Goal: Task Accomplishment & Management: Manage account settings

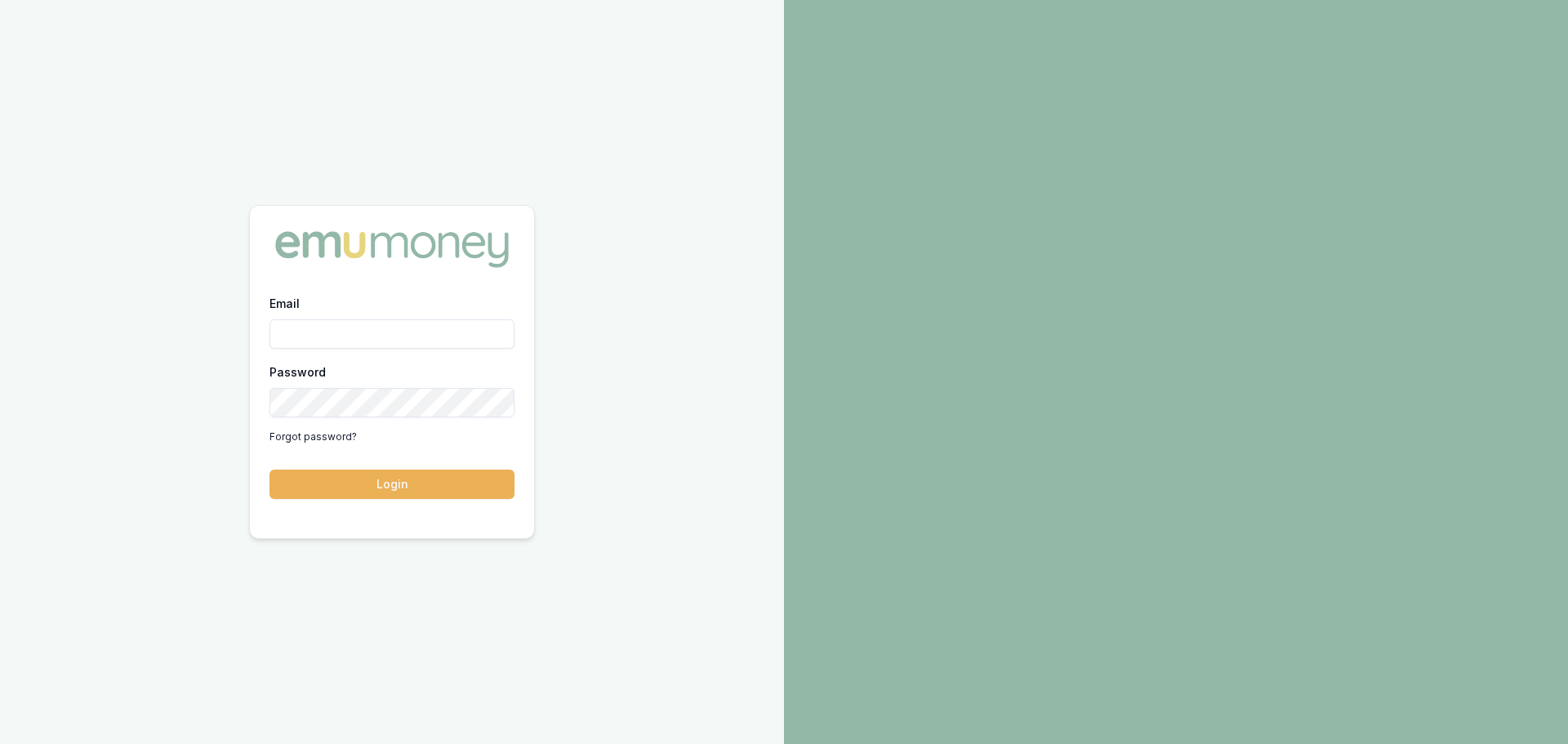
click at [459, 331] on input "Email" at bounding box center [392, 334] width 245 height 29
click at [334, 335] on input "Email" at bounding box center [392, 334] width 245 height 29
type input "erin.shield@emumoney.com.au"
click at [425, 483] on button "Login" at bounding box center [392, 484] width 245 height 29
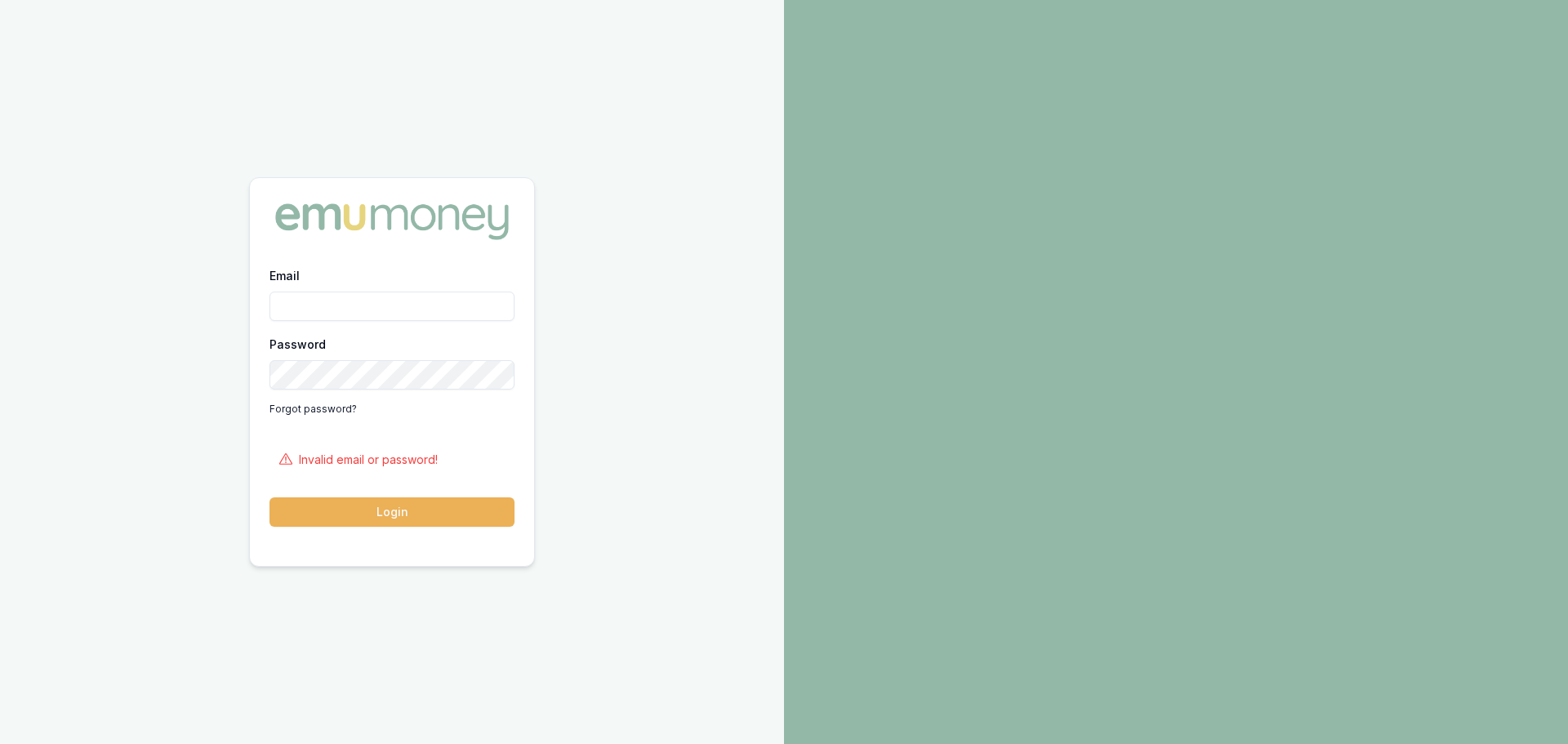
click at [348, 312] on input "Email" at bounding box center [392, 306] width 245 height 29
type input "[PERSON_NAME][EMAIL_ADDRESS][DOMAIN_NAME]"
click at [451, 515] on button "Login" at bounding box center [392, 511] width 245 height 29
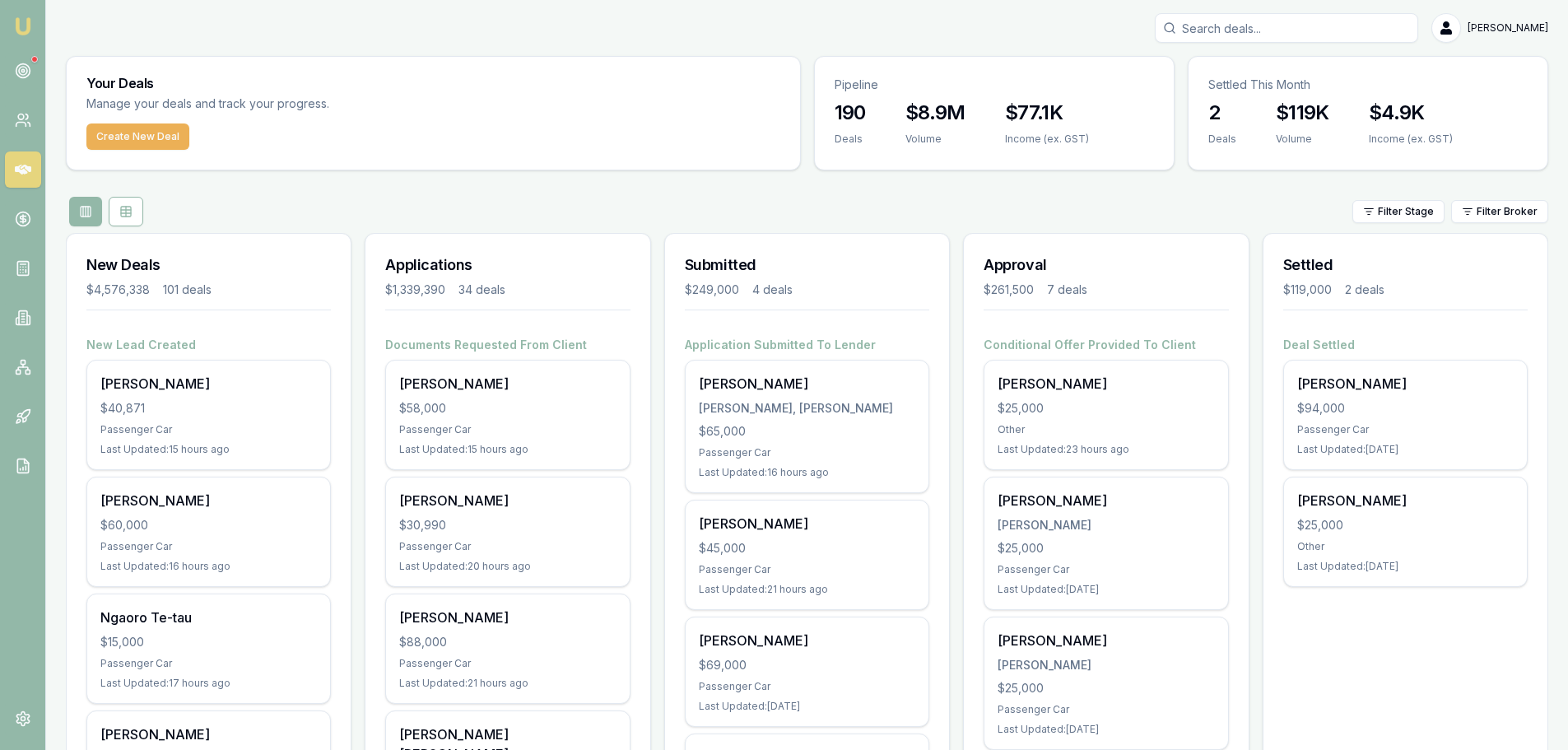
click at [861, 22] on div "[PERSON_NAME]" at bounding box center [806, 28] width 1482 height 29
click at [18, 74] on icon at bounding box center [23, 70] width 16 height 16
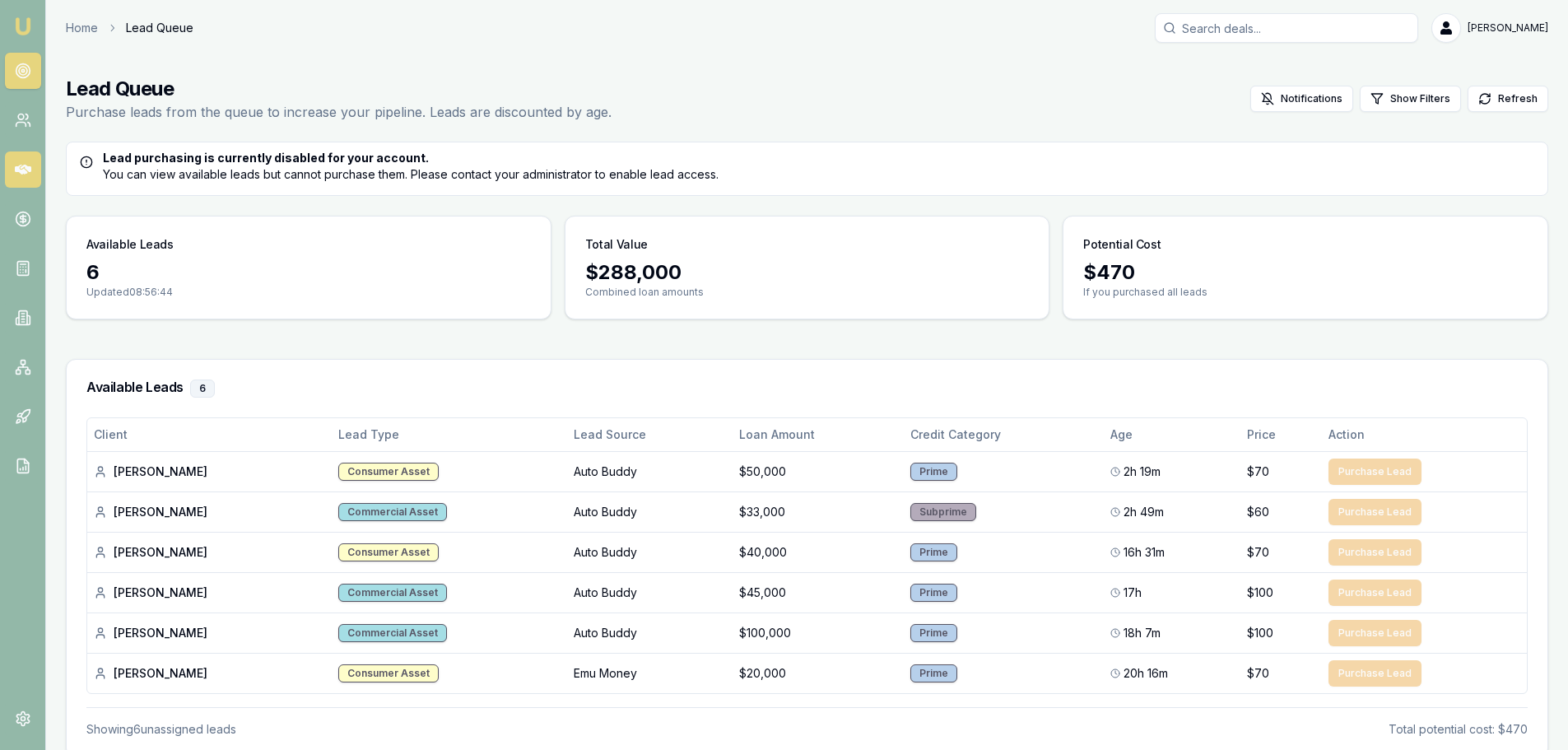
click at [28, 164] on icon at bounding box center [23, 169] width 16 height 16
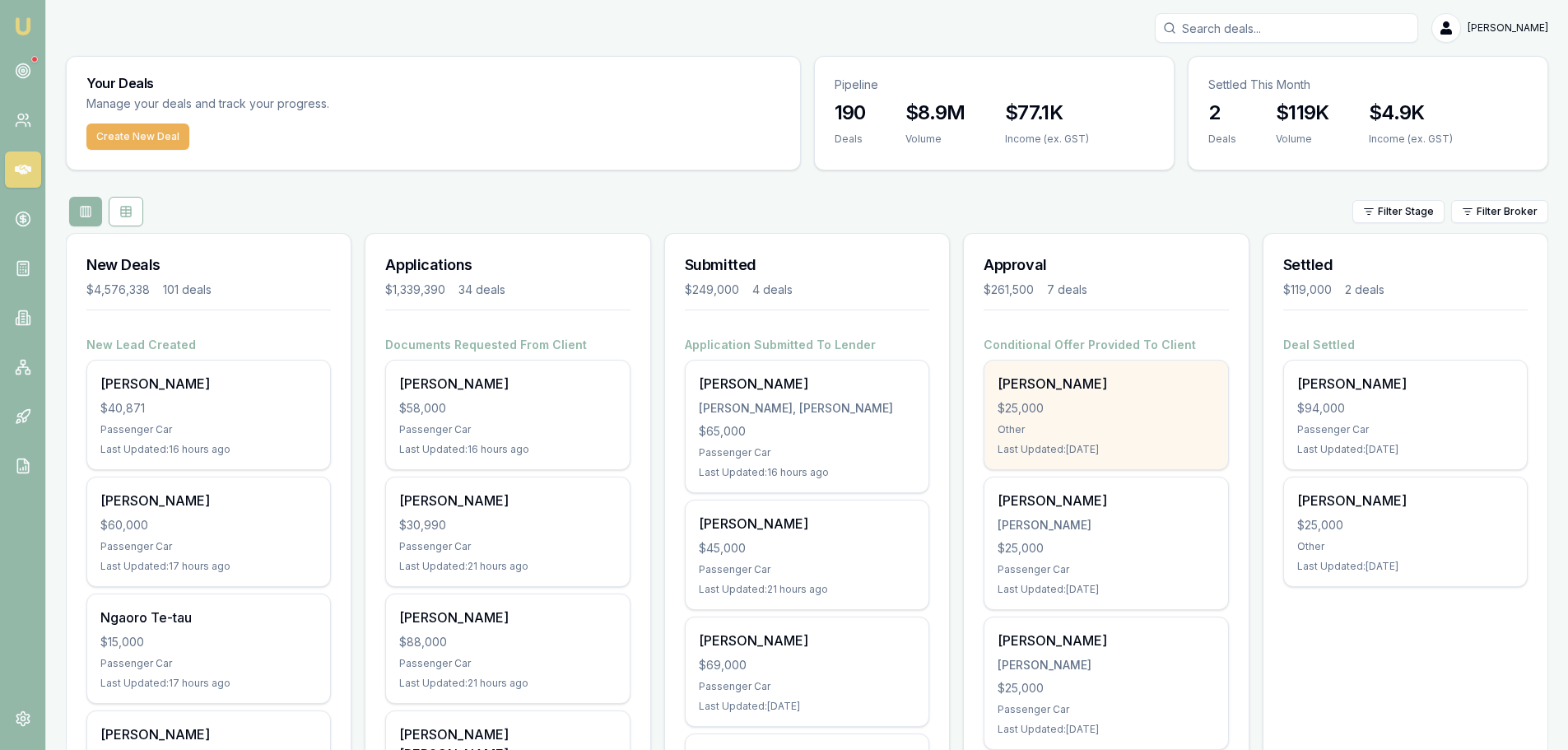
click at [1058, 411] on div "$25,000" at bounding box center [1106, 408] width 217 height 16
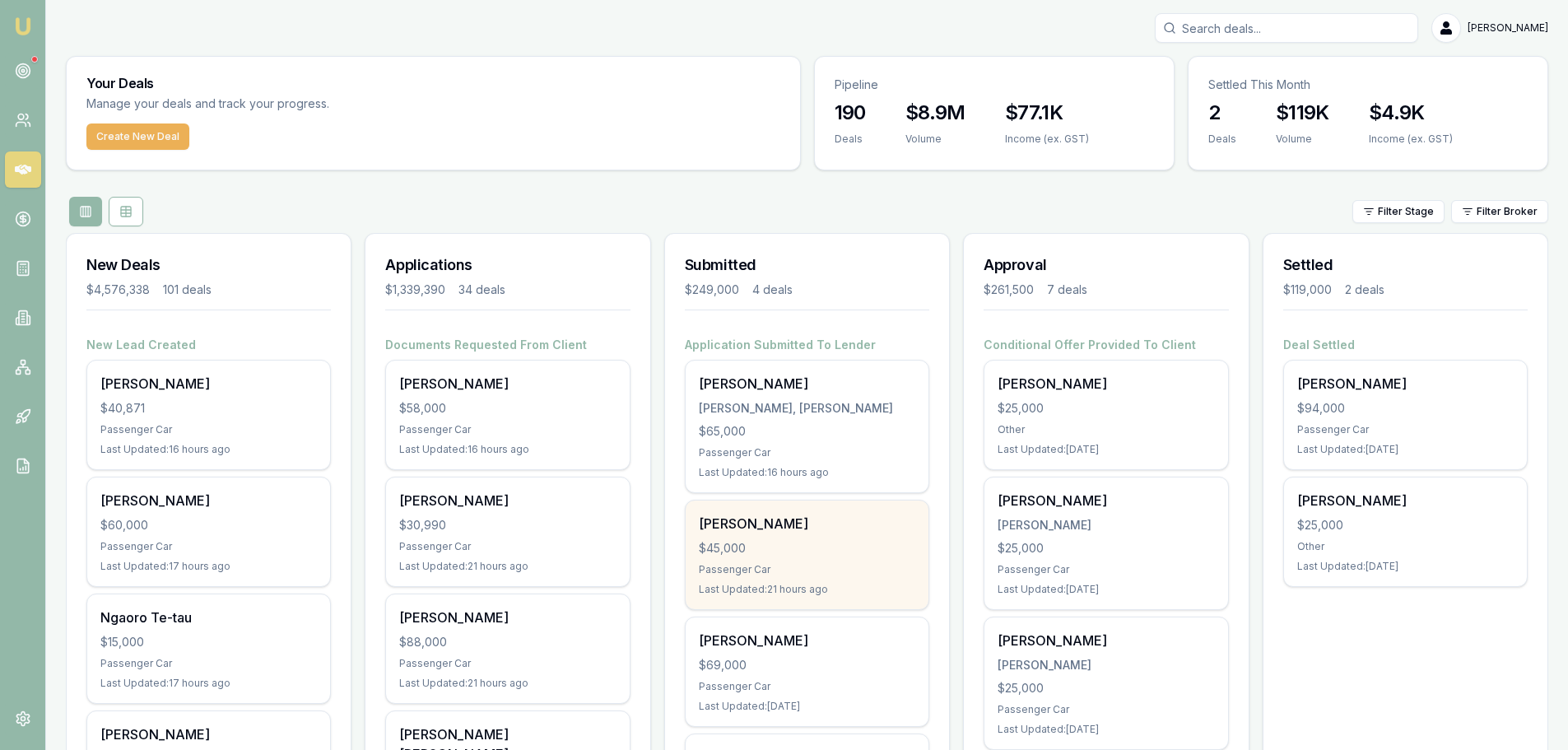
click at [830, 556] on div "Addison Piening $45,000 Passenger Car Last Updated: 21 hours ago" at bounding box center [806, 554] width 242 height 108
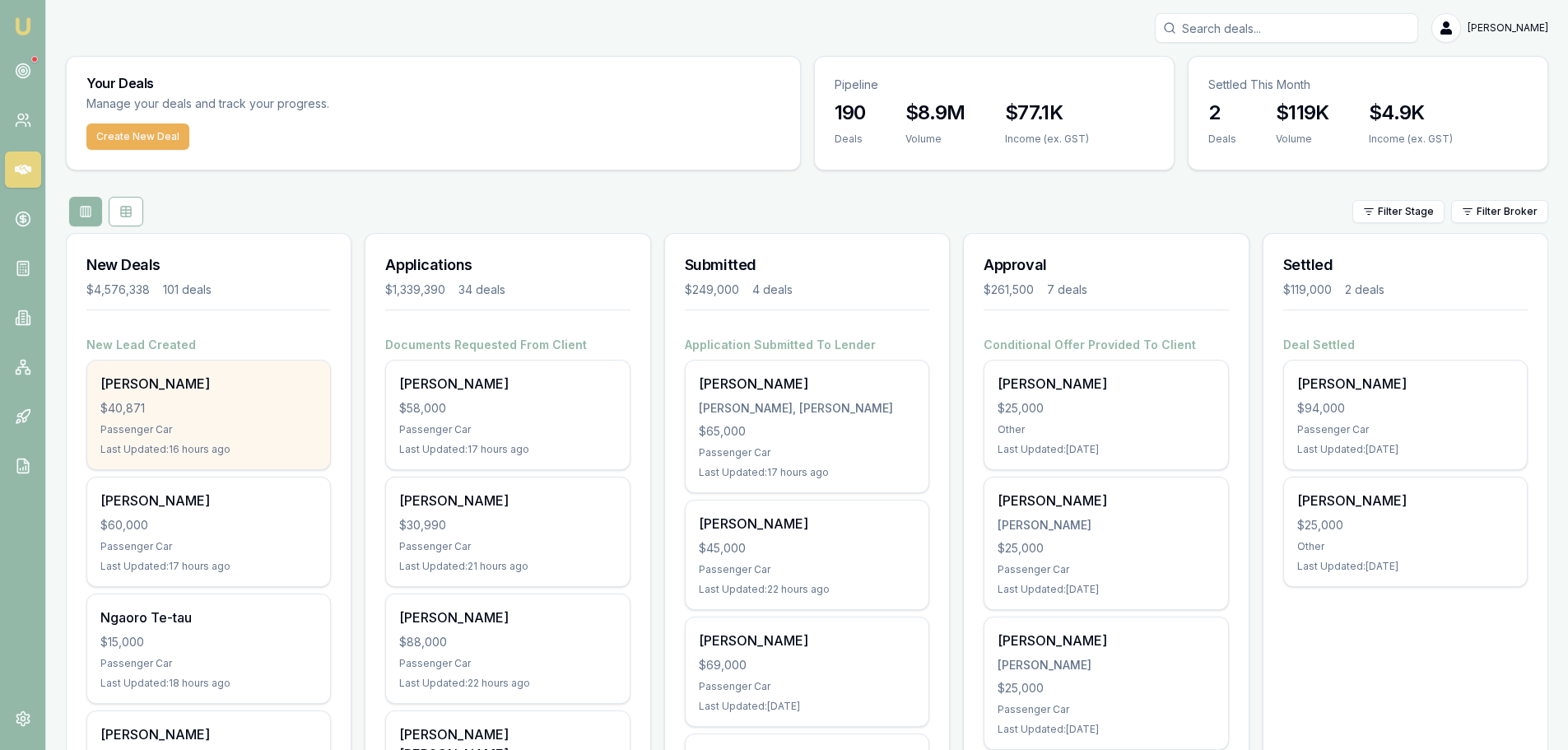
click at [237, 417] on div "Dermot Morgan $40,871 Passenger Car Last Updated: 16 hours ago" at bounding box center [208, 414] width 242 height 108
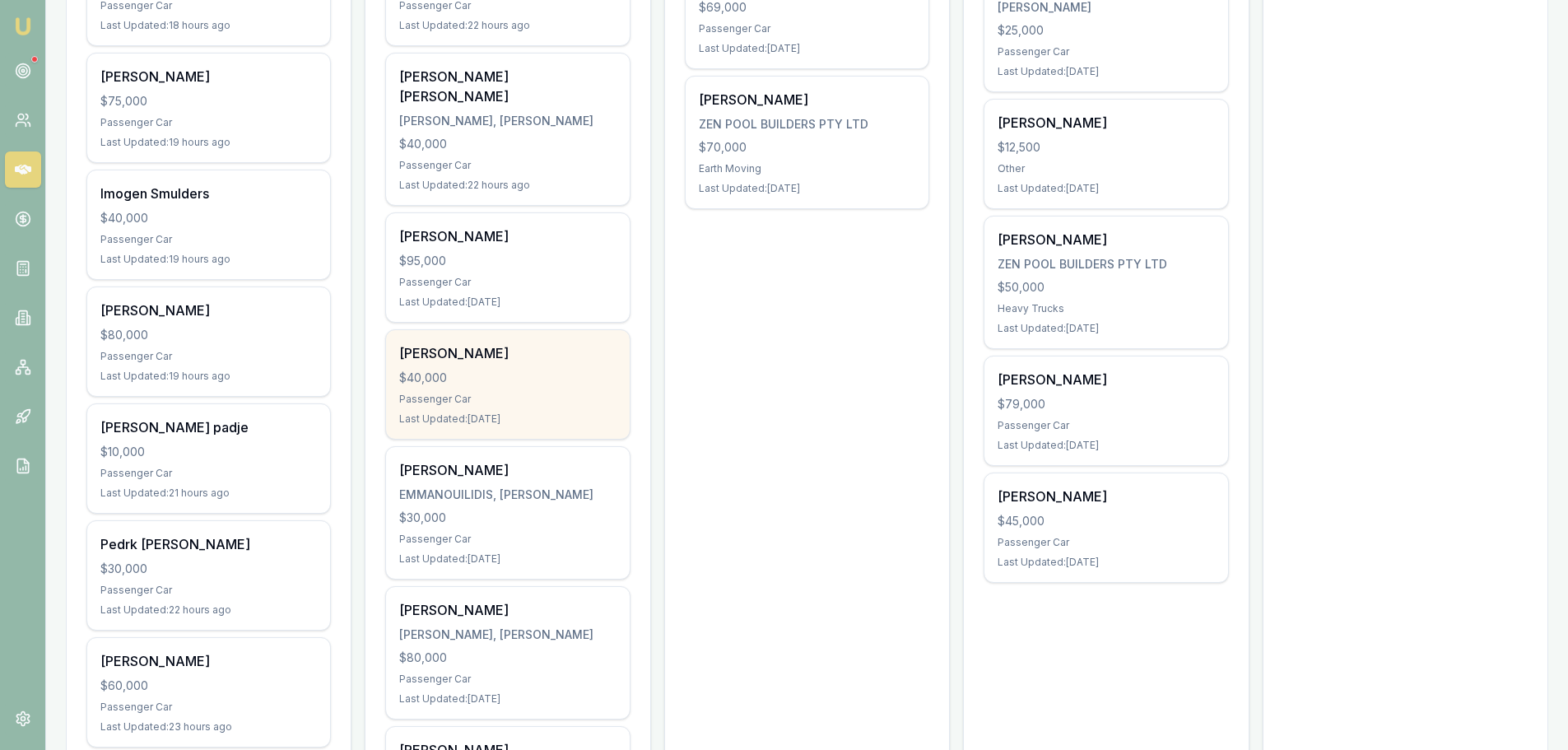
scroll to position [659, 0]
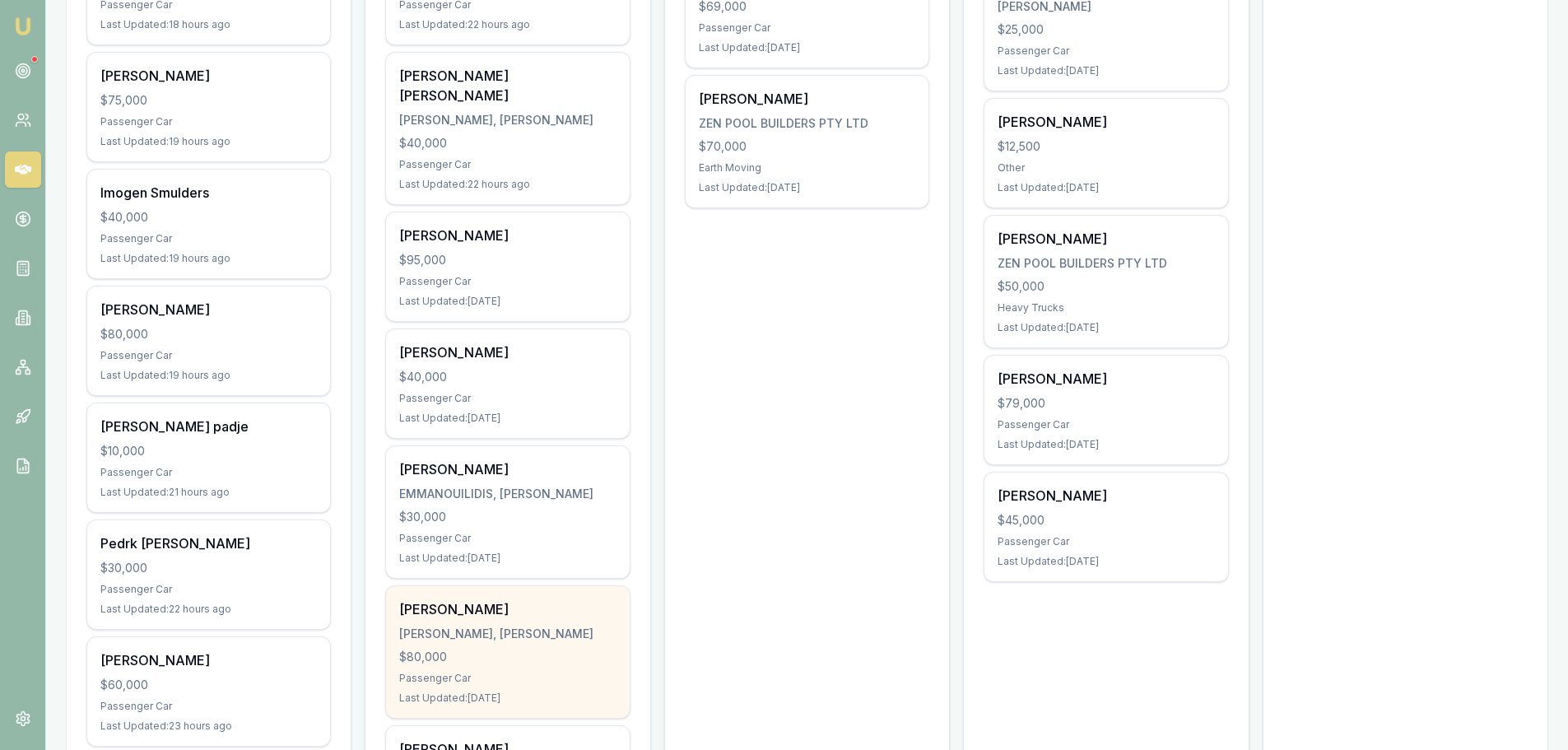
click at [537, 642] on div "BRUCE, EDWIN KENNEDY SLATER" at bounding box center [508, 633] width 217 height 16
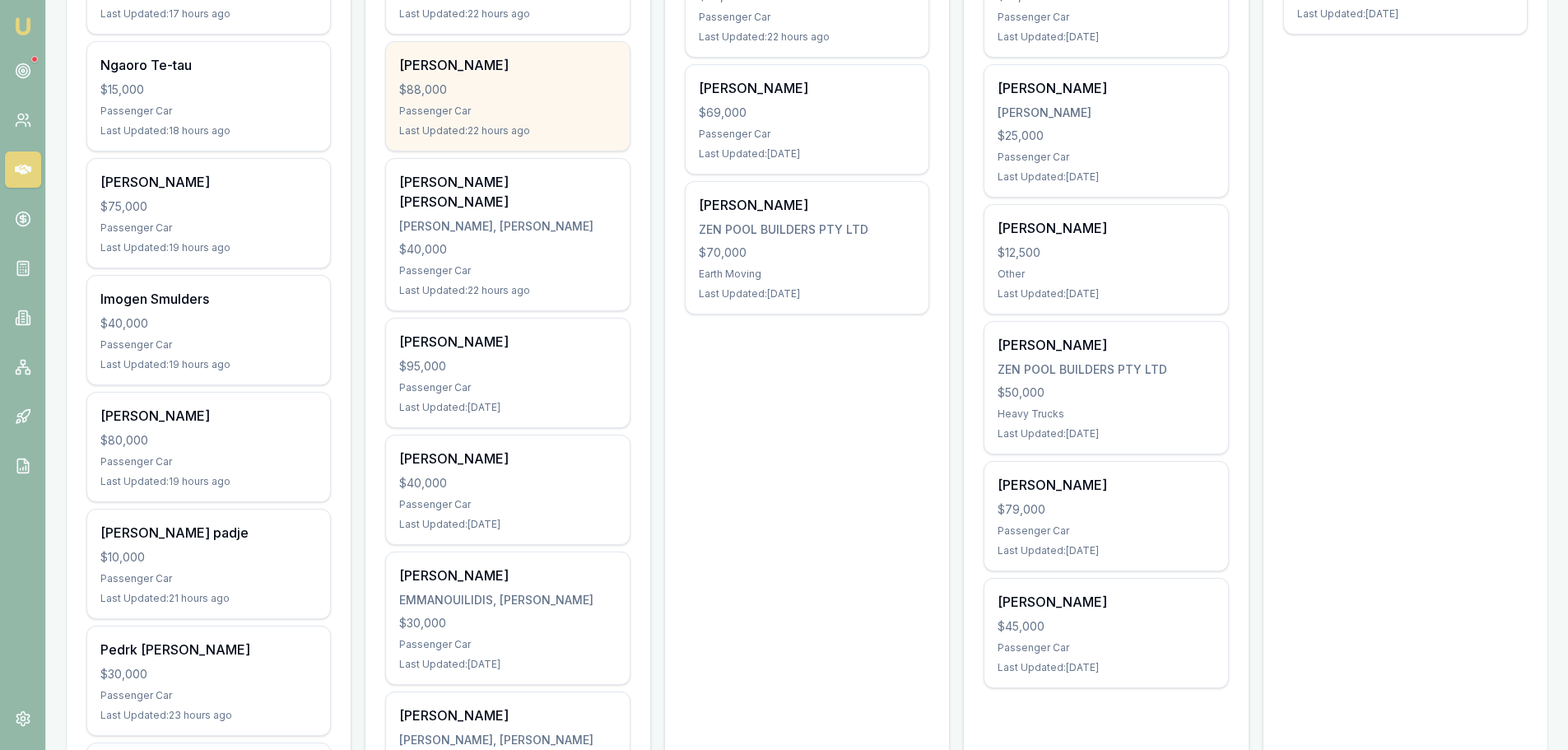
scroll to position [412, 0]
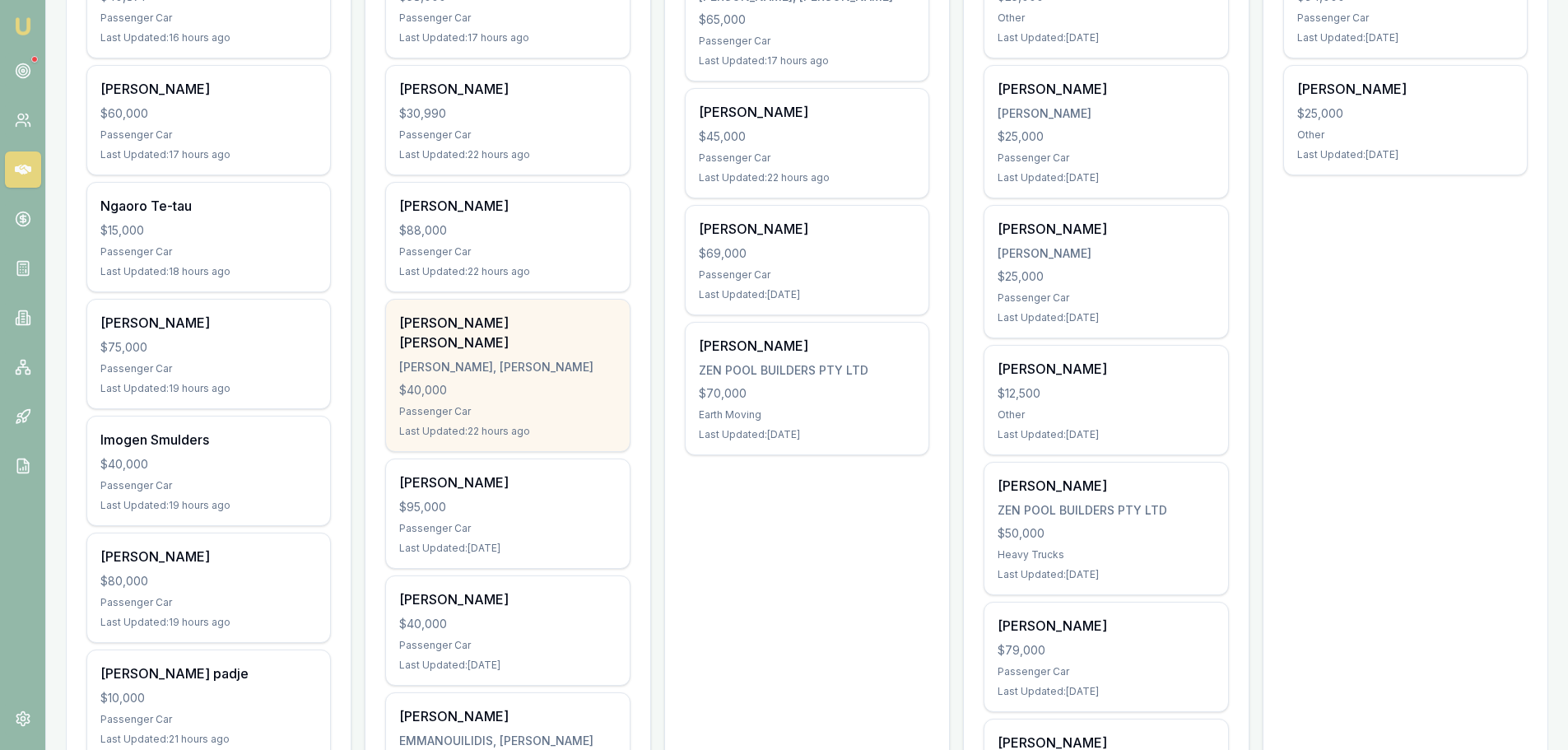
click at [524, 357] on div "Joseph Sweetson Panjikkaran Thomas PANJIKKARAN THOMAS, JOSEPH SWEETSON $40,000 …" at bounding box center [507, 375] width 242 height 151
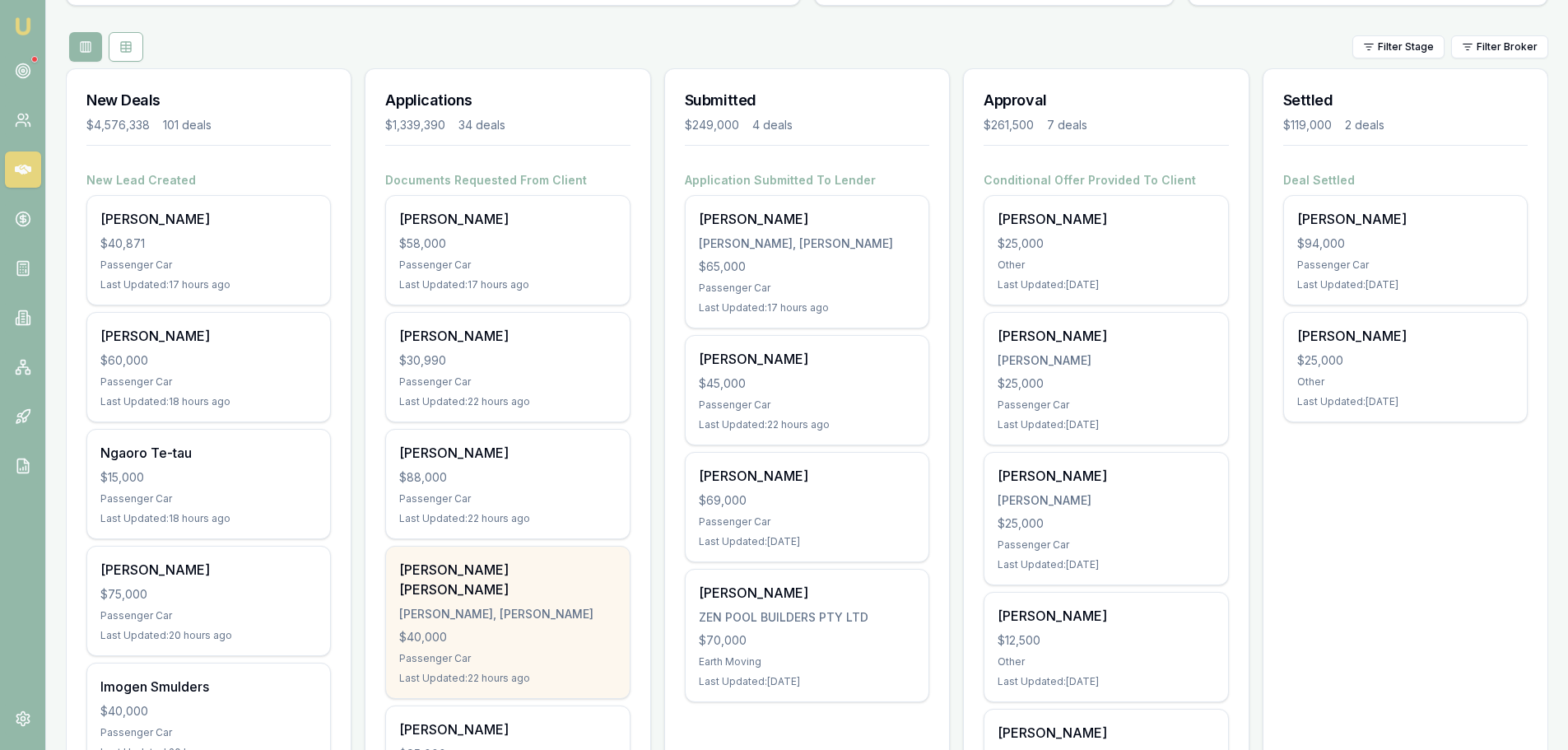
scroll to position [0, 0]
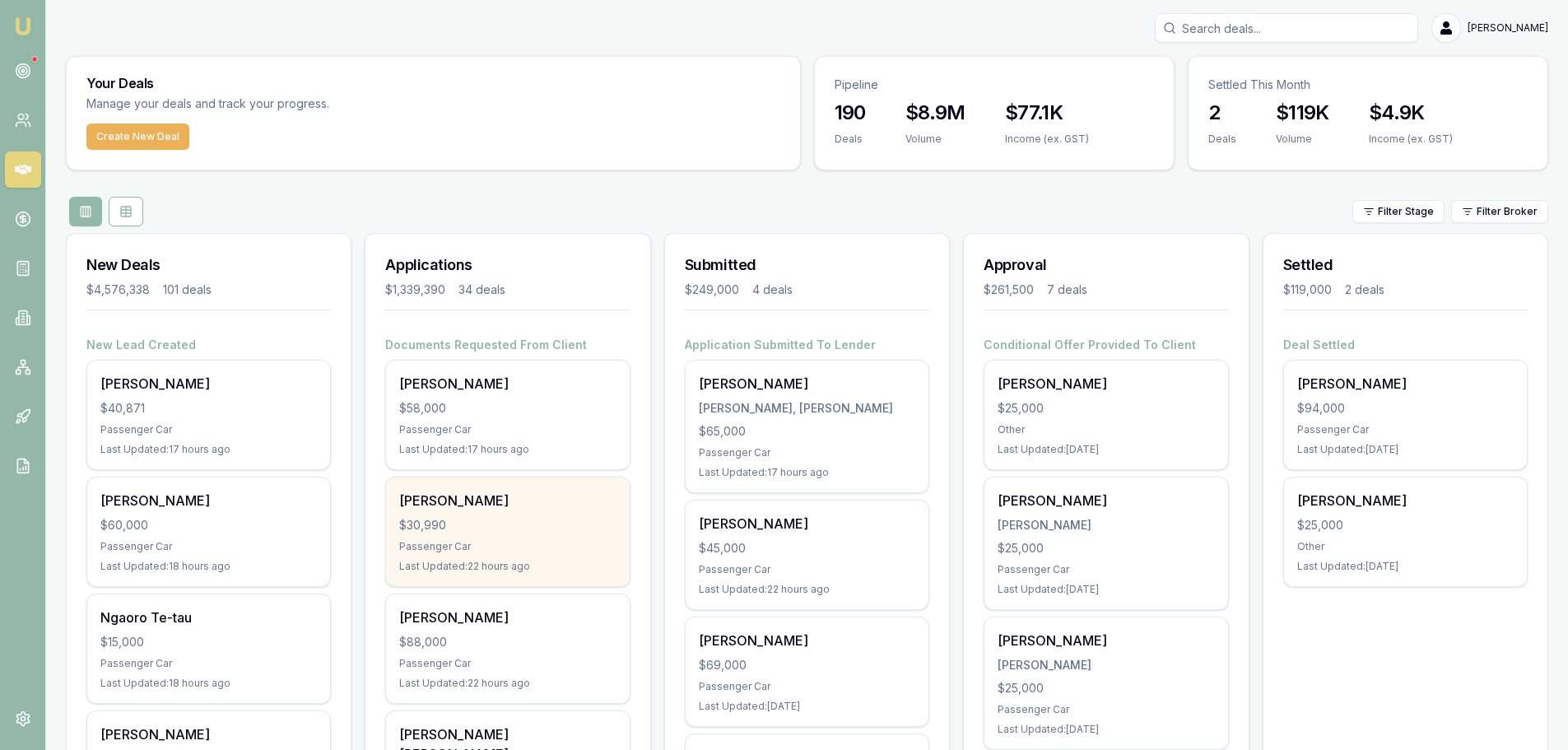
click at [513, 512] on div "Carolyn Tabrett $30,990 Passenger Car Last Updated: 22 hours ago" at bounding box center [507, 531] width 242 height 108
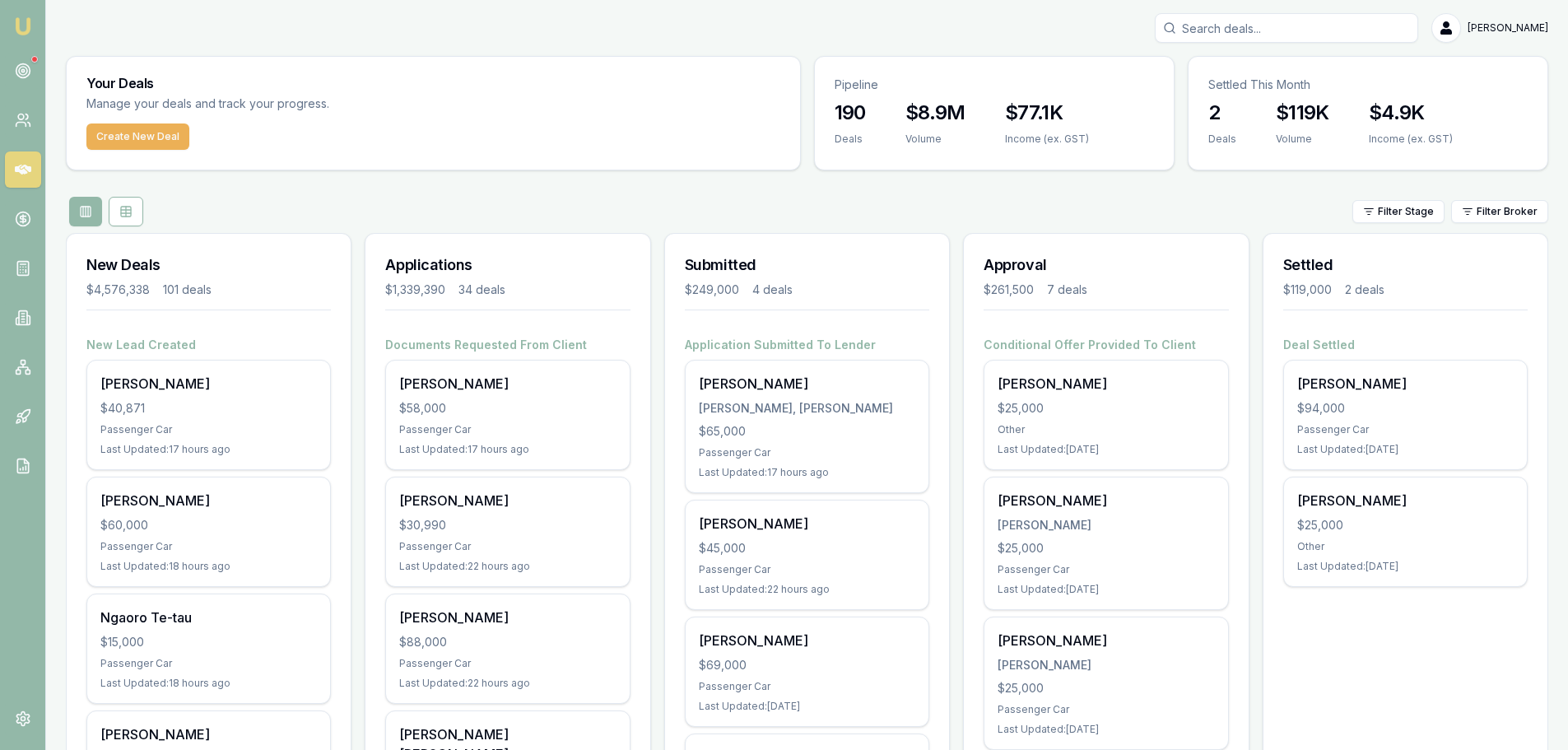
click at [1306, 33] on input "Search deals" at bounding box center [1287, 28] width 263 height 29
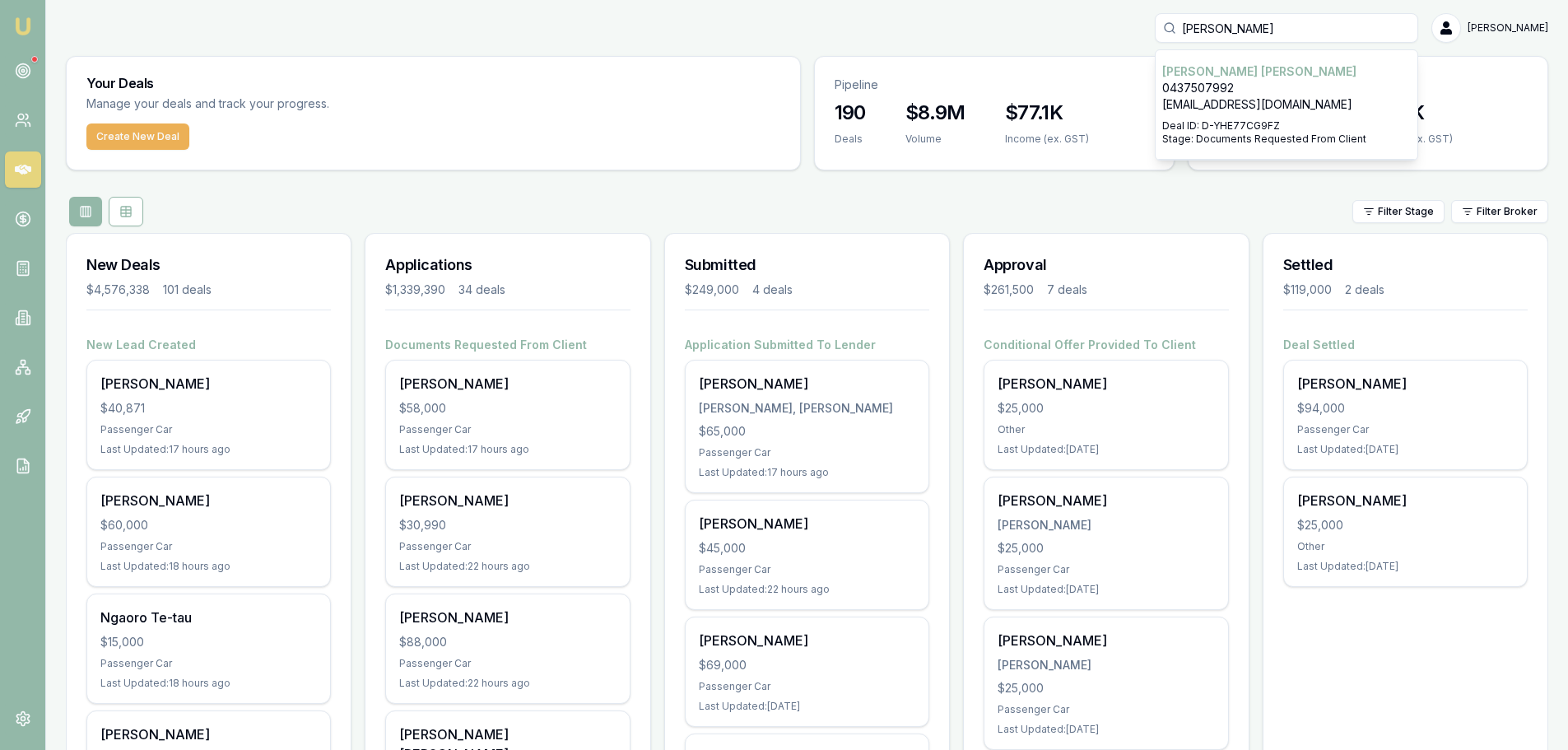
type input "edwin"
click at [1285, 92] on p "0437507992" at bounding box center [1286, 87] width 248 height 16
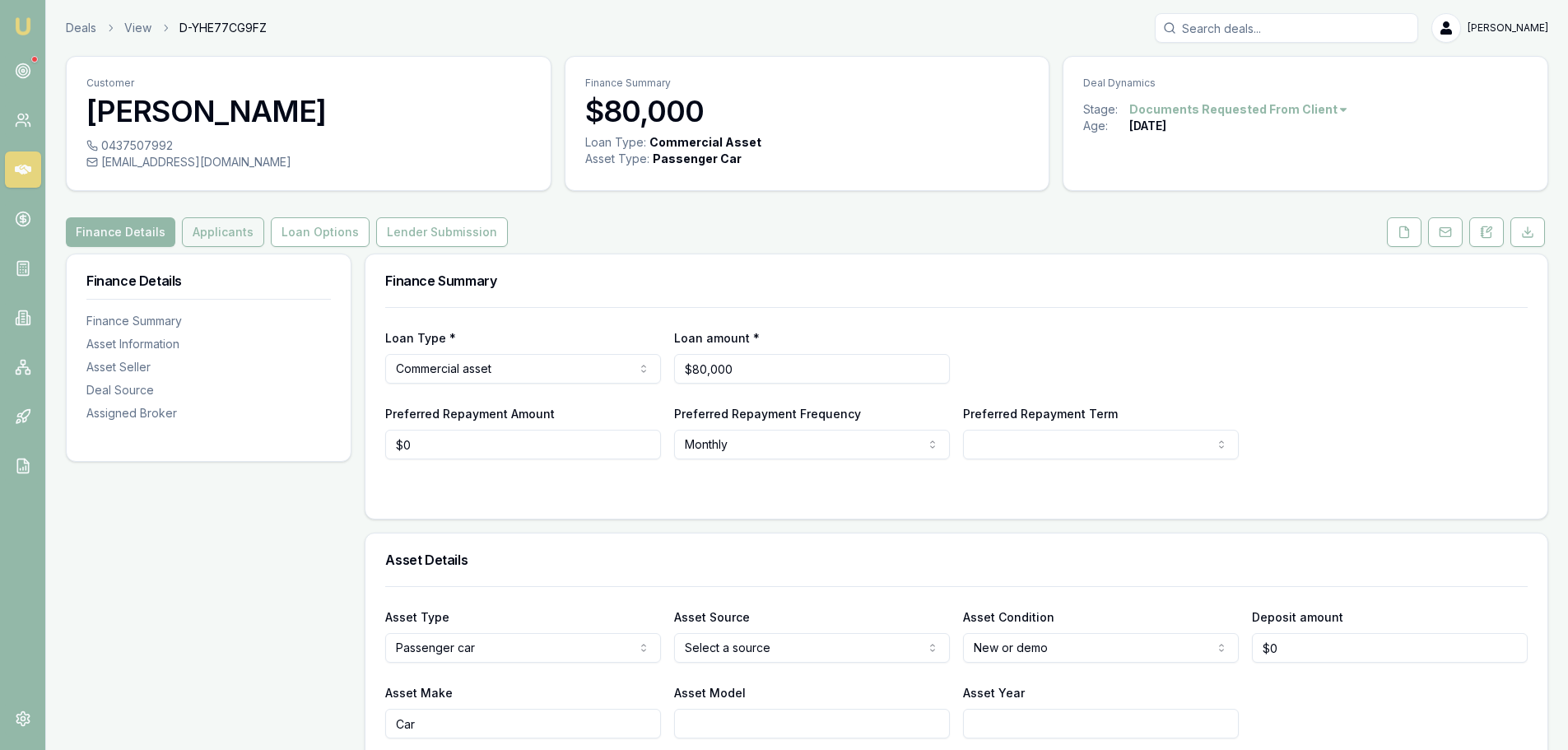
click at [211, 226] on button "Applicants" at bounding box center [223, 232] width 83 height 29
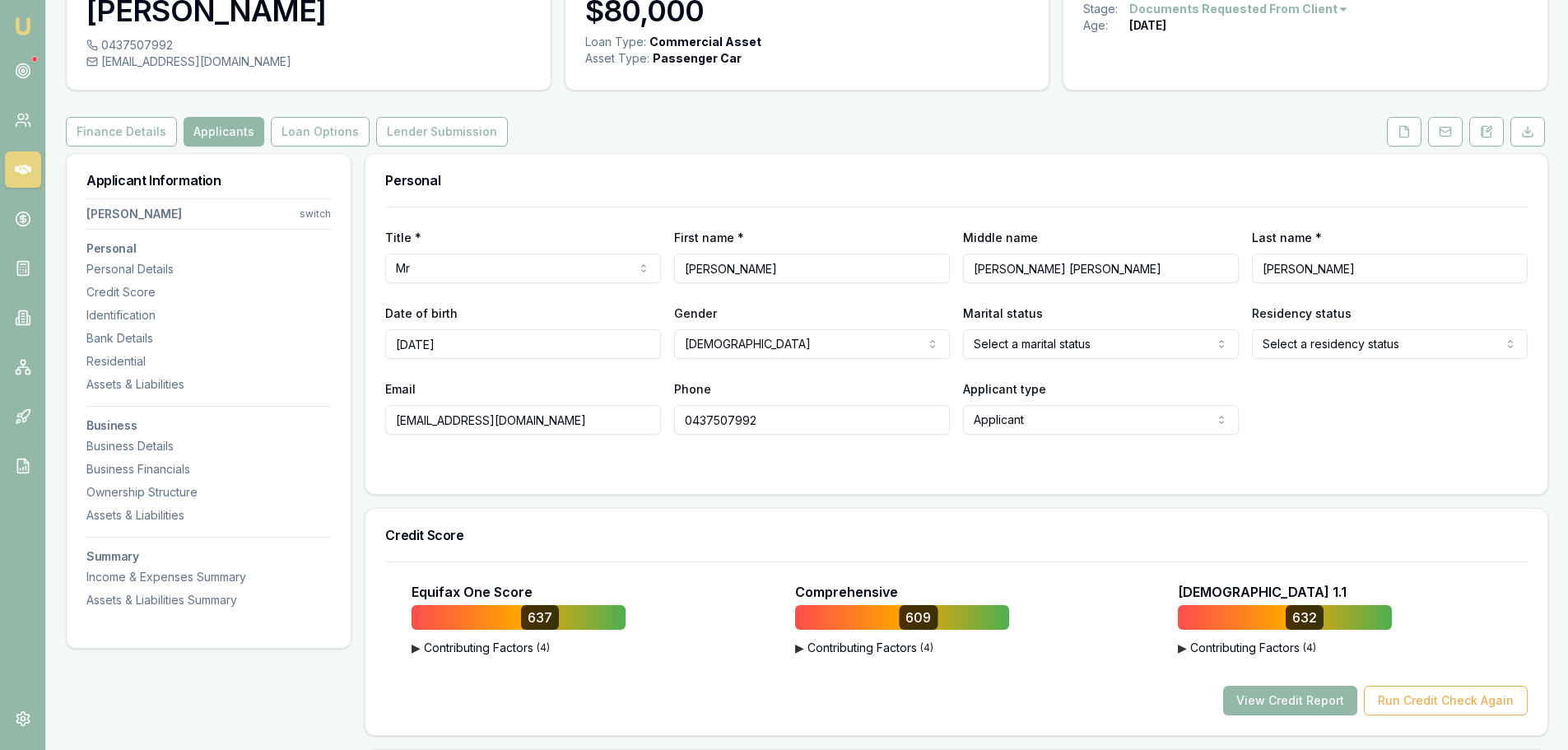
scroll to position [247, 0]
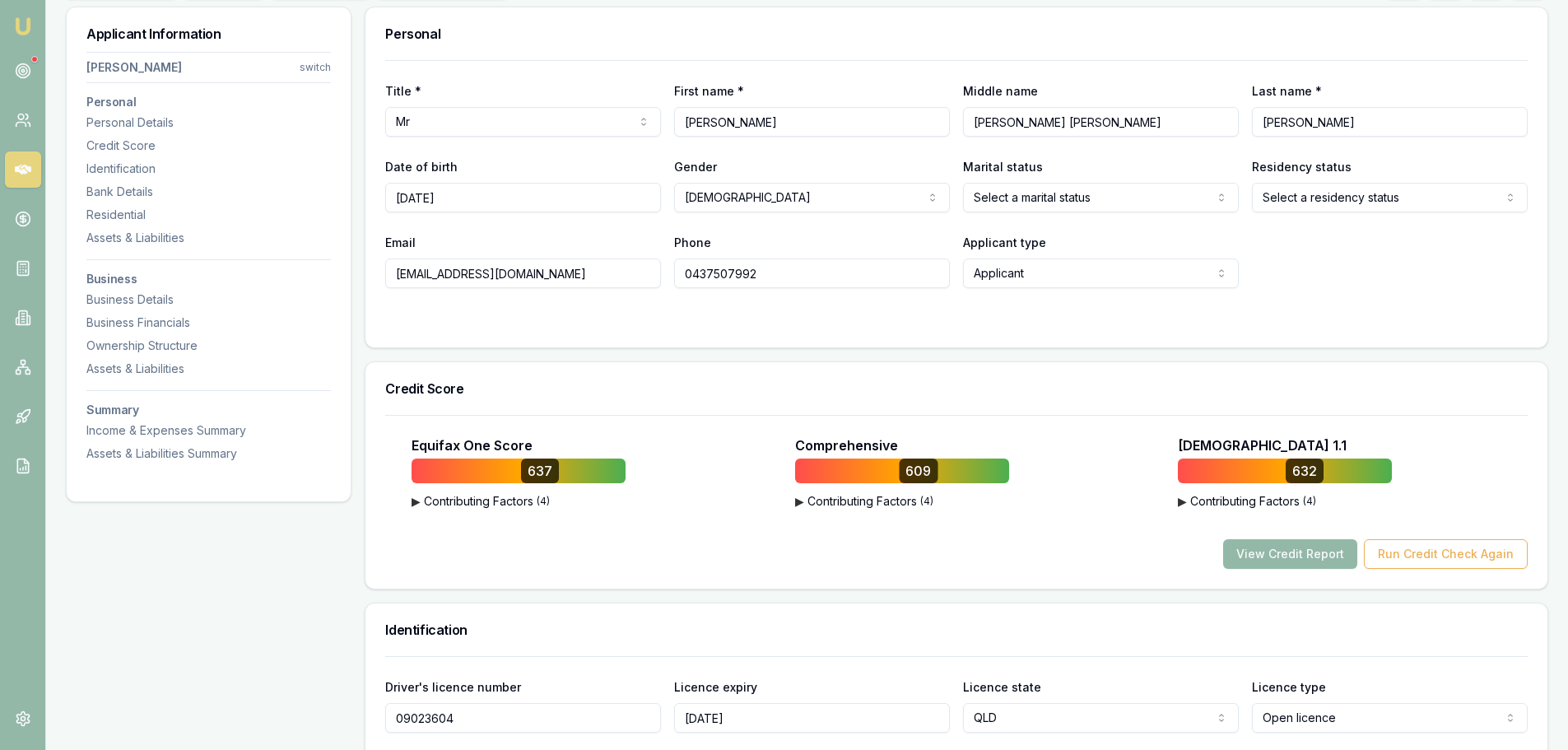
click at [539, 303] on form "Title * Mr Mr Mrs Miss Ms Dr Prof First name * Edwin Middle name Kennedy Slater…" at bounding box center [957, 193] width 1143 height 267
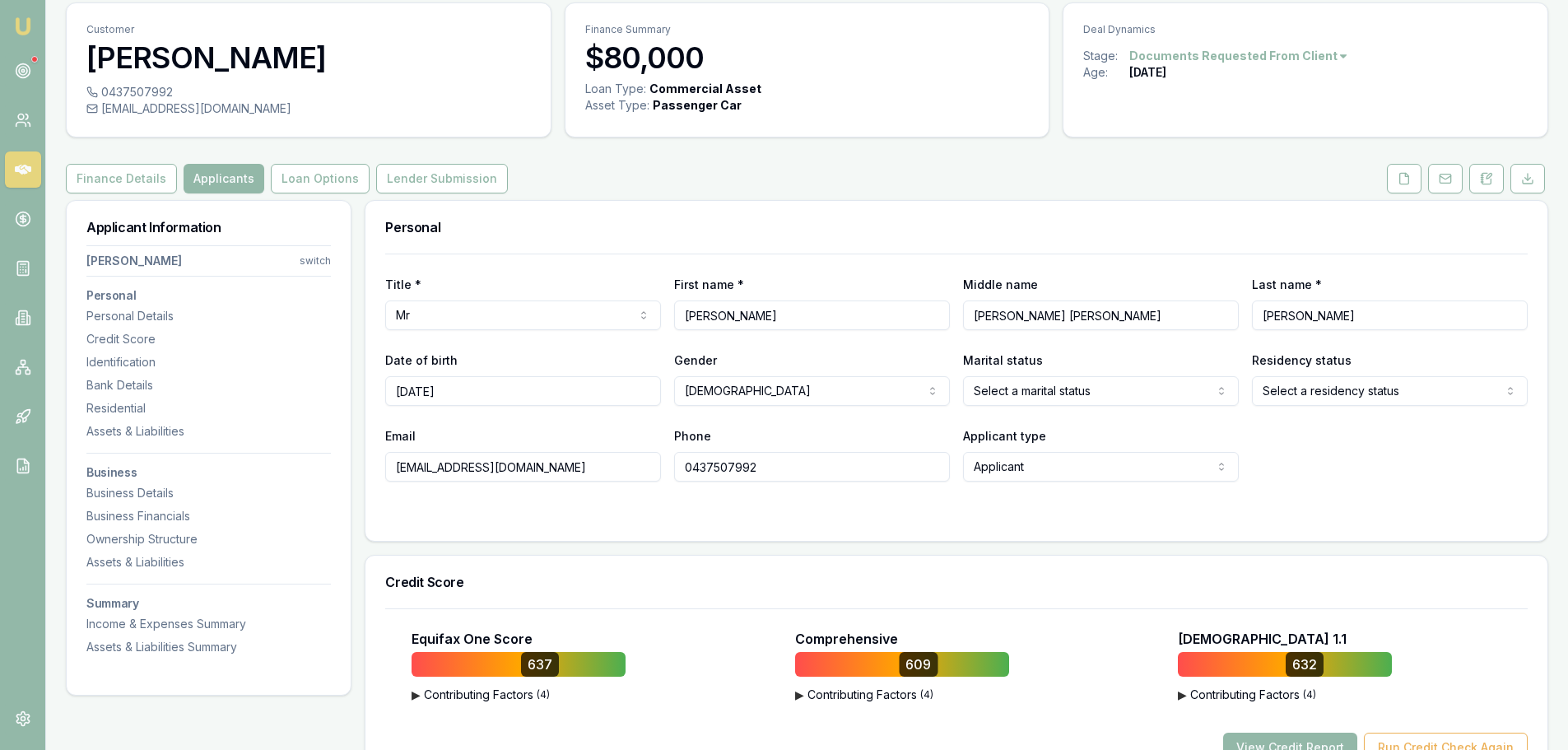
scroll to position [0, 0]
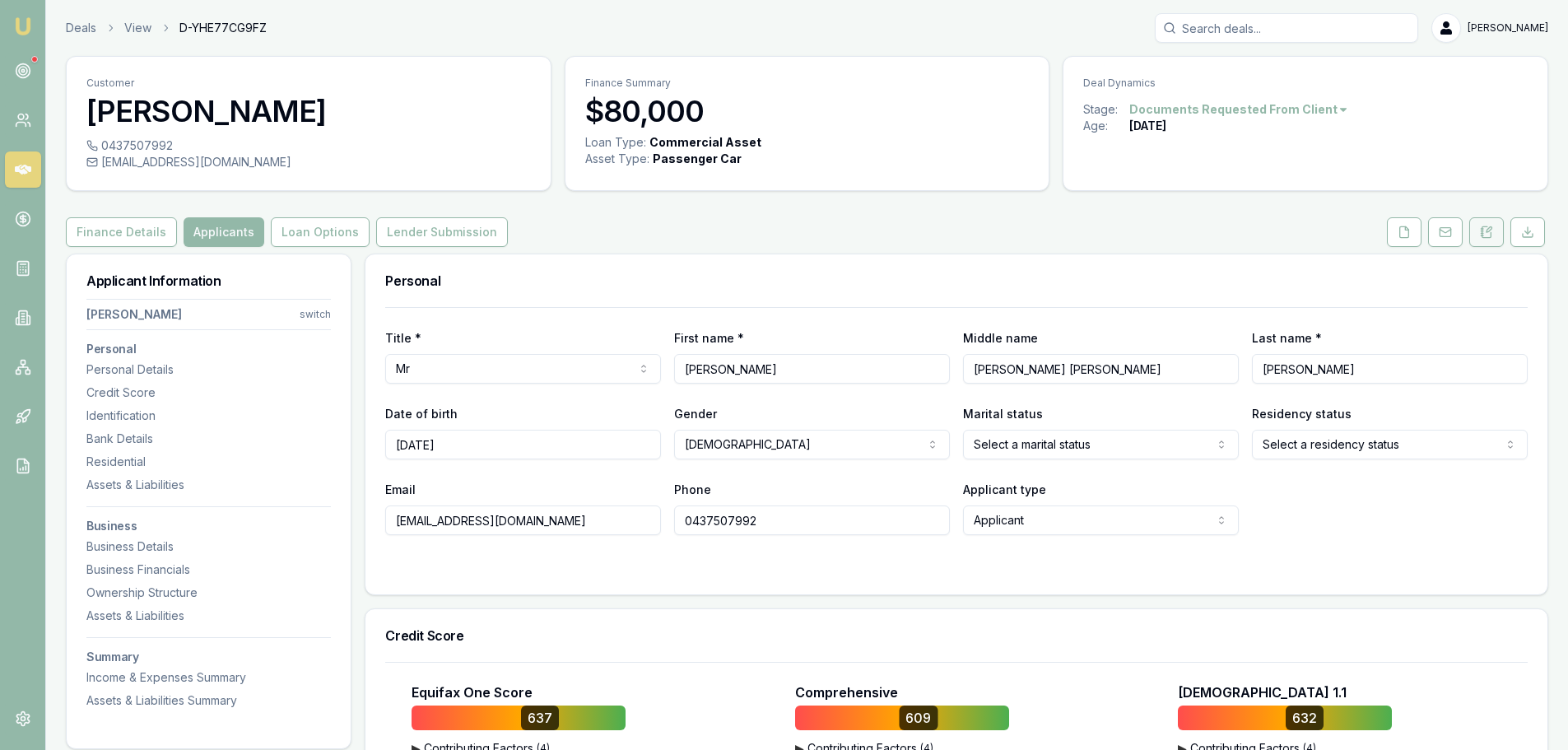
click at [1481, 232] on icon at bounding box center [1487, 232] width 13 height 13
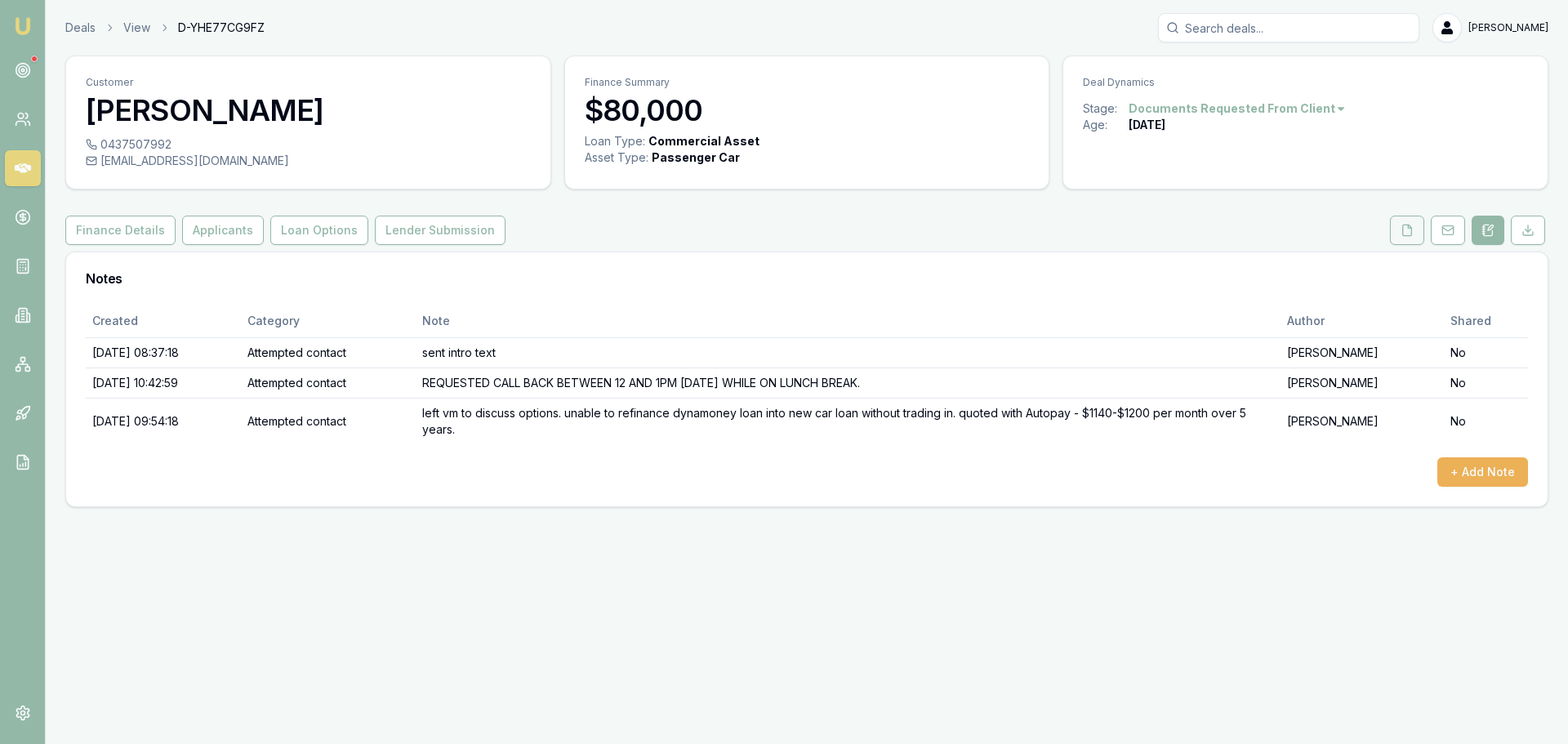
click at [1401, 234] on icon at bounding box center [1408, 230] width 13 height 13
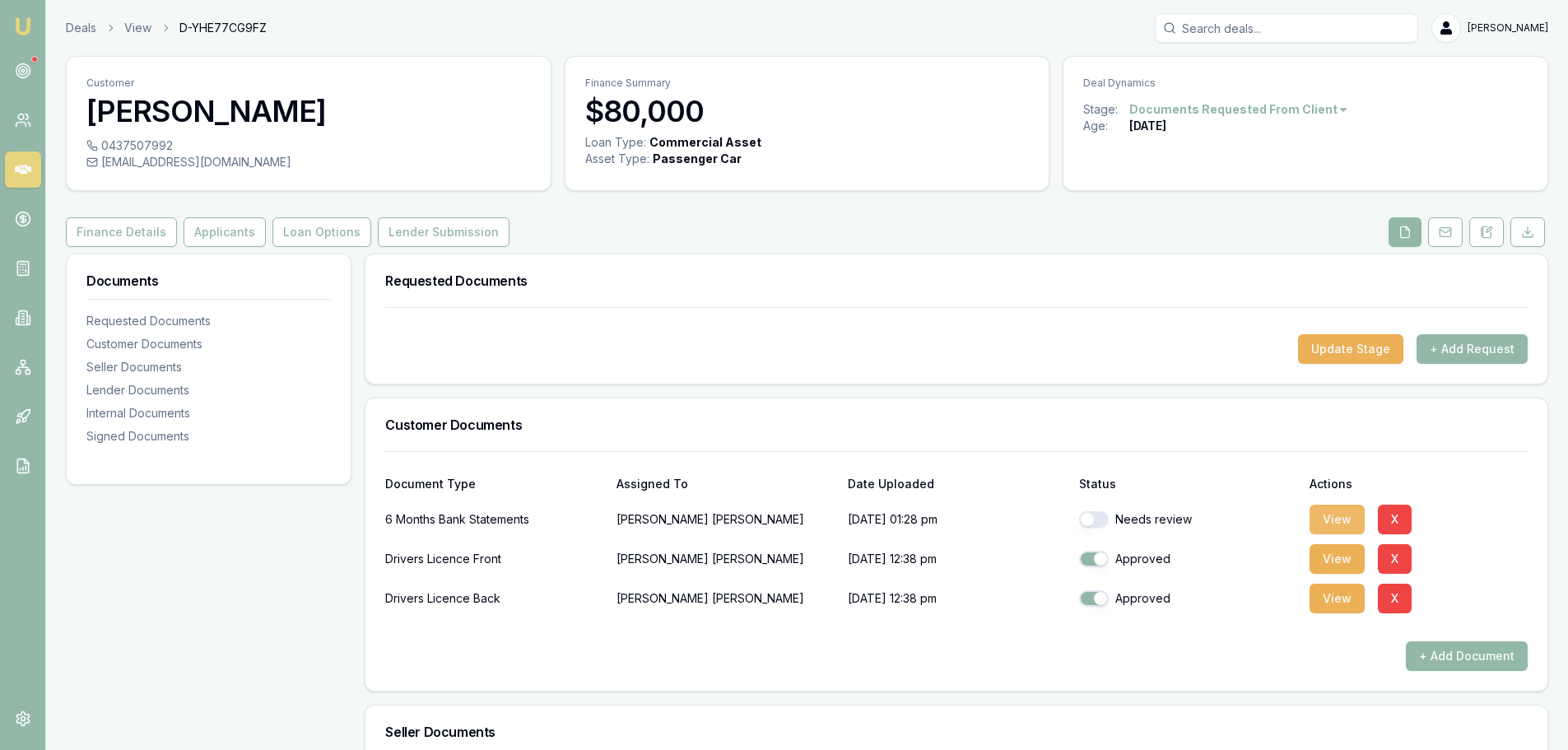
click at [1328, 519] on button "View" at bounding box center [1337, 519] width 55 height 29
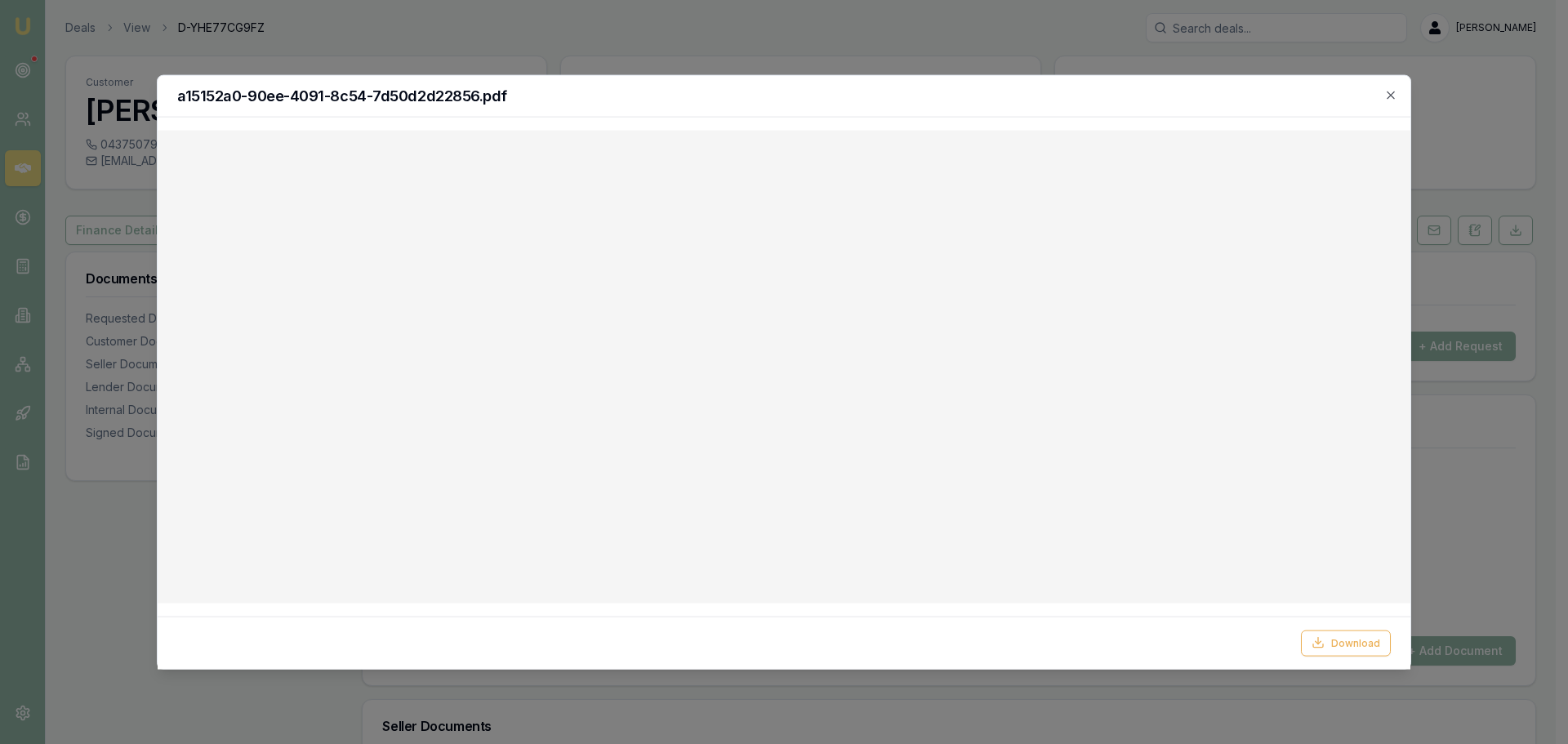
click at [1391, 91] on icon "button" at bounding box center [1391, 95] width 13 height 13
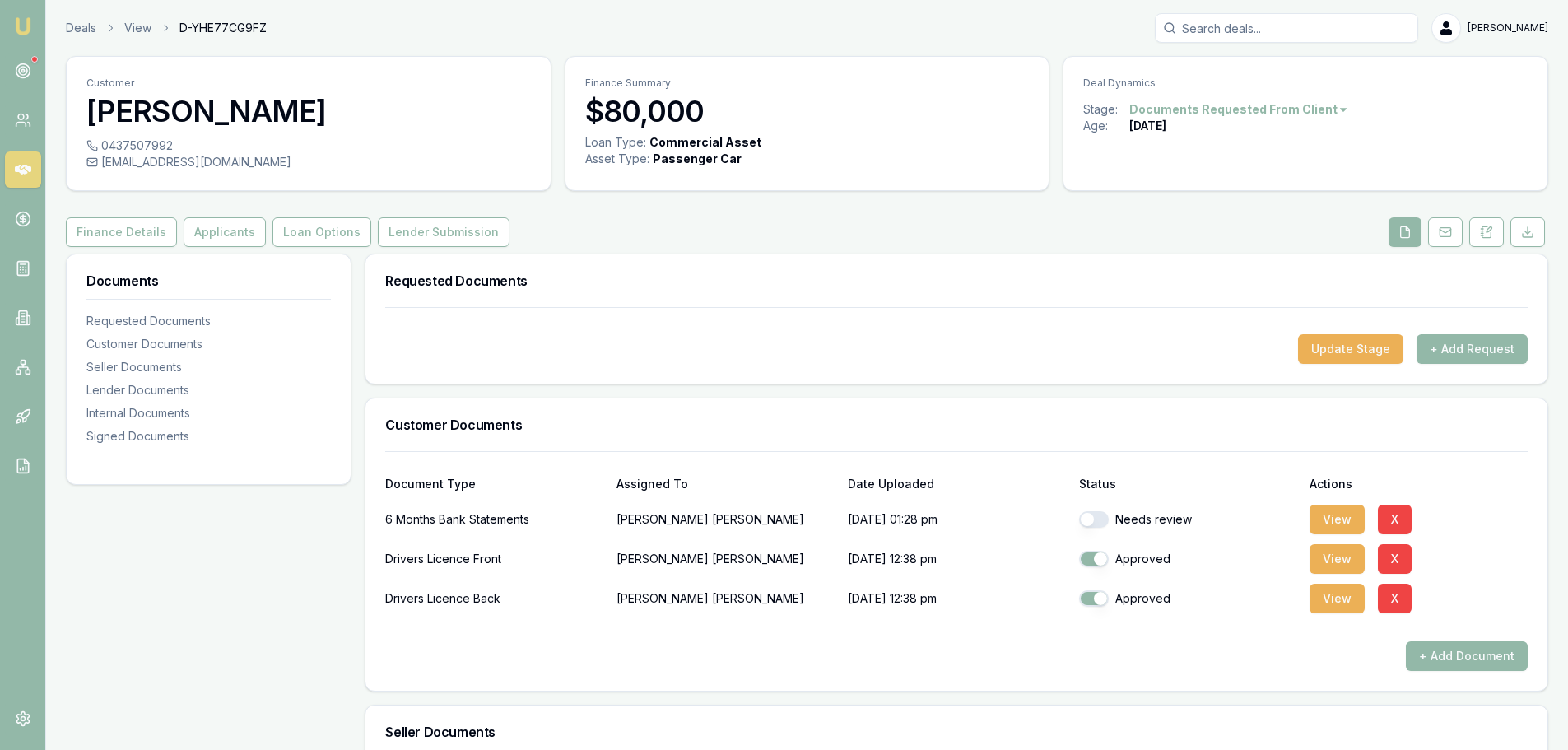
click at [1012, 247] on div "Customer Edwin Bruce 0437507992 thebruce620@gmail.com Finance Summary $80,000 L…" at bounding box center [806, 738] width 1482 height 1364
click at [1011, 248] on div "Customer Edwin Bruce 0437507992 thebruce620@gmail.com Finance Summary $80,000 L…" at bounding box center [806, 738] width 1482 height 1364
click at [1480, 348] on button "+ Add Request" at bounding box center [1472, 348] width 111 height 29
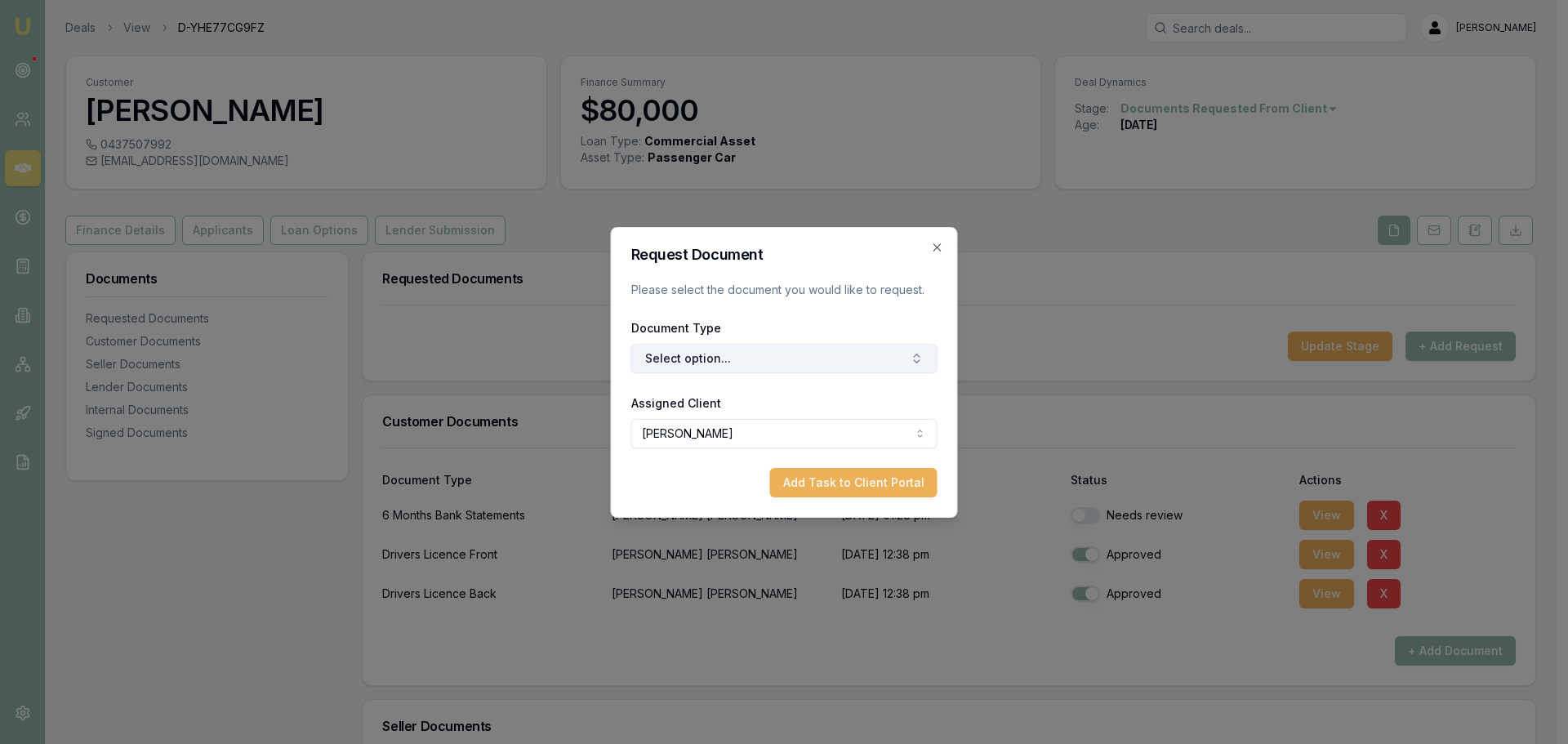
click at [694, 350] on button "Select option..." at bounding box center [784, 357] width 307 height 29
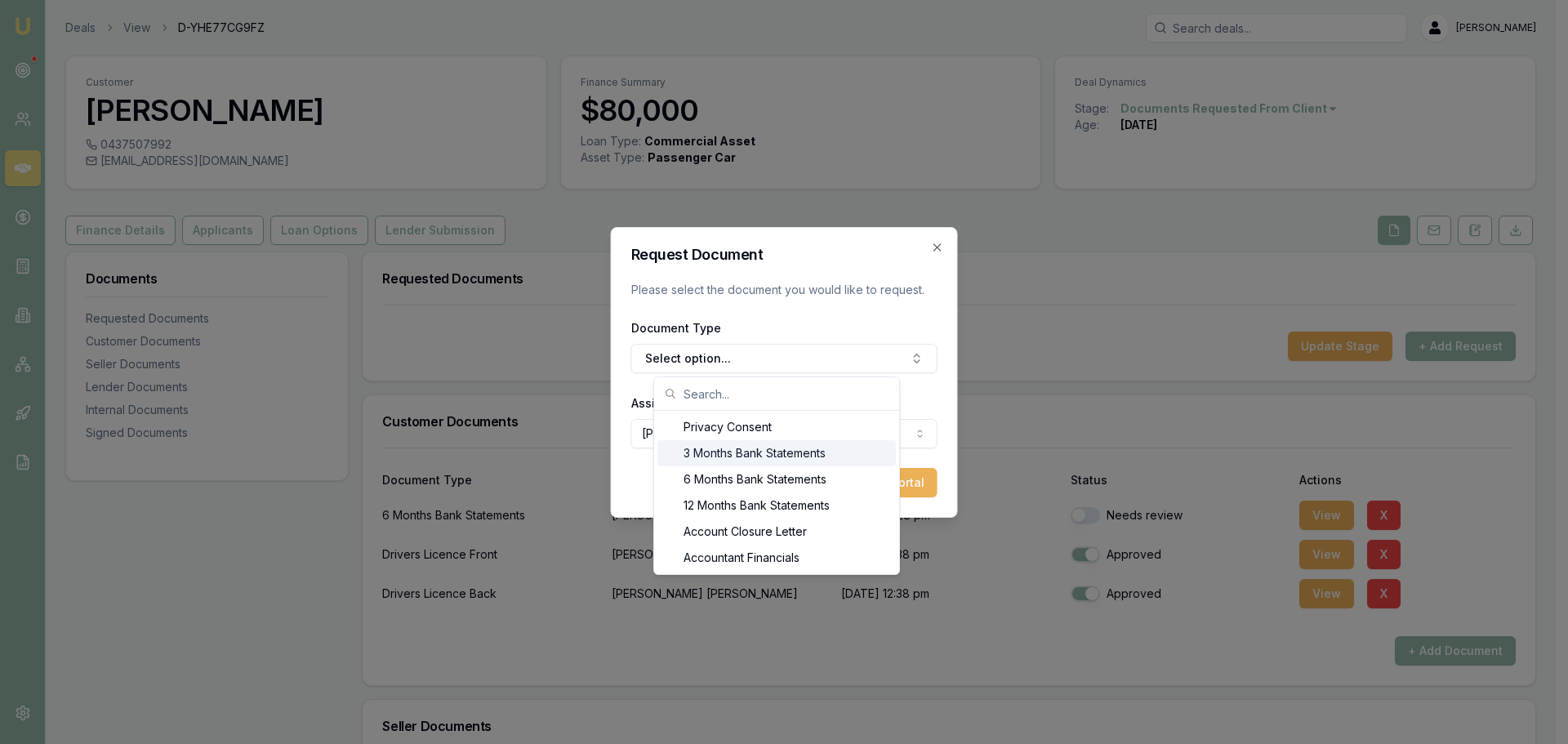
click at [710, 453] on div "3 Months Bank Statements" at bounding box center [776, 454] width 239 height 26
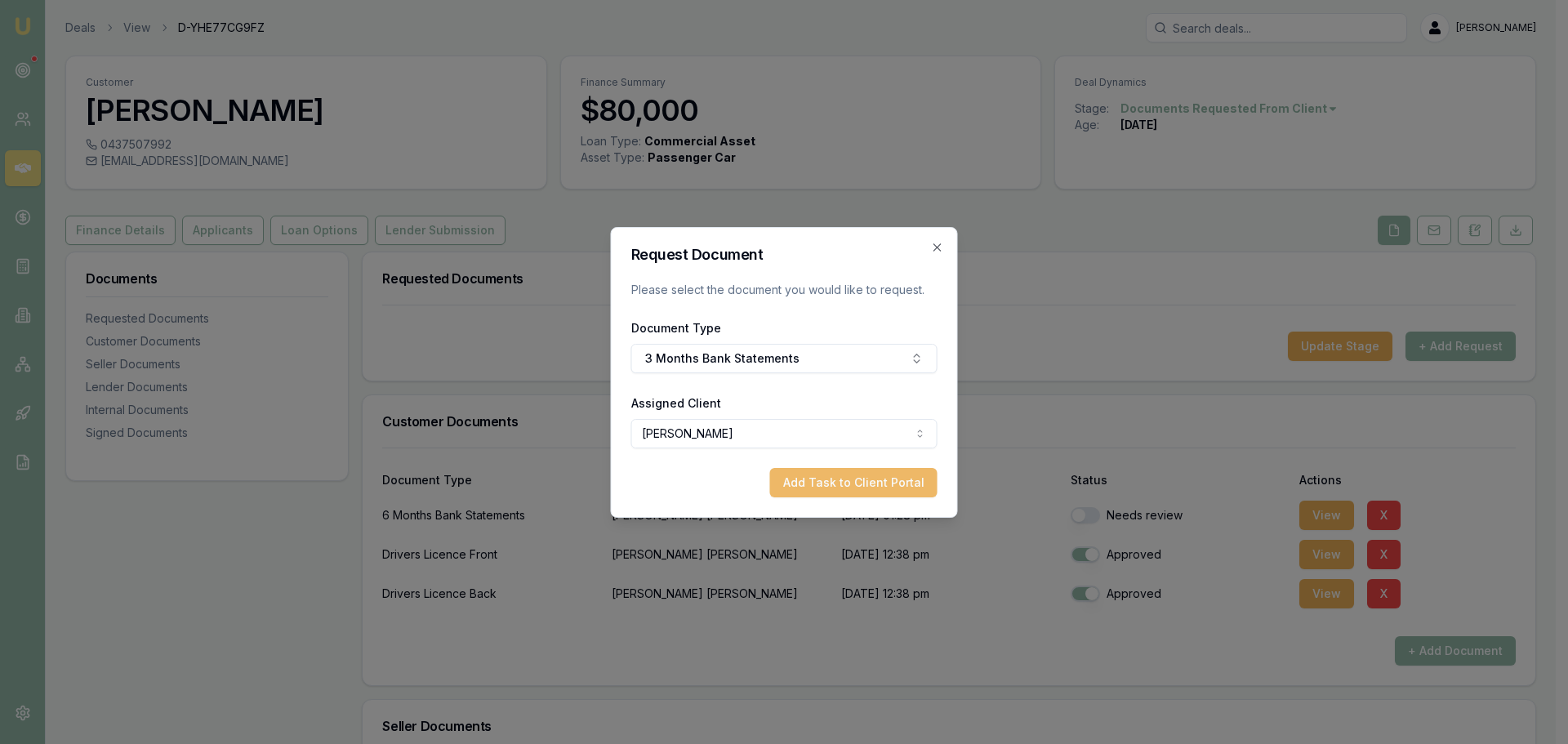
click at [822, 487] on button "Add Task to Client Portal" at bounding box center [853, 482] width 167 height 29
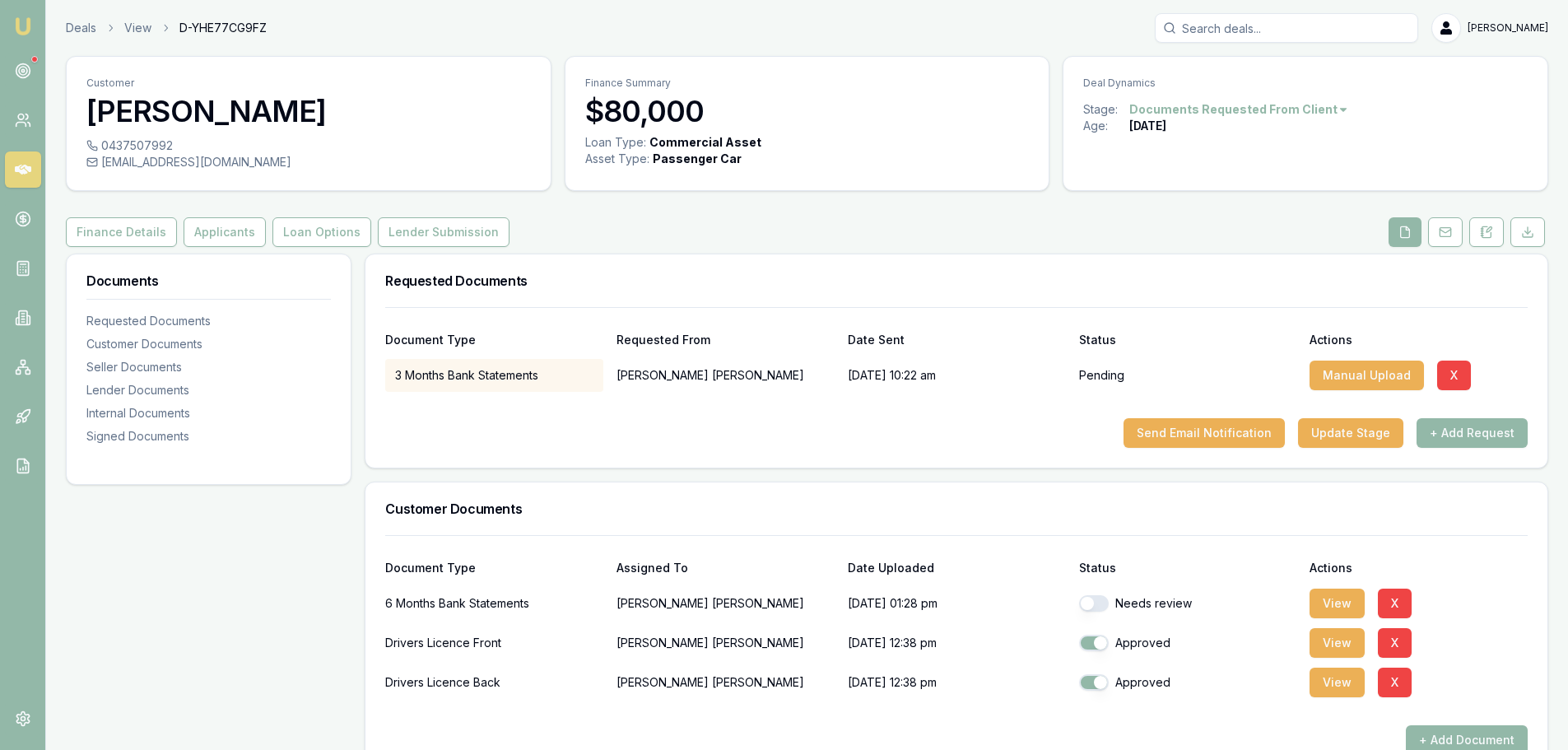
click at [28, 167] on icon at bounding box center [23, 169] width 16 height 10
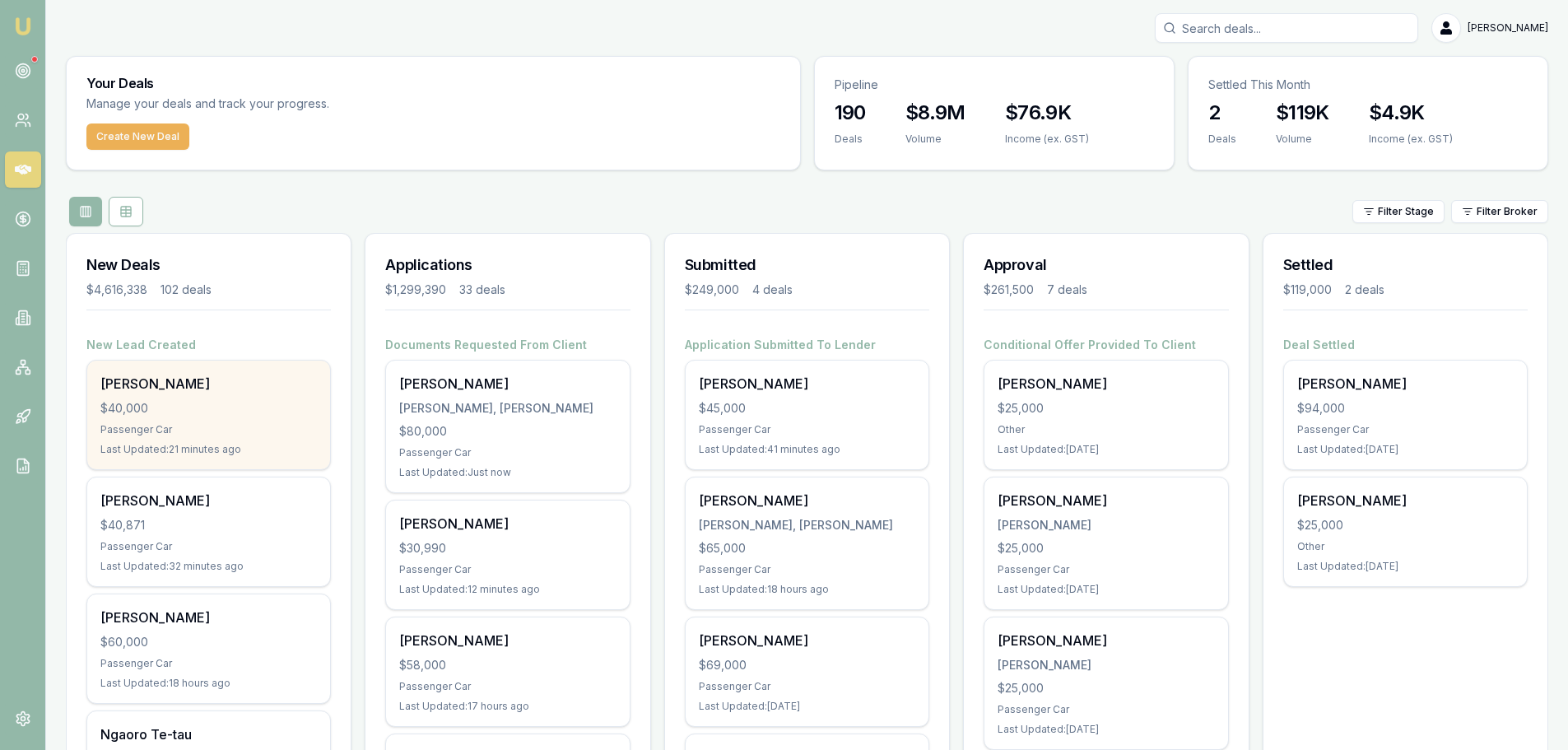
click at [225, 400] on div "$40,000" at bounding box center [209, 408] width 217 height 16
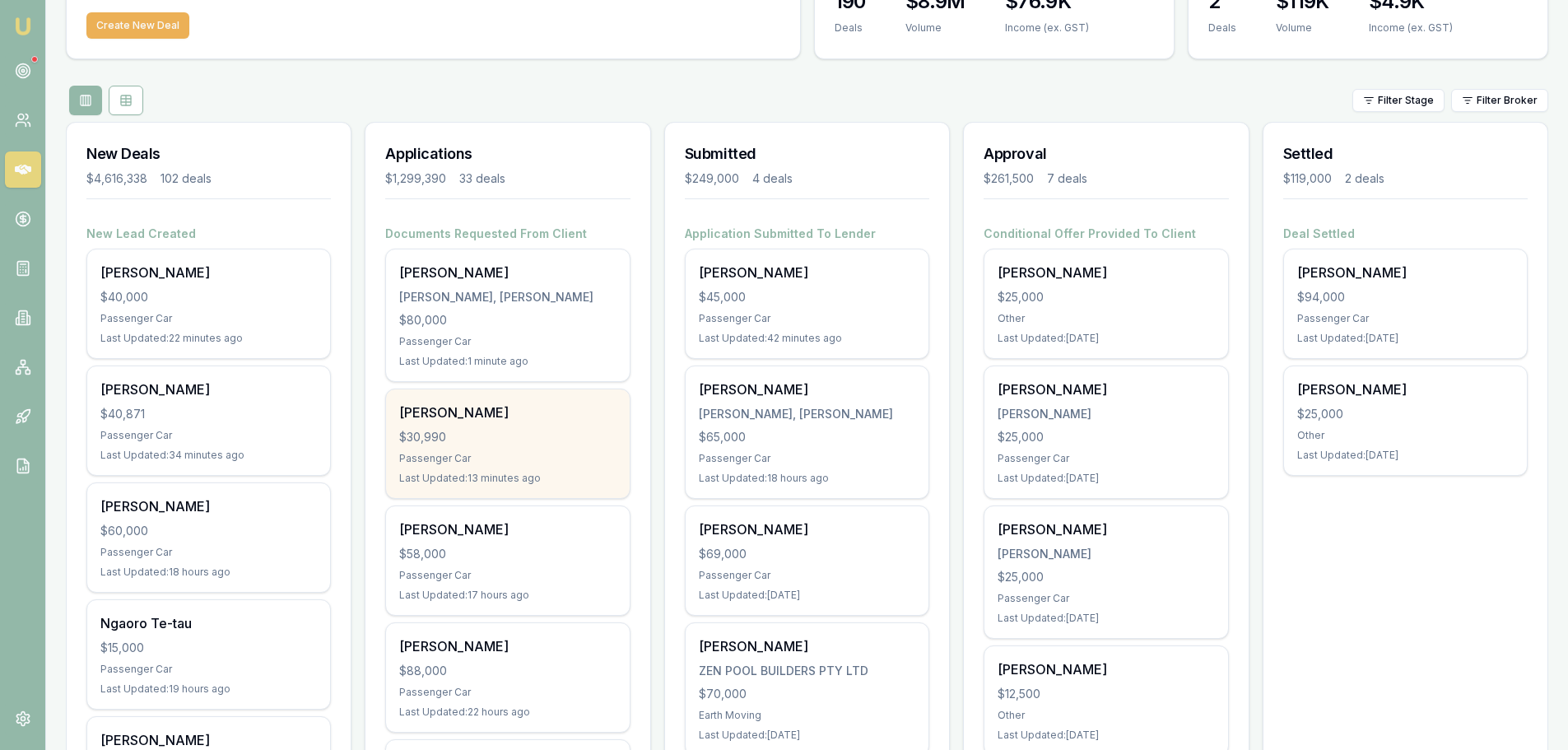
scroll to position [247, 0]
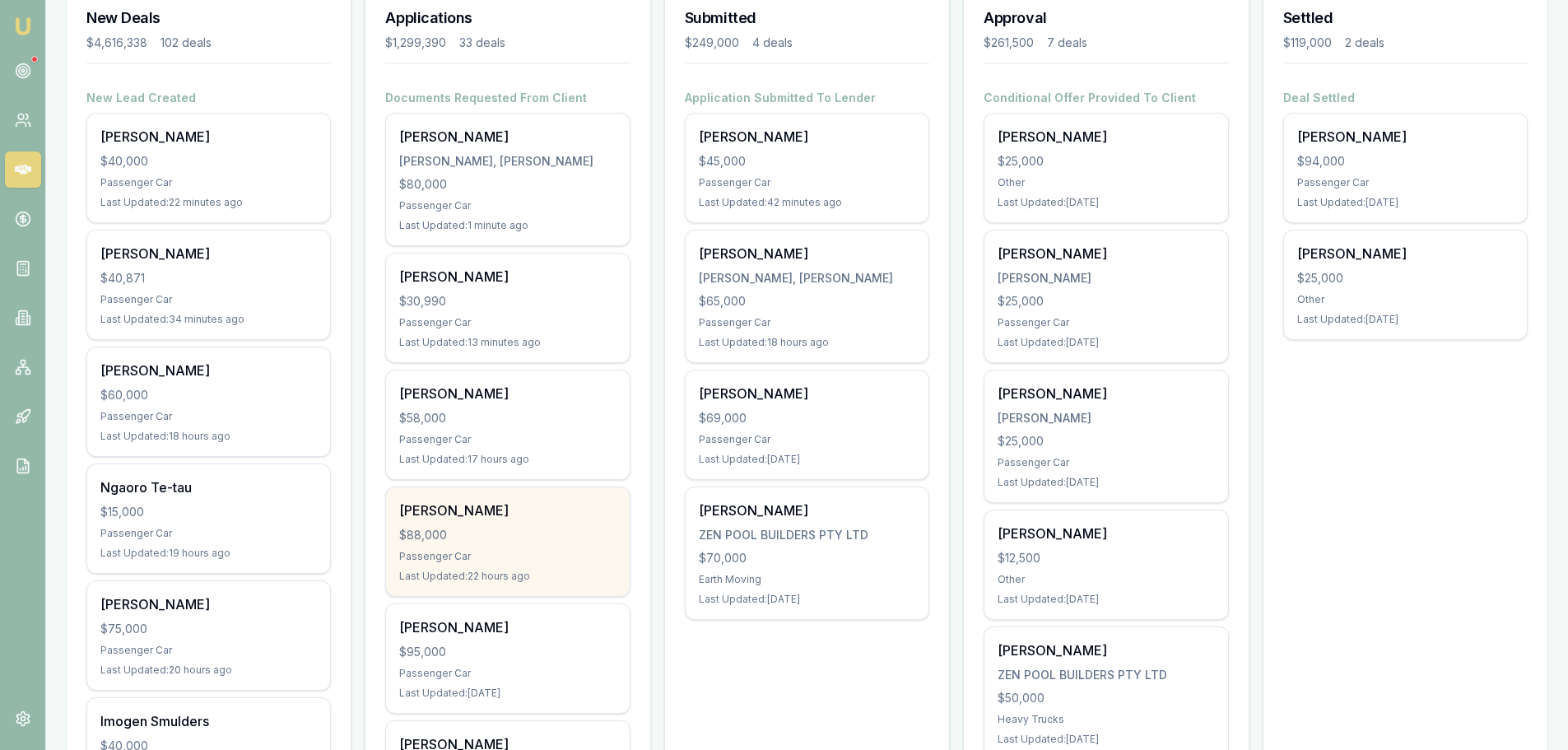
click at [543, 537] on div "$88,000" at bounding box center [508, 534] width 217 height 16
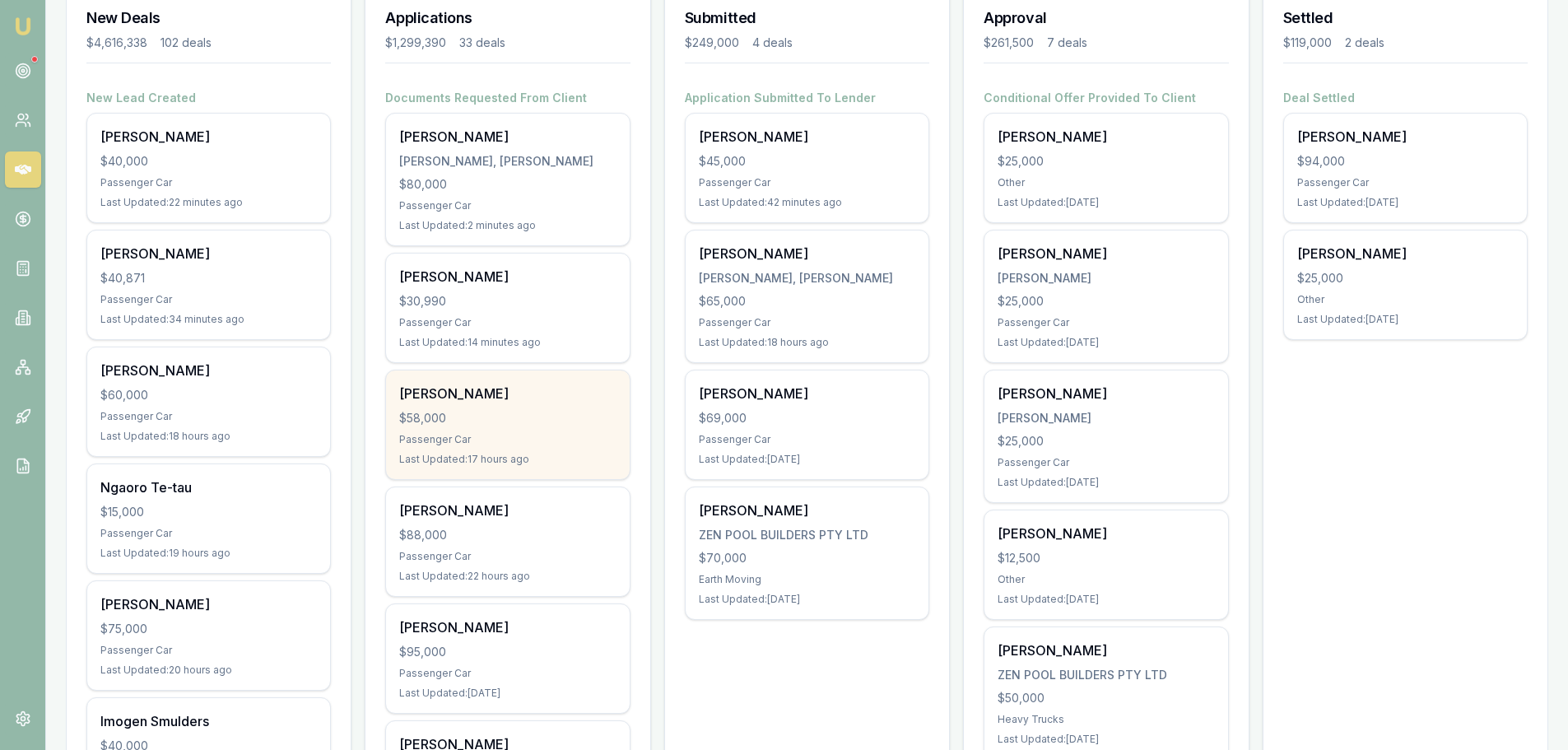
click at [494, 426] on div "$58,000" at bounding box center [508, 417] width 217 height 16
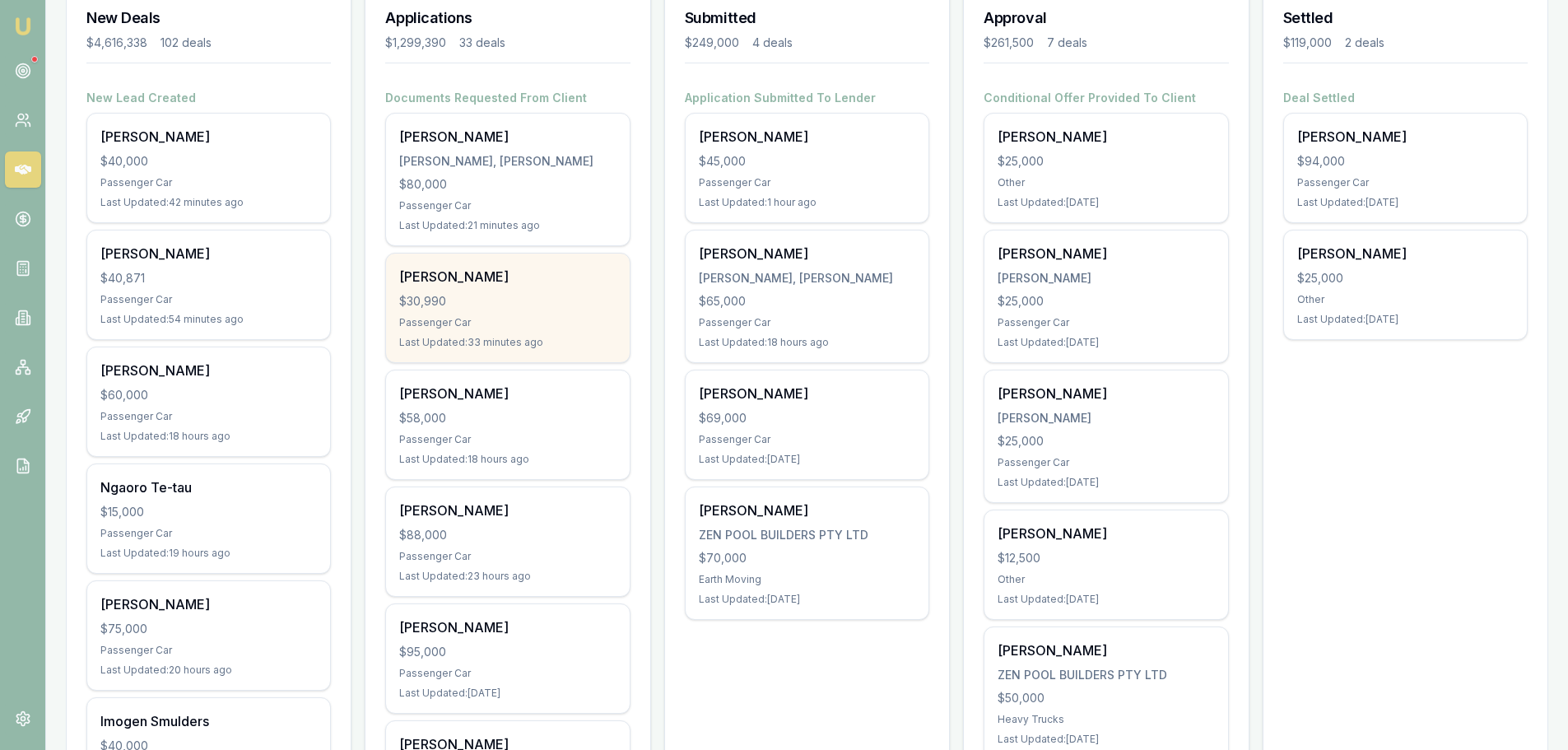
click at [581, 285] on div "Carolyn Tabrett" at bounding box center [508, 277] width 217 height 20
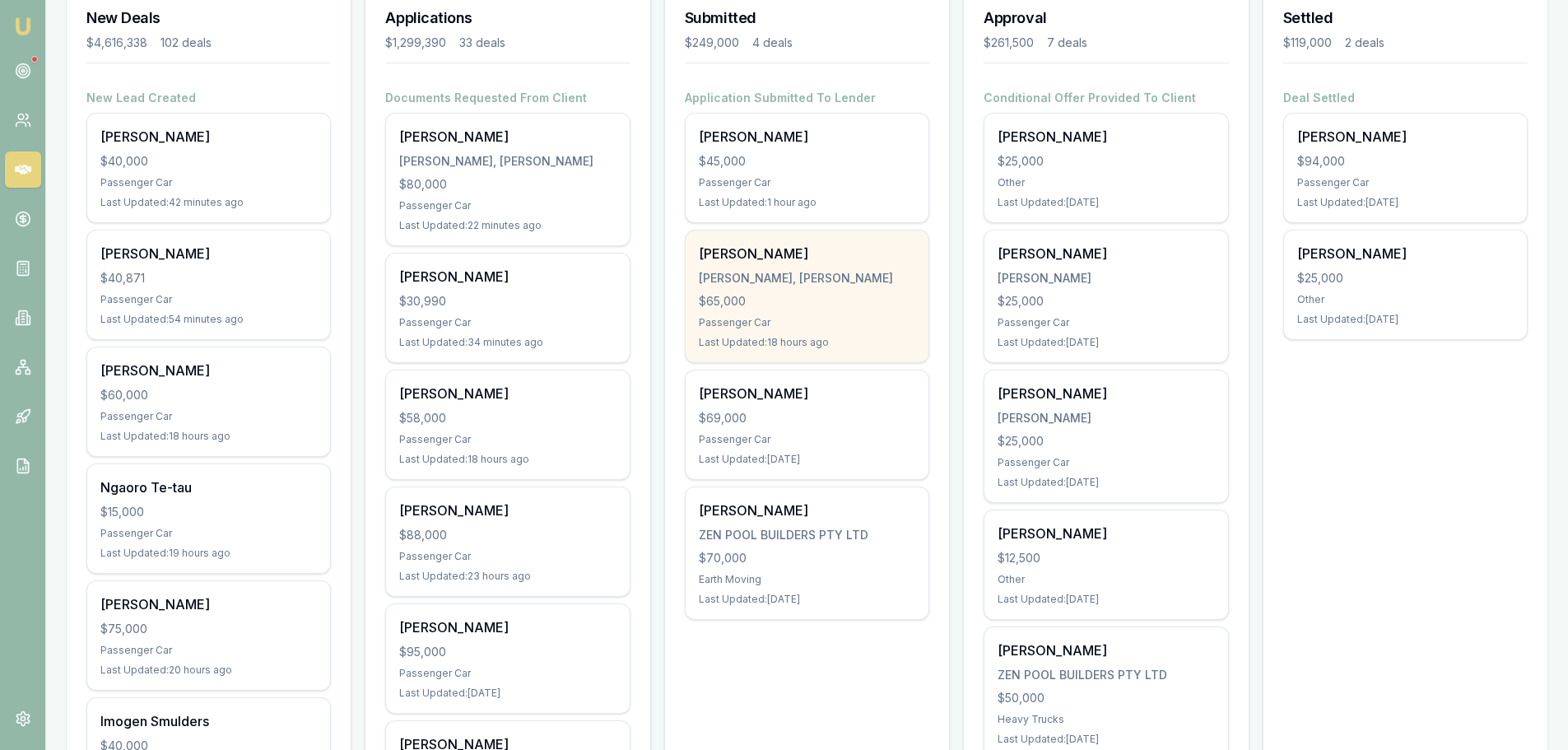
click at [812, 282] on div "JOHAN, AYDEN JOHNATHON" at bounding box center [807, 278] width 217 height 16
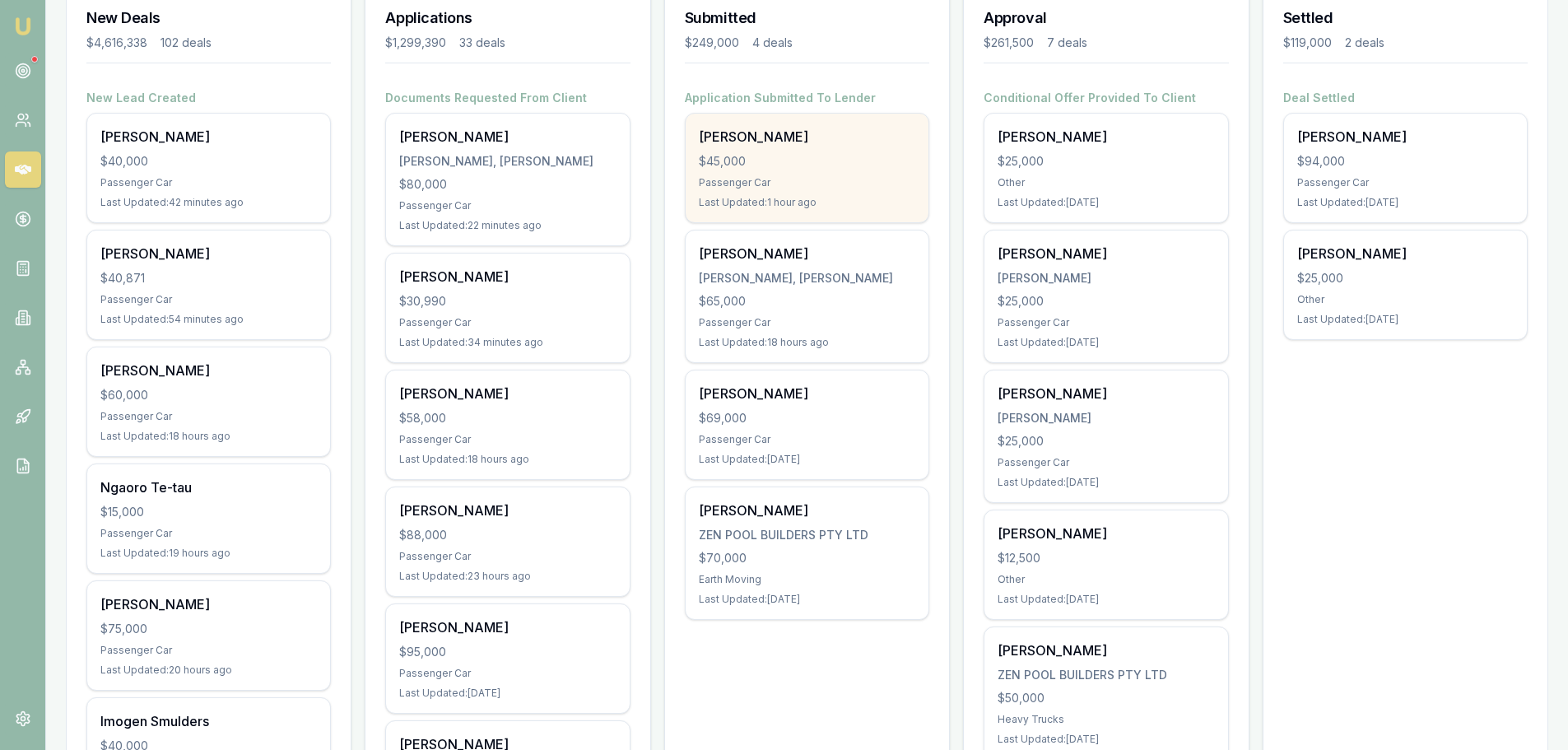
click at [830, 161] on div "$45,000" at bounding box center [807, 161] width 217 height 16
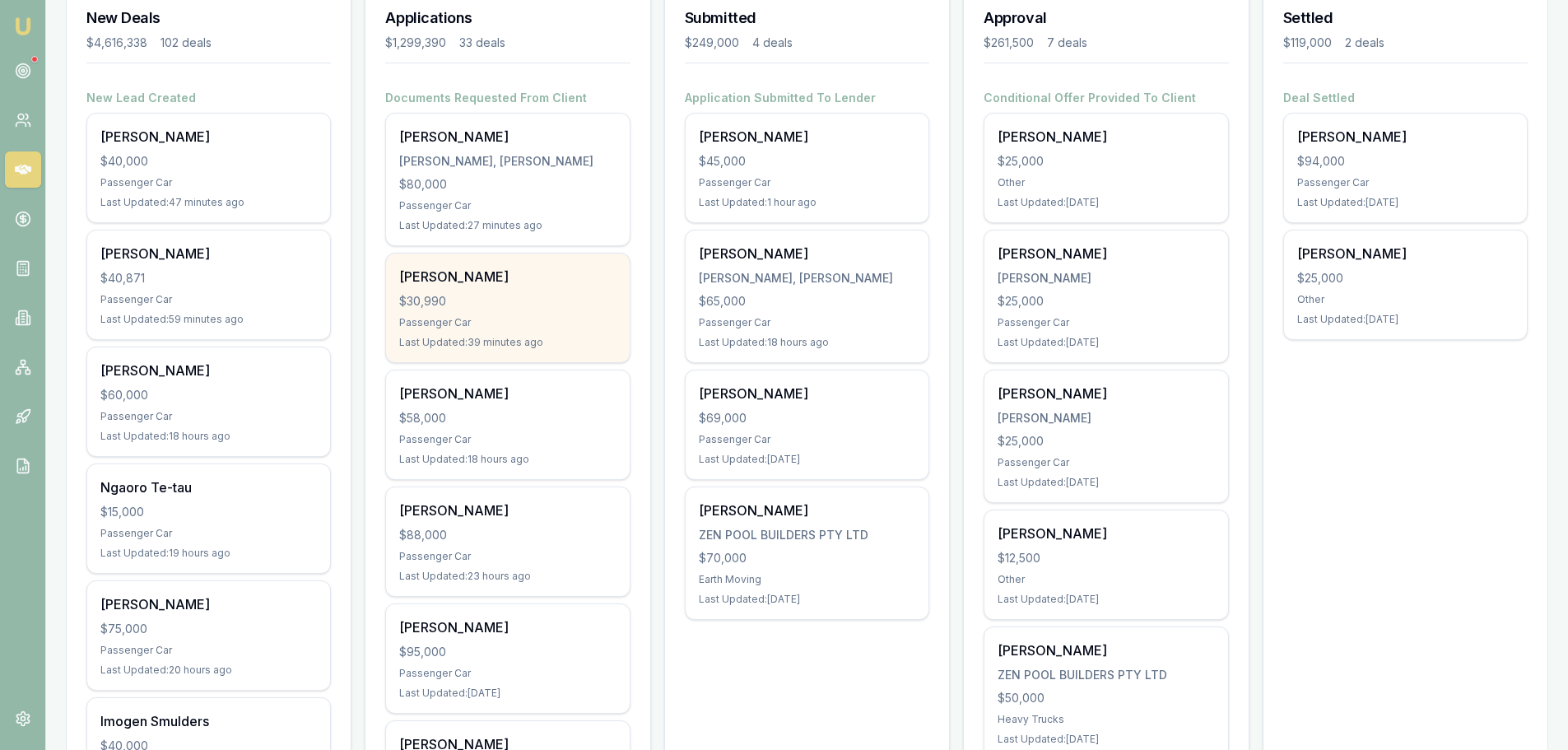
click at [487, 309] on div "$30,990" at bounding box center [508, 300] width 217 height 16
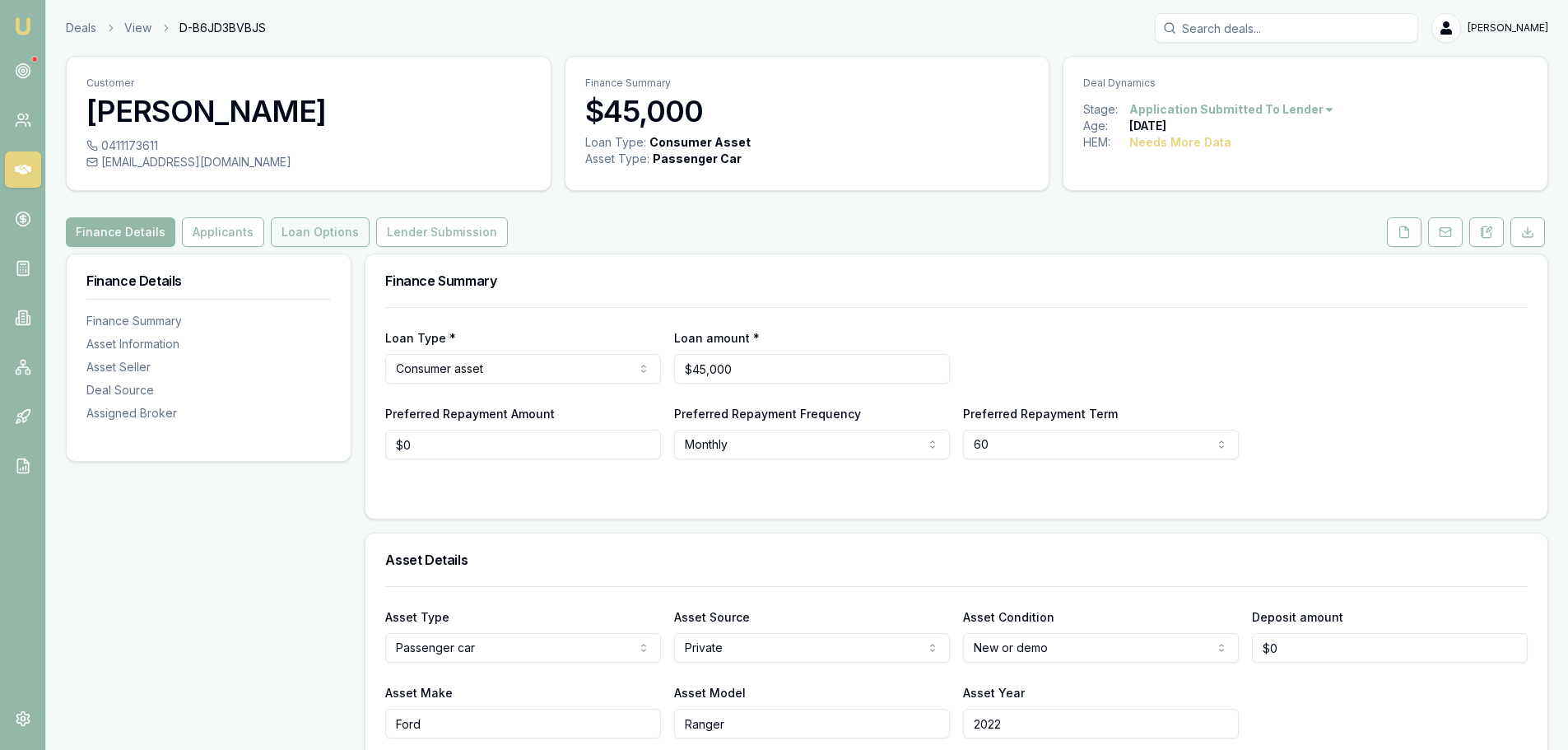
click at [298, 235] on button "Loan Options" at bounding box center [320, 232] width 99 height 29
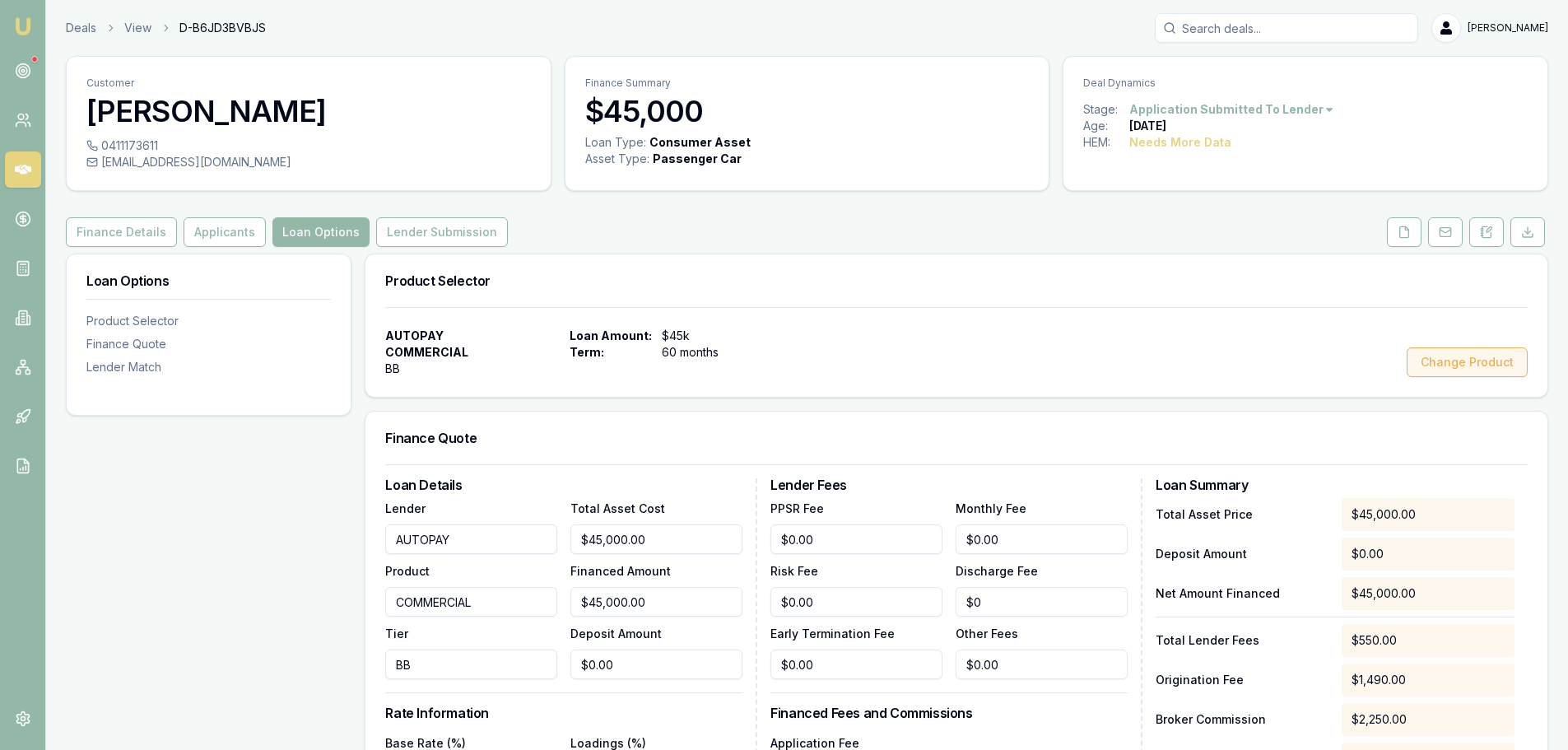
click at [1459, 366] on button "Change Product" at bounding box center [1467, 361] width 121 height 29
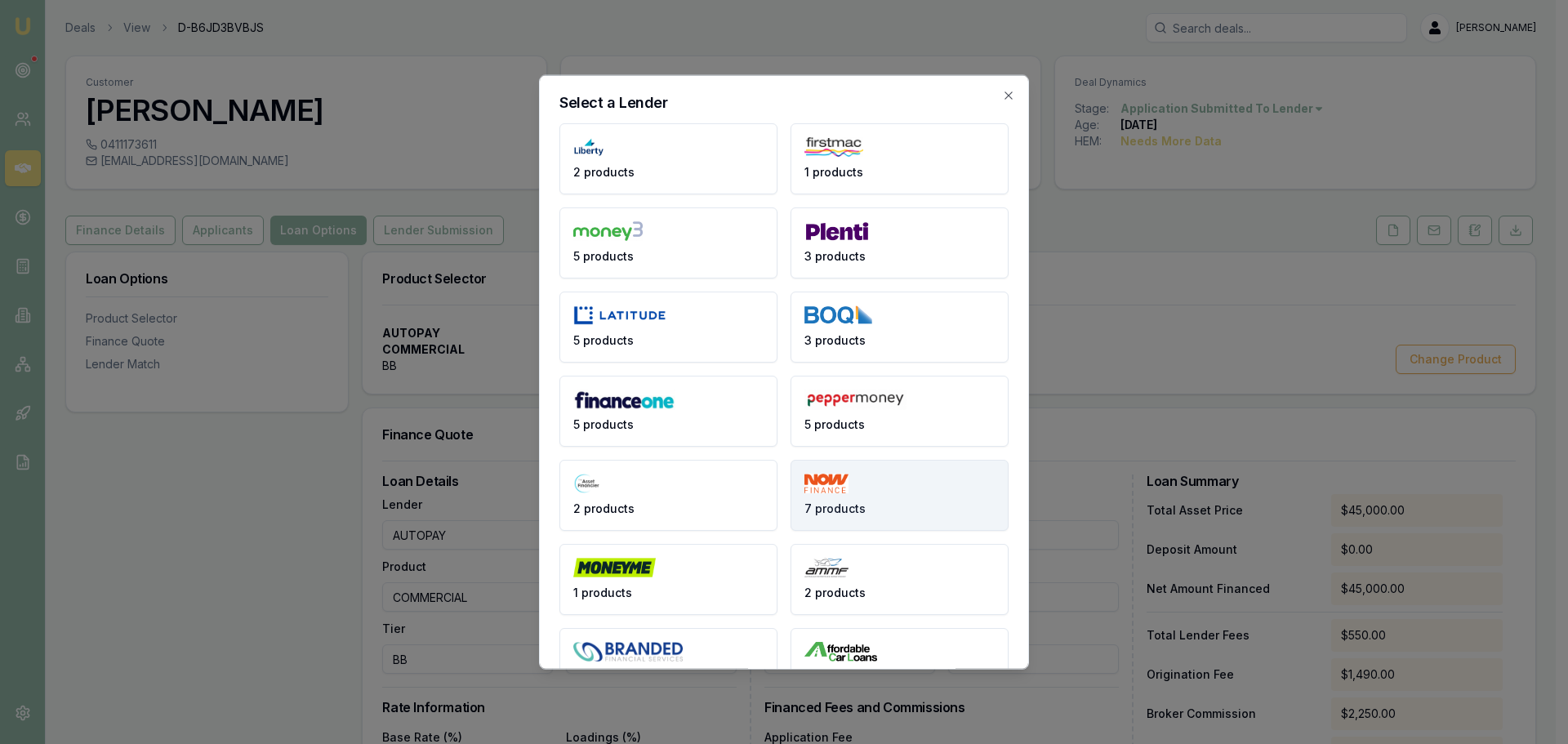
click at [921, 488] on button "7 products" at bounding box center [899, 494] width 218 height 71
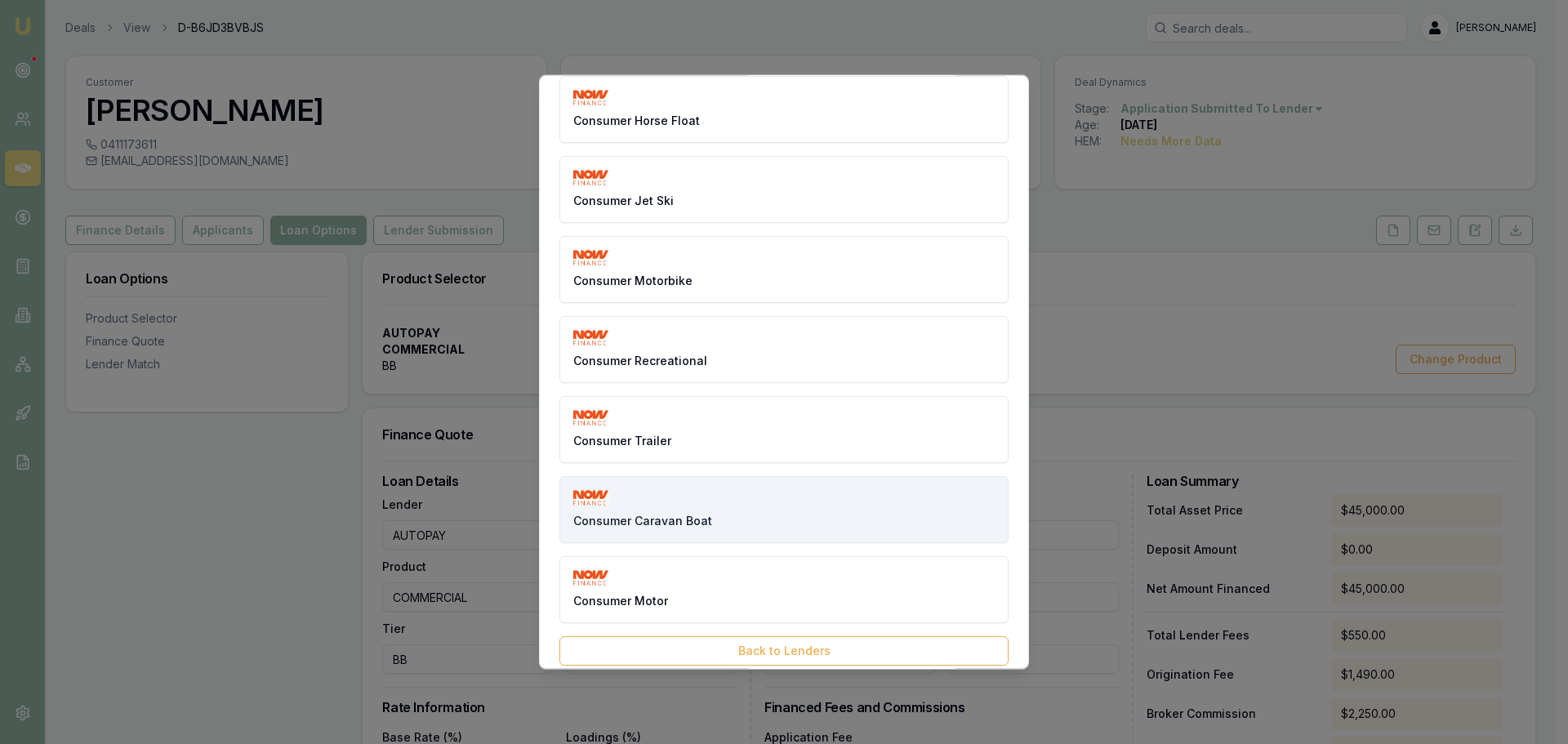
scroll to position [63, 0]
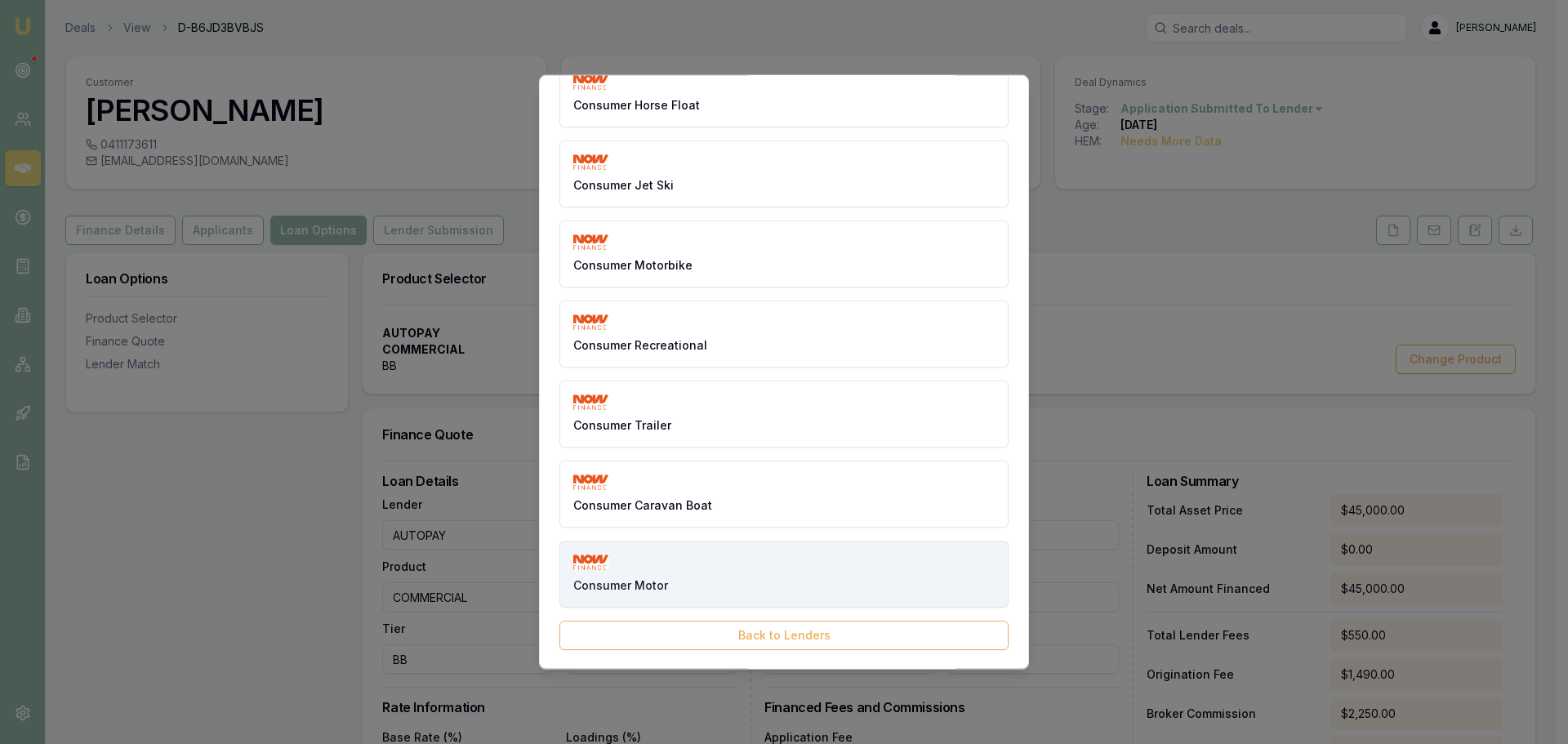
click at [754, 566] on button "Consumer Motor" at bounding box center [784, 572] width 449 height 67
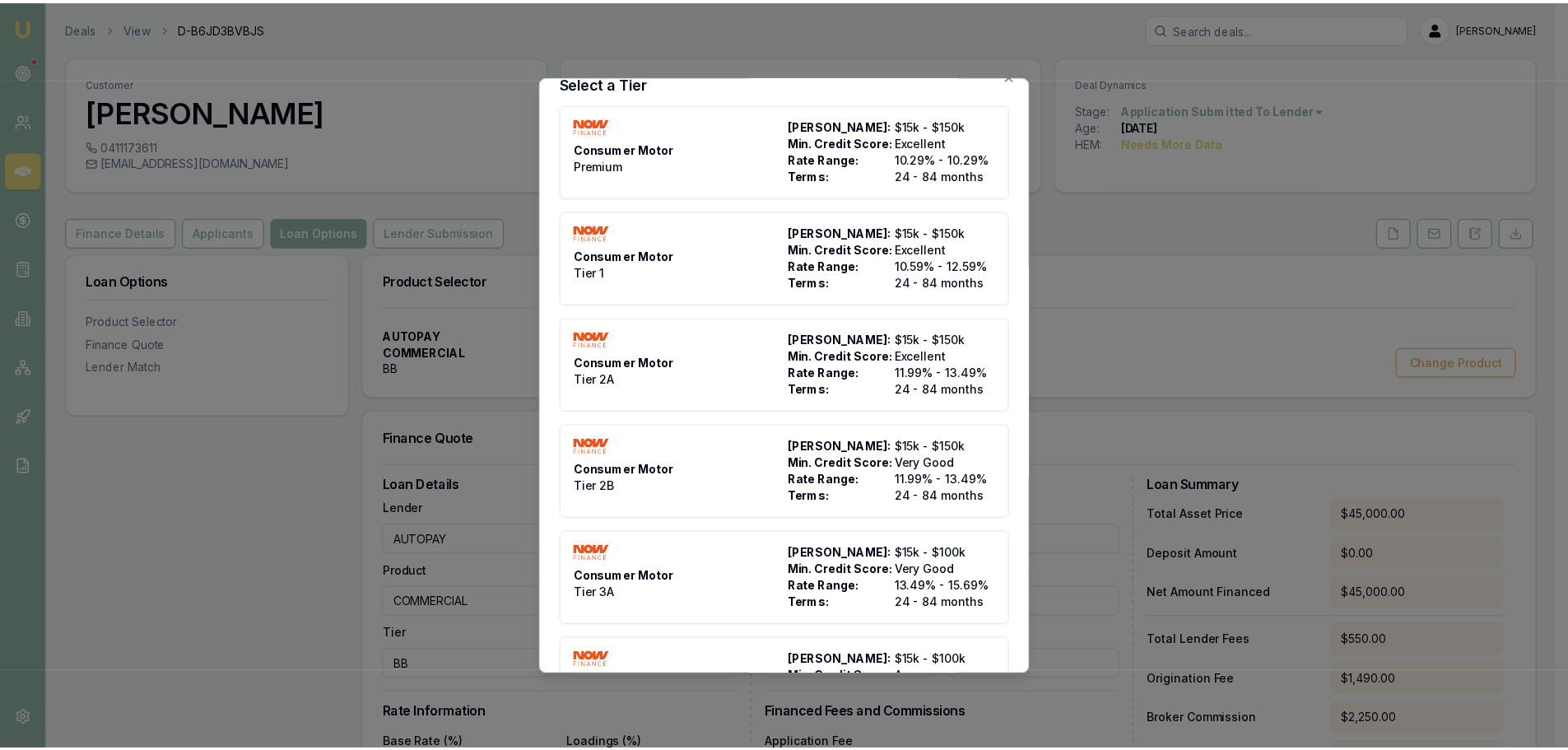
scroll to position [0, 0]
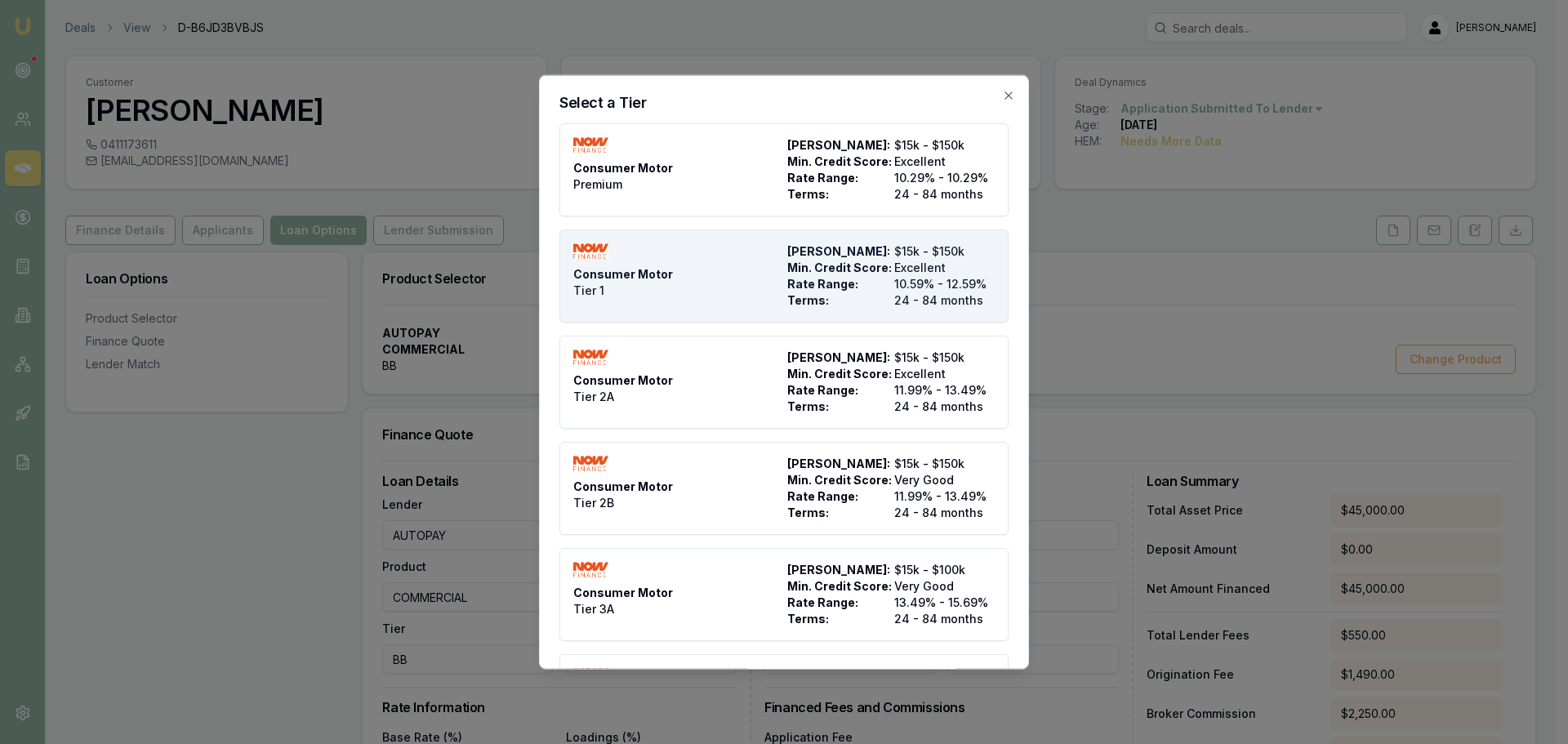
click at [836, 273] on span "Min. Credit Score:" at bounding box center [838, 266] width 100 height 16
type input "NOW Finance"
type input "Consumer Motor"
type input "Tier 1"
type input "10.59"
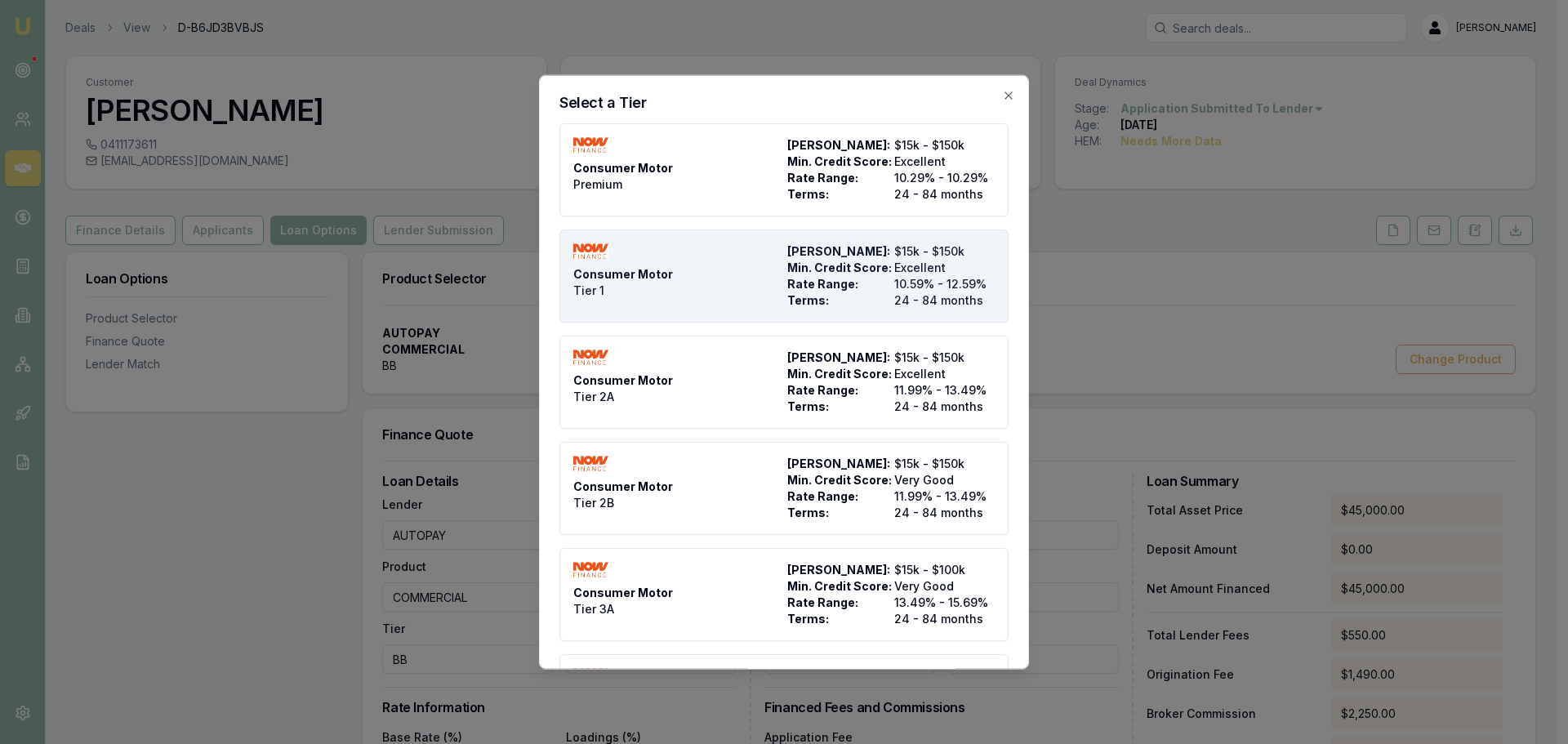
type input "24"
type input "$0.00"
type input "1990"
type input "4"
type input "$1,800.00"
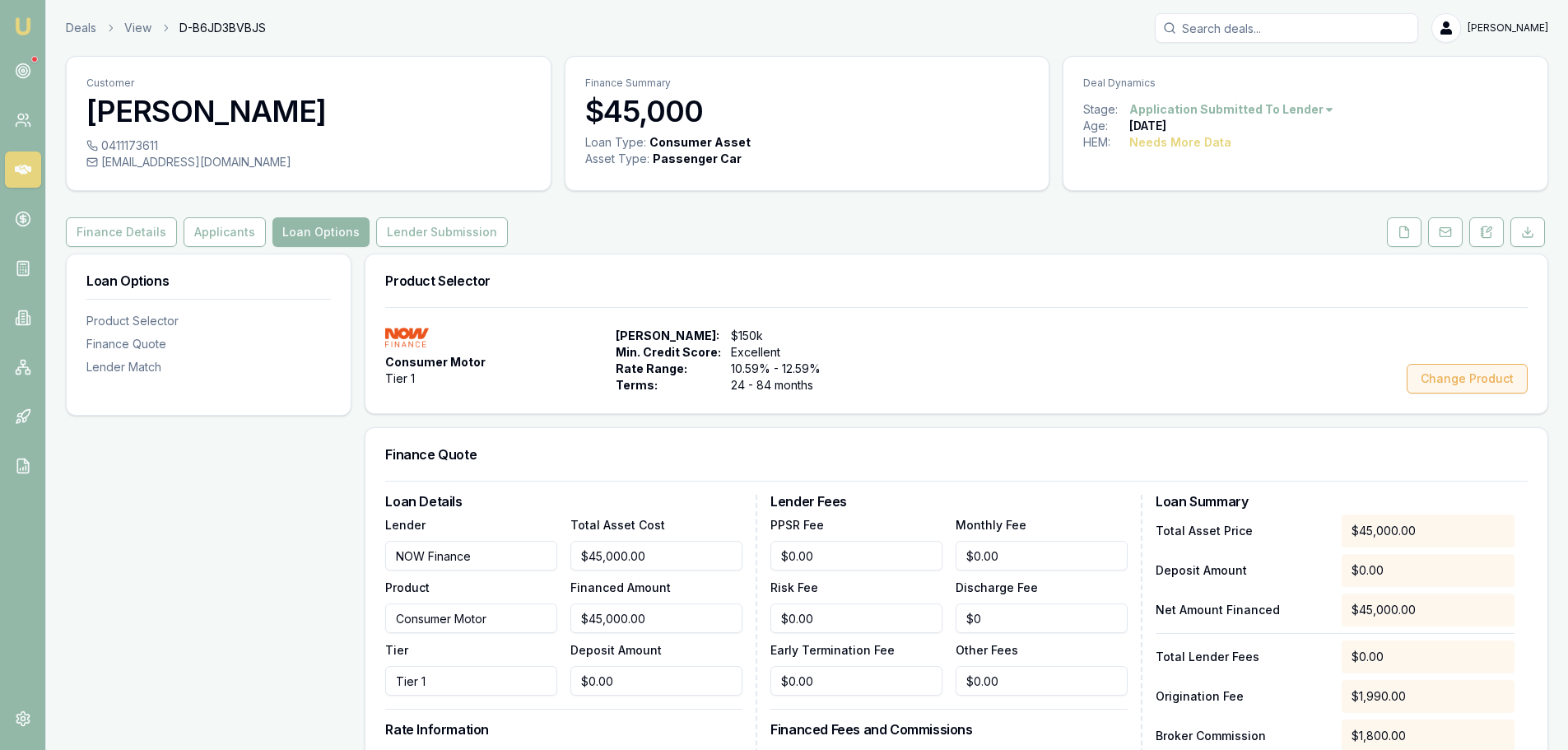
click at [1433, 375] on button "Change Product" at bounding box center [1467, 378] width 121 height 29
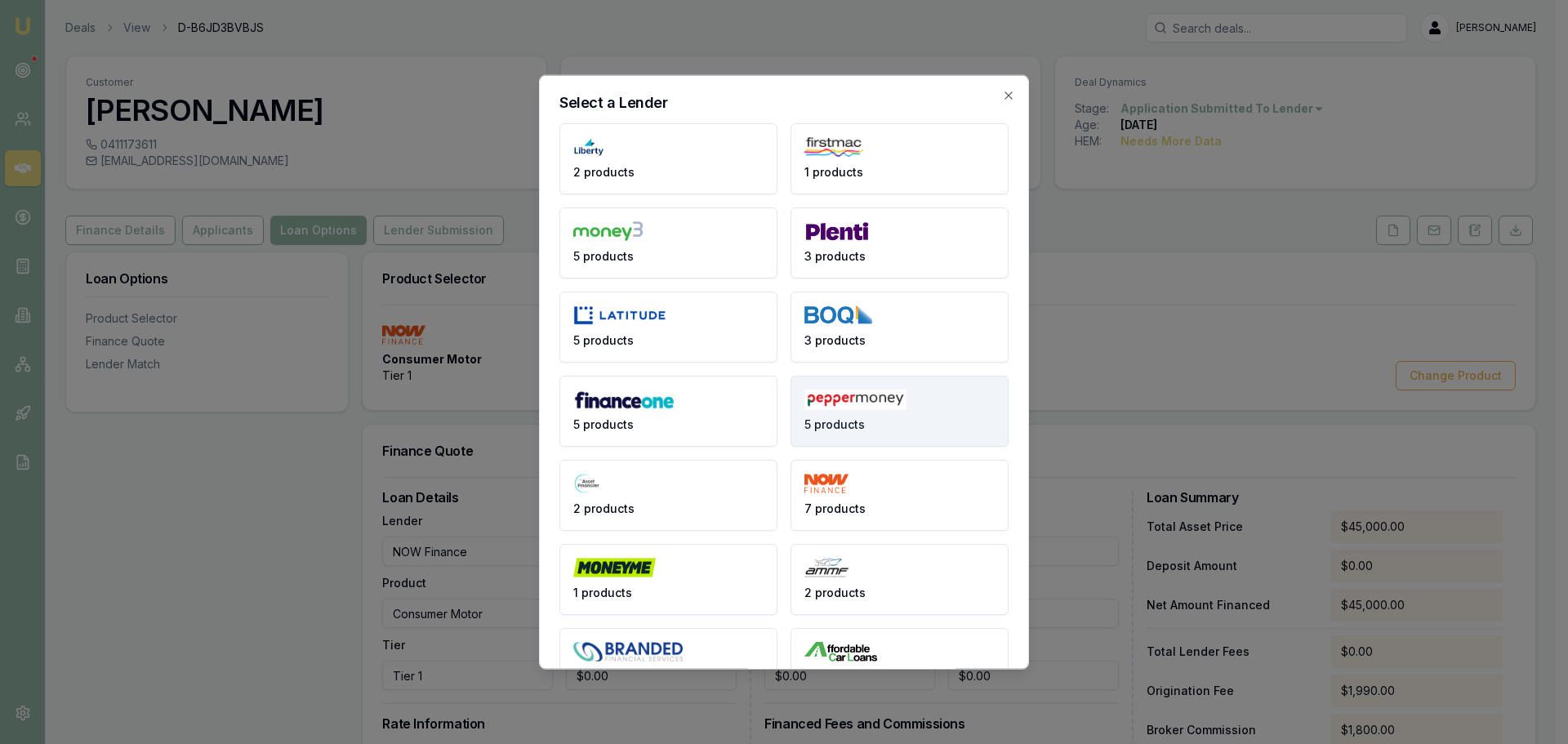
click at [902, 408] on button "5 products" at bounding box center [899, 409] width 218 height 71
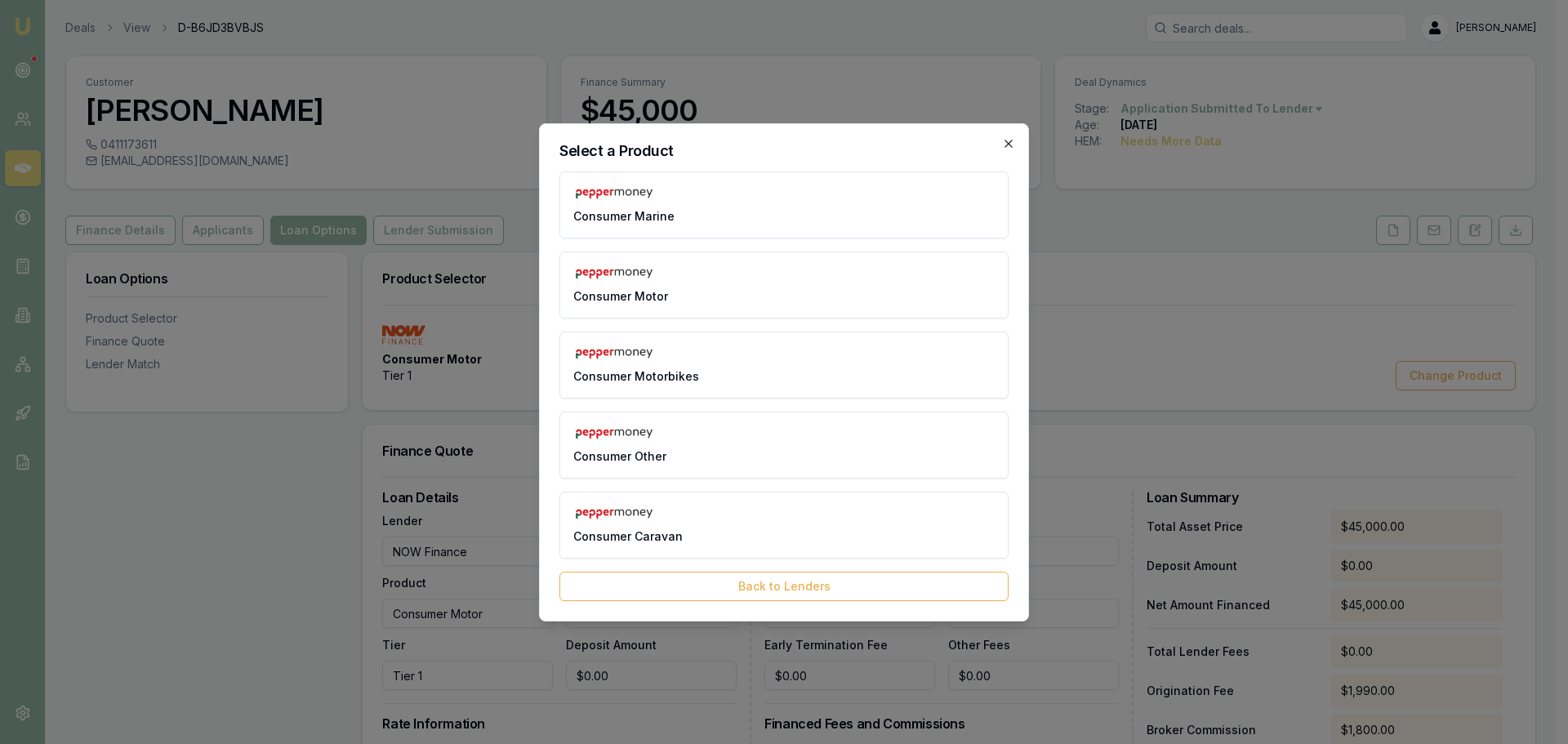
click at [1006, 138] on icon "button" at bounding box center [1009, 143] width 13 height 13
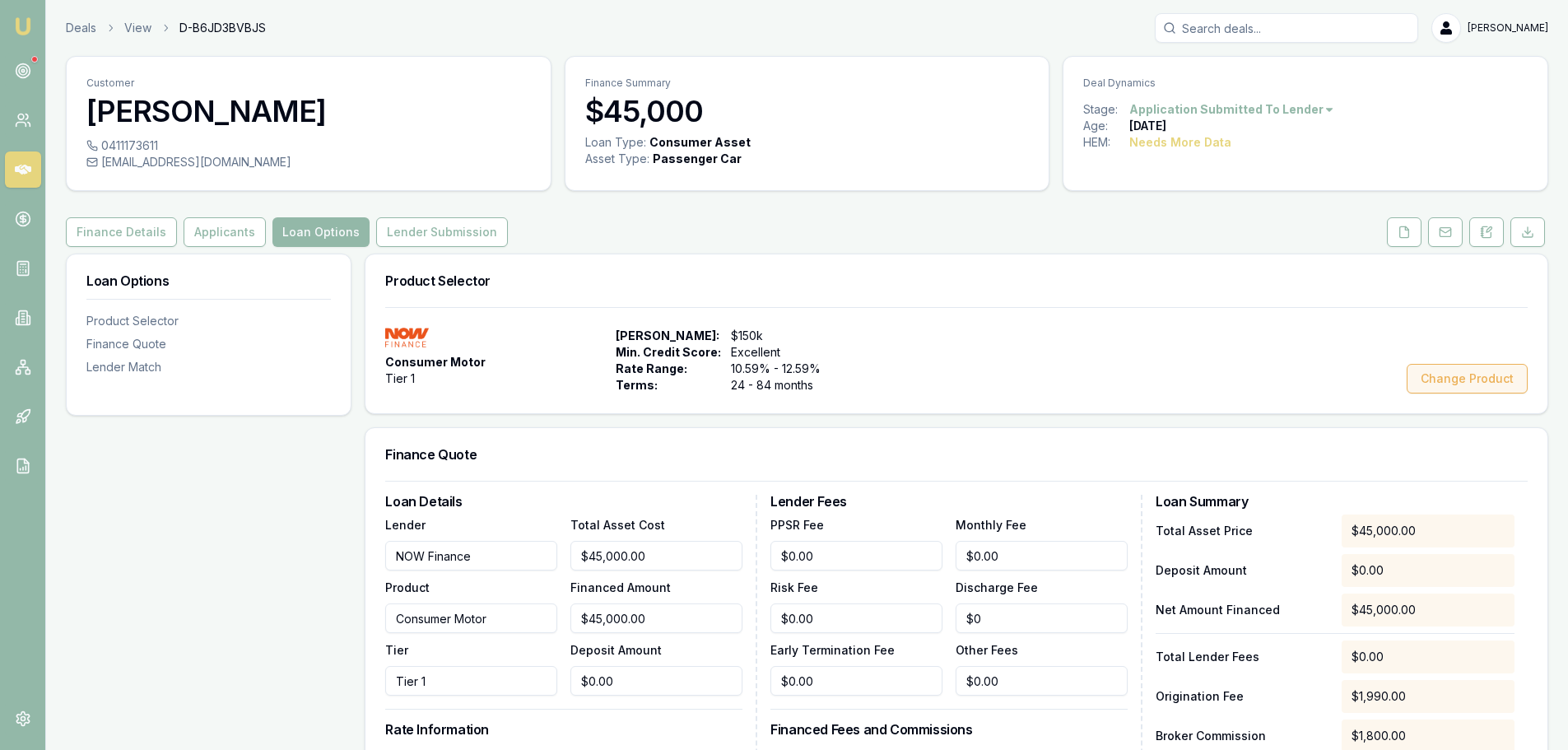
click at [1466, 370] on button "Change Product" at bounding box center [1467, 378] width 121 height 29
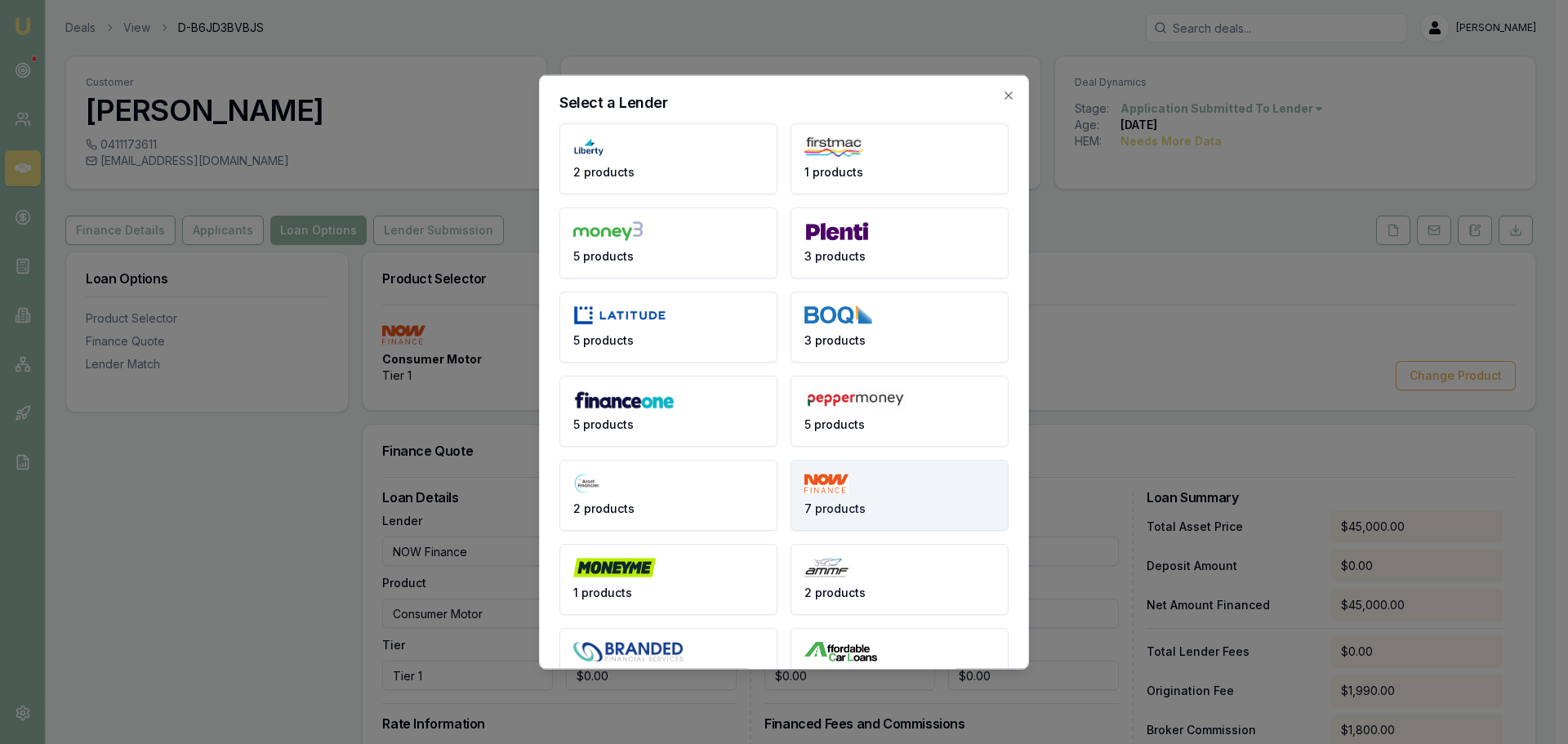
click at [854, 505] on span "7 products" at bounding box center [835, 507] width 61 height 16
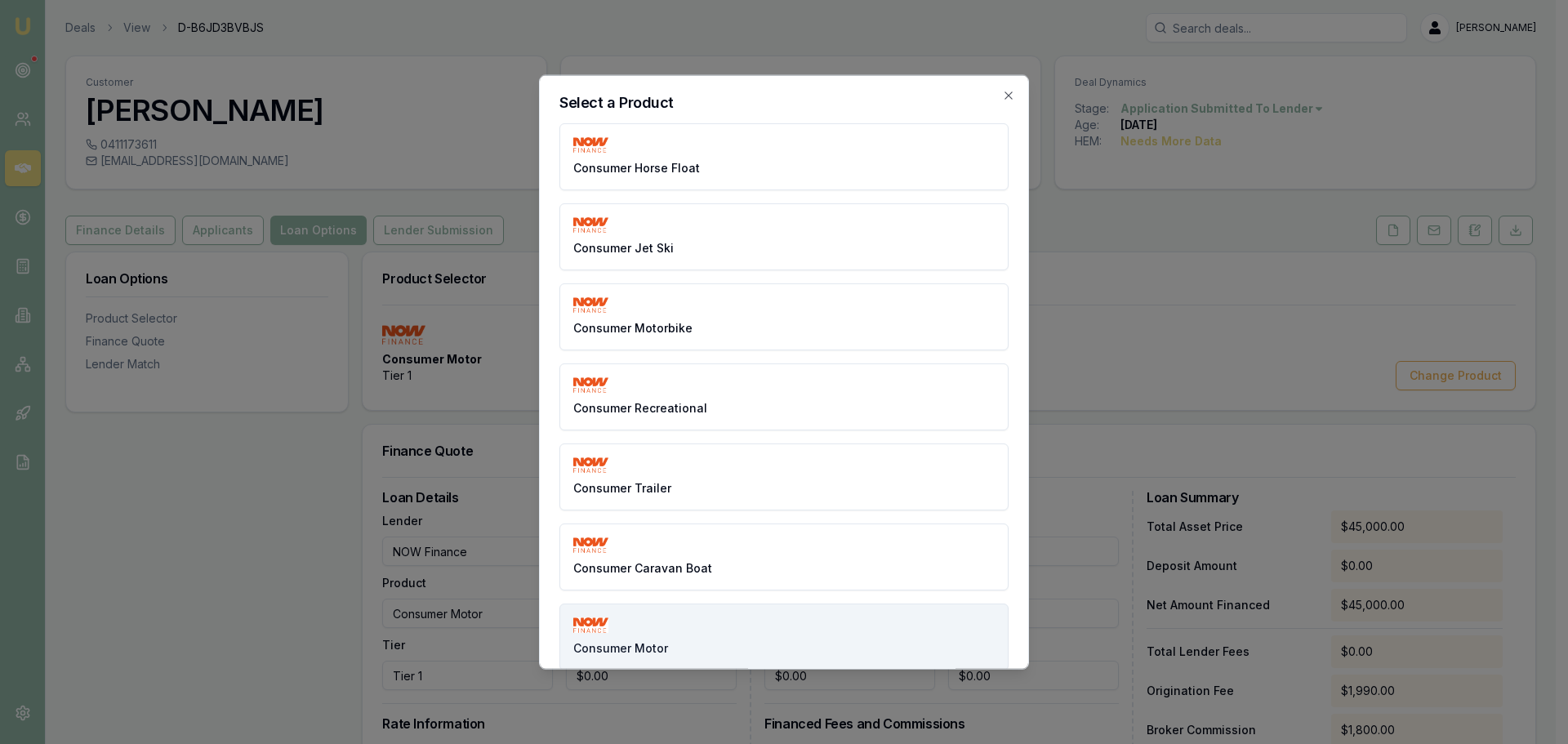
click at [758, 636] on button "Consumer Motor" at bounding box center [784, 636] width 449 height 67
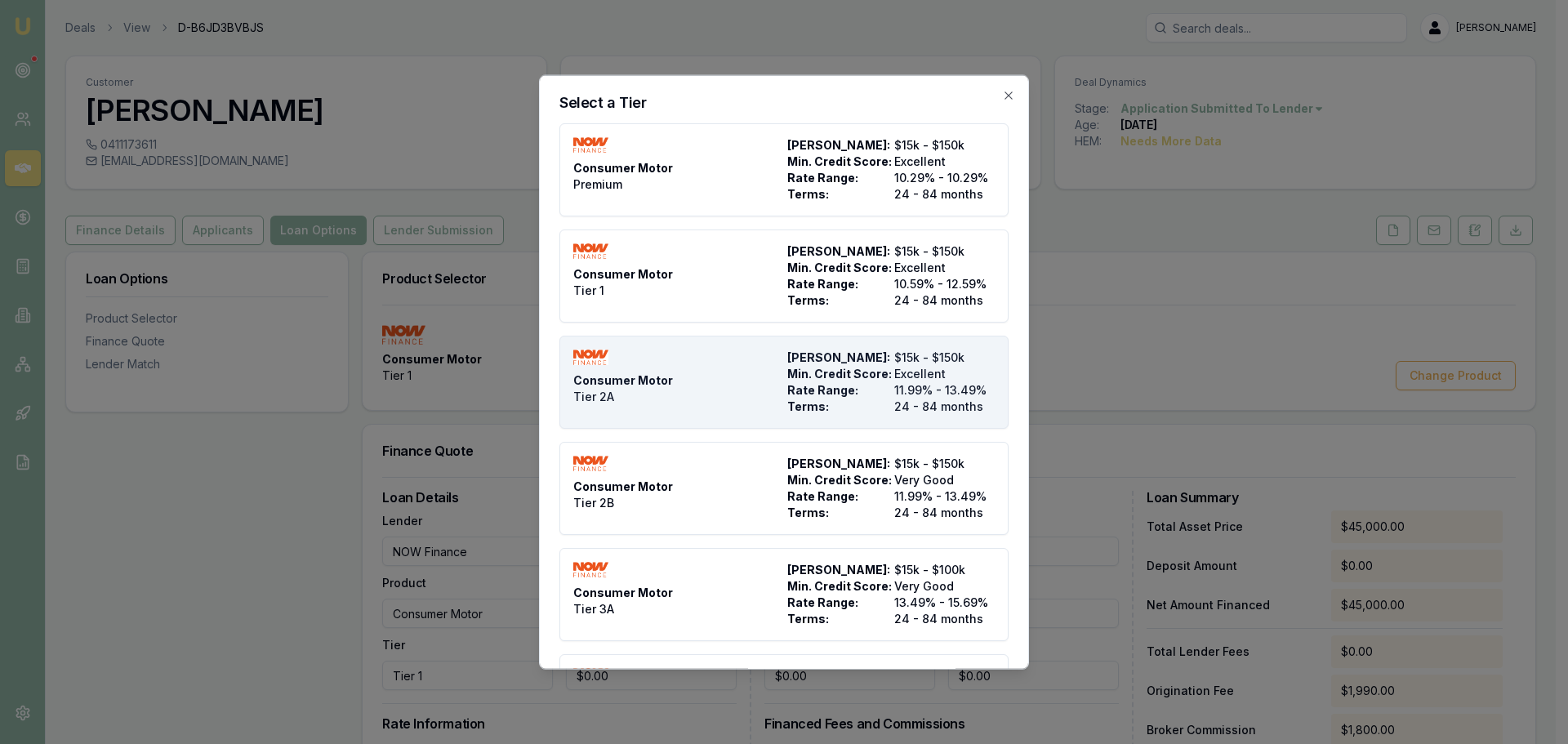
click at [768, 377] on div "Consumer Motor Tier 2A" at bounding box center [677, 381] width 208 height 65
type input "Tier 2A"
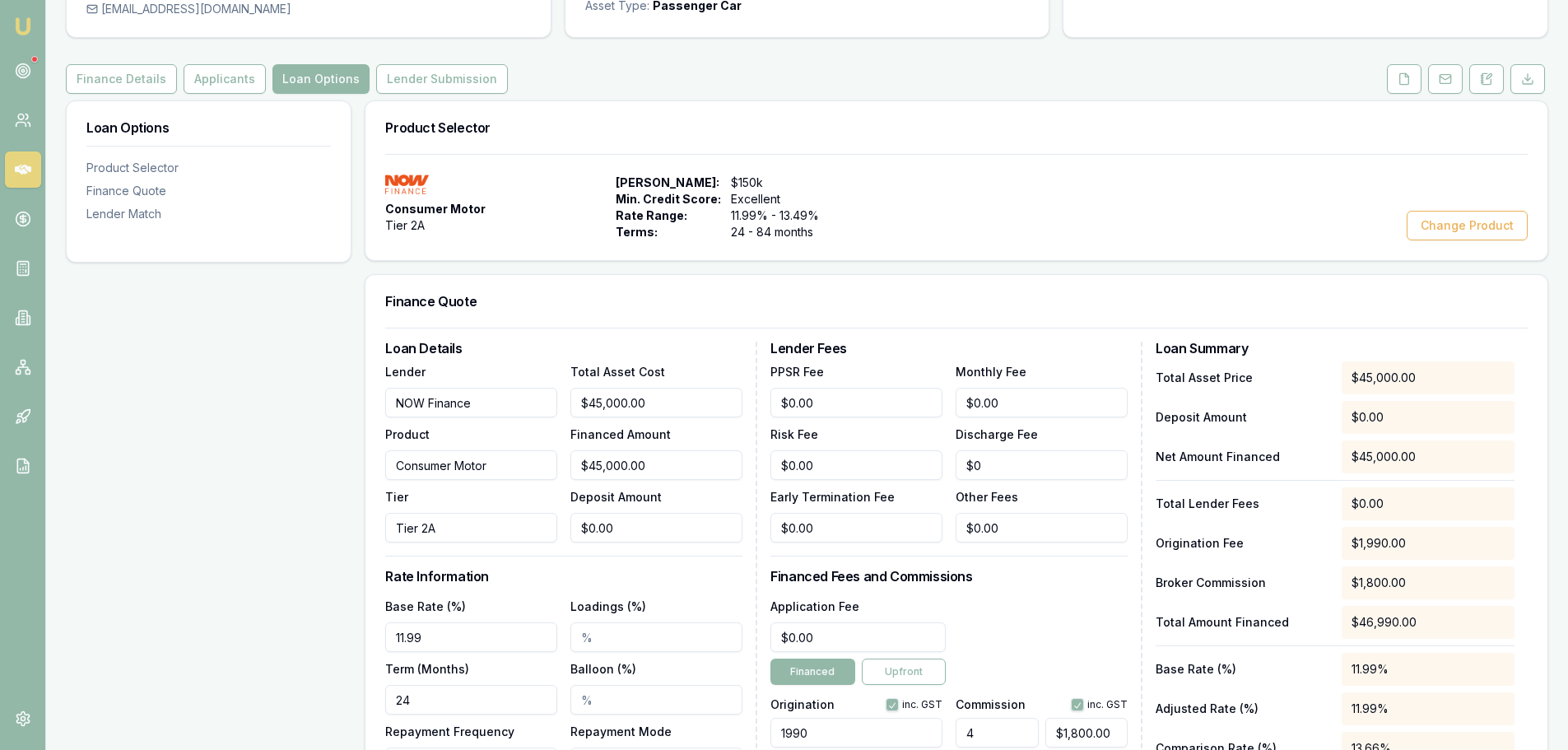
scroll to position [247, 0]
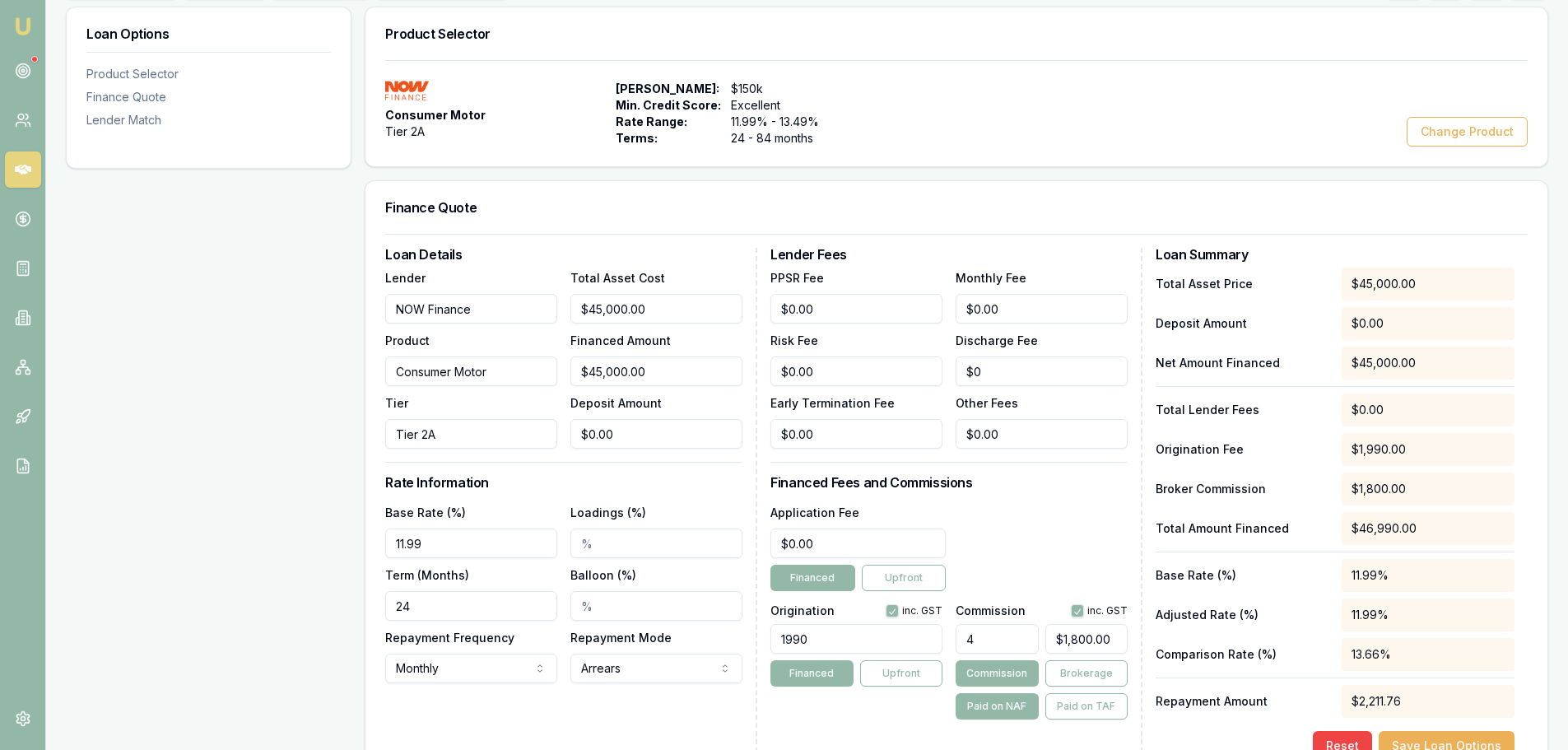
drag, startPoint x: 442, startPoint y: 548, endPoint x: 35, endPoint y: 633, distance: 415.8
click at [131, 561] on div "Loan Options Product Selector Finance Quote Lender Match Product Selector Consu…" at bounding box center [806, 460] width 1482 height 908
type input "10.99%"
drag, startPoint x: 456, startPoint y: 606, endPoint x: -33, endPoint y: 599, distance: 489.1
click at [0, 503] on html "Emu Broker Deals View D-B6JD3BVBJS Erin Shield Toggle Menu Customer Addison Pie…" at bounding box center [784, 127] width 1568 height 750
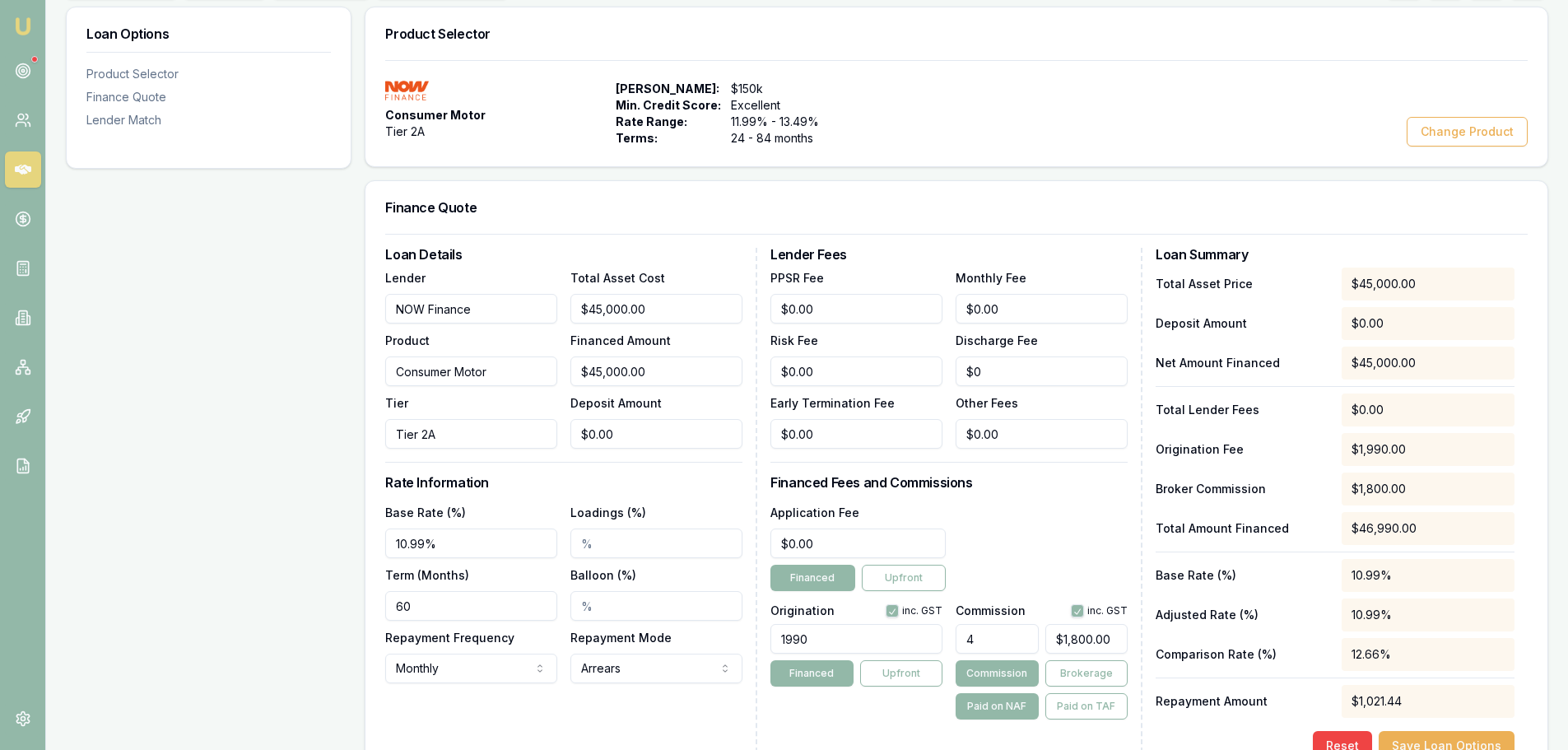
type input "60"
click at [236, 521] on div "Loan Options Product Selector Finance Quote Lender Match" at bounding box center [208, 460] width 285 height 908
drag, startPoint x: 739, startPoint y: 649, endPoint x: 428, endPoint y: 634, distance: 311.4
click at [430, 634] on div "Loan Details Lender NOW Finance Product Consumer Motor Tier Tier 2A Total Asset…" at bounding box center [957, 504] width 1143 height 512
type input "1490.00"
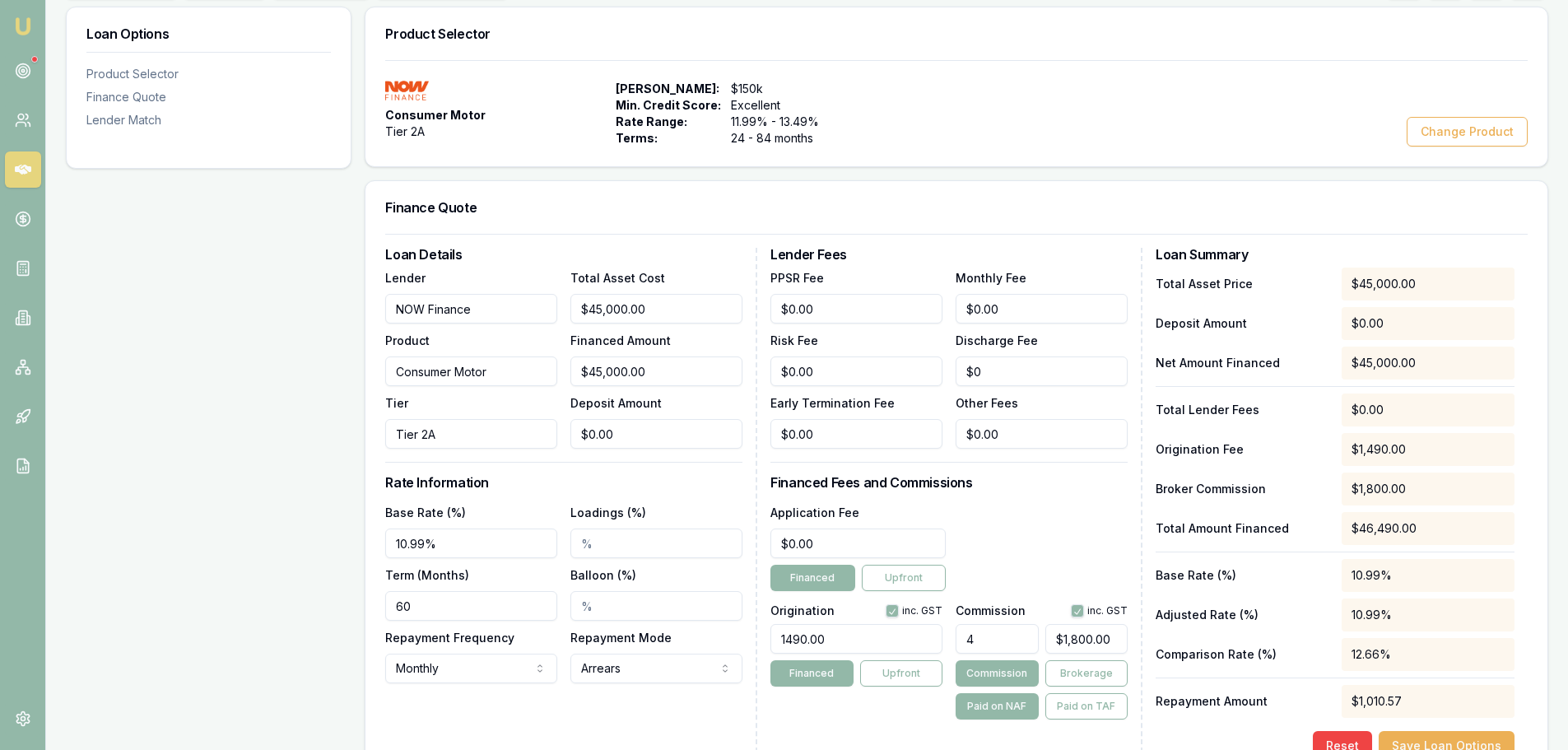
click at [1033, 521] on div "Application Fee $0.00 Financed Upfront" at bounding box center [949, 547] width 358 height 89
click at [1094, 720] on div "Lender Fees PPSR Fee $0.00 Monthly Fee $0.00 Risk Fee $0.00 Discharge Fee $0 Ea…" at bounding box center [956, 504] width 372 height 512
click at [1100, 706] on button "Paid on TAF" at bounding box center [1086, 706] width 83 height 27
type input "1859.6"
drag, startPoint x: 1122, startPoint y: 637, endPoint x: 849, endPoint y: 635, distance: 273.0
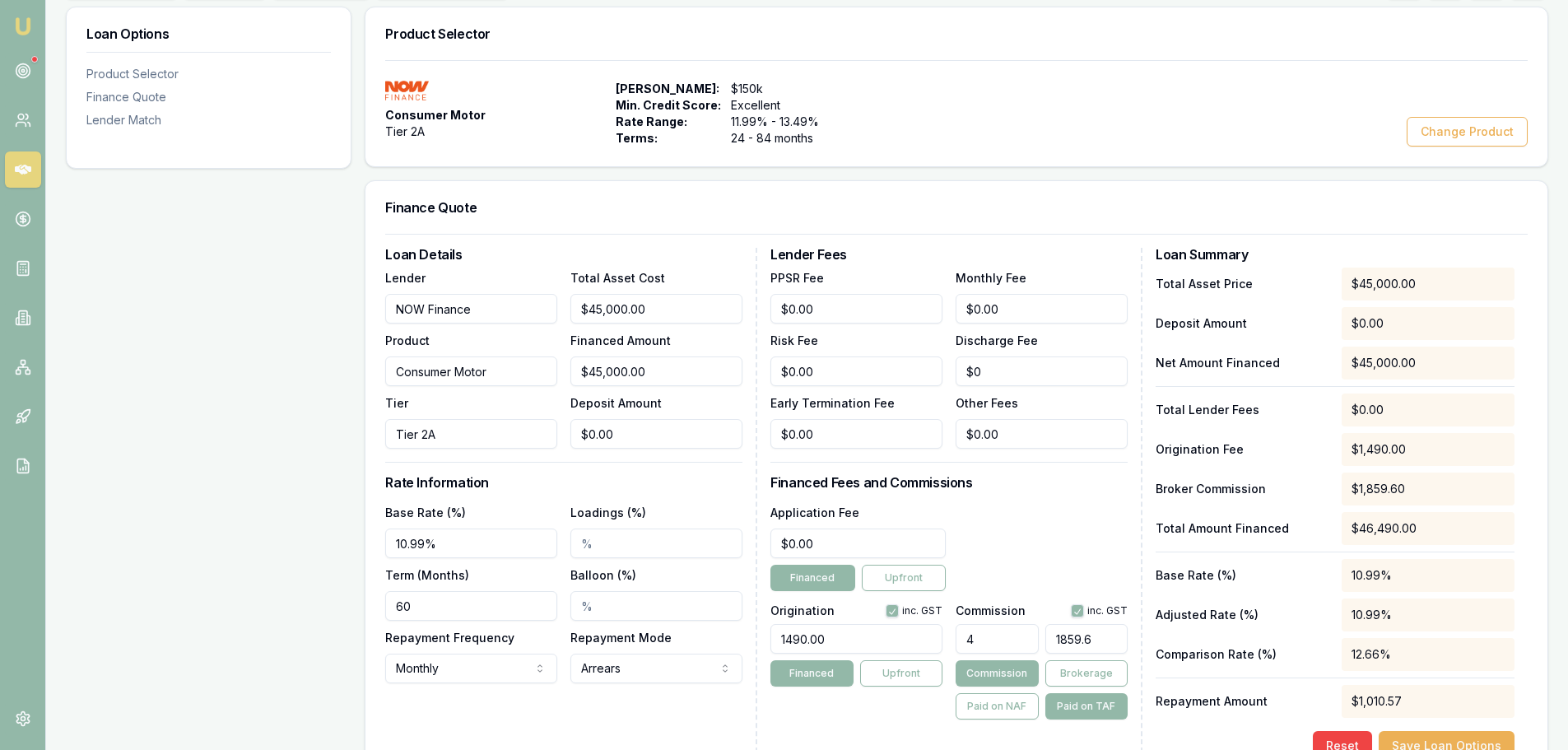
click at [869, 635] on div "Origination inc. GST 1490.00 Financed Upfront Commission inc. GST 4 1859.6 Comm…" at bounding box center [949, 659] width 358 height 122
type input "0.004302000430200043"
type input "2"
type input "0.04302000430200043"
type input "20"
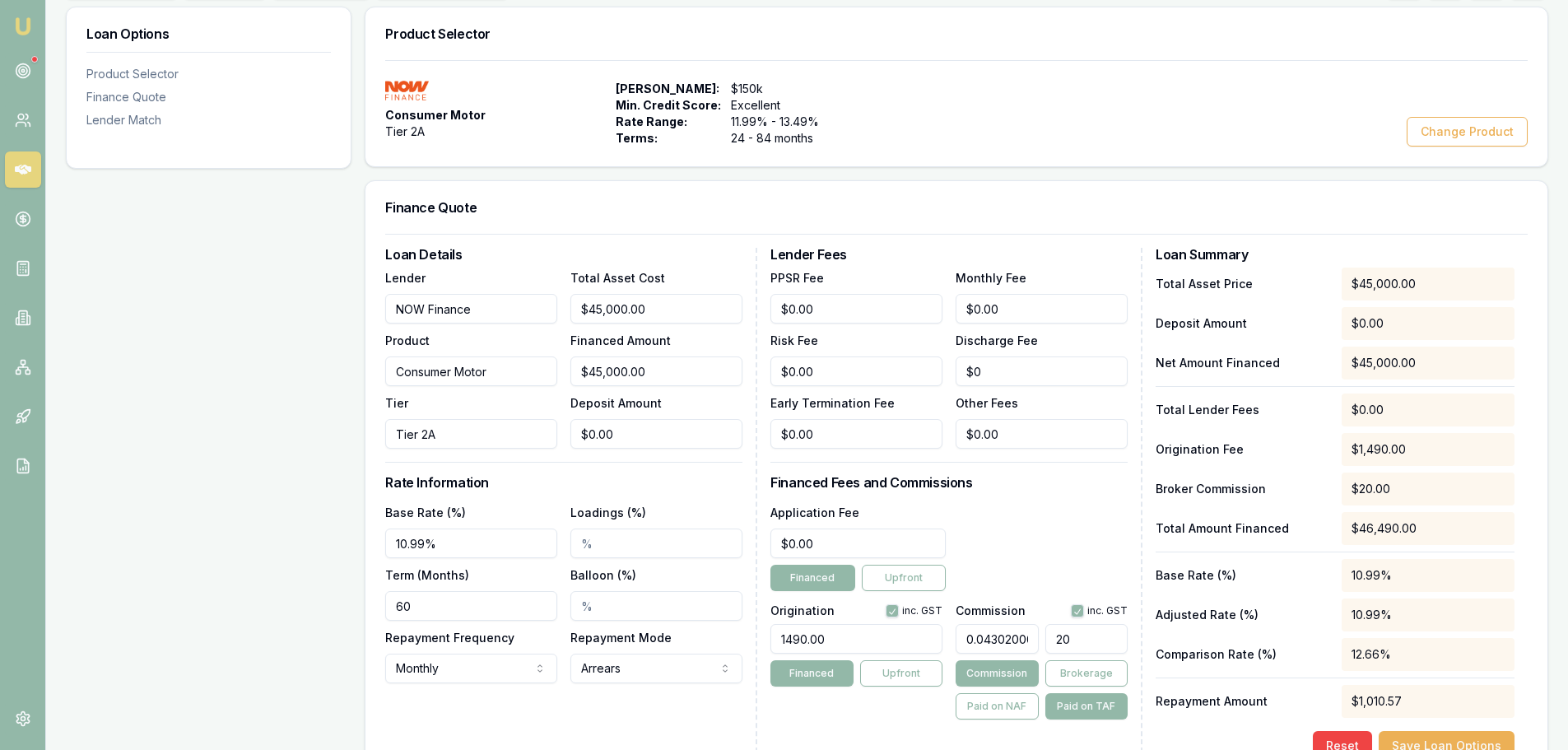
type input "0.44310604431060446"
type input "206"
type input "4.446117444611745"
type input "20673"
type input "44.46762744676274"
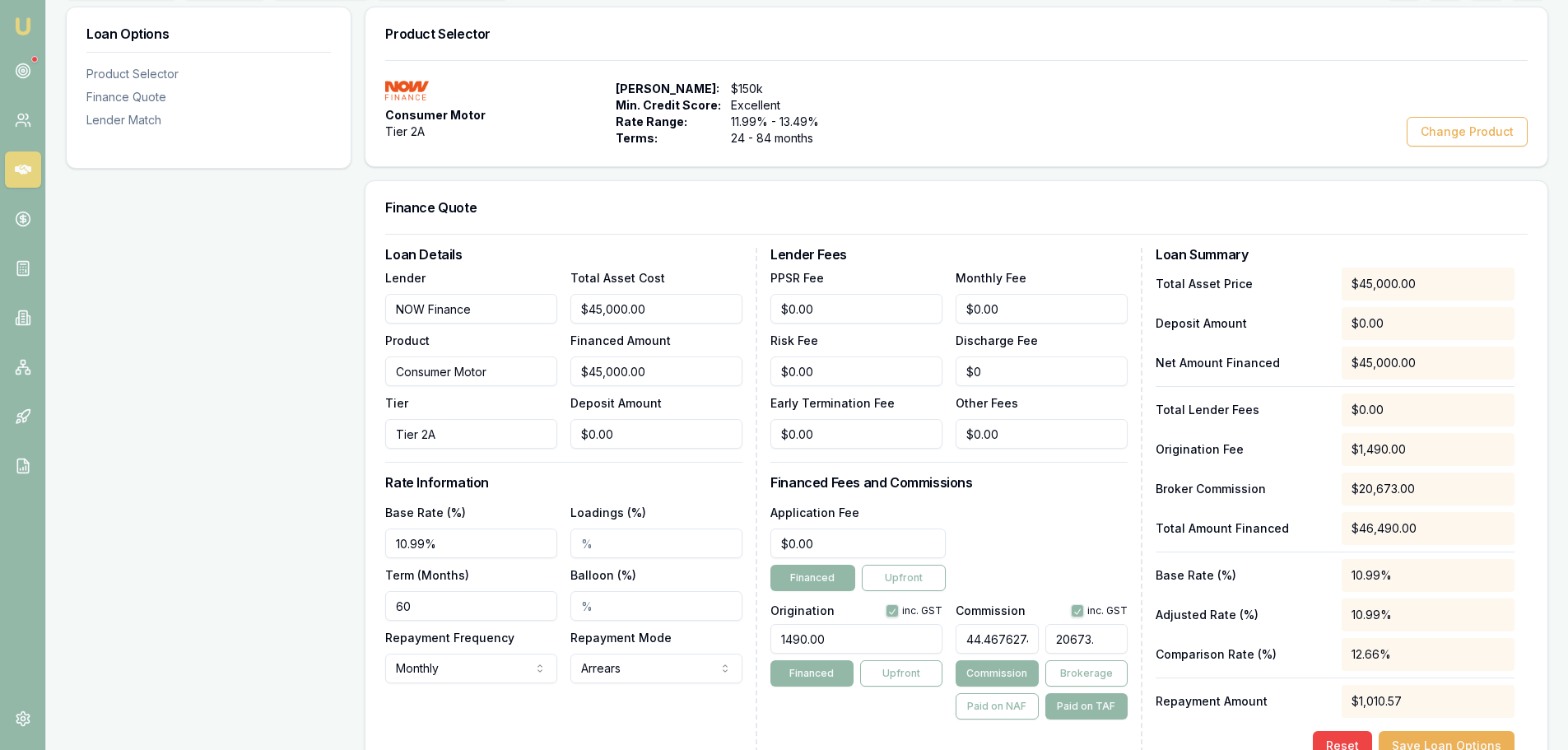
type input "20673"
type input "4.446117444611745"
type input "2067."
type input "4.446762744676275"
type input "2067.3"
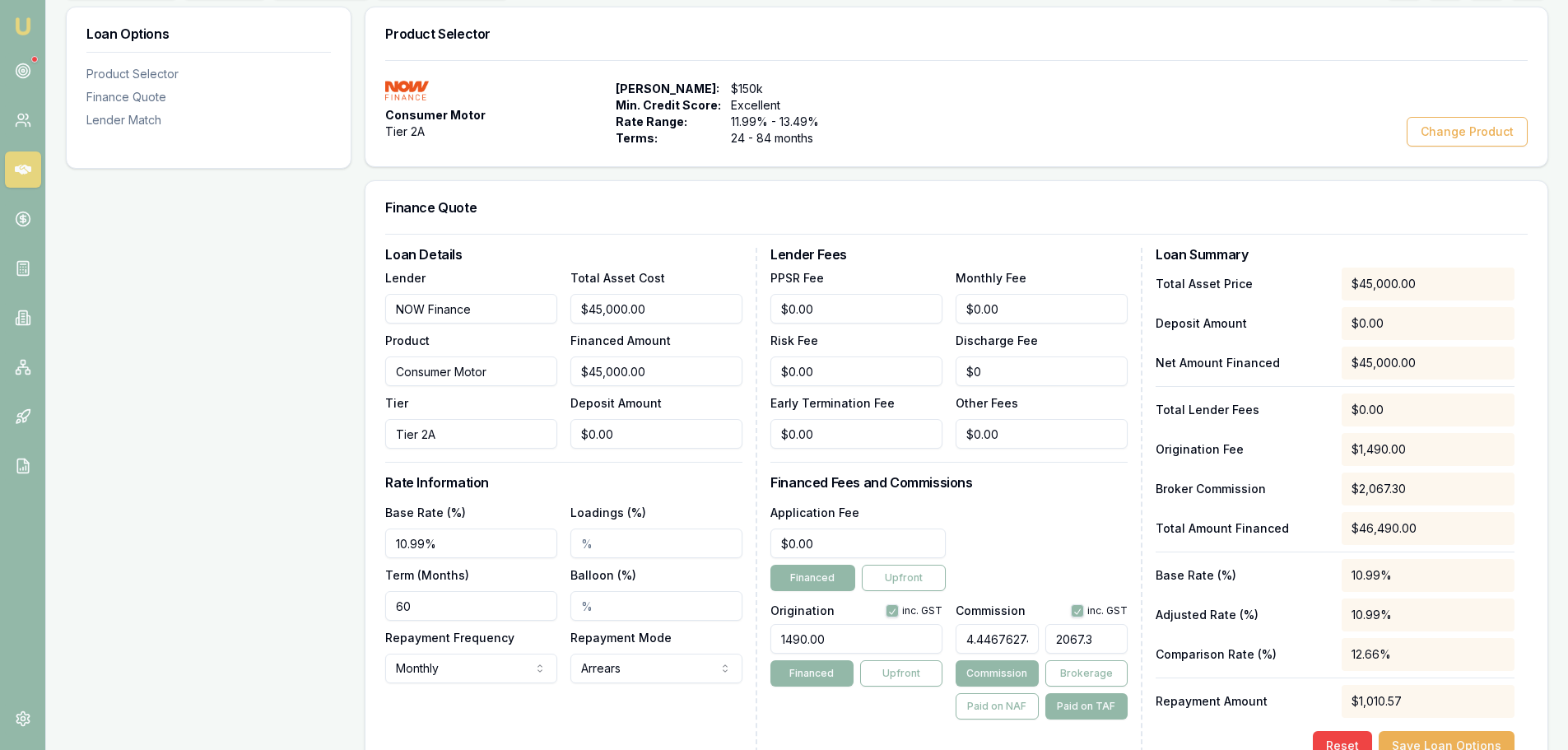
type input "4.446848784684879"
type input "$2,067.34"
click at [1041, 490] on div "Lender Fees PPSR Fee $0.00 Monthly Fee $0.00 Risk Fee $0.00 Discharge Fee $0 Ea…" at bounding box center [956, 504] width 372 height 512
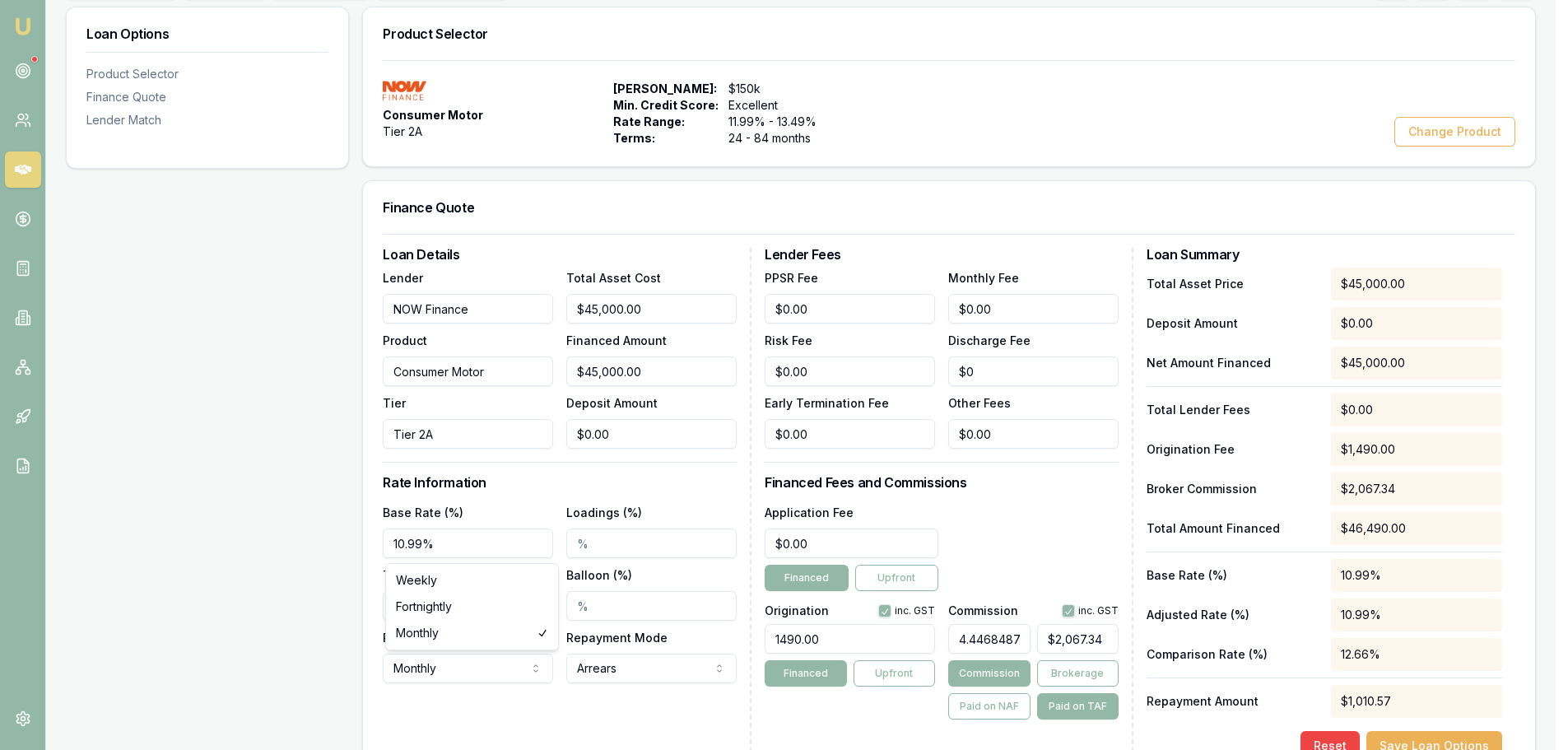
click at [490, 503] on html "Emu Broker Deals View D-B6JD3BVBJS Erin Shield Toggle Menu Customer Addison Pie…" at bounding box center [784, 127] width 1568 height 750
select select "WEEKLY"
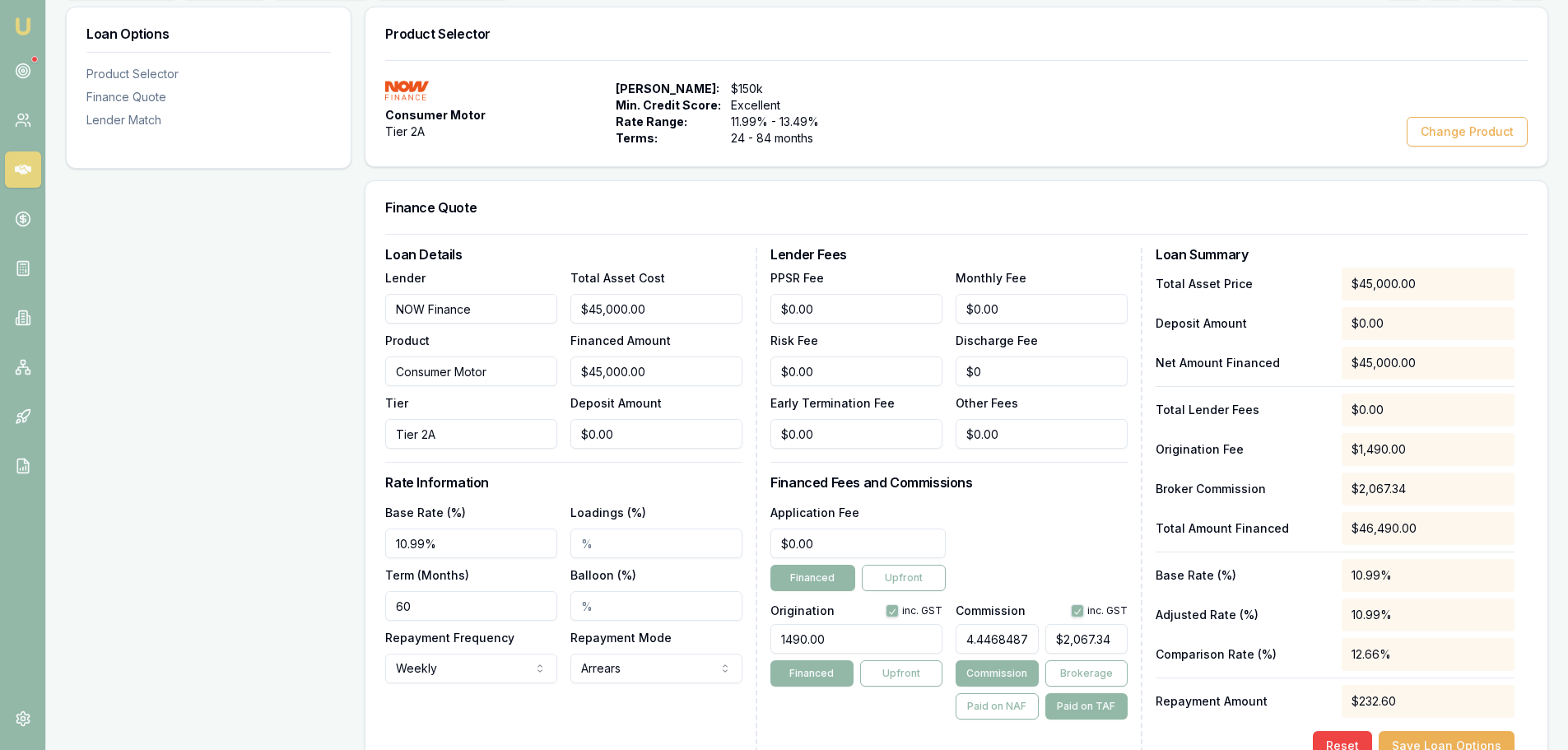
drag, startPoint x: 428, startPoint y: 606, endPoint x: 25, endPoint y: 553, distance: 406.5
click at [74, 572] on div "Loan Options Product Selector Finance Quote Lender Match Product Selector Consu…" at bounding box center [806, 460] width 1482 height 908
click at [493, 602] on input "60" at bounding box center [471, 606] width 172 height 29
drag, startPoint x: 448, startPoint y: 614, endPoint x: 40, endPoint y: 596, distance: 408.4
click at [70, 607] on div "Loan Options Product Selector Finance Quote Lender Match Product Selector Consu…" at bounding box center [806, 460] width 1482 height 908
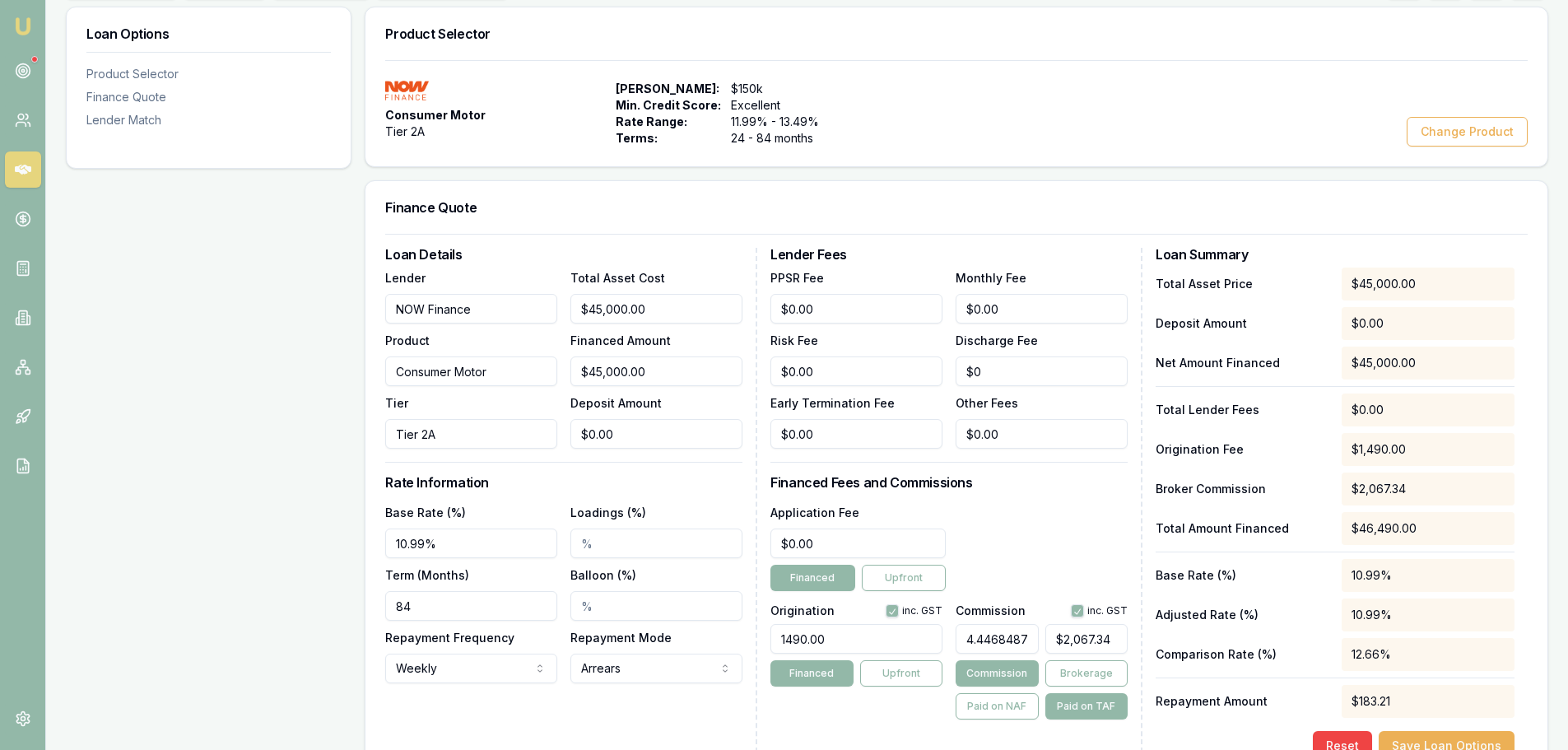
type input "84"
click at [282, 550] on div "Loan Options Product Selector Finance Quote Lender Match" at bounding box center [208, 460] width 285 height 908
drag, startPoint x: 836, startPoint y: 539, endPoint x: 728, endPoint y: 541, distance: 108.0
click at [728, 541] on div "Loan Details Lender NOW Finance Product Consumer Motor Tier Tier 2A Total Asset…" at bounding box center [957, 504] width 1143 height 512
type input "4"
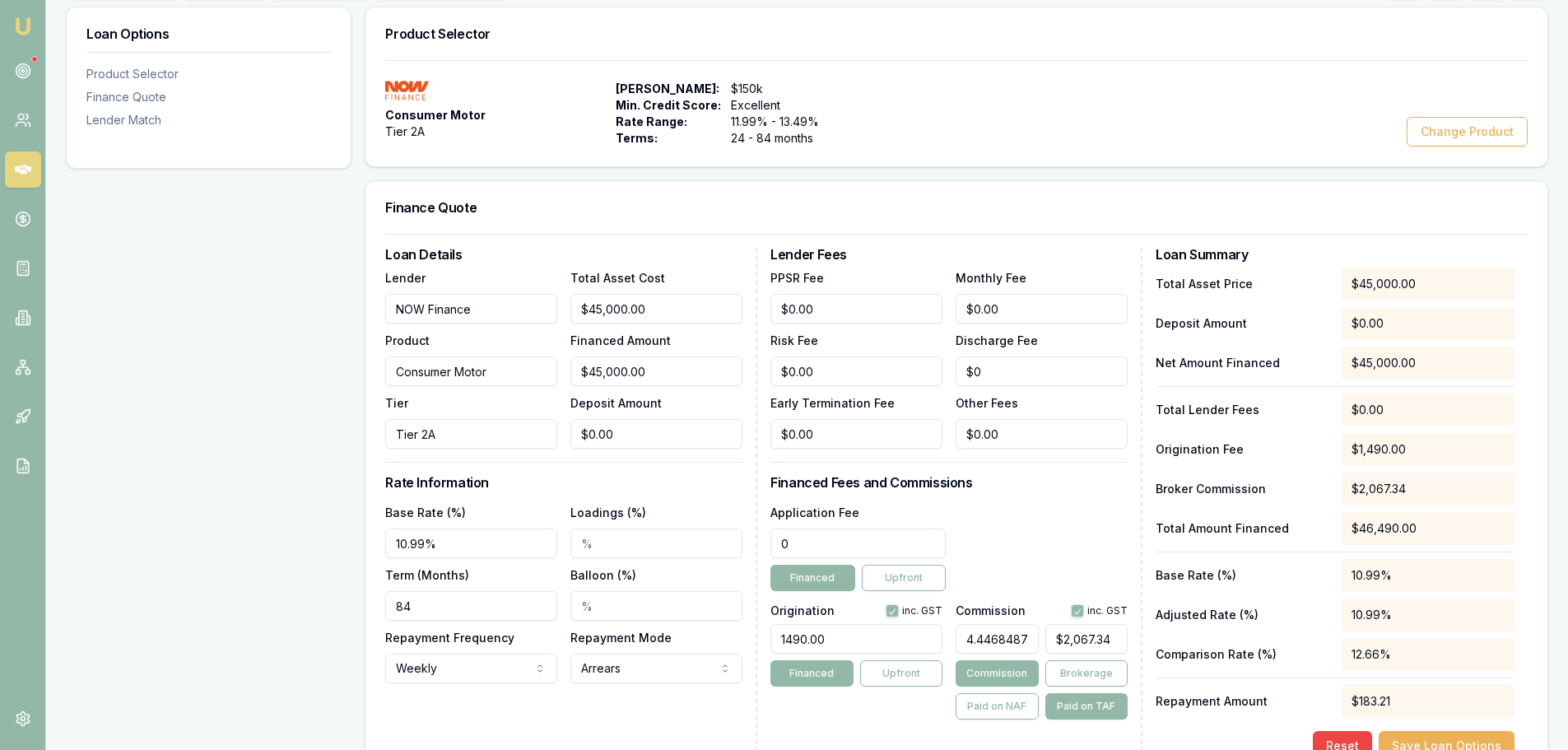
type input "$2,067.52"
type input "49"
type input "$2,069.52"
type input "495"
type input "$2,089.35"
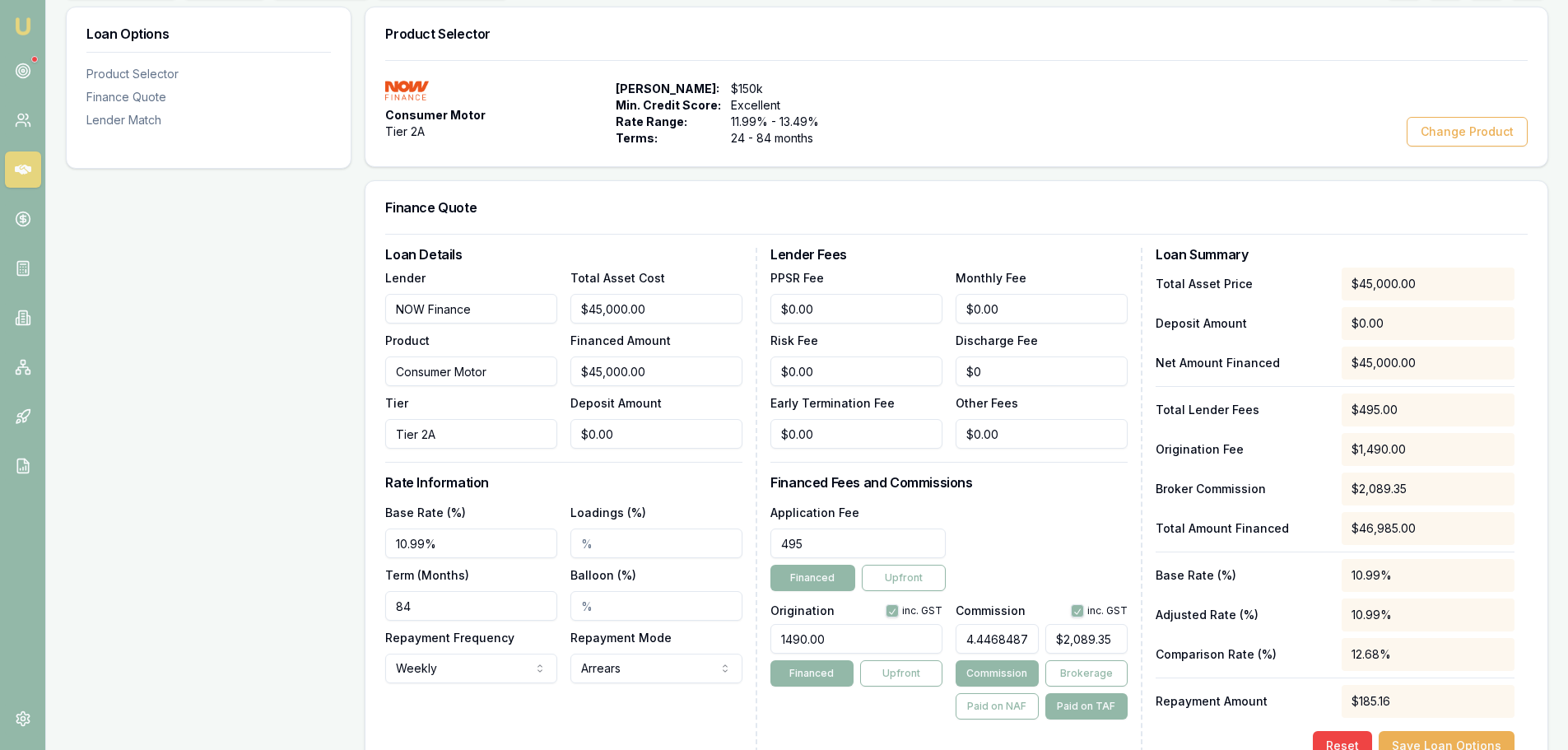
type input "$495.00"
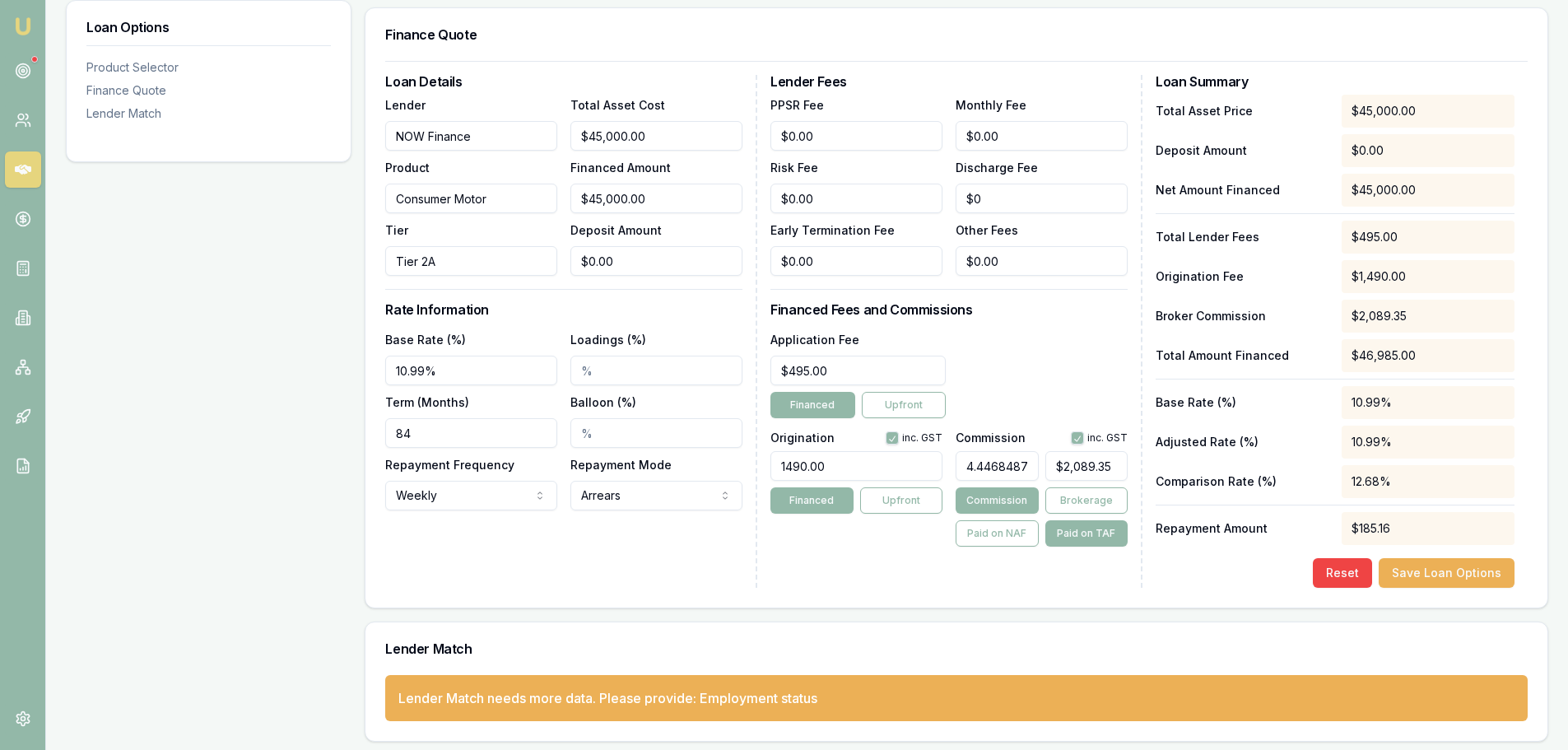
scroll to position [425, 0]
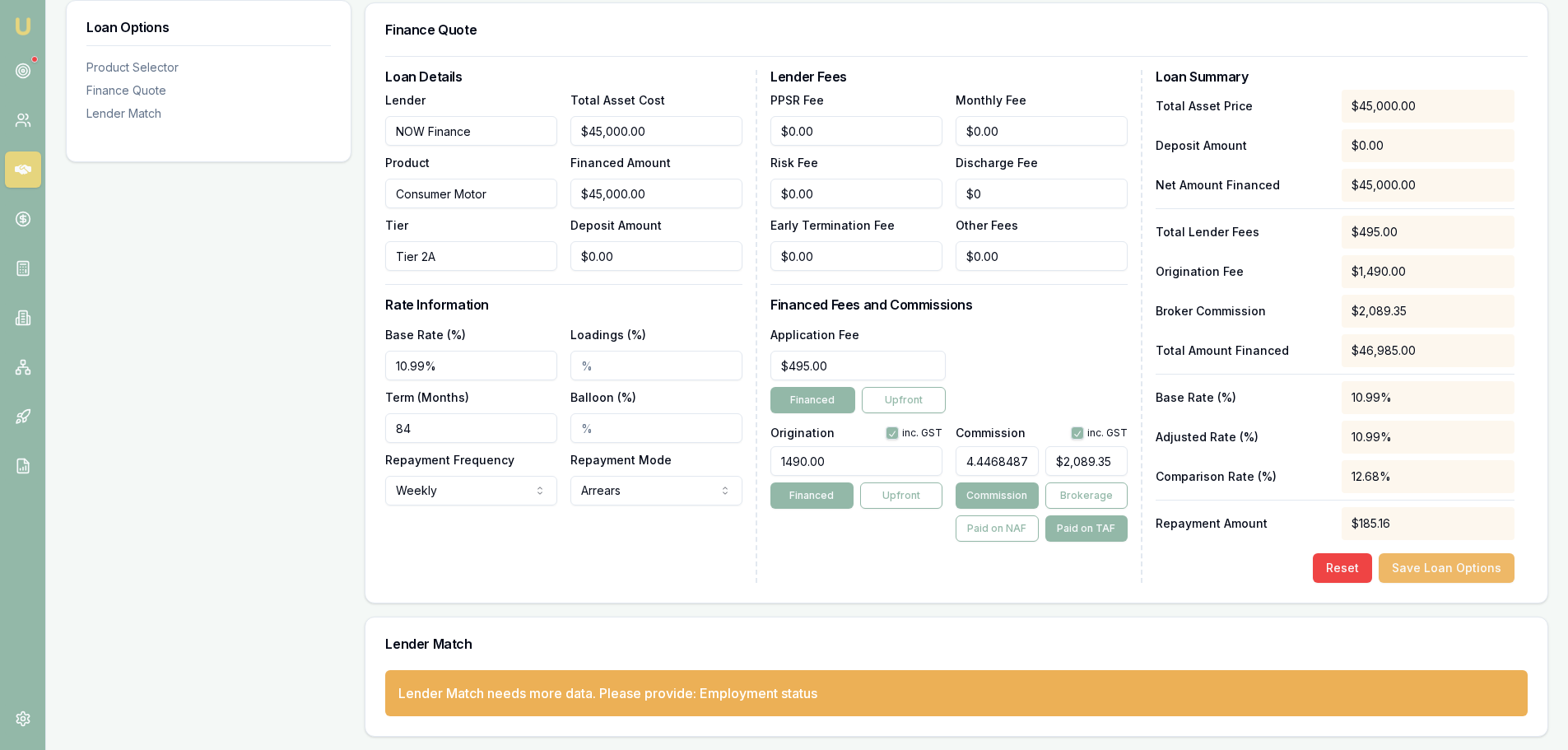
click at [1462, 573] on button "Save Loan Options" at bounding box center [1446, 567] width 136 height 29
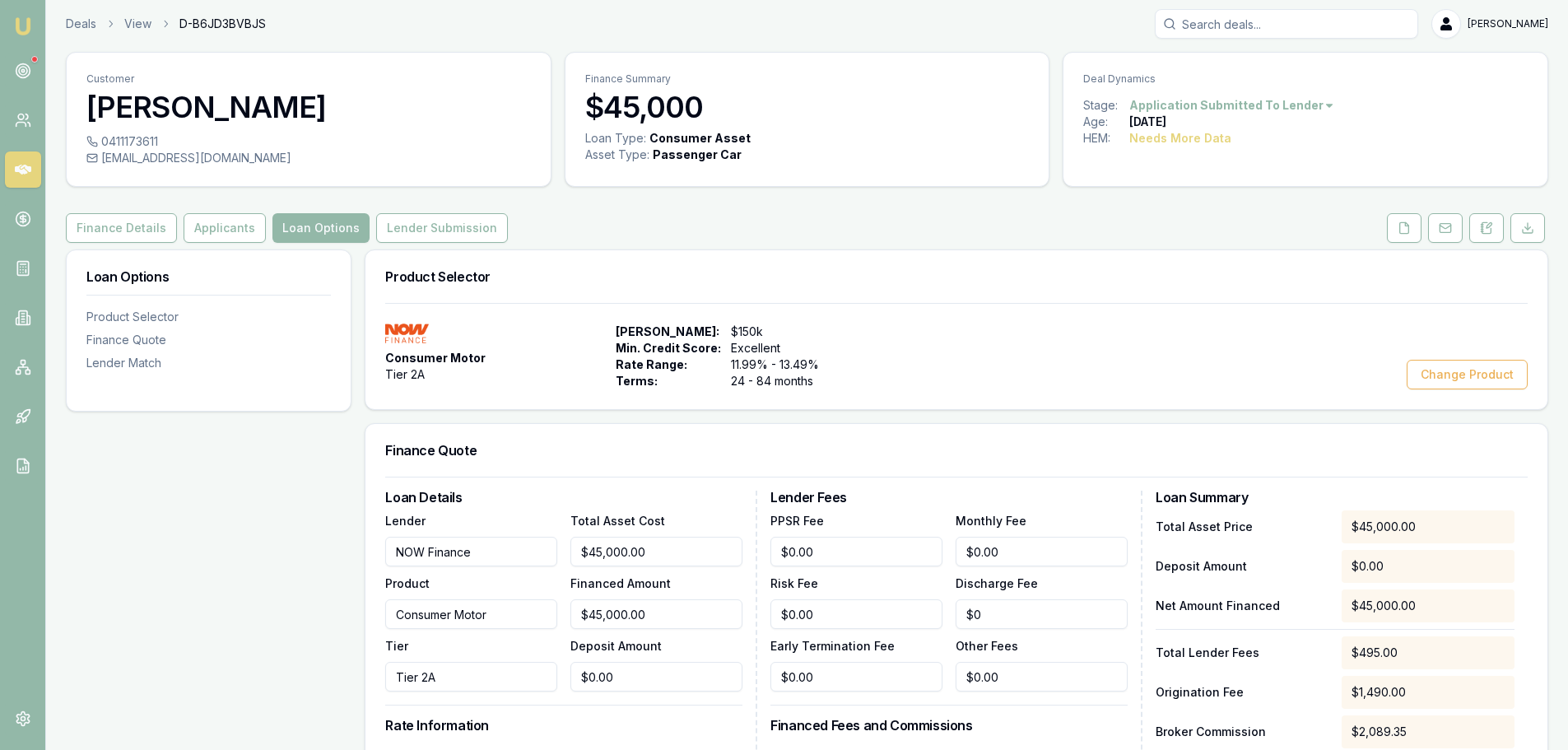
scroll to position [0, 0]
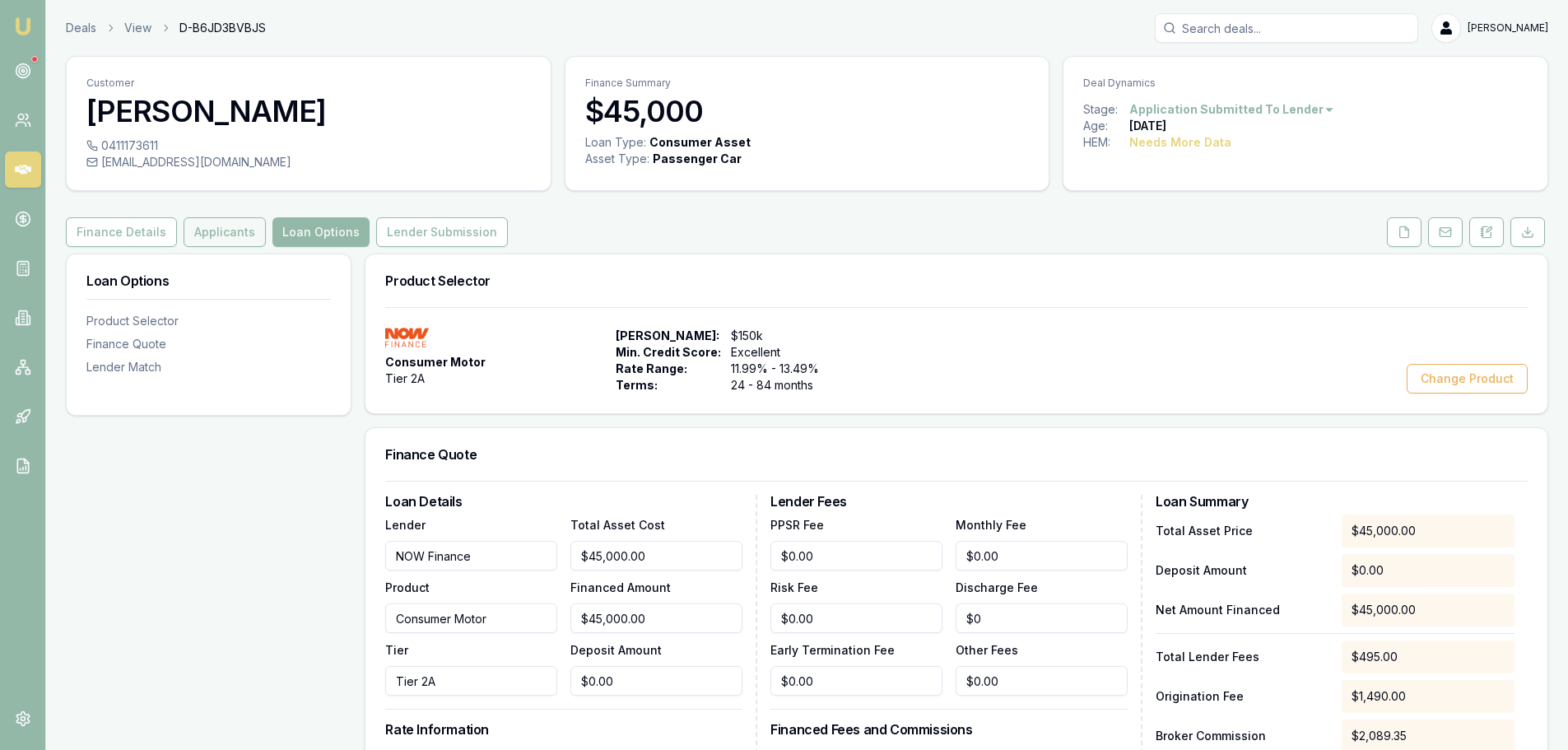
click at [230, 240] on button "Applicants" at bounding box center [224, 232] width 83 height 29
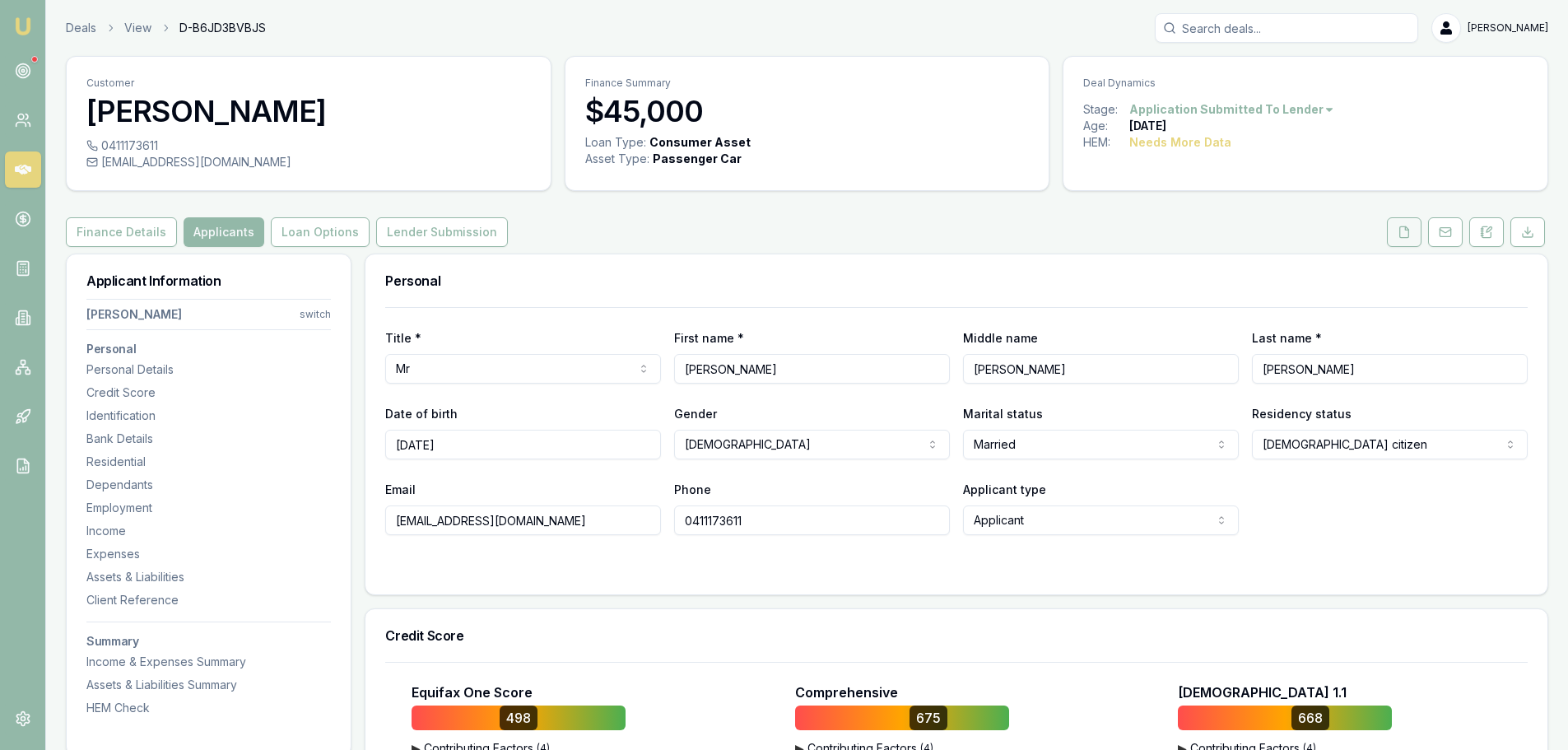
click at [1403, 236] on icon at bounding box center [1404, 232] width 13 height 13
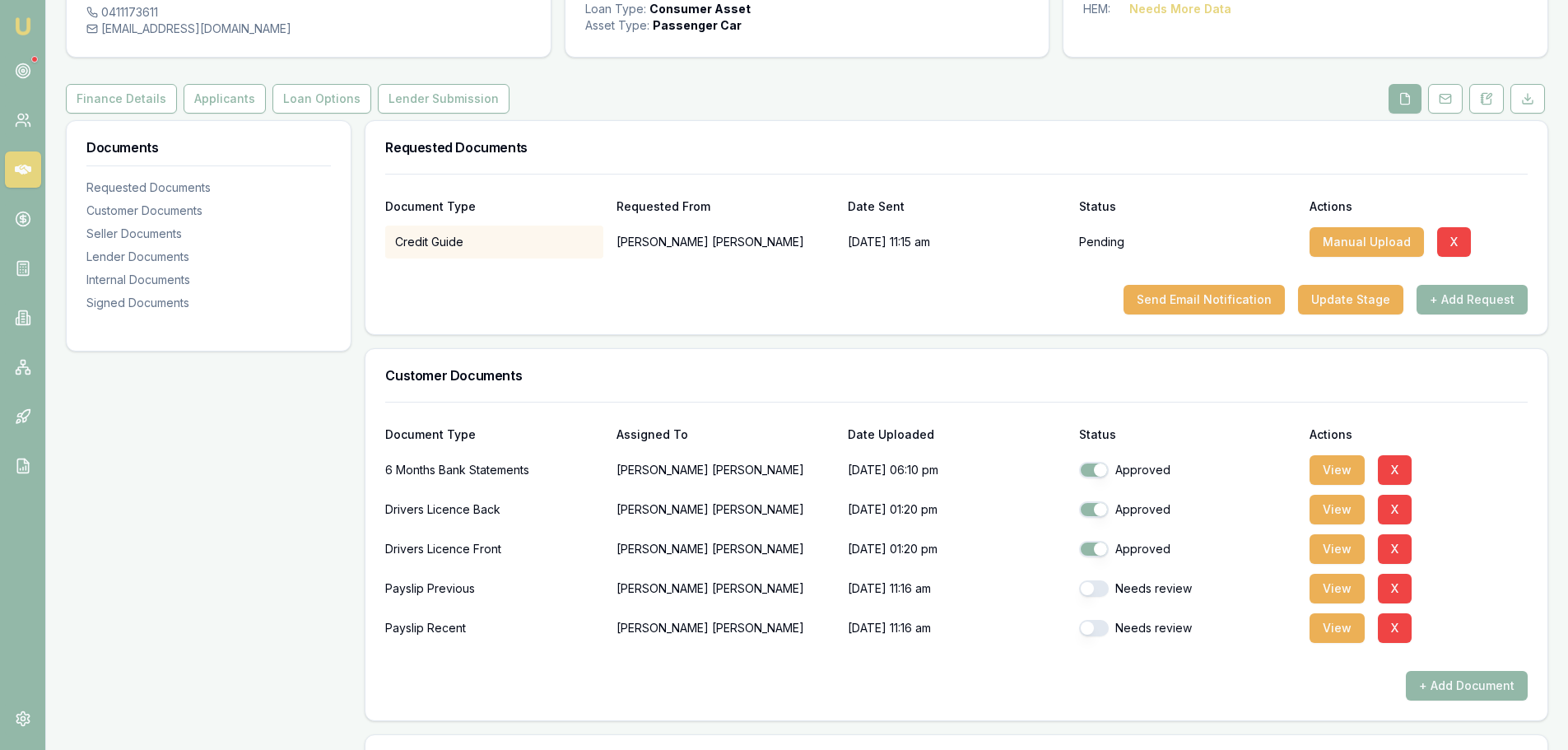
scroll to position [247, 0]
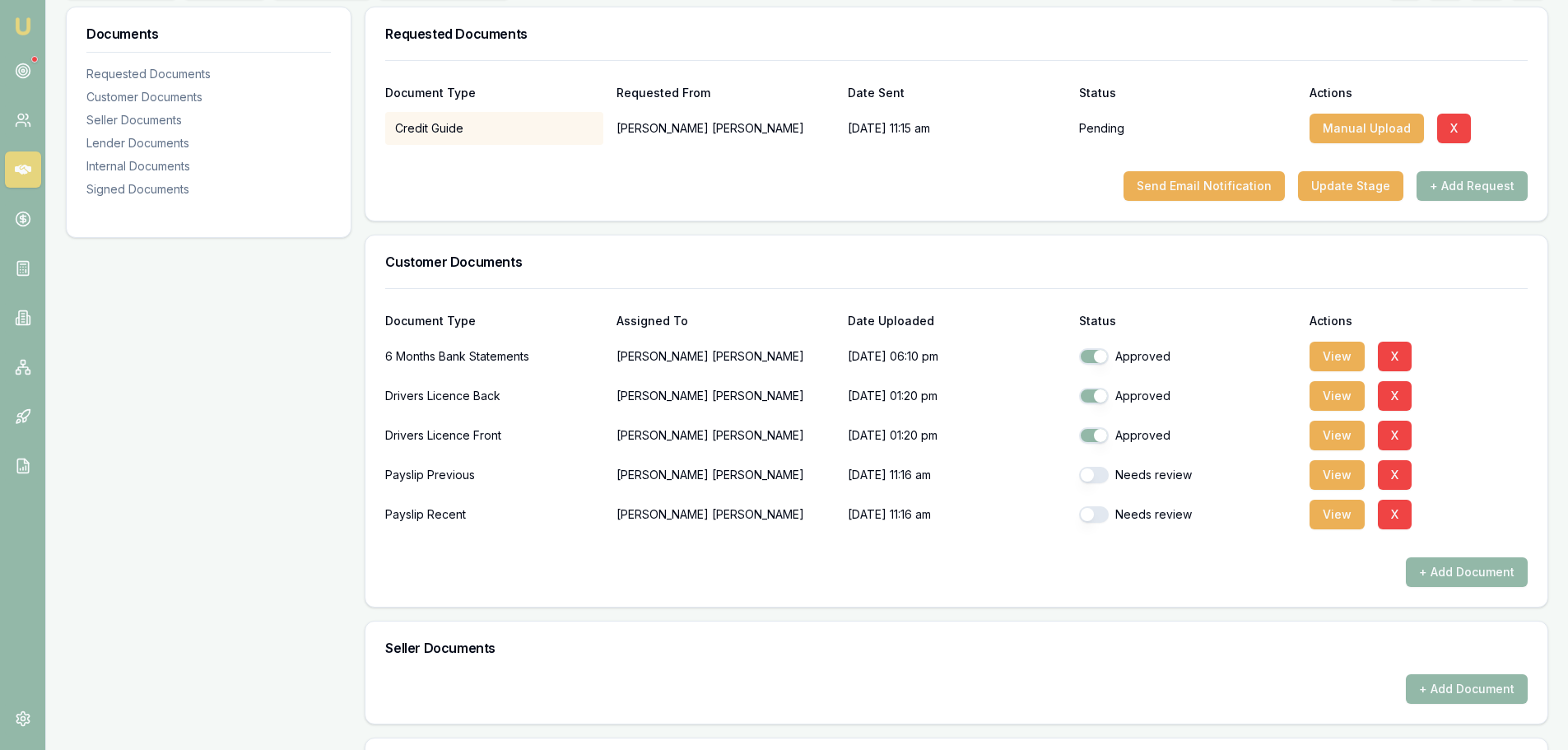
click at [1096, 472] on button "button" at bounding box center [1094, 474] width 29 height 16
checkbox input "true"
click at [1094, 511] on button "button" at bounding box center [1094, 513] width 29 height 16
checkbox input "true"
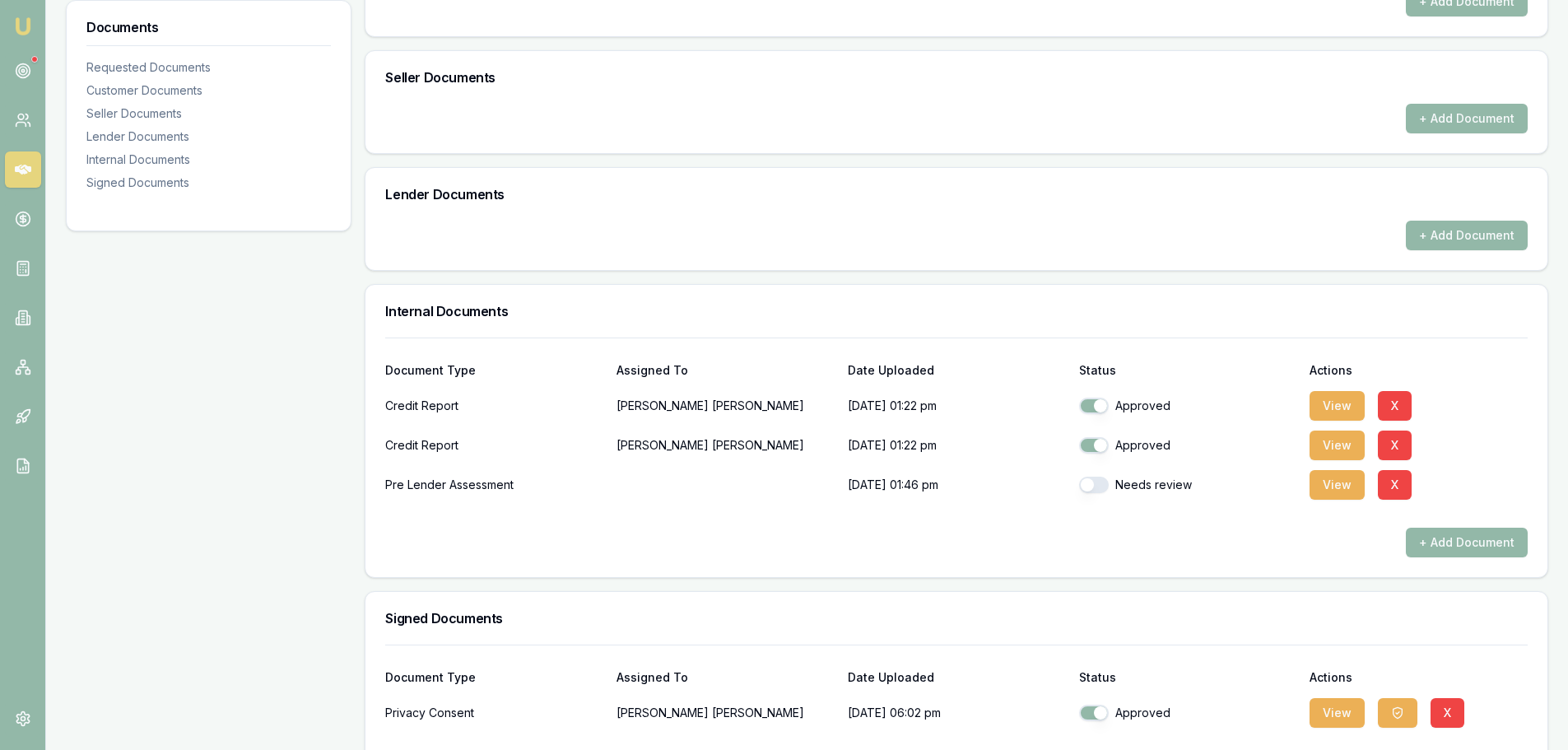
scroll to position [886, 0]
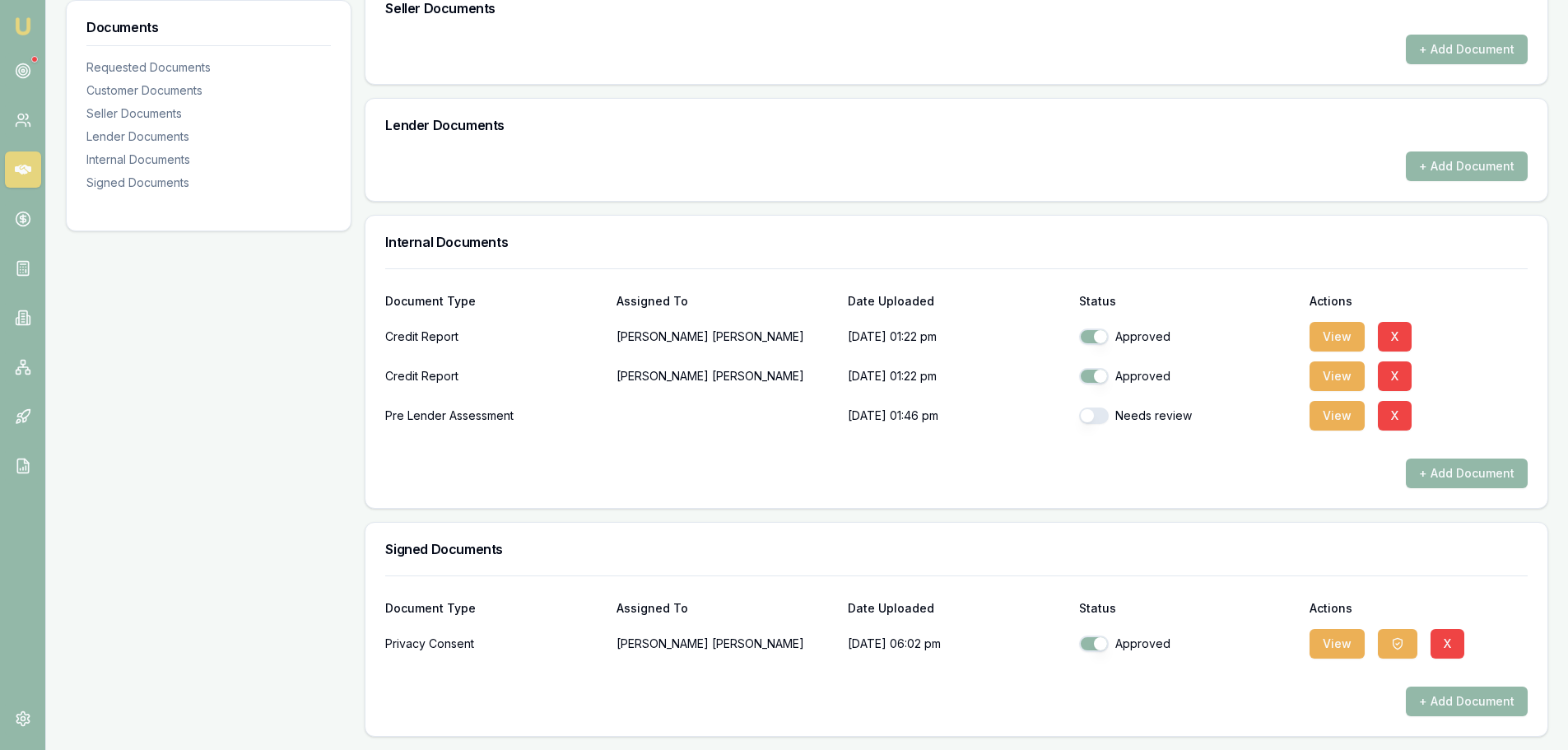
click at [1096, 407] on div "Needs review" at bounding box center [1188, 415] width 218 height 33
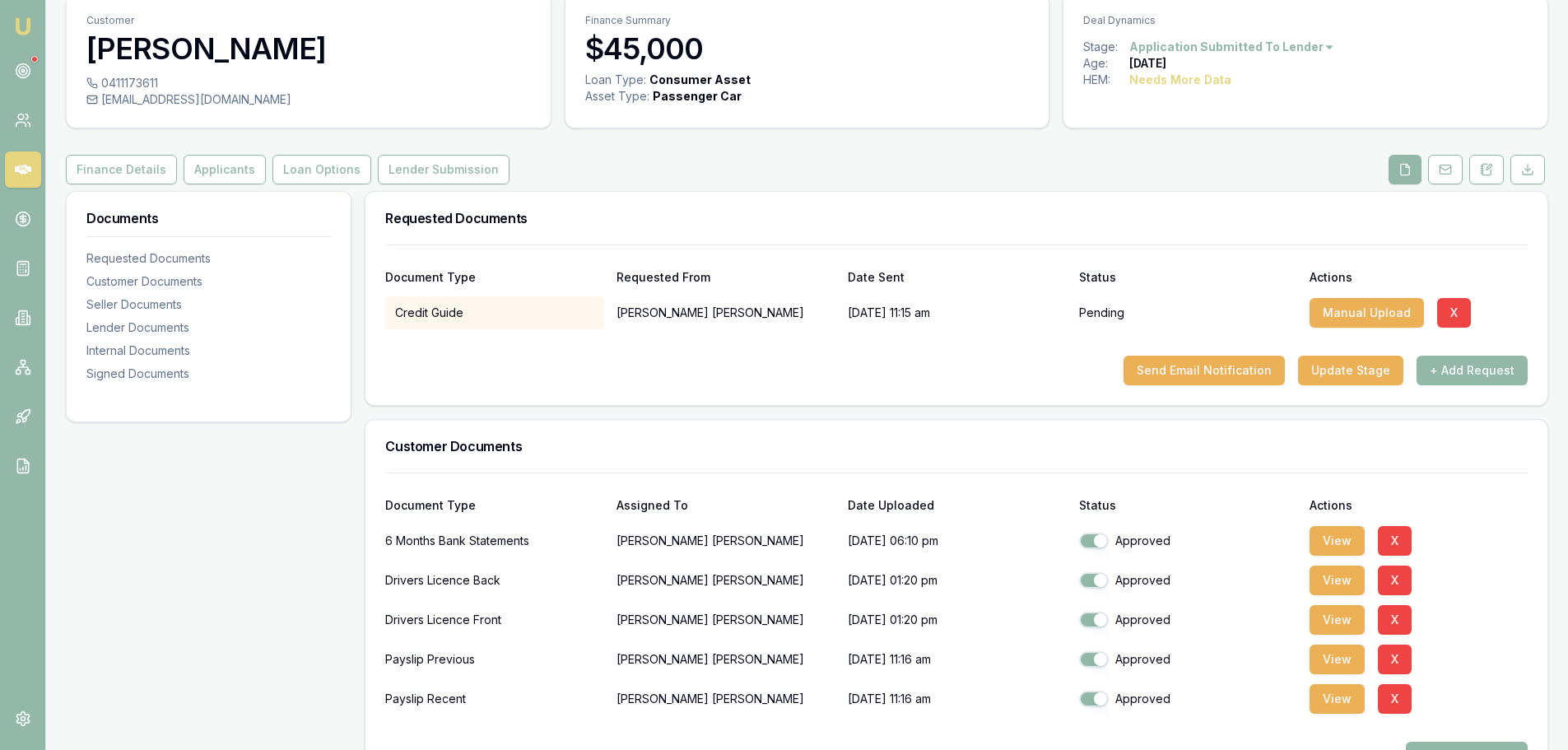
scroll to position [164, 0]
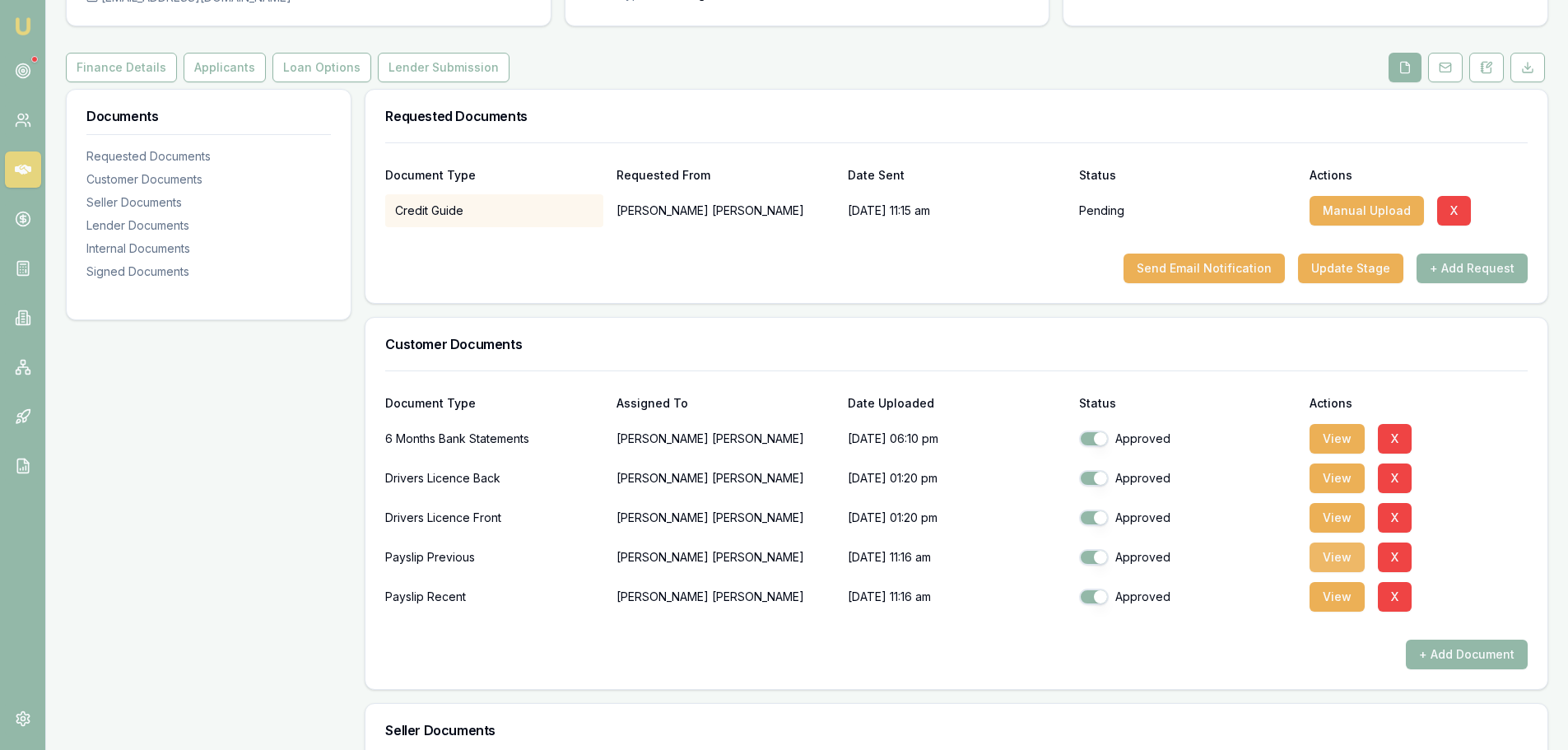
click at [1319, 557] on button "View" at bounding box center [1337, 557] width 55 height 29
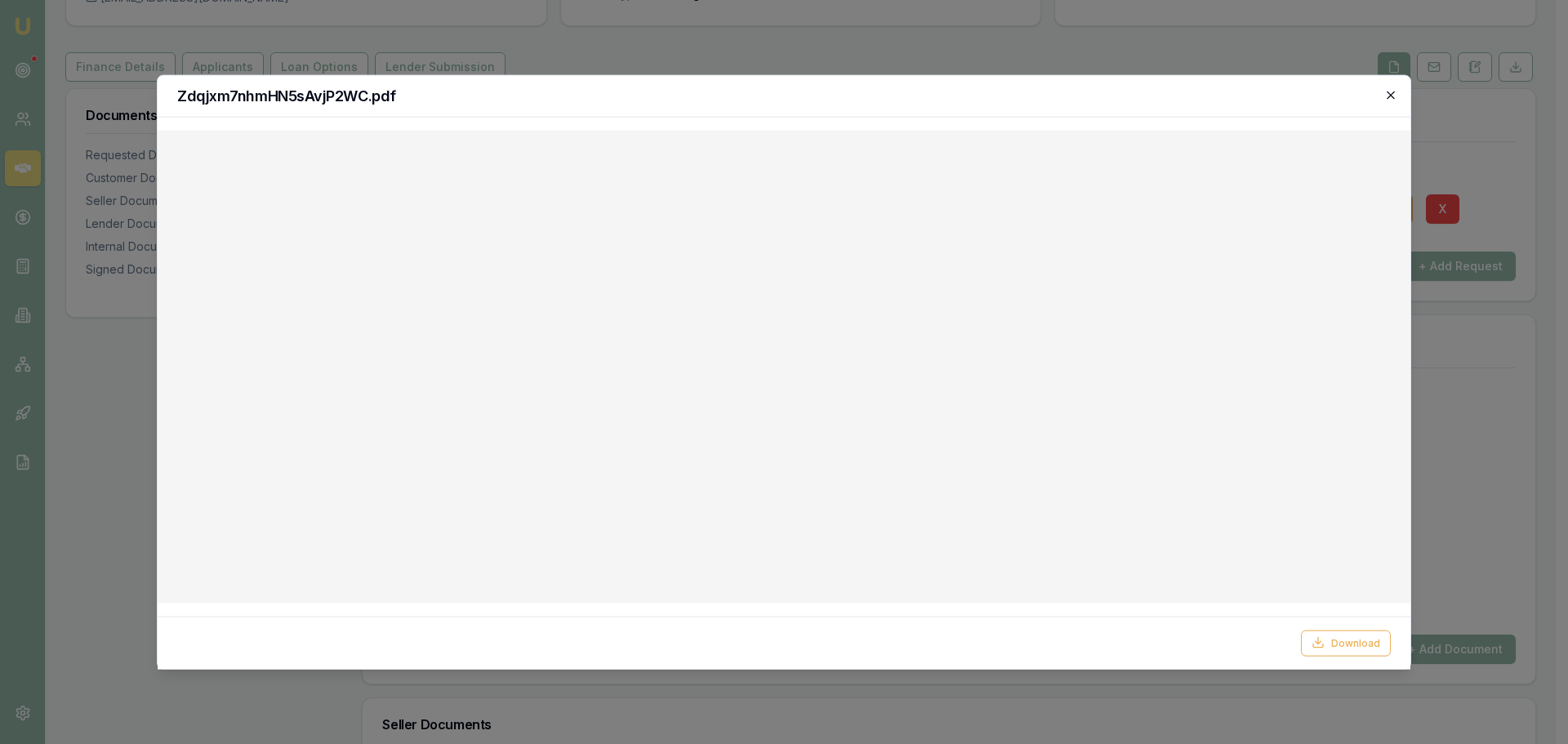
click at [1387, 91] on icon "button" at bounding box center [1391, 95] width 13 height 13
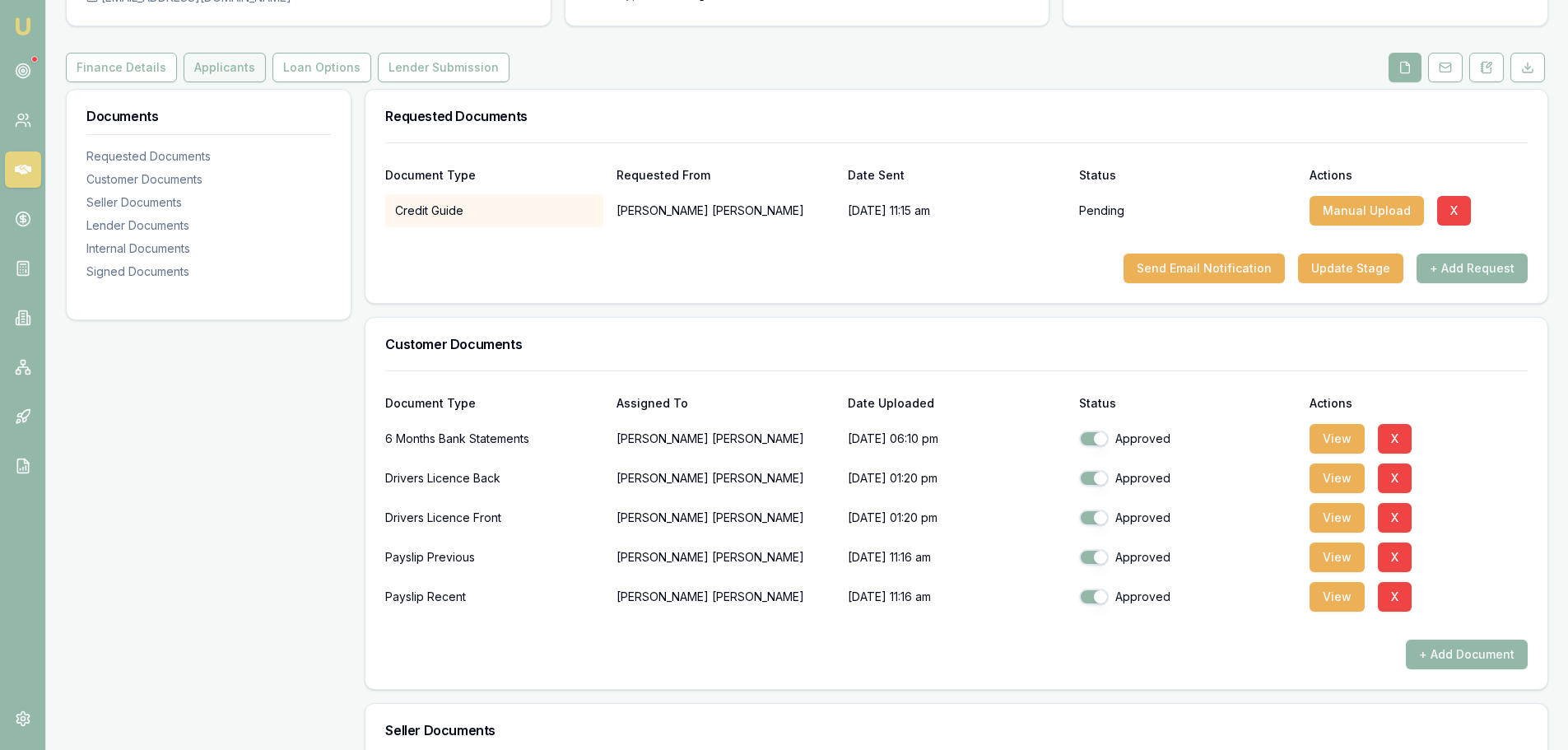
click at [204, 67] on button "Applicants" at bounding box center [224, 67] width 83 height 29
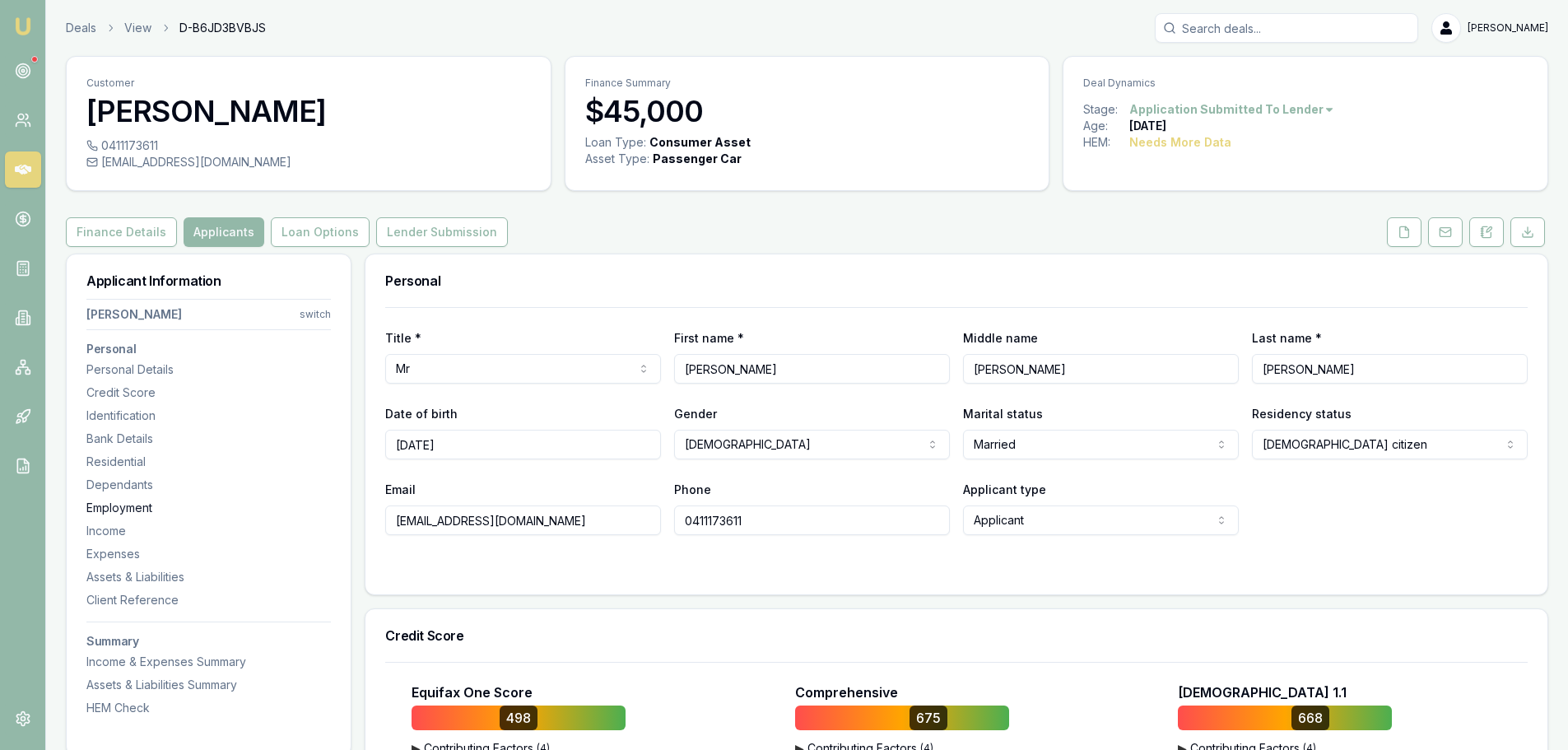
click at [139, 506] on div "Employment" at bounding box center [208, 508] width 244 height 16
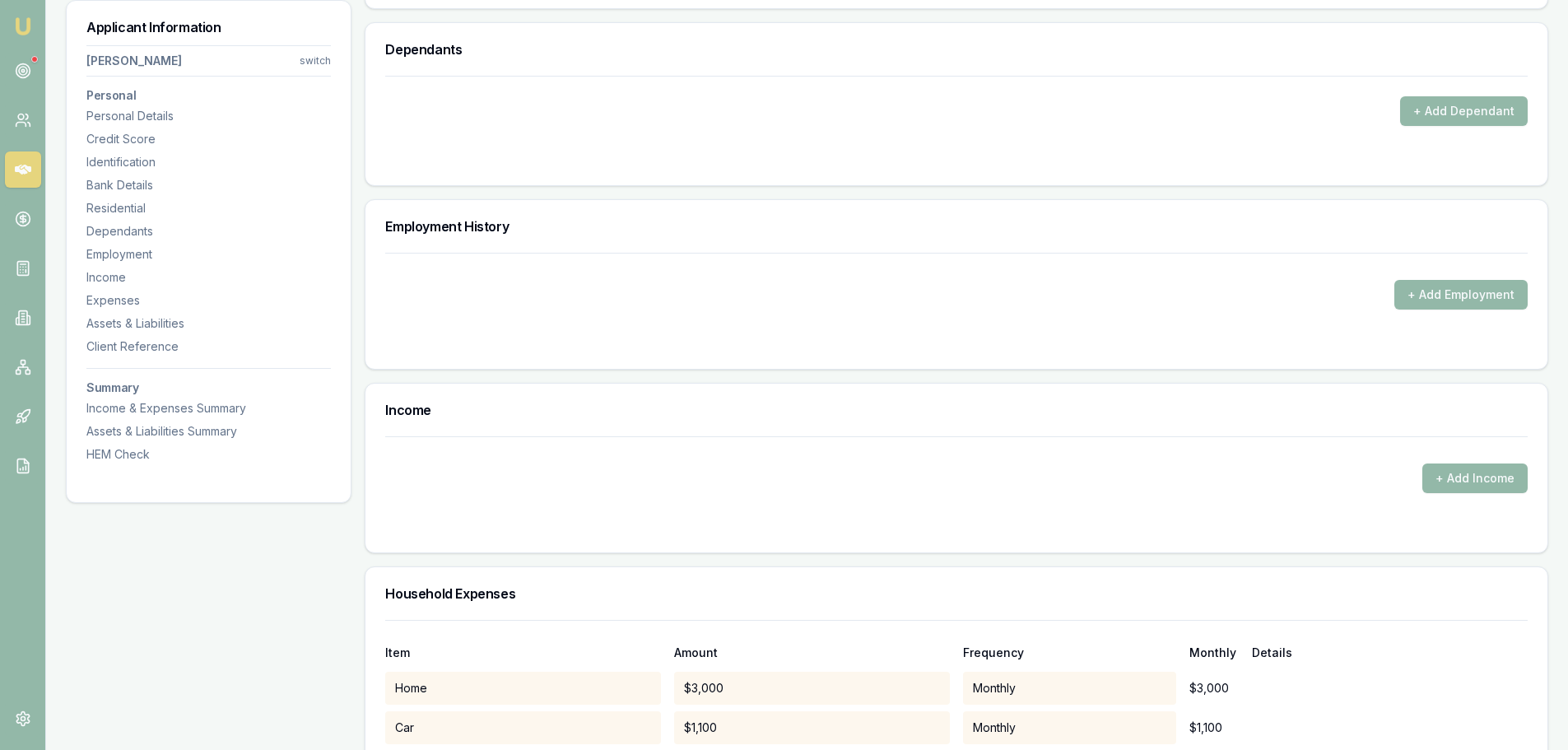
scroll to position [2046, 0]
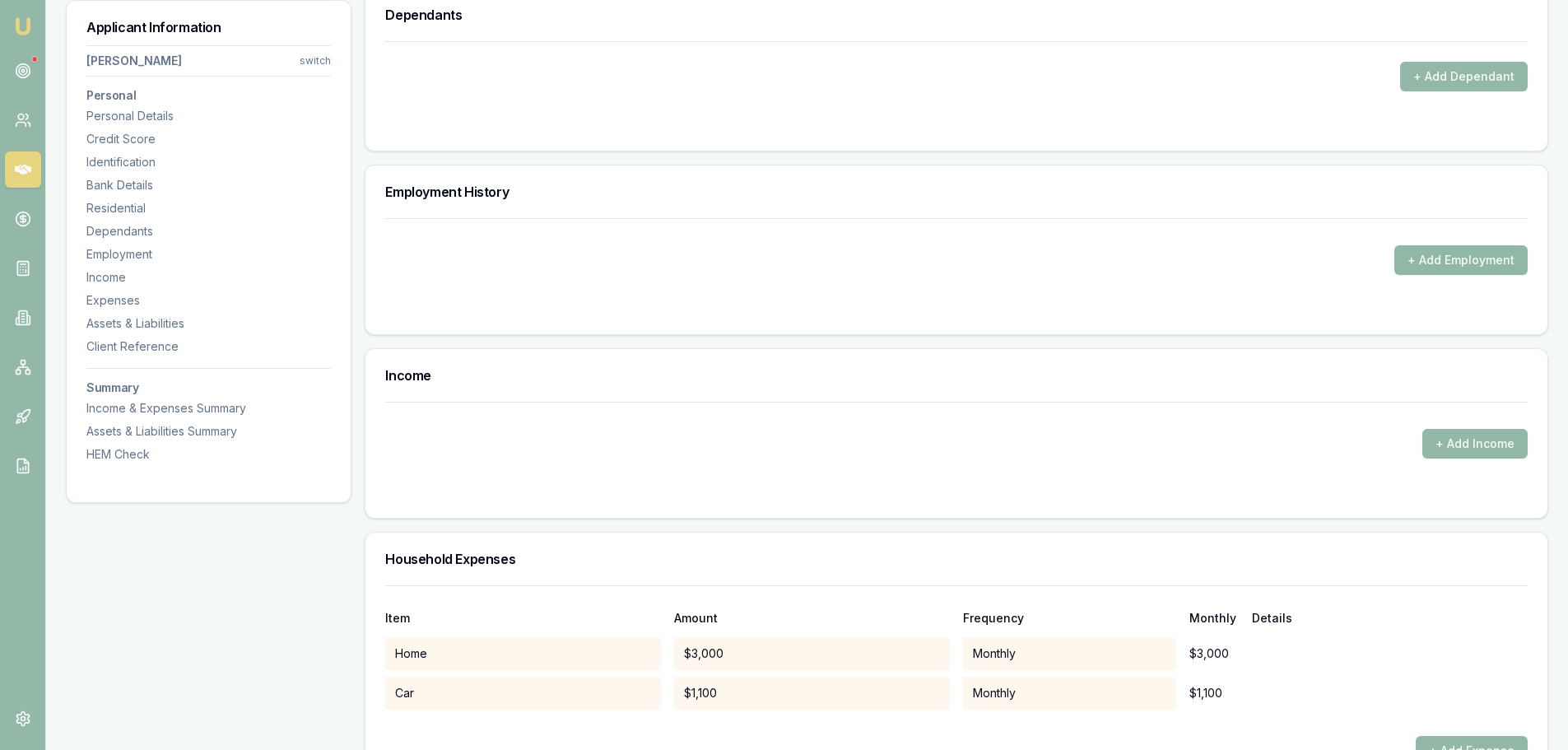
click at [1456, 260] on button "+ Add Employment" at bounding box center [1462, 260] width 133 height 29
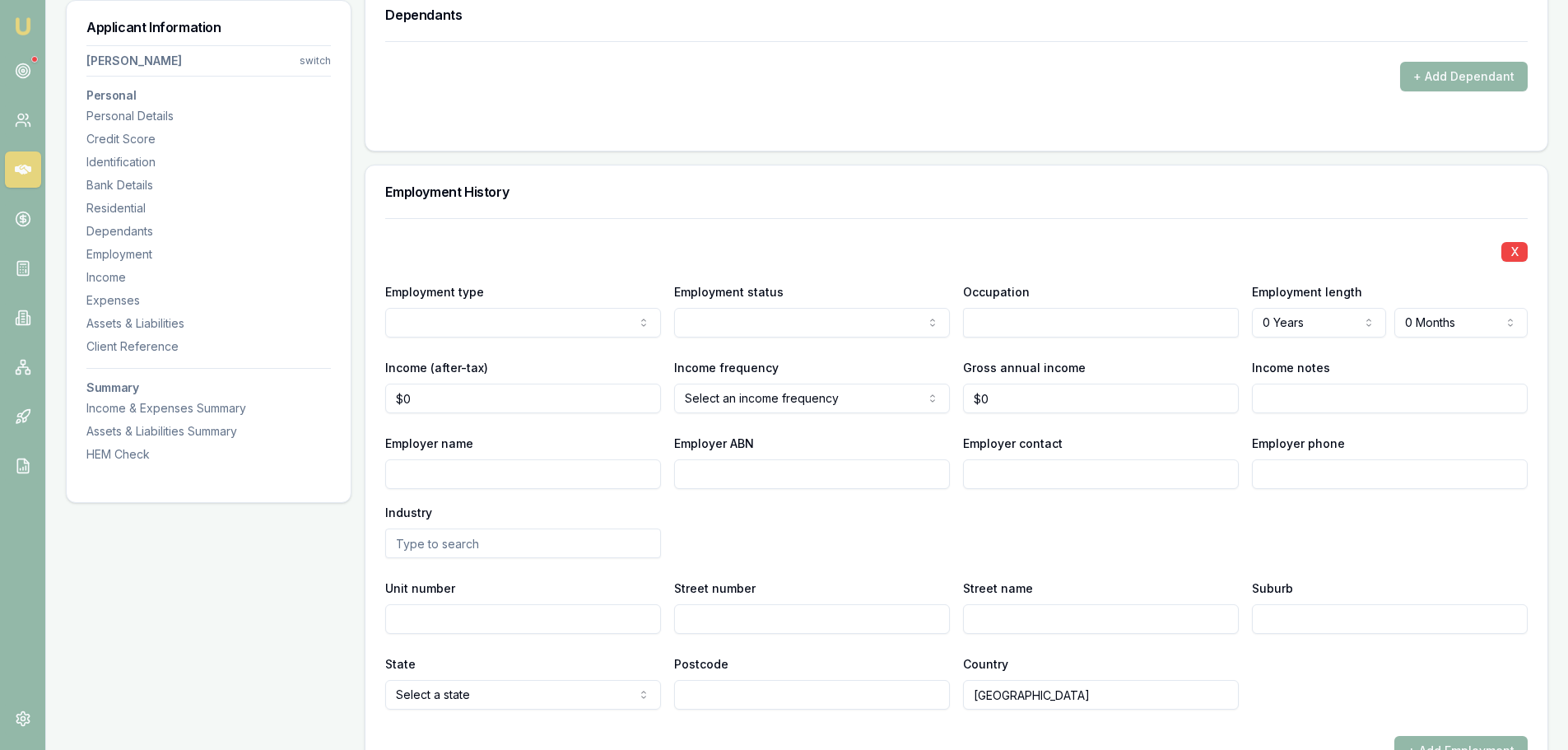
drag, startPoint x: 1013, startPoint y: 402, endPoint x: 714, endPoint y: 395, distance: 299.1
click at [714, 395] on div "Income (after-tax) $0 Income frequency Select an income frequency Weekly Fortni…" at bounding box center [957, 385] width 1143 height 56
type input "$85,956"
click at [589, 433] on div "X Employment type Current Current Previous Employment status Full time Part tim…" at bounding box center [957, 463] width 1143 height 491
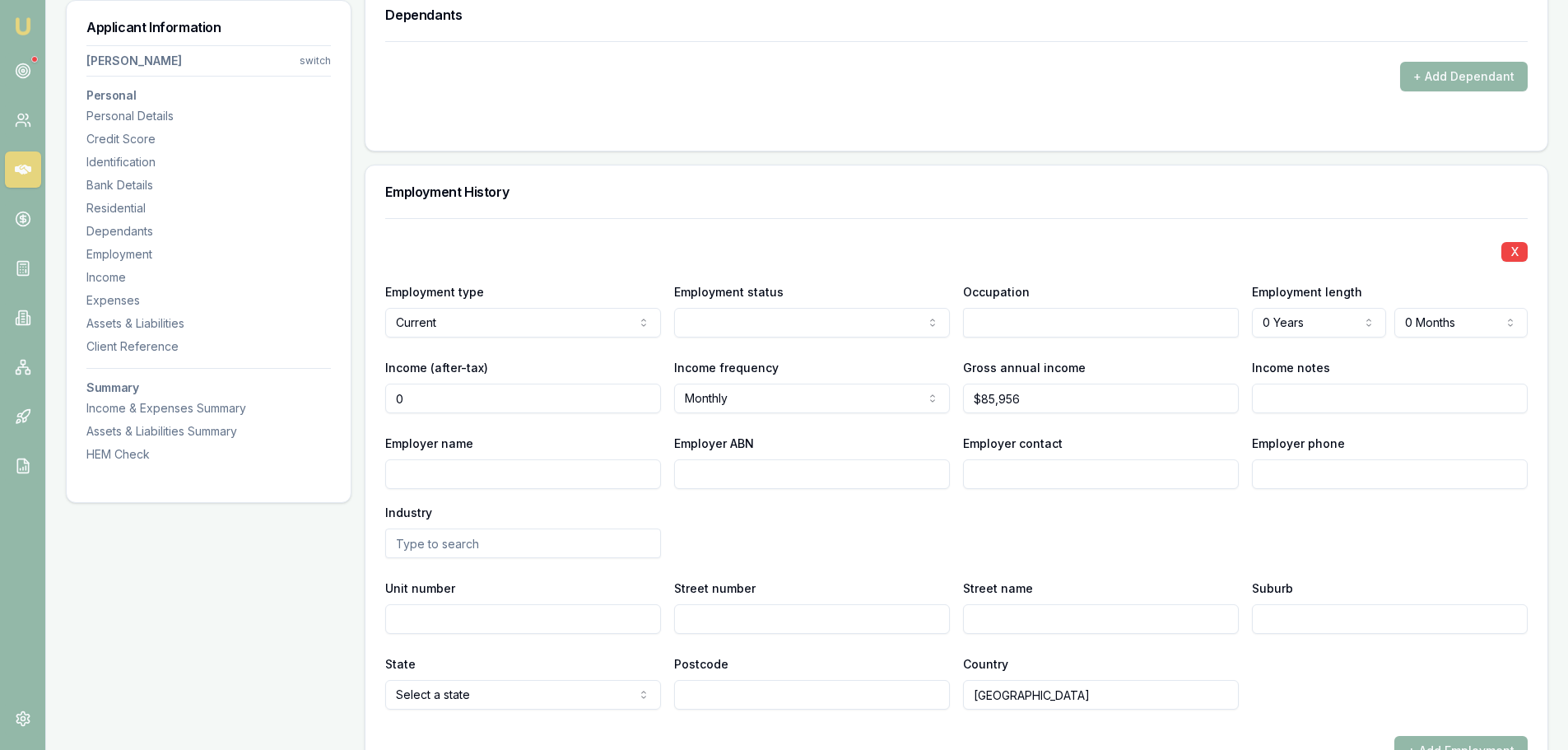
type input "$1,300"
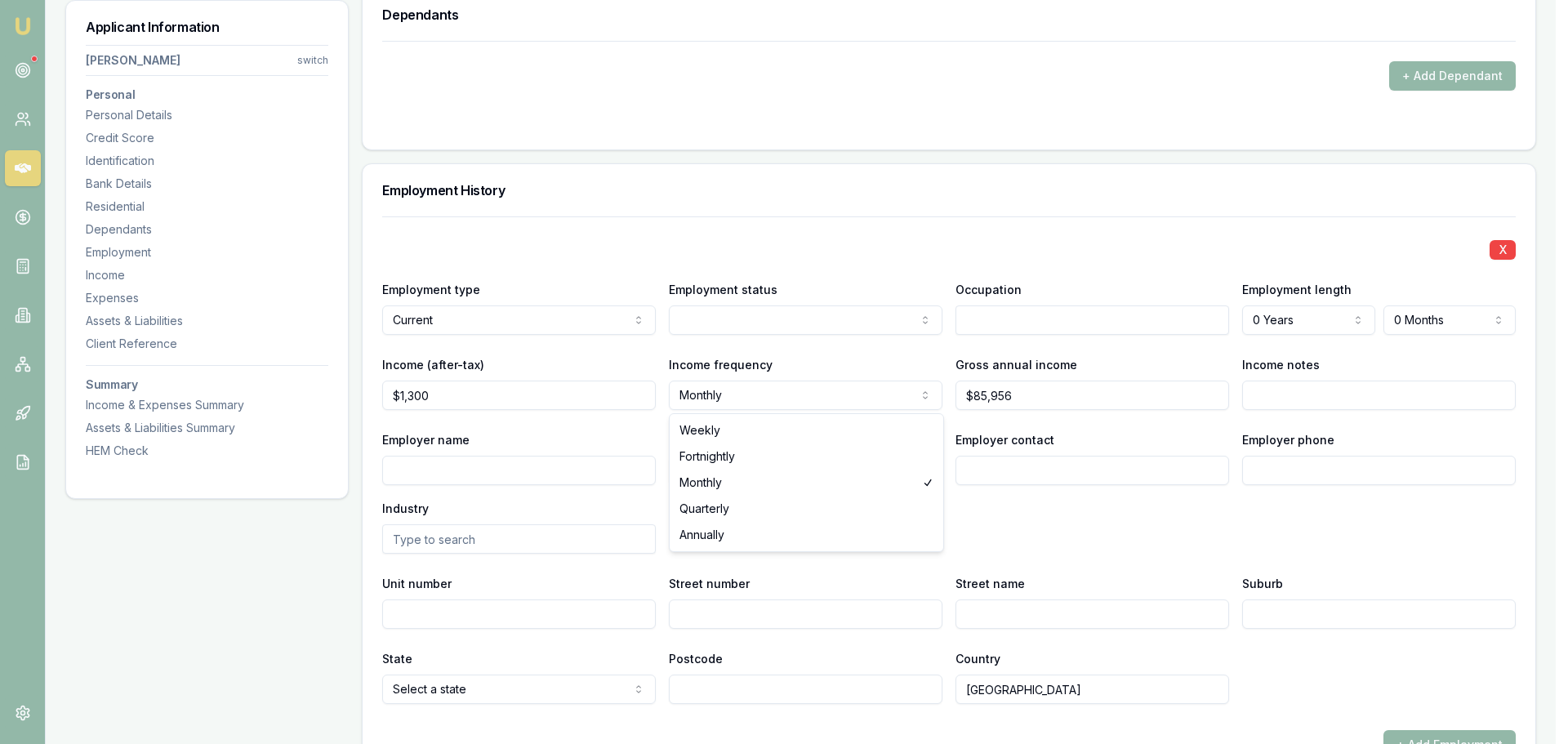
select select "WEEKLY"
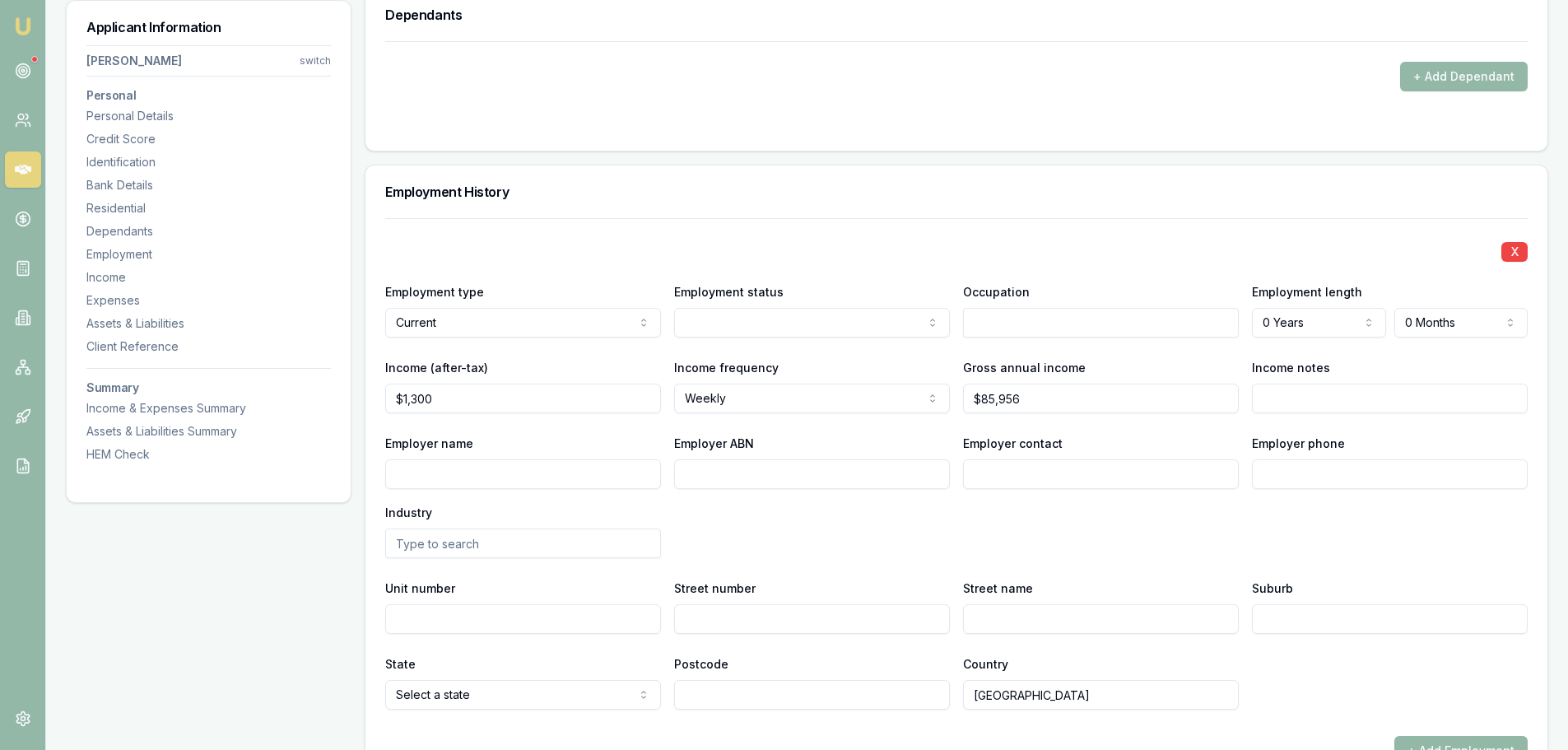
click at [1053, 327] on input "text" at bounding box center [1101, 322] width 276 height 29
type input "PLUMBER"
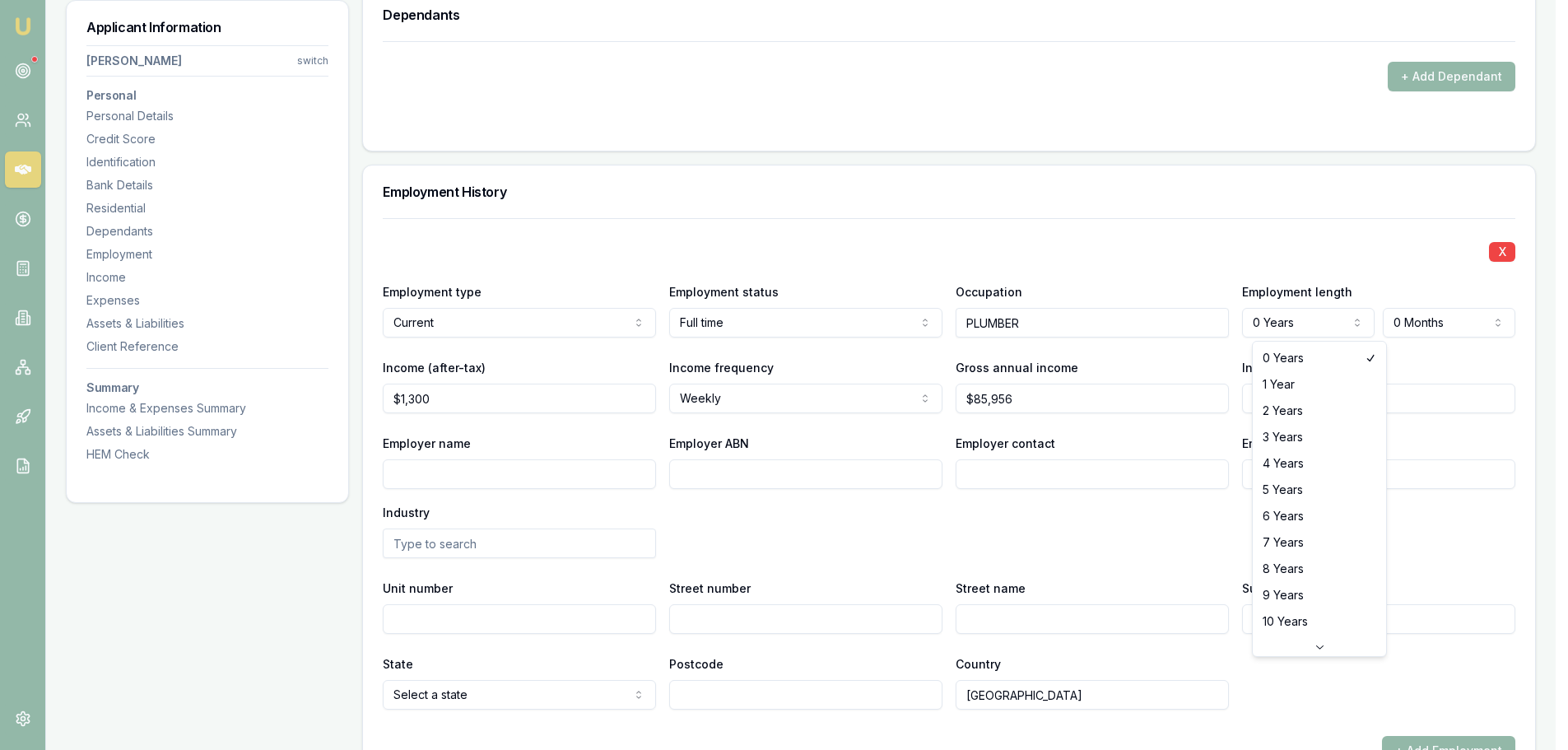
select select "6"
drag, startPoint x: 1285, startPoint y: 510, endPoint x: 844, endPoint y: 497, distance: 441.2
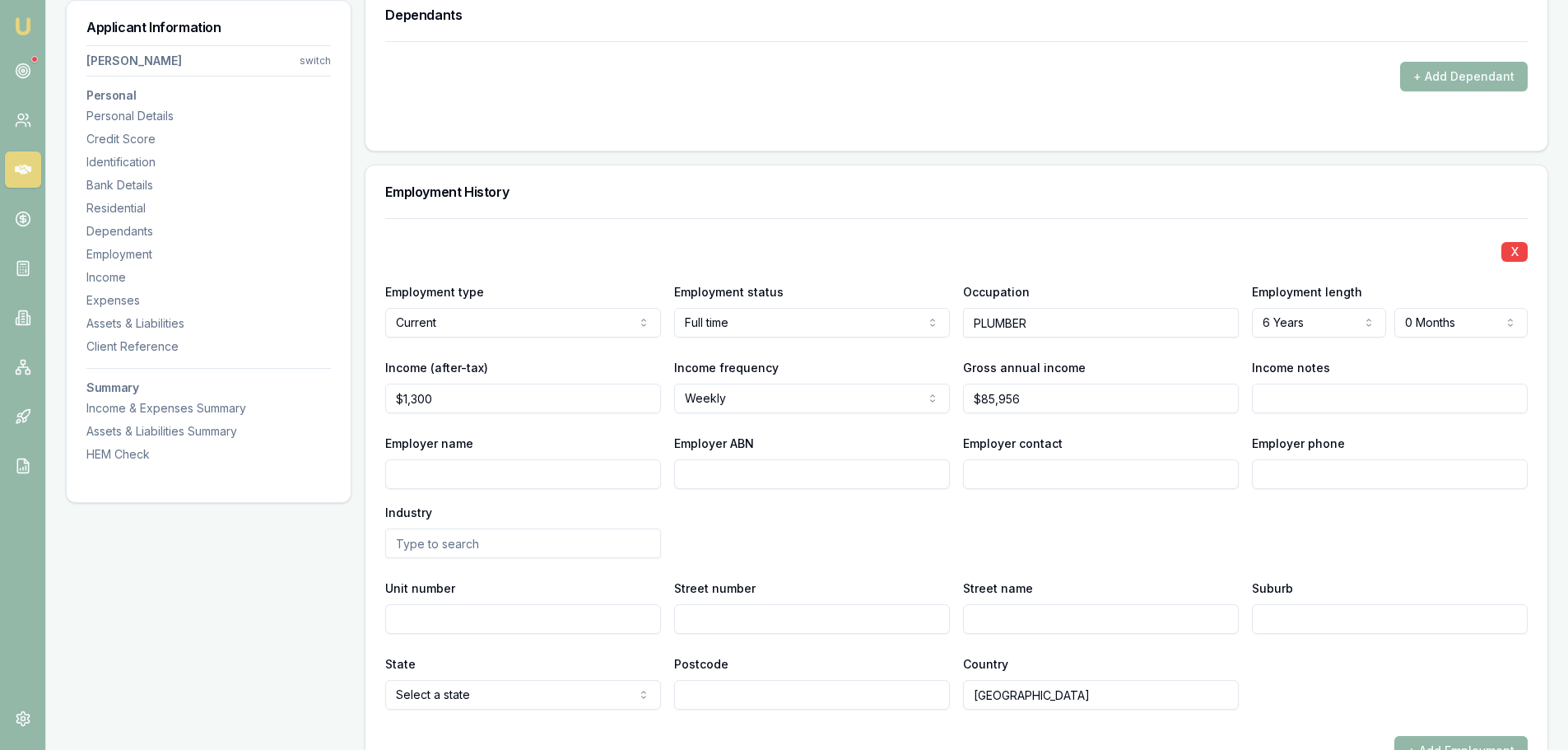
click at [524, 466] on input "Employer name" at bounding box center [523, 473] width 276 height 29
type input "JETTA PLUMBING"
click at [1438, 477] on input "Employer phone" at bounding box center [1390, 473] width 276 height 29
type input "0438 070 085"
click at [1383, 397] on input "Income notes" at bounding box center [1390, 397] width 276 height 29
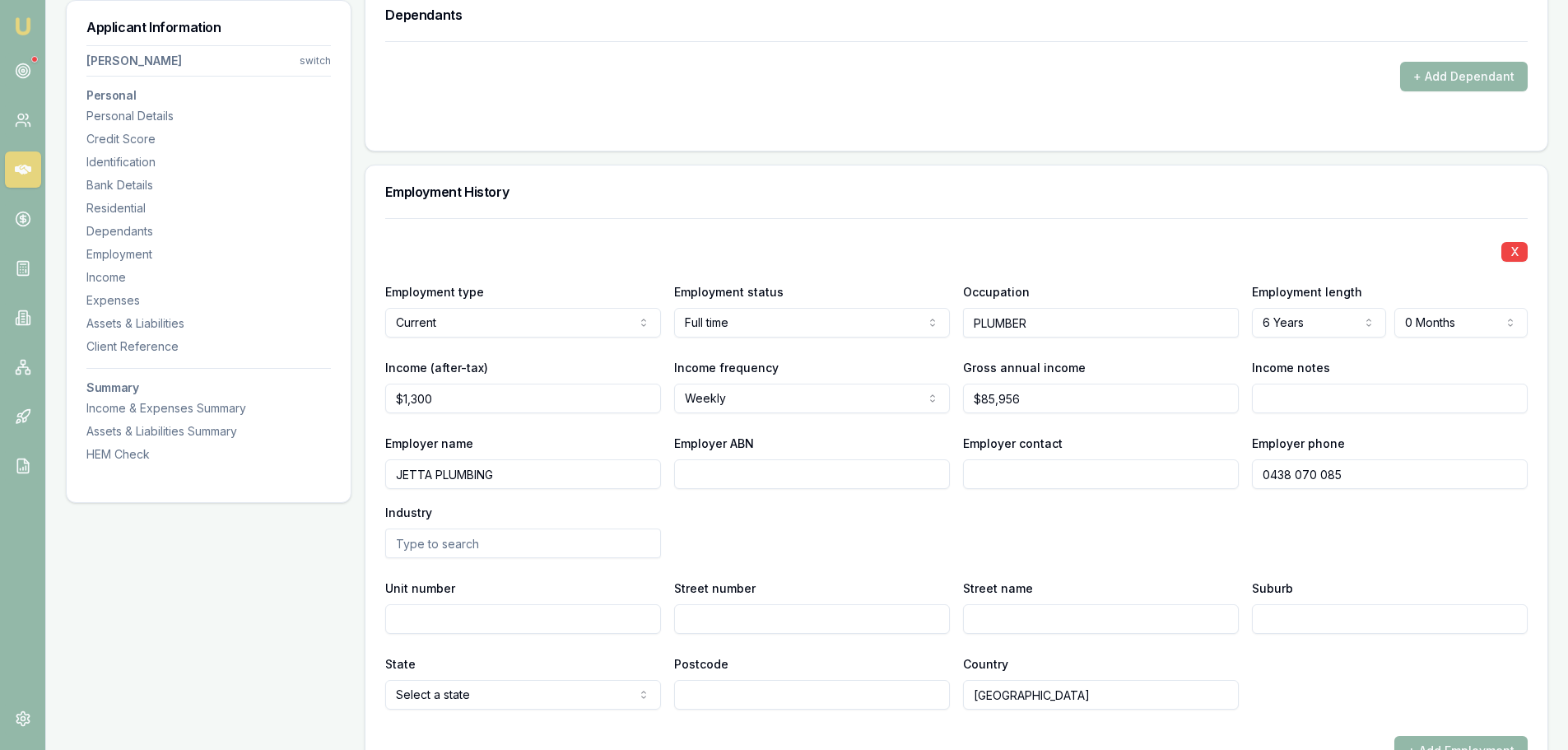
click at [824, 549] on div "Employer name JETTA PLUMBING Employer ABN Employer contact Employer phone 0438 …" at bounding box center [957, 495] width 1143 height 125
click at [572, 202] on div "Employment History" at bounding box center [956, 191] width 1182 height 52
click at [508, 544] on input "text" at bounding box center [523, 543] width 276 height 29
drag, startPoint x: 508, startPoint y: 544, endPoint x: 232, endPoint y: 535, distance: 276.1
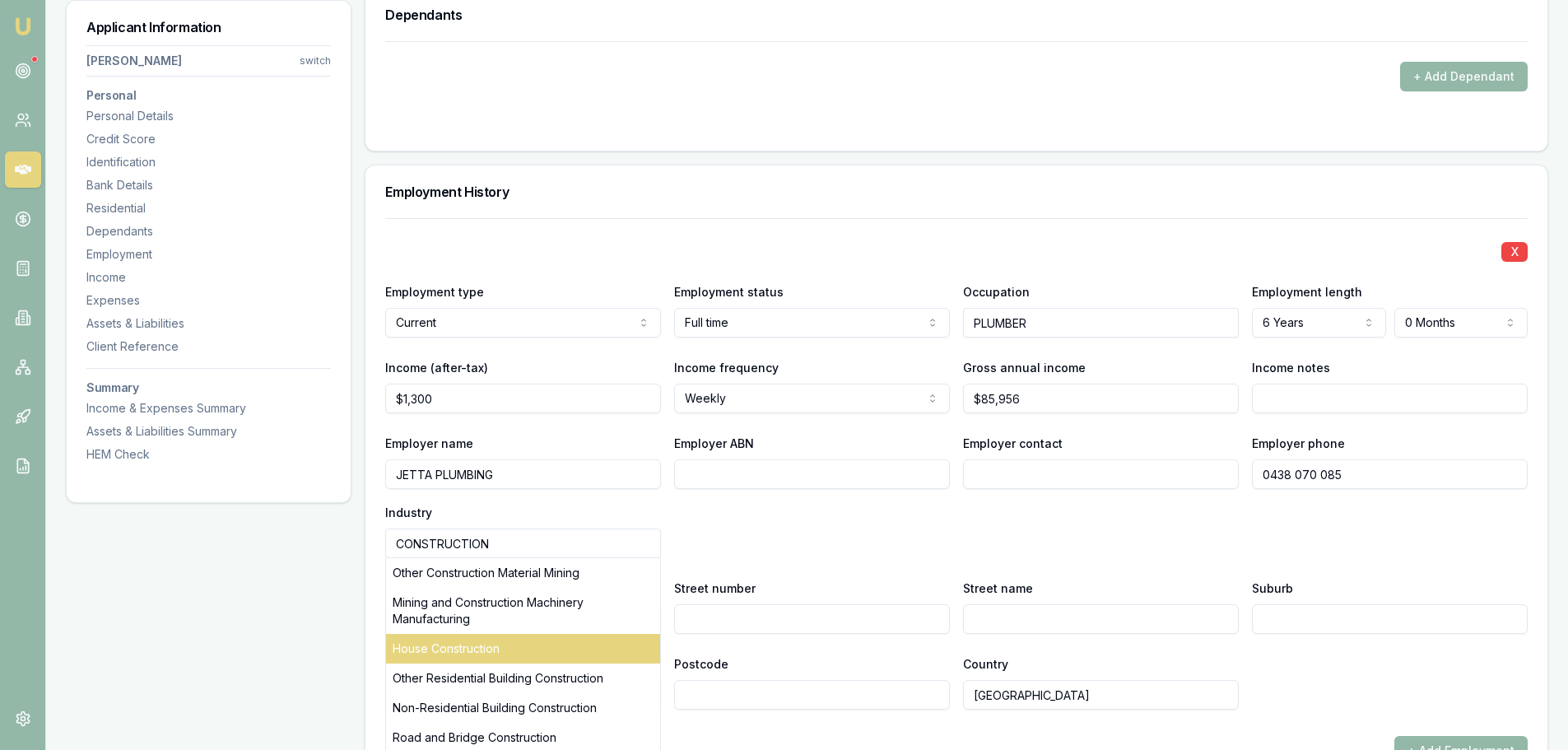
click at [537, 642] on div "House Construction" at bounding box center [523, 648] width 274 height 29
type input "House Construction"
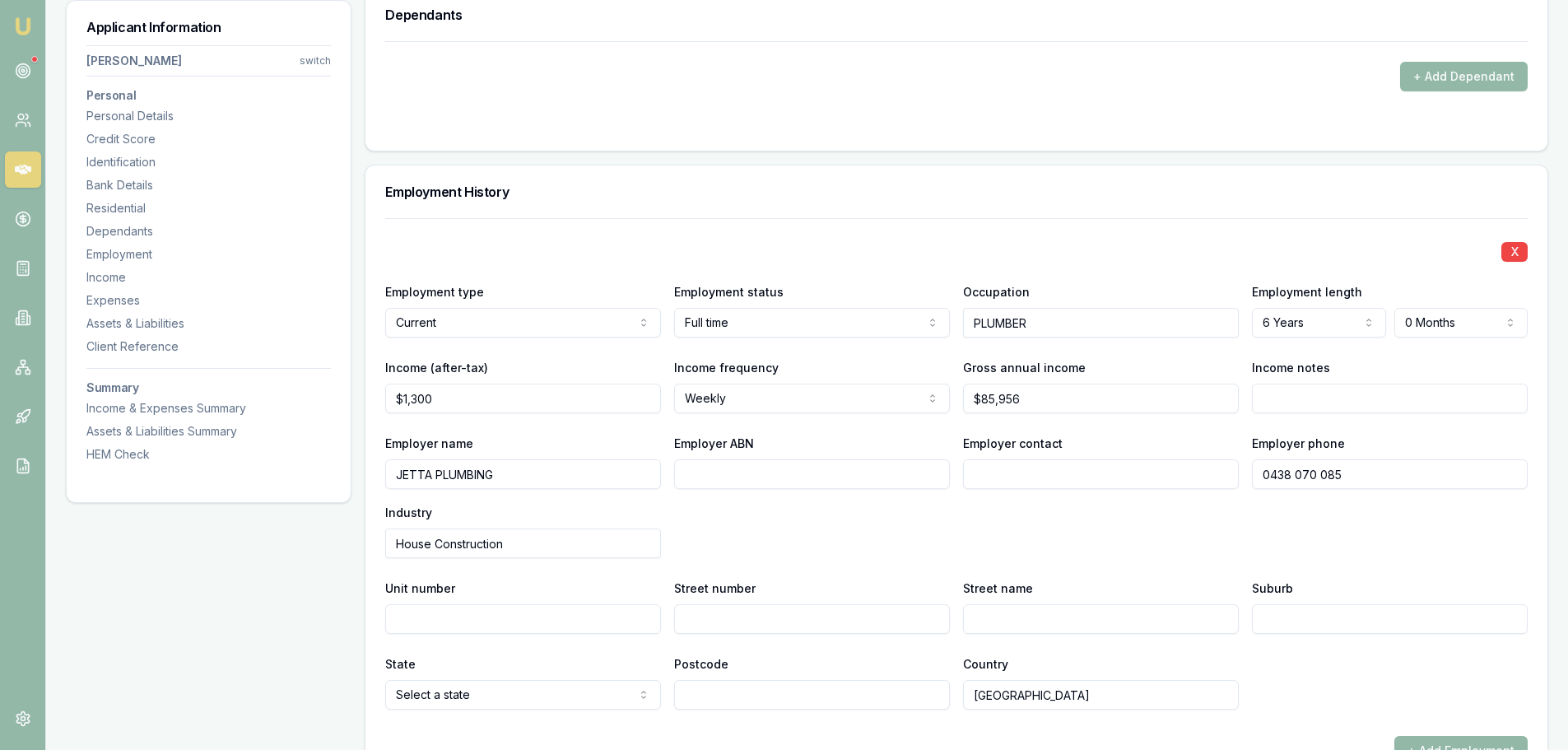
click at [813, 525] on div "Employer name JETTA PLUMBING Employer ABN Employer contact Employer phone 0438 …" at bounding box center [957, 495] width 1143 height 125
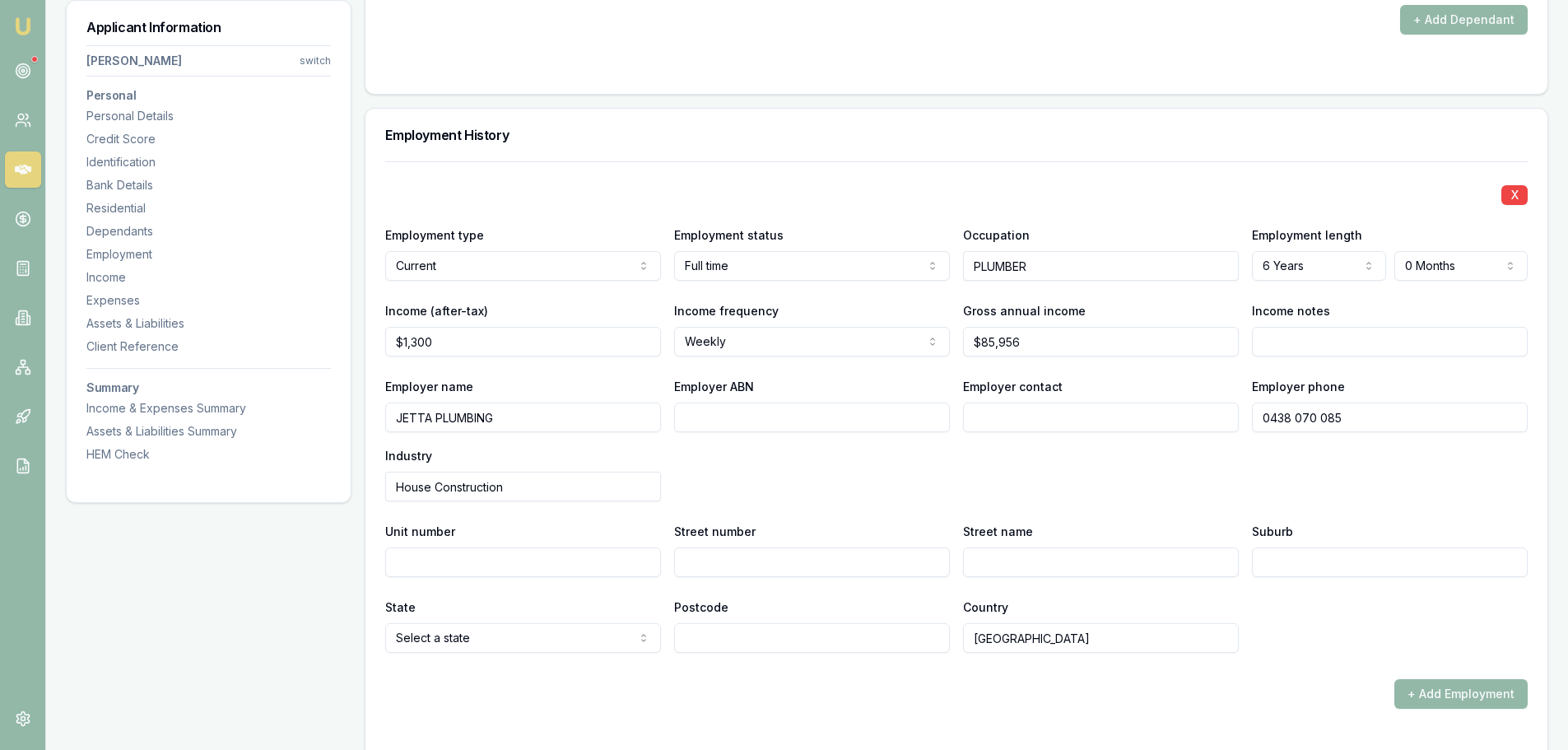
scroll to position [2128, 0]
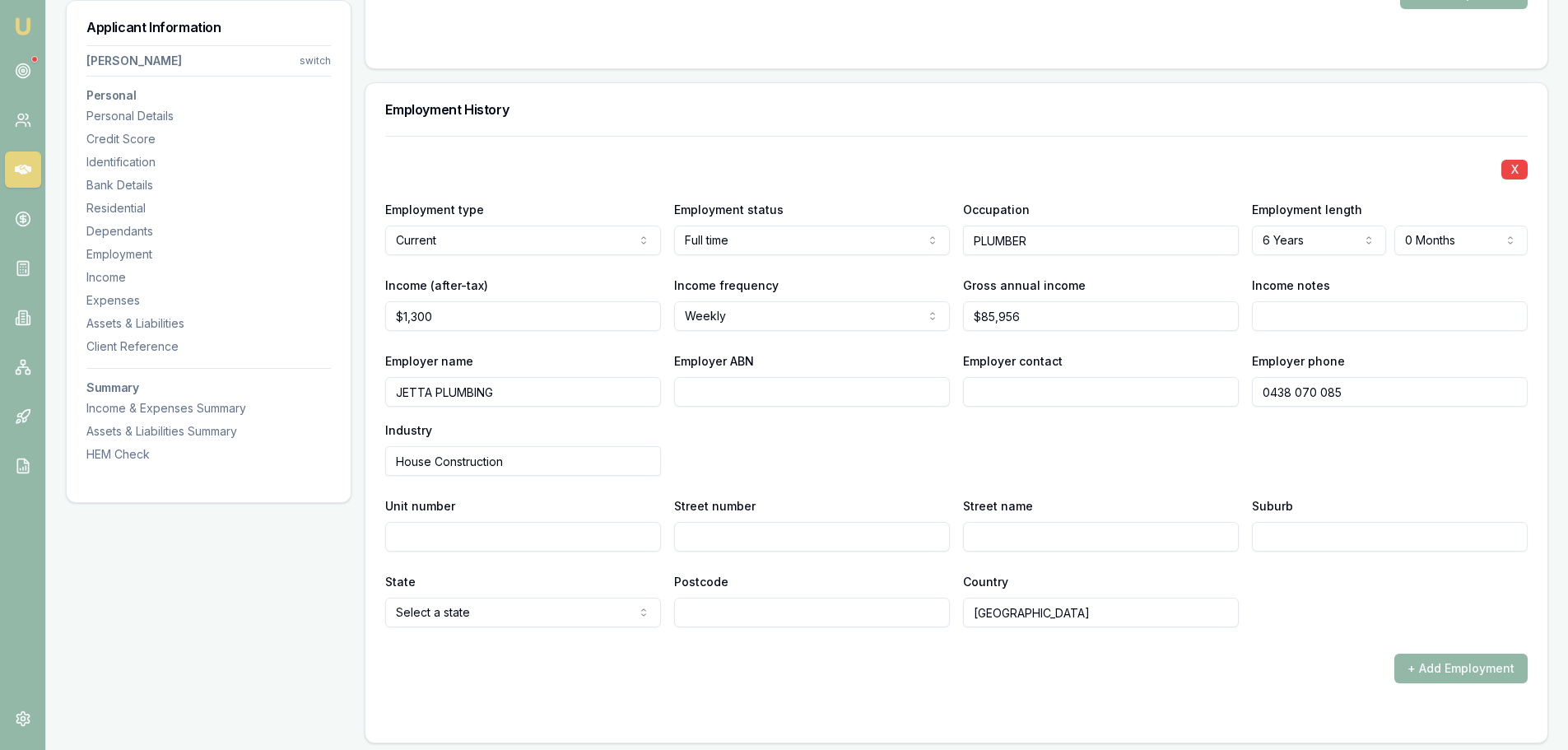
click at [1291, 537] on input "Suburb" at bounding box center [1390, 536] width 276 height 29
type input "EAST MELBOURNE"
select select "VIC"
click at [1066, 439] on div "Employer name JETTA PLUMBING Employer ABN Employer contact Employer phone 0438 …" at bounding box center [957, 413] width 1143 height 125
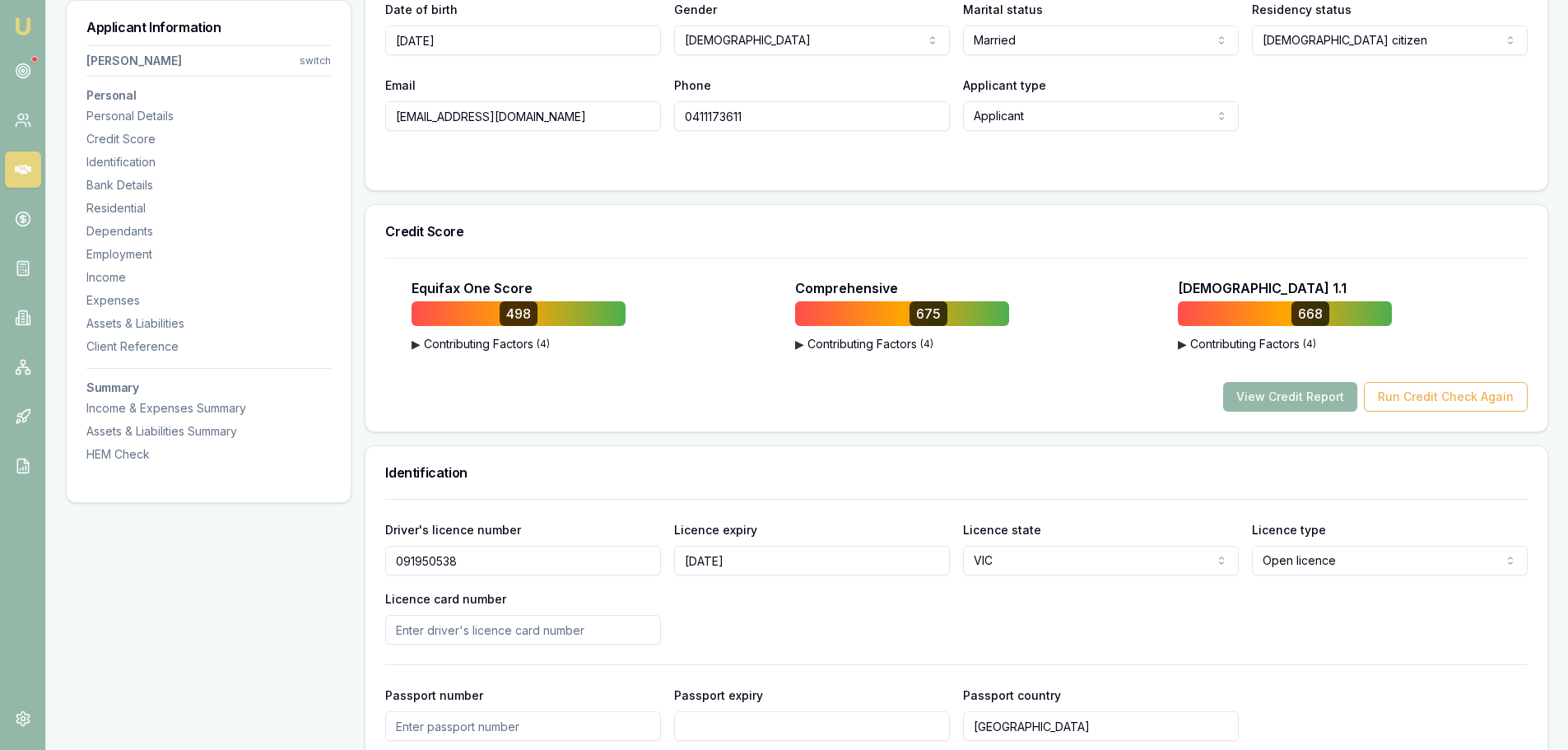
scroll to position [646, 0]
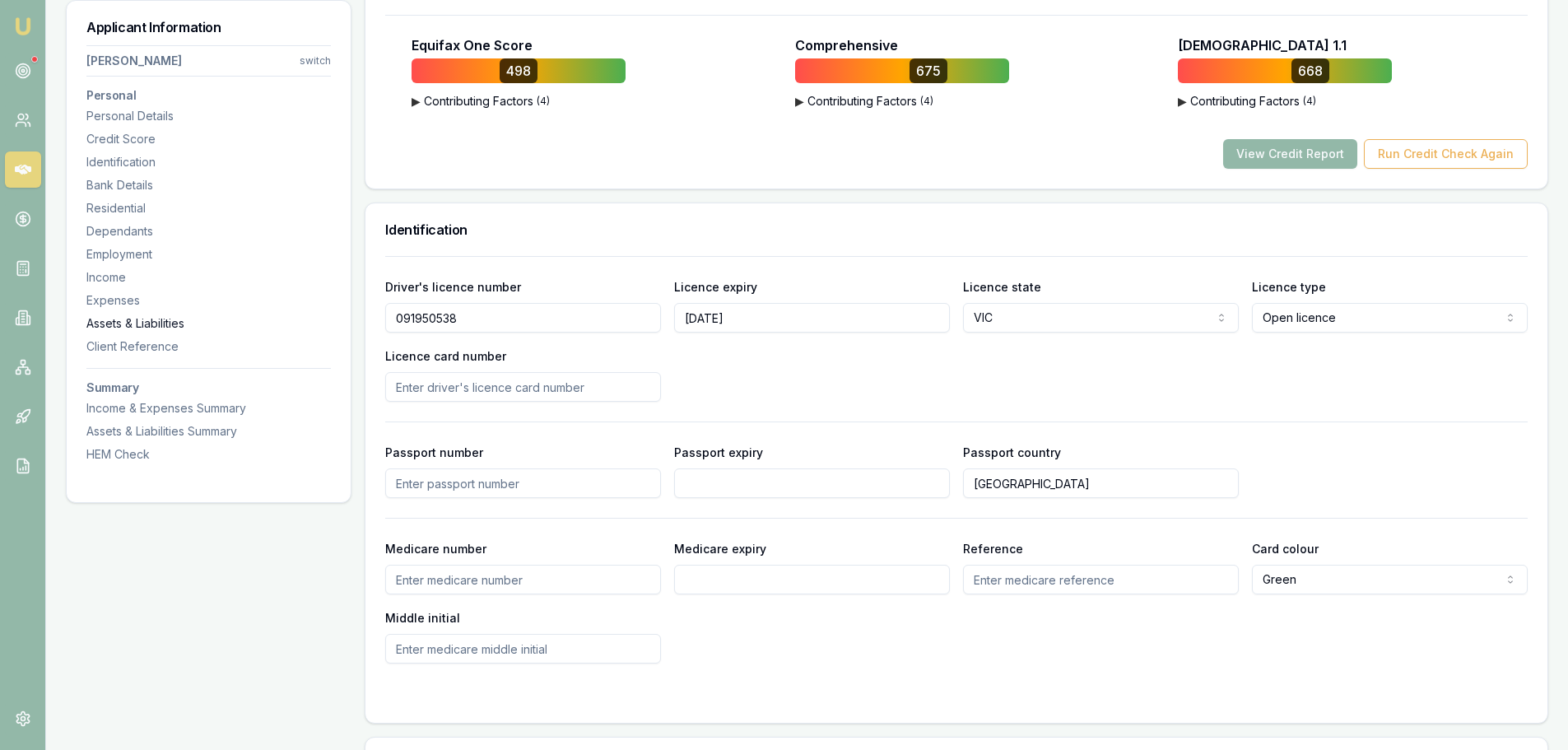
click at [149, 322] on div "Assets & Liabilities" at bounding box center [208, 323] width 244 height 16
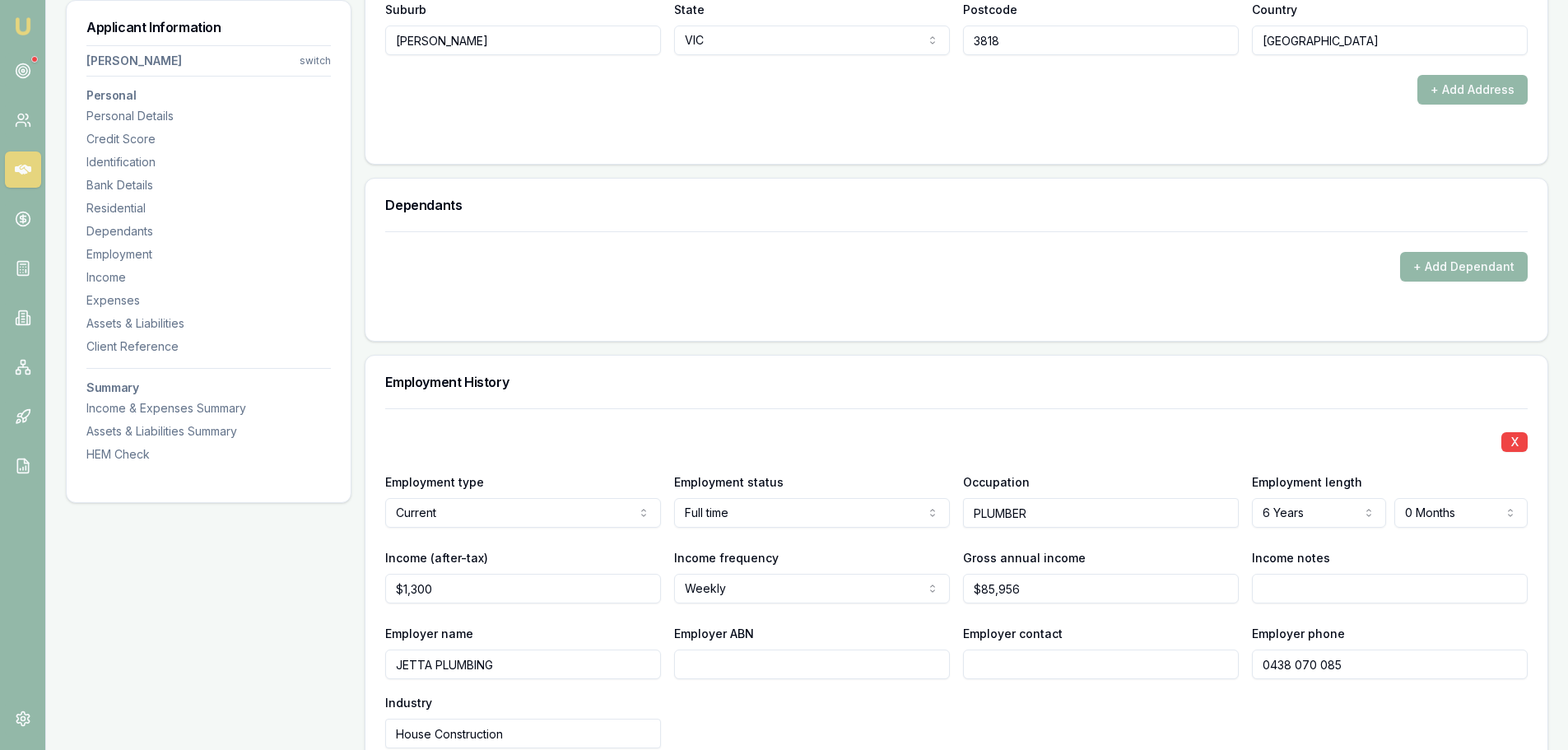
scroll to position [1893, 0]
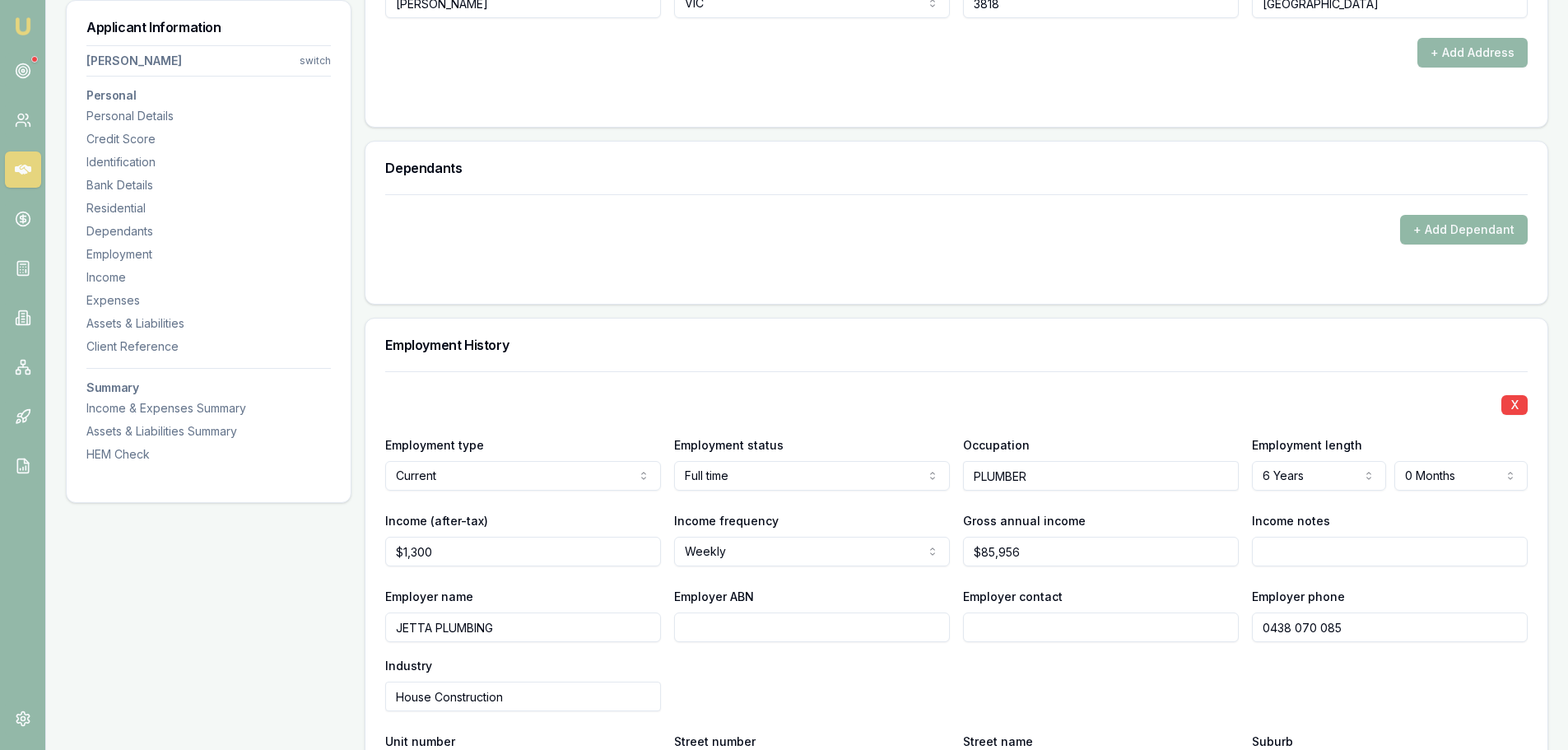
click at [1474, 230] on button "+ Add Dependant" at bounding box center [1464, 229] width 127 height 29
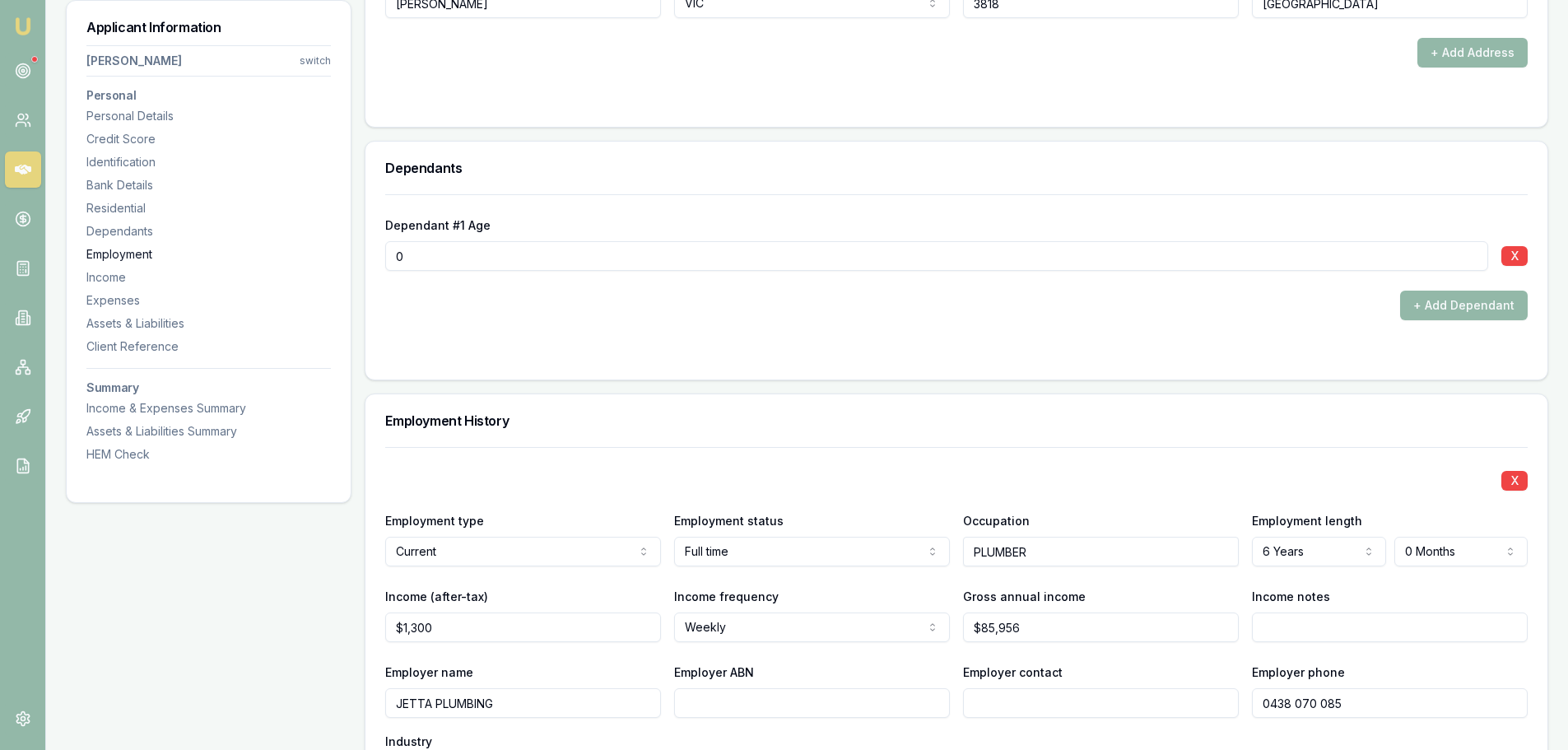
drag, startPoint x: 423, startPoint y: 255, endPoint x: 154, endPoint y: 257, distance: 269.0
type input "5"
click at [1192, 308] on div "+ Add Dependant" at bounding box center [957, 305] width 1143 height 29
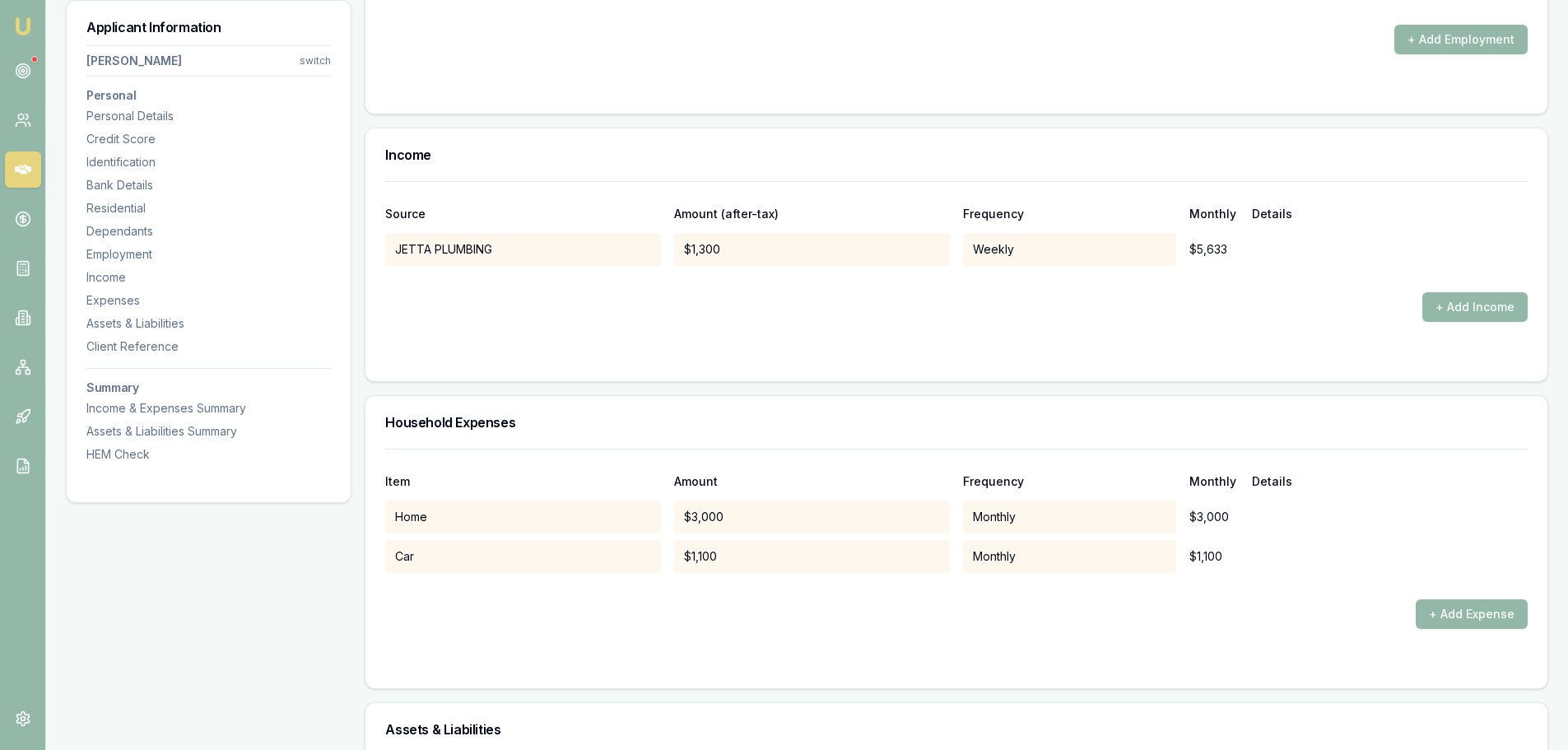
scroll to position [2880, 0]
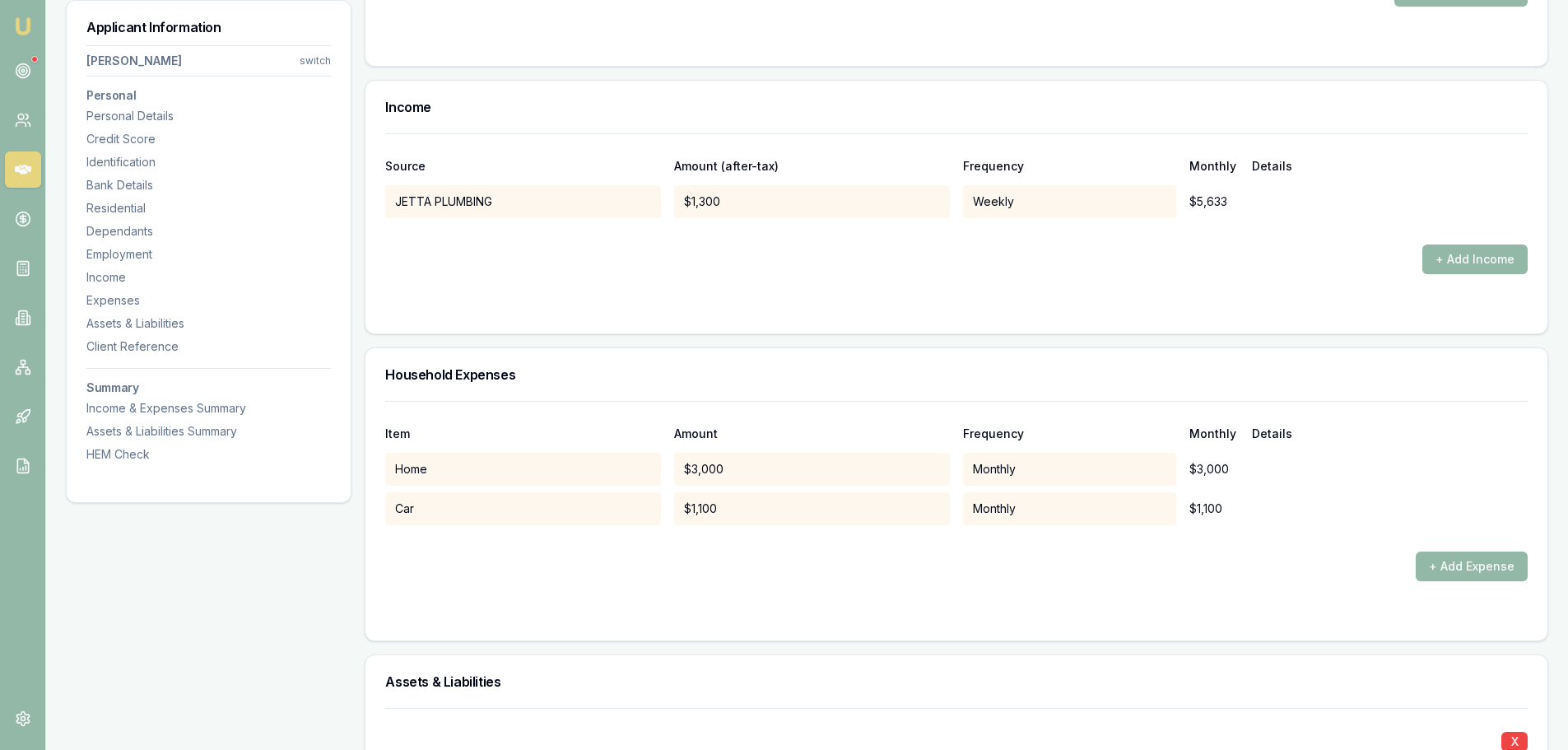
click at [1484, 255] on button "+ Add Income" at bounding box center [1475, 259] width 106 height 29
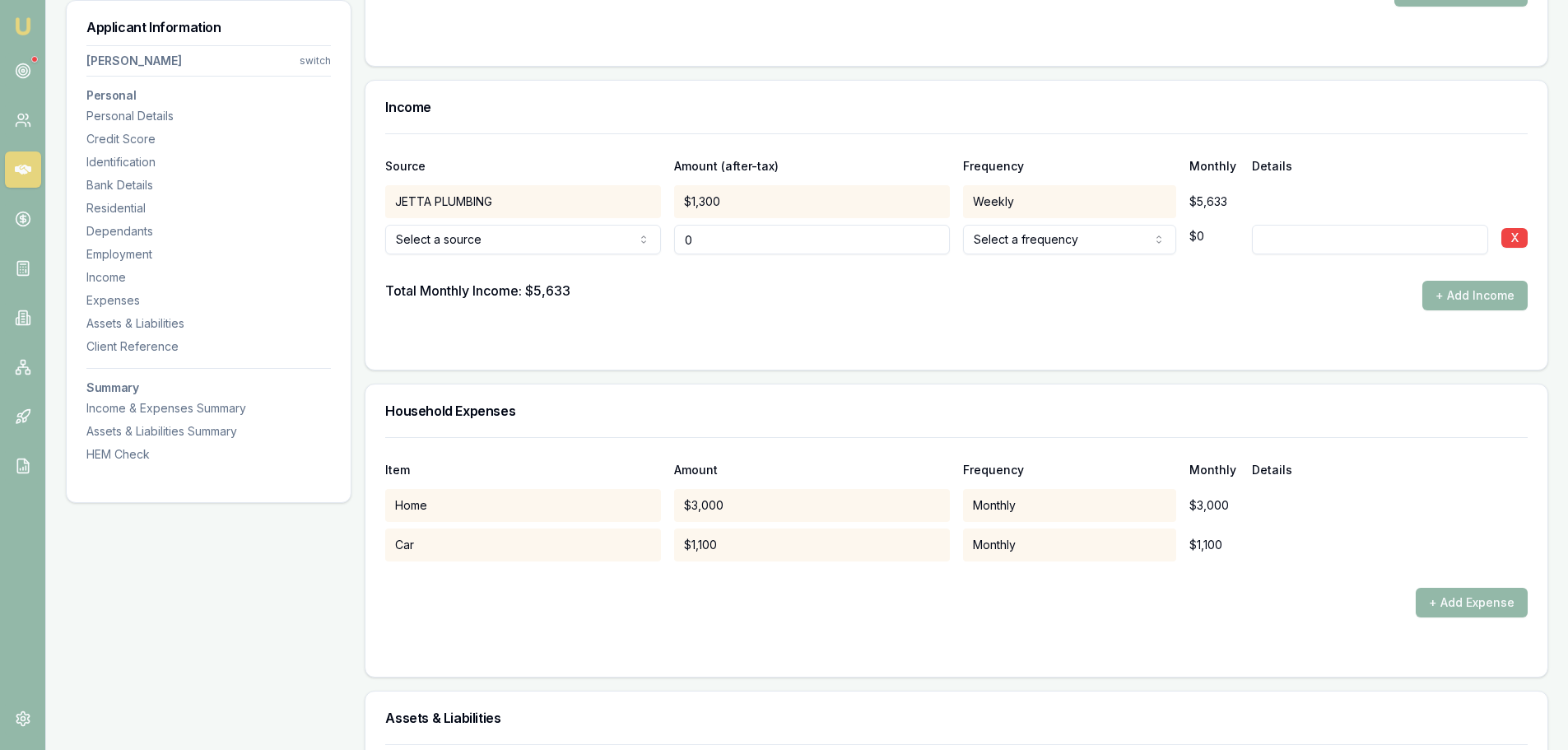
drag, startPoint x: 724, startPoint y: 246, endPoint x: 361, endPoint y: 214, distance: 364.4
click at [373, 215] on div "Source Amount (after-tax) Frequency Monthly Details JETTA PLUMBING $1,300 Weekl…" at bounding box center [956, 251] width 1182 height 236
type input "$500"
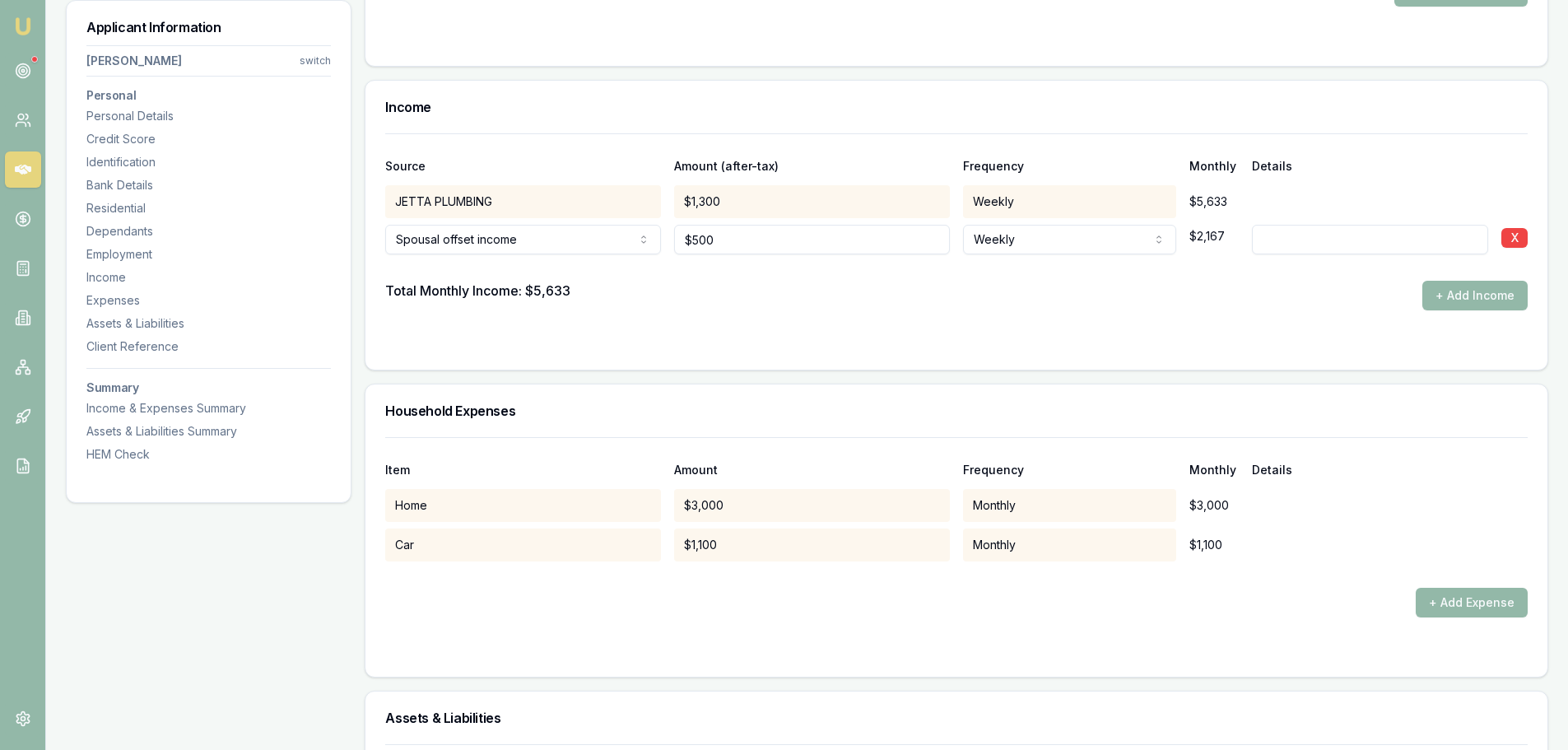
click at [1308, 275] on div at bounding box center [957, 268] width 1143 height 27
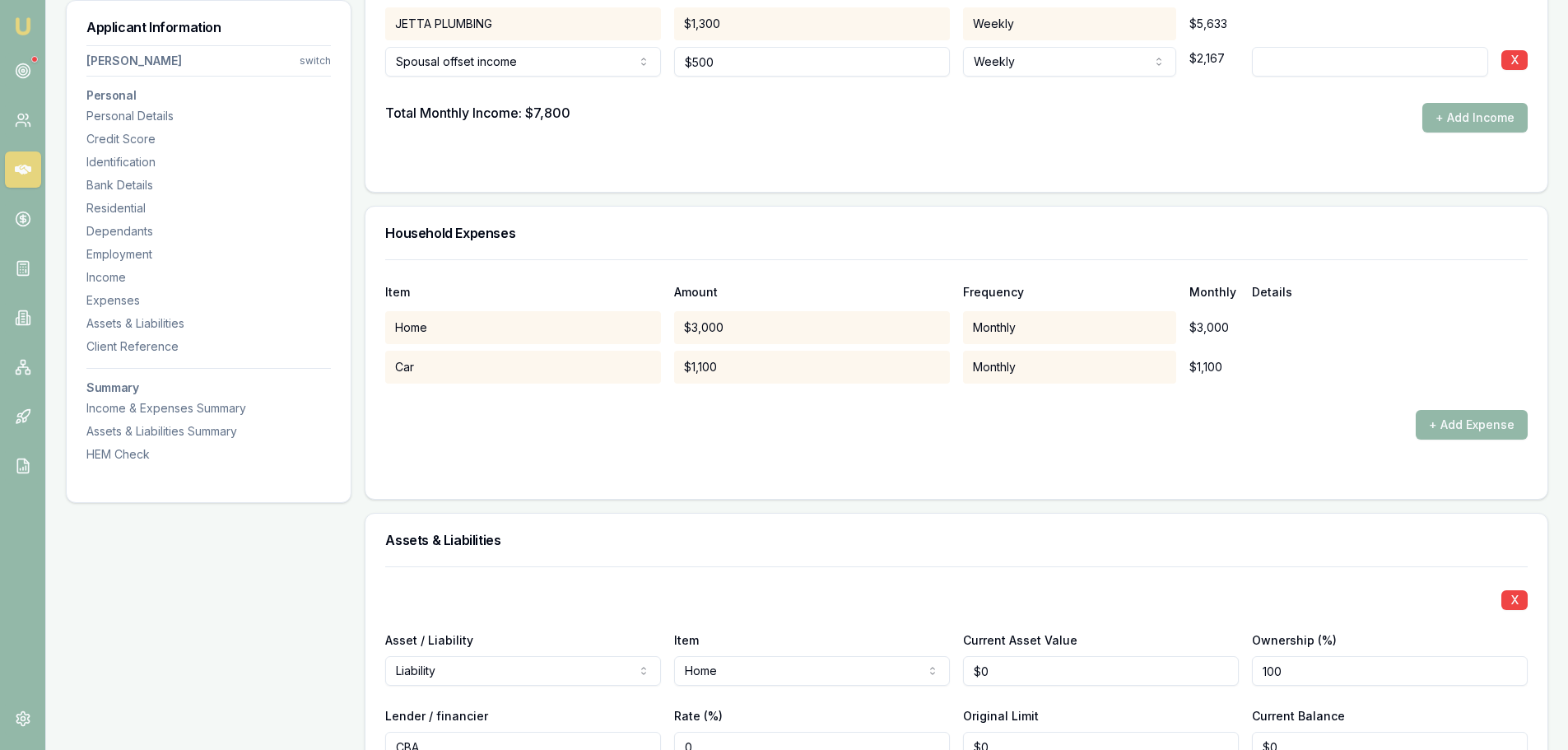
scroll to position [3045, 0]
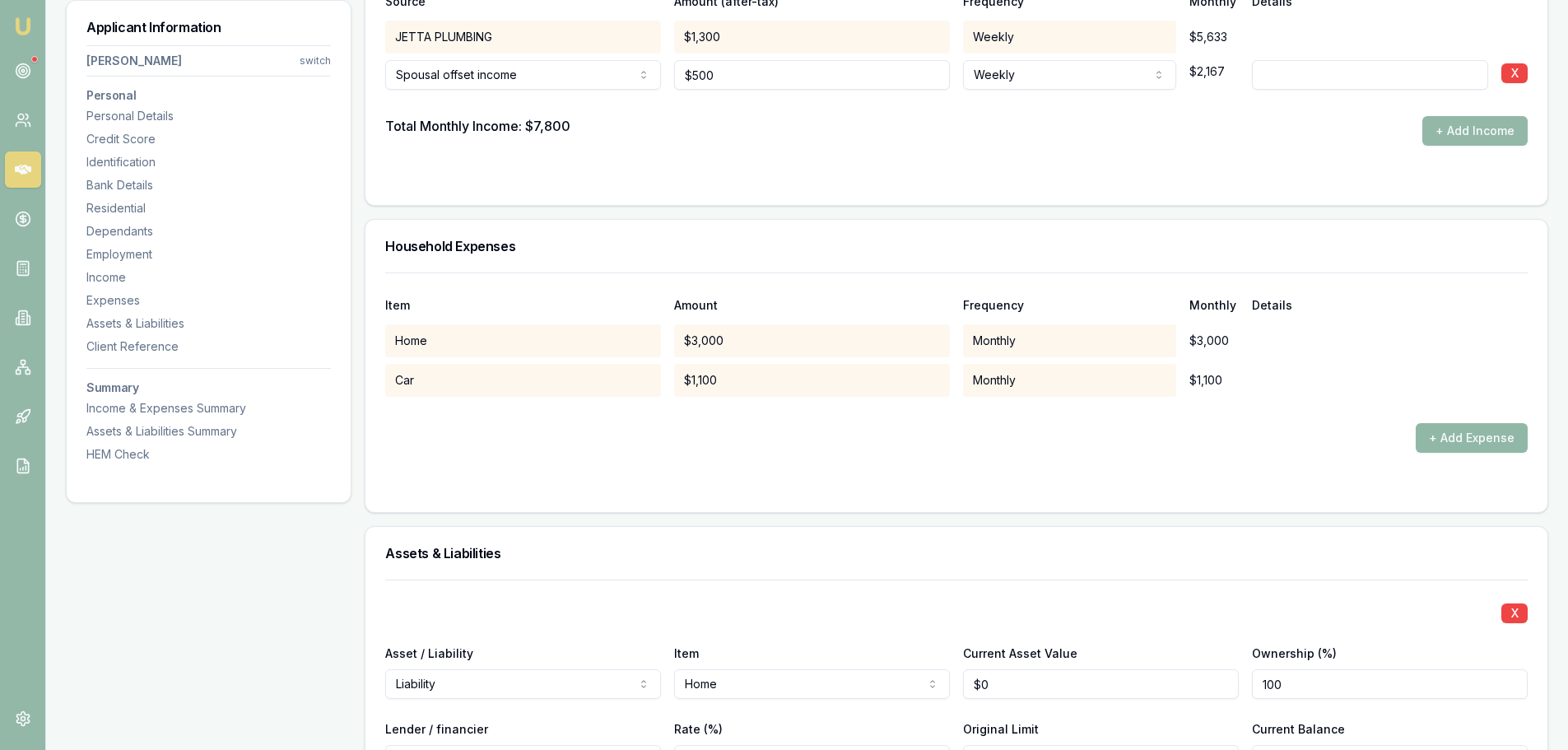
click at [1490, 445] on button "+ Add Expense" at bounding box center [1472, 437] width 112 height 29
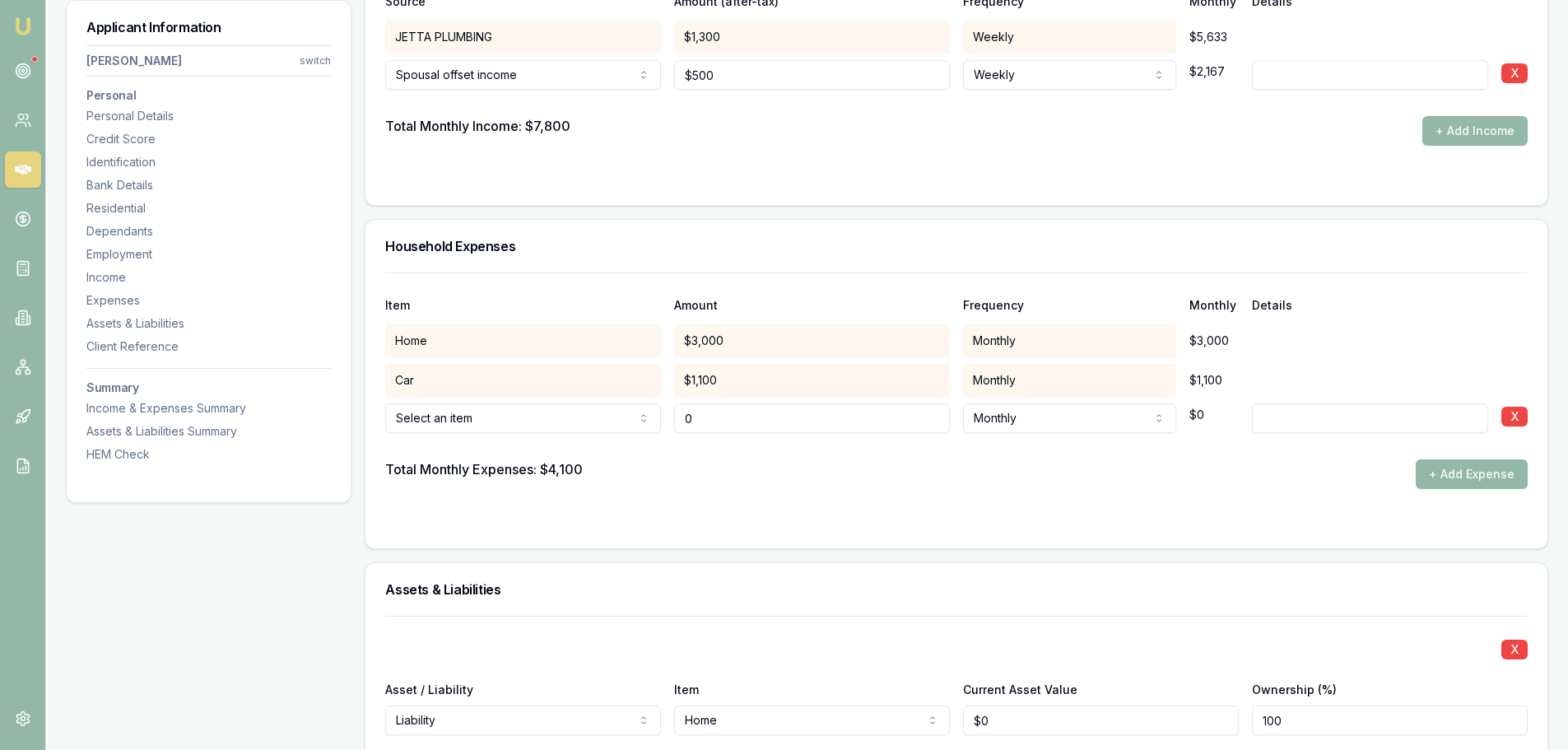
type input "$0"
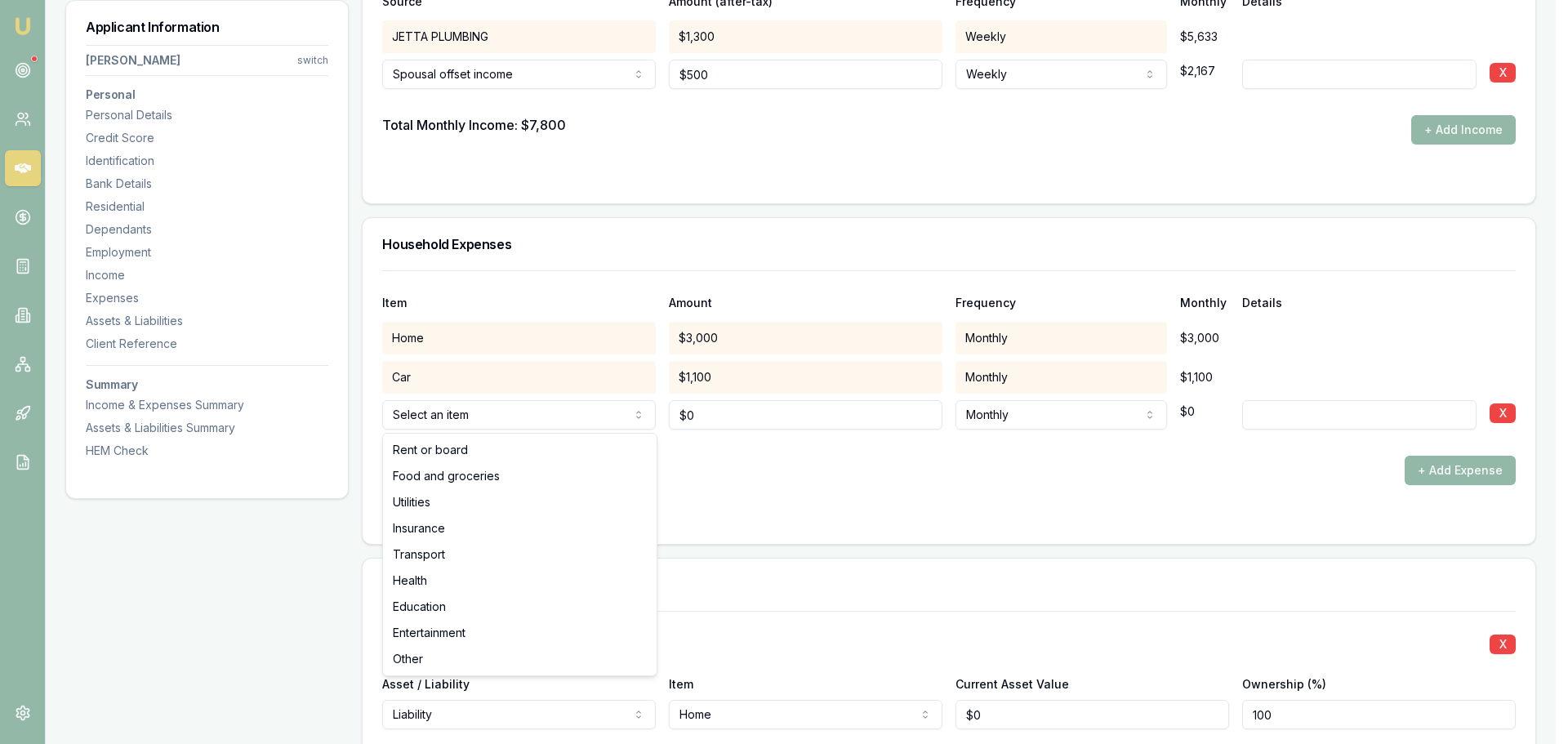
select select "FOOD_AND_GROCERIES"
drag, startPoint x: 454, startPoint y: 480, endPoint x: 526, endPoint y: 470, distance: 72.7
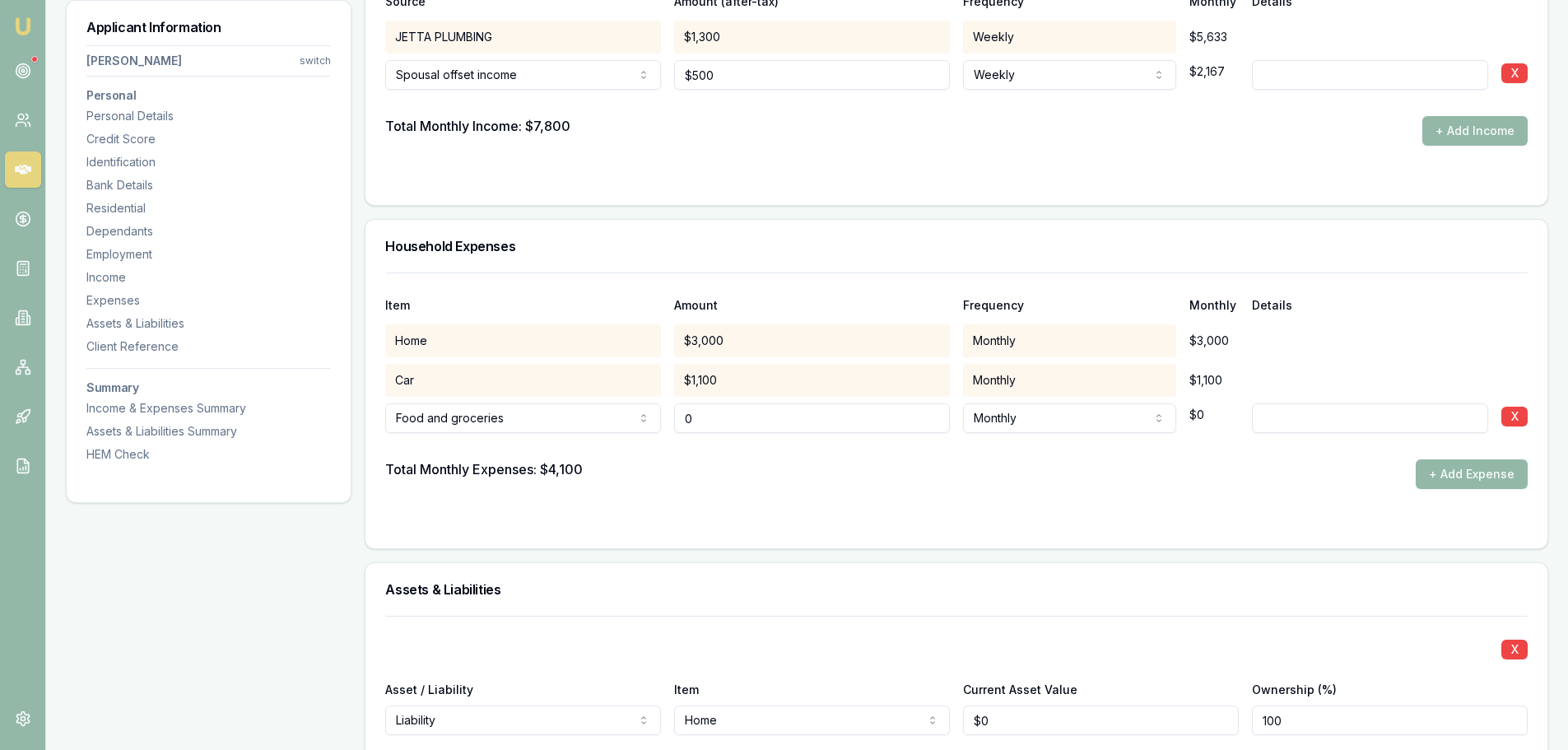
drag, startPoint x: 726, startPoint y: 419, endPoint x: 518, endPoint y: 413, distance: 208.1
click at [543, 414] on div "Food and groceries Rent or board Food and groceries Utilities Insurance Transpo…" at bounding box center [957, 414] width 1143 height 36
type input "$250"
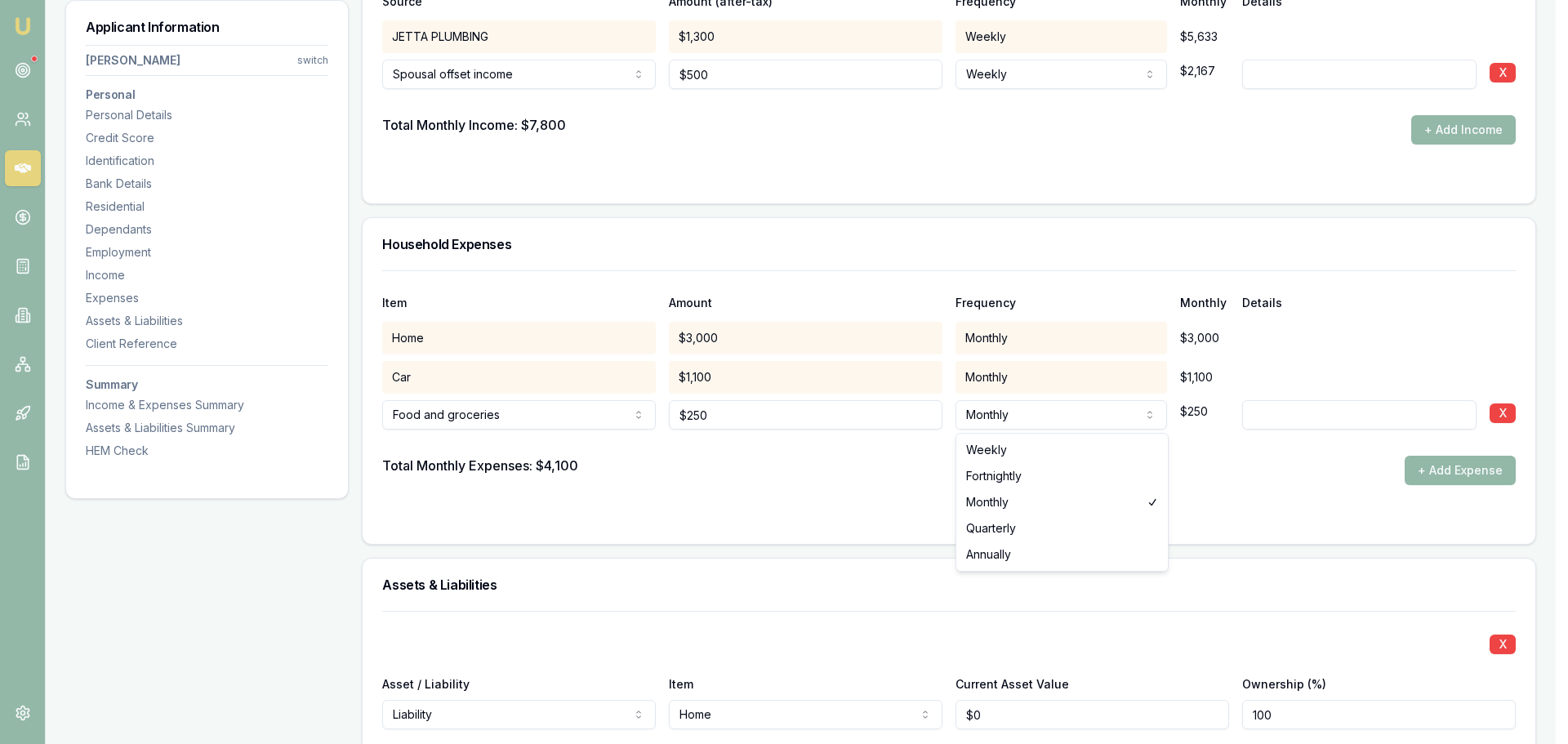
select select "WEEKLY"
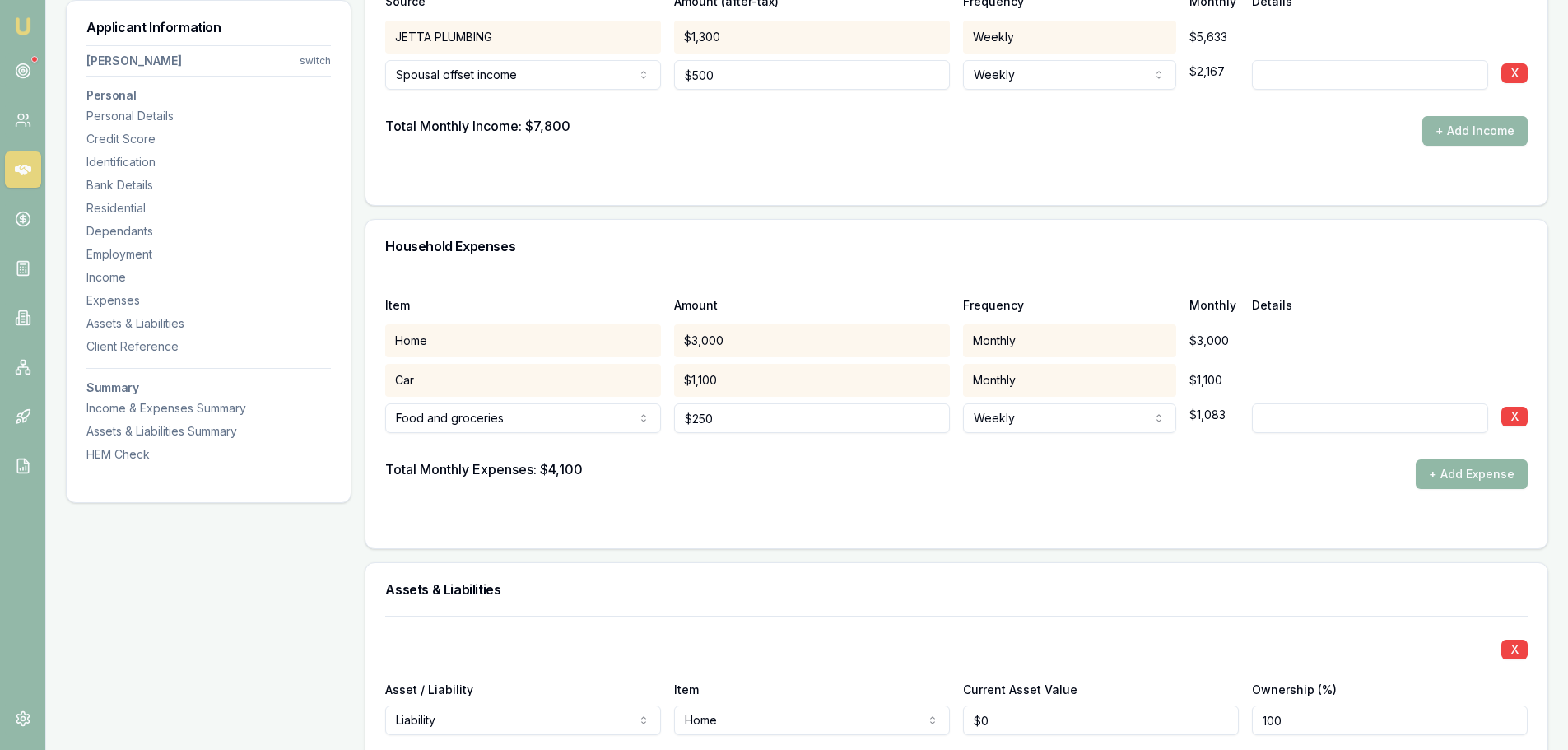
click at [1438, 481] on button "+ Add Expense" at bounding box center [1472, 473] width 112 height 29
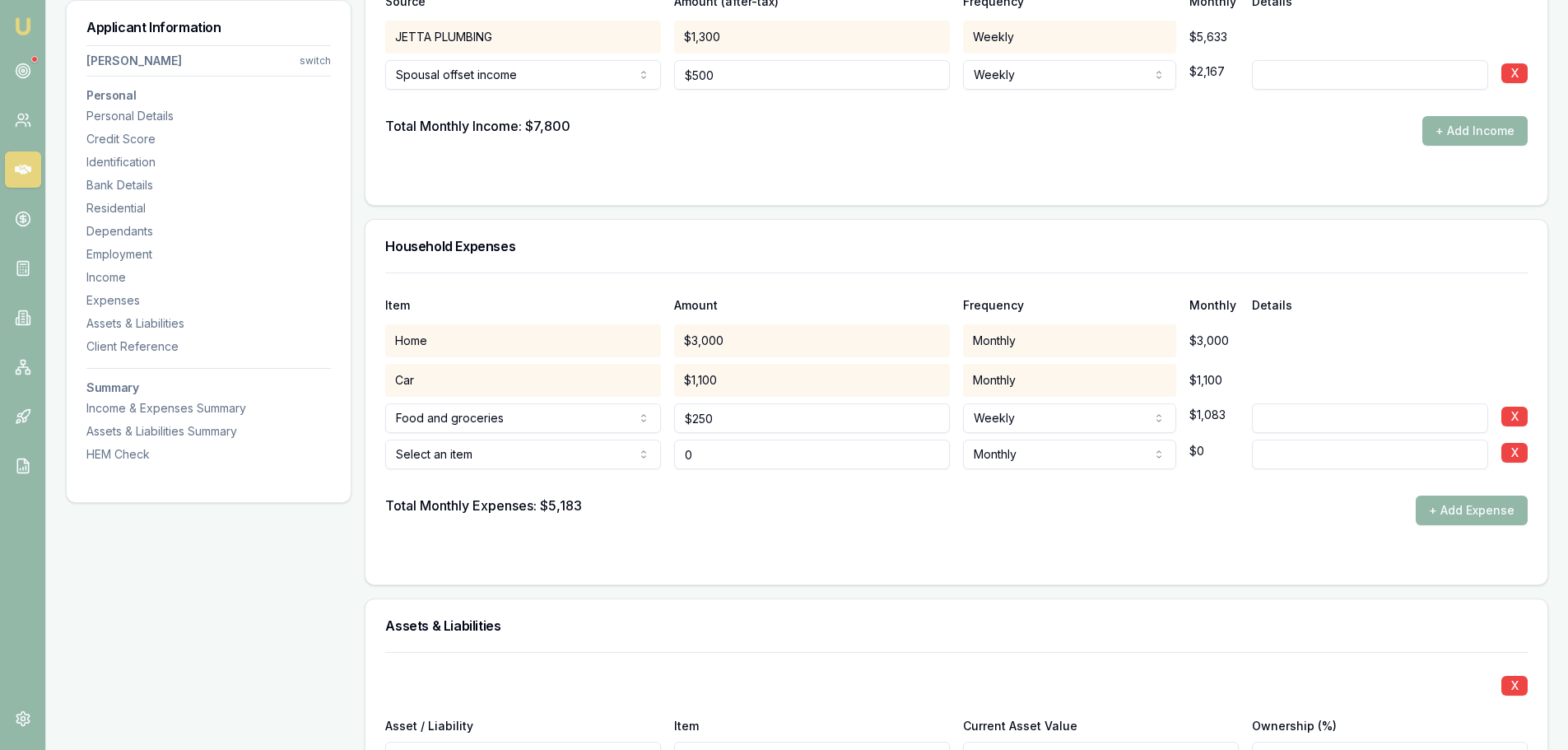
type input "$0"
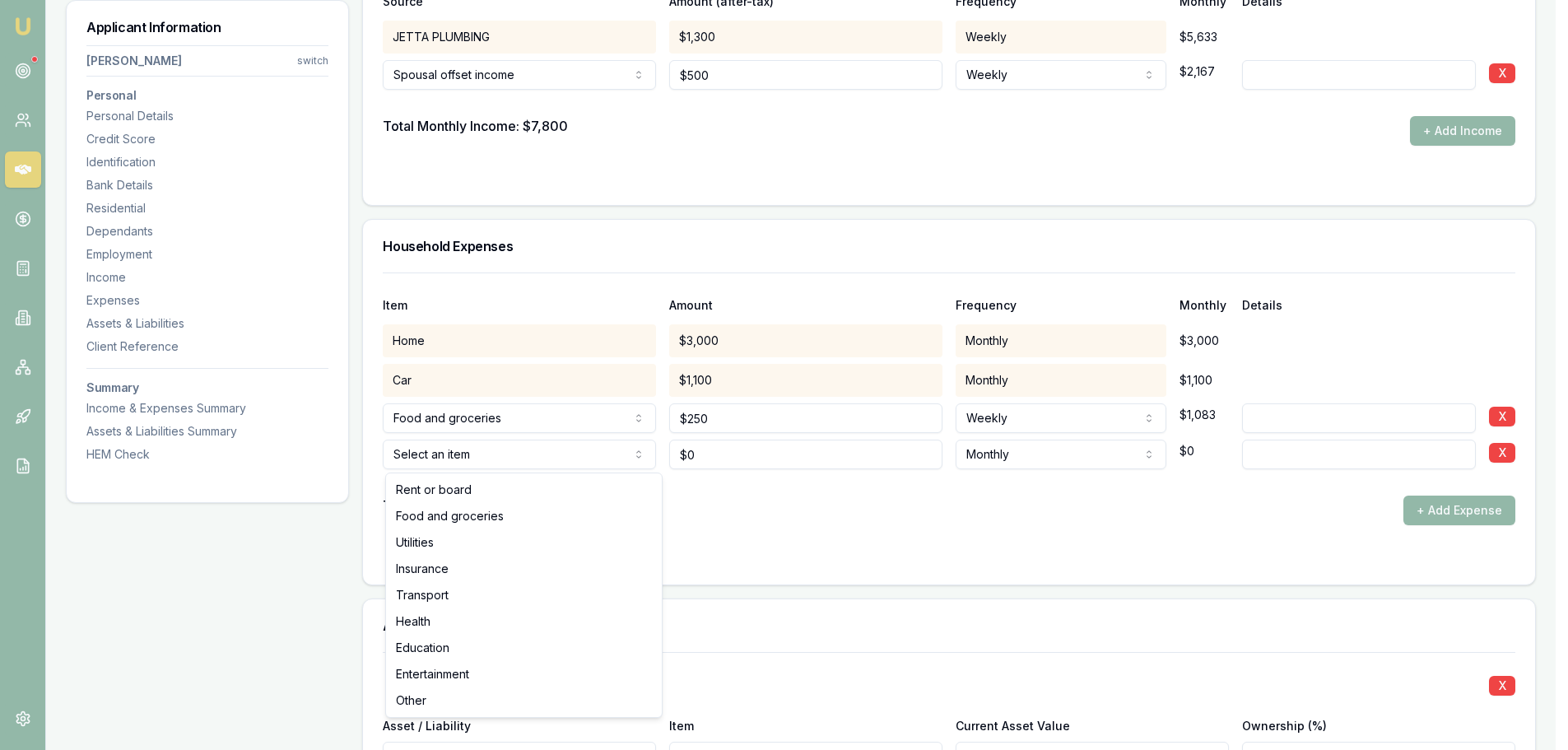
select select "UTILITIES"
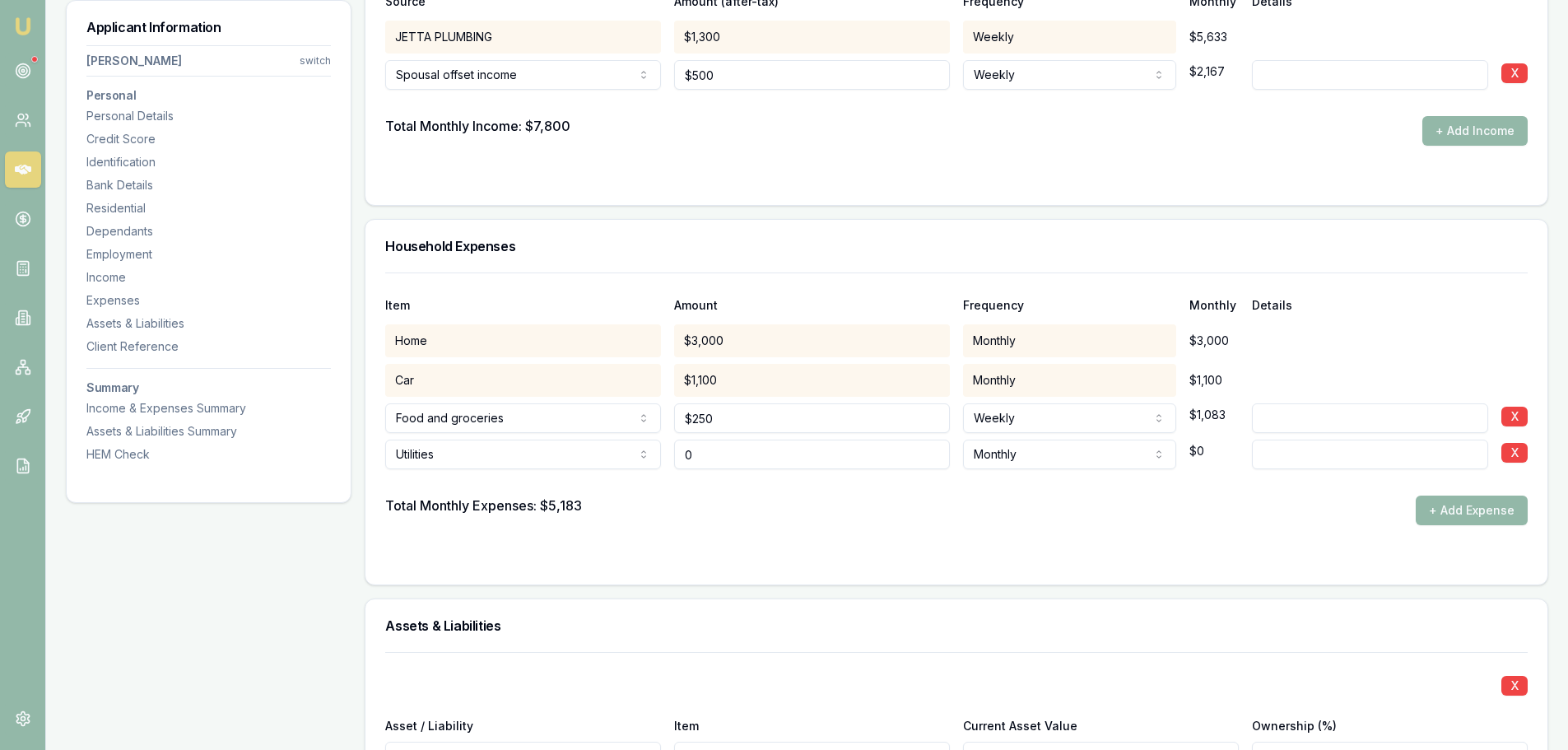
drag, startPoint x: 800, startPoint y: 457, endPoint x: 508, endPoint y: 457, distance: 292.0
click at [513, 457] on div "Utilities Rent or board Food and groceries Utilities Insurance Transport Health…" at bounding box center [957, 451] width 1143 height 36
type input "$200"
click at [1303, 454] on input at bounding box center [1370, 453] width 236 height 29
type input "ELECTRICITY"
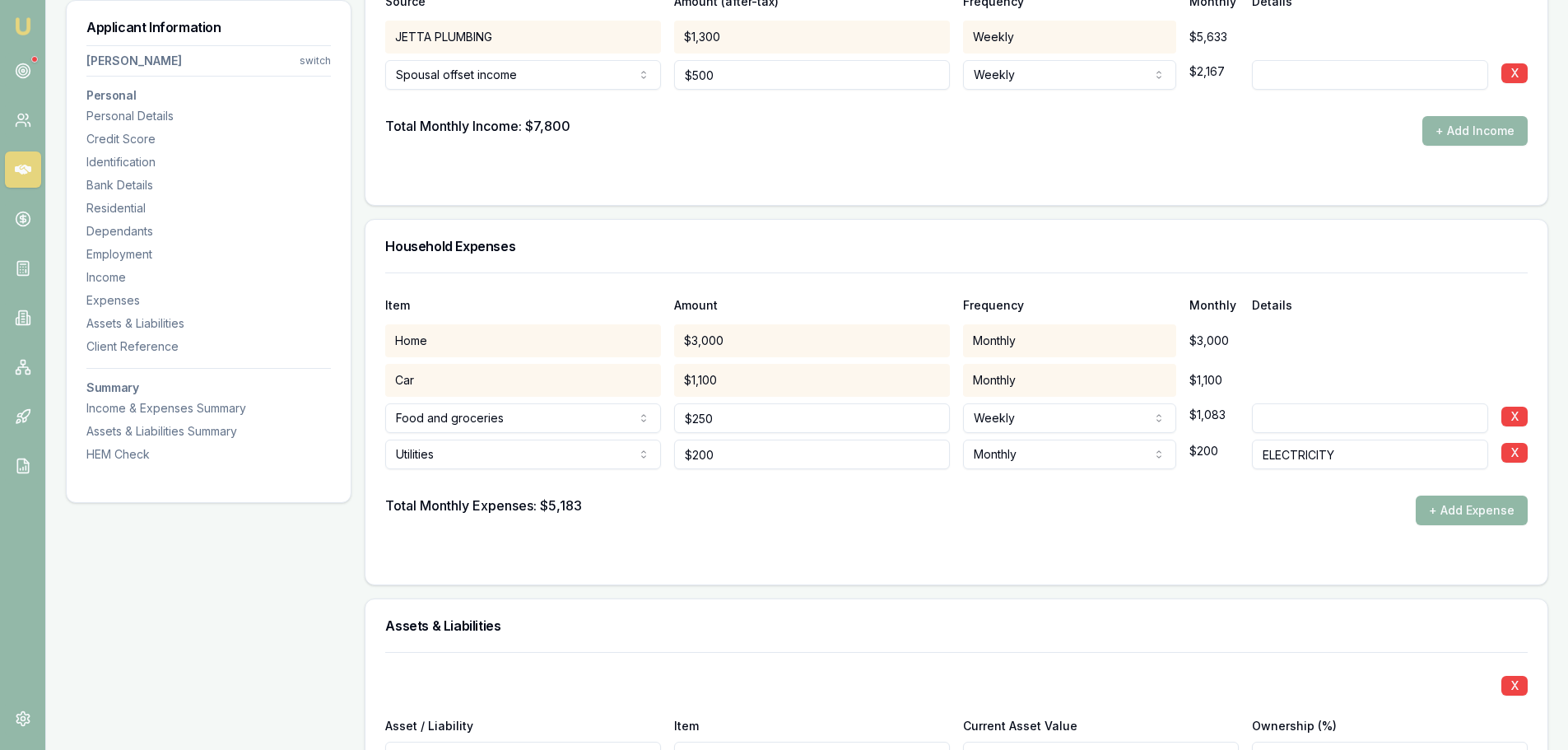
click at [1457, 512] on button "+ Add Expense" at bounding box center [1472, 510] width 112 height 29
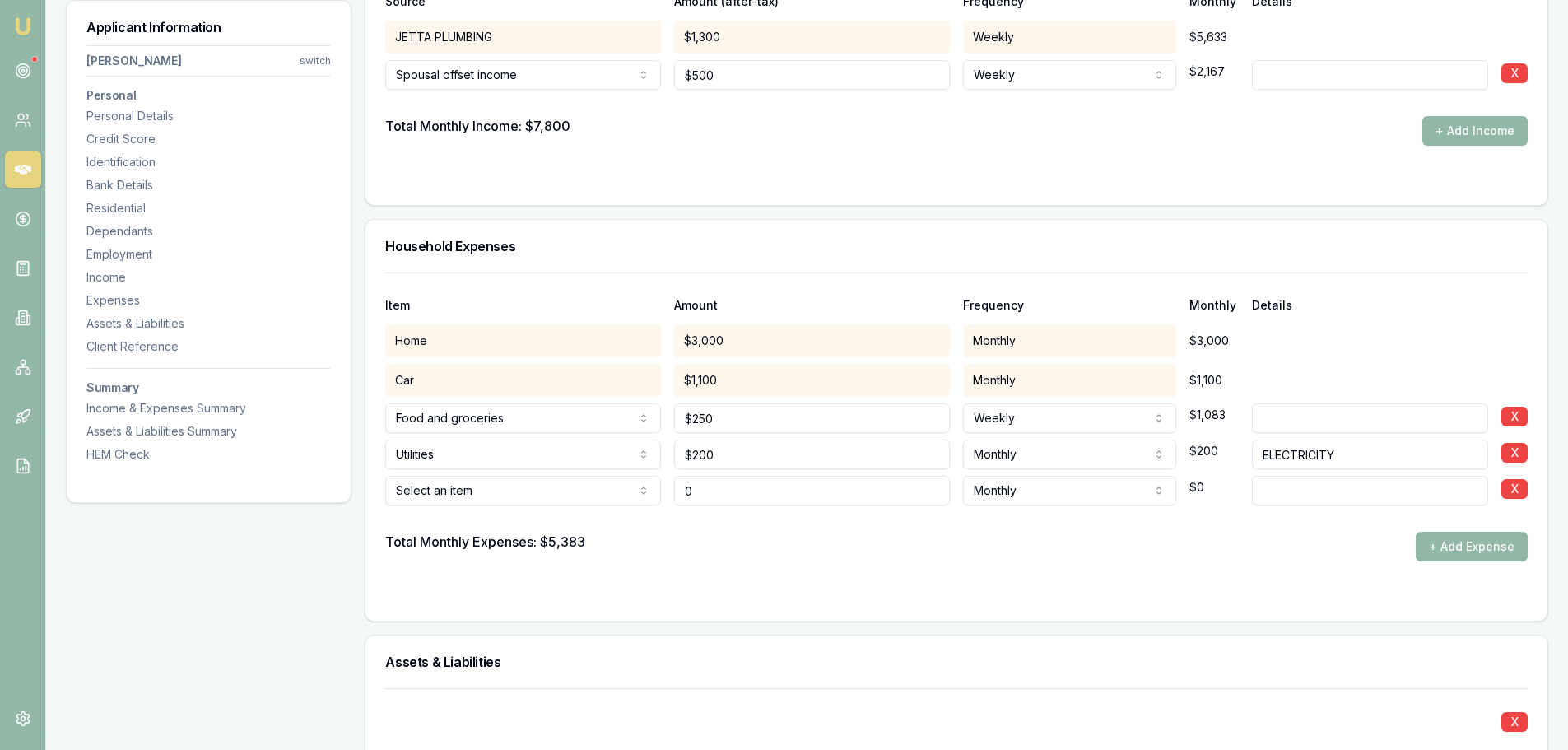
type input "$0"
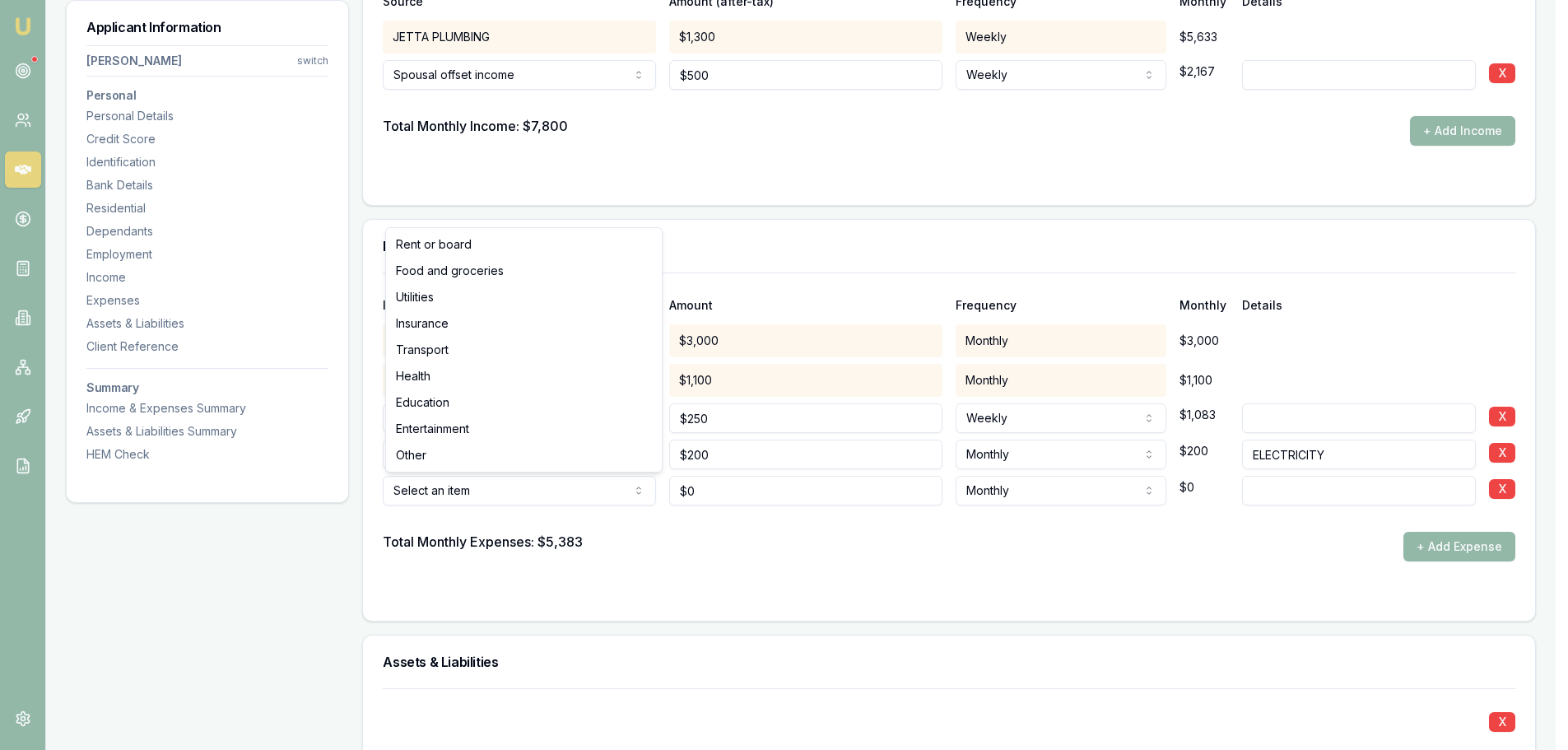
select select "UTILITIES"
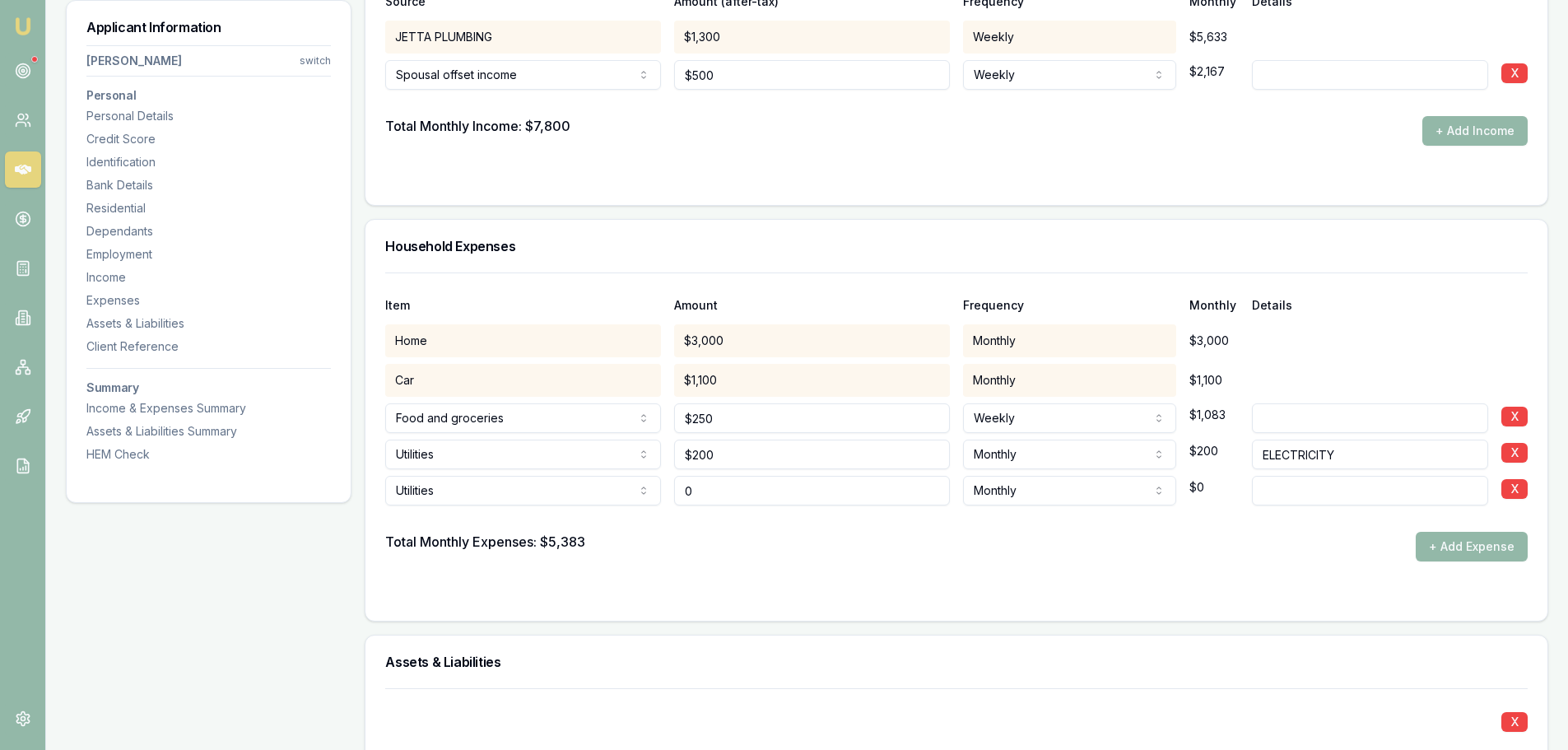
drag, startPoint x: 776, startPoint y: 493, endPoint x: 614, endPoint y: 500, distance: 162.2
click at [641, 499] on div "Utilities Rent or board Food and groceries Utilities Insurance Transport Health…" at bounding box center [957, 487] width 1143 height 36
type input "$150"
type input "PHONE & INTERNET"
click at [1434, 550] on button "+ Add Expense" at bounding box center [1472, 546] width 112 height 29
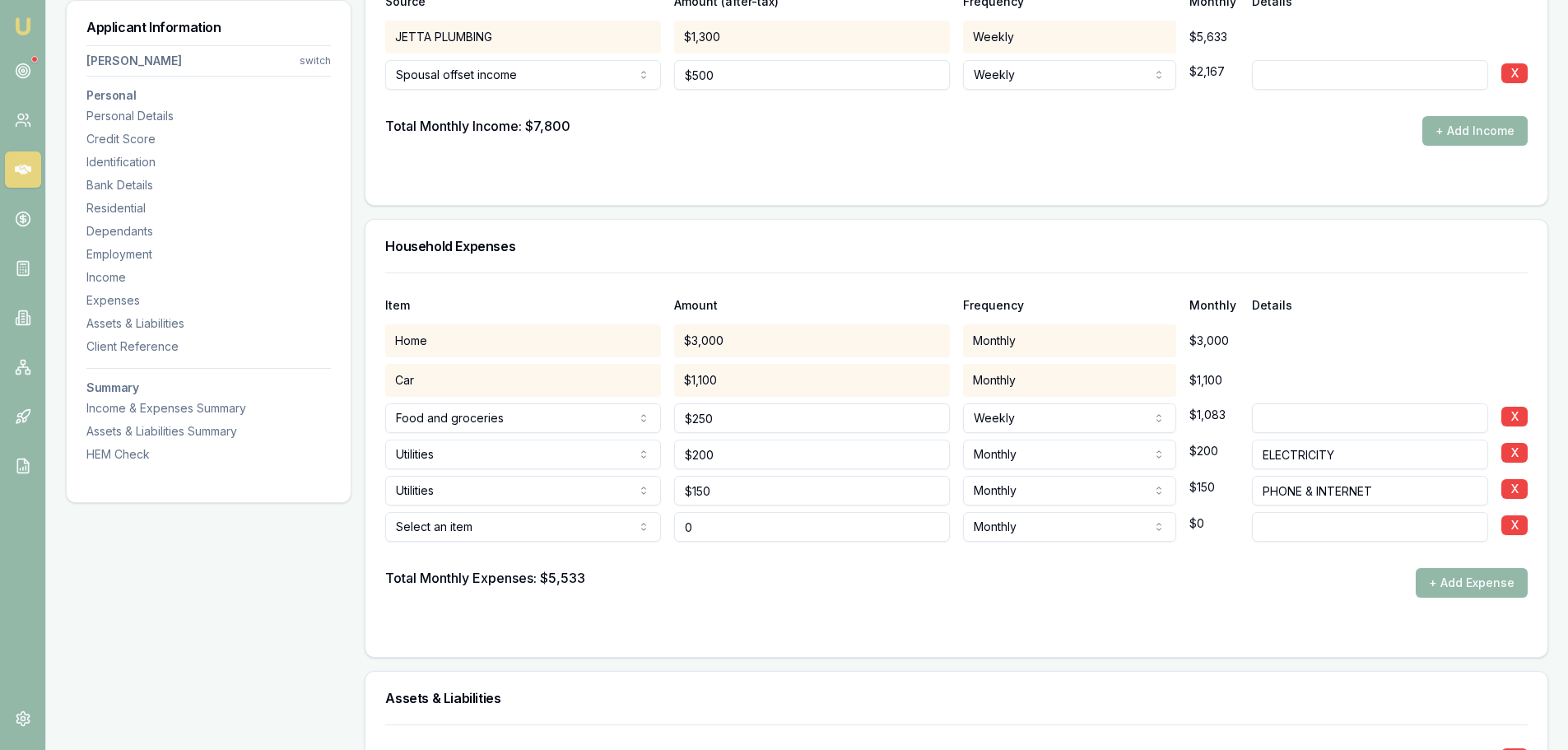
type input "$0"
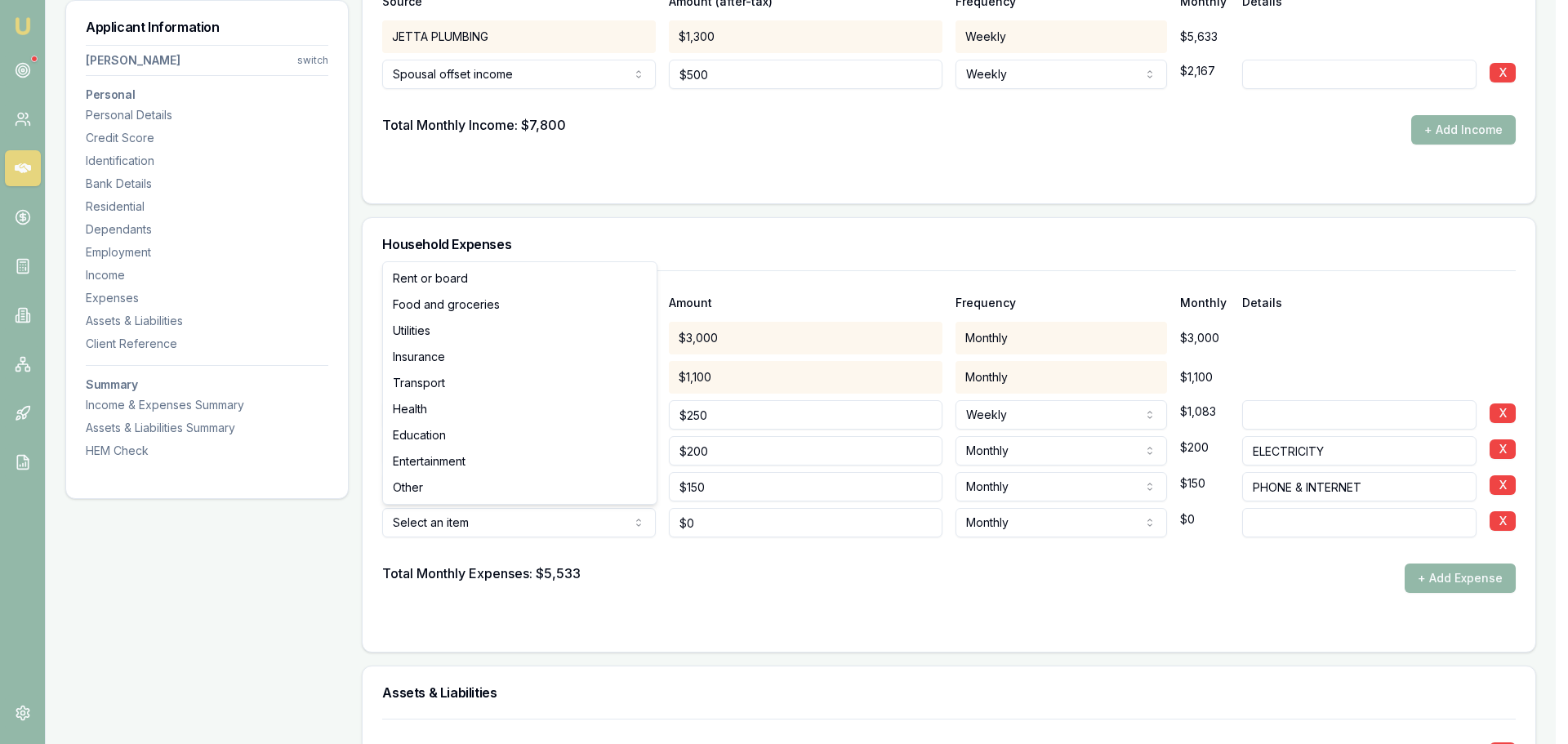
select select "INSURANCE"
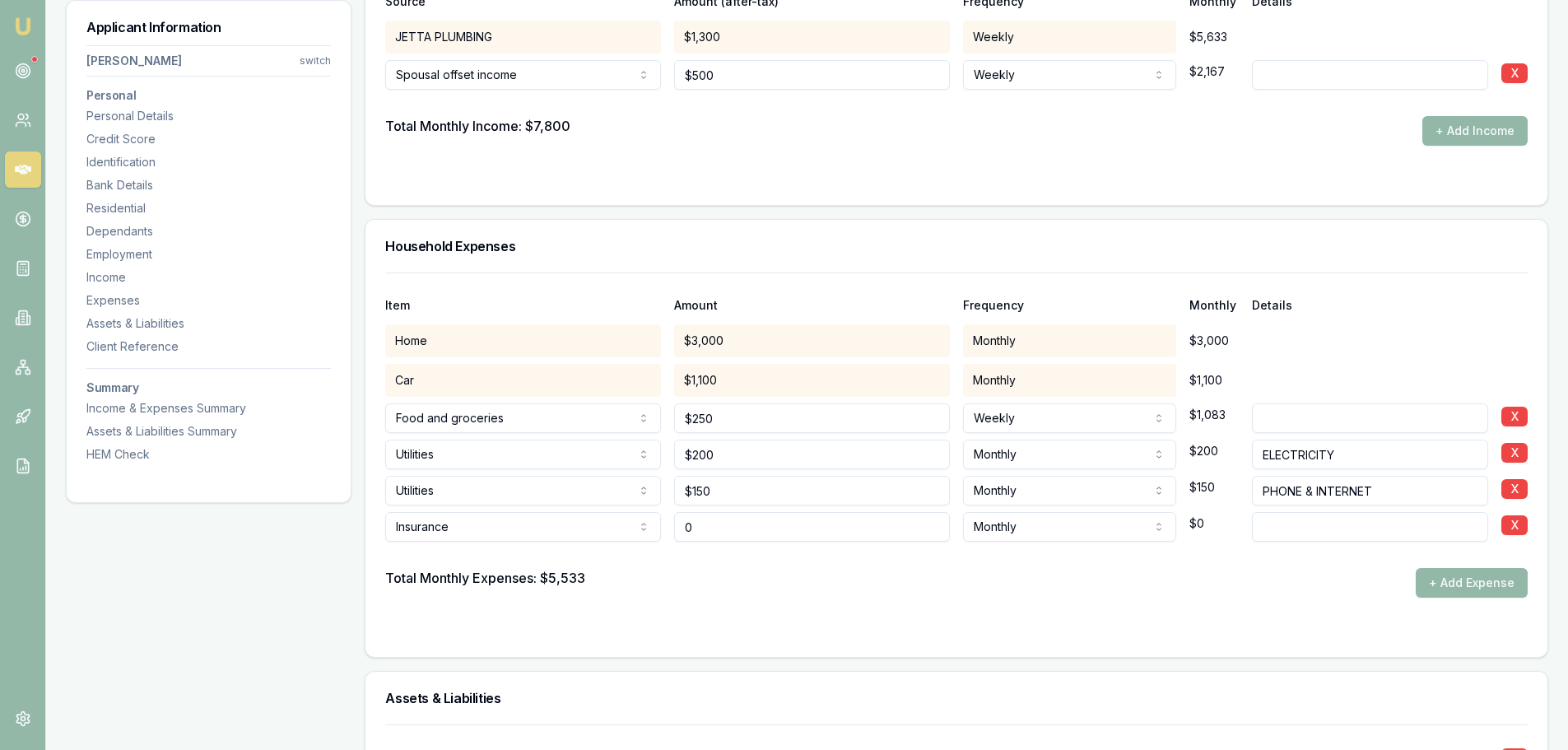
drag, startPoint x: 731, startPoint y: 536, endPoint x: 255, endPoint y: 555, distance: 476.4
type input "$260"
type input "HOME & ocNTENTS"
click at [1480, 582] on button "+ Add Expense" at bounding box center [1472, 582] width 112 height 29
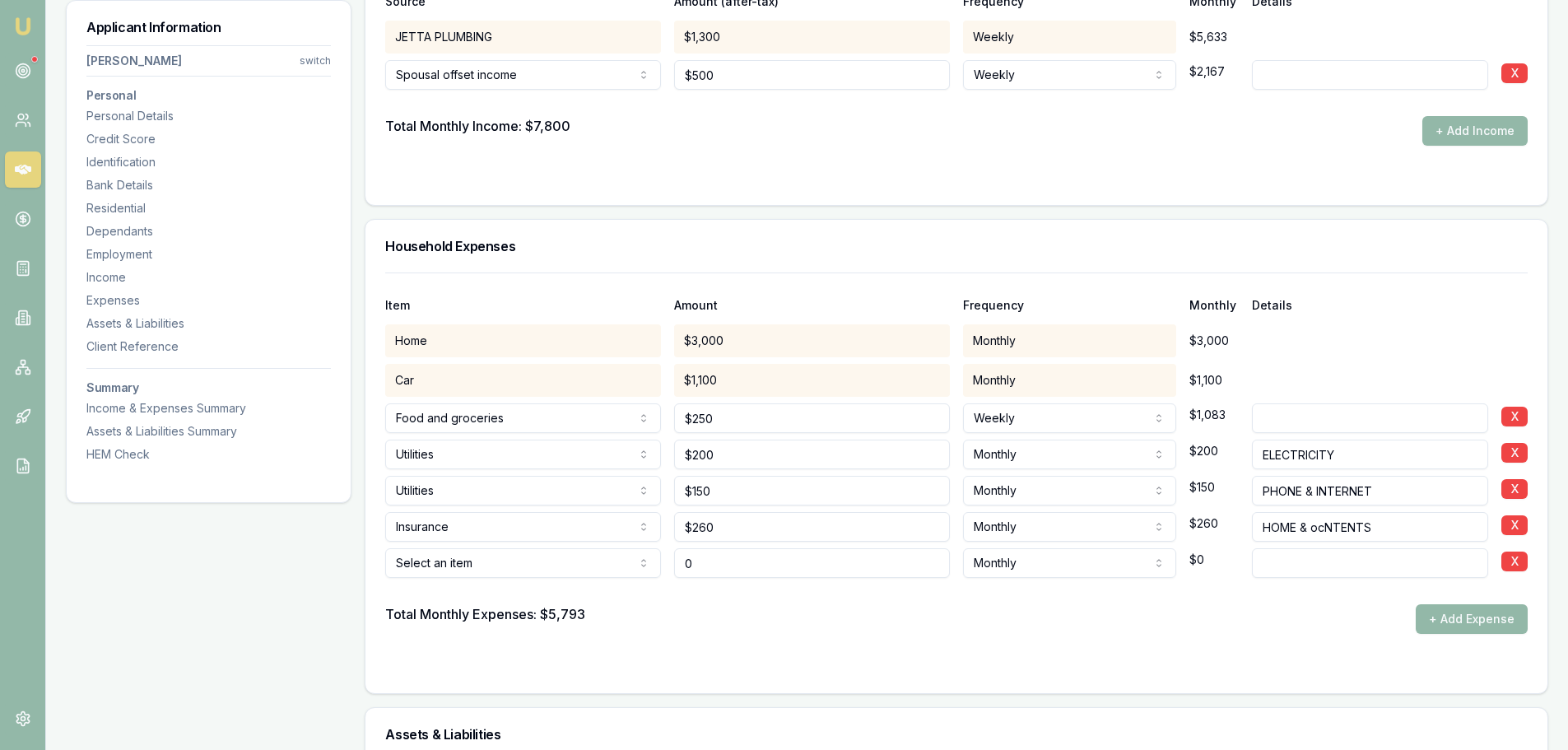
type input "$0"
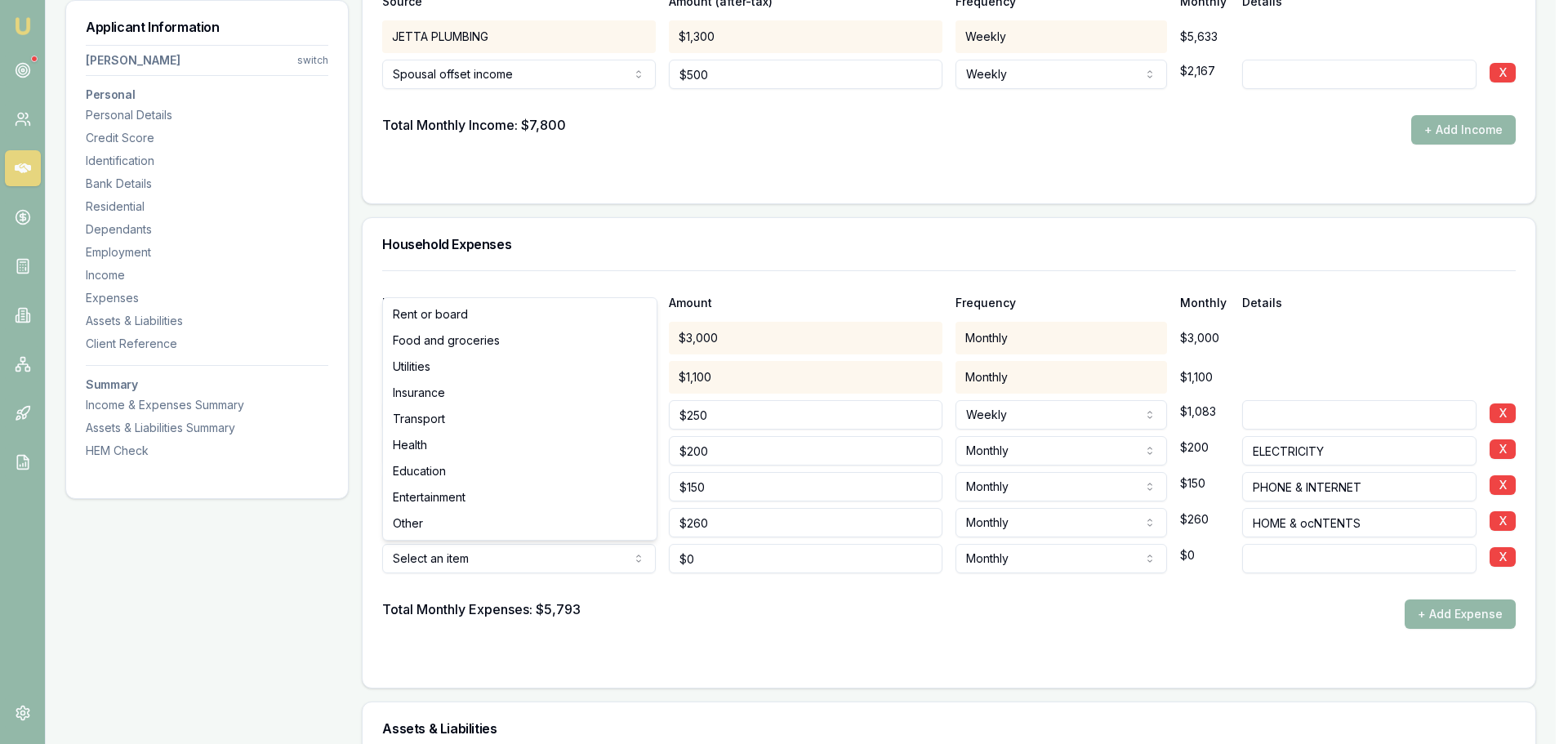
select select "TRANSPORT"
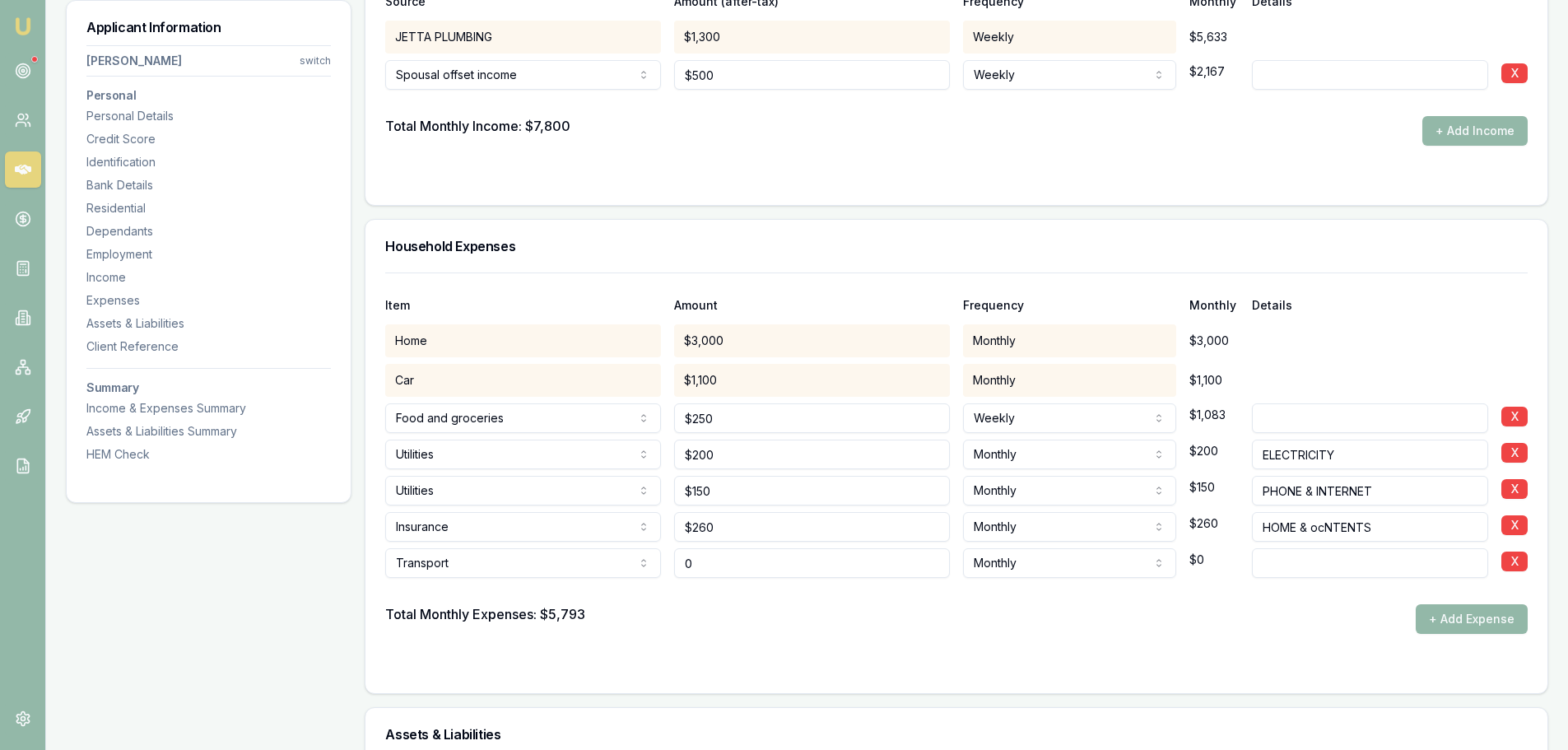
drag, startPoint x: 769, startPoint y: 567, endPoint x: 527, endPoint y: 567, distance: 242.0
click at [553, 567] on div "Transport Rent or board Food and groceries Utilities Insurance Transport Health…" at bounding box center [957, 560] width 1143 height 36
type input "$100"
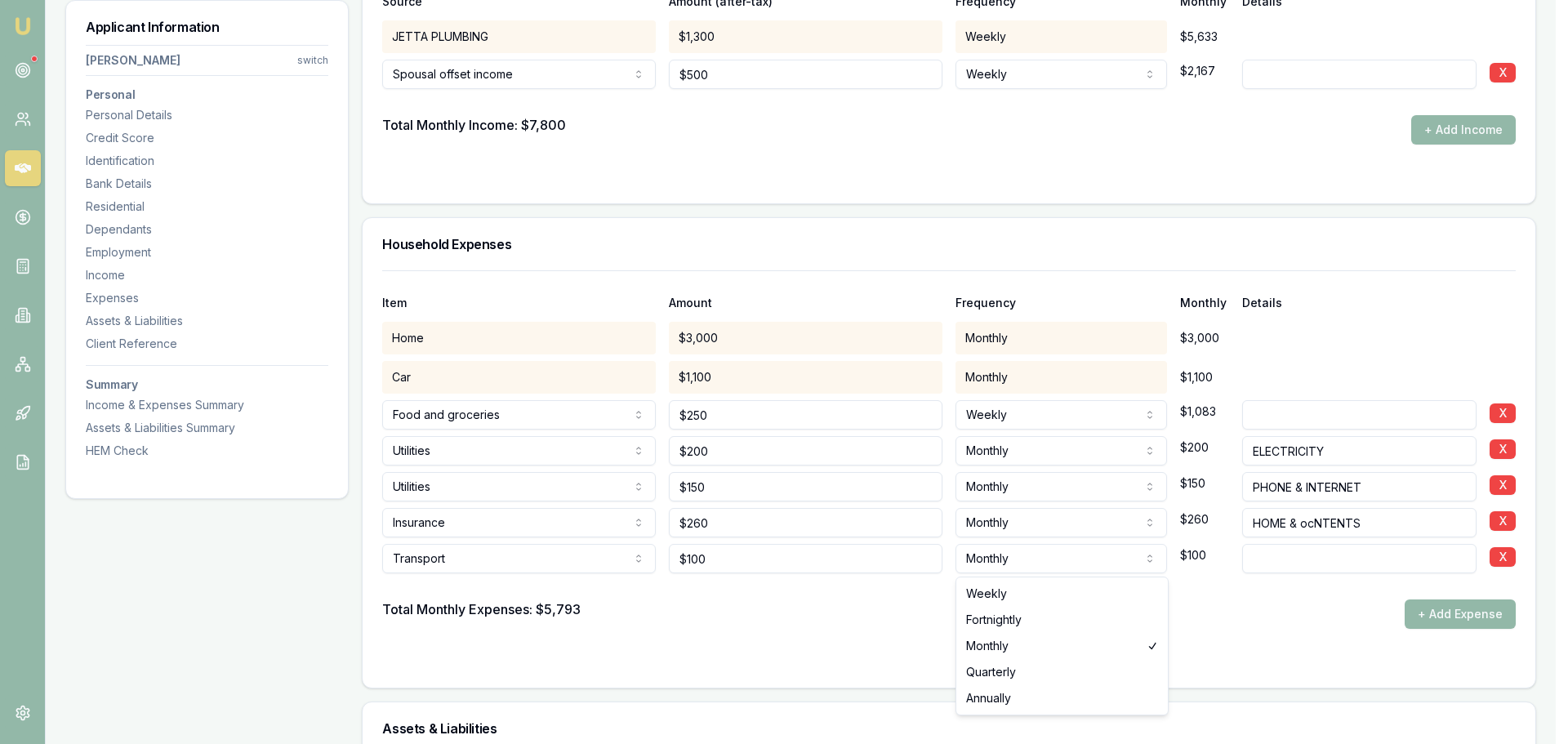
select select "WEEKLY"
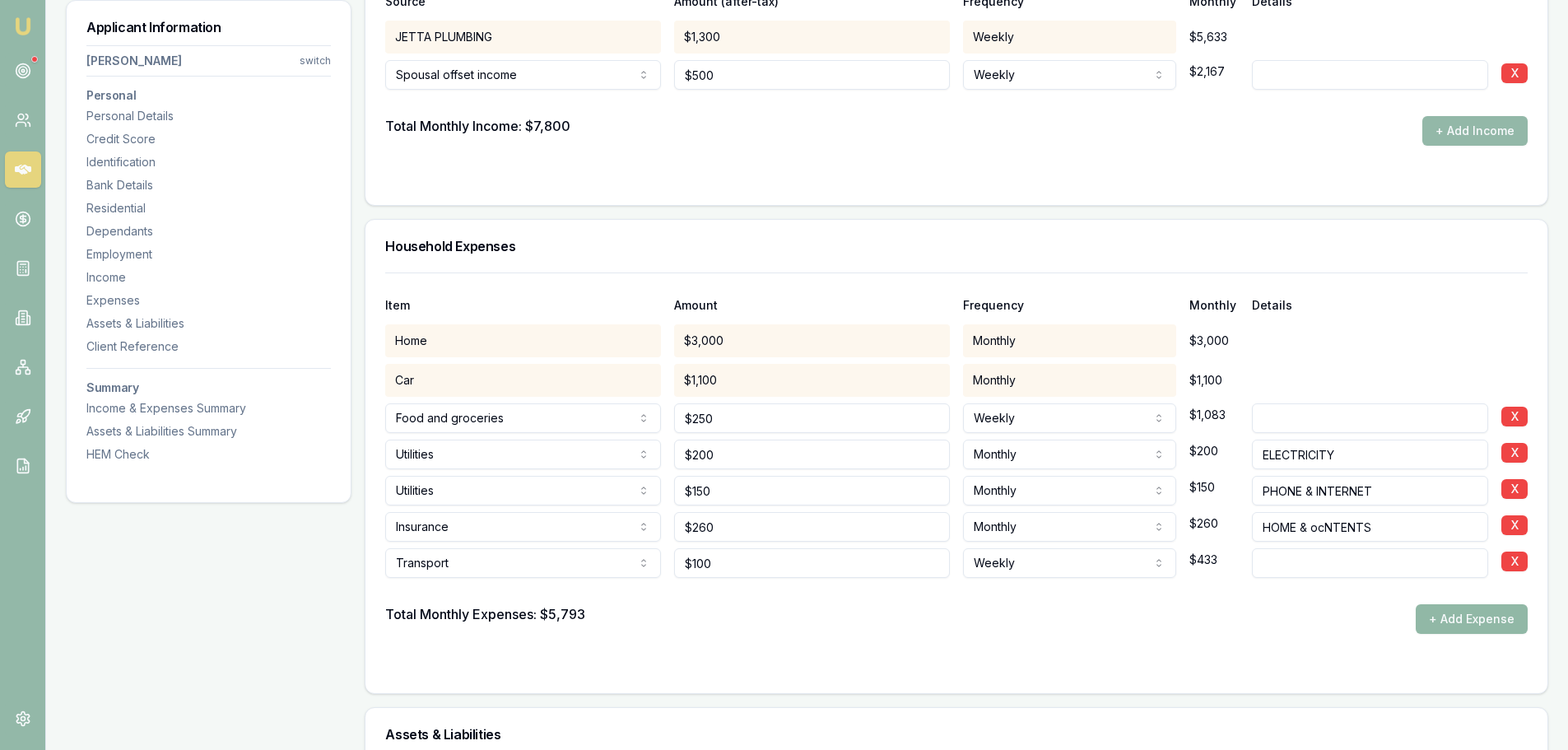
click at [1478, 616] on button "+ Add Expense" at bounding box center [1472, 618] width 112 height 29
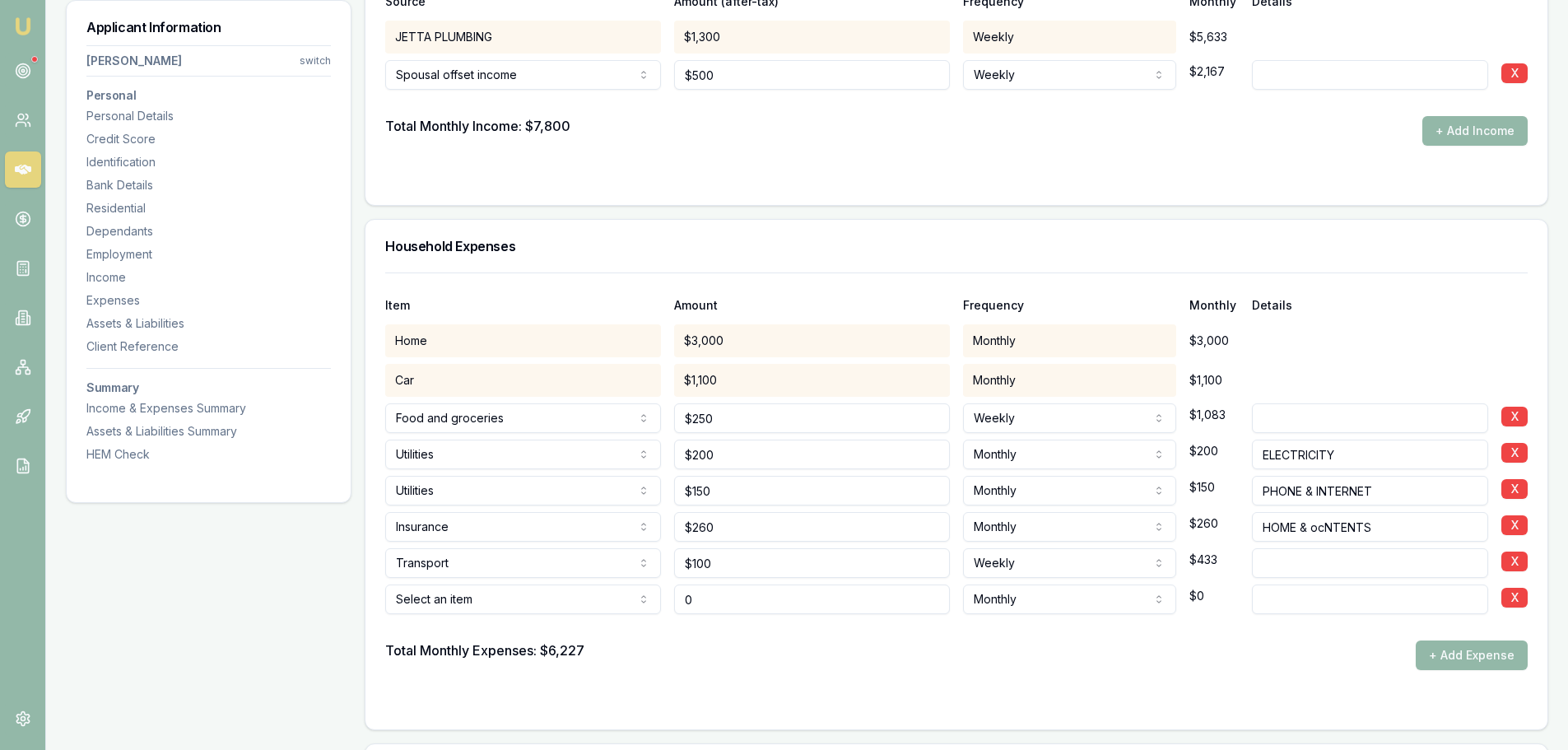
type input "$0"
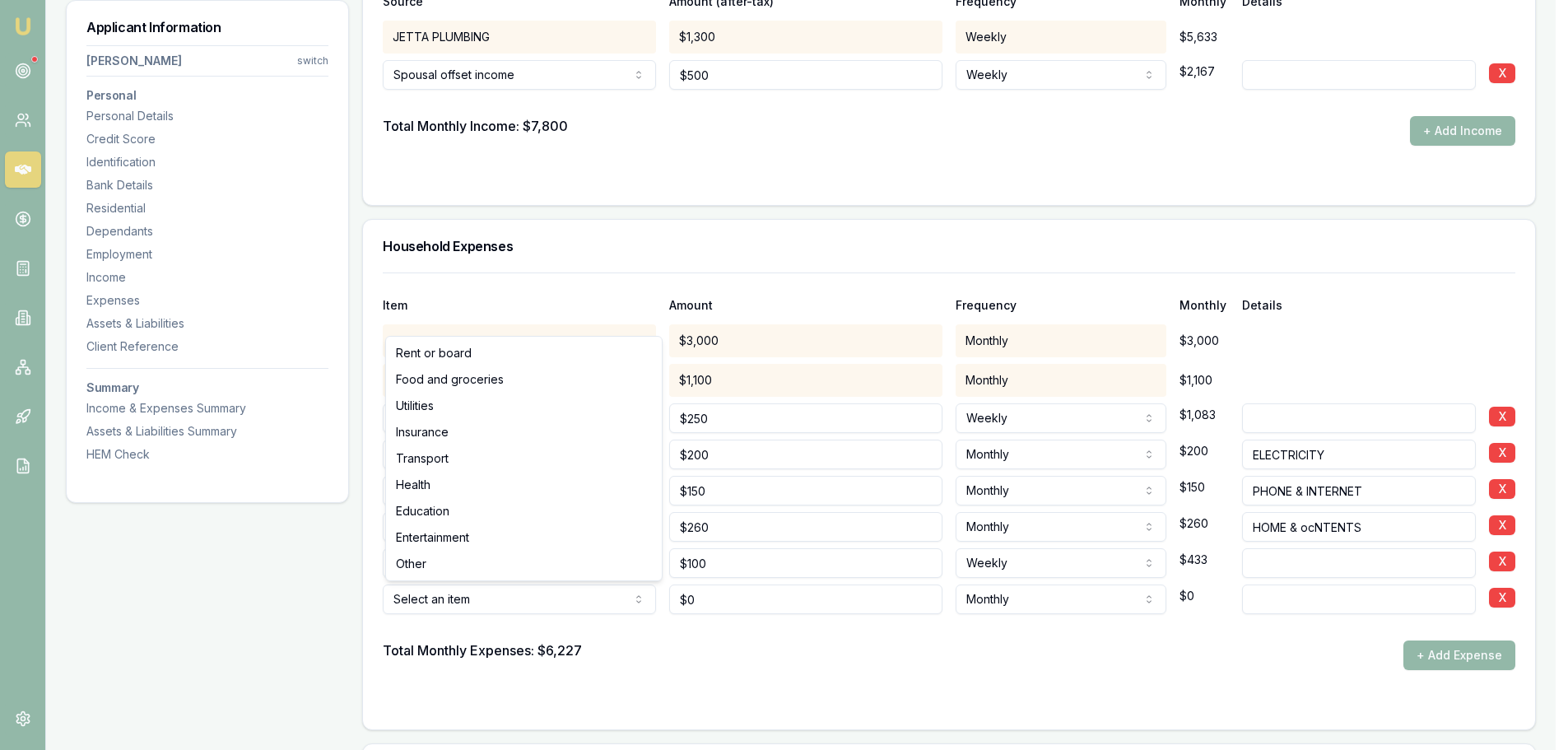
select select "ENTERTAINMENT"
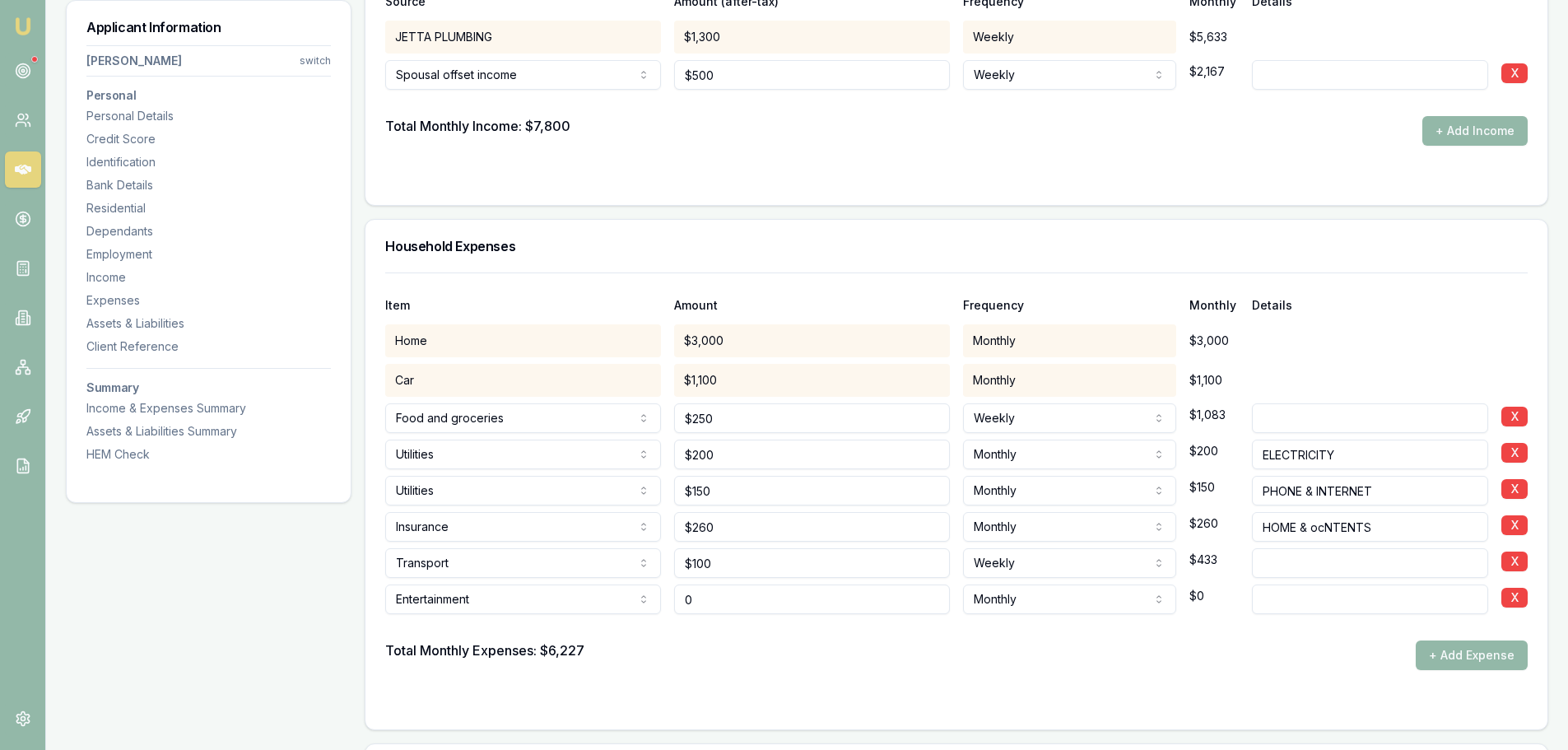
drag, startPoint x: 727, startPoint y: 604, endPoint x: 627, endPoint y: 592, distance: 100.7
click at [628, 592] on div "Entertainment Rent or board Food and groceries Utilities Insurance Transport He…" at bounding box center [957, 596] width 1143 height 36
type input "$500"
click at [674, 659] on div "Total Monthly Expenses: $6,227 + Add Expense" at bounding box center [957, 655] width 1143 height 29
click at [116, 458] on div "HEM Check" at bounding box center [208, 453] width 244 height 16
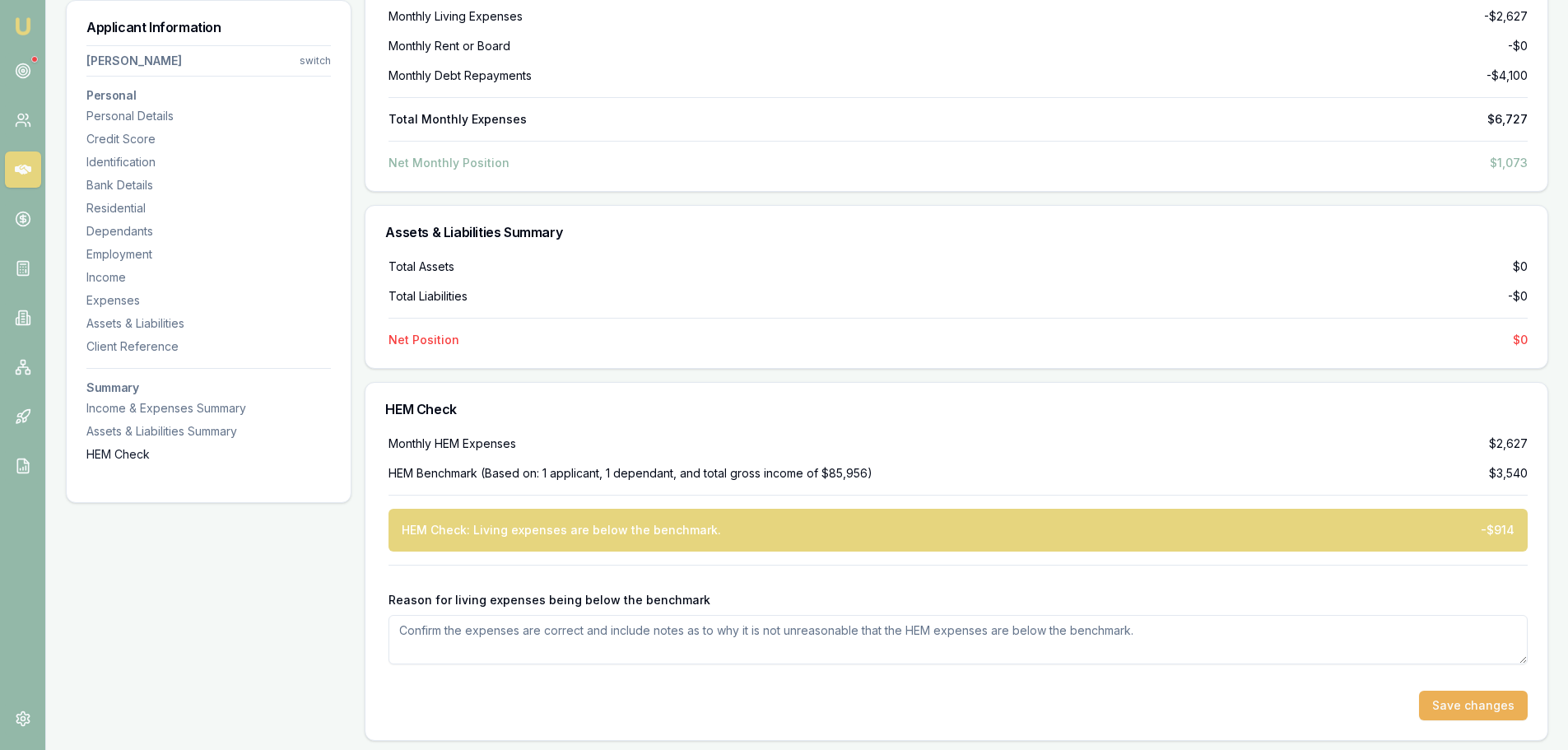
scroll to position [5082, 0]
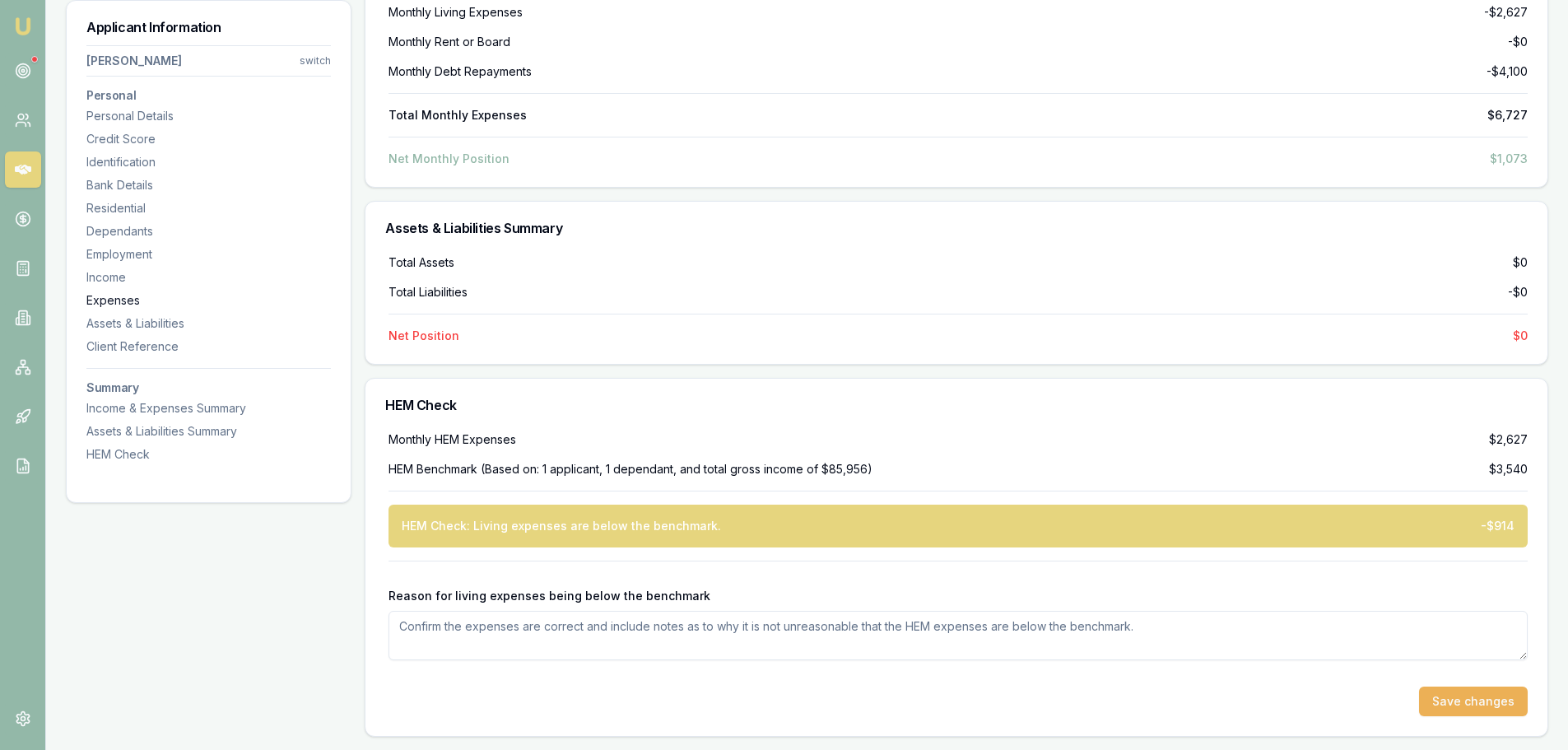
click at [119, 303] on div "Expenses" at bounding box center [208, 299] width 244 height 16
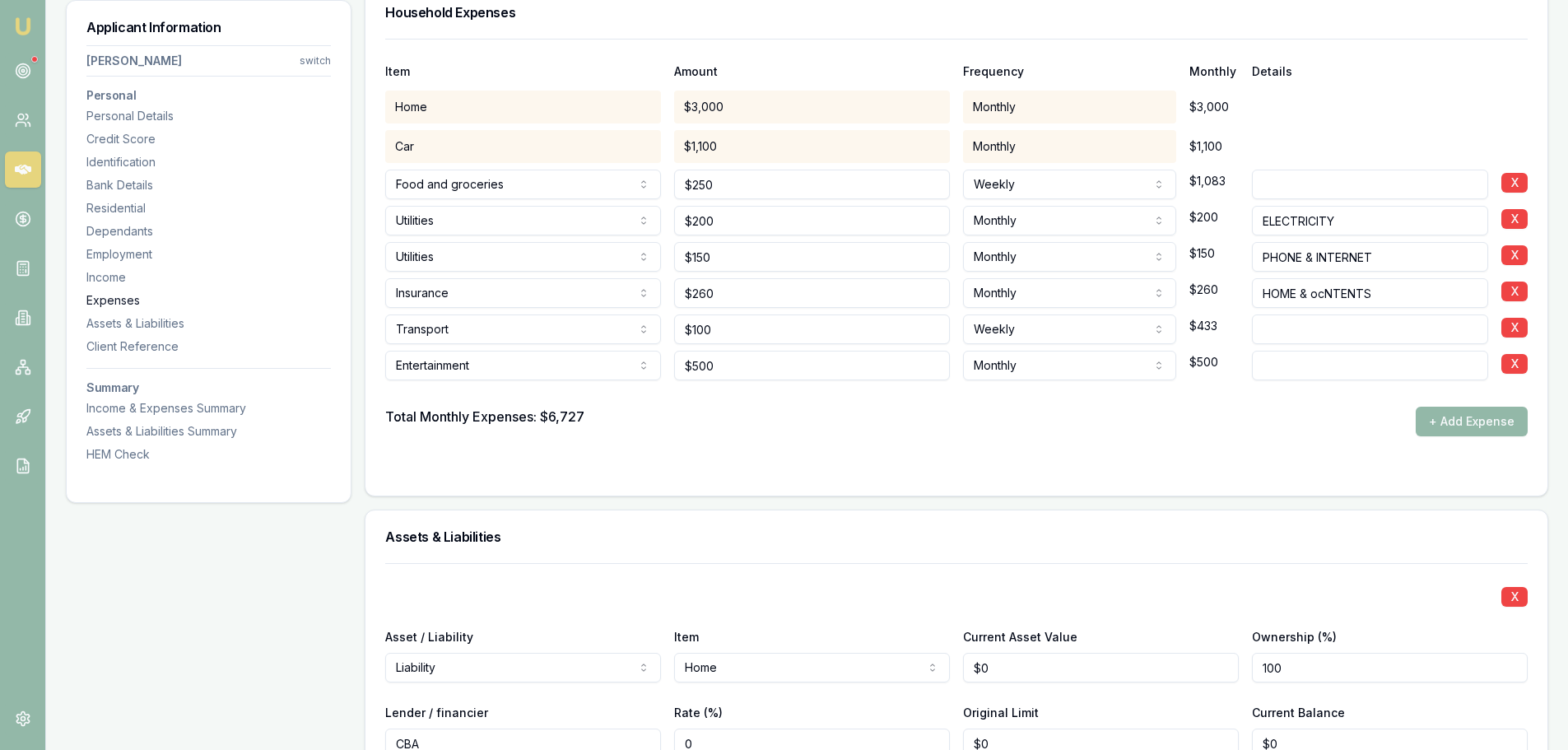
scroll to position [3264, 0]
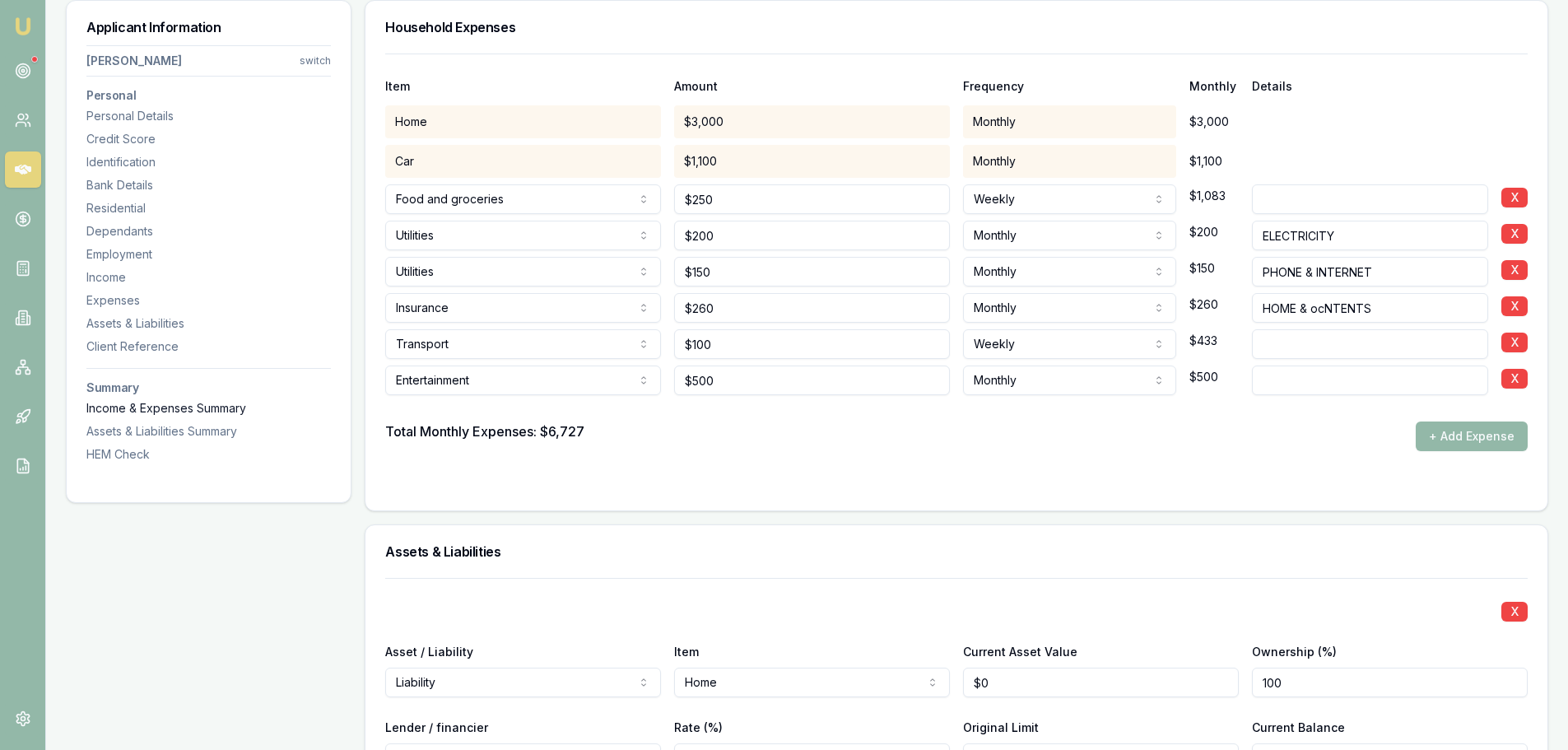
click at [185, 411] on div "Income & Expenses Summary" at bounding box center [208, 408] width 244 height 16
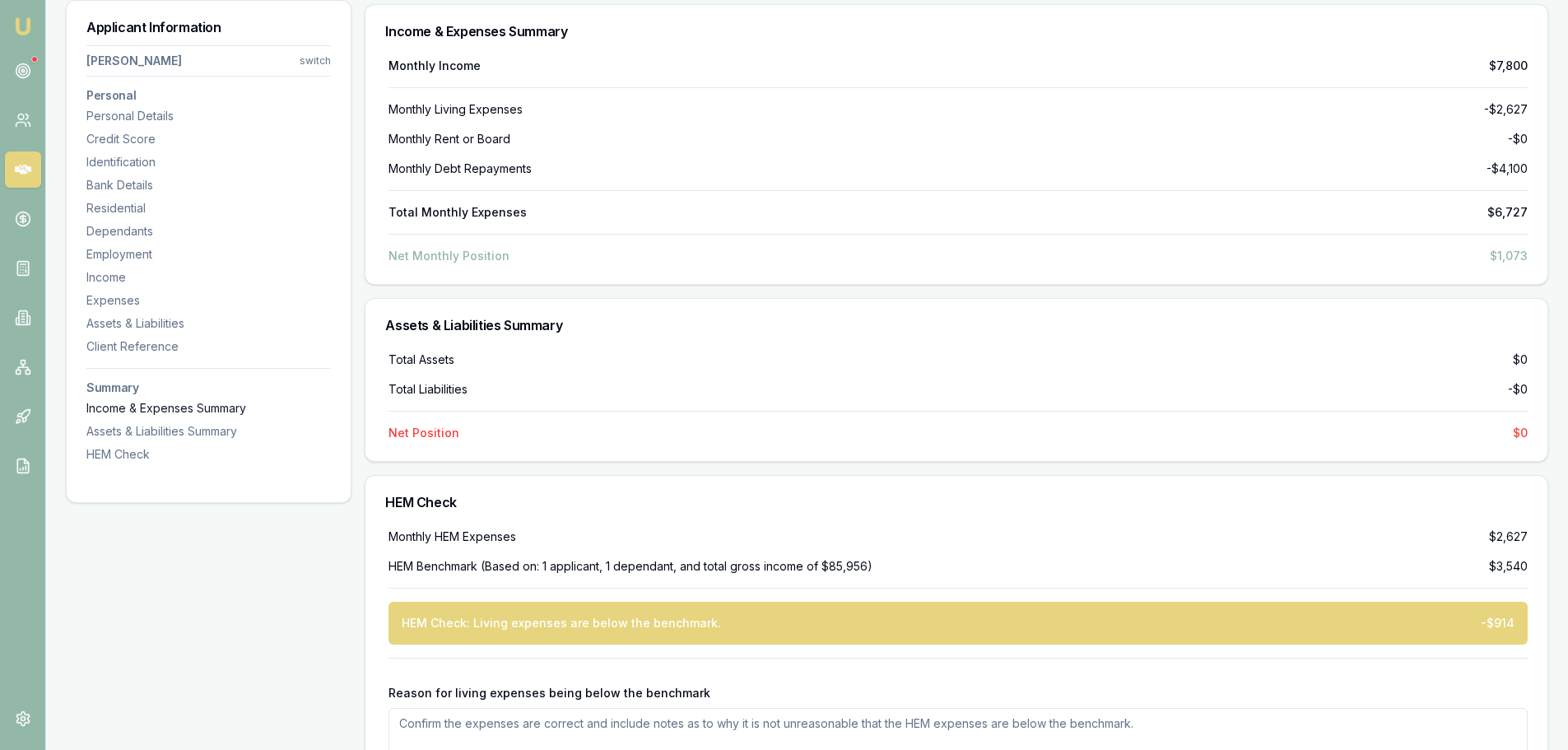
scroll to position [4989, 0]
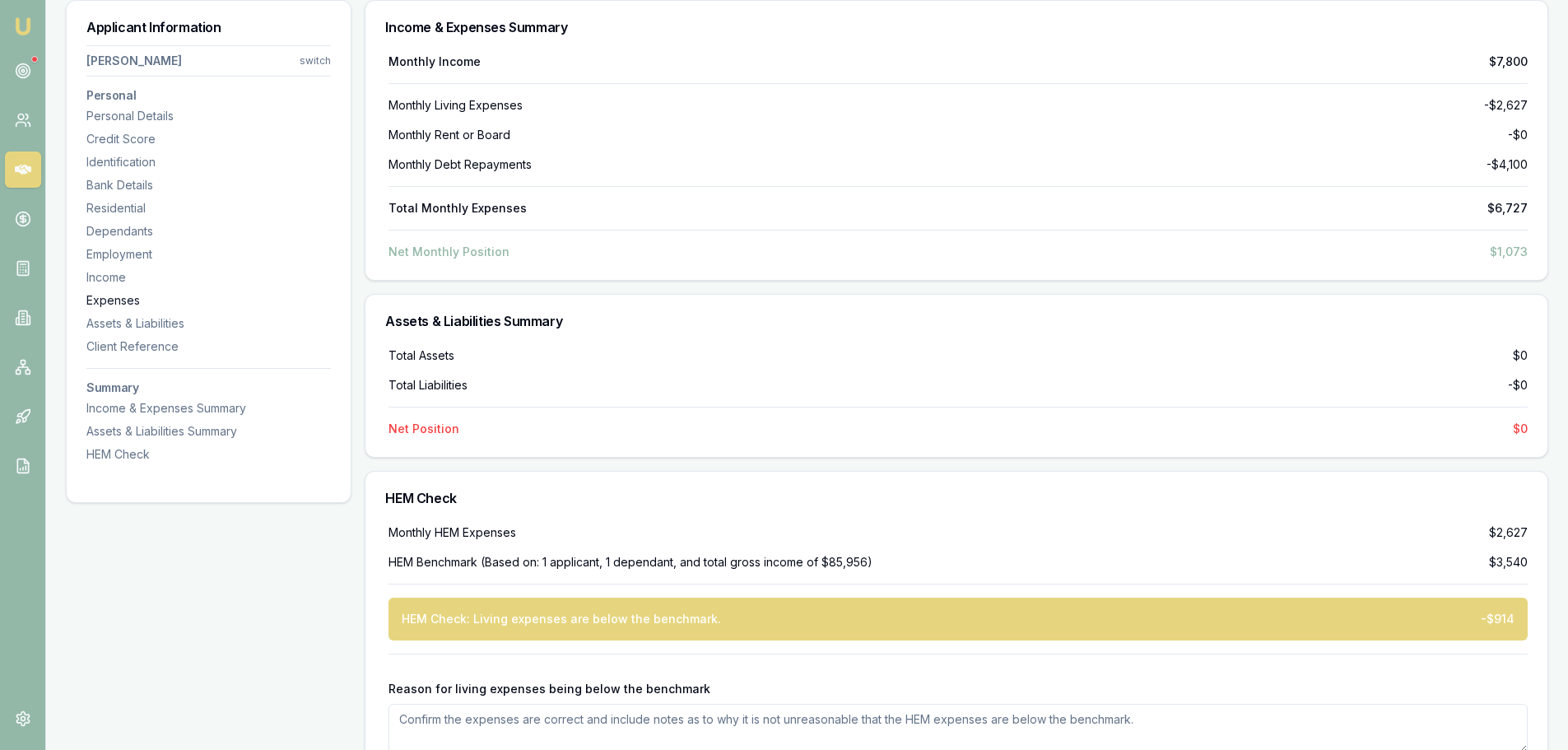
click at [129, 304] on div "Expenses" at bounding box center [208, 299] width 244 height 16
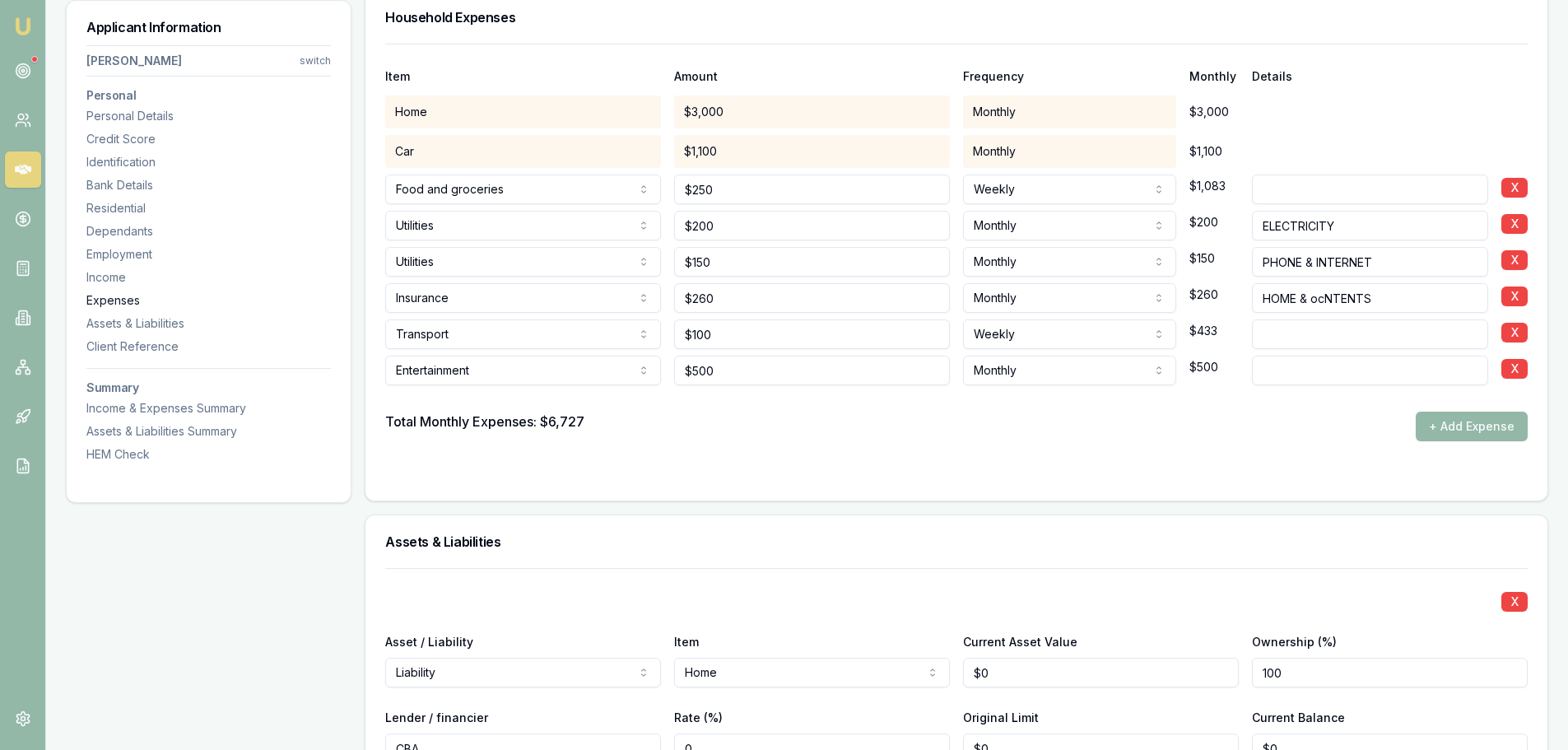
scroll to position [3264, 0]
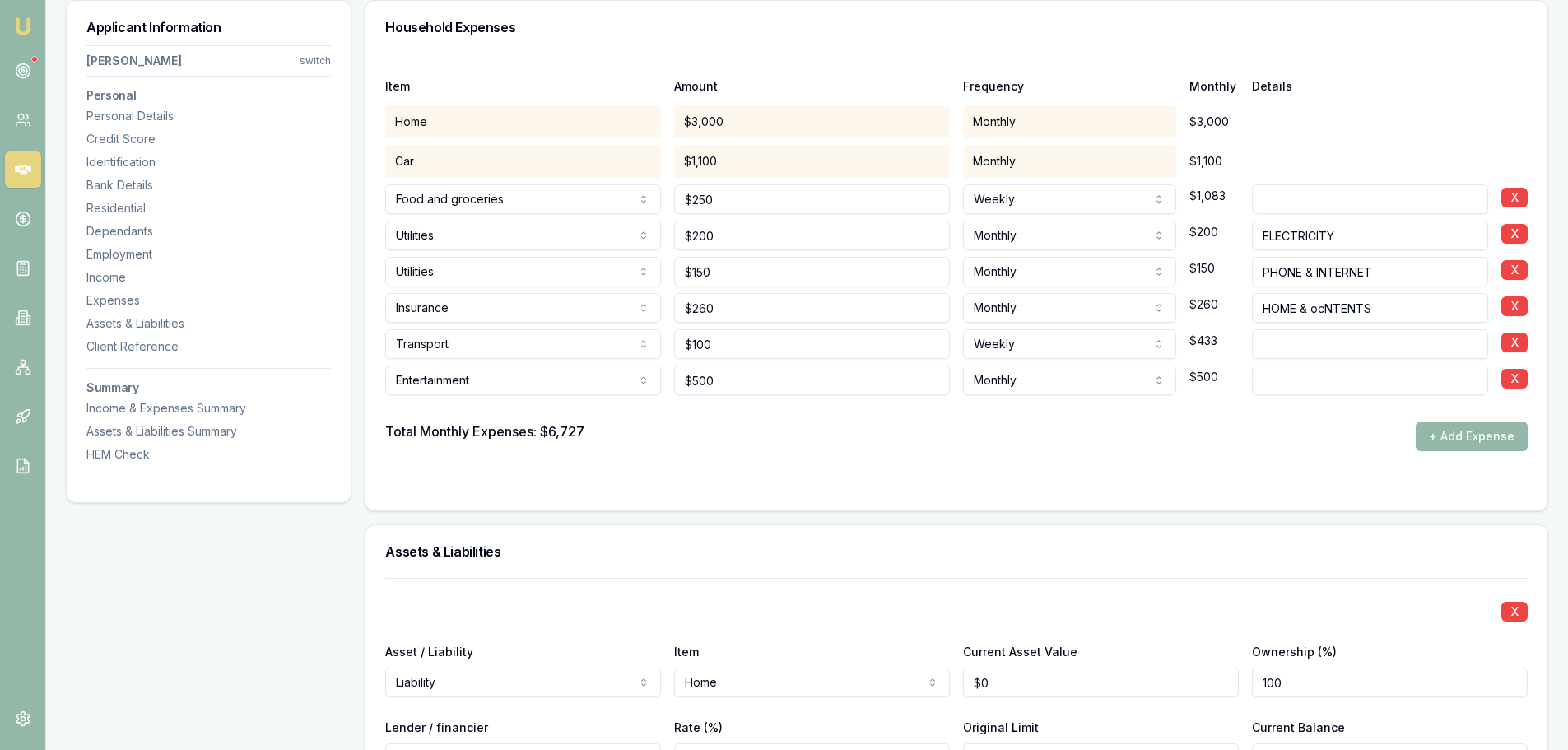
click at [1242, 437] on div "Total Monthly Expenses: $6,727 + Add Expense" at bounding box center [957, 435] width 1143 height 29
click at [1515, 434] on button "+ Add Expense" at bounding box center [1472, 435] width 112 height 29
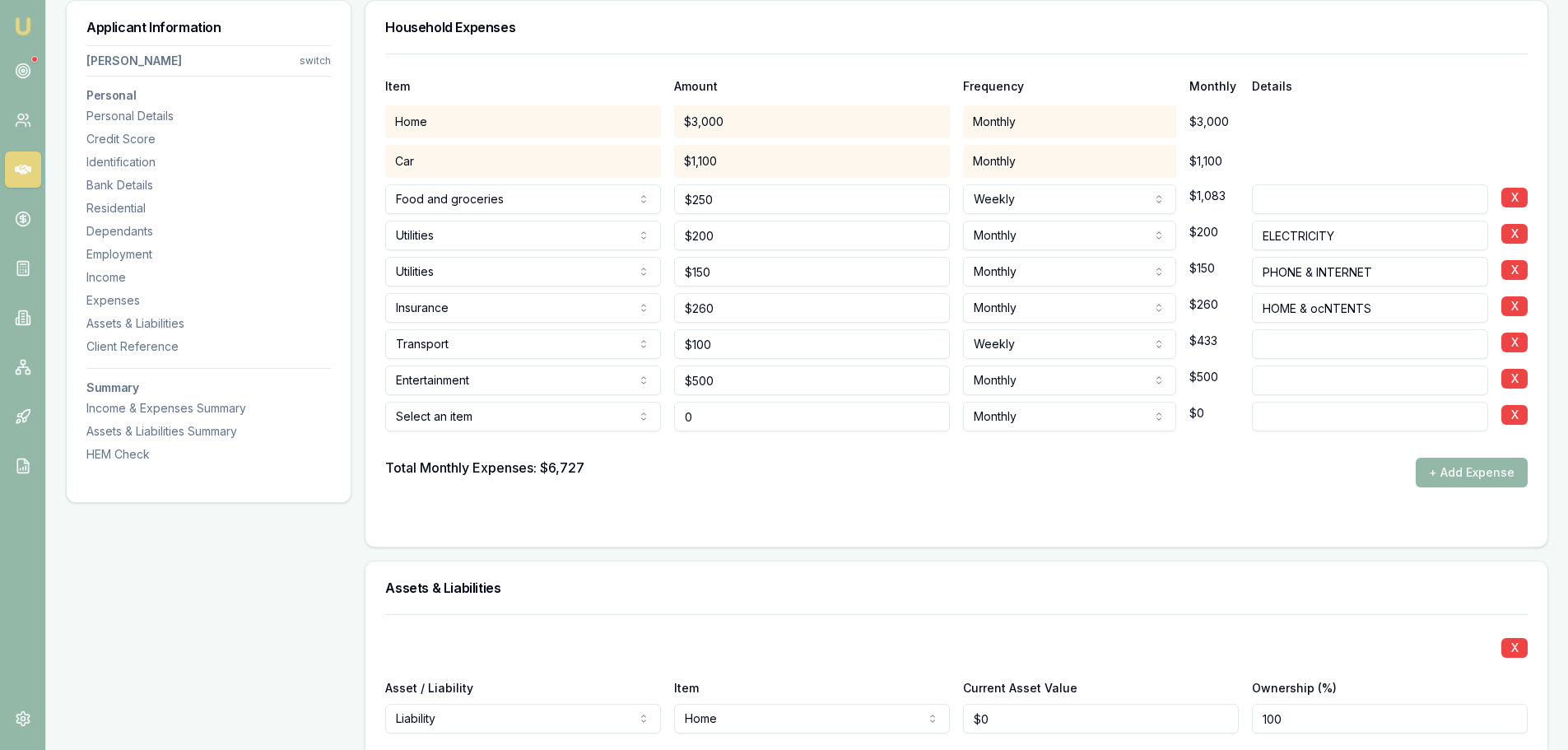
type input "$0"
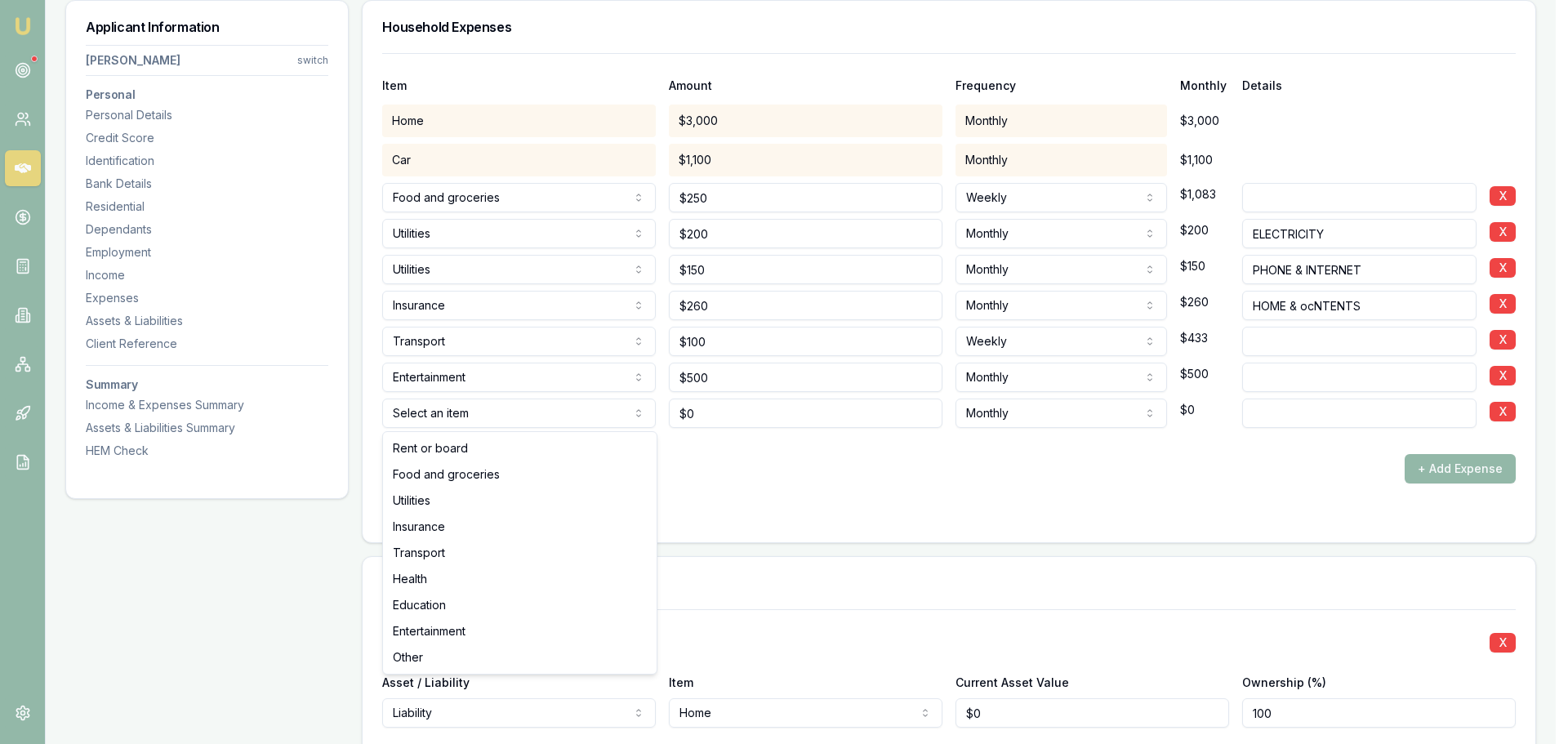
select select "UTILITIES"
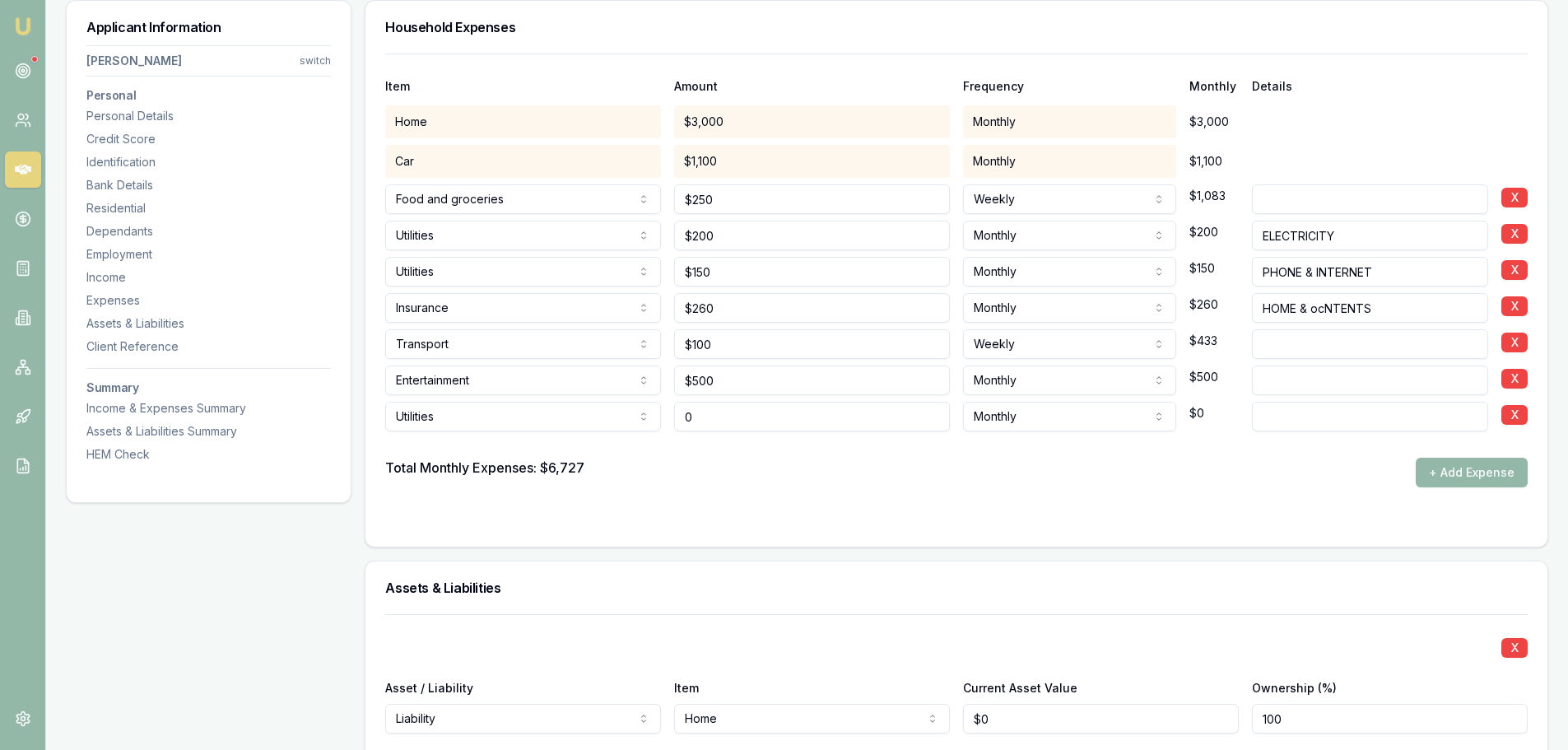
drag, startPoint x: 741, startPoint y: 423, endPoint x: 455, endPoint y: 420, distance: 286.0
click at [502, 420] on div "Utilities Rent or board Food and groceries Utilities Insurance Transport Health…" at bounding box center [957, 413] width 1143 height 36
type input "$500"
type input "COUNCIL RATES"
click at [644, 450] on div at bounding box center [957, 445] width 1143 height 27
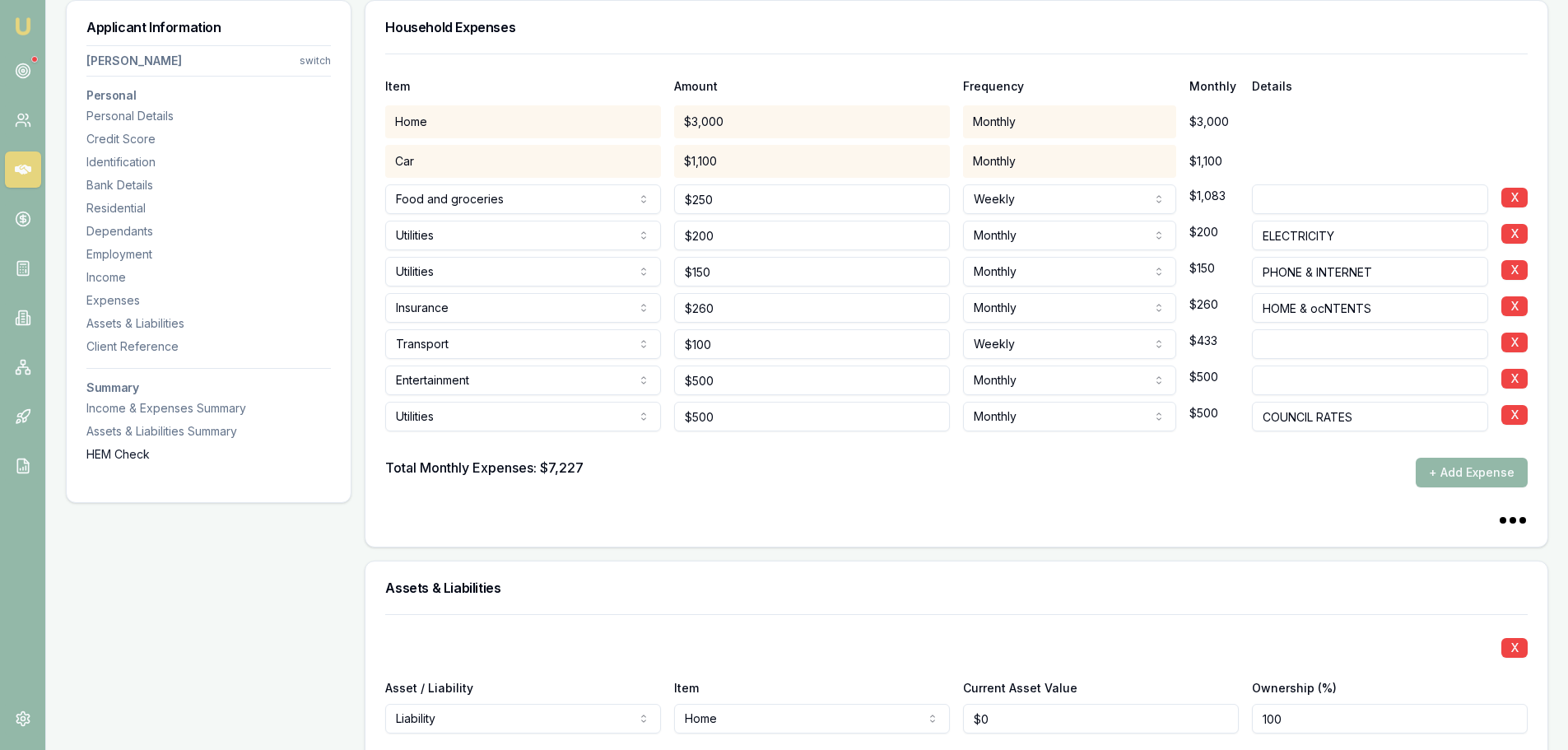
click at [134, 451] on div "HEM Check" at bounding box center [208, 453] width 244 height 16
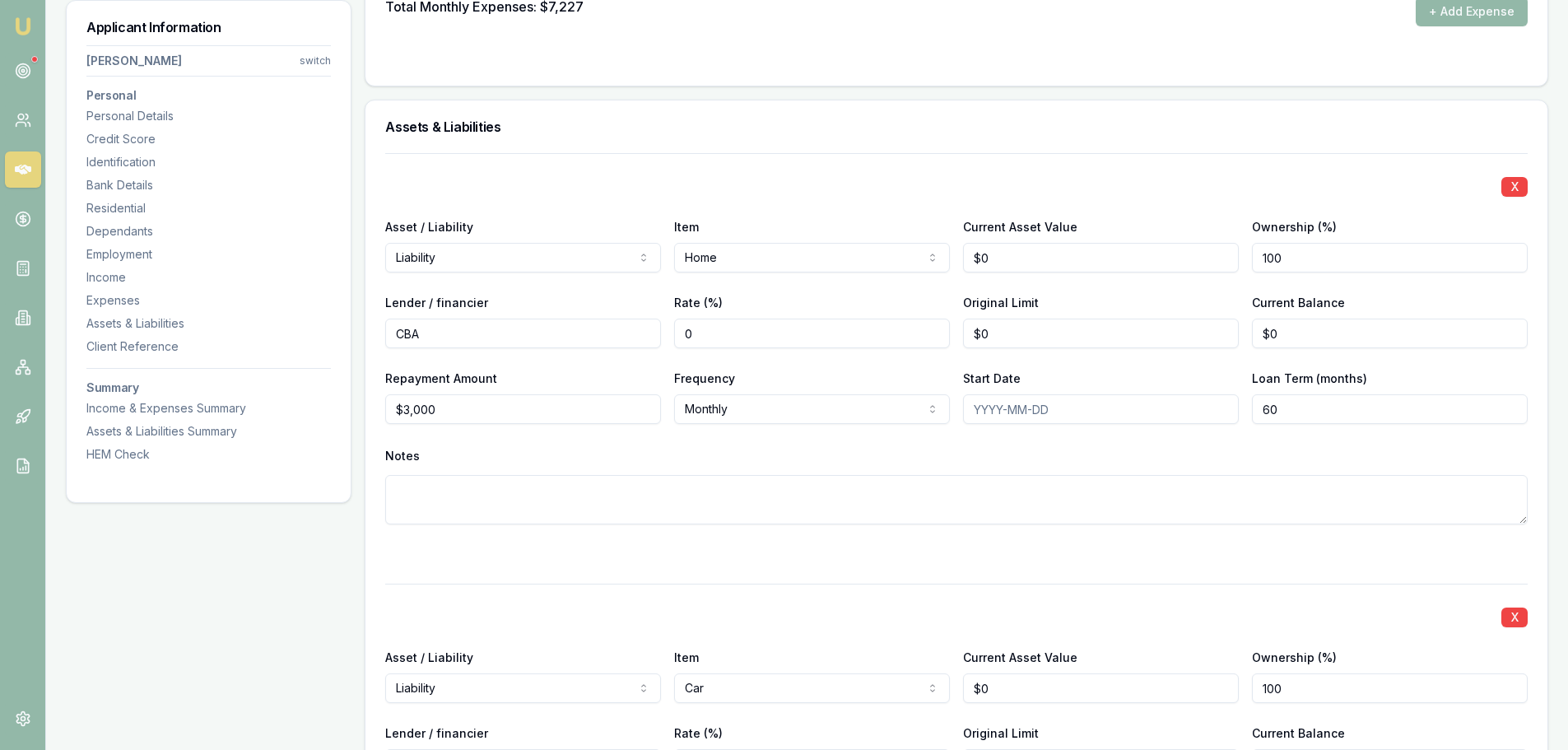
scroll to position [3307, 0]
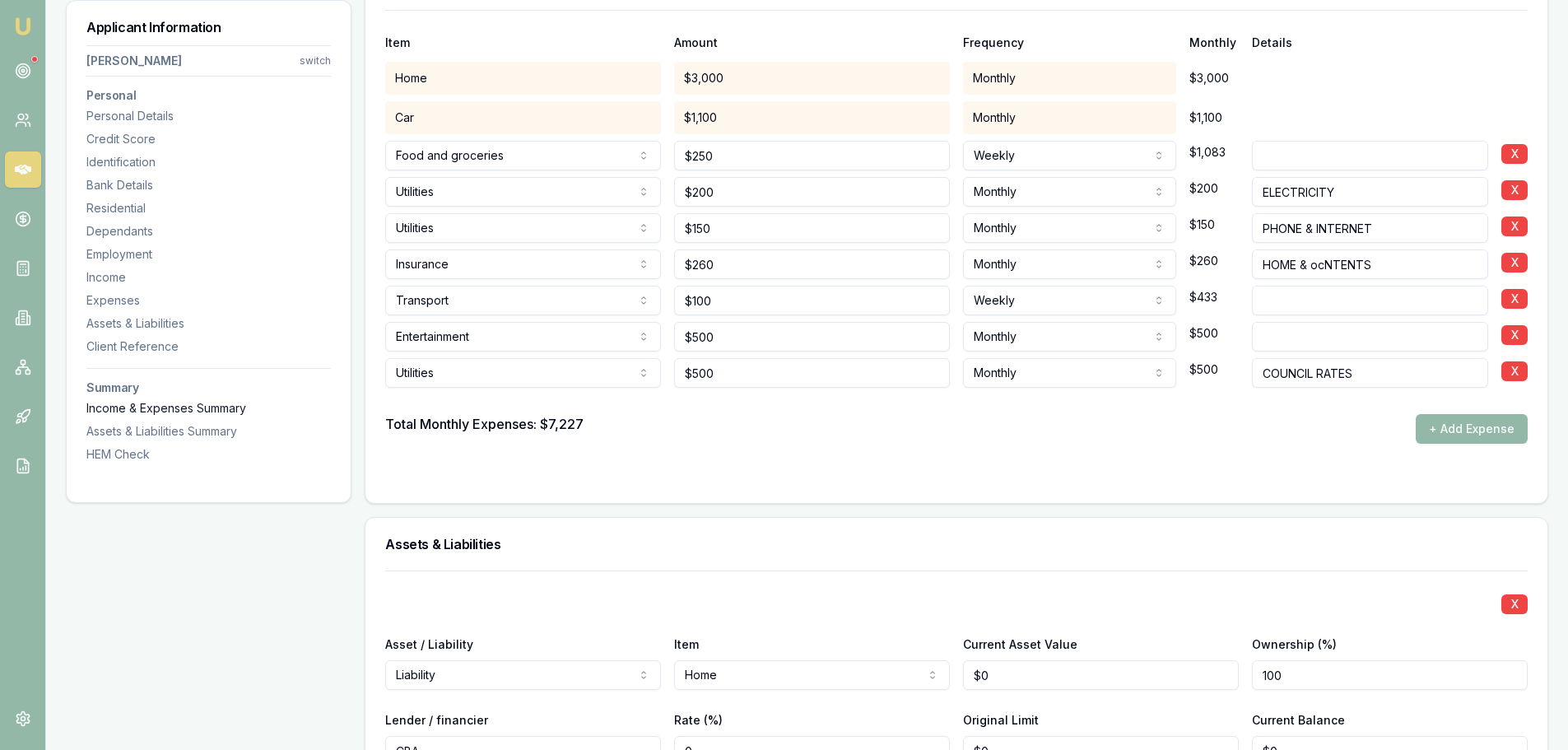
click at [174, 404] on div "Income & Expenses Summary" at bounding box center [208, 408] width 244 height 16
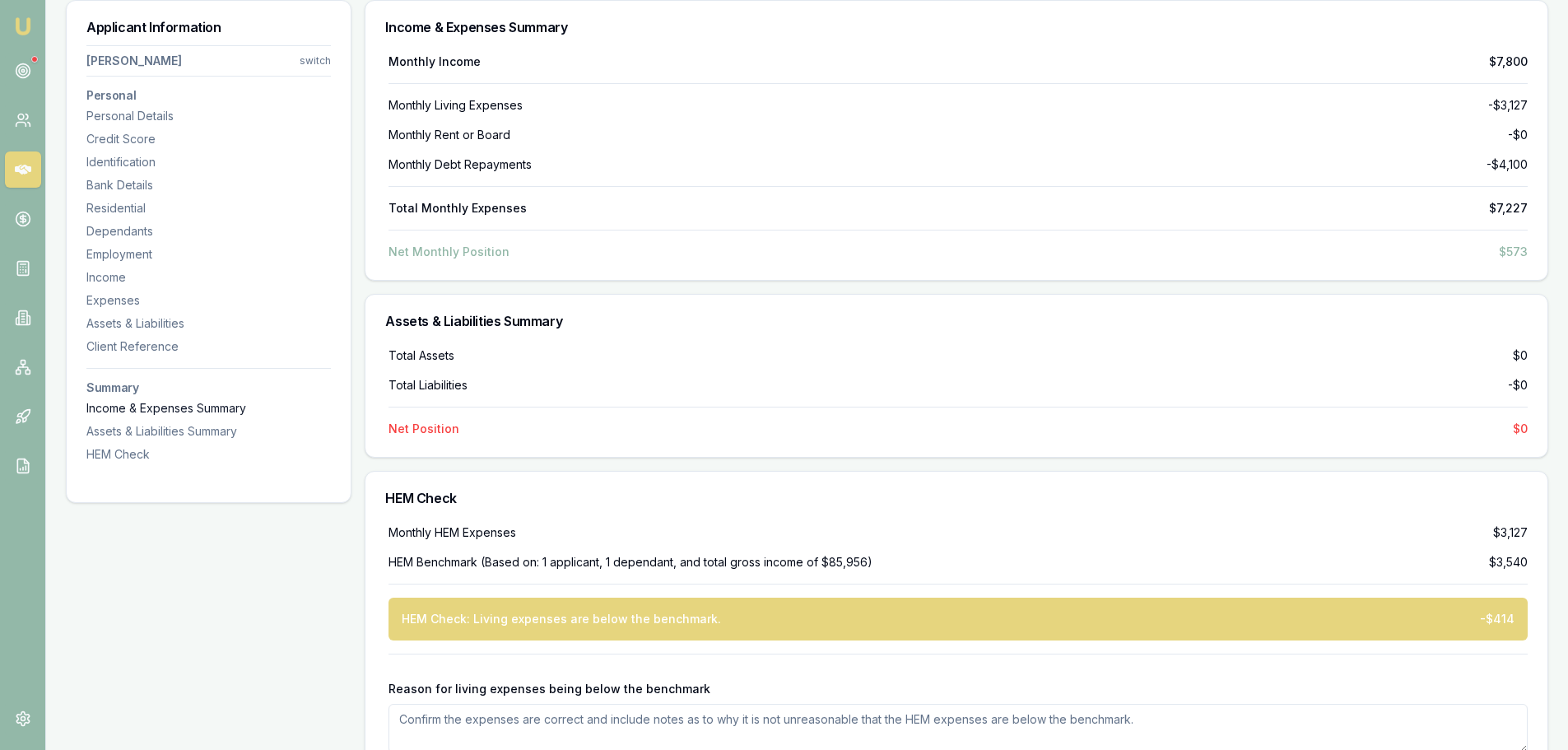
scroll to position [5118, 0]
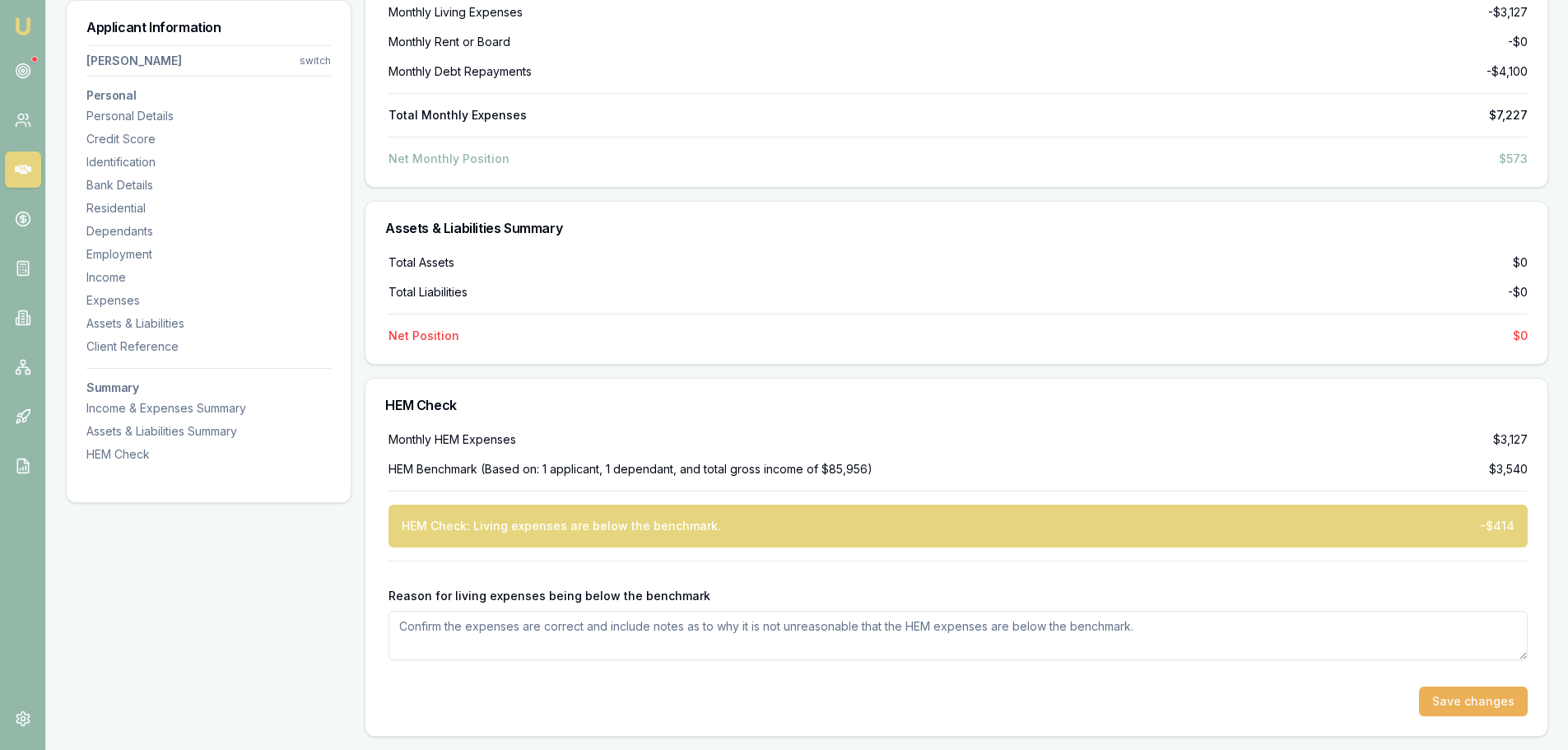
click at [455, 640] on textarea "Reason for living expenses being below the benchmark" at bounding box center [958, 635] width 1139 height 49
click at [107, 301] on div "Expenses" at bounding box center [208, 299] width 244 height 16
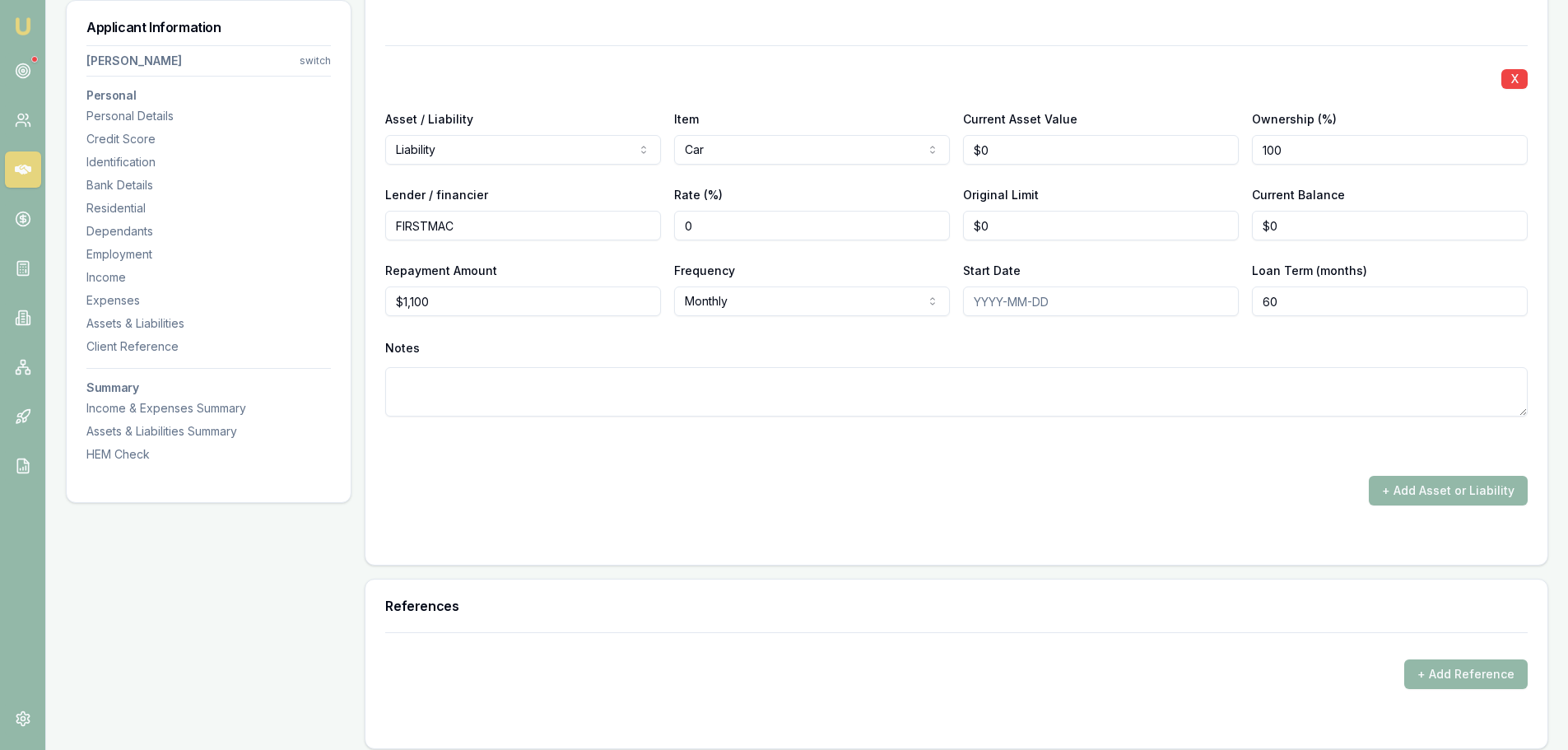
scroll to position [4334, 0]
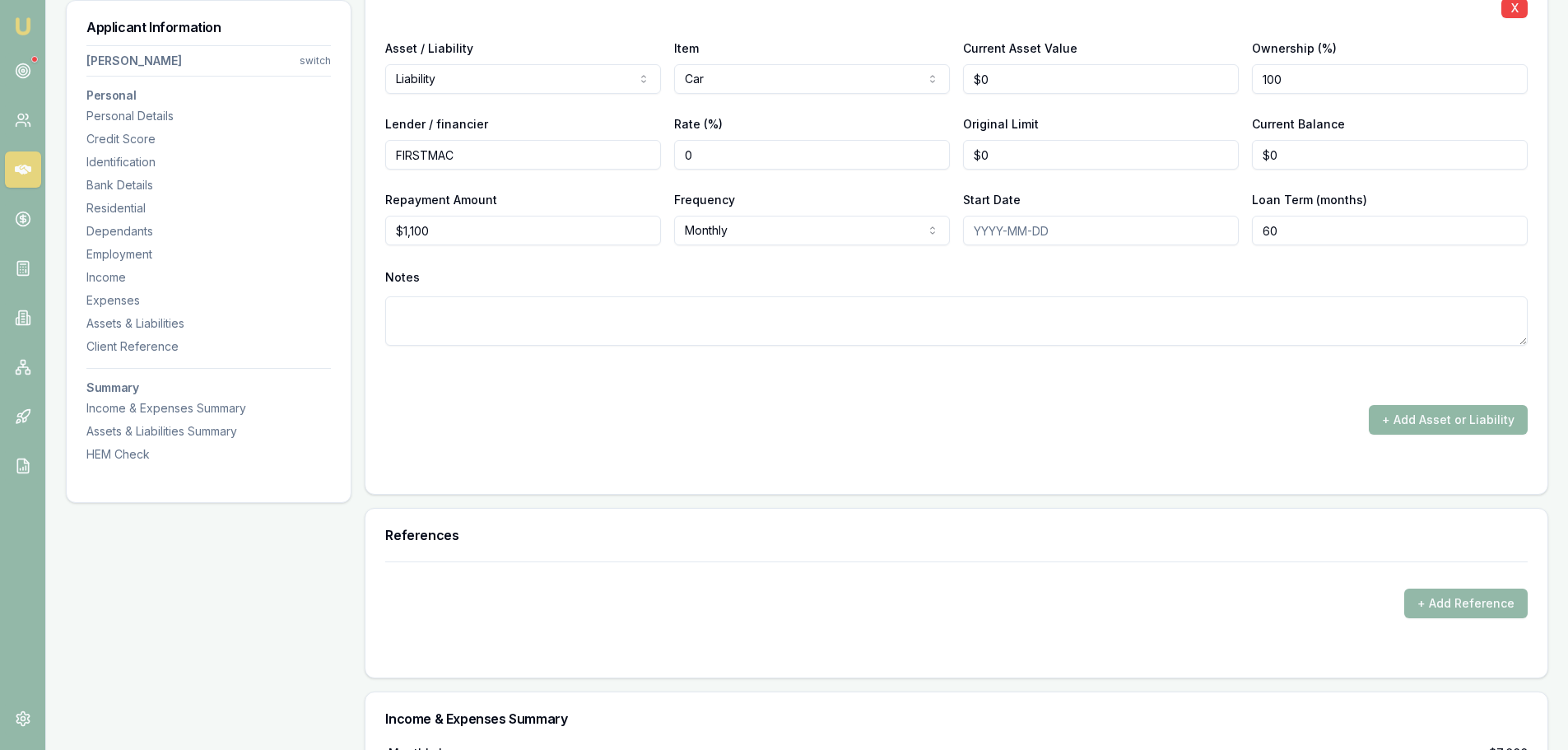
click at [1432, 424] on button "+ Add Asset or Liability" at bounding box center [1448, 419] width 159 height 29
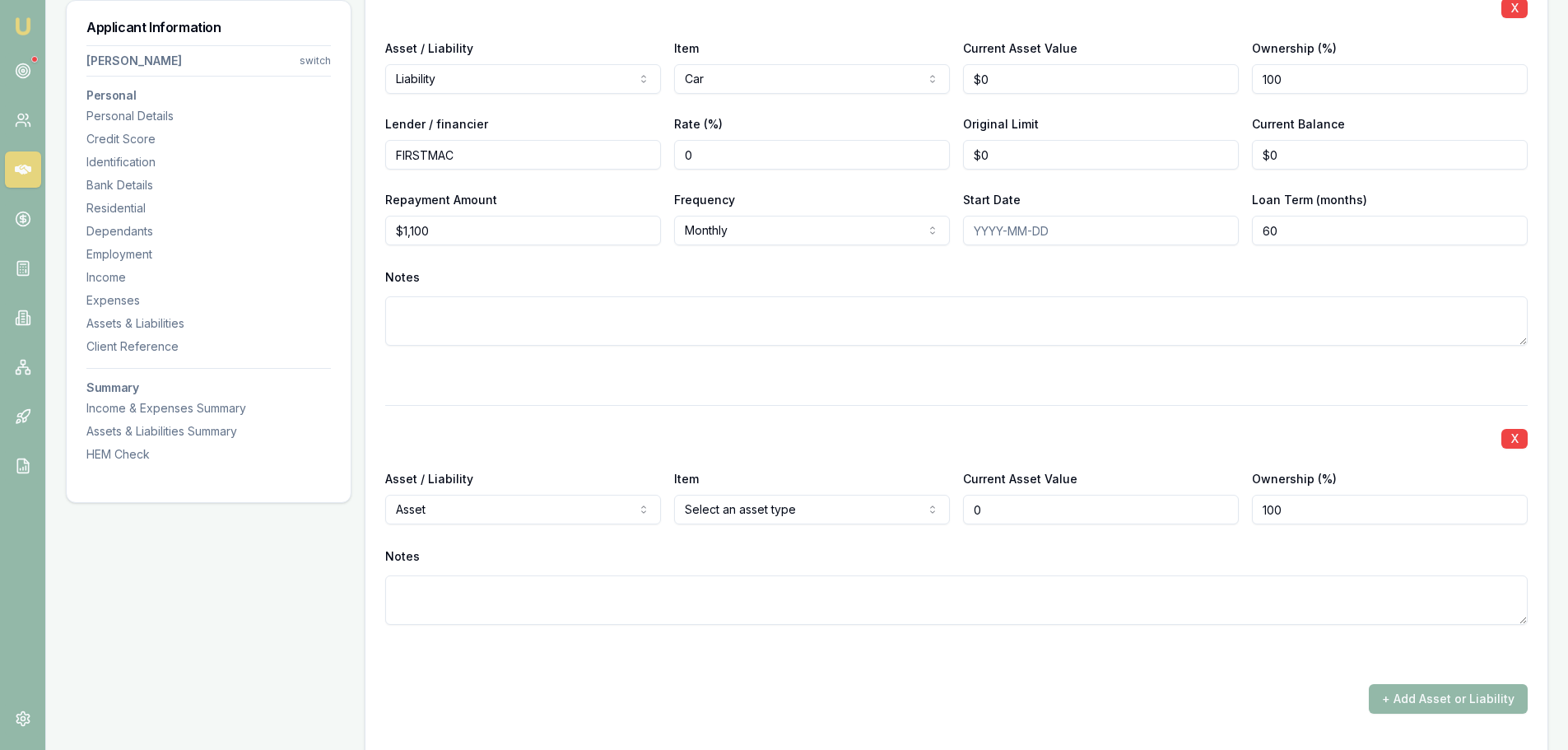
type input "$0"
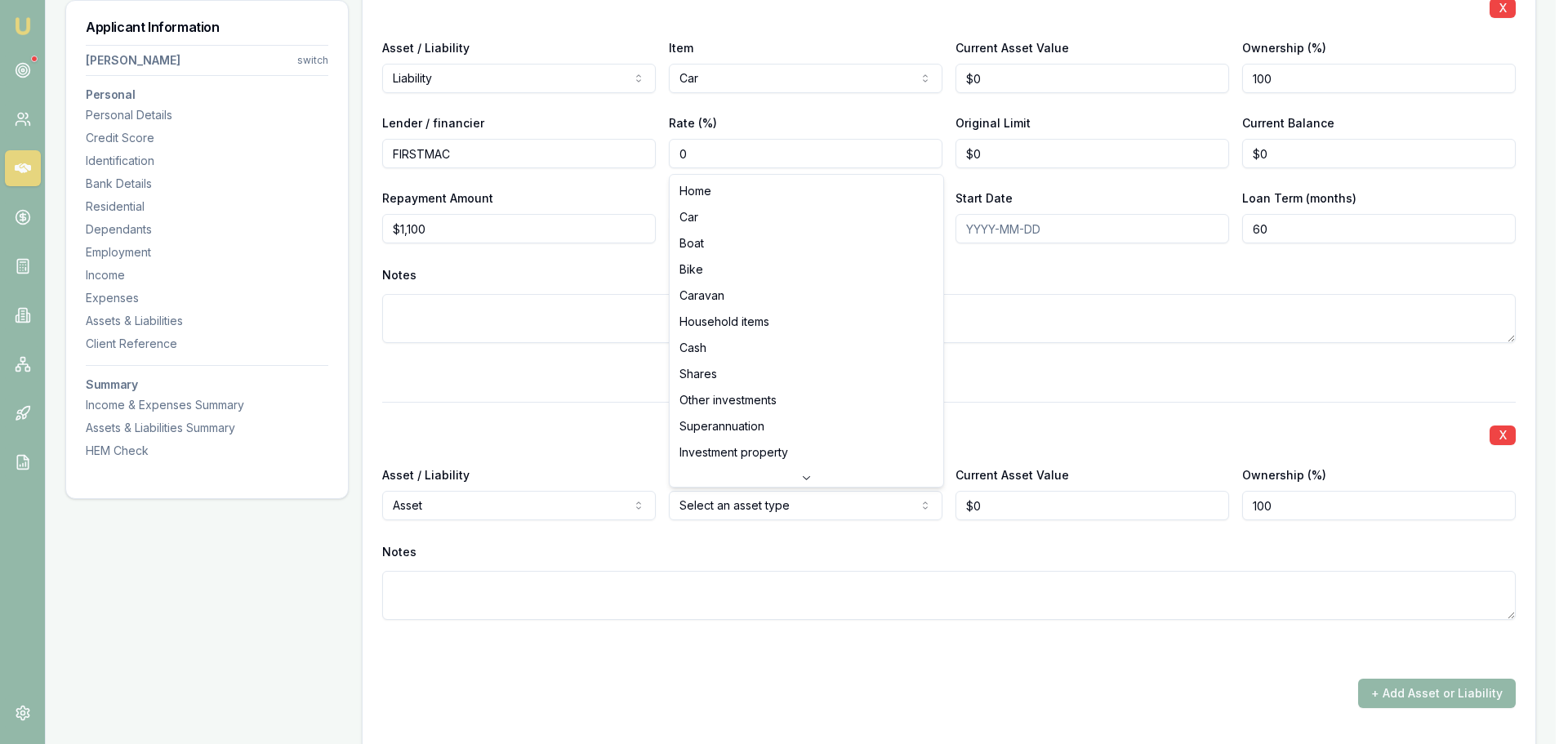
select select "HOUSEHOLD_ITEMS"
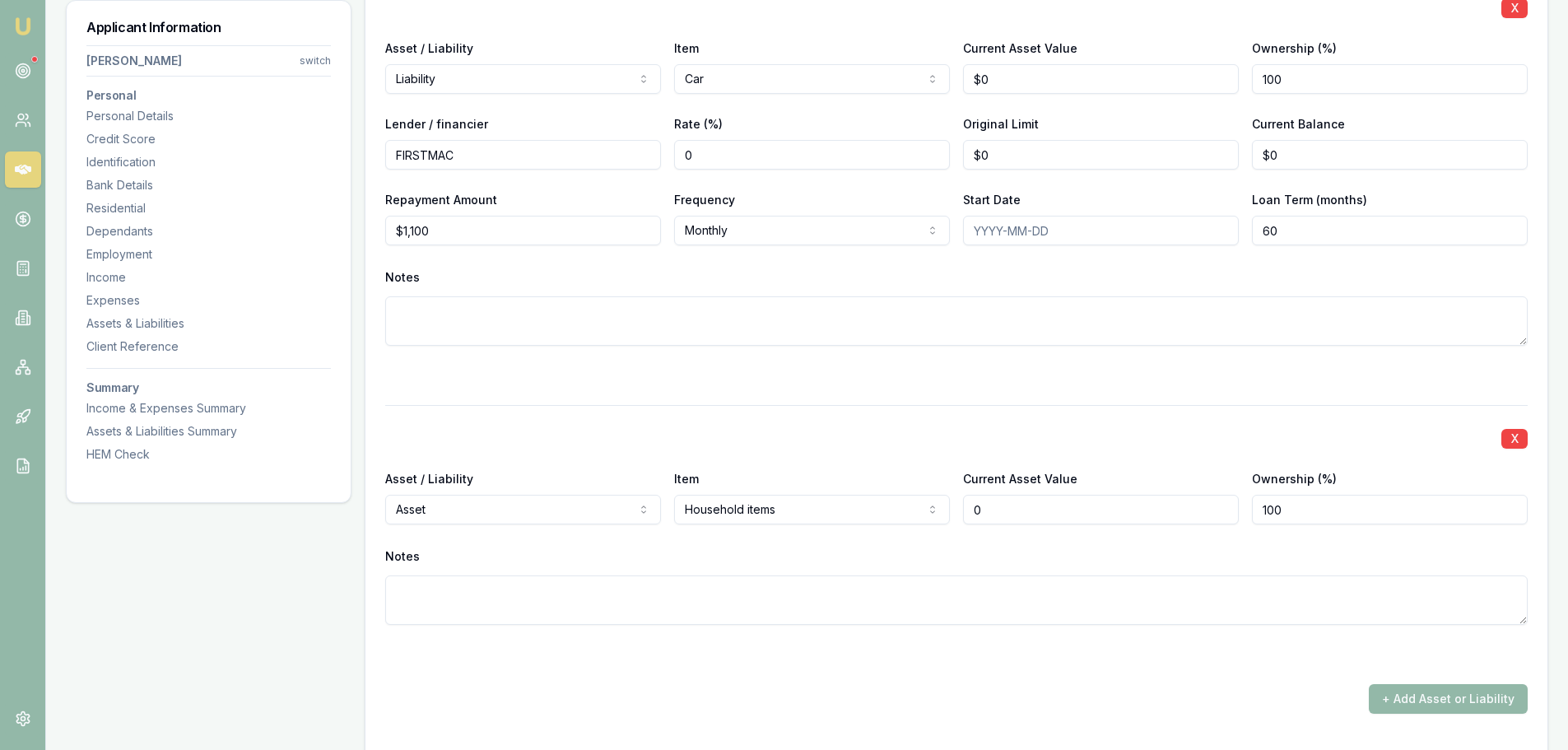
drag, startPoint x: 1002, startPoint y: 510, endPoint x: 751, endPoint y: 512, distance: 251.0
click at [924, 512] on div "Asset / Liability Asset Asset Liability Item Household items Home Car Boat Bike…" at bounding box center [957, 496] width 1143 height 56
type input "$50,000"
click at [1478, 694] on button "+ Add Asset or Liability" at bounding box center [1448, 698] width 159 height 29
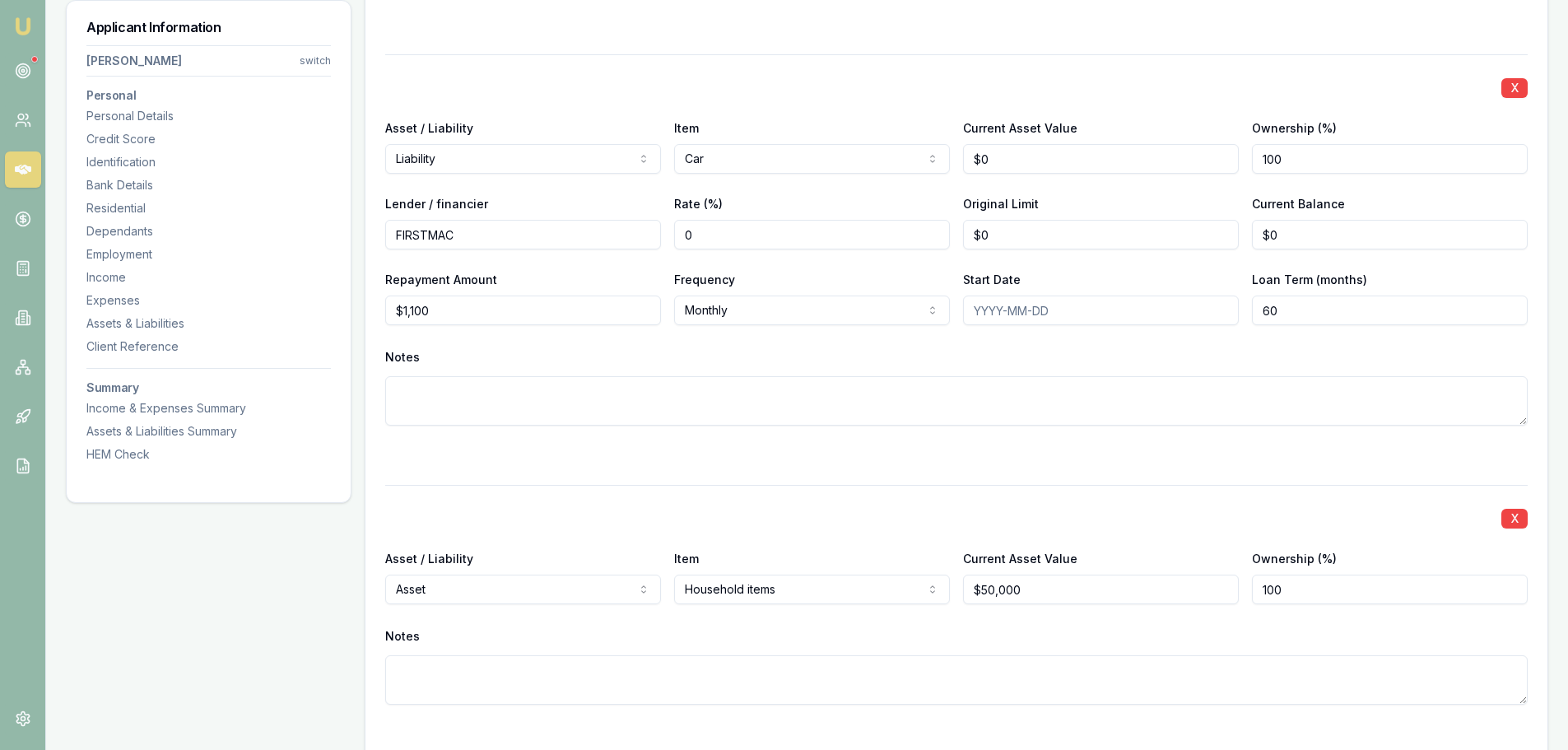
scroll to position [4665, 0]
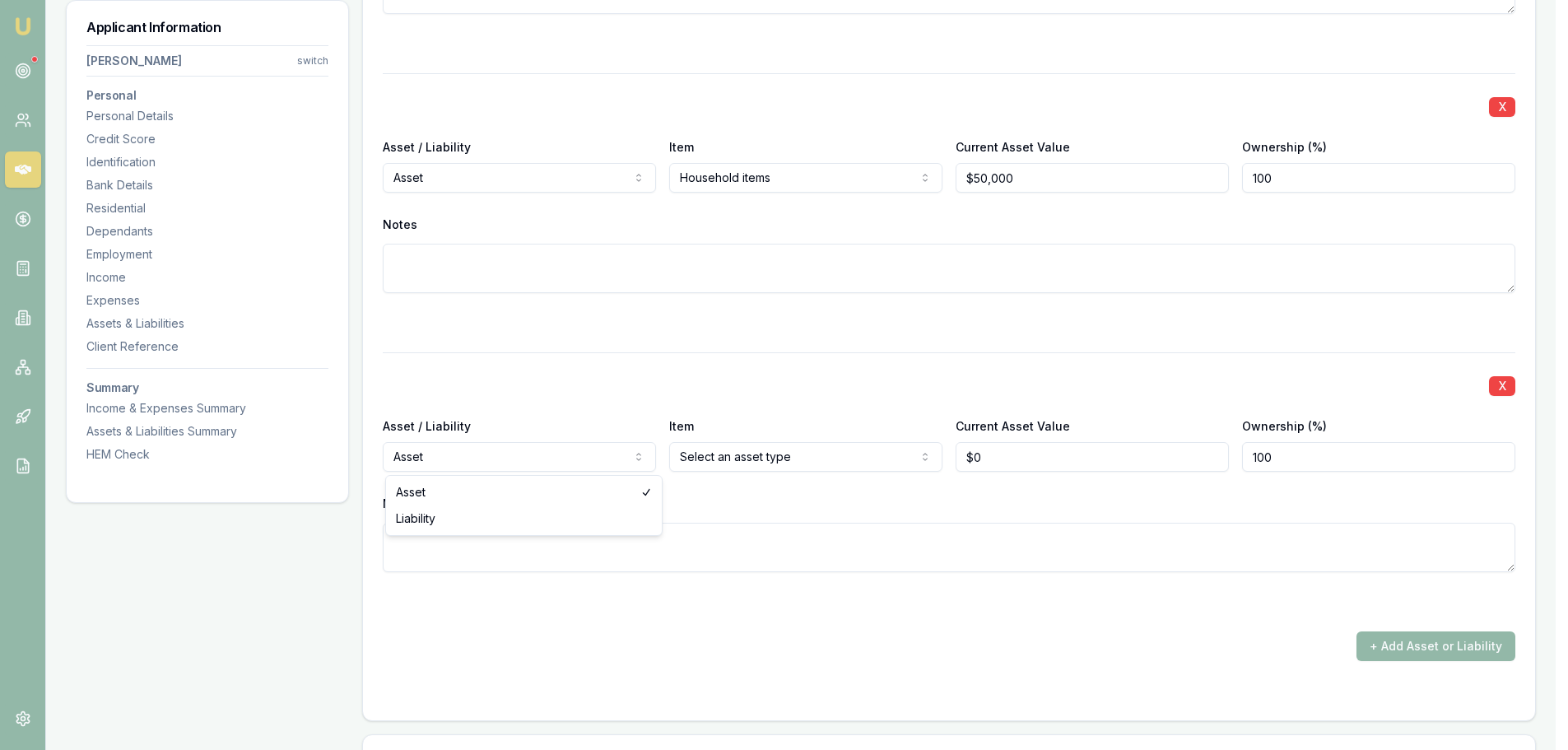
type input "$0"
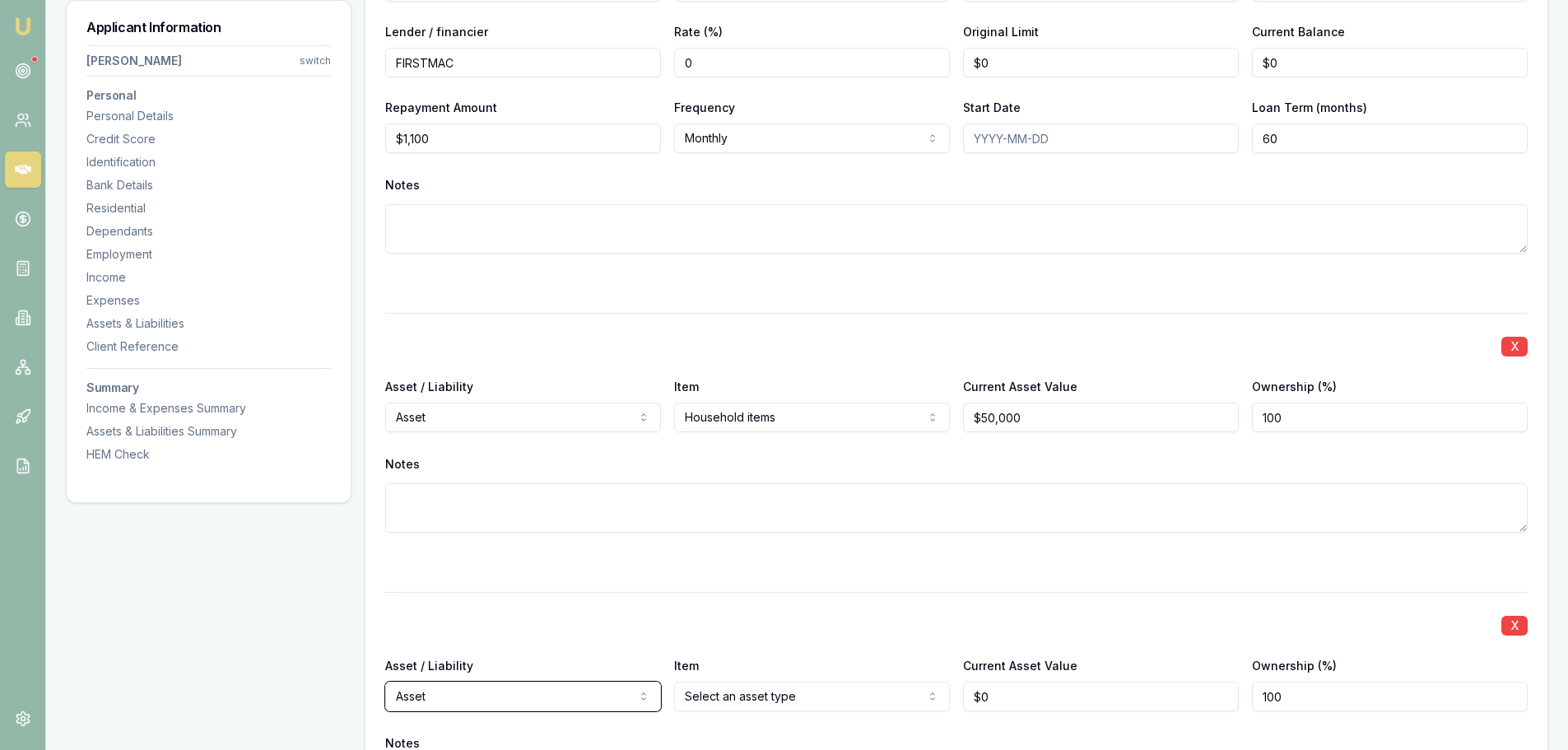
scroll to position [4171, 0]
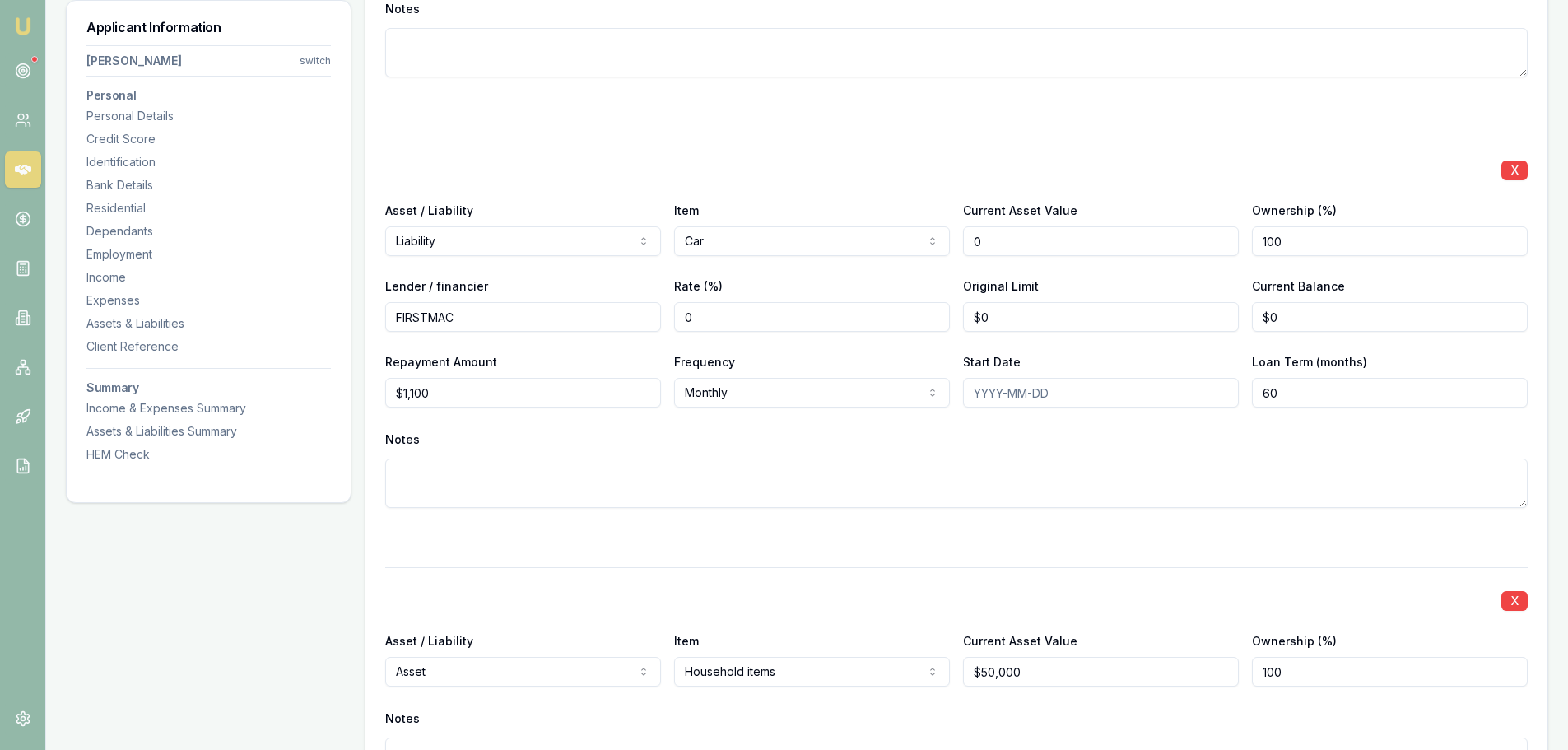
drag, startPoint x: 822, startPoint y: 242, endPoint x: 642, endPoint y: 252, distance: 180.3
click at [651, 250] on div "Asset / Liability Liability Asset Liability Item Car Home Car Boat Bike Caravan…" at bounding box center [957, 227] width 1143 height 56
type input "$45,000"
click at [716, 449] on div "Notes" at bounding box center [957, 439] width 1143 height 25
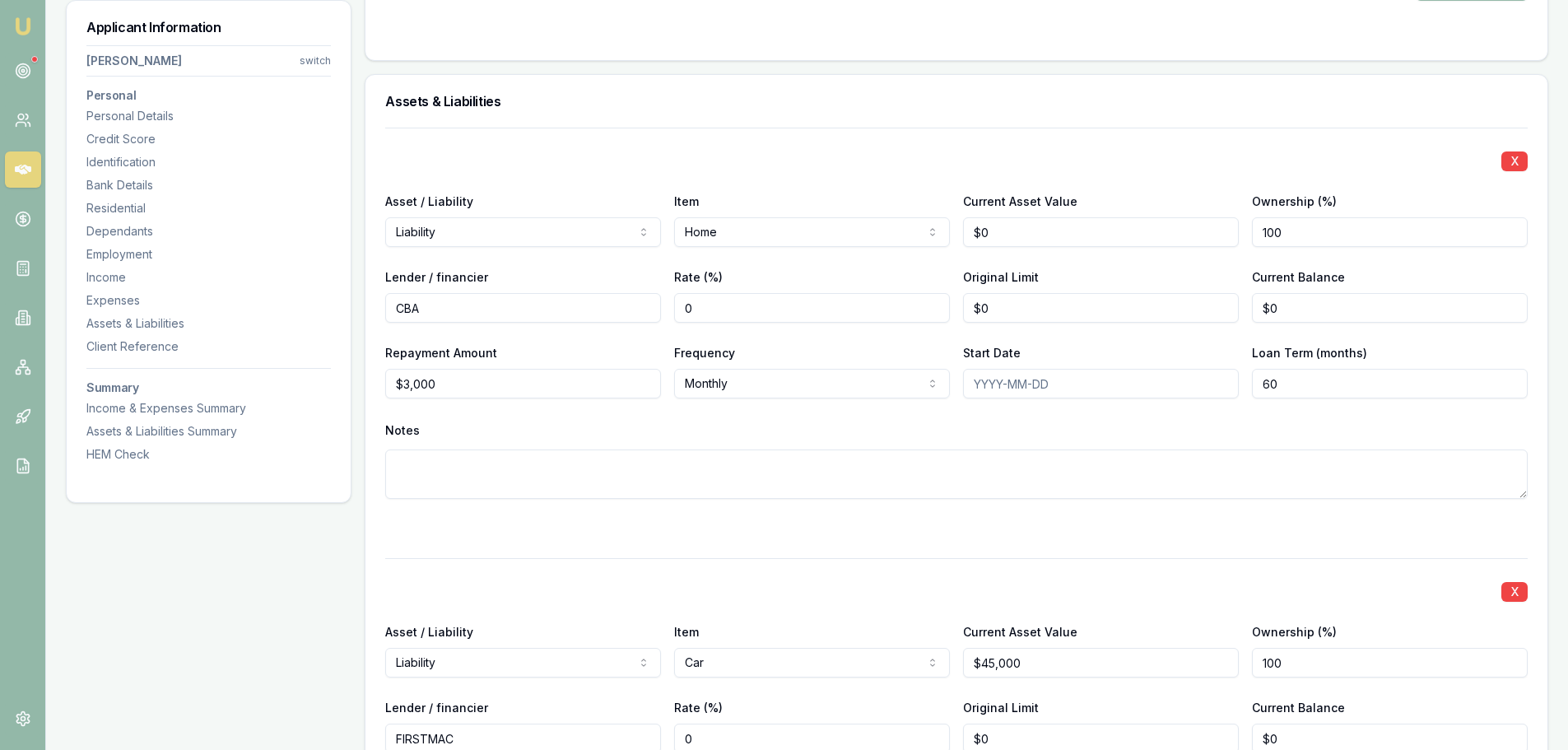
scroll to position [3431, 0]
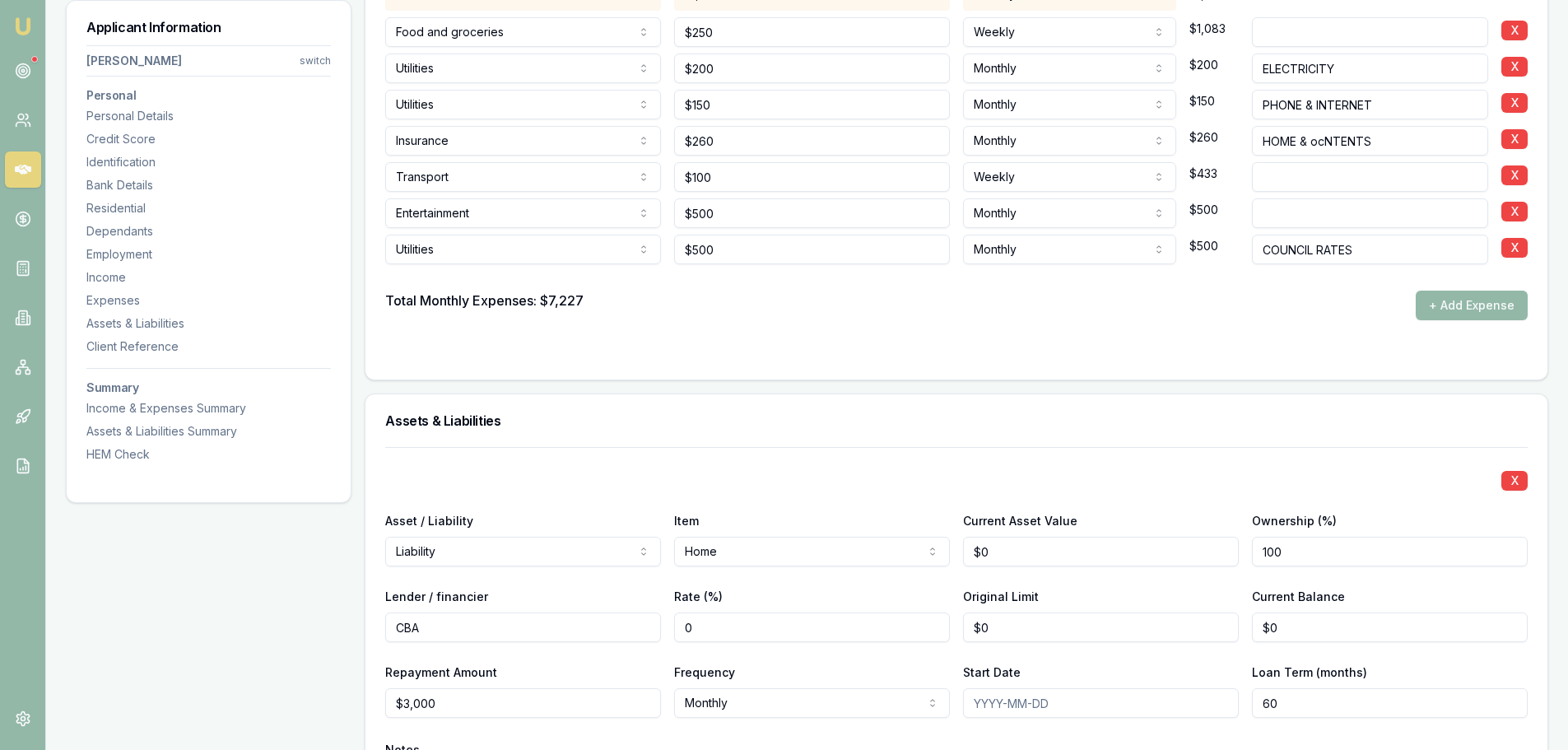
drag, startPoint x: 1316, startPoint y: 550, endPoint x: 868, endPoint y: 566, distance: 448.3
click at [894, 566] on div "Asset / Liability Liability Asset Liability Item Home Home Car Boat Bike Carava…" at bounding box center [957, 538] width 1143 height 56
type input "50"
click at [891, 433] on div "Assets & Liabilities" at bounding box center [956, 420] width 1182 height 52
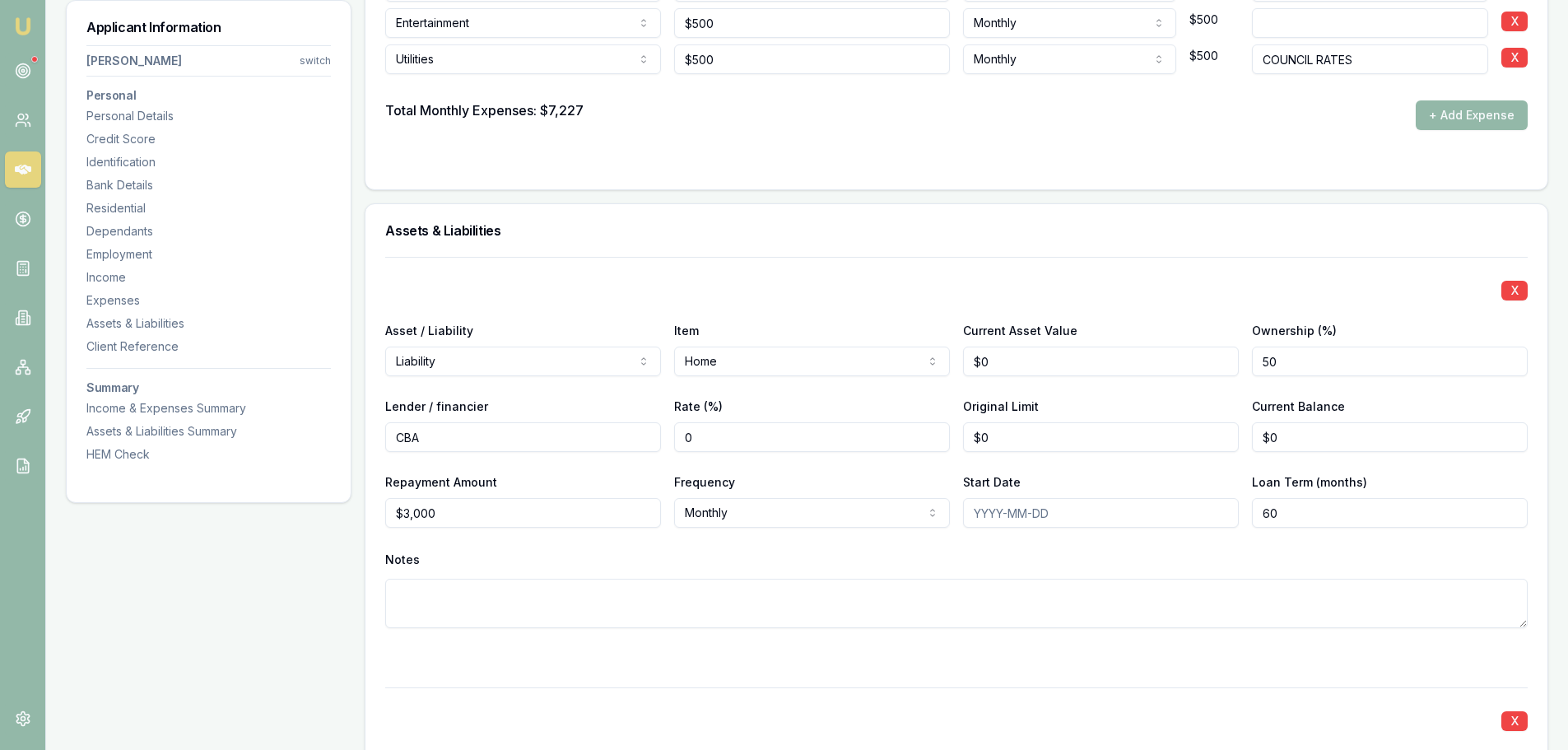
scroll to position [3842, 0]
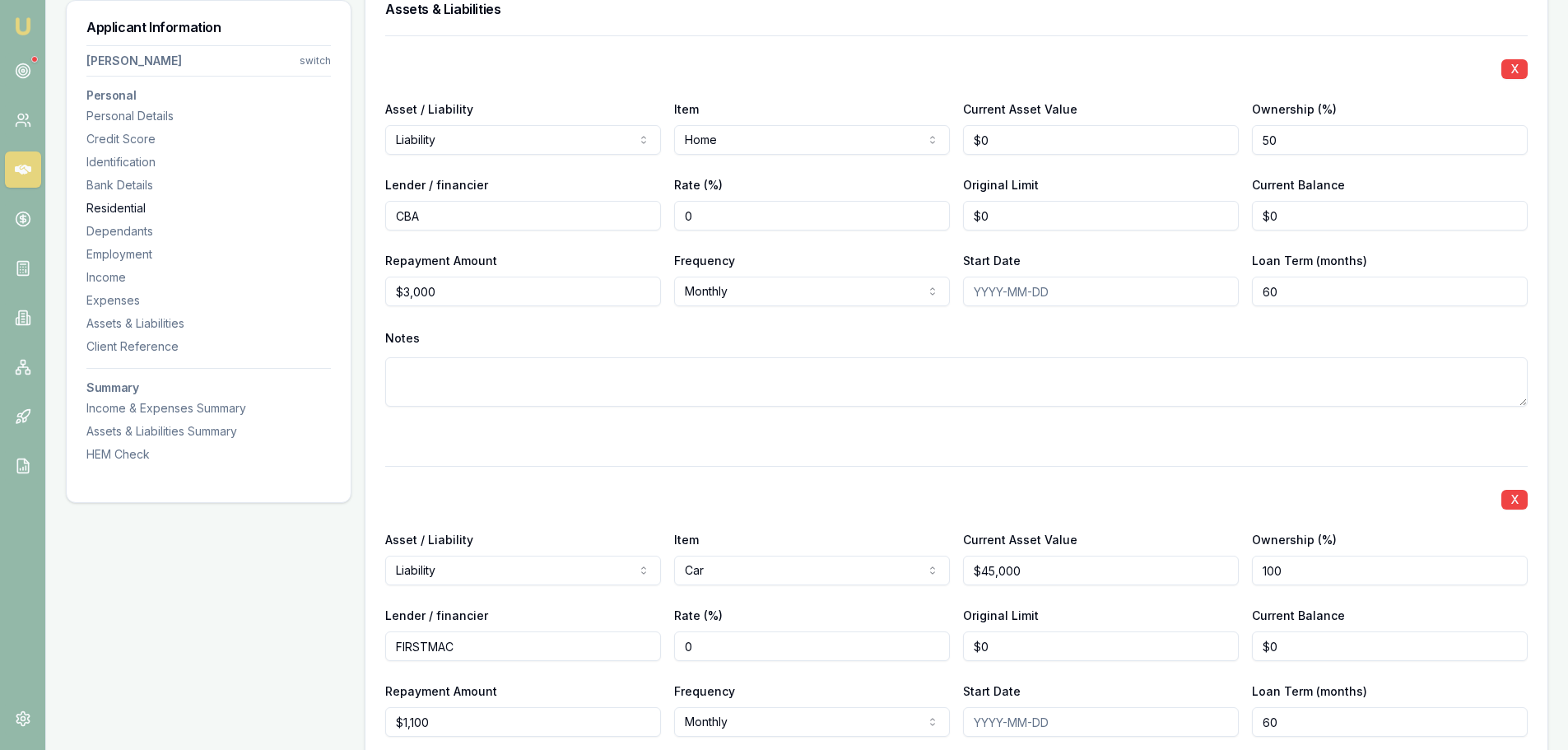
click at [121, 206] on div "Residential" at bounding box center [208, 207] width 244 height 16
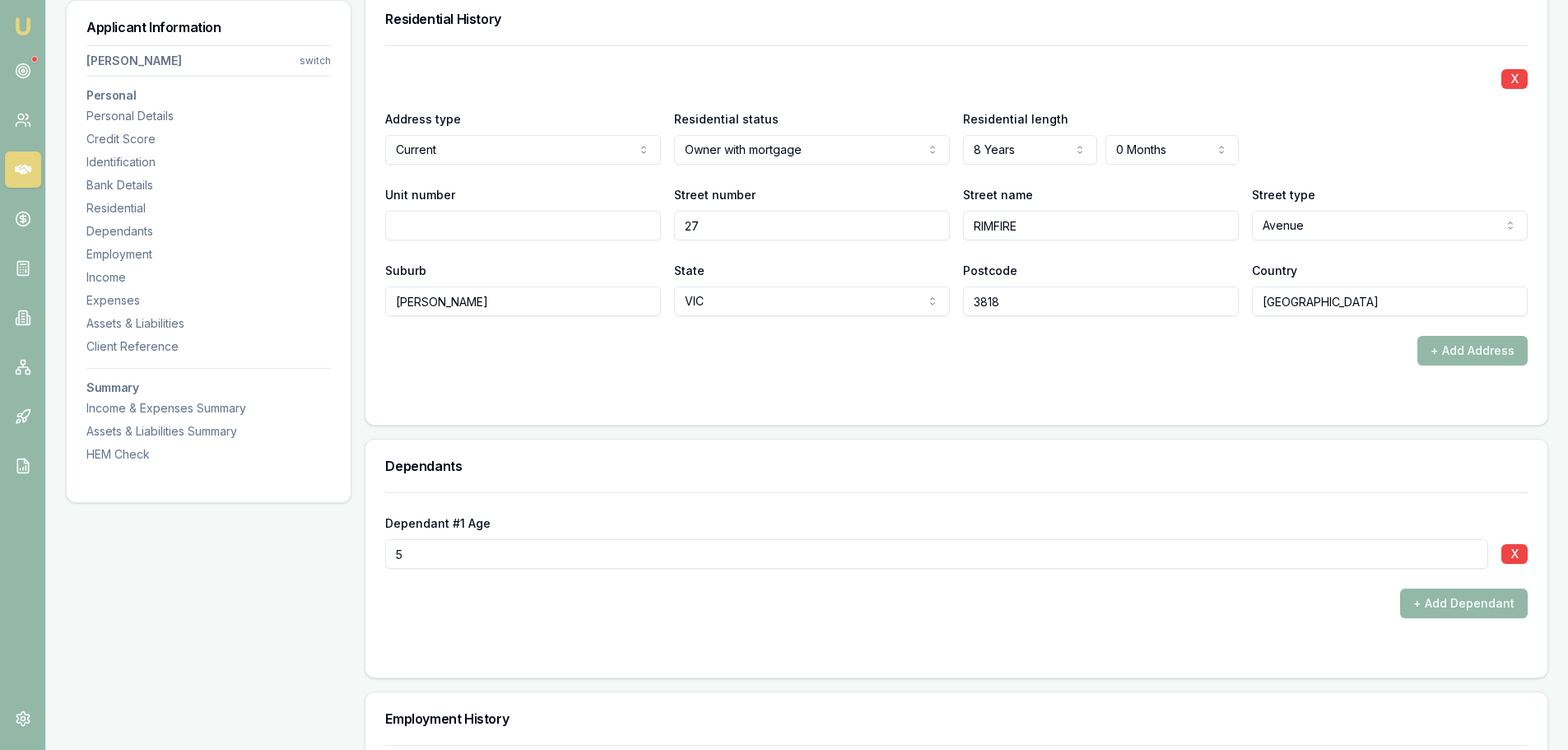
scroll to position [1587, 0]
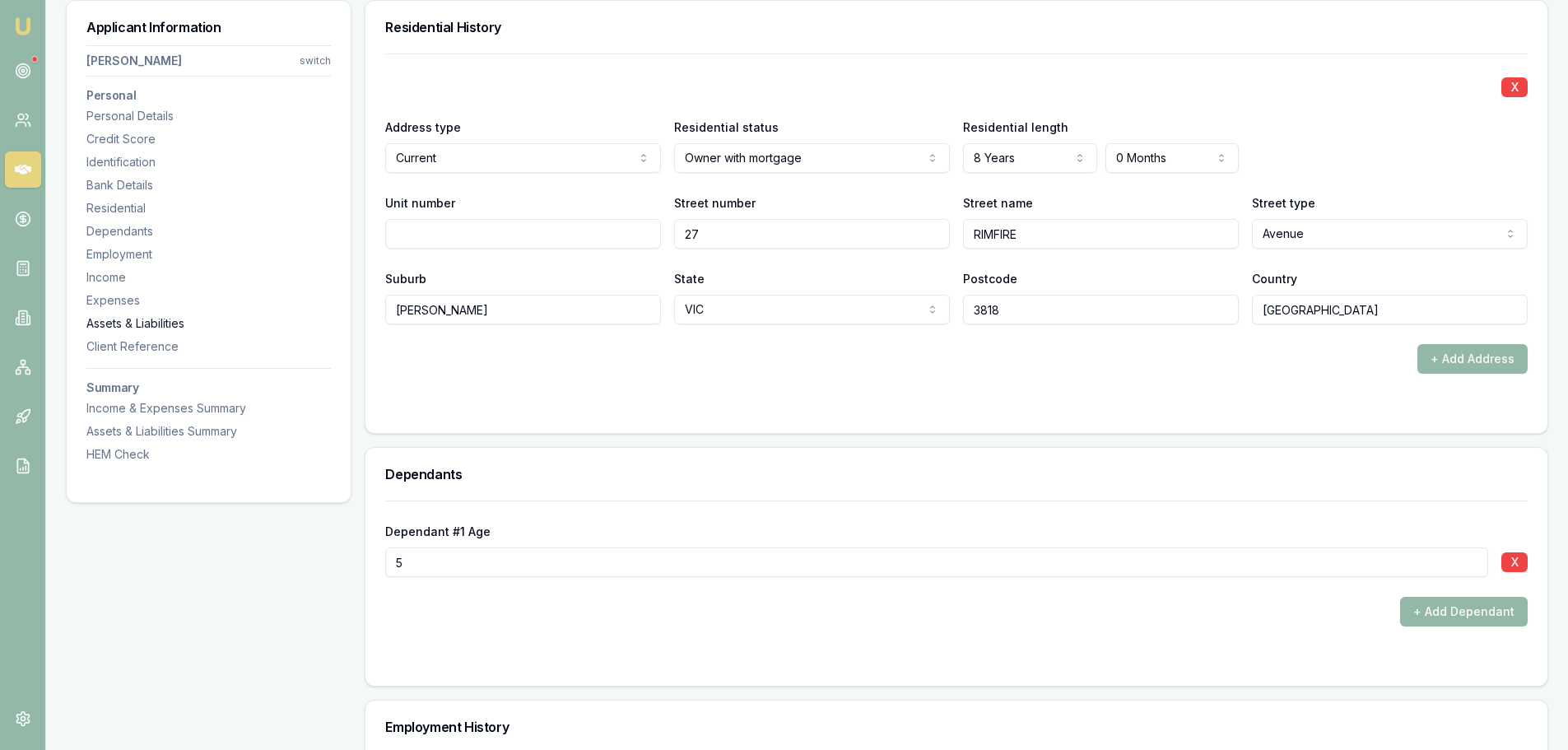
click at [121, 322] on div "Assets & Liabilities" at bounding box center [208, 323] width 244 height 16
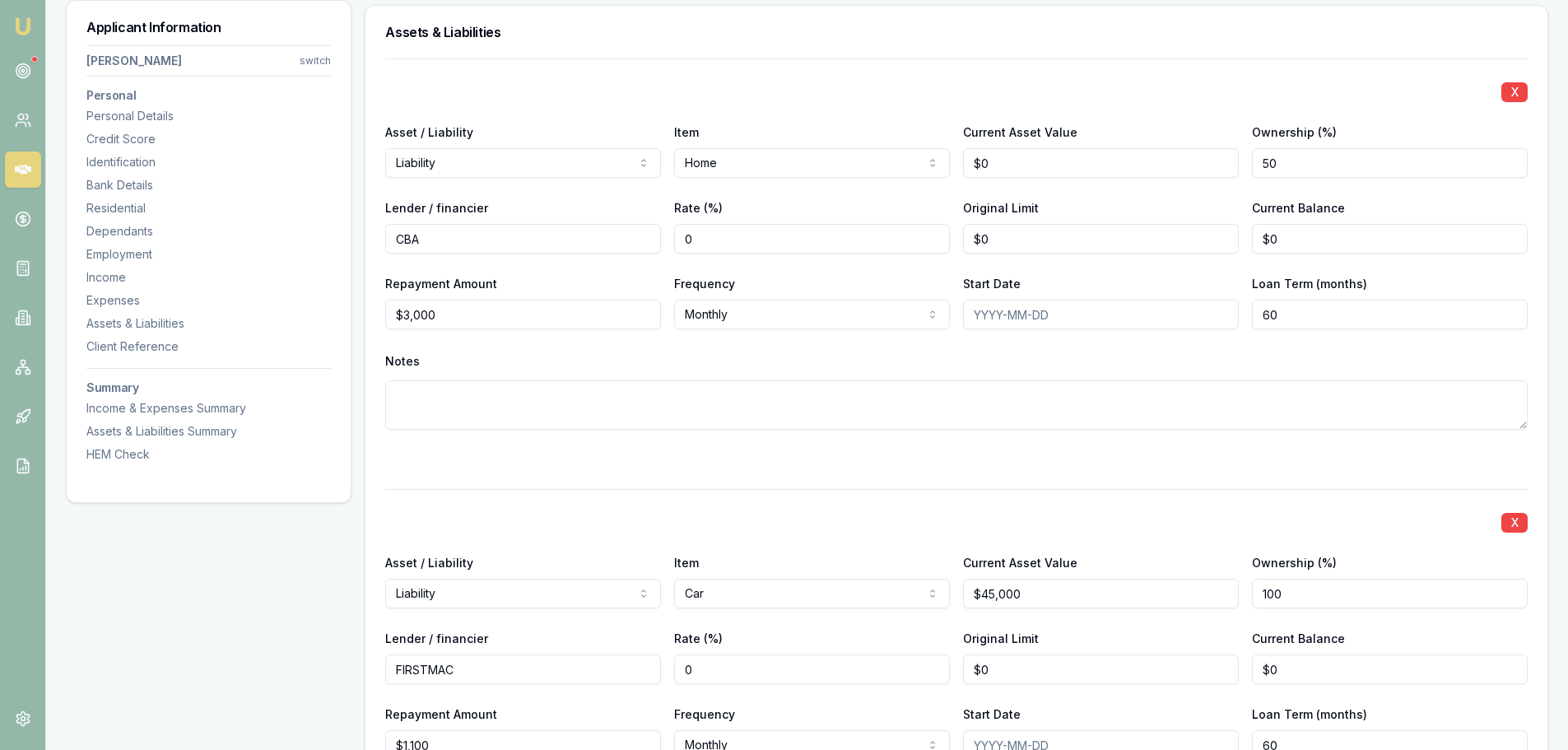
scroll to position [3824, 0]
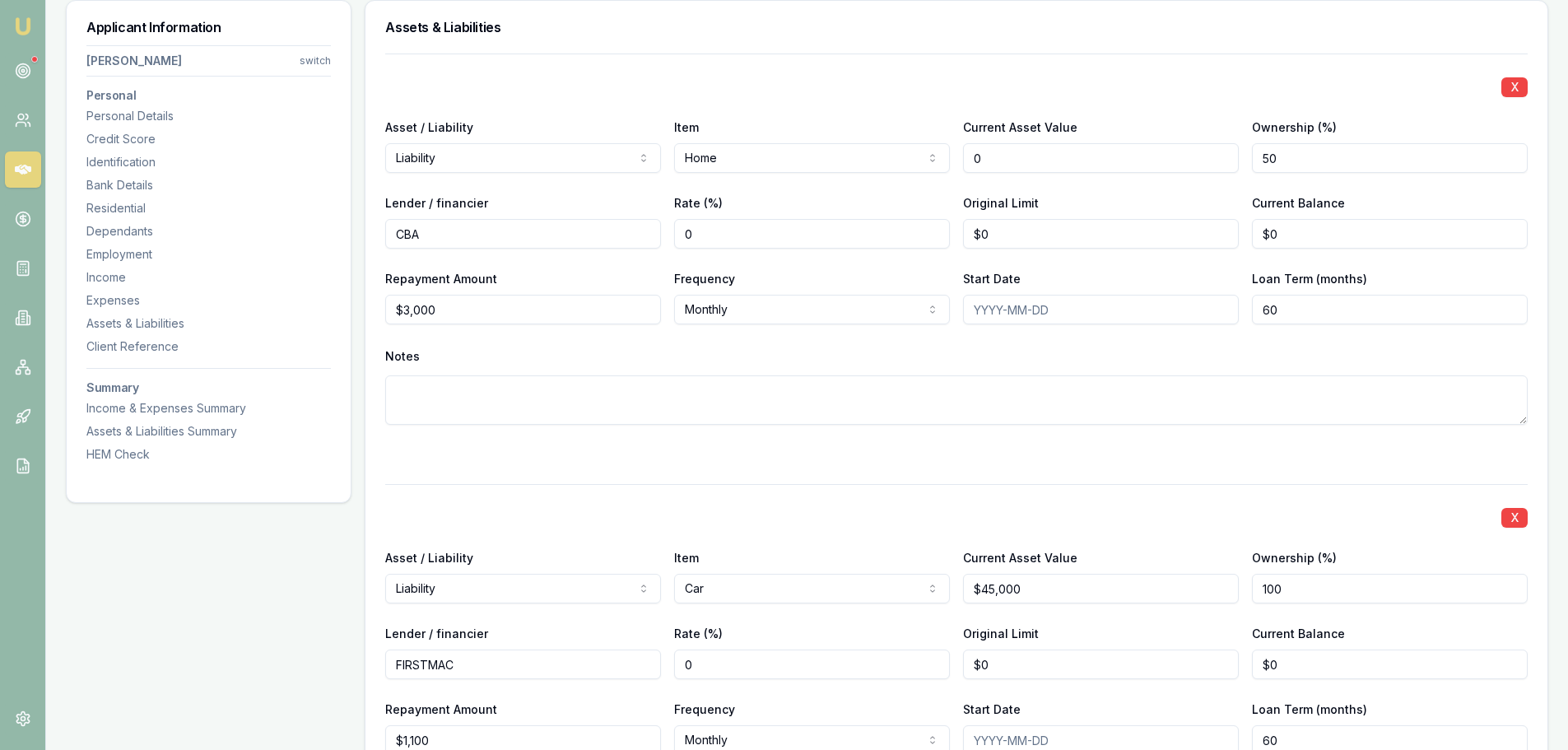
drag, startPoint x: 1025, startPoint y: 168, endPoint x: 376, endPoint y: 176, distance: 649.0
click at [481, 164] on div "Asset / Liability Liability Asset Liability Item Home Home Car Boat Bike Carava…" at bounding box center [957, 144] width 1143 height 56
type input "$650,000"
click at [183, 406] on div "Income & Expenses Summary" at bounding box center [208, 408] width 244 height 16
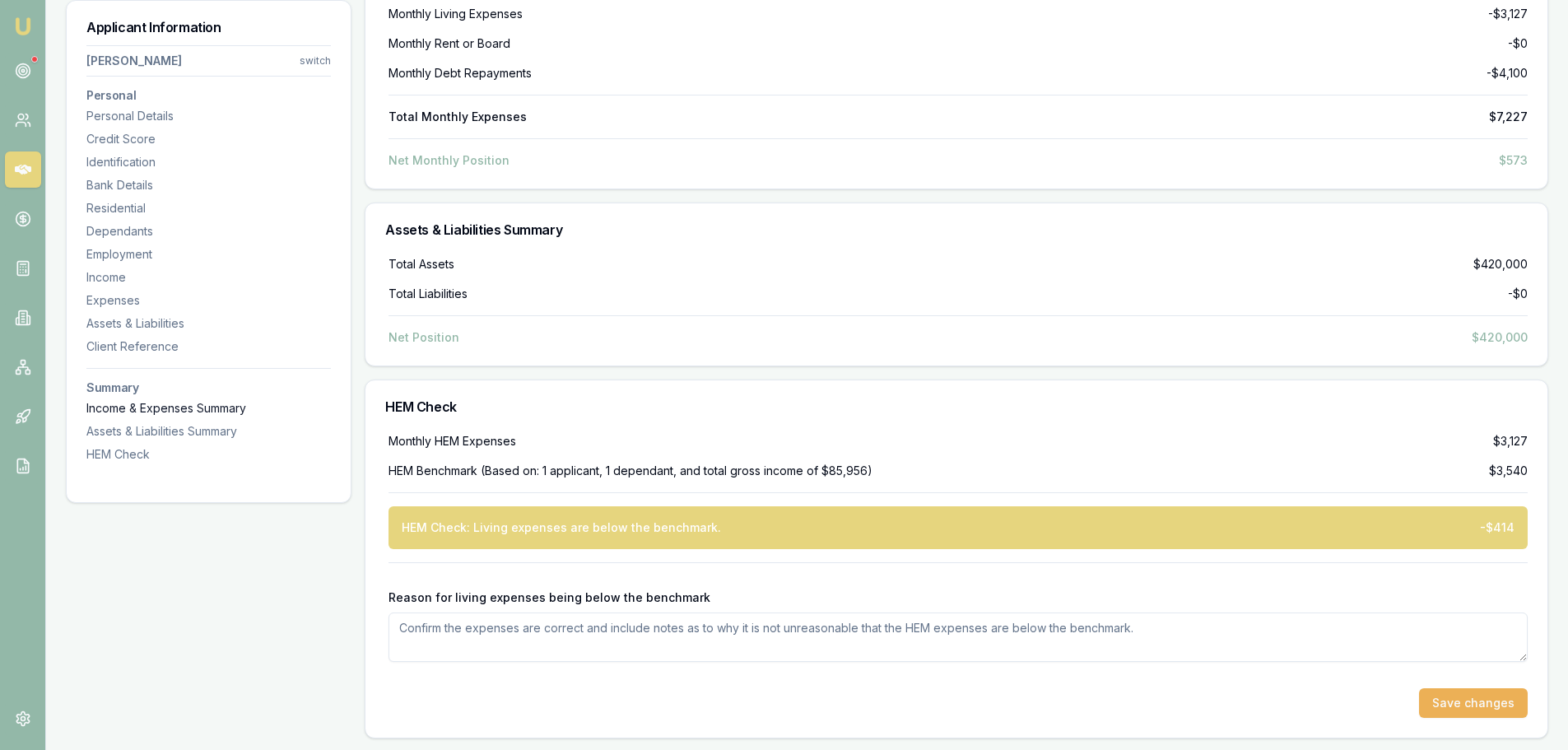
scroll to position [5676, 0]
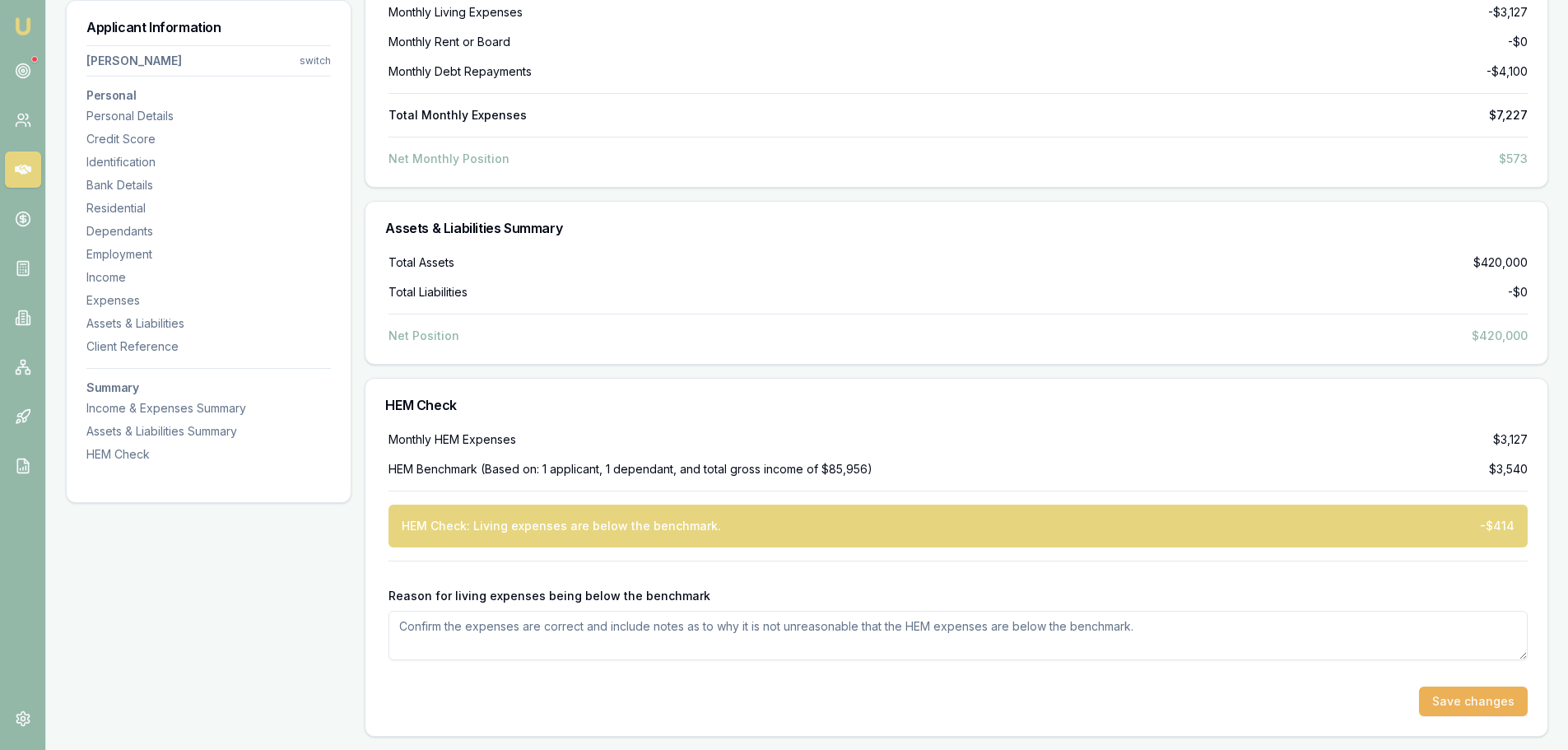
click at [684, 643] on textarea "Reason for living expenses being below the benchmark" at bounding box center [958, 635] width 1139 height 49
type textarea "APPLICANT WORKS FOR FAMILY BUSINESS, VEHICLE COSTS COVERED THROUGH THE BUSINESS."
click at [1470, 697] on button "Save changes" at bounding box center [1474, 701] width 108 height 29
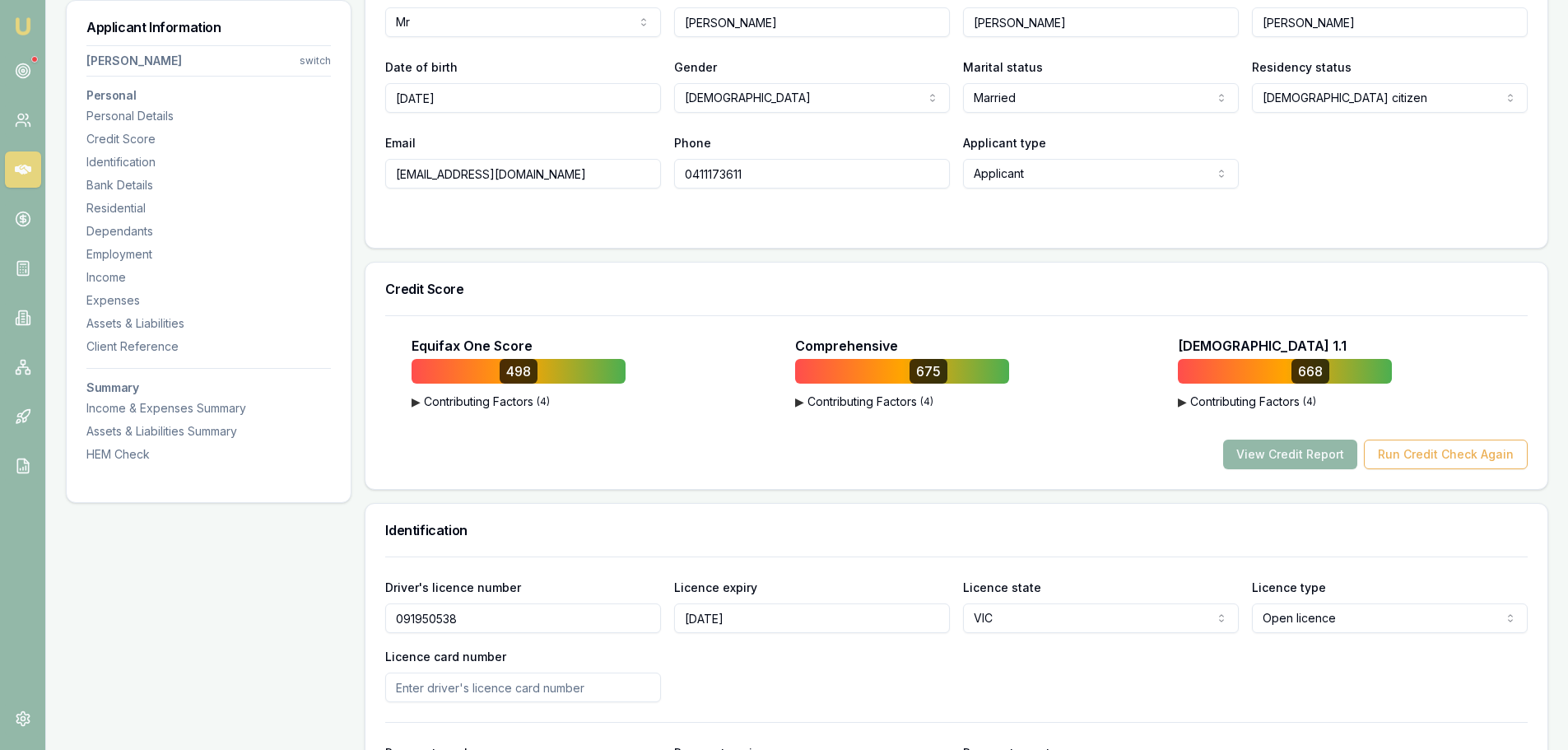
scroll to position [163, 0]
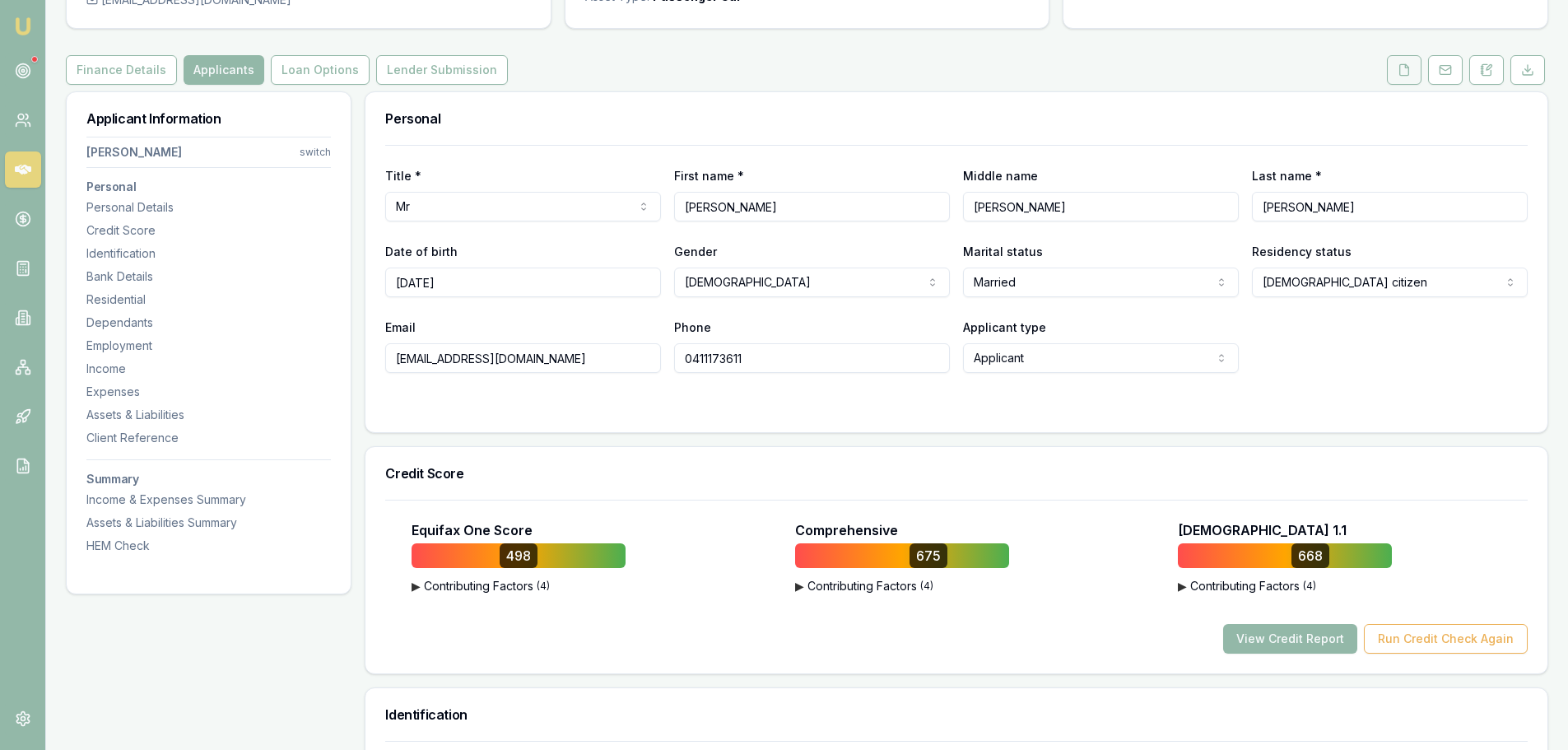
click at [1402, 73] on icon at bounding box center [1404, 70] width 13 height 13
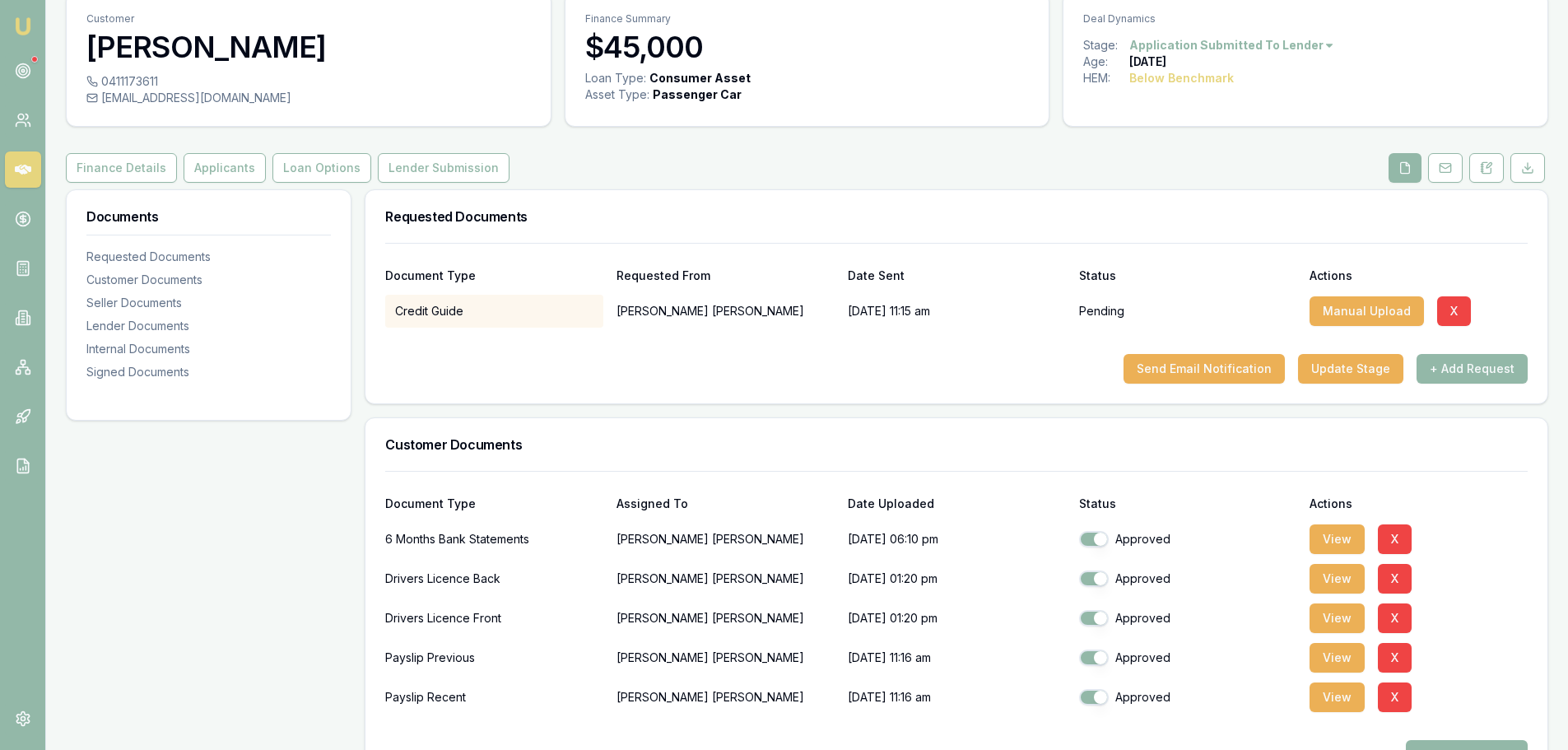
scroll to position [164, 0]
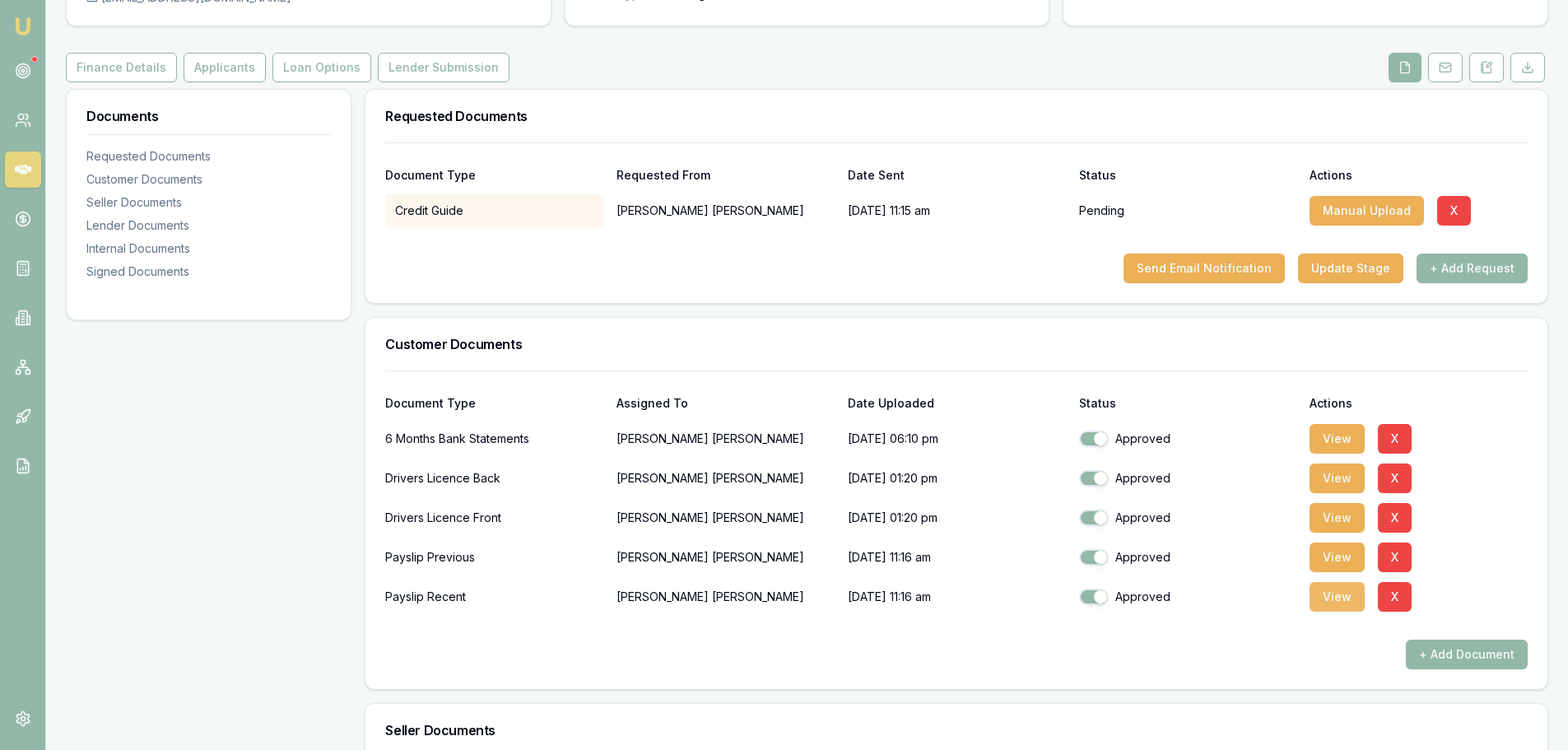
click at [1336, 595] on button "View" at bounding box center [1337, 596] width 55 height 29
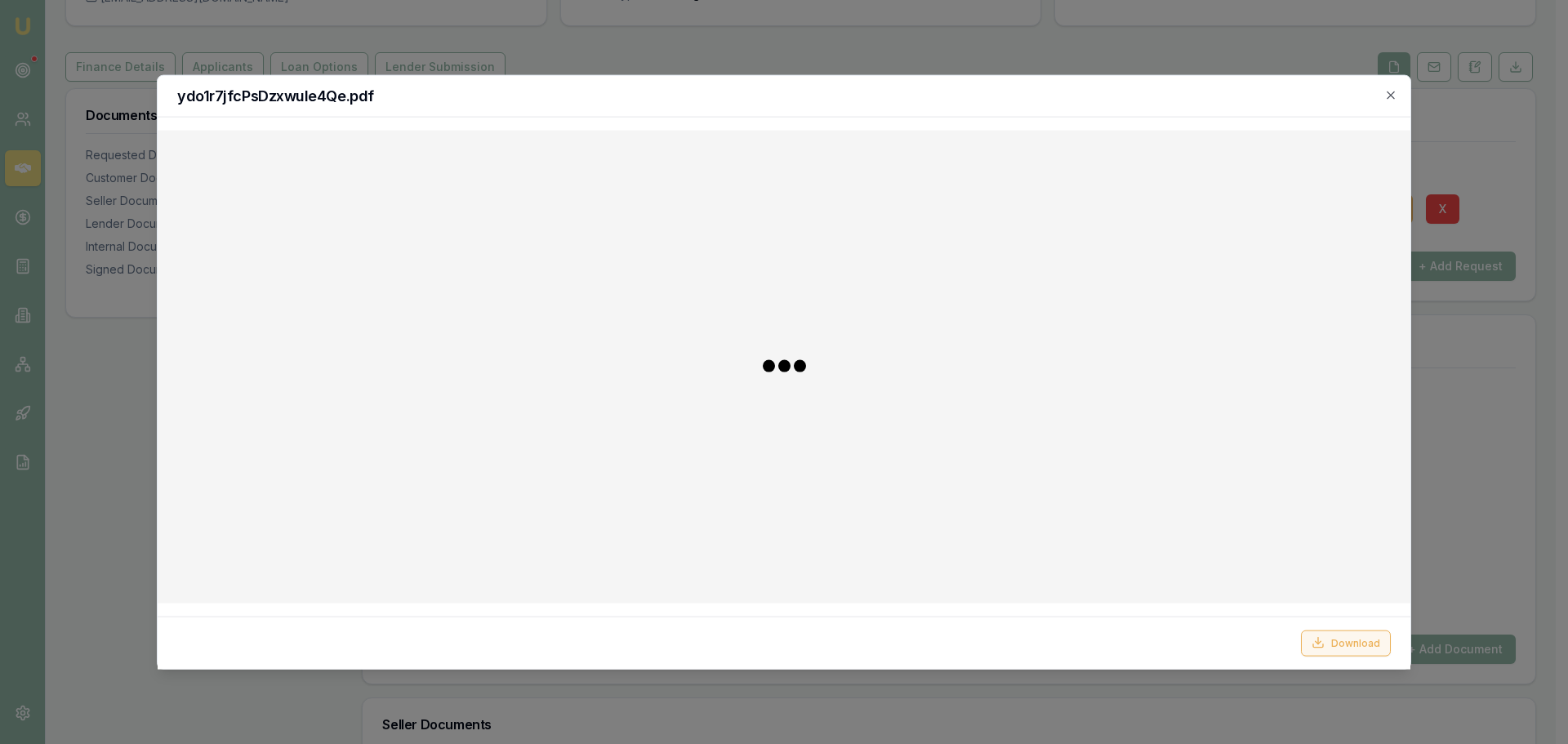
click at [1358, 641] on button "Download" at bounding box center [1345, 642] width 90 height 26
click at [1380, 100] on h2 "ydo1r7jfcPsDzxwule4Qe.pdf" at bounding box center [784, 96] width 1214 height 15
click at [1395, 94] on icon "button" at bounding box center [1391, 95] width 13 height 13
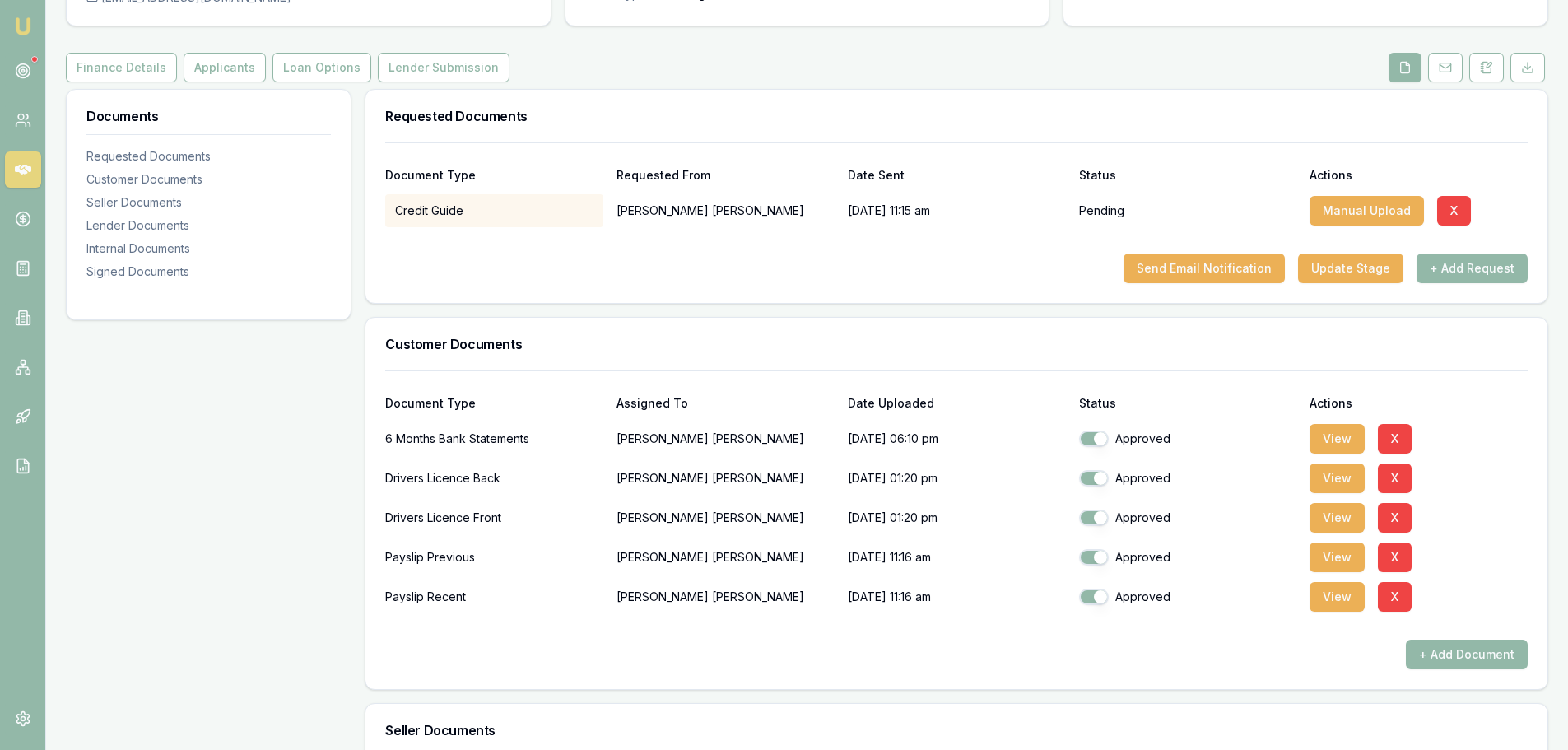
drag, startPoint x: 23, startPoint y: 268, endPoint x: 1, endPoint y: 243, distance: 33.3
click at [23, 268] on icon at bounding box center [23, 268] width 16 height 16
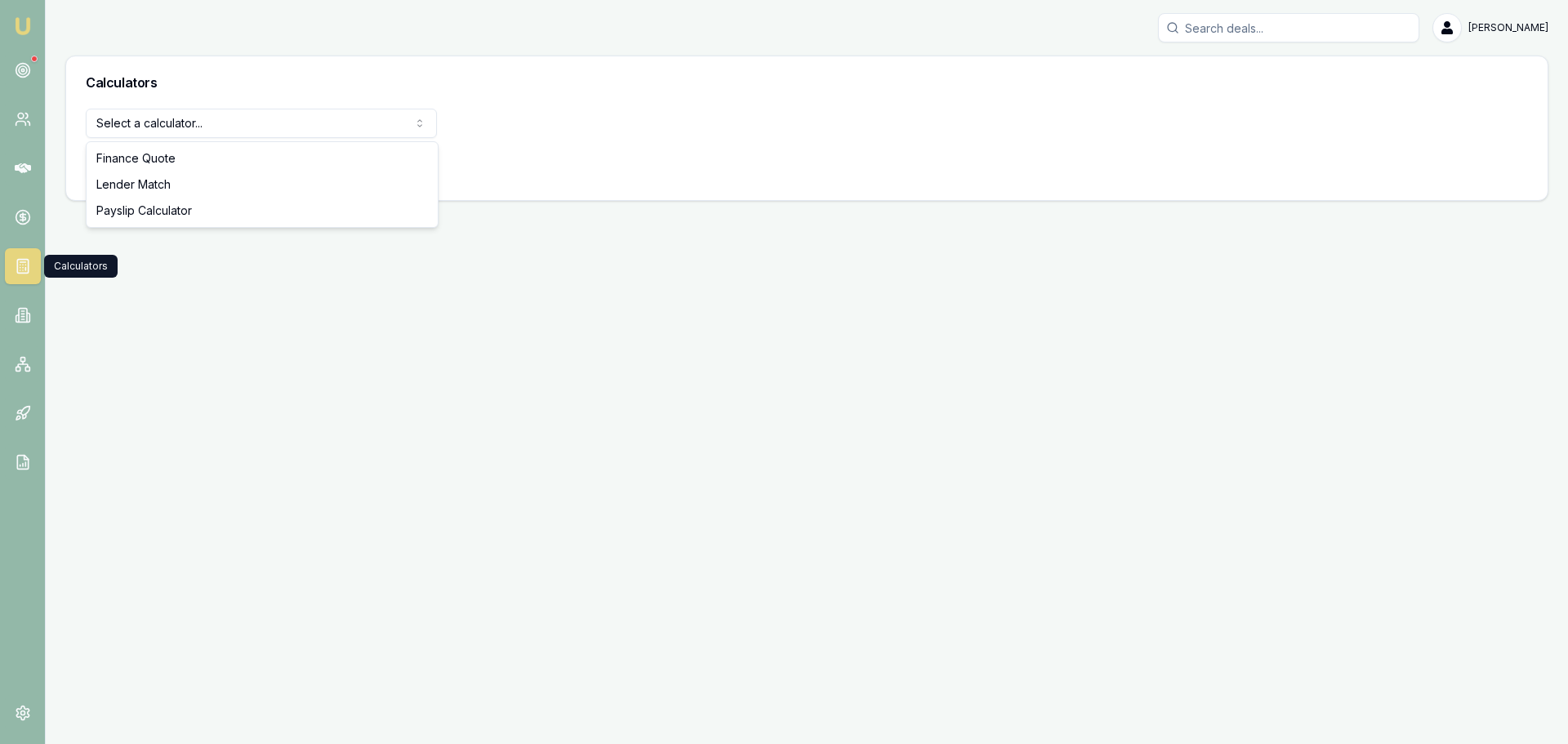
click at [251, 123] on html "Emu Broker Erin Shield Toggle Menu Calculators Select a calculator... Finance Q…" at bounding box center [784, 372] width 1568 height 744
select select "payslip-calculator"
click at [164, 171] on button "View Calculator" at bounding box center [144, 165] width 117 height 29
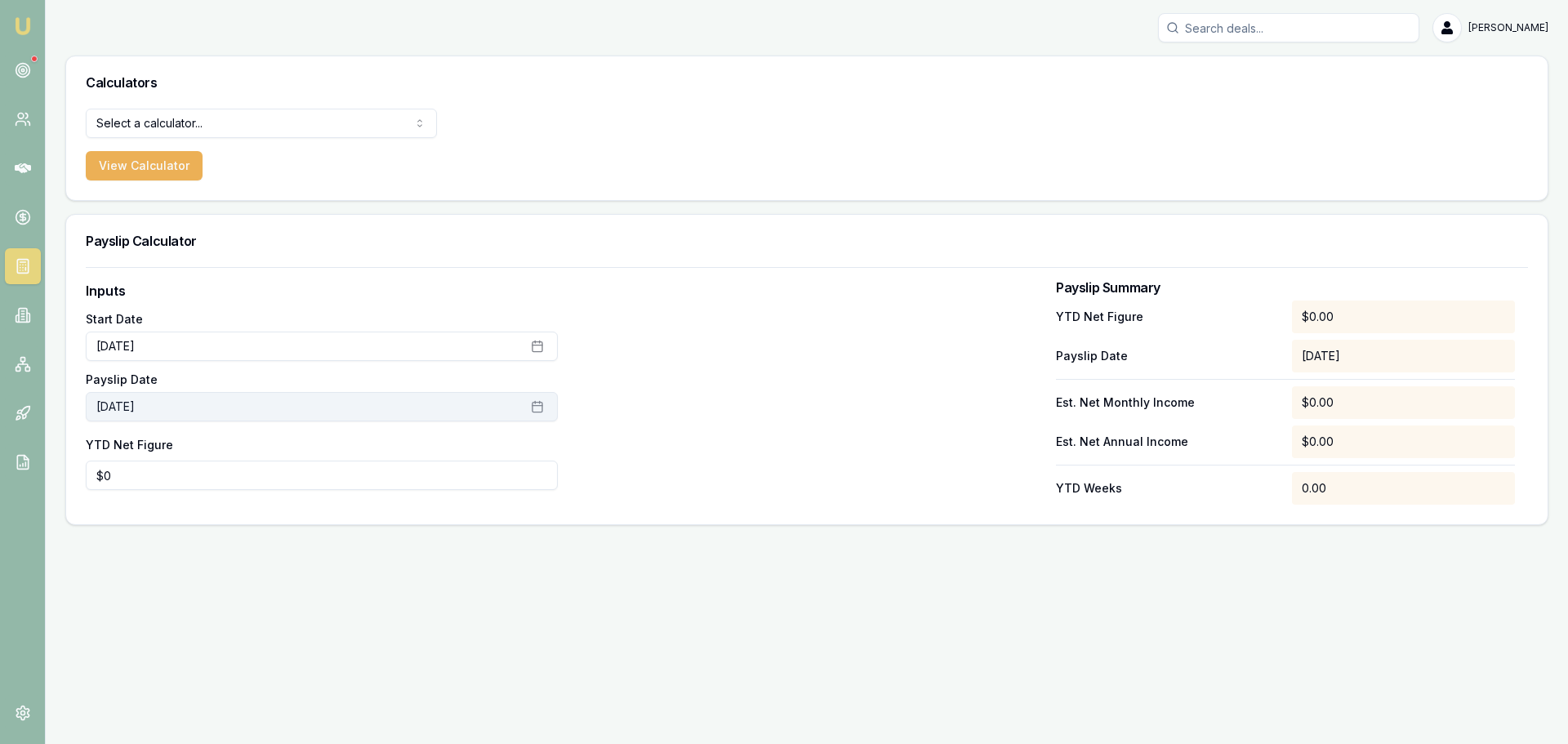
click at [545, 408] on button "[DATE]" at bounding box center [322, 406] width 472 height 29
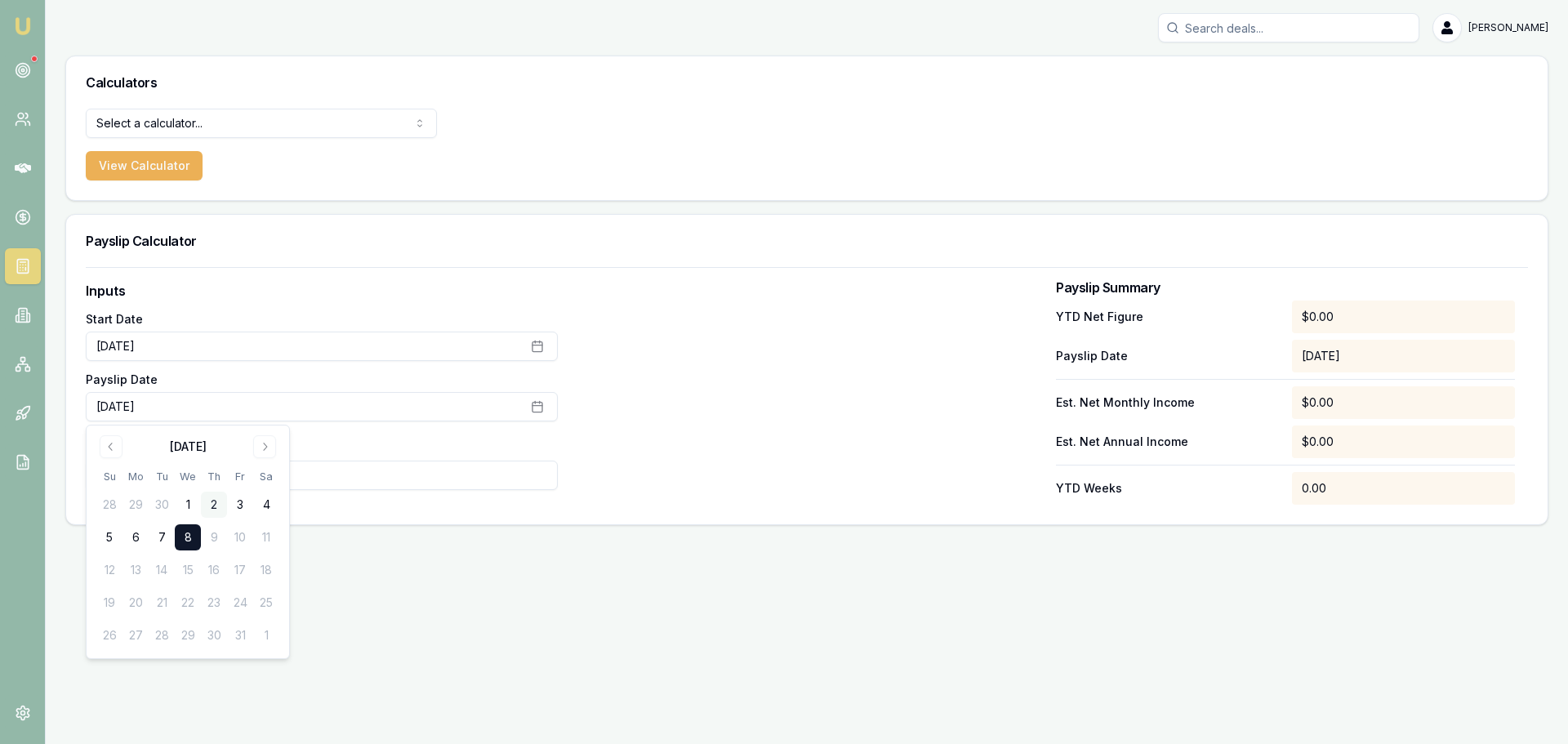
click at [216, 504] on button "2" at bounding box center [214, 504] width 26 height 26
click at [320, 477] on input "0" at bounding box center [322, 474] width 472 height 29
type input "$18,198"
click at [837, 386] on div at bounding box center [807, 392] width 472 height 223
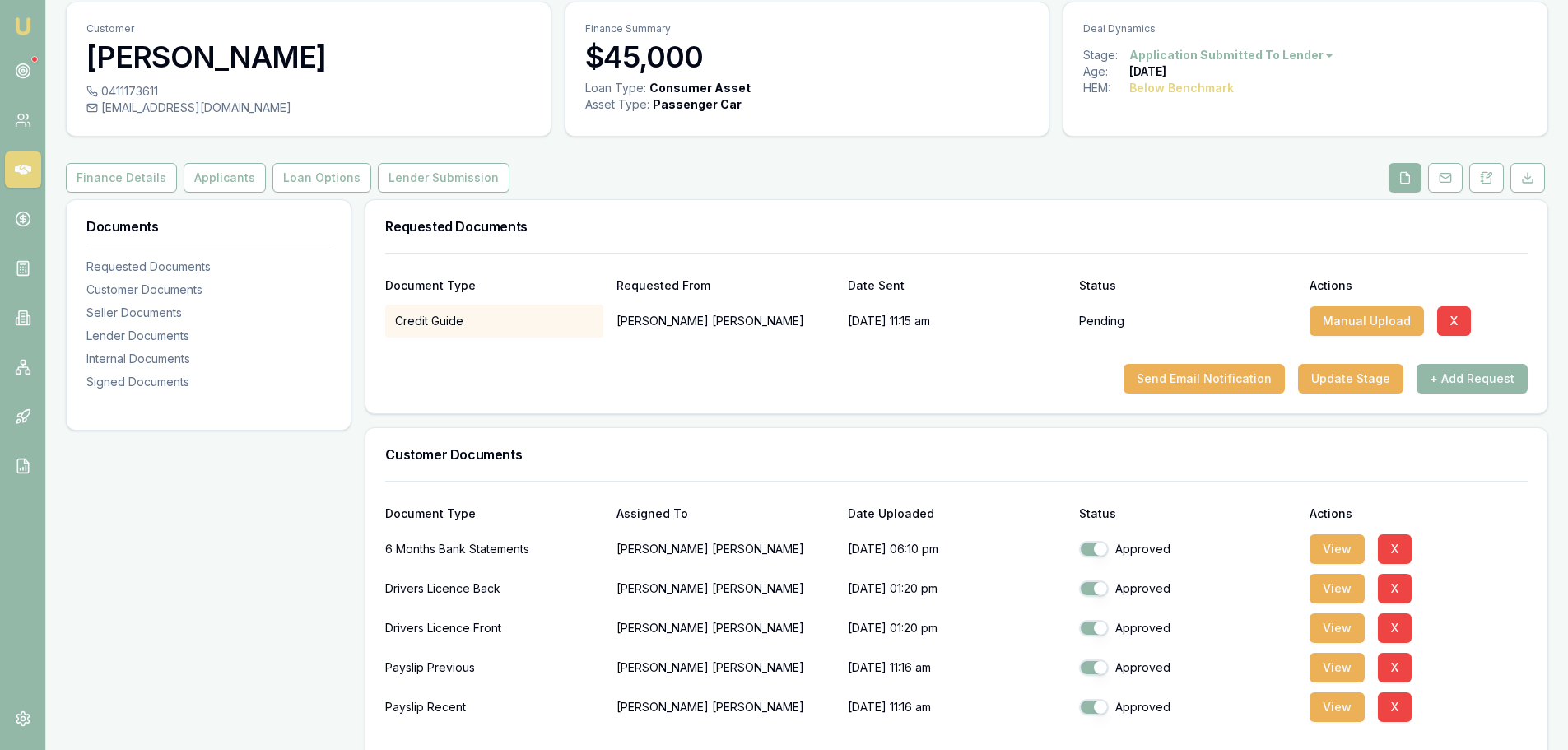
scroll to position [83, 0]
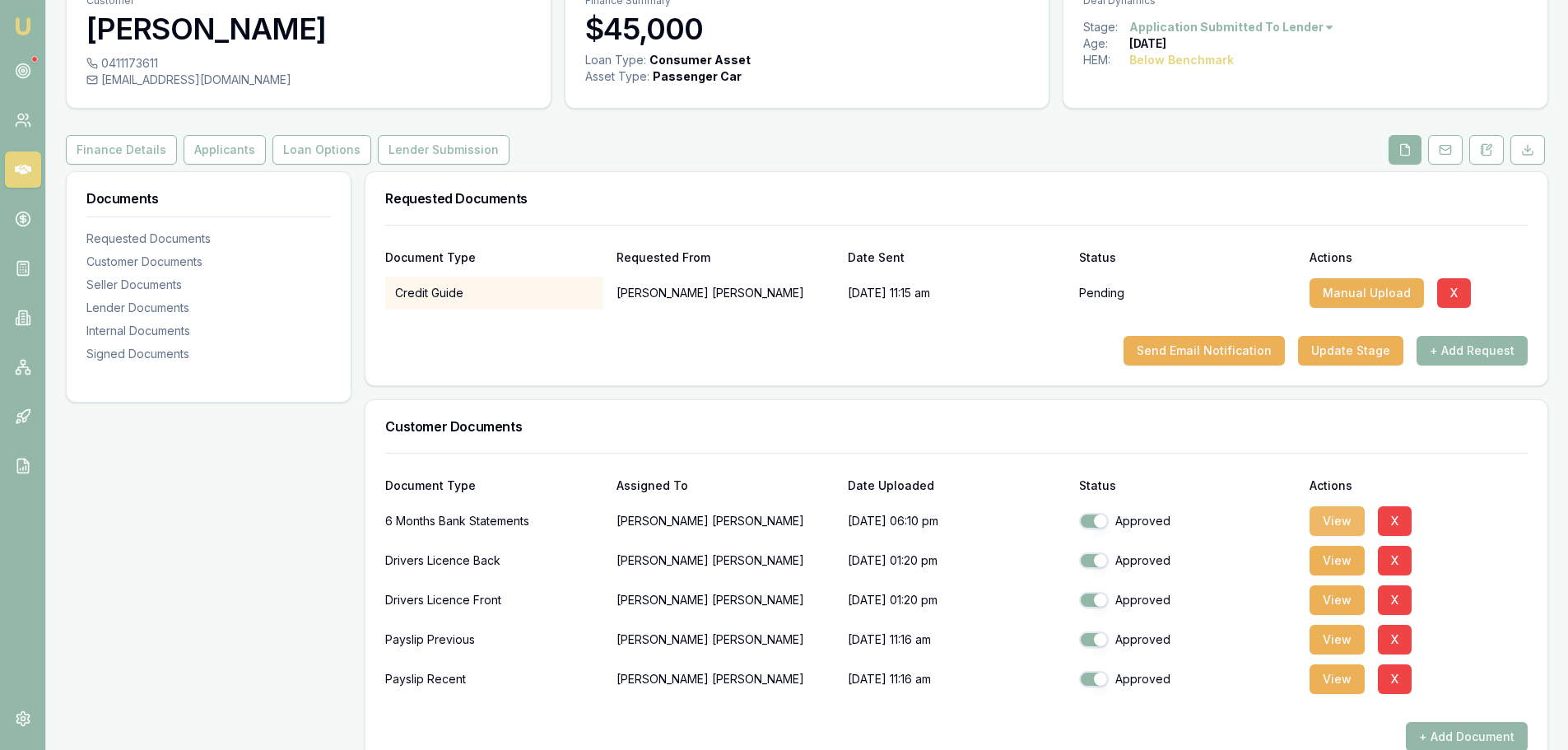
click at [1336, 521] on button "View" at bounding box center [1337, 520] width 55 height 29
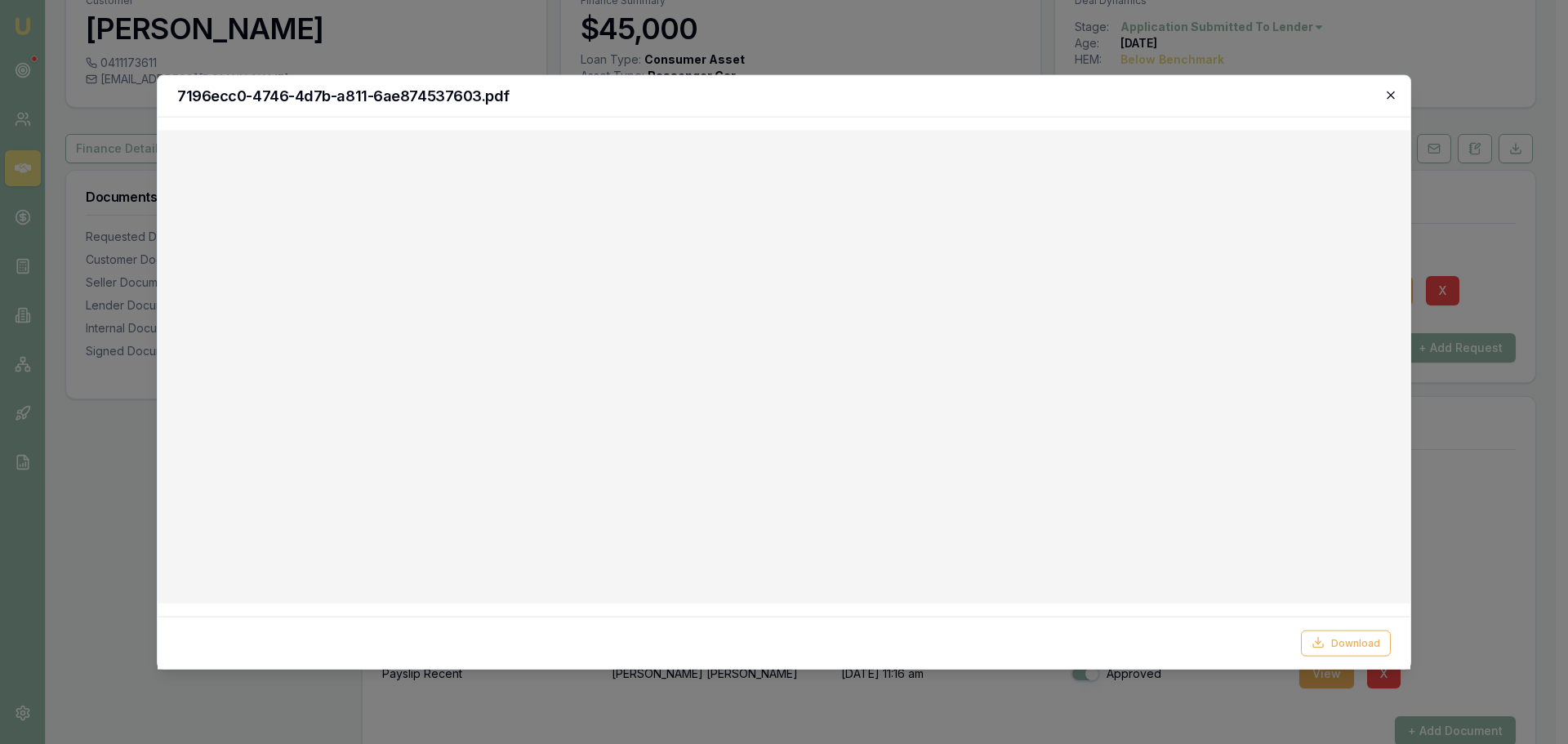
click at [1391, 92] on icon "button" at bounding box center [1391, 95] width 13 height 13
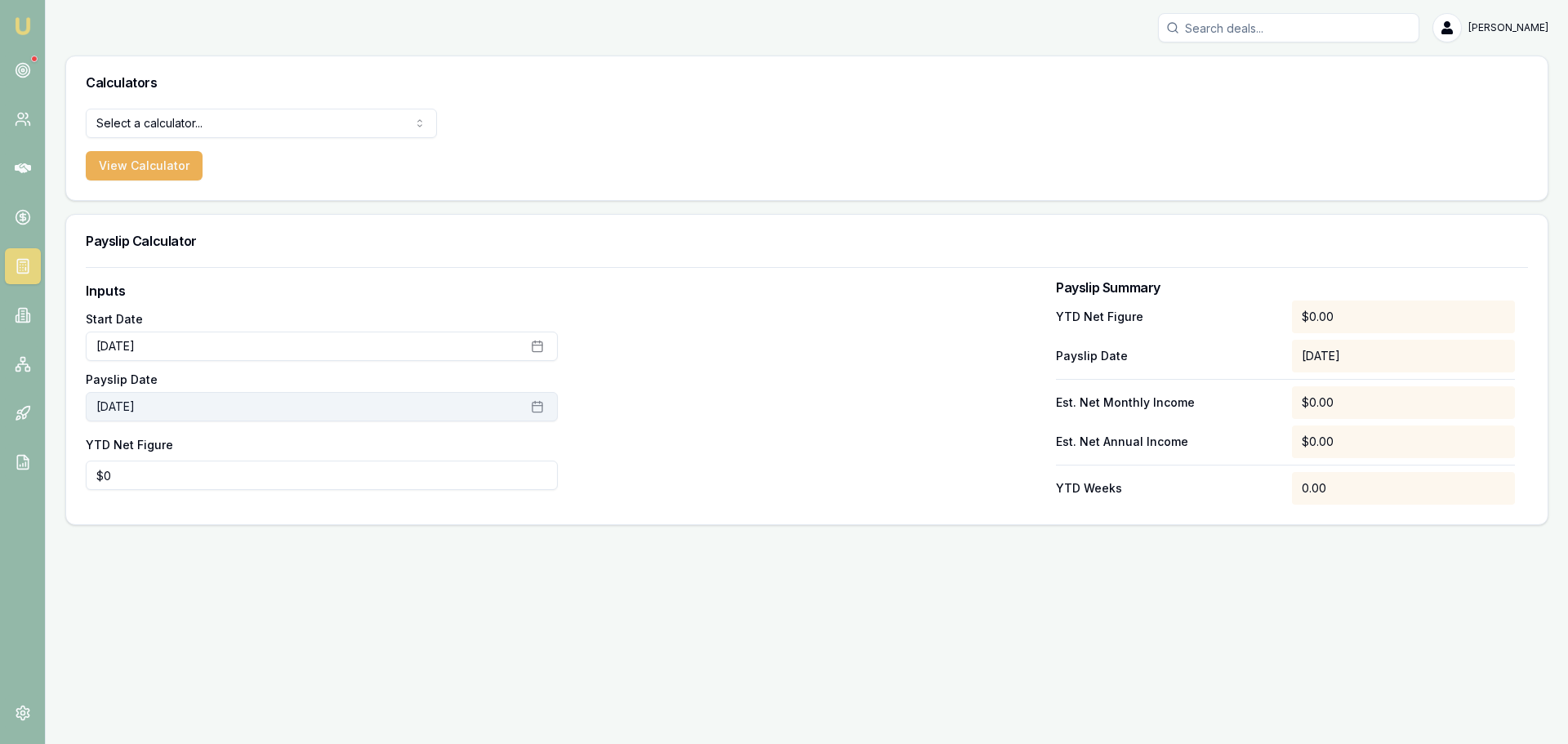
click at [542, 408] on rect "button" at bounding box center [537, 407] width 9 height 9
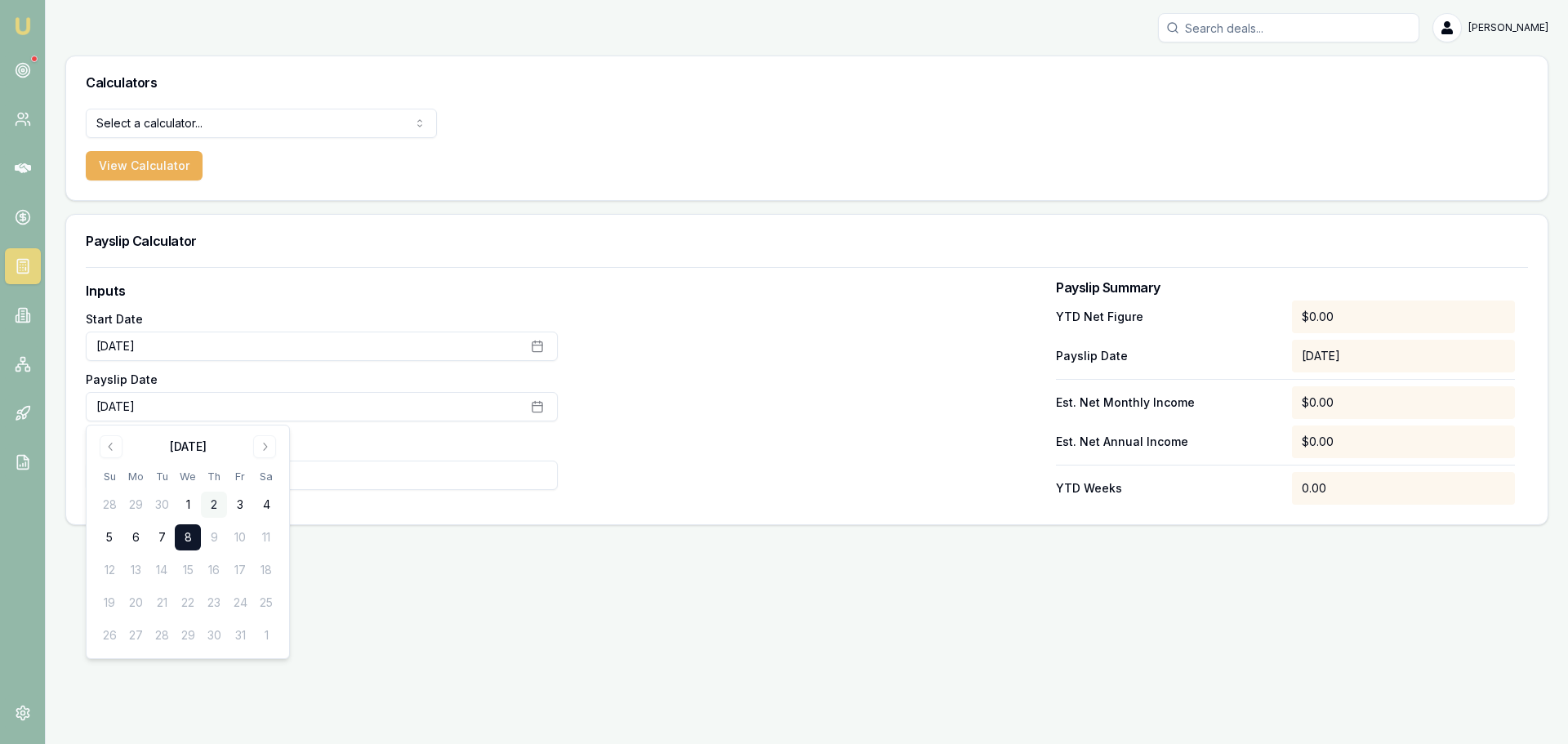
click at [211, 504] on button "2" at bounding box center [214, 504] width 26 height 26
click at [342, 470] on input "0" at bounding box center [322, 474] width 472 height 29
type input "$18,198"
click at [991, 460] on div at bounding box center [807, 392] width 472 height 223
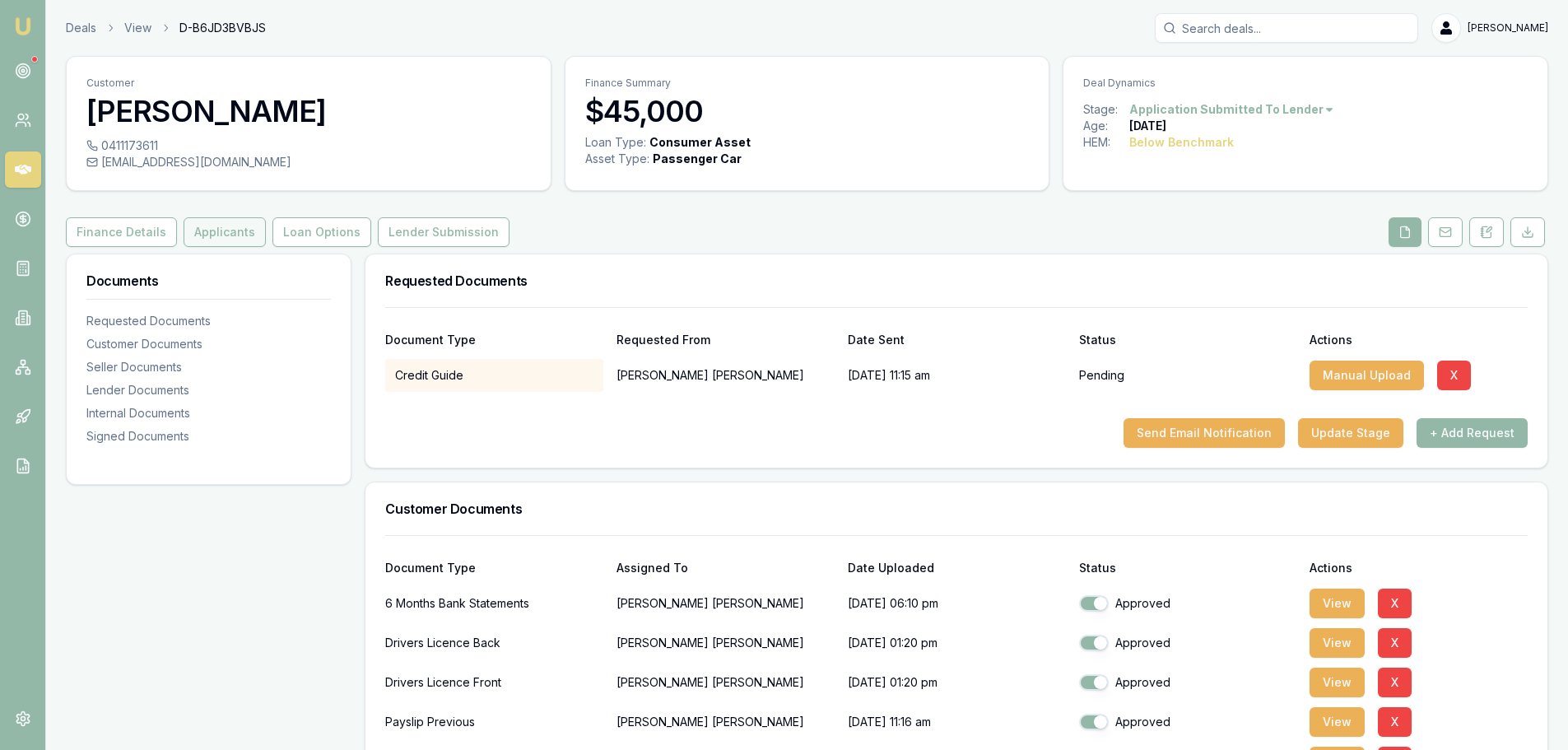
click at [249, 237] on button "Applicants" at bounding box center [224, 232] width 83 height 29
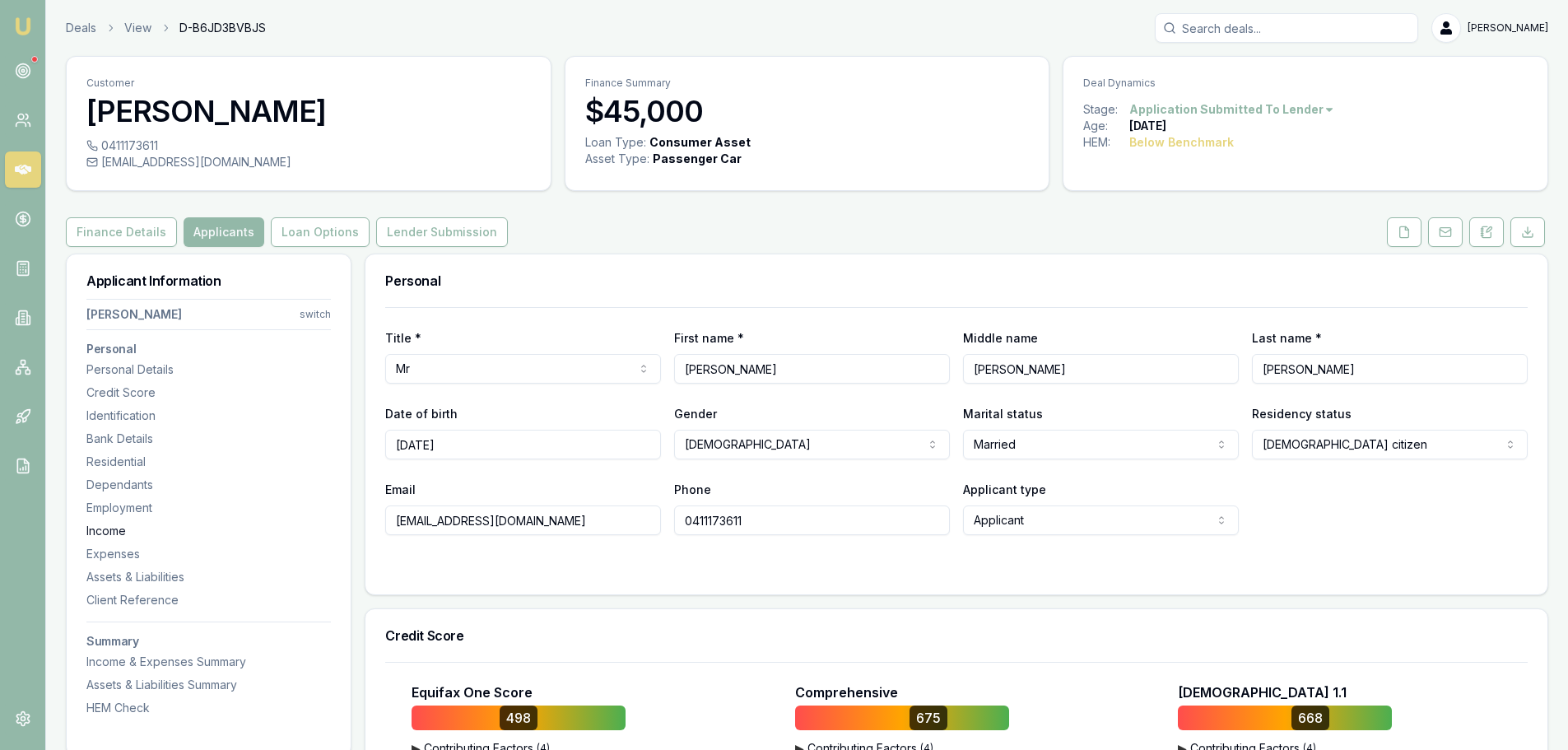
click at [119, 533] on div "Income" at bounding box center [208, 530] width 244 height 16
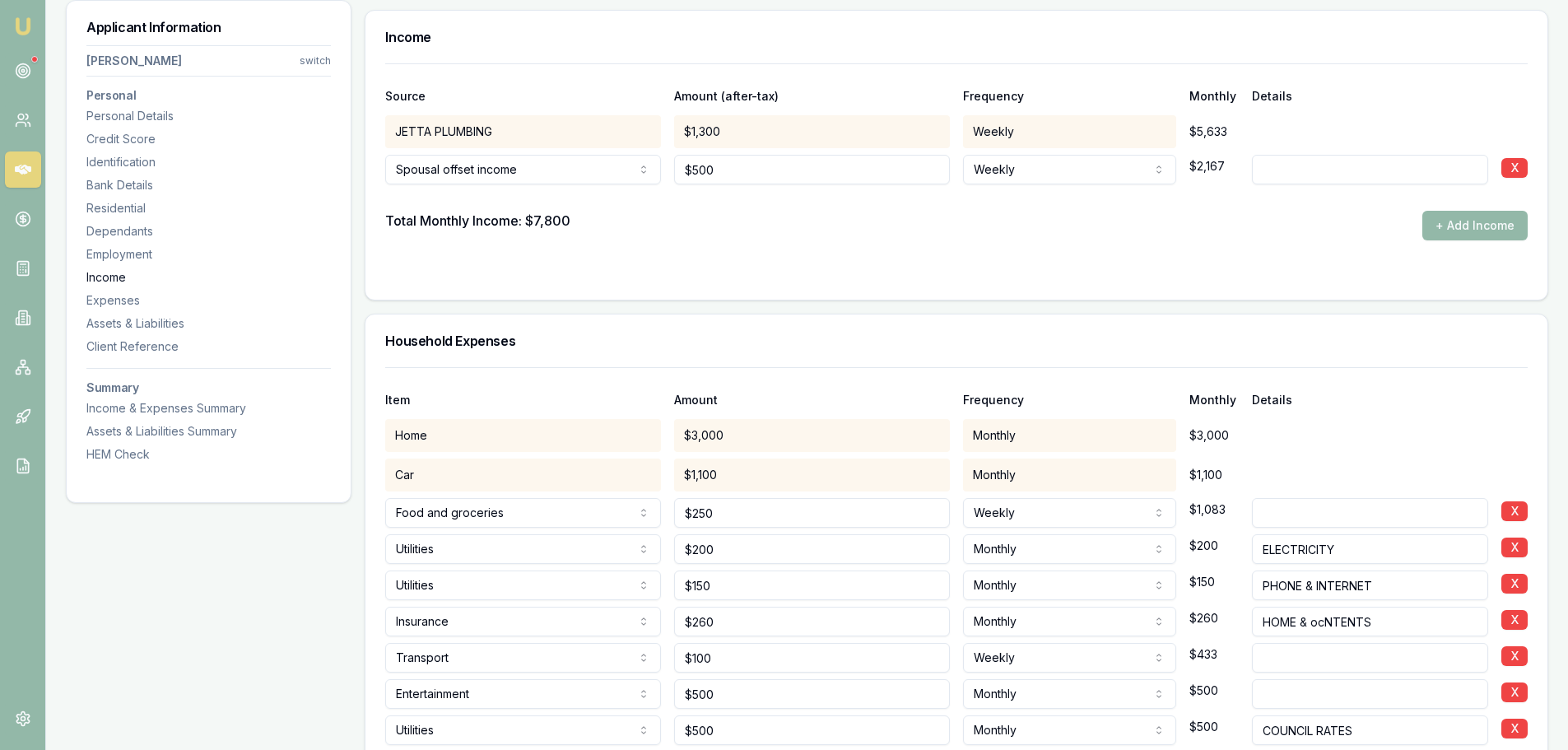
scroll to position [2960, 0]
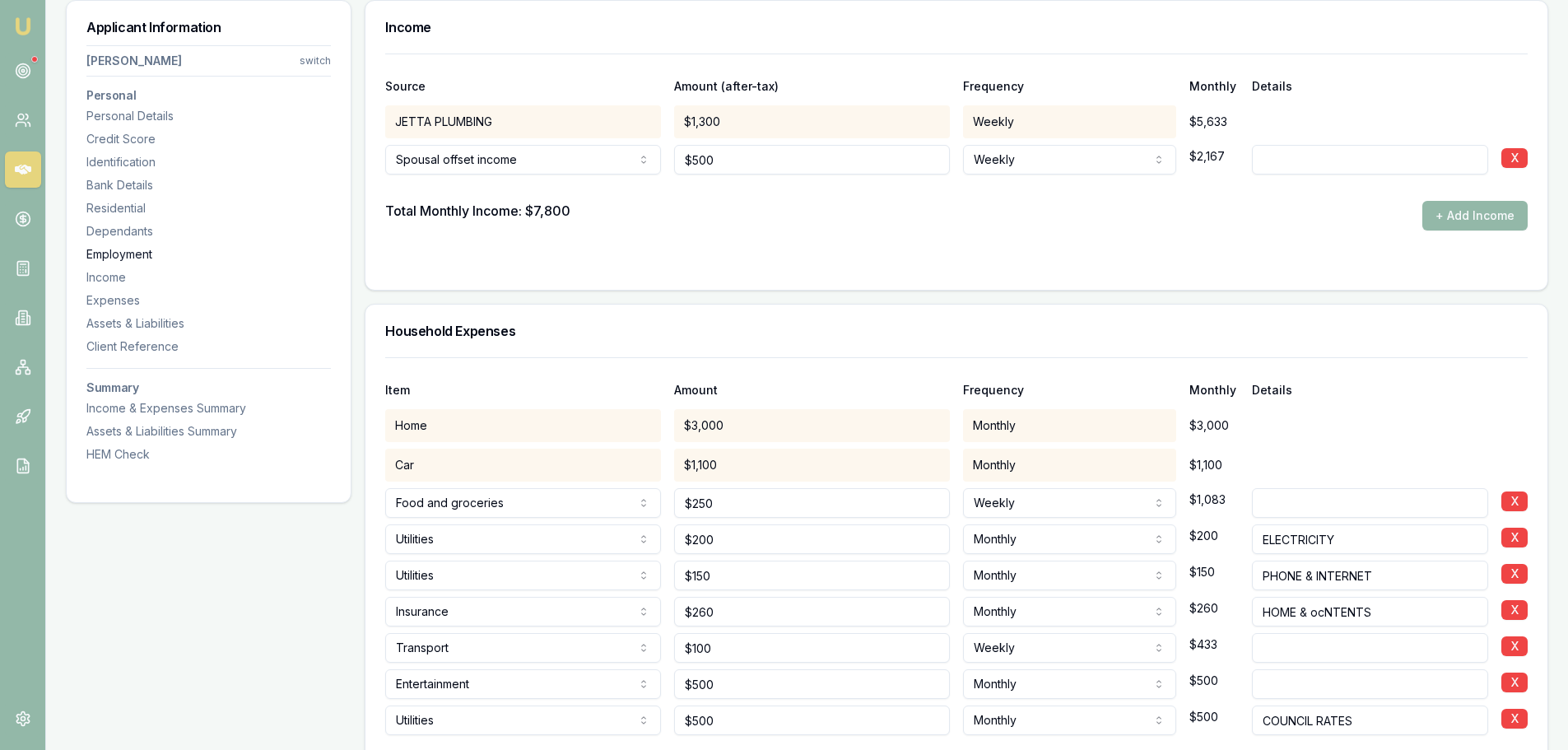
click at [109, 256] on div "Employment" at bounding box center [208, 254] width 244 height 16
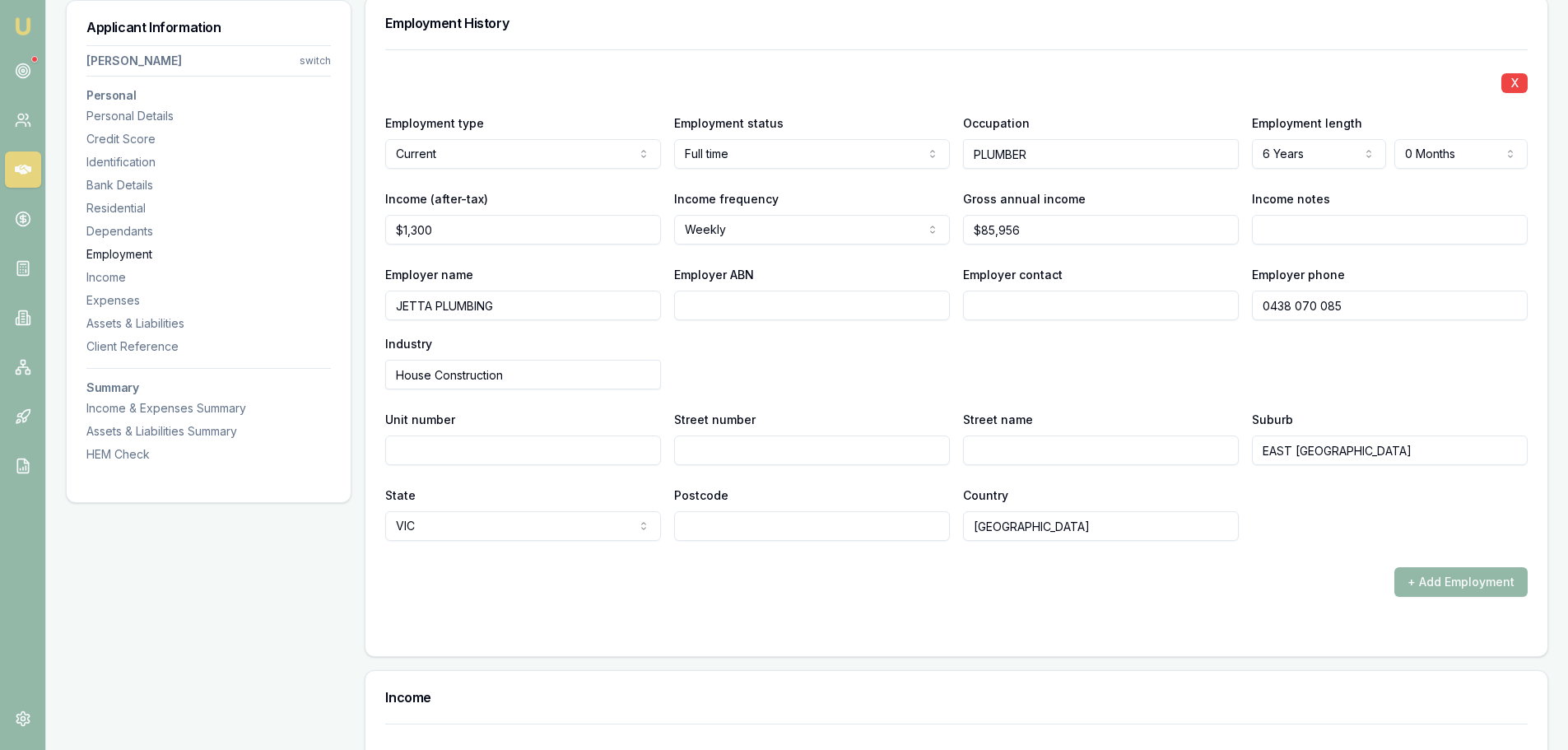
scroll to position [2286, 0]
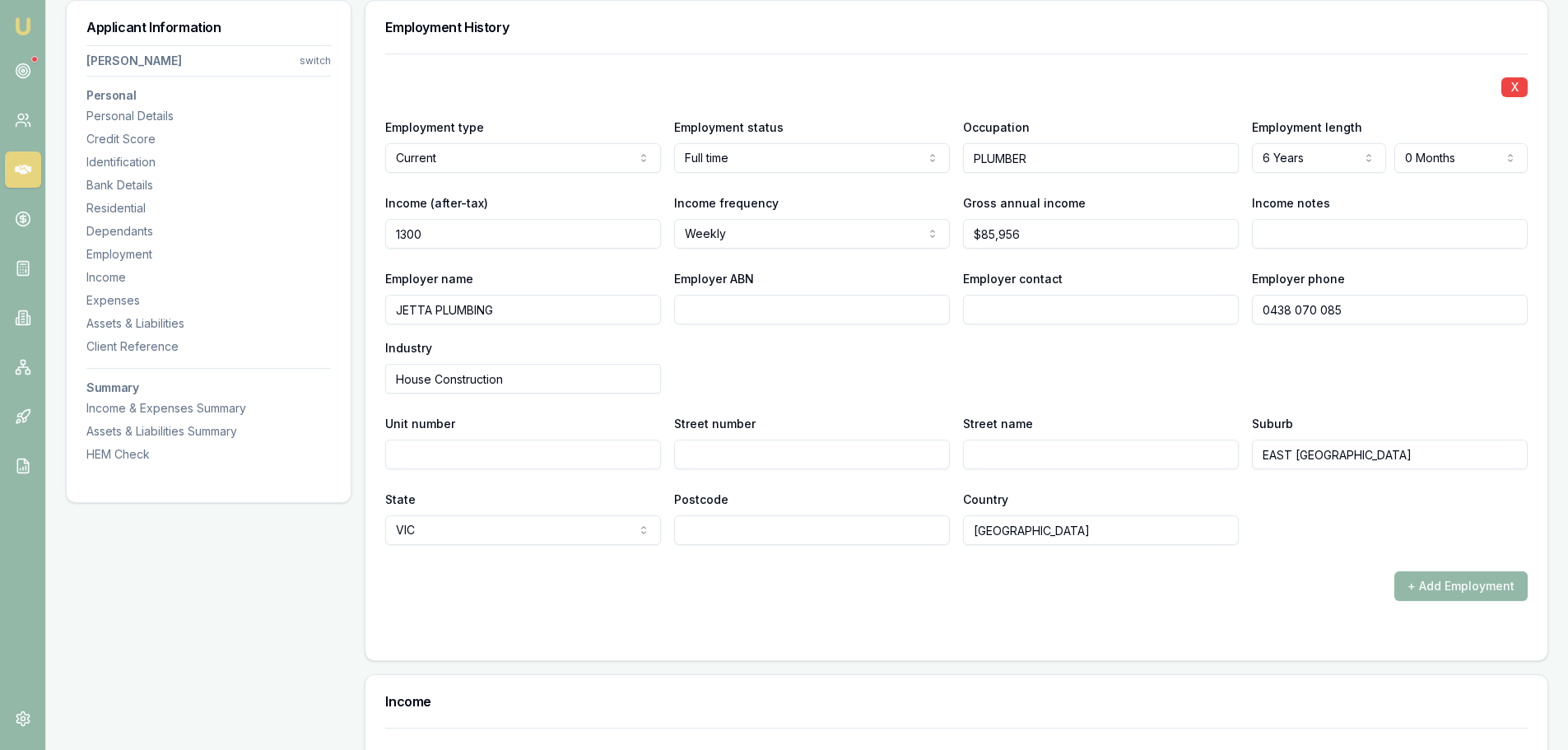
drag, startPoint x: 492, startPoint y: 235, endPoint x: -159, endPoint y: 272, distance: 652.1
type input "$5,892"
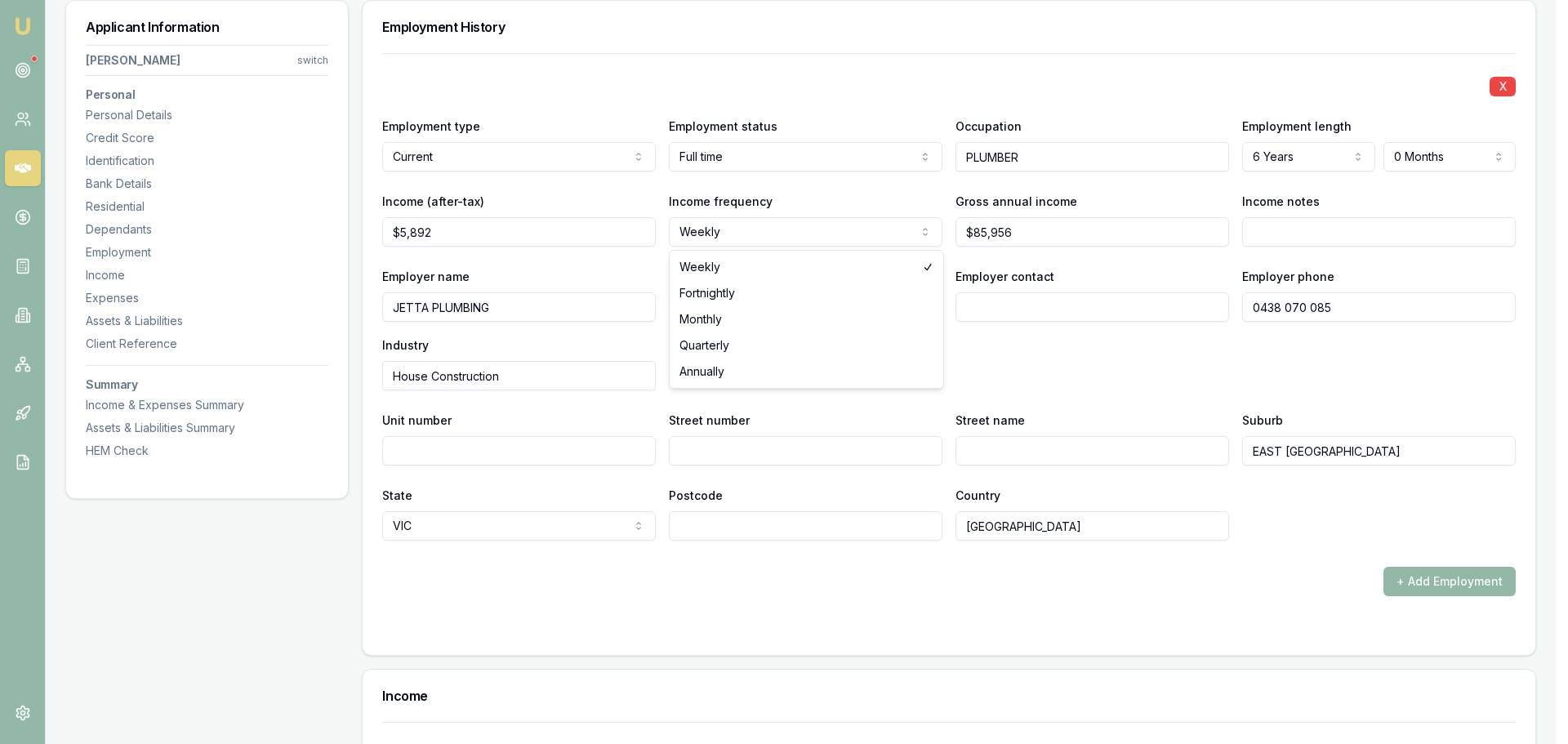
select select "MONTHLY"
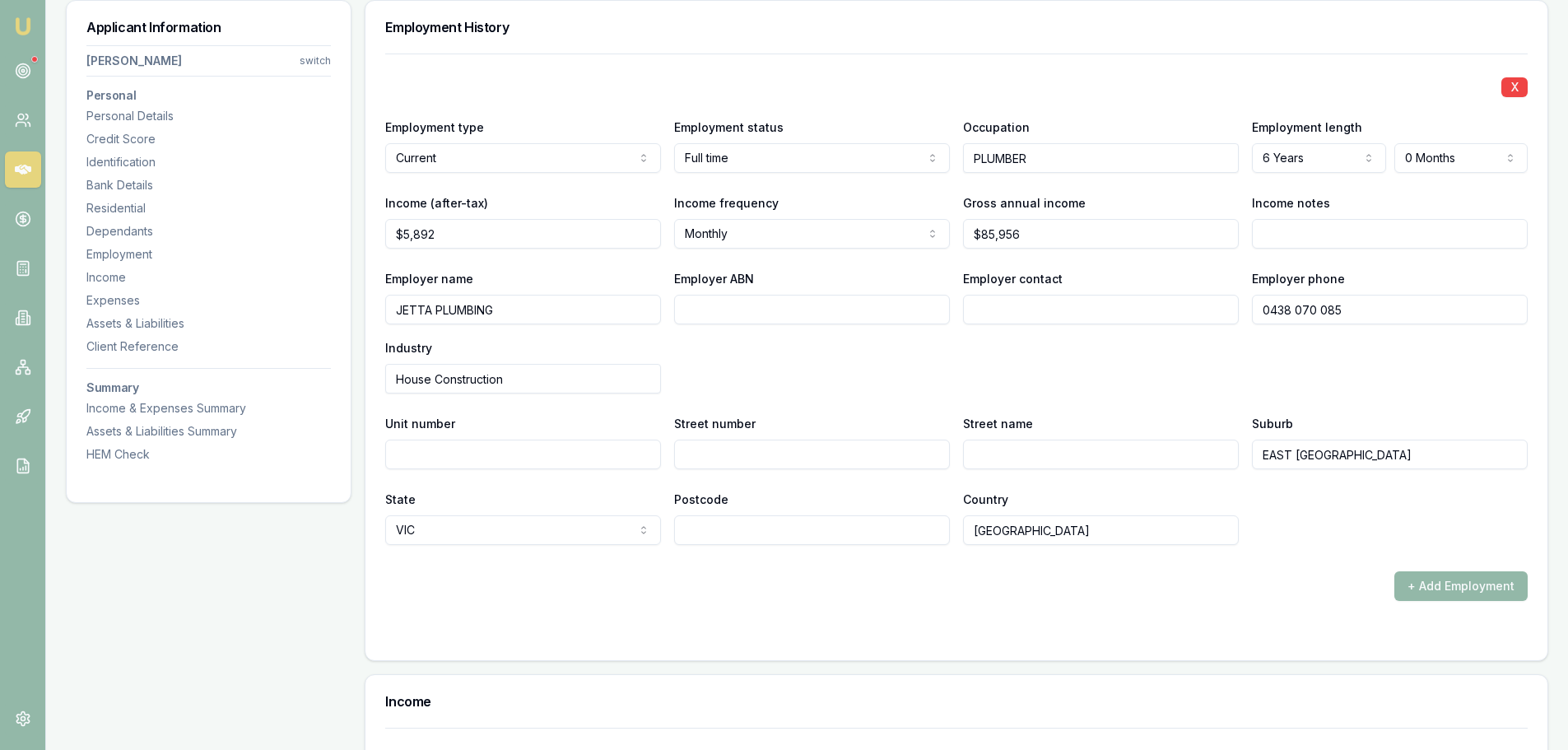
click at [842, 367] on div "Employer name JETTA PLUMBING Employer ABN Employer contact Employer phone 0438 …" at bounding box center [957, 331] width 1143 height 125
click at [125, 450] on div "HEM Check" at bounding box center [208, 453] width 244 height 16
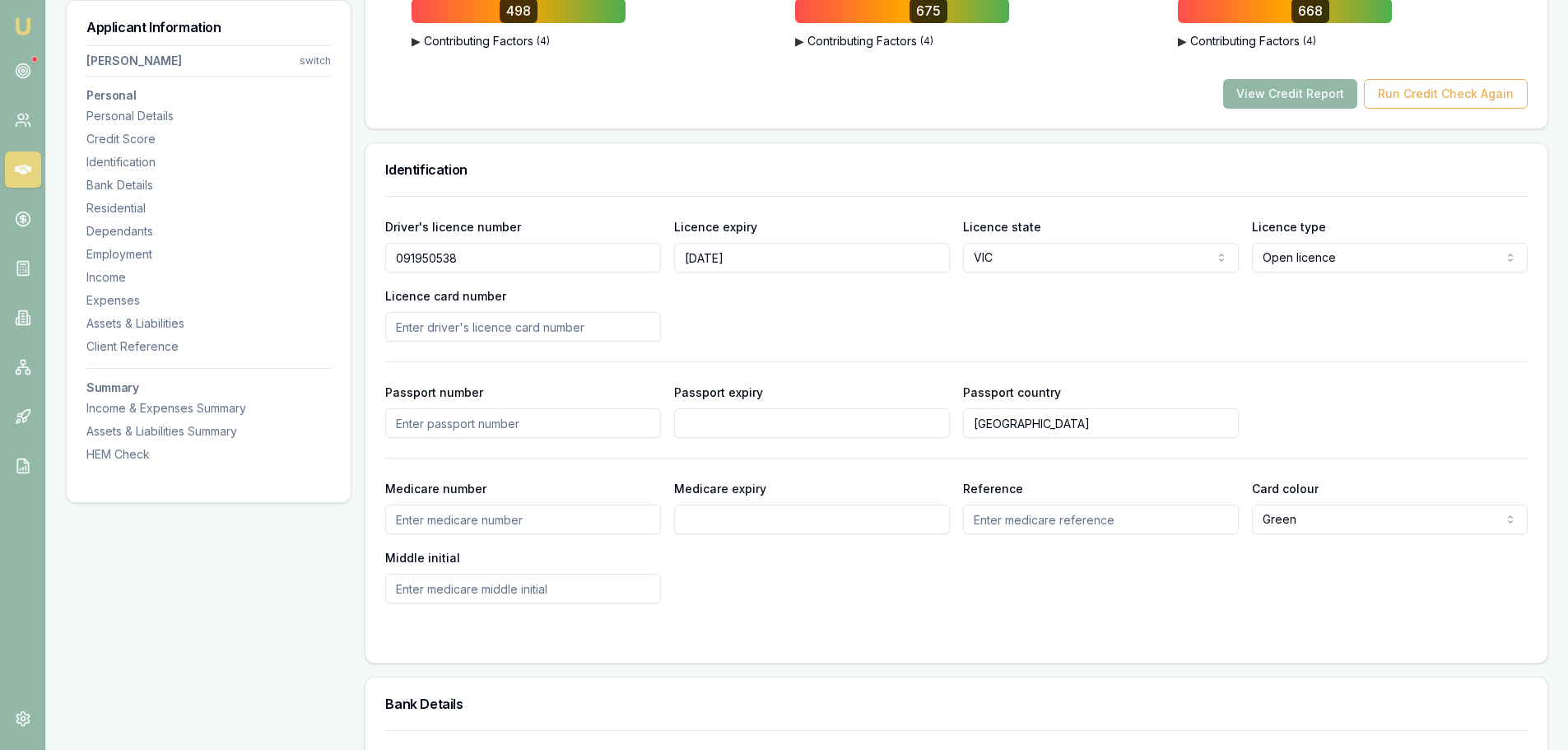
scroll to position [573, 0]
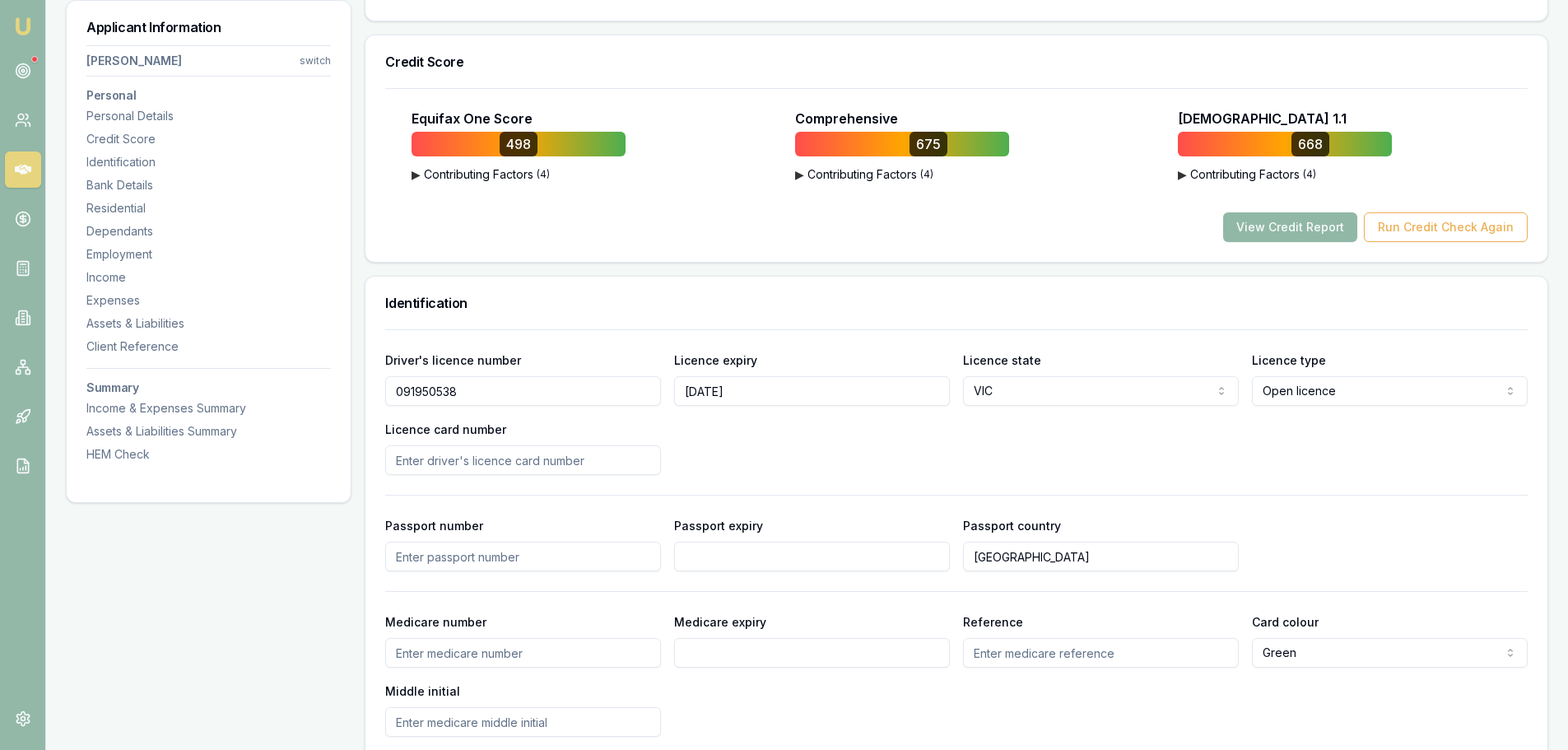
click at [1284, 223] on button "View Credit Report" at bounding box center [1290, 226] width 134 height 29
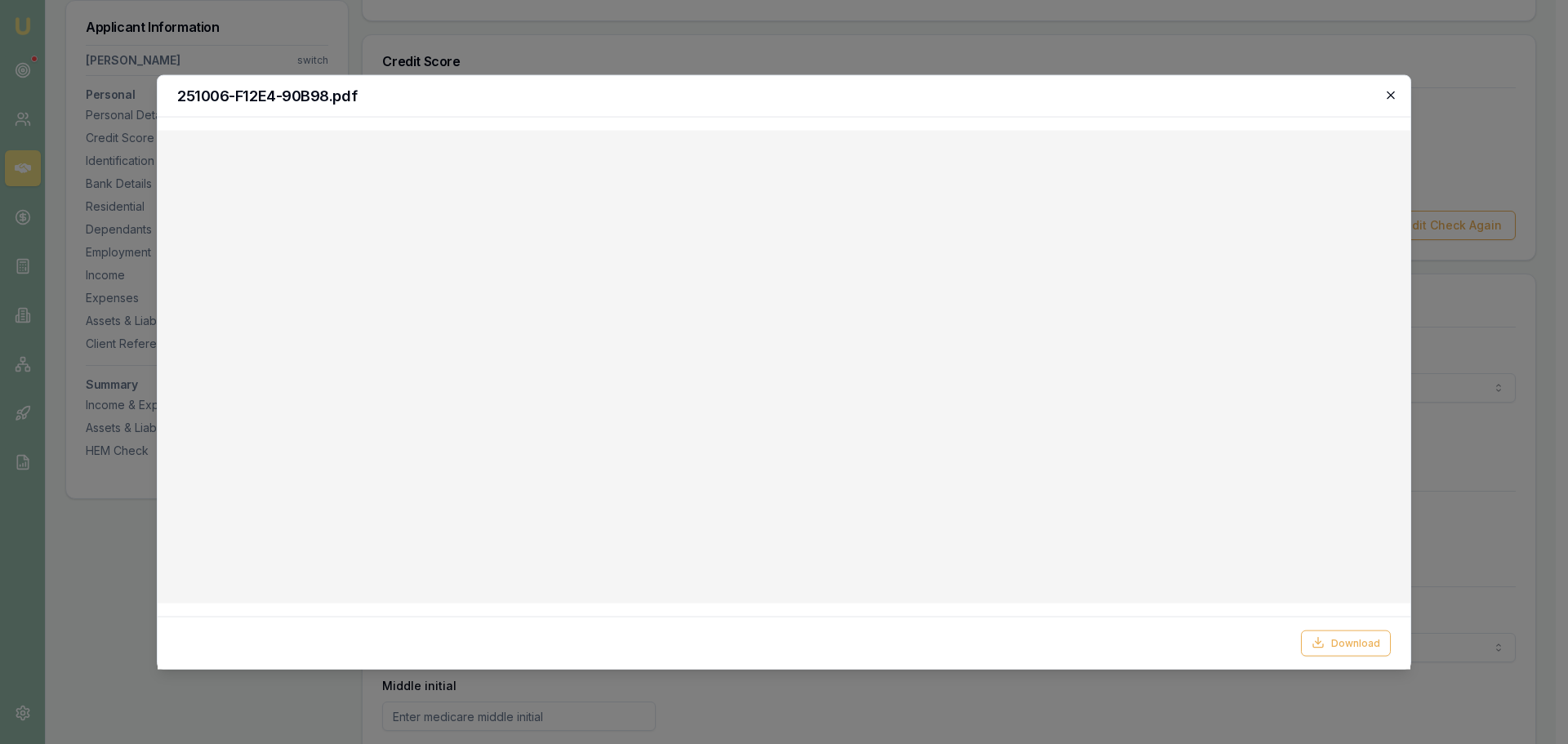
click at [1391, 94] on icon "button" at bounding box center [1391, 95] width 13 height 13
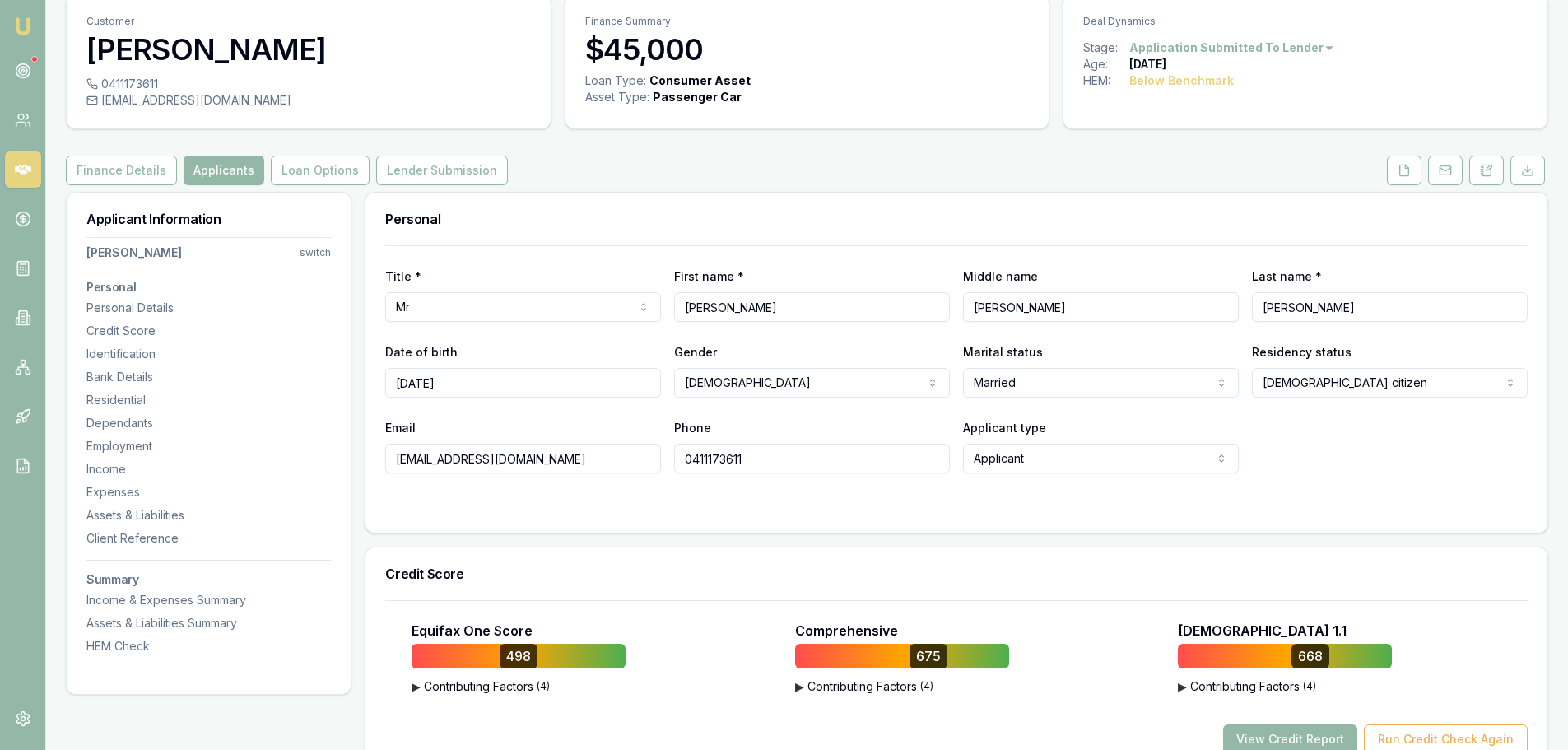
scroll to position [0, 0]
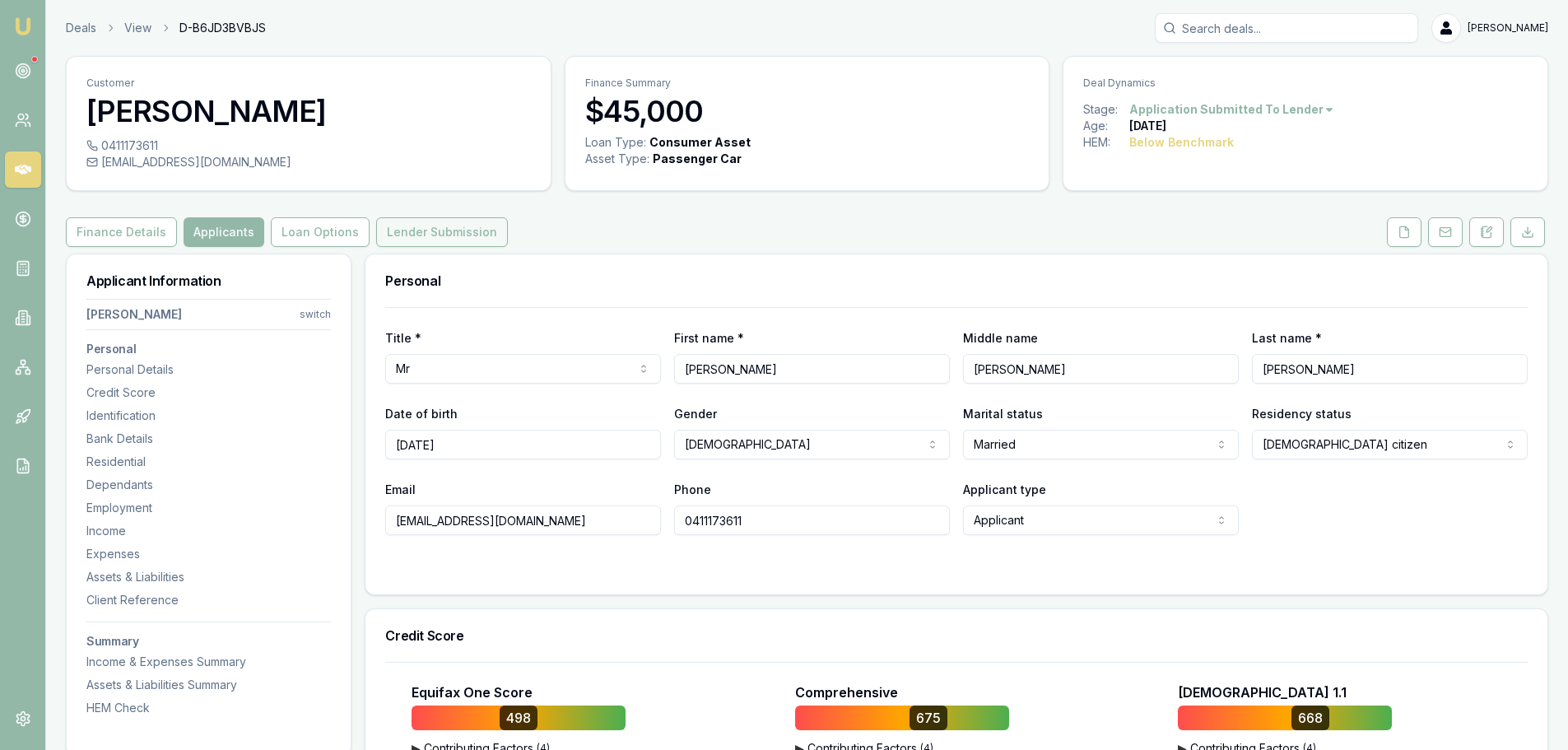
click at [438, 236] on button "Lender Submission" at bounding box center [442, 232] width 132 height 29
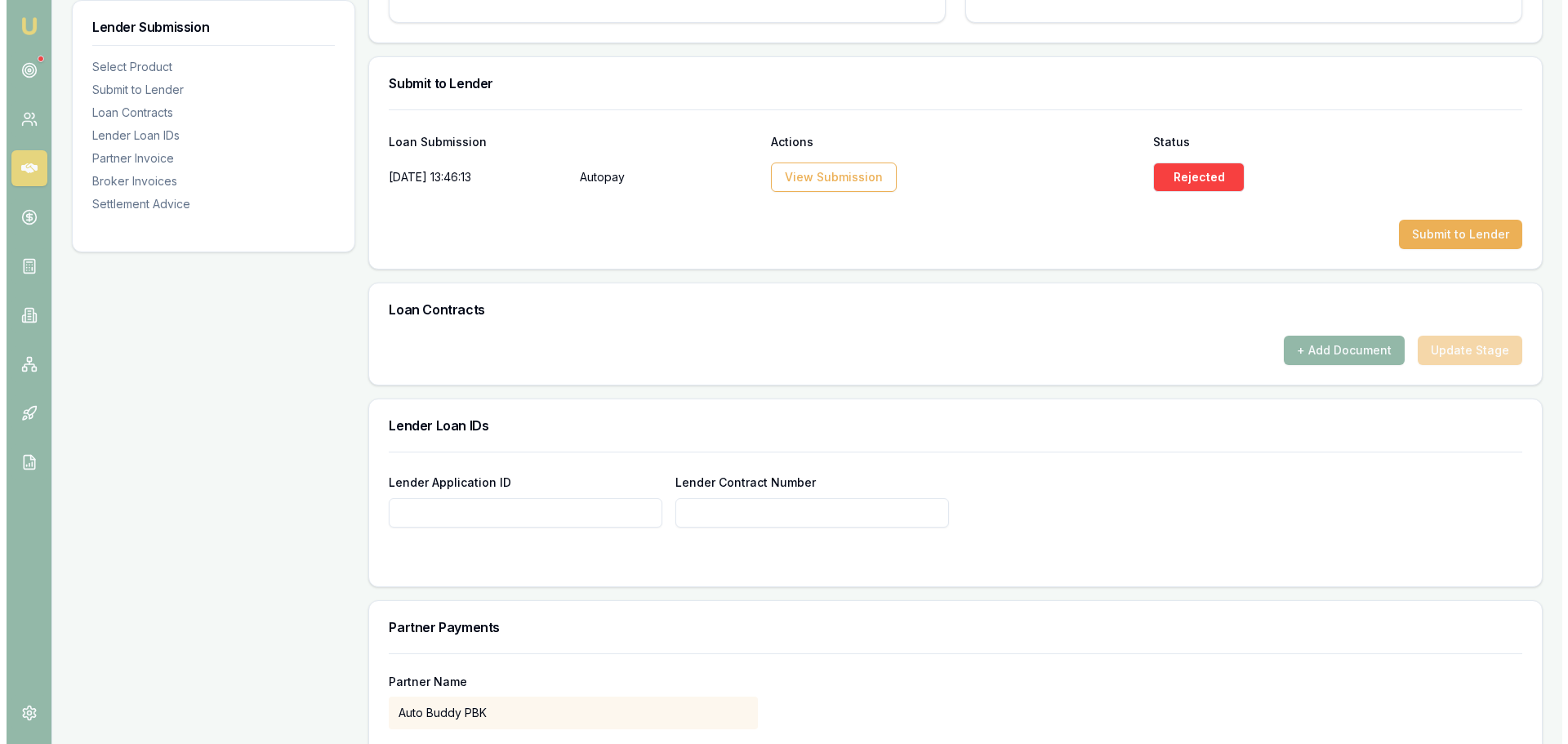
scroll to position [898, 0]
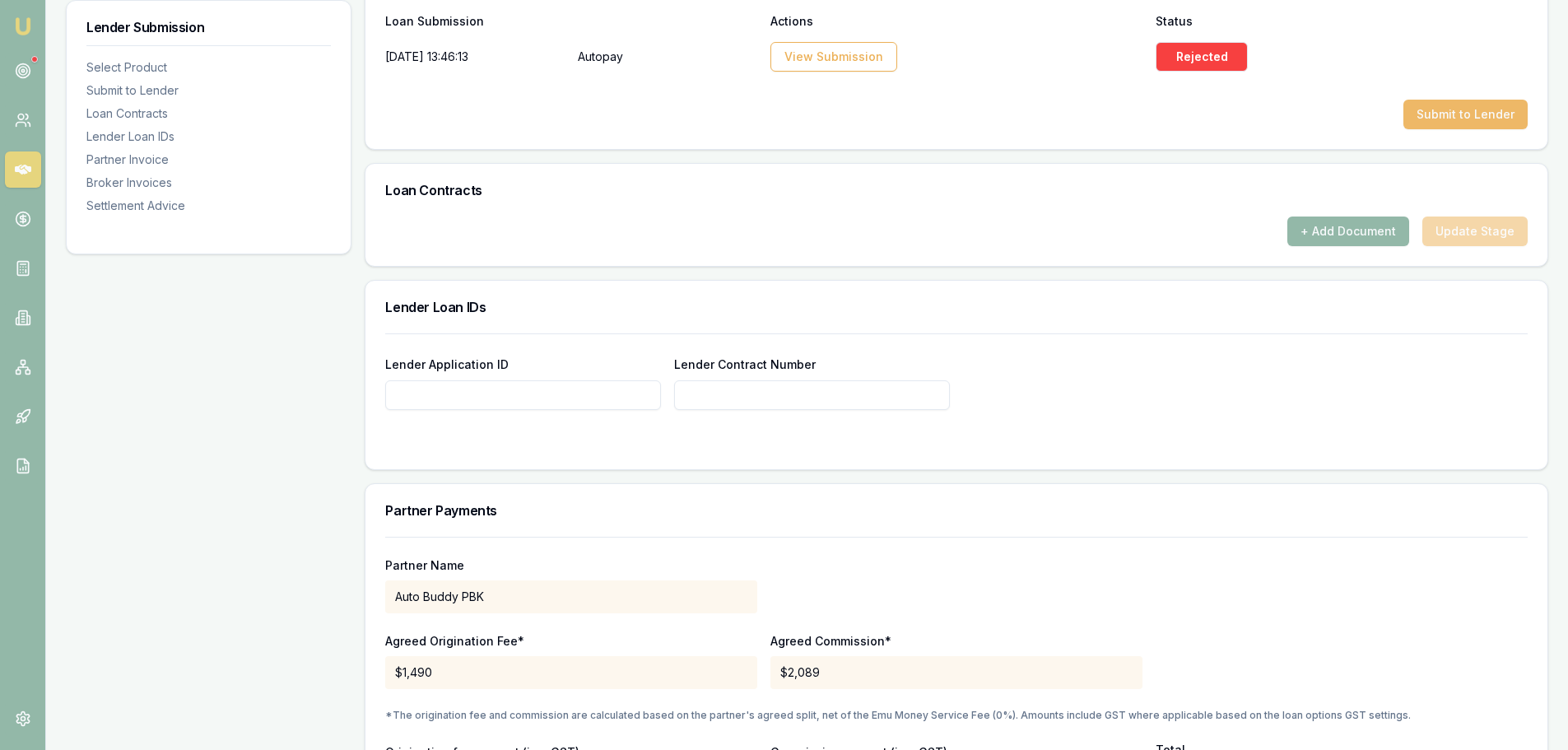
click at [1502, 109] on button "Submit to Lender" at bounding box center [1465, 114] width 125 height 29
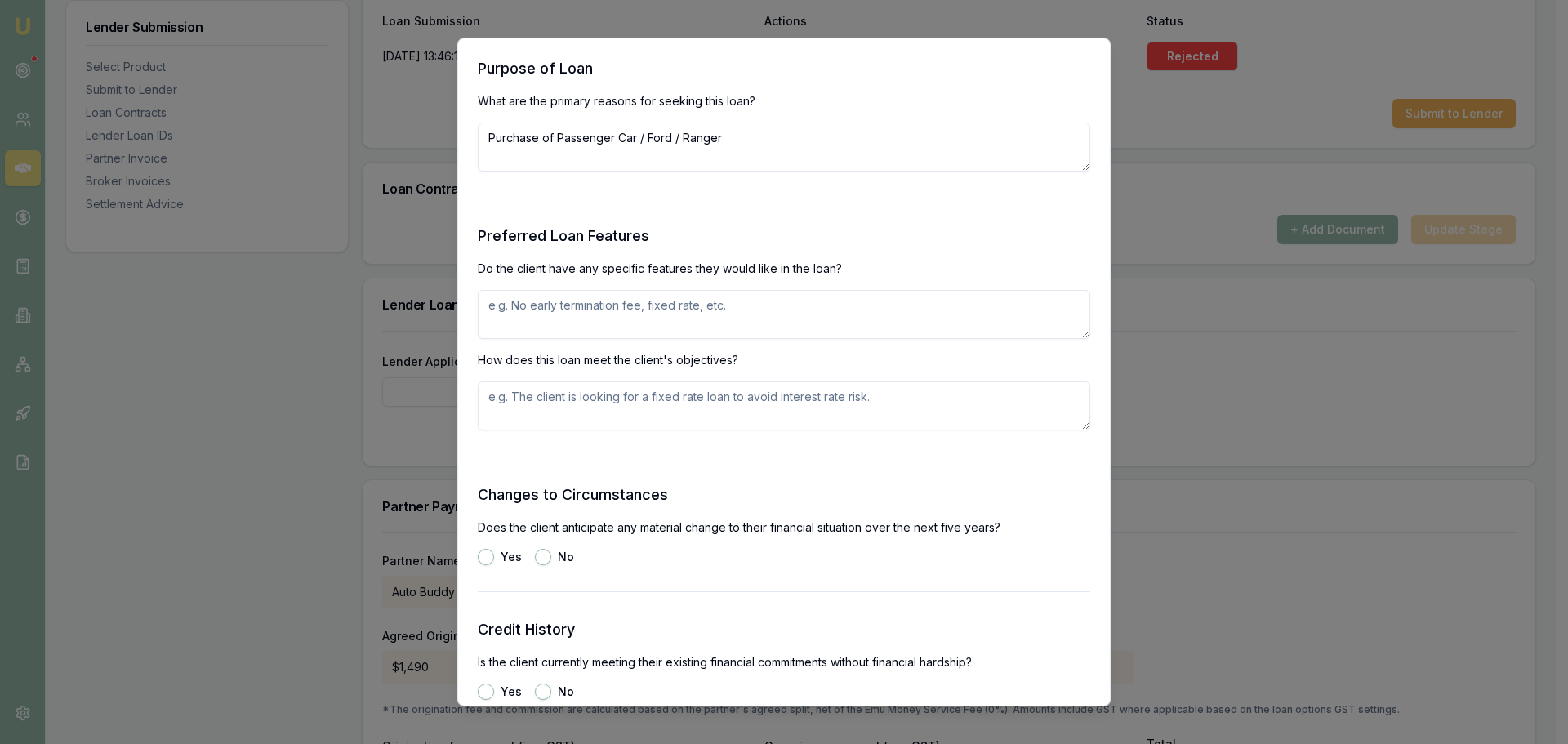
scroll to position [1796, 0]
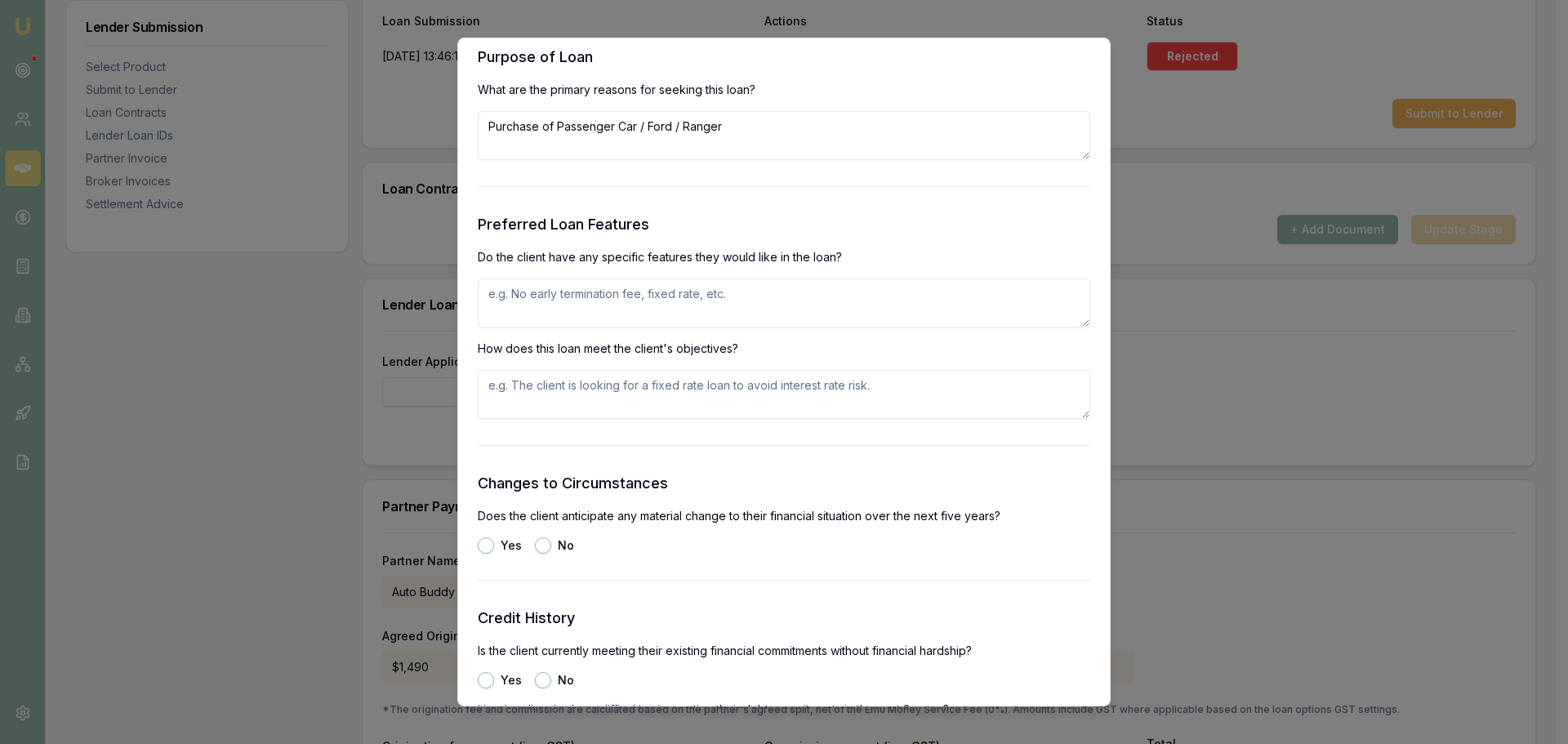
click at [809, 291] on textarea at bounding box center [783, 303] width 612 height 49
type textarea "FIXED RATE, NO EXIT FEES"
type button "yes"
click at [544, 544] on button "No" at bounding box center [542, 545] width 16 height 16
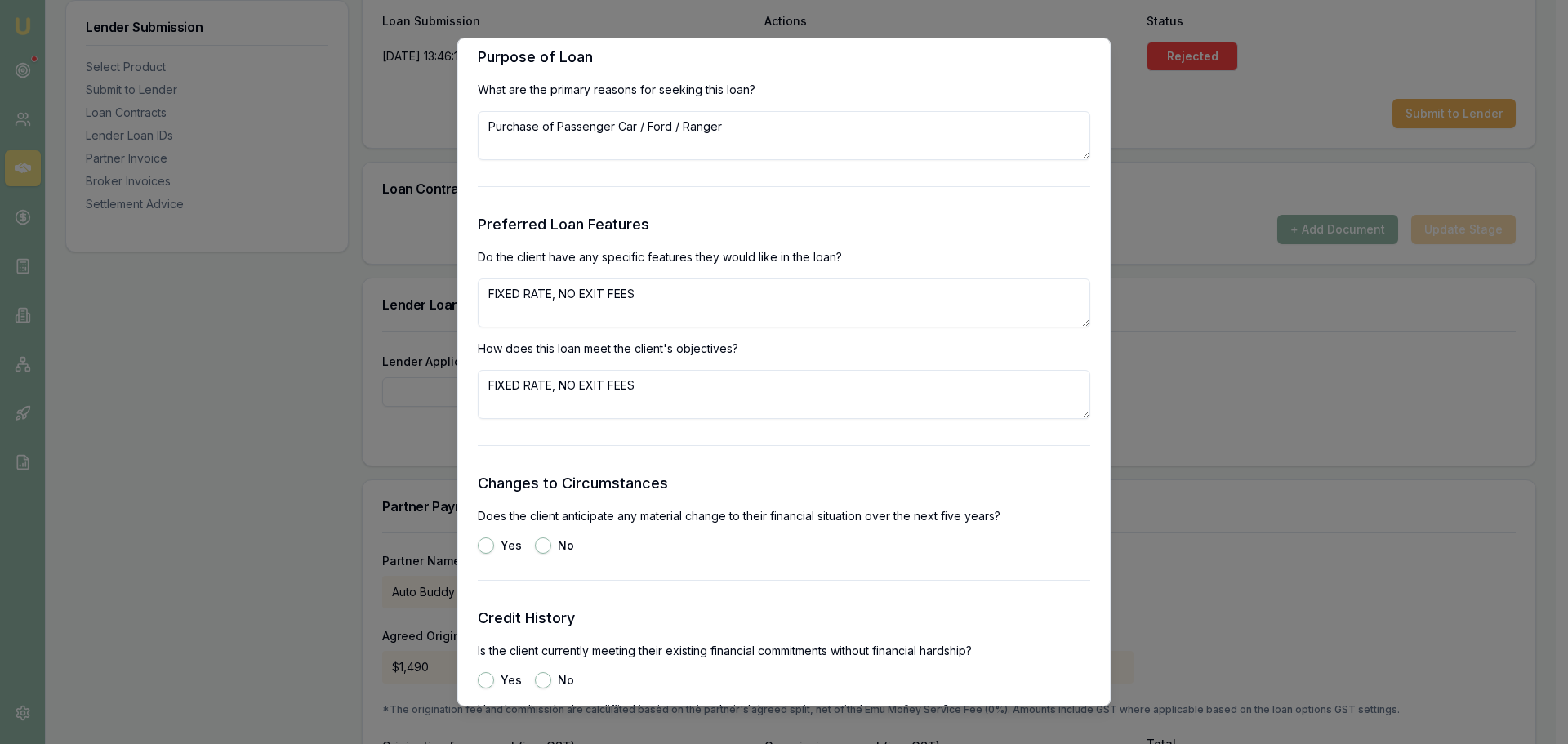
radio input "true"
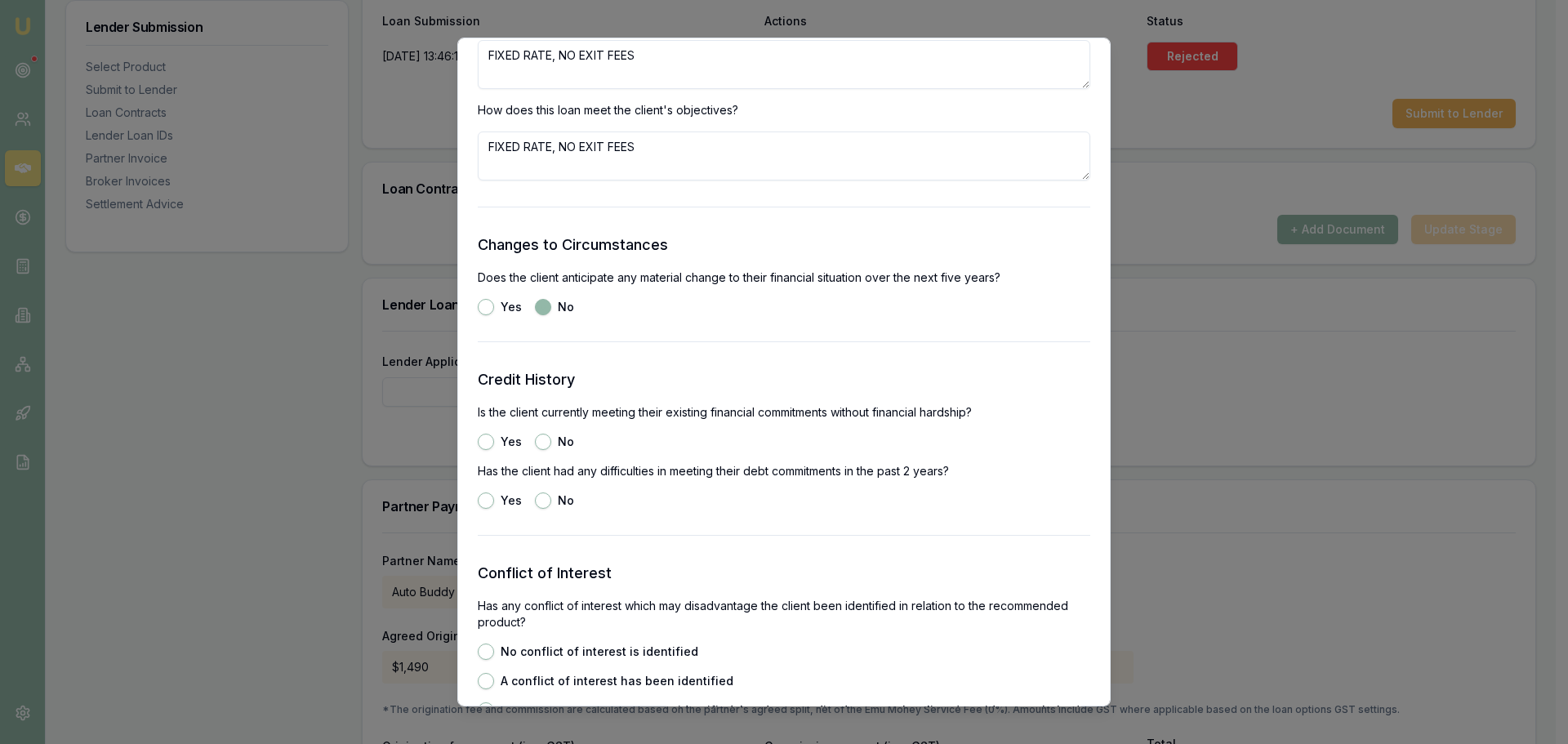
scroll to position [2041, 0]
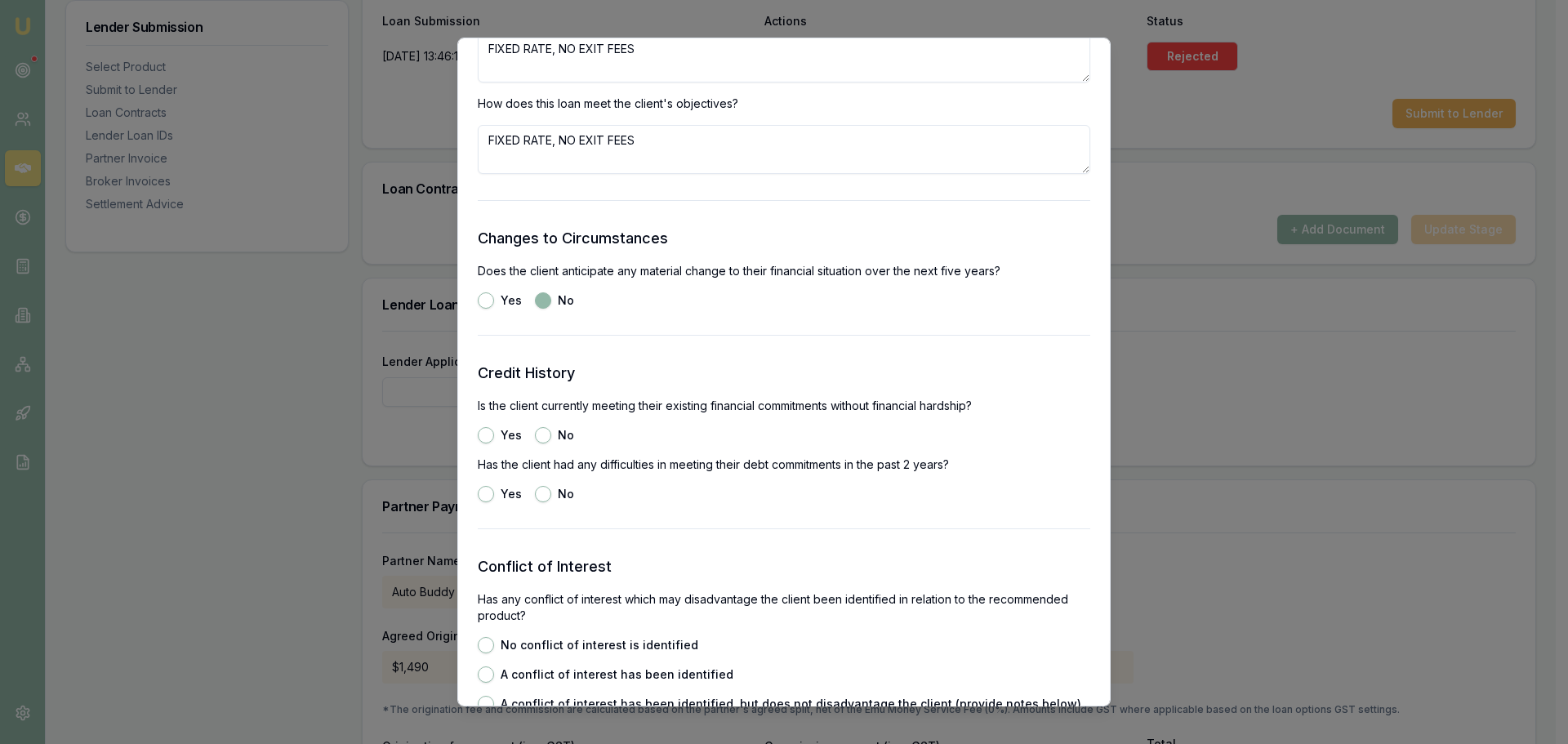
click at [483, 439] on button "Yes" at bounding box center [485, 435] width 16 height 16
radio input "true"
click at [539, 492] on button "No" at bounding box center [542, 493] width 16 height 16
radio input "true"
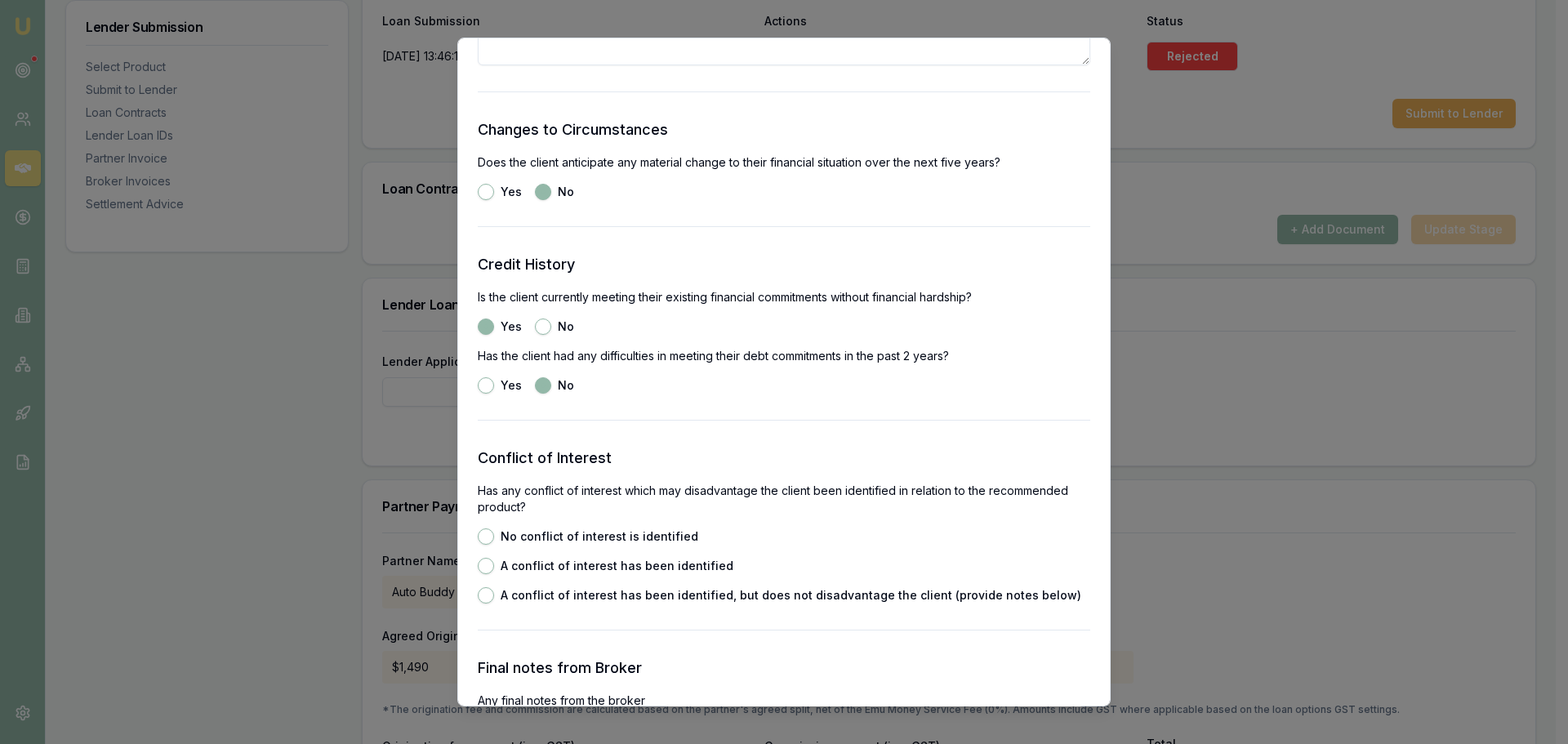
scroll to position [2205, 0]
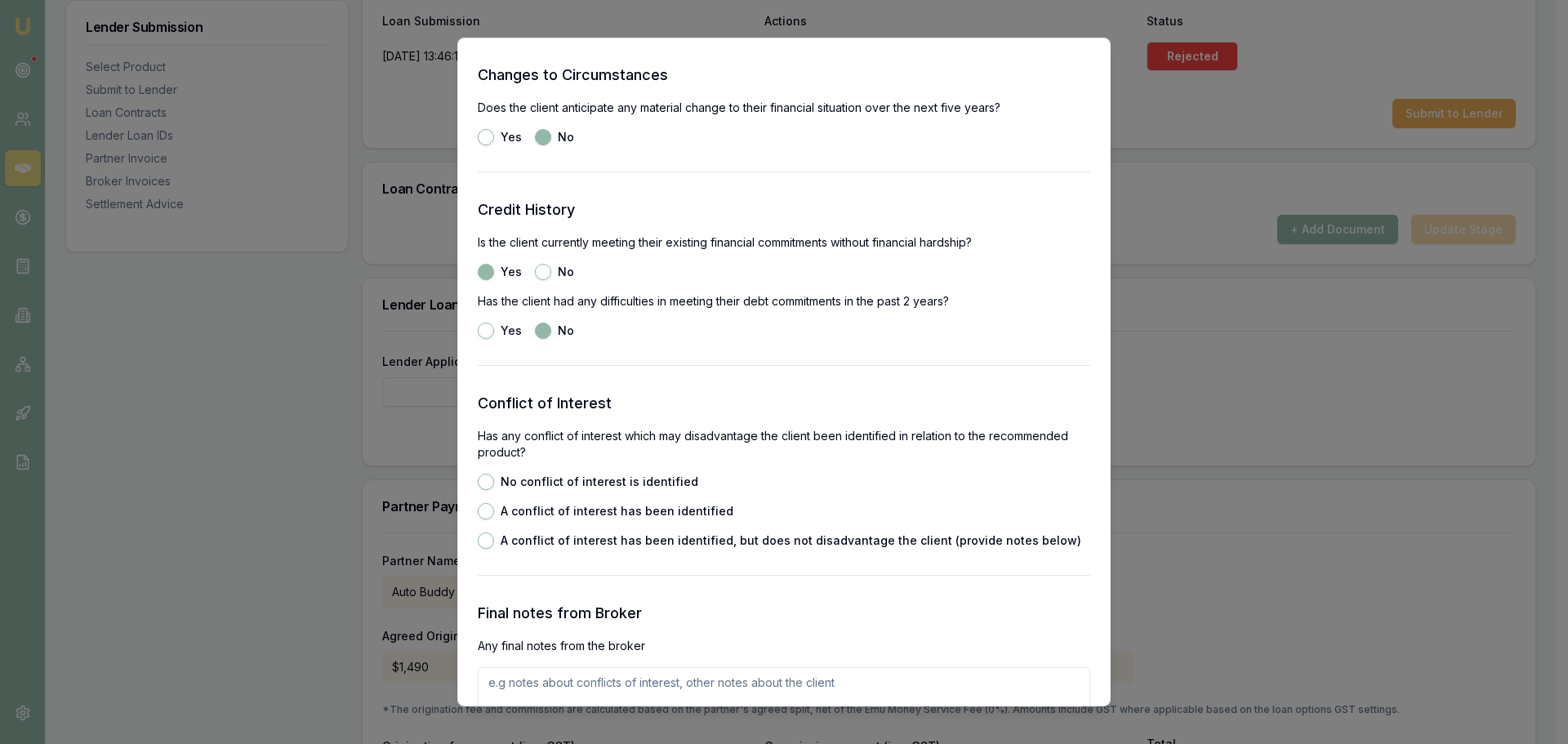
click at [489, 480] on button "No conflict of interest is identified" at bounding box center [485, 481] width 16 height 16
radio input "true"
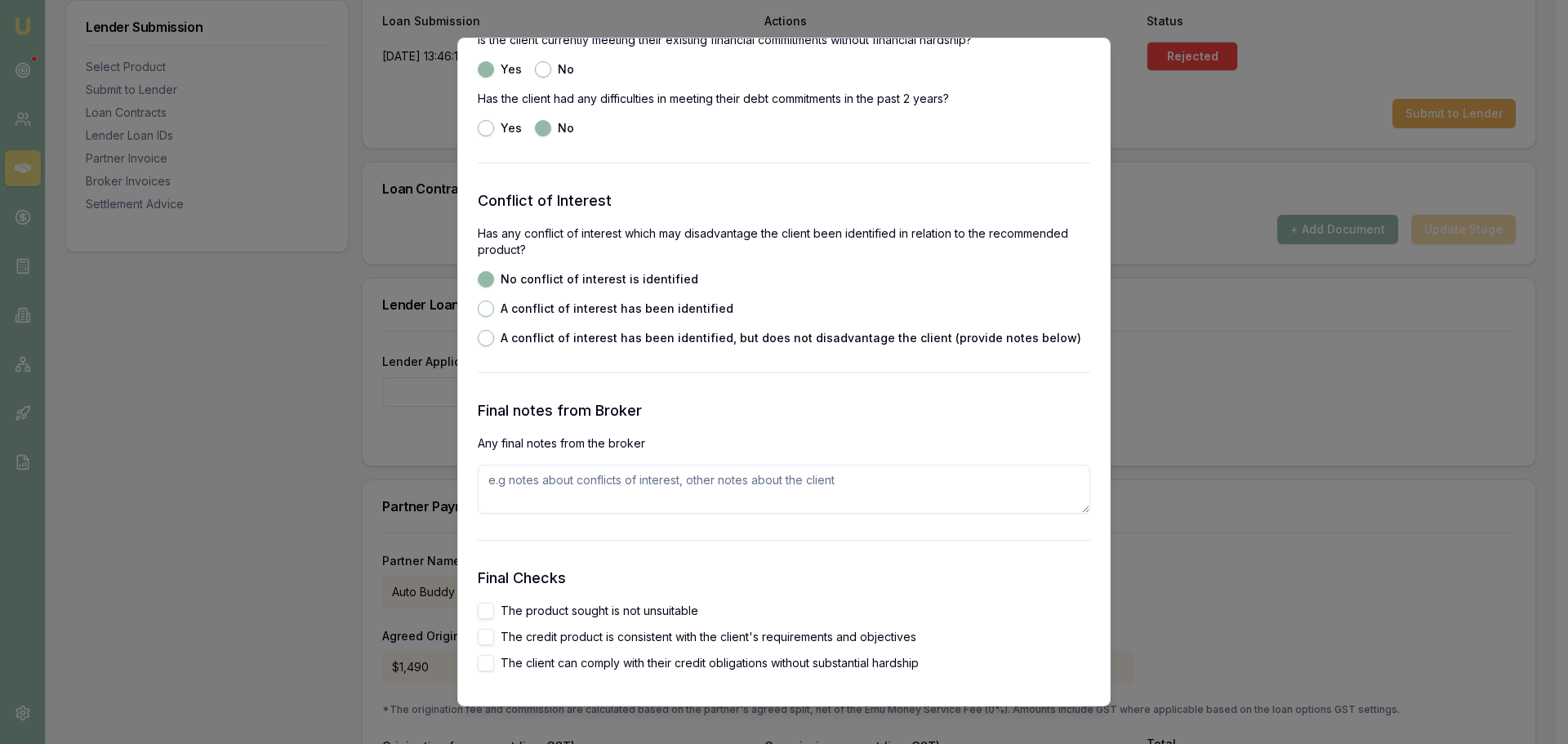
scroll to position [2449, 0]
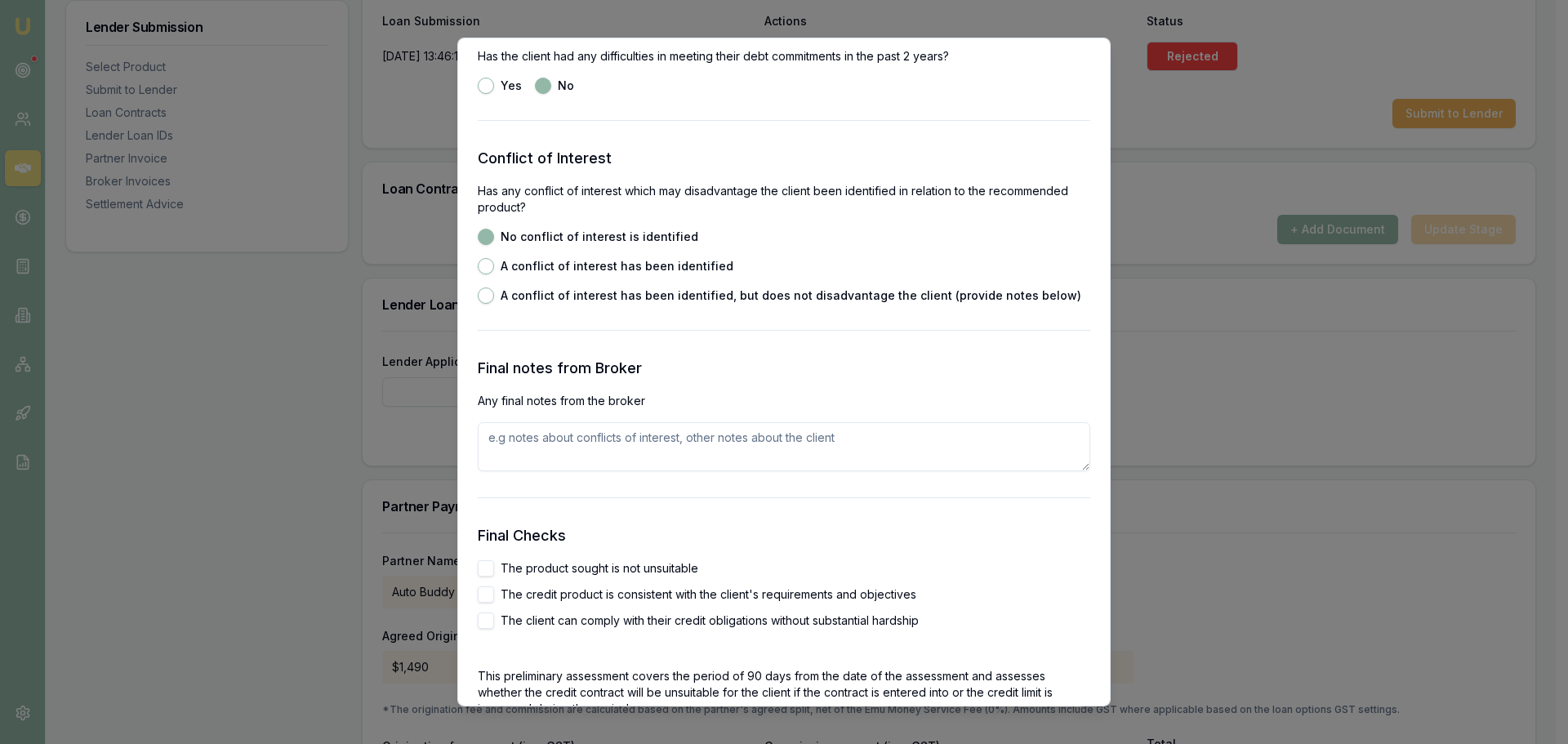
click at [488, 567] on button "The product sought is not unsuitable" at bounding box center [485, 568] width 16 height 16
checkbox input "true"
click at [488, 590] on button "The credit product is consistent with the client's requirements and objectives" at bounding box center [485, 594] width 16 height 16
checkbox input "true"
click at [487, 613] on button "The client can comply with their credit obligations without substantial hardship" at bounding box center [485, 620] width 16 height 16
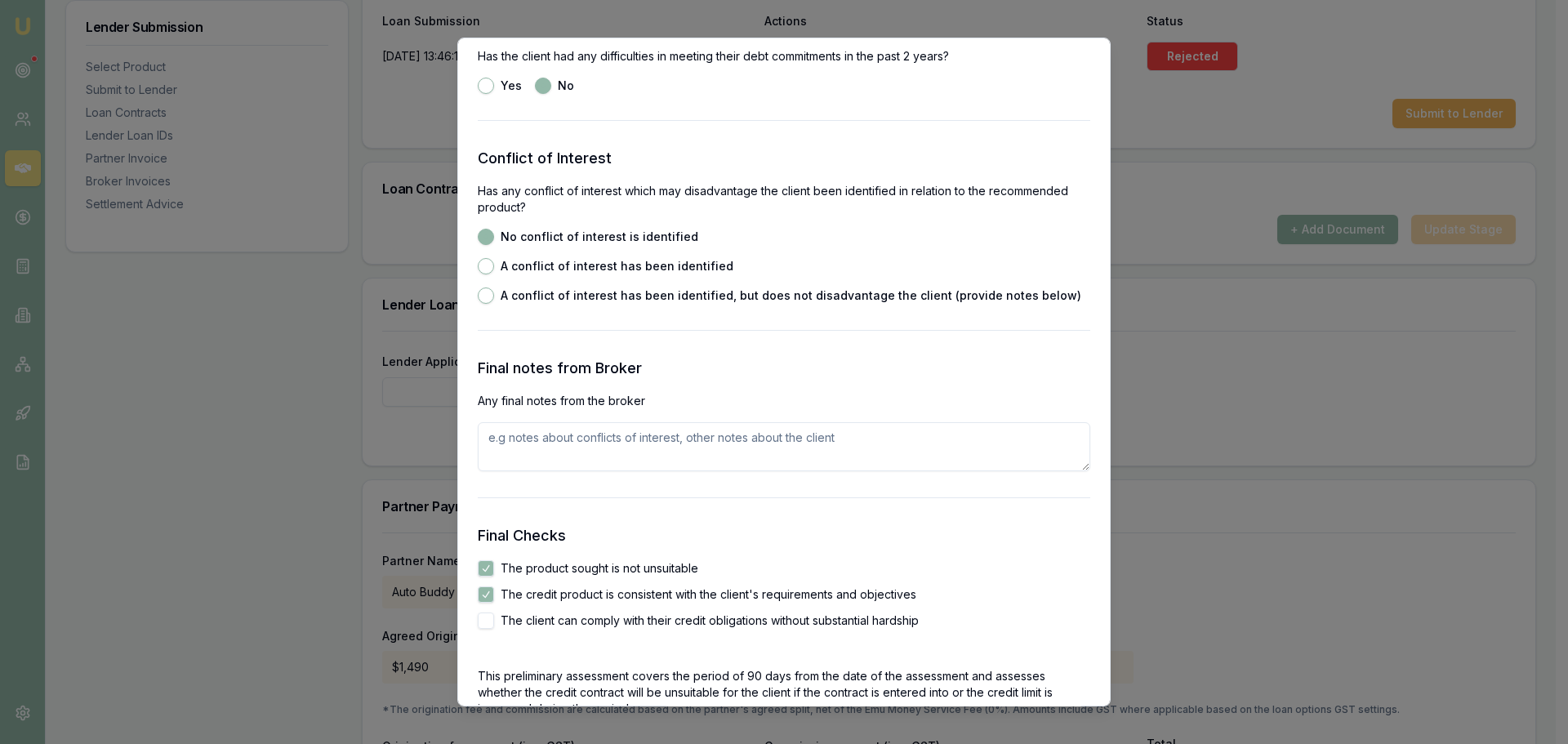
checkbox input "true"
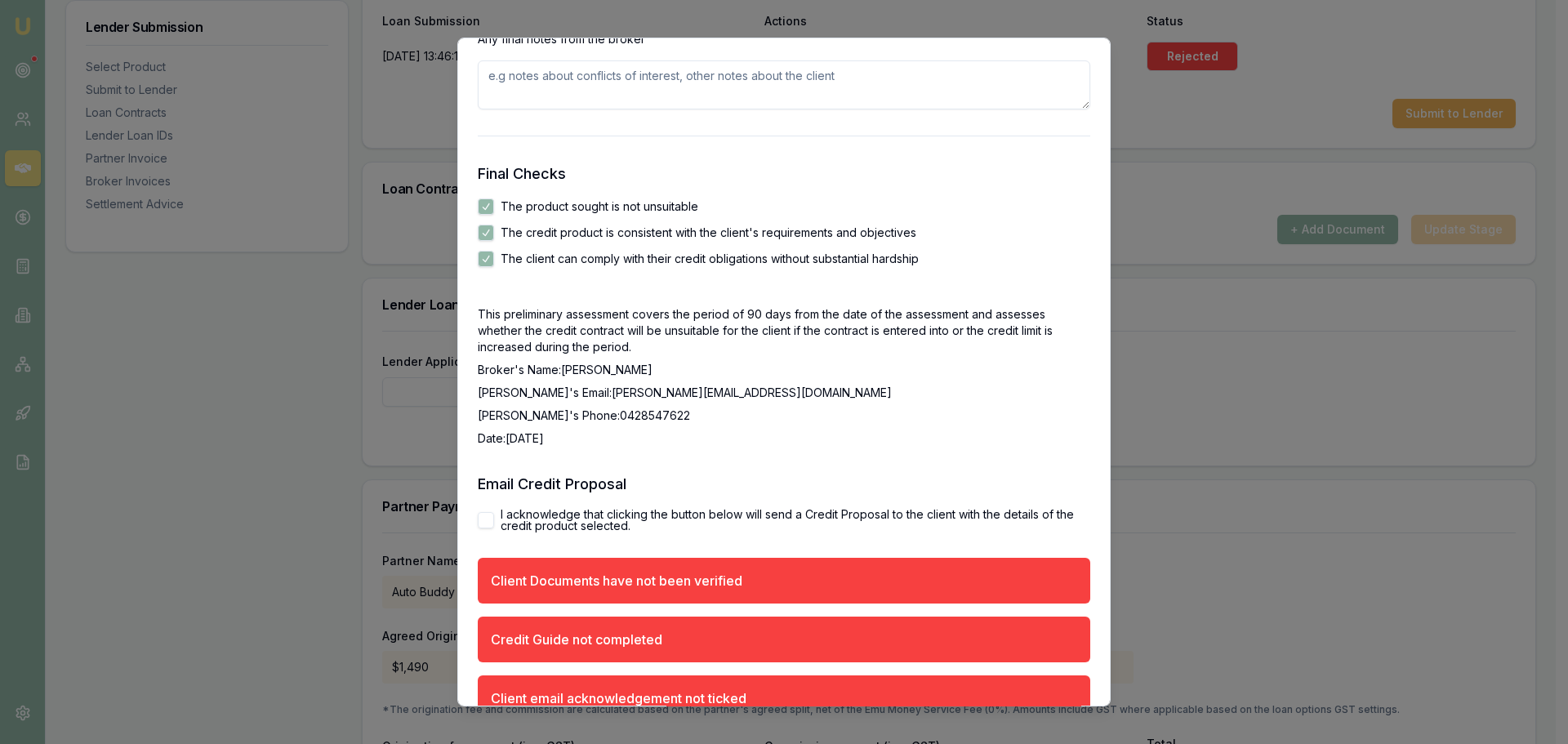
scroll to position [2901, 0]
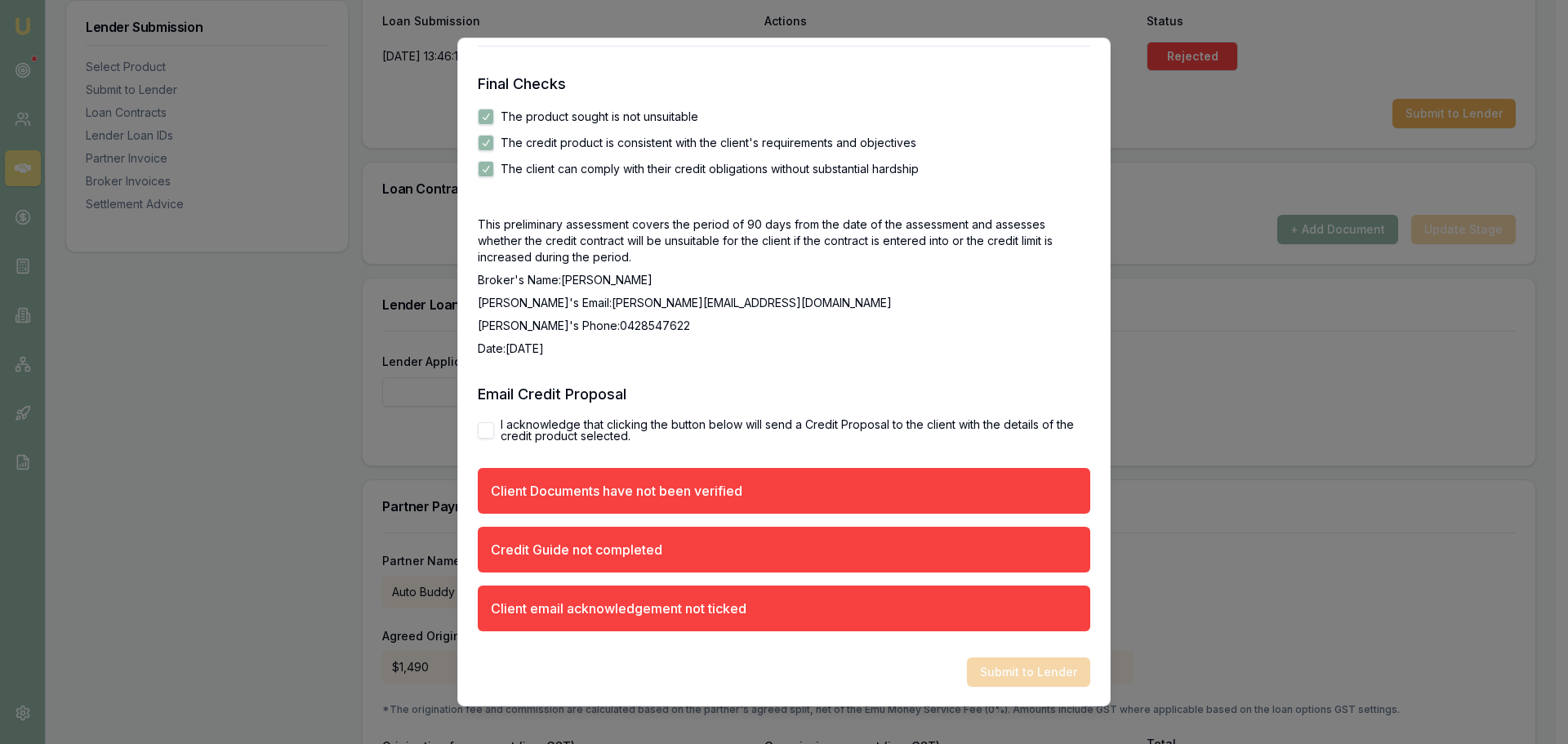
click at [480, 433] on button "I acknowledge that clicking the button below will send a Credit Proposal to the…" at bounding box center [485, 430] width 16 height 16
checkbox input "true"
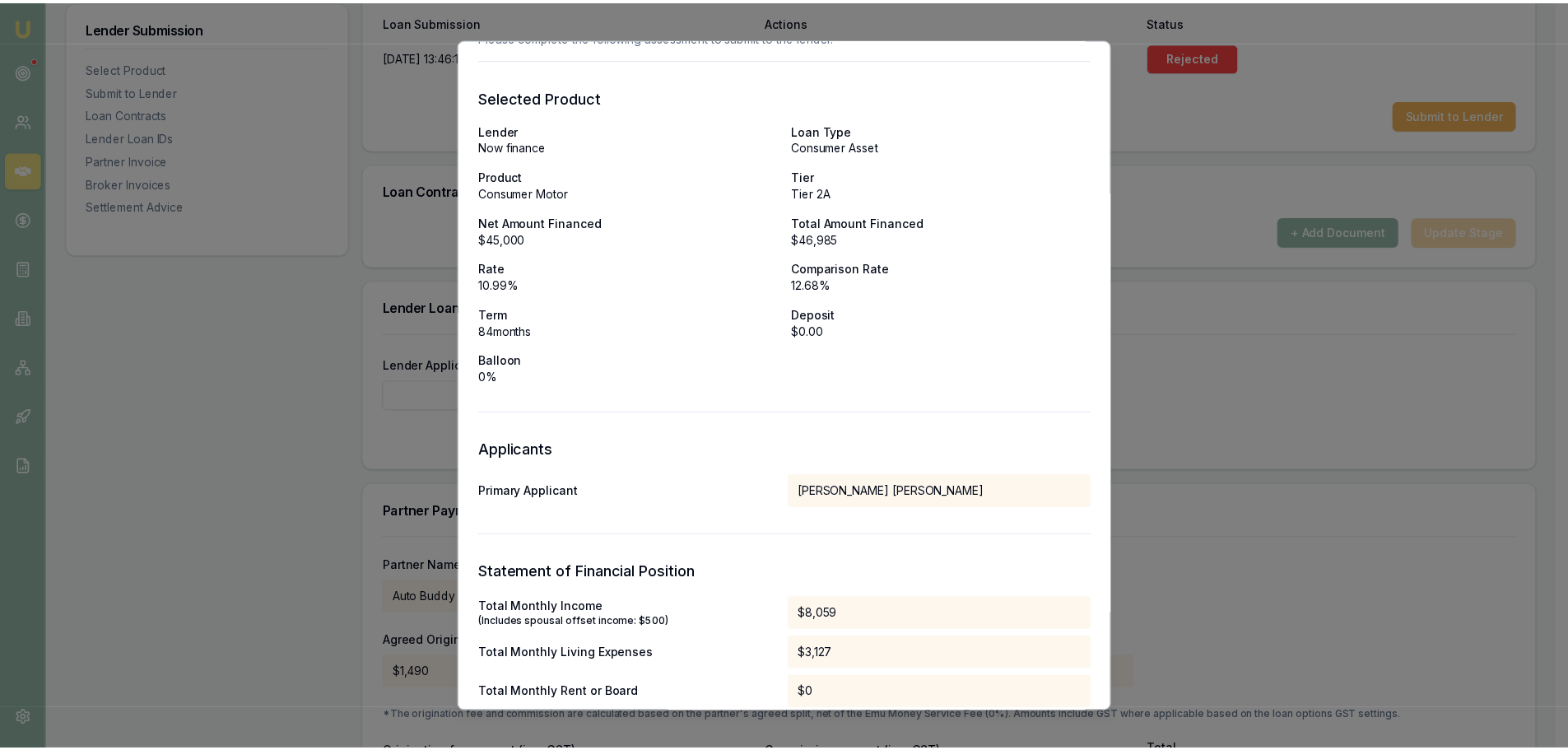
scroll to position [0, 0]
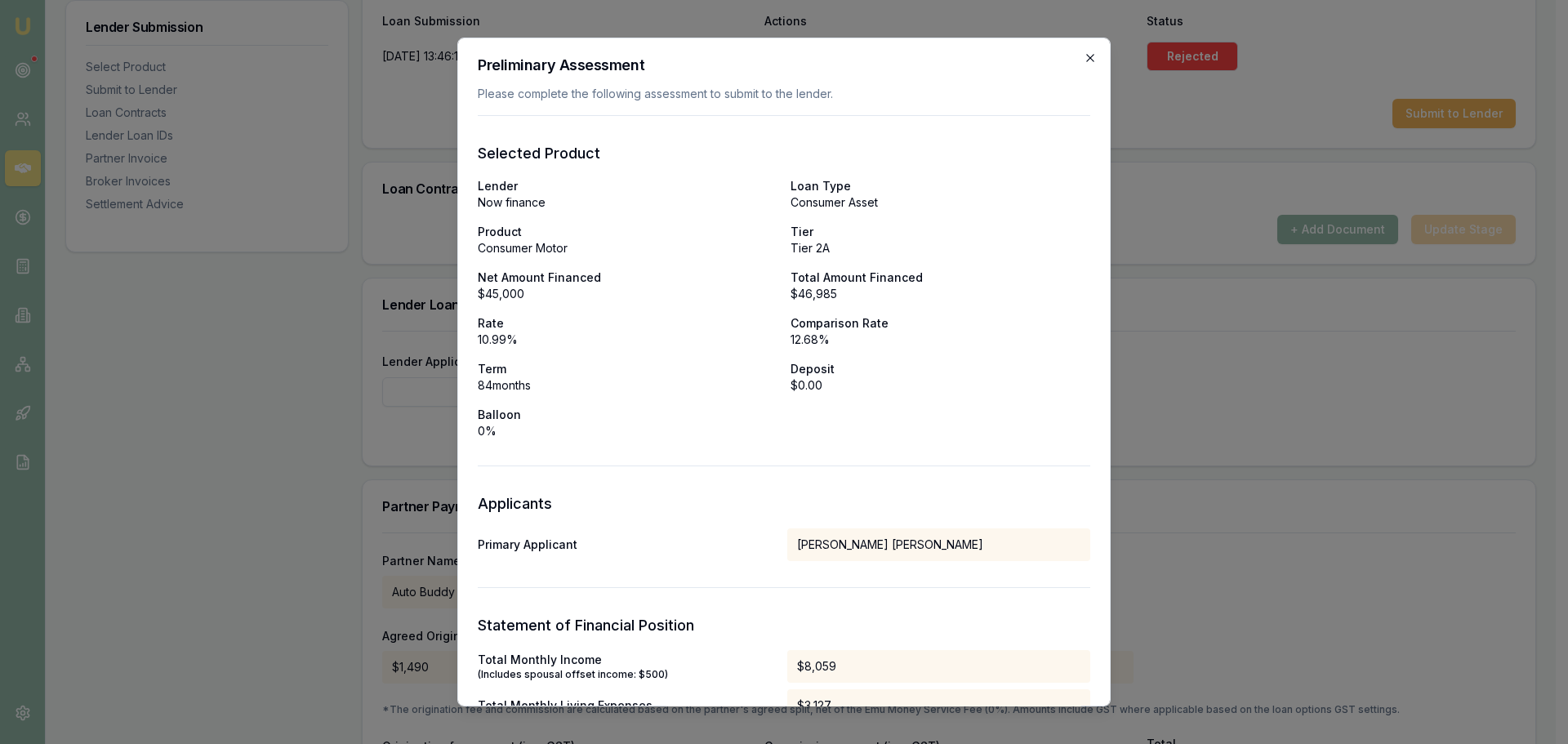
click at [1084, 53] on icon "button" at bounding box center [1091, 58] width 13 height 13
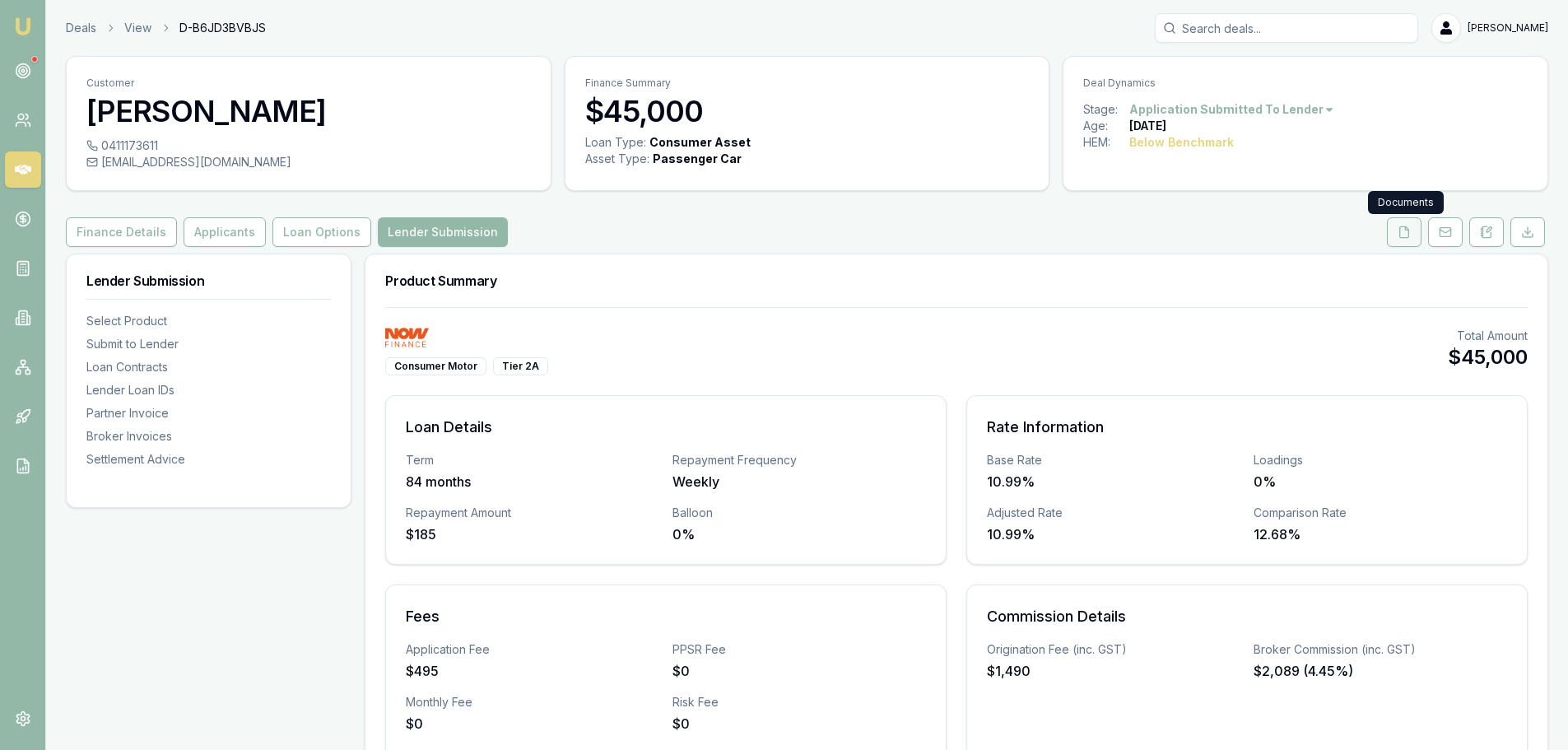
click at [1398, 236] on icon at bounding box center [1404, 232] width 13 height 13
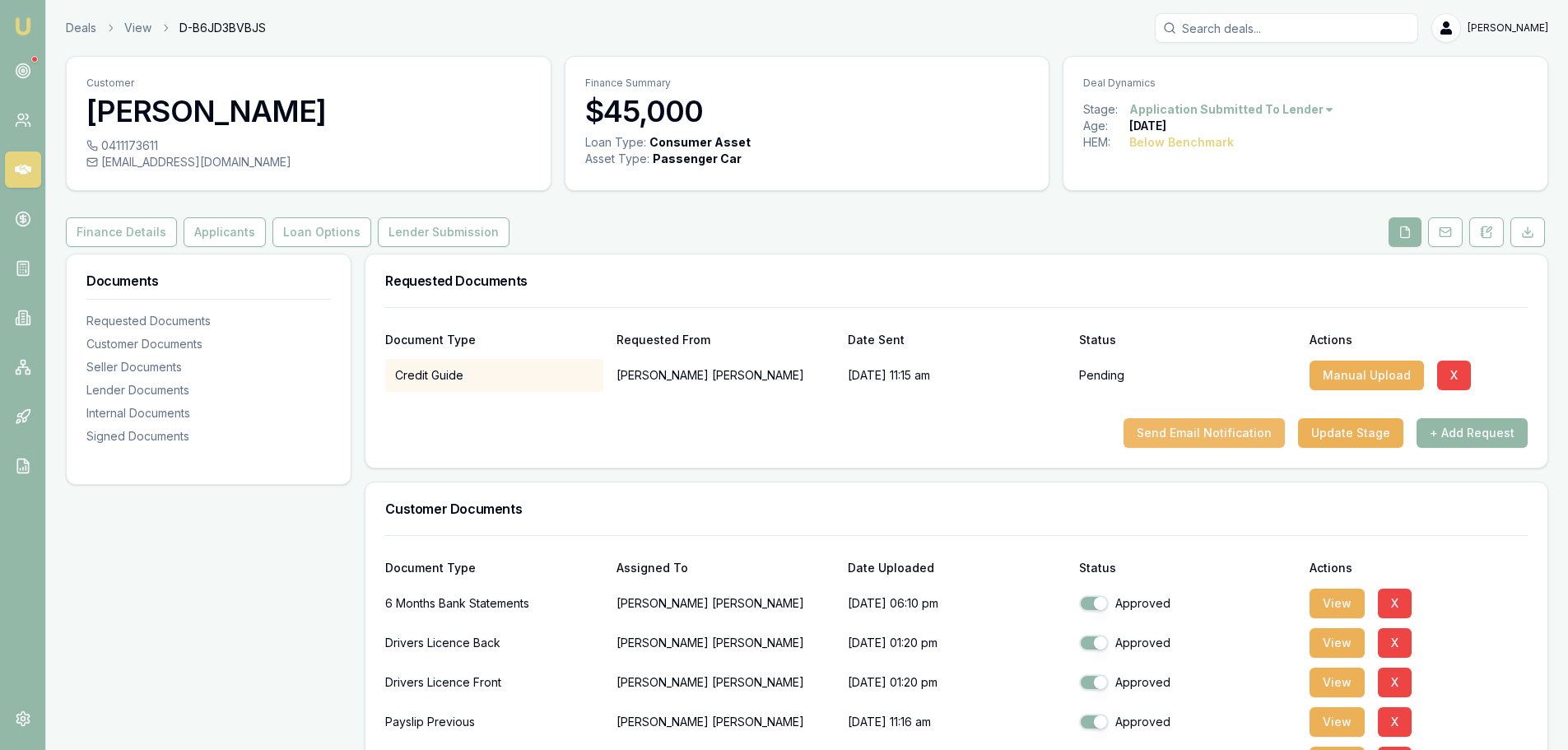
click at [1229, 437] on button "Send Email Notification" at bounding box center [1205, 433] width 162 height 29
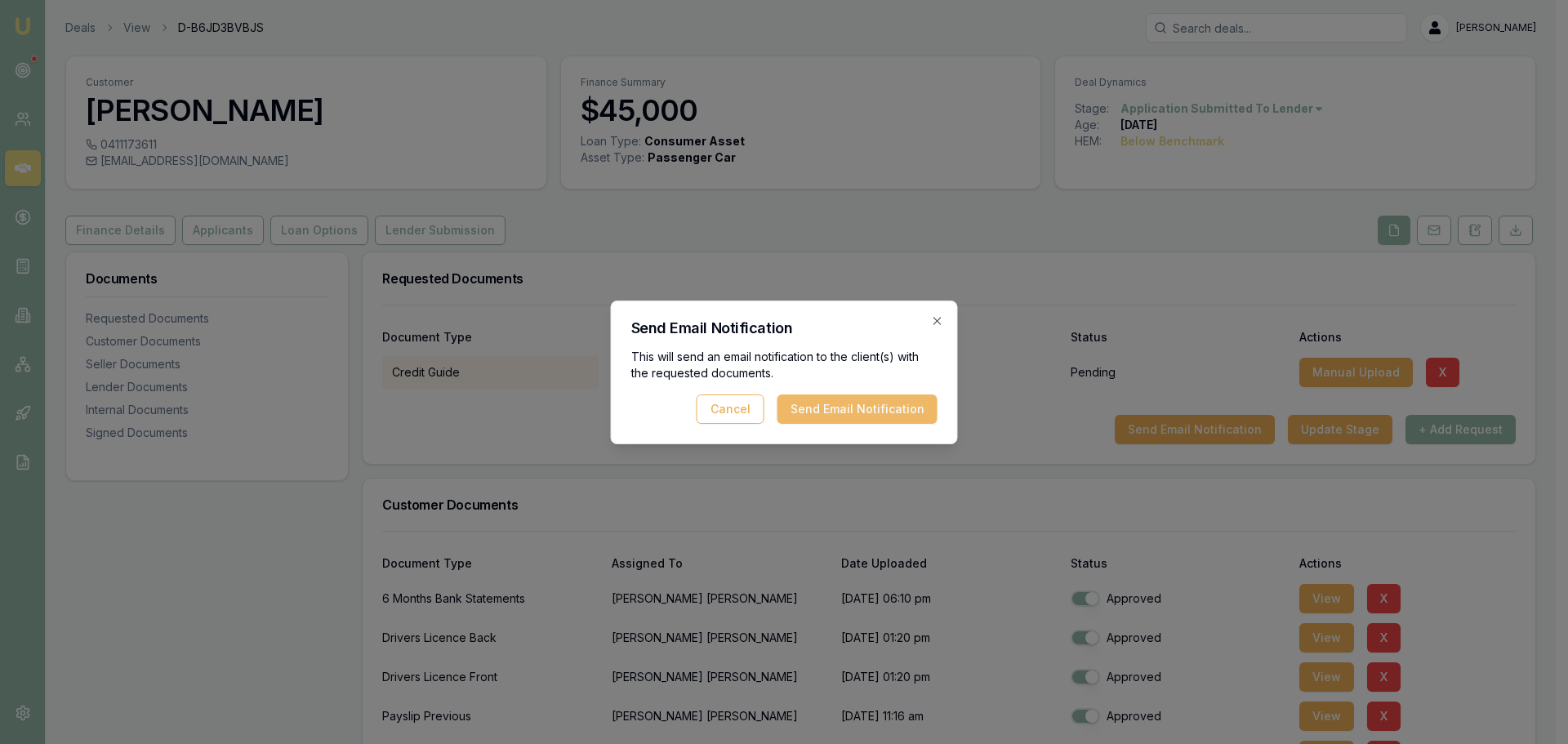
click at [854, 420] on button "Send Email Notification" at bounding box center [858, 408] width 160 height 29
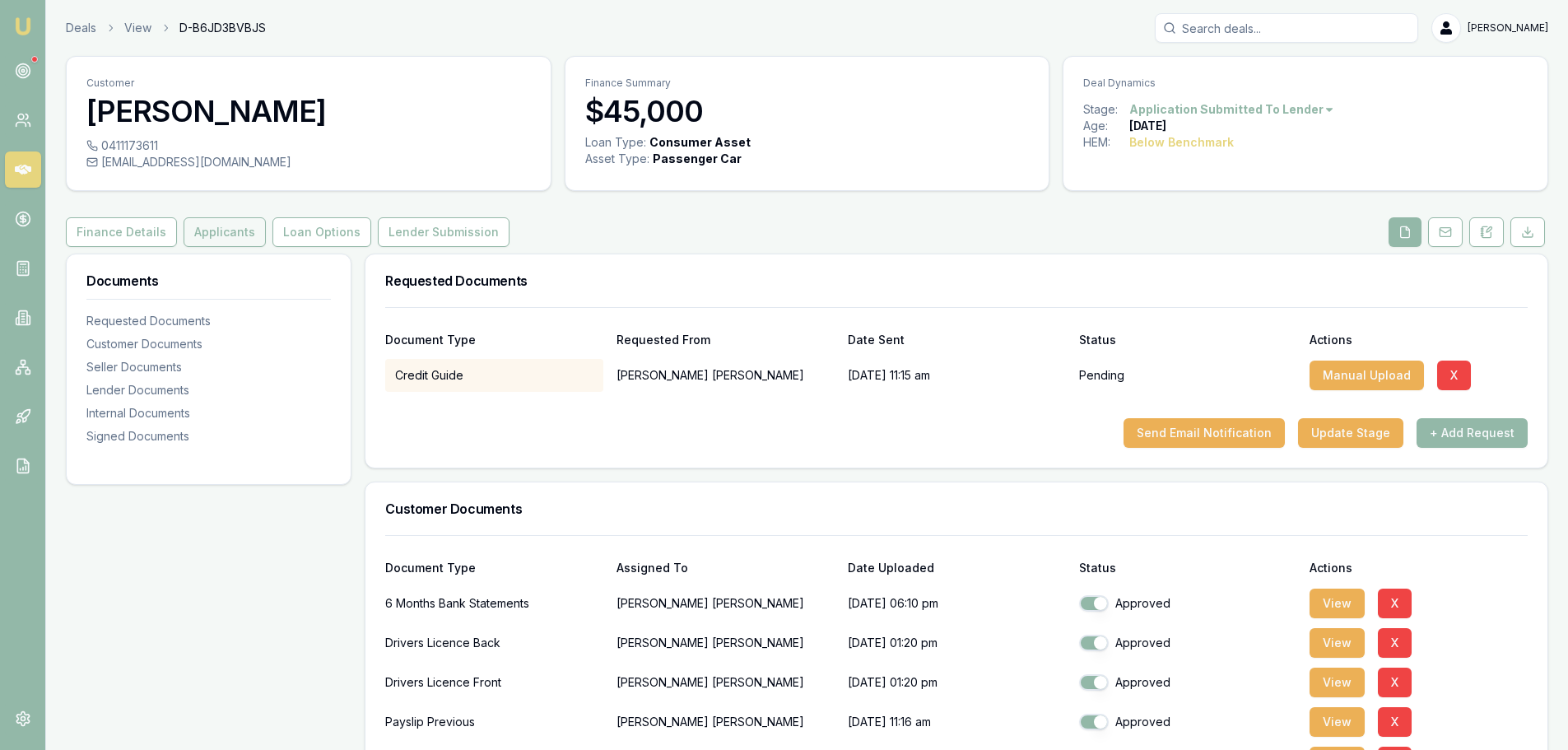
click at [203, 240] on button "Applicants" at bounding box center [224, 232] width 83 height 29
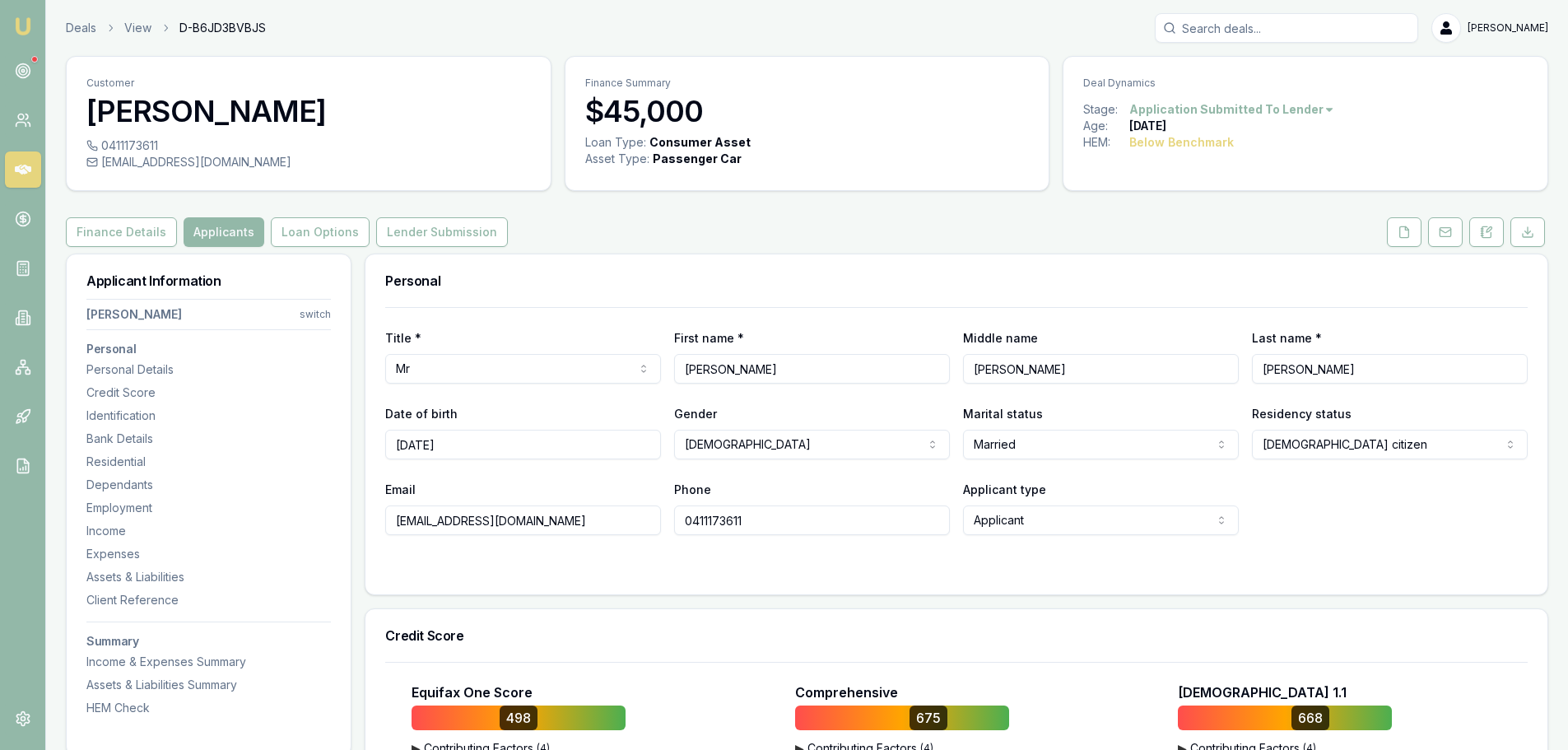
click at [107, 516] on nav "Addison Piening switch Personal Personal Details Credit Score Identification Ba…" at bounding box center [208, 504] width 244 height 424
click at [155, 506] on div "Employment" at bounding box center [208, 508] width 244 height 16
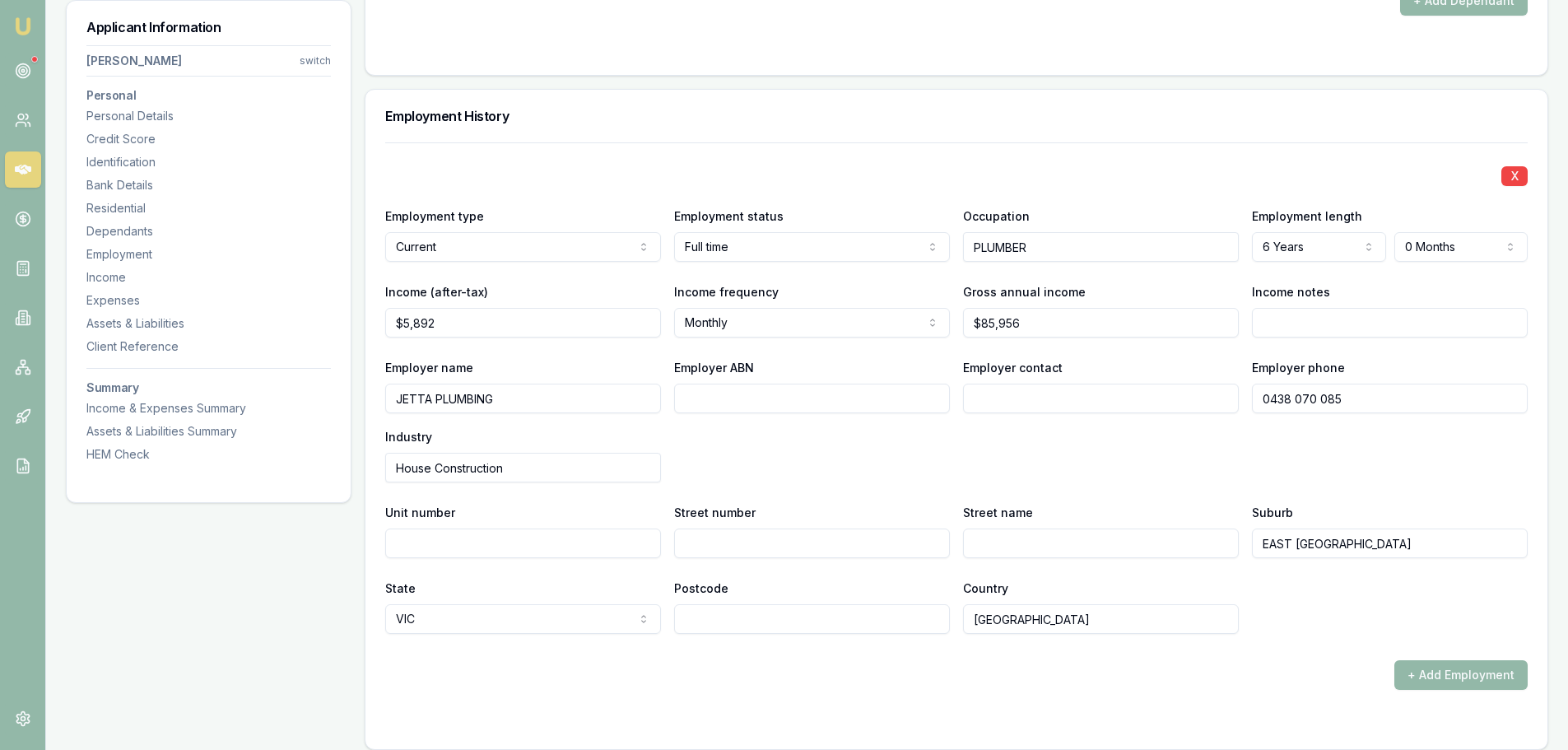
scroll to position [2203, 0]
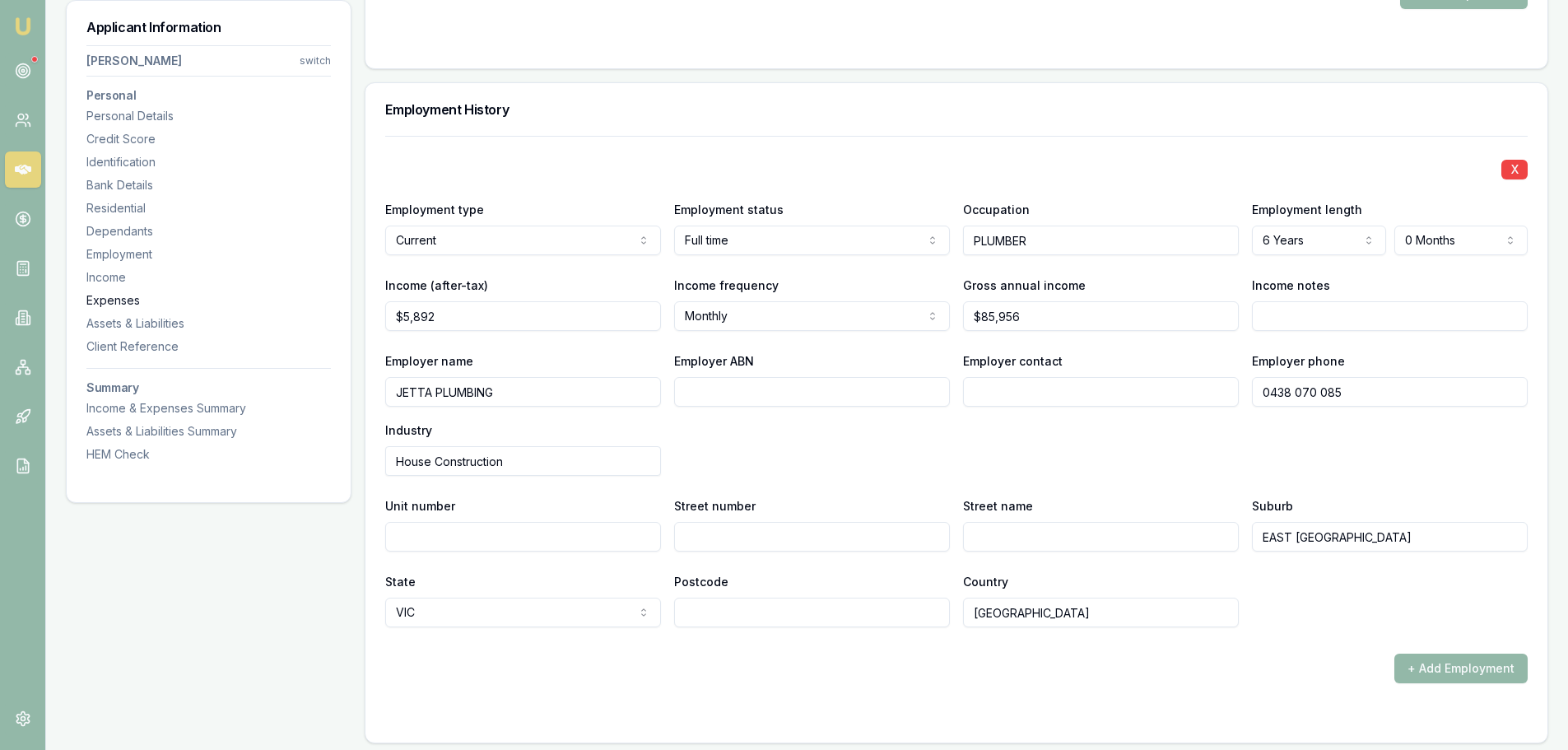
click at [110, 295] on div "Expenses" at bounding box center [208, 299] width 244 height 16
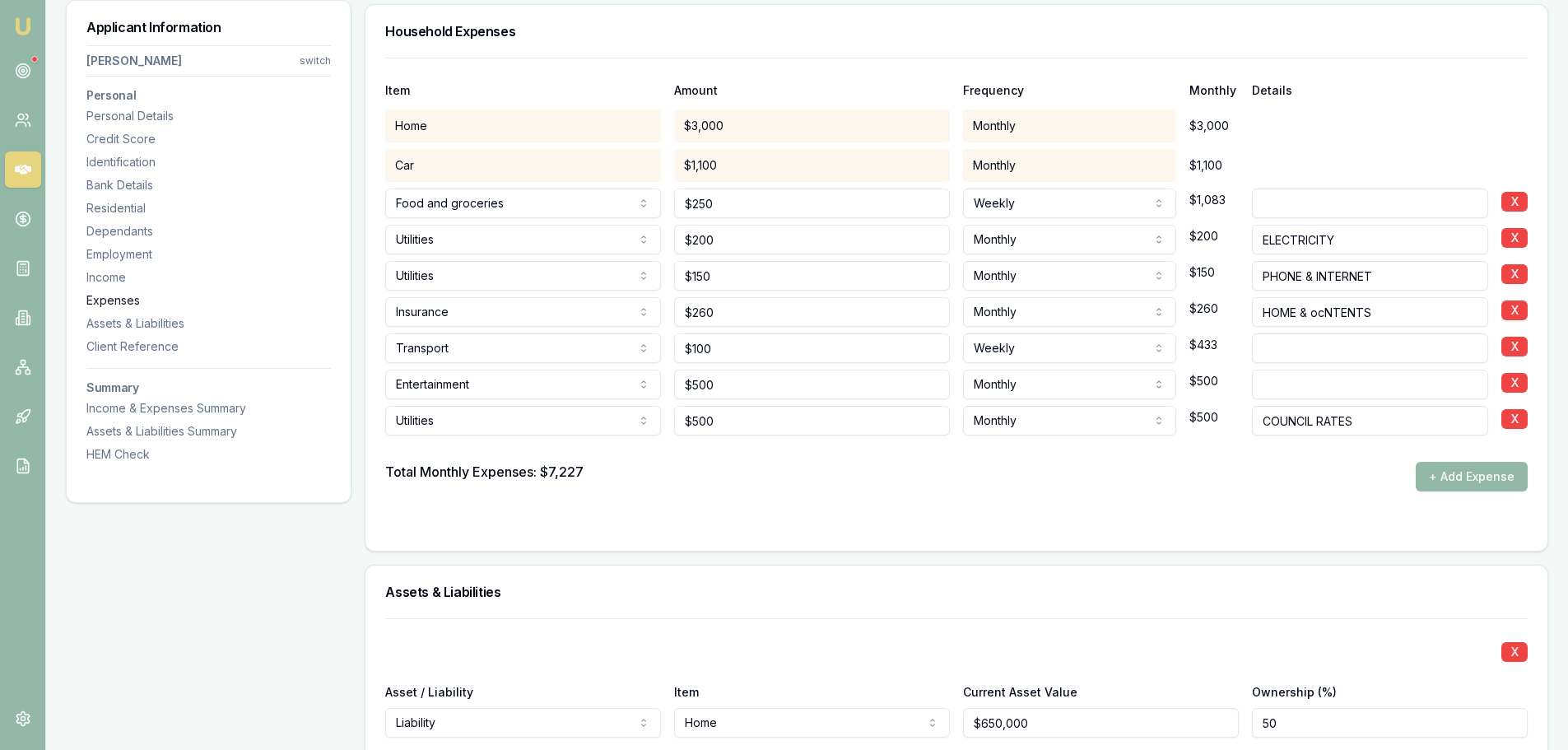
scroll to position [3264, 0]
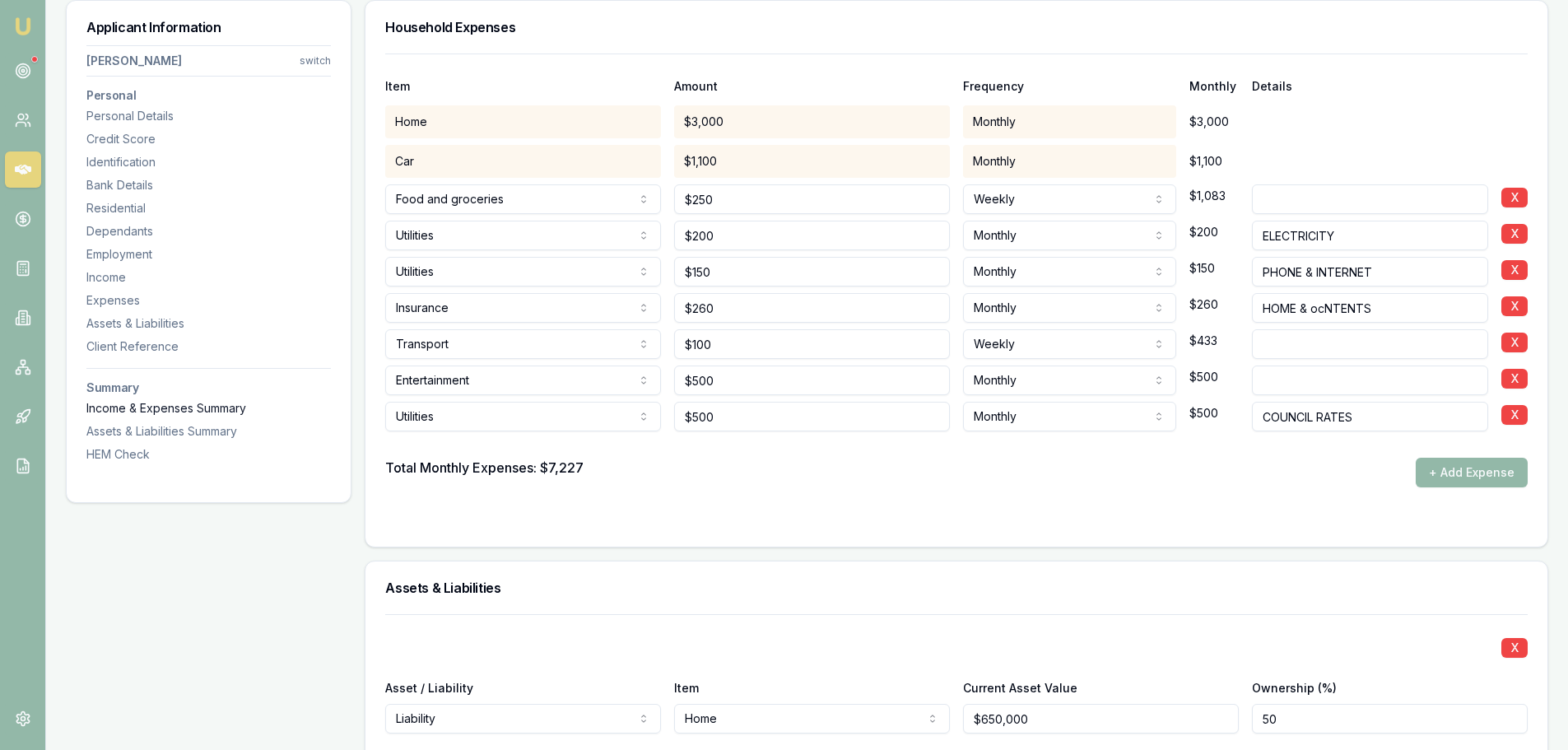
click at [137, 413] on div "Income & Expenses Summary" at bounding box center [208, 408] width 244 height 16
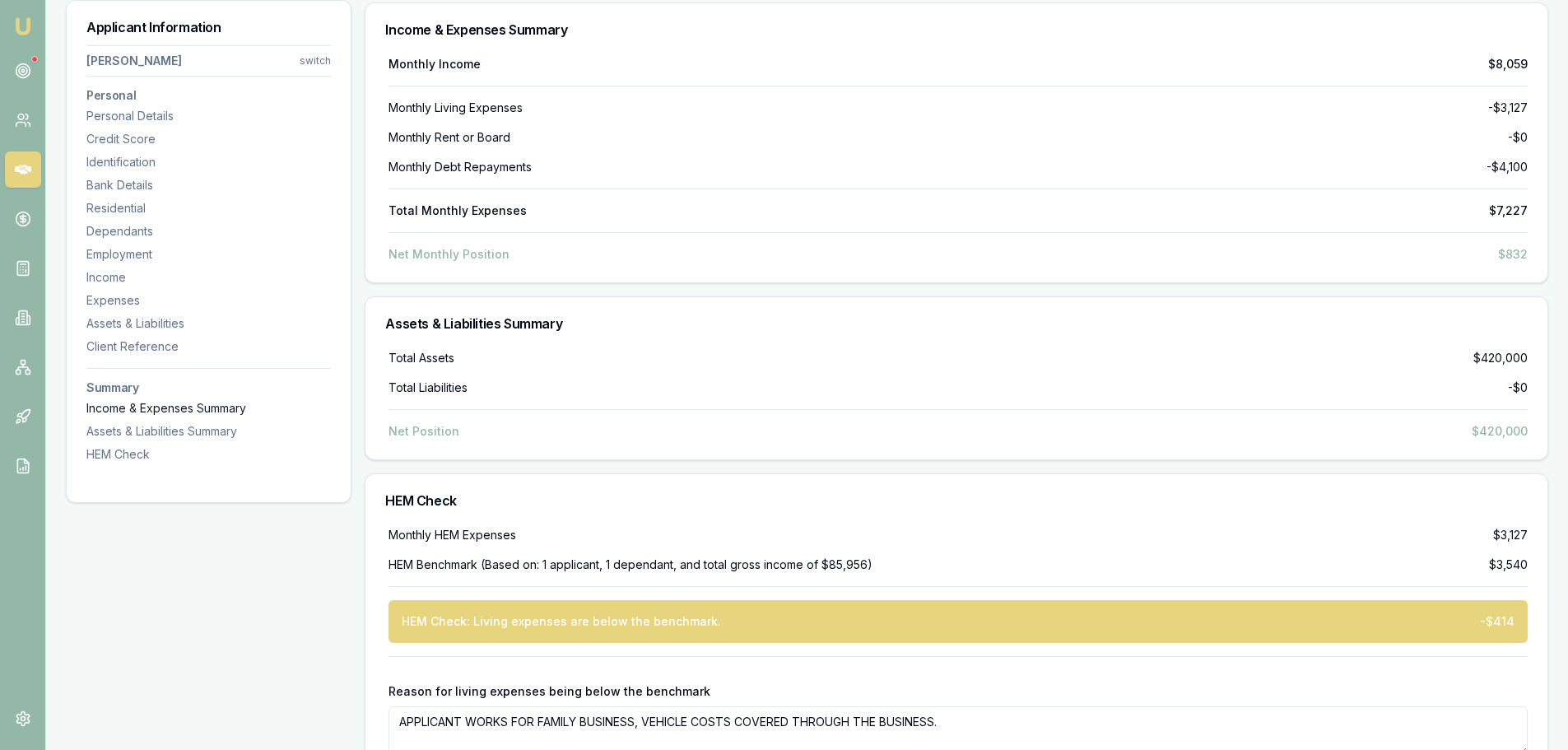
scroll to position [5583, 0]
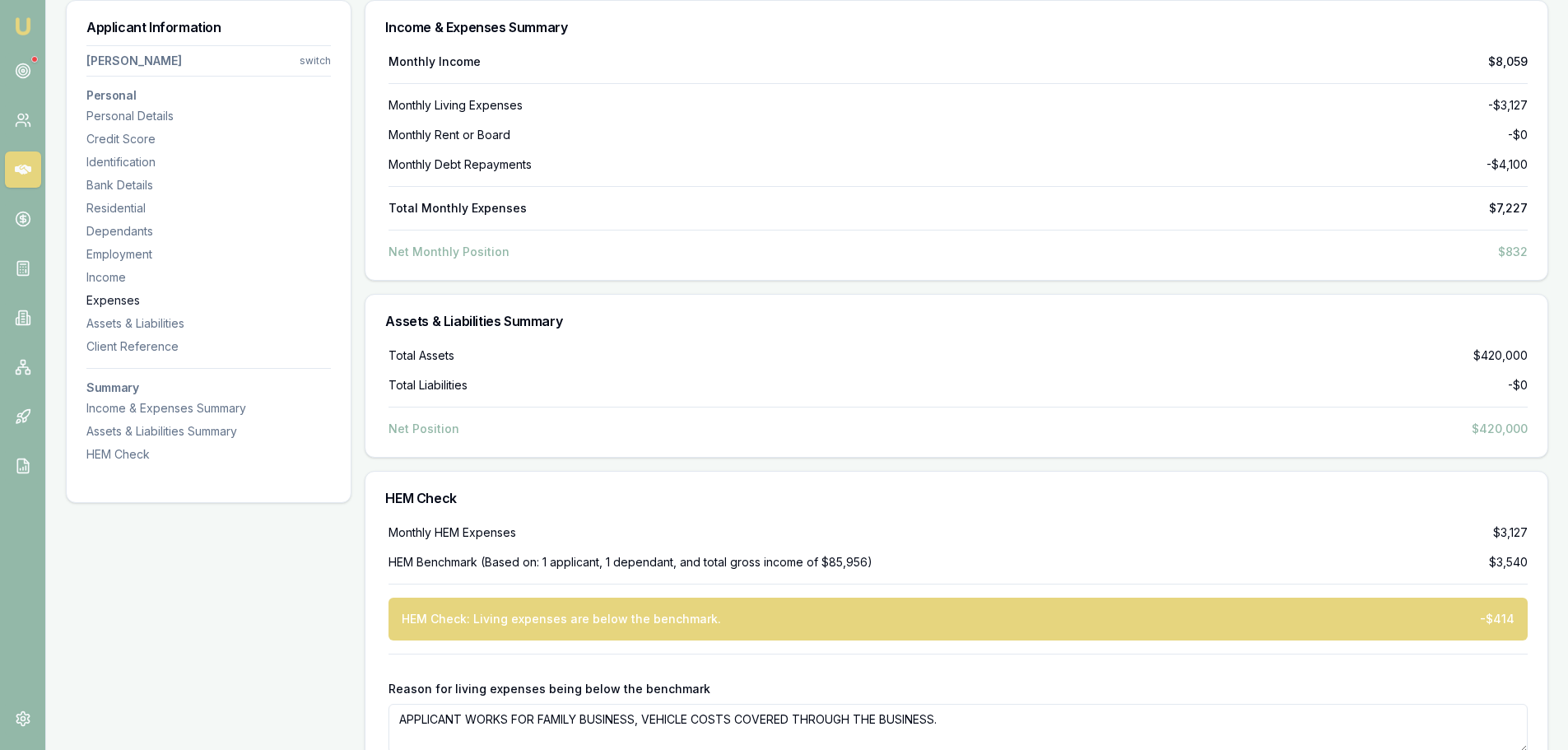
click at [120, 294] on div "Expenses" at bounding box center [208, 299] width 244 height 16
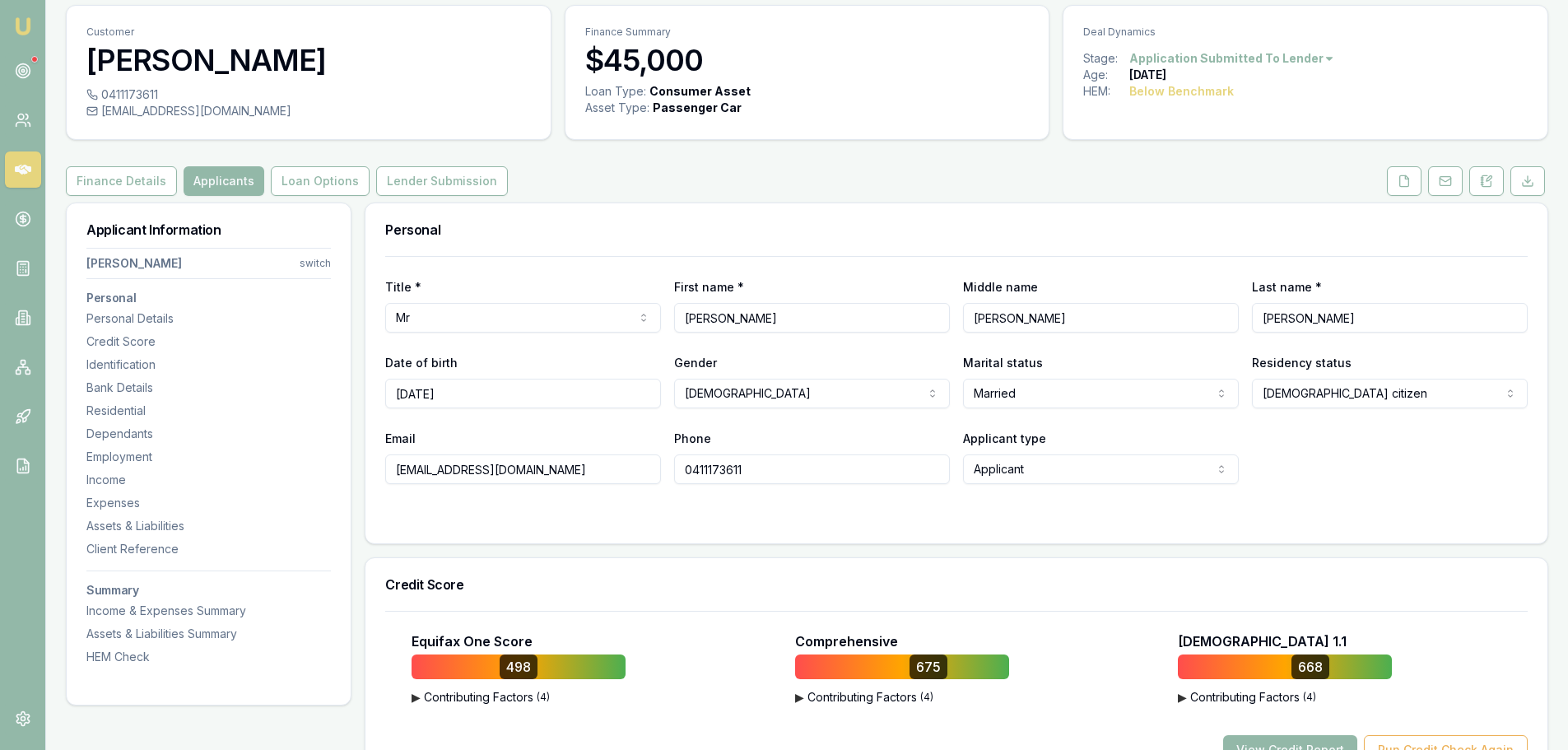
scroll to position [0, 0]
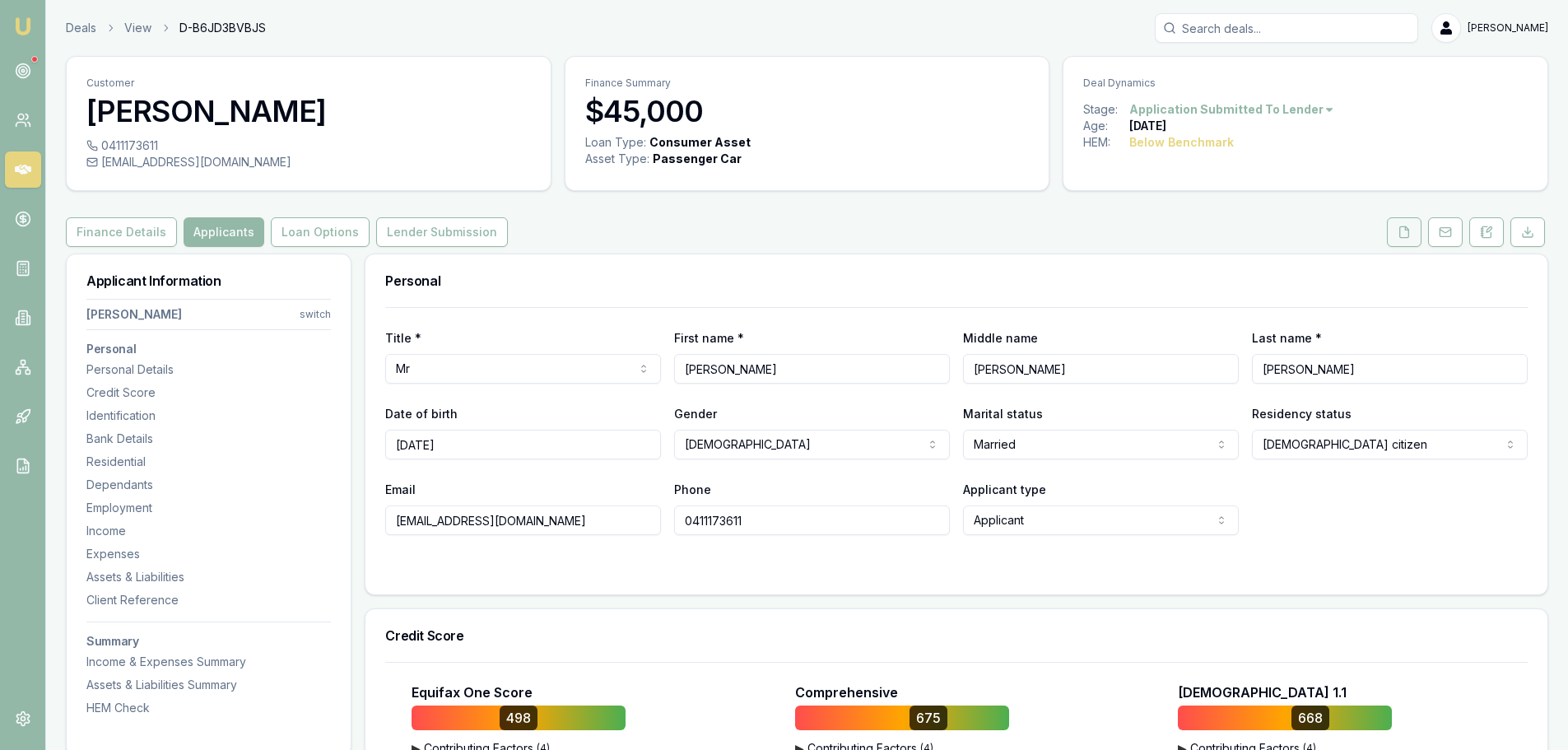
click at [1402, 236] on icon at bounding box center [1404, 232] width 13 height 13
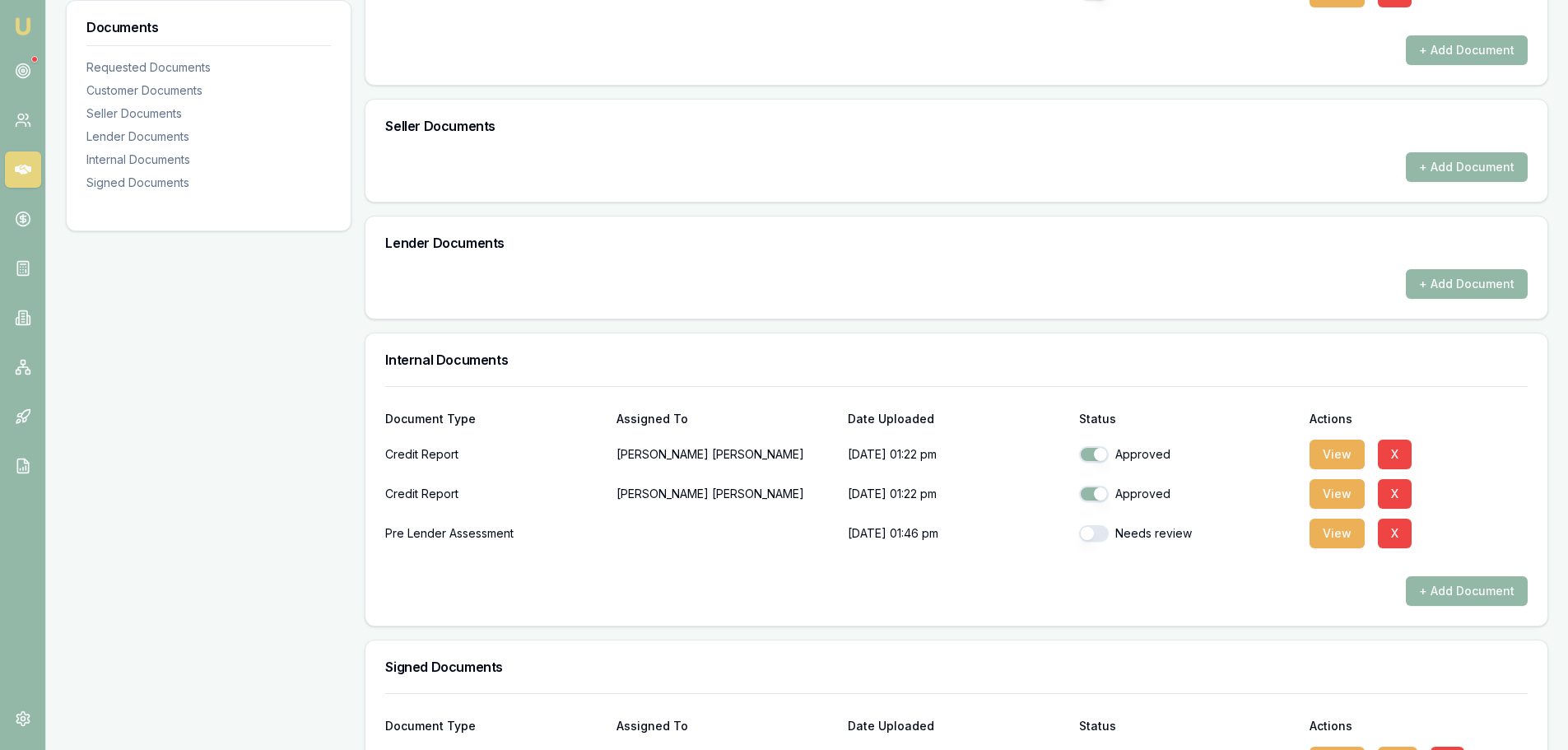
scroll to position [842, 0]
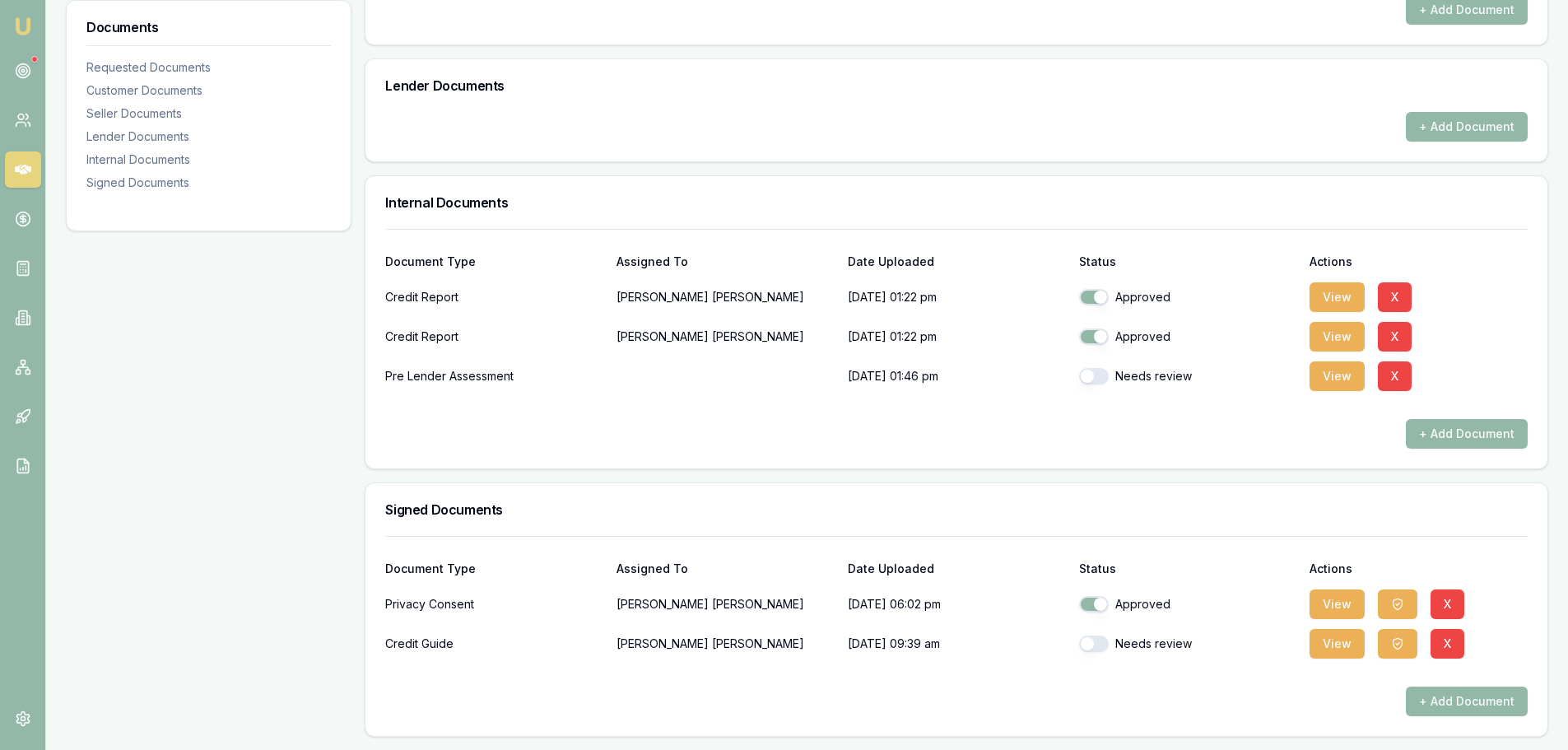
click at [1098, 379] on button "button" at bounding box center [1094, 375] width 29 height 16
checkbox input "true"
click at [1095, 646] on button "button" at bounding box center [1094, 643] width 29 height 16
checkbox input "true"
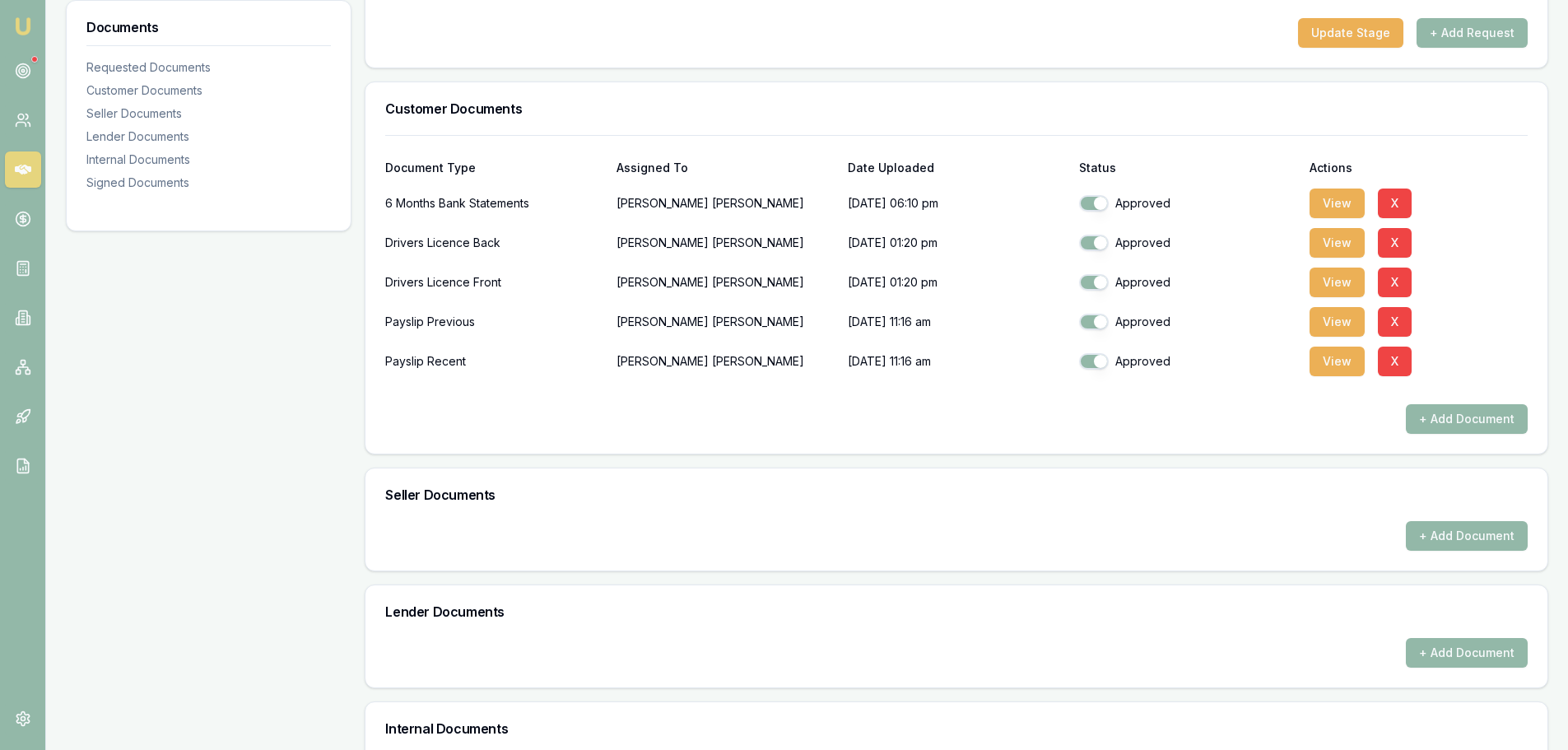
scroll to position [0, 0]
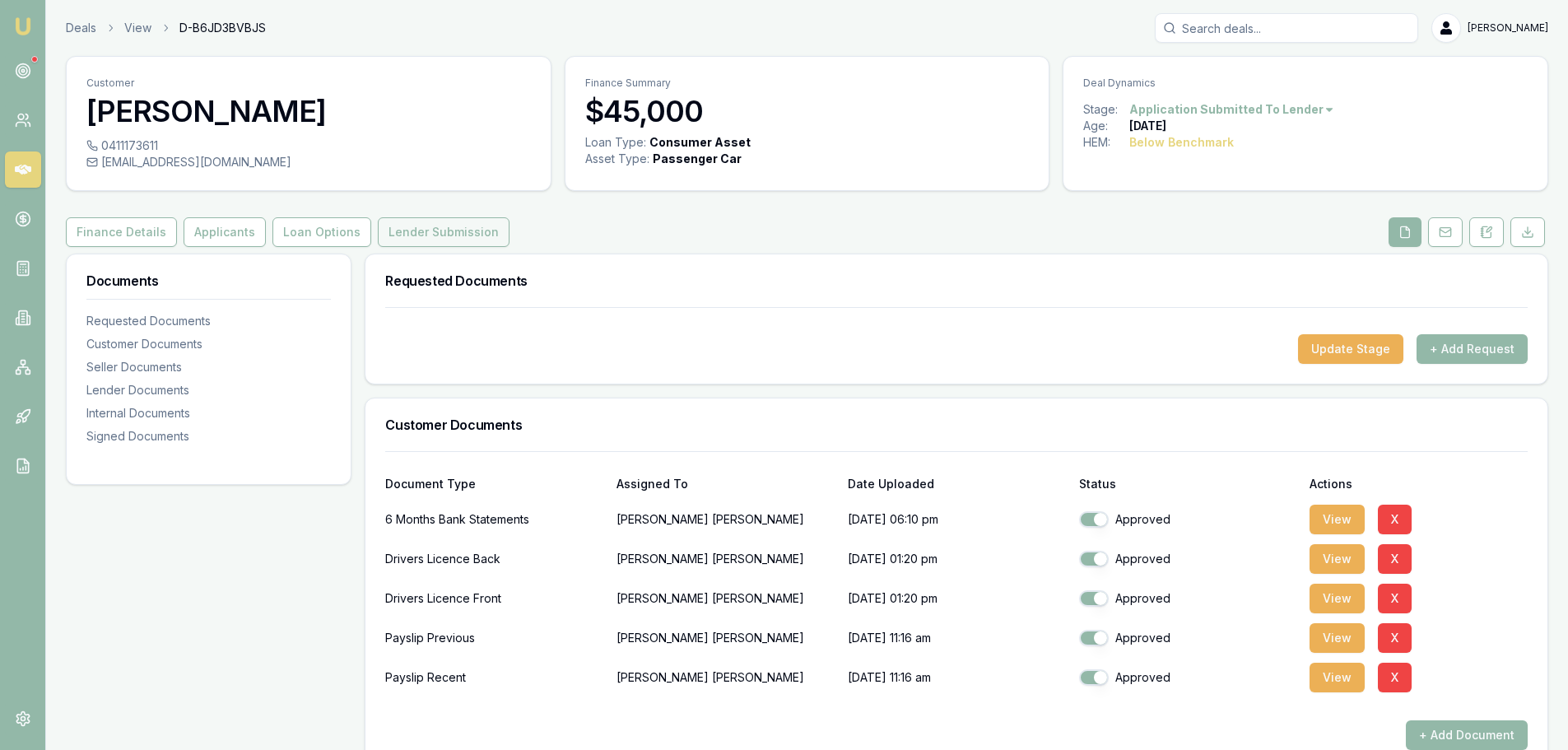
click at [453, 231] on button "Lender Submission" at bounding box center [443, 232] width 132 height 29
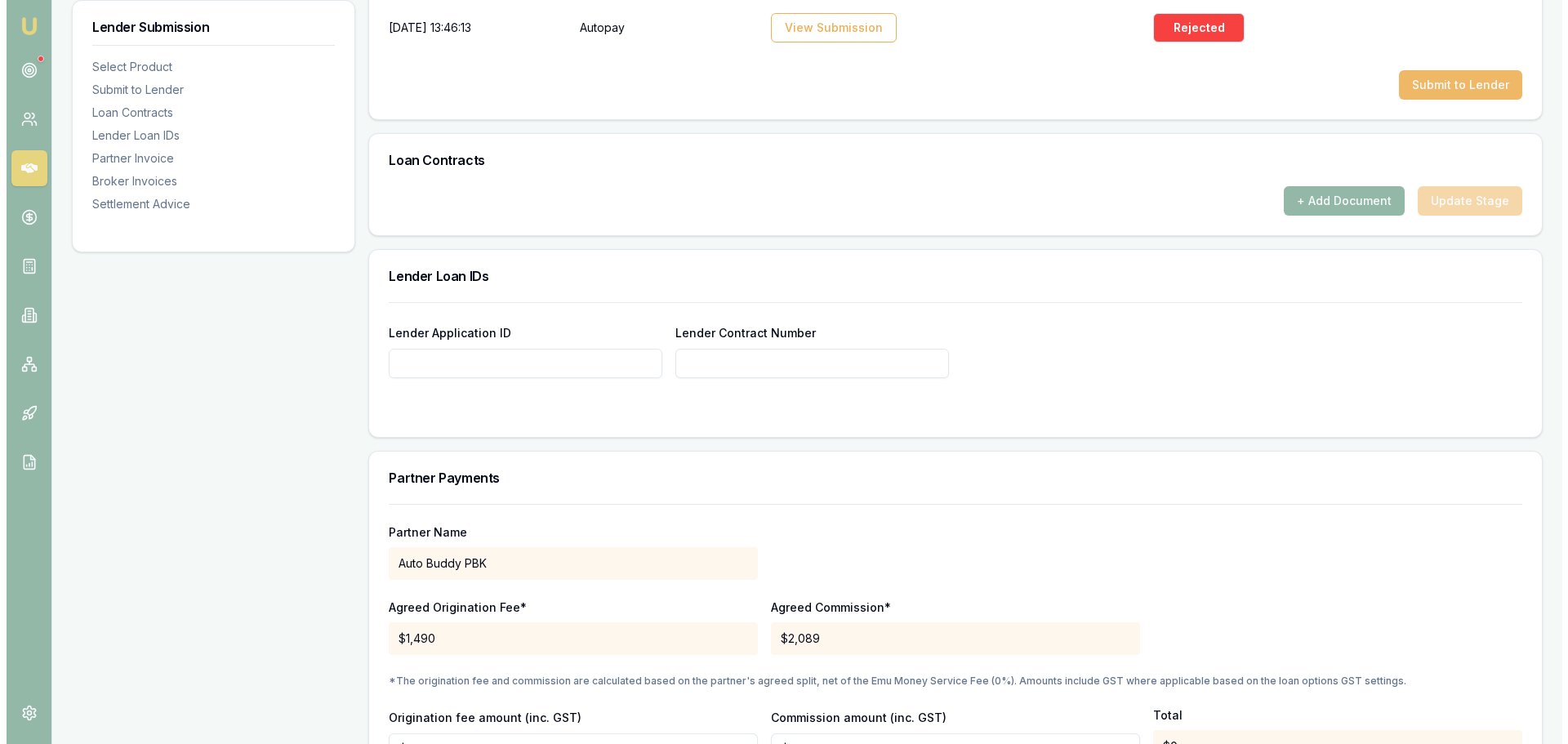
scroll to position [898, 0]
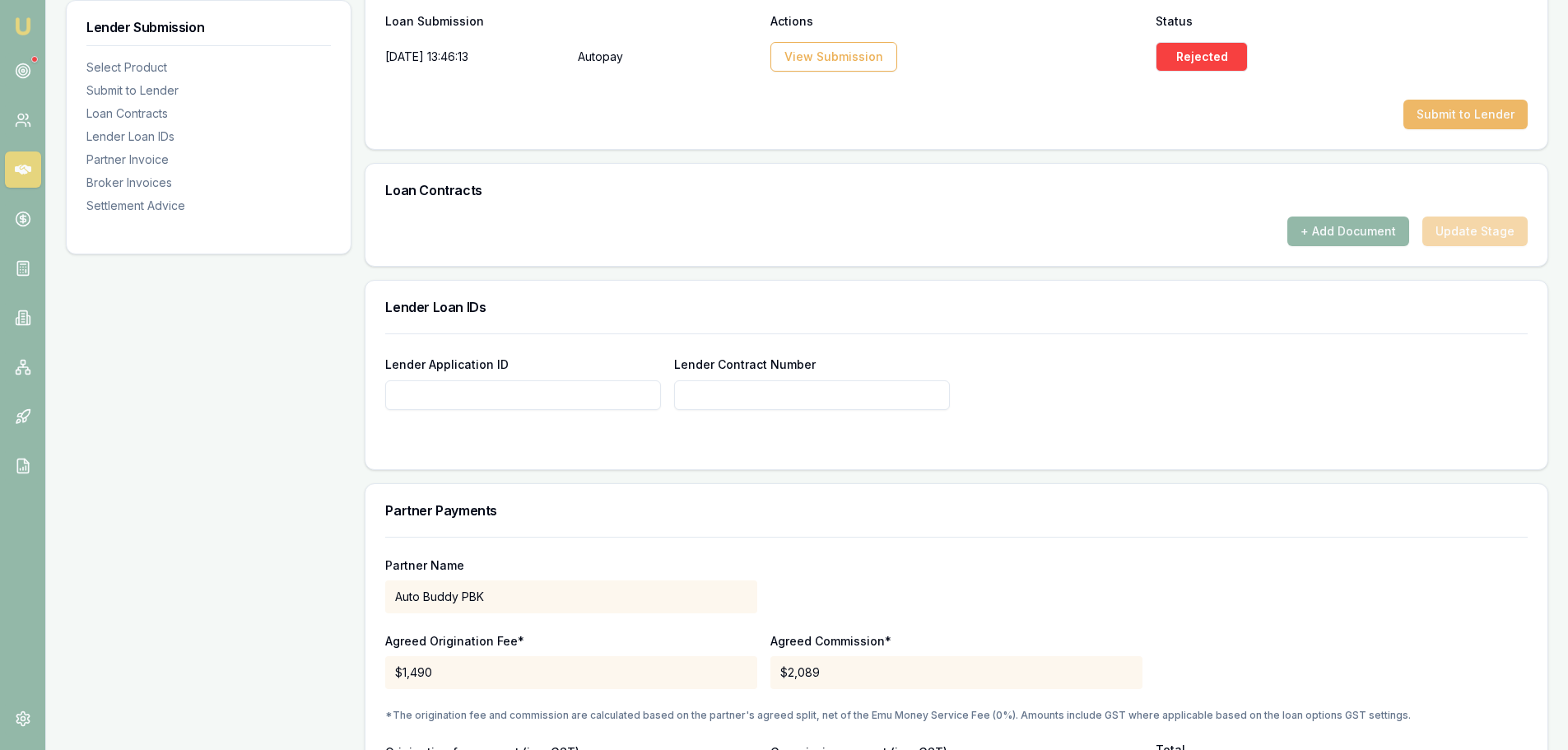
click at [1444, 119] on button "Submit to Lender" at bounding box center [1465, 114] width 125 height 29
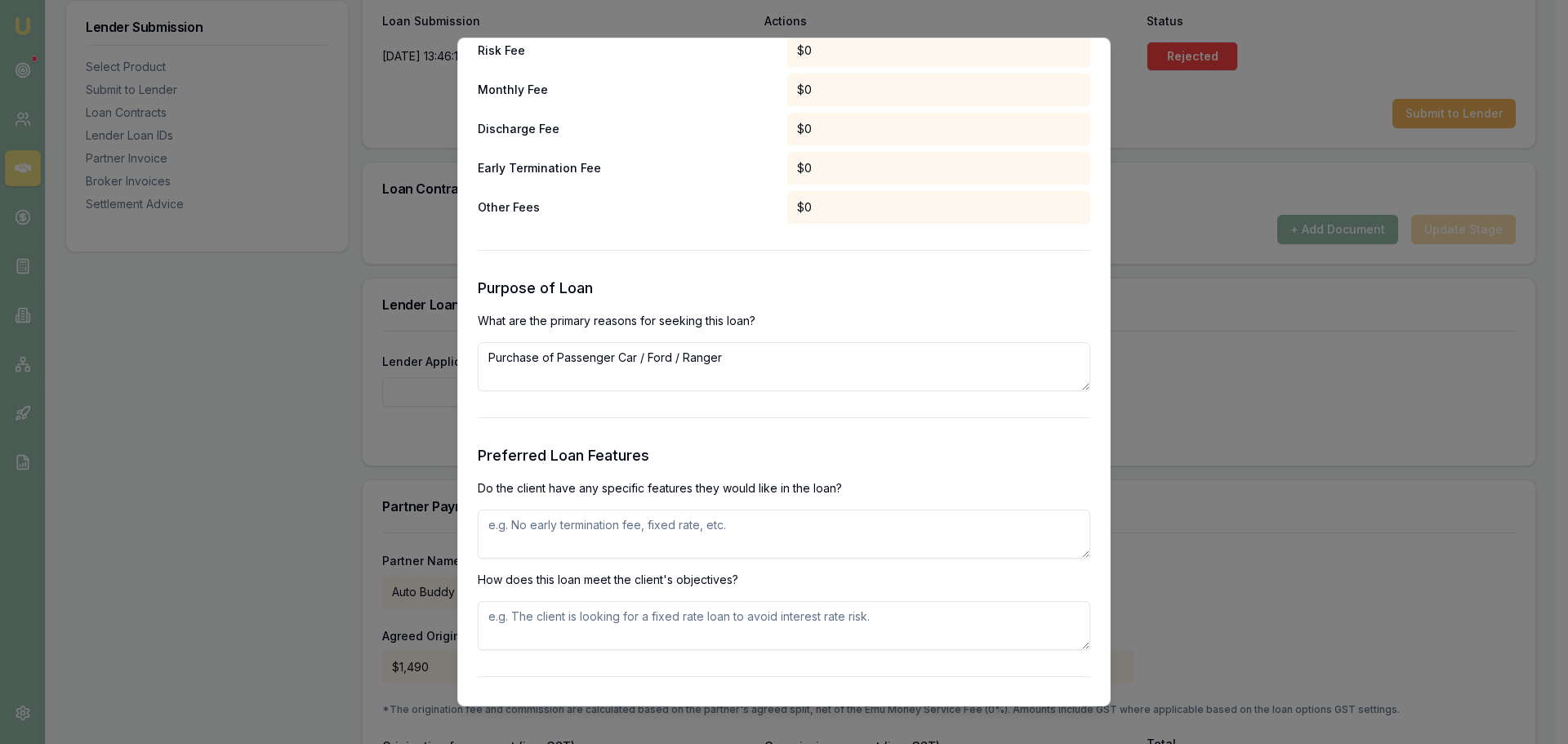
scroll to position [1714, 0]
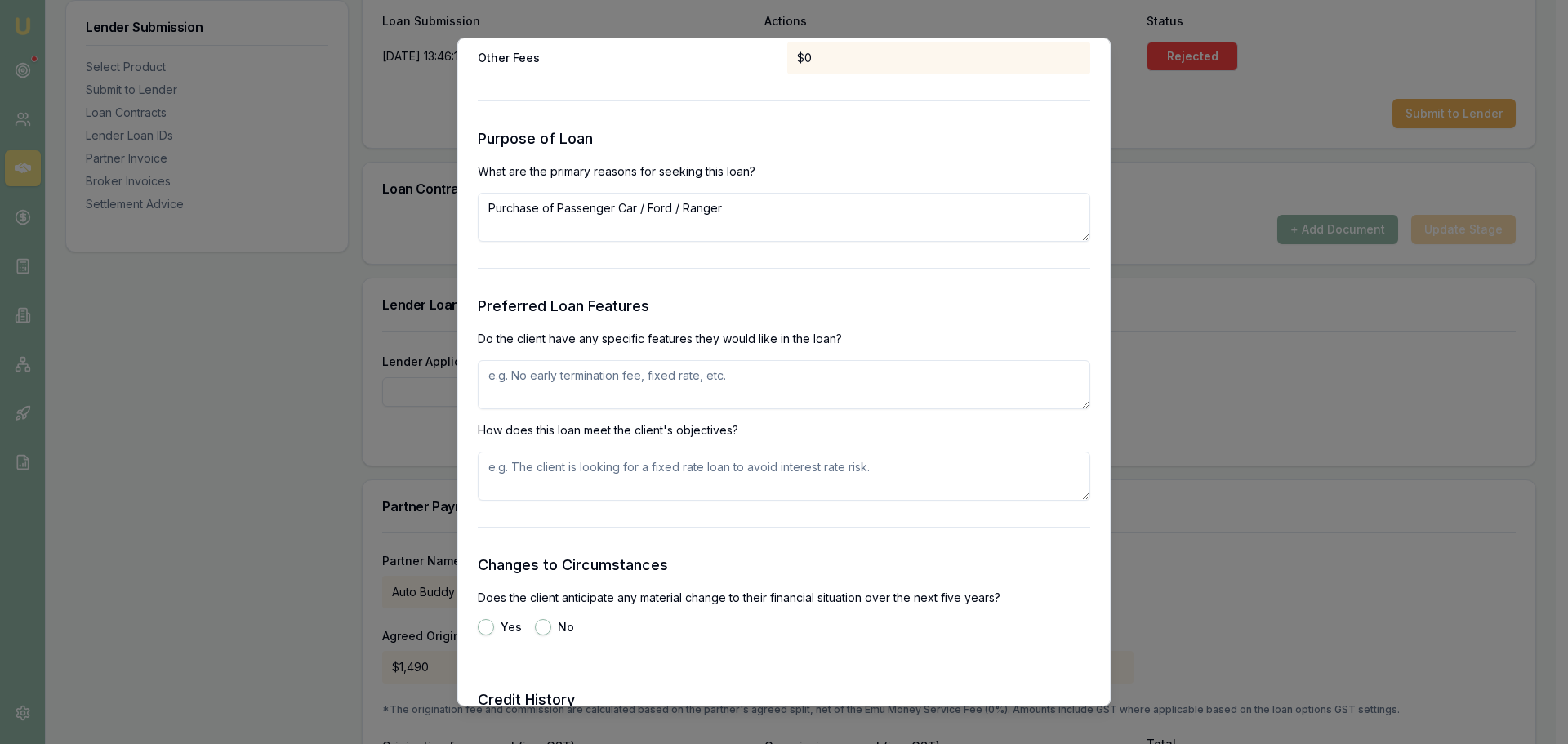
click at [658, 381] on textarea at bounding box center [783, 385] width 612 height 49
type textarea "FIXED RATE, NO EXIT FEES"
type button "yes"
click at [548, 626] on button "No" at bounding box center [542, 626] width 16 height 16
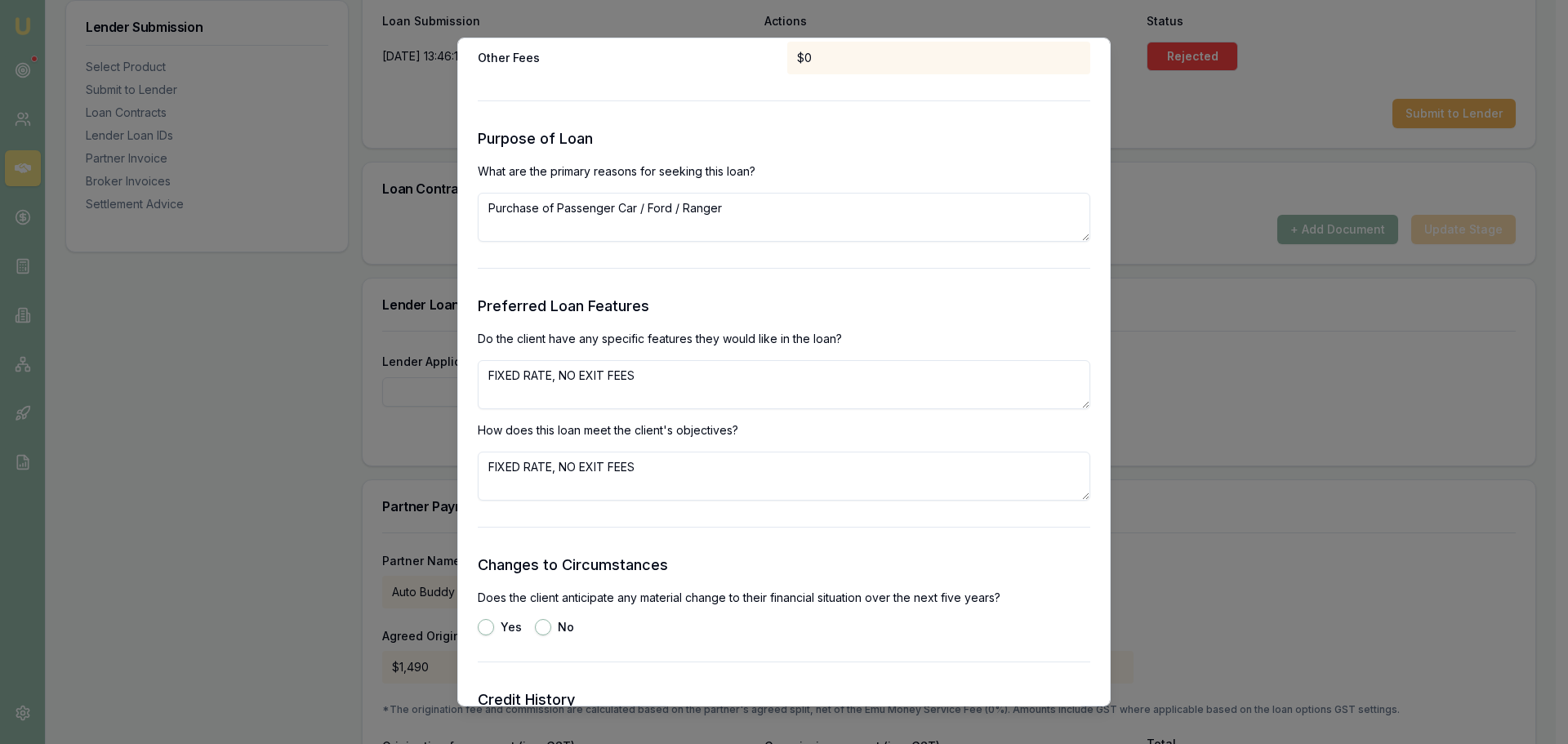
radio input "true"
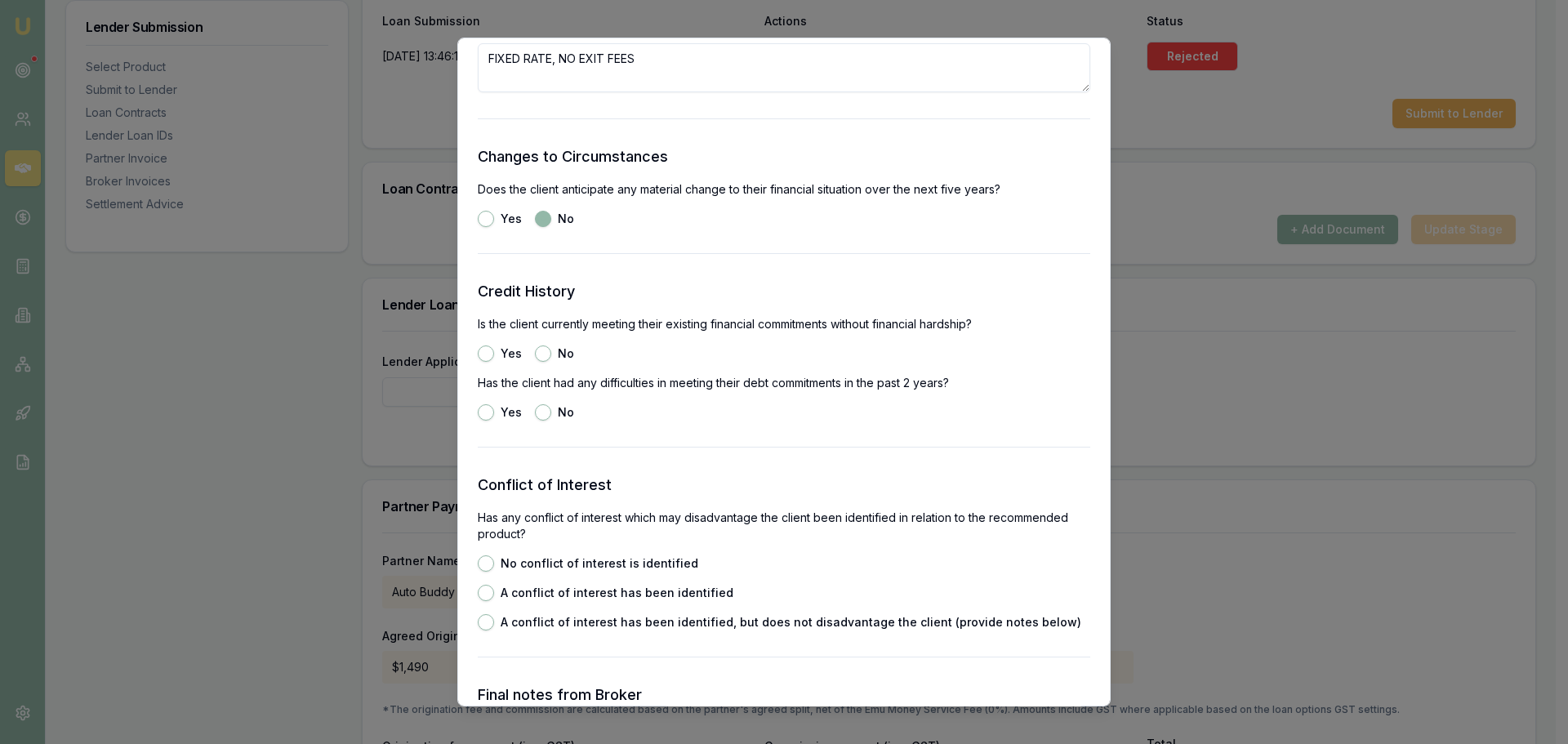
click at [483, 358] on button "Yes" at bounding box center [485, 353] width 16 height 16
radio input "true"
click at [542, 412] on button "No" at bounding box center [542, 412] width 16 height 16
radio input "true"
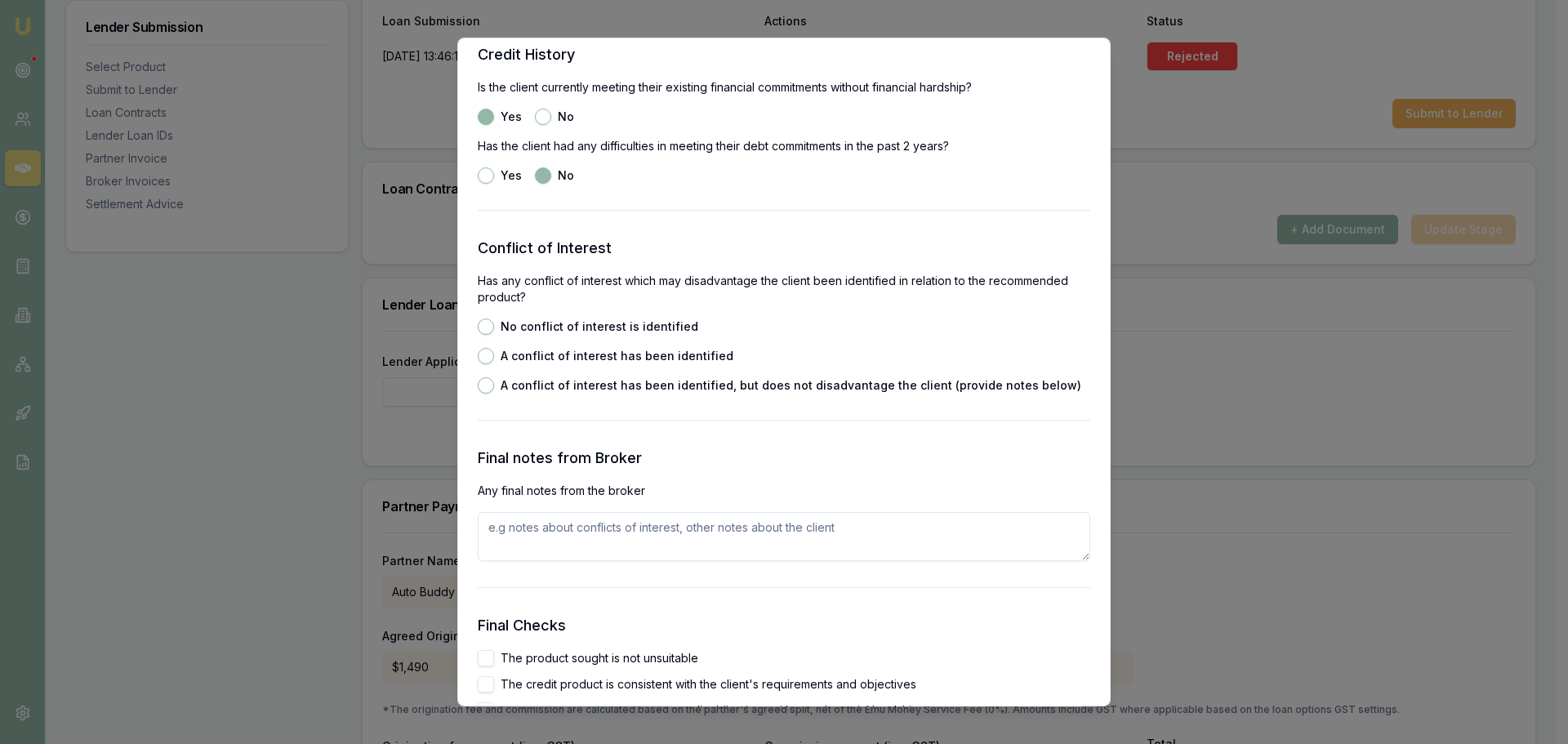
scroll to position [2368, 0]
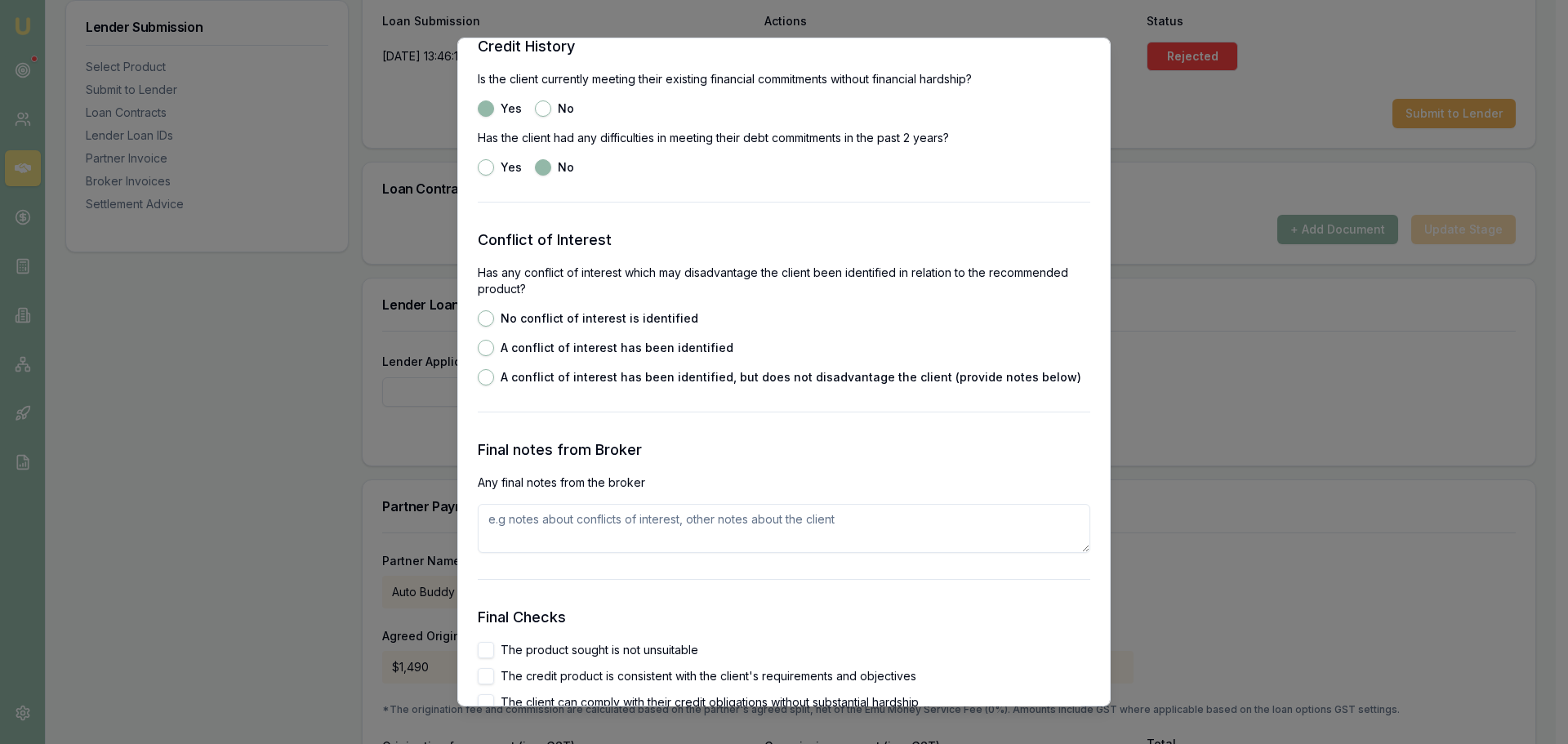
click at [489, 318] on button "No conflict of interest is identified" at bounding box center [485, 318] width 16 height 16
radio input "true"
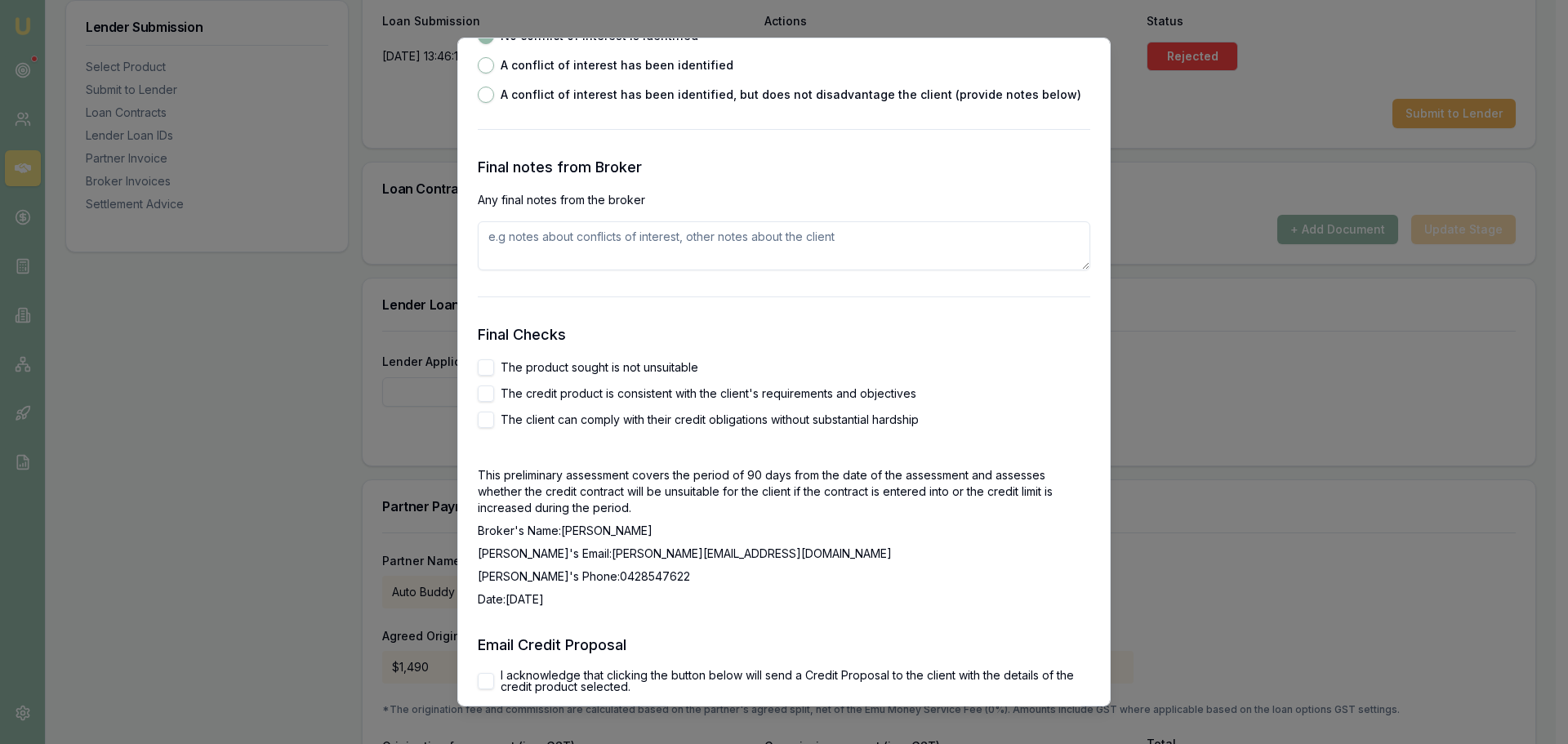
scroll to position [2776, 0]
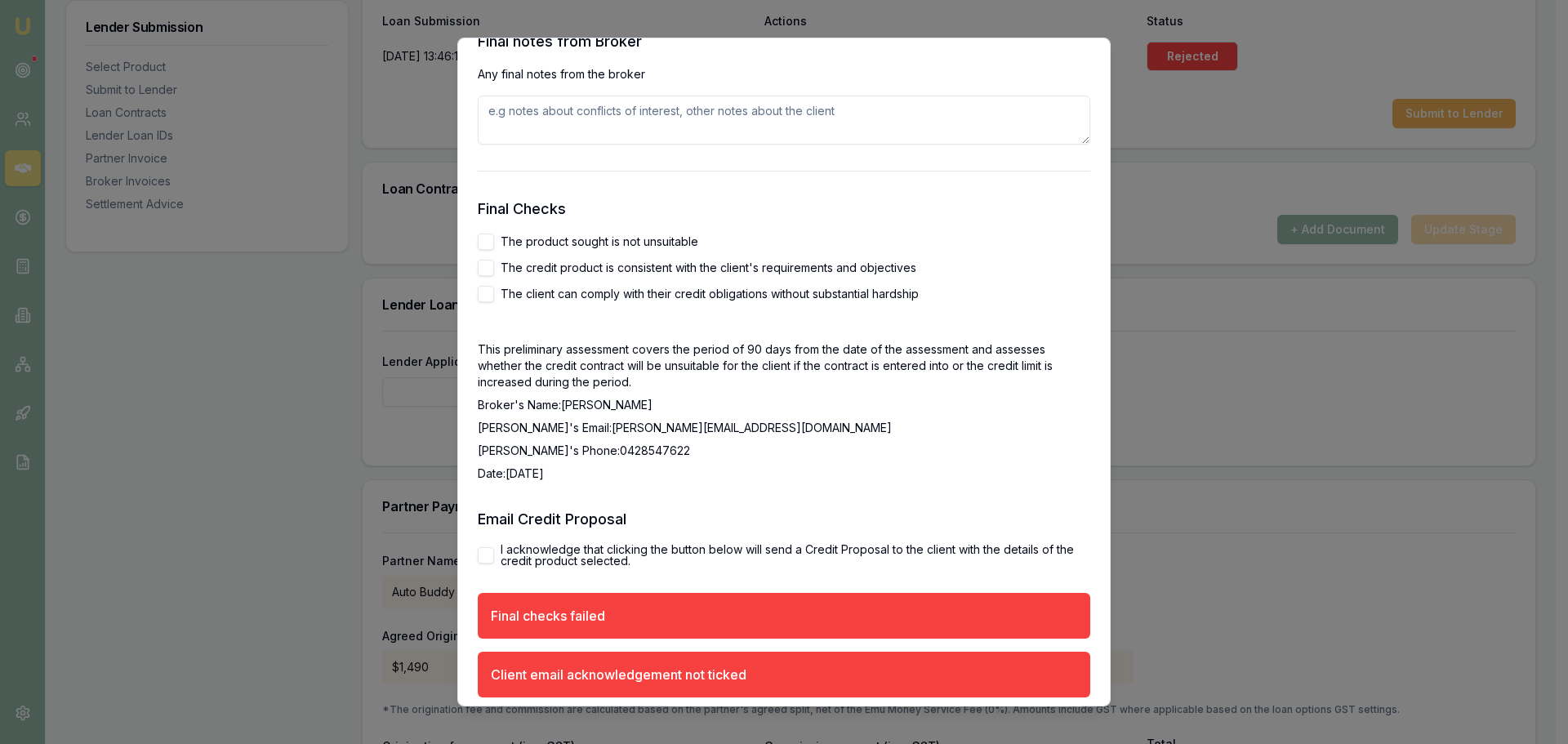
click at [480, 242] on button "The product sought is not unsuitable" at bounding box center [485, 241] width 16 height 16
checkbox input "true"
click at [478, 270] on button "The credit product is consistent with the client's requirements and objectives" at bounding box center [485, 267] width 16 height 16
checkbox input "true"
click at [480, 298] on button "The client can comply with their credit obligations without substantial hardship" at bounding box center [485, 293] width 16 height 16
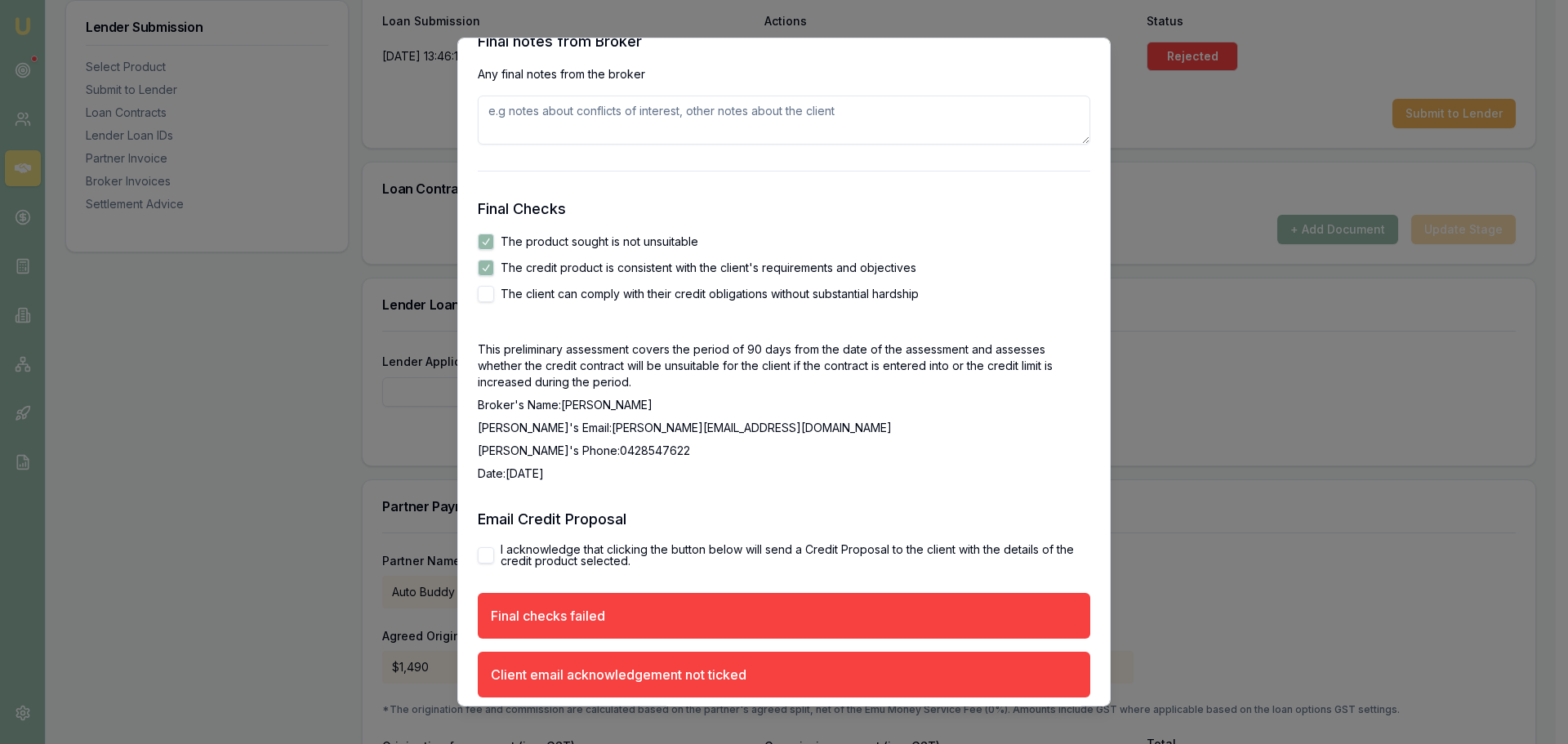
checkbox input "true"
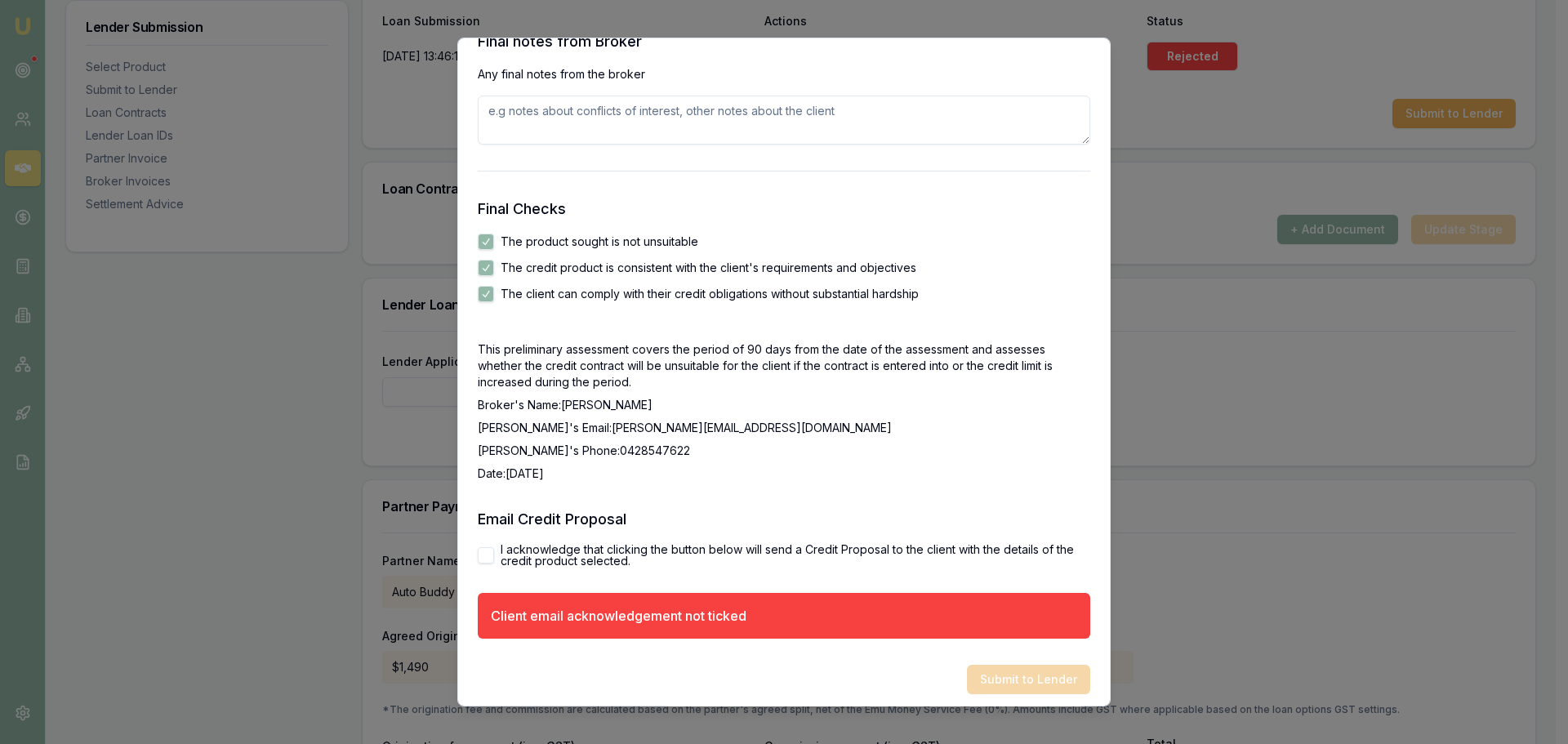
click at [482, 555] on button "I acknowledge that clicking the button below will send a Credit Proposal to the…" at bounding box center [485, 554] width 16 height 16
checkbox input "true"
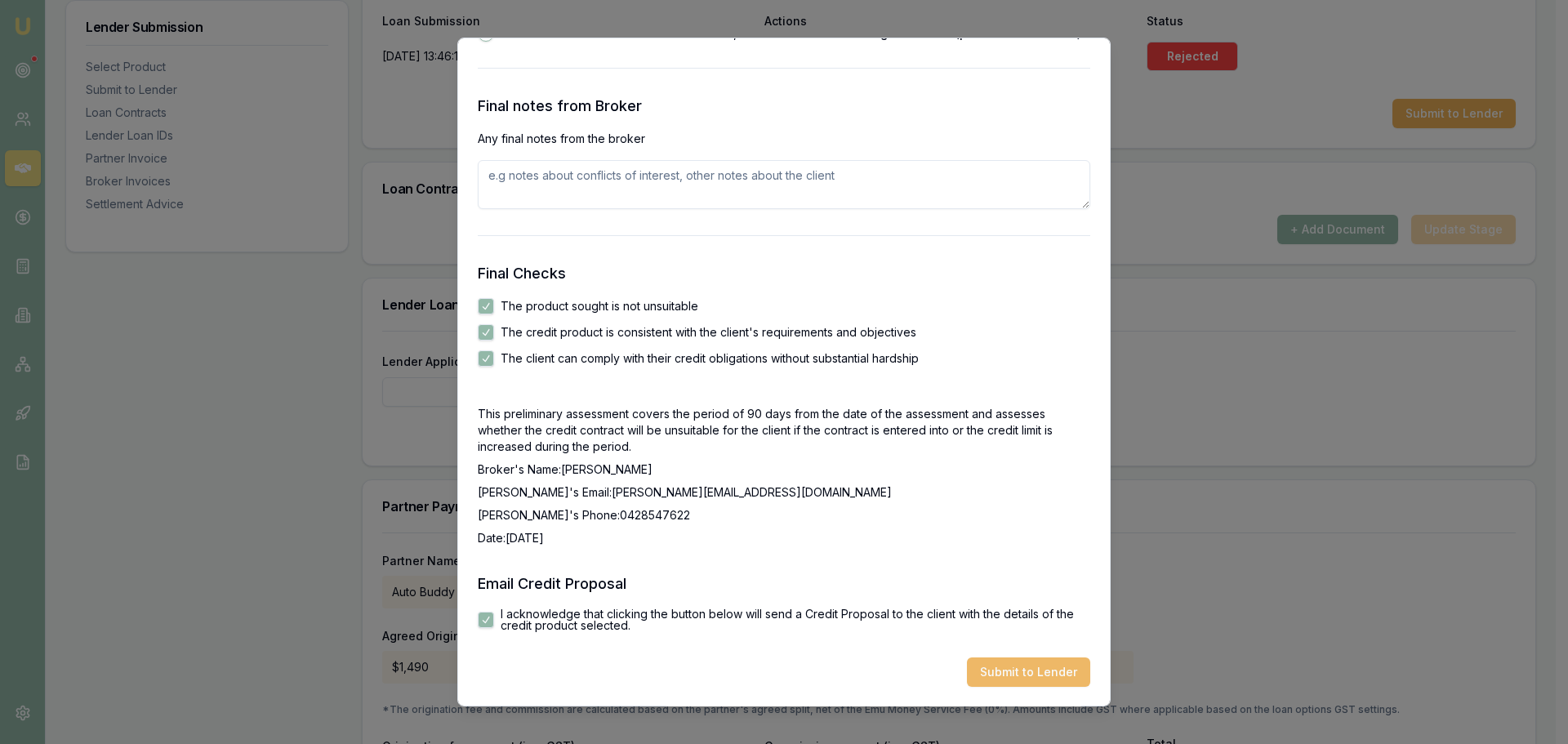
click at [1020, 678] on button "Submit to Lender" at bounding box center [1028, 671] width 124 height 29
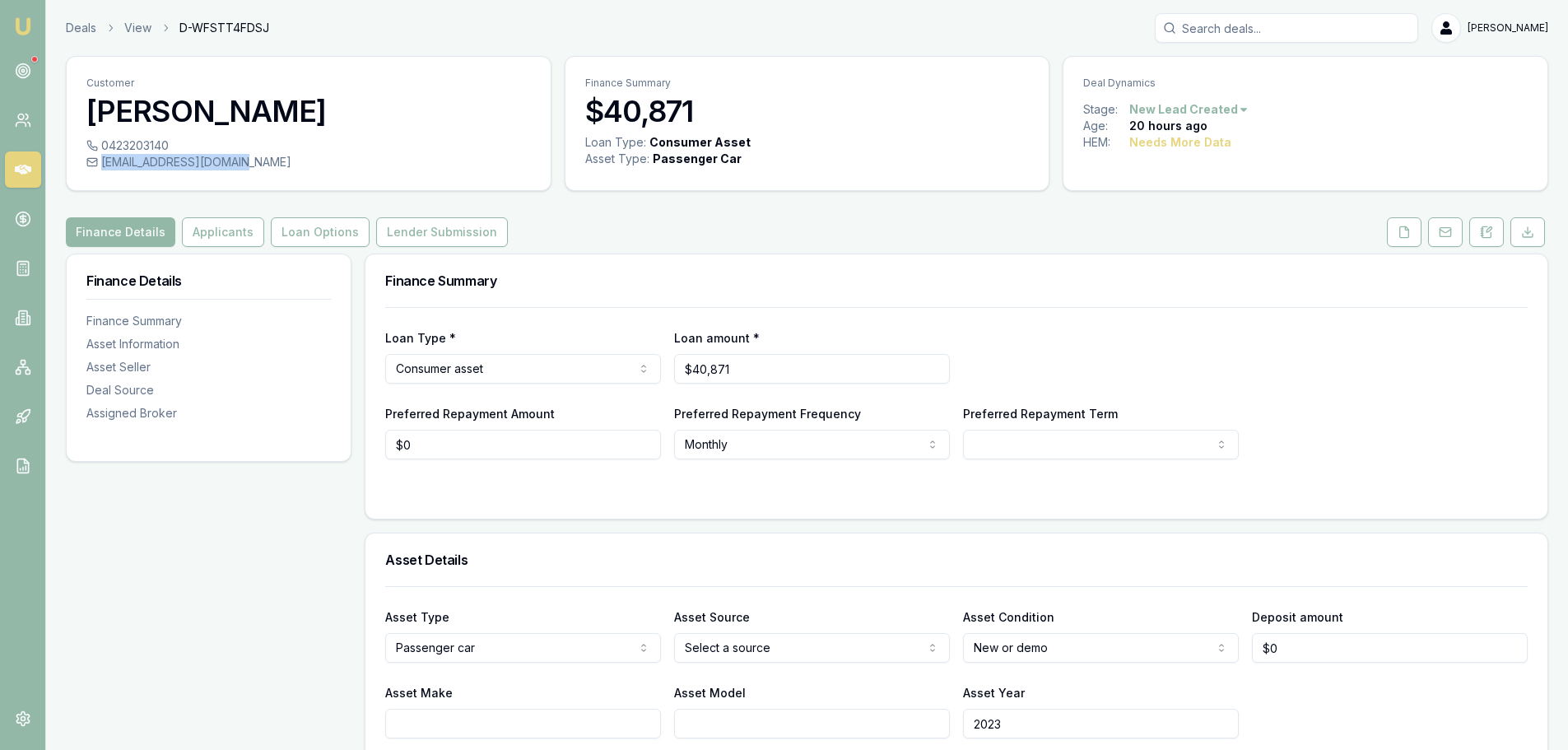
drag, startPoint x: 248, startPoint y: 160, endPoint x: 102, endPoint y: 163, distance: 146.0
click at [102, 163] on div "[EMAIL_ADDRESS][DOMAIN_NAME]" at bounding box center [309, 162] width 445 height 16
copy div "[EMAIL_ADDRESS][DOMAIN_NAME]"
click at [229, 234] on button "Applicants" at bounding box center [223, 232] width 83 height 29
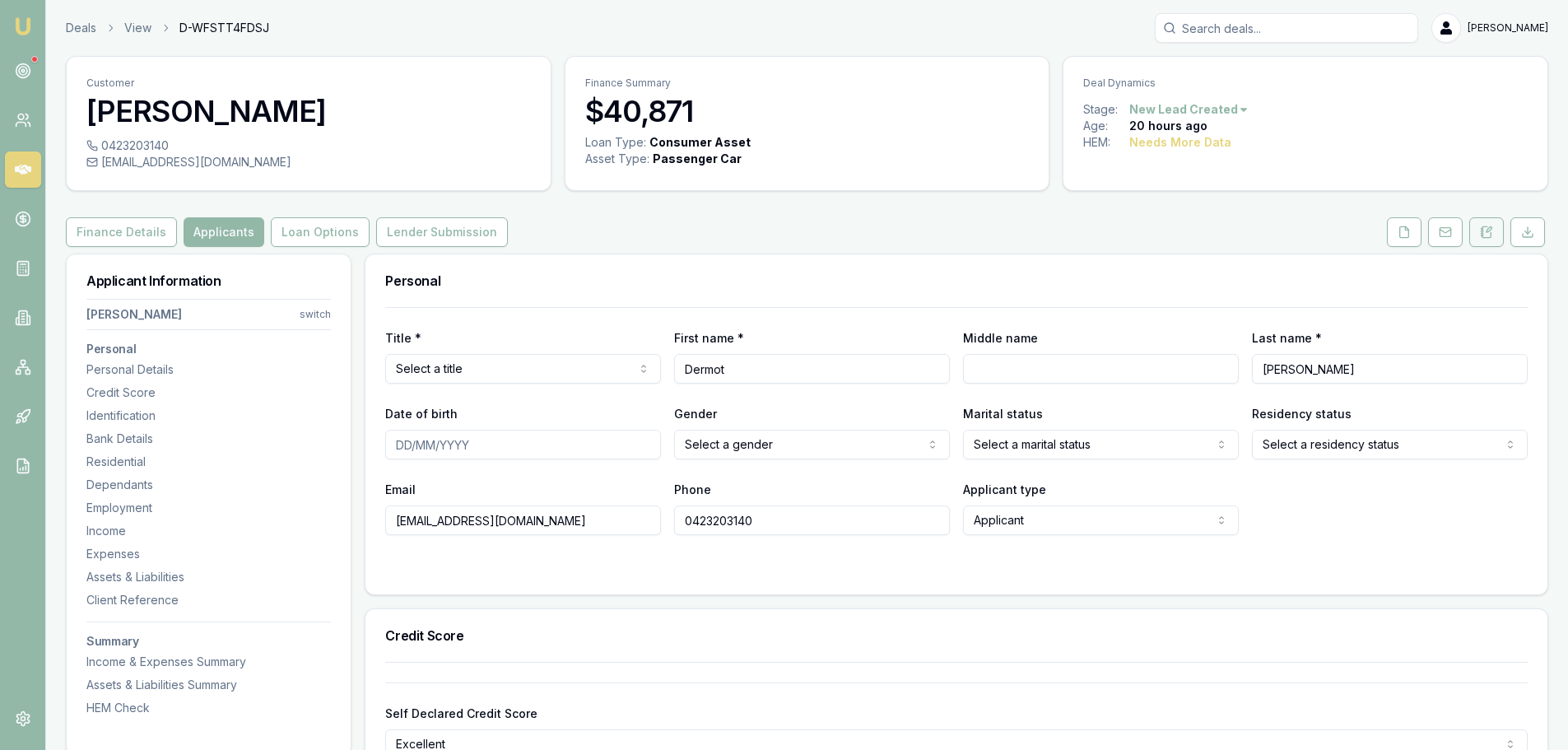
drag, startPoint x: 1481, startPoint y: 223, endPoint x: 1481, endPoint y: 231, distance: 8.0
click at [1481, 223] on button at bounding box center [1486, 232] width 34 height 29
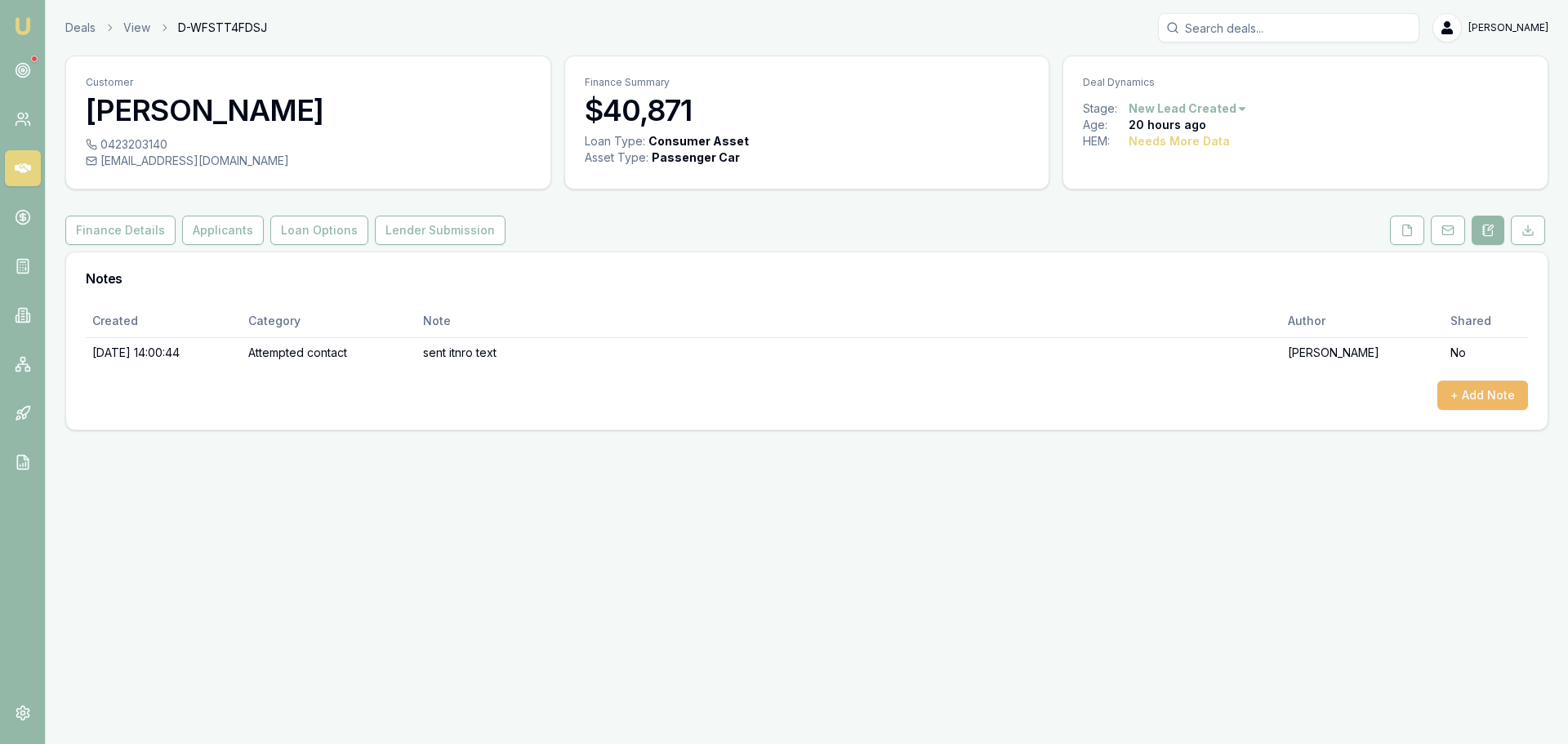
click at [1476, 392] on button "+ Add Note" at bounding box center [1483, 394] width 91 height 29
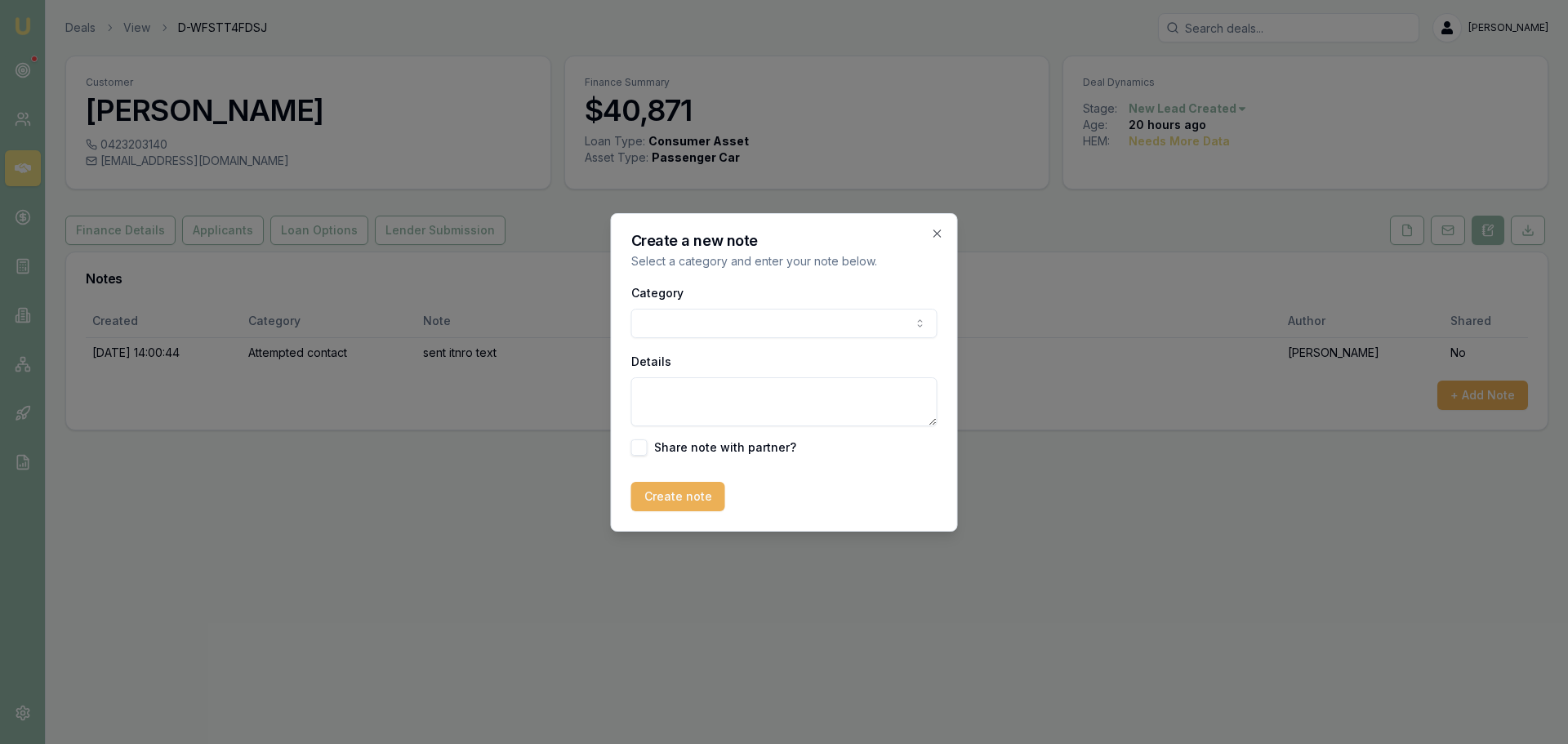
click at [706, 322] on body "Emu Broker Deals View D-WFSTT4FDSJ [PERSON_NAME] Toggle Menu Customer [PERSON_N…" at bounding box center [784, 372] width 1568 height 744
click at [671, 398] on textarea "Details" at bounding box center [784, 402] width 307 height 49
paste textarea "Hi [PERSON_NAME]. Apologies for the delay, looks like I had put .au on your ema…"
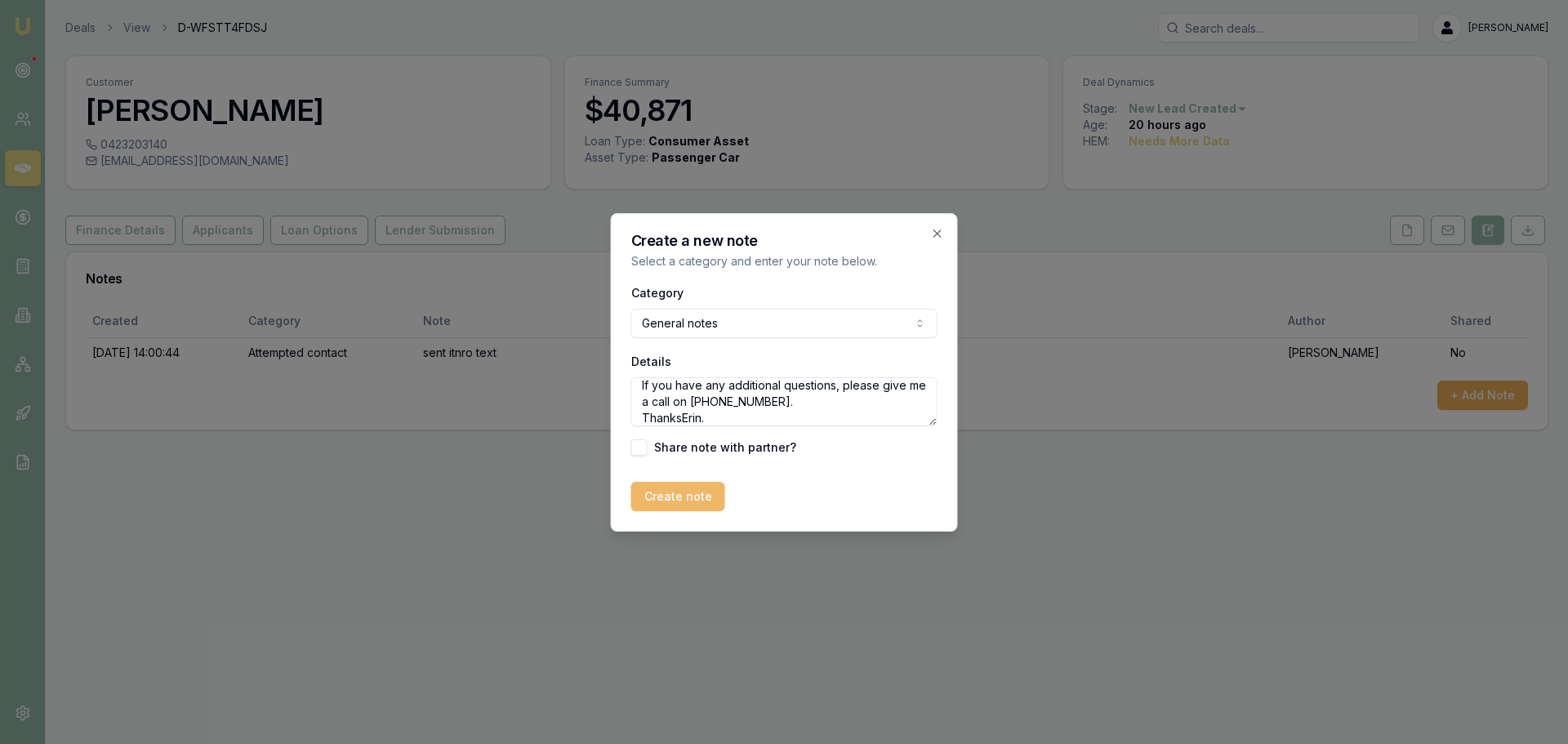
type textarea "Hi [PERSON_NAME]. Apologies for the delay, looks like I had put .au on your ema…"
click at [672, 495] on button "Create note" at bounding box center [678, 496] width 94 height 29
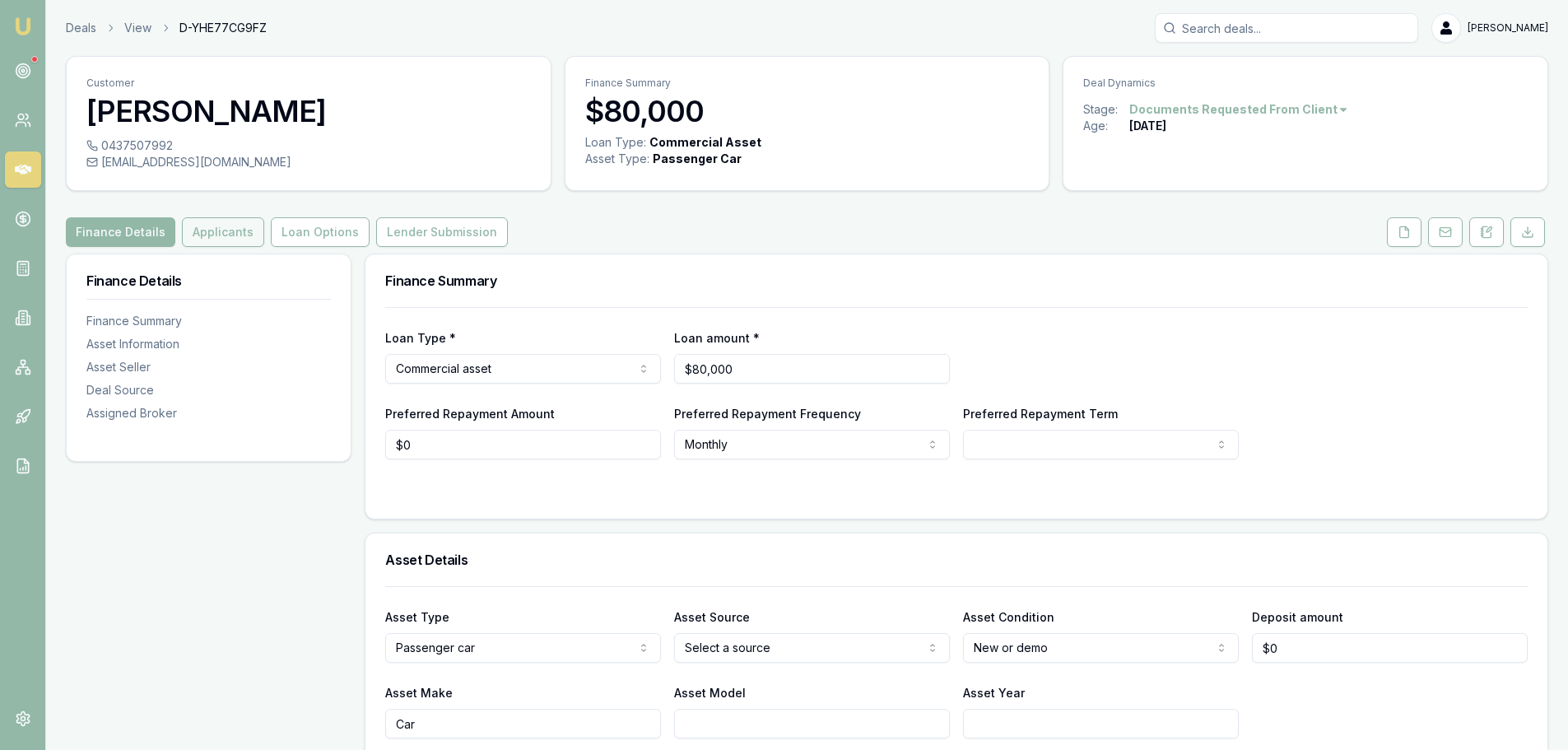
click at [210, 240] on button "Applicants" at bounding box center [223, 232] width 83 height 29
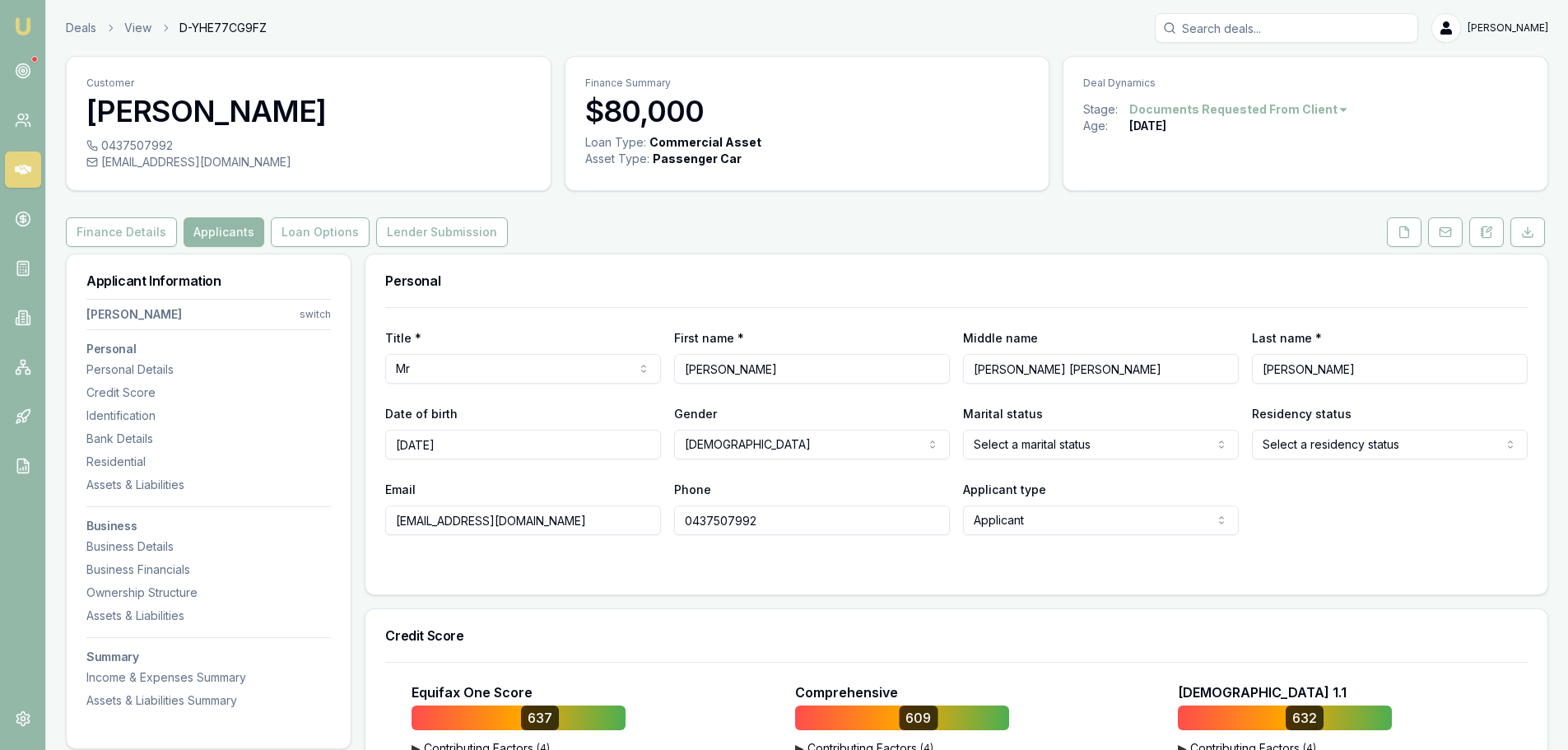
click at [1481, 227] on icon at bounding box center [1487, 232] width 13 height 13
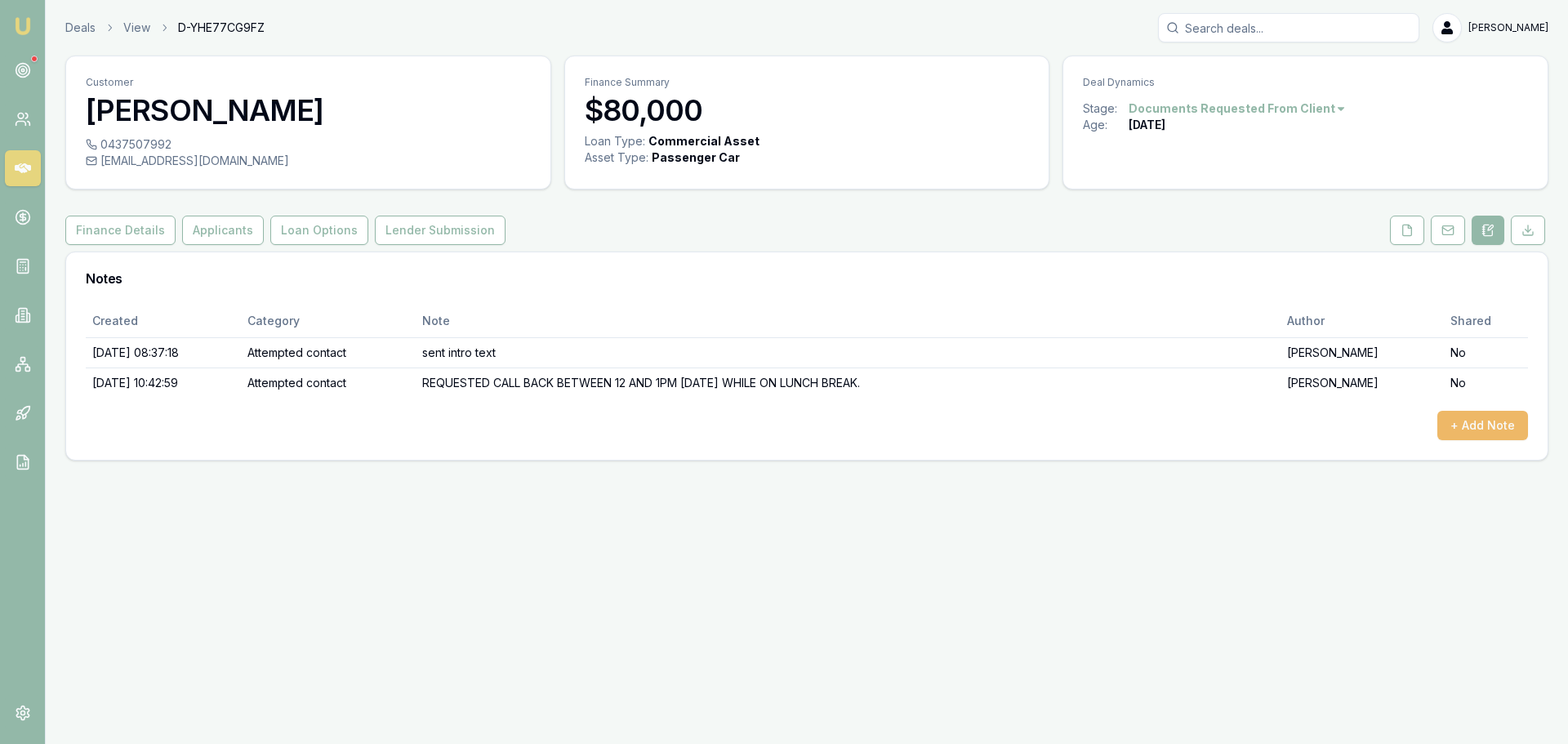
click at [1457, 419] on button "+ Add Note" at bounding box center [1483, 424] width 91 height 29
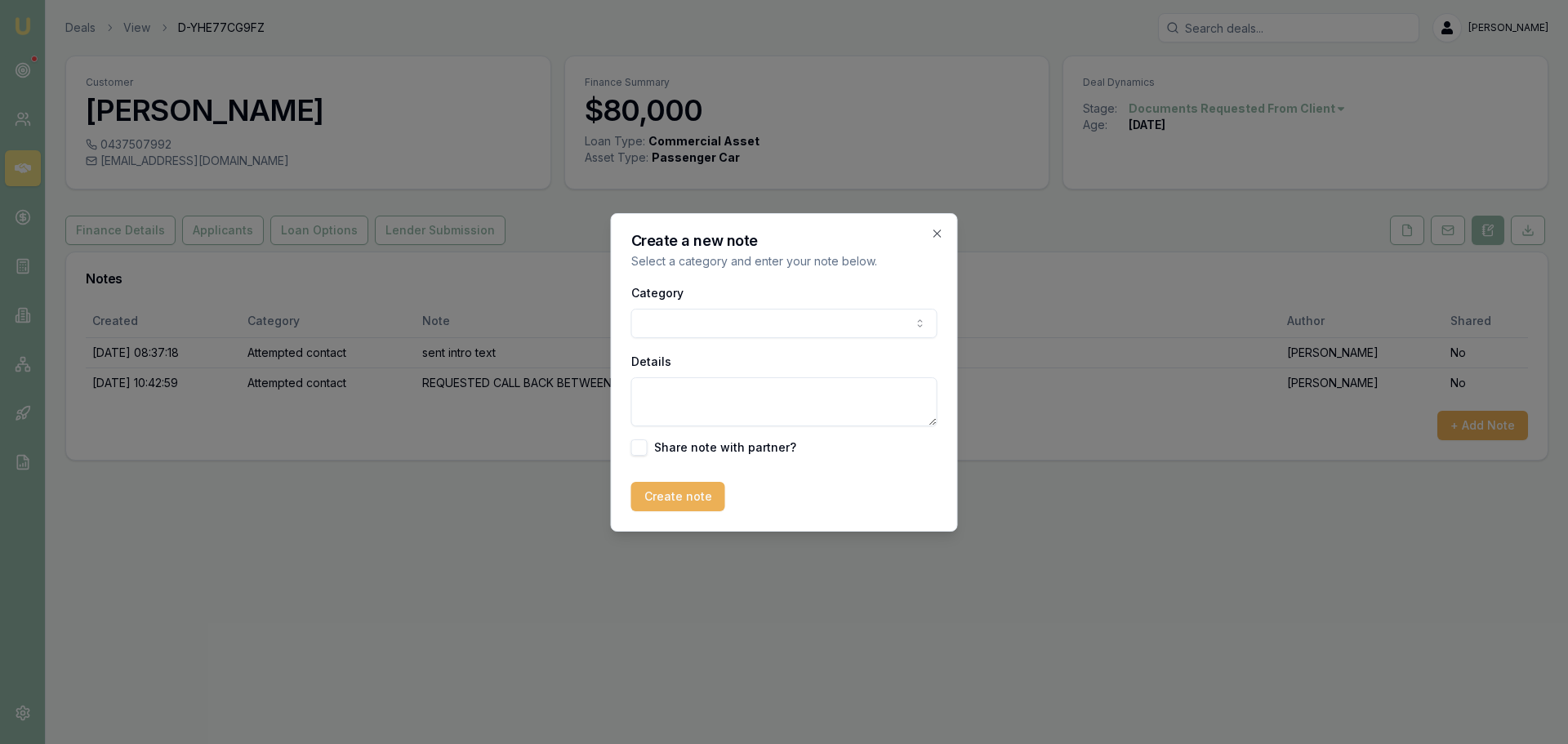
click at [751, 328] on body "Emu Broker Deals View D-YHE77CG9FZ [PERSON_NAME] Toggle Menu Customer [PERSON_N…" at bounding box center [784, 372] width 1568 height 744
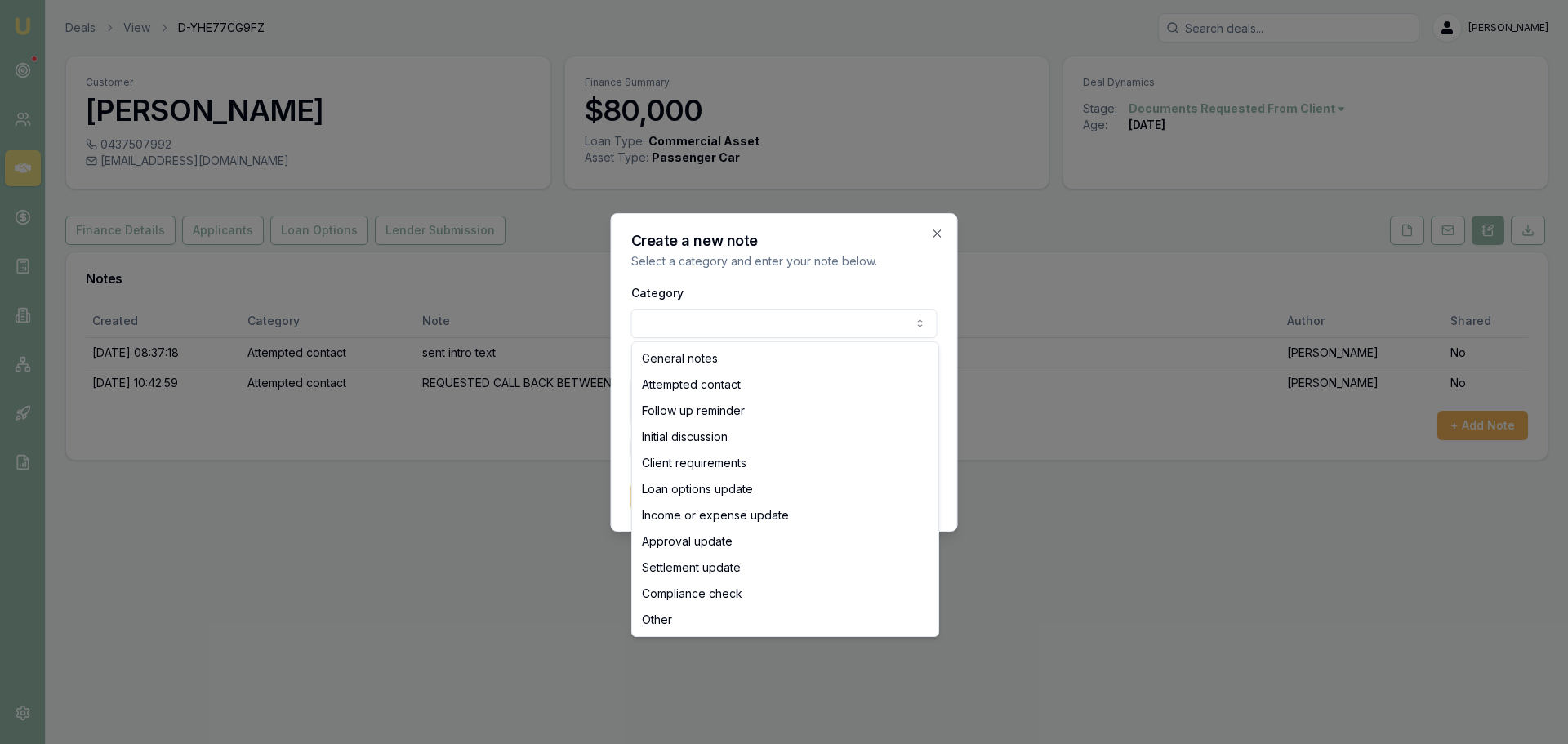
select select "ATTEMPTED_CONTACT"
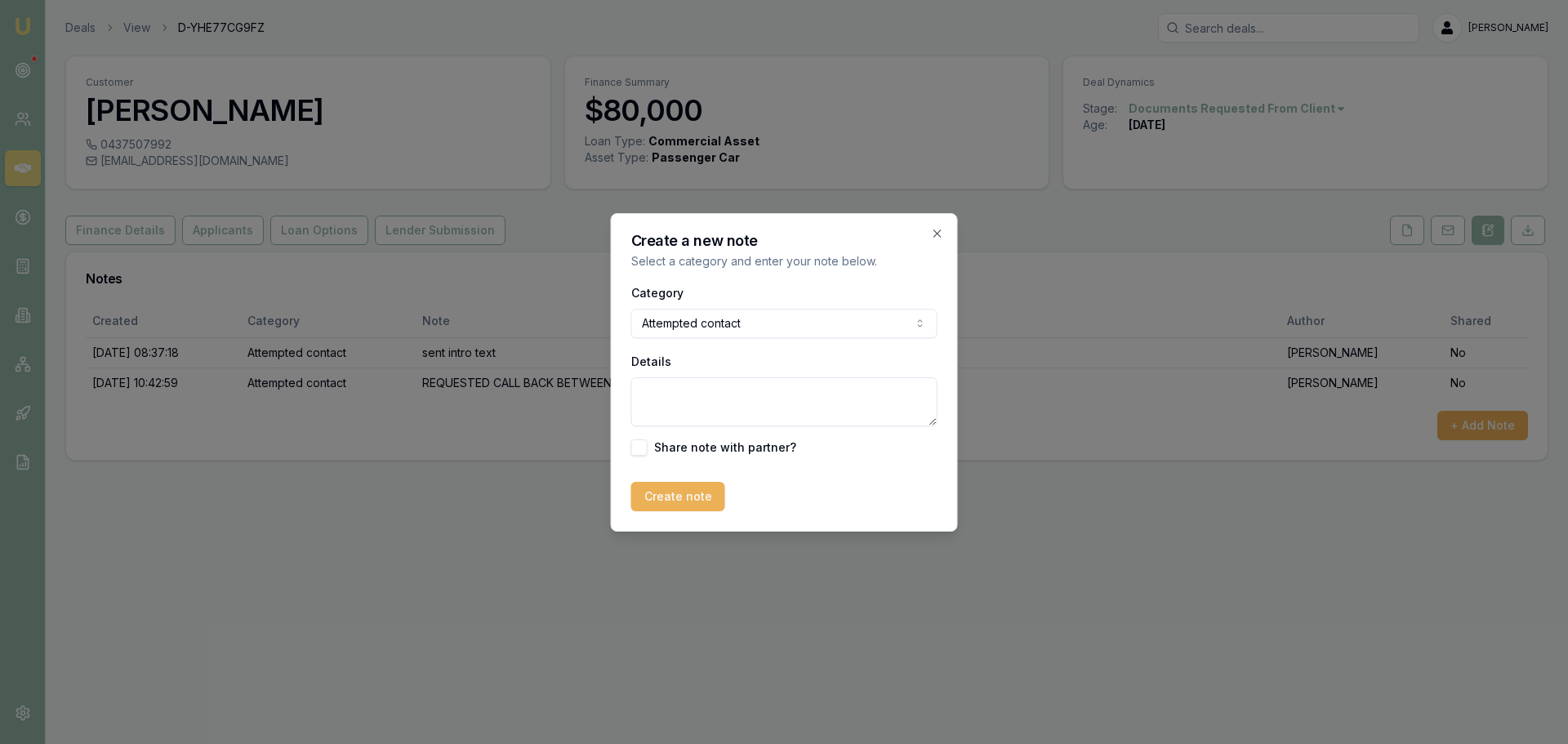
click at [722, 405] on textarea "Details" at bounding box center [784, 402] width 307 height 49
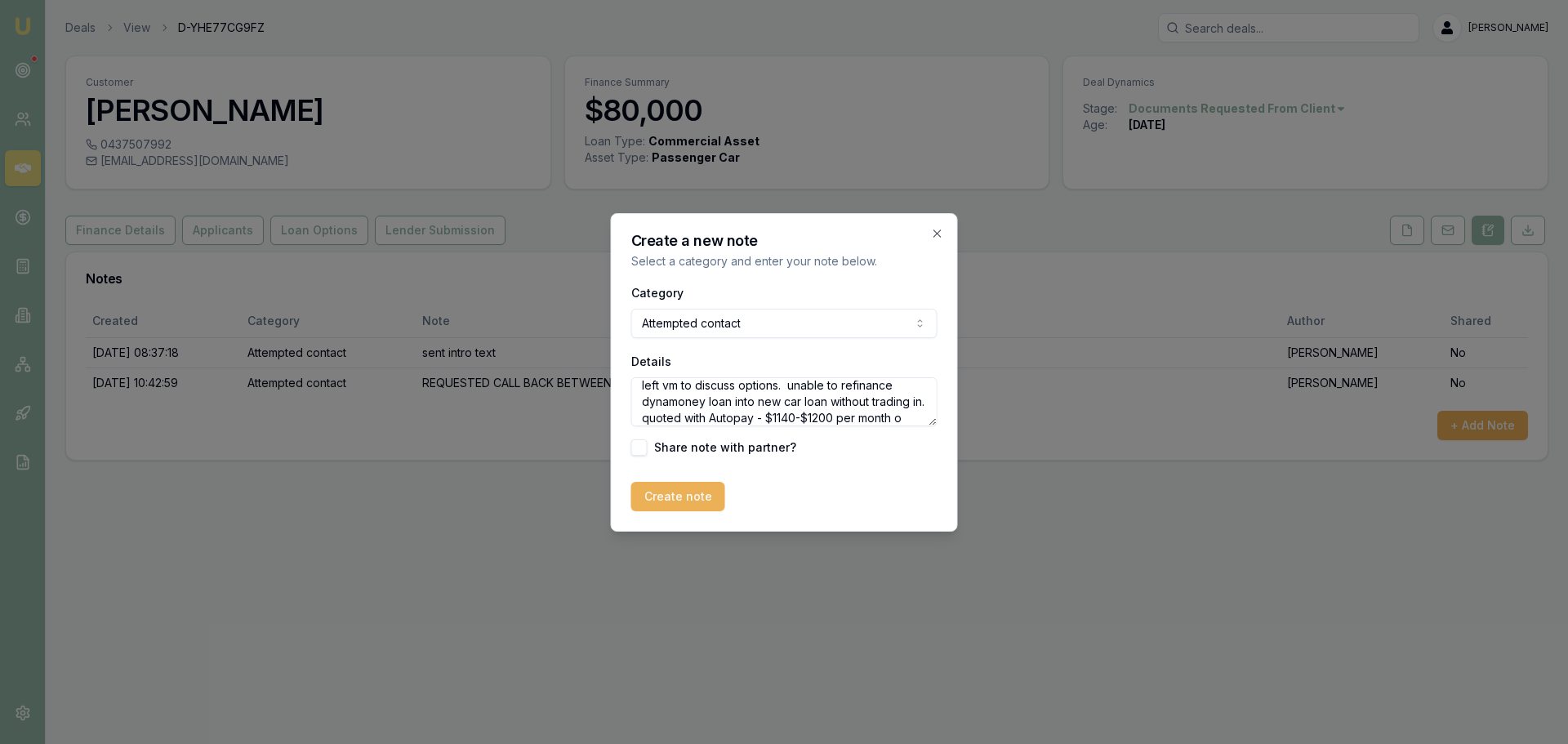
scroll to position [24, 0]
type textarea "left vm to discuss options. unable to refinance dynamoney loan into new car loa…"
click at [691, 495] on button "Create note" at bounding box center [678, 496] width 94 height 29
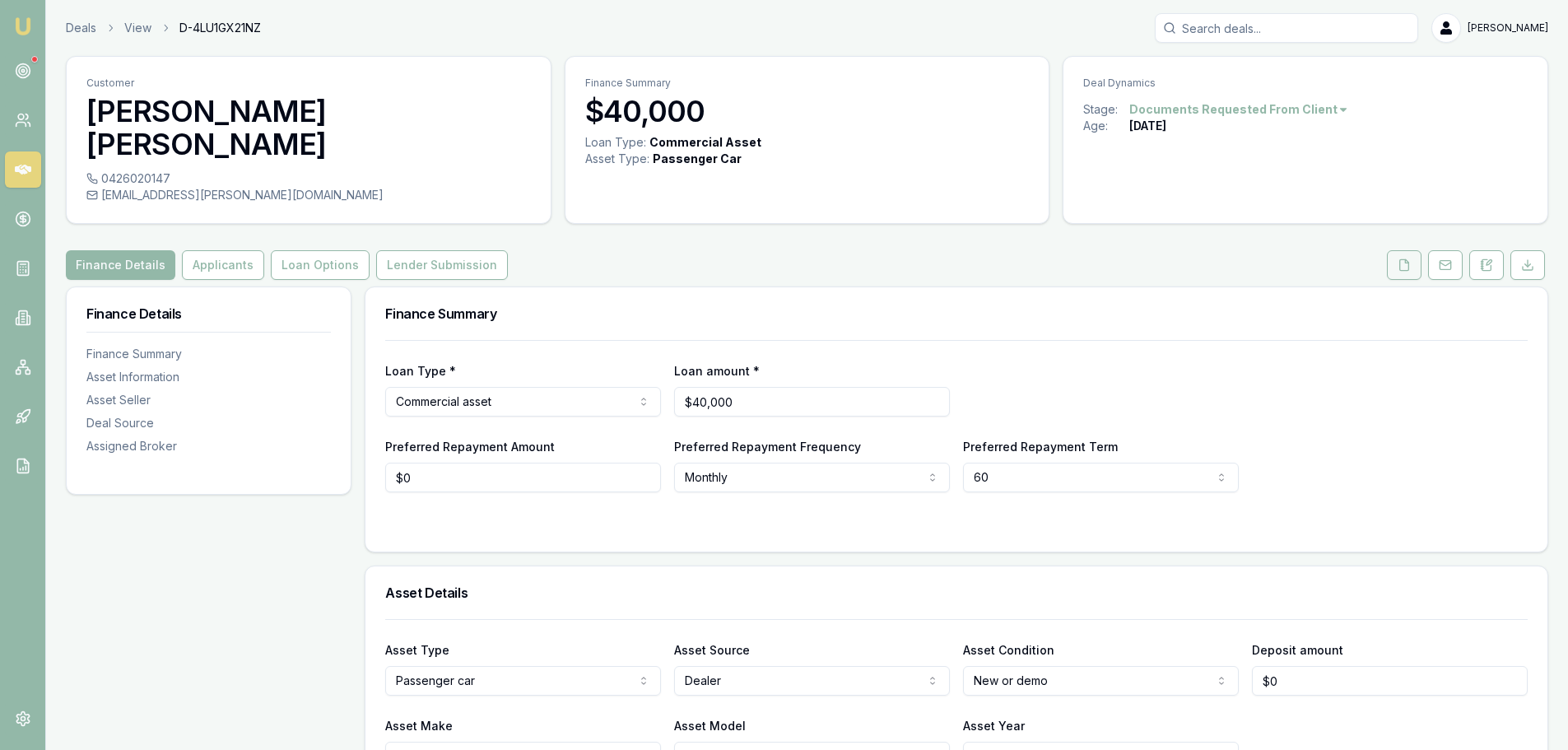
click at [1398, 276] on button at bounding box center [1404, 264] width 34 height 29
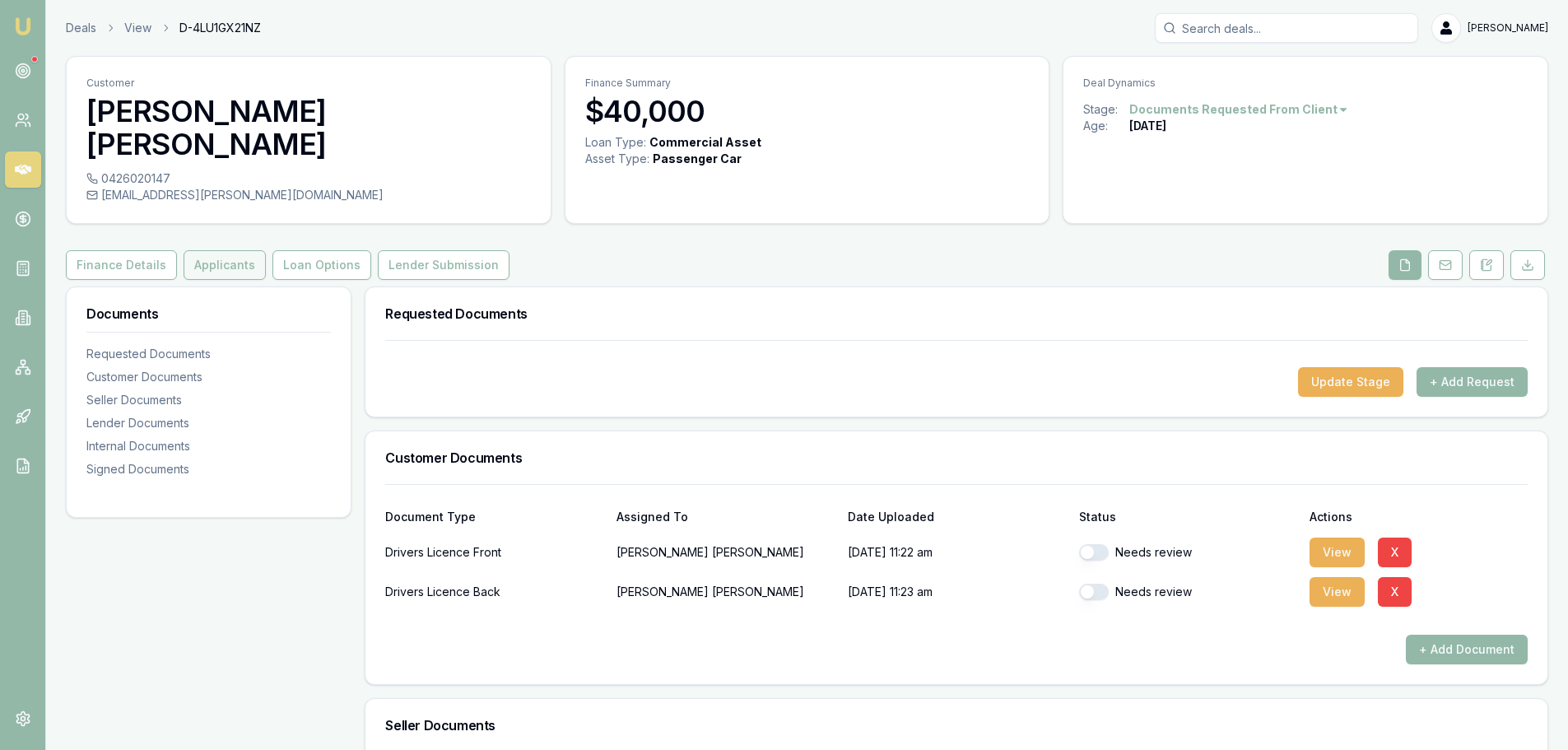
click at [194, 269] on button "Applicants" at bounding box center [224, 264] width 83 height 29
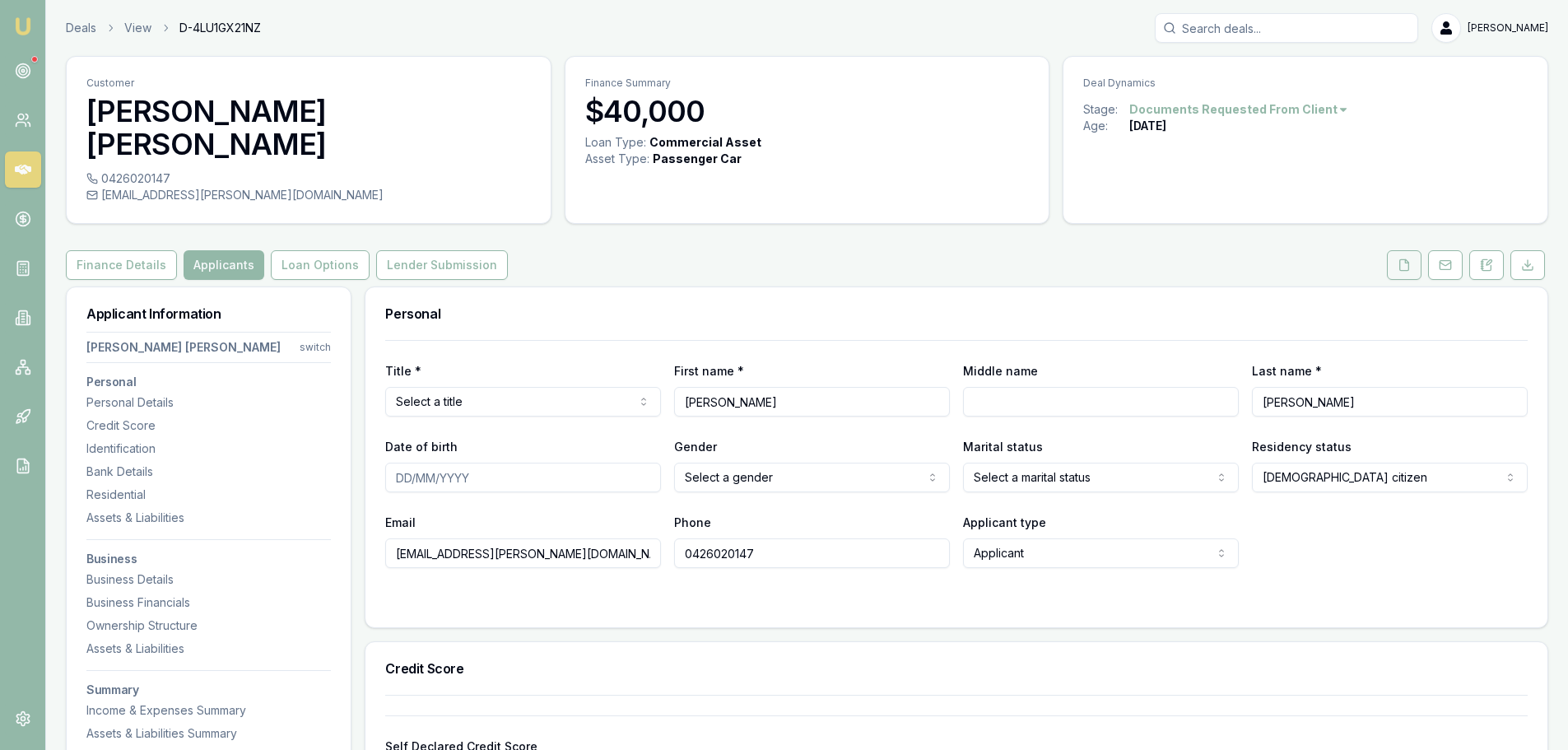
click at [1395, 266] on button at bounding box center [1404, 264] width 34 height 29
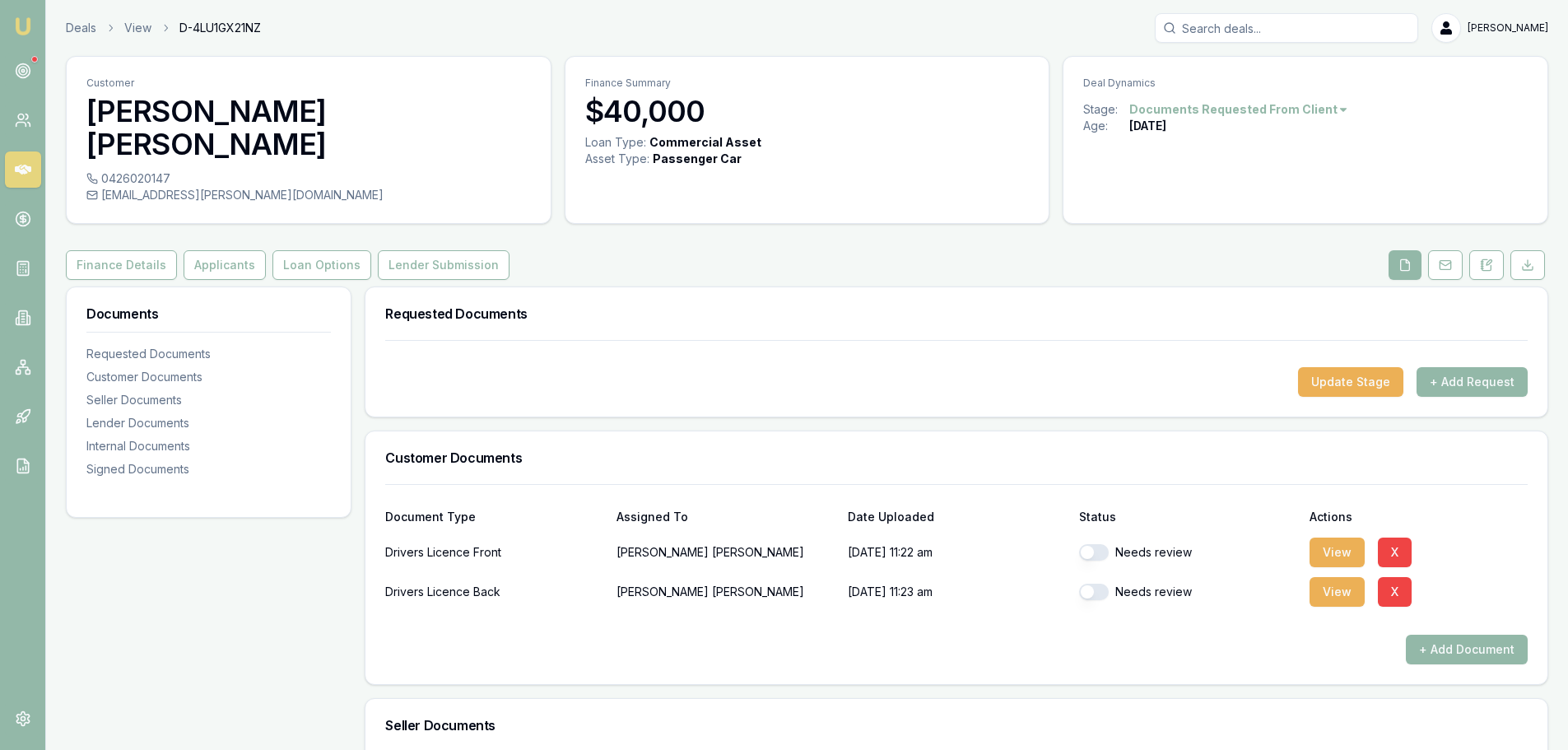
click at [1095, 548] on button "button" at bounding box center [1094, 551] width 29 height 16
checkbox input "true"
click at [1098, 589] on button "button" at bounding box center [1094, 591] width 29 height 16
checkbox input "true"
click at [1338, 548] on button "View" at bounding box center [1337, 551] width 55 height 29
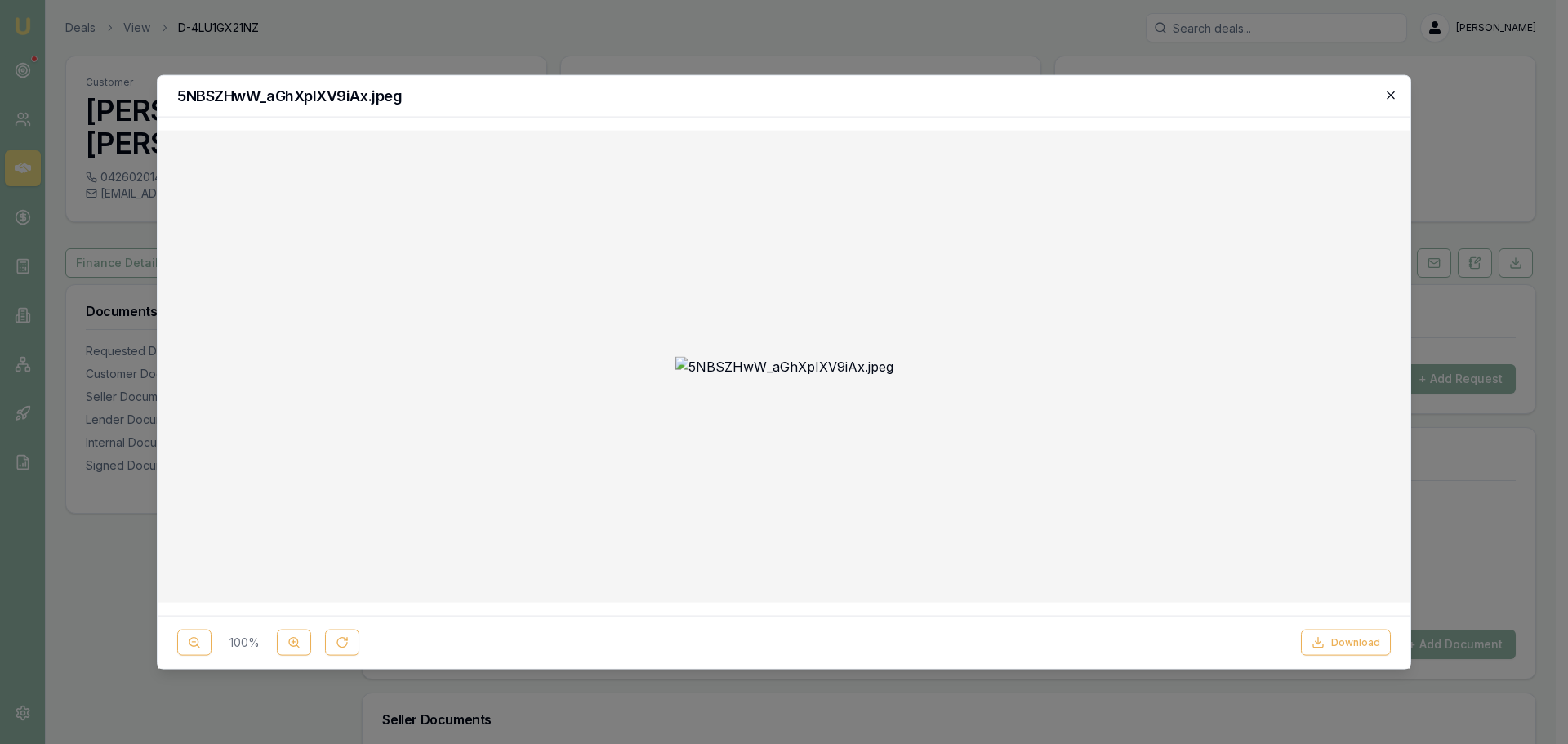
click at [1393, 96] on icon "button" at bounding box center [1391, 95] width 13 height 13
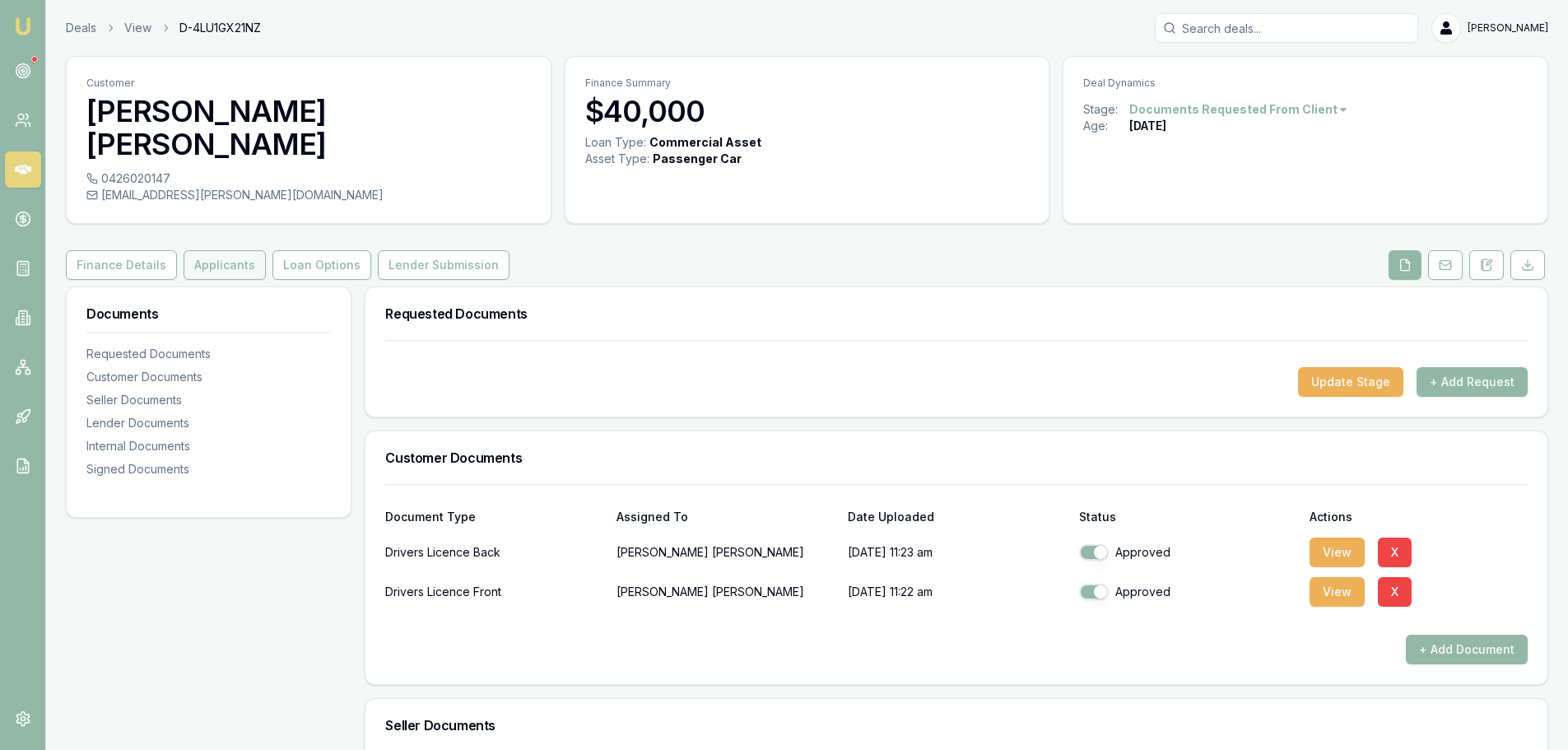
click at [227, 260] on button "Applicants" at bounding box center [224, 264] width 83 height 29
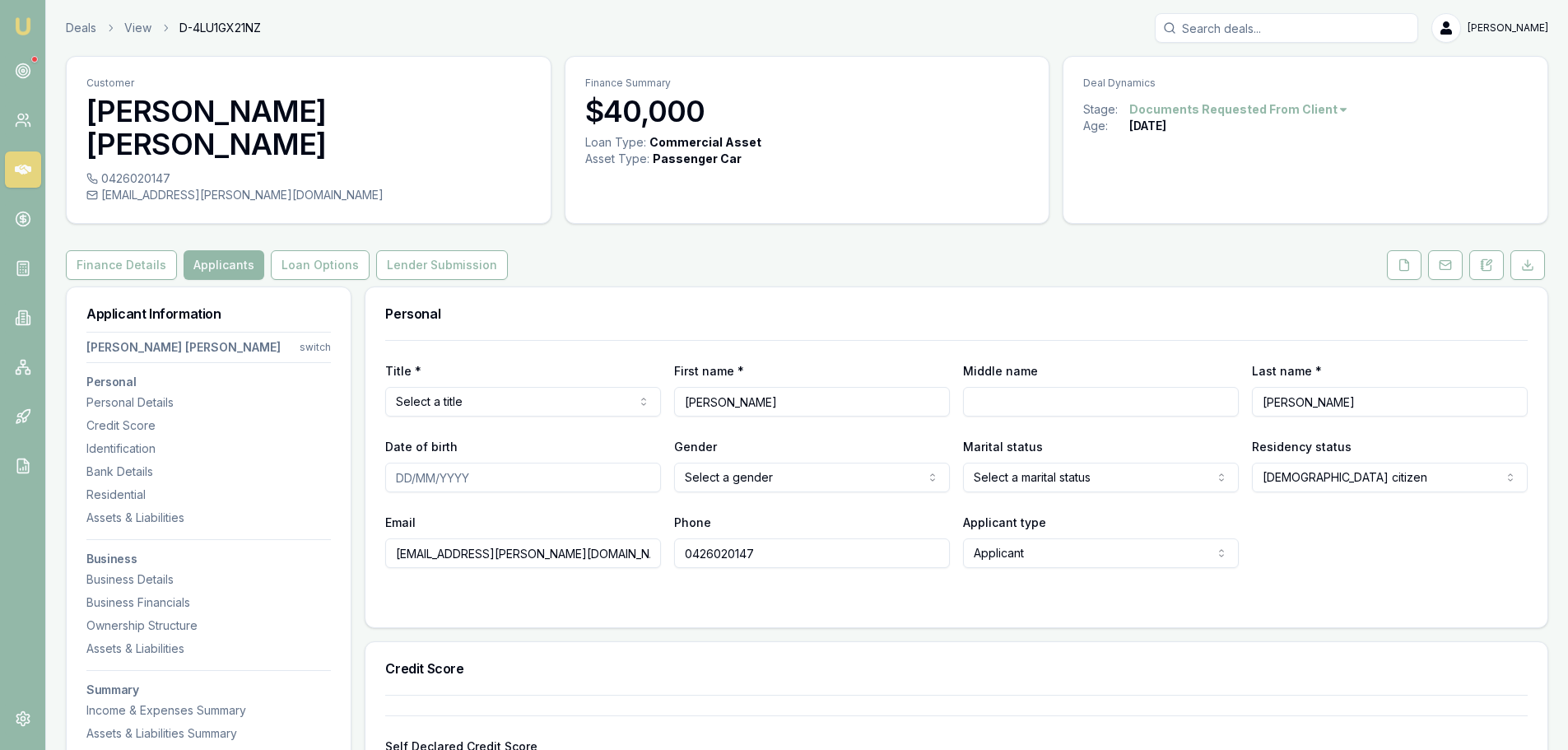
click at [526, 394] on html "Emu Broker Deals View D-4LU1GX21NZ Erin Shield Toggle Menu Customer Joseph Swee…" at bounding box center [784, 375] width 1568 height 750
click at [499, 487] on input "Date of birth" at bounding box center [523, 477] width 276 height 29
type input "01/10/1979"
click at [739, 479] on html "Emu Broker Deals View D-4LU1GX21NZ Erin Shield Toggle Menu Customer Joseph Swee…" at bounding box center [784, 375] width 1568 height 750
click at [1169, 474] on html "Emu Broker Deals View D-4LU1GX21NZ Erin Shield Toggle Menu Customer Joseph Swee…" at bounding box center [784, 375] width 1568 height 750
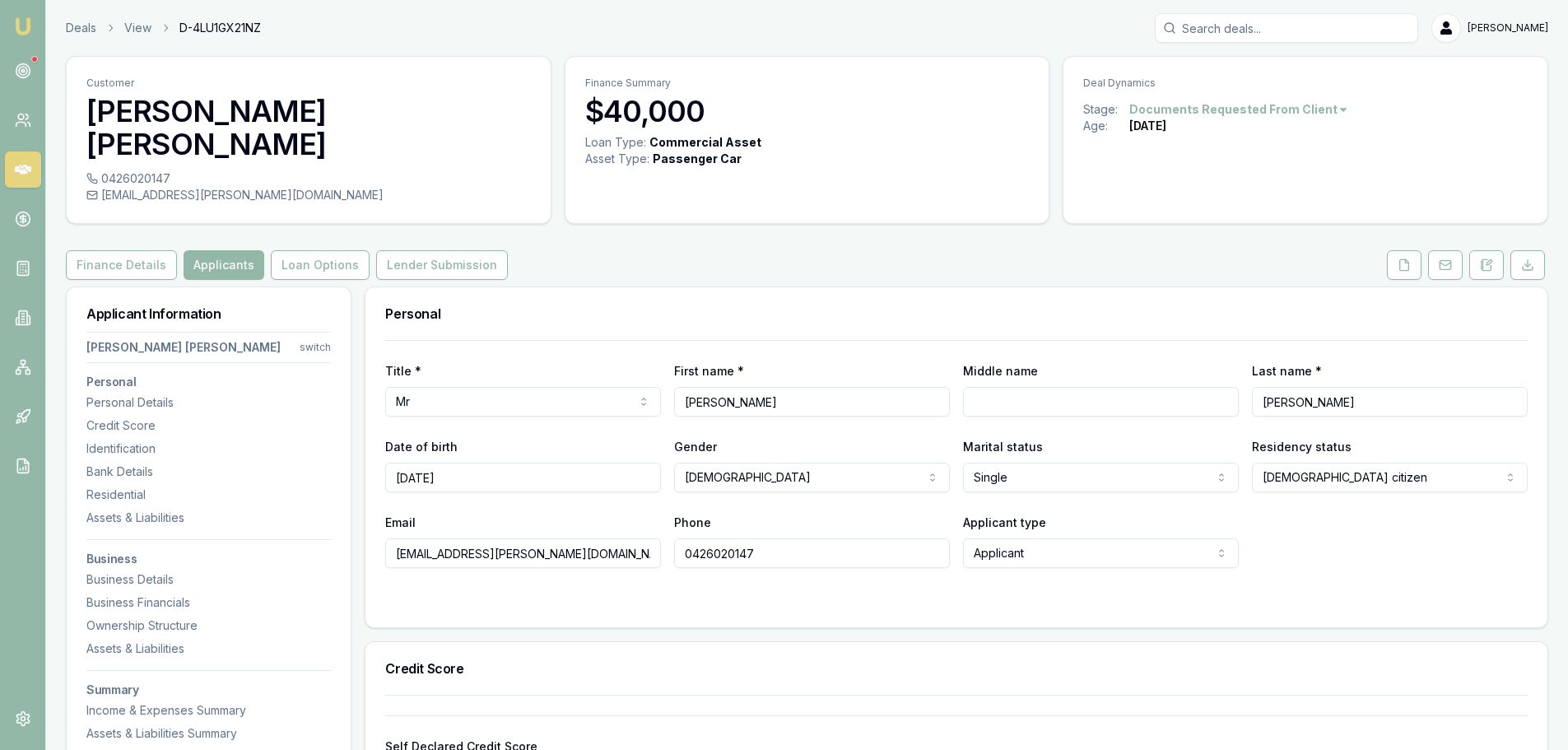
click at [1370, 543] on div "Email sweetson.thomas@gmail.com Phone 0426020147 Applicant type Applicant Appli…" at bounding box center [957, 539] width 1143 height 56
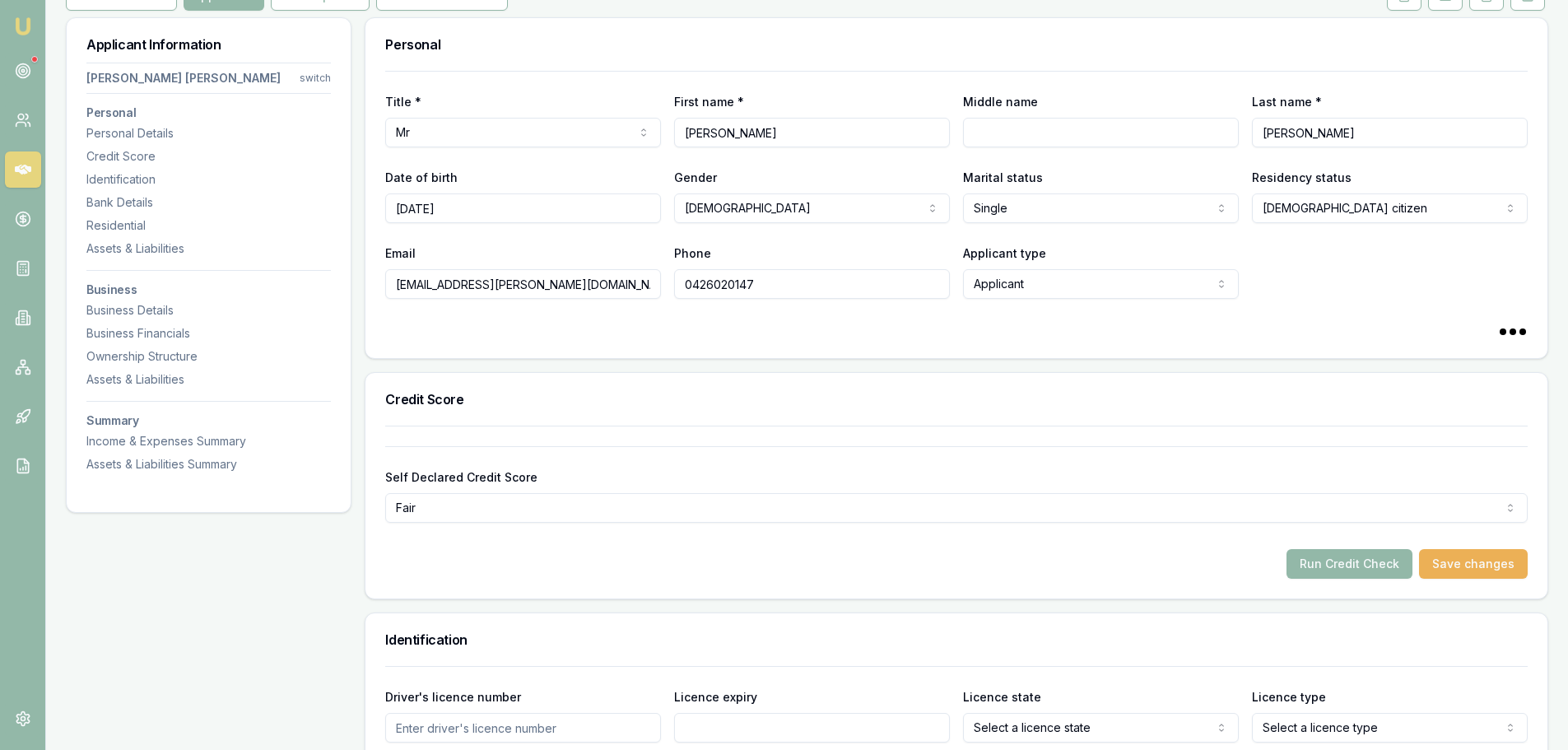
scroll to position [412, 0]
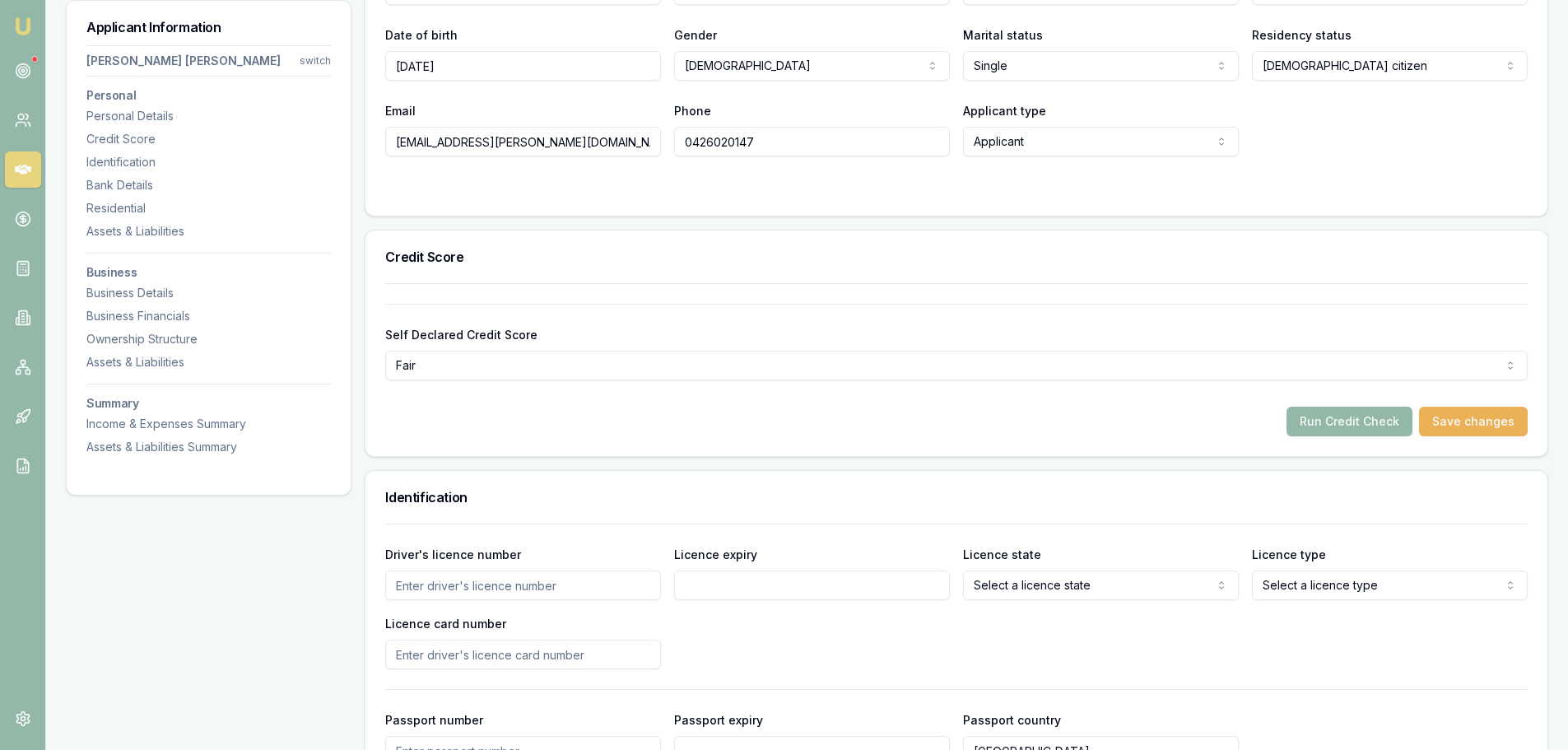
click at [597, 589] on input "Driver's licence number" at bounding box center [523, 585] width 276 height 29
type input "002427021"
type input "29/11/2025"
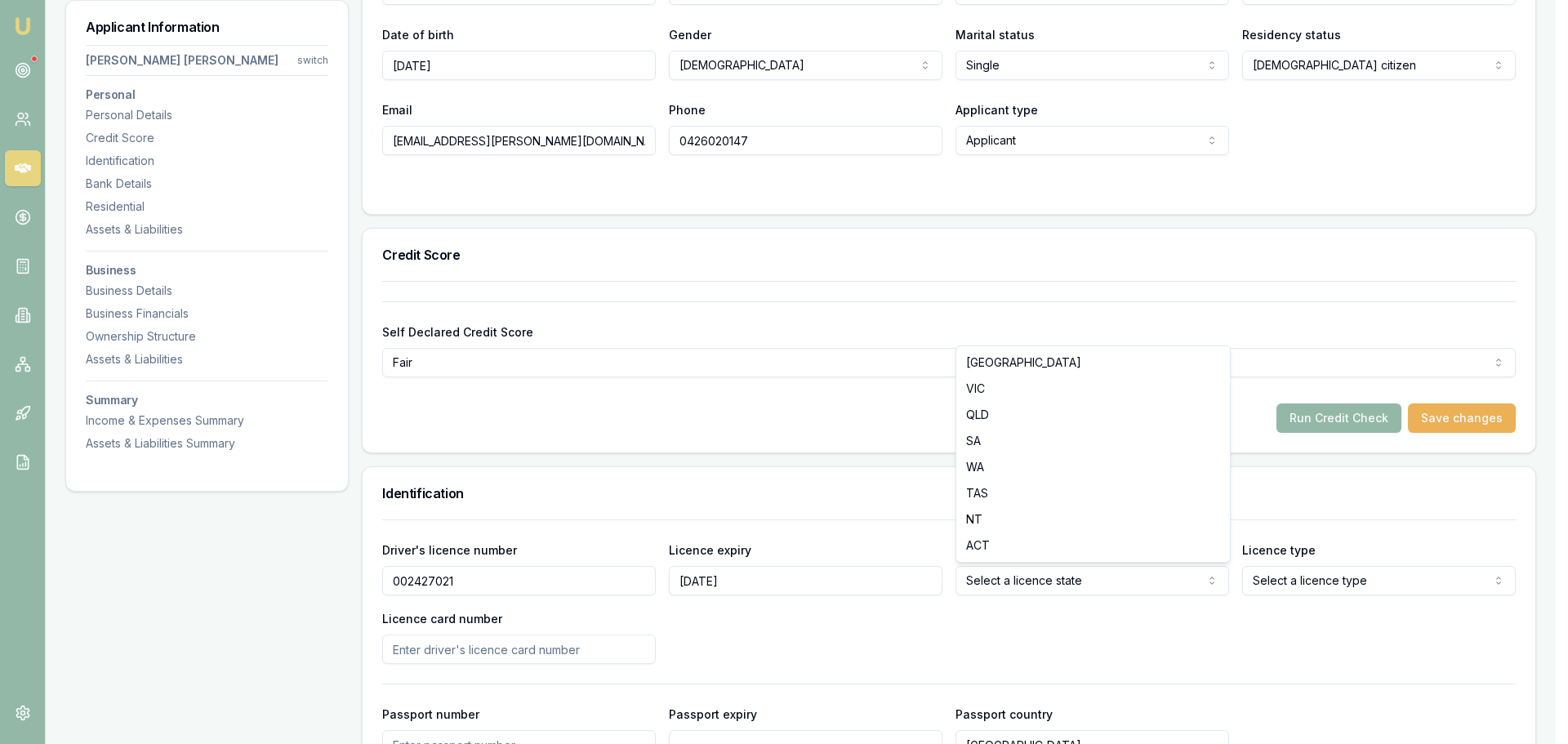
select select "VIC"
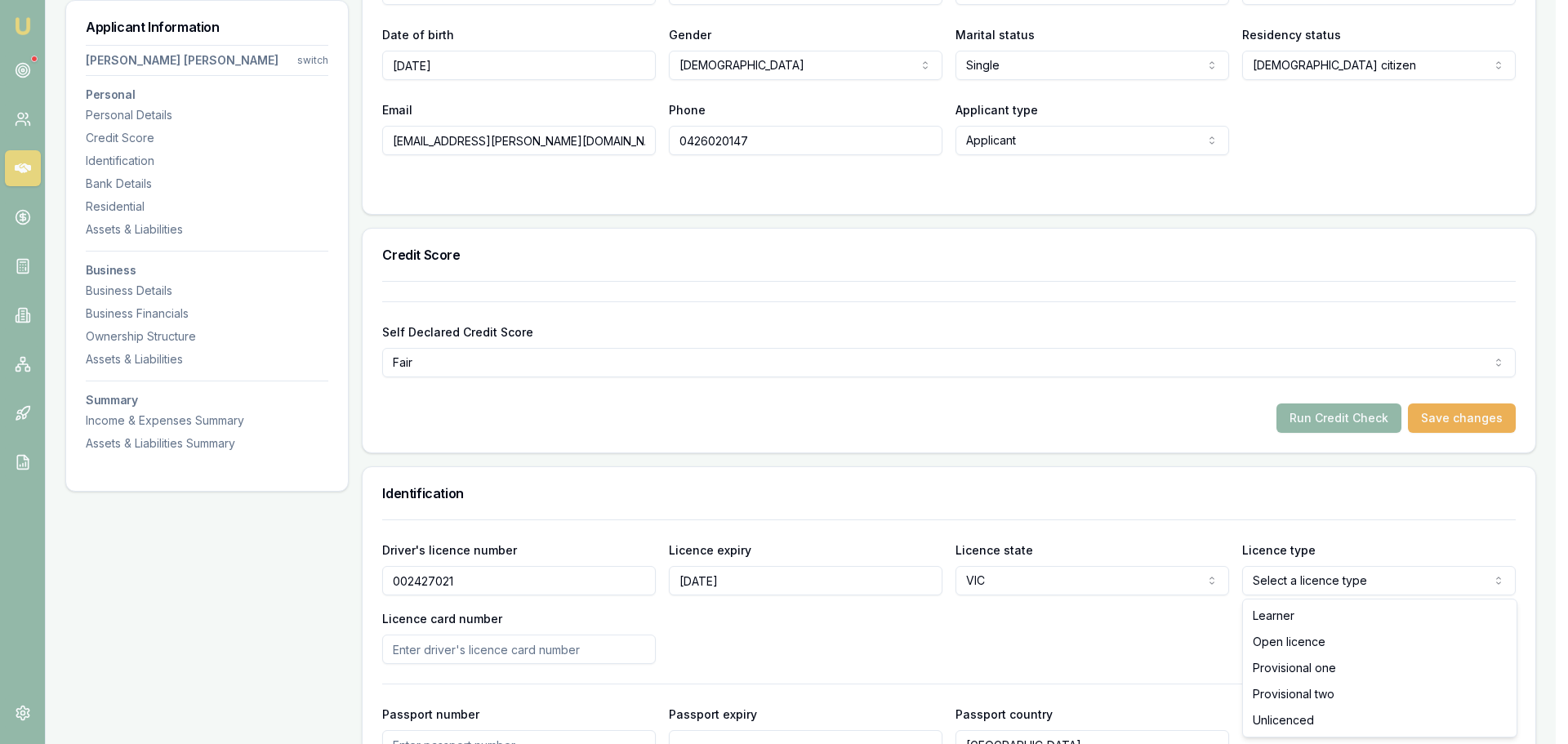
select select "OPEN_LICENCE"
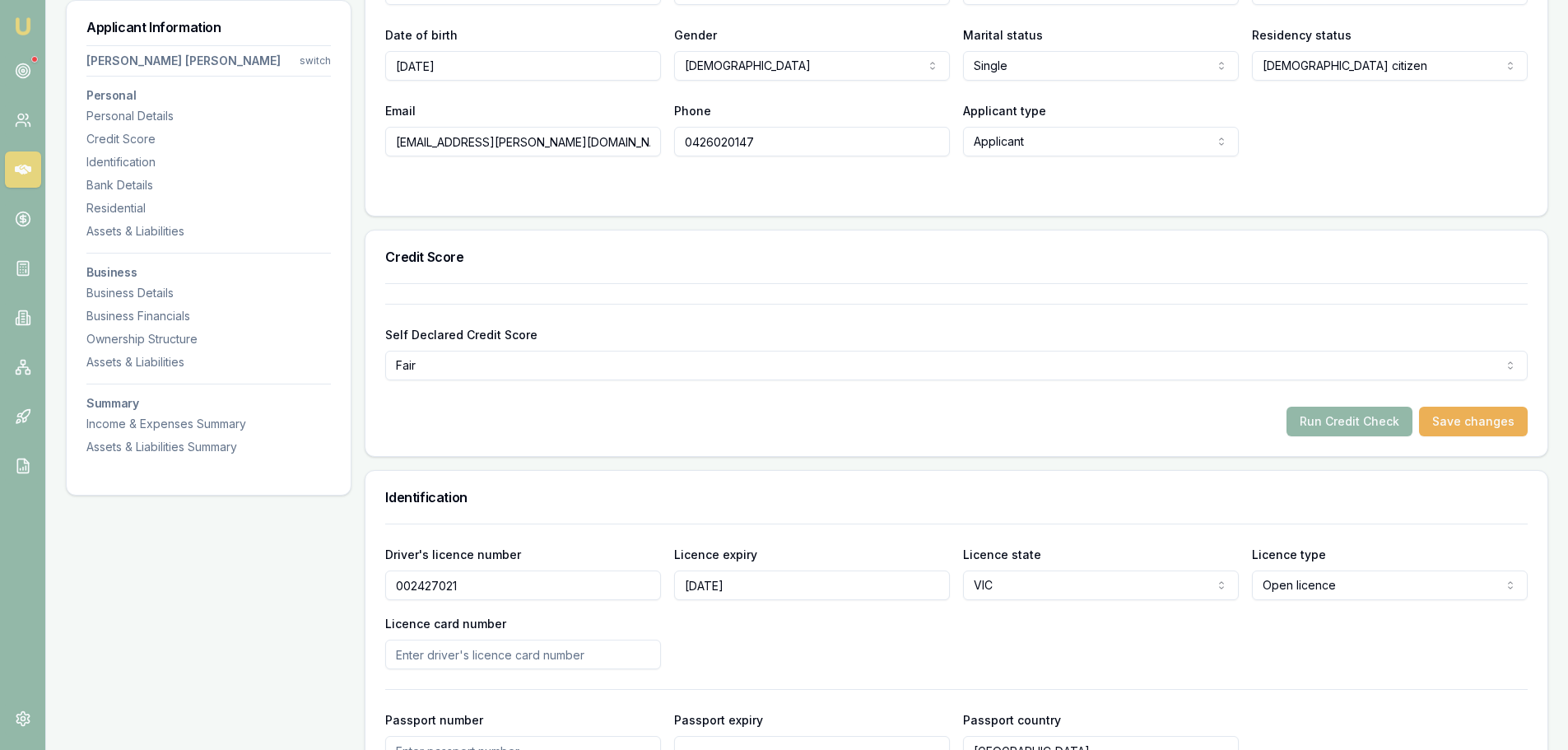
click at [807, 640] on div "Driver's licence number 002427021 Licence expiry 29/11/2025 Licence state VIC N…" at bounding box center [957, 606] width 1143 height 125
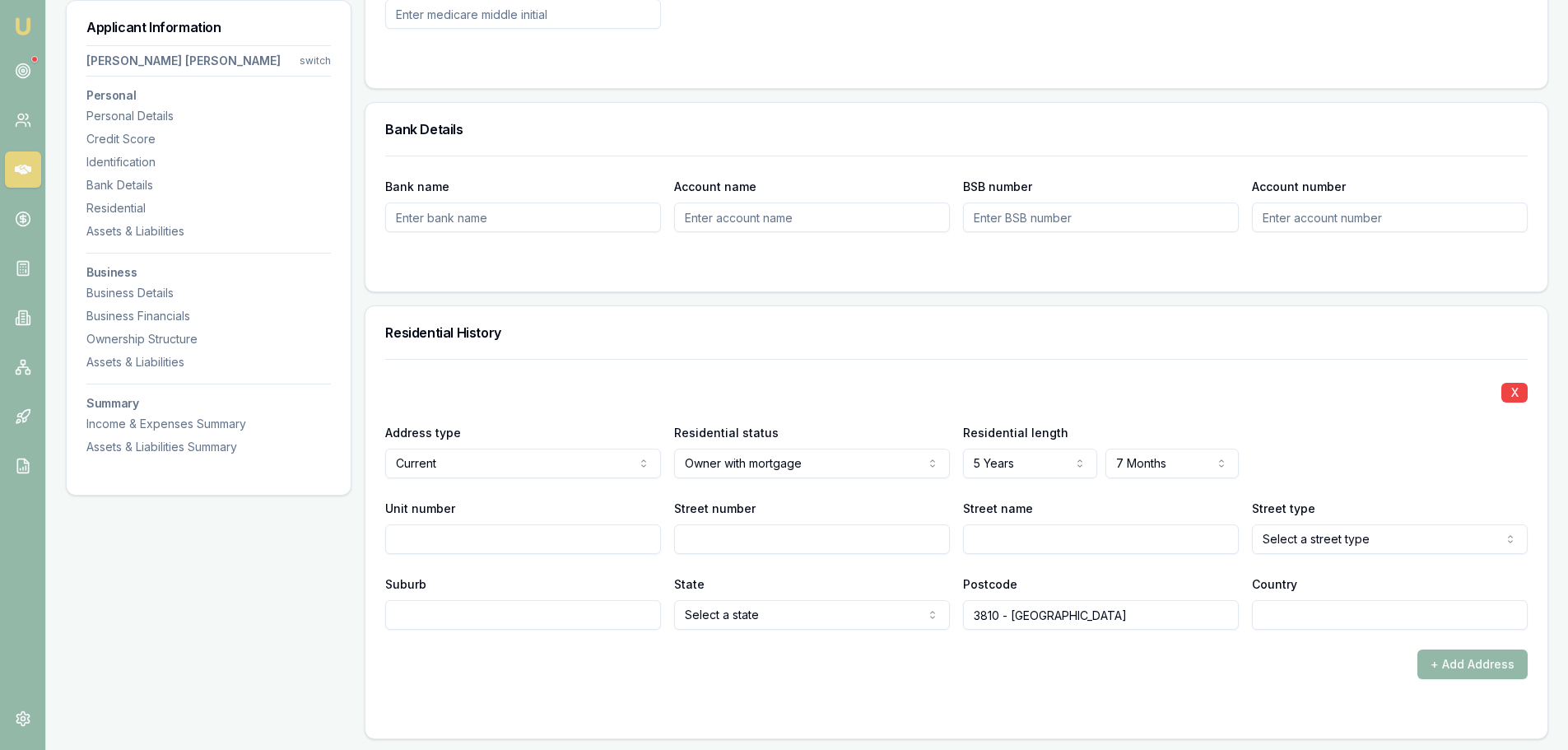
scroll to position [1317, 0]
click at [726, 533] on input "Street number" at bounding box center [812, 535] width 276 height 29
type input "7"
type input "lotus"
select select "Street"
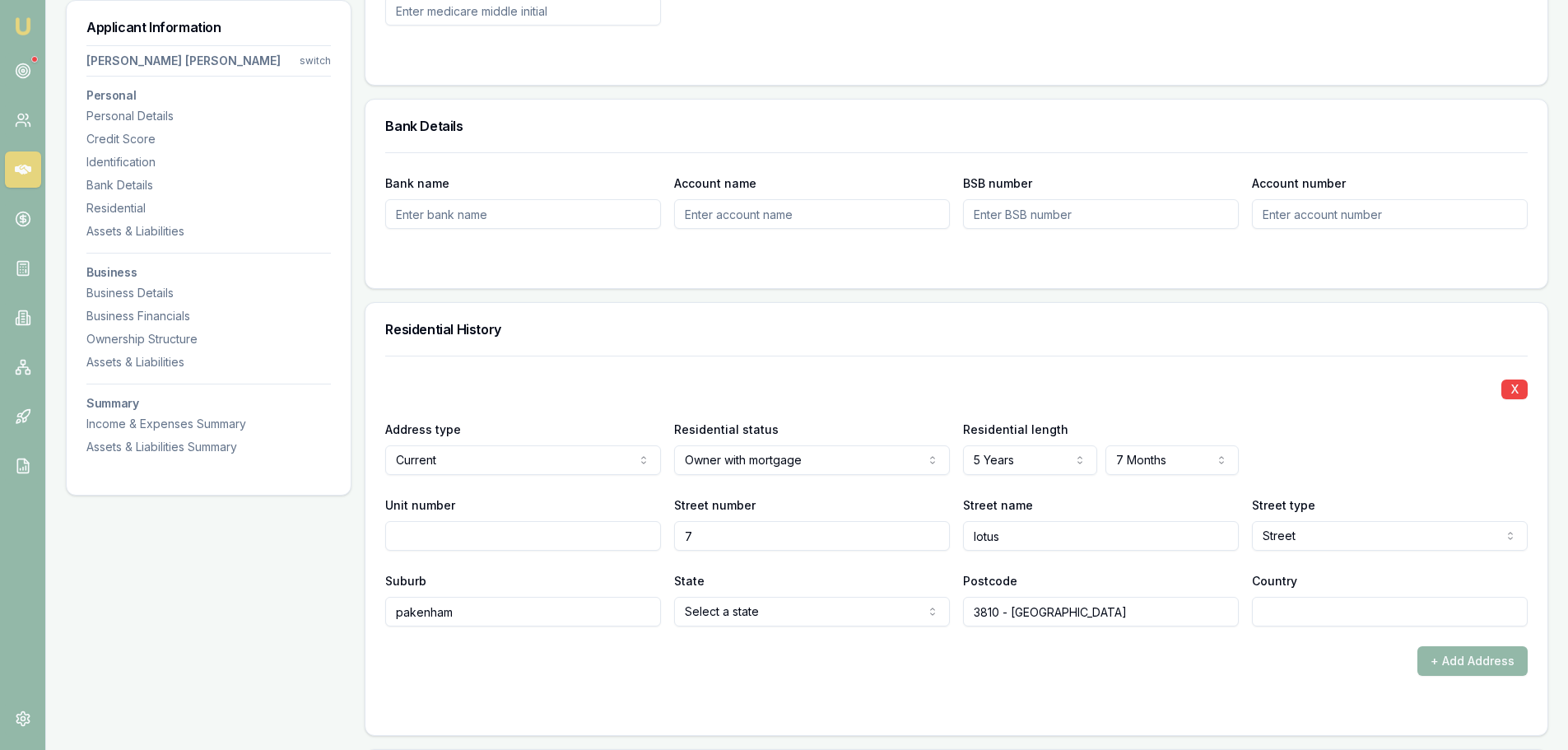
type input "pakenham"
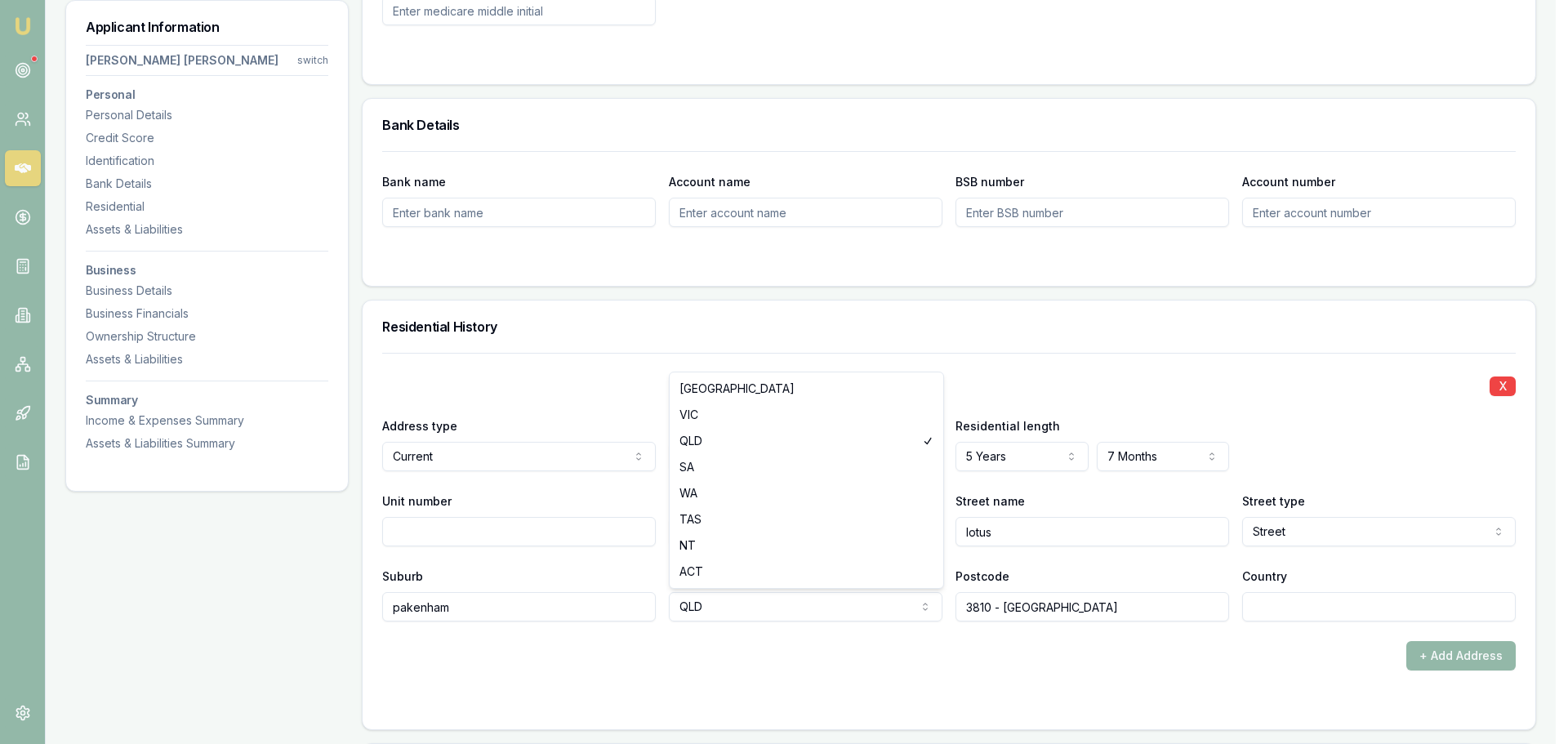
select select "VIC"
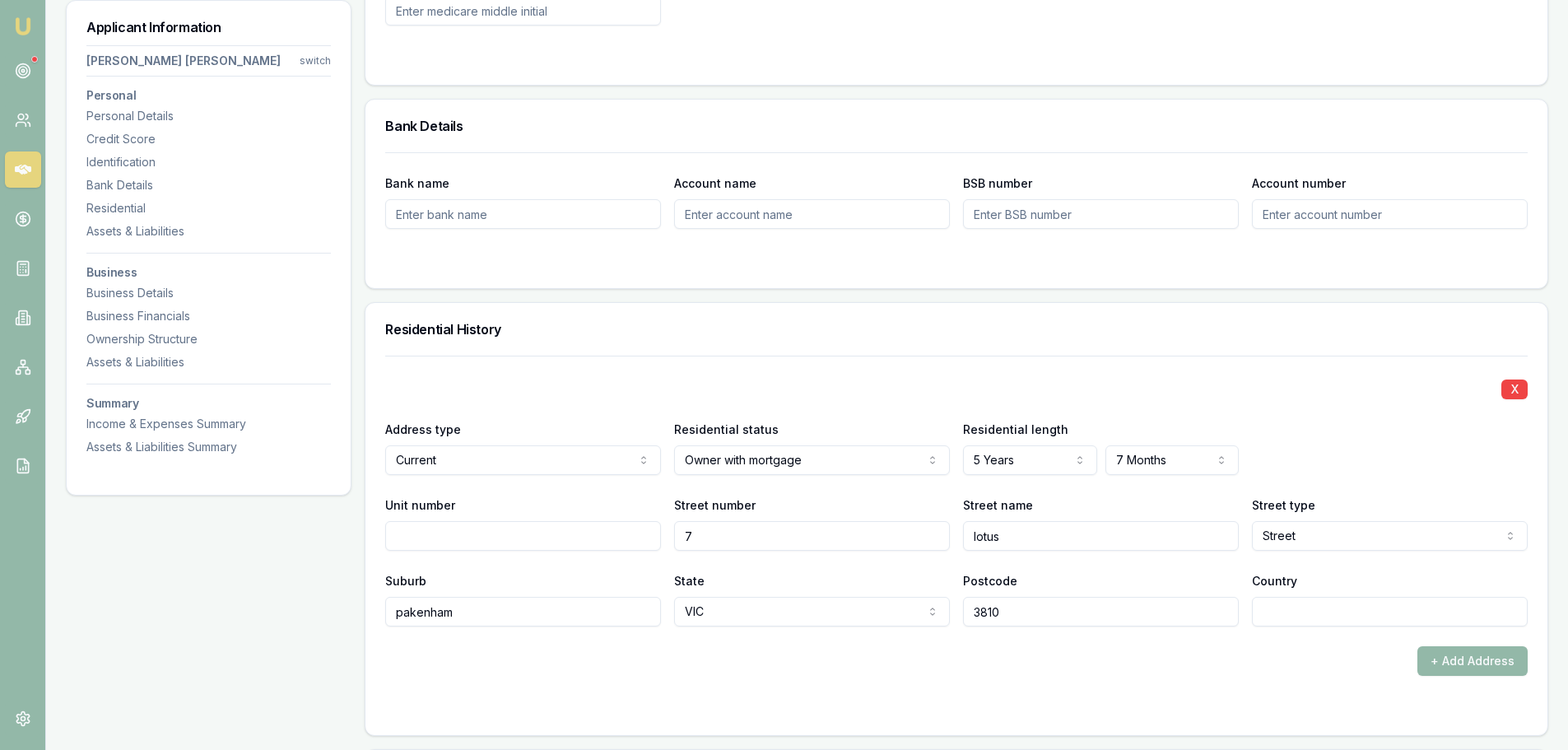
type input "3810"
type input "australia"
click at [1152, 653] on div "+ Add Address" at bounding box center [957, 661] width 1143 height 29
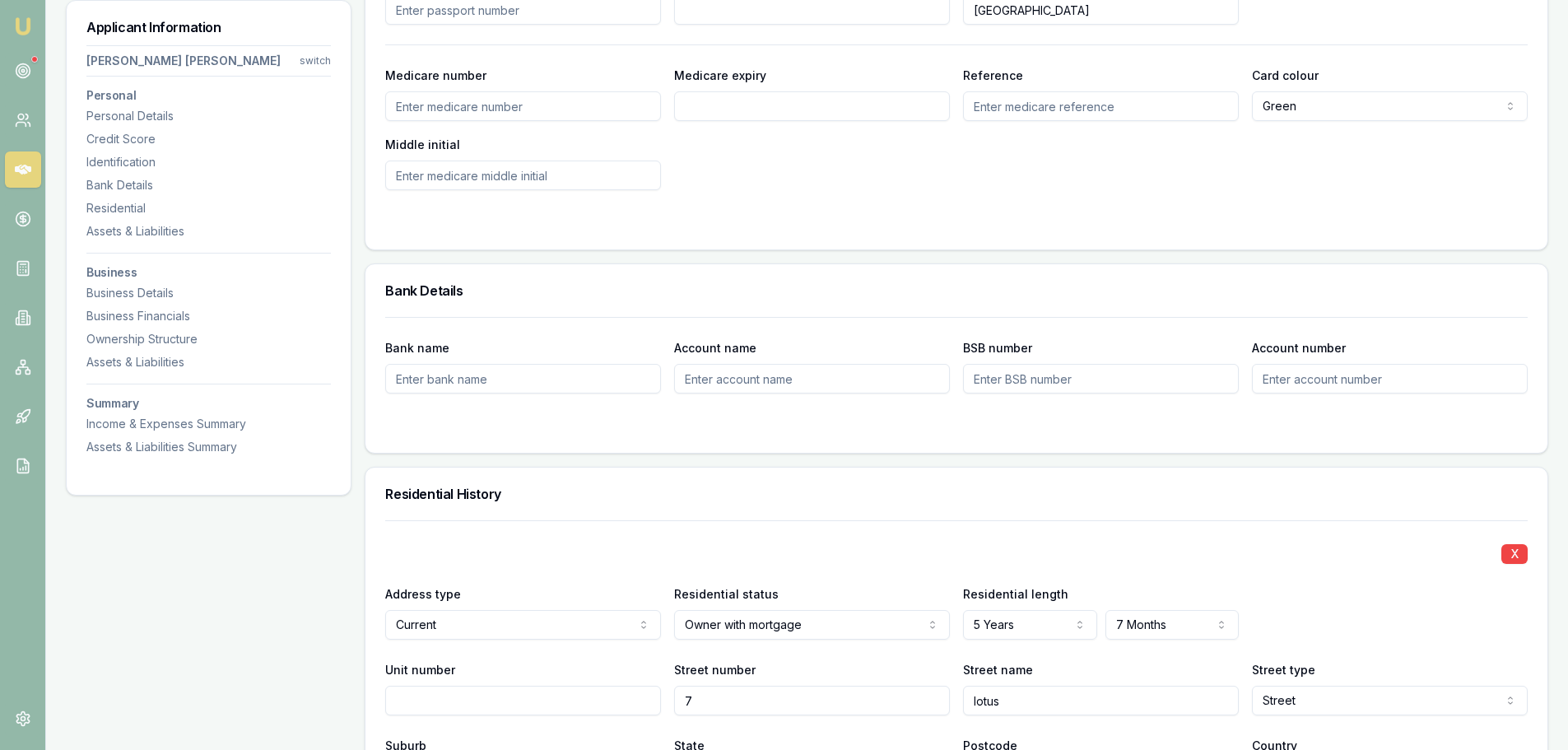
scroll to position [659, 0]
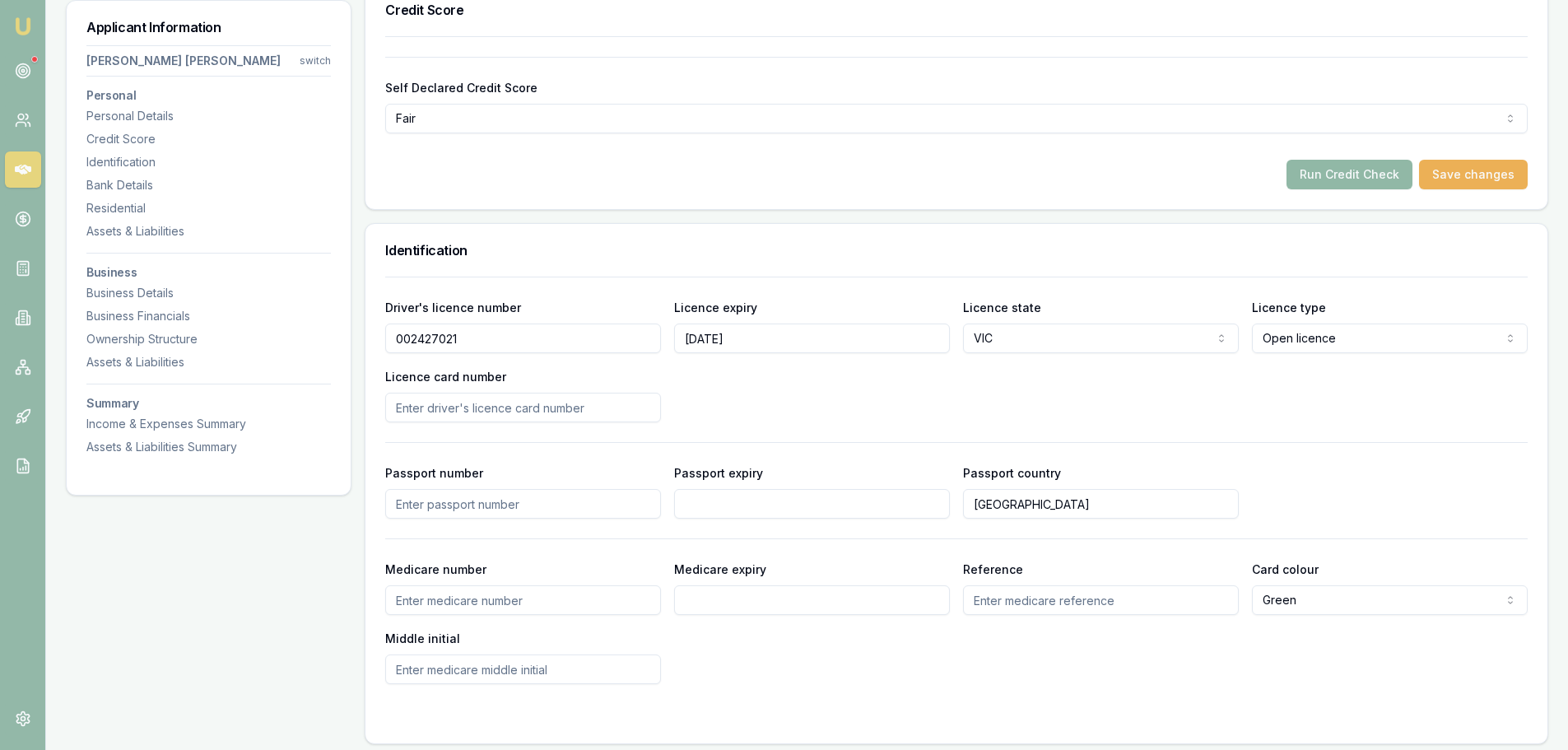
click at [1367, 175] on button "Run Credit Check" at bounding box center [1349, 174] width 126 height 29
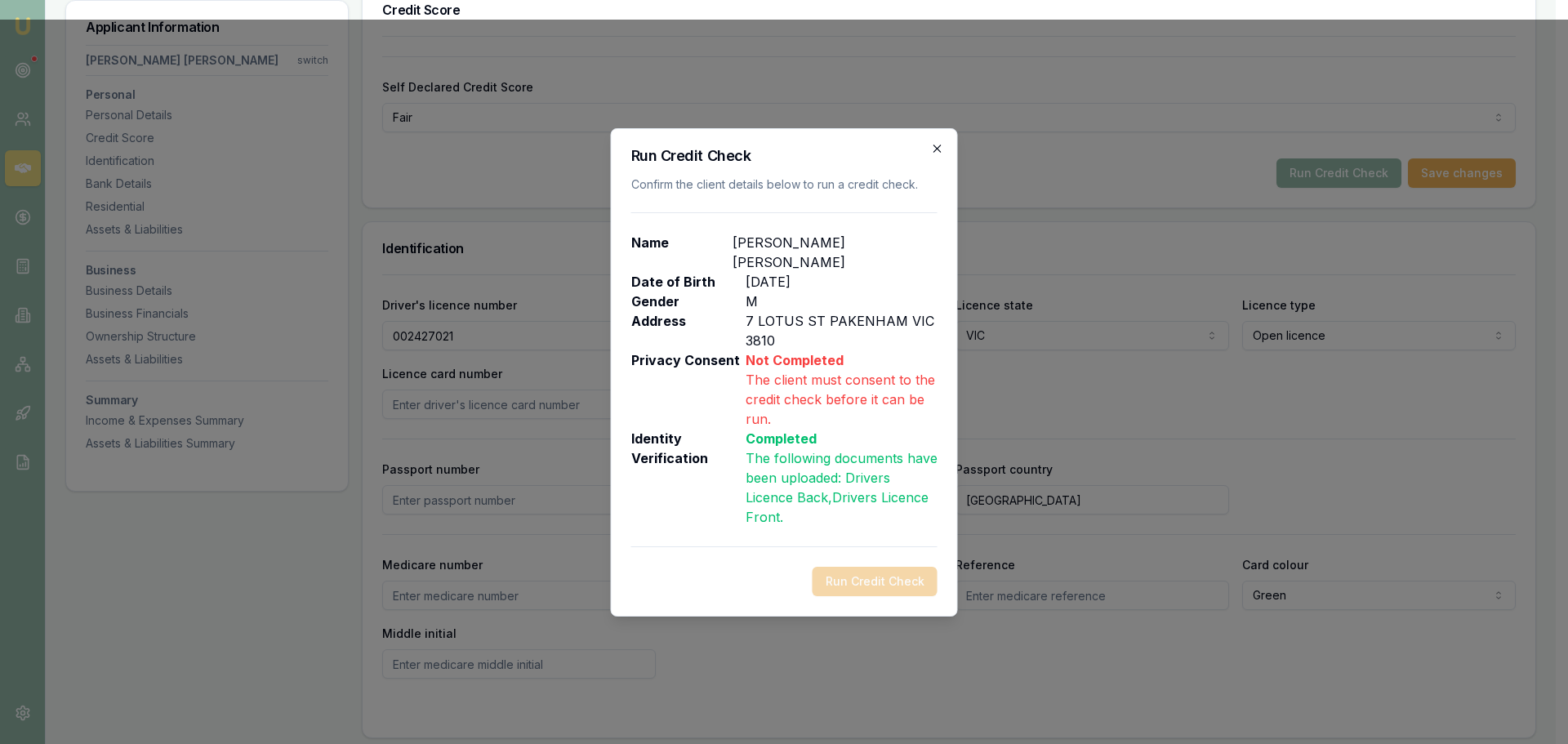
click at [940, 144] on icon "button" at bounding box center [938, 149] width 13 height 13
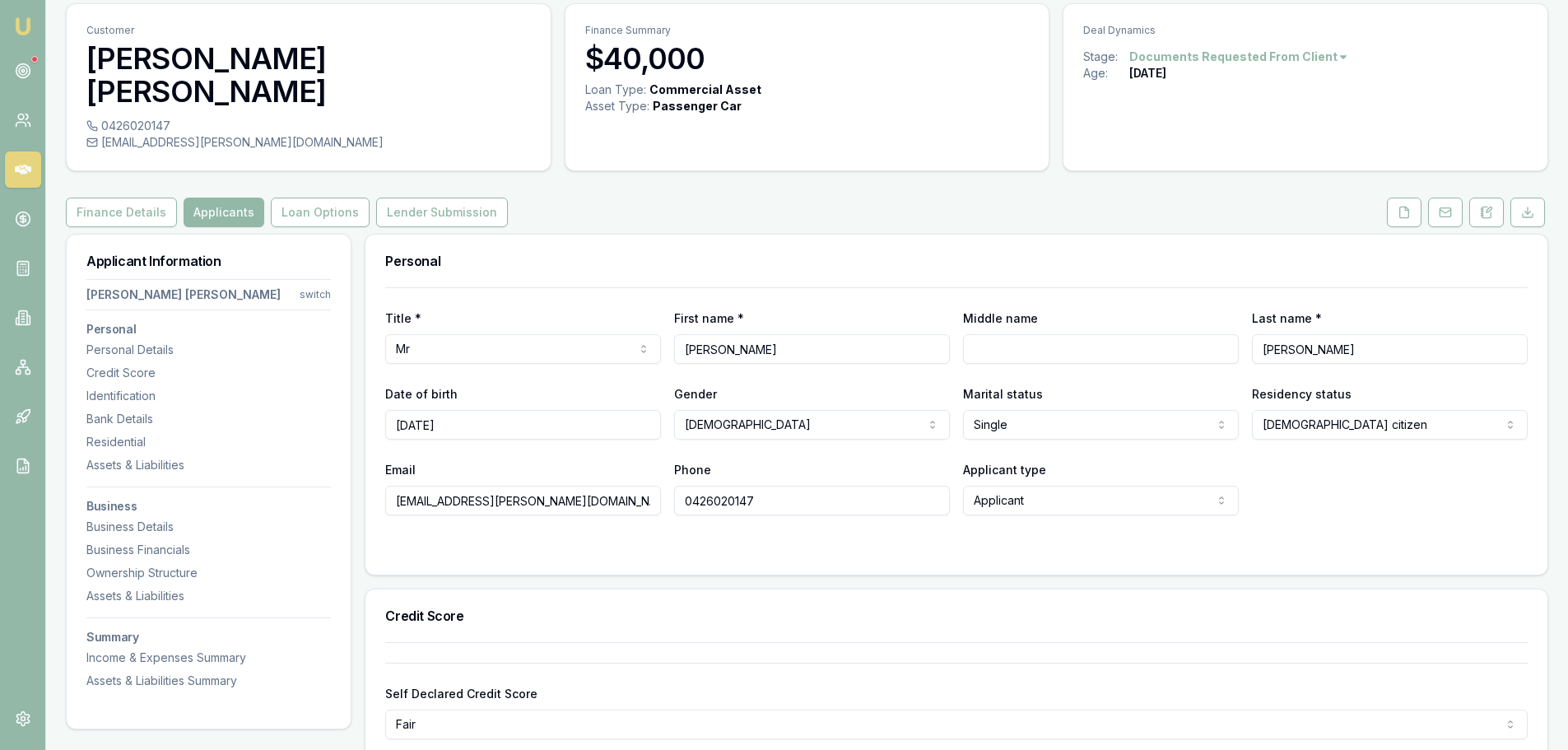
scroll to position [0, 0]
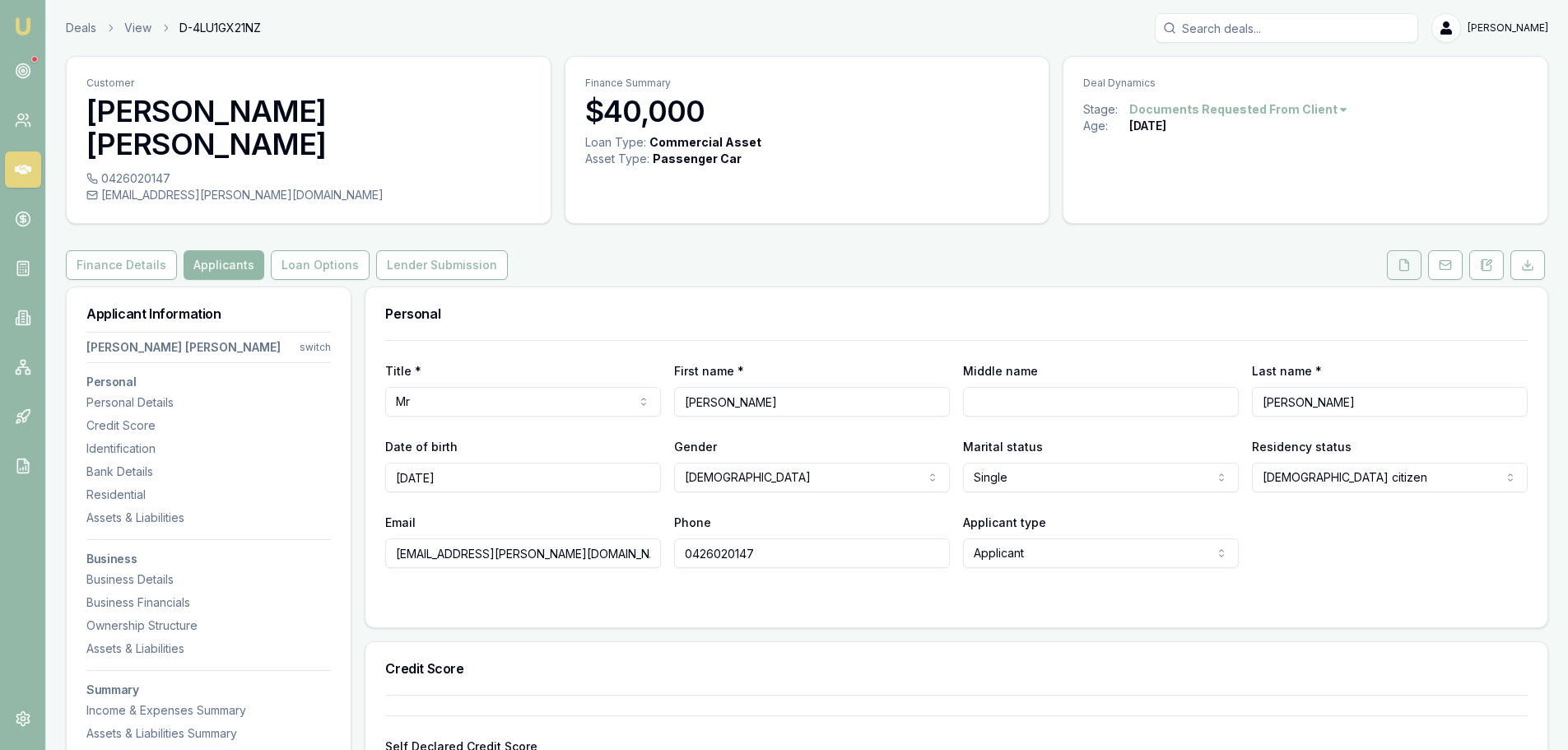
click at [1403, 279] on button at bounding box center [1404, 264] width 34 height 29
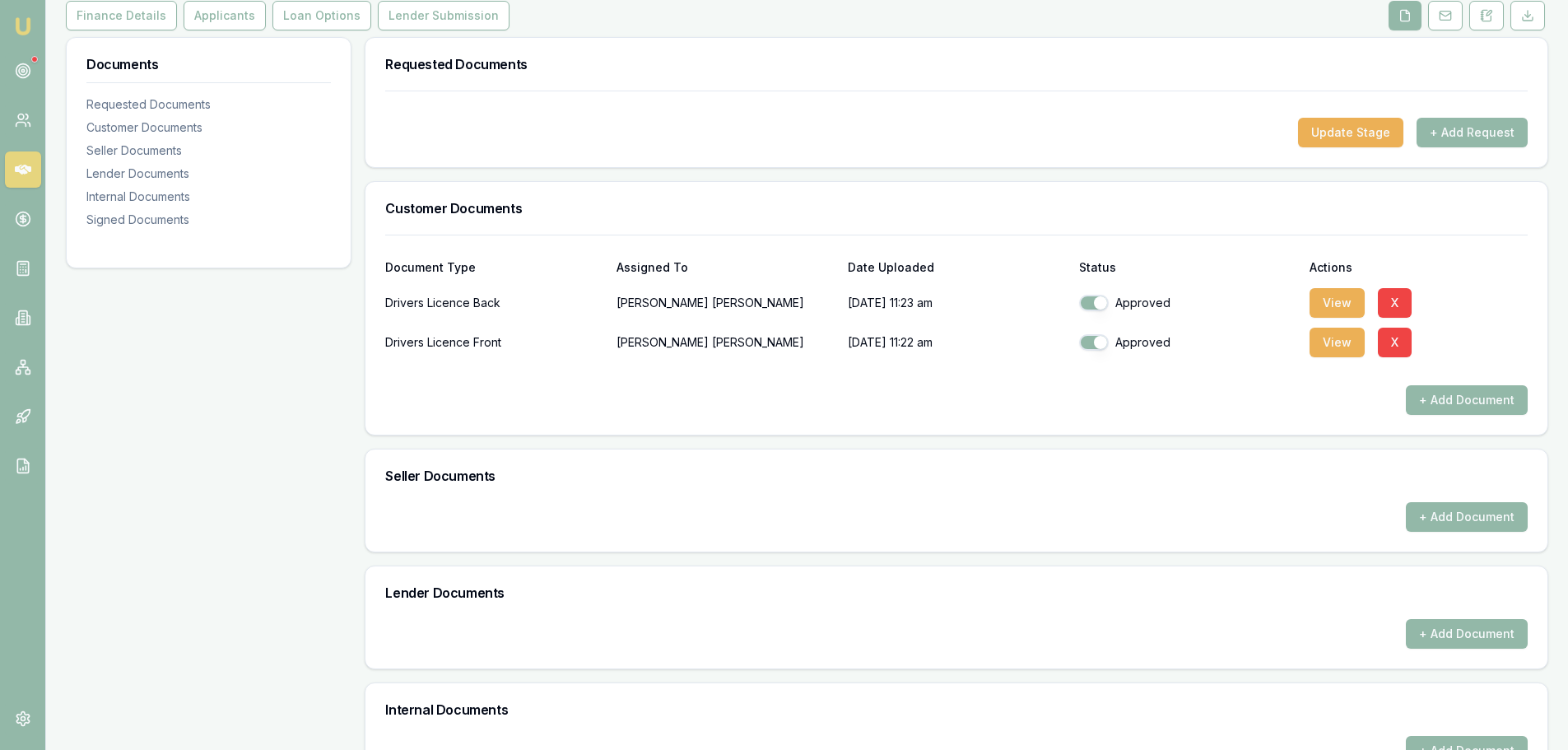
scroll to position [527, 0]
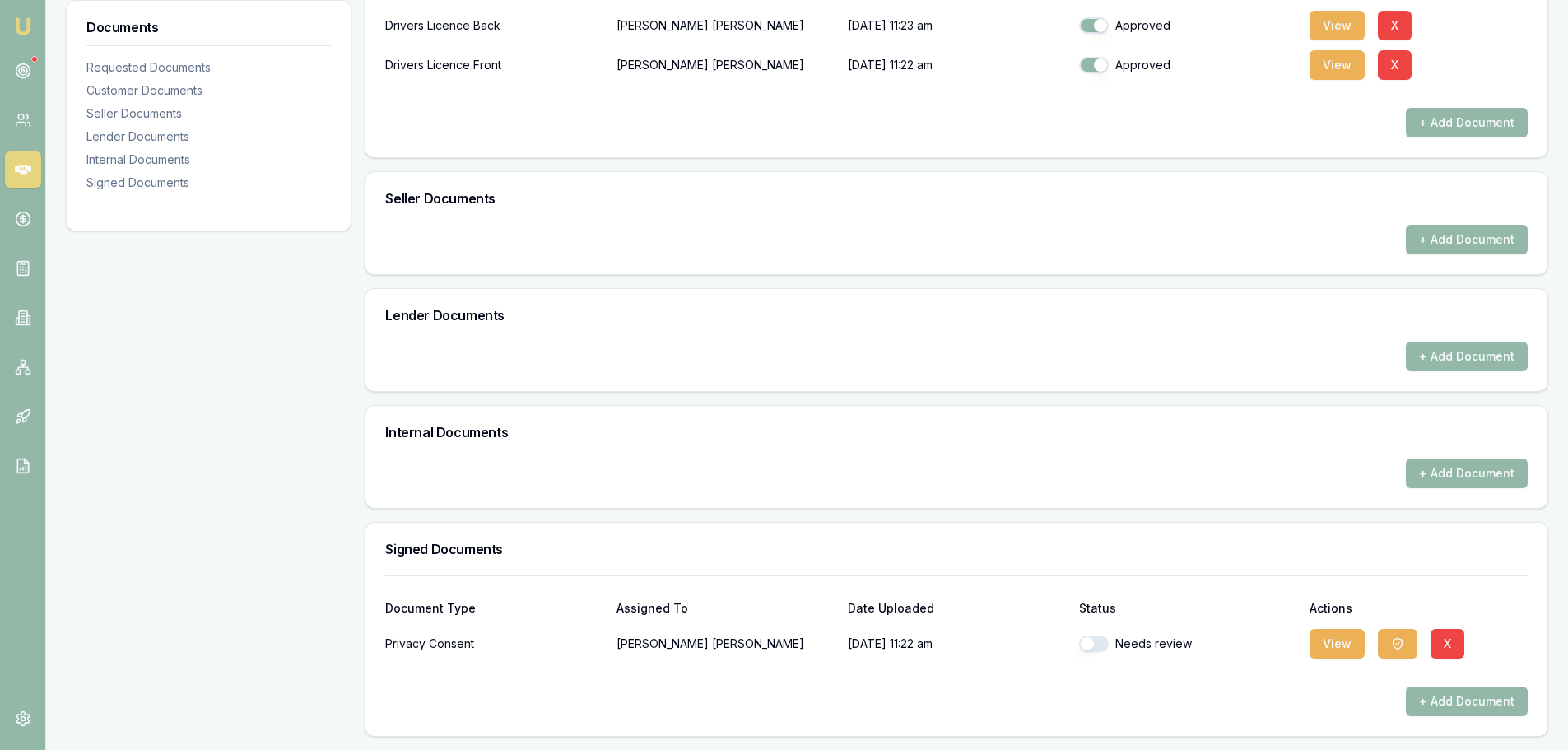
click at [1094, 641] on button "button" at bounding box center [1094, 643] width 29 height 16
checkbox input "true"
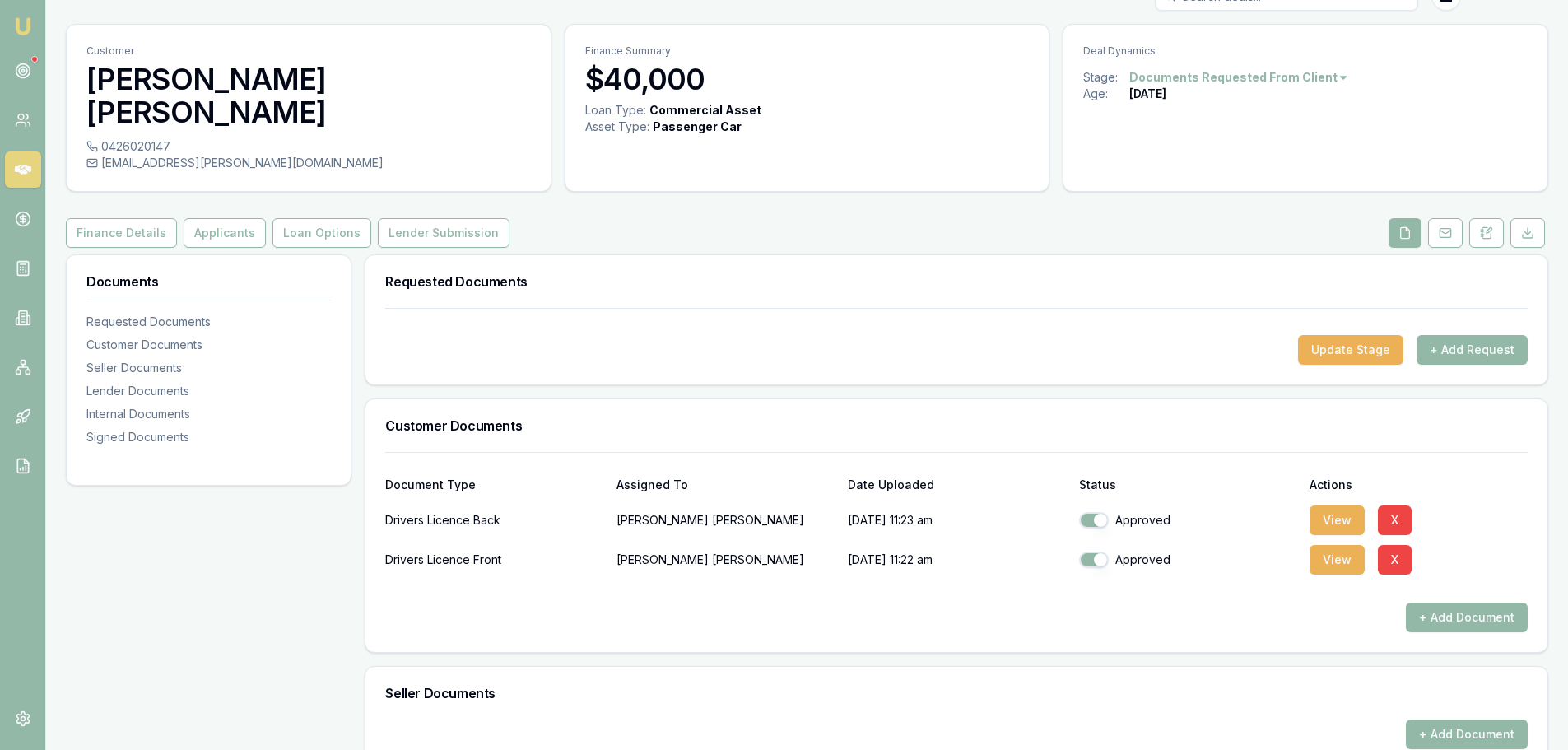
scroll to position [0, 0]
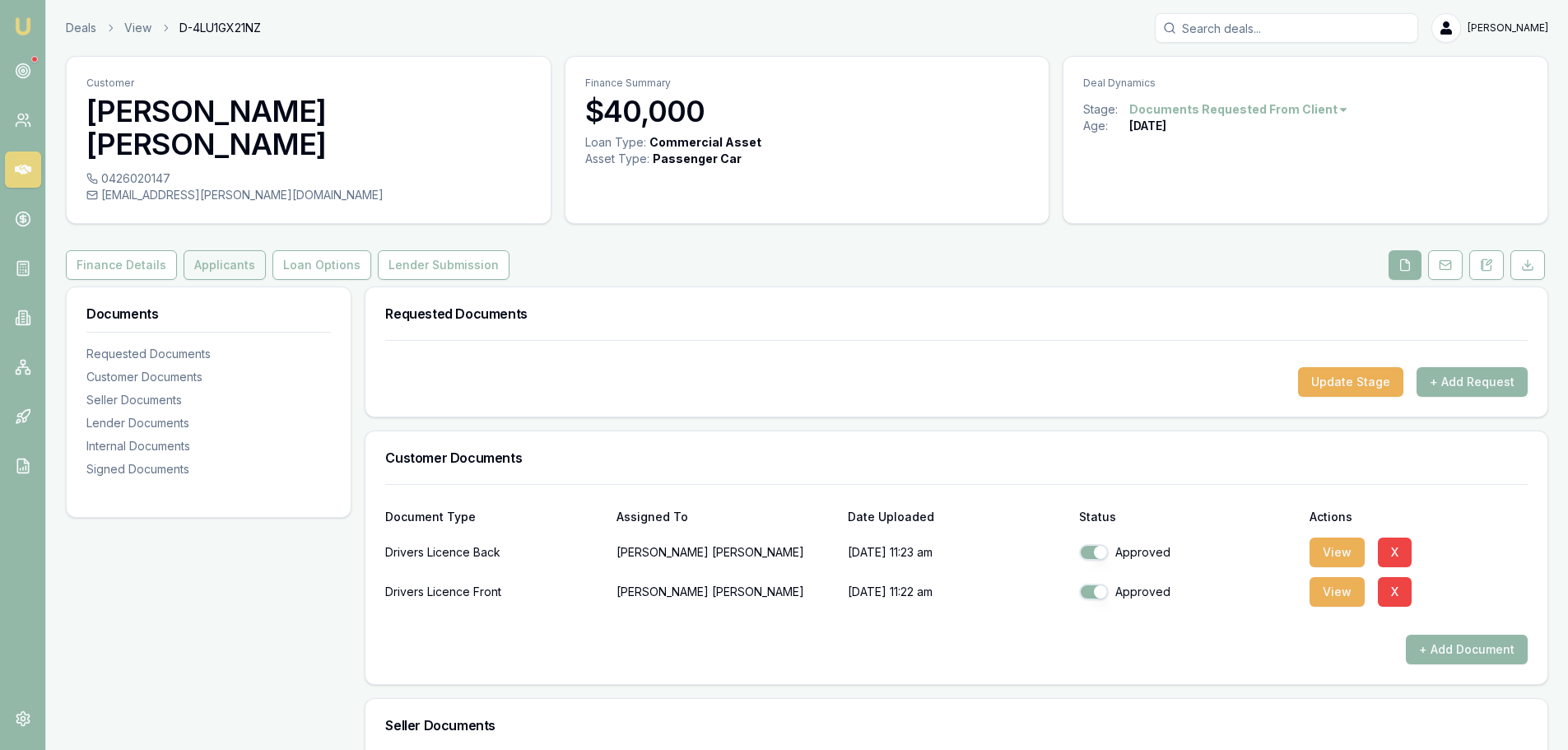
click at [218, 273] on button "Applicants" at bounding box center [224, 264] width 83 height 29
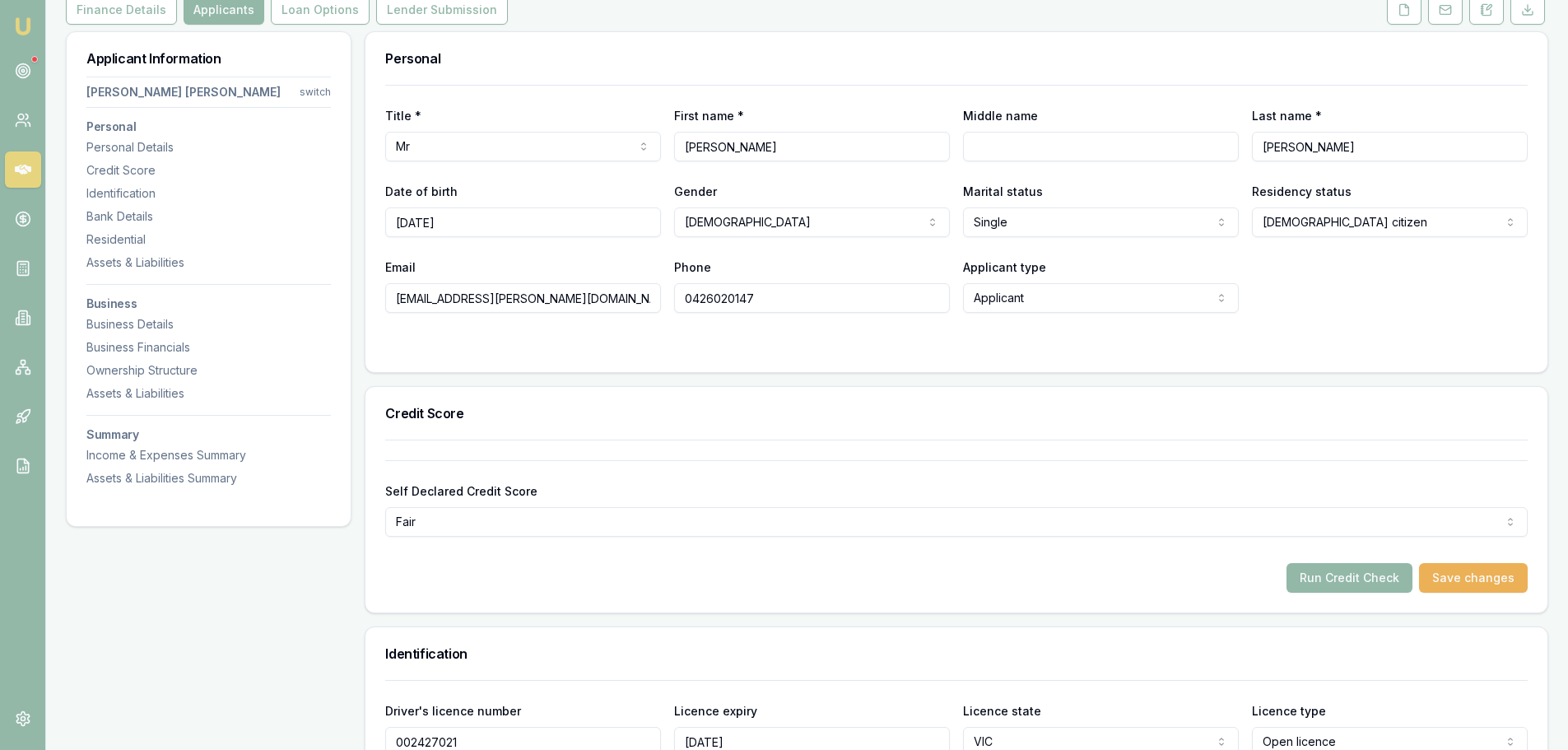
scroll to position [412, 0]
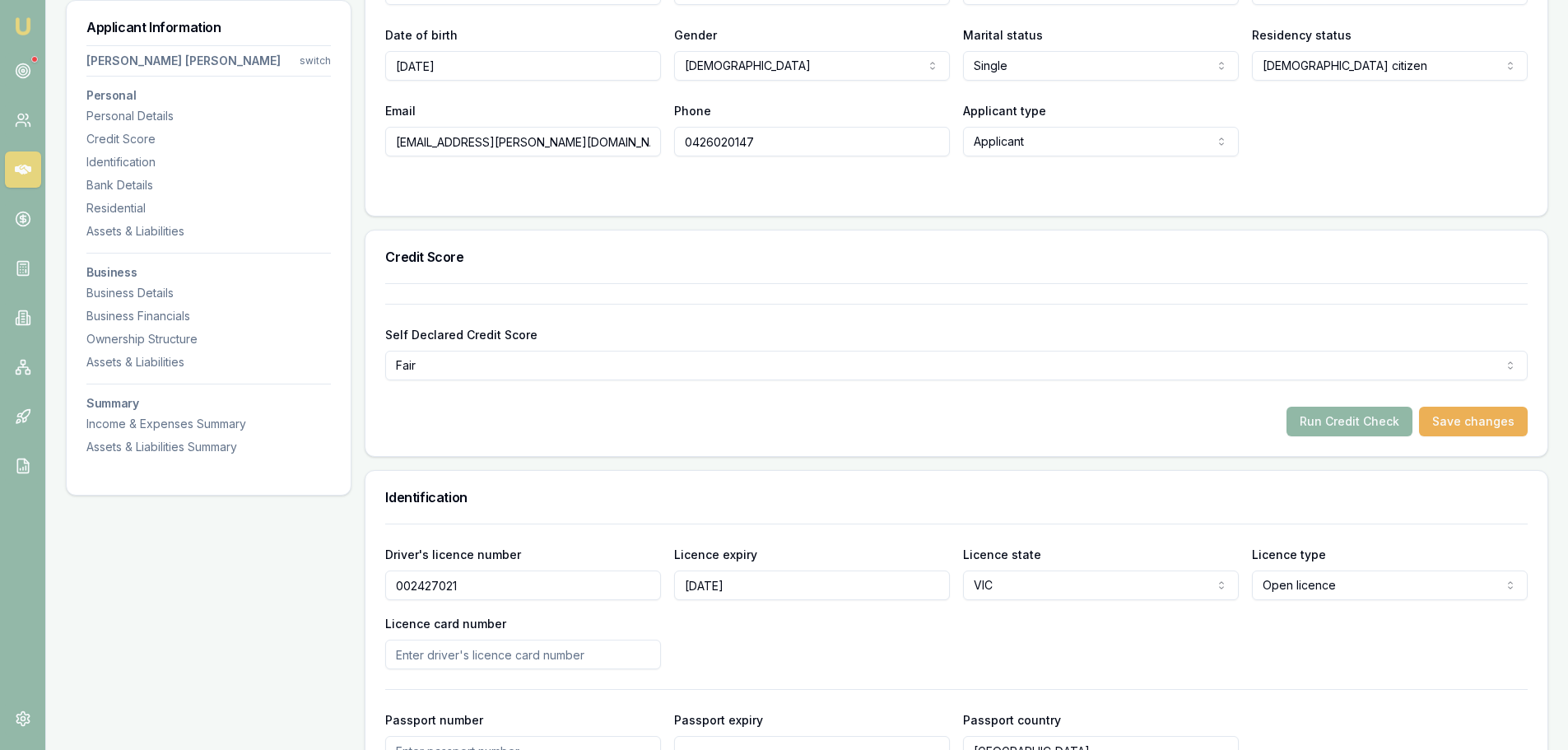
click at [1378, 432] on button "Run Credit Check" at bounding box center [1349, 421] width 126 height 29
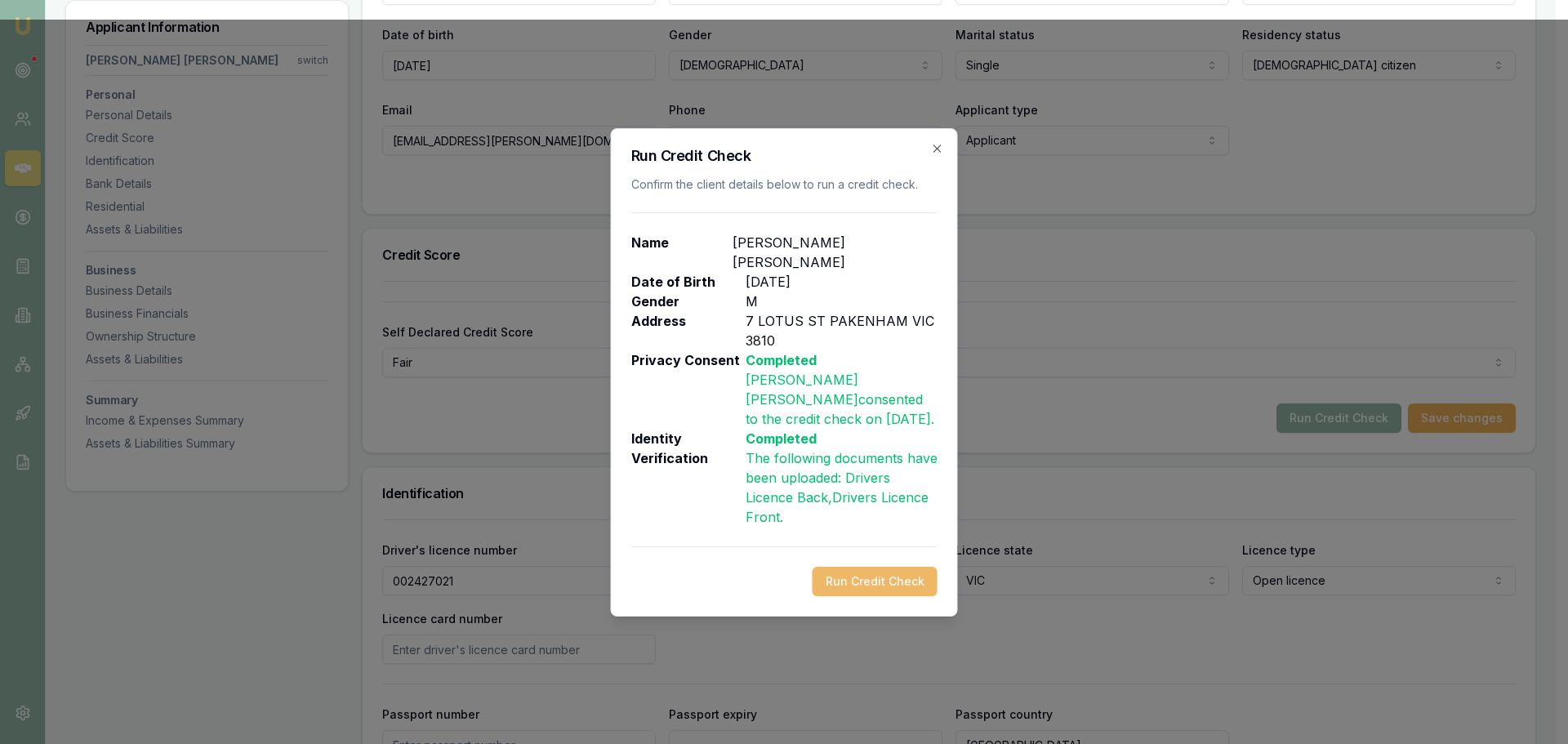
click at [849, 574] on button "Run Credit Check" at bounding box center [875, 581] width 125 height 29
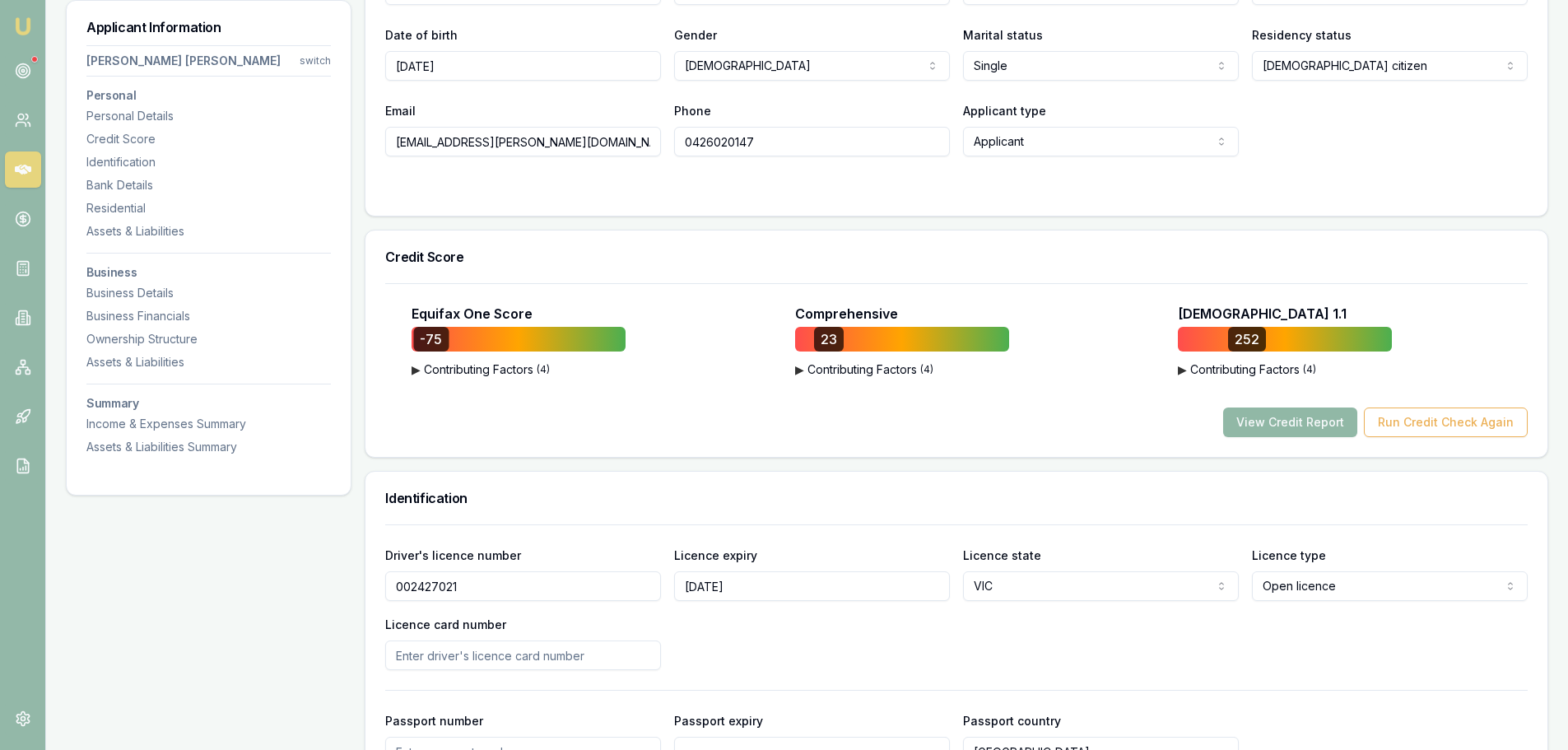
click at [1308, 420] on button "View Credit Report" at bounding box center [1290, 422] width 134 height 29
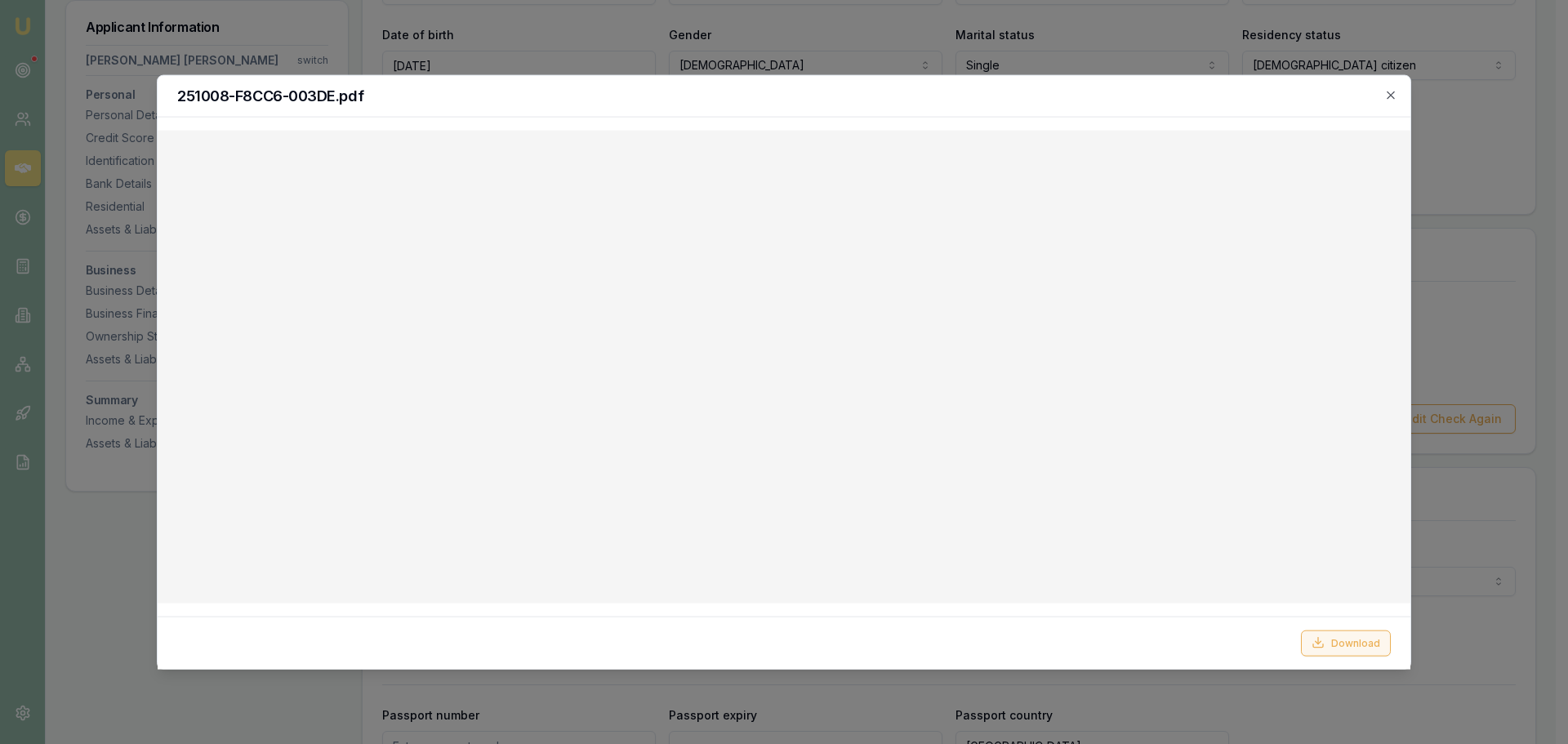
click at [1345, 641] on button "Download" at bounding box center [1345, 642] width 90 height 26
drag, startPoint x: 1386, startPoint y: 94, endPoint x: 1023, endPoint y: 58, distance: 364.8
click at [1386, 94] on icon "button" at bounding box center [1391, 95] width 13 height 13
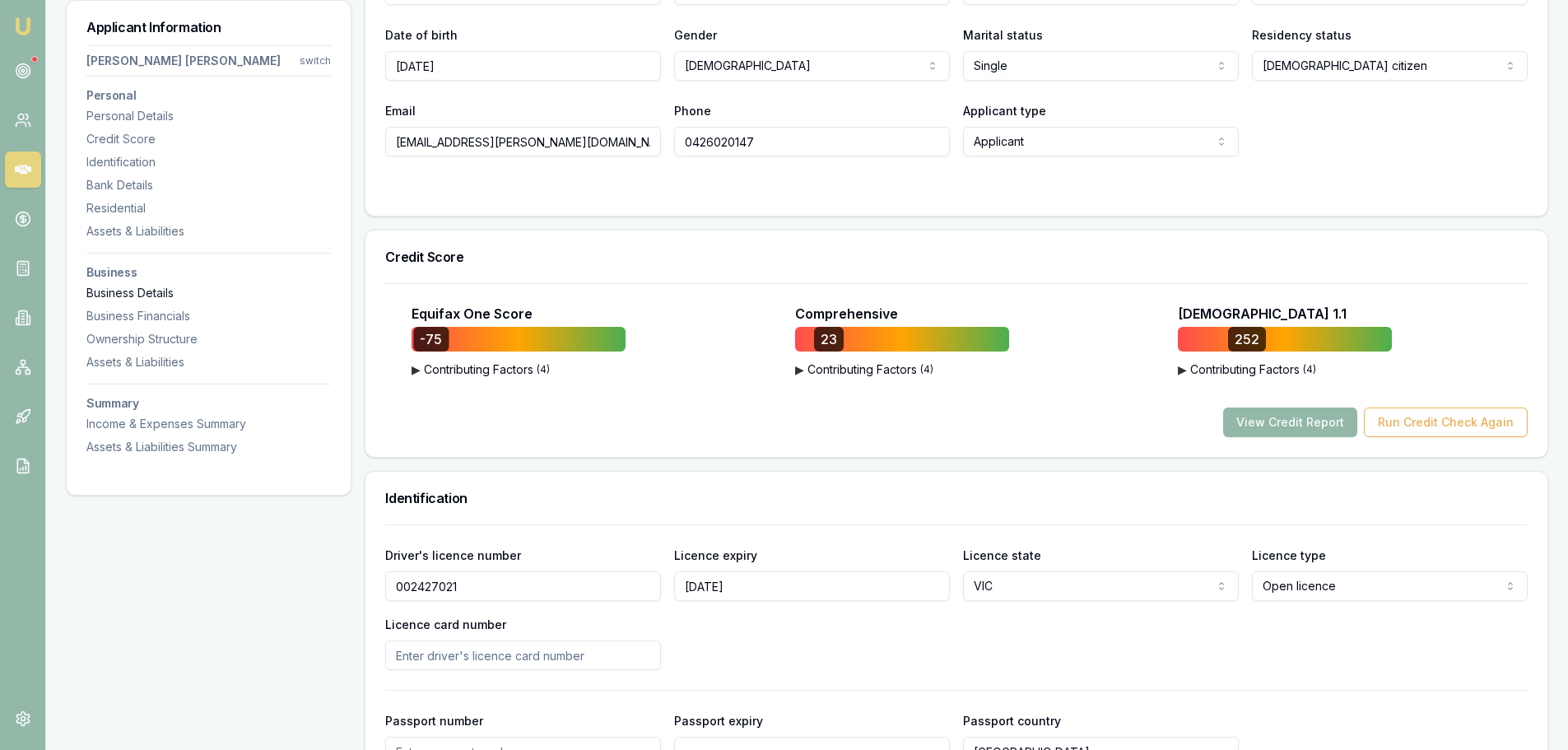
click at [137, 301] on div "Business Details" at bounding box center [208, 293] width 244 height 16
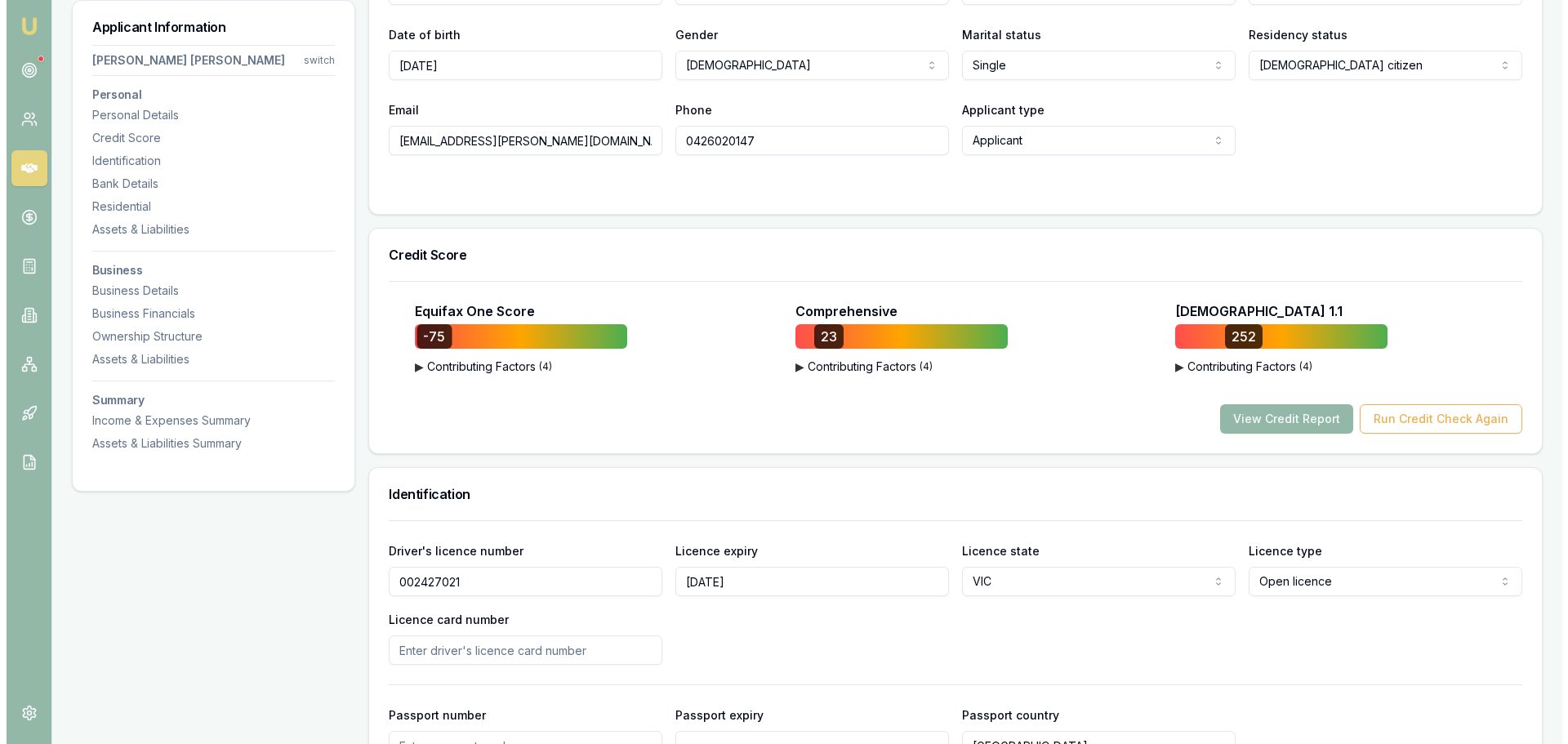
scroll to position [0, 0]
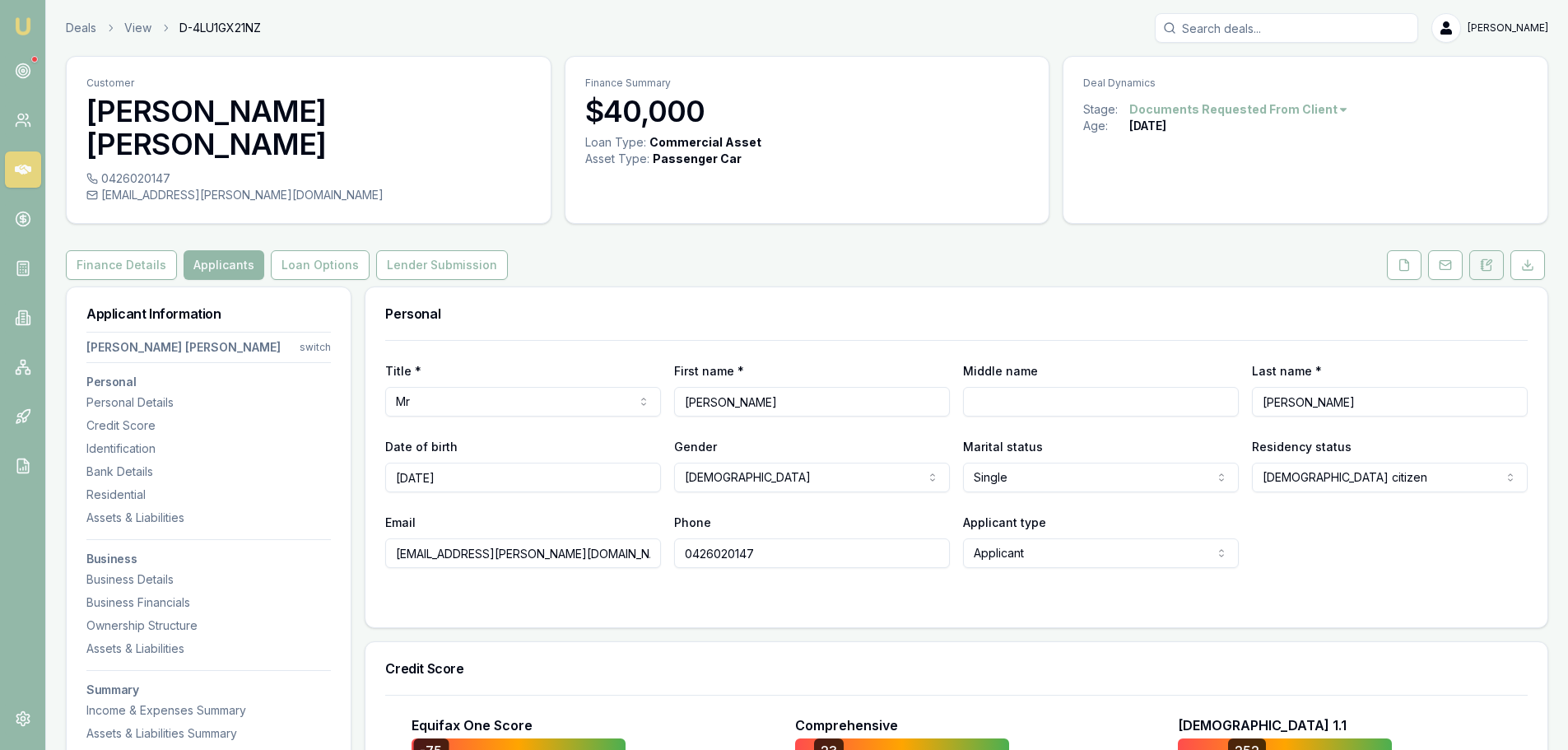
click at [1483, 276] on button at bounding box center [1486, 264] width 34 height 29
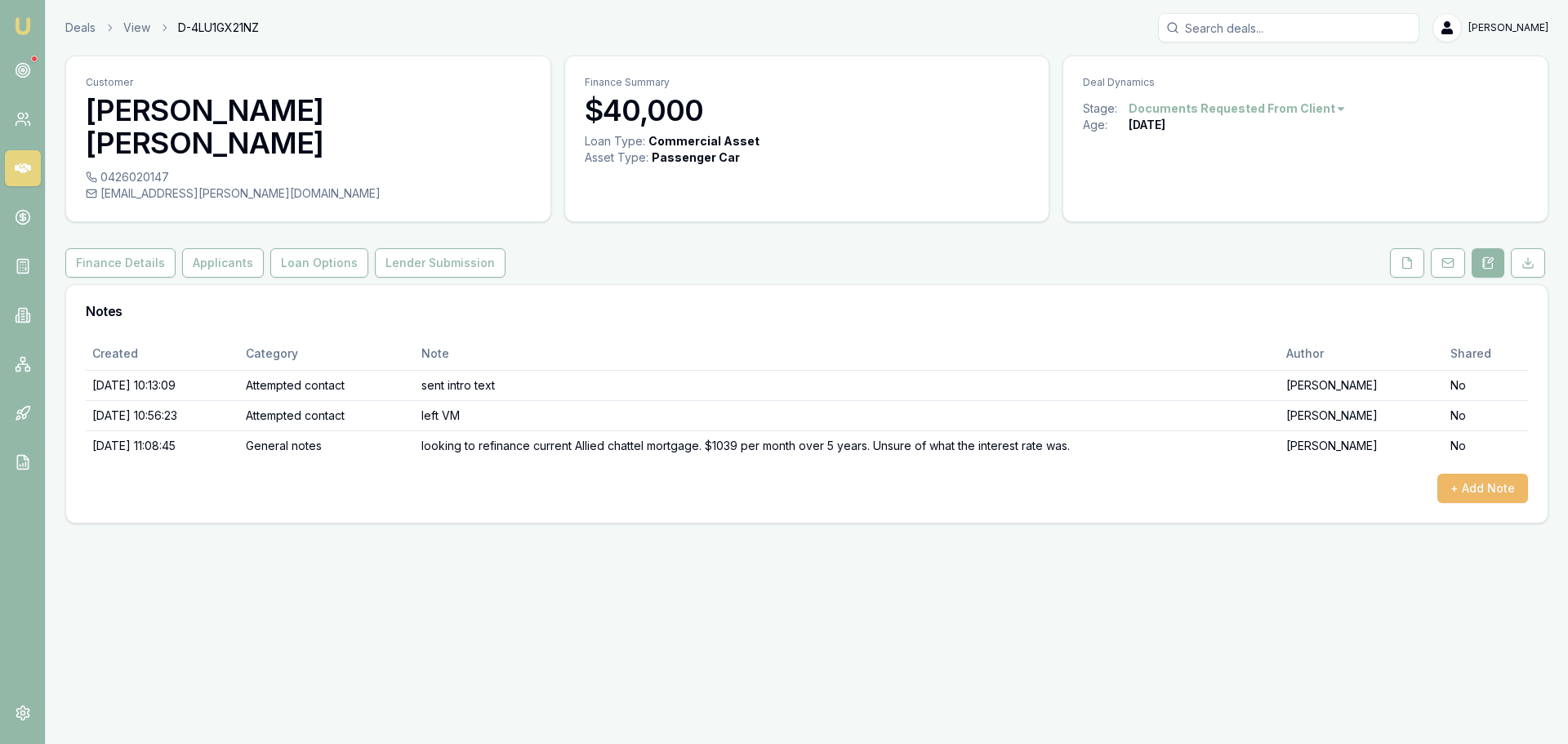
click at [1475, 480] on button "+ Add Note" at bounding box center [1483, 488] width 91 height 29
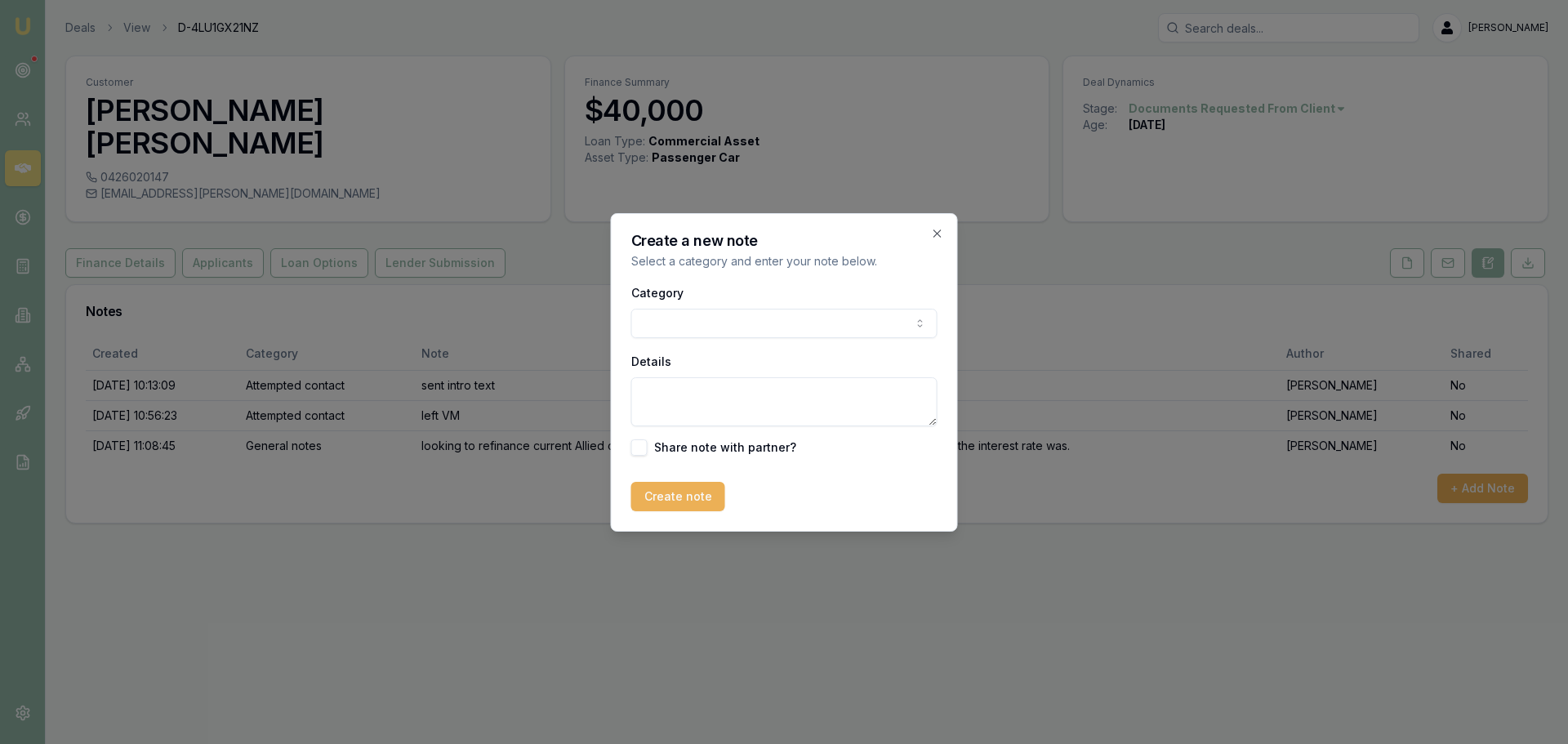
click at [751, 317] on body "Emu Broker Deals View D-4LU1GX21NZ Erin Shield Toggle Menu Customer Joseph Swee…" at bounding box center [784, 372] width 1568 height 744
click at [722, 414] on textarea "Details" at bounding box center [784, 402] width 307 height 49
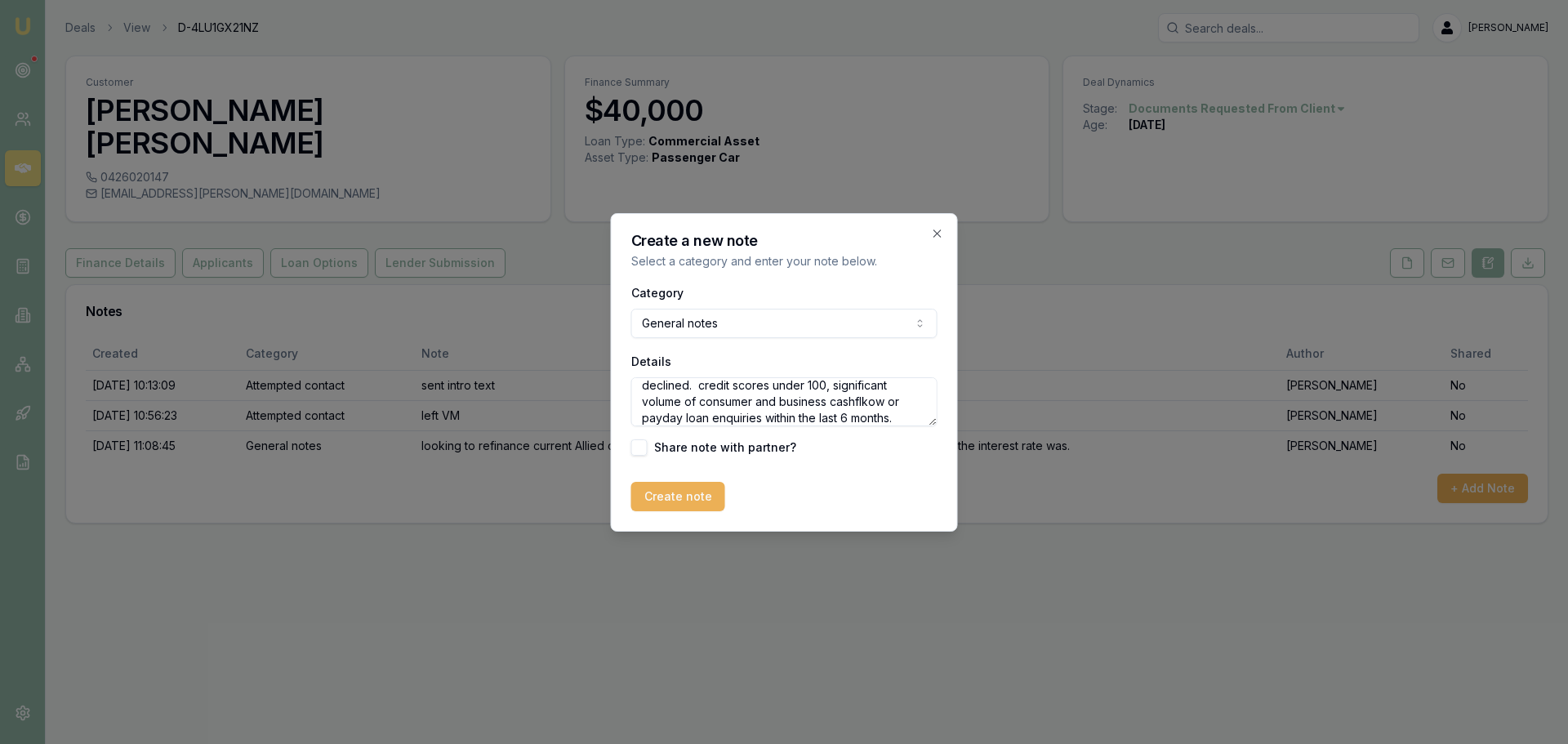
click at [869, 404] on textarea "declined. credit scores under 100, significant volume of consumer and business …" at bounding box center [784, 402] width 307 height 49
click at [913, 419] on textarea "declined. credit scores under 100, significant volume of consumer and business …" at bounding box center [784, 402] width 307 height 49
type textarea "declined. credit scores under 100, significant volume of consumer and business …"
click at [660, 502] on button "Create note" at bounding box center [678, 496] width 94 height 29
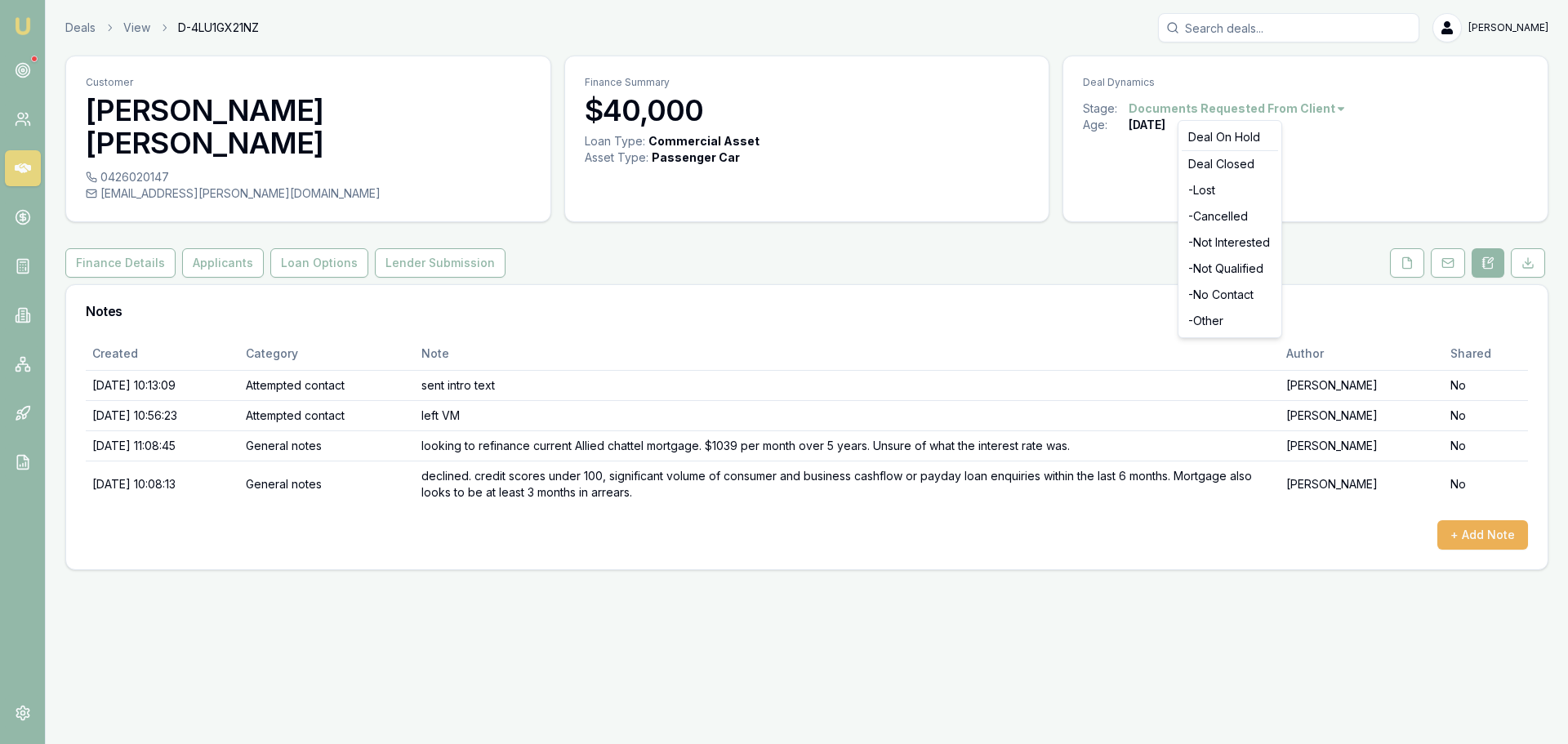
click at [1252, 107] on html "Emu Broker Deals View D-4LU1GX21NZ Erin Shield Toggle Menu Customer Joseph Swee…" at bounding box center [784, 372] width 1568 height 744
click at [1230, 194] on div "- Lost" at bounding box center [1230, 190] width 96 height 26
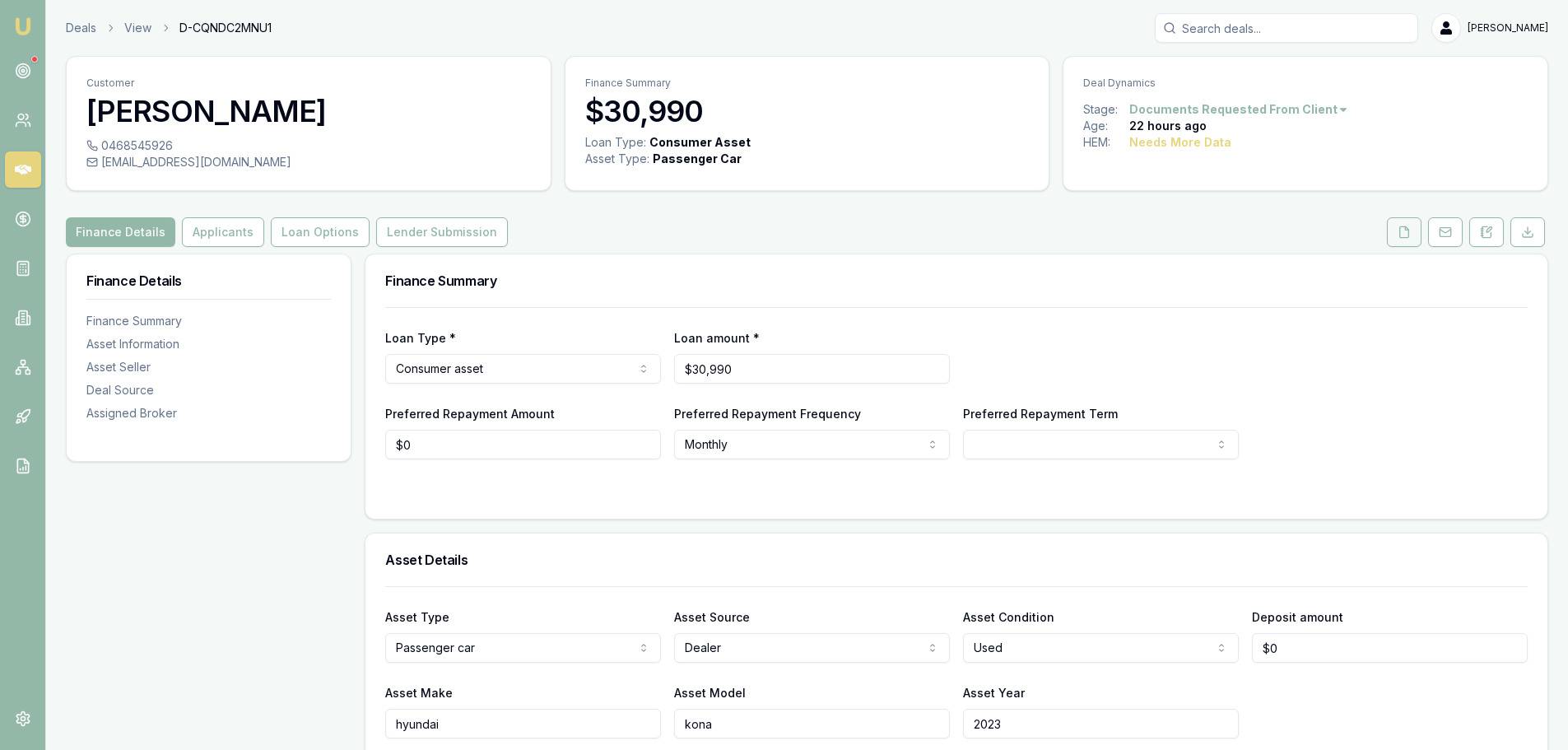
click at [1413, 238] on button at bounding box center [1404, 232] width 34 height 29
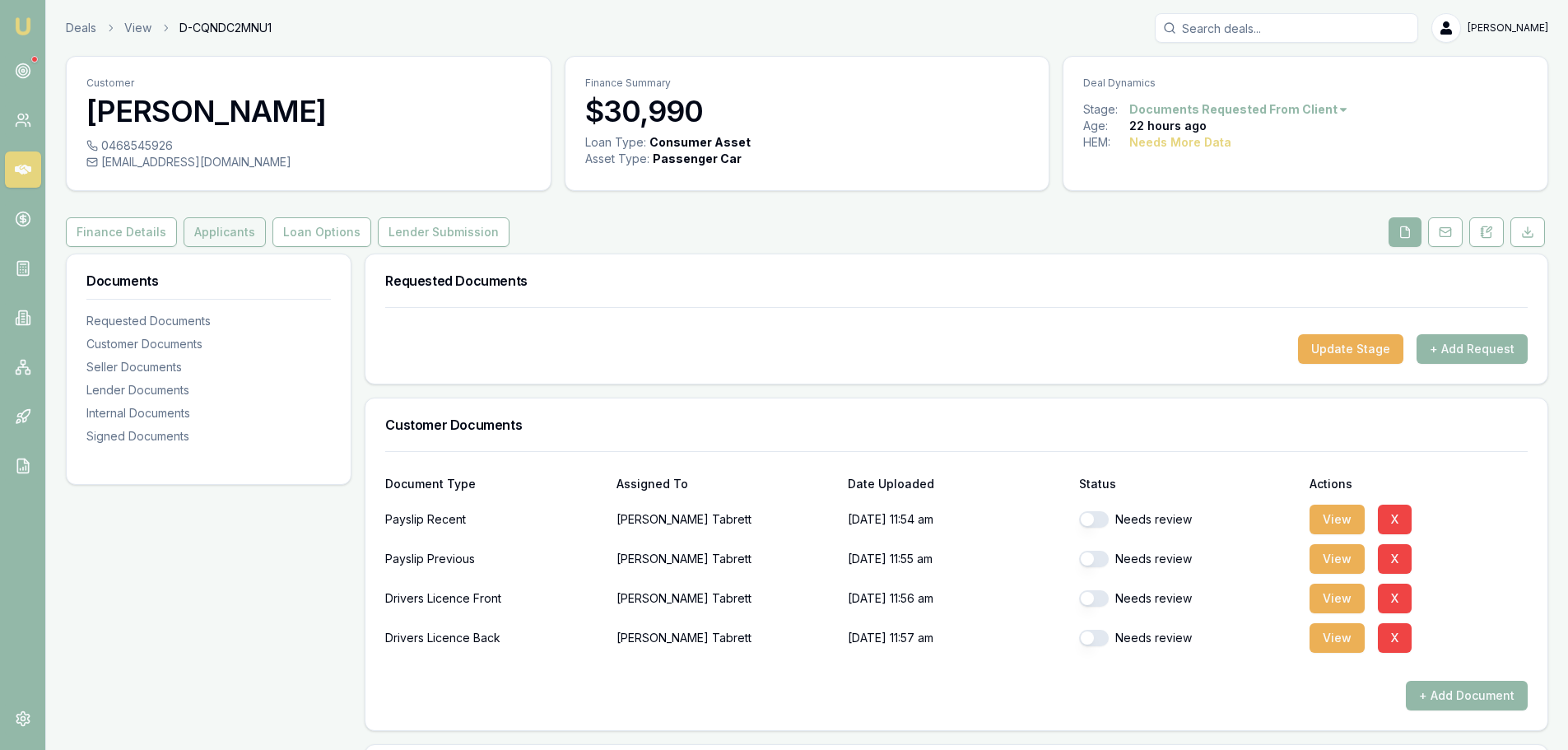
click at [239, 230] on button "Applicants" at bounding box center [224, 232] width 83 height 29
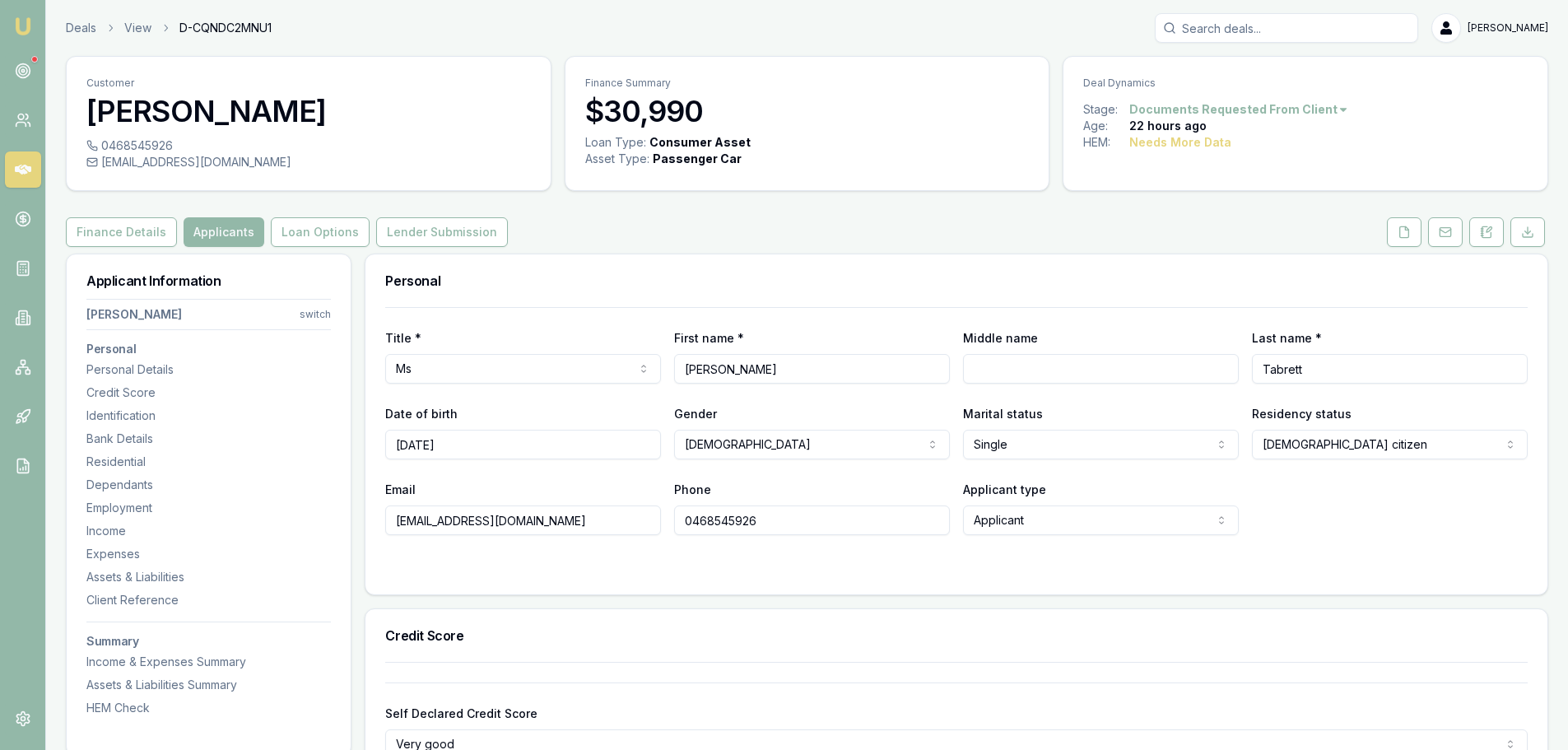
click at [1331, 29] on input "Search deals" at bounding box center [1287, 28] width 263 height 29
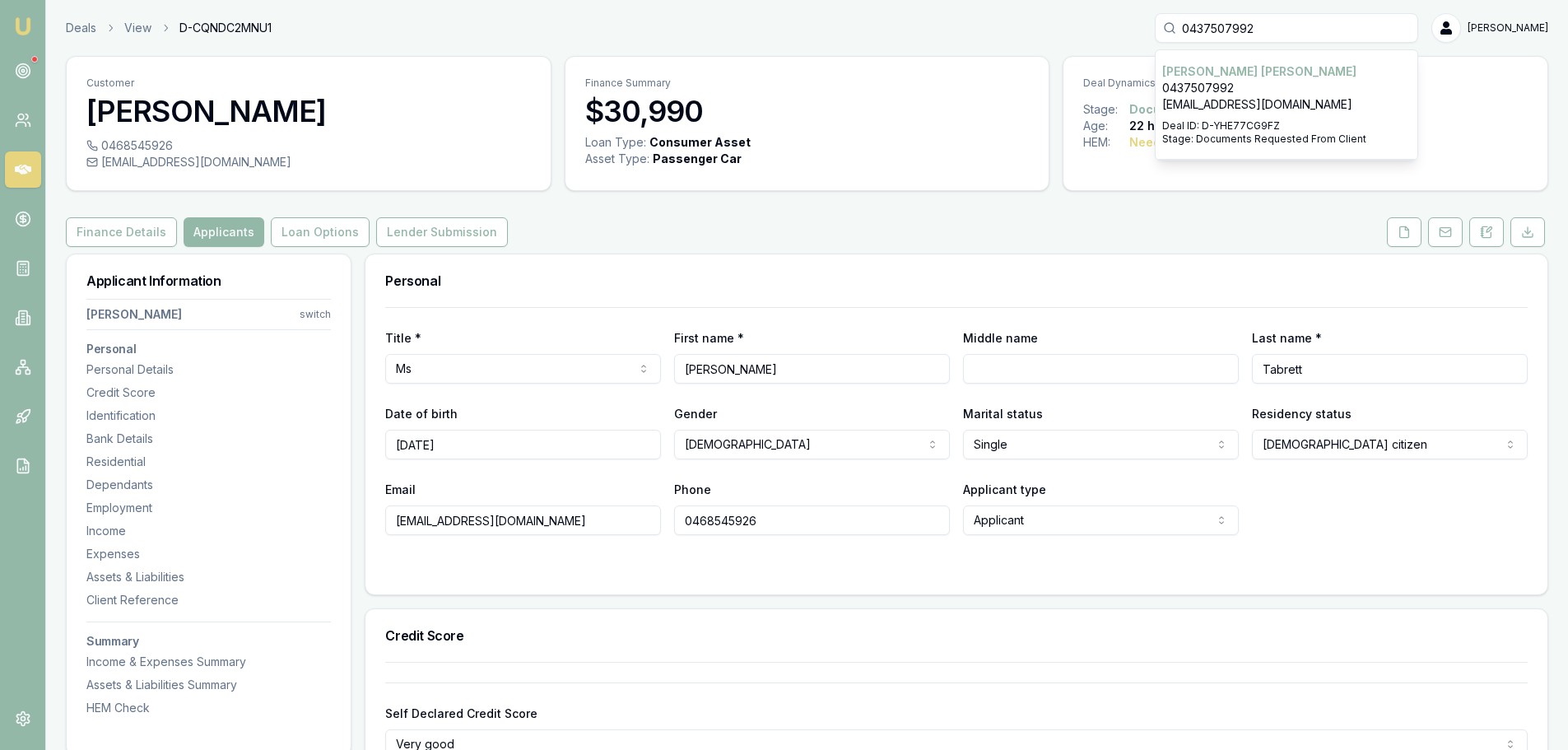
type input "0437507992"
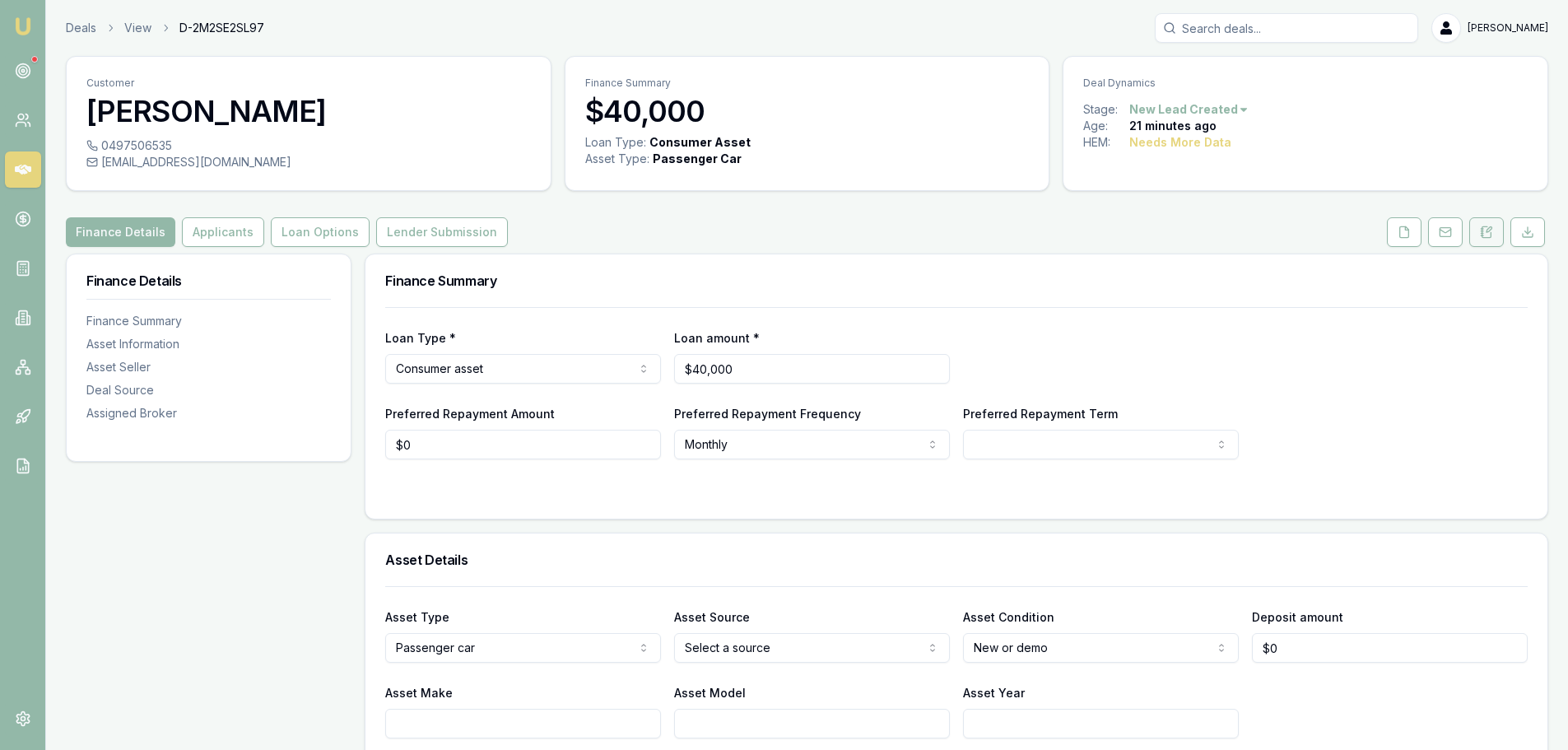
click at [1487, 232] on icon at bounding box center [1489, 229] width 5 height 5
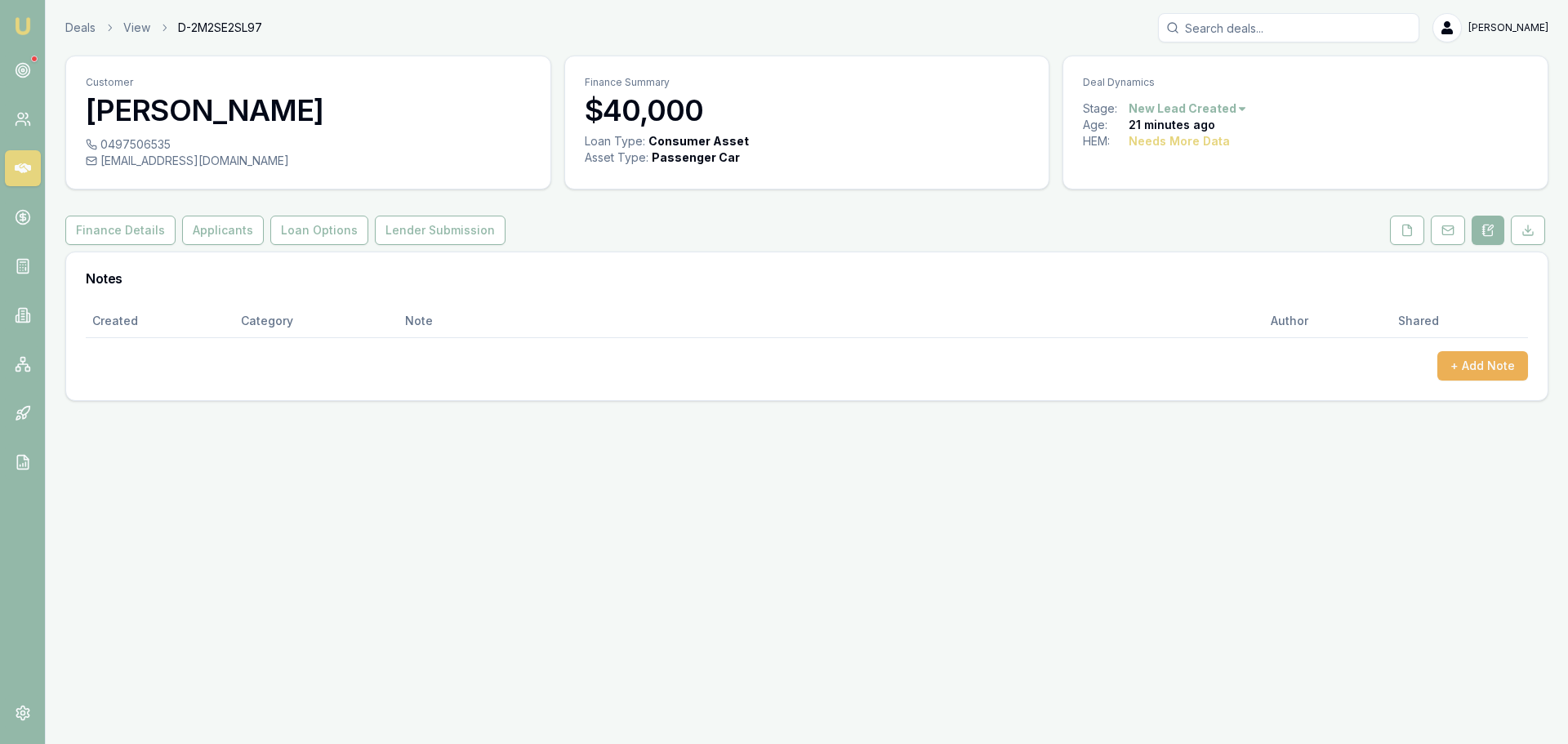
click at [1530, 365] on div "Created Category Note Author Shared + Add Note" at bounding box center [807, 352] width 1481 height 95
click at [1467, 371] on button "+ Add Note" at bounding box center [1483, 365] width 91 height 29
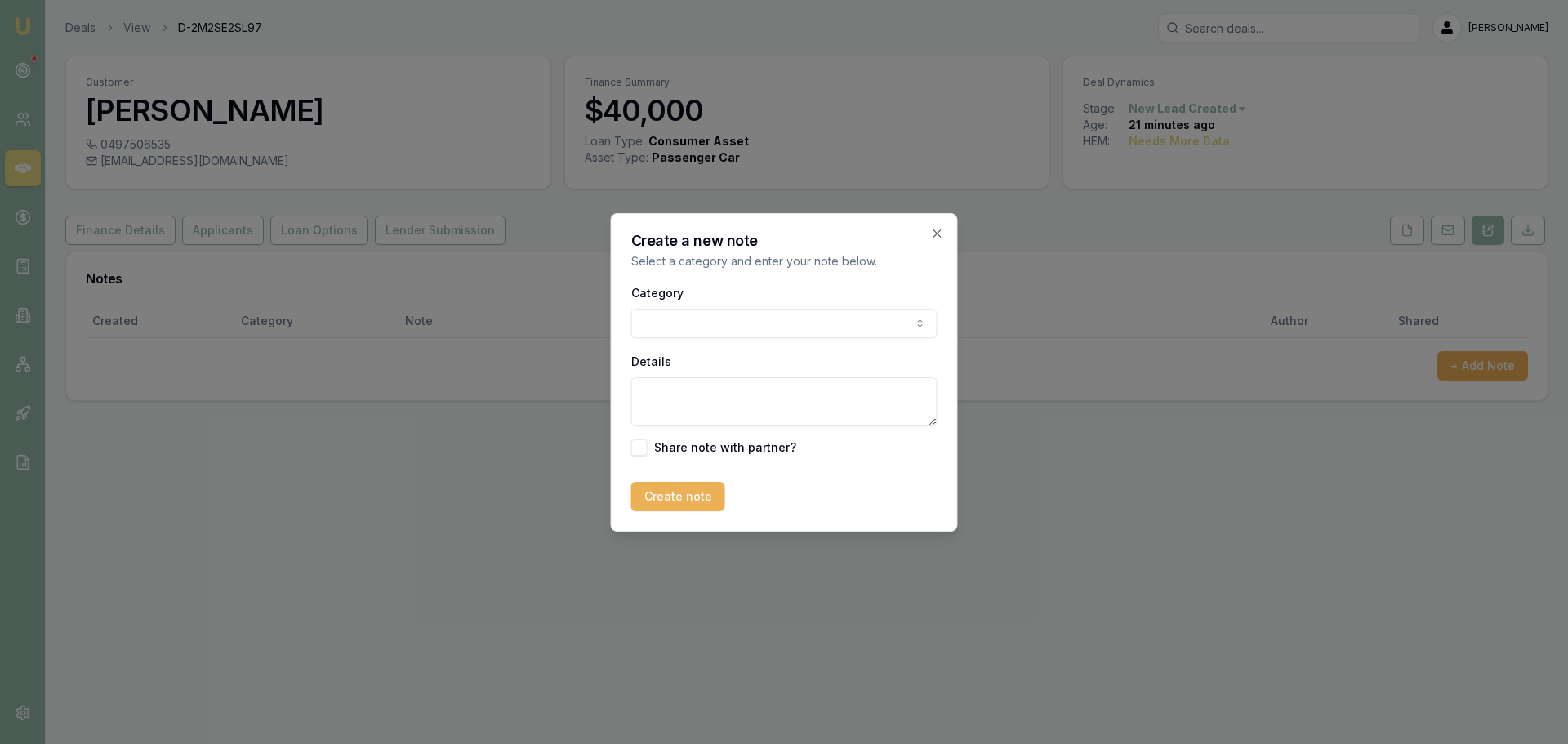
click at [832, 320] on body "Emu Broker Deals View D-2M2SE2SL97 [PERSON_NAME] Toggle Menu Customer [PERSON_N…" at bounding box center [784, 372] width 1568 height 744
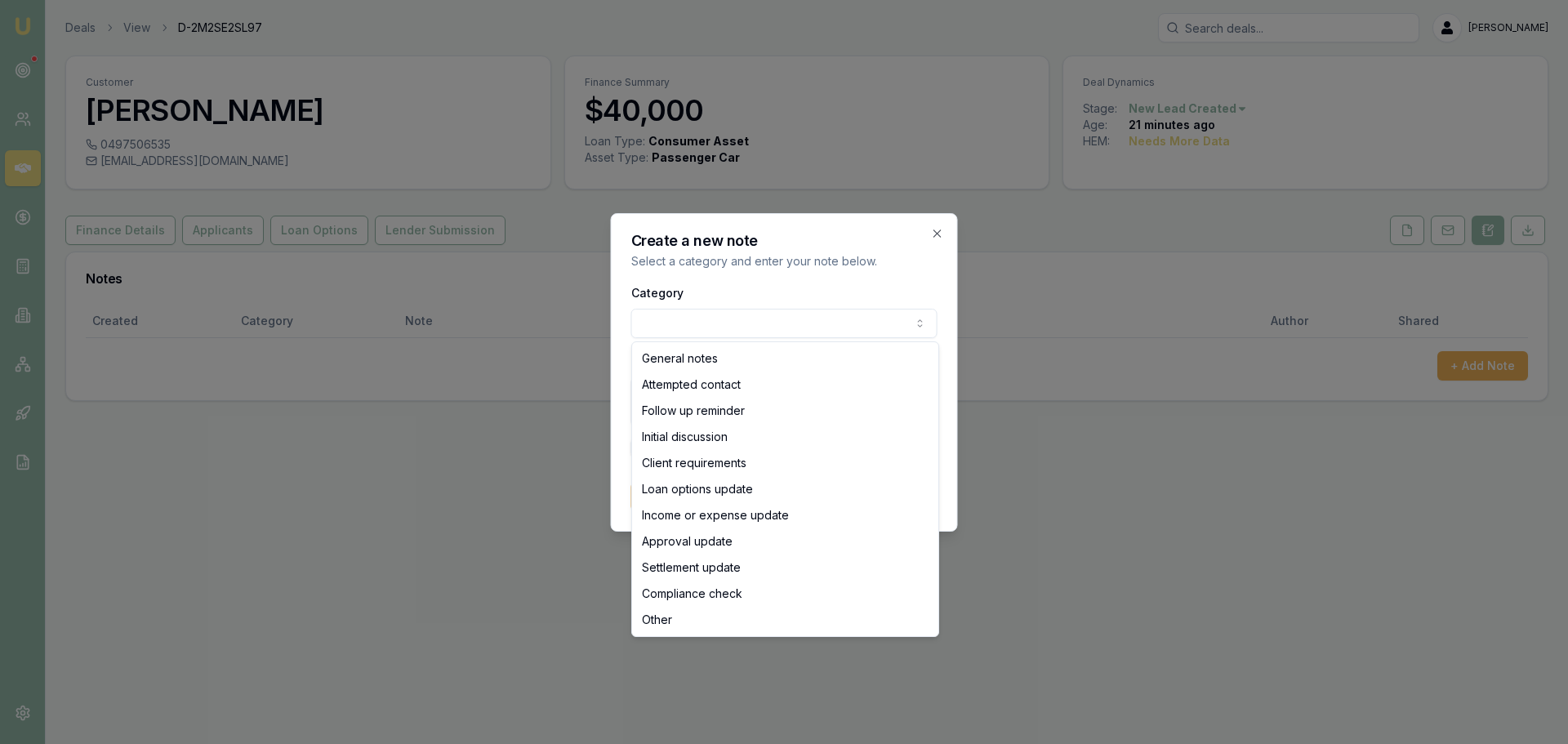
select select "ATTEMPTED_CONTACT"
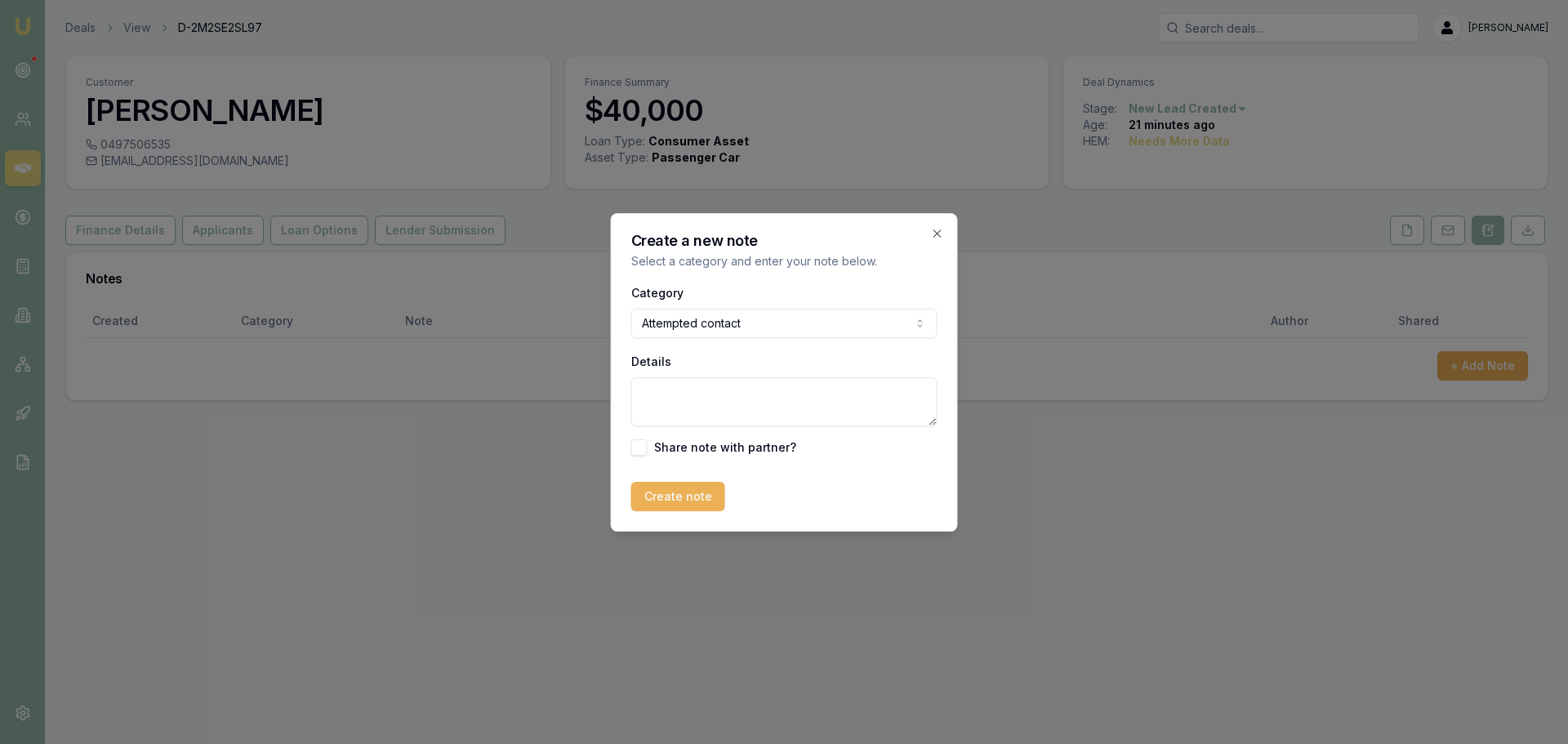
click at [740, 393] on textarea "Details" at bounding box center [784, 402] width 307 height 49
type textarea "sent intro text"
click at [668, 491] on button "Create note" at bounding box center [678, 496] width 94 height 29
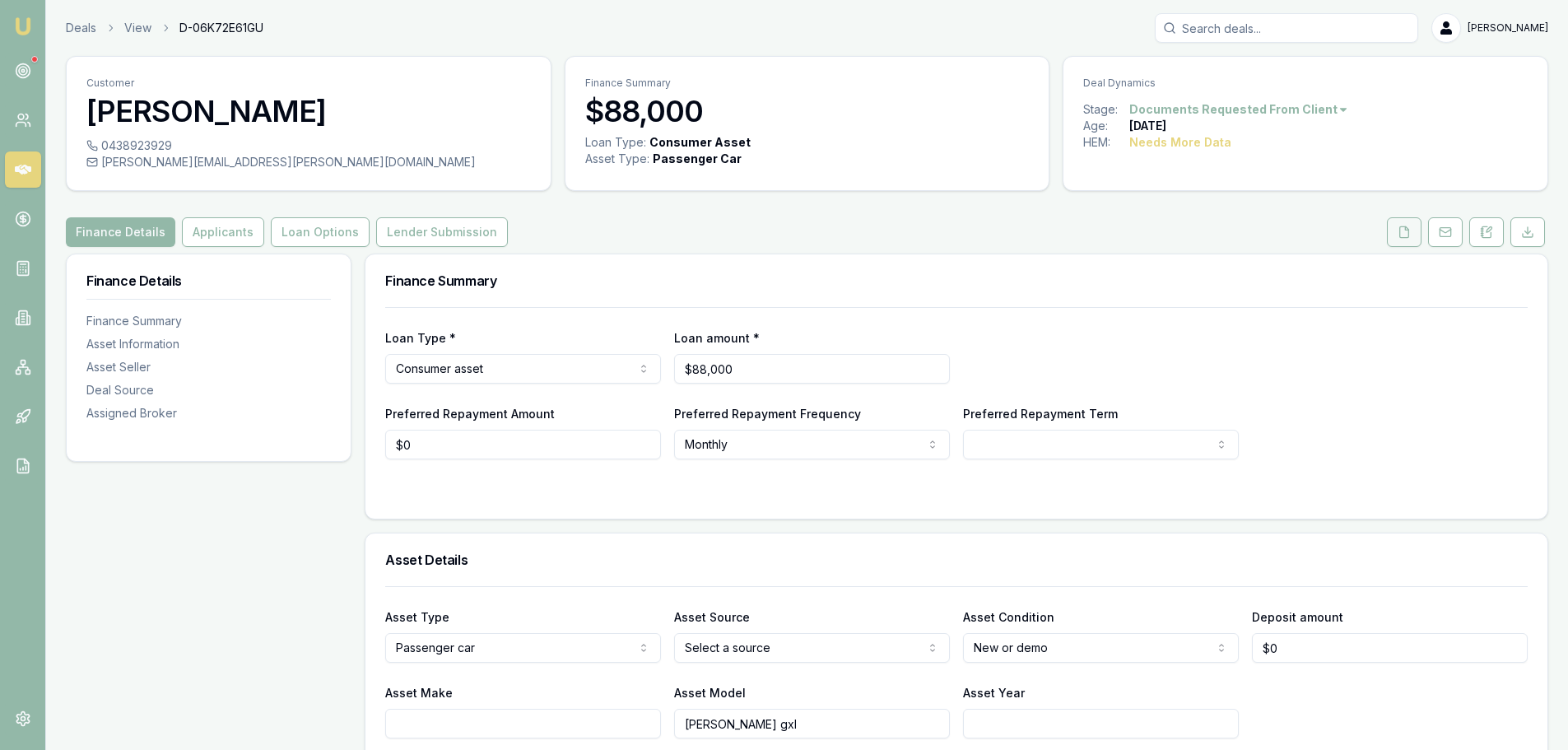
click at [1403, 234] on icon at bounding box center [1404, 232] width 13 height 13
click at [193, 243] on button "Applicants" at bounding box center [223, 232] width 83 height 29
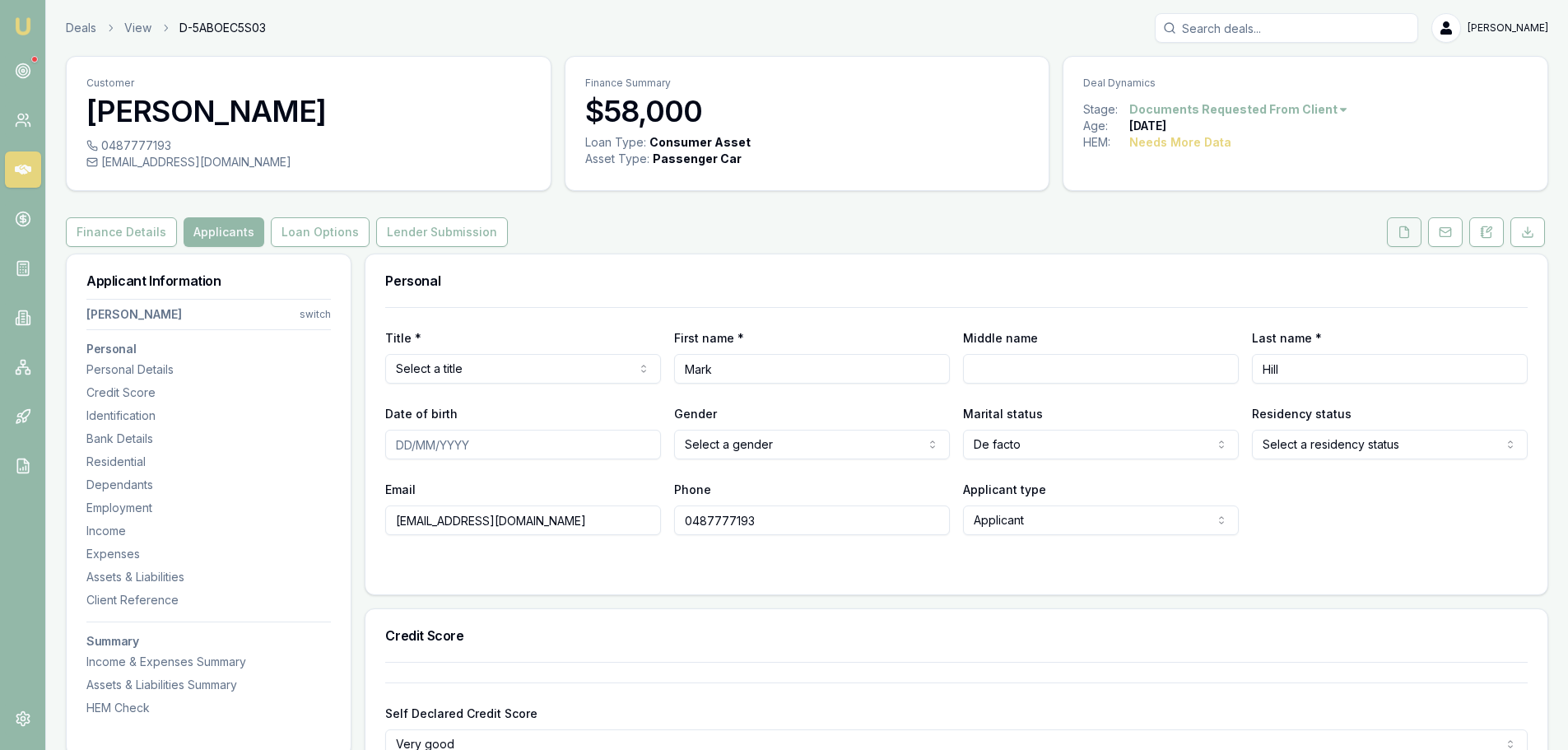
click at [1410, 232] on icon at bounding box center [1404, 232] width 13 height 13
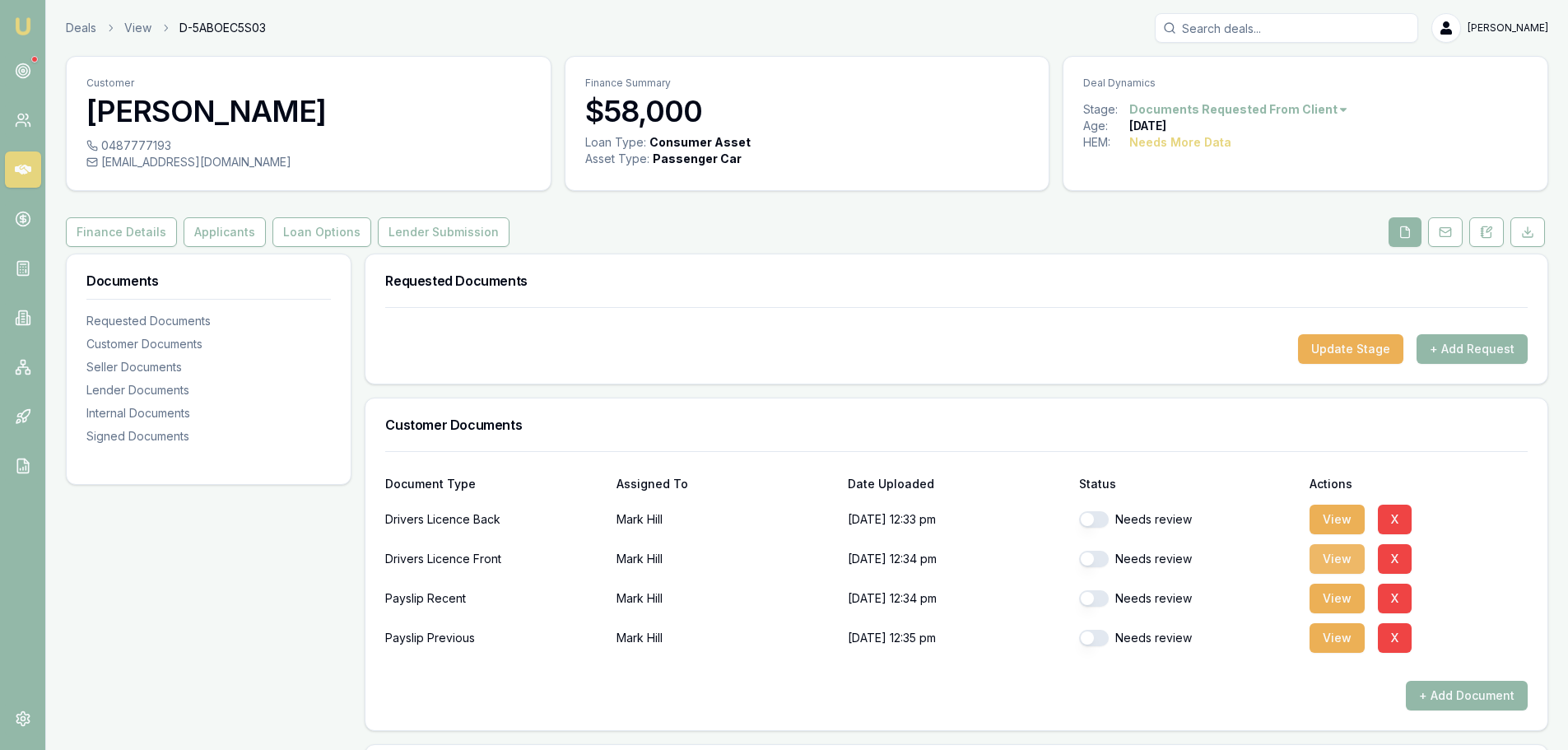
click at [1343, 553] on button "View" at bounding box center [1337, 558] width 55 height 29
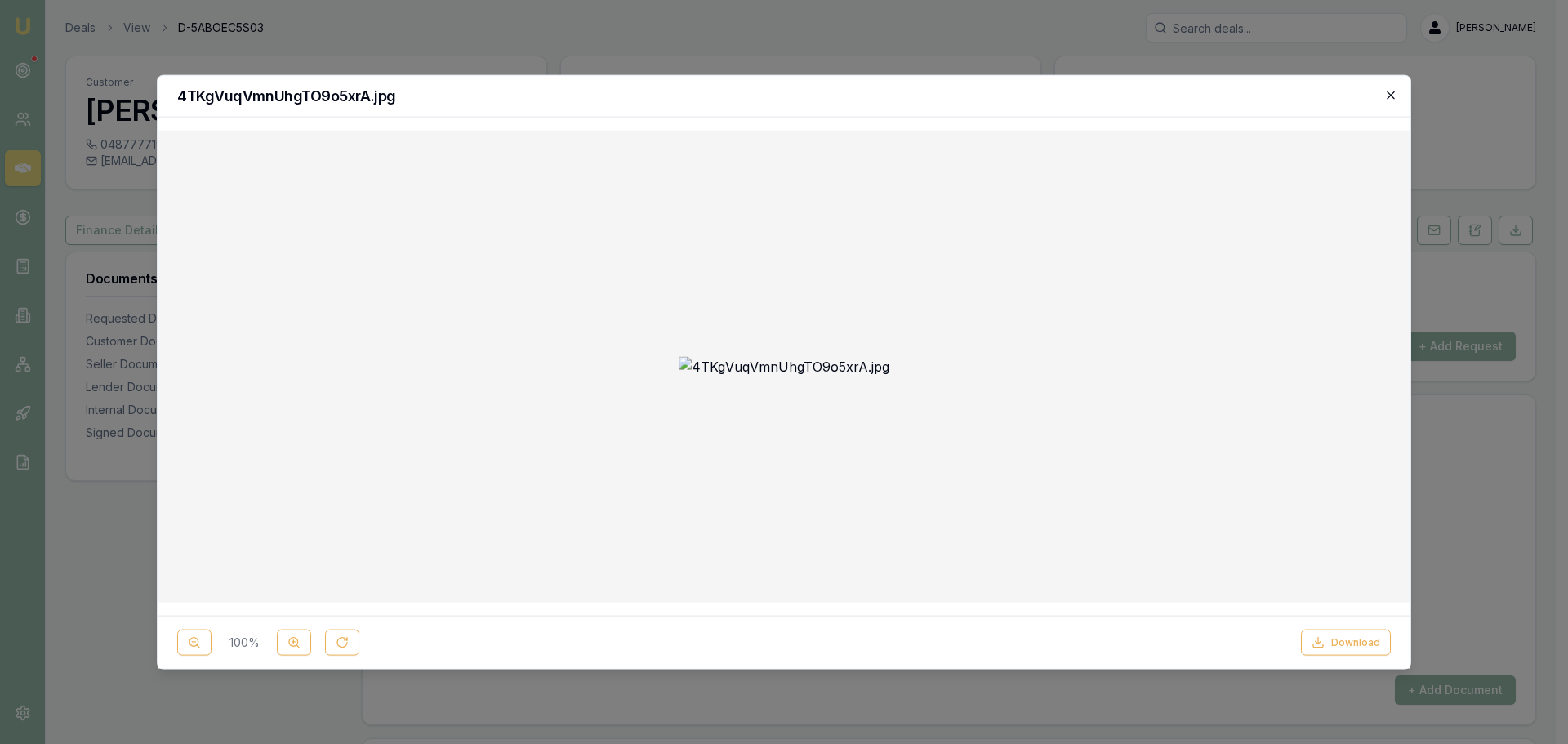
drag, startPoint x: 1396, startPoint y: 91, endPoint x: 1037, endPoint y: 131, distance: 361.2
click at [1396, 92] on icon "button" at bounding box center [1391, 95] width 13 height 13
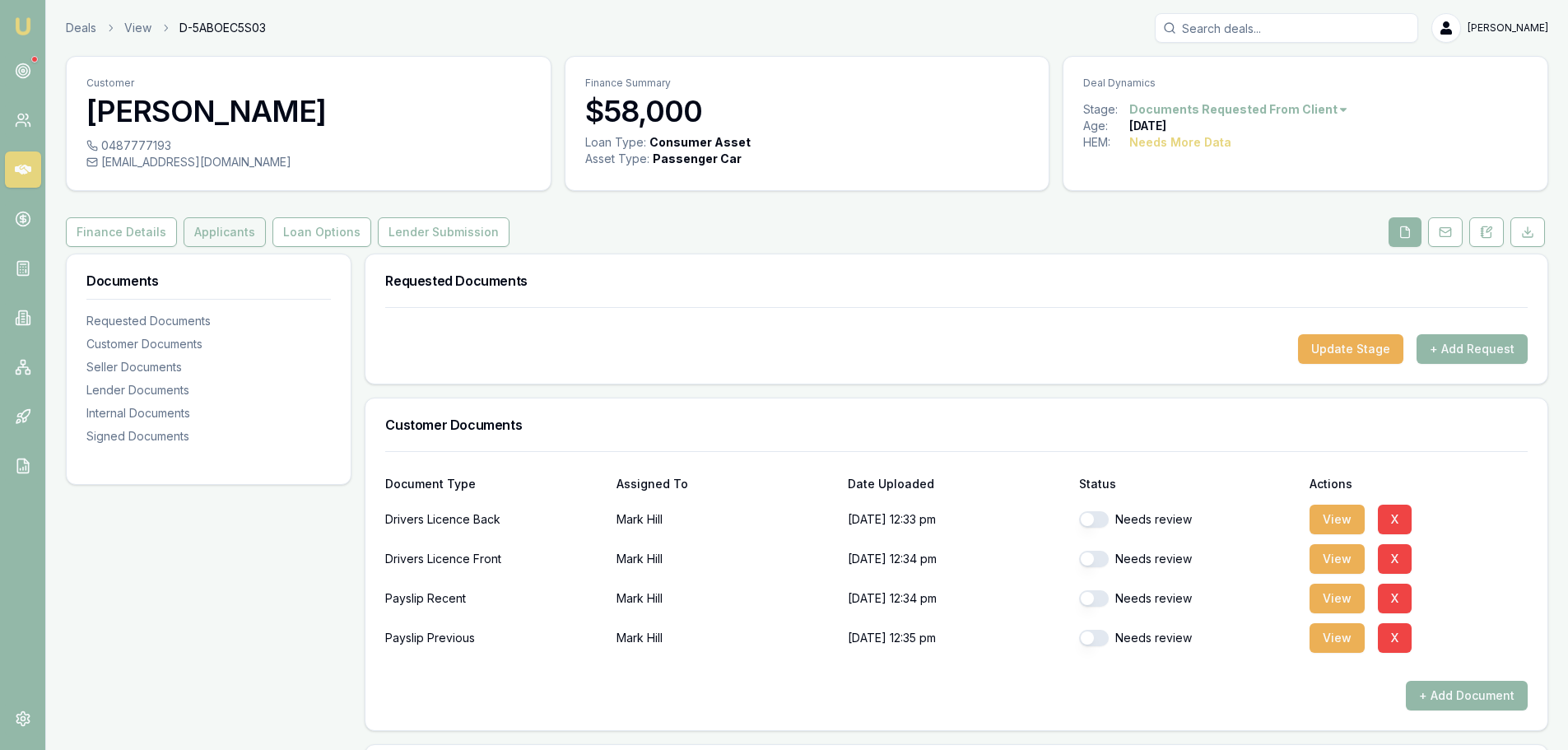
click at [200, 231] on button "Applicants" at bounding box center [224, 232] width 83 height 29
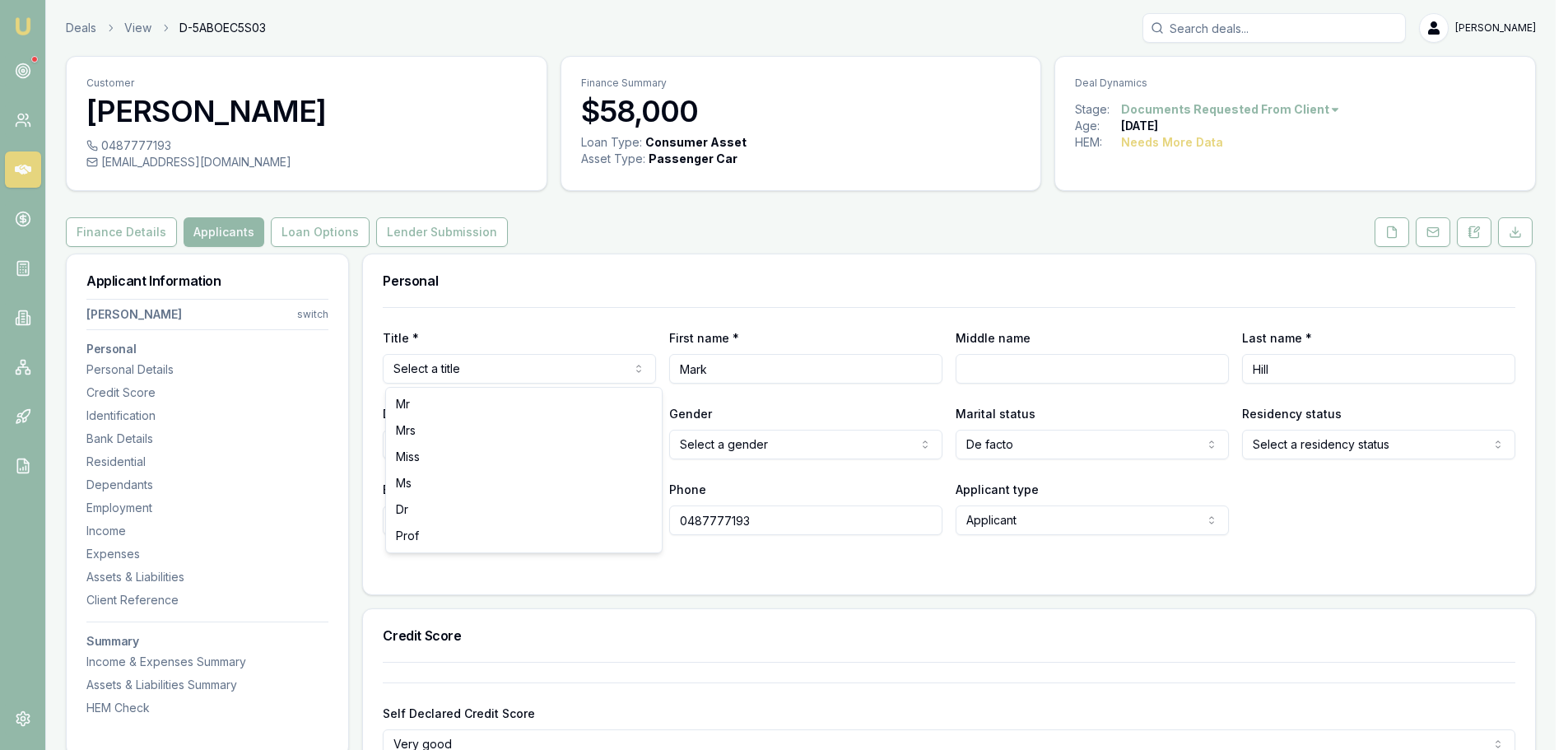
click at [529, 368] on html "Emu Broker Deals View D-5ABOEC5S03 [PERSON_NAME] Shield Toggle Menu Customer [P…" at bounding box center [784, 375] width 1568 height 750
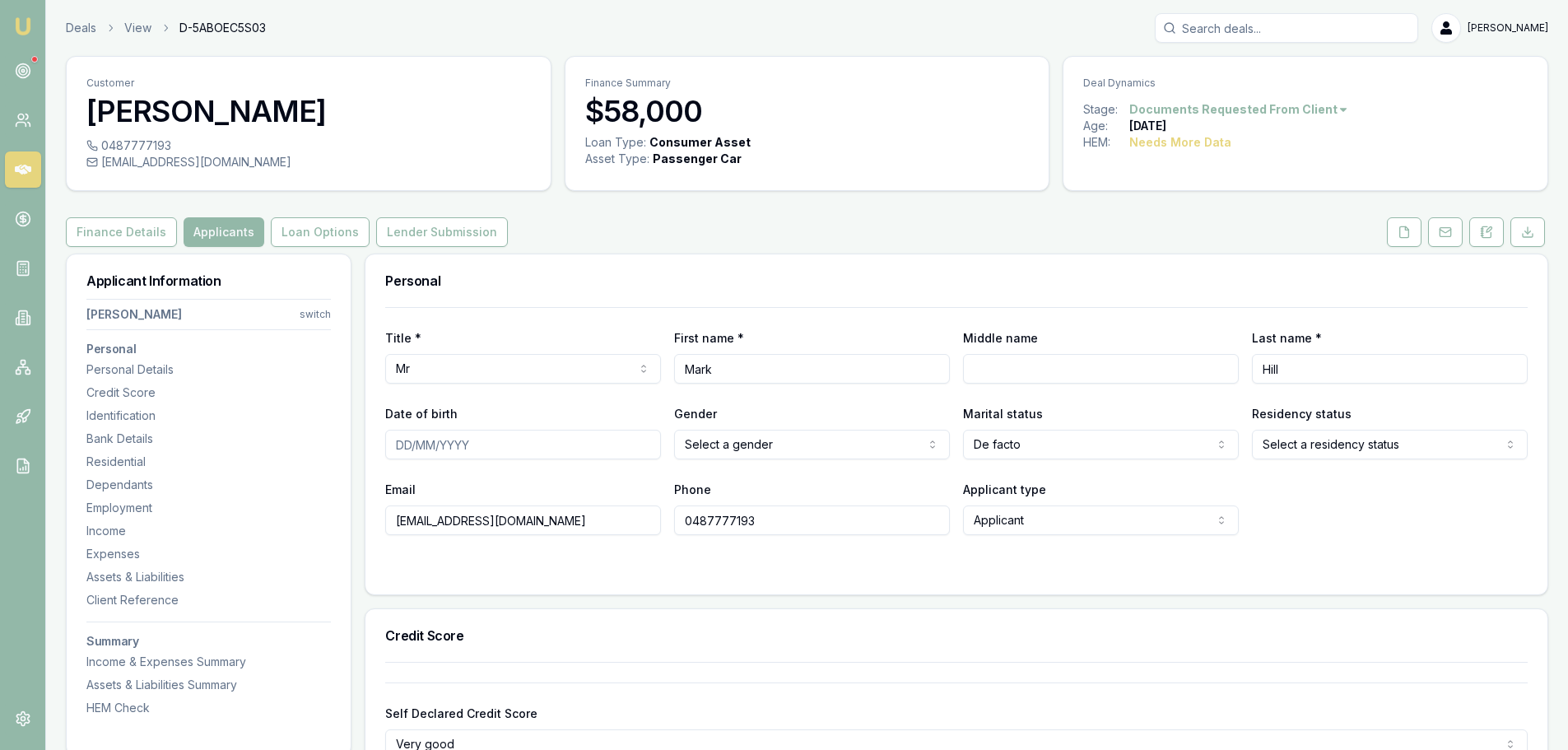
click at [513, 444] on input "Date of birth" at bounding box center [523, 444] width 276 height 29
type input "[DATE]"
click at [1329, 445] on html "Emu Broker Deals View D-5ABOEC5S03 Erin Shield Toggle Menu Customer Mark Hill 0…" at bounding box center [784, 375] width 1568 height 750
click at [1331, 545] on form "Title * Mr Mr Mrs Miss Ms Dr Prof First name * Mark Middle name Last name * Hil…" at bounding box center [957, 440] width 1143 height 267
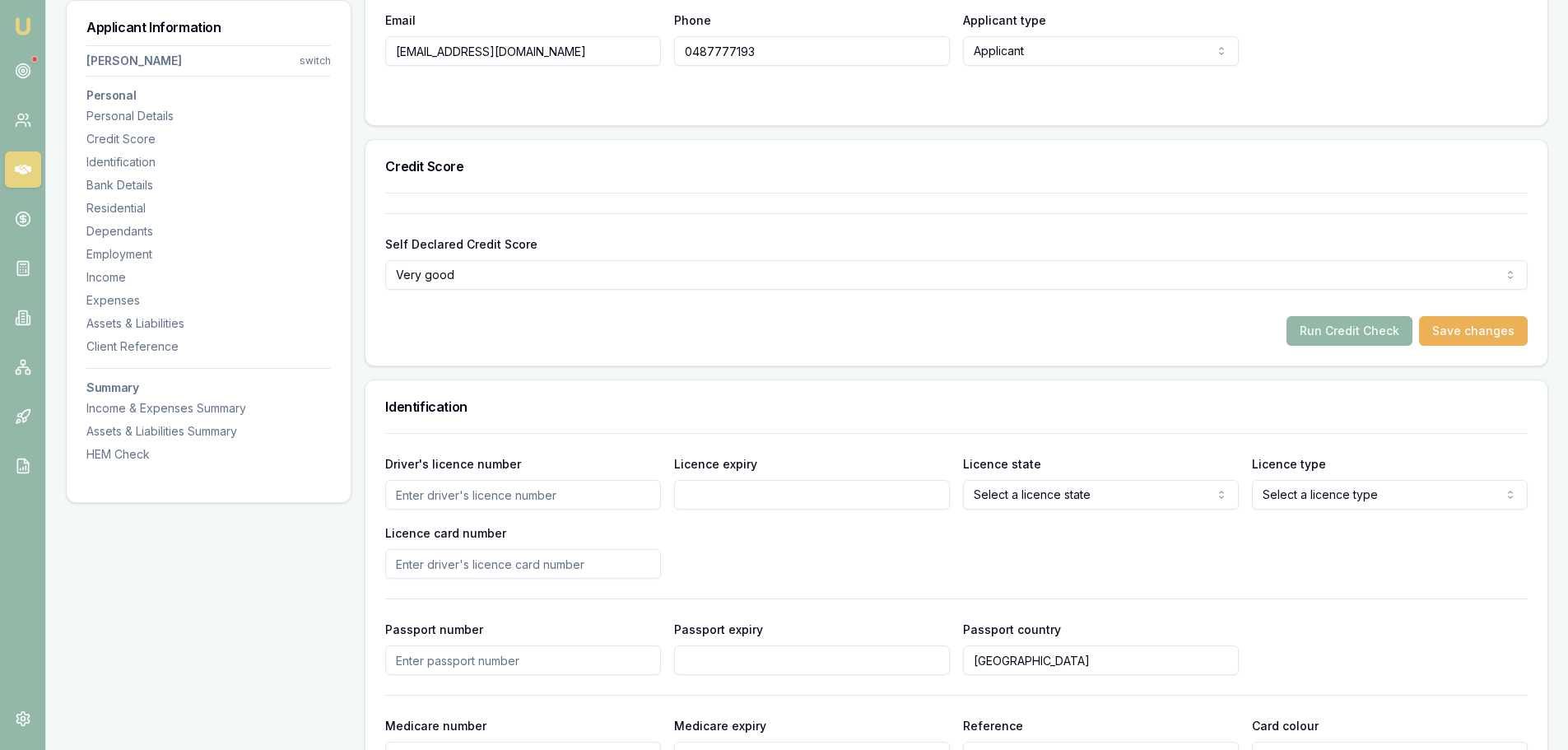
scroll to position [740, 0]
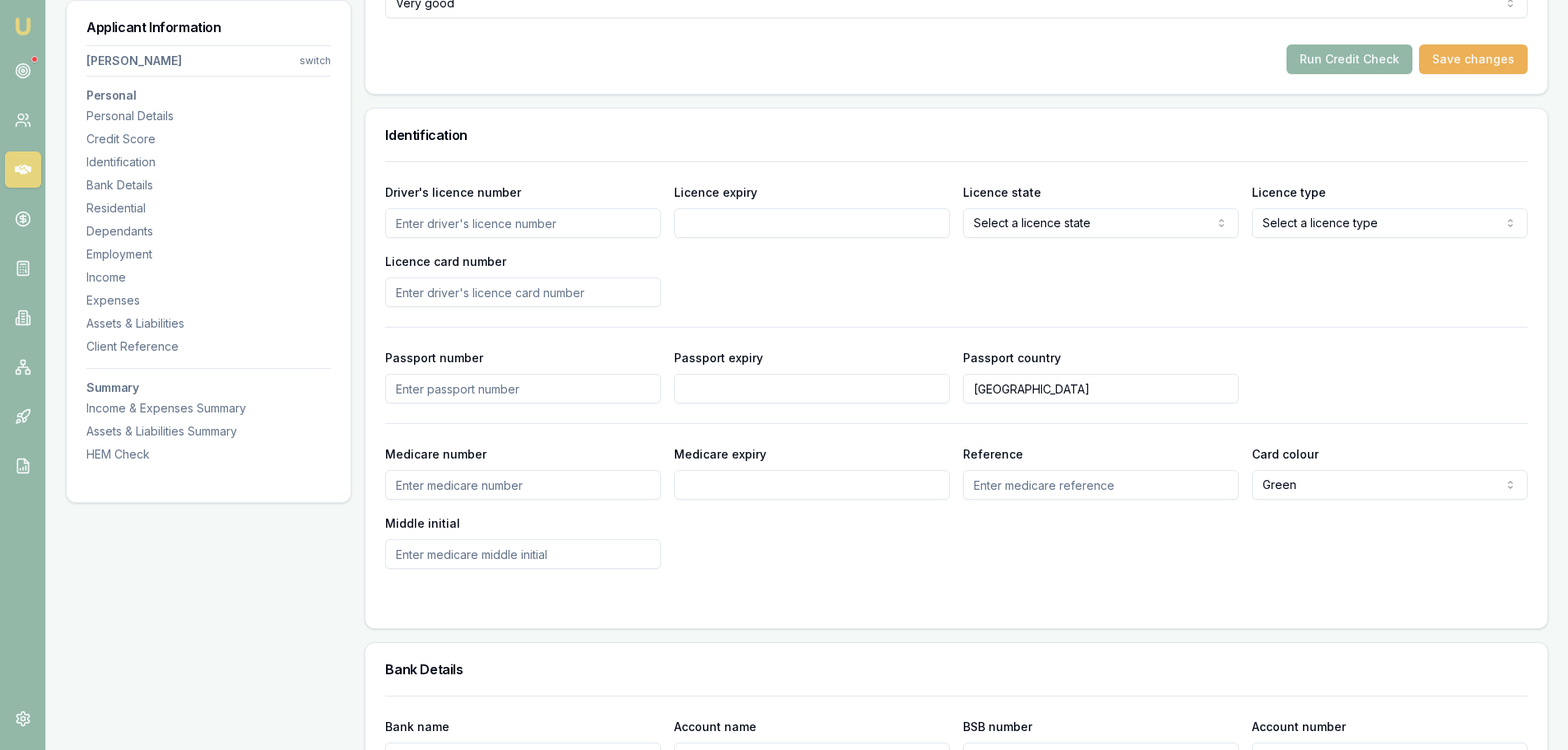
click at [508, 225] on input "Driver's licence number" at bounding box center [523, 222] width 276 height 29
type input "14188102"
type input "25/06/2026"
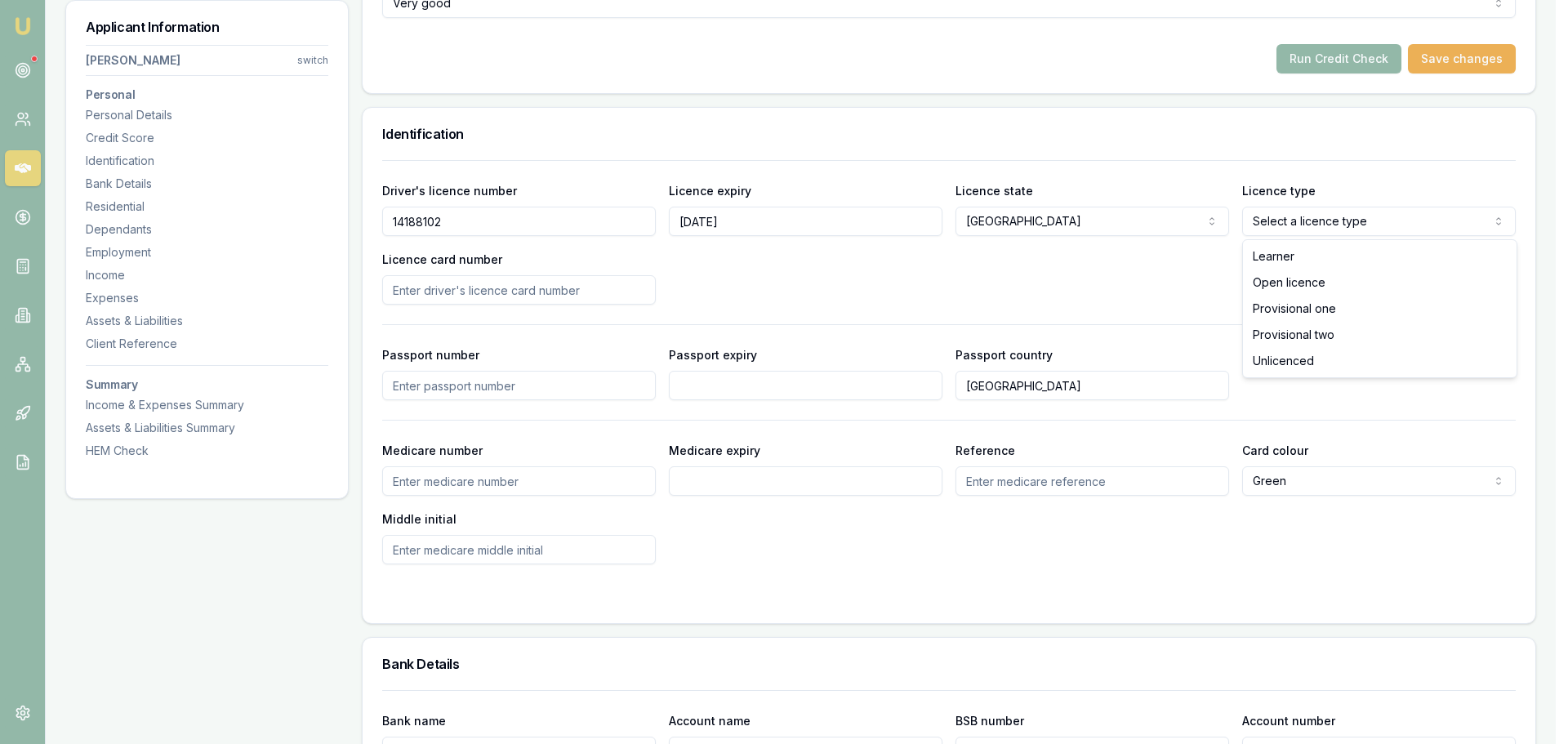
select select "OPEN_LICENCE"
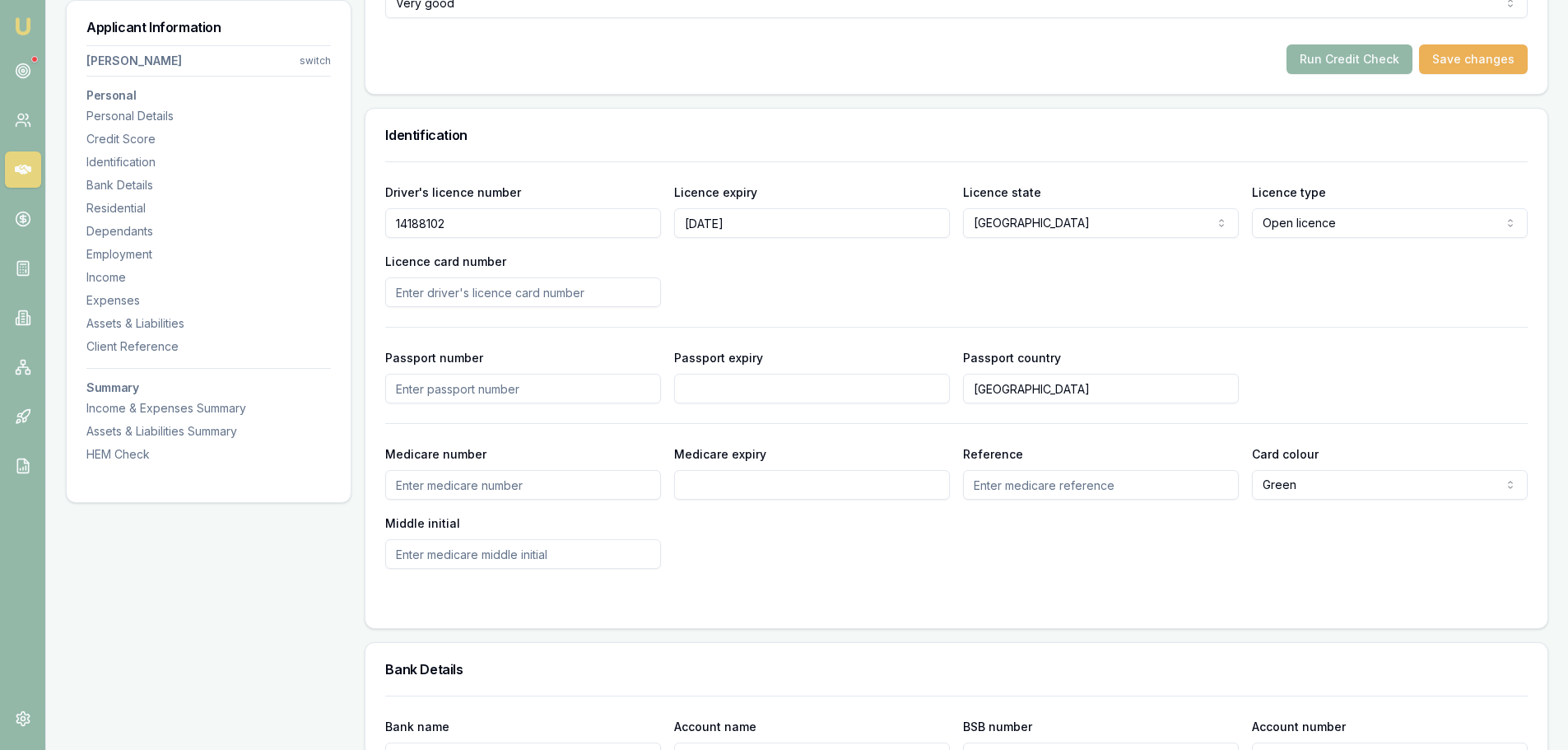
click at [447, 285] on input "Licence card number" at bounding box center [523, 292] width 276 height 29
type input "2061666900"
click at [916, 310] on div "Driver's licence number 14188102 Licence expiry 25/06/2026 Licence state NSW NS…" at bounding box center [957, 365] width 1143 height 408
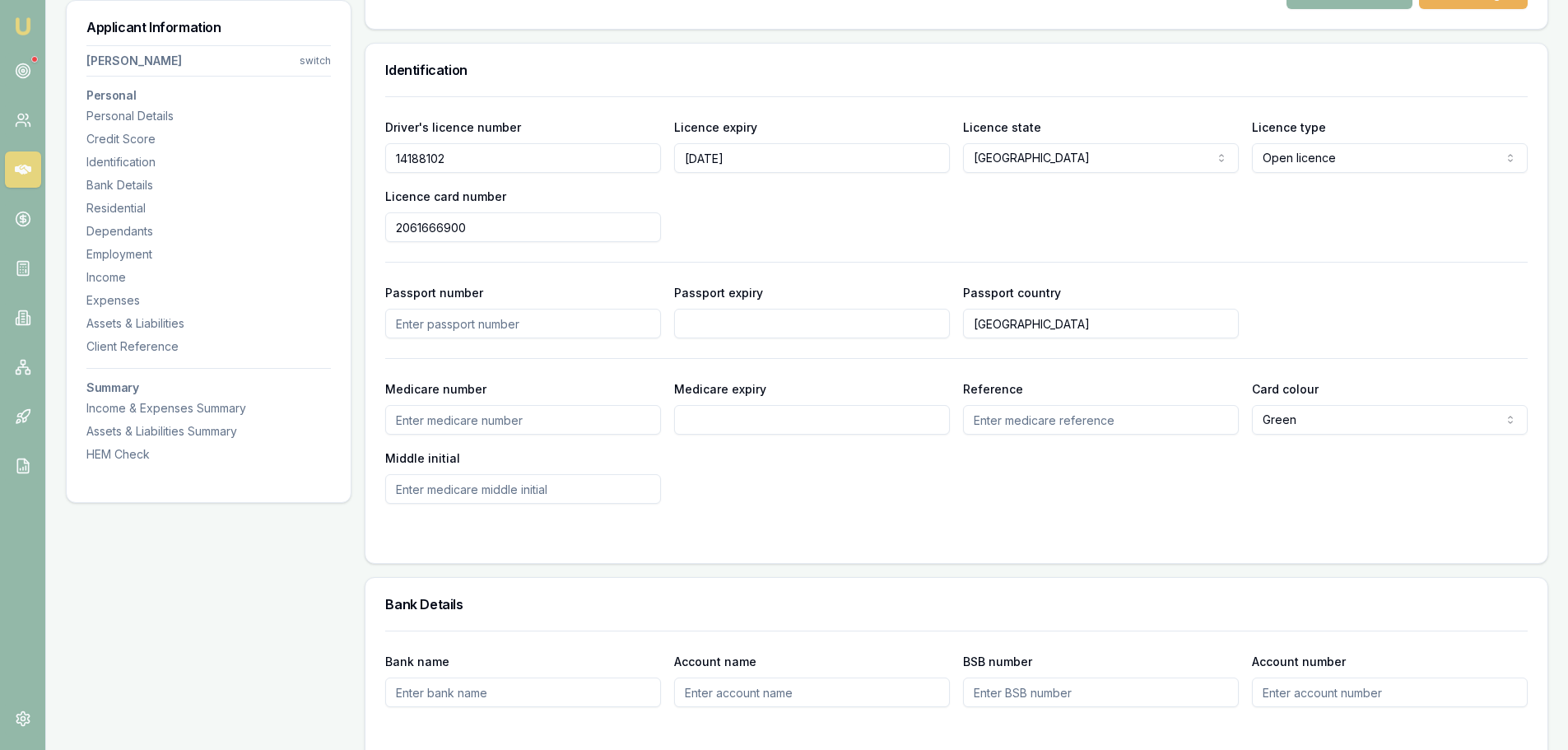
scroll to position [659, 0]
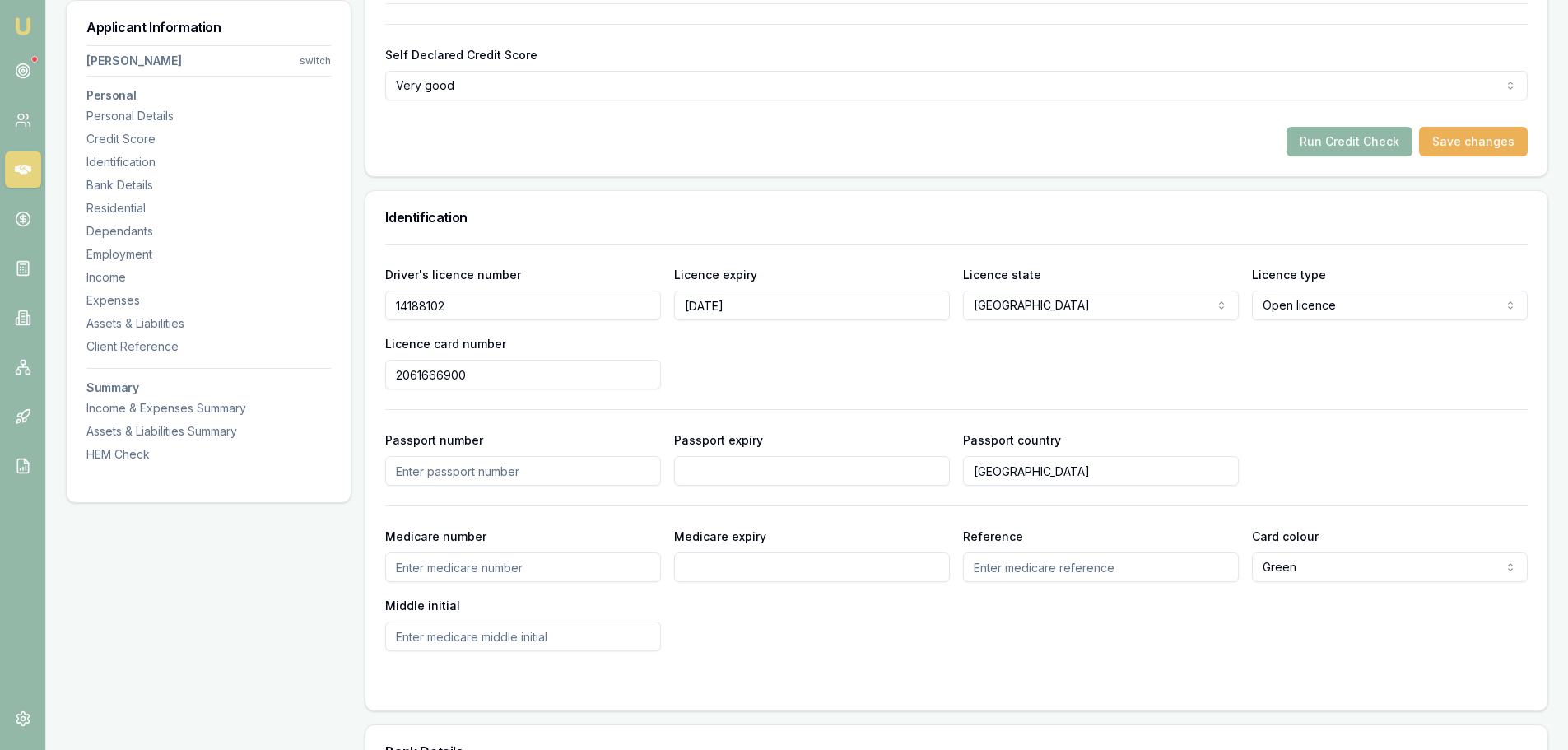
click at [1315, 146] on button "Run Credit Check" at bounding box center [1349, 141] width 126 height 29
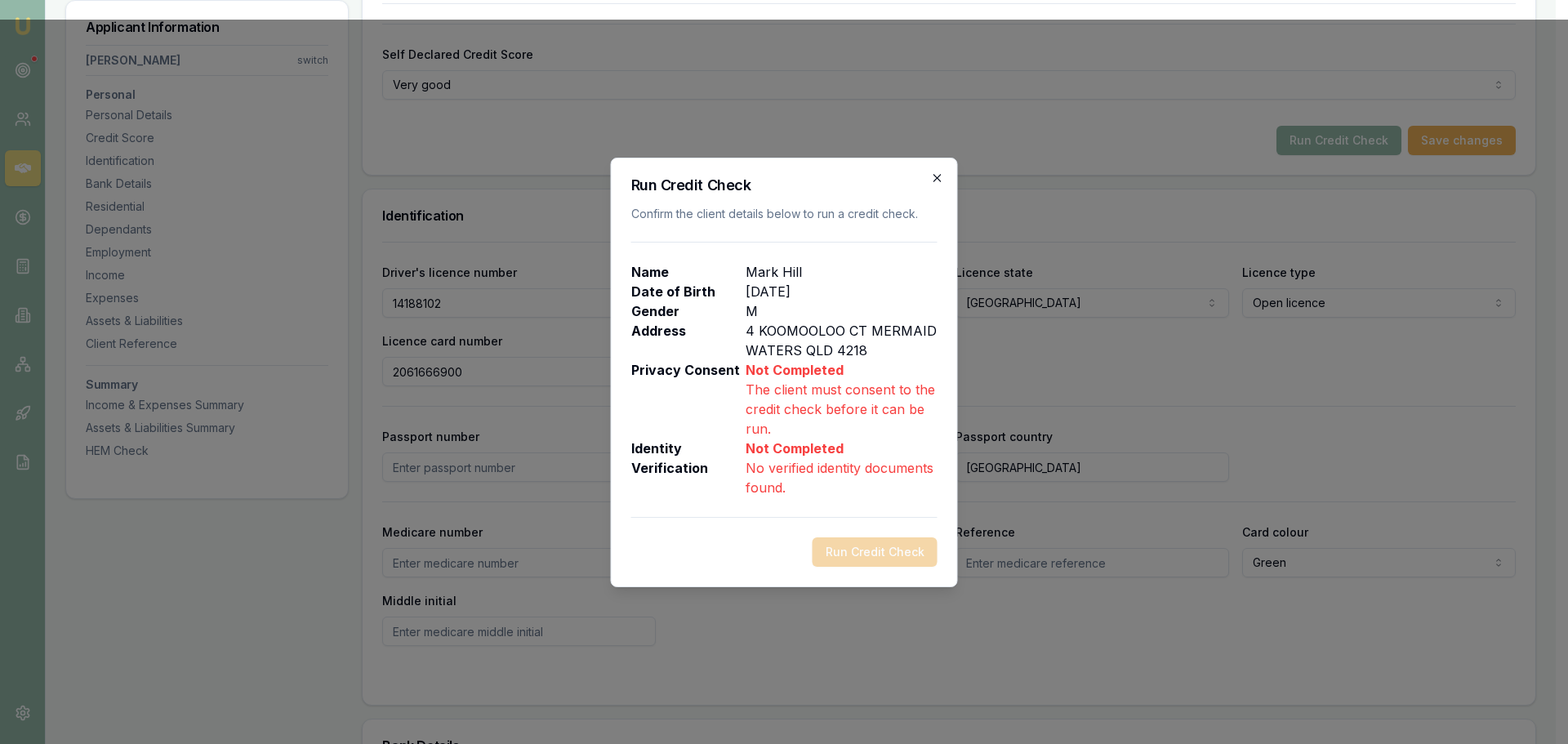
click at [935, 173] on icon "button" at bounding box center [938, 178] width 13 height 13
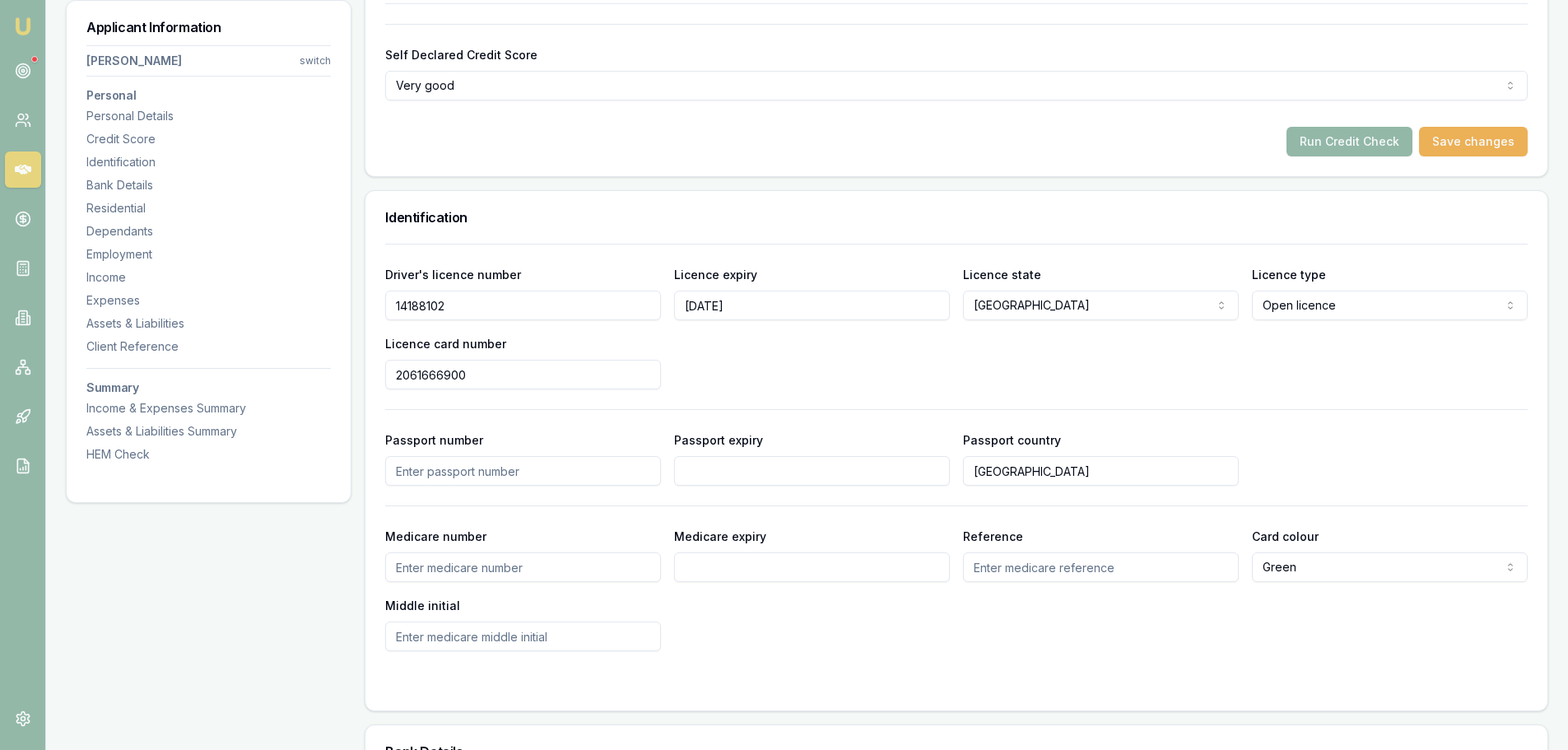
click at [1018, 124] on form "Self Declared Credit Score Very good Excellent Very good Average Fair Low Run C…" at bounding box center [957, 89] width 1143 height 132
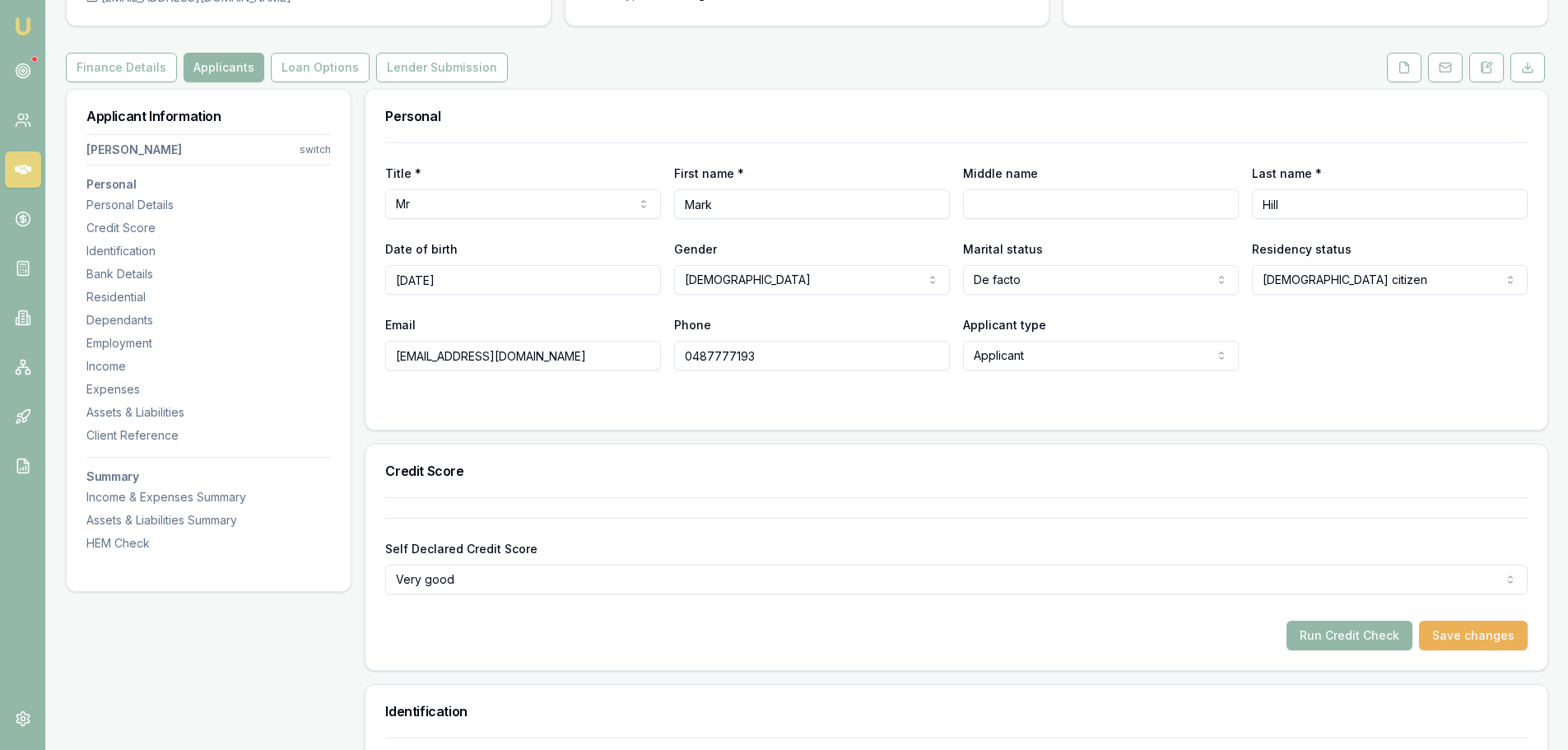
scroll to position [0, 0]
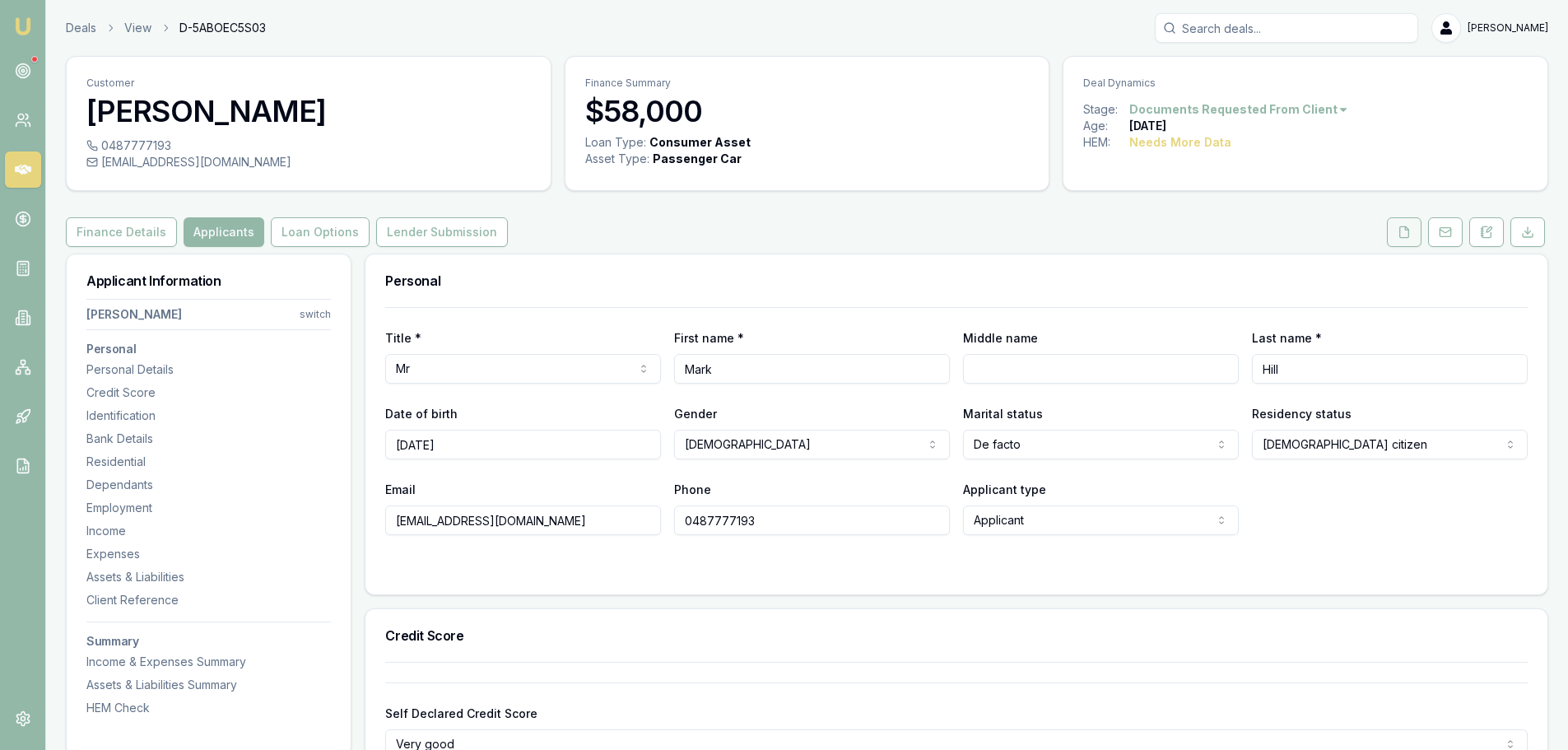
click at [1403, 230] on icon at bounding box center [1404, 232] width 13 height 13
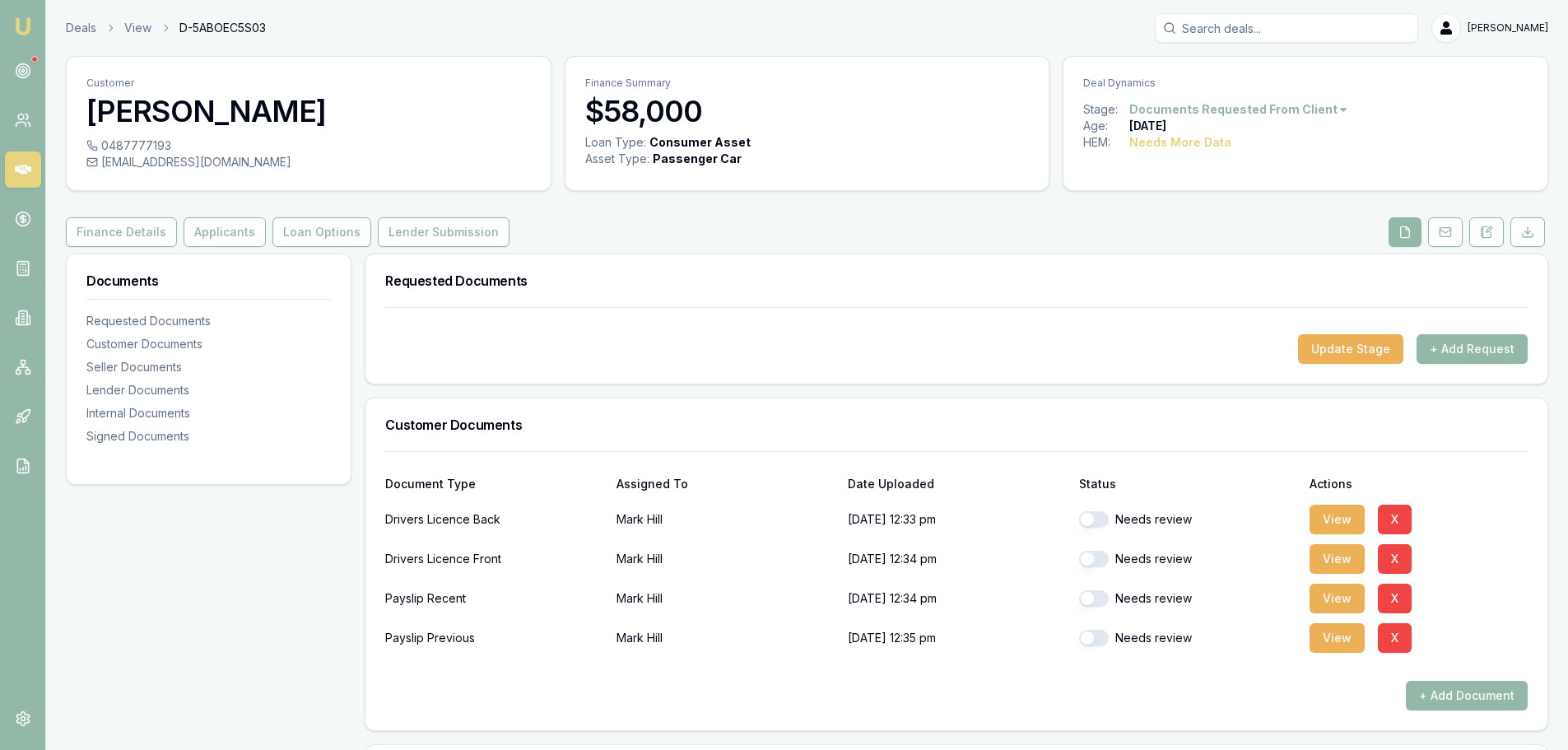
click at [1099, 518] on button "button" at bounding box center [1094, 519] width 29 height 16
checkbox input "true"
click at [1098, 567] on div "Needs review" at bounding box center [1188, 559] width 218 height 33
click at [1106, 554] on button "button" at bounding box center [1094, 558] width 29 height 16
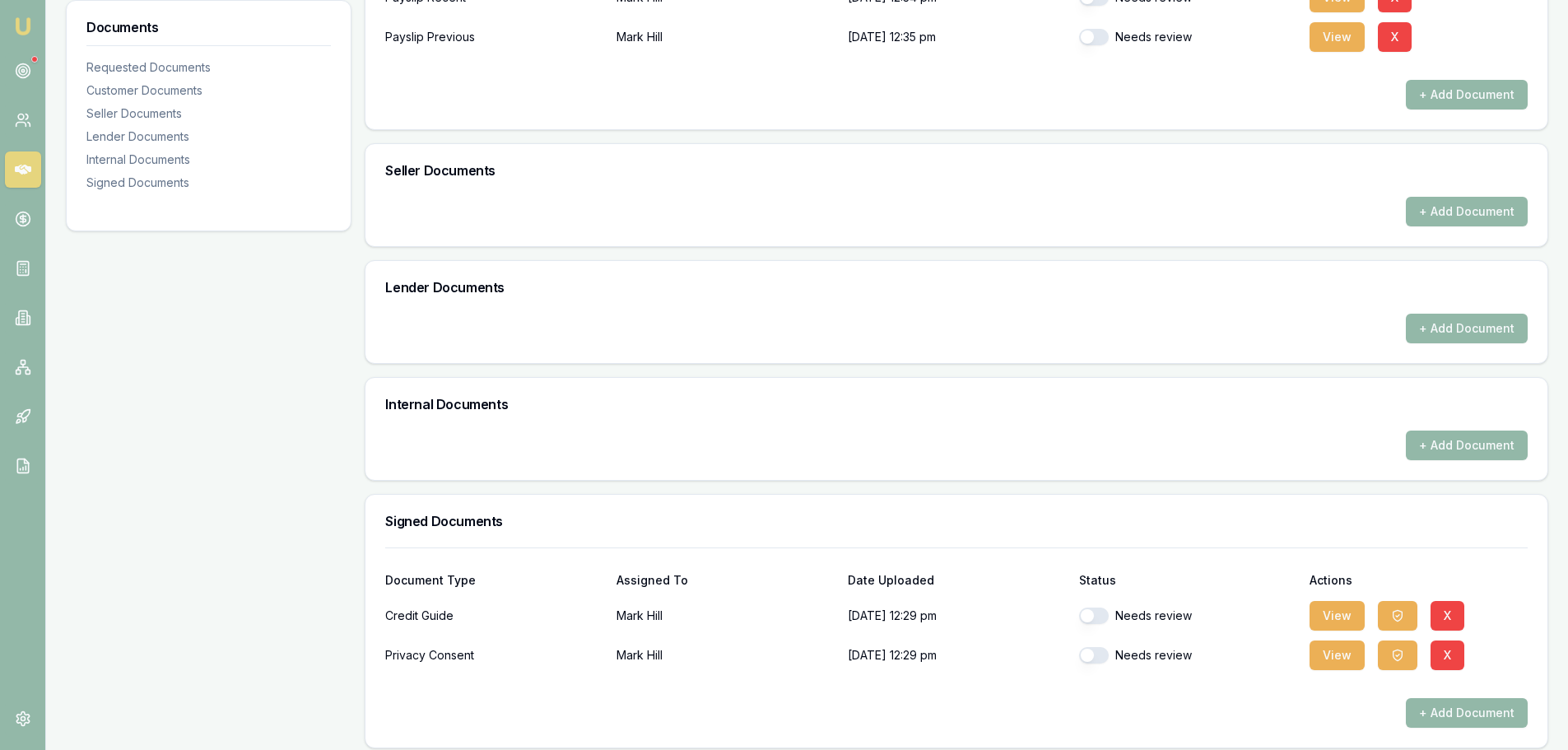
scroll to position [612, 0]
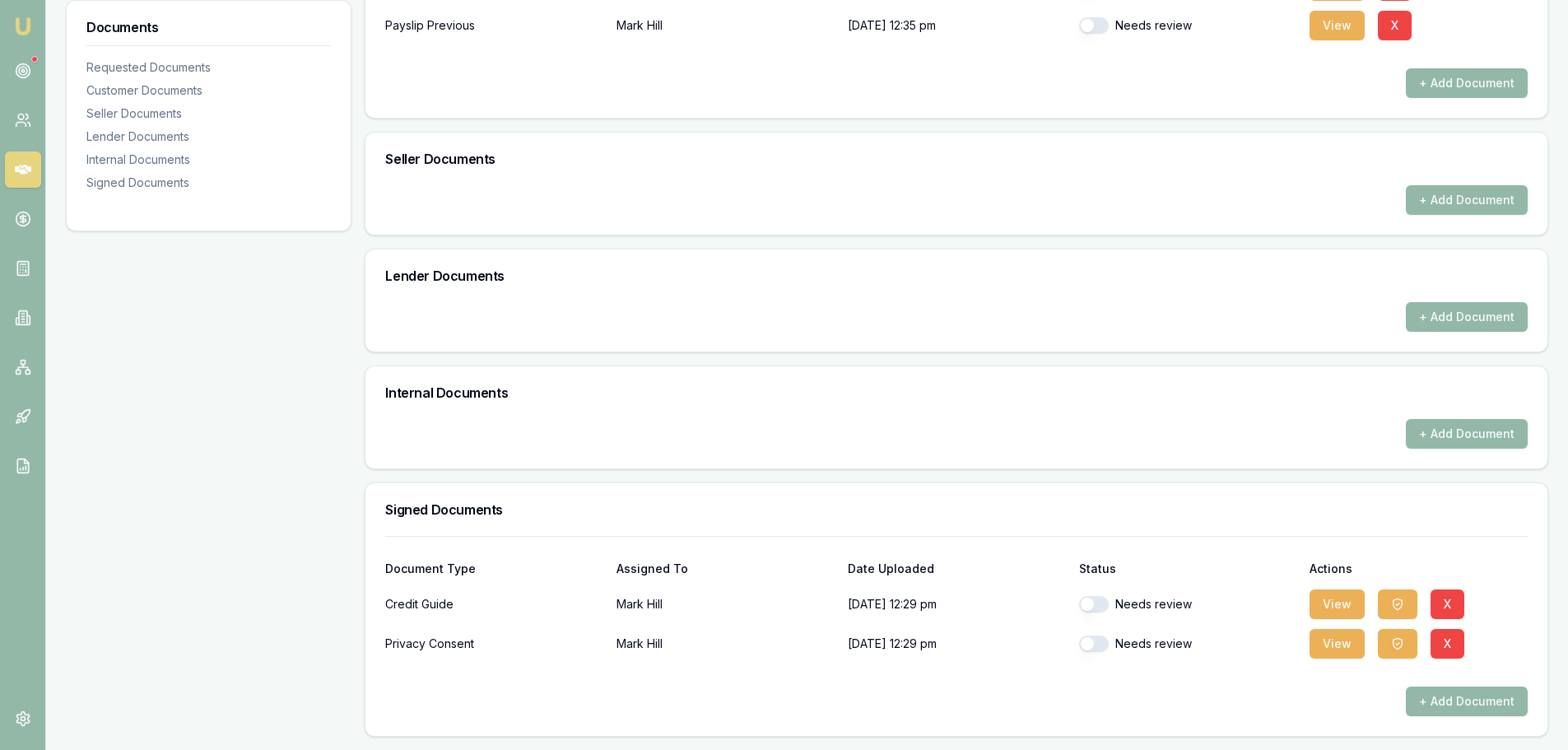
checkbox input "false"
checkbox input "true"
click at [1094, 600] on button "button" at bounding box center [1094, 604] width 29 height 16
checkbox input "true"
click at [1102, 641] on button "button" at bounding box center [1094, 643] width 29 height 16
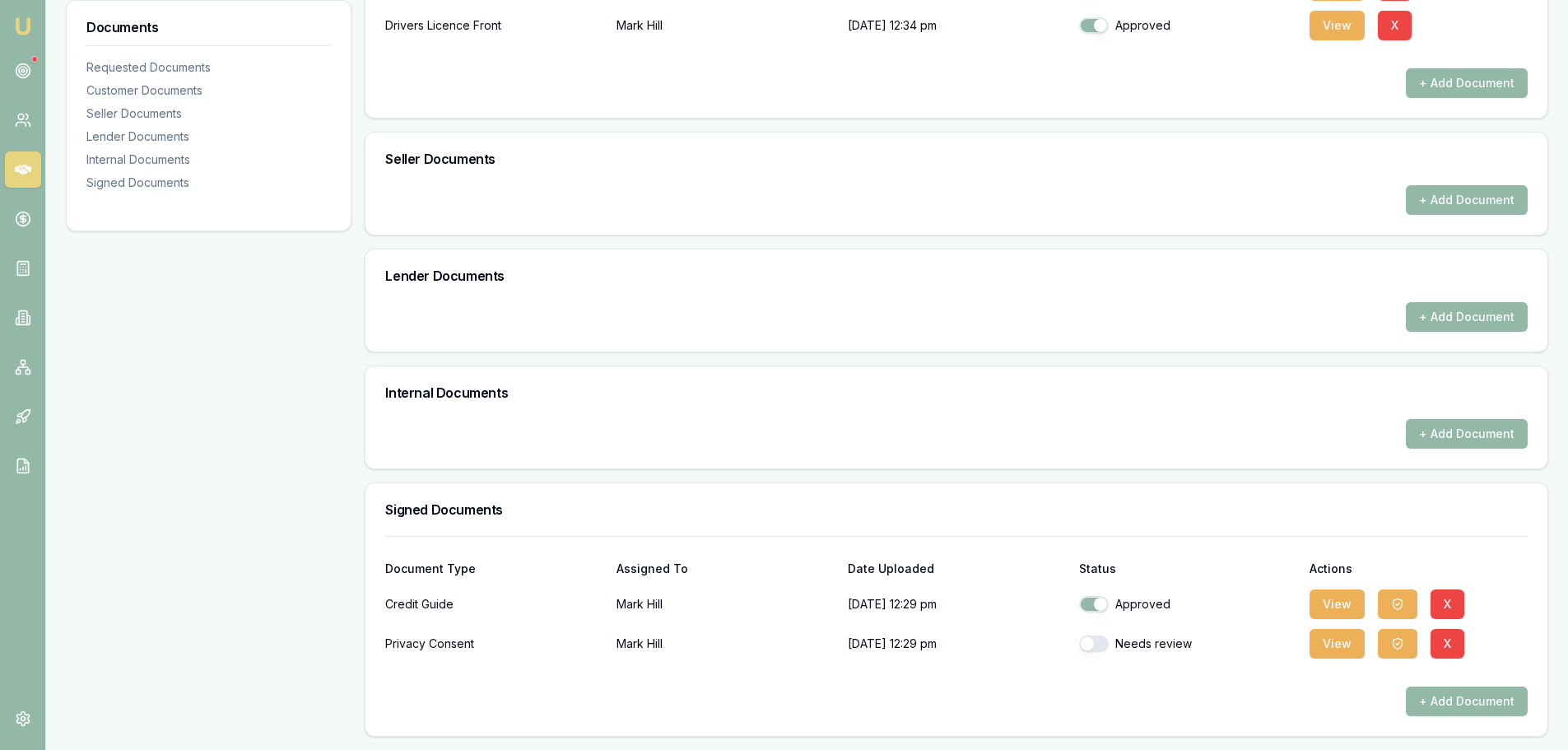
checkbox input "true"
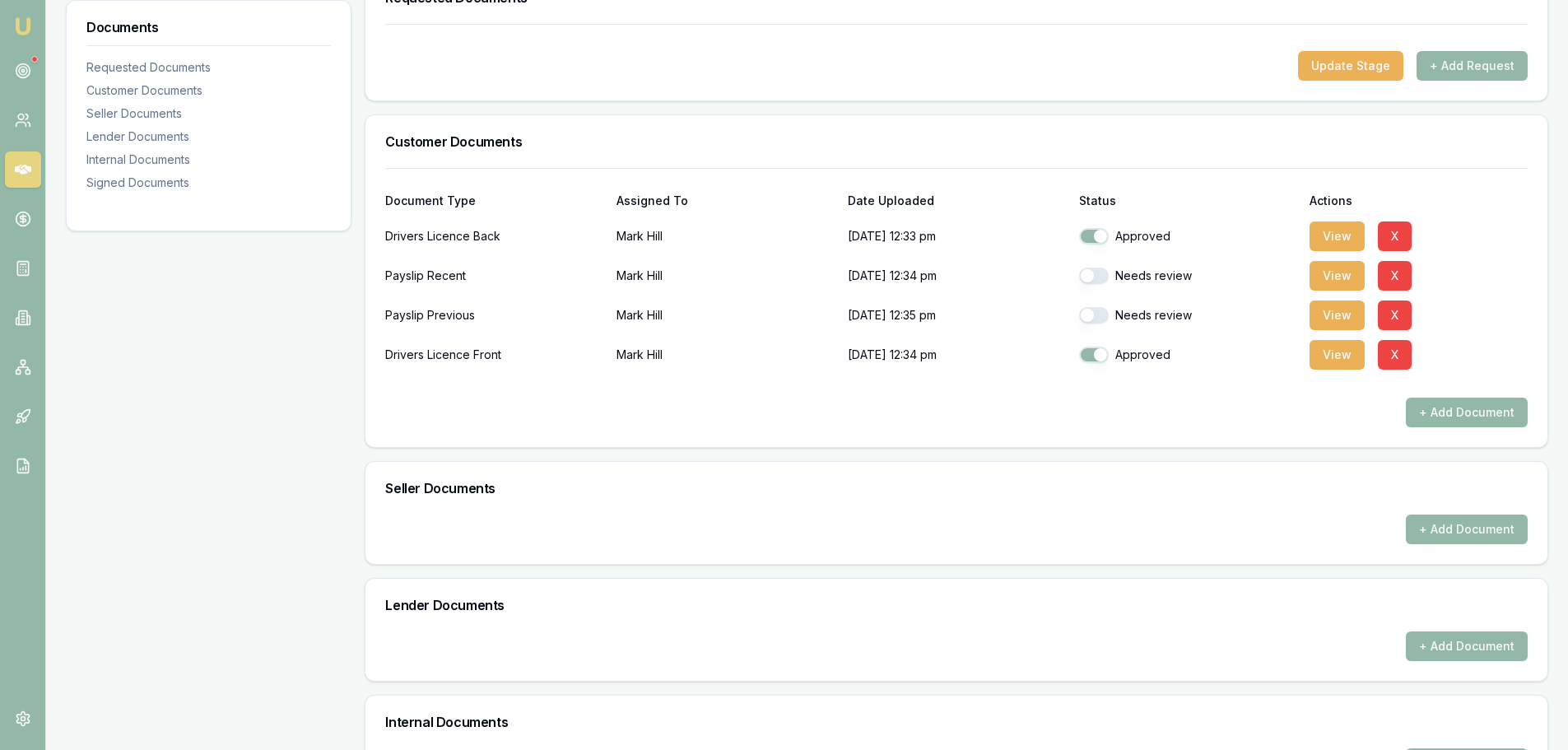
scroll to position [0, 0]
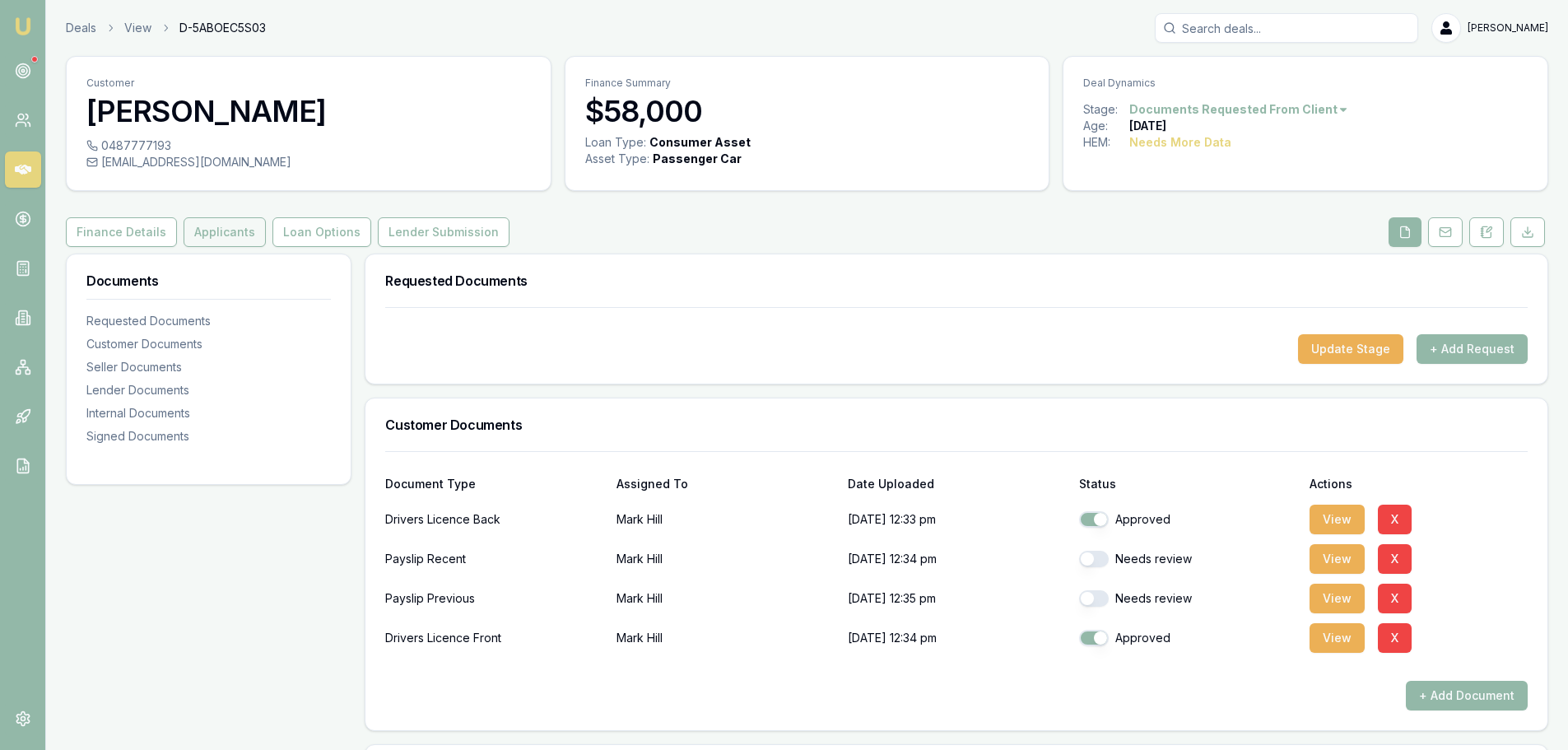
click at [230, 236] on button "Applicants" at bounding box center [224, 232] width 83 height 29
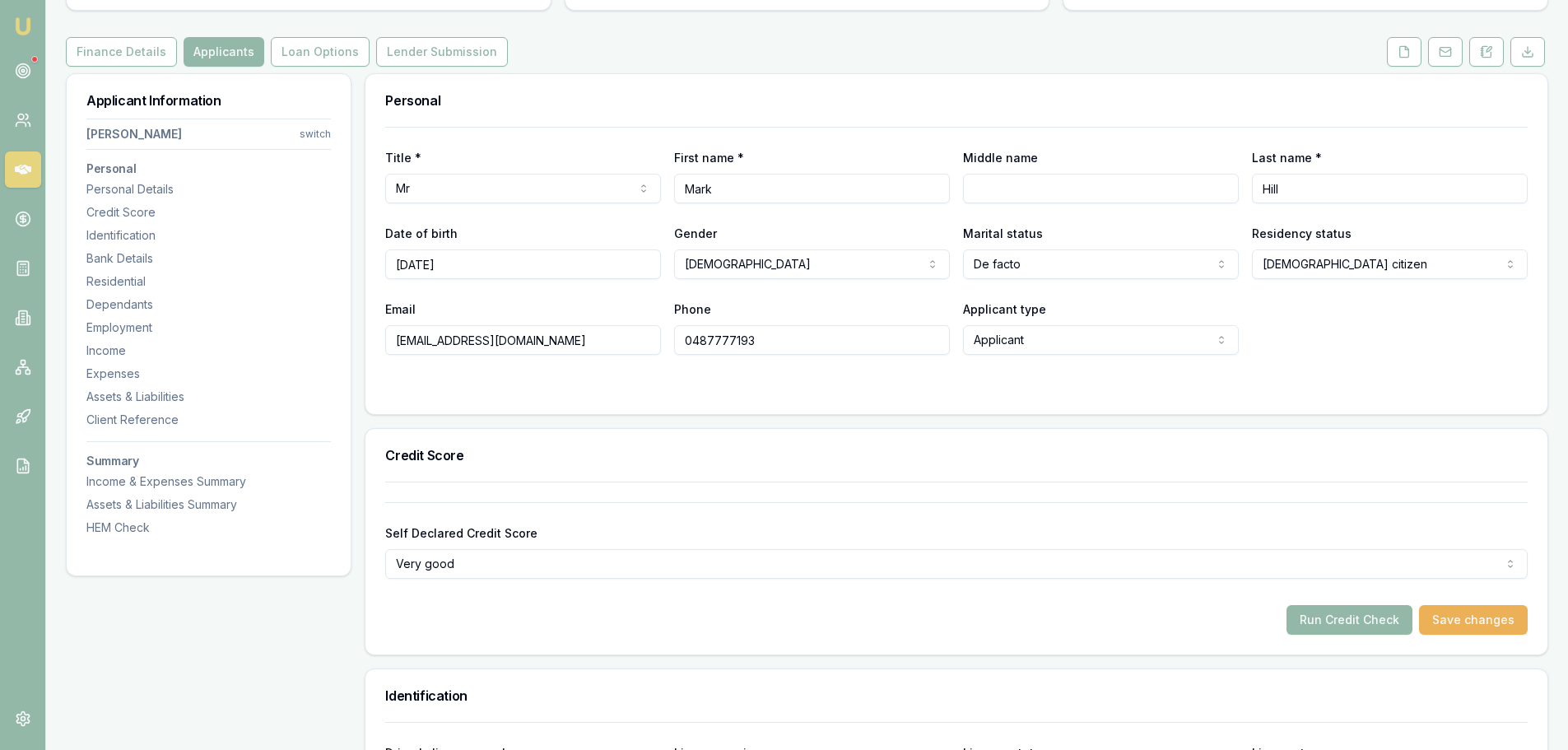
scroll to position [329, 0]
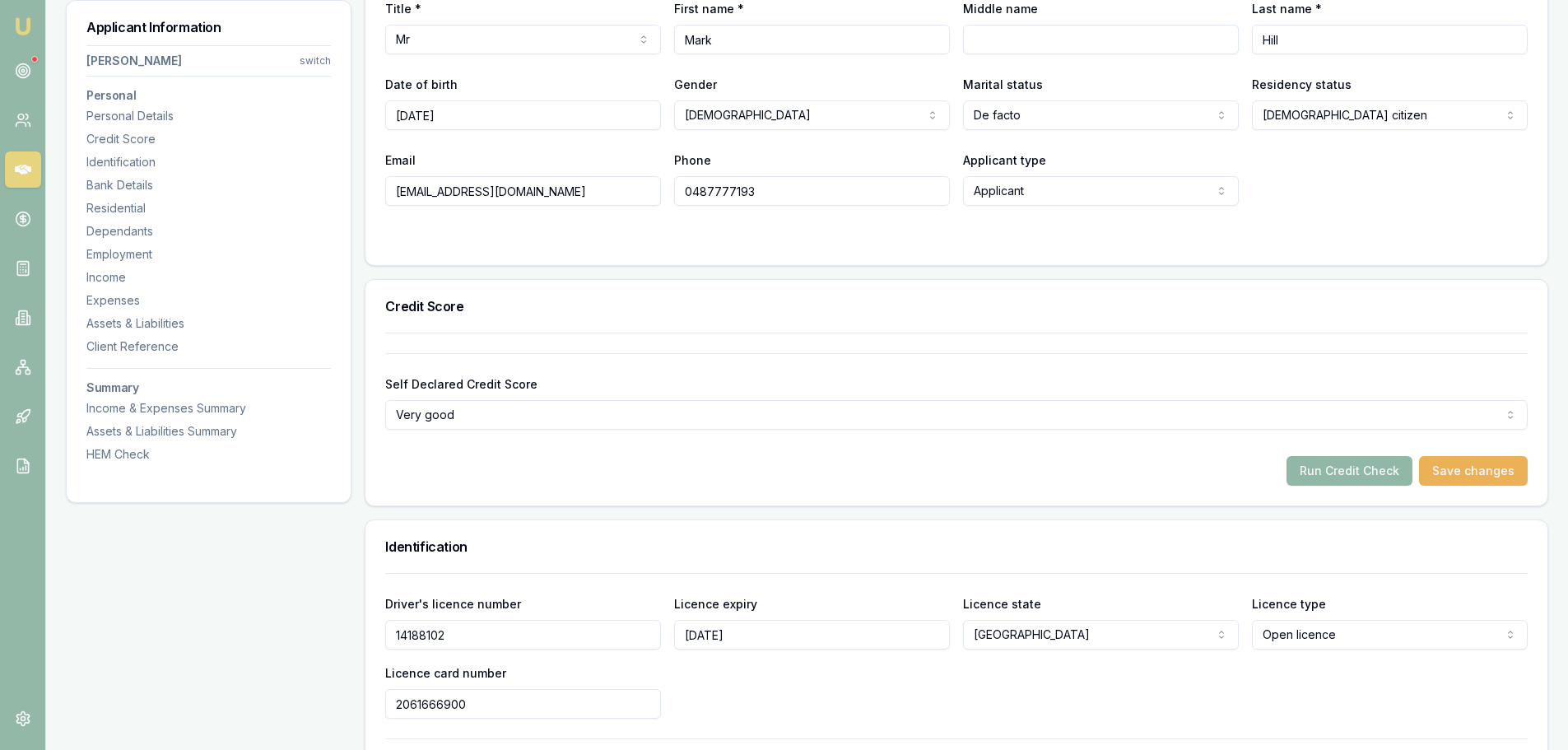
click at [1371, 471] on button "Run Credit Check" at bounding box center [1349, 471] width 126 height 29
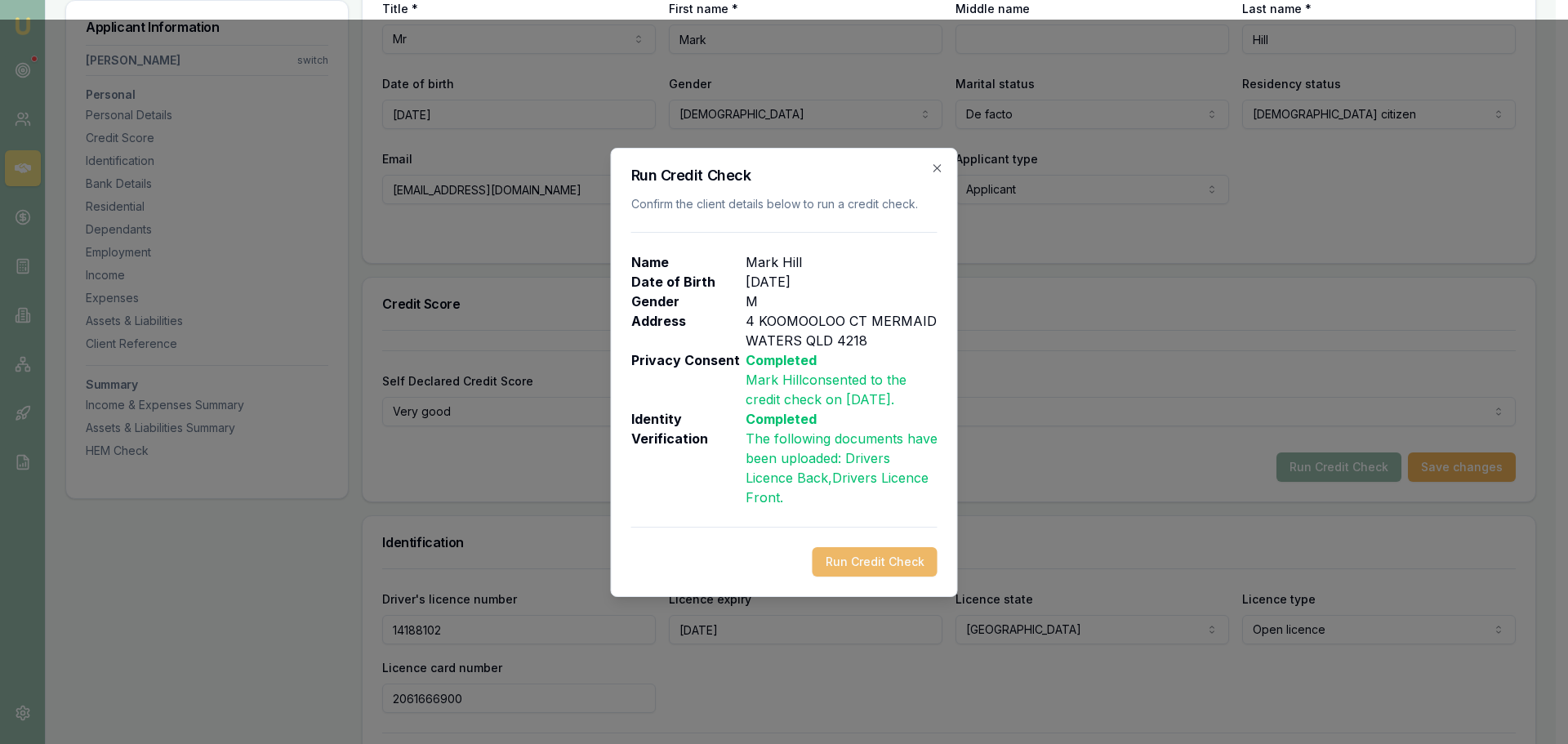
click at [874, 559] on button "Run Credit Check" at bounding box center [875, 561] width 125 height 29
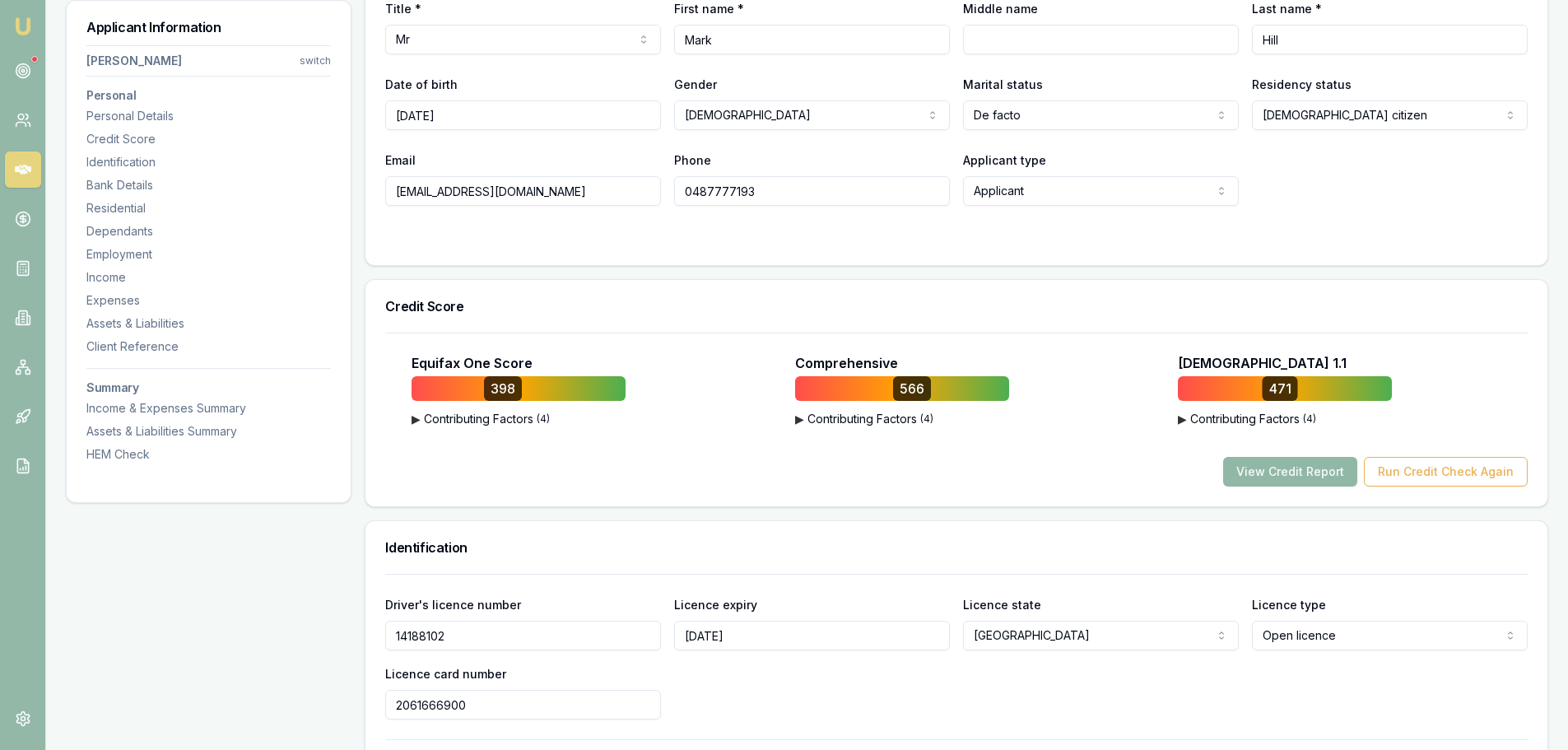
click at [1299, 471] on button "View Credit Report" at bounding box center [1290, 471] width 134 height 29
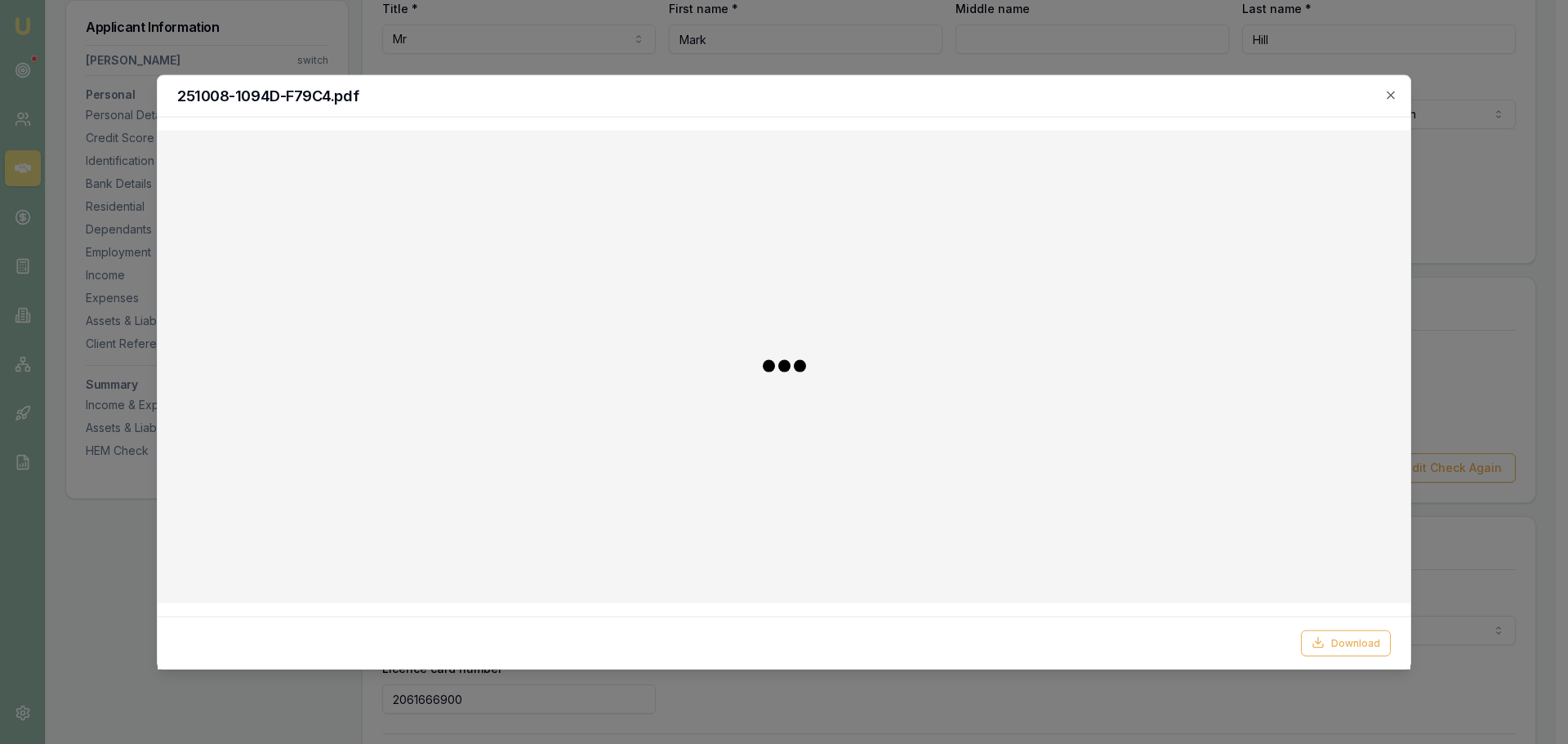
click at [1263, 468] on div at bounding box center [784, 367] width 1226 height 447
click at [1332, 640] on button "Download" at bounding box center [1345, 642] width 90 height 26
click at [1123, 105] on div "251008-1094D-F79C4.pdf" at bounding box center [784, 96] width 1253 height 41
click at [1391, 94] on icon "button" at bounding box center [1391, 94] width 8 height 8
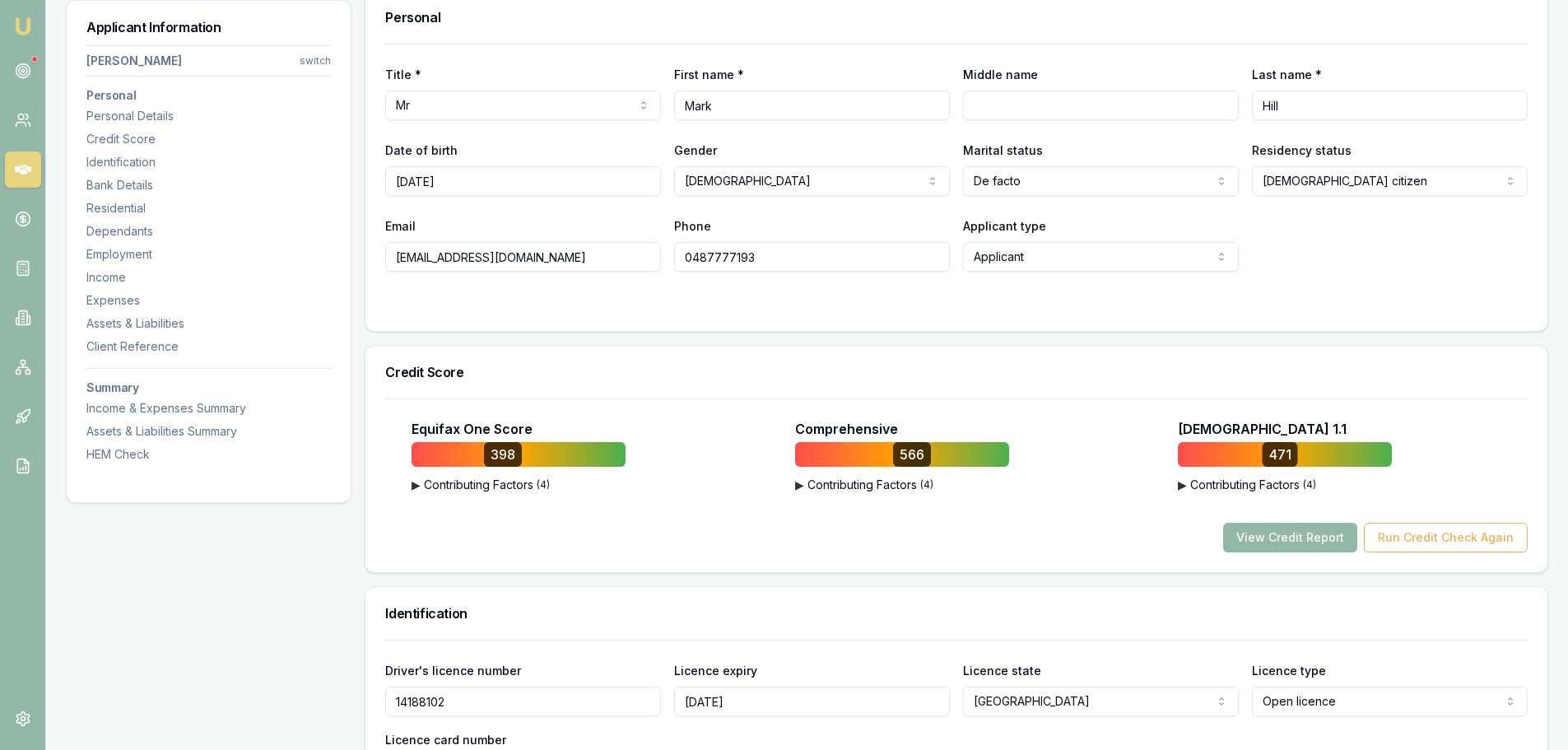
scroll to position [0, 0]
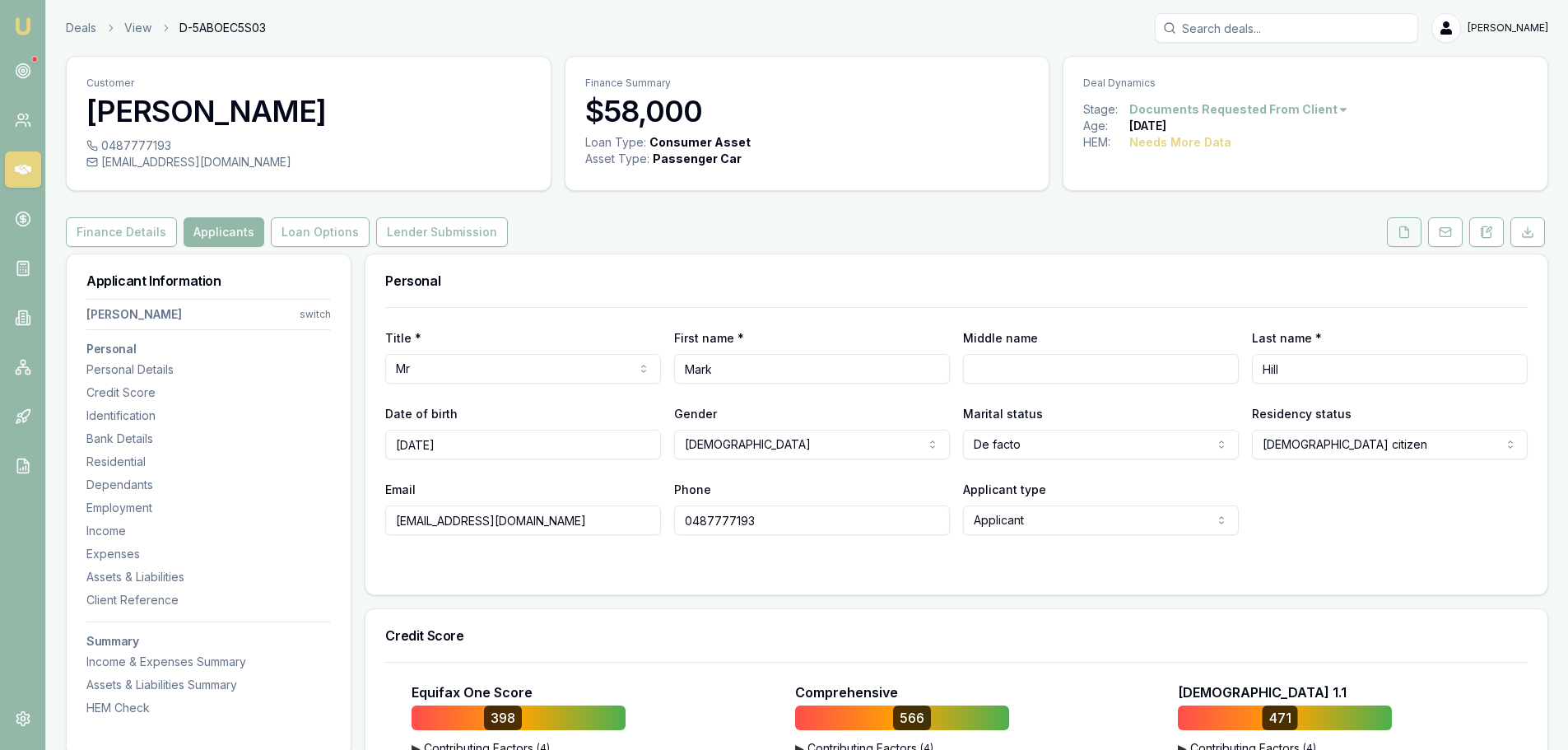
click at [1403, 236] on icon at bounding box center [1404, 232] width 13 height 13
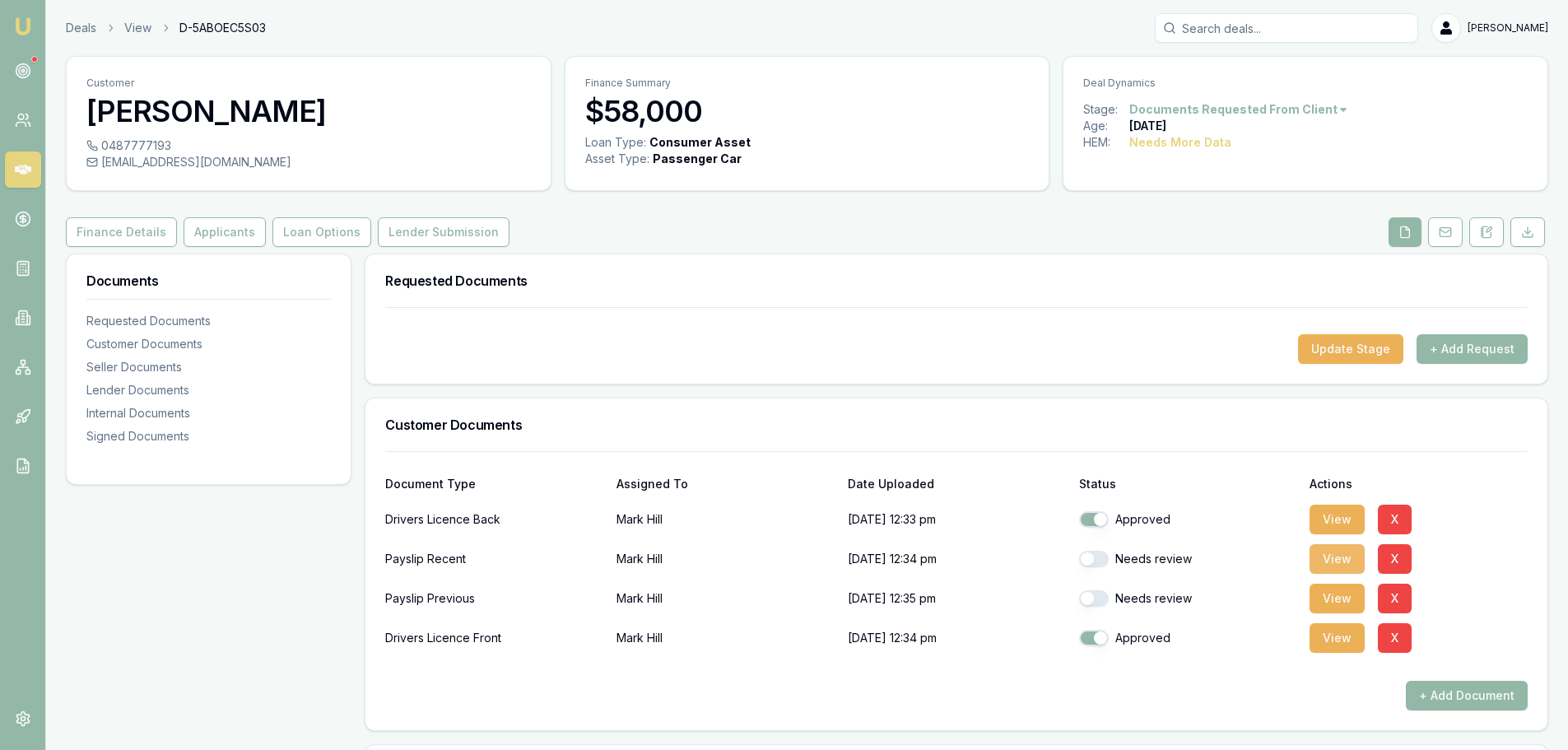
click at [1353, 561] on button "View" at bounding box center [1337, 558] width 55 height 29
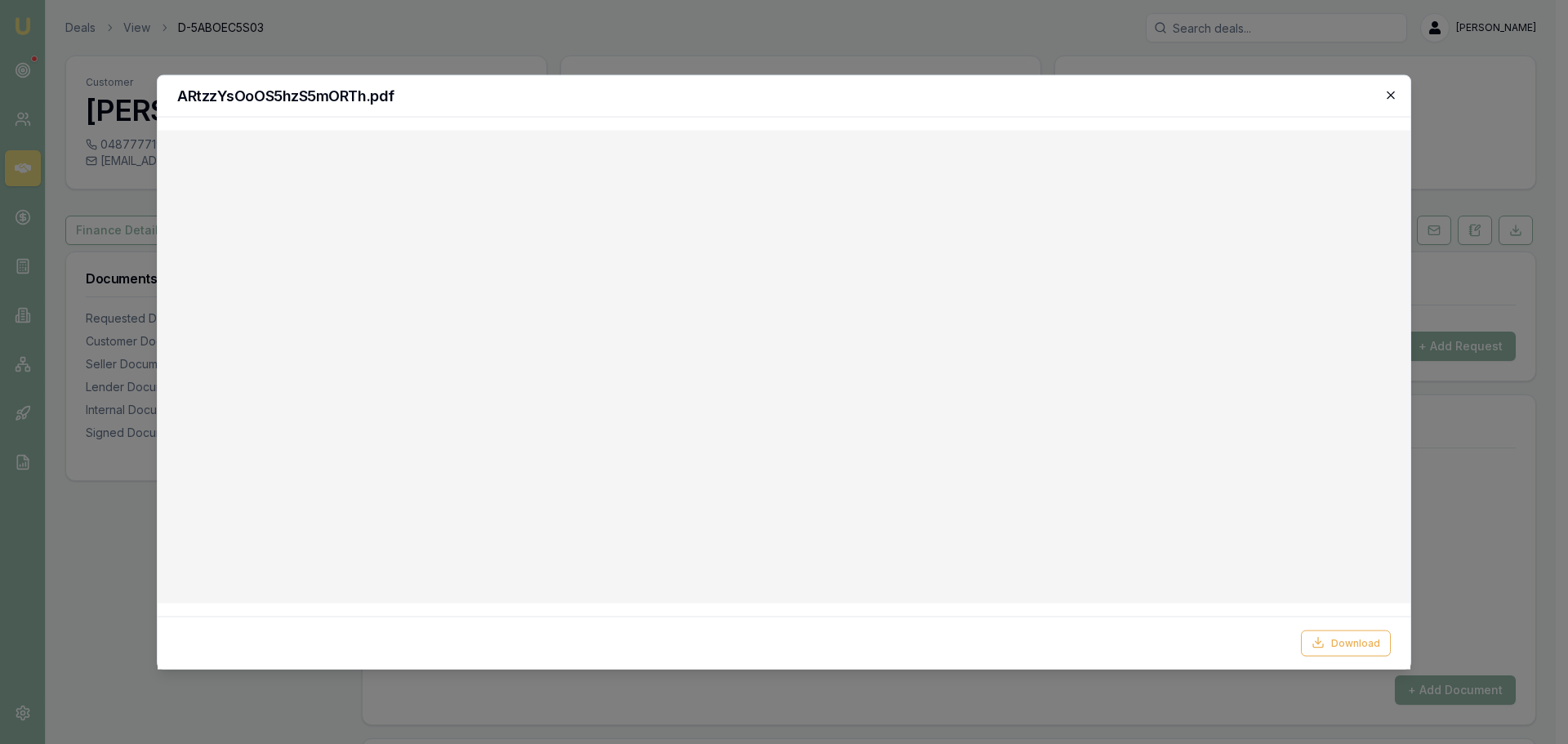
click at [1391, 95] on icon "button" at bounding box center [1391, 95] width 13 height 13
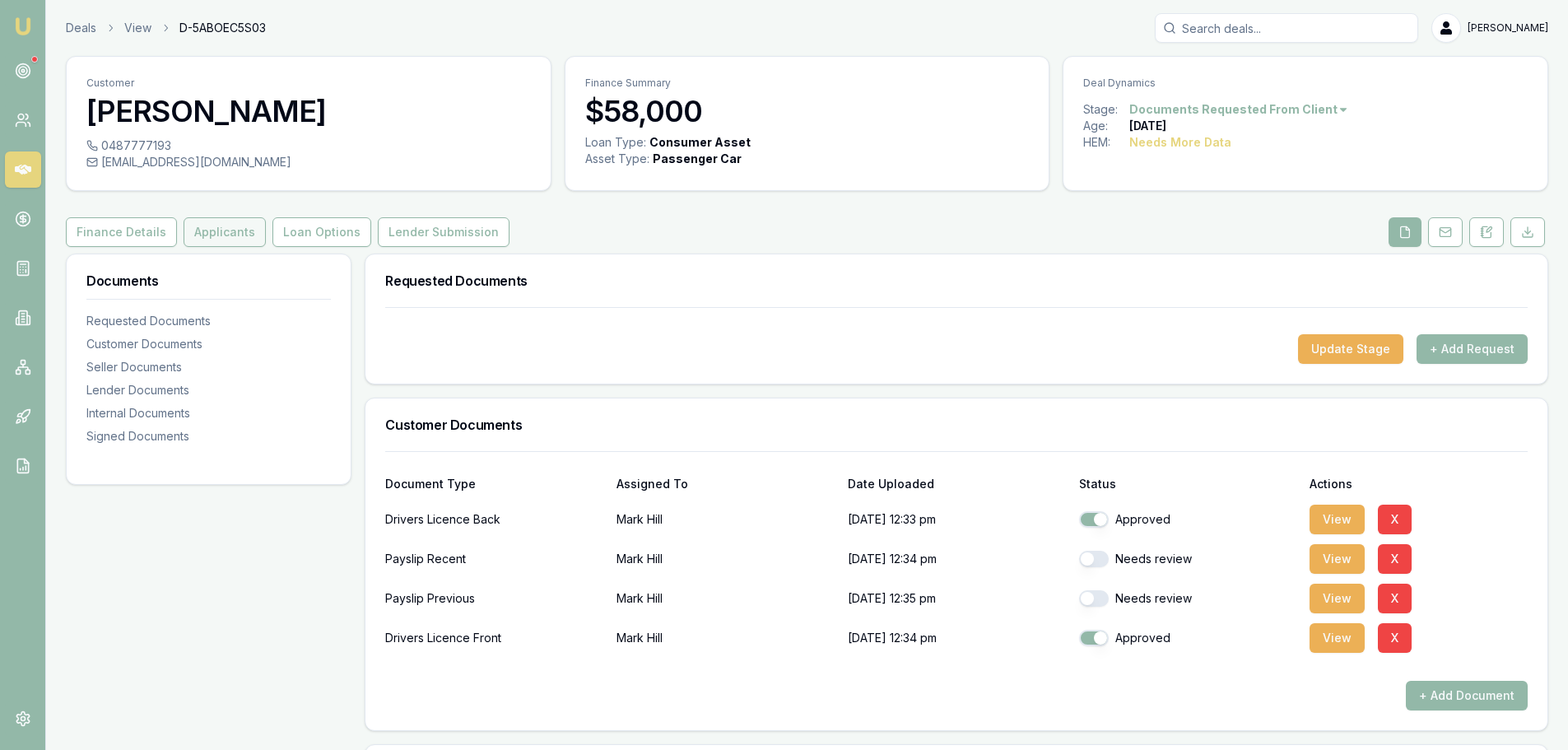
click at [212, 239] on button "Applicants" at bounding box center [224, 232] width 83 height 29
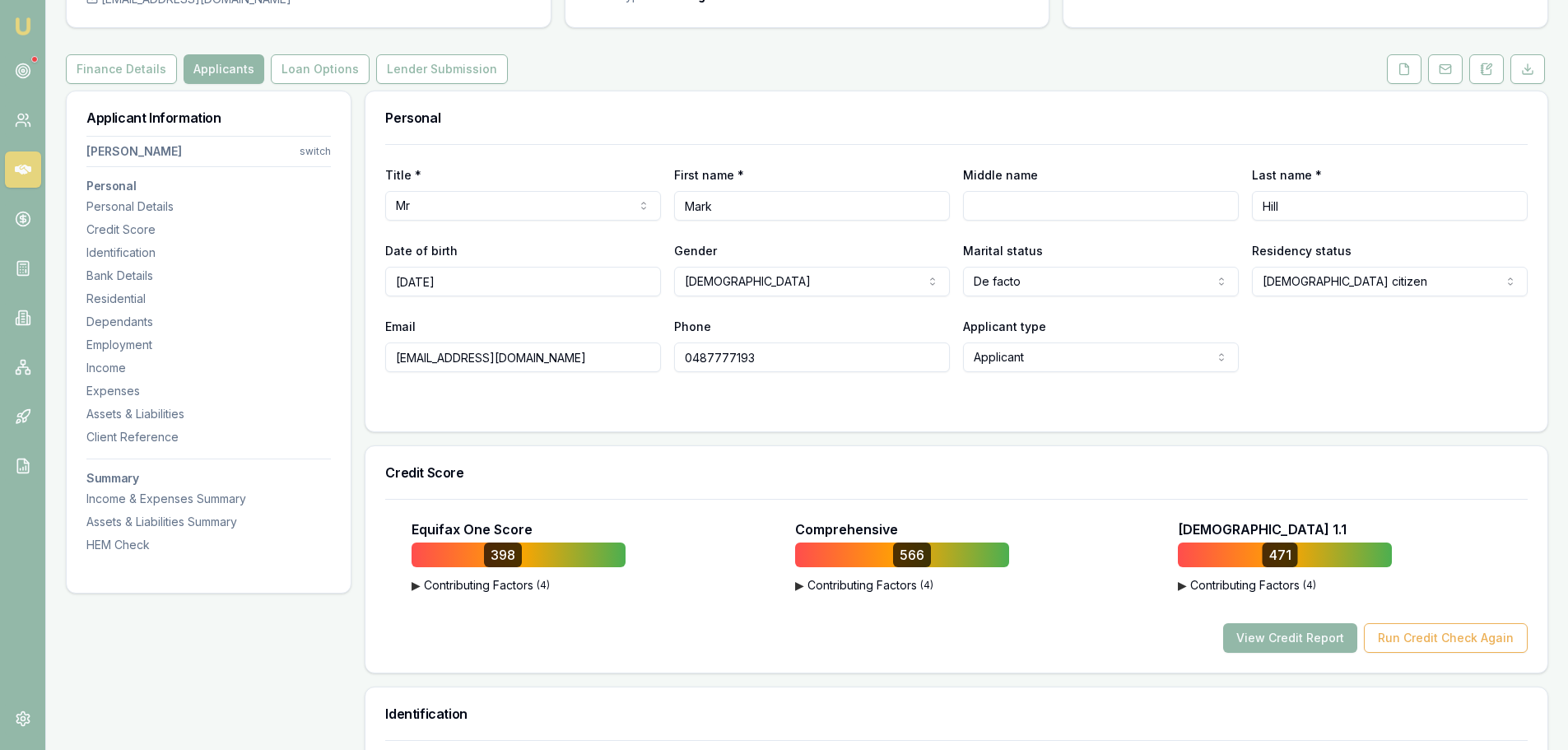
scroll to position [164, 0]
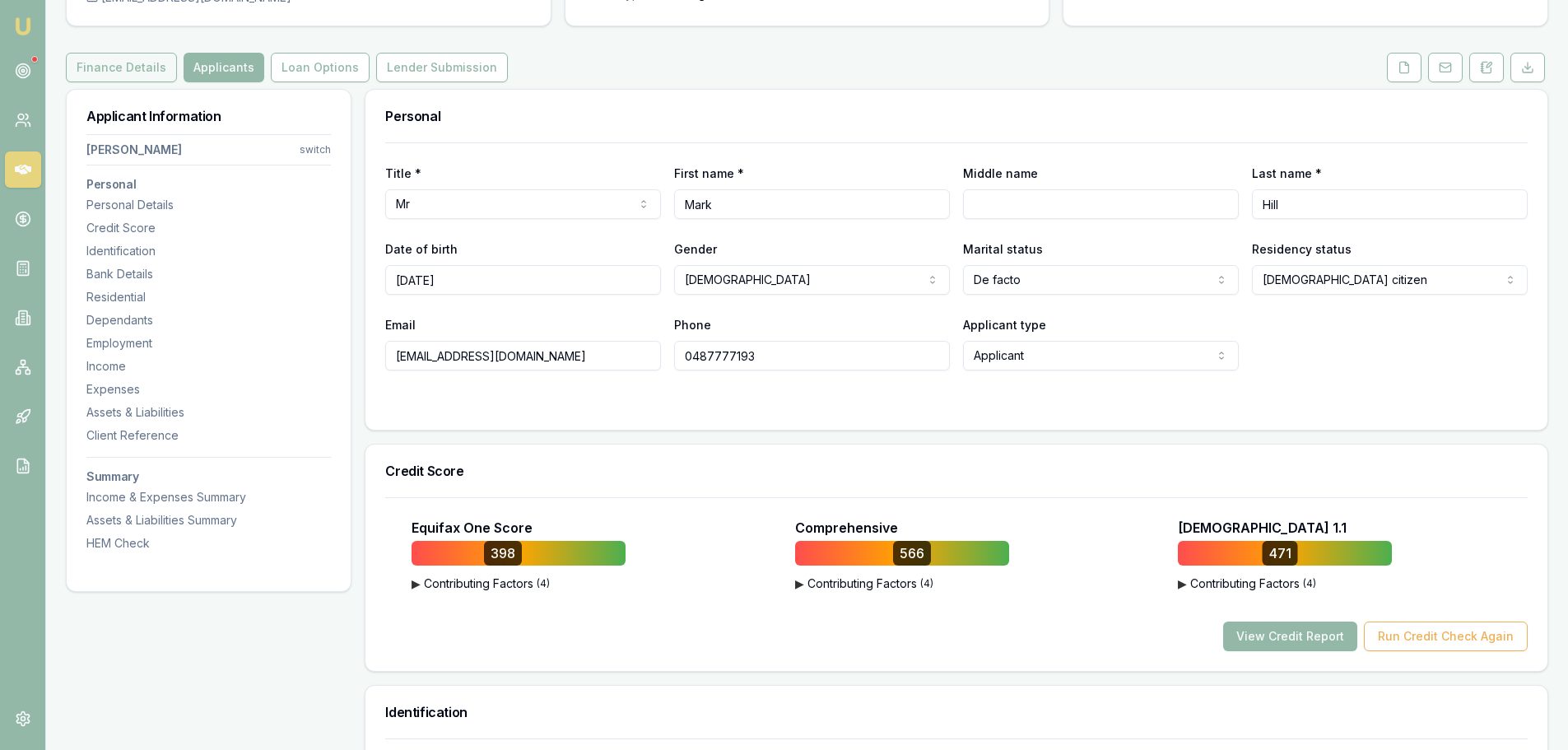
click at [122, 63] on button "Finance Details" at bounding box center [121, 67] width 111 height 29
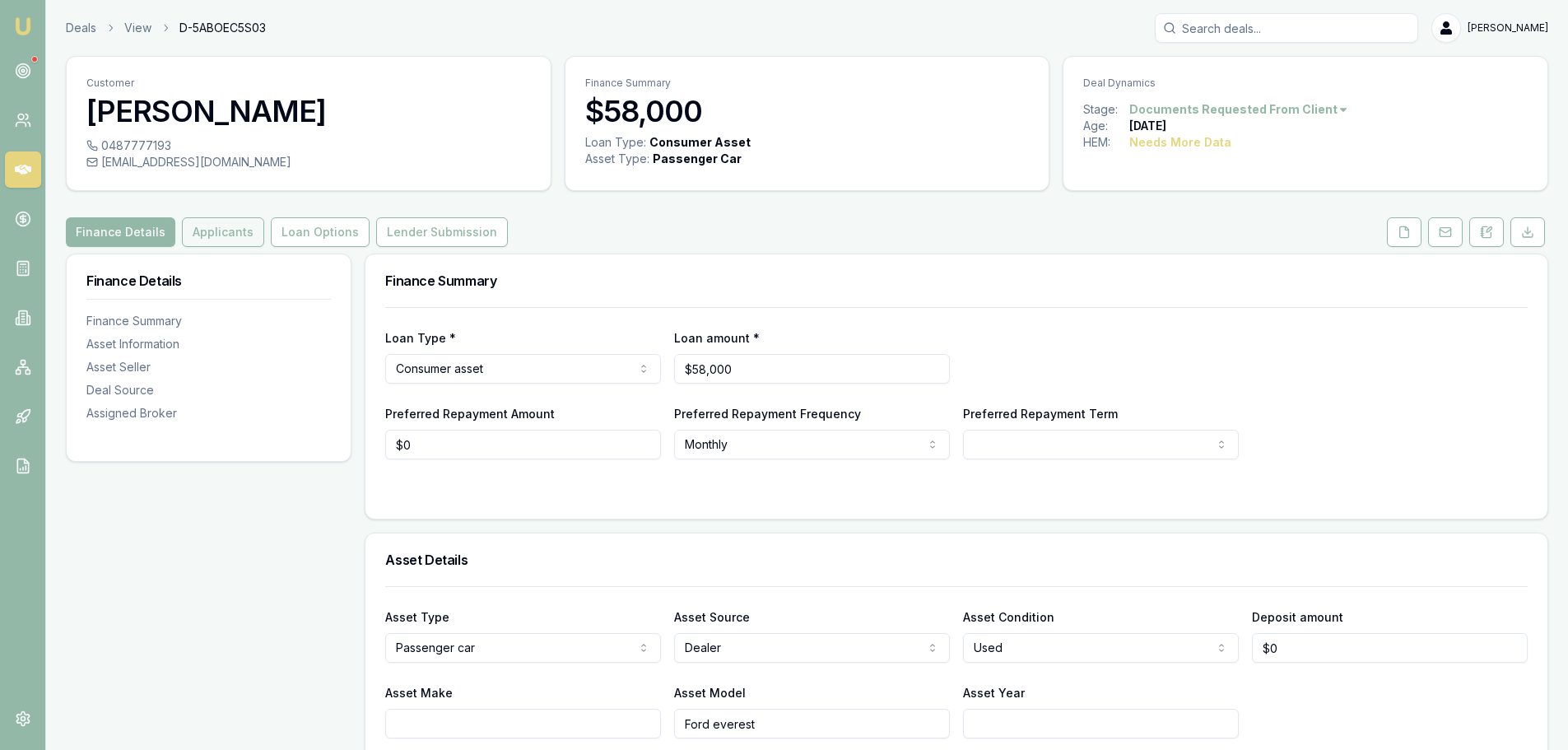
click at [230, 236] on button "Applicants" at bounding box center [223, 232] width 83 height 29
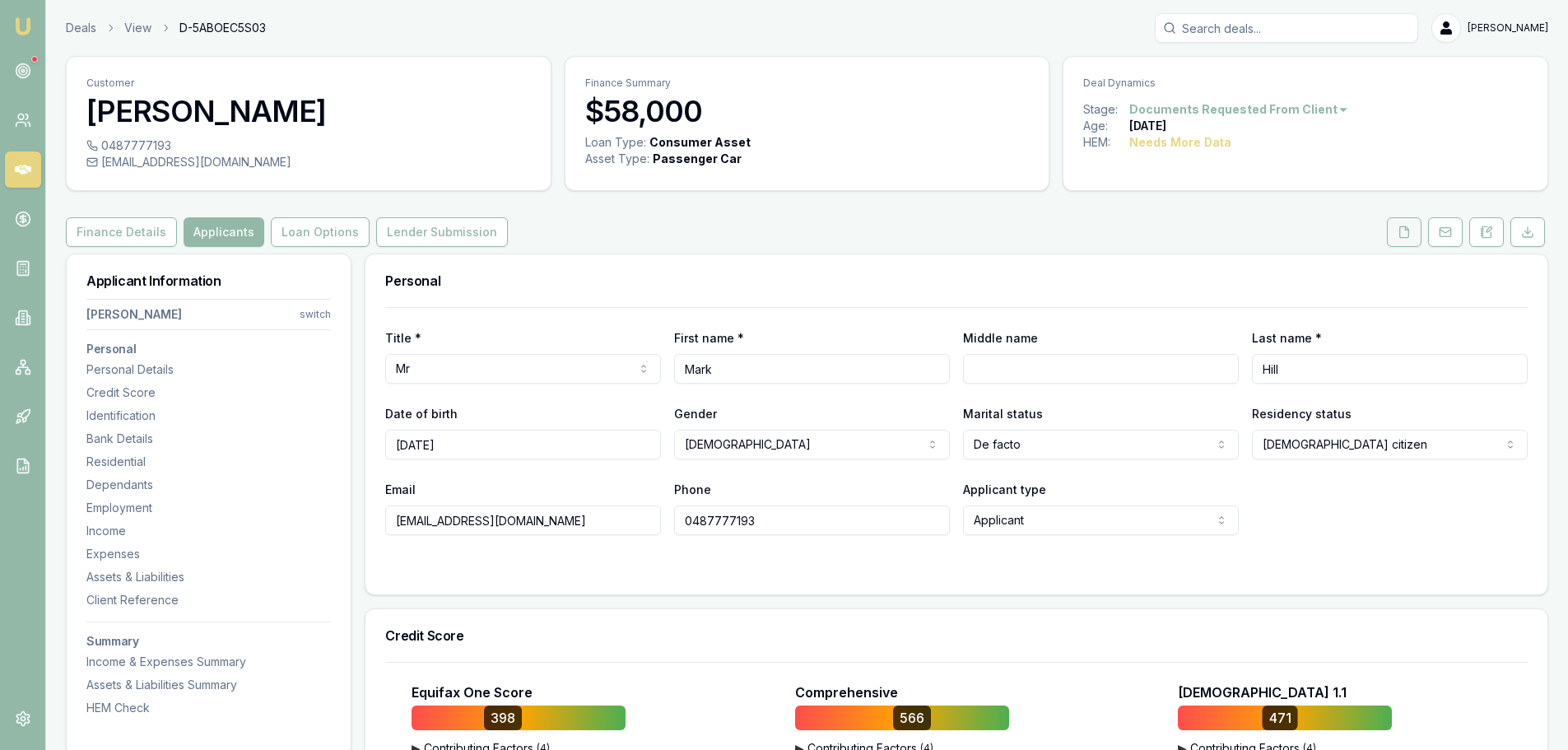
click at [1402, 227] on icon at bounding box center [1405, 231] width 10 height 10
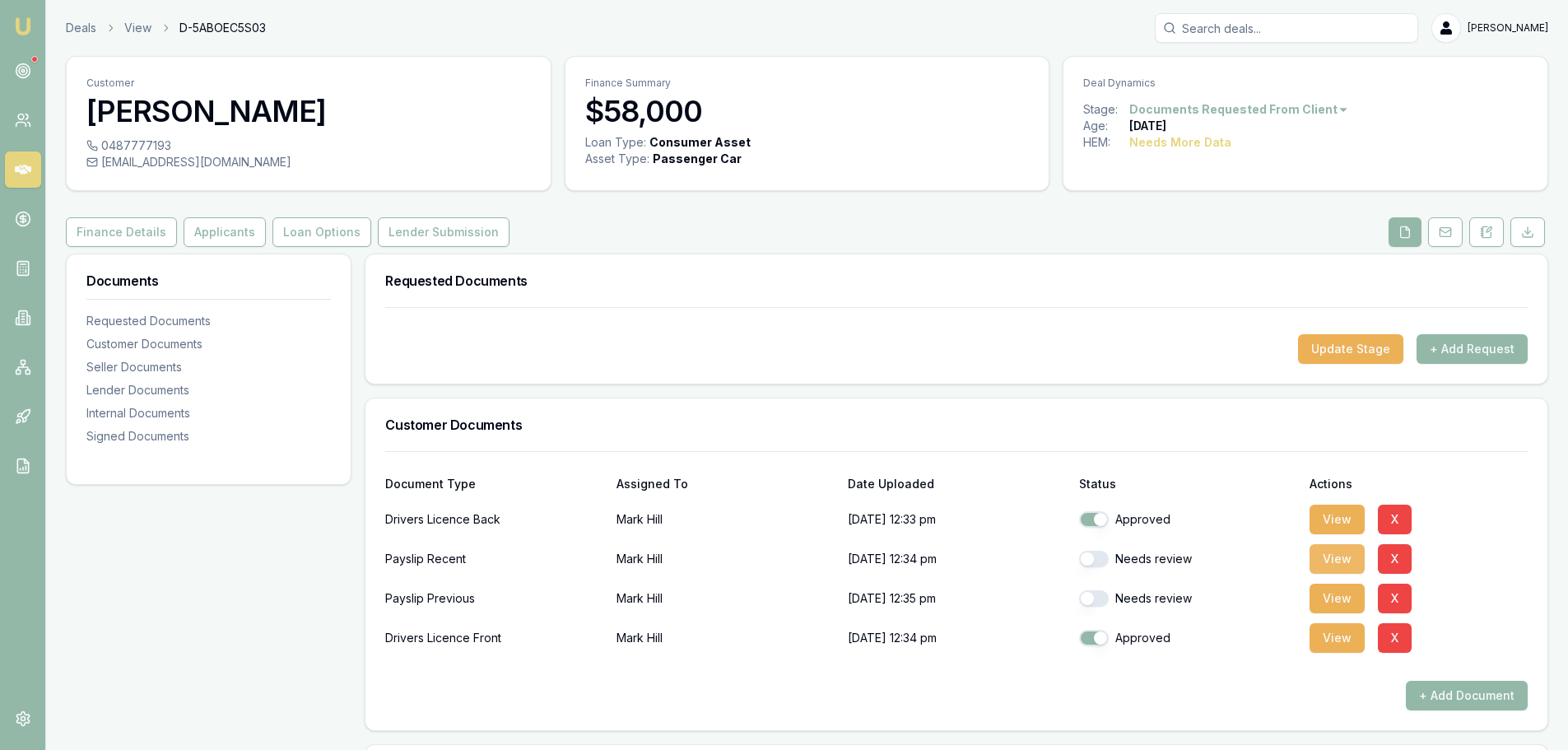
click at [1331, 555] on button "View" at bounding box center [1337, 558] width 55 height 29
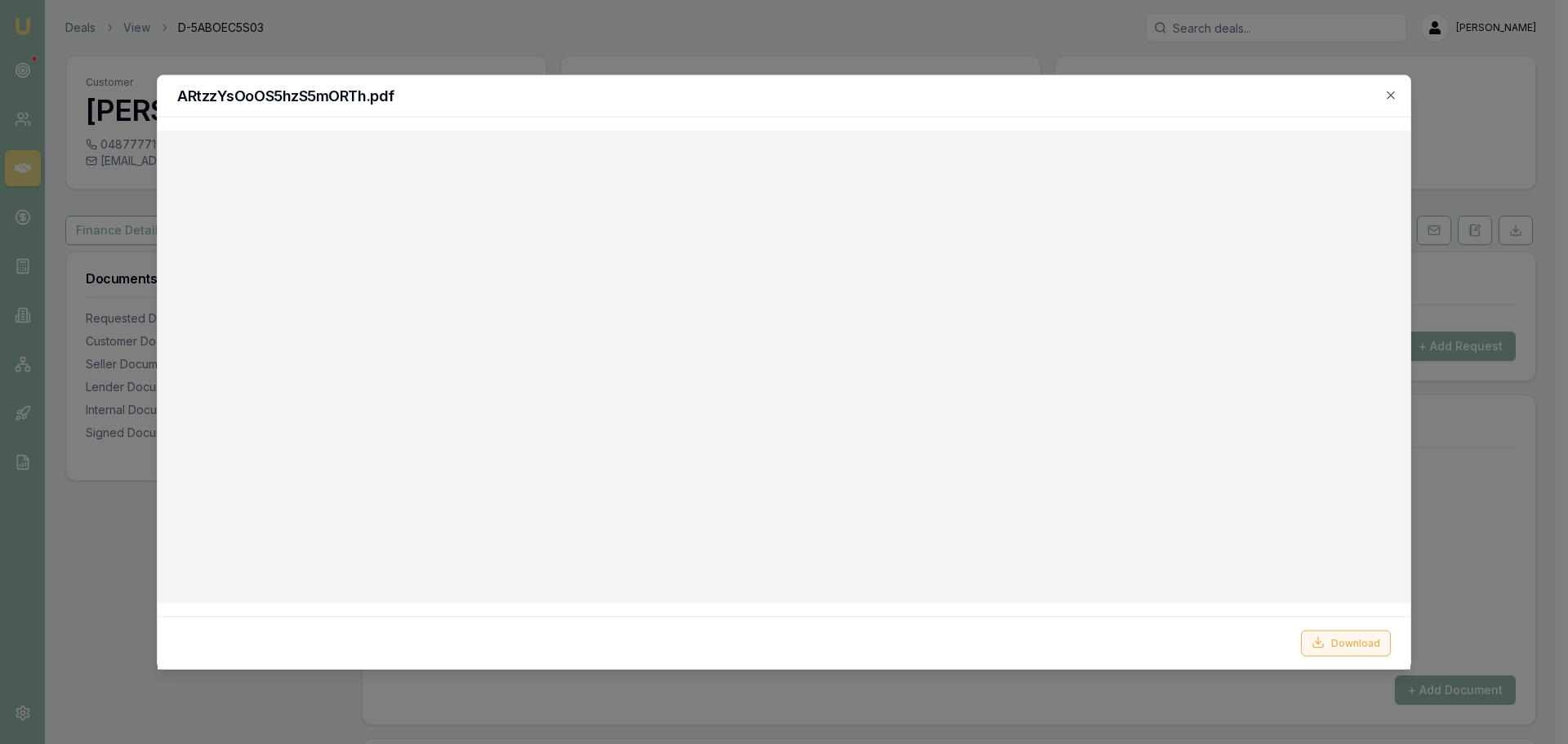
click at [1375, 646] on button "Download" at bounding box center [1345, 642] width 90 height 26
click at [1114, 91] on h2 "ARtzzYsOoOS5hzS5mORTh.pdf" at bounding box center [784, 96] width 1214 height 15
click at [1393, 95] on icon "button" at bounding box center [1391, 95] width 13 height 13
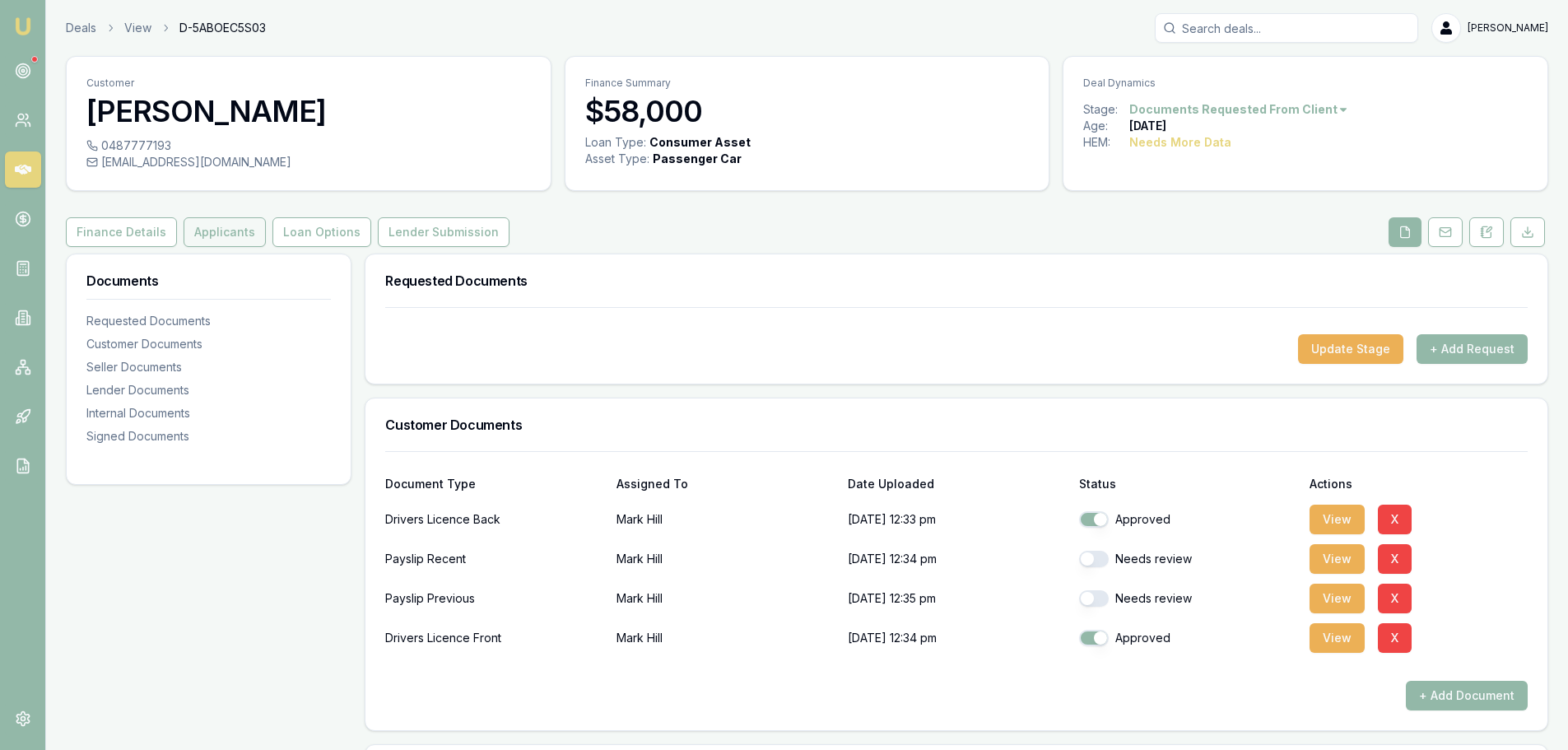
click at [236, 235] on button "Applicants" at bounding box center [224, 232] width 83 height 29
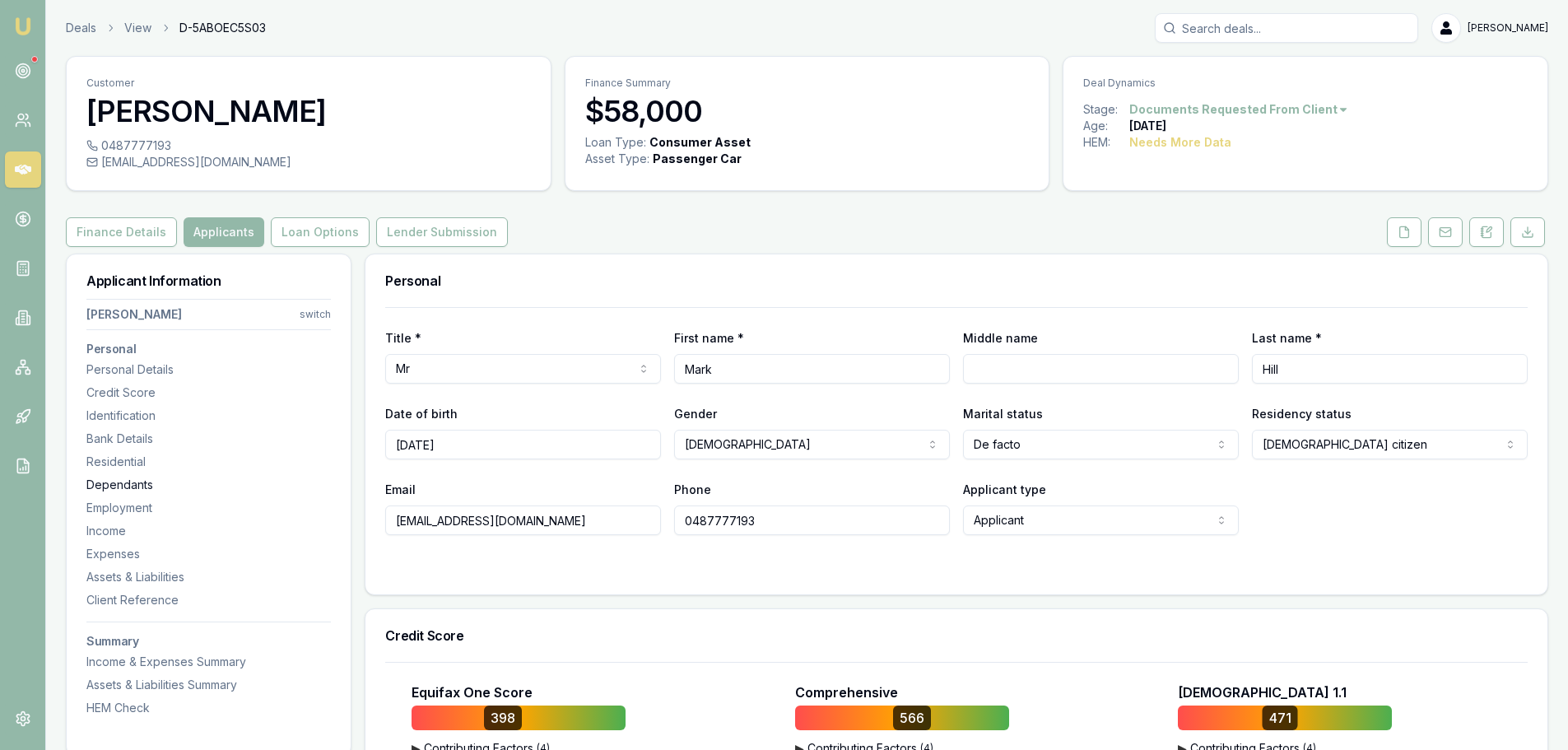
click at [120, 485] on div "Dependants" at bounding box center [208, 484] width 244 height 16
click at [147, 238] on button "Finance Details" at bounding box center [121, 232] width 111 height 29
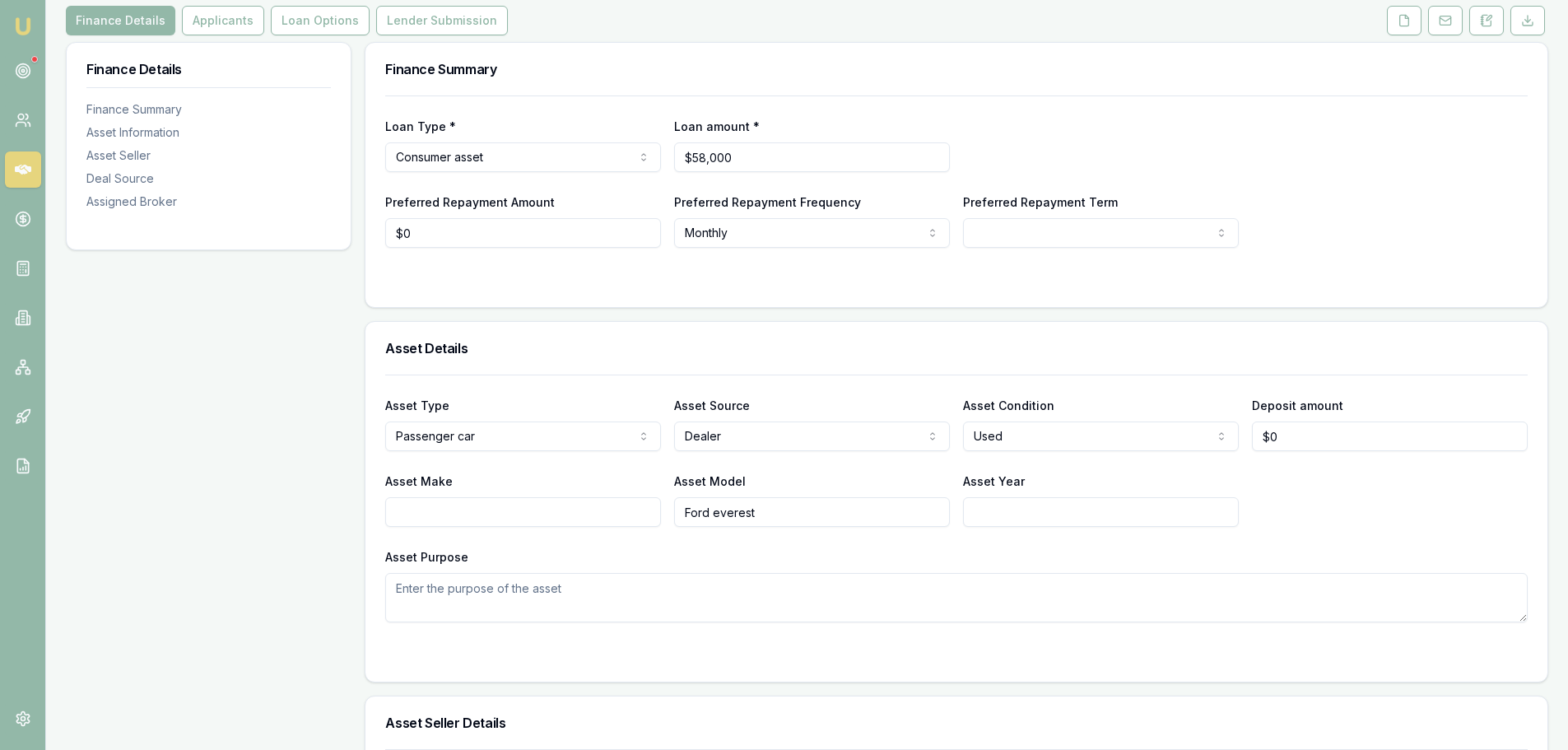
scroll to position [83, 0]
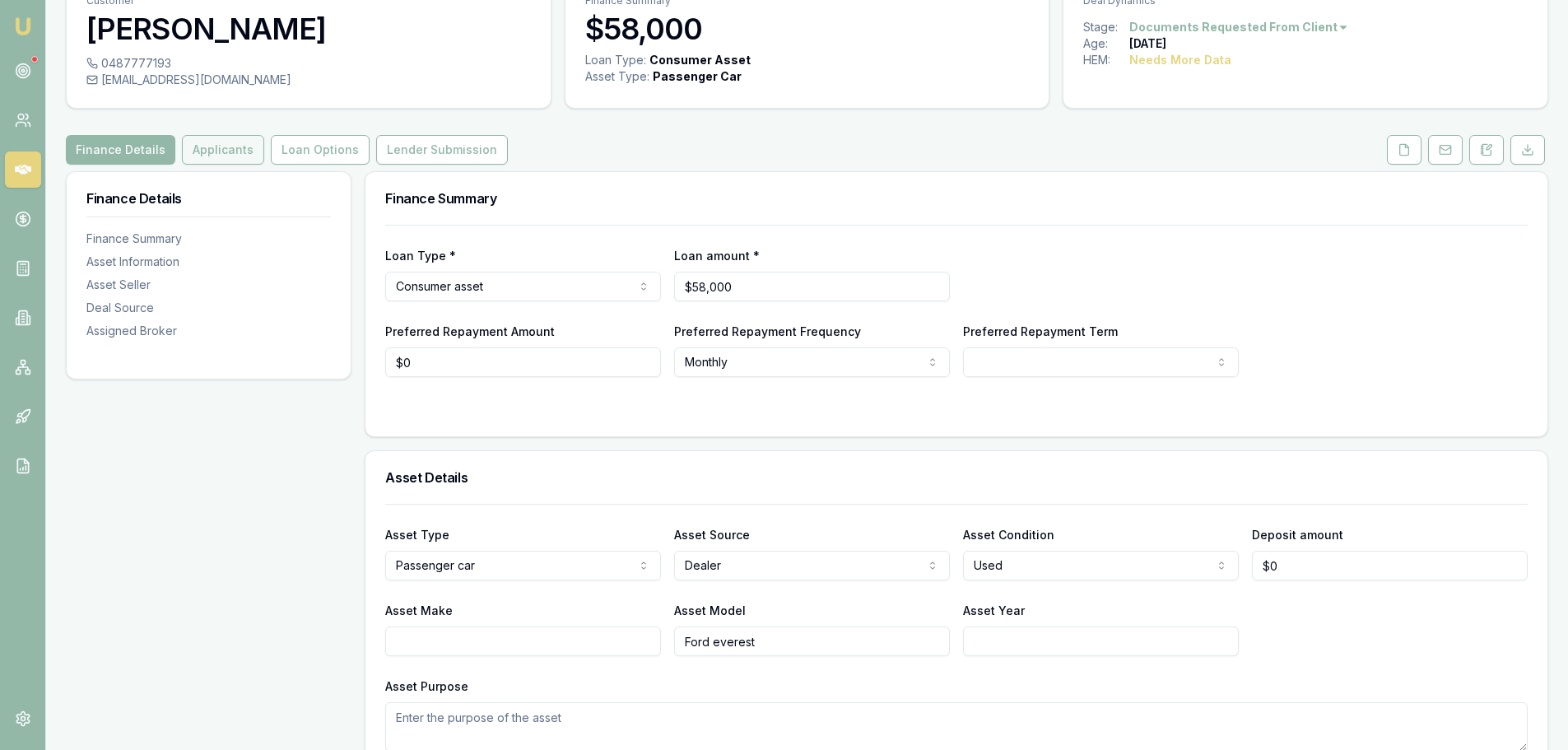
click at [223, 151] on button "Applicants" at bounding box center [223, 149] width 83 height 29
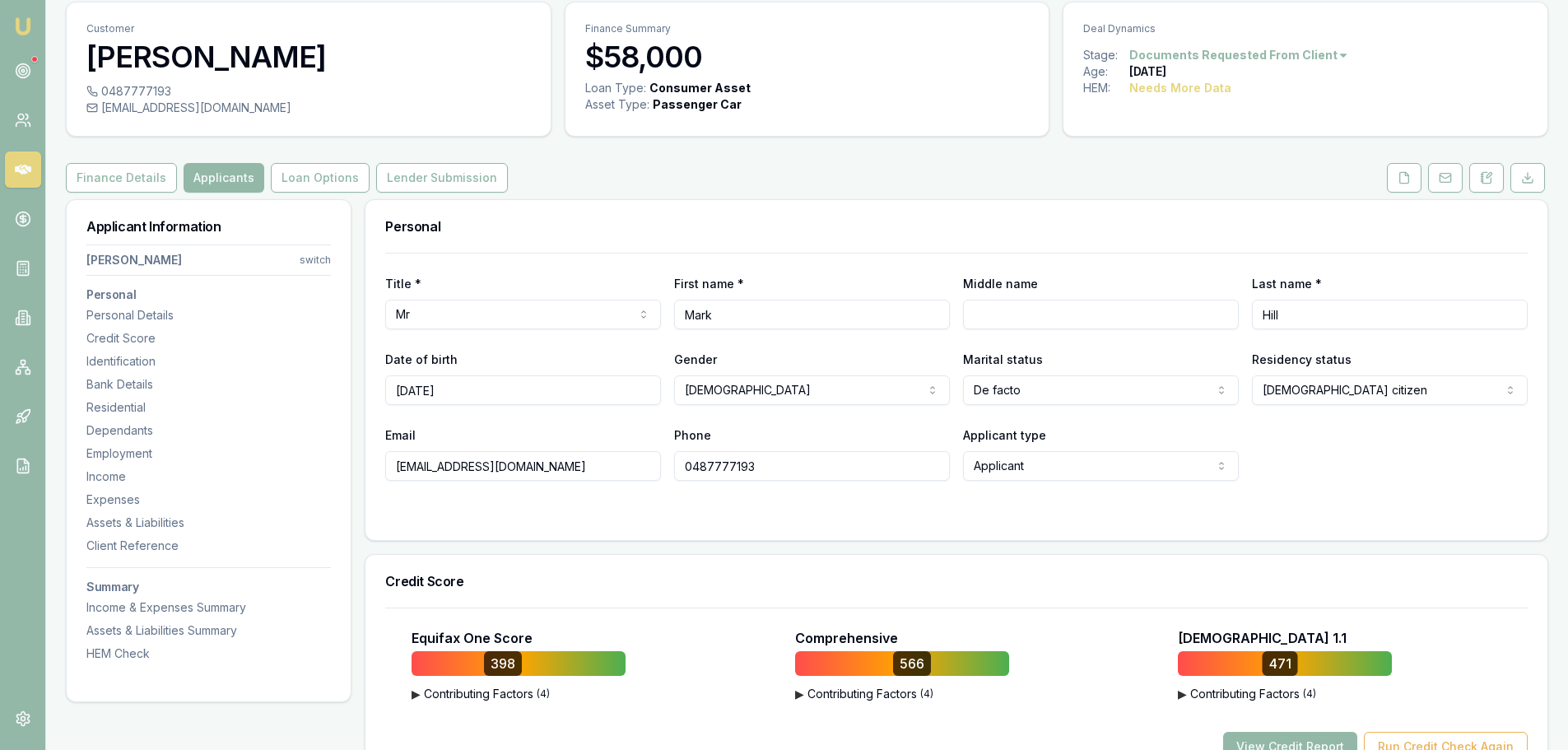
scroll to position [83, 0]
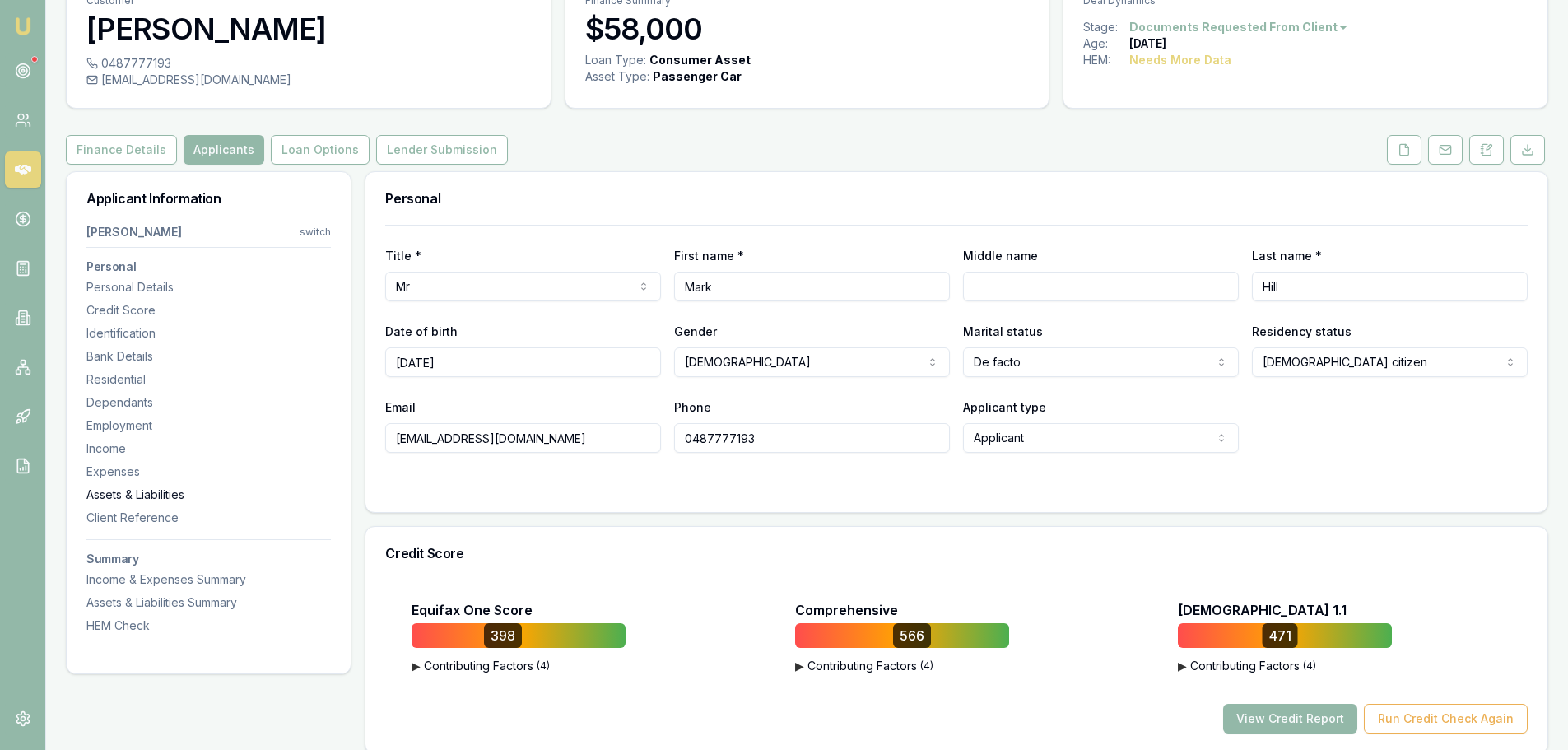
click at [148, 498] on div "Assets & Liabilities" at bounding box center [208, 494] width 244 height 16
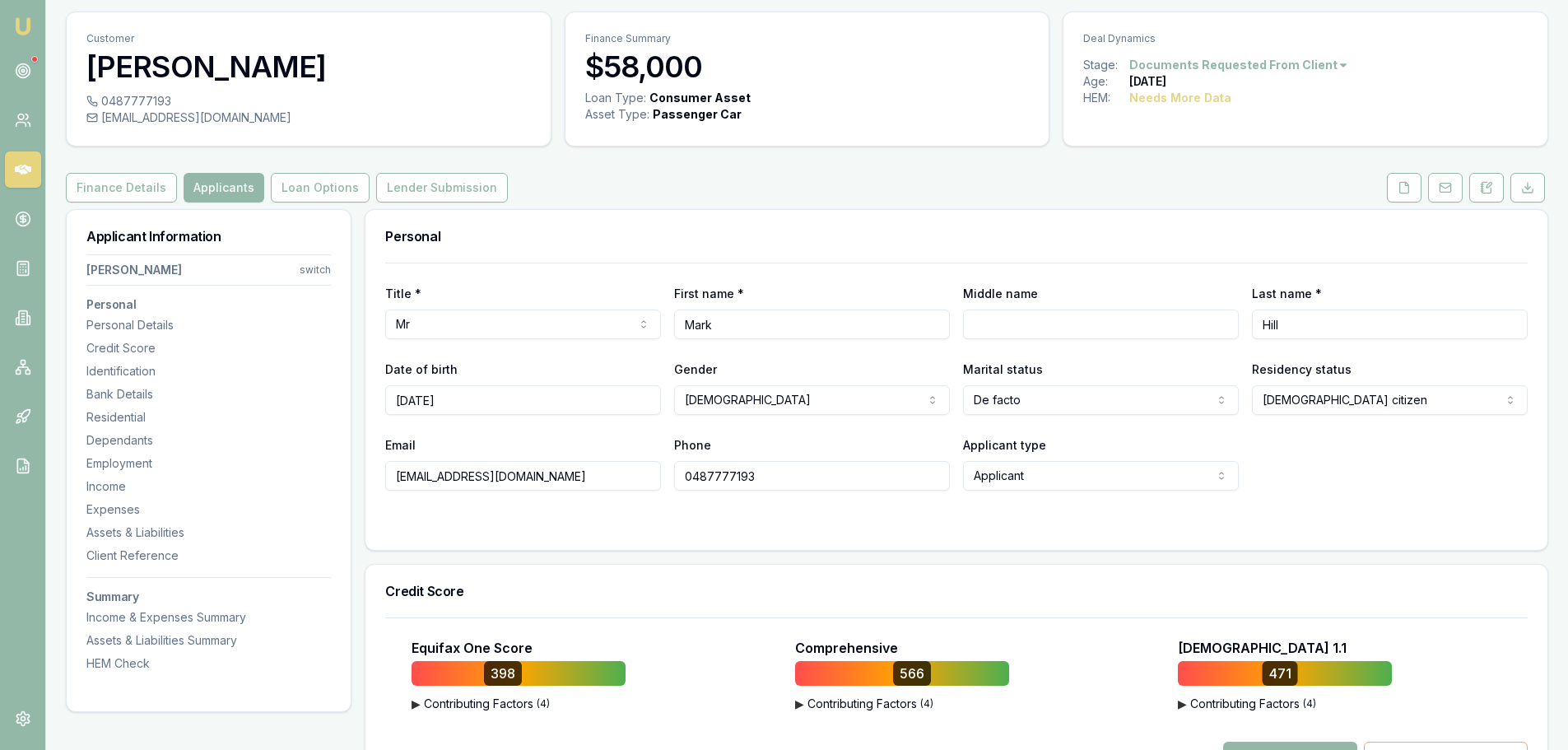
scroll to position [0, 0]
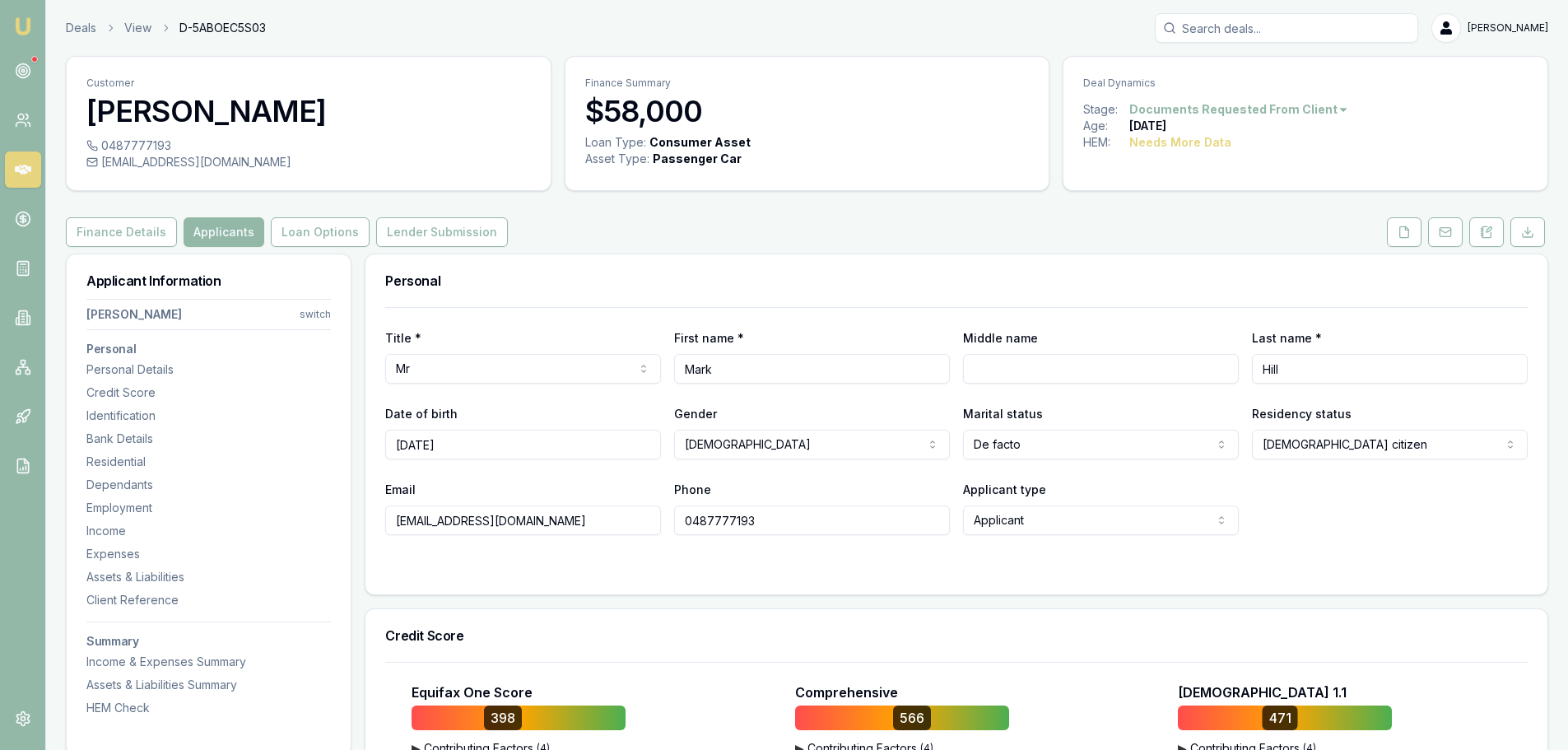
click at [726, 238] on div "Finance Details Applicants Loan Options Lender Submission" at bounding box center [806, 232] width 1482 height 29
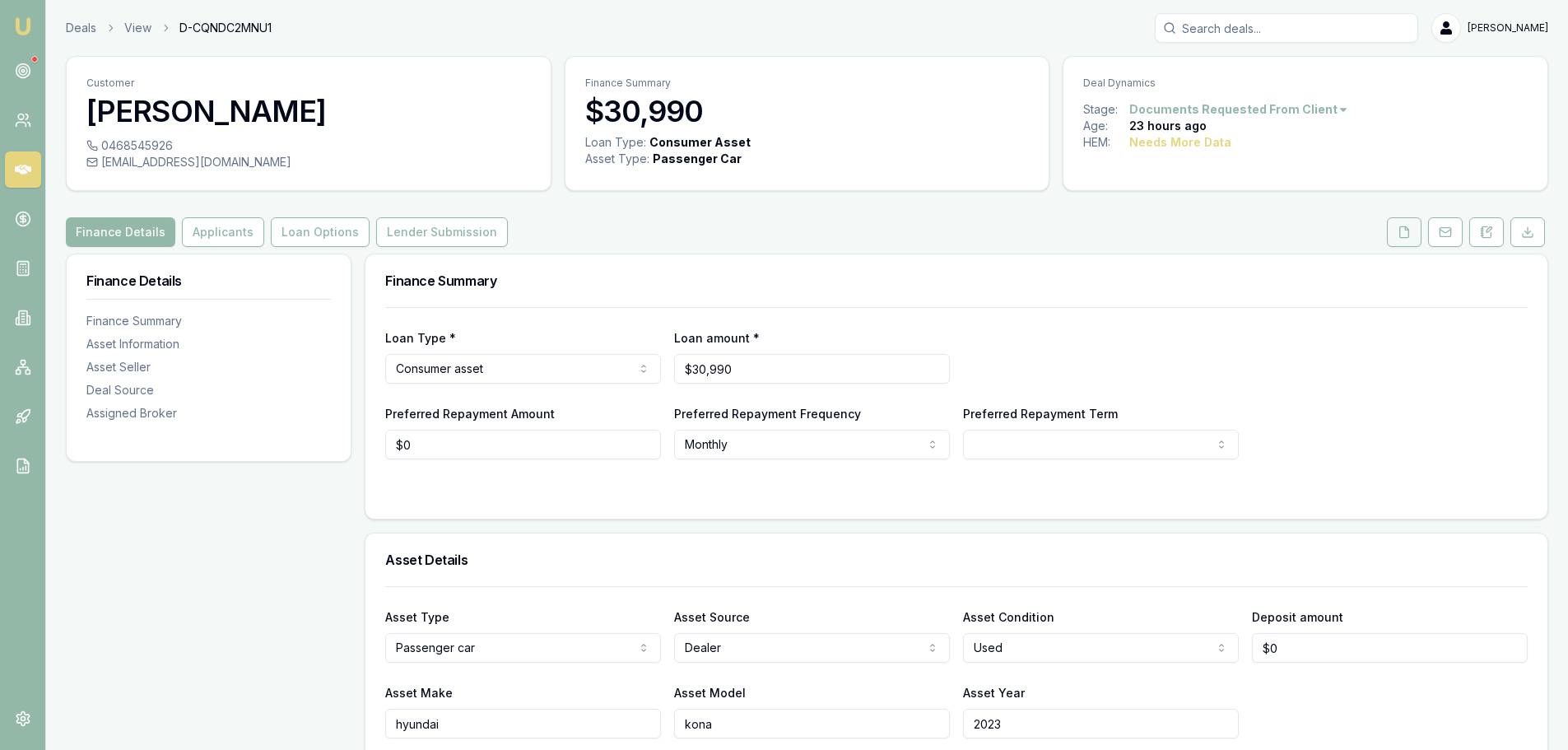
click at [1401, 235] on icon at bounding box center [1405, 231] width 10 height 10
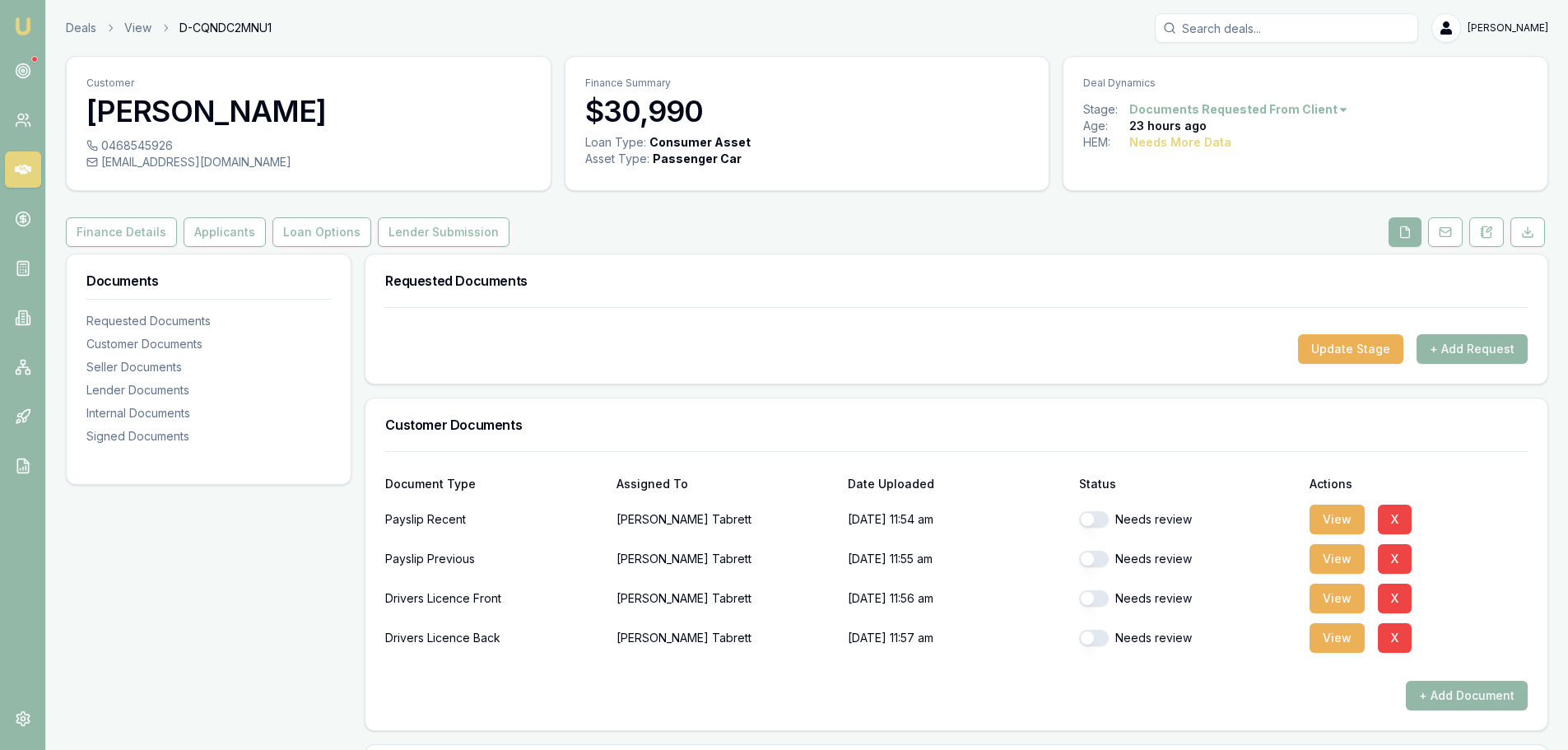
checkbox input "true"
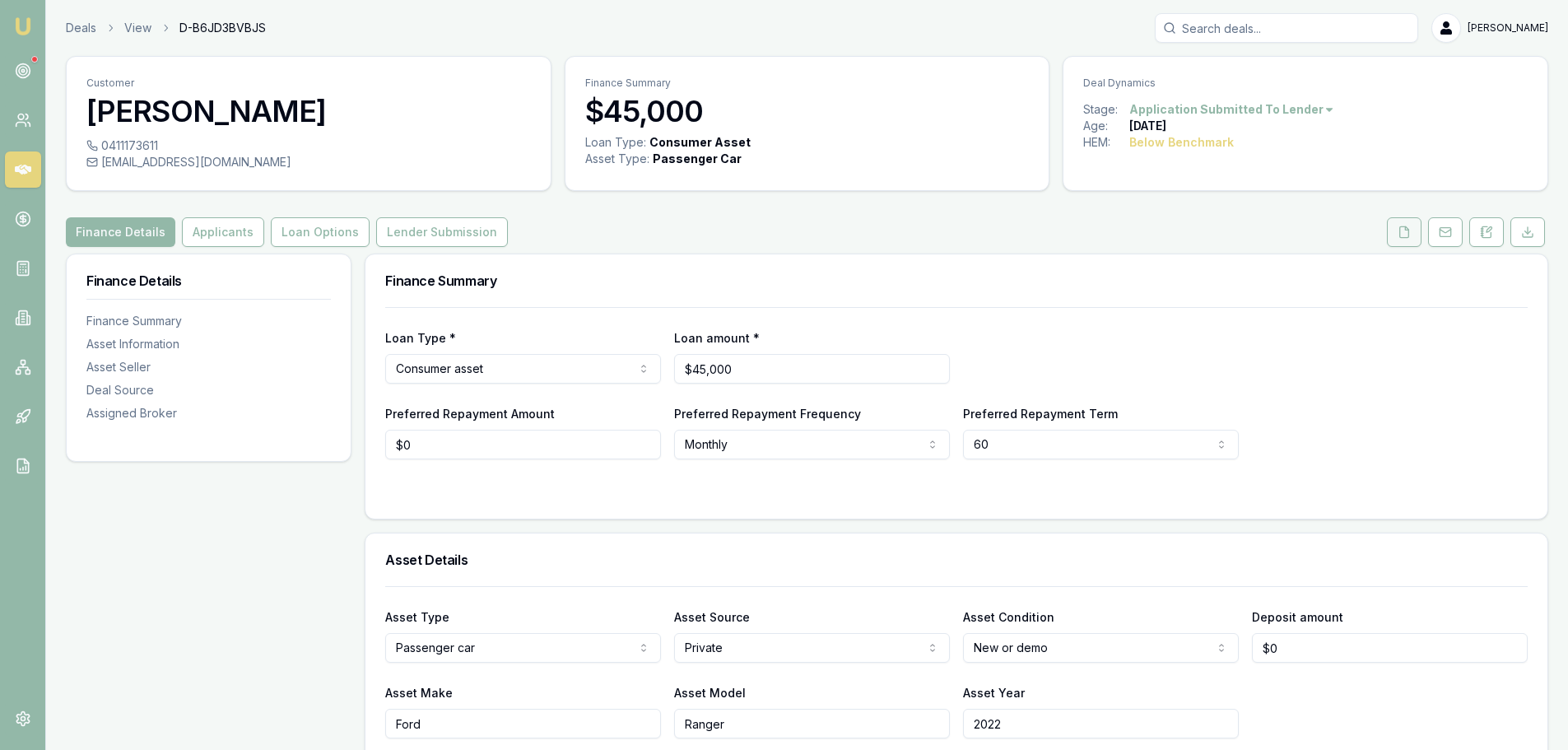
click at [1402, 242] on button at bounding box center [1404, 232] width 34 height 29
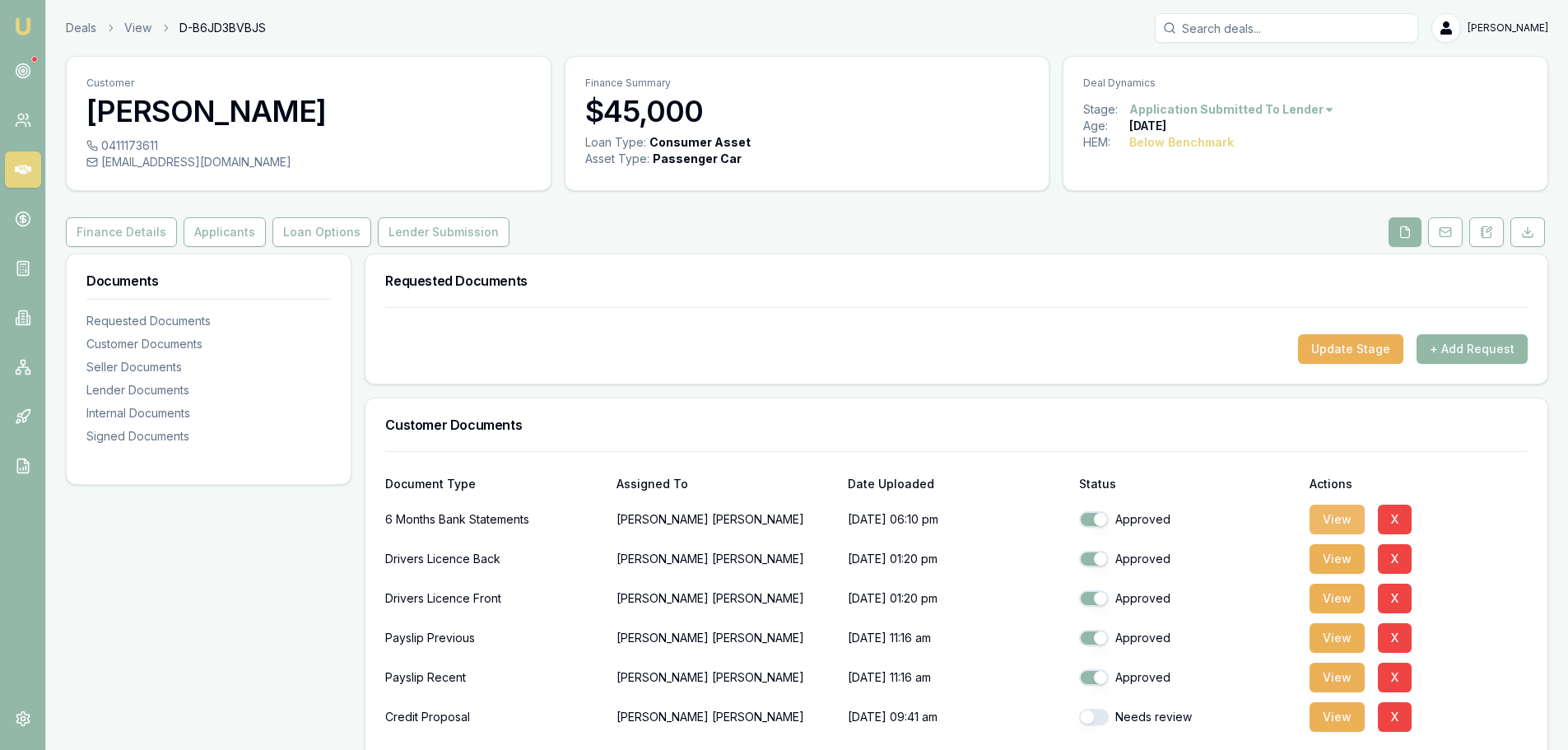
click at [1335, 517] on button "View" at bounding box center [1337, 519] width 55 height 29
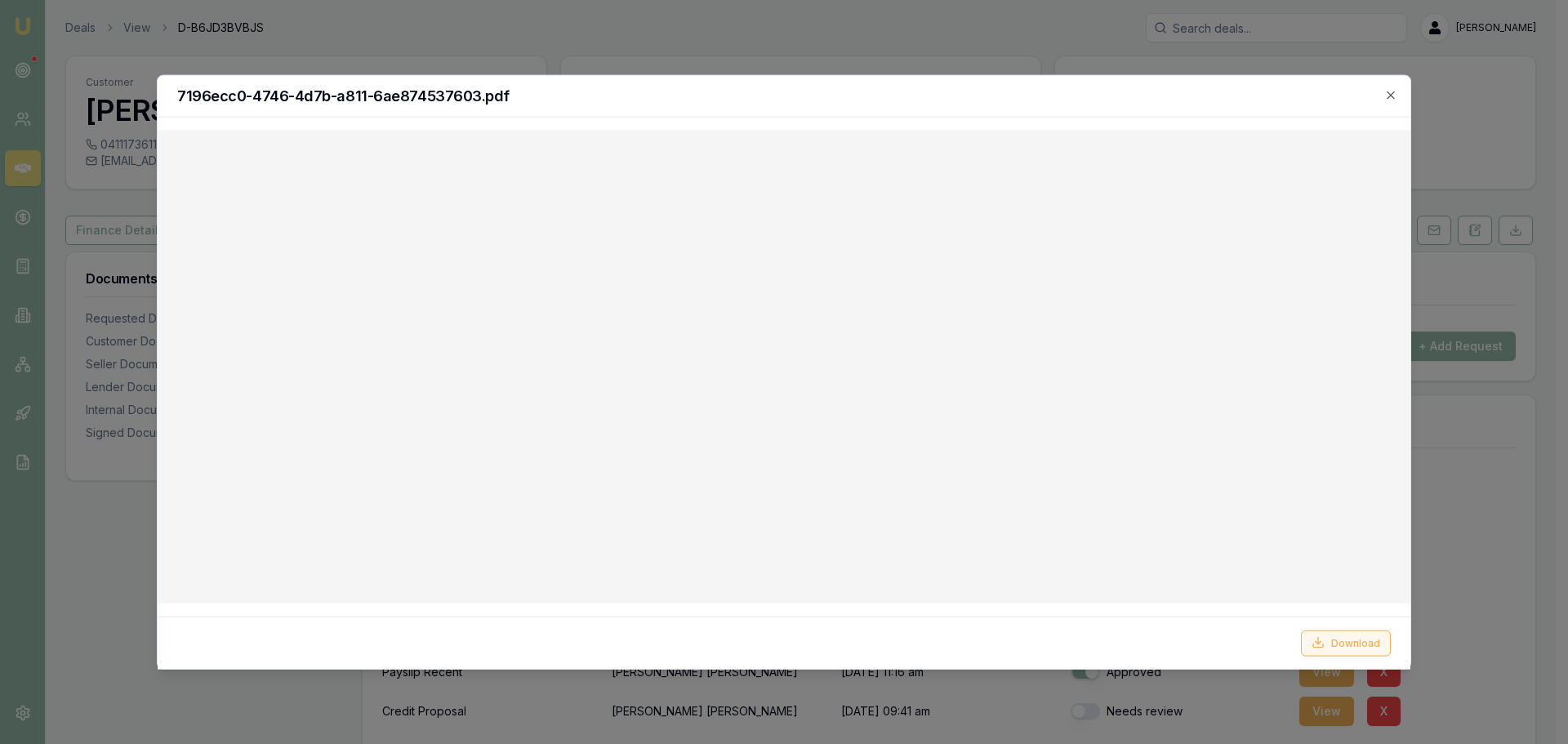
click at [1365, 636] on button "Download" at bounding box center [1345, 642] width 90 height 26
click at [1390, 96] on icon "button" at bounding box center [1391, 94] width 8 height 8
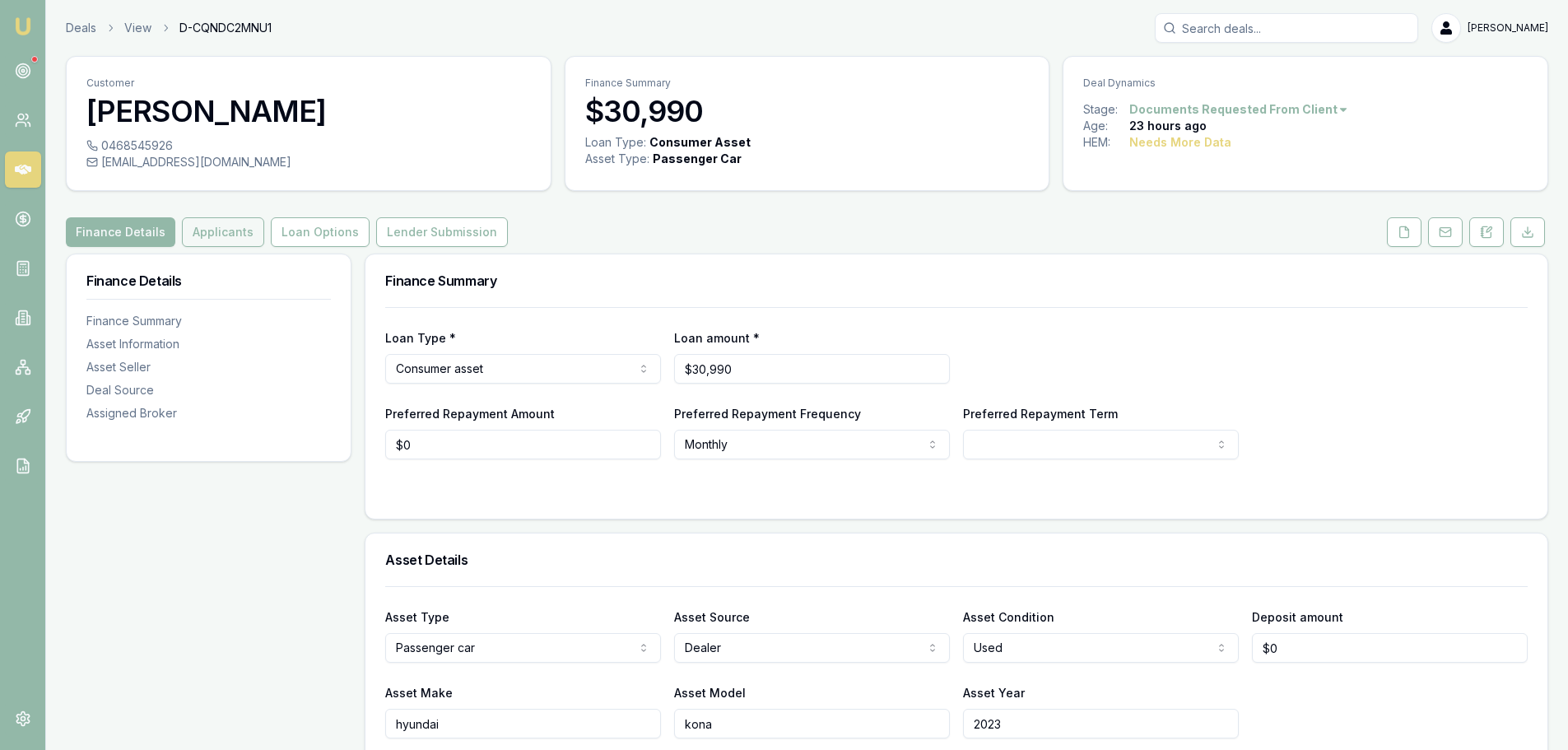
click at [243, 227] on button "Applicants" at bounding box center [223, 232] width 83 height 29
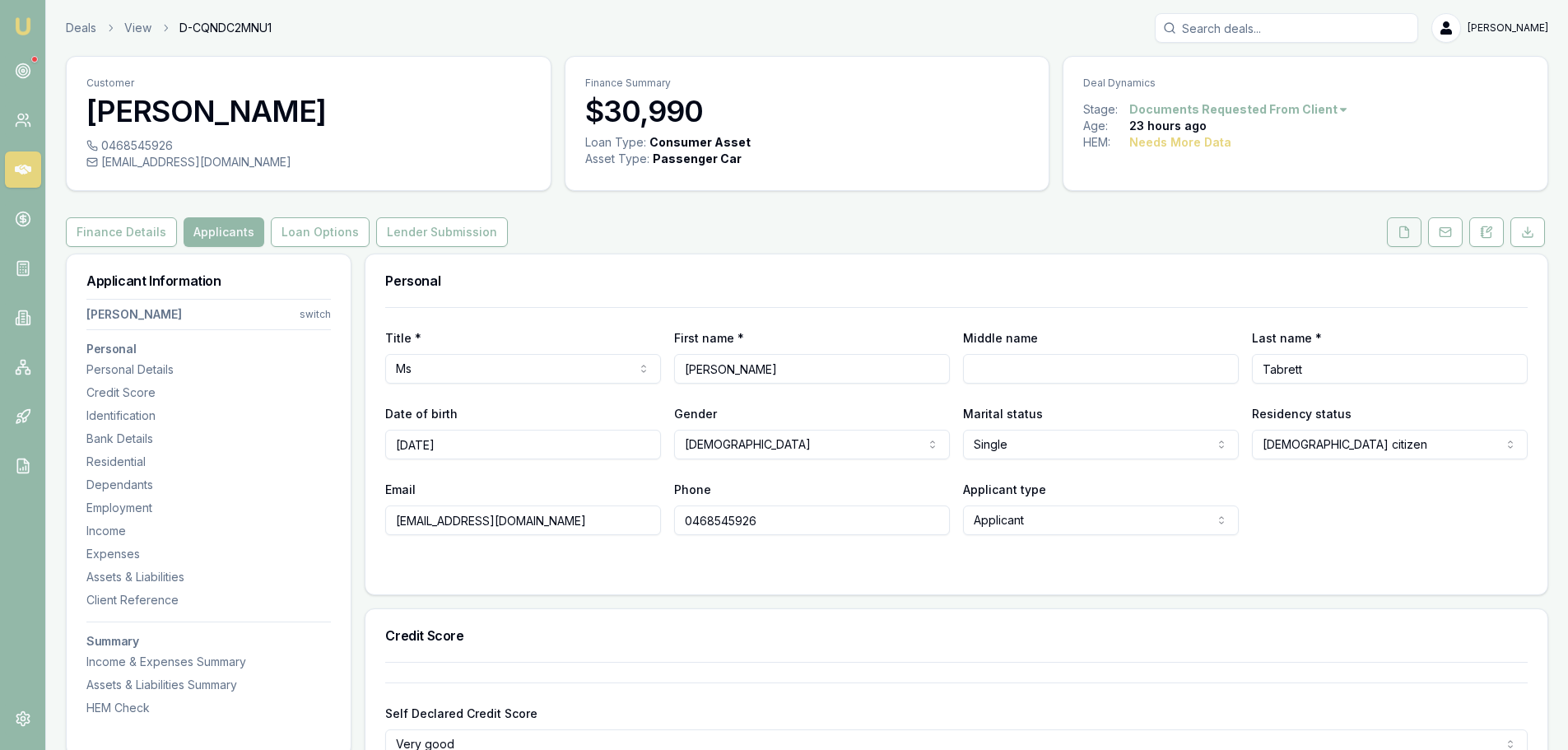
click at [1398, 231] on icon at bounding box center [1404, 232] width 13 height 13
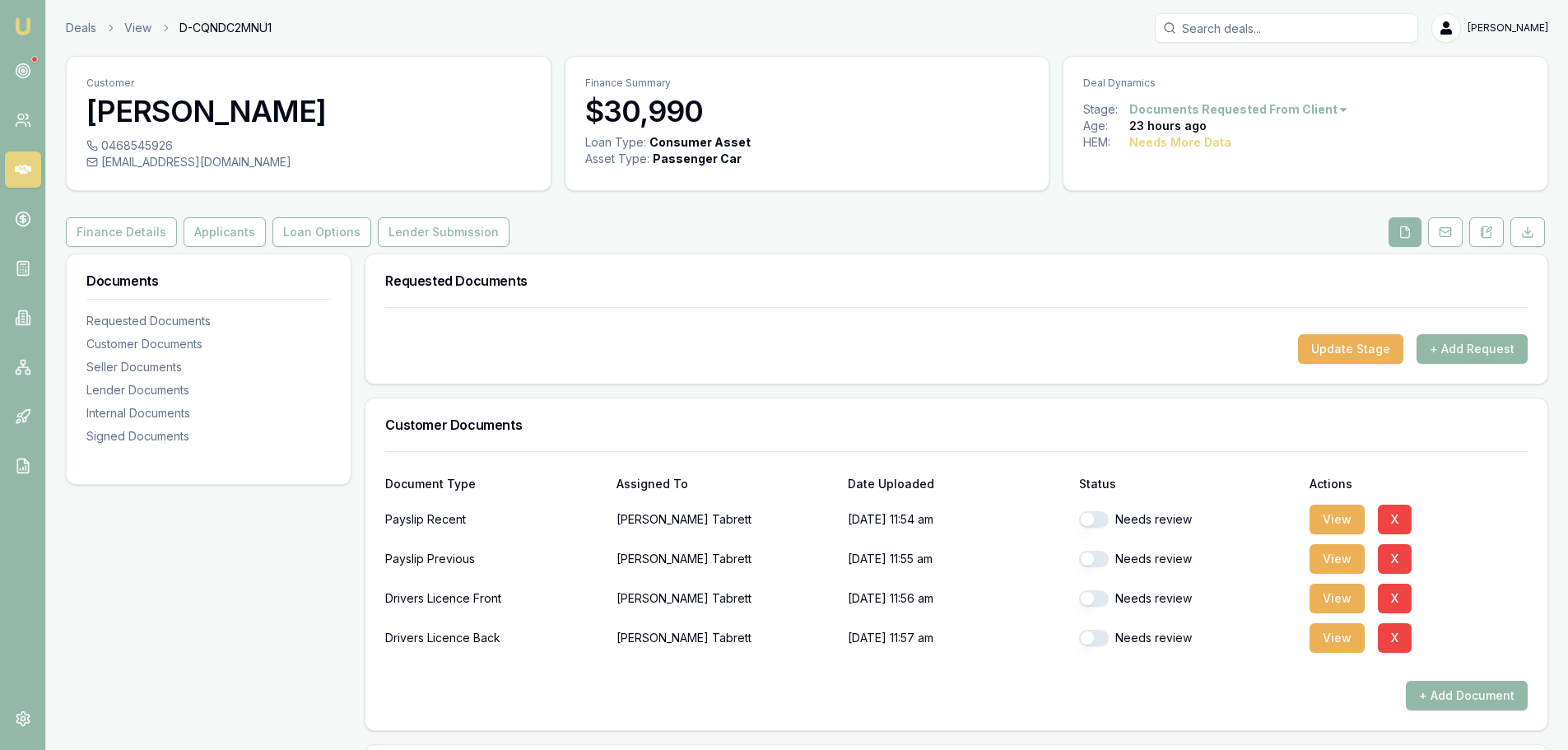
click at [1096, 601] on button "button" at bounding box center [1094, 598] width 29 height 16
checkbox input "true"
click at [1101, 638] on button "button" at bounding box center [1094, 637] width 29 height 16
checkbox input "true"
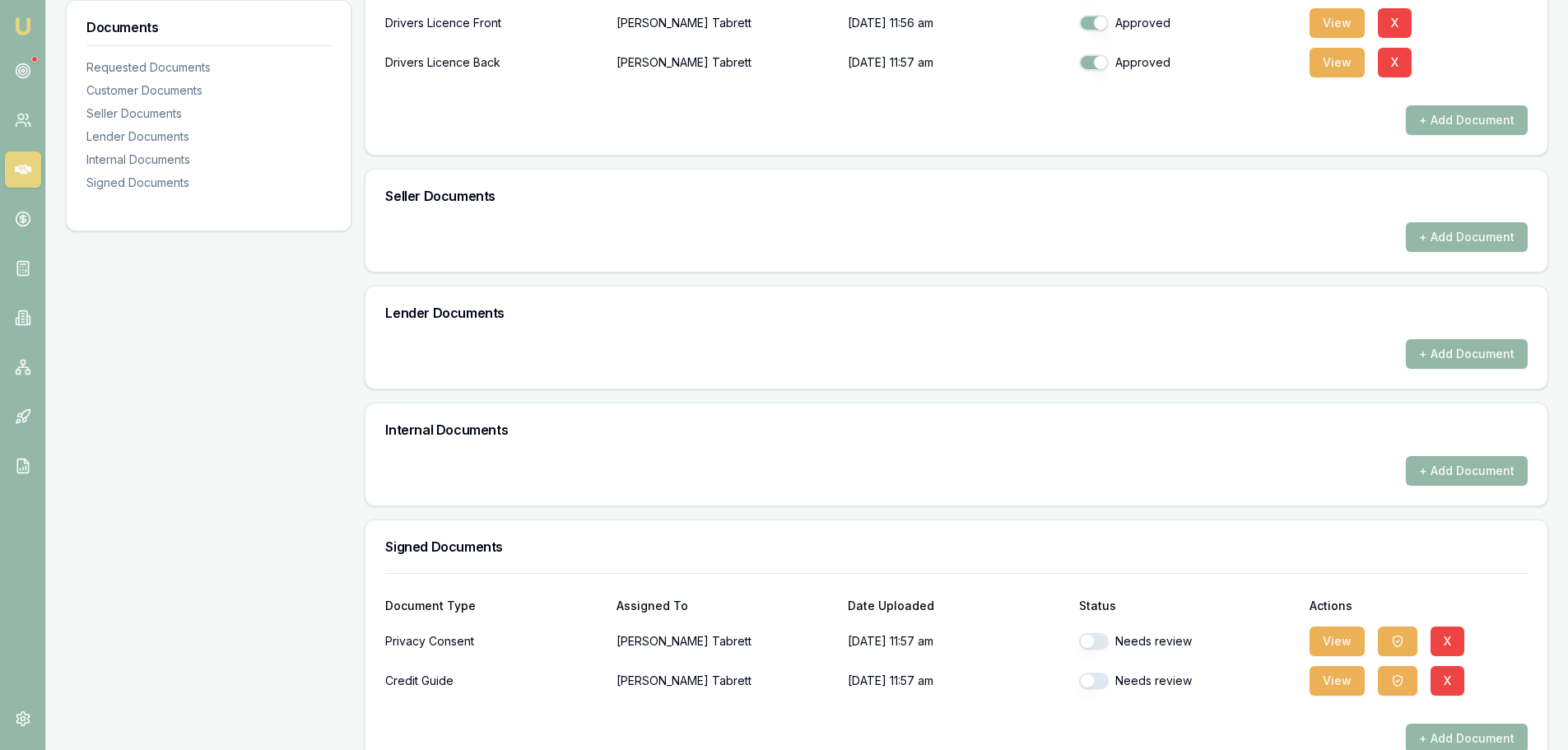
scroll to position [612, 0]
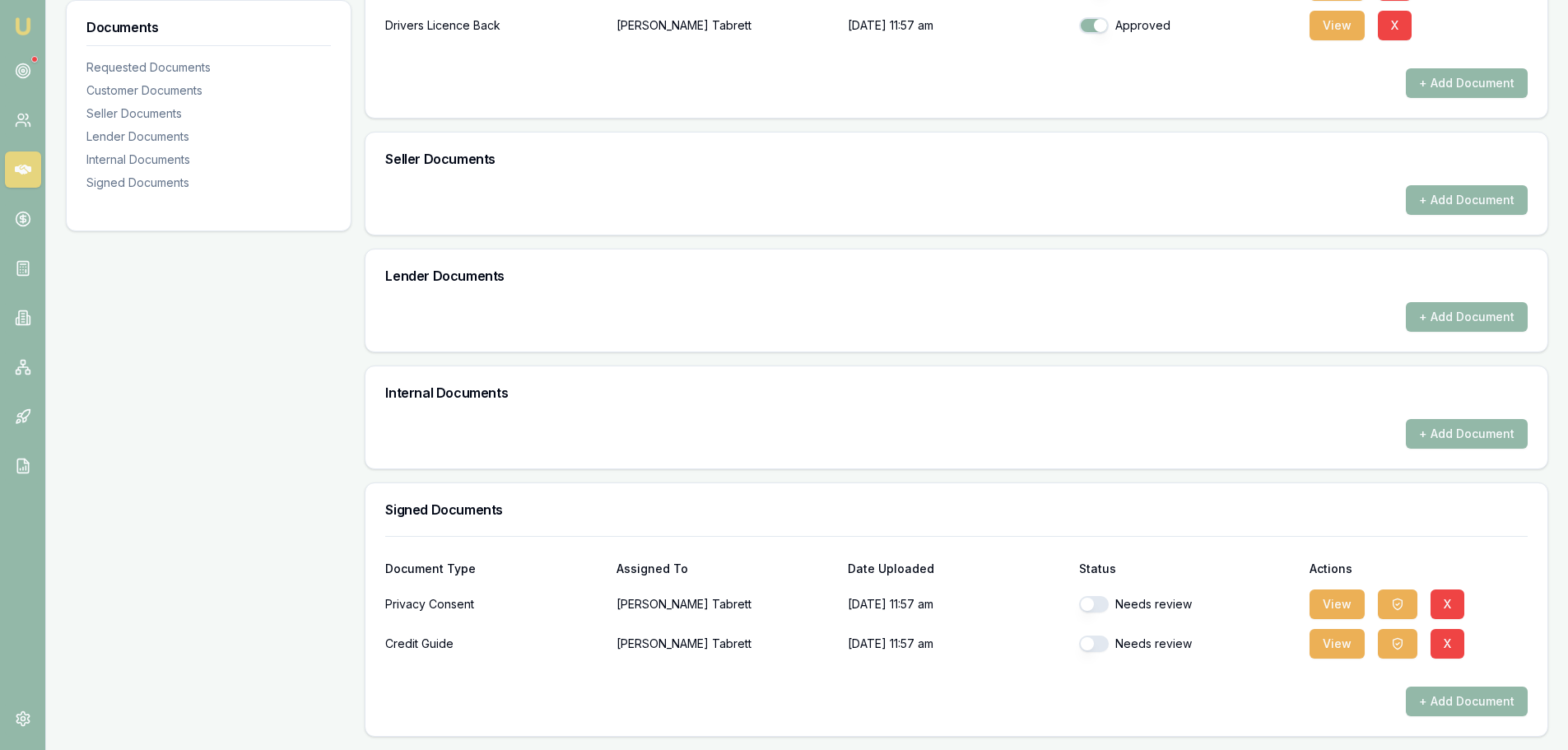
click at [1101, 605] on button "button" at bounding box center [1094, 604] width 29 height 16
checkbox input "true"
click at [1102, 646] on button "button" at bounding box center [1094, 643] width 29 height 16
checkbox input "true"
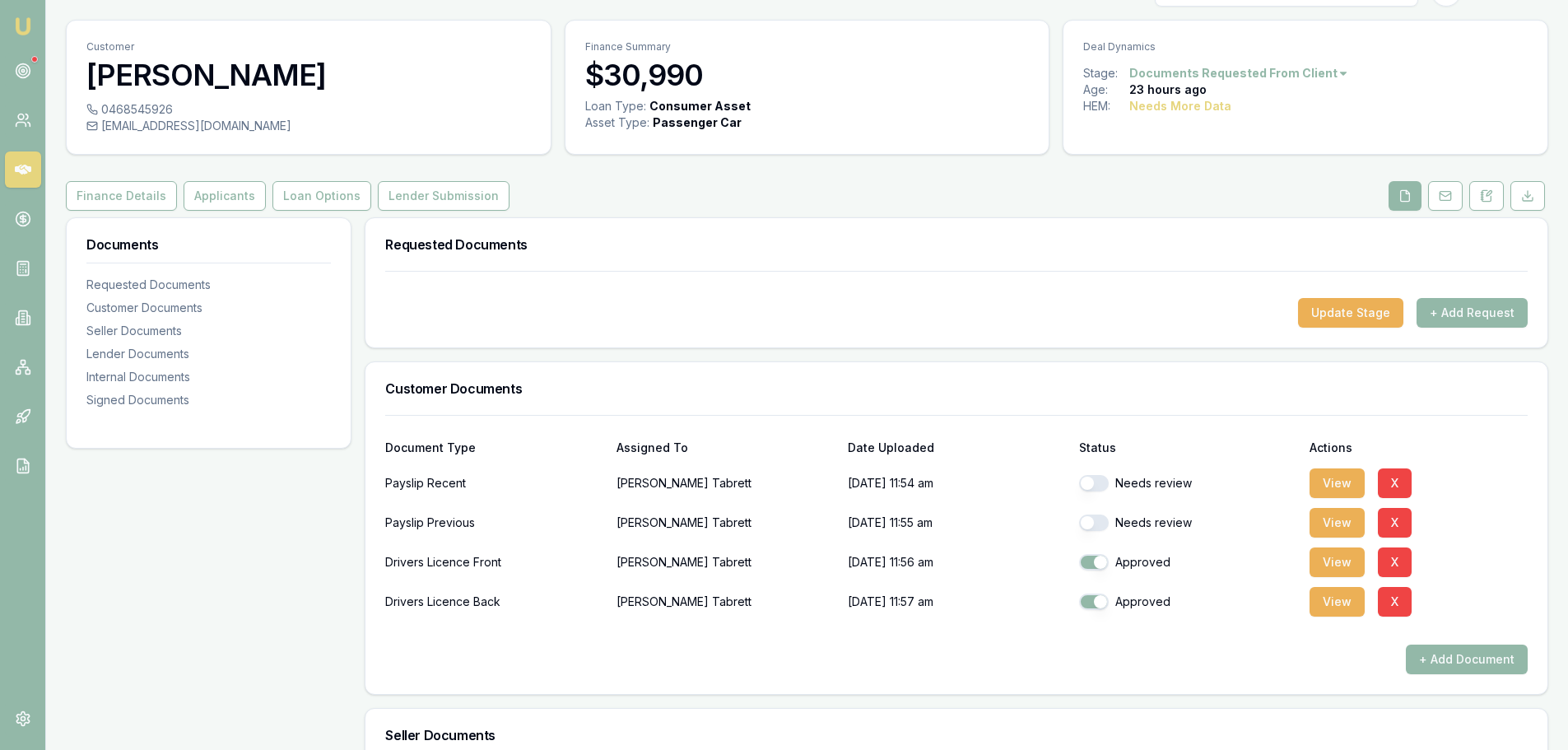
scroll to position [0, 0]
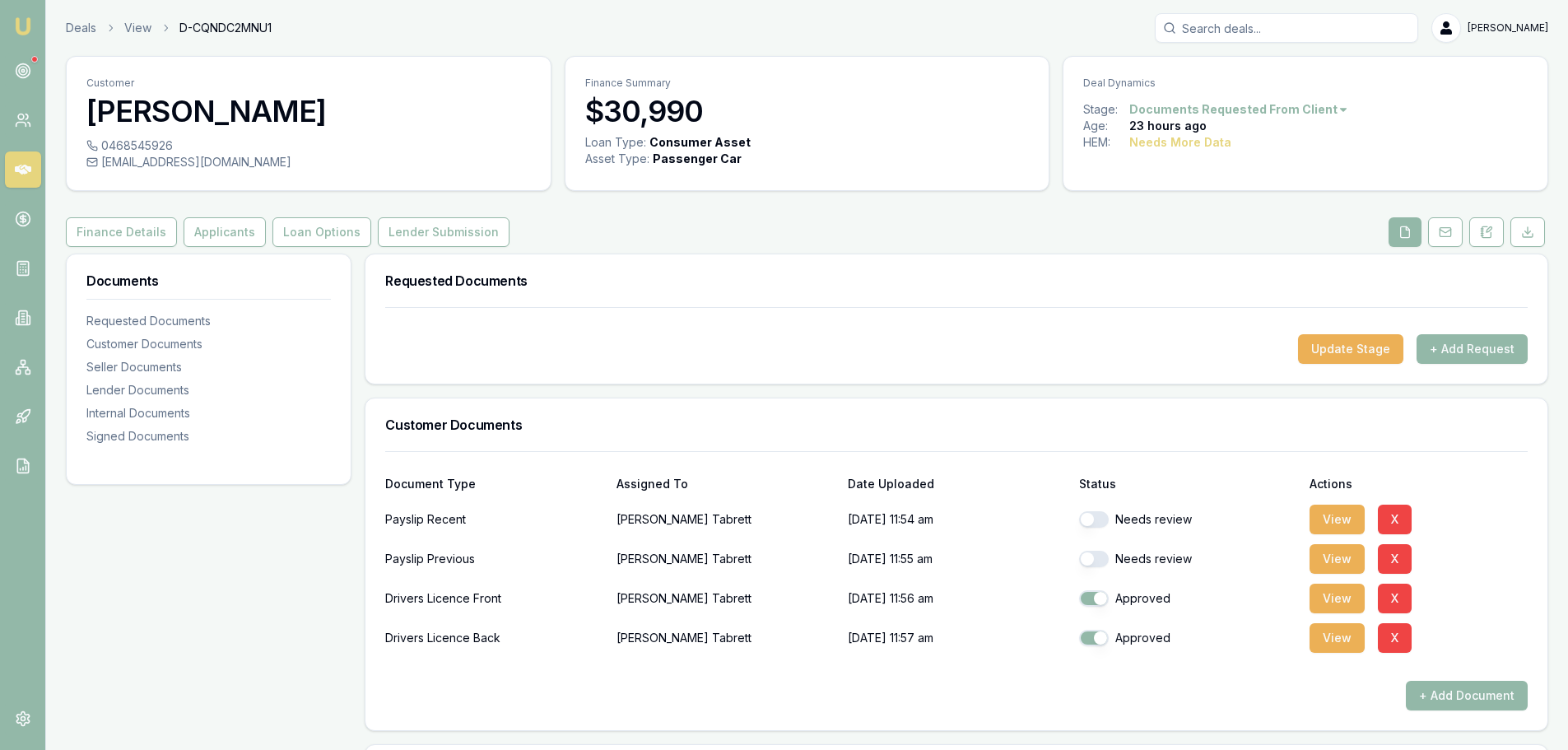
checkbox input "true"
checkbox input "false"
click at [225, 245] on button "Applicants" at bounding box center [224, 232] width 83 height 29
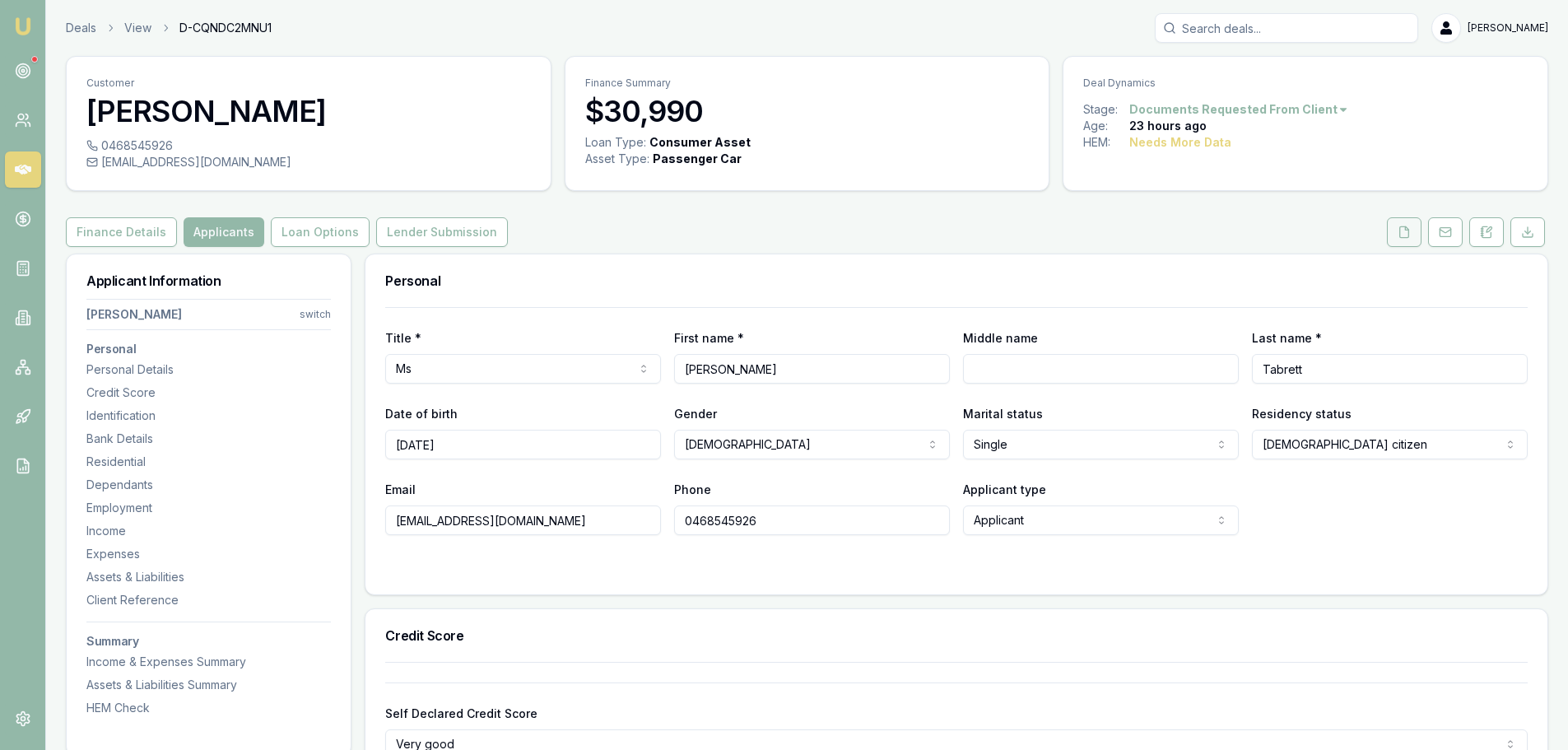
click at [1403, 241] on button at bounding box center [1404, 232] width 34 height 29
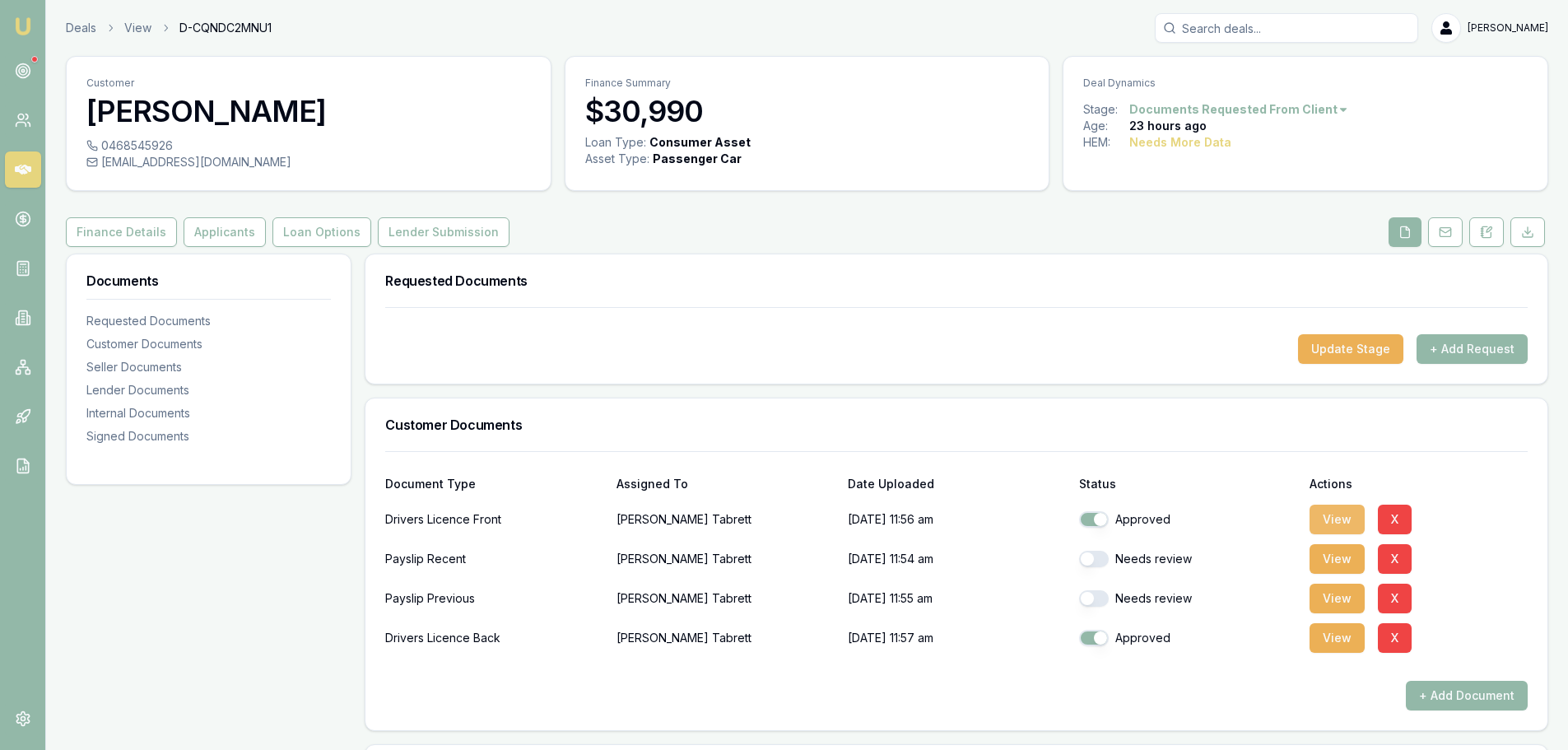
click at [1332, 515] on button "View" at bounding box center [1337, 519] width 55 height 29
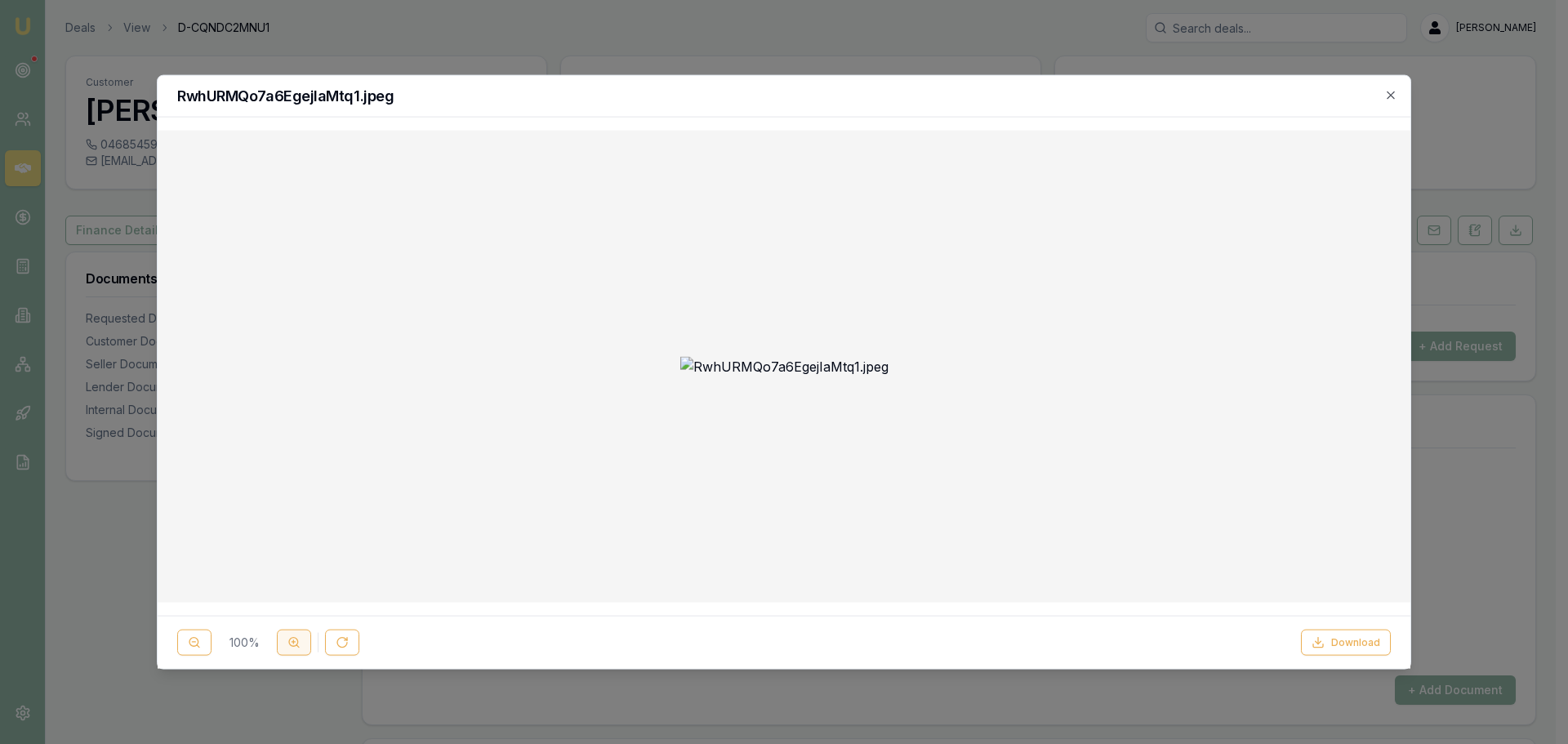
click at [294, 652] on button at bounding box center [293, 642] width 34 height 26
click at [294, 653] on button at bounding box center [293, 642] width 34 height 26
click at [202, 644] on button at bounding box center [194, 642] width 34 height 26
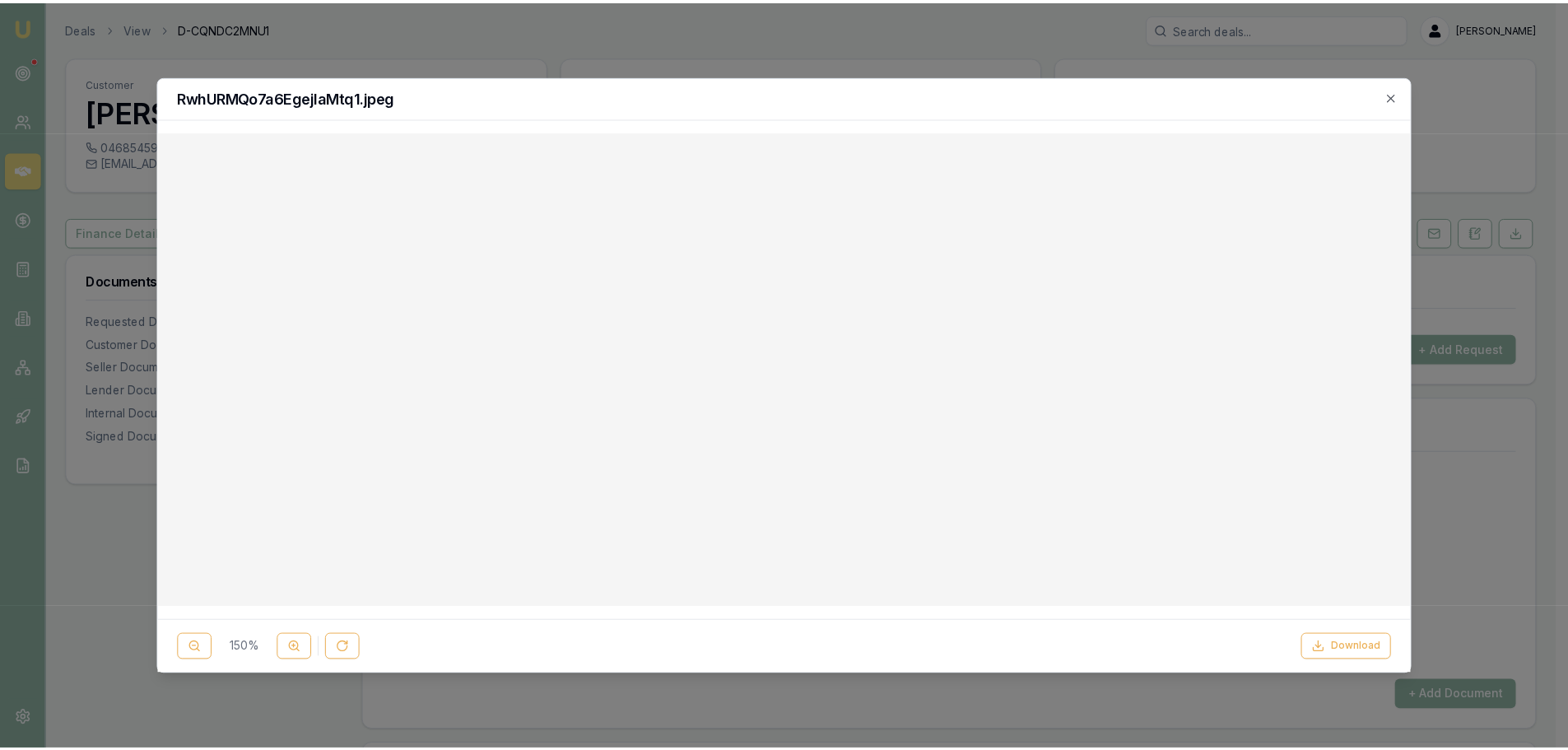
scroll to position [247, 0]
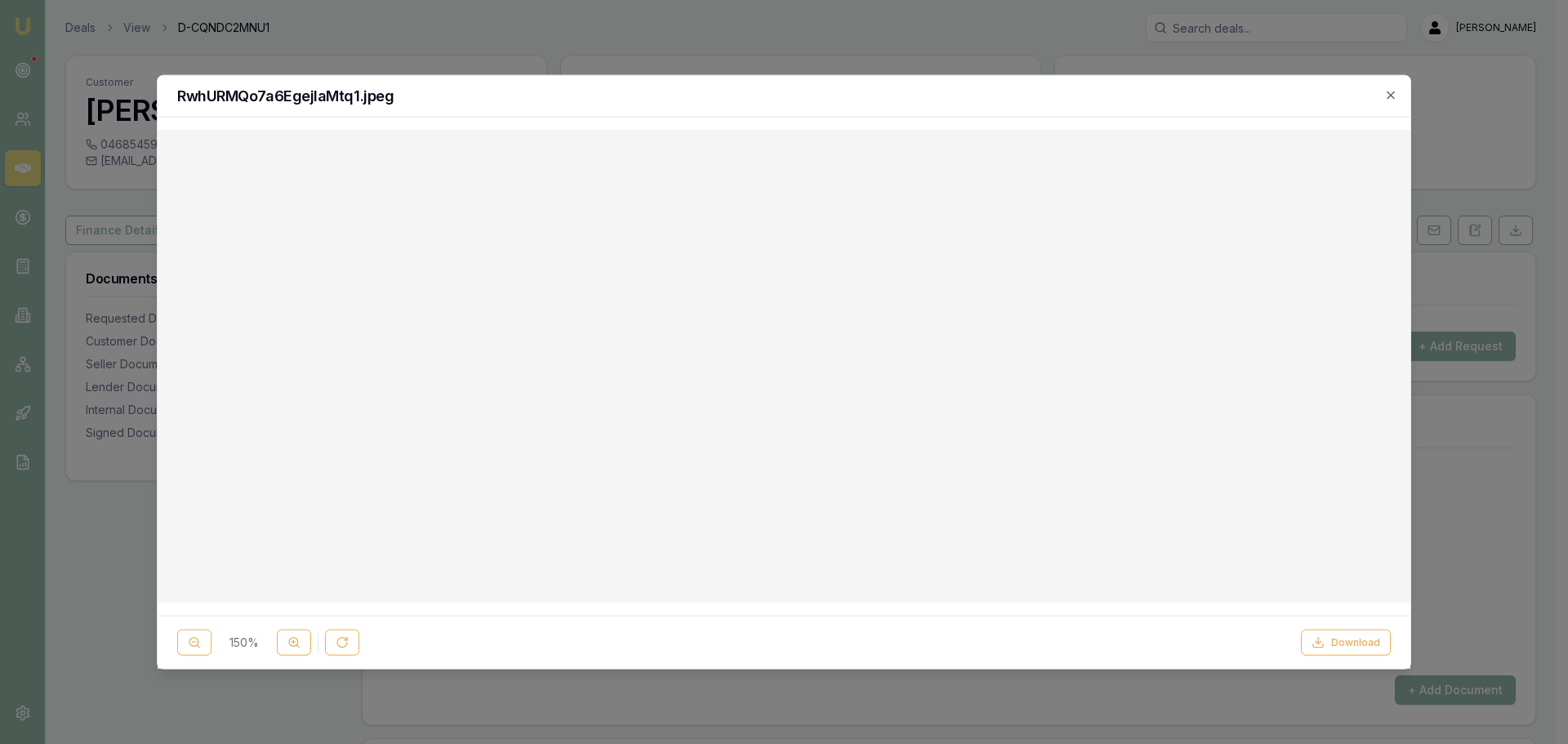
click at [1392, 89] on icon "button" at bounding box center [1391, 95] width 13 height 13
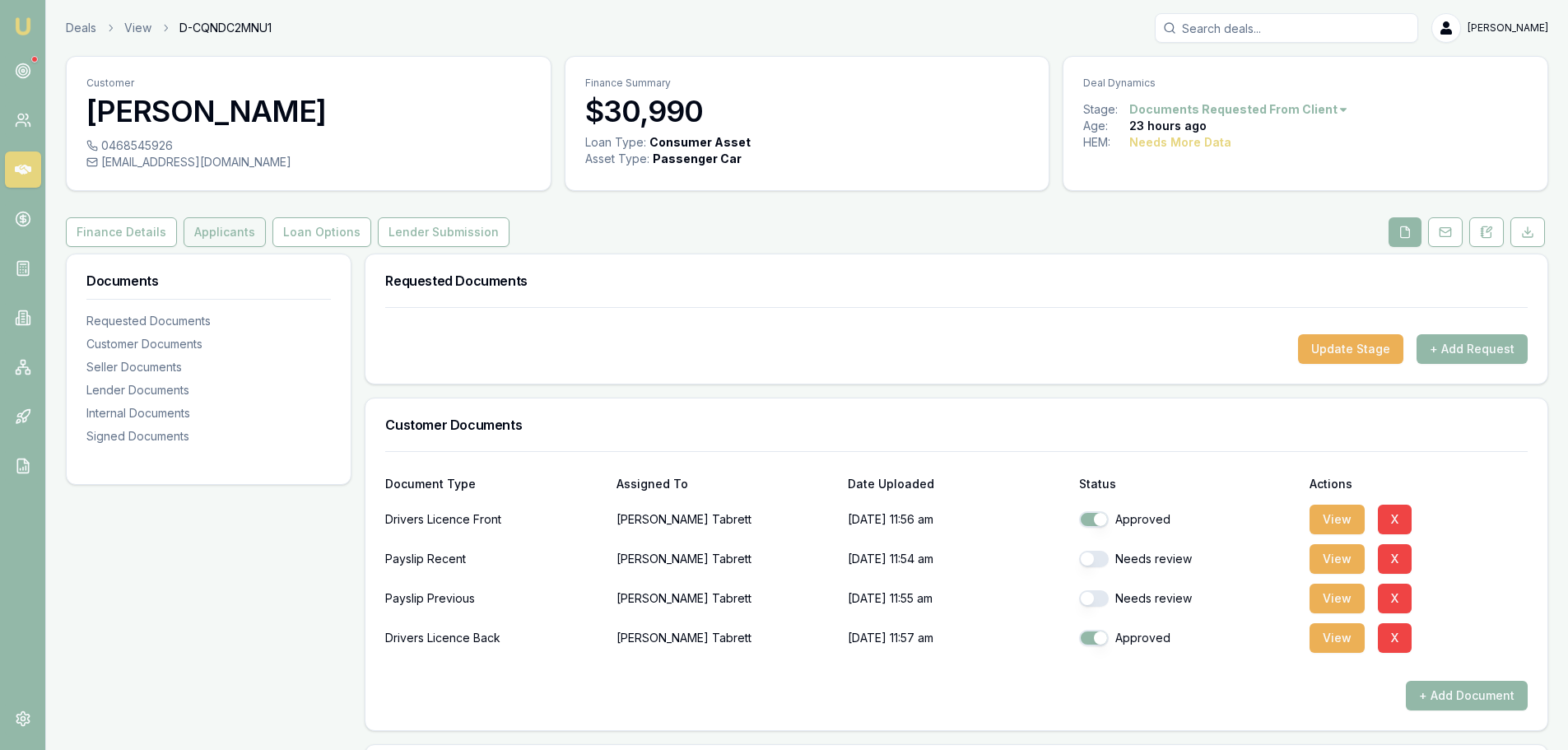
click at [205, 240] on button "Applicants" at bounding box center [224, 232] width 83 height 29
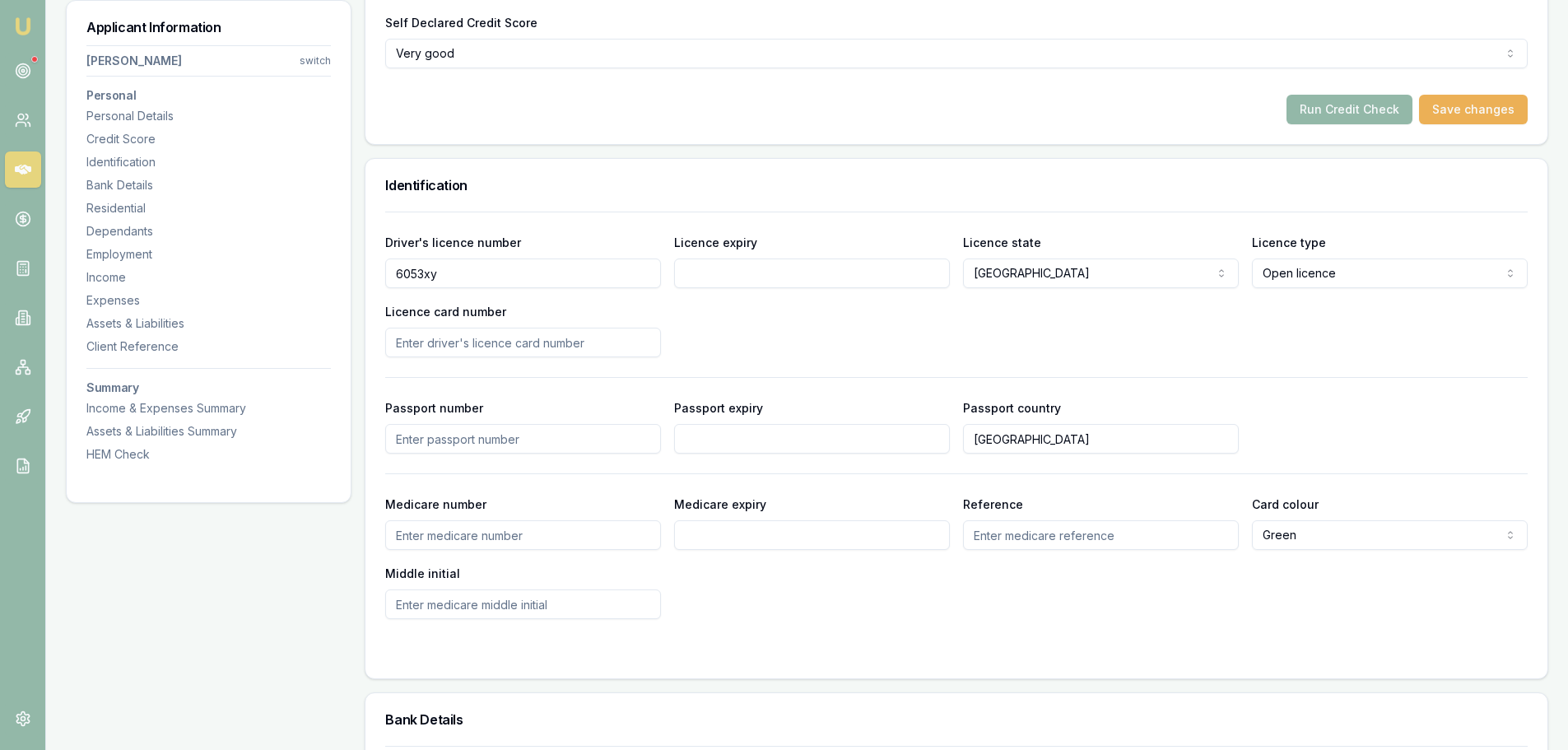
scroll to position [576, 0]
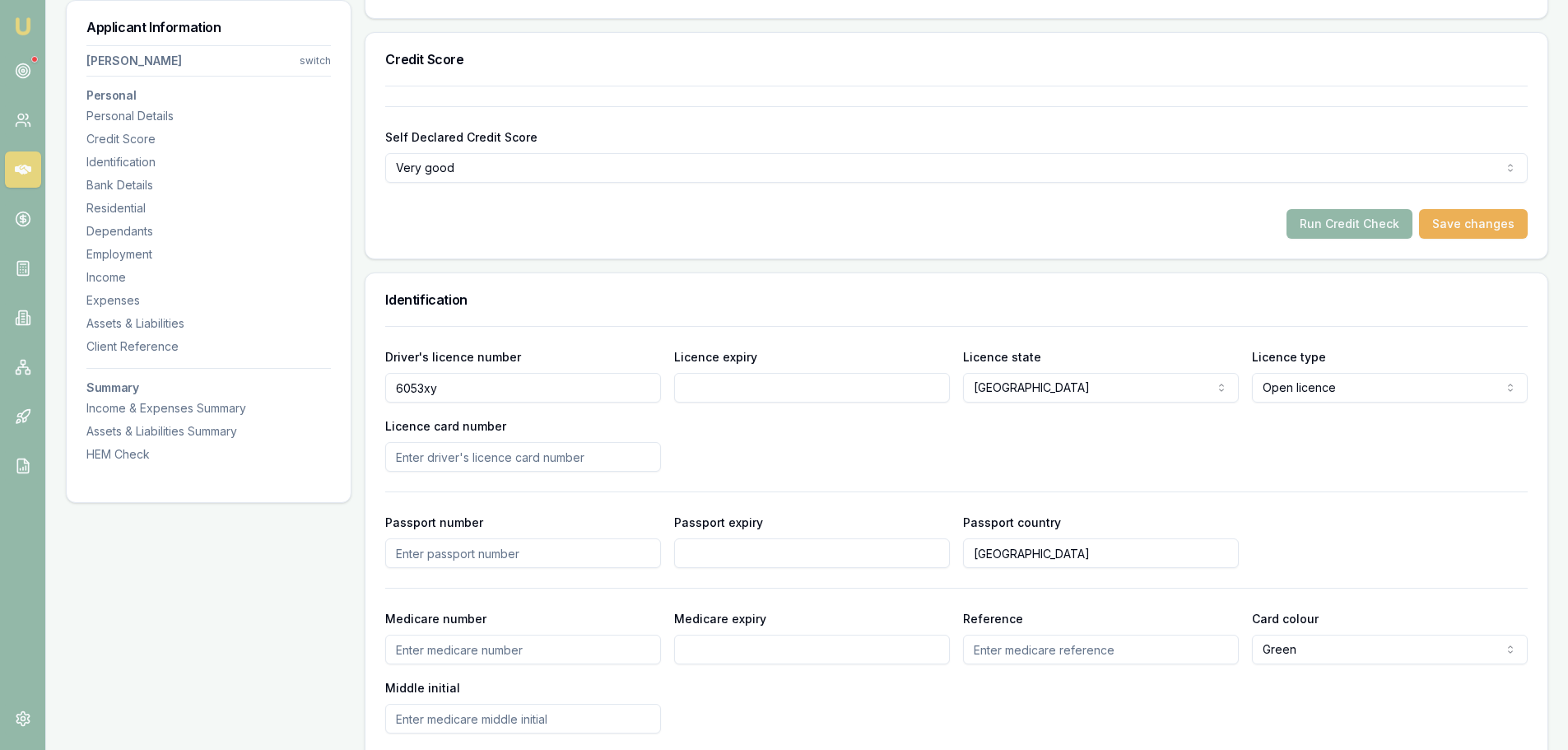
click at [689, 385] on input "Licence expiry" at bounding box center [812, 387] width 276 height 29
type input "18/01/2026"
type input "2049746302"
click at [851, 415] on div "Driver's licence number 6053xy Licence expiry 18/01/2026 Licence state NSW NSW …" at bounding box center [957, 409] width 1143 height 125
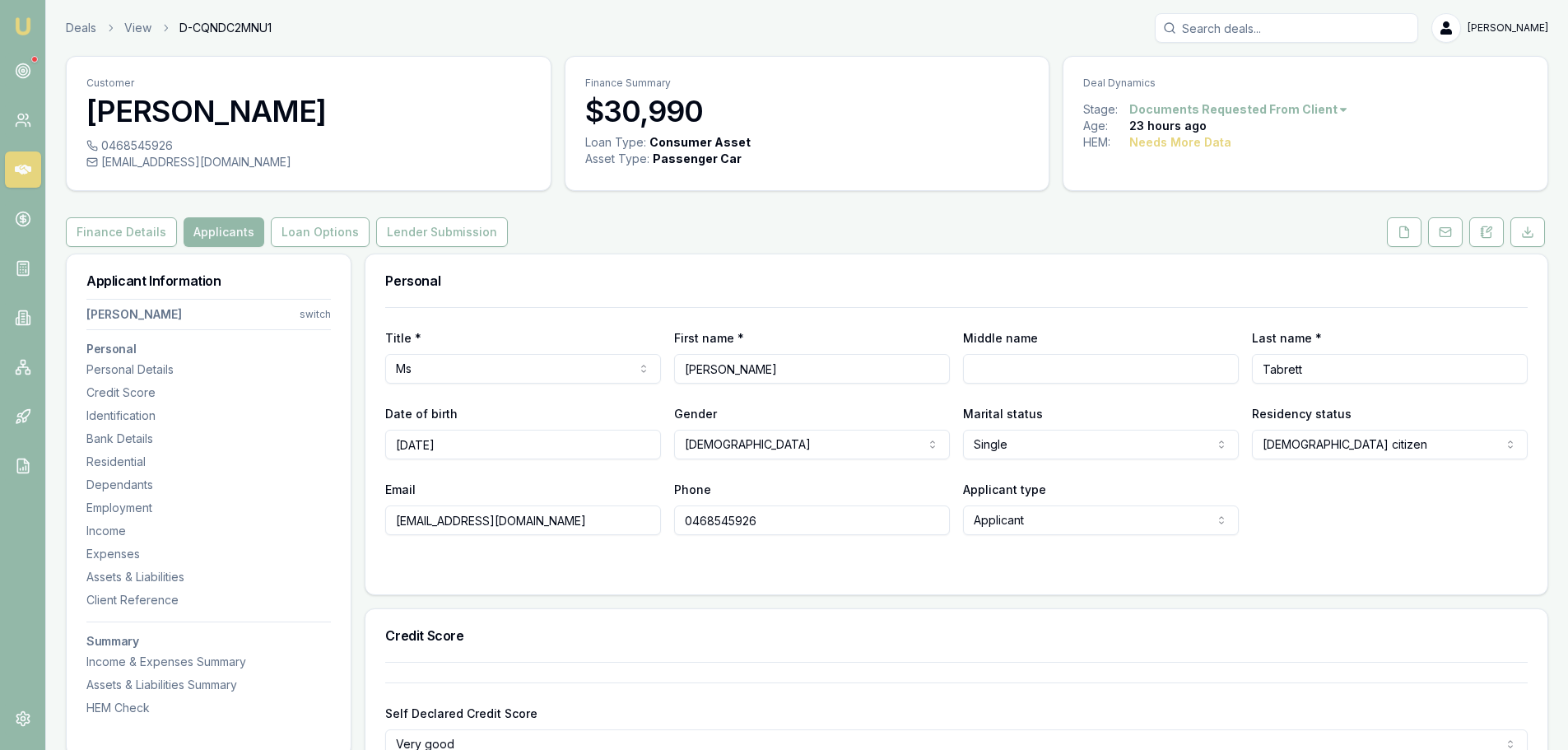
scroll to position [493, 0]
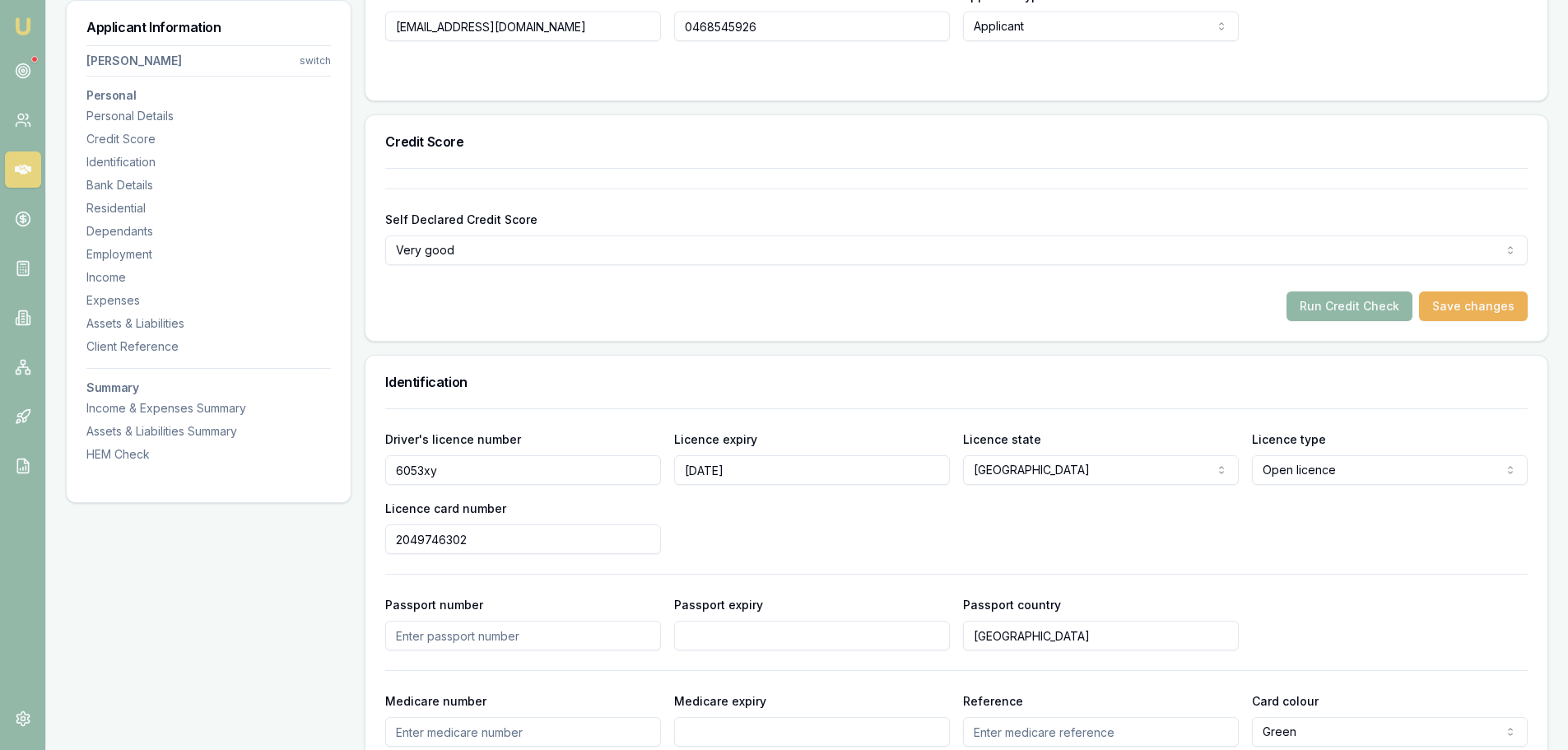
click at [1345, 298] on button "Run Credit Check" at bounding box center [1349, 305] width 126 height 29
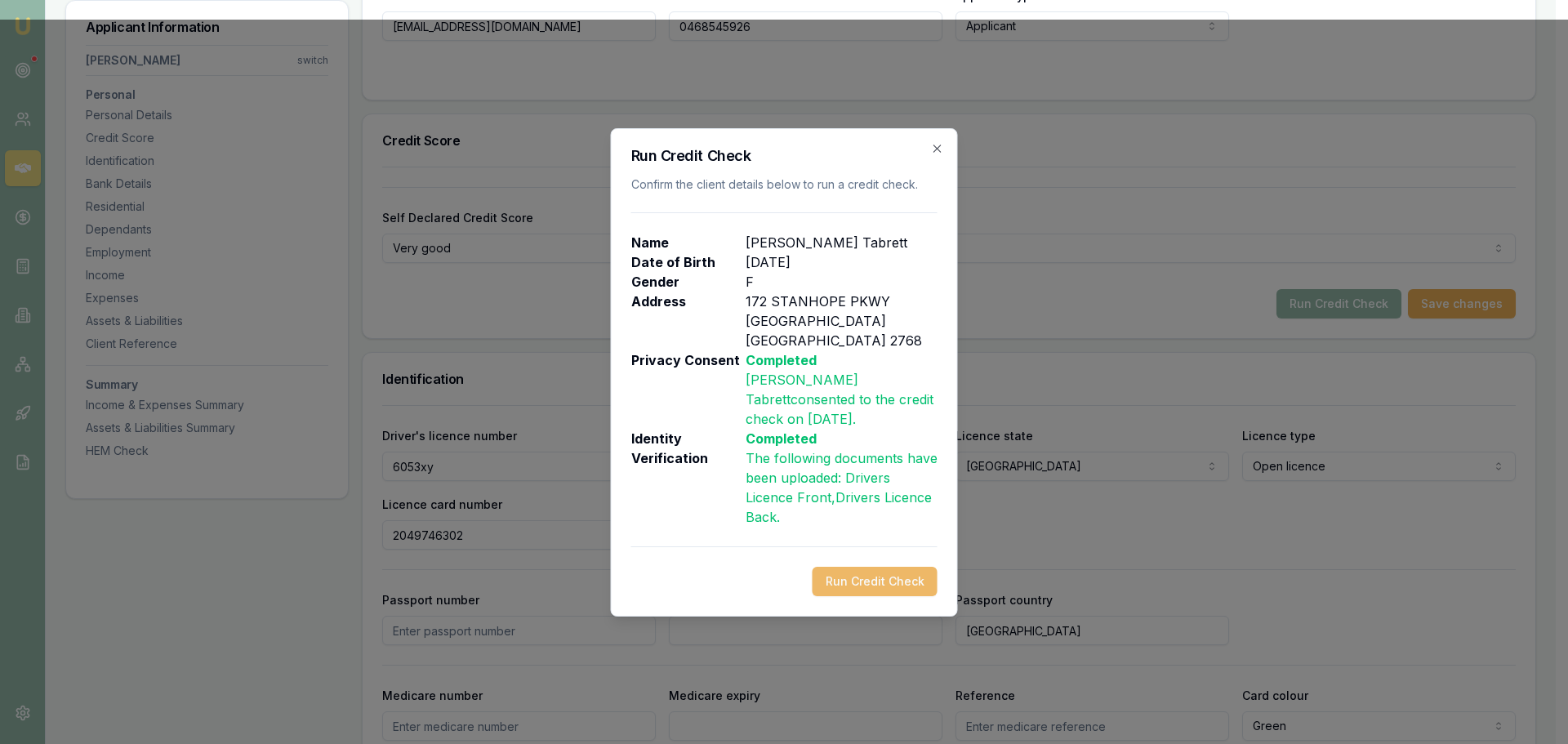
click at [892, 571] on button "Run Credit Check" at bounding box center [875, 581] width 125 height 29
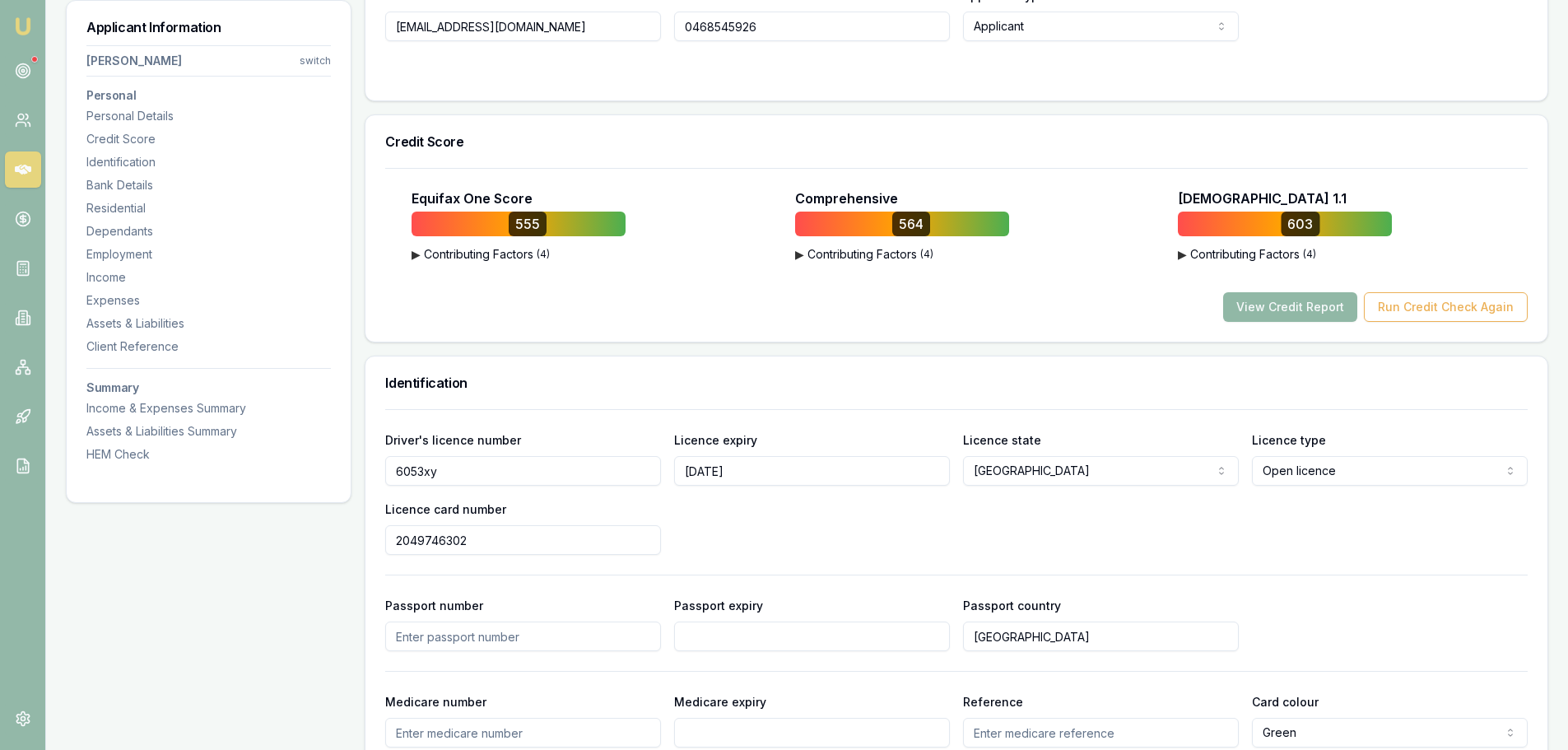
click at [1285, 298] on button "View Credit Report" at bounding box center [1290, 306] width 134 height 29
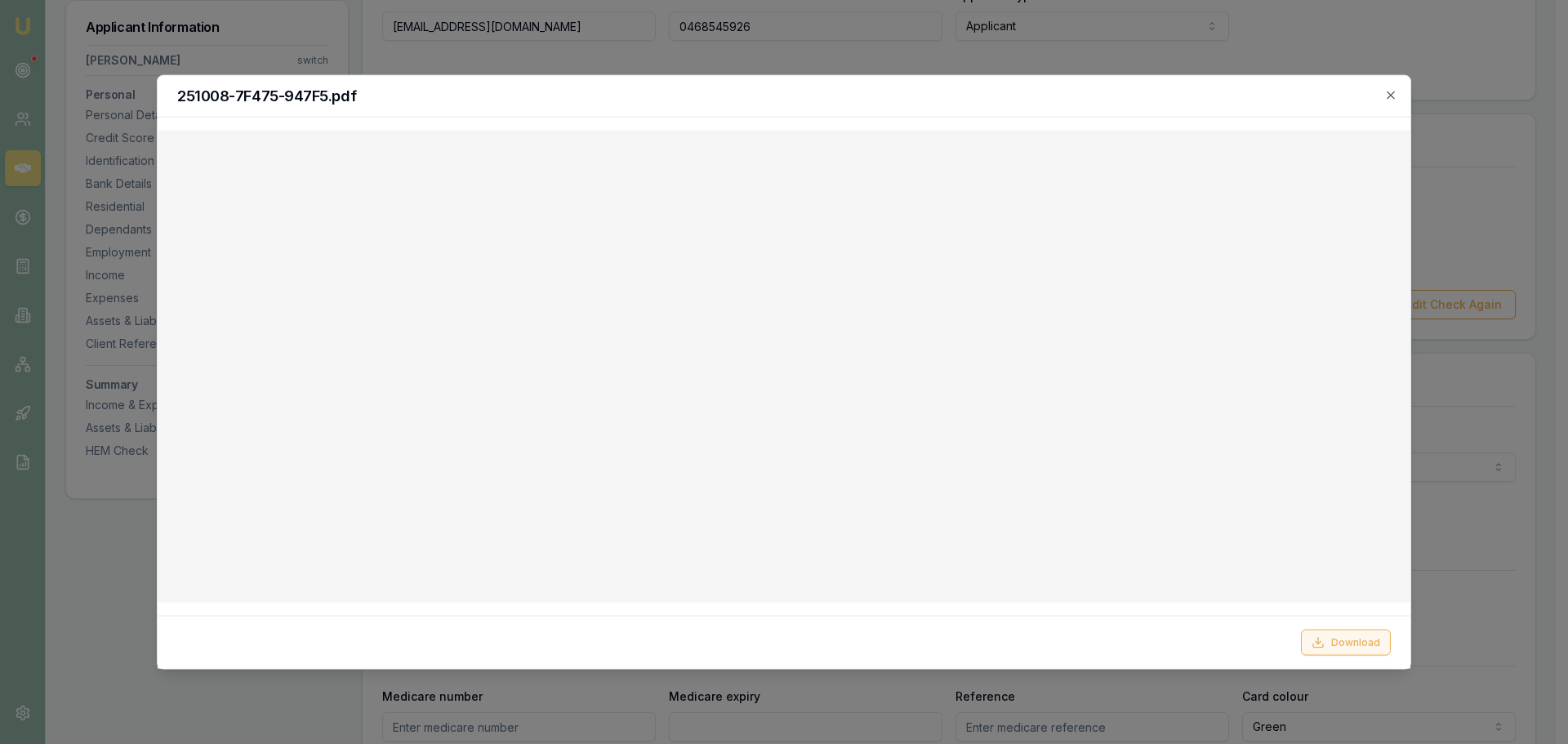
click at [1343, 639] on button "Download" at bounding box center [1345, 642] width 90 height 26
drag, startPoint x: 1074, startPoint y: 93, endPoint x: 1090, endPoint y: 93, distance: 16.0
click at [1075, 93] on h2 "251008-7F475-947F5.pdf" at bounding box center [784, 96] width 1214 height 15
click at [1393, 93] on icon "button" at bounding box center [1391, 94] width 8 height 8
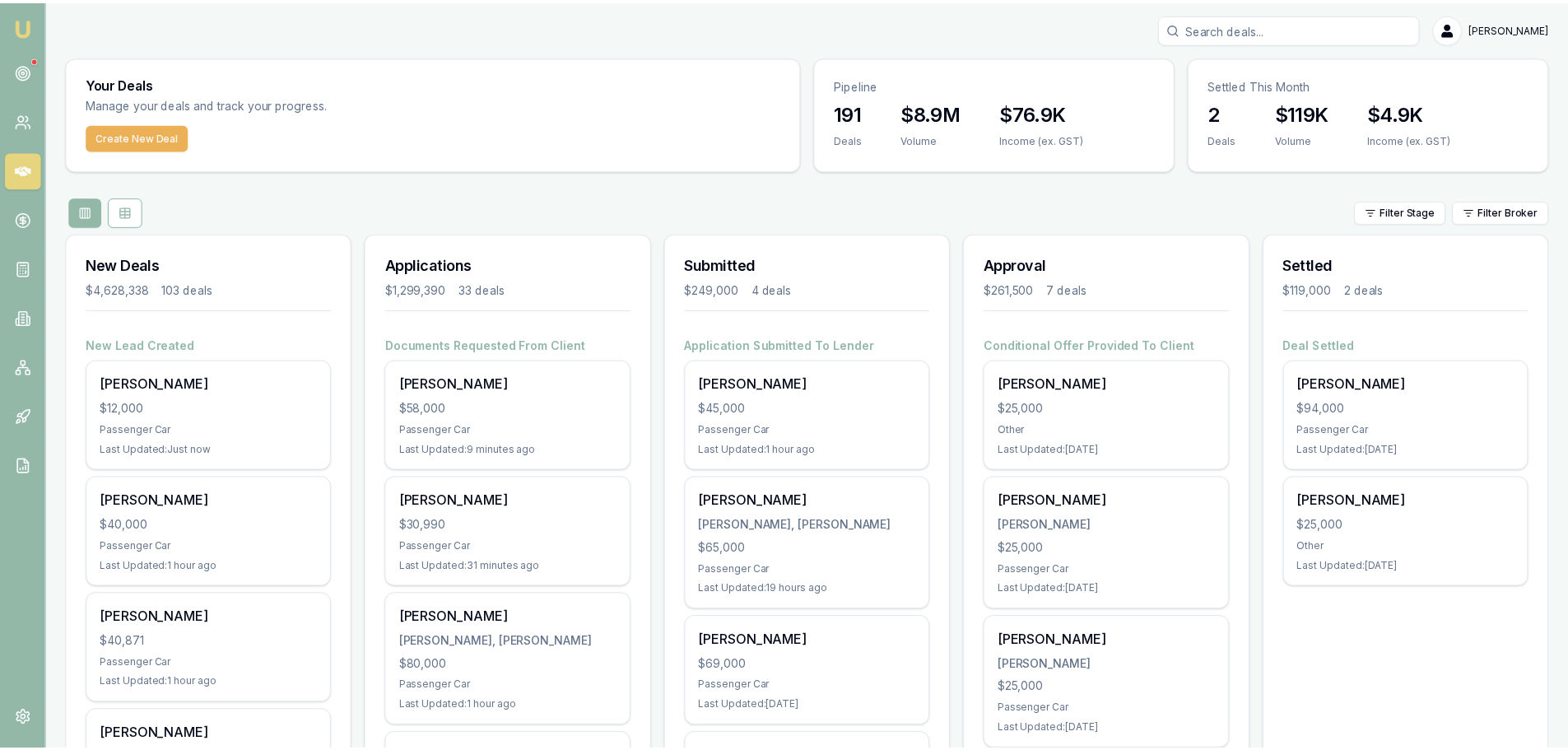
scroll to position [247, 0]
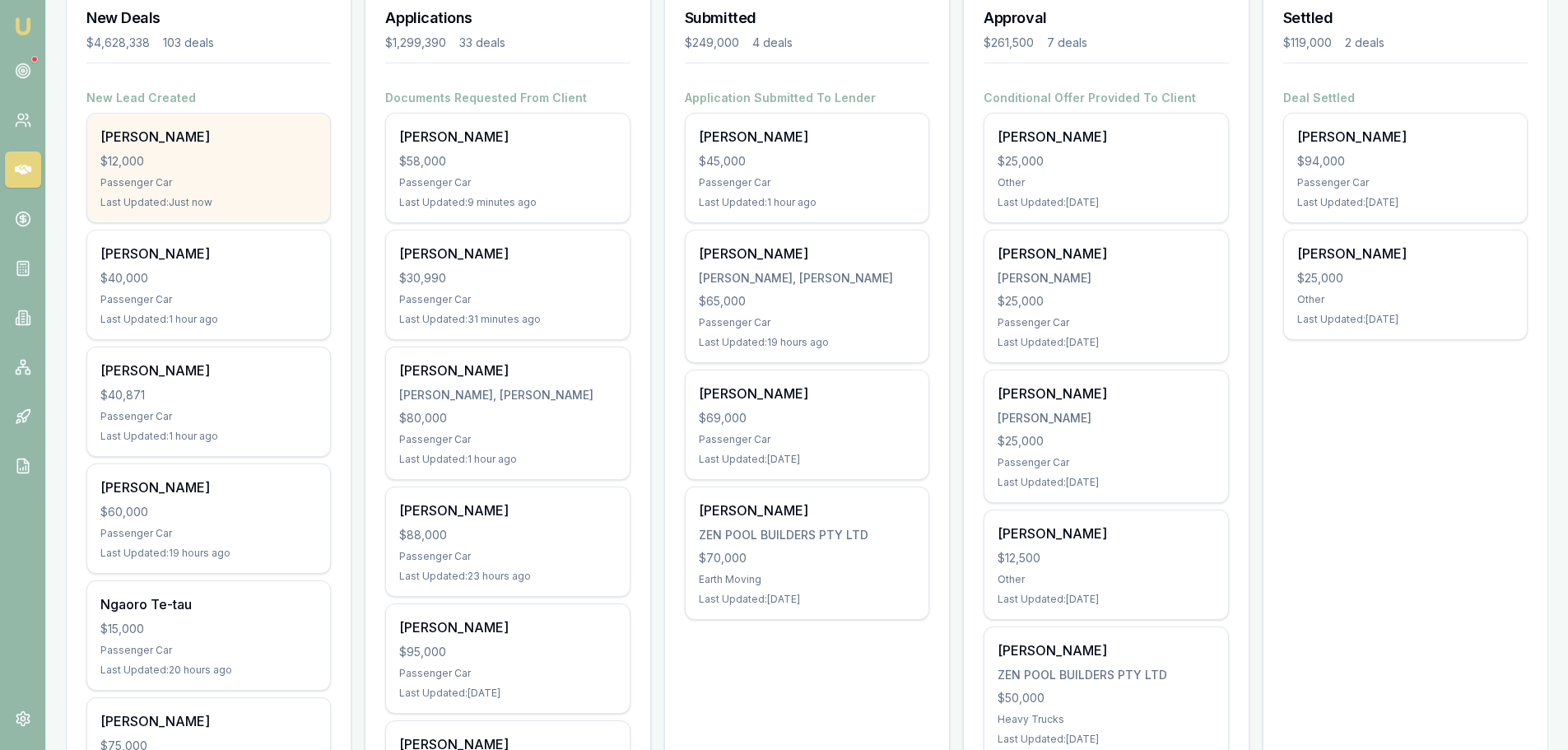
click at [244, 161] on div "$12,000" at bounding box center [209, 161] width 217 height 16
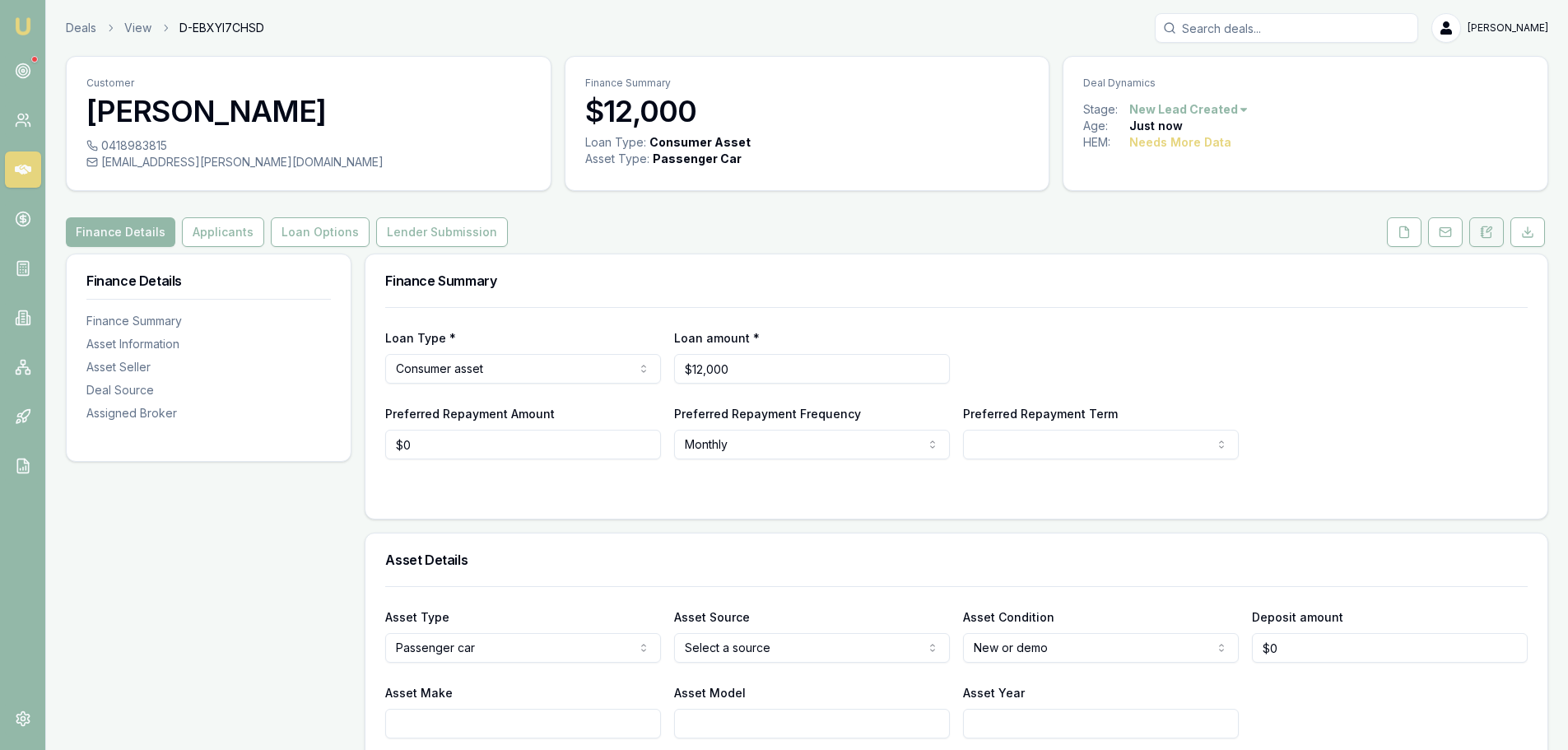
click at [1492, 231] on icon at bounding box center [1487, 232] width 13 height 13
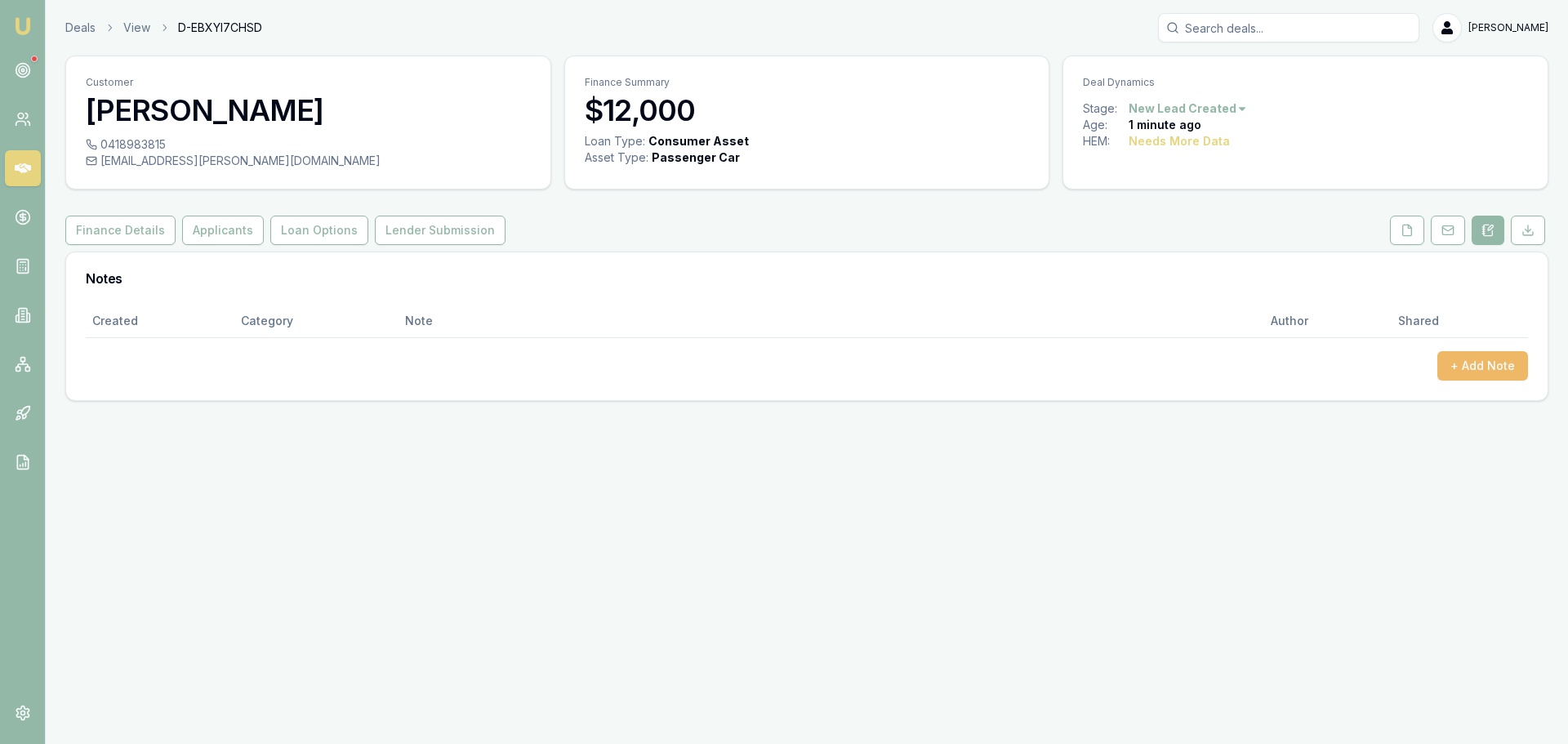
click at [1493, 374] on button "+ Add Note" at bounding box center [1483, 365] width 91 height 29
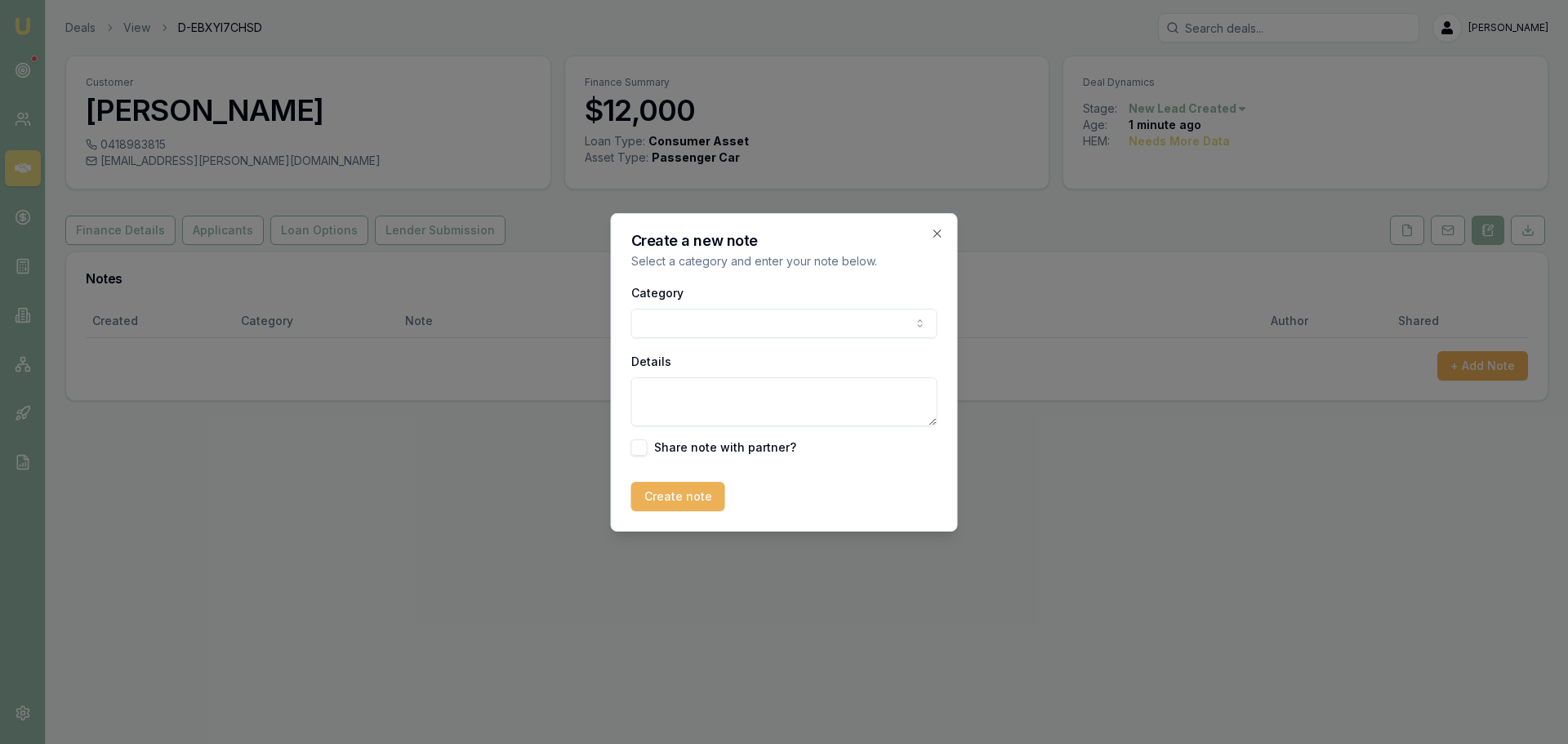
click at [773, 321] on body "Emu Broker Deals View D-EBXYI7CHSD [PERSON_NAME] Toggle Menu Customer [PERSON_N…" at bounding box center [784, 372] width 1568 height 744
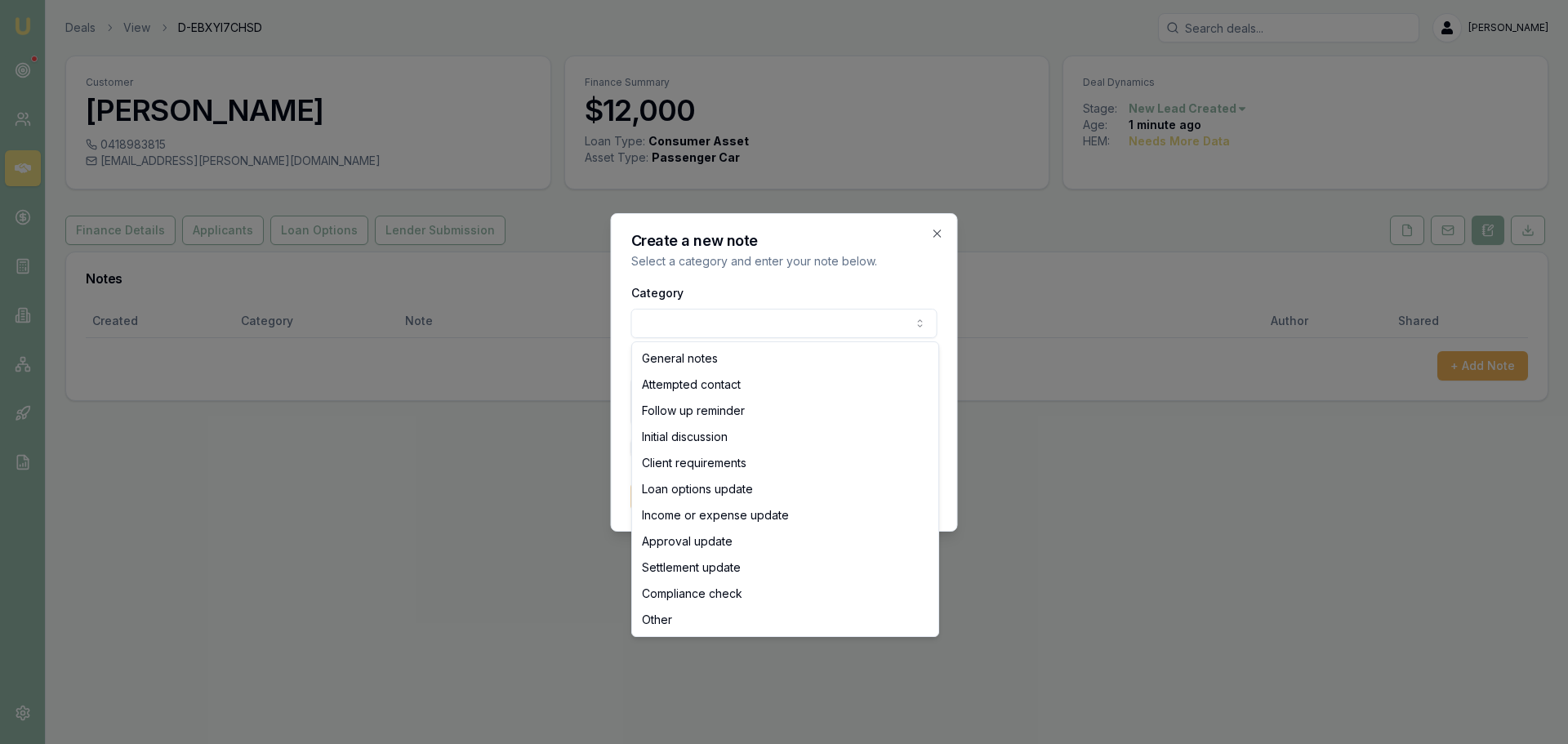
select select "ATTEMPTED_CONTACT"
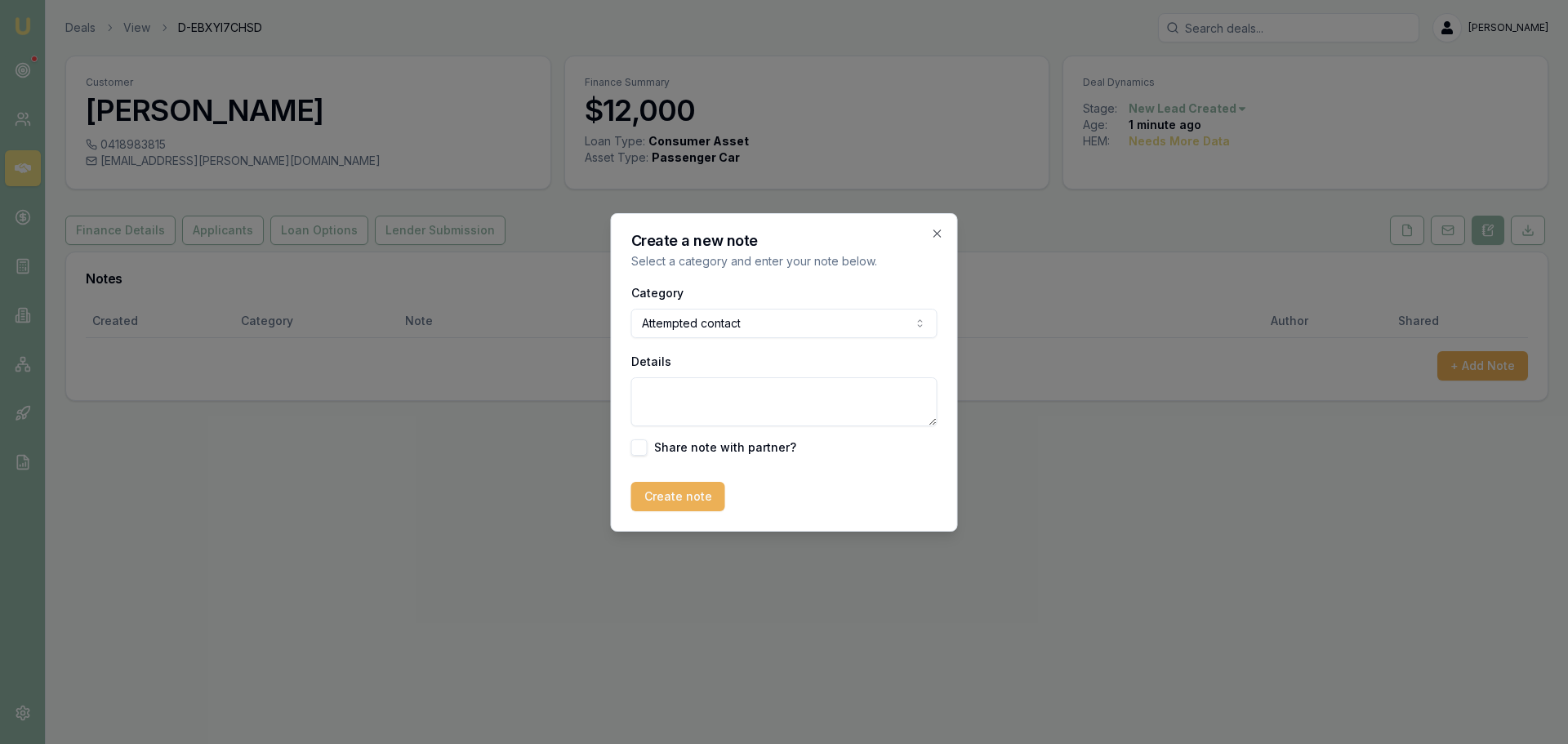
click at [710, 393] on textarea "Details" at bounding box center [784, 402] width 307 height 49
type textarea "sent intro text"
click at [680, 514] on div "Create a new note Select a category and enter your note below. Category Attempt…" at bounding box center [785, 372] width 347 height 319
click at [687, 501] on button "Create note" at bounding box center [678, 496] width 94 height 29
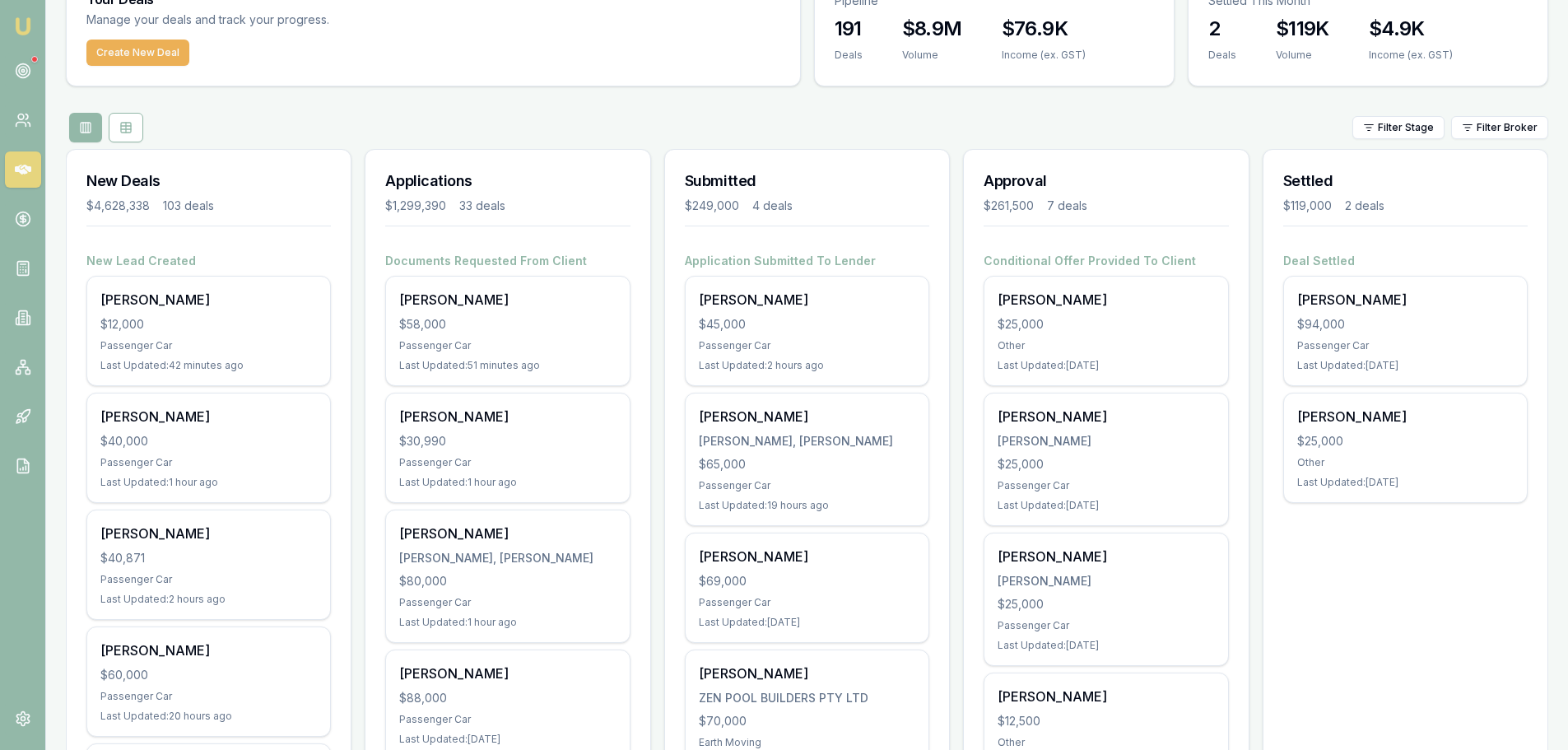
scroll to position [83, 0]
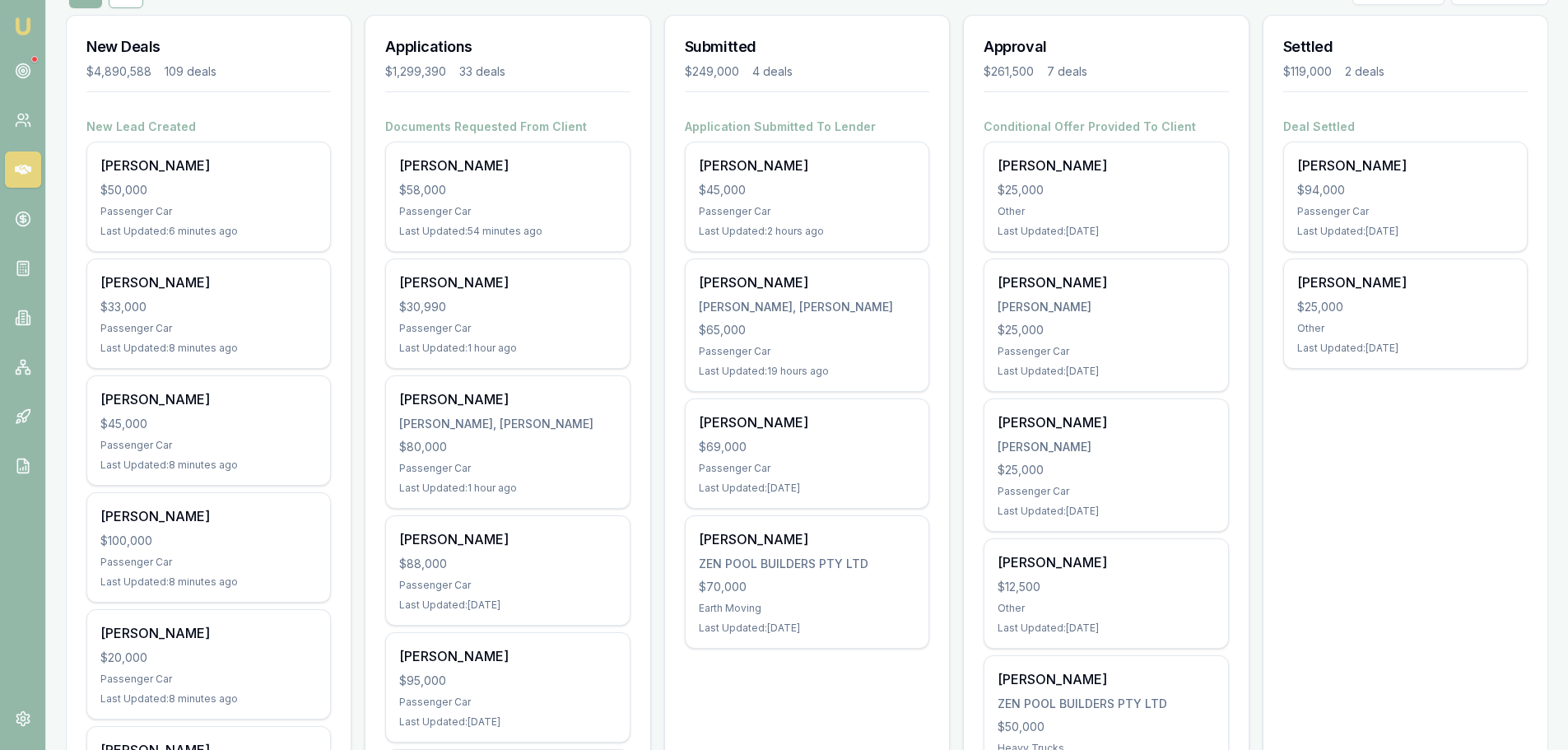
scroll to position [247, 0]
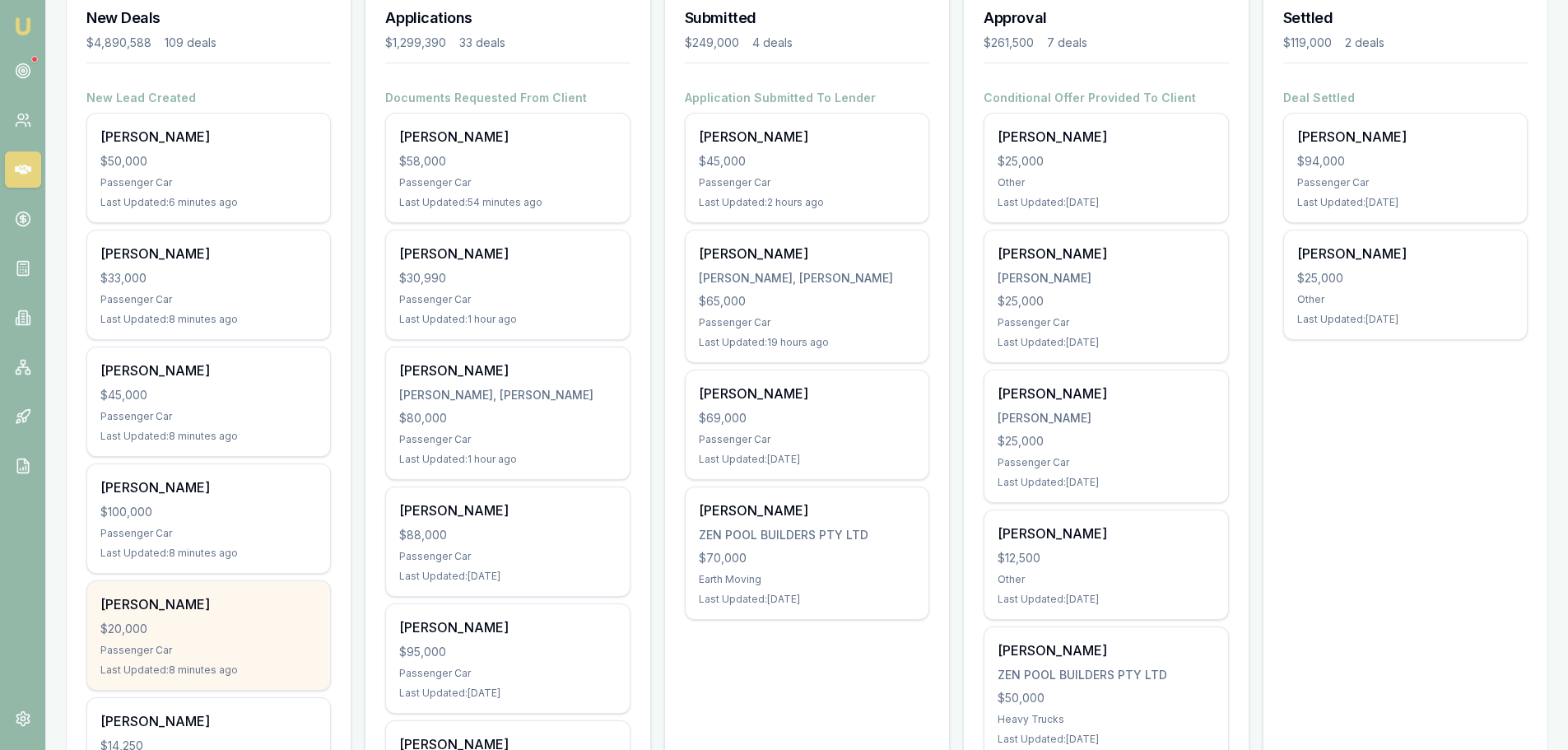
click at [257, 624] on div "$20,000" at bounding box center [209, 628] width 217 height 16
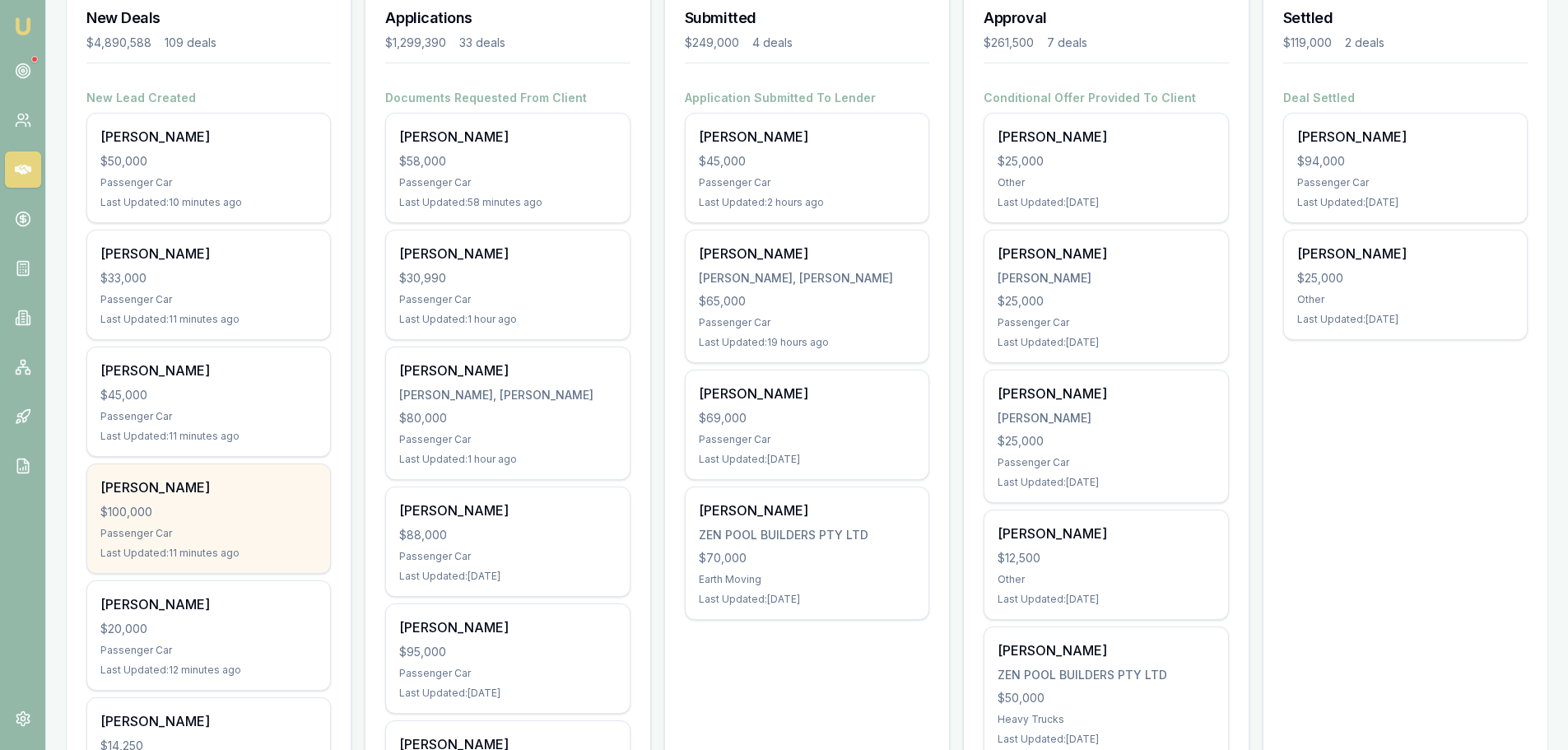
click at [181, 514] on div "$100,000" at bounding box center [209, 511] width 217 height 16
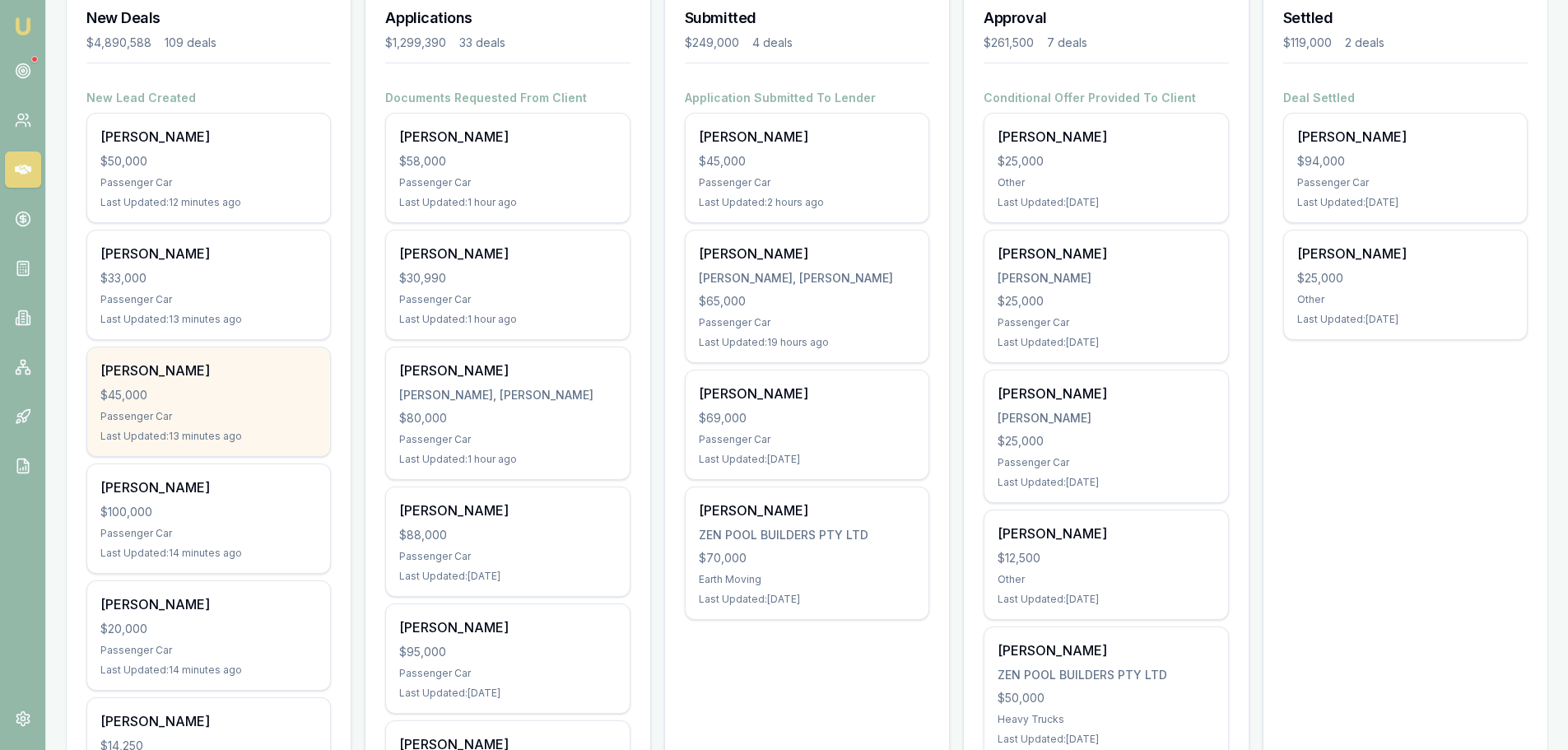
click at [244, 391] on div "$45,000" at bounding box center [209, 394] width 217 height 16
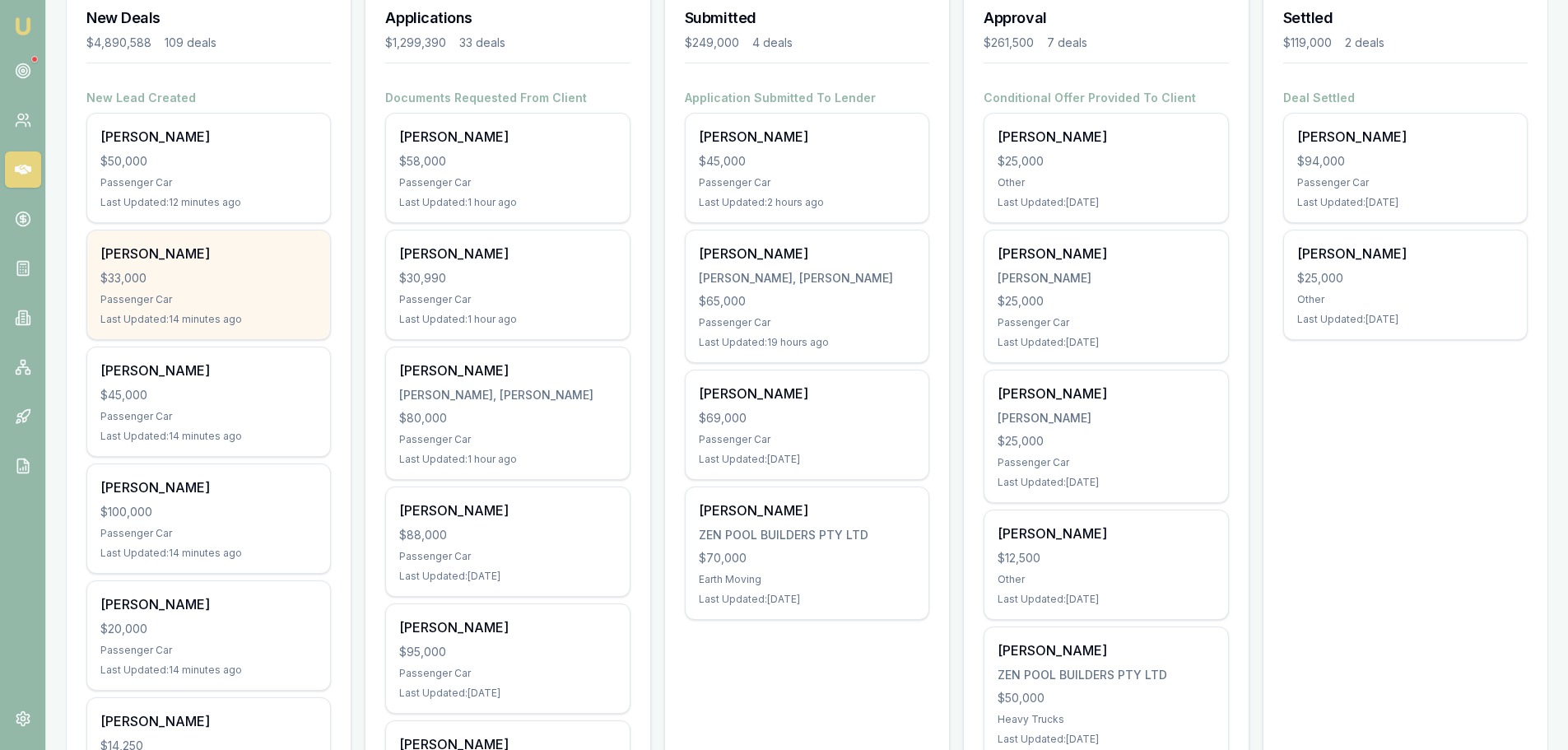
click at [175, 248] on div "[PERSON_NAME]" at bounding box center [209, 253] width 217 height 20
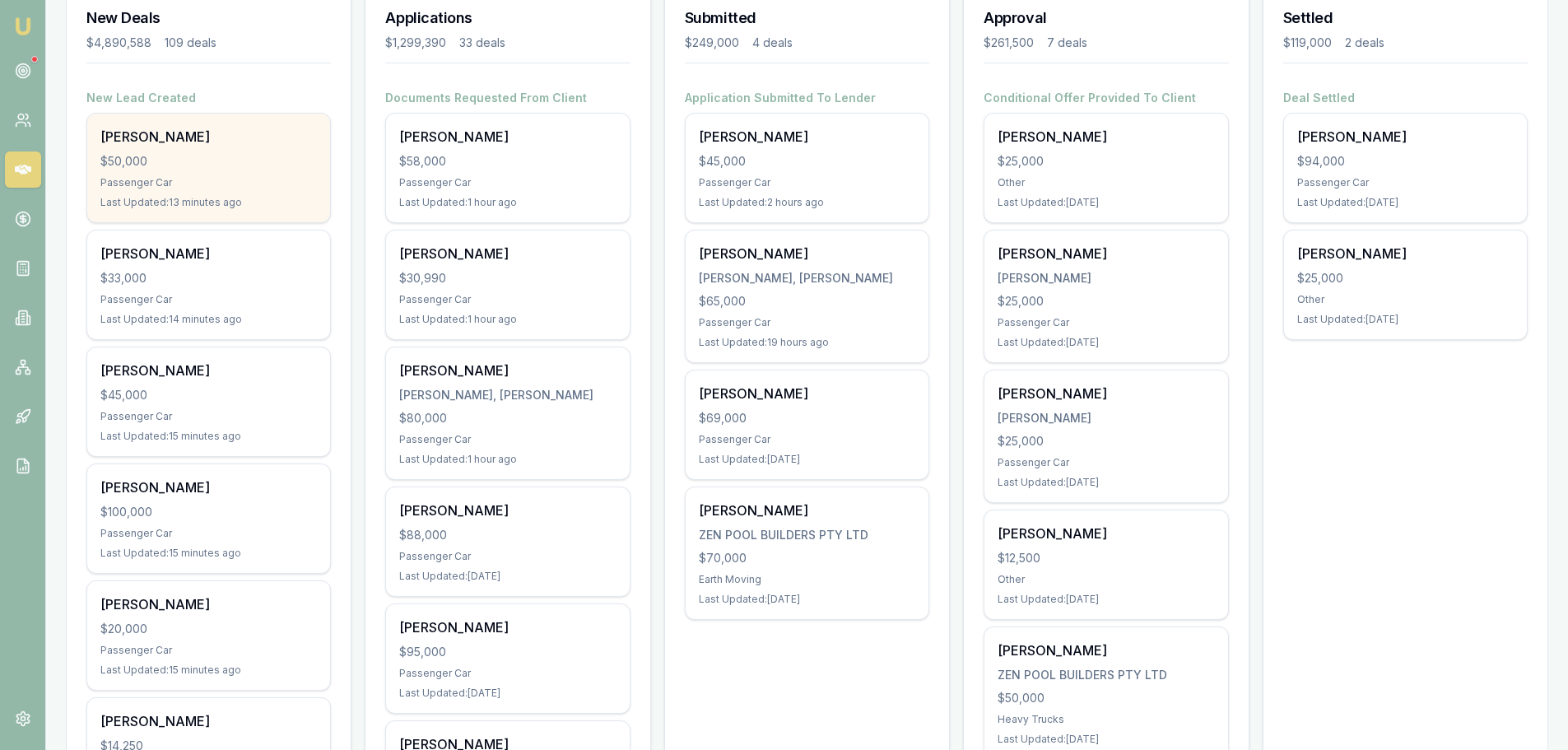
click at [227, 183] on div "Passenger Car" at bounding box center [209, 183] width 217 height 13
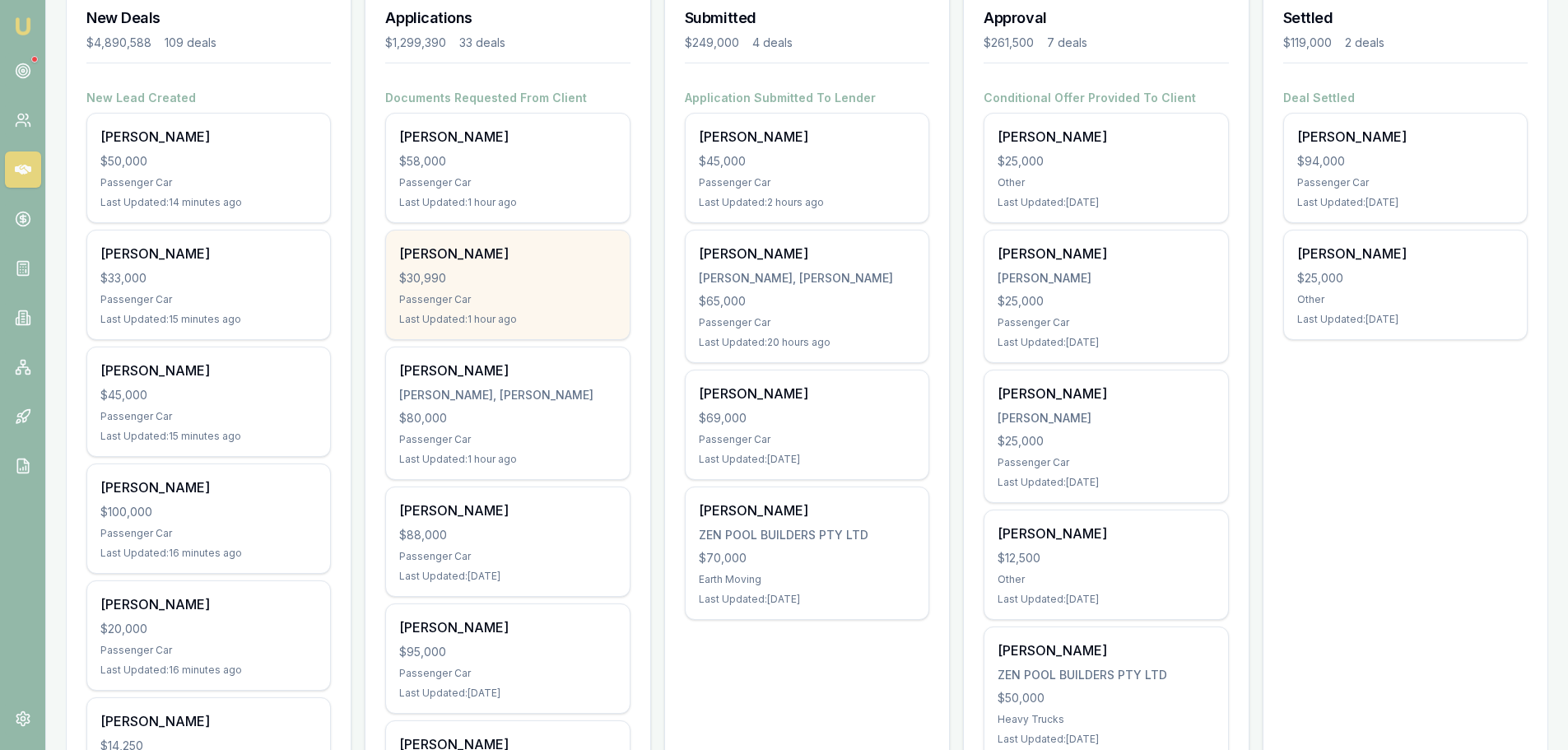
click at [540, 267] on div "[PERSON_NAME] $30,990 Passenger Car Last Updated: 1 hour ago" at bounding box center [507, 284] width 242 height 108
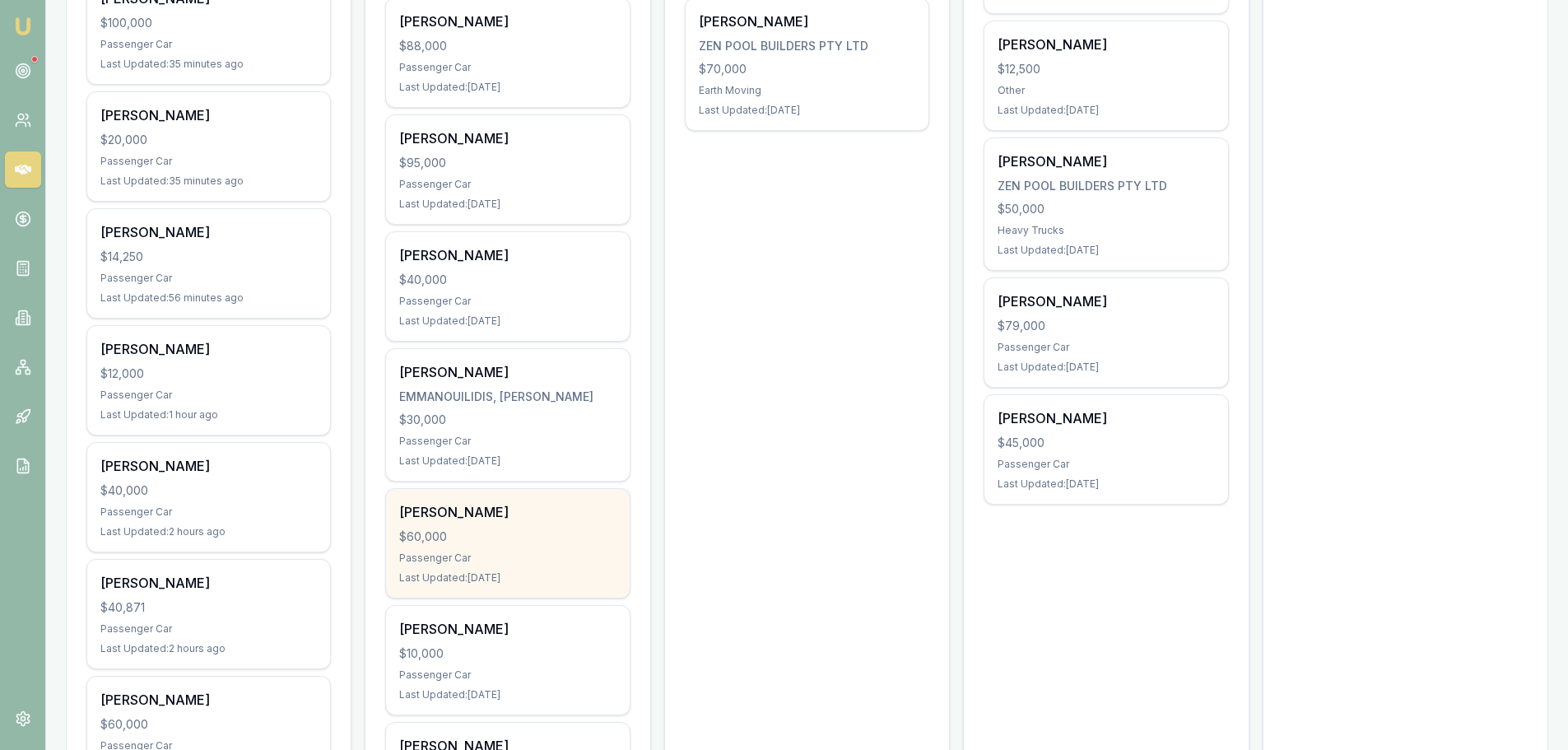
scroll to position [329, 0]
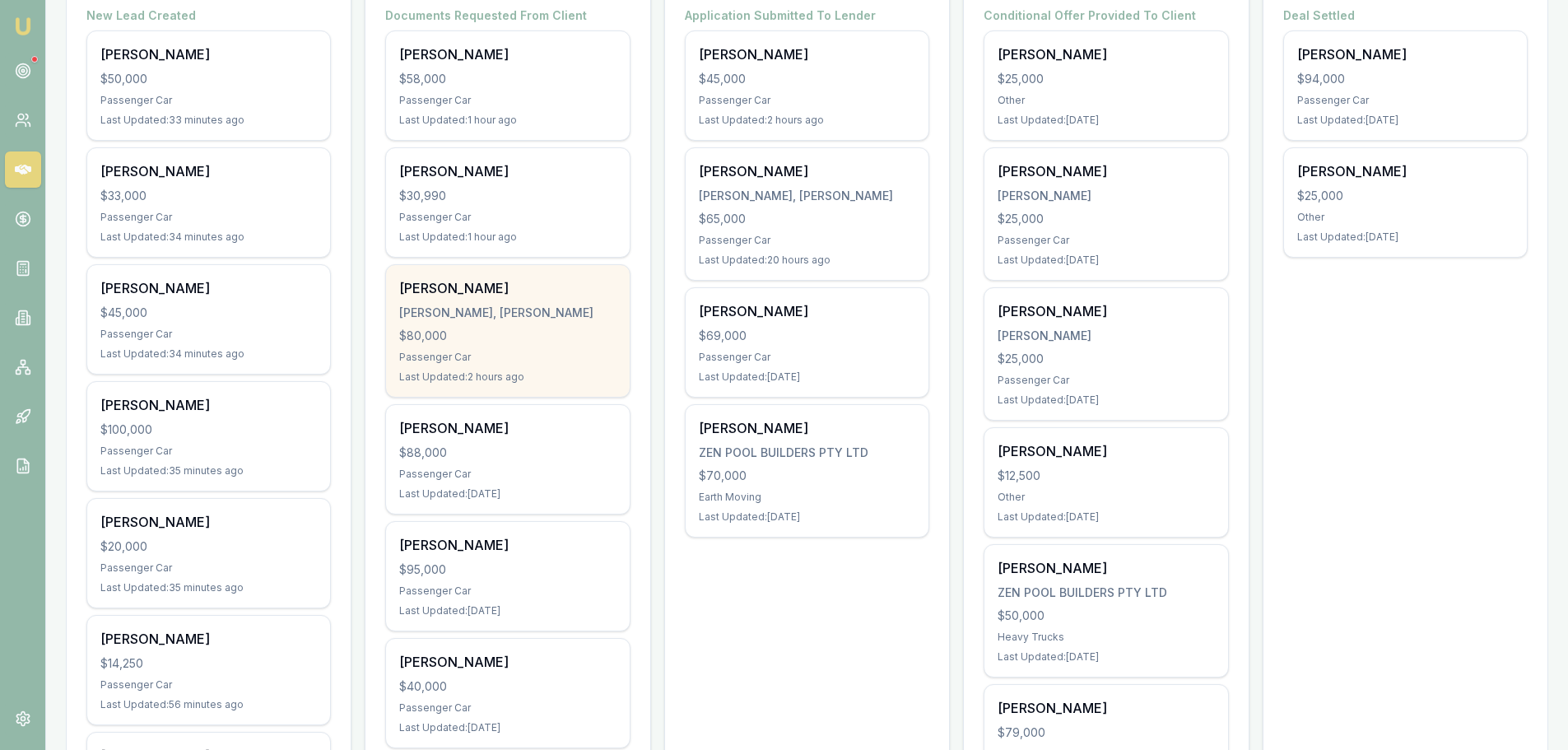
click at [482, 312] on div "[PERSON_NAME], [PERSON_NAME]" at bounding box center [508, 312] width 217 height 16
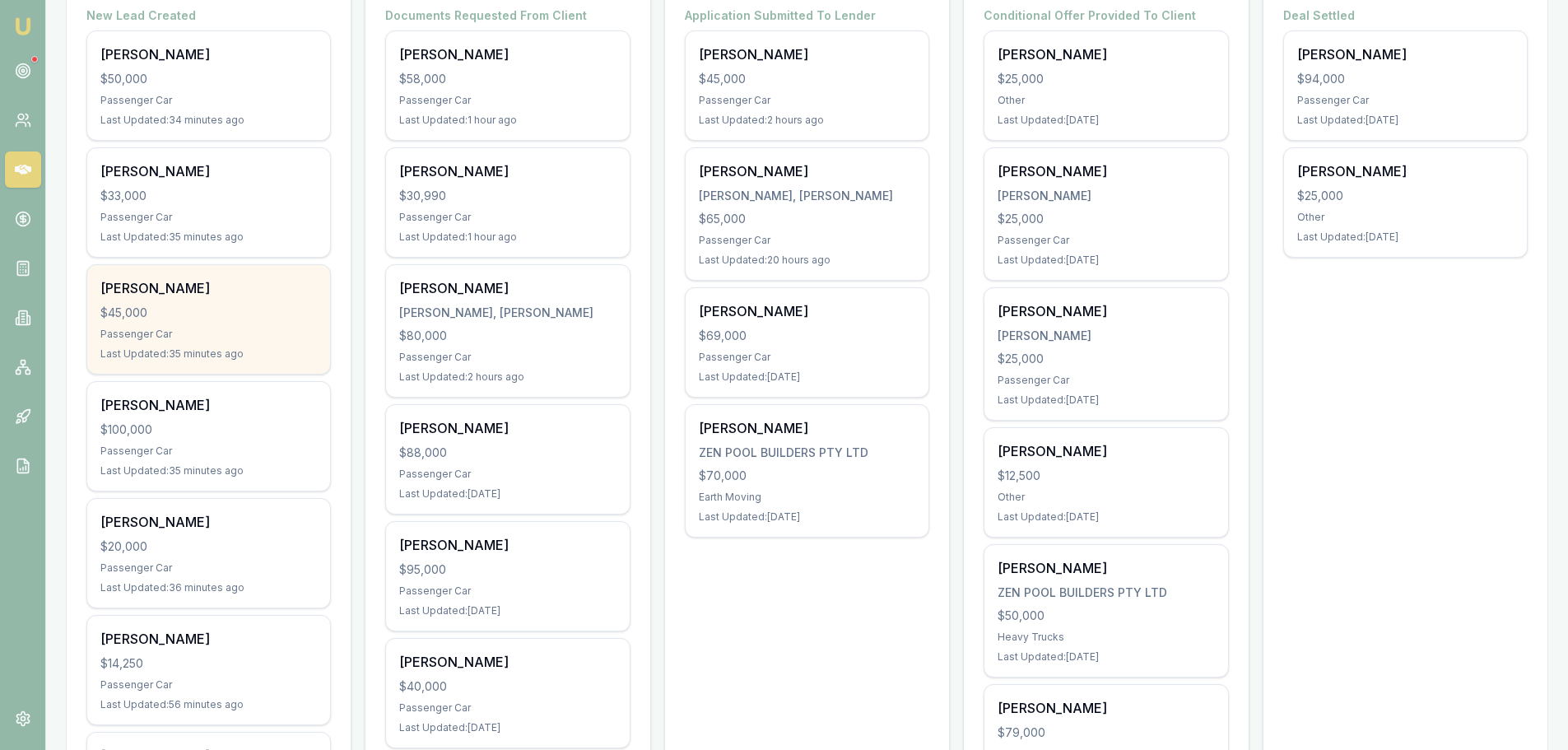
scroll to position [0, 0]
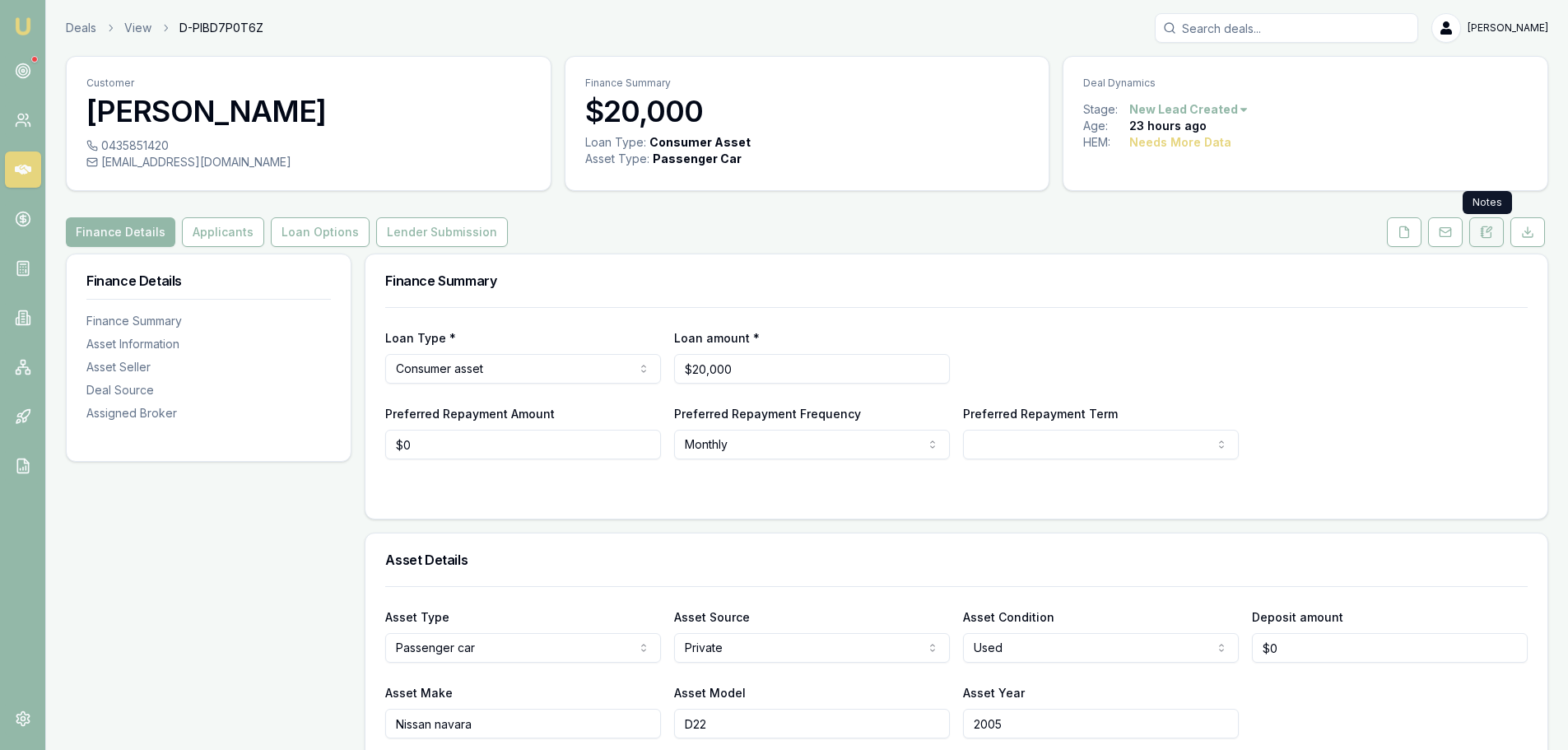
click at [1481, 233] on icon at bounding box center [1481, 233] width 3 height 0
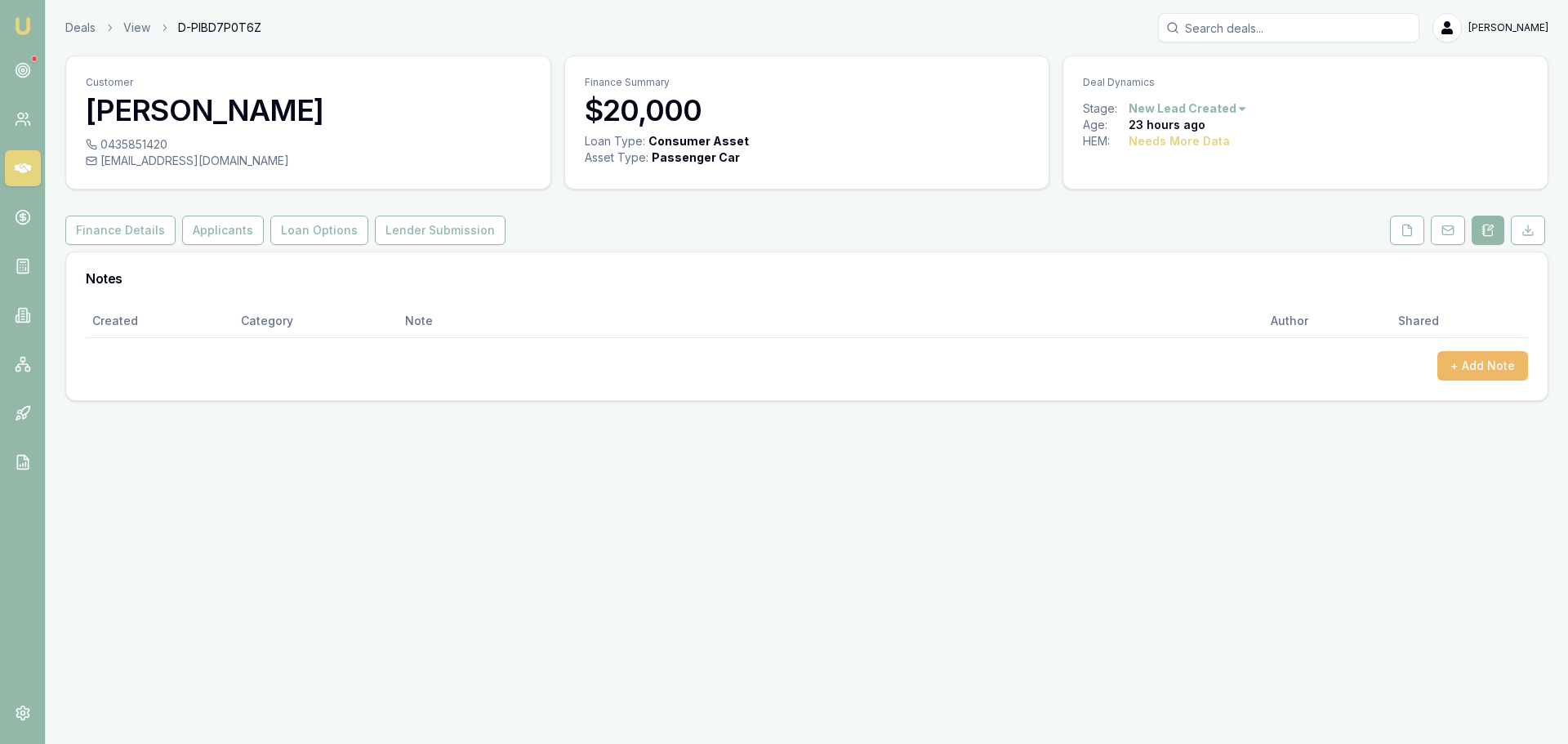
click at [1476, 367] on button "+ Add Note" at bounding box center [1483, 365] width 91 height 29
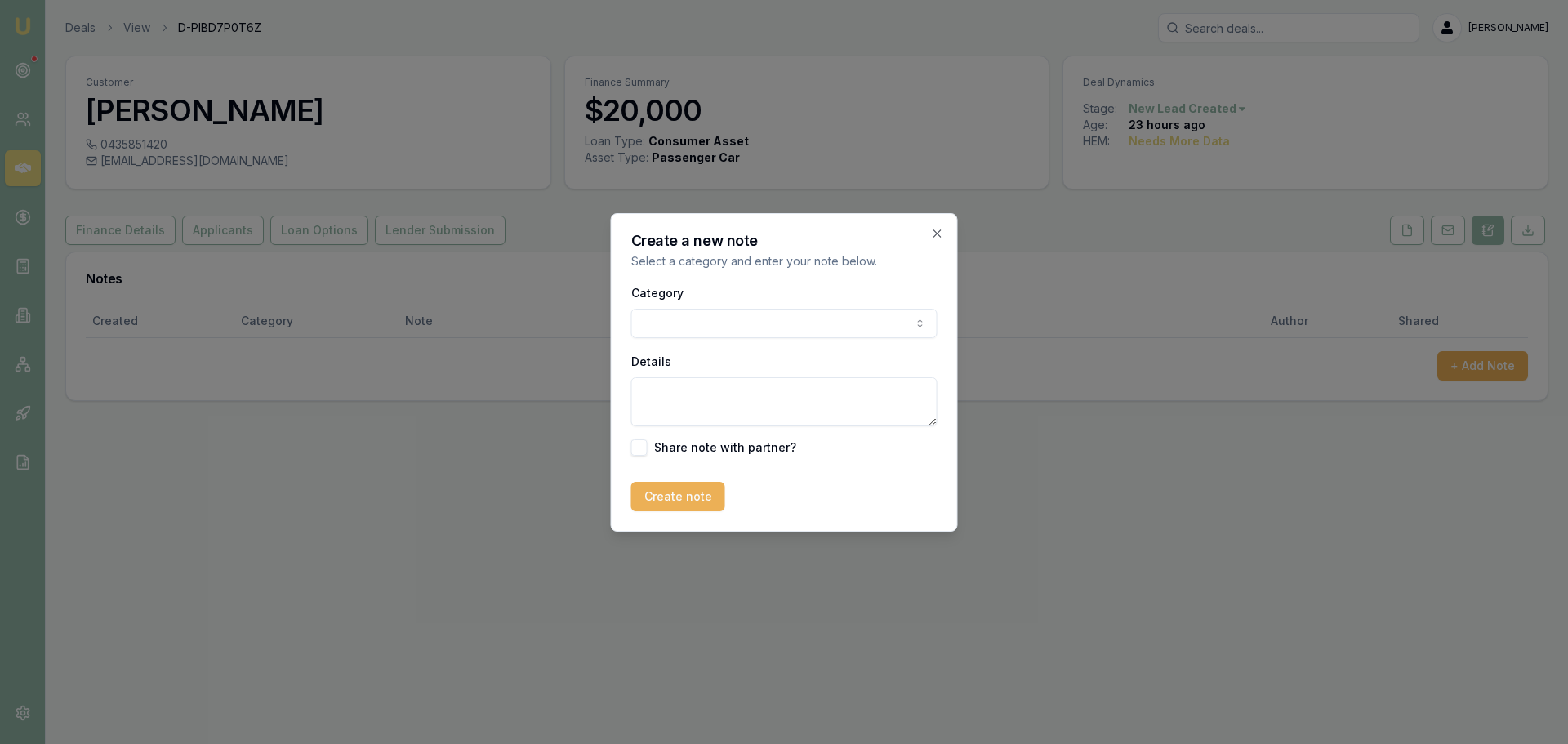
click at [909, 339] on div "Category General notes Attempted contact Follow up reminder Initial discussion …" at bounding box center [784, 370] width 307 height 174
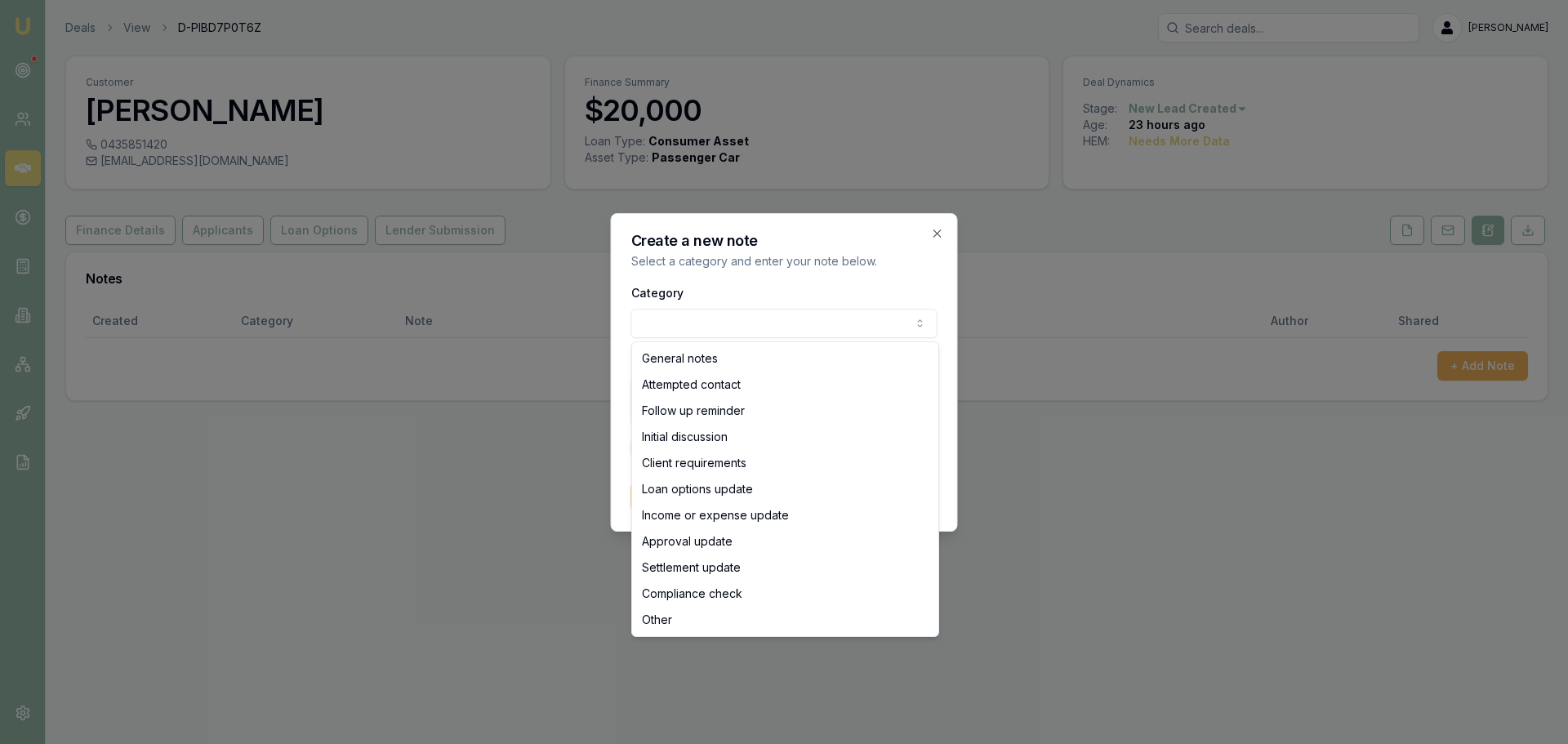
click at [729, 322] on body "Emu Broker Deals View D-PIBD7P0T6Z [PERSON_NAME] Shield Toggle Menu Customer [P…" at bounding box center [784, 372] width 1568 height 744
select select "ATTEMPTED_CONTACT"
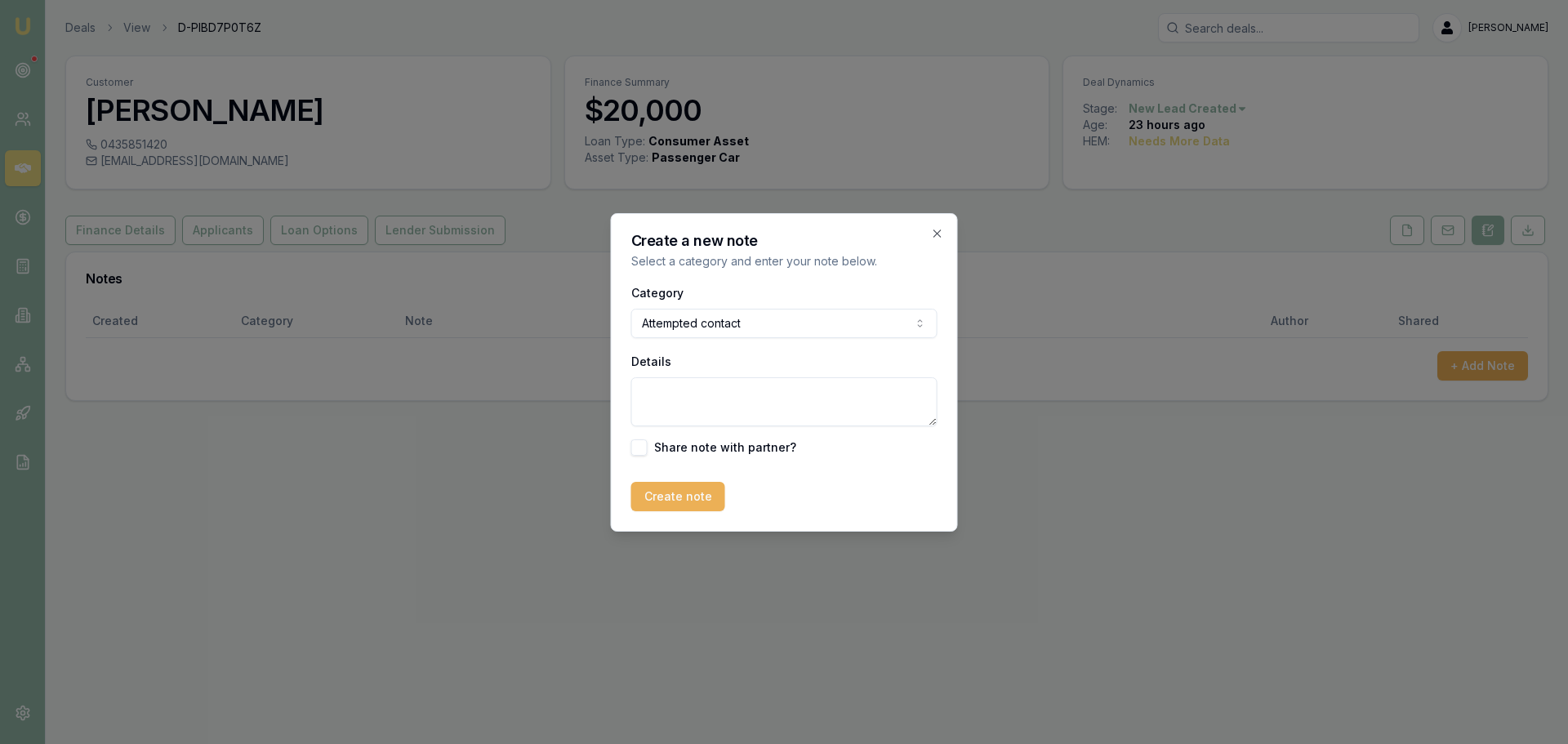
click at [713, 402] on textarea "Details" at bounding box center [784, 402] width 307 height 49
type textarea "sent intro text"
click at [698, 494] on button "Create note" at bounding box center [678, 496] width 94 height 29
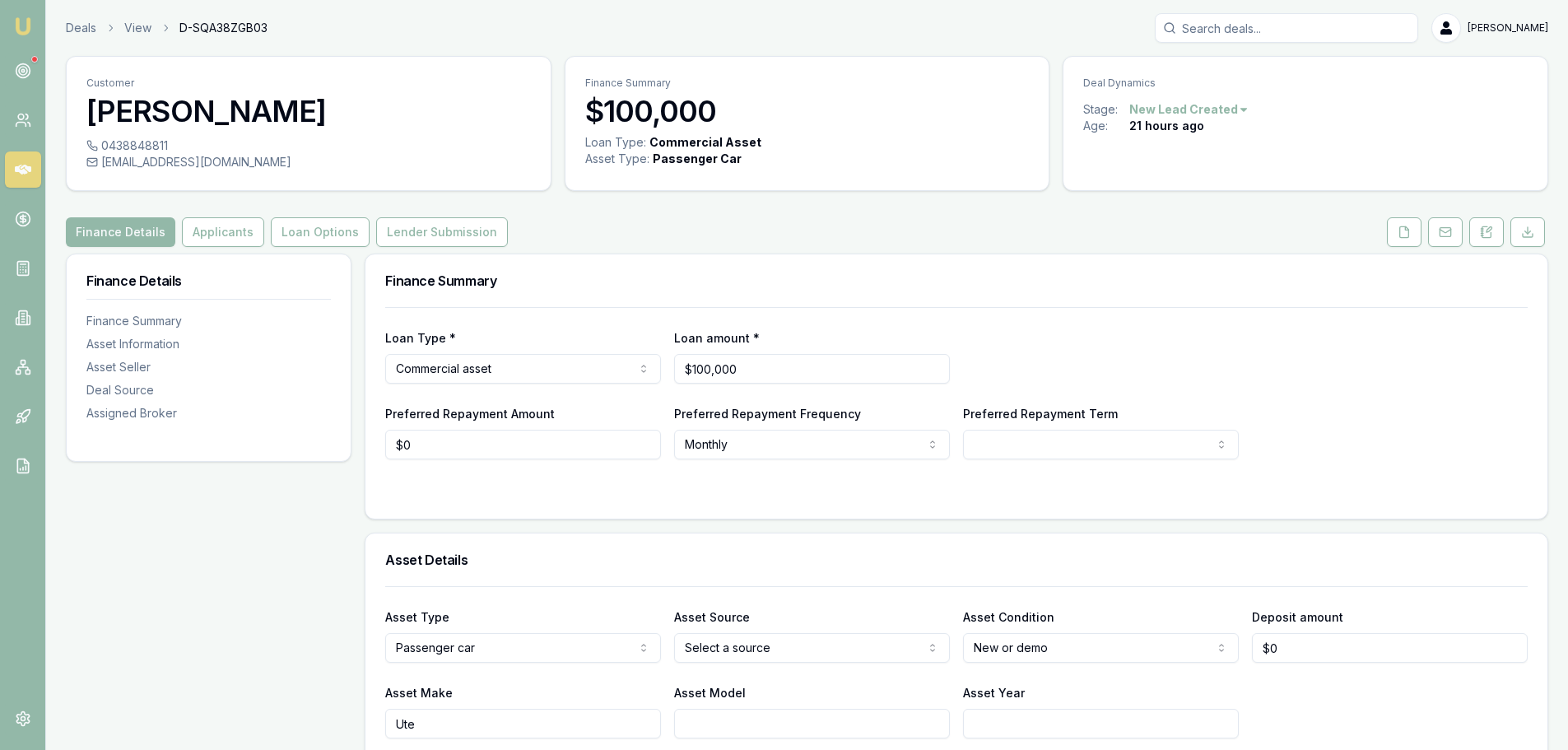
click at [1481, 245] on button at bounding box center [1486, 232] width 34 height 29
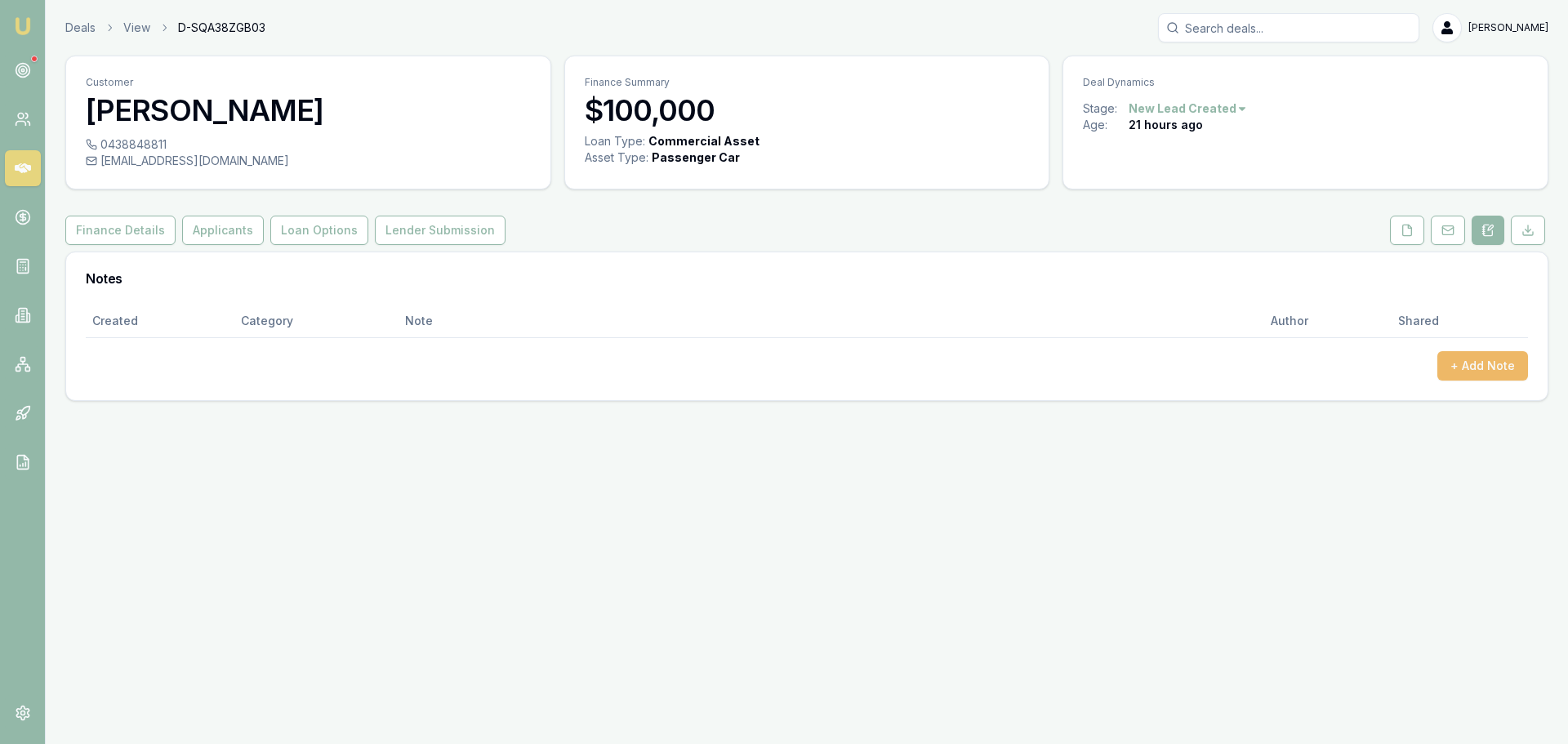
click at [1482, 366] on button "+ Add Note" at bounding box center [1483, 365] width 91 height 29
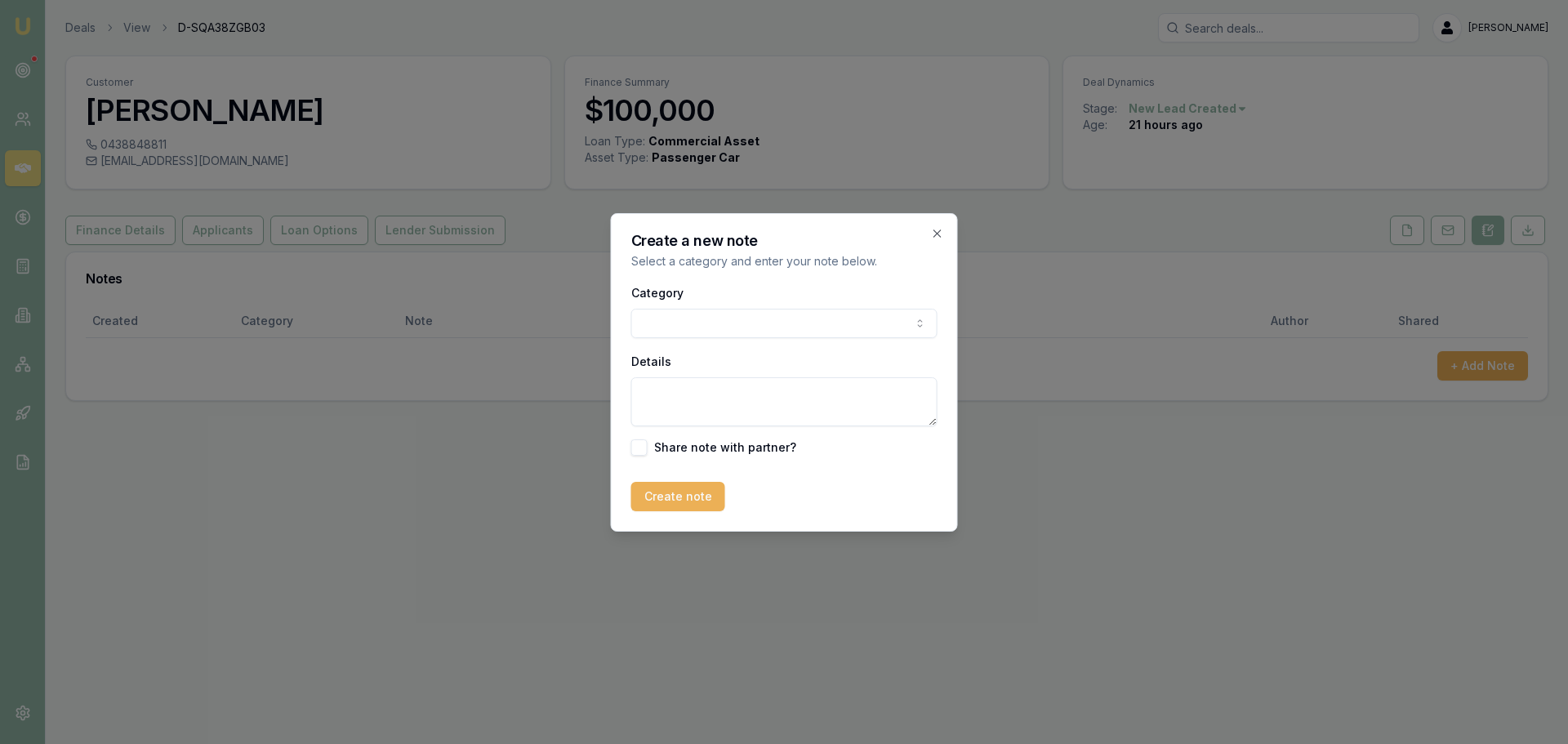
click at [865, 322] on body "Emu Broker Deals View D-SQA38ZGB03 [PERSON_NAME] Toggle Menu Customer [PERSON_N…" at bounding box center [784, 372] width 1568 height 744
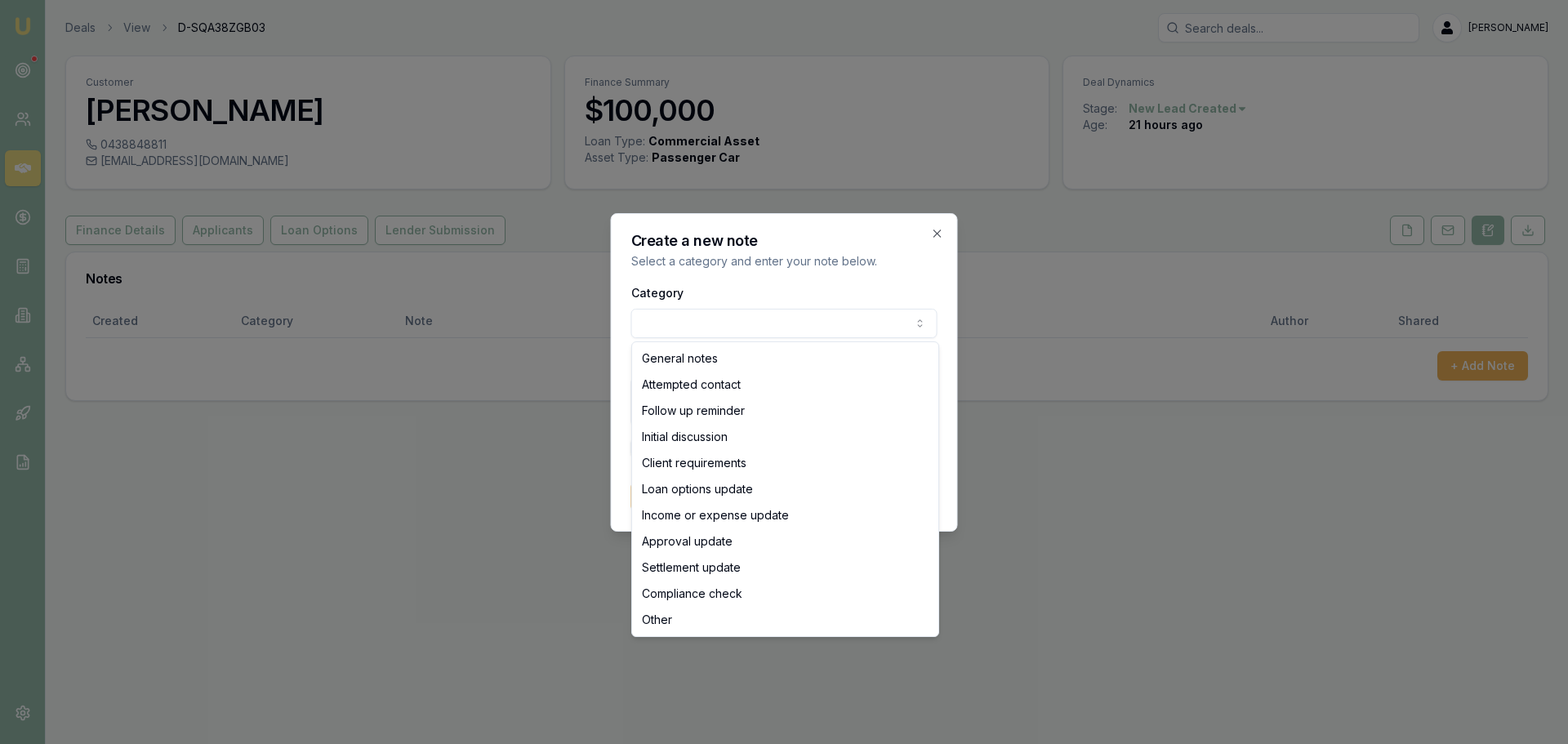
select select "ATTEMPTED_CONTACT"
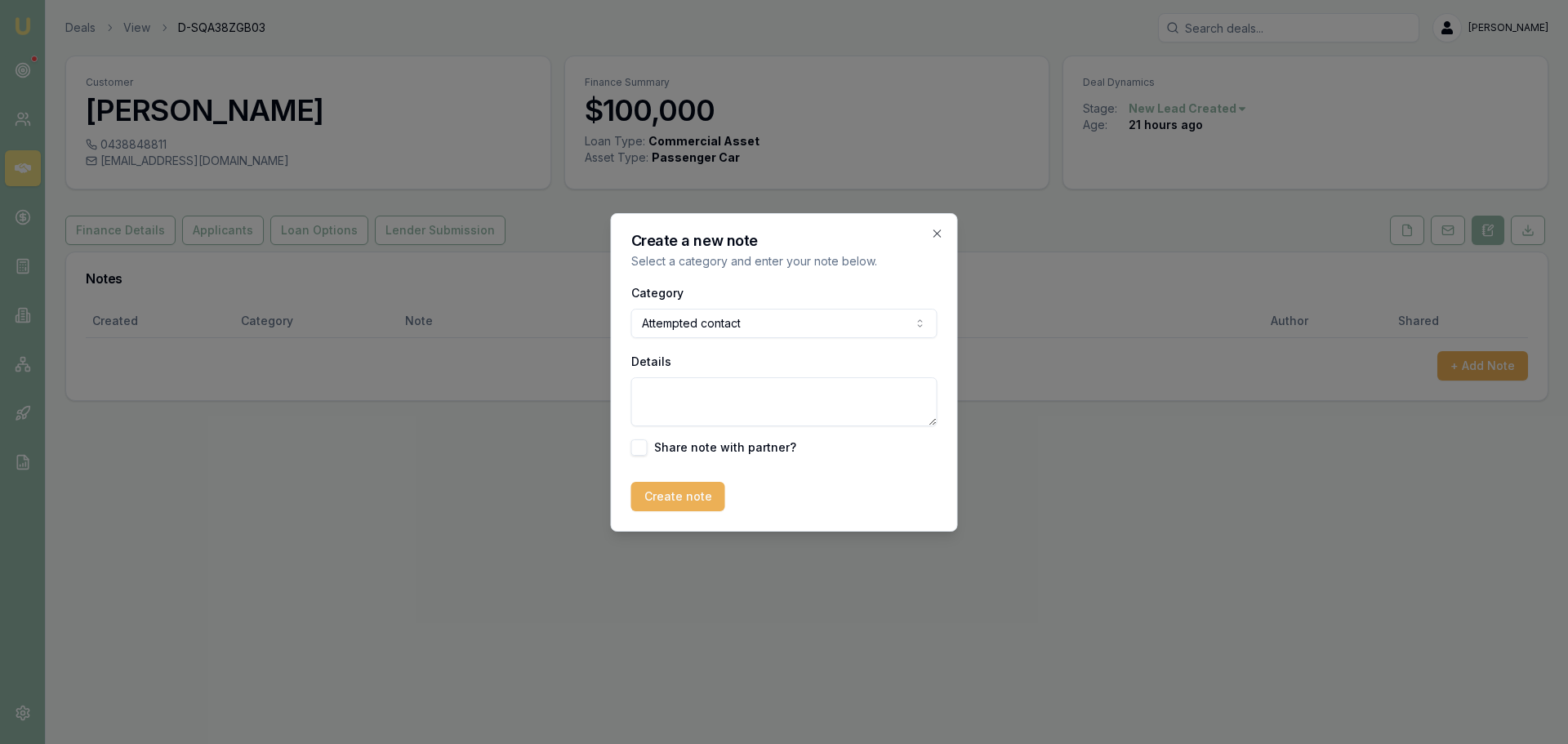
click at [733, 405] on textarea "Details" at bounding box center [784, 402] width 307 height 49
type textarea "sent intro text"
click at [687, 484] on button "Create note" at bounding box center [678, 496] width 94 height 29
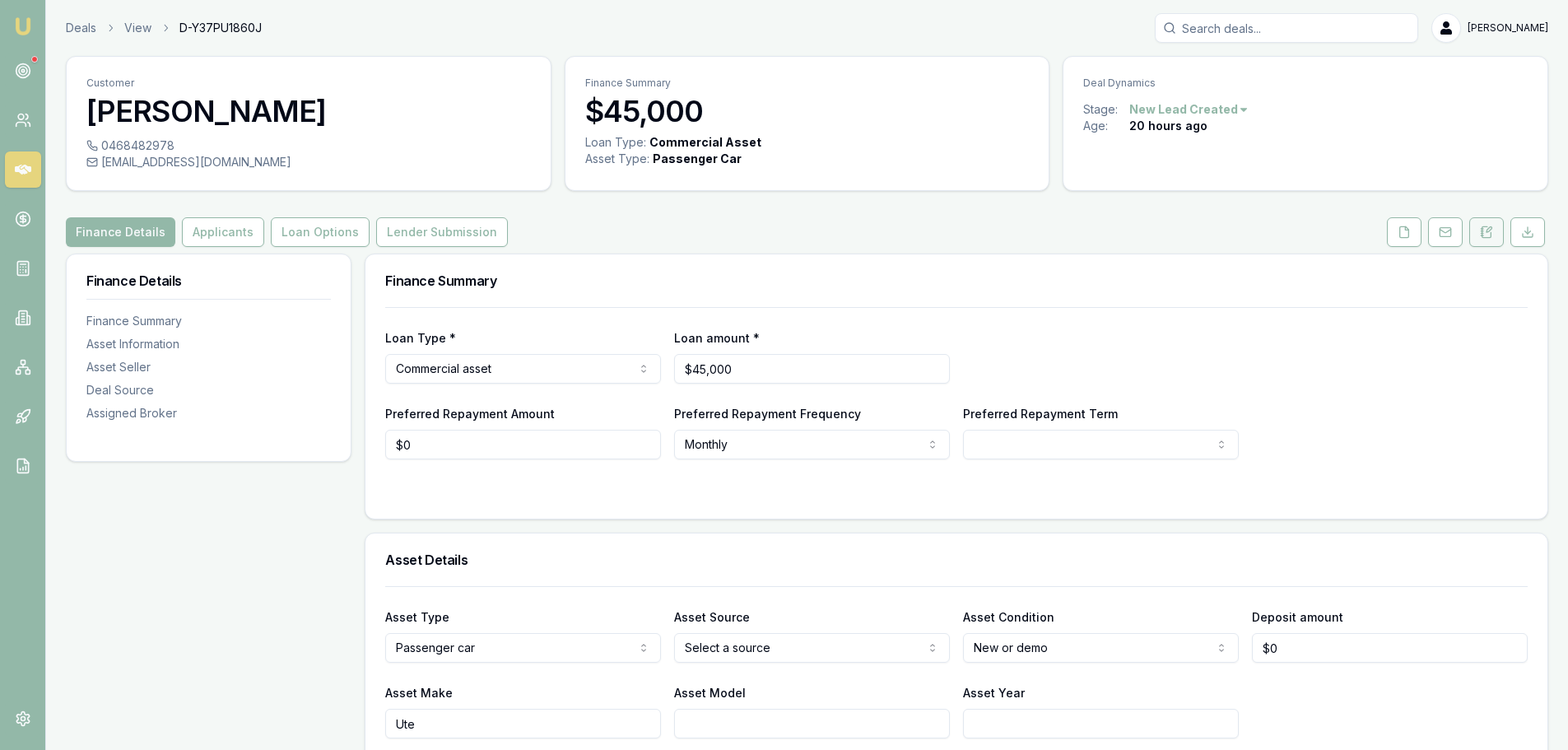
click at [1491, 230] on icon at bounding box center [1489, 229] width 5 height 5
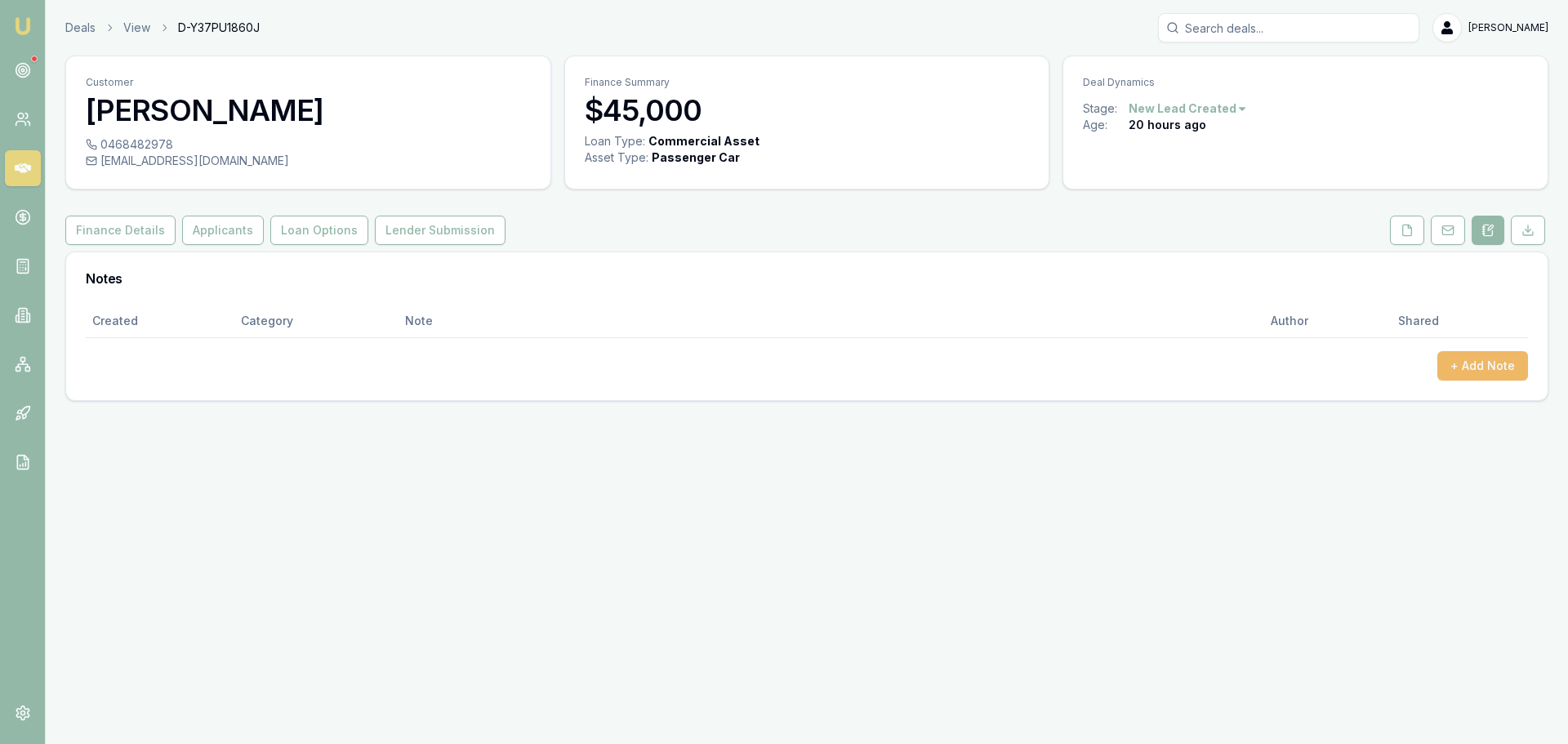
click at [1464, 368] on button "+ Add Note" at bounding box center [1483, 365] width 91 height 29
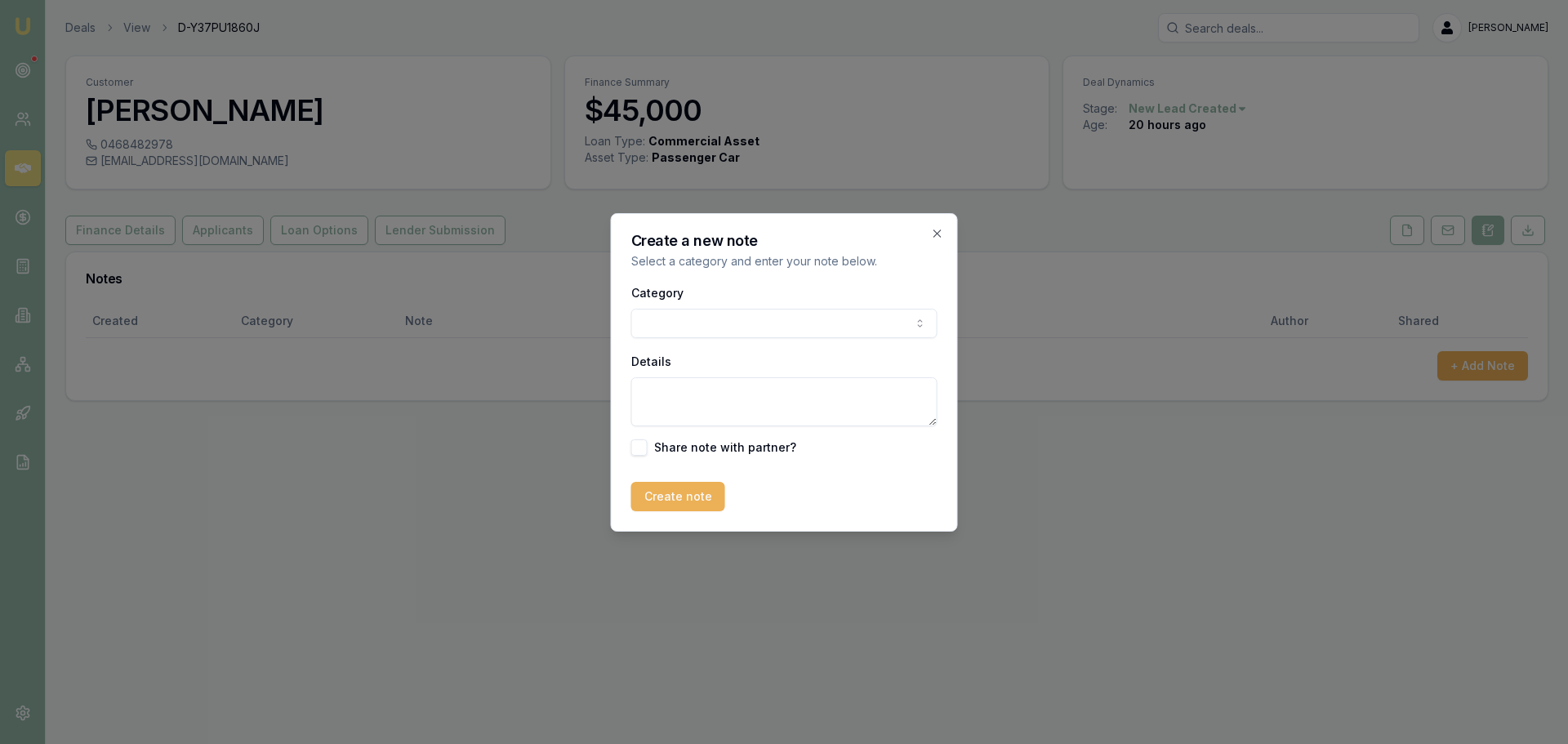
click at [909, 330] on body "Emu Broker Deals View D-Y37PU1860J Erin Shield Toggle Menu Customer Seamus Brow…" at bounding box center [784, 372] width 1568 height 744
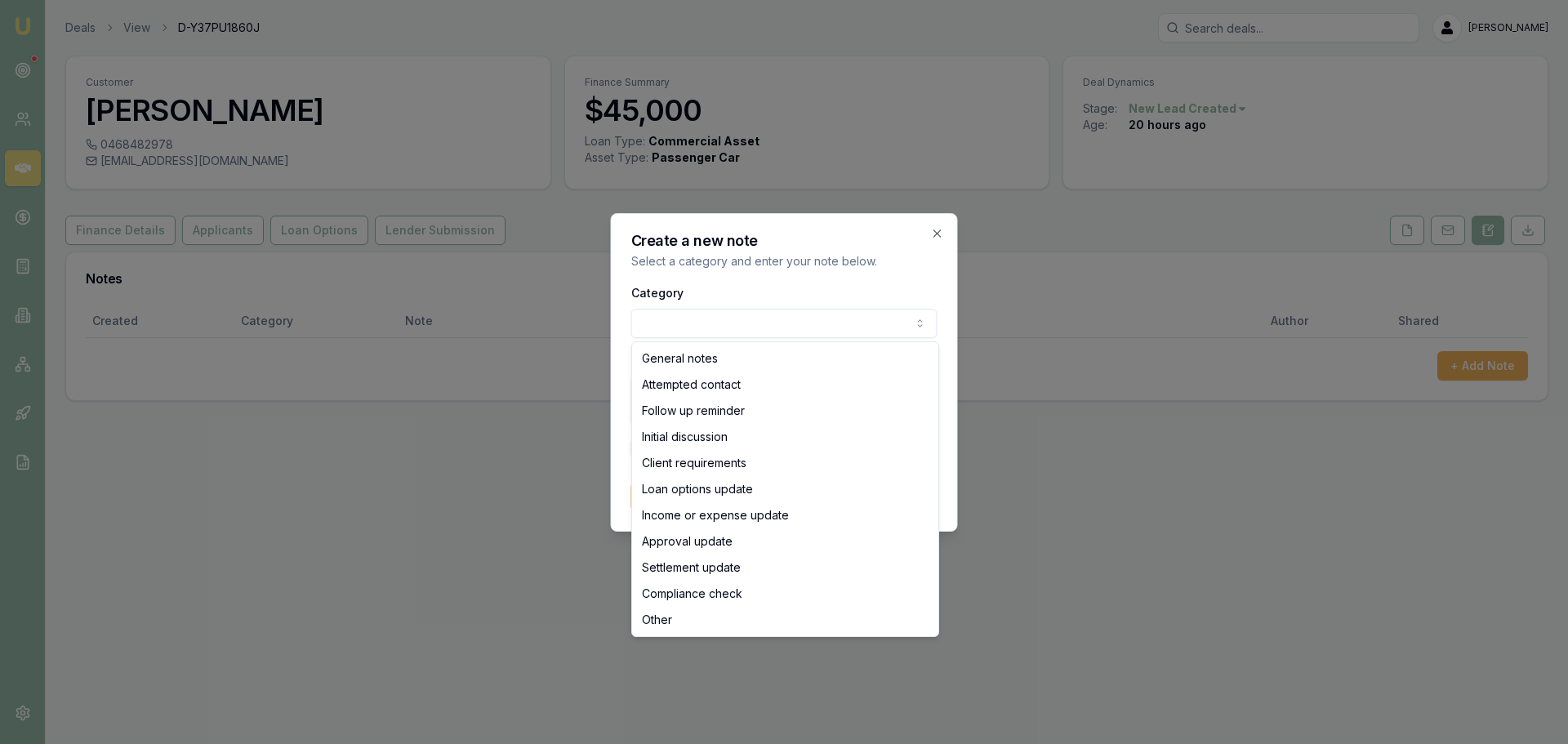
select select "ATTEMPTED_CONTACT"
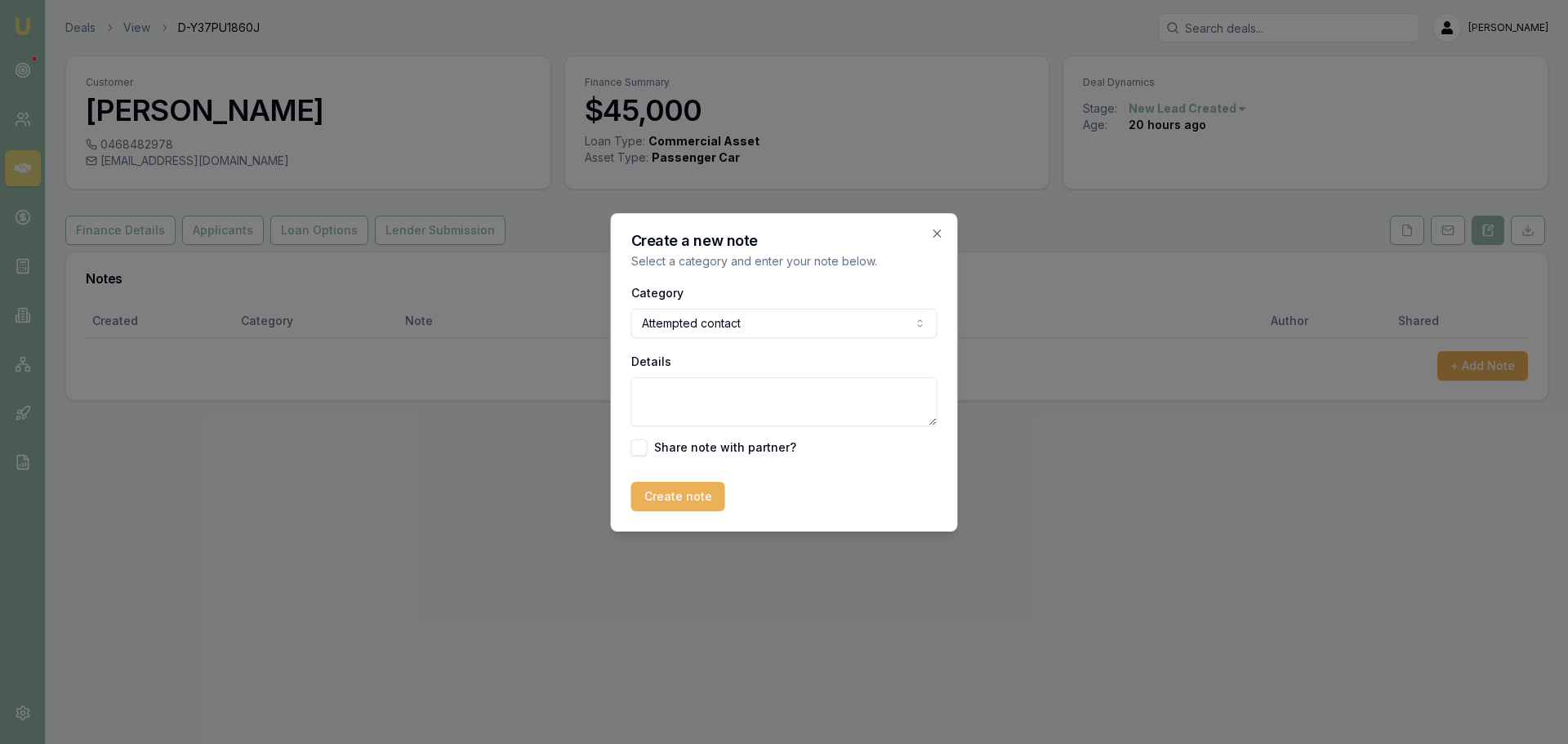
click at [696, 390] on textarea "Details" at bounding box center [784, 402] width 307 height 49
type textarea "sent intro text"
click at [683, 500] on button "Create note" at bounding box center [678, 496] width 94 height 29
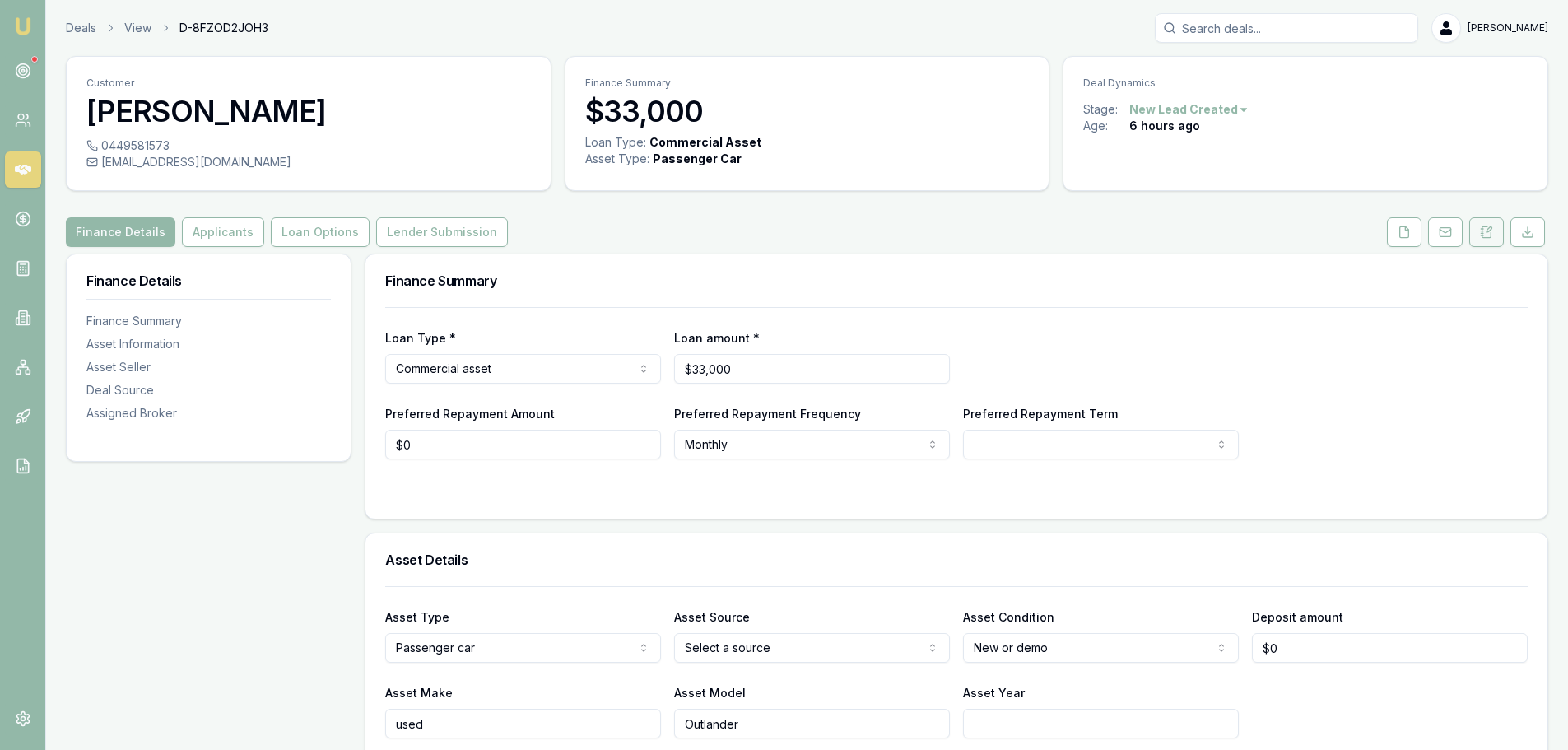
click at [1486, 240] on button at bounding box center [1486, 232] width 34 height 29
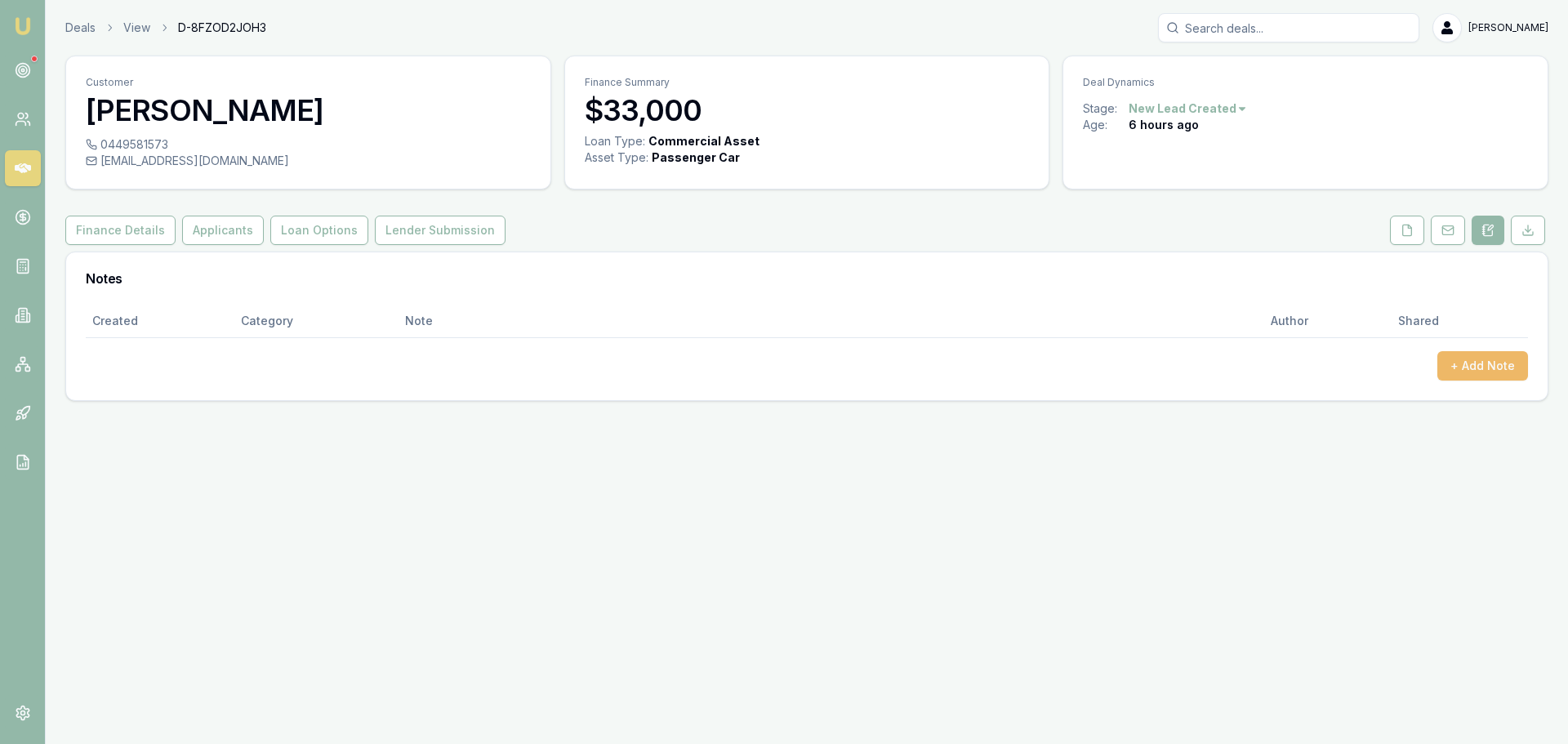
click at [1471, 369] on button "+ Add Note" at bounding box center [1483, 365] width 91 height 29
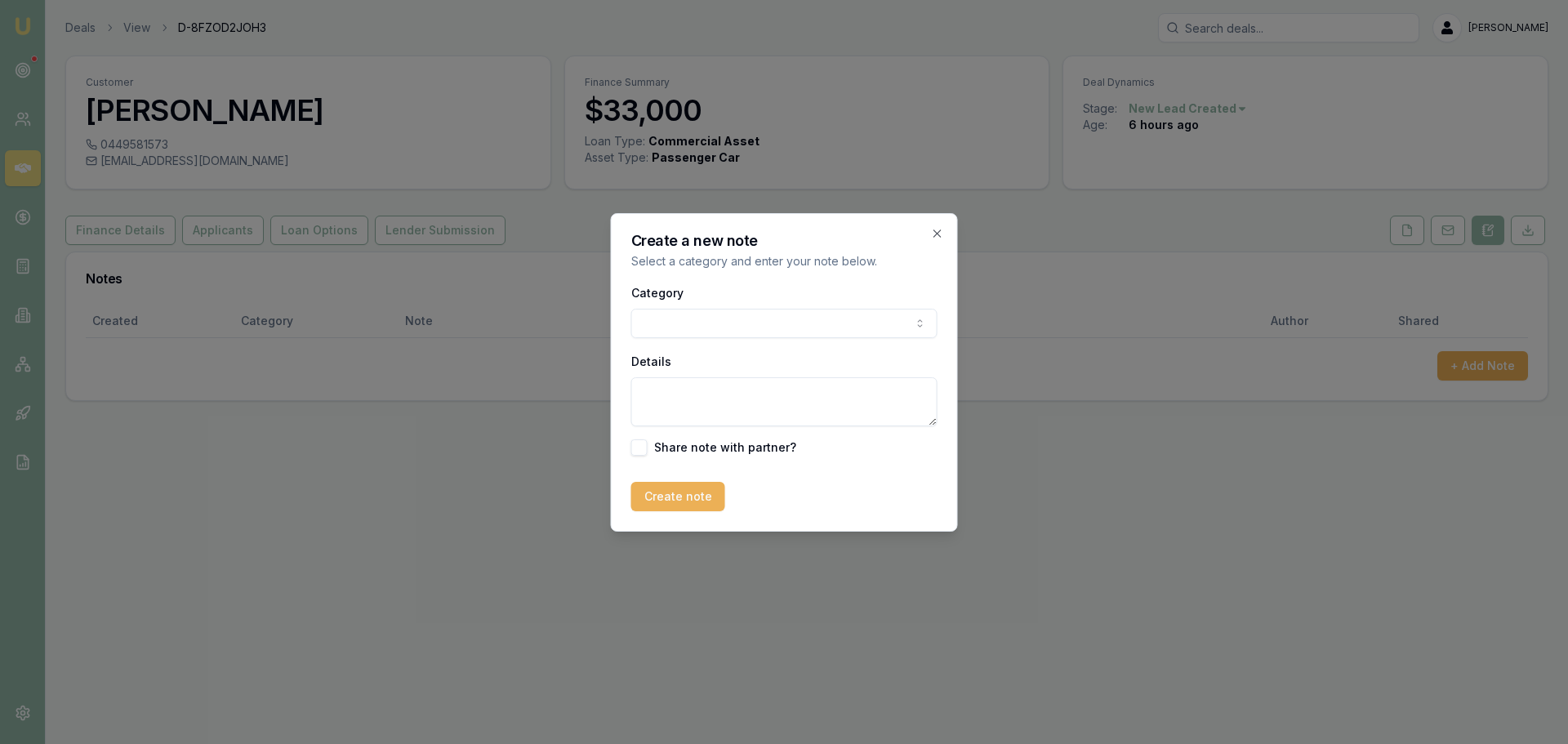
click at [815, 322] on body "Emu Broker Deals View D-8FZOD2JOH3 [PERSON_NAME] Toggle Menu Customer [PERSON_N…" at bounding box center [784, 372] width 1568 height 744
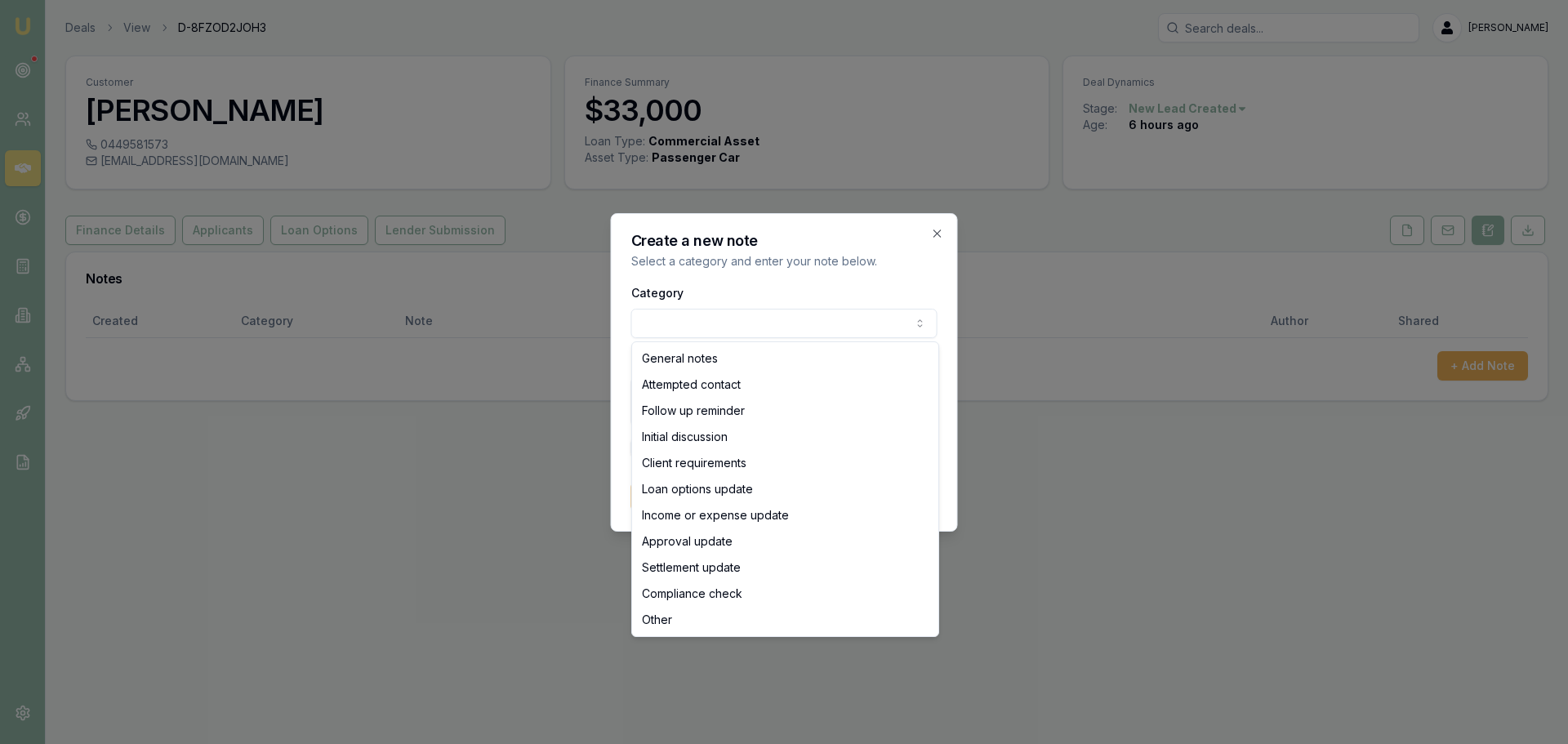
select select "ATTEMPTED_CONTACT"
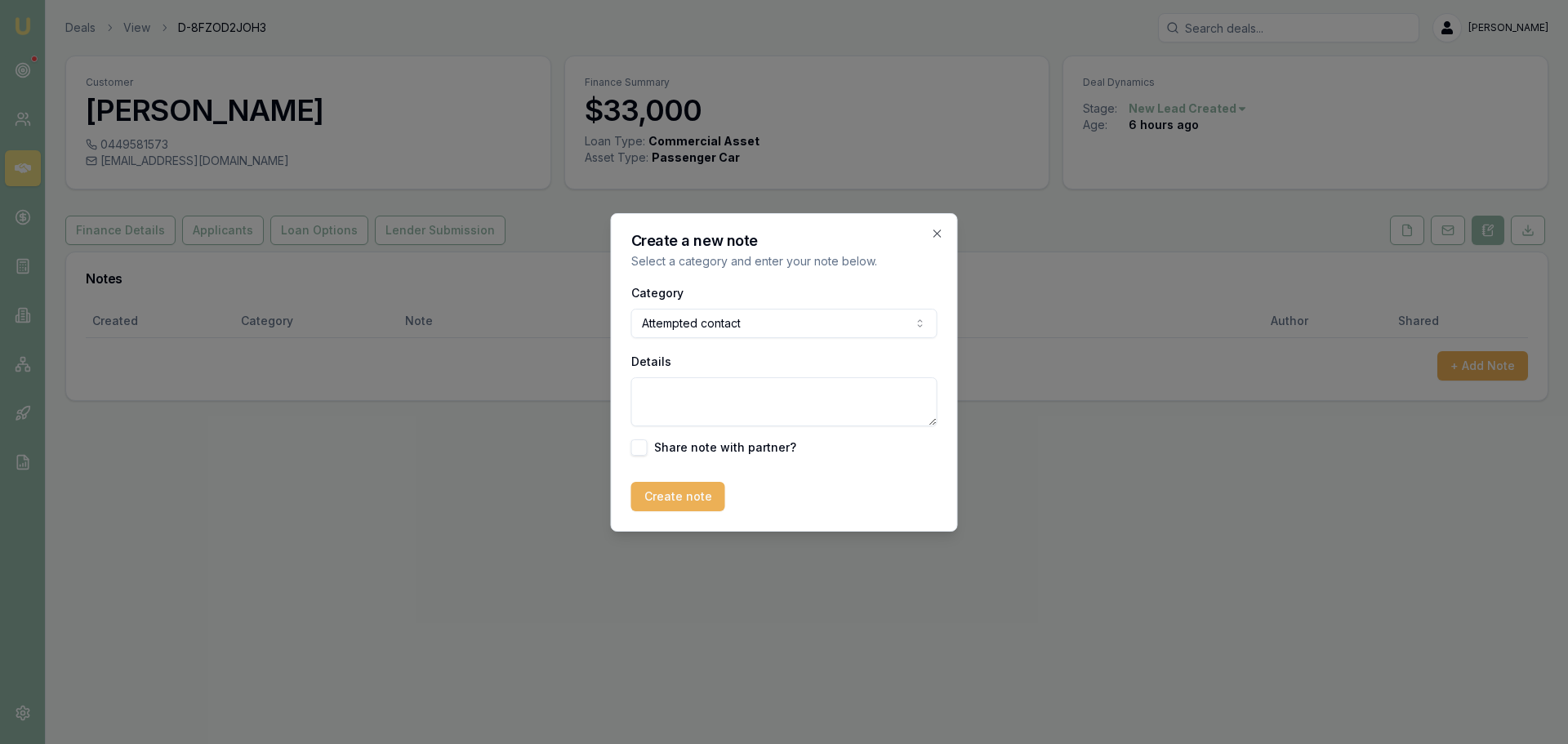
click at [709, 400] on textarea "Details" at bounding box center [784, 402] width 307 height 49
type textarea "sent intro text"
click at [677, 500] on button "Create note" at bounding box center [678, 496] width 94 height 29
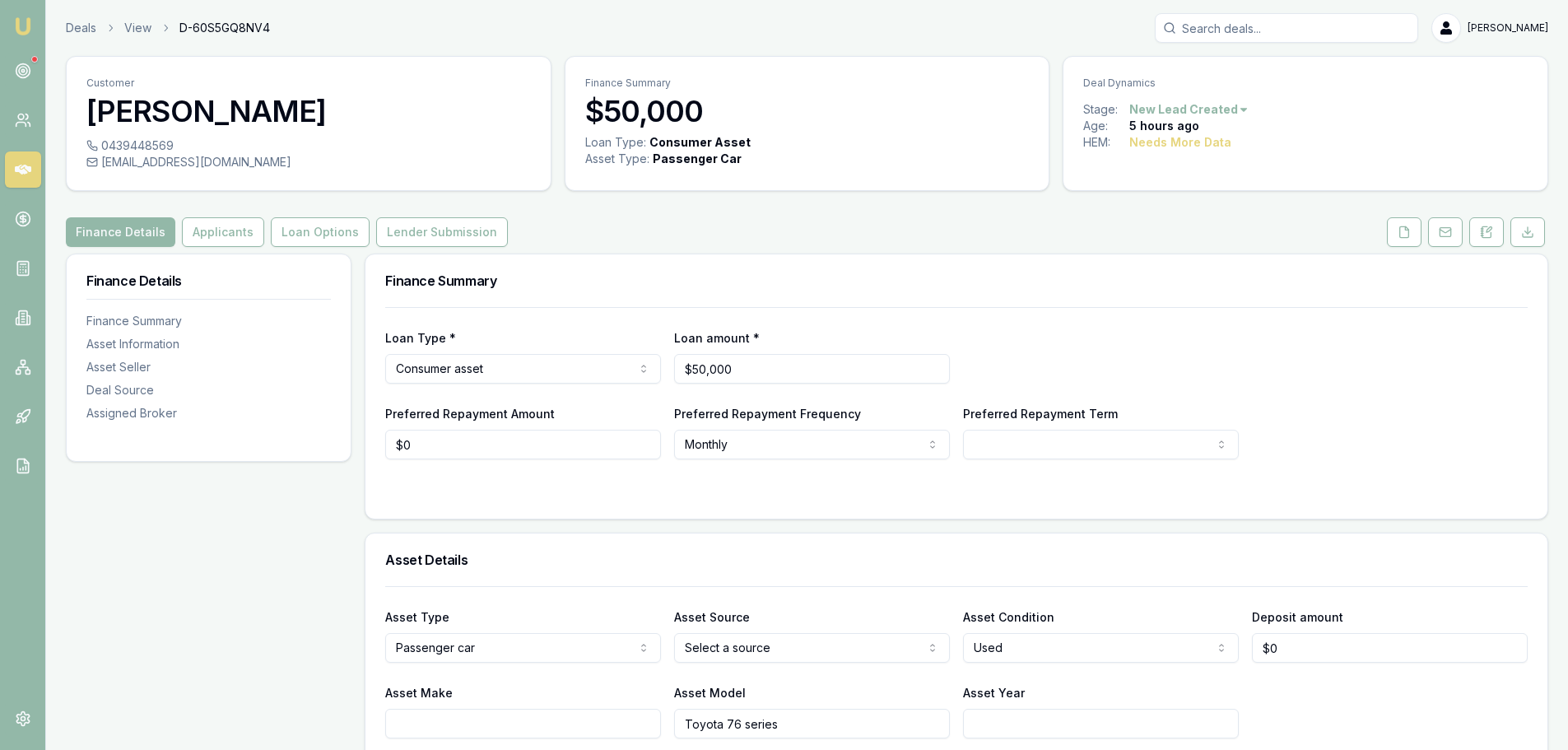
drag, startPoint x: 1483, startPoint y: 228, endPoint x: 1489, endPoint y: 277, distance: 49.4
click at [1484, 228] on icon at bounding box center [1487, 232] width 13 height 13
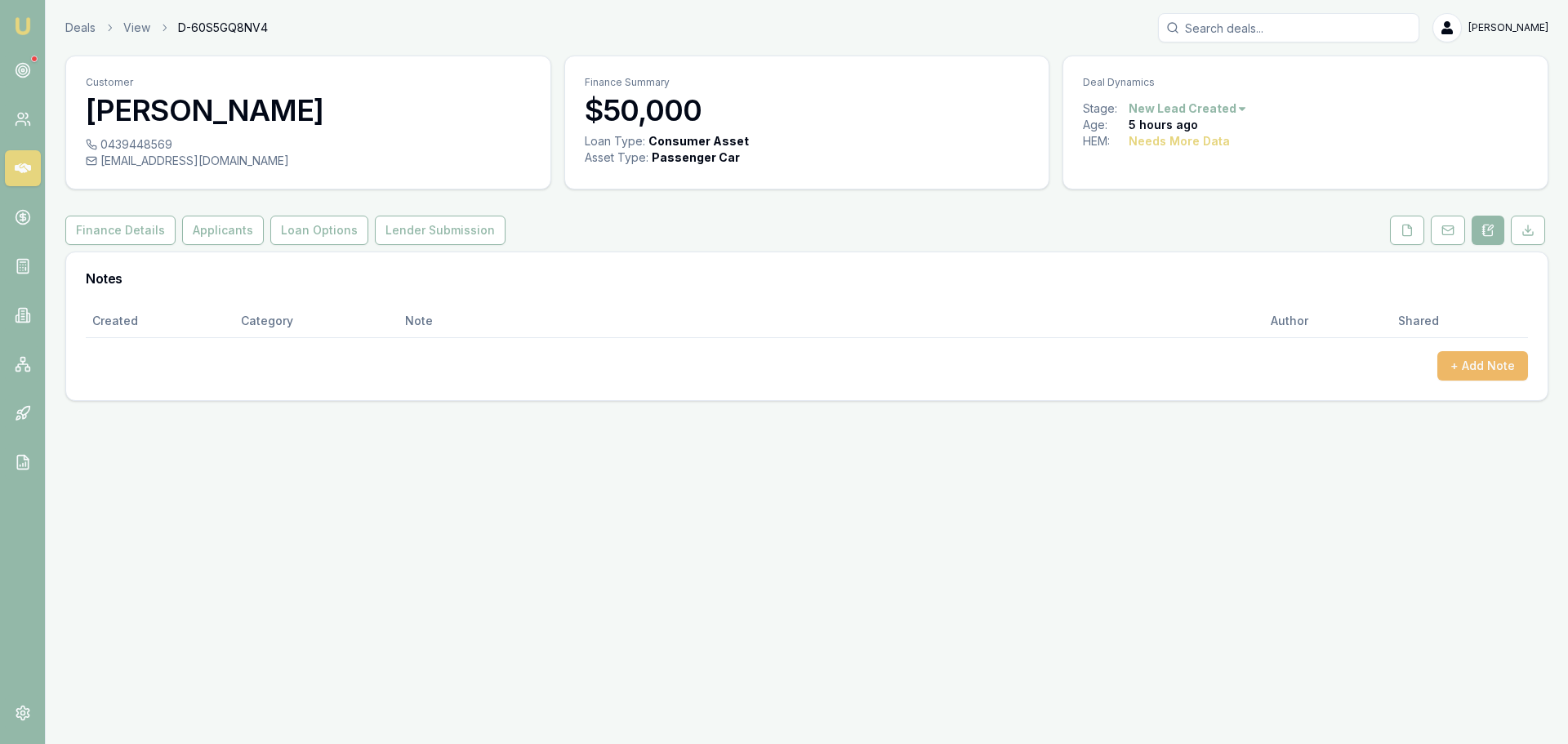
click at [1502, 363] on button "+ Add Note" at bounding box center [1483, 365] width 91 height 29
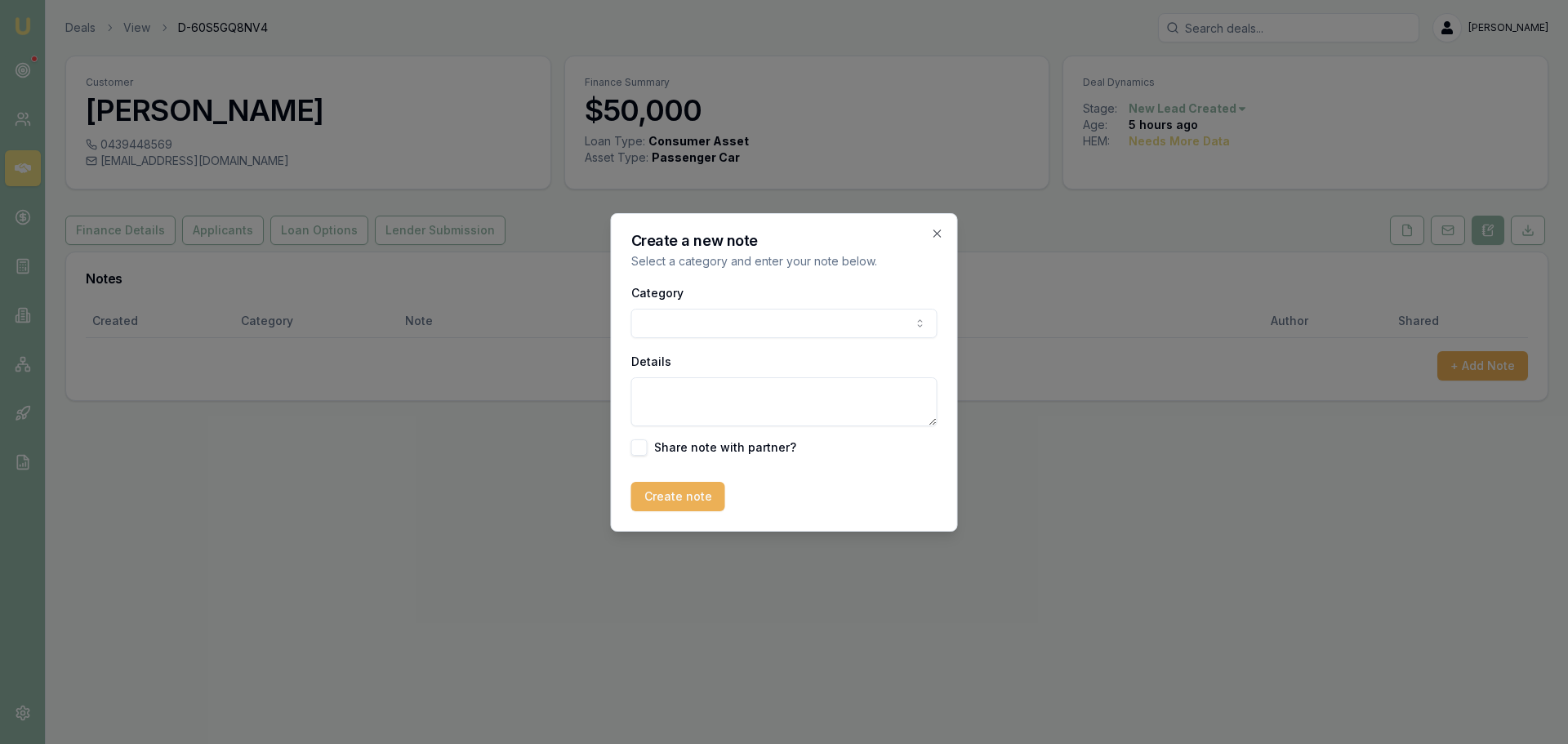
click at [705, 331] on body "Emu Broker Deals View D-60S5GQ8NV4 Erin Shield Toggle Menu Customer Andrew Scot…" at bounding box center [784, 372] width 1568 height 744
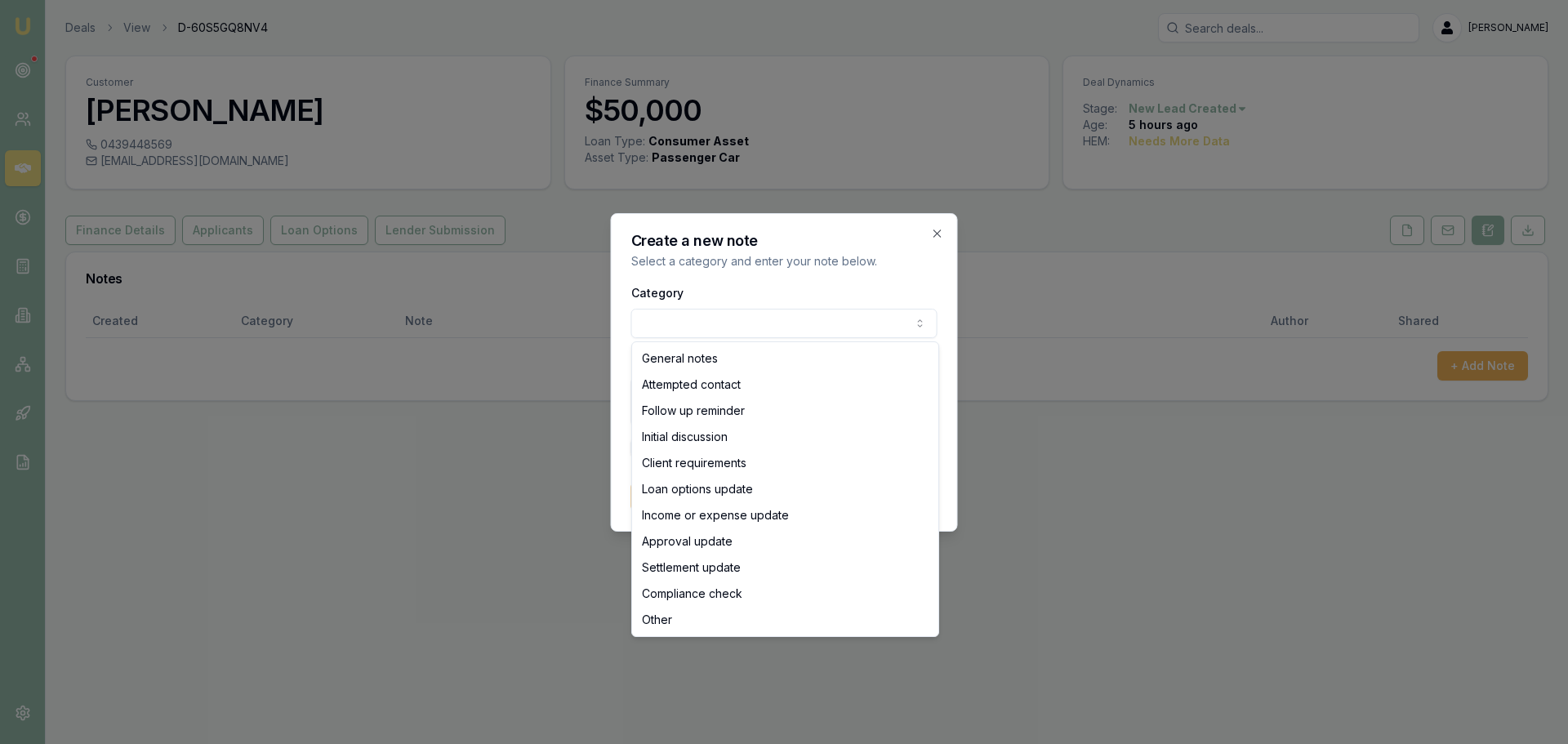
select select "ATTEMPTED_CONTACT"
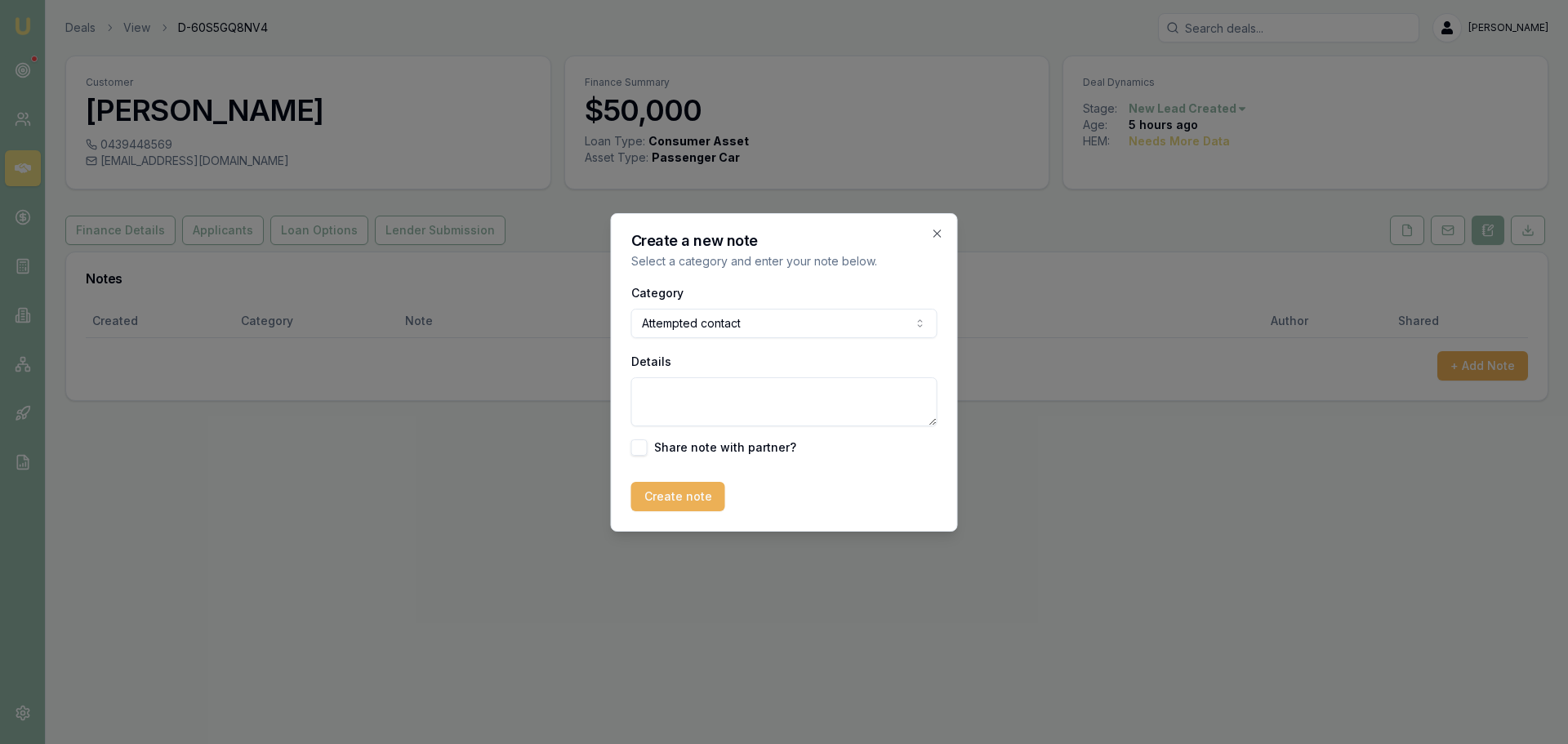
click at [687, 405] on textarea "Details" at bounding box center [784, 402] width 307 height 49
type textarea "sent intro text"
click at [670, 495] on button "Create note" at bounding box center [678, 496] width 94 height 29
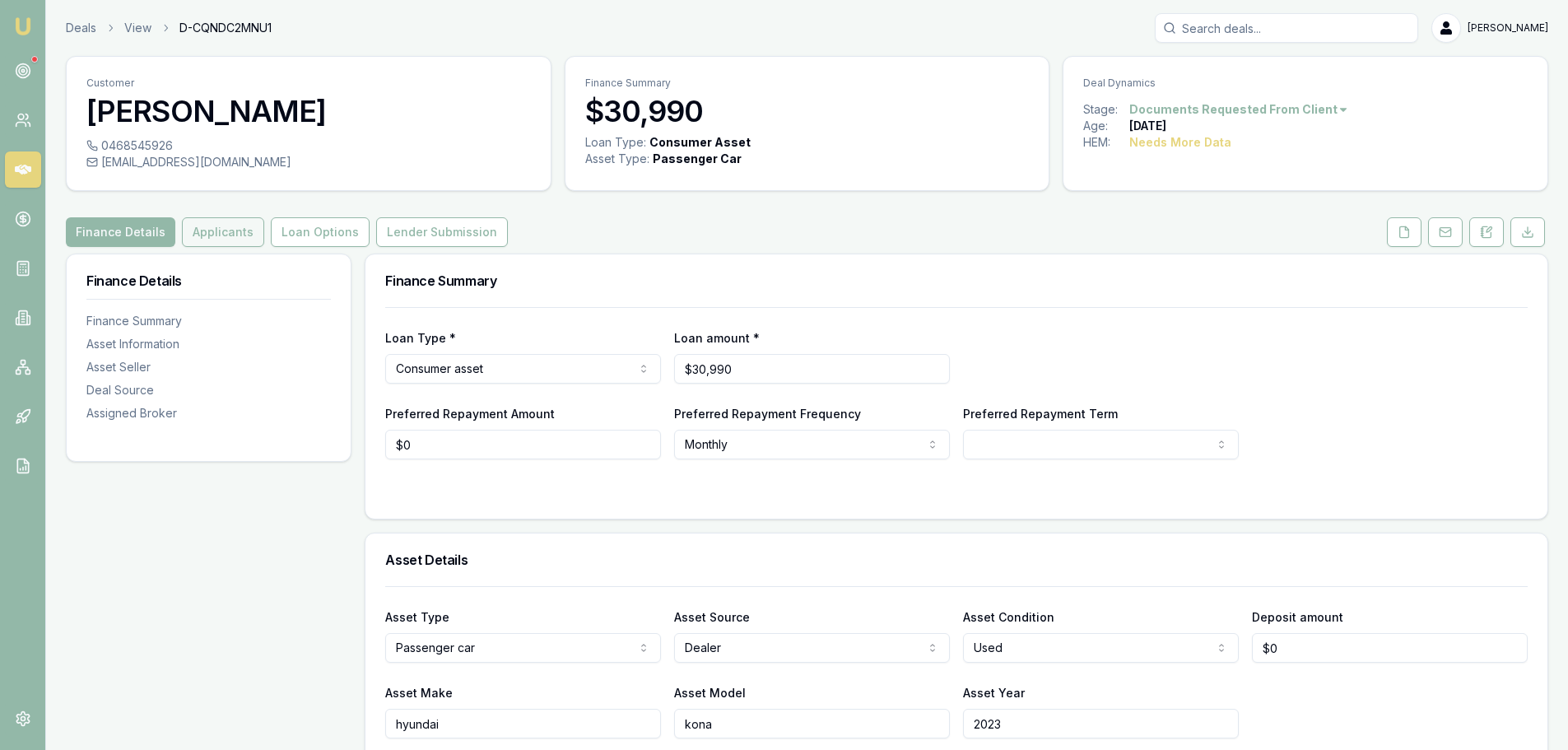
click at [234, 239] on button "Applicants" at bounding box center [223, 232] width 83 height 29
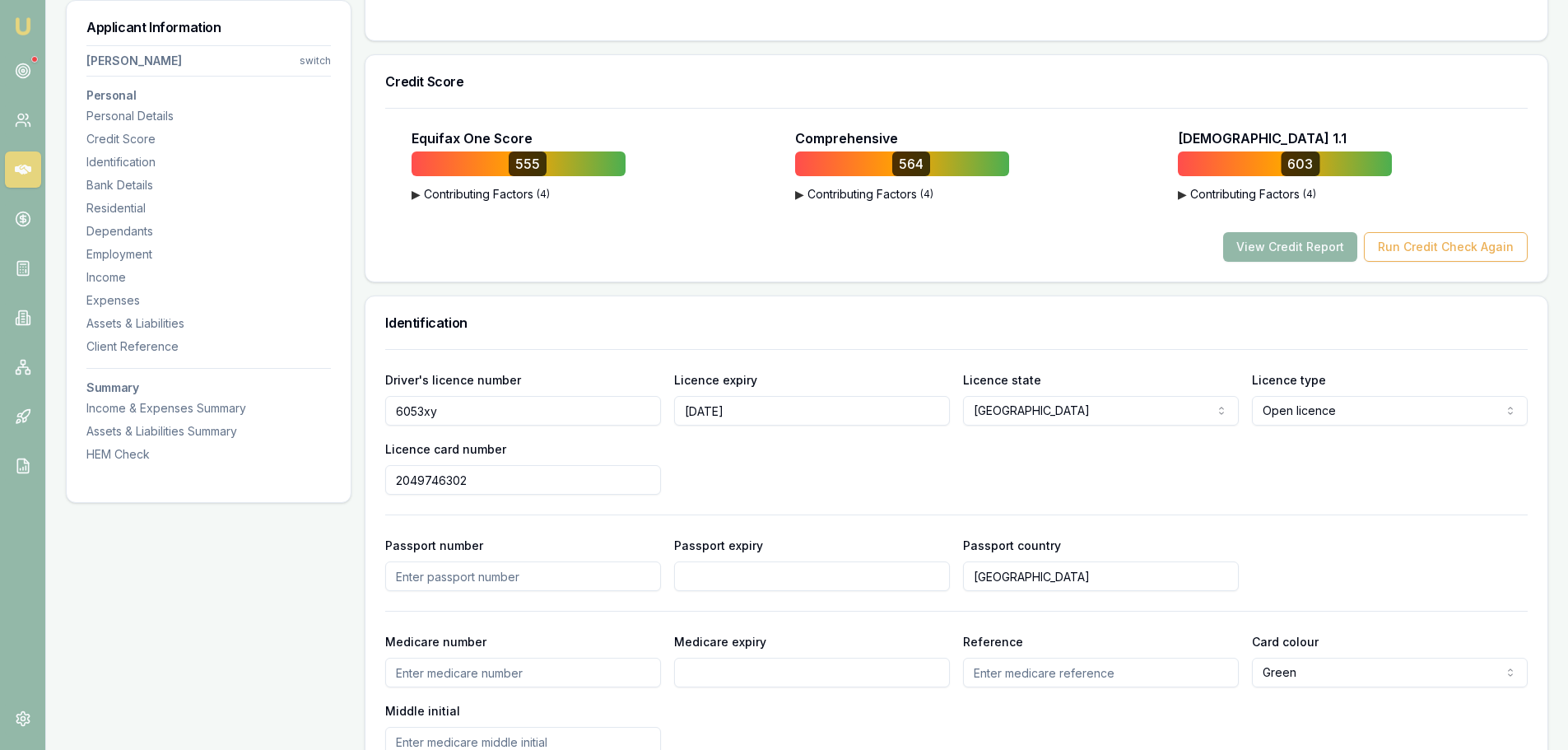
scroll to position [412, 0]
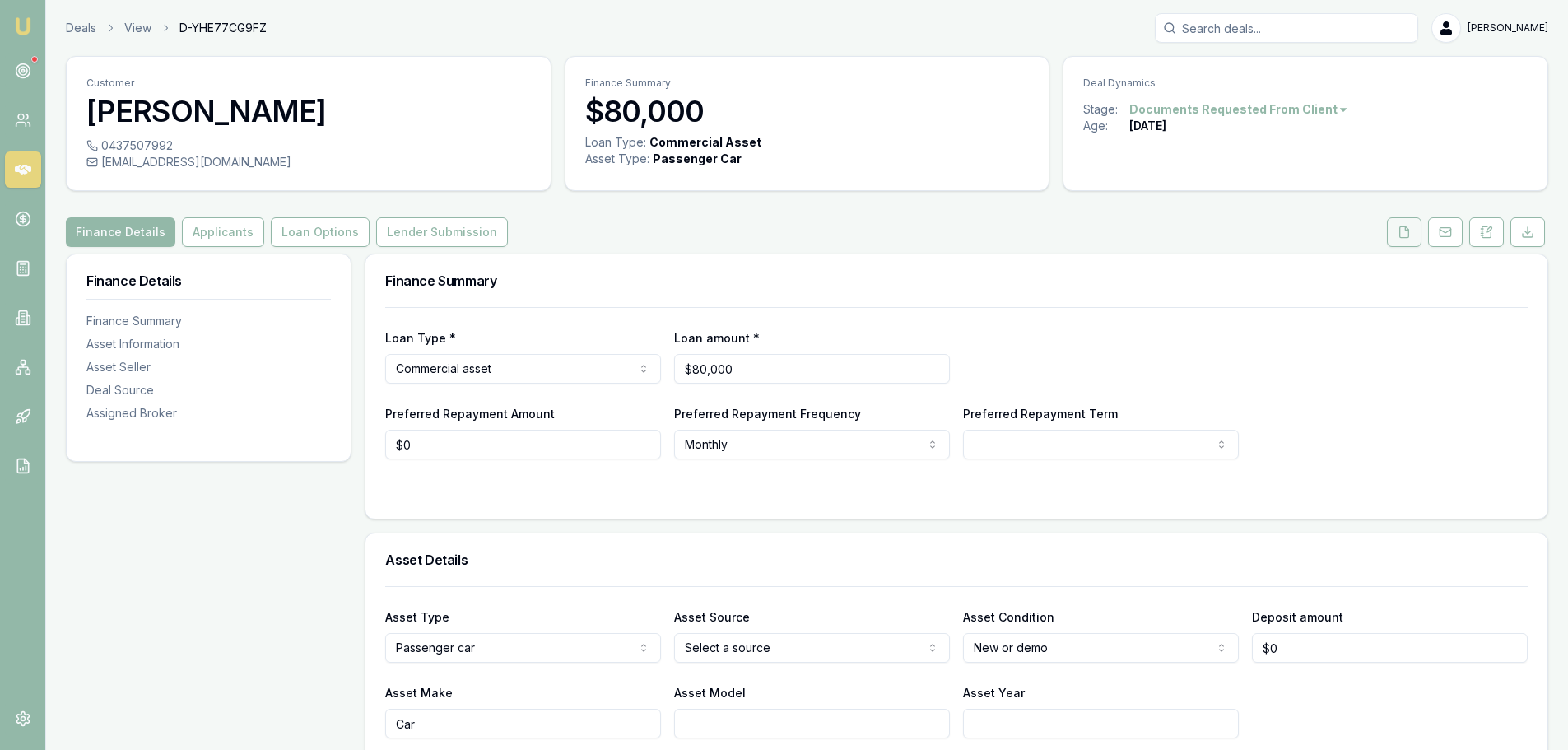
click at [1410, 240] on button at bounding box center [1404, 232] width 34 height 29
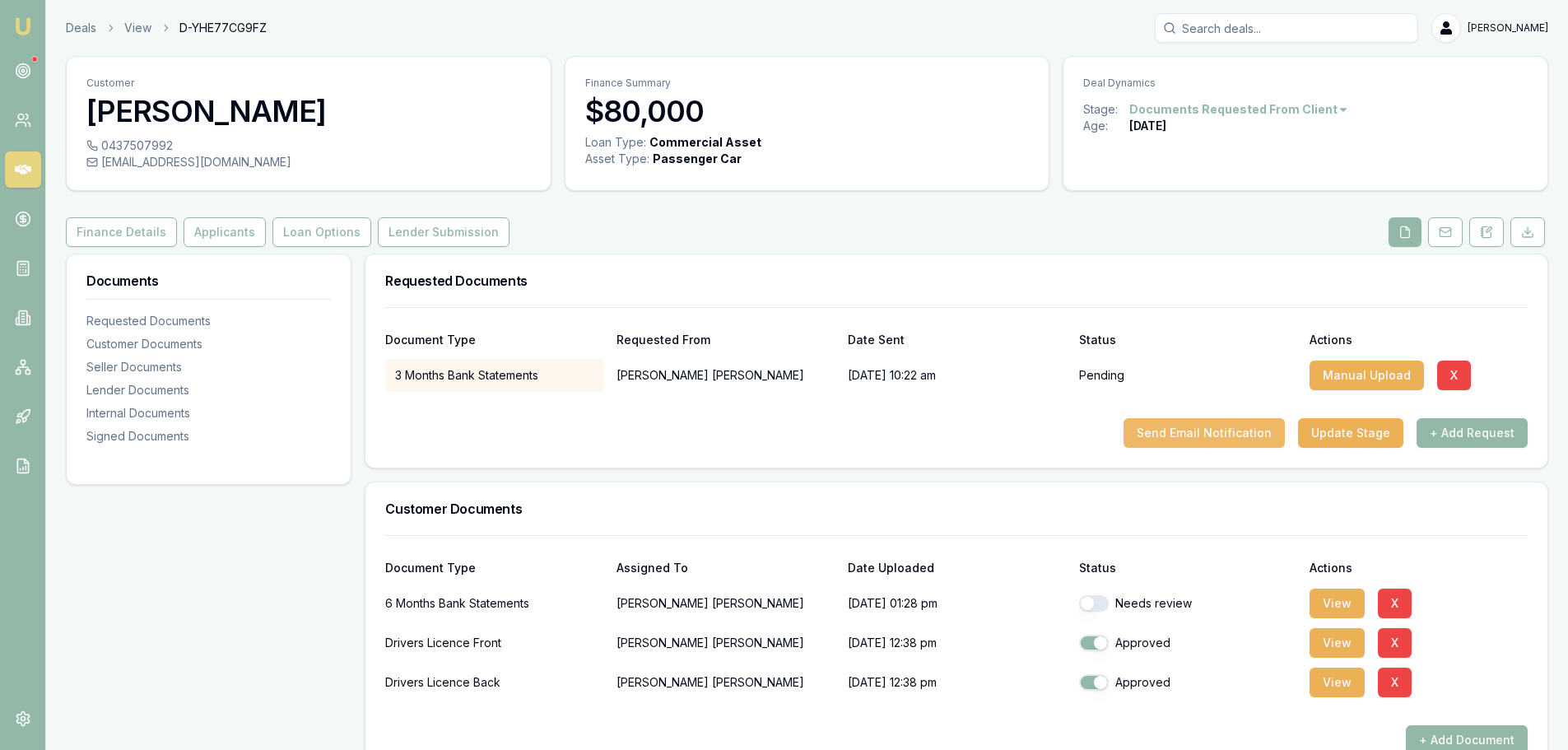
click at [1254, 432] on button "Send Email Notification" at bounding box center [1205, 433] width 162 height 29
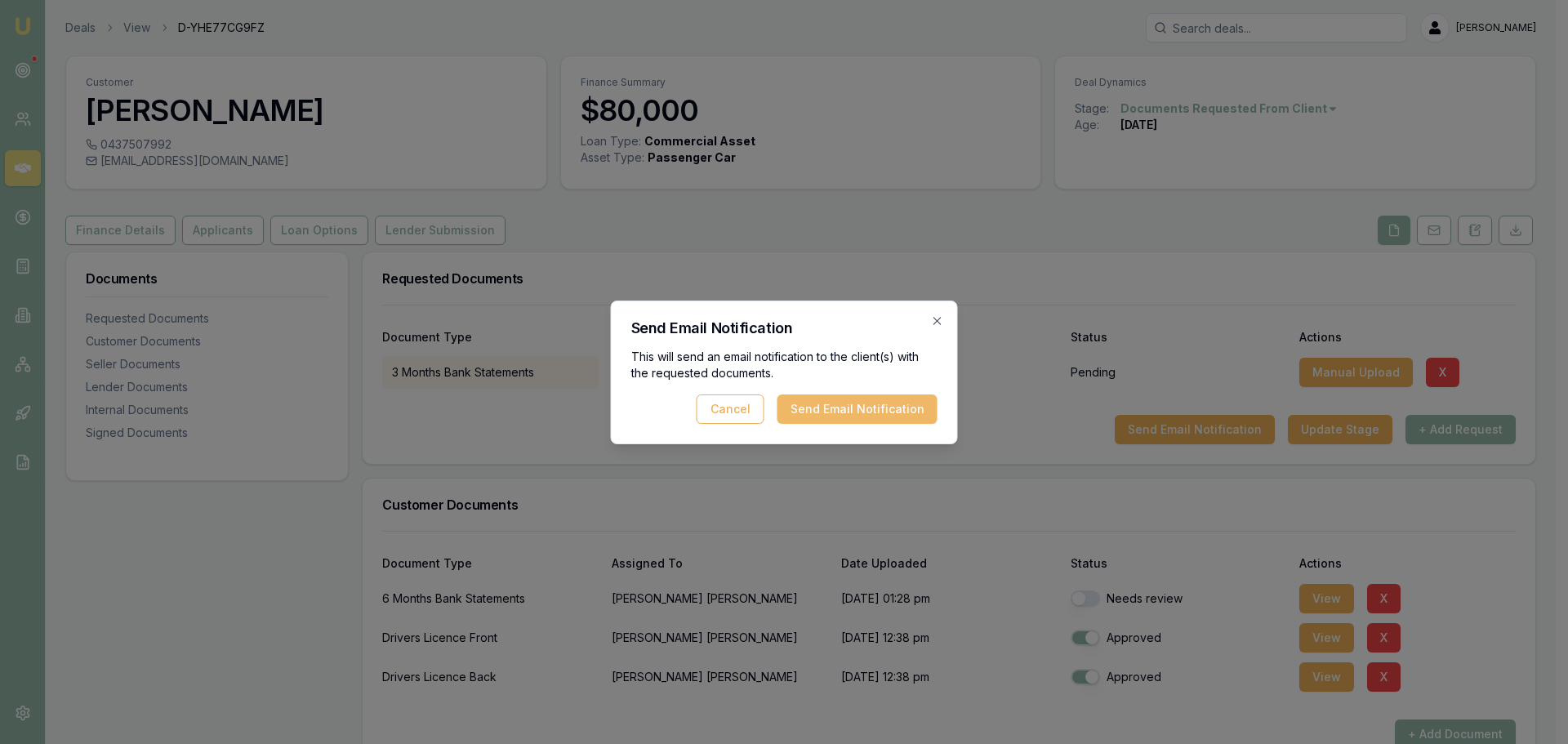
click at [912, 405] on button "Send Email Notification" at bounding box center [858, 408] width 160 height 29
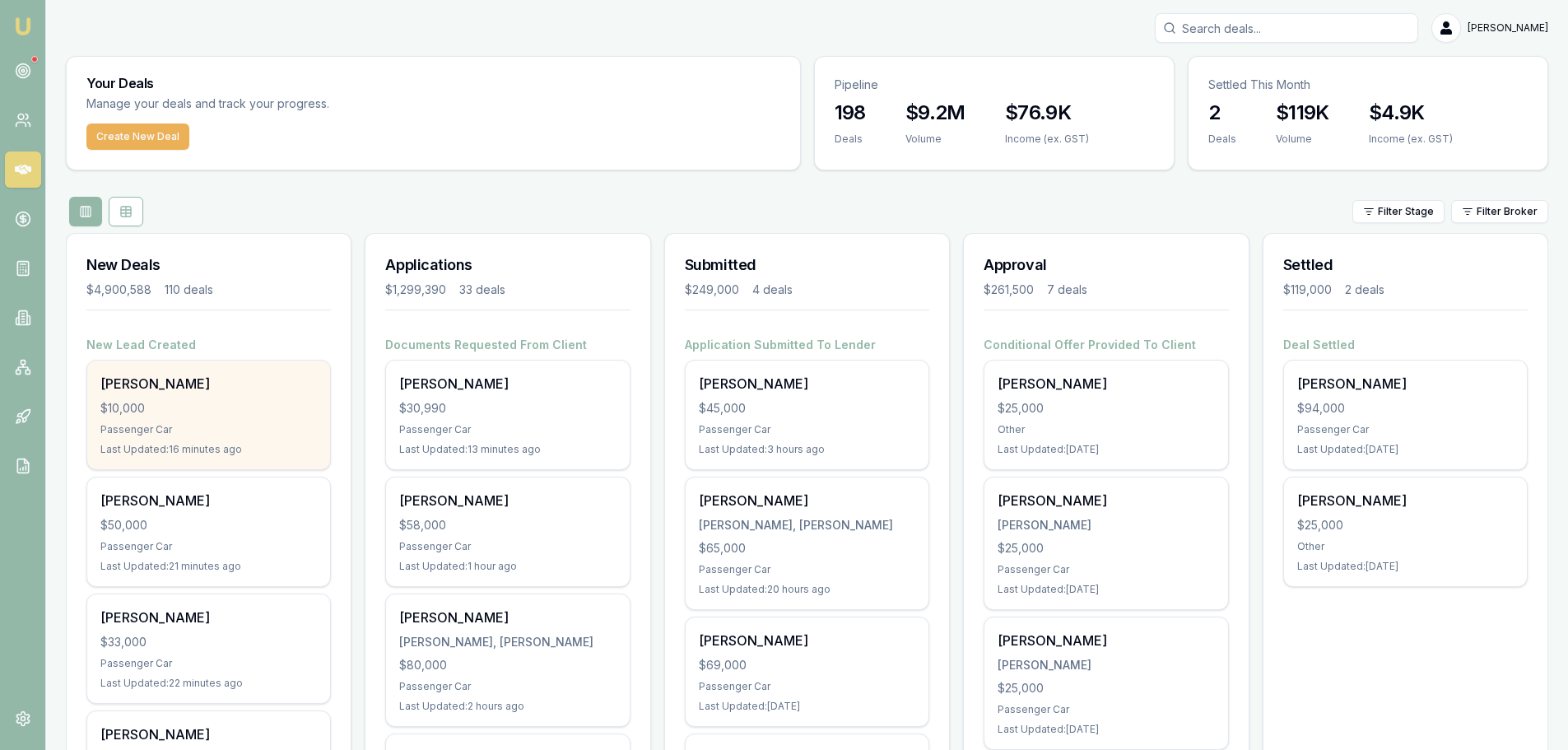
click at [165, 413] on div "$10,000" at bounding box center [209, 408] width 217 height 16
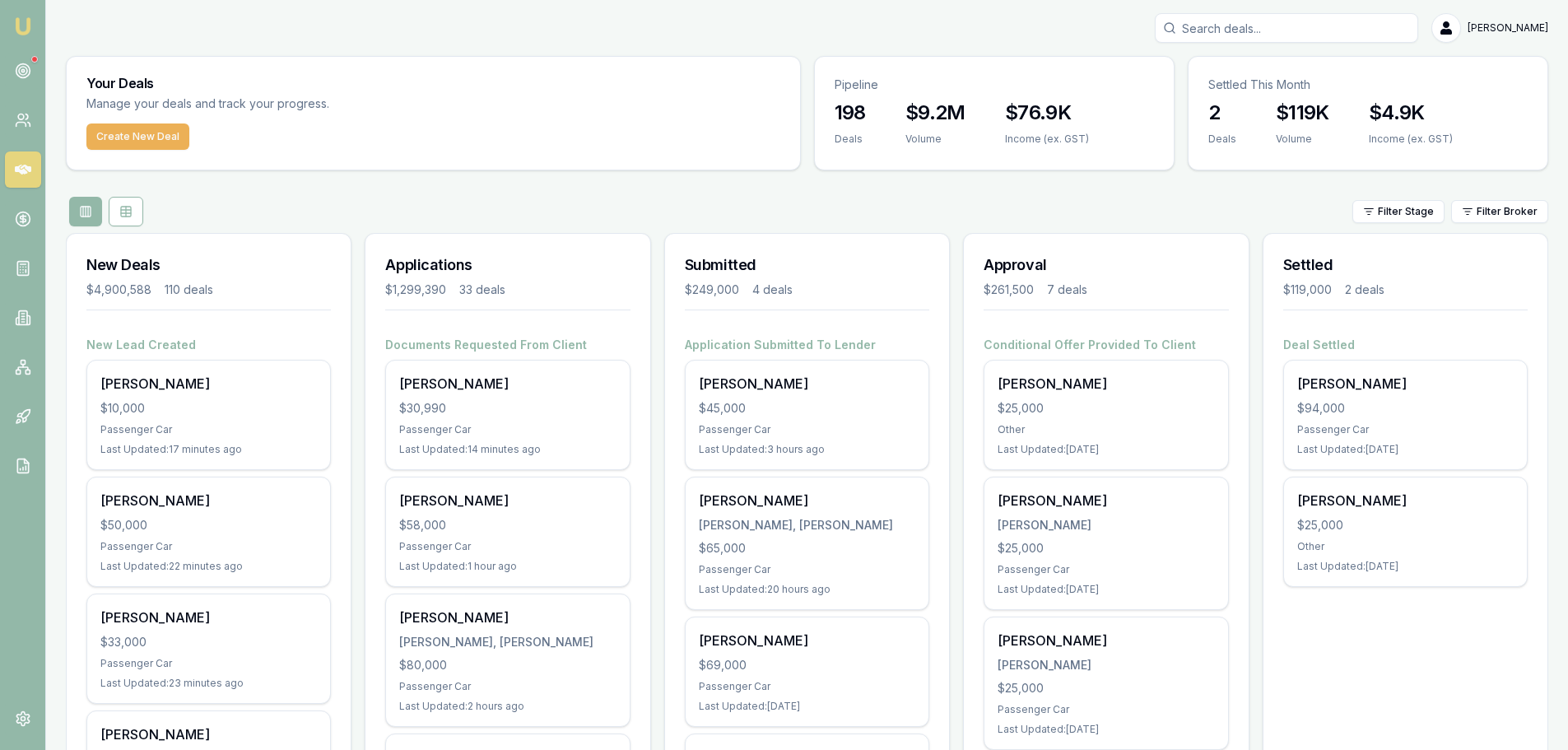
click at [730, 209] on div "Filter Stage Filter Broker" at bounding box center [806, 211] width 1482 height 29
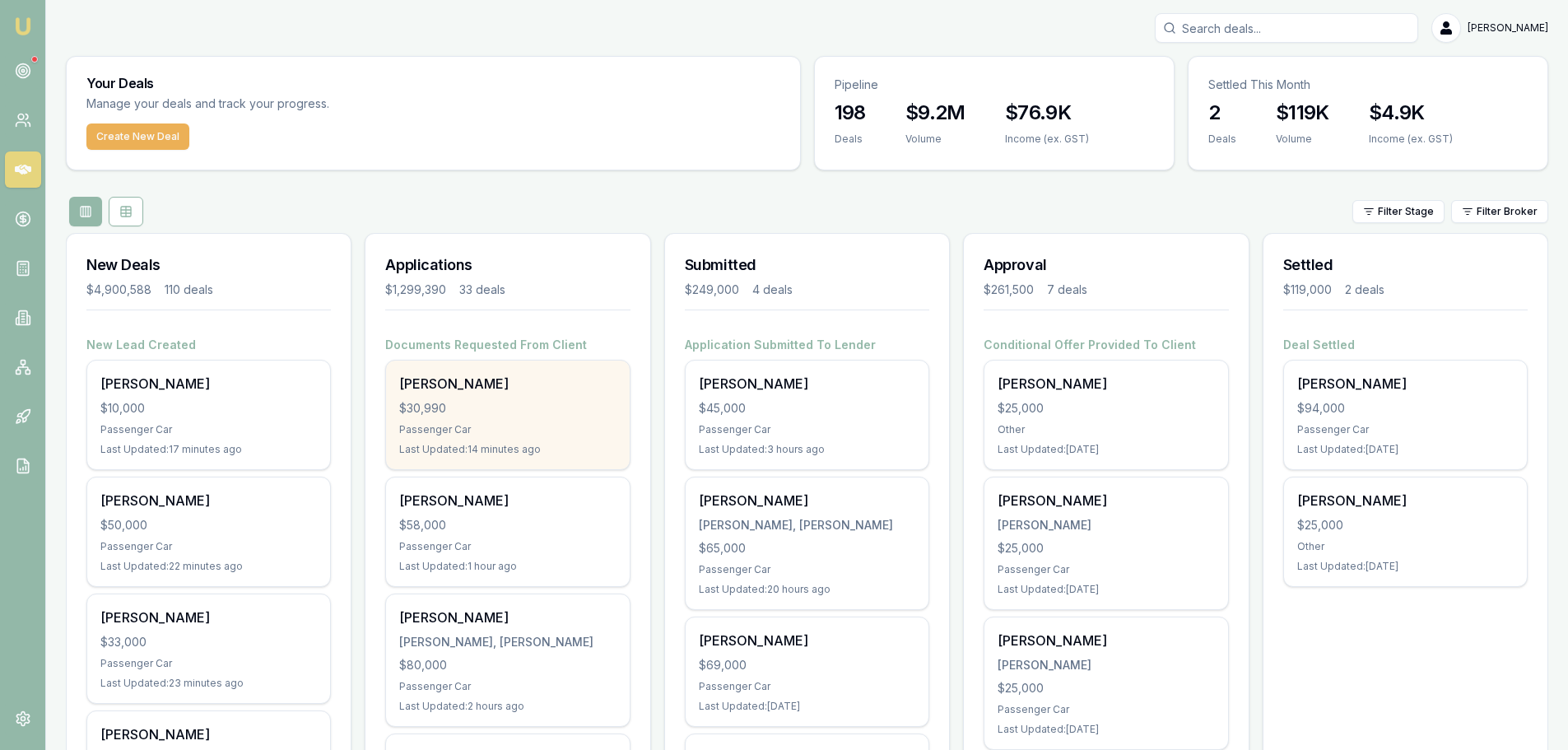
click at [425, 384] on div "Carolyn Tabrett" at bounding box center [508, 383] width 217 height 20
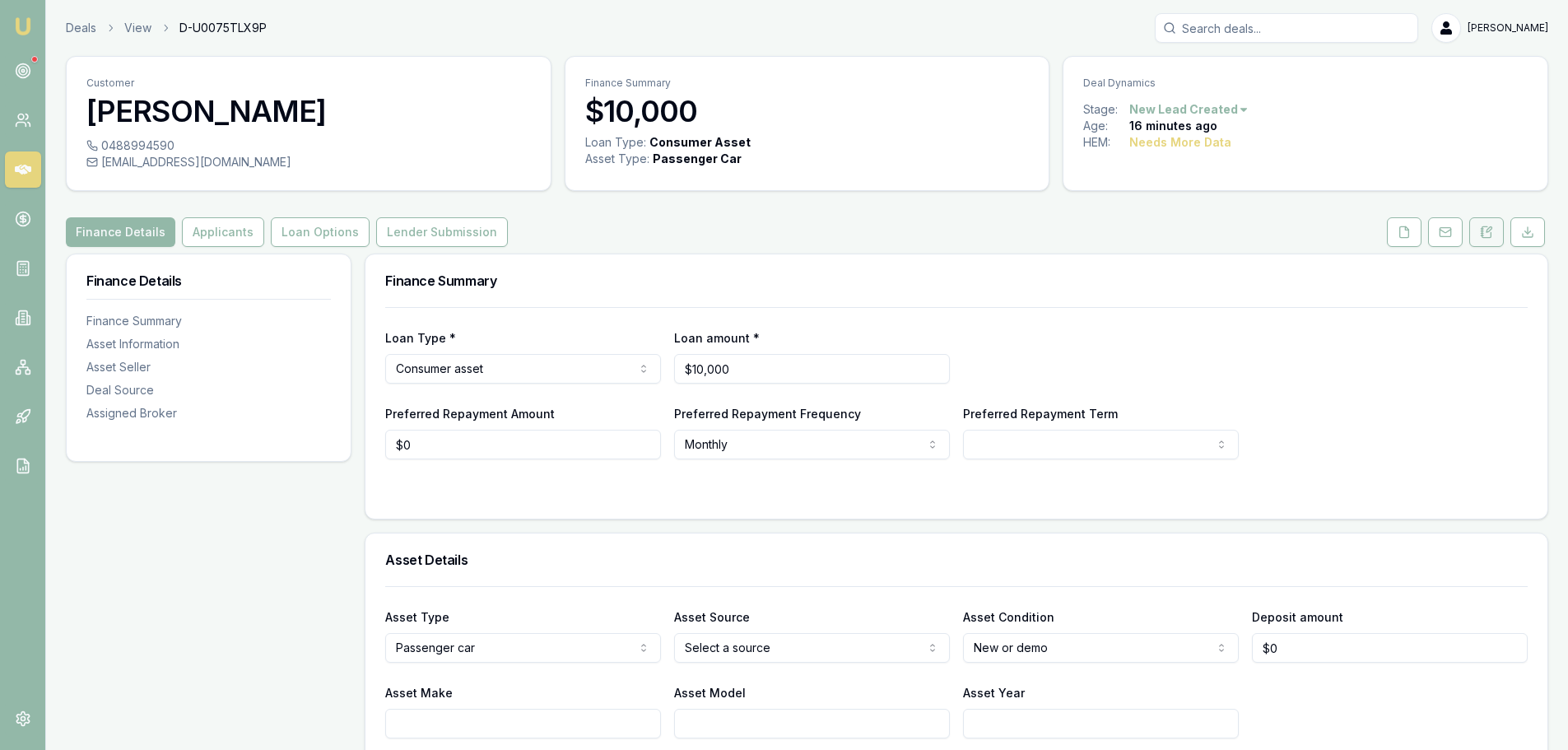
click at [1479, 238] on button at bounding box center [1486, 232] width 34 height 29
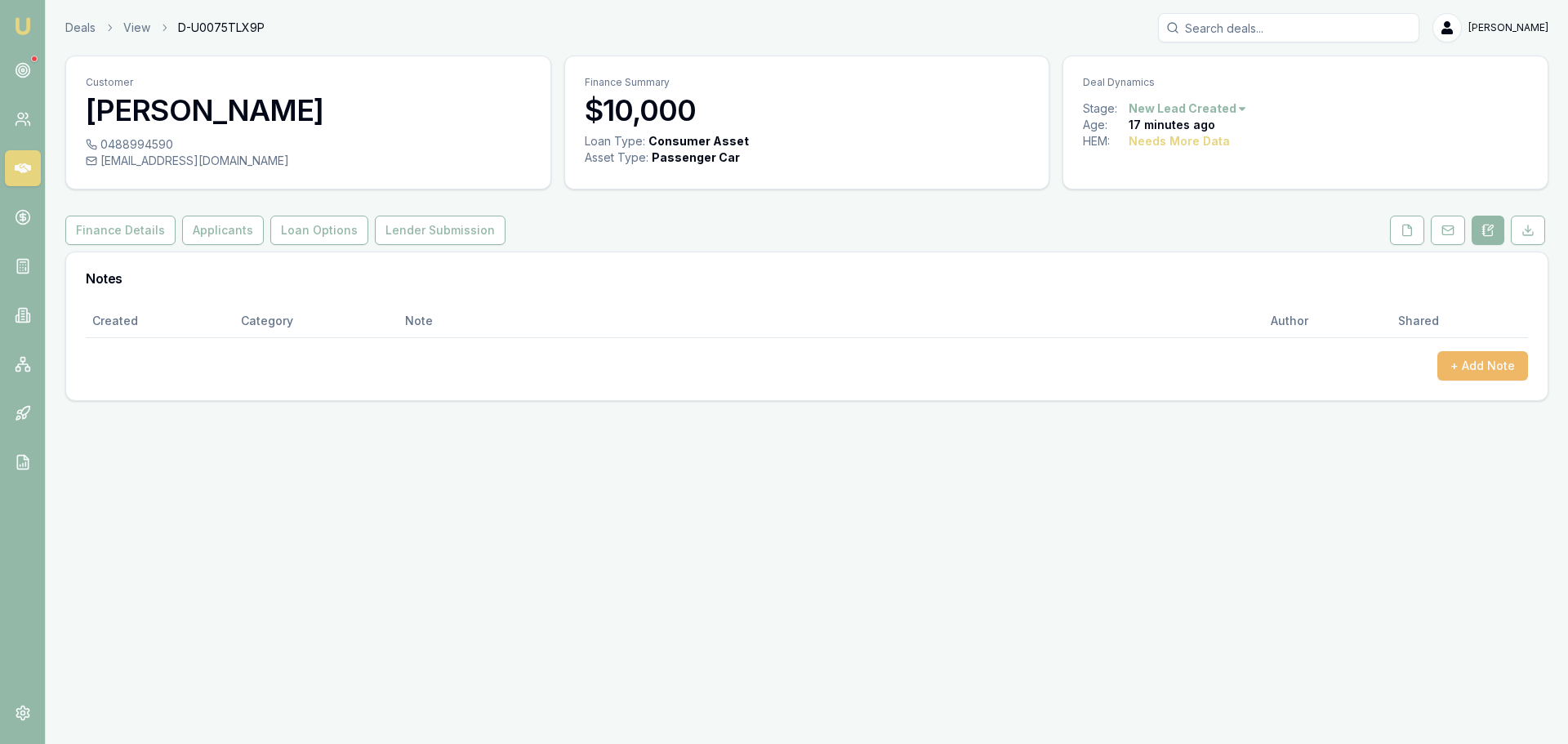
click at [1504, 368] on button "+ Add Note" at bounding box center [1483, 365] width 91 height 29
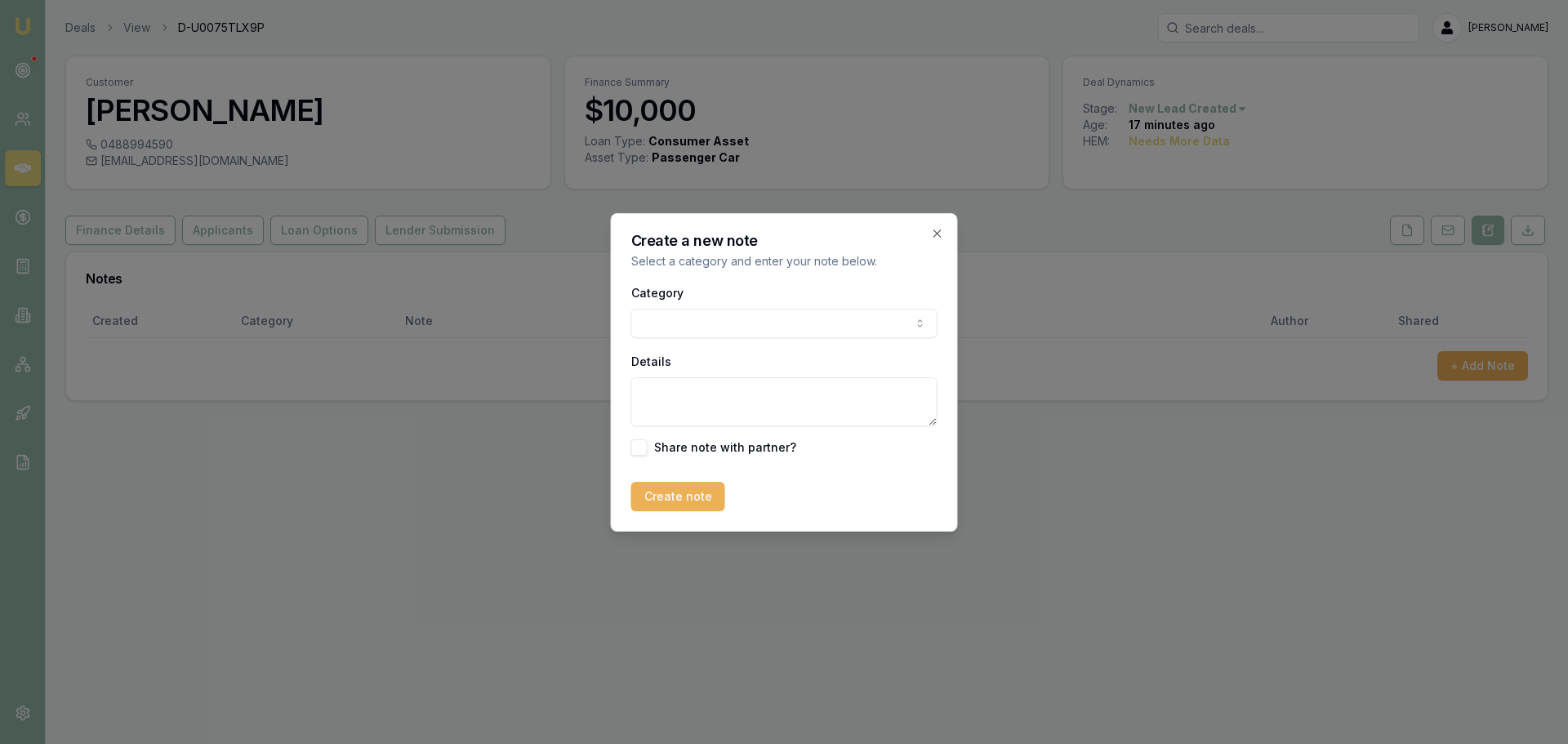
click at [883, 322] on body "Emu Broker Deals View D-U0075TLX9P Erin Shield Toggle Menu Customer Fabiene Gar…" at bounding box center [784, 372] width 1568 height 744
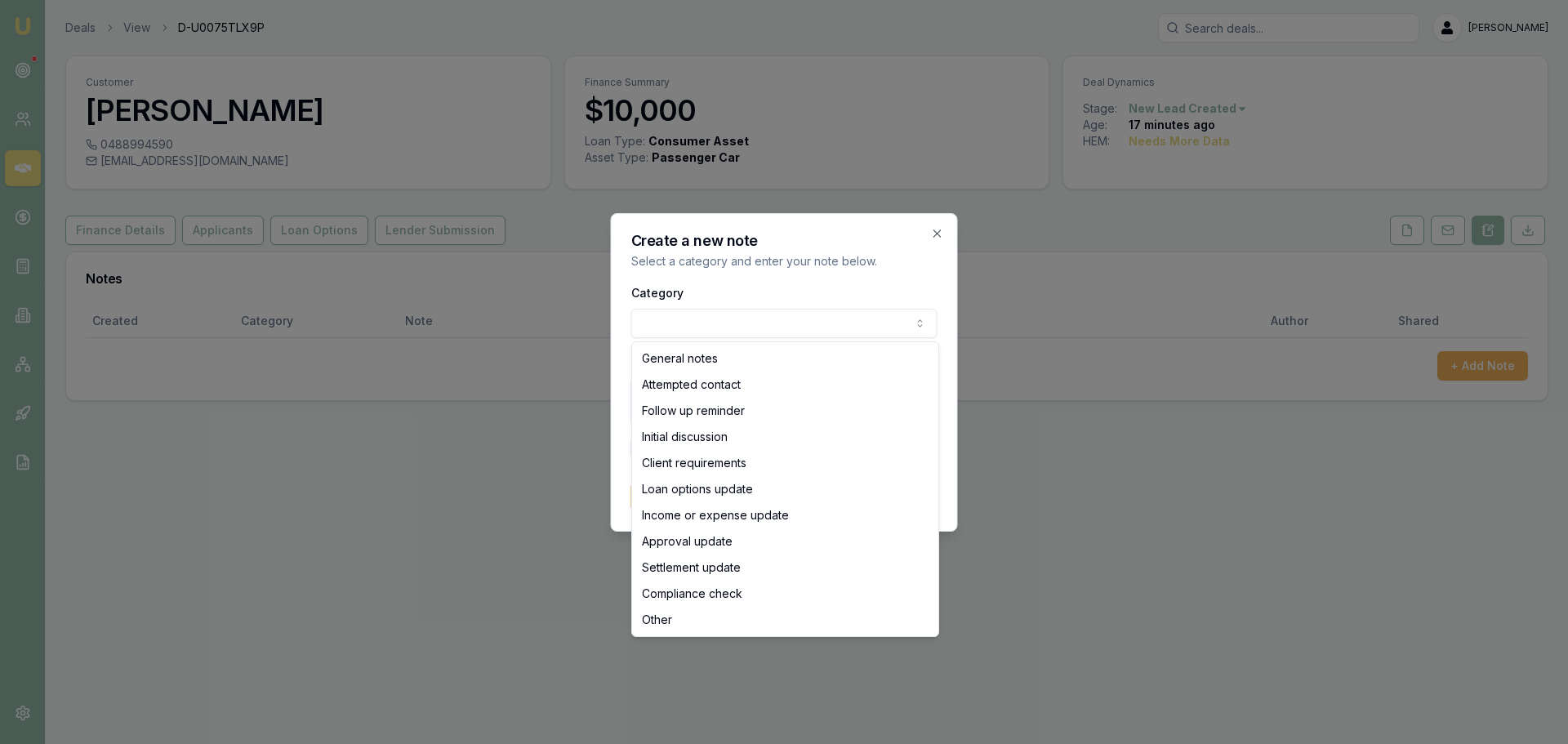
select select "ATTEMPTED_CONTACT"
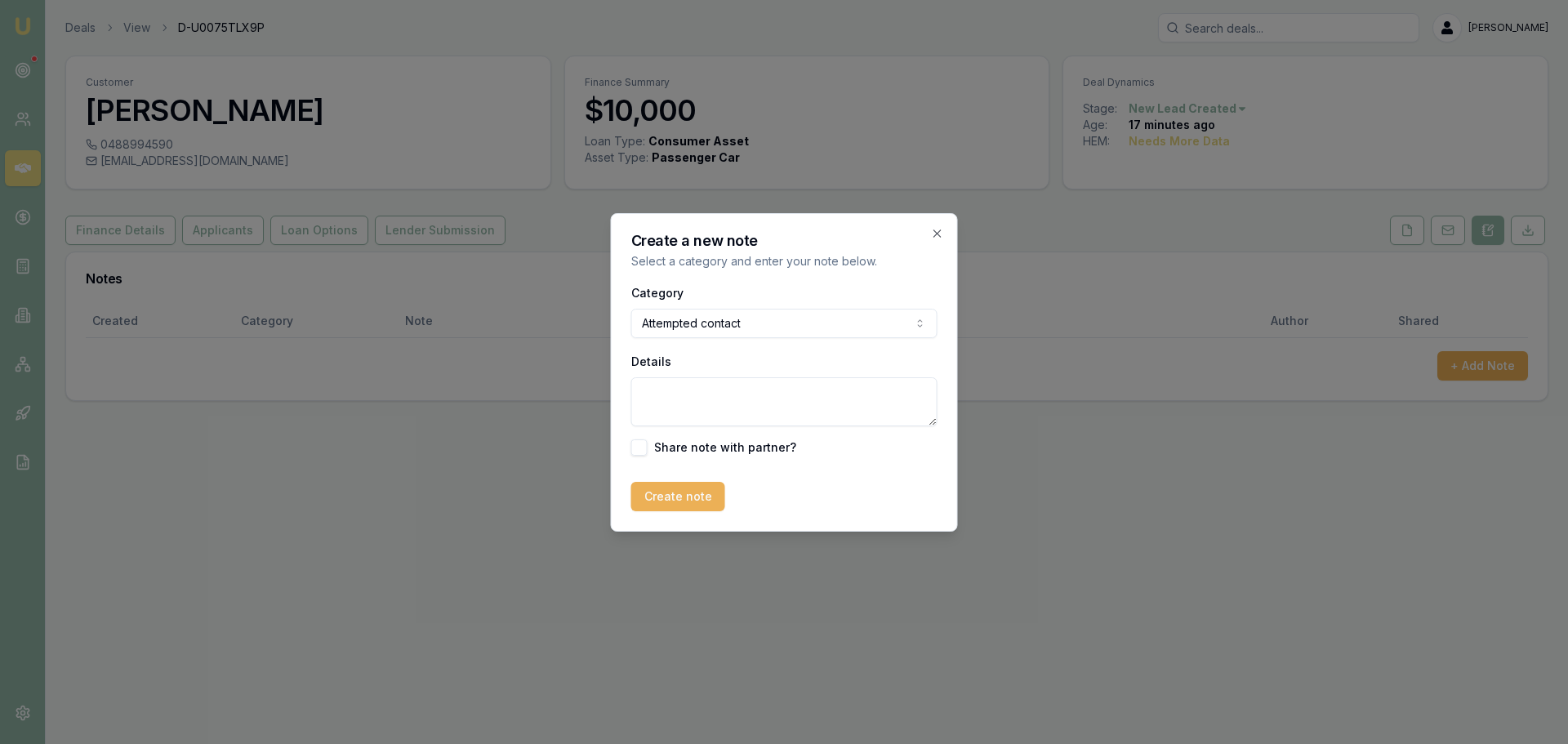
click at [743, 395] on textarea "Details" at bounding box center [784, 402] width 307 height 49
type textarea "sent intro text"
click at [678, 504] on button "Create note" at bounding box center [678, 496] width 94 height 29
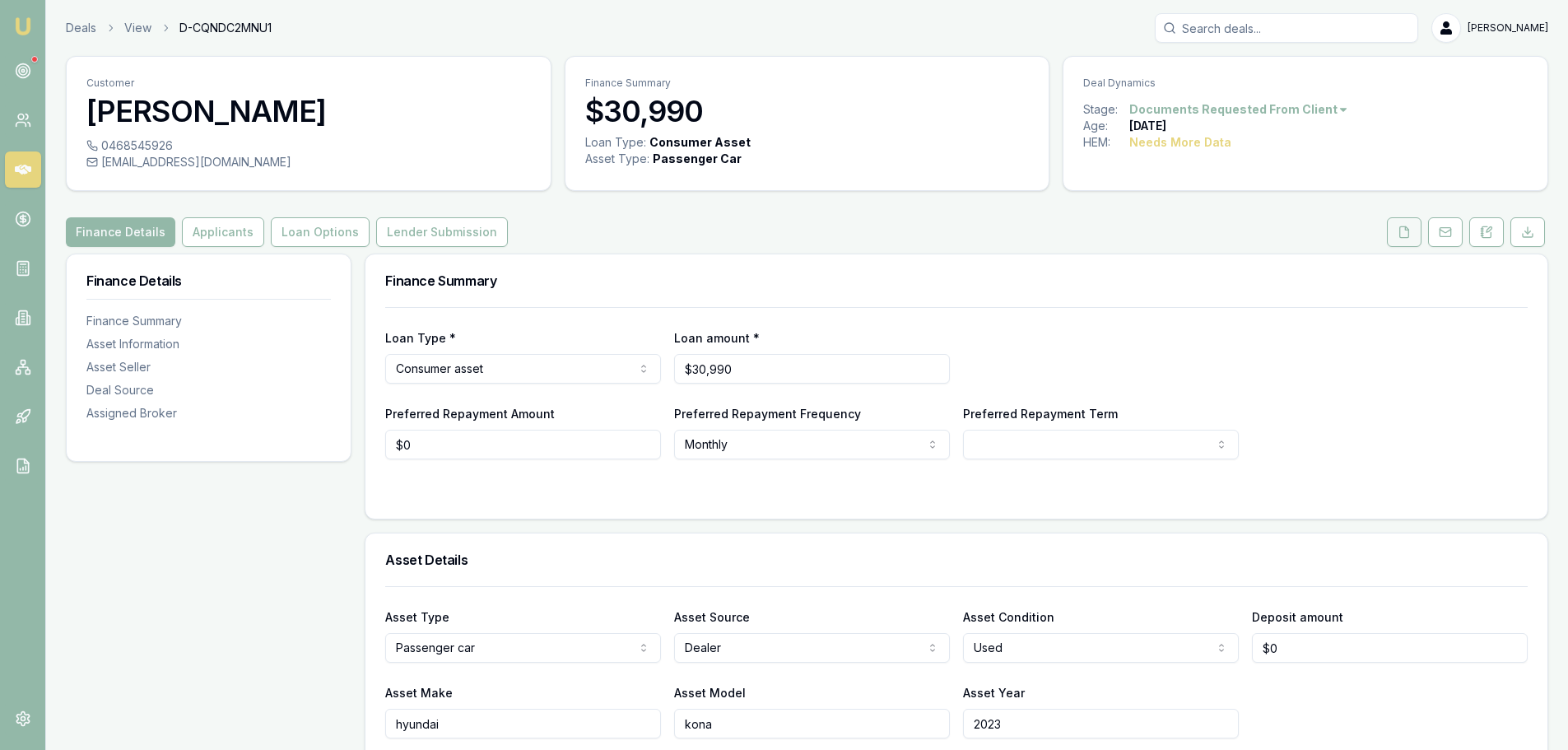
click at [1391, 233] on button at bounding box center [1404, 232] width 34 height 29
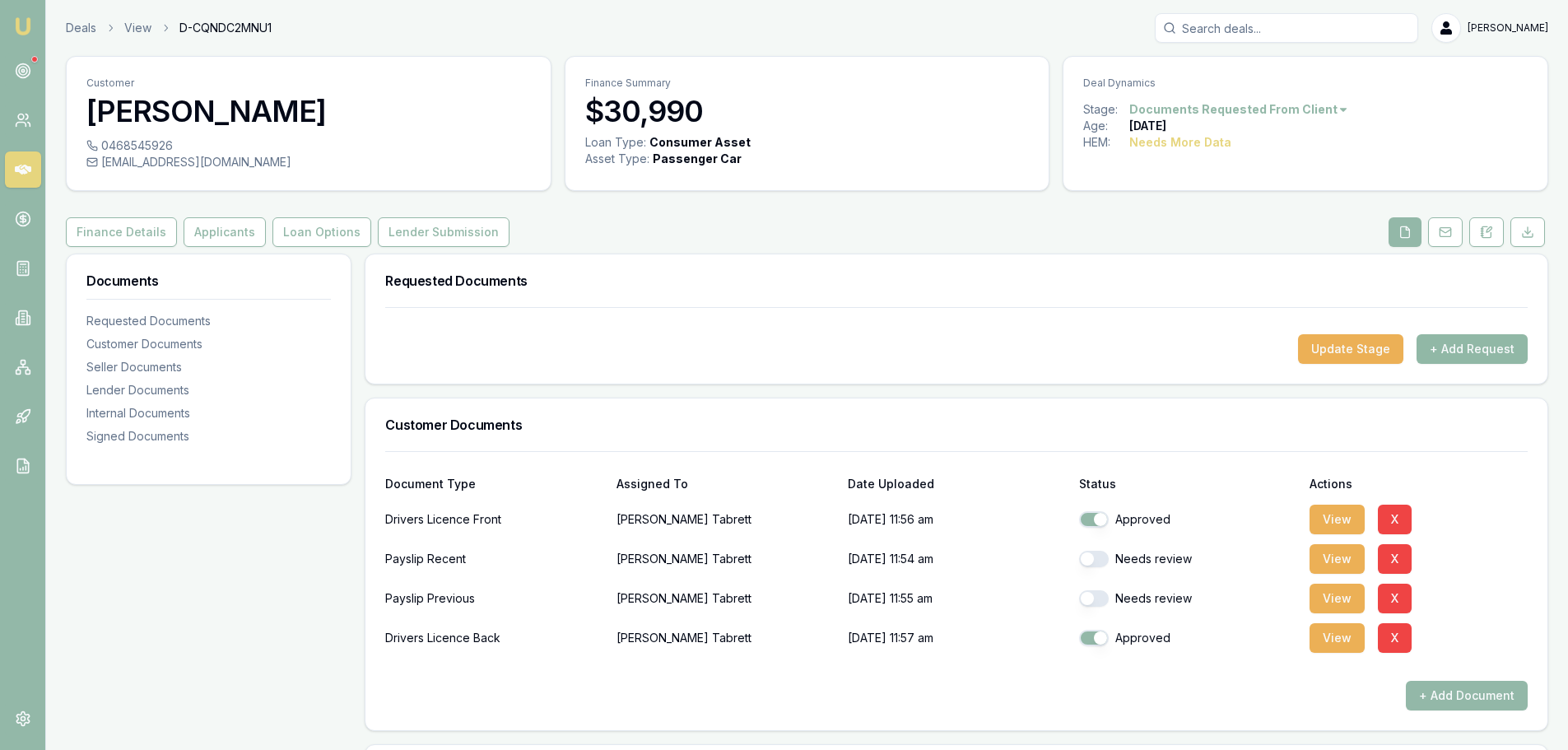
click at [1471, 358] on button "+ Add Request" at bounding box center [1472, 348] width 111 height 29
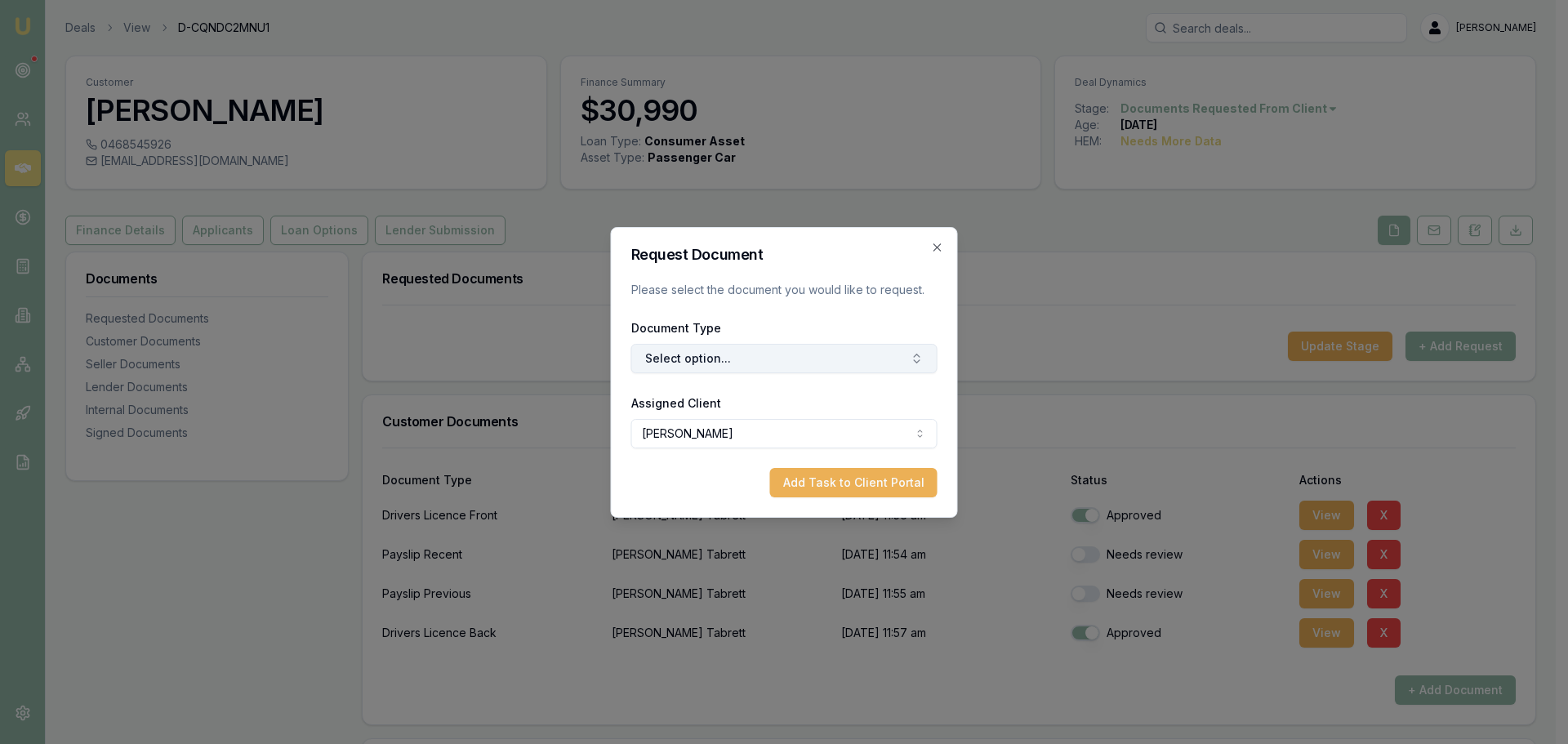
click at [676, 351] on button "Select option..." at bounding box center [784, 357] width 307 height 29
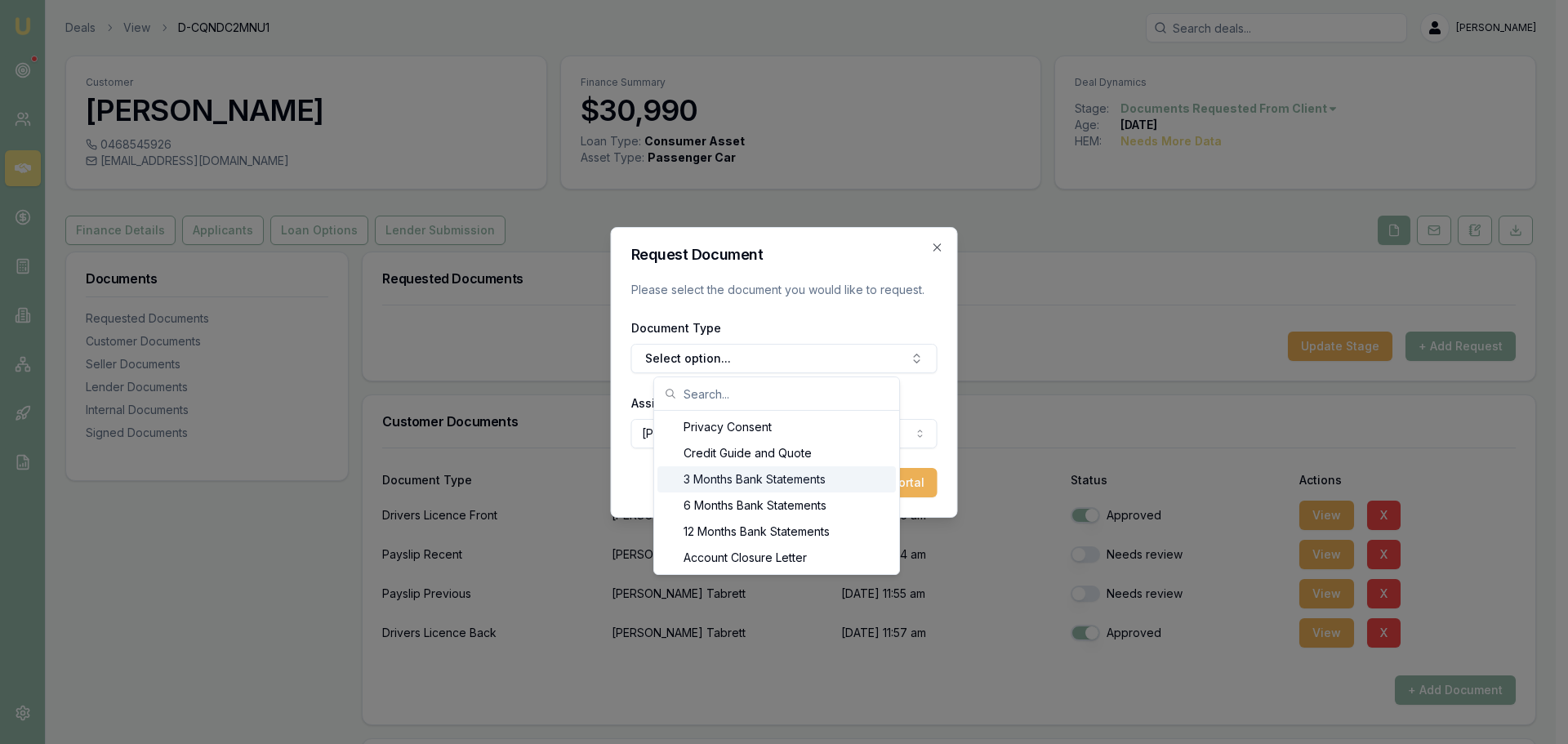
click at [707, 484] on div "3 Months Bank Statements" at bounding box center [776, 479] width 239 height 26
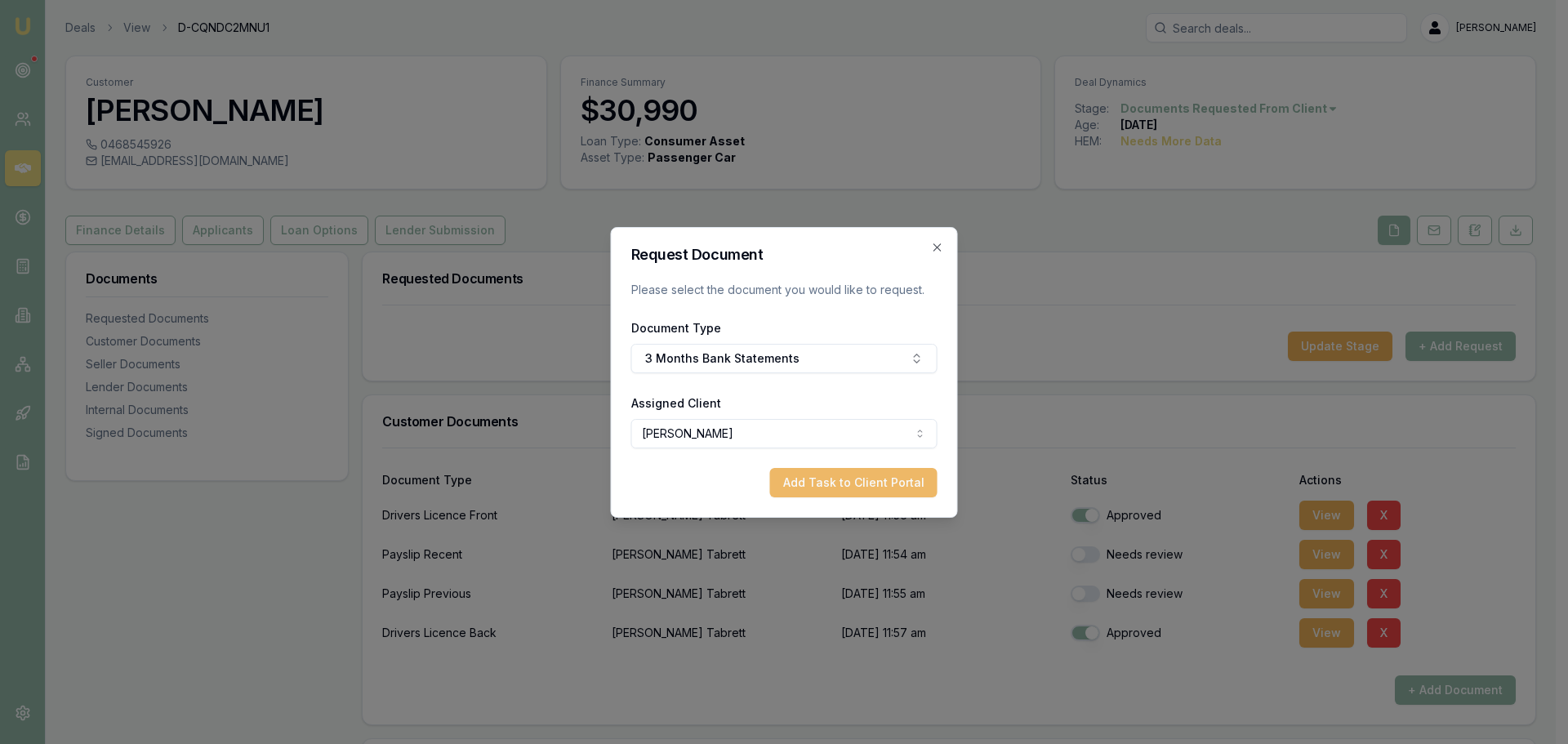
click at [851, 487] on button "Add Task to Client Portal" at bounding box center [853, 482] width 167 height 29
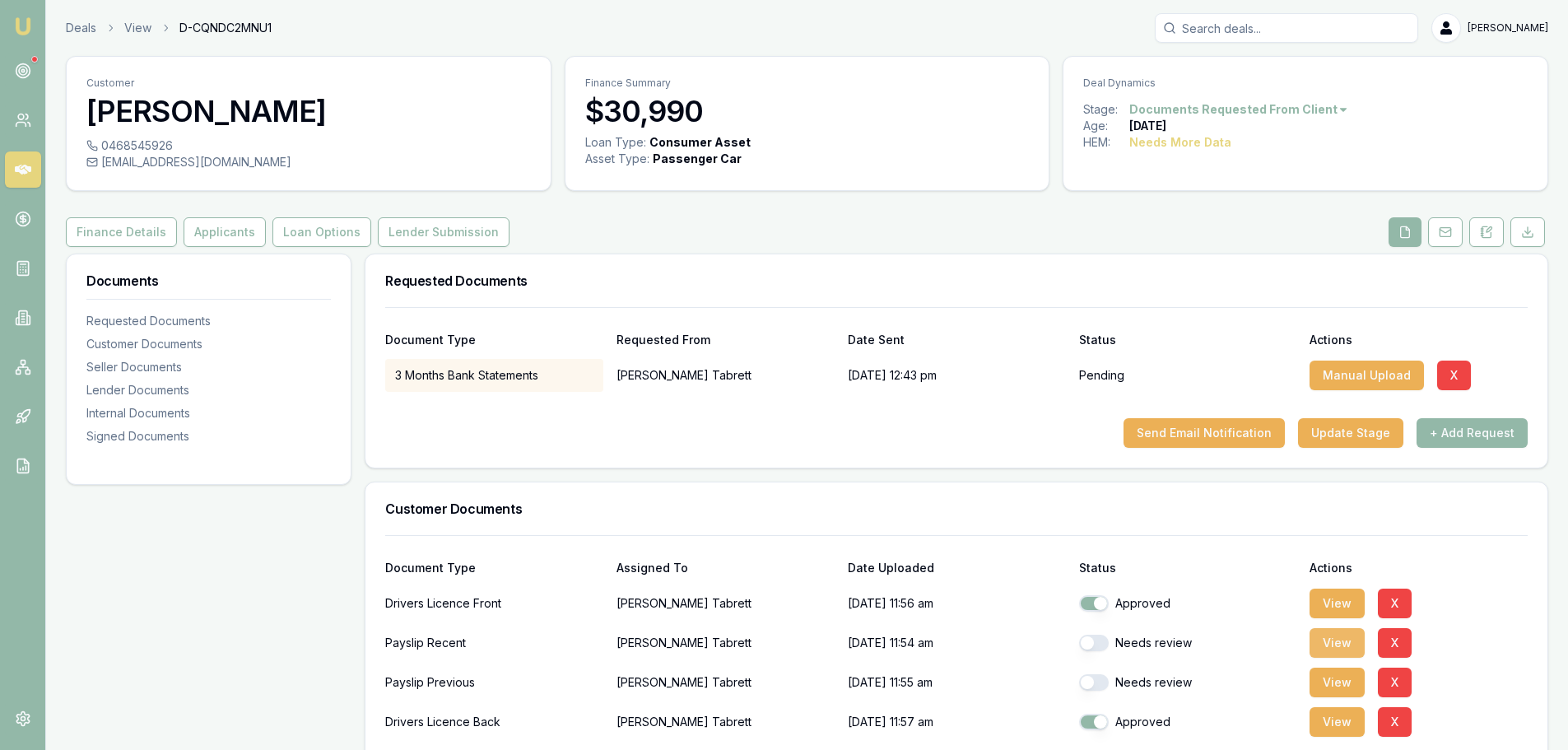
click at [1321, 642] on button "View" at bounding box center [1337, 643] width 55 height 29
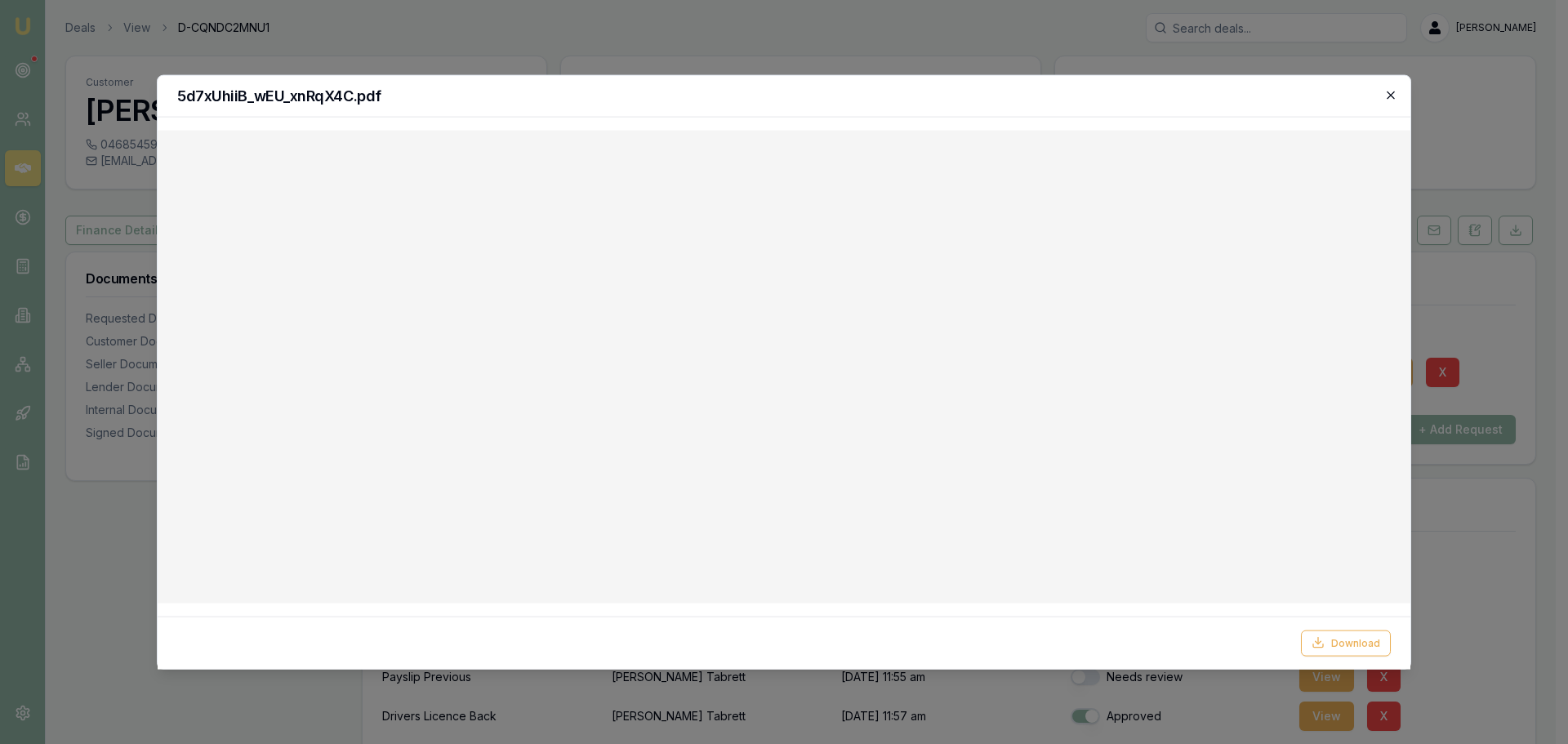
click at [1390, 96] on icon "button" at bounding box center [1391, 94] width 8 height 8
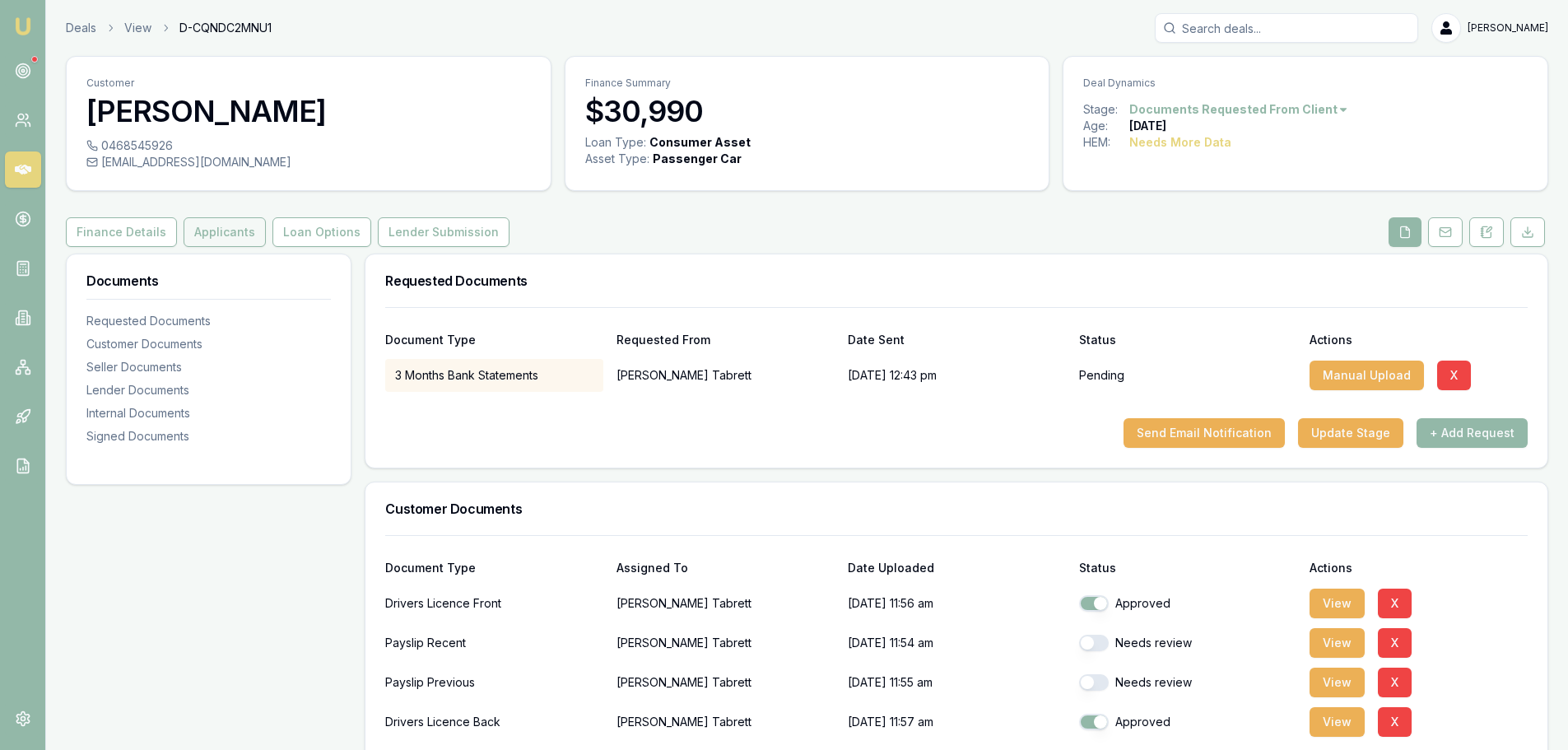
click at [211, 230] on button "Applicants" at bounding box center [224, 232] width 83 height 29
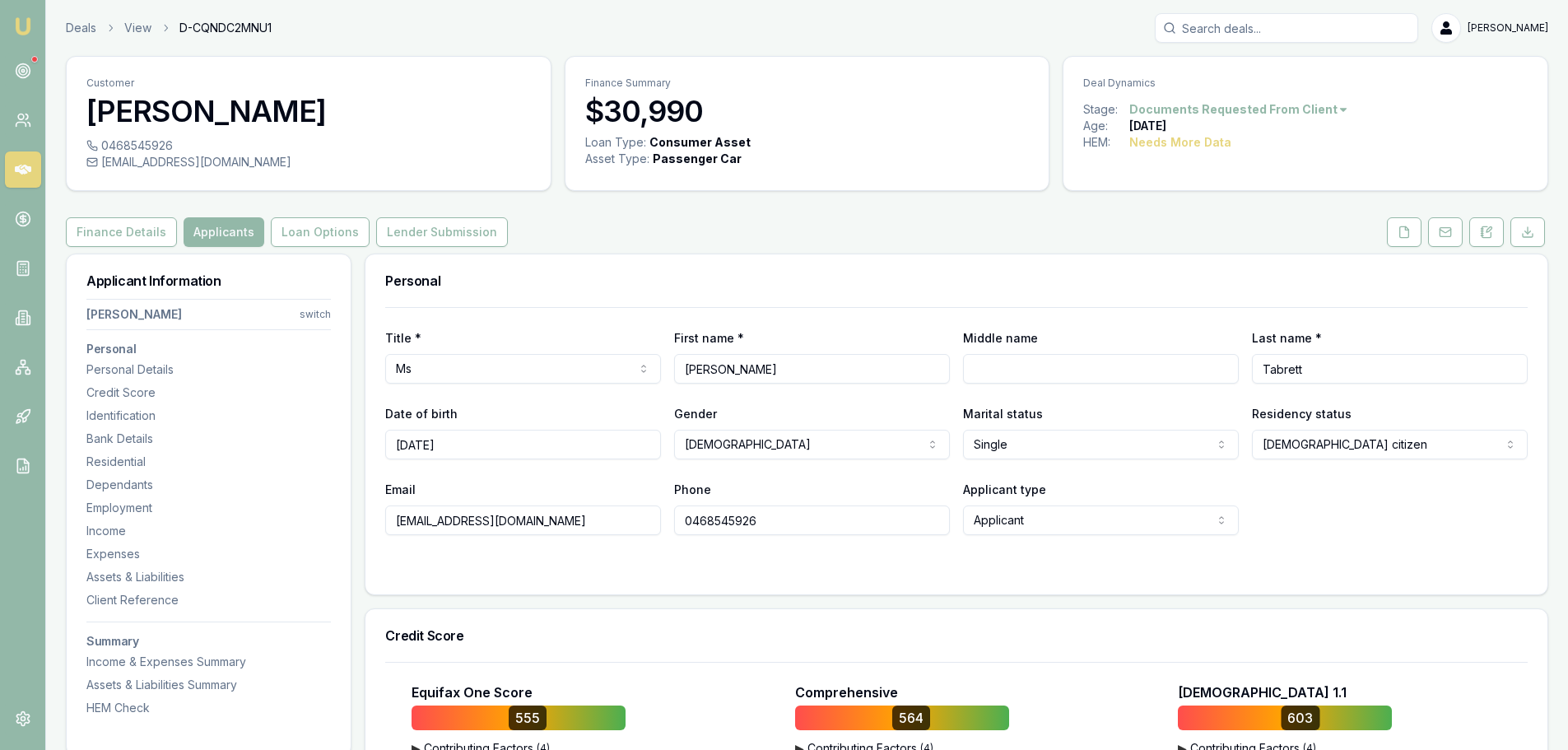
click at [712, 265] on div "Personal" at bounding box center [956, 280] width 1182 height 52
click at [587, 232] on div "Finance Details Applicants Loan Options Lender Submission" at bounding box center [806, 232] width 1482 height 29
click at [1491, 233] on icon at bounding box center [1487, 231] width 10 height 10
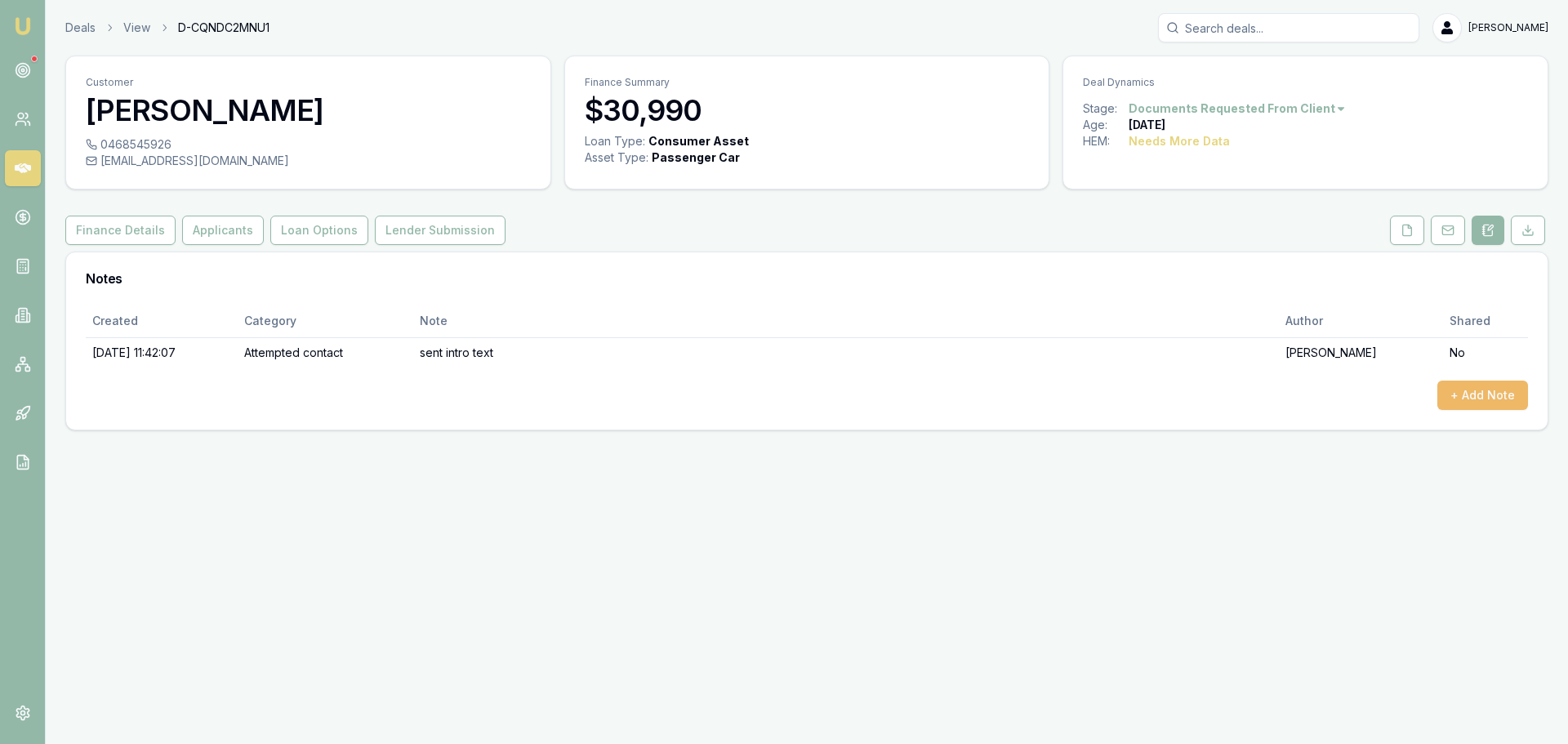
click at [1489, 401] on button "+ Add Note" at bounding box center [1483, 394] width 91 height 29
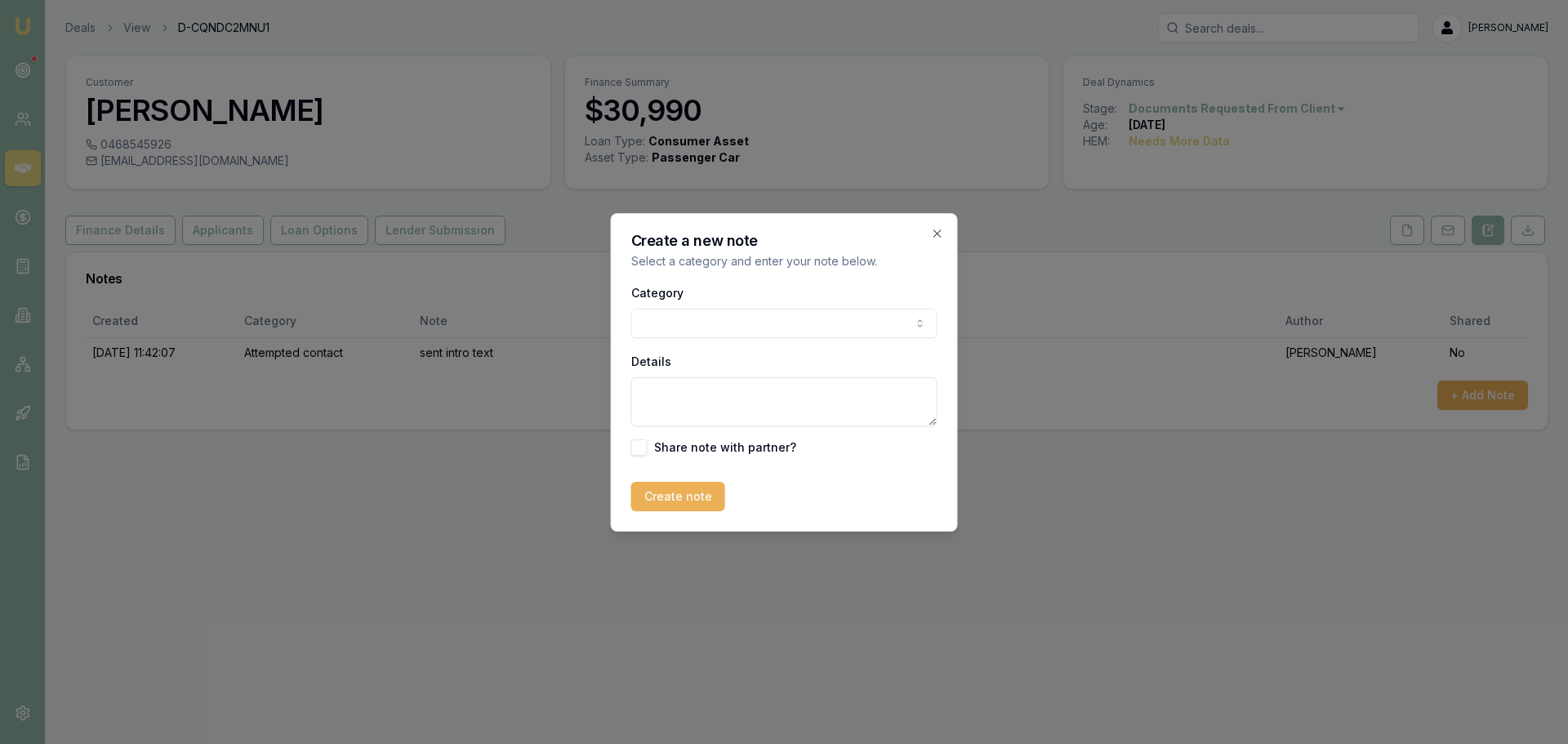
click at [760, 311] on body "Emu Broker Deals View D-CQNDC2MNU1 Erin Shield Toggle Menu Customer Carolyn Tab…" at bounding box center [784, 372] width 1568 height 744
click at [726, 392] on textarea "Details" at bounding box center [784, 402] width 307 height 49
type textarea "a"
click at [690, 393] on textarea "a" at bounding box center [784, 402] width 307 height 49
click at [801, 399] on textarea "AZORA - 13.99" at bounding box center [784, 402] width 307 height 49
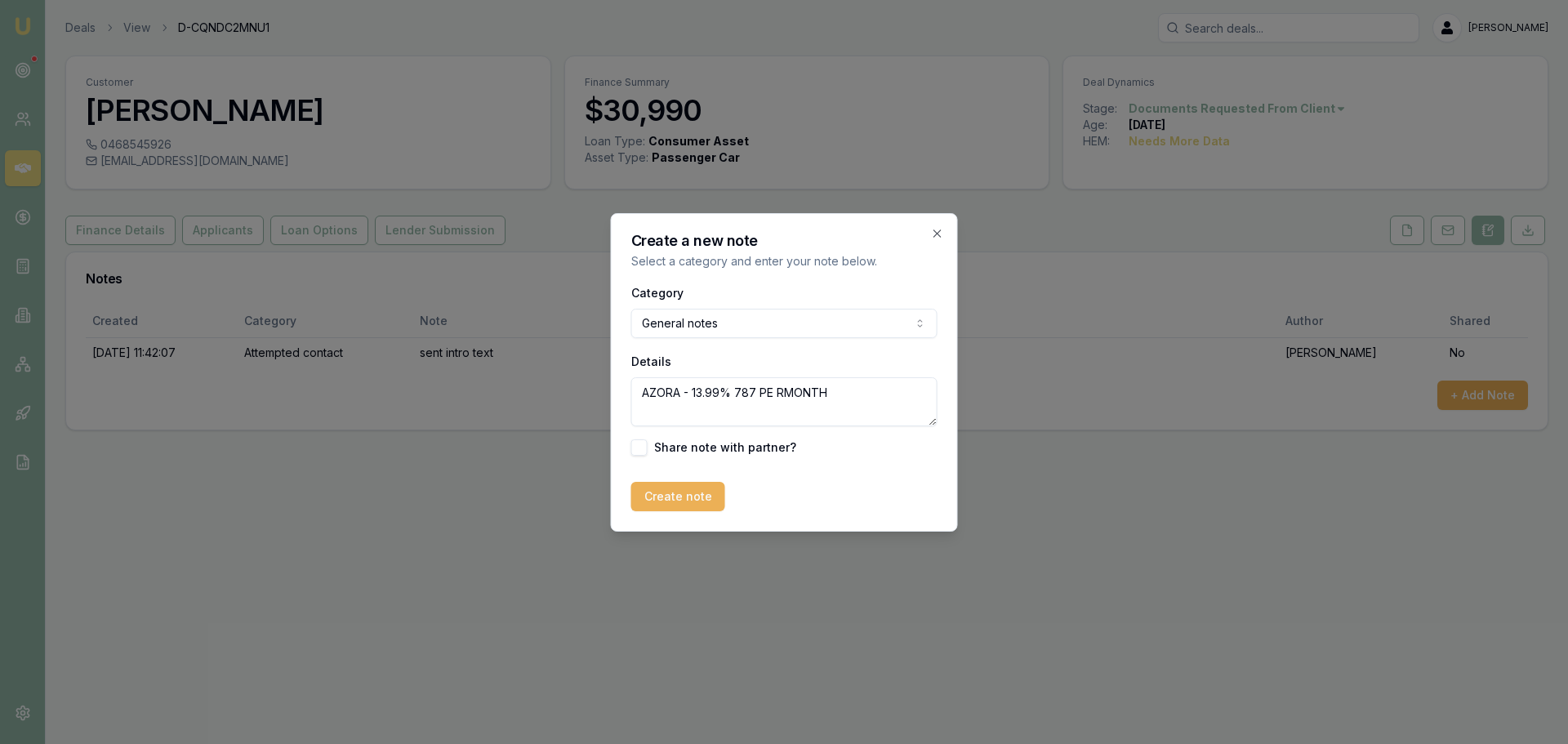
click at [781, 390] on textarea "AZORA - 13.99% 787 PE RMONTH" at bounding box center [784, 402] width 307 height 49
type textarea "AZORA - 13.99% 787 PER MONTH"
click at [686, 490] on button "Create note" at bounding box center [678, 496] width 94 height 29
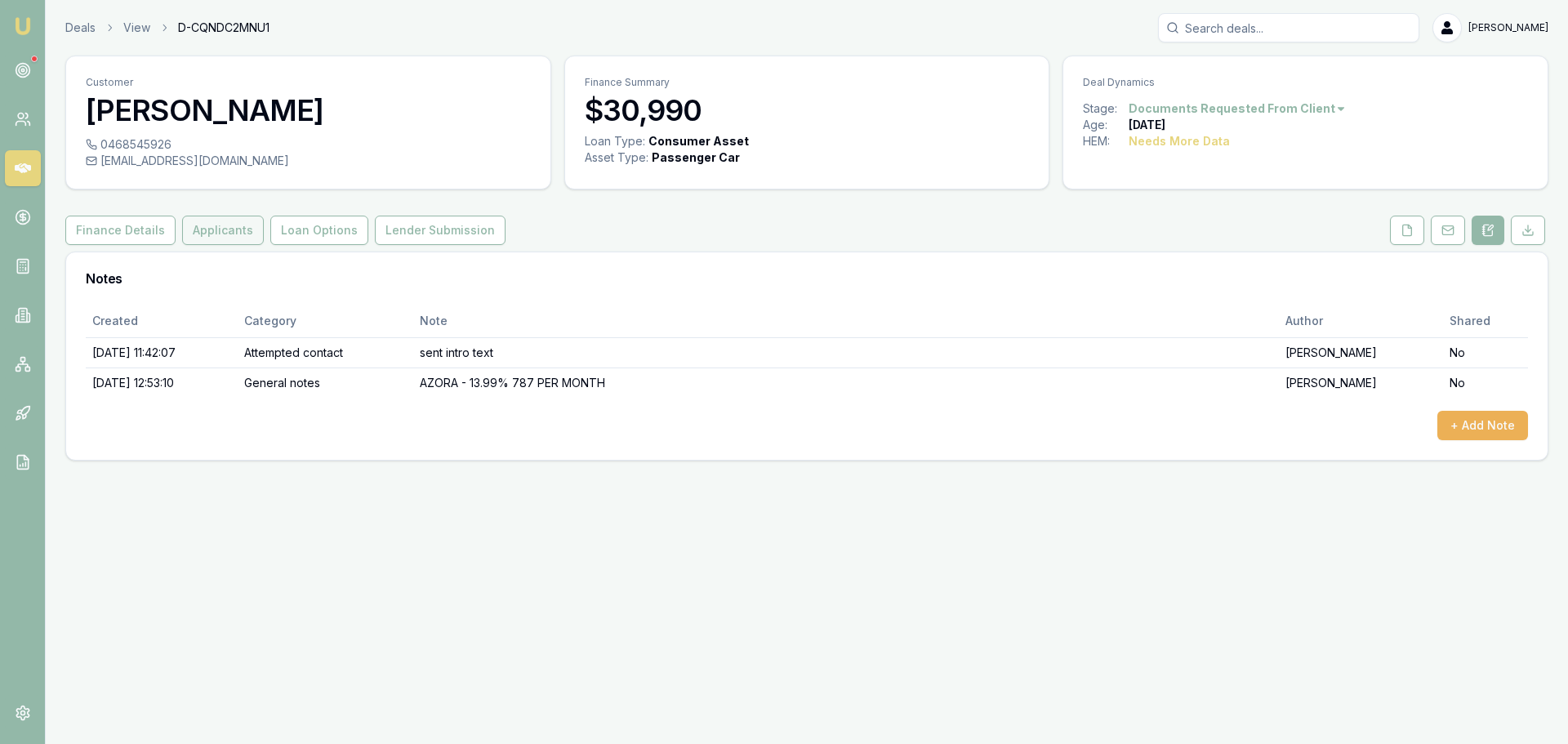
click at [230, 235] on button "Applicants" at bounding box center [223, 230] width 82 height 29
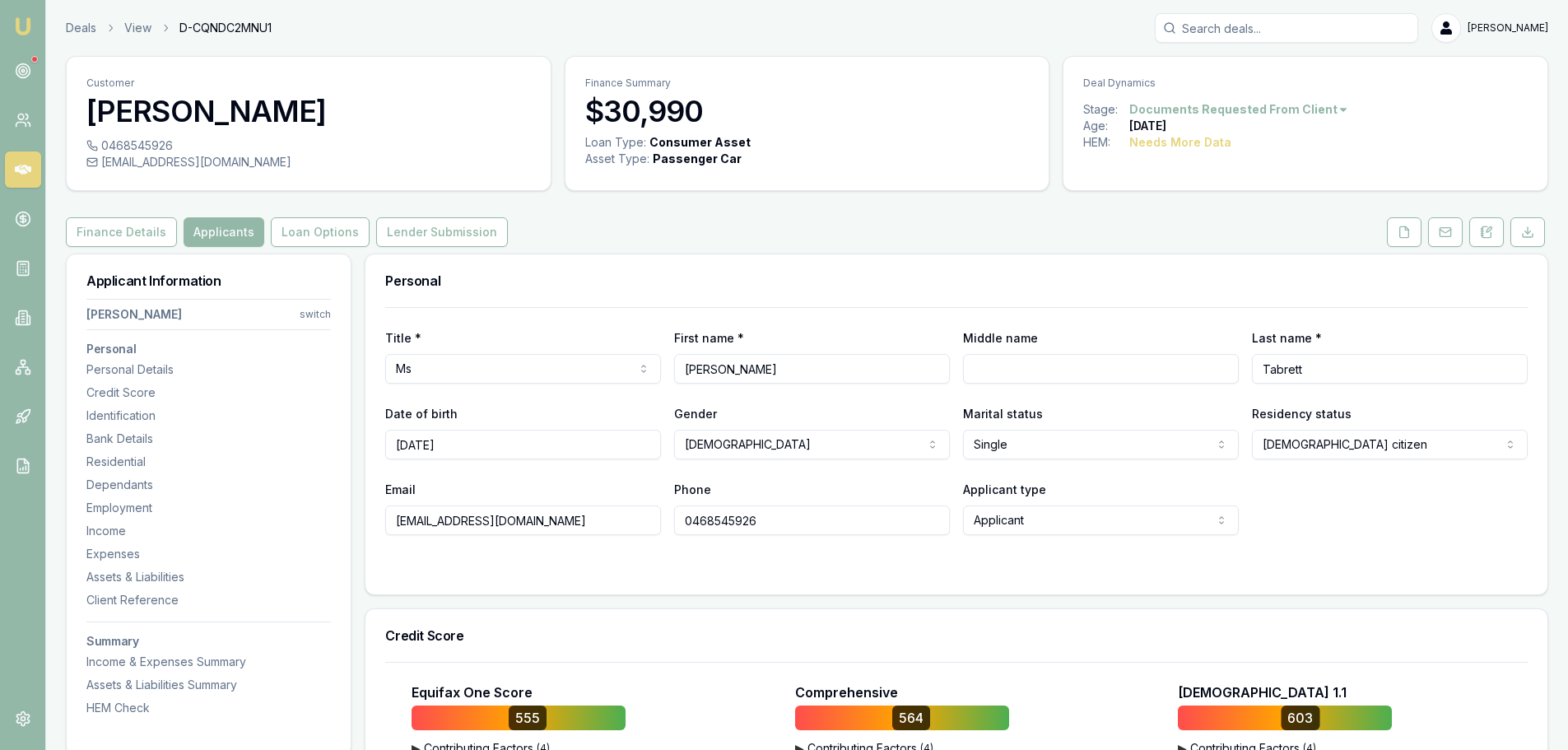
click at [601, 230] on div "Finance Details Applicants Loan Options Lender Submission" at bounding box center [806, 232] width 1482 height 29
click at [722, 243] on div "Finance Details Applicants Loan Options Lender Submission" at bounding box center [806, 232] width 1482 height 29
click at [734, 230] on div "Finance Details Applicants Loan Options Lender Submission" at bounding box center [806, 232] width 1482 height 29
click at [537, 231] on div "Finance Details Applicants Loan Options Lender Submission" at bounding box center [806, 232] width 1482 height 29
click at [535, 218] on div "Finance Details Applicants Loan Options Lender Submission" at bounding box center [806, 232] width 1482 height 29
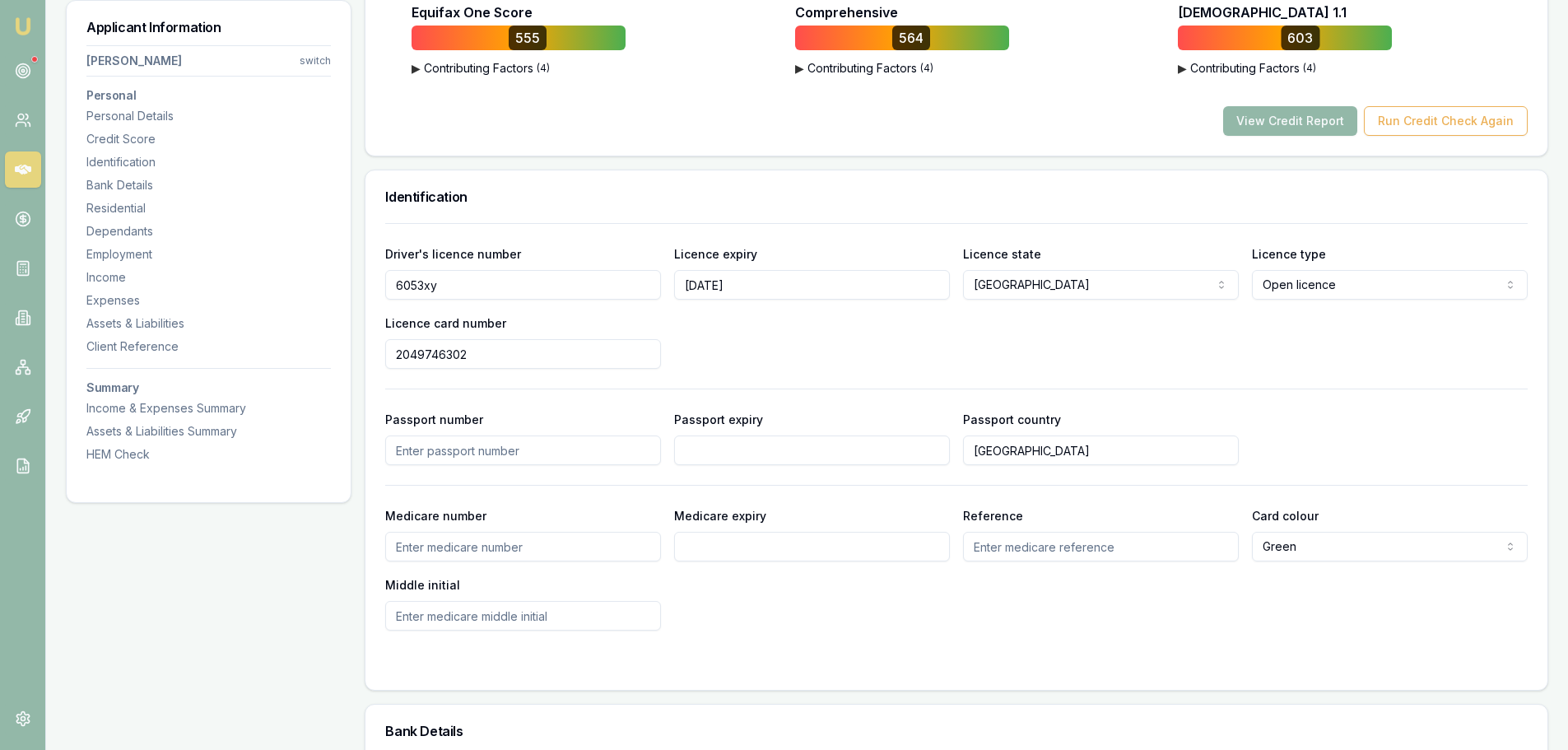
scroll to position [493, 0]
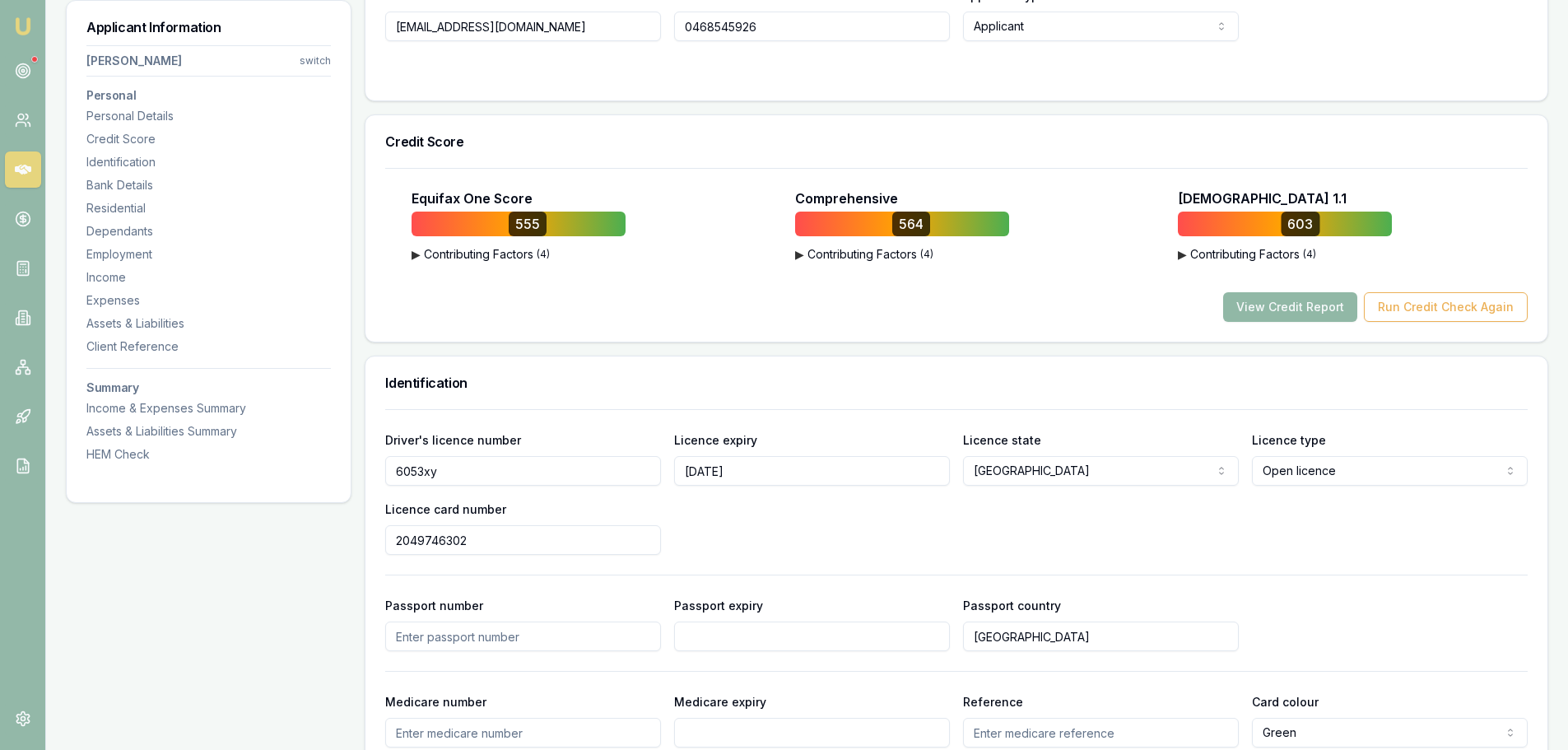
click at [1273, 310] on button "View Credit Report" at bounding box center [1290, 306] width 134 height 29
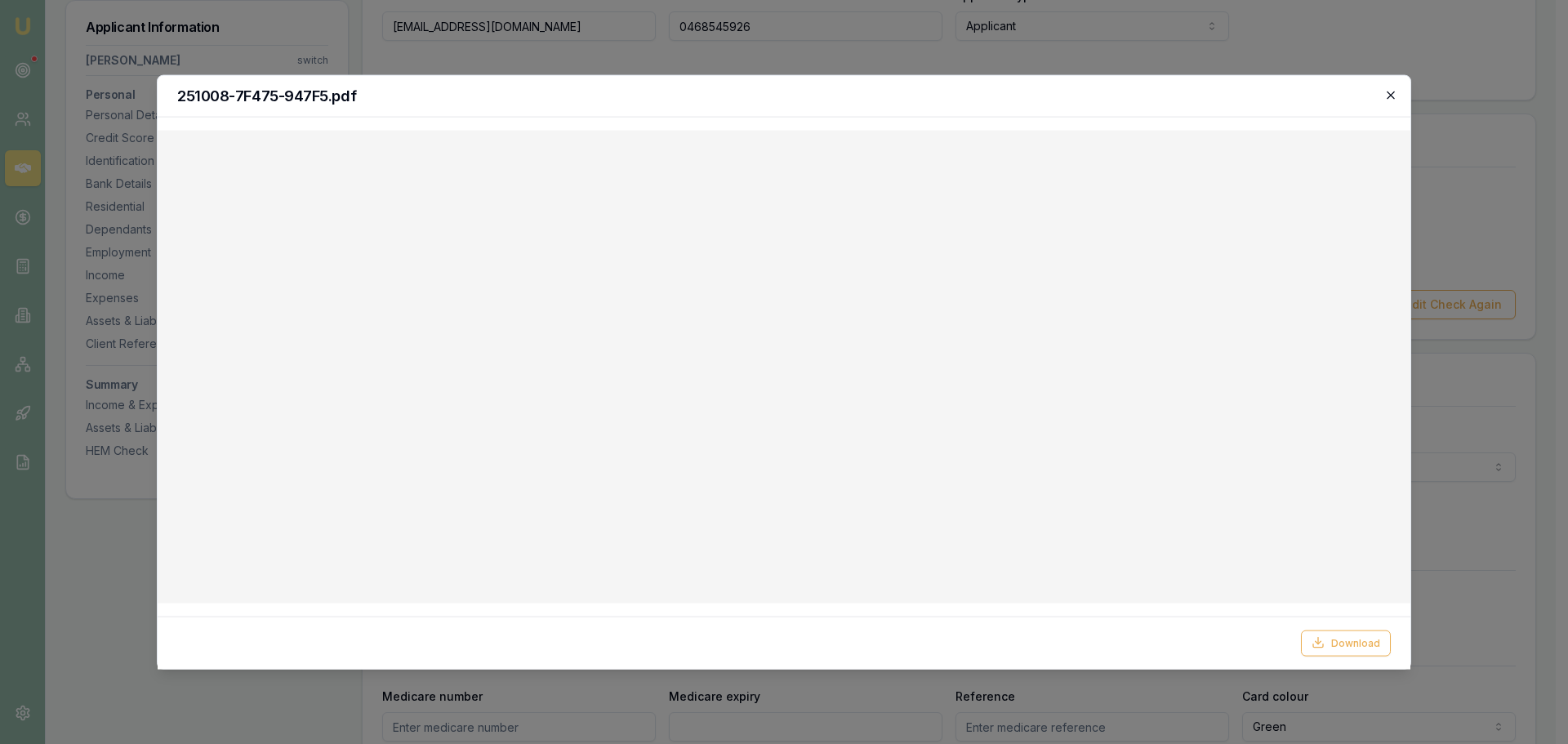
click at [1391, 94] on icon "button" at bounding box center [1391, 94] width 8 height 8
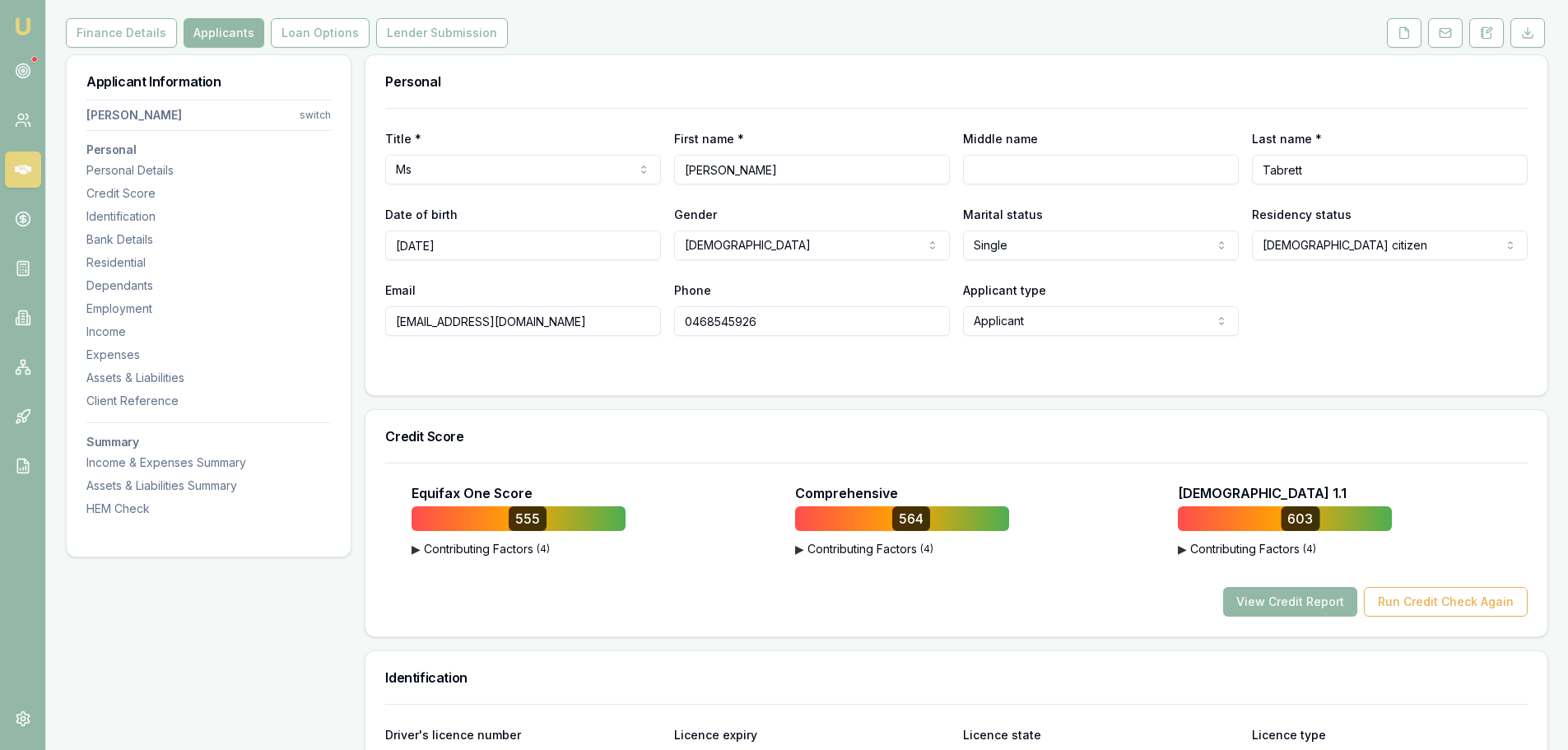
scroll to position [0, 0]
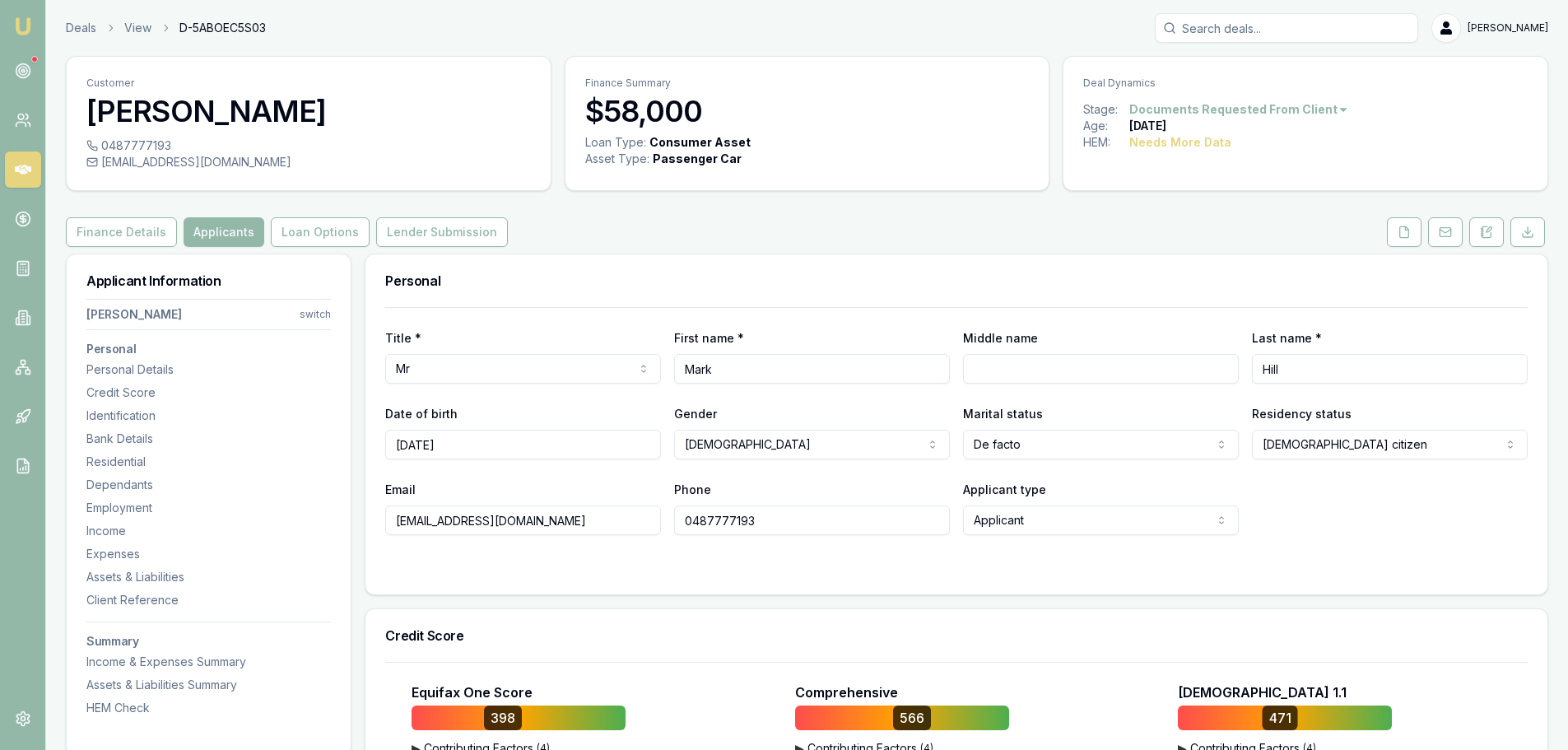
click at [522, 242] on div "Finance Details Applicants Loan Options Lender Submission" at bounding box center [806, 232] width 1482 height 29
click at [145, 230] on button "Finance Details" at bounding box center [121, 232] width 111 height 29
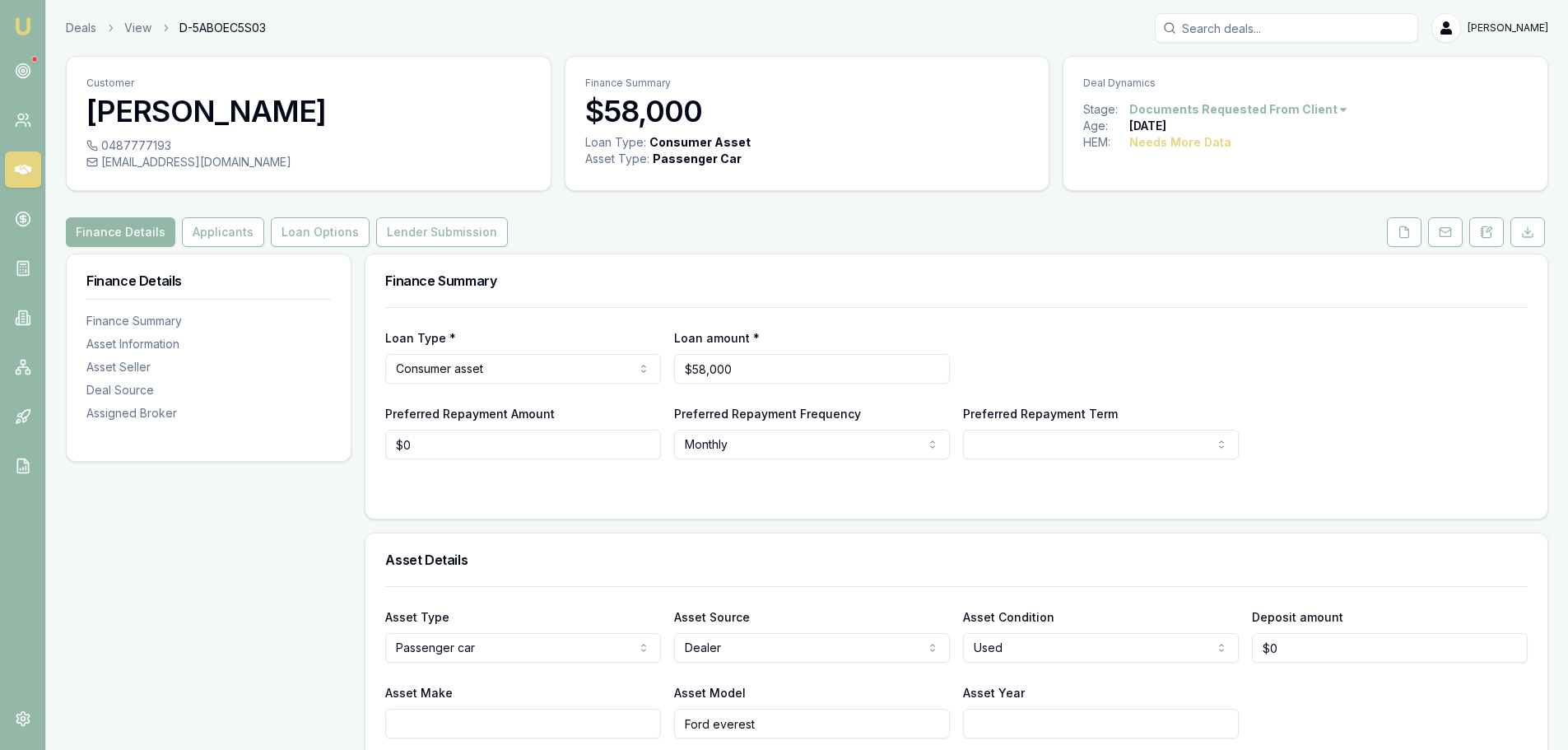
click at [1167, 221] on div "Finance Details Applicants Loan Options Lender Submission" at bounding box center [806, 232] width 1482 height 29
click at [350, 242] on button "Loan Options" at bounding box center [320, 232] width 99 height 29
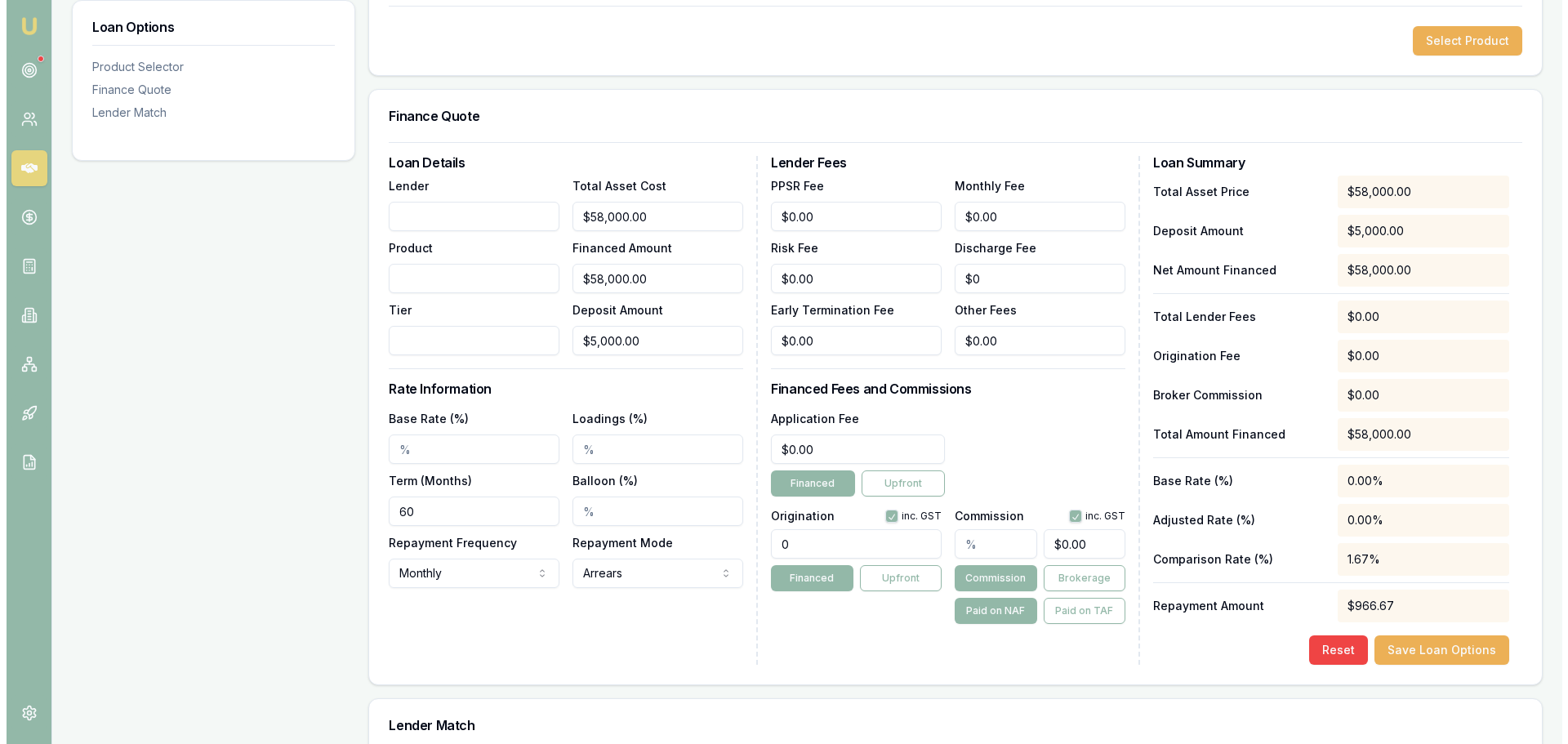
scroll to position [222, 0]
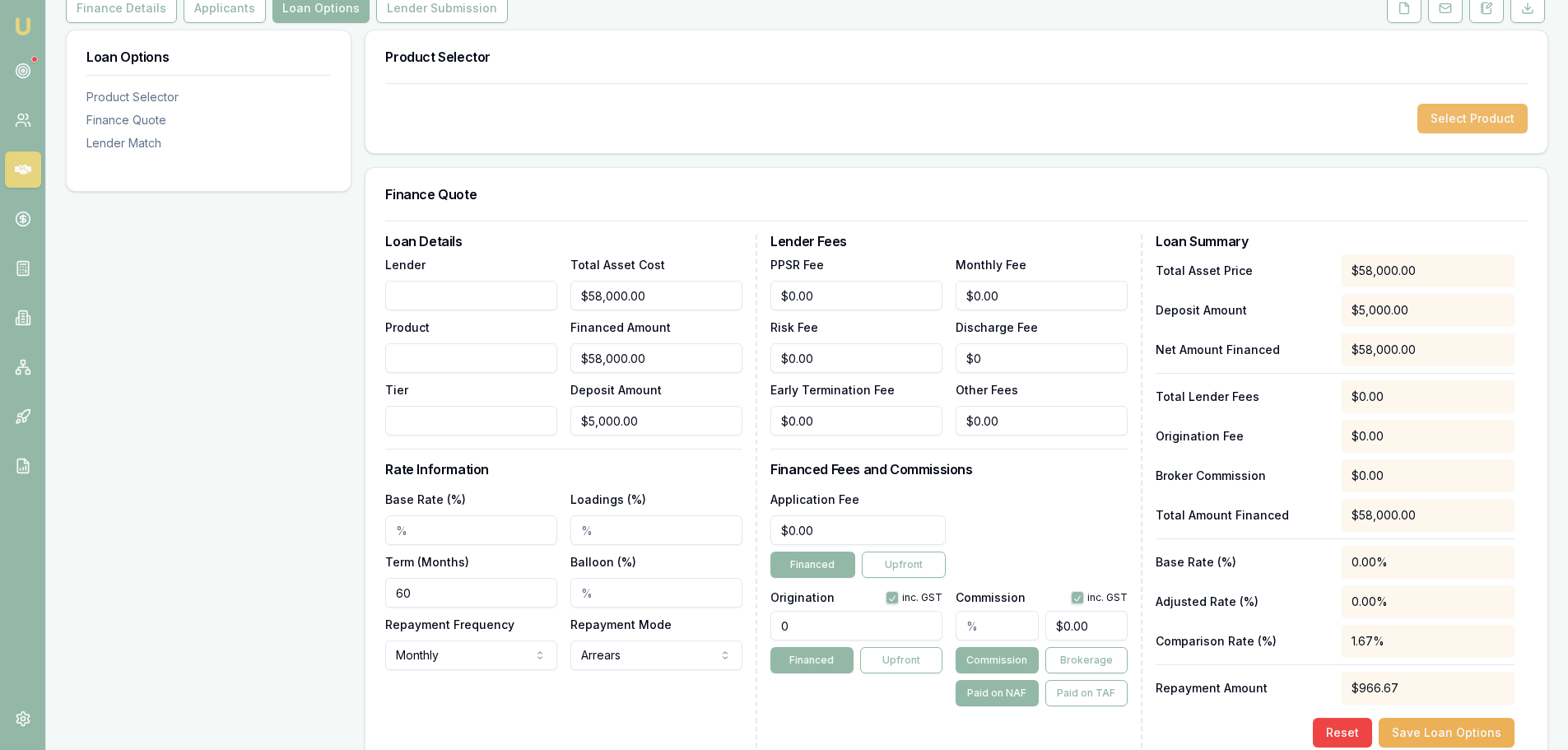
click at [1481, 115] on button "Select Product" at bounding box center [1473, 118] width 110 height 29
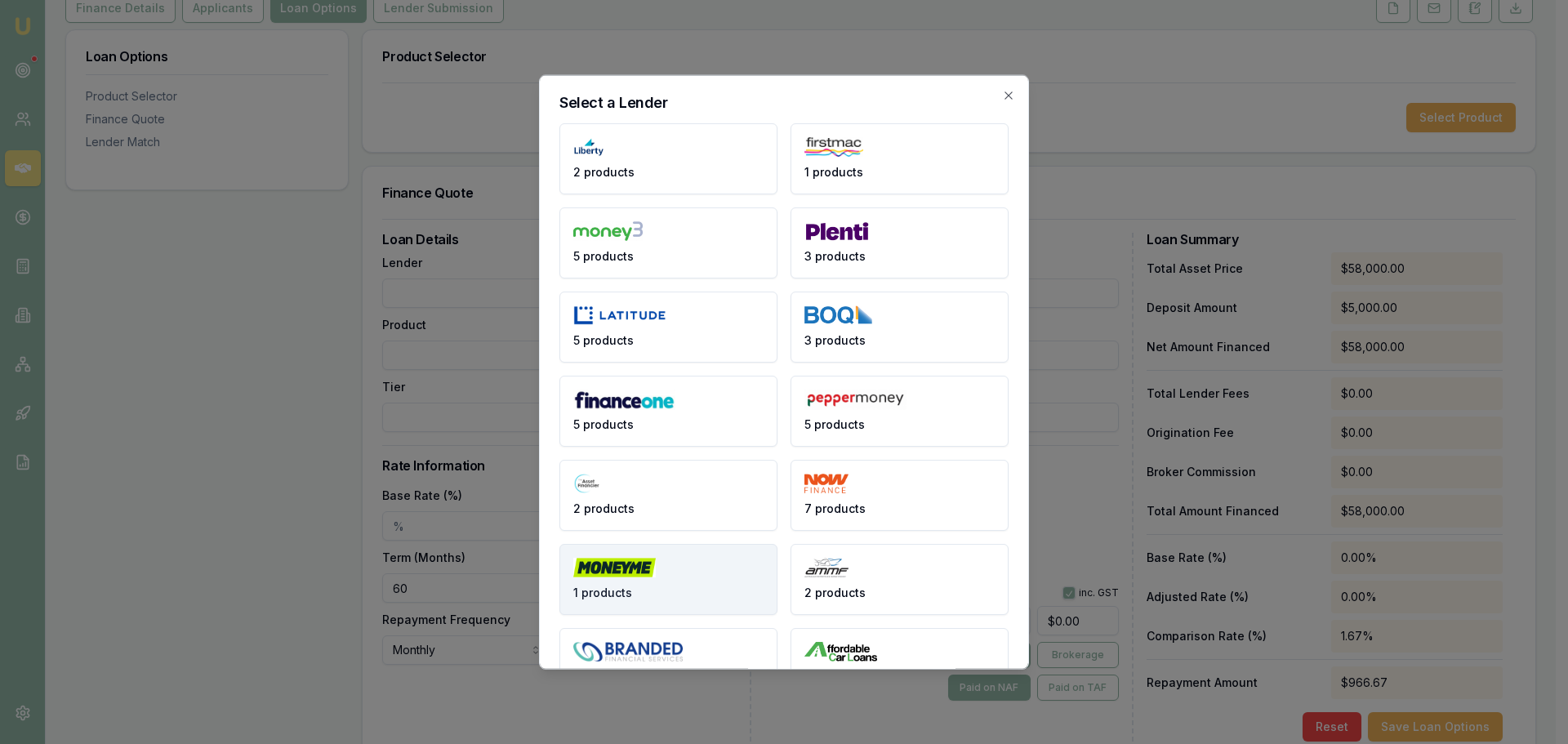
click at [711, 582] on button "1 products" at bounding box center [668, 578] width 218 height 71
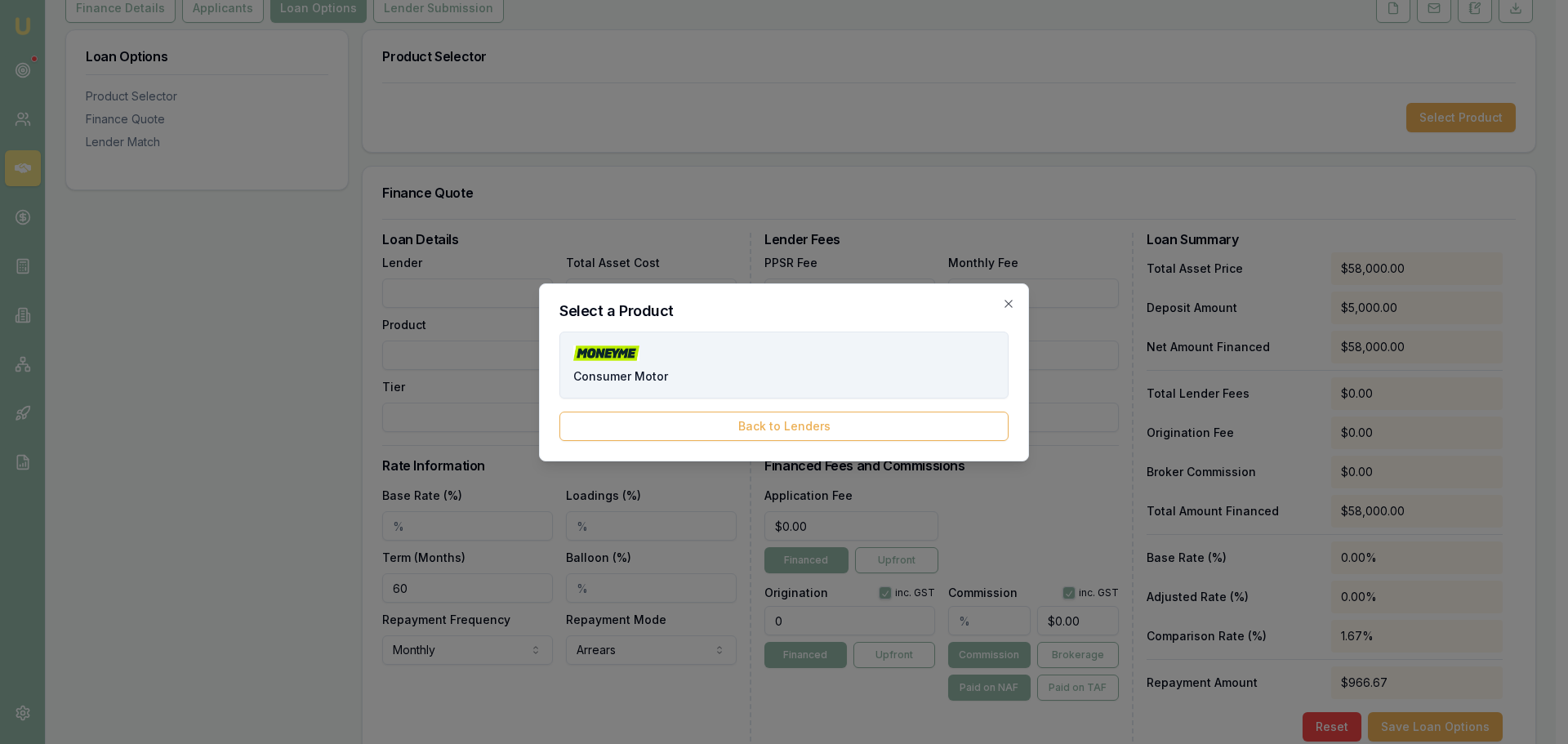
click at [760, 342] on button "Consumer Motor" at bounding box center [784, 364] width 449 height 67
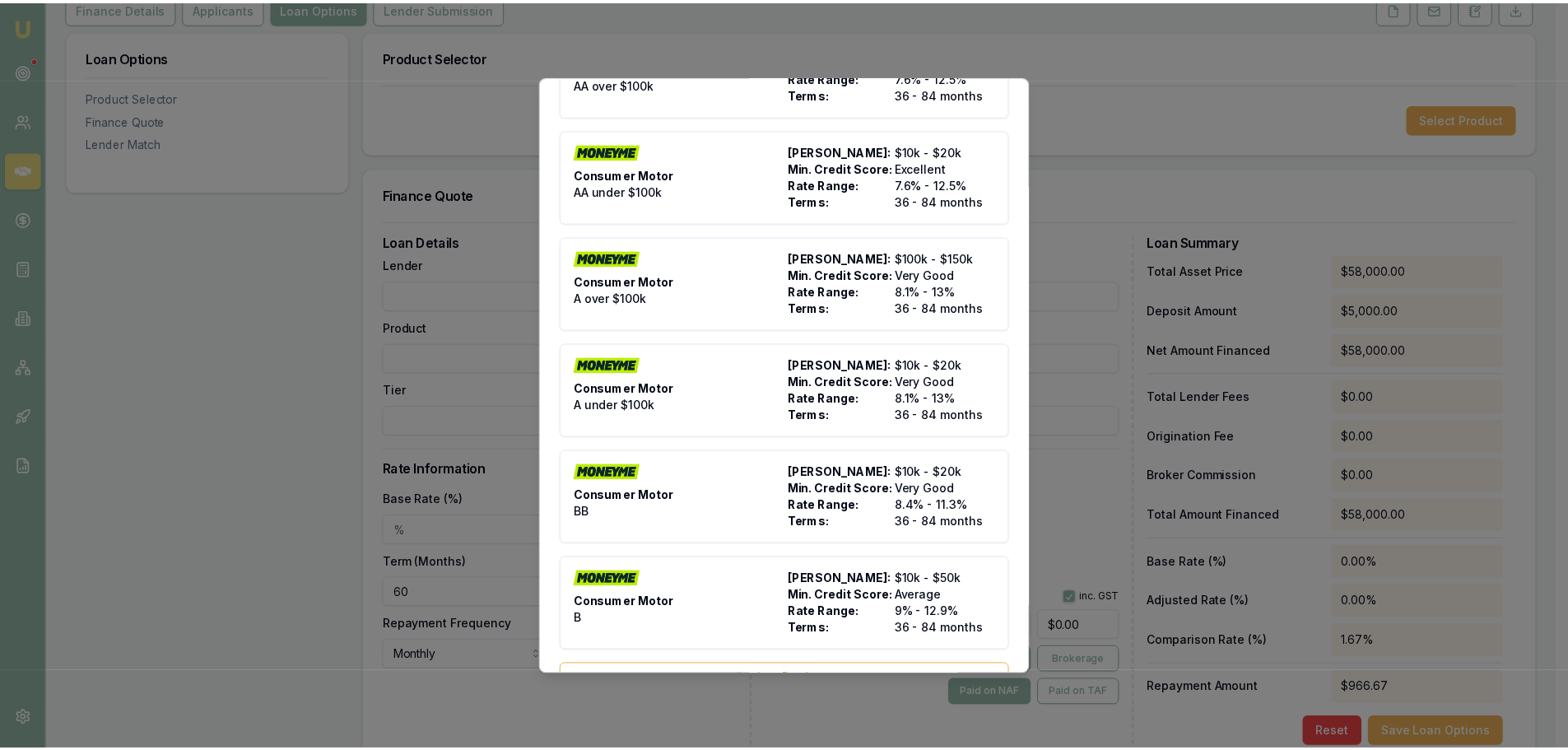
scroll to position [141, 0]
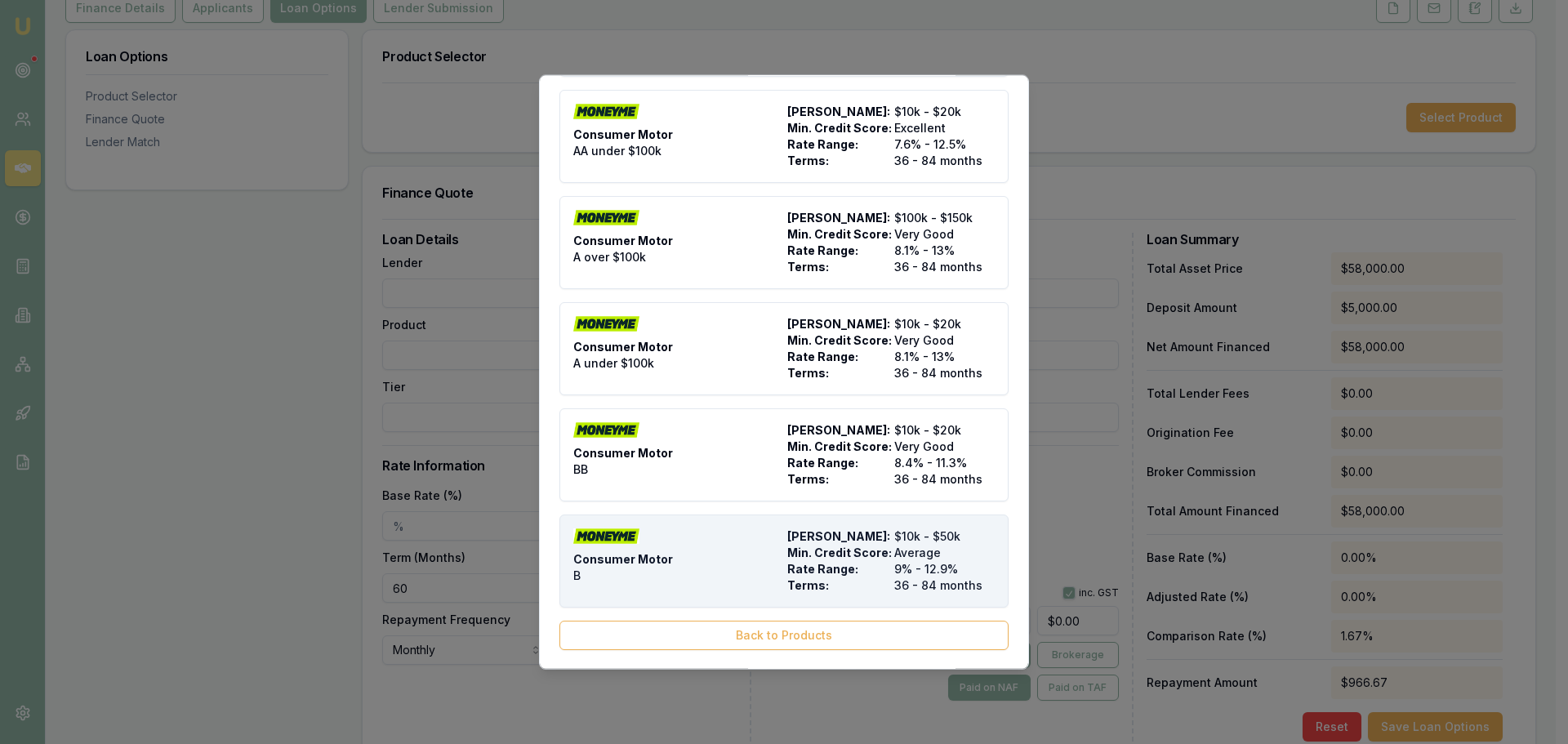
click at [800, 563] on span "Rate Range:" at bounding box center [838, 568] width 100 height 16
type input "Money Me"
type input "Consumer Motor"
type input "B"
type input "9"
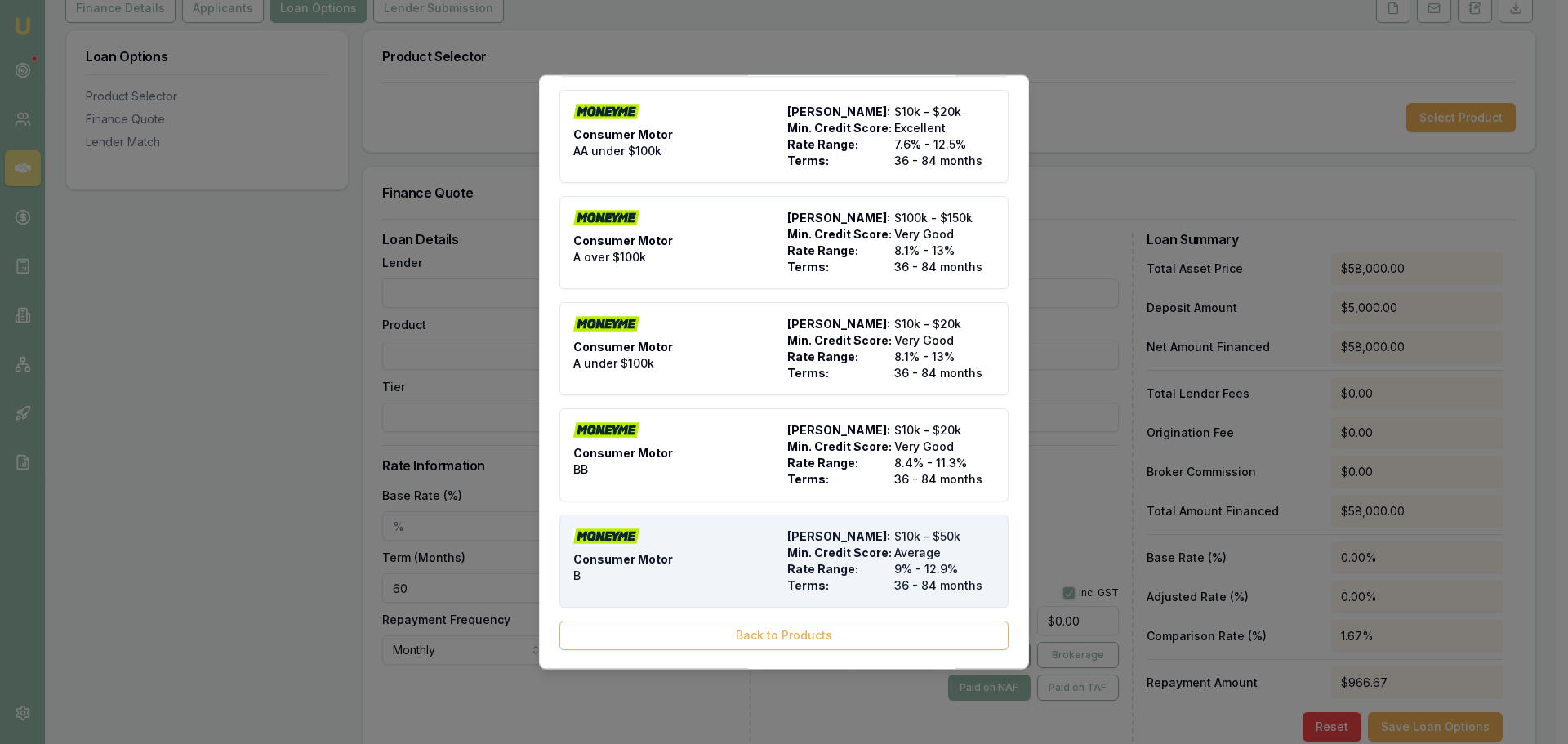
type input "36"
type input "$12.50"
type input "$550.00"
type input "1490"
type input "5"
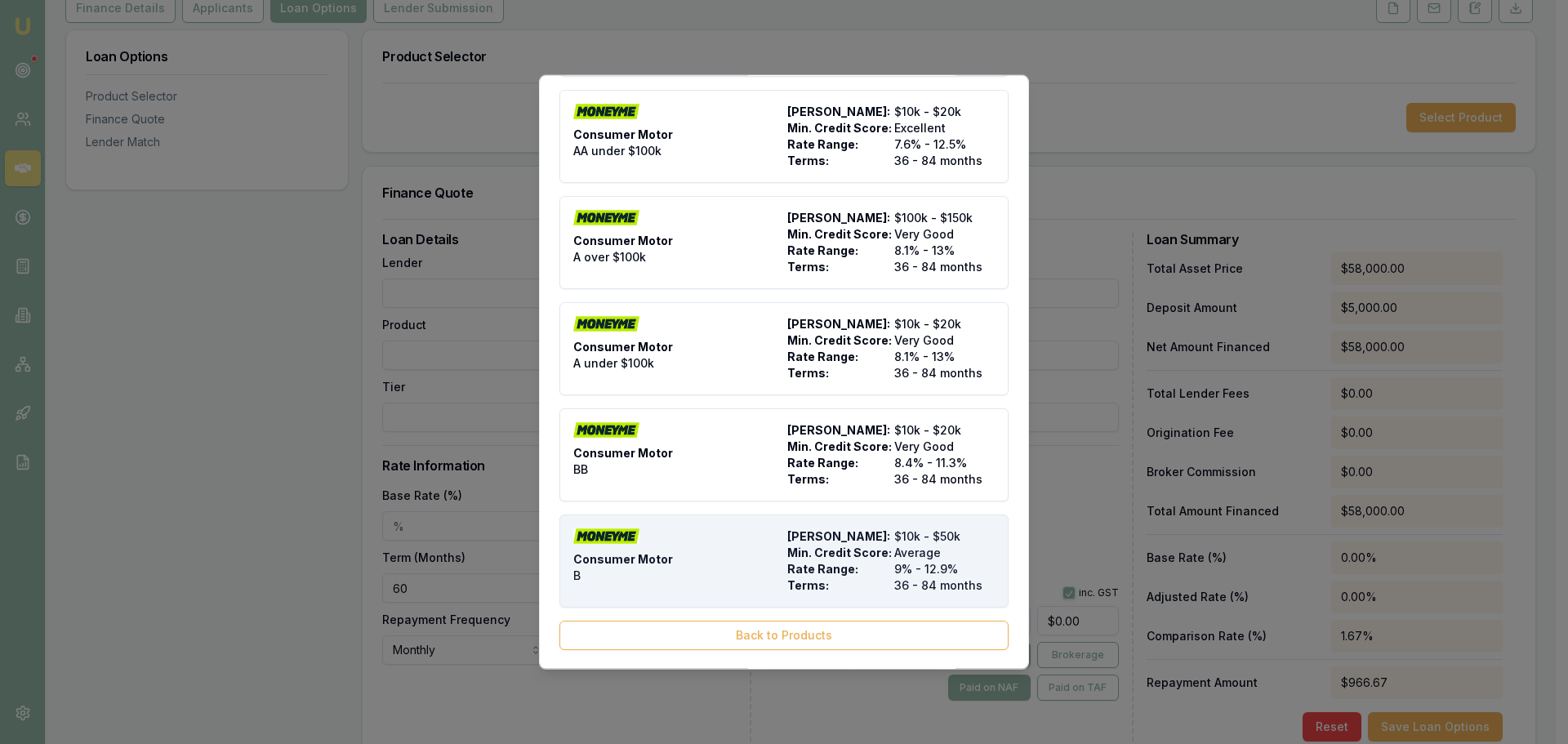
type input "$2,900.00"
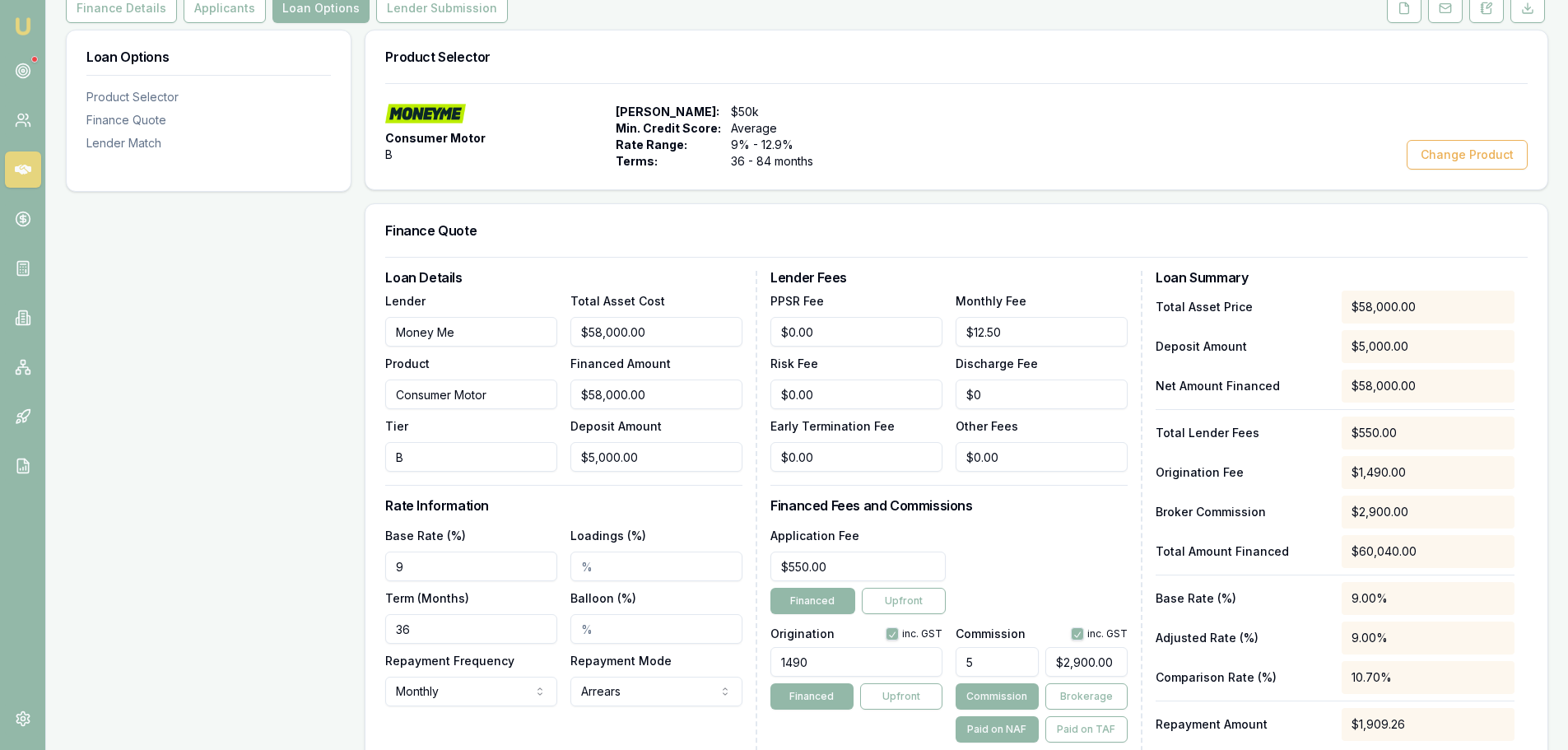
drag, startPoint x: 426, startPoint y: 566, endPoint x: 303, endPoint y: 560, distance: 123.1
click at [308, 561] on div "Loan Options Product Selector Finance Quote Lender Match Product Selector Consu…" at bounding box center [806, 483] width 1482 height 908
type input "13.85%"
drag, startPoint x: 439, startPoint y: 625, endPoint x: 186, endPoint y: 637, distance: 253.3
click at [211, 639] on div "Loan Options Product Selector Finance Quote Lender Match Product Selector Consu…" at bounding box center [806, 483] width 1482 height 908
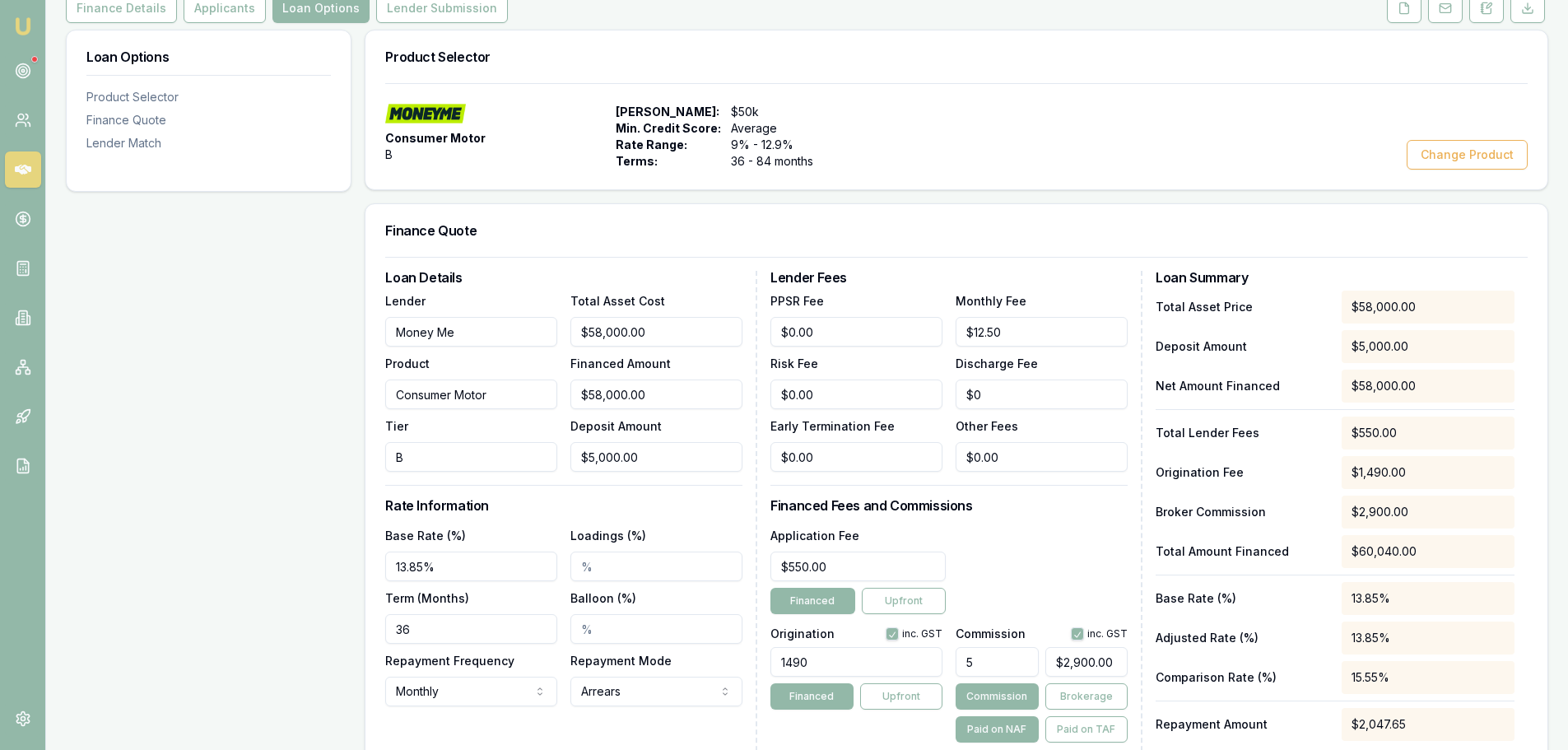
drag, startPoint x: 275, startPoint y: 617, endPoint x: 285, endPoint y: 617, distance: 10.0
click at [276, 617] on div "Loan Options Product Selector Finance Quote Lender Match" at bounding box center [208, 483] width 285 height 908
drag, startPoint x: 431, startPoint y: 631, endPoint x: 68, endPoint y: 633, distance: 363.0
click at [151, 631] on div "Loan Options Product Selector Finance Quote Lender Match Product Selector Consu…" at bounding box center [806, 483] width 1482 height 908
type input "84"
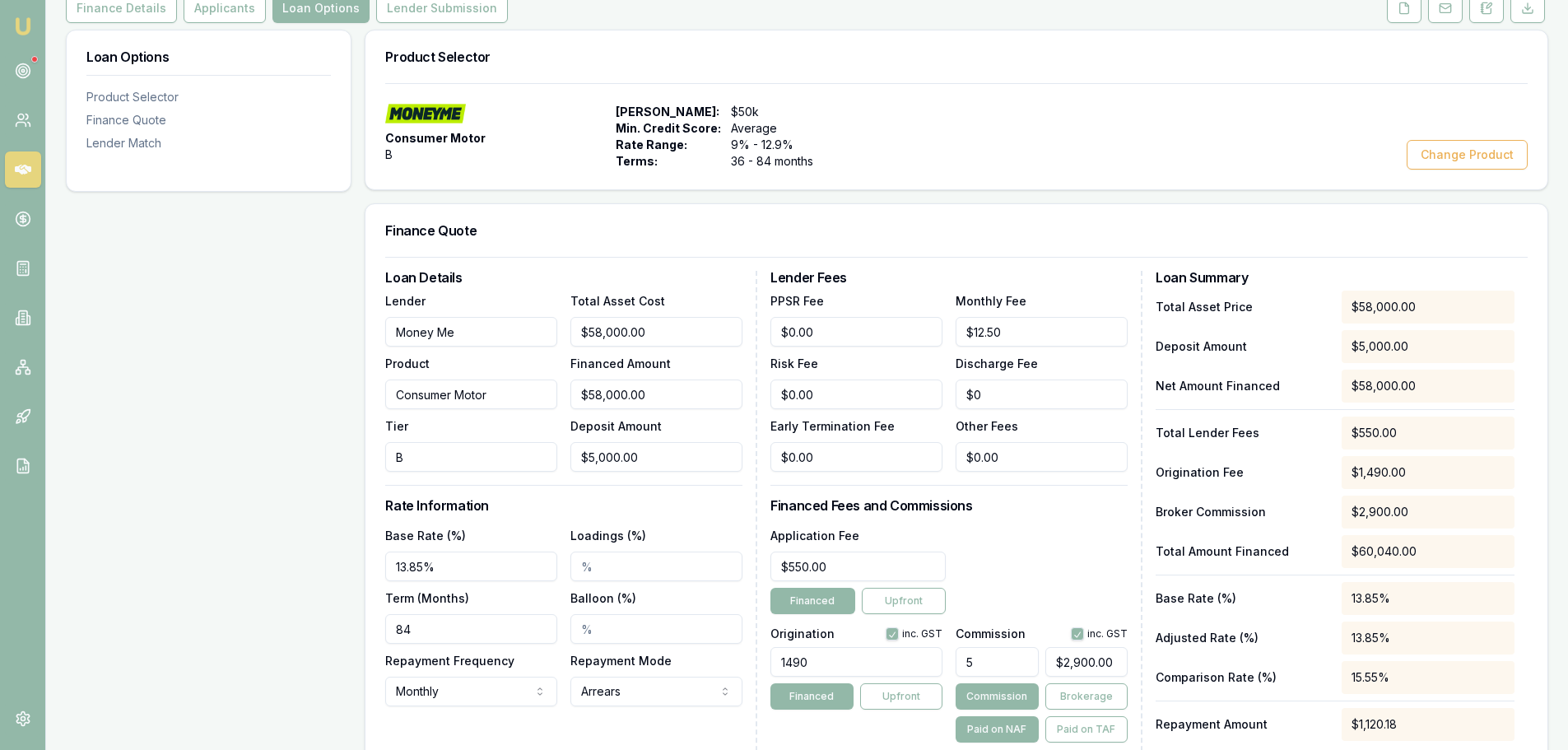
click at [248, 601] on div "Loan Options Product Selector Finance Quote Lender Match" at bounding box center [208, 483] width 285 height 908
click at [1034, 577] on div "Application Fee $550.00 Financed Upfront" at bounding box center [949, 569] width 358 height 89
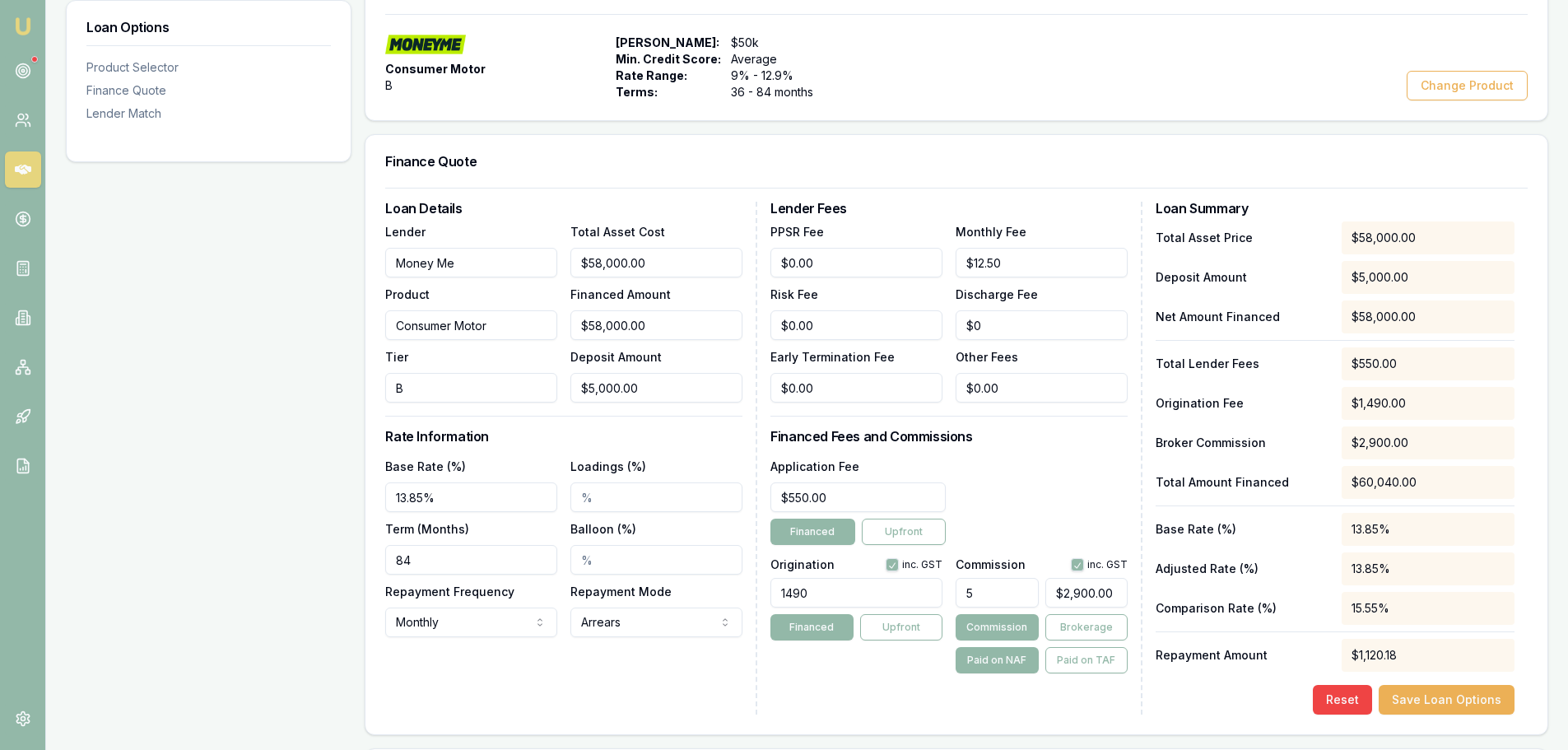
scroll to position [389, 0]
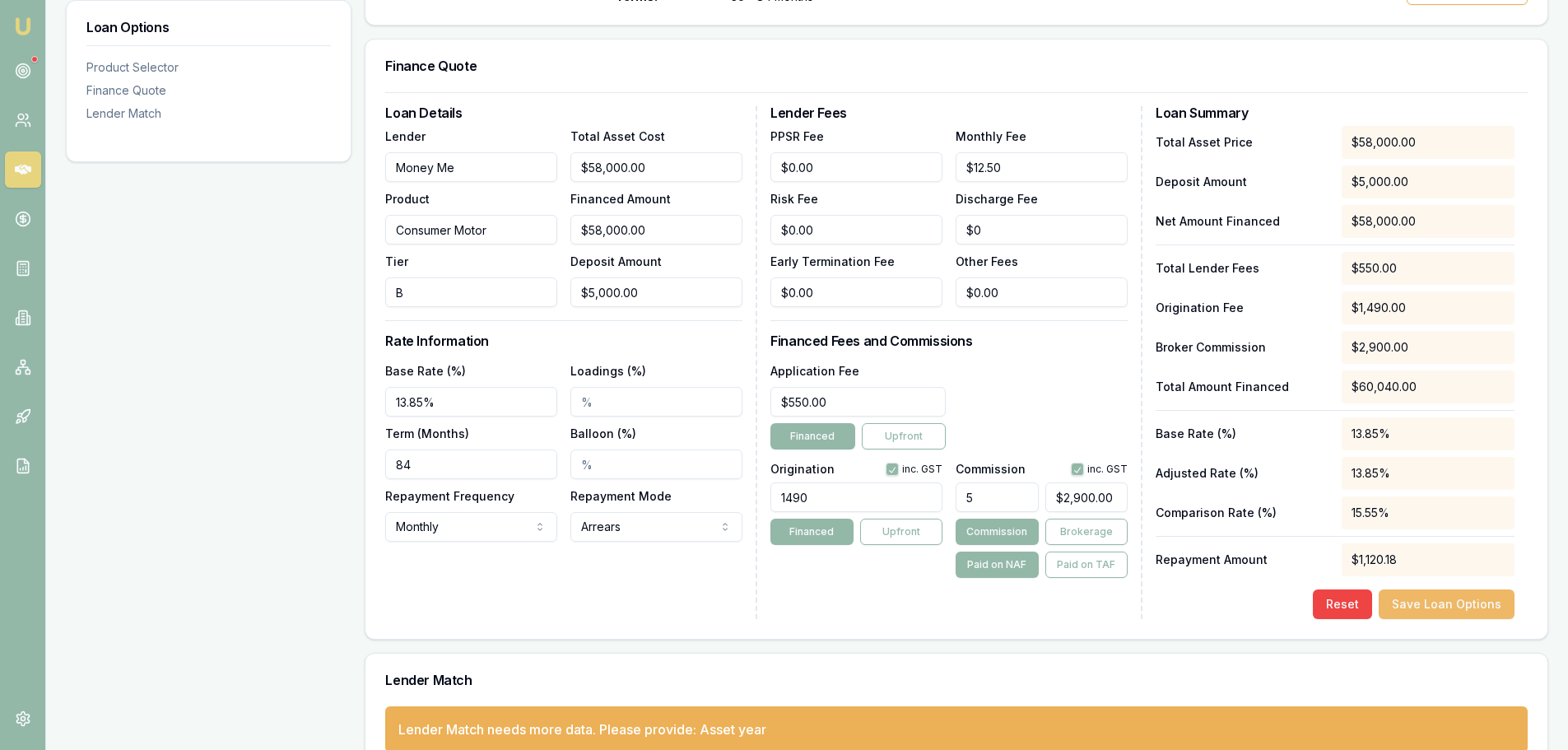
click at [1478, 609] on button "Save Loan Options" at bounding box center [1446, 604] width 136 height 29
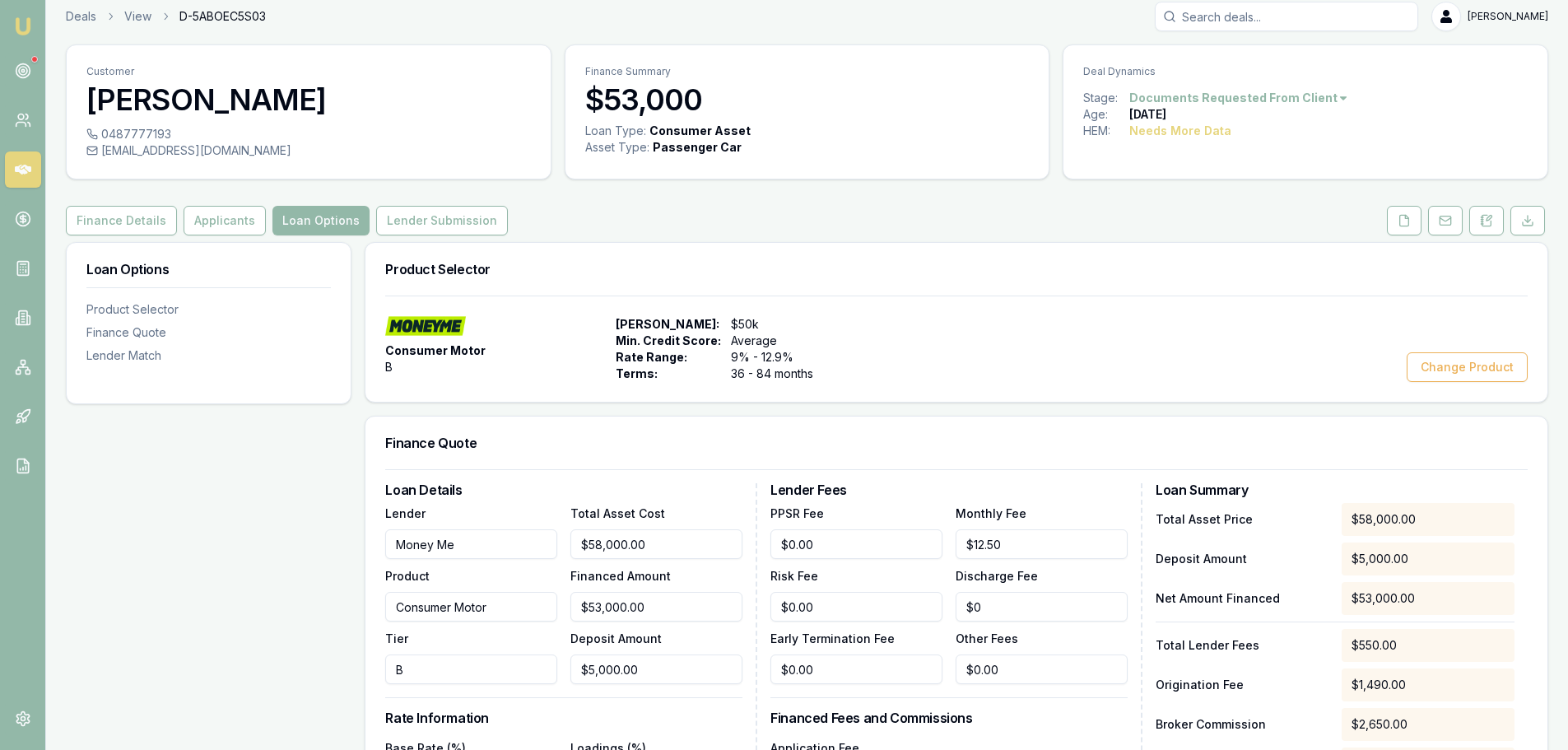
scroll to position [0, 0]
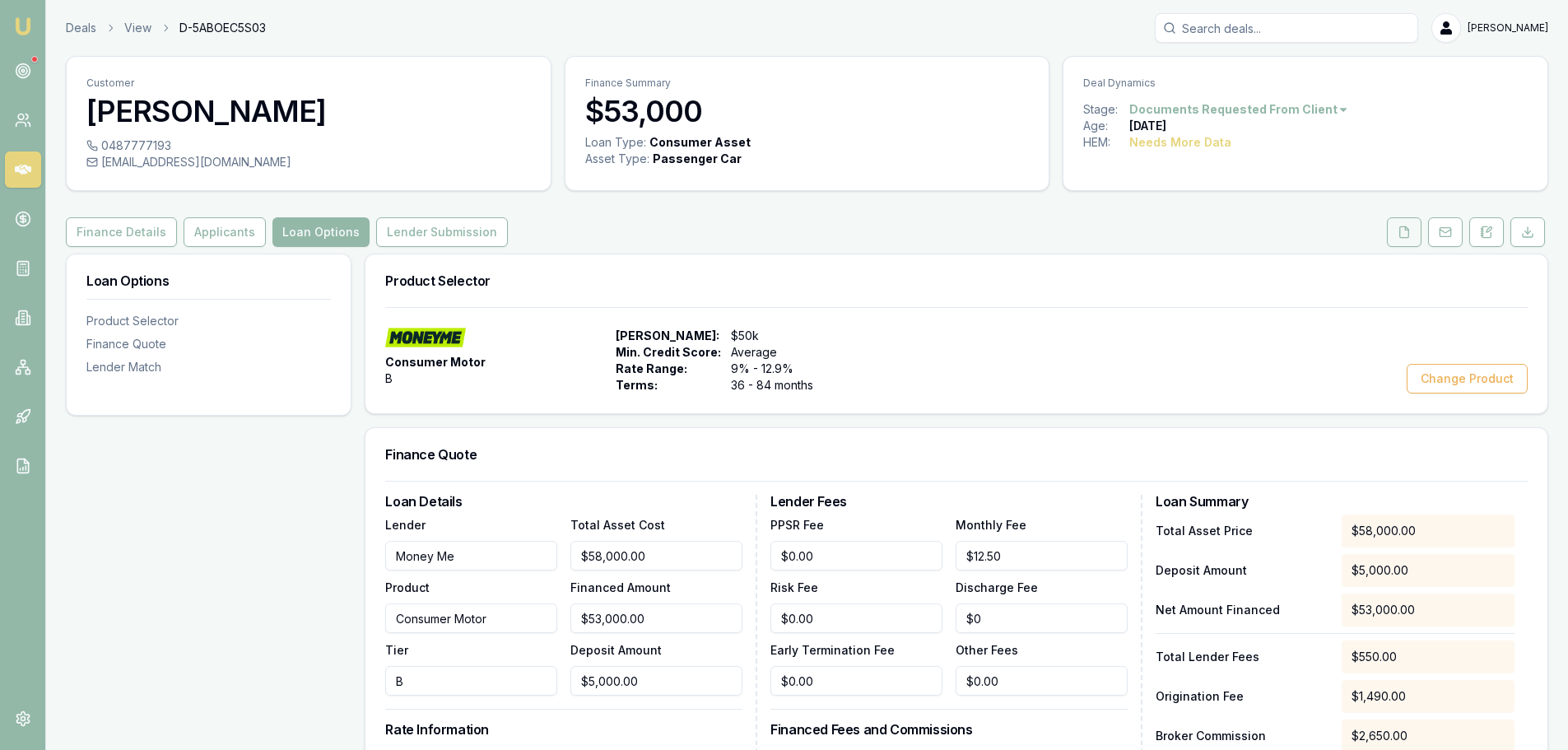
click at [1408, 236] on icon at bounding box center [1405, 231] width 10 height 10
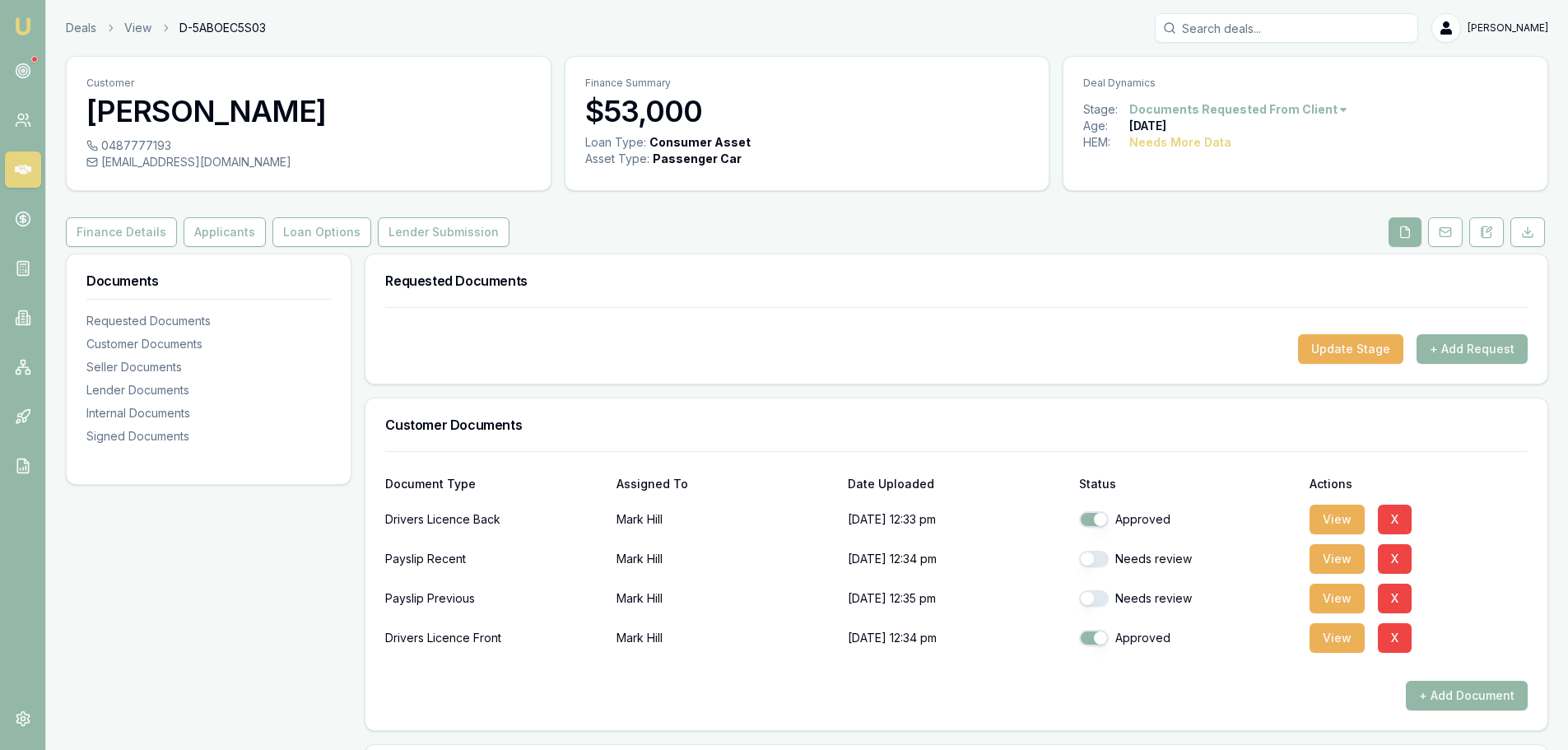
click at [1093, 558] on button "button" at bounding box center [1094, 558] width 29 height 16
checkbox input "true"
click at [1098, 597] on button "button" at bounding box center [1094, 598] width 29 height 16
checkbox input "true"
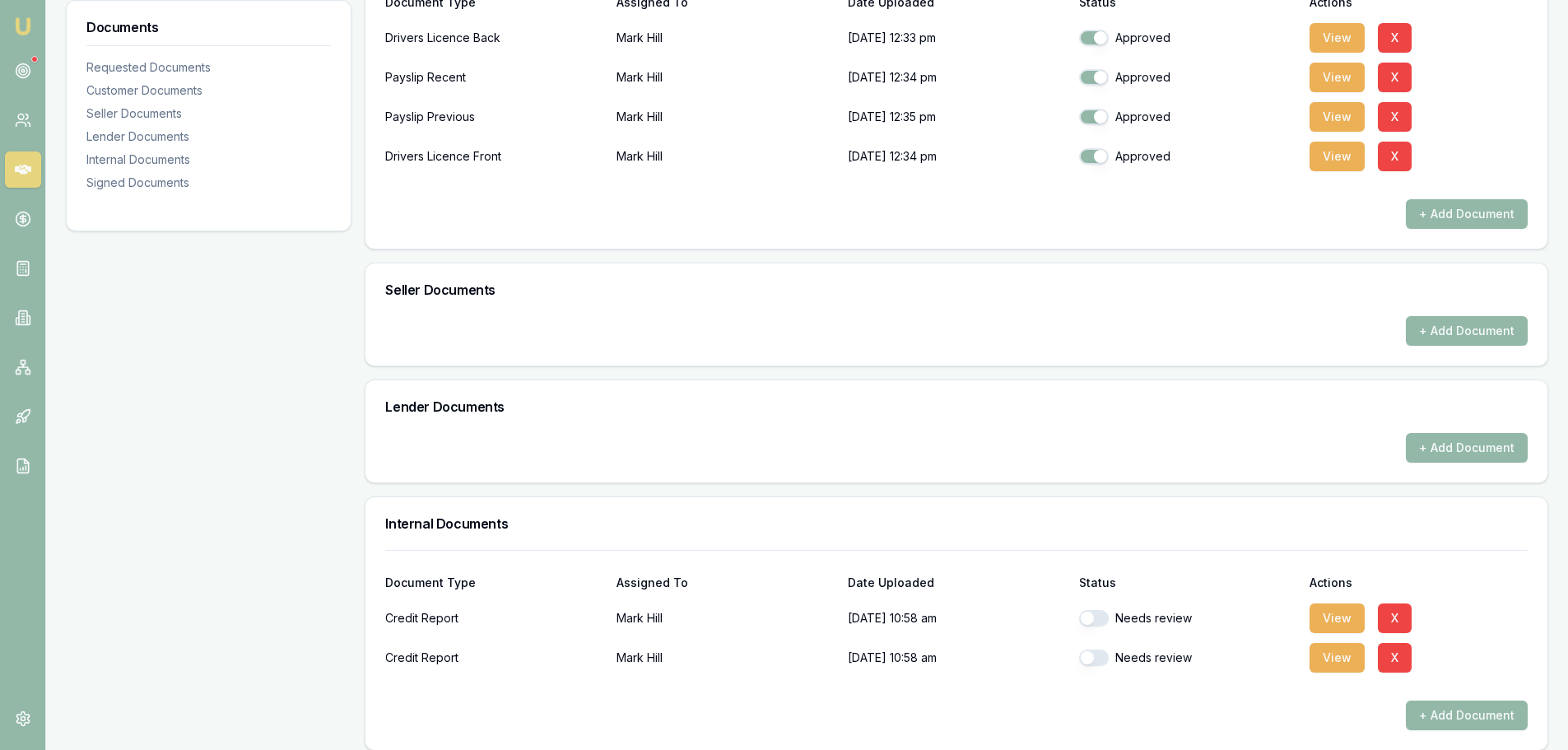
scroll to position [493, 0]
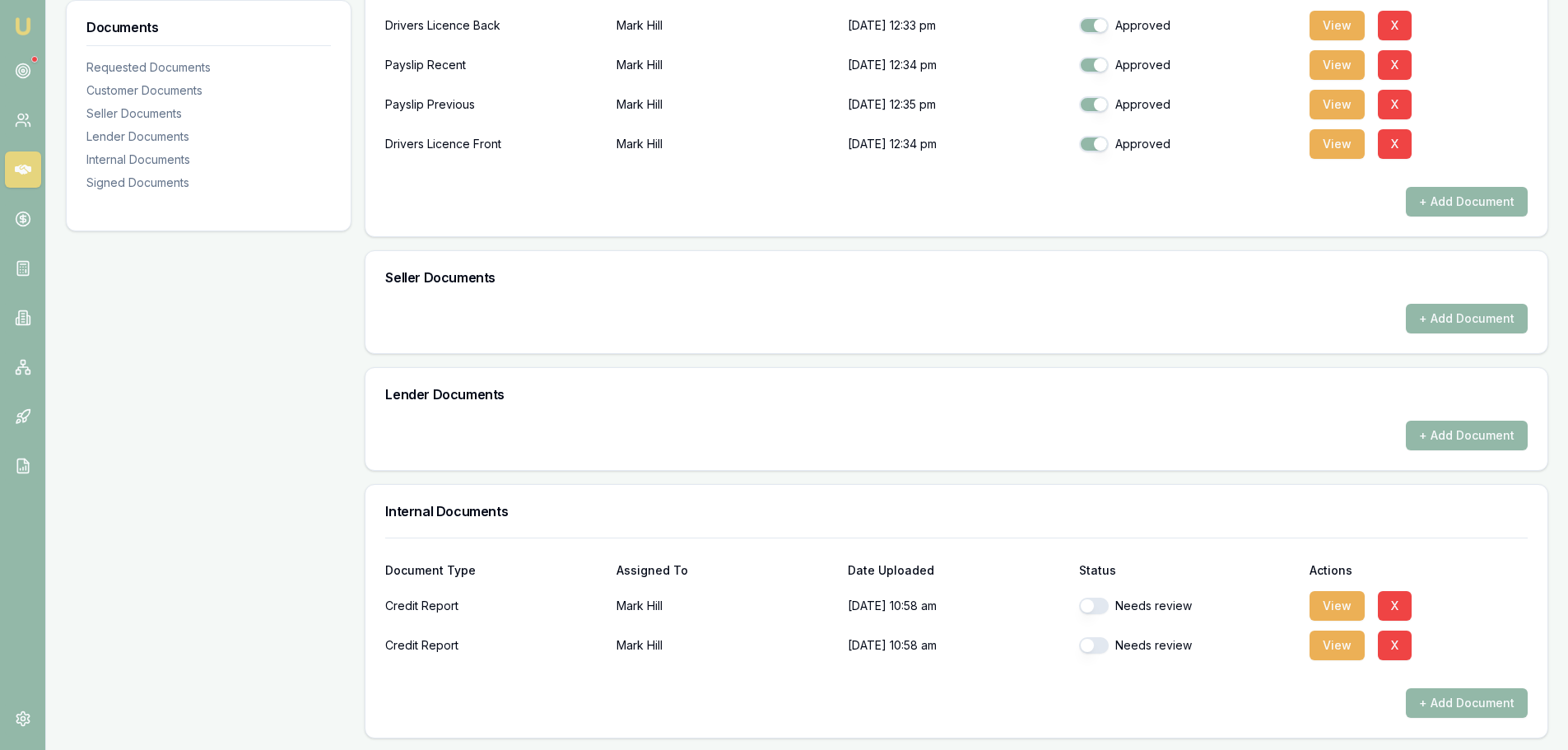
click at [1100, 604] on button "button" at bounding box center [1094, 606] width 29 height 16
checkbox input "true"
click at [1097, 648] on button "button" at bounding box center [1094, 644] width 29 height 16
checkbox input "true"
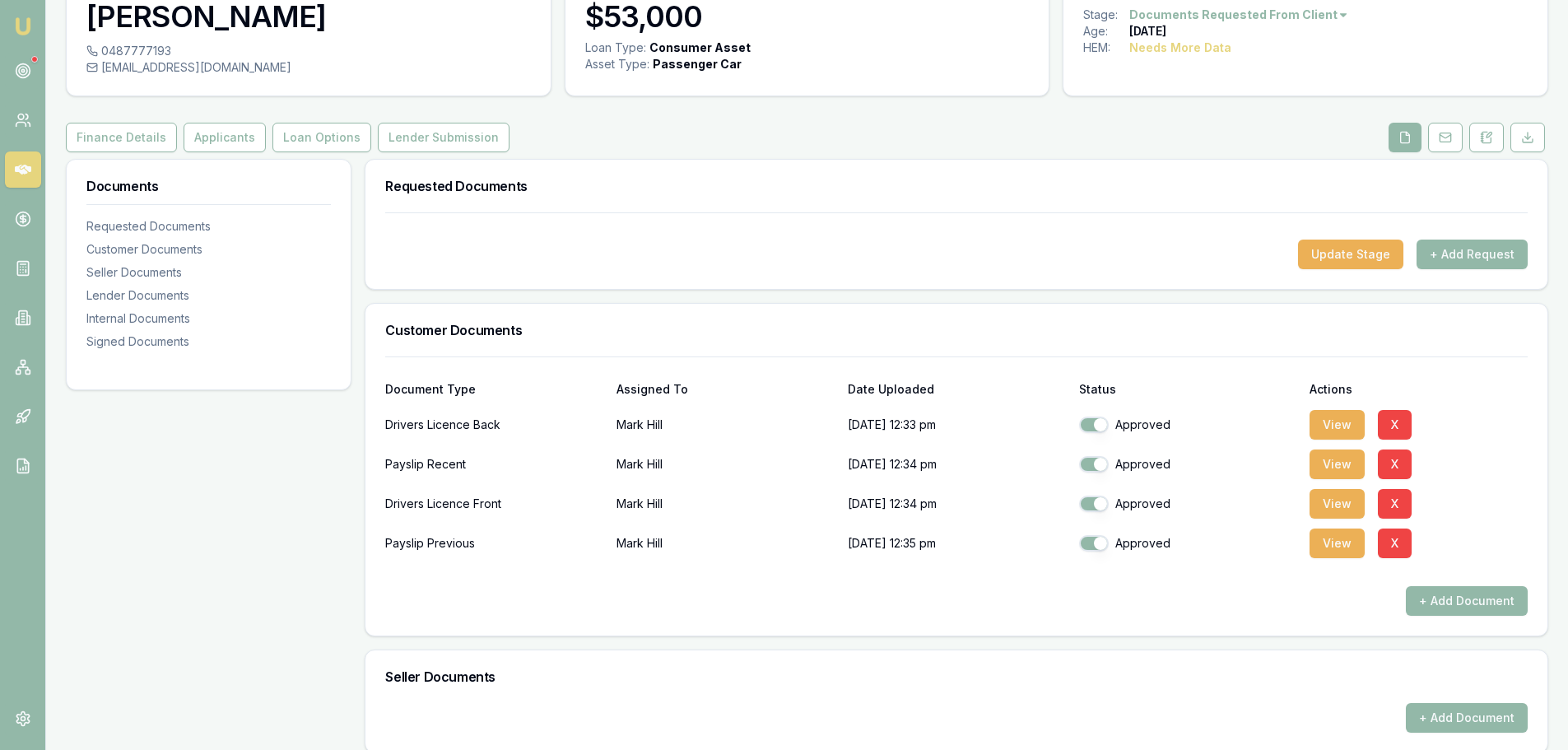
scroll to position [0, 0]
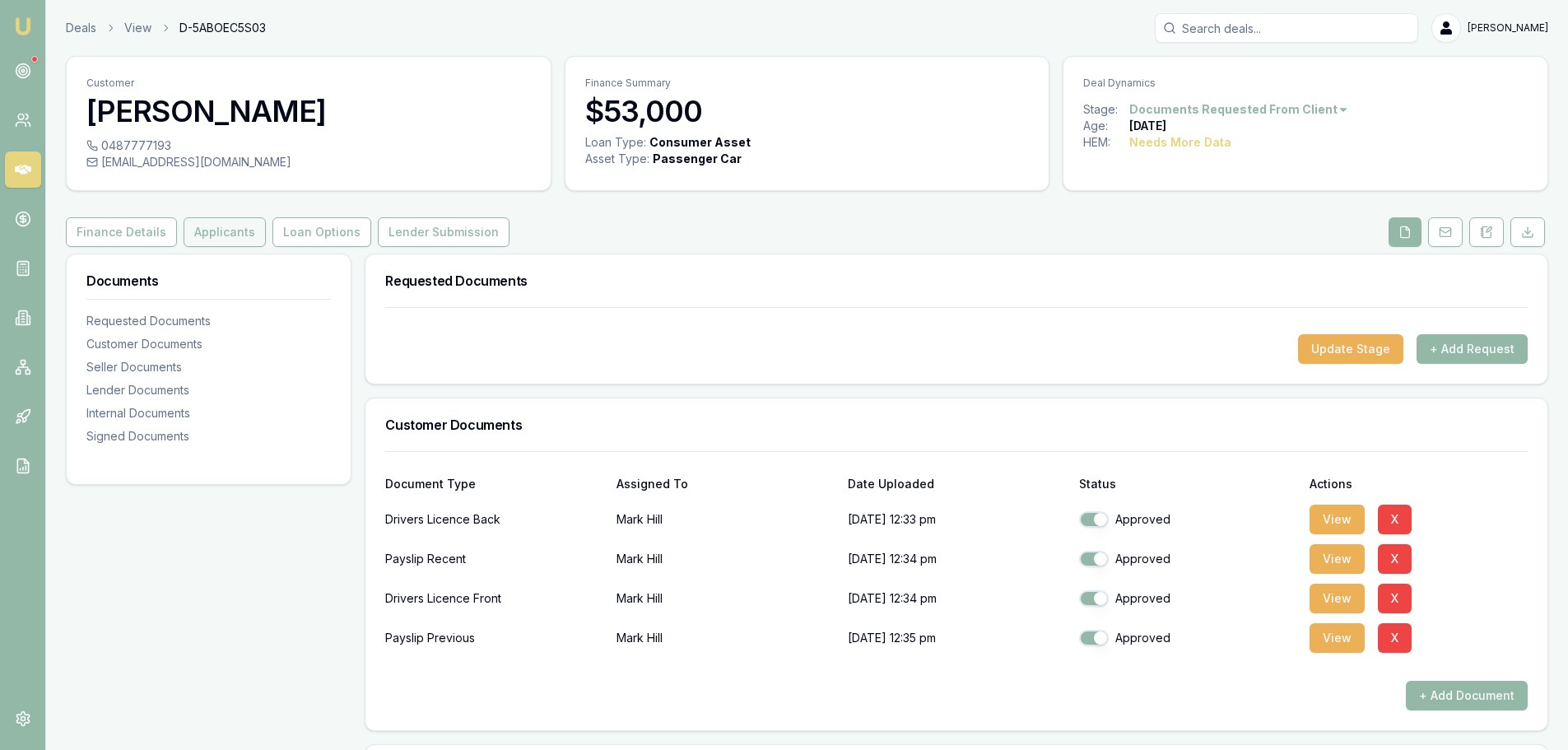
click at [233, 231] on button "Applicants" at bounding box center [224, 232] width 83 height 29
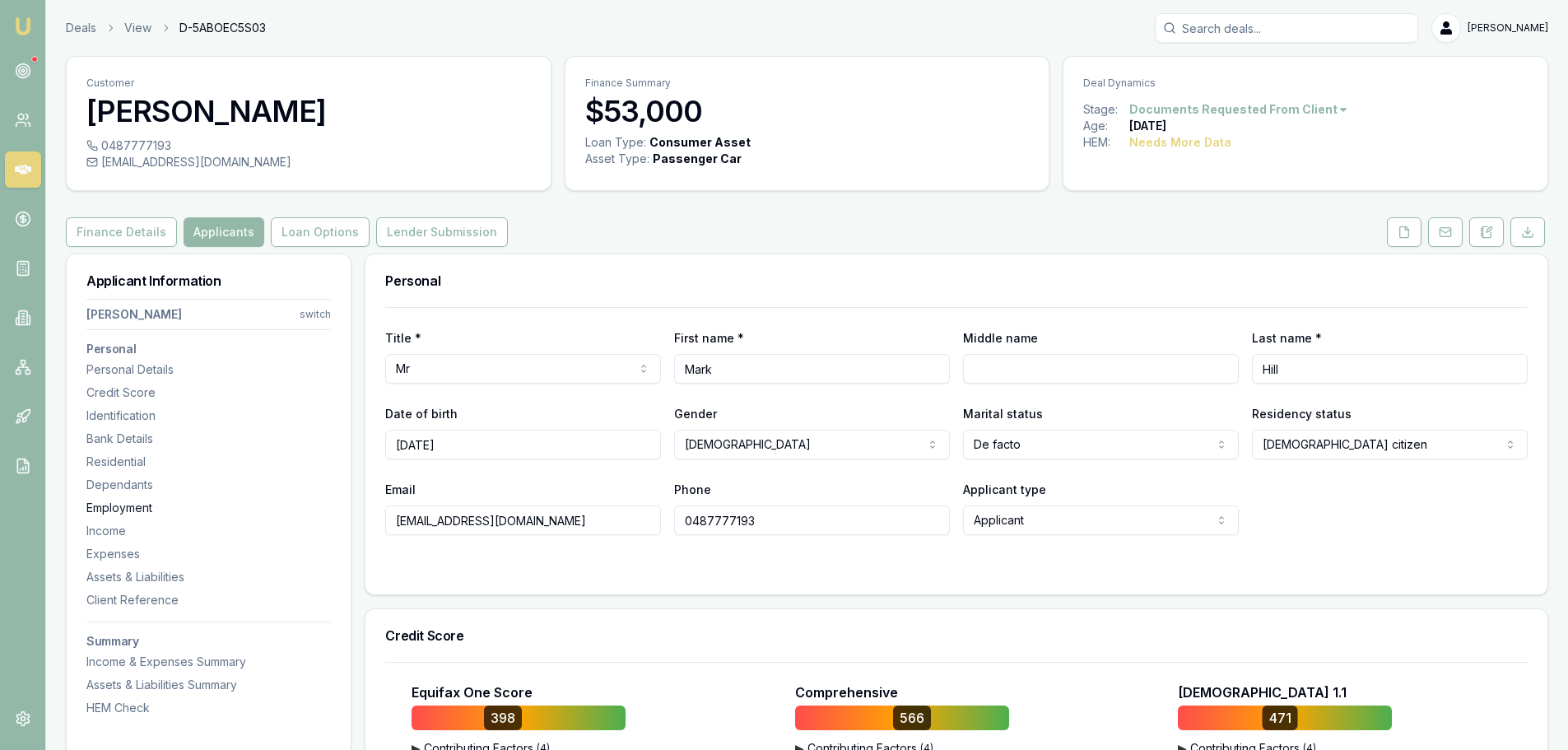
click at [126, 509] on div "Employment" at bounding box center [208, 508] width 244 height 16
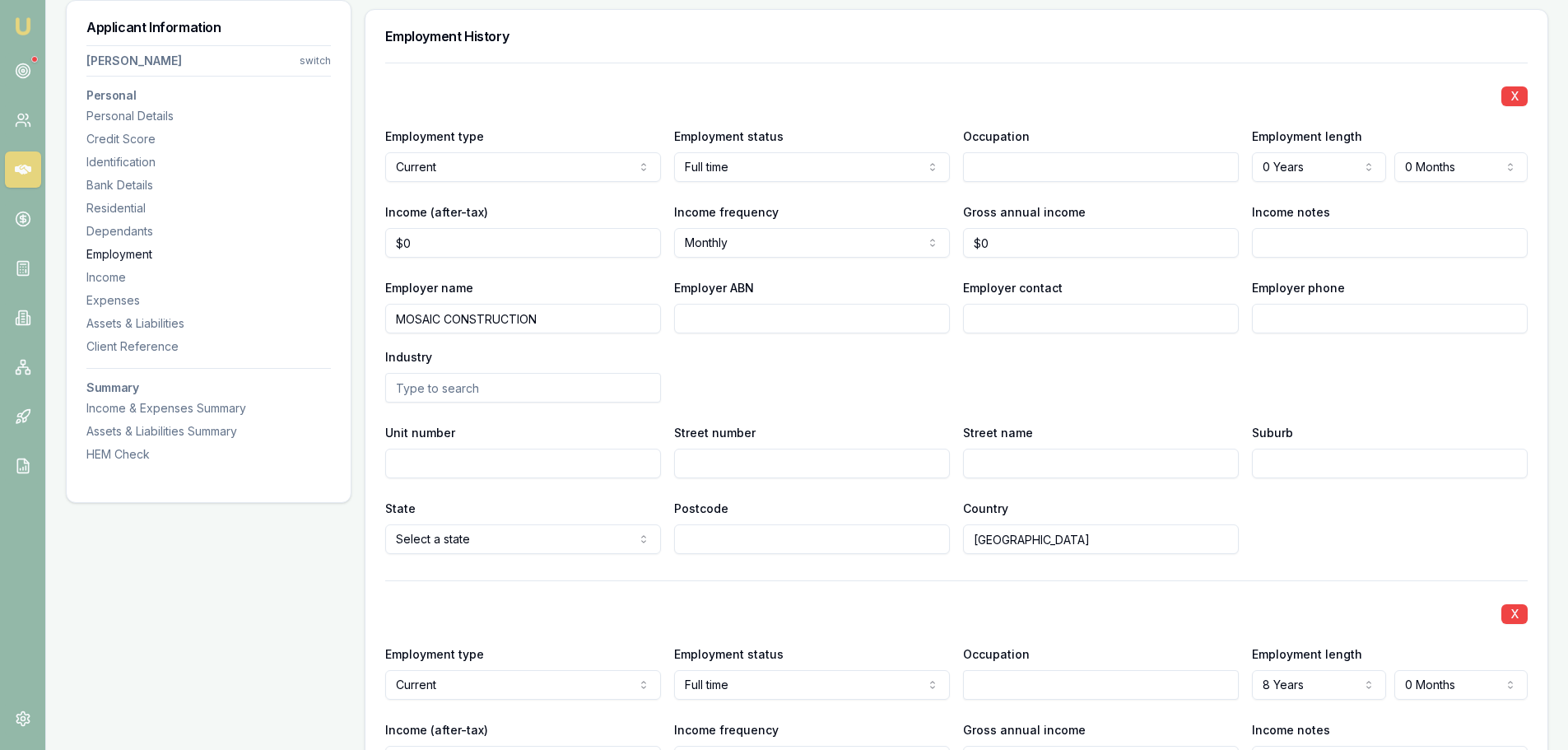
scroll to position [2362, 0]
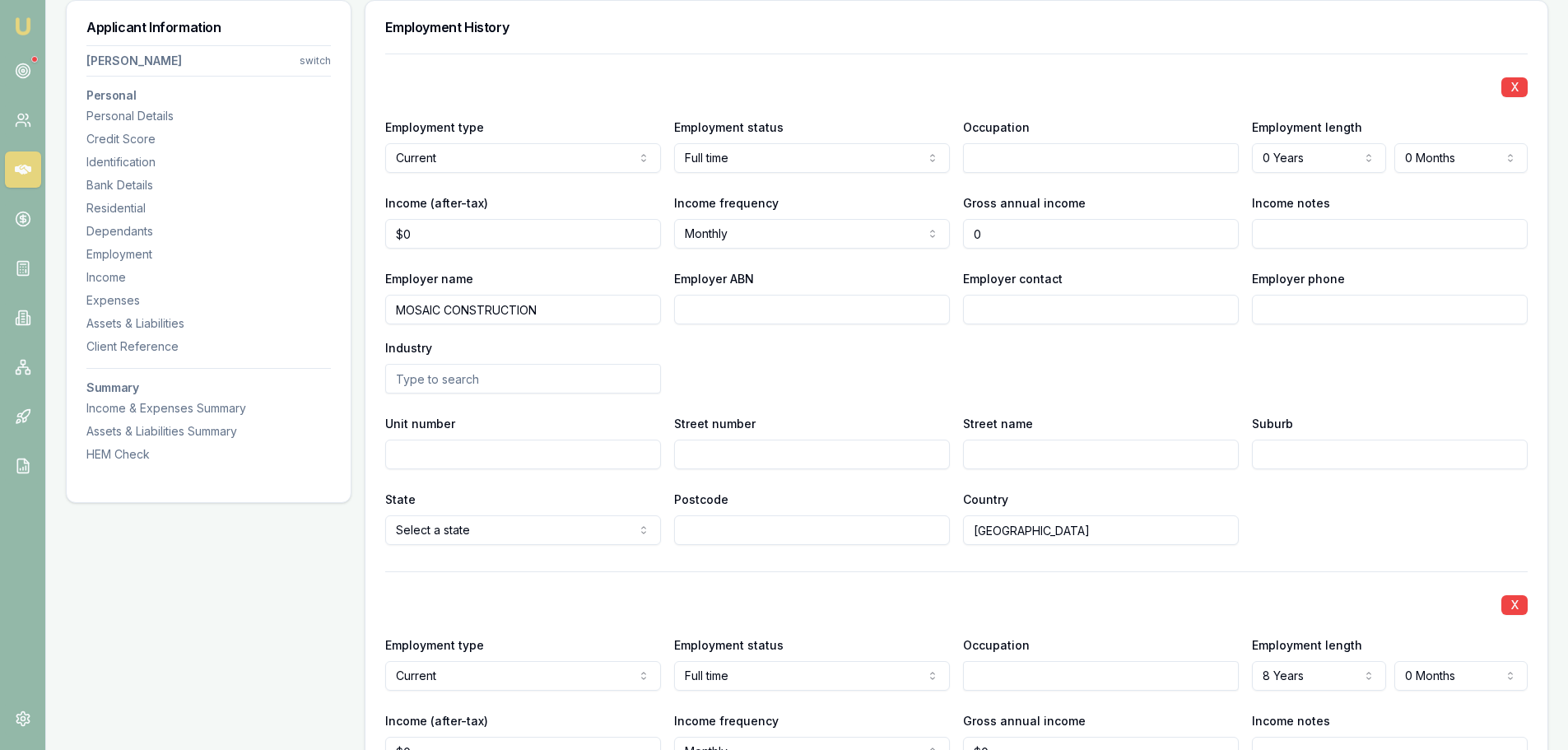
drag, startPoint x: 1009, startPoint y: 229, endPoint x: 455, endPoint y: 228, distance: 554.0
click at [528, 240] on div "Income (after-tax) $0 Income frequency Monthly Weekly Fortnightly Monthly Quart…" at bounding box center [957, 221] width 1143 height 56
type input "200000"
type input "0"
type input "$200,000"
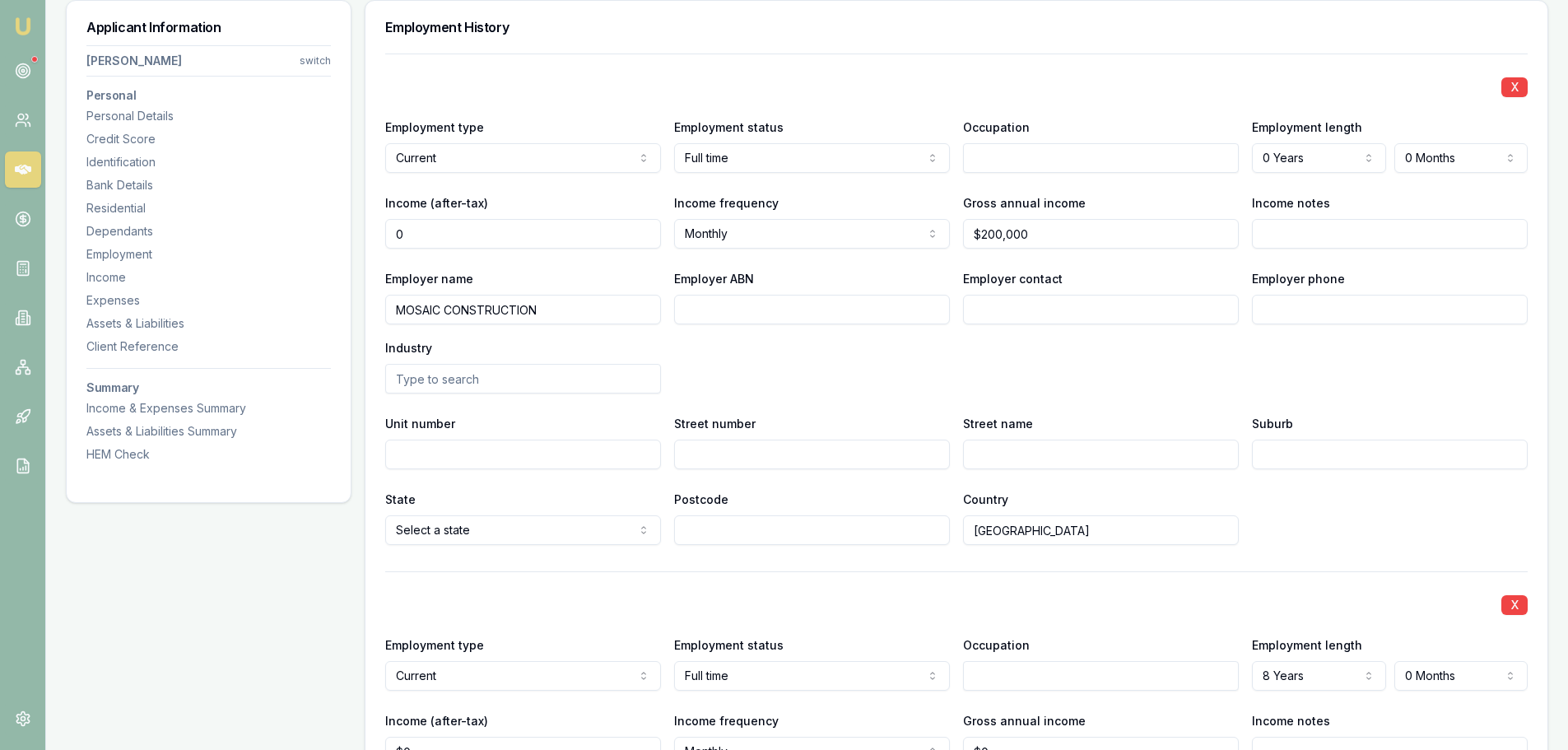
click at [455, 228] on input "0" at bounding box center [523, 233] width 276 height 29
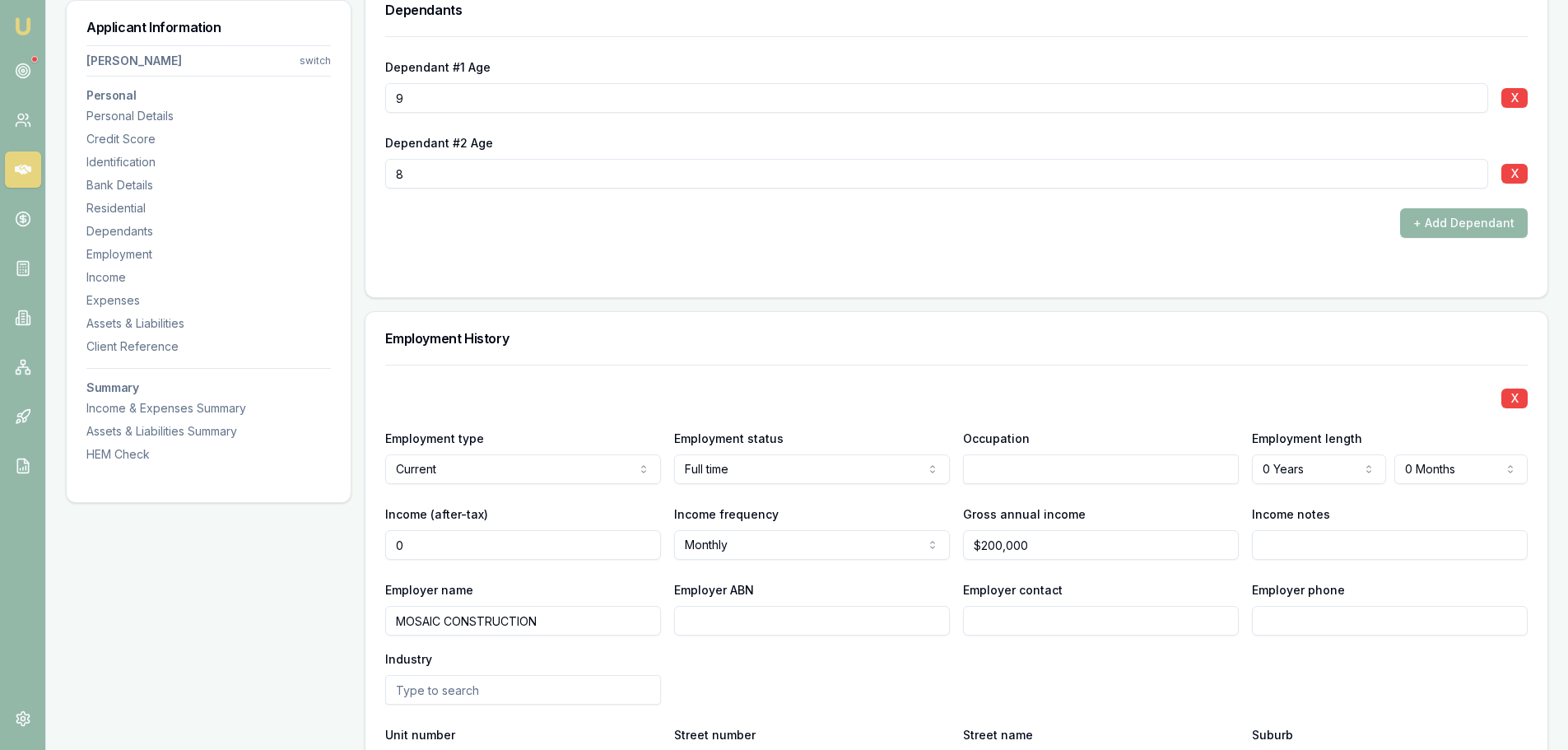
scroll to position [1703, 0]
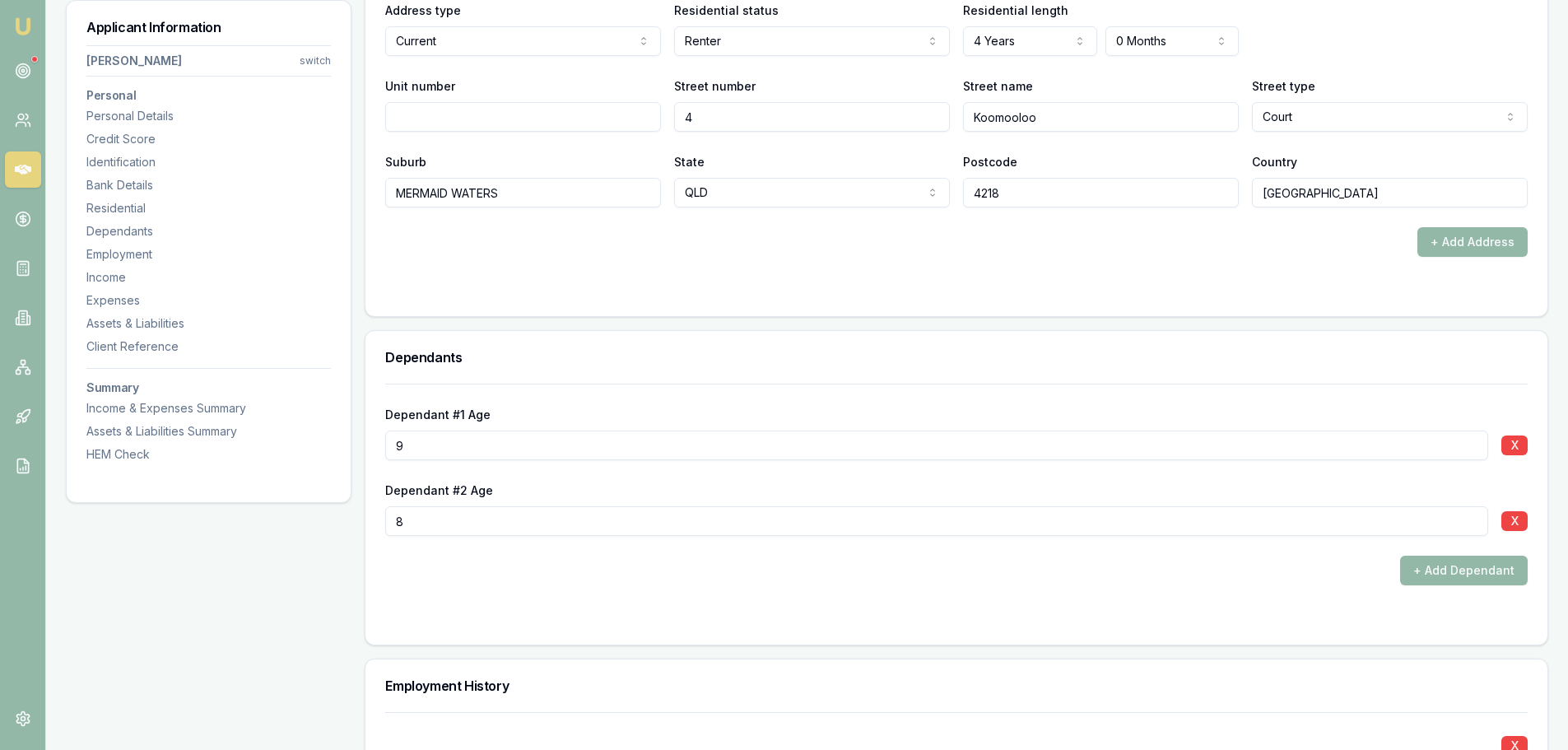
type input "$0"
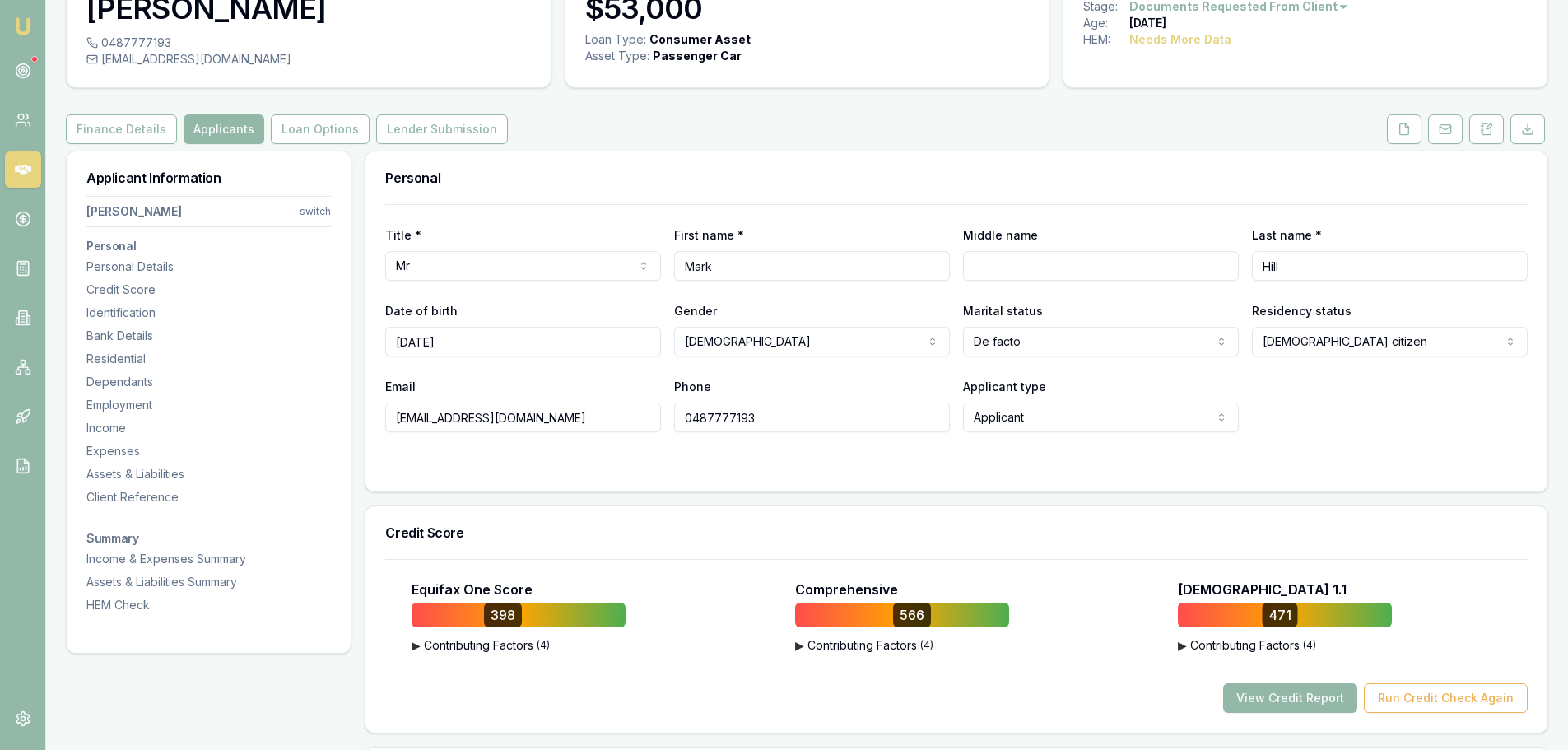
scroll to position [0, 0]
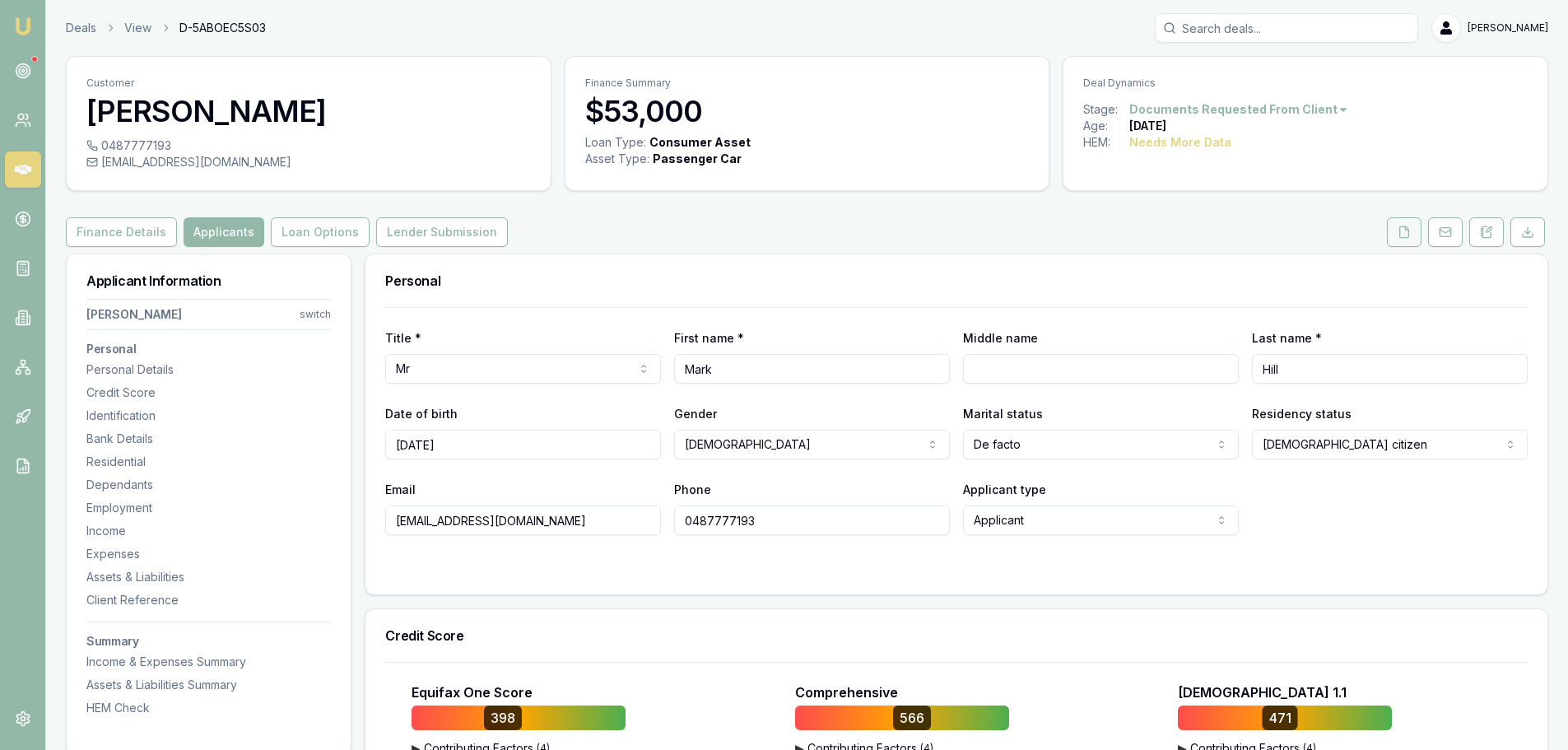
click at [1401, 230] on icon at bounding box center [1405, 231] width 10 height 10
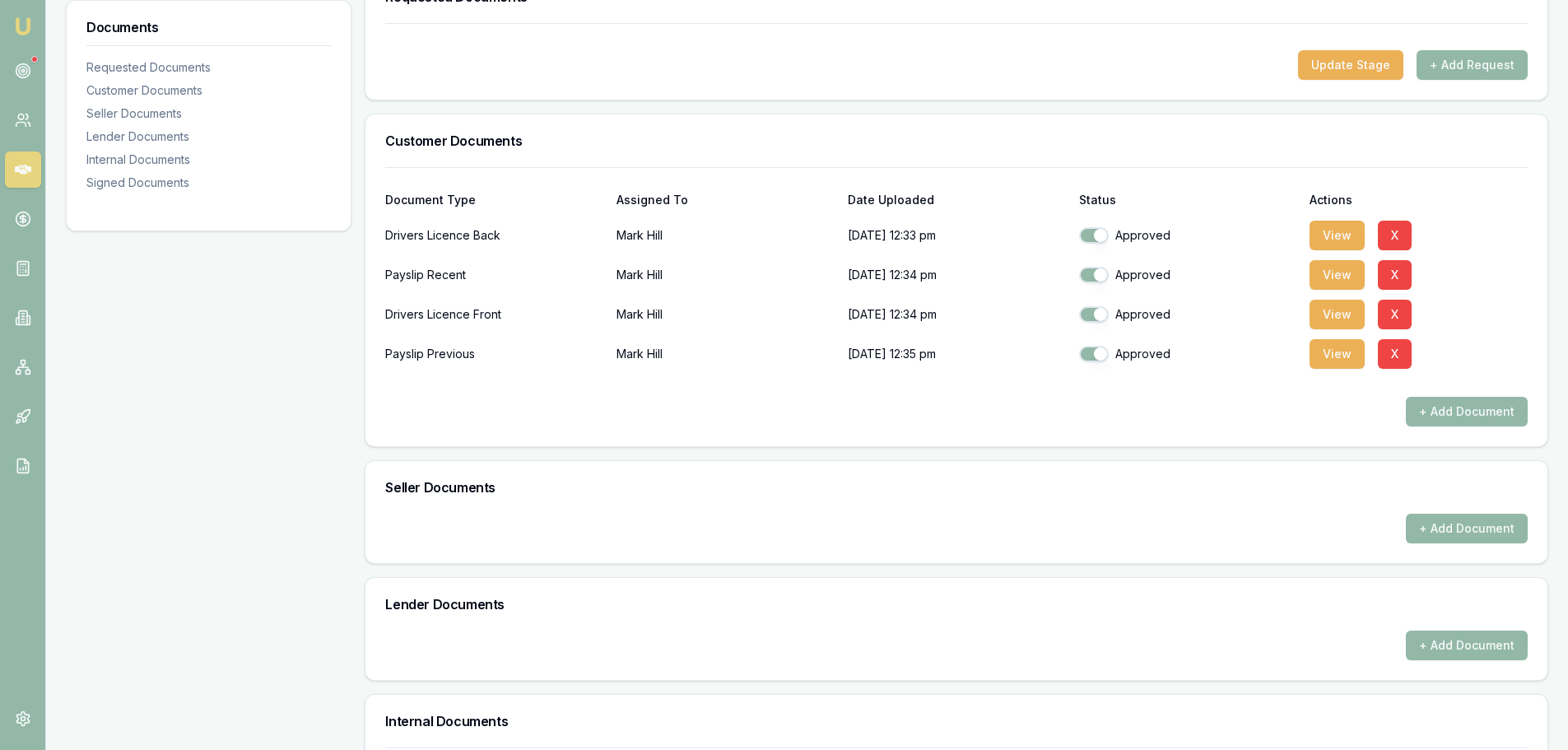
scroll to position [412, 0]
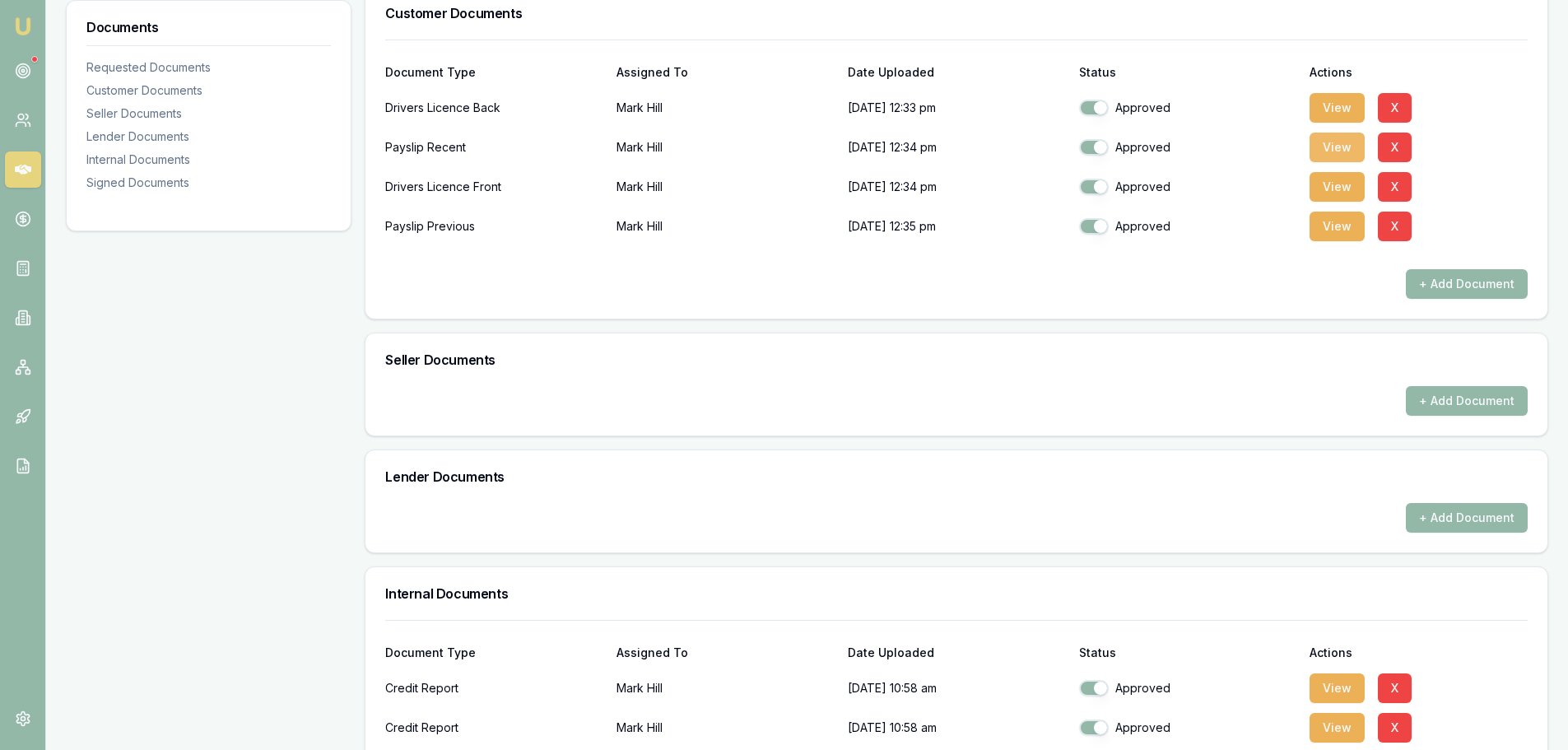
click at [1330, 139] on button "View" at bounding box center [1337, 146] width 55 height 29
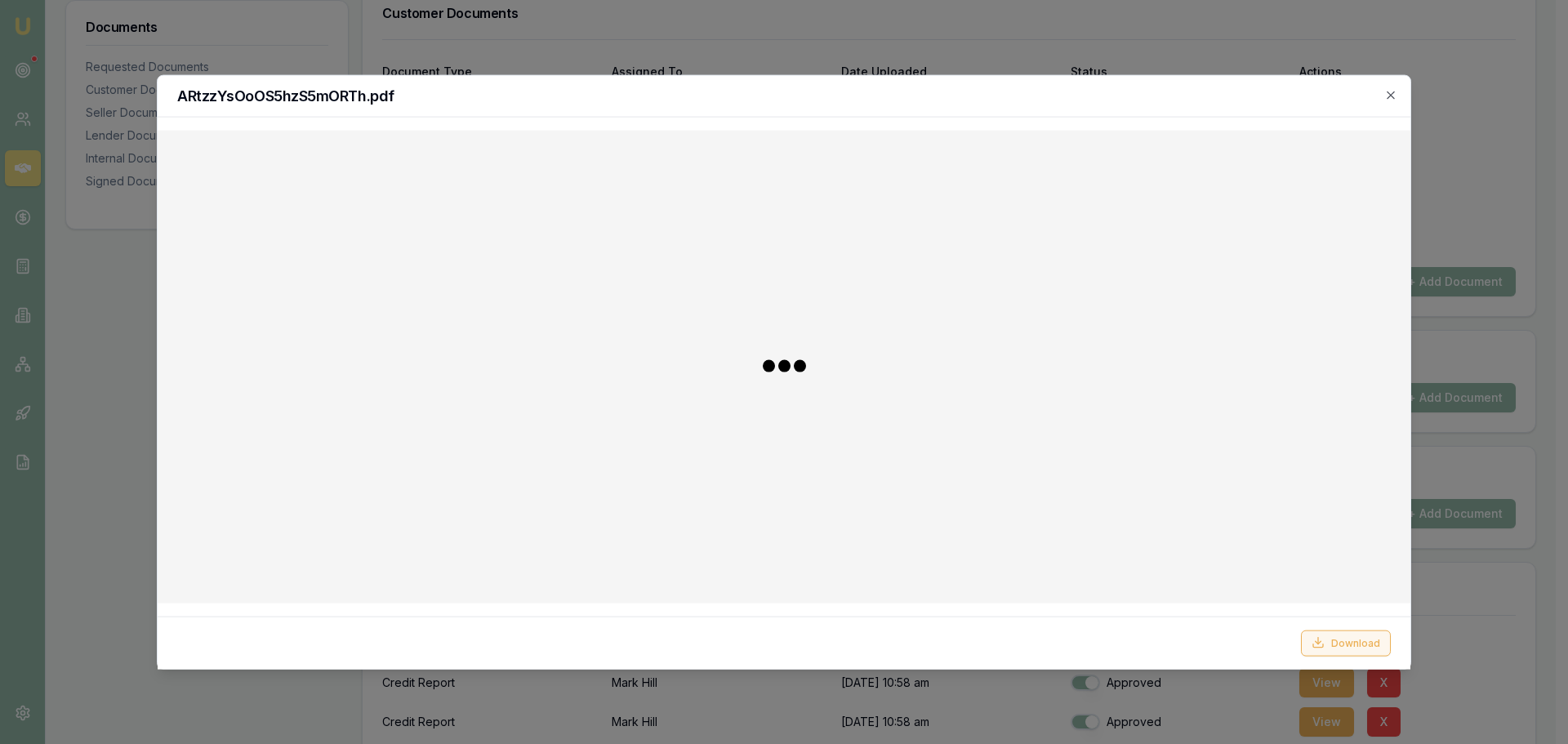
click at [1335, 638] on button "Download" at bounding box center [1345, 642] width 90 height 26
click at [1127, 105] on div "ARtzzYsOoOS5hzS5mORTh.pdf" at bounding box center [784, 96] width 1253 height 41
click at [1390, 100] on icon "button" at bounding box center [1391, 95] width 13 height 13
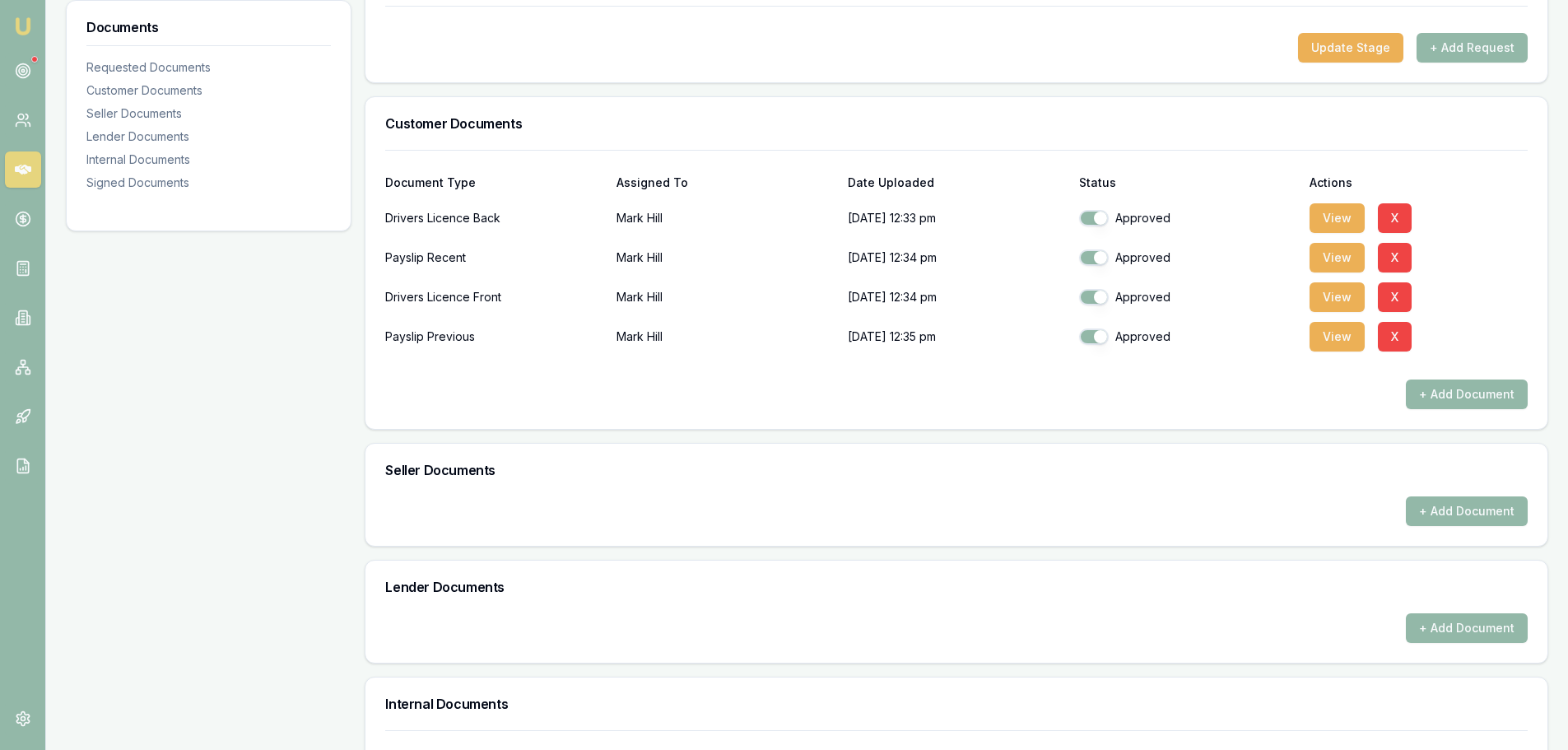
scroll to position [0, 0]
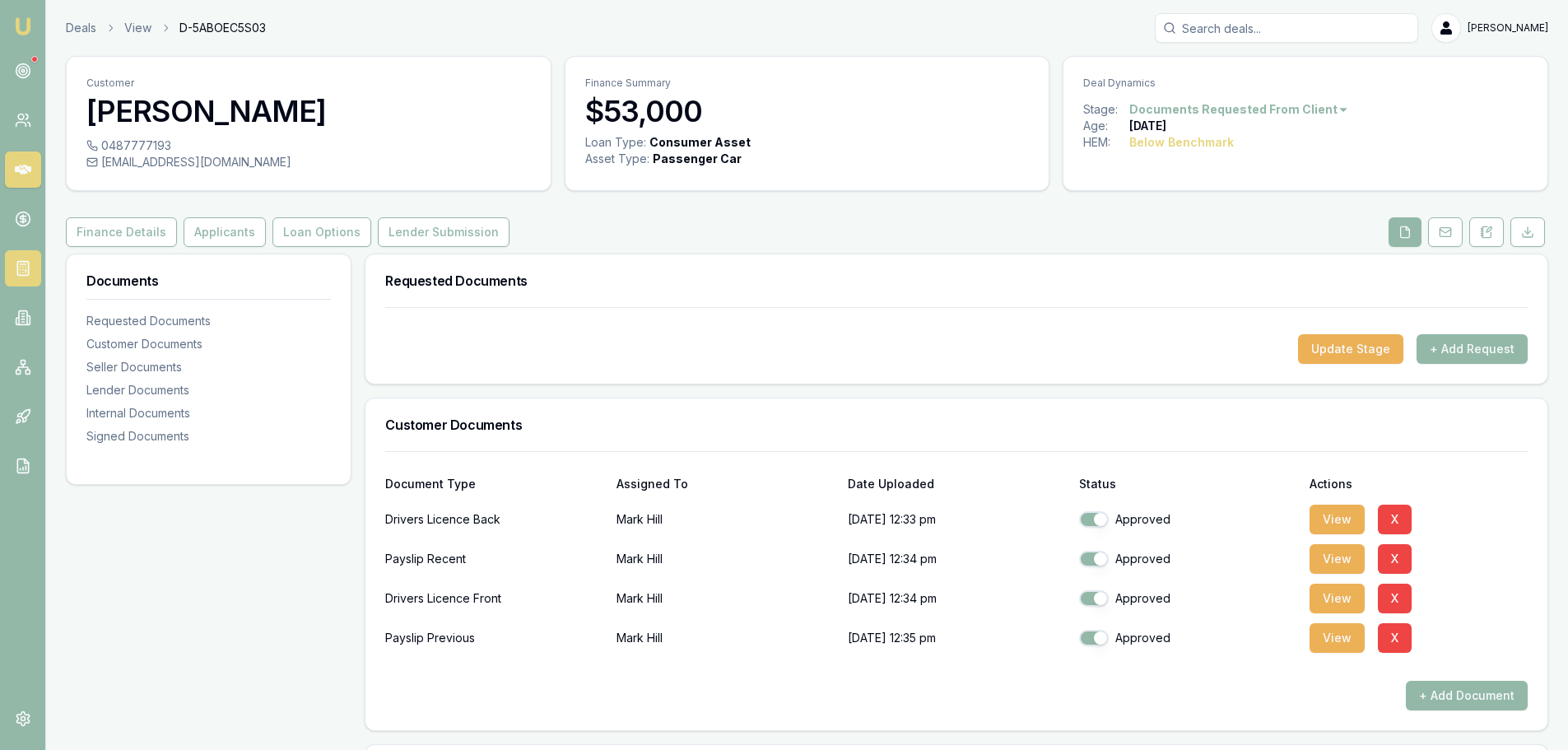
click at [28, 267] on rect at bounding box center [22, 268] width 10 height 14
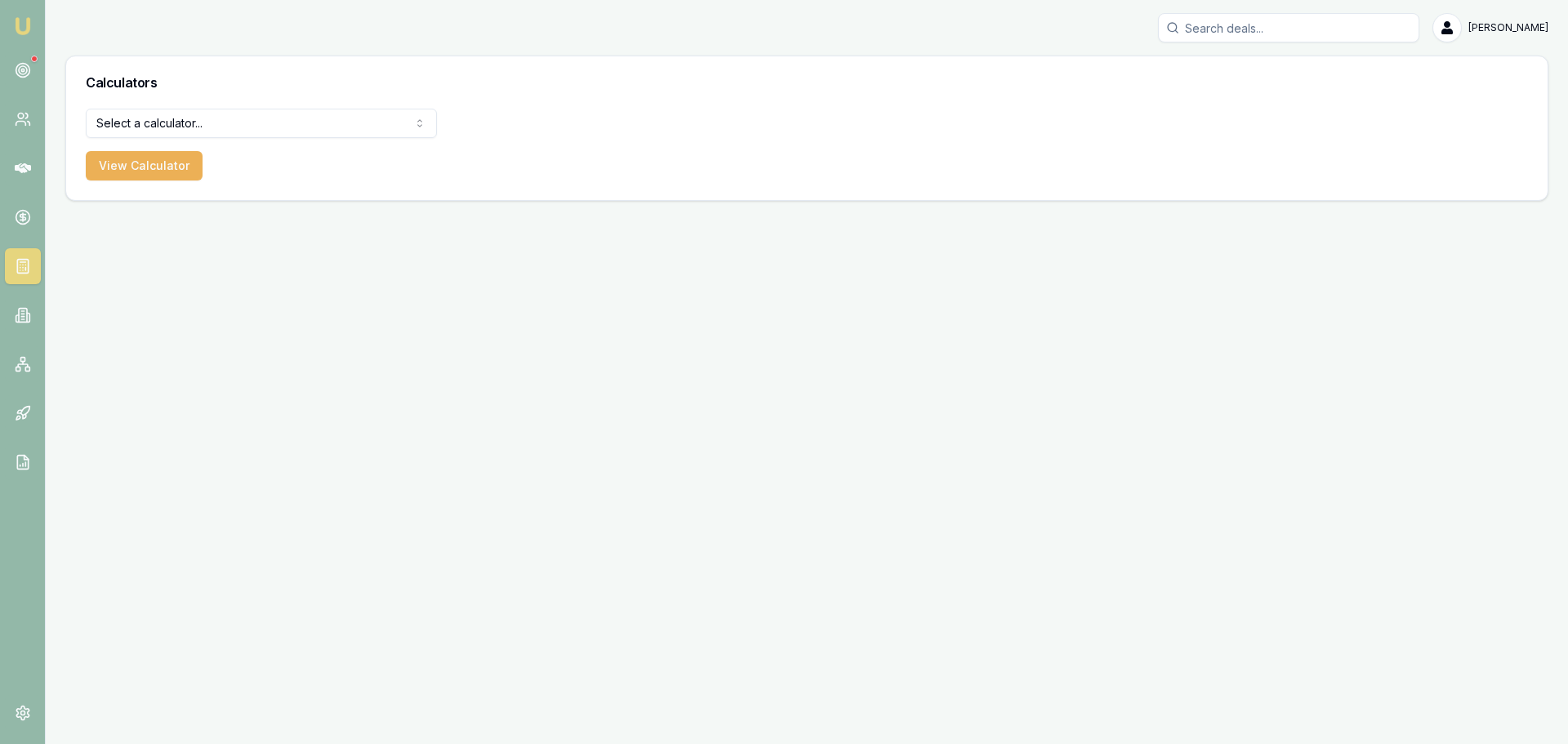
click at [299, 119] on html "Emu Broker Erin Shield Toggle Menu Calculators Select a calculator... Finance Q…" at bounding box center [784, 372] width 1568 height 744
select select "payslip-calculator"
click at [174, 174] on button "View Calculator" at bounding box center [144, 165] width 117 height 29
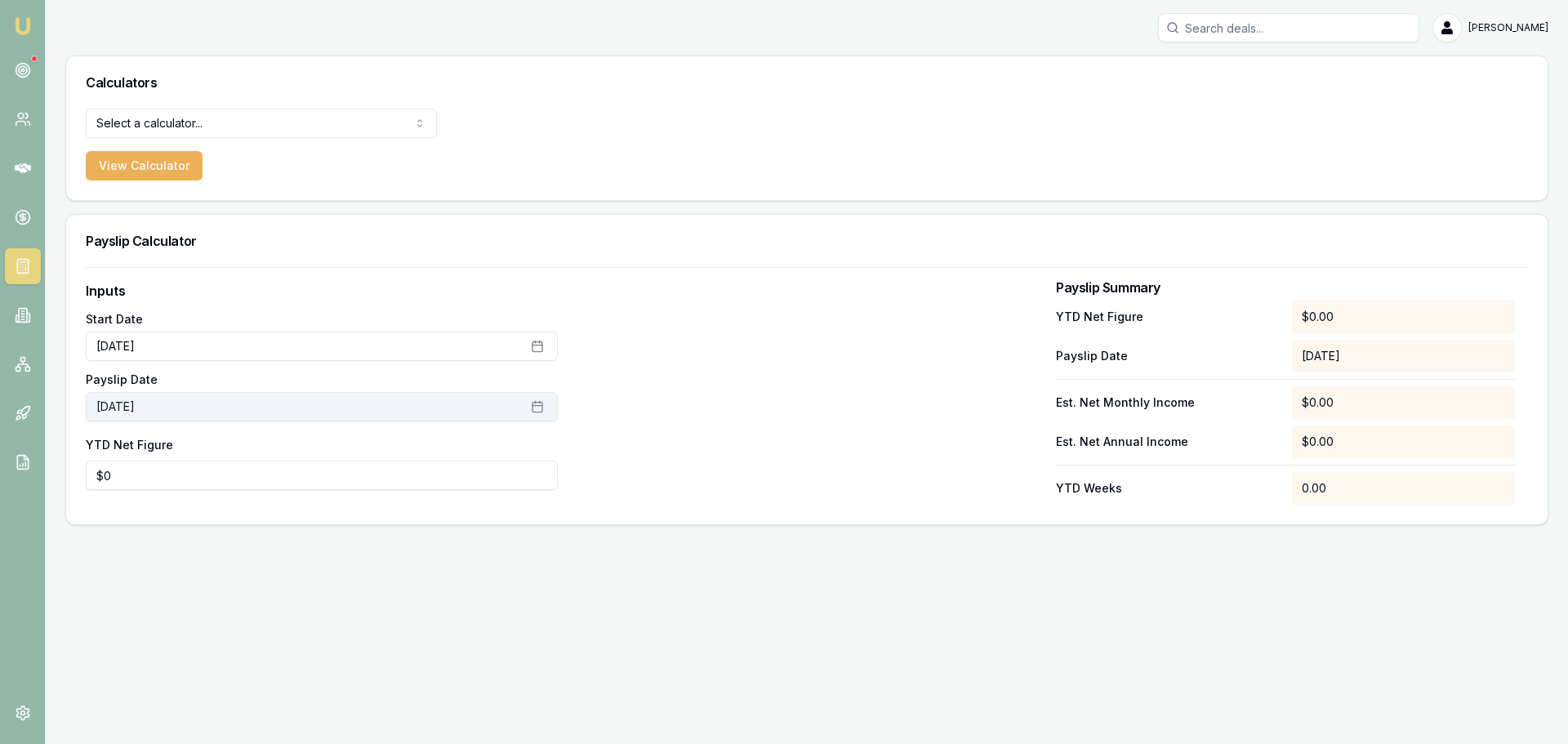
click at [256, 403] on button "October 8th, 2025" at bounding box center [322, 406] width 472 height 29
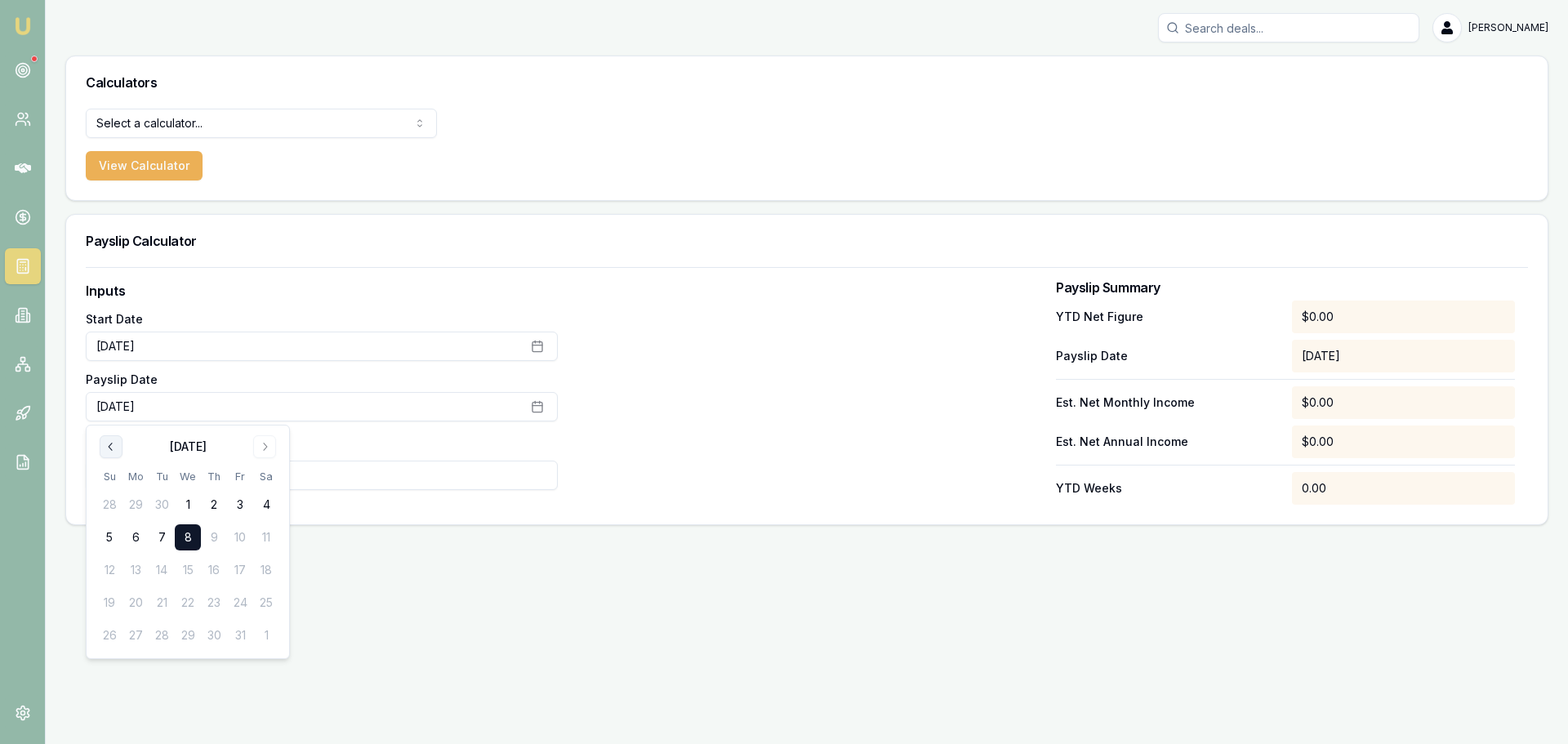
click at [115, 446] on icon "Go to previous month" at bounding box center [111, 447] width 13 height 13
click at [110, 639] on button "28" at bounding box center [109, 636] width 26 height 26
click at [562, 538] on div "Emu Broker Erin Shield Toggle Menu Calculators Select a calculator... Finance Q…" at bounding box center [784, 372] width 1568 height 744
drag, startPoint x: 154, startPoint y: 476, endPoint x: -69, endPoint y: 477, distance: 223.0
click at [0, 477] on html "Emu Broker Erin Shield Toggle Menu Calculators Select a calculator... Finance Q…" at bounding box center [784, 372] width 1568 height 744
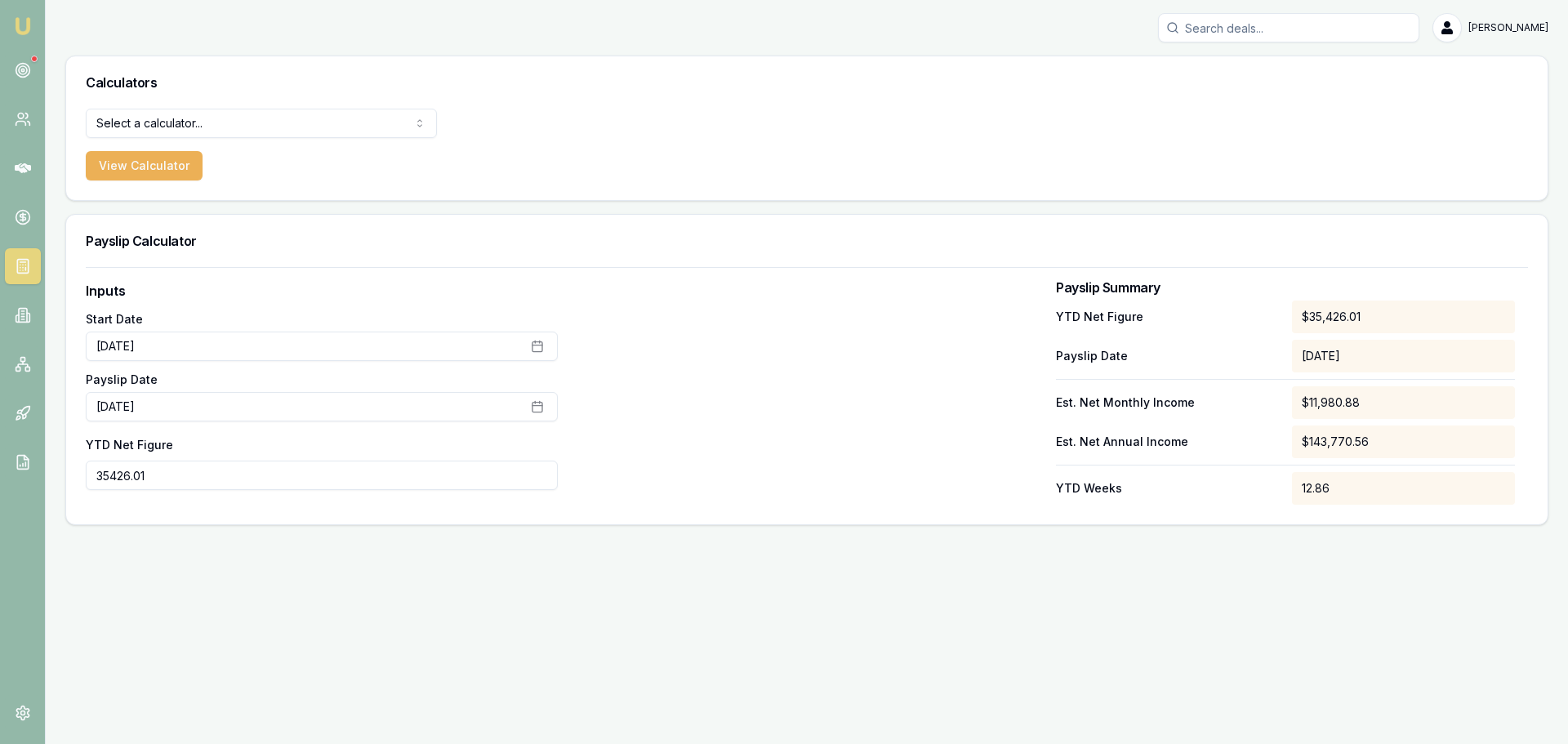
type input "$35,426"
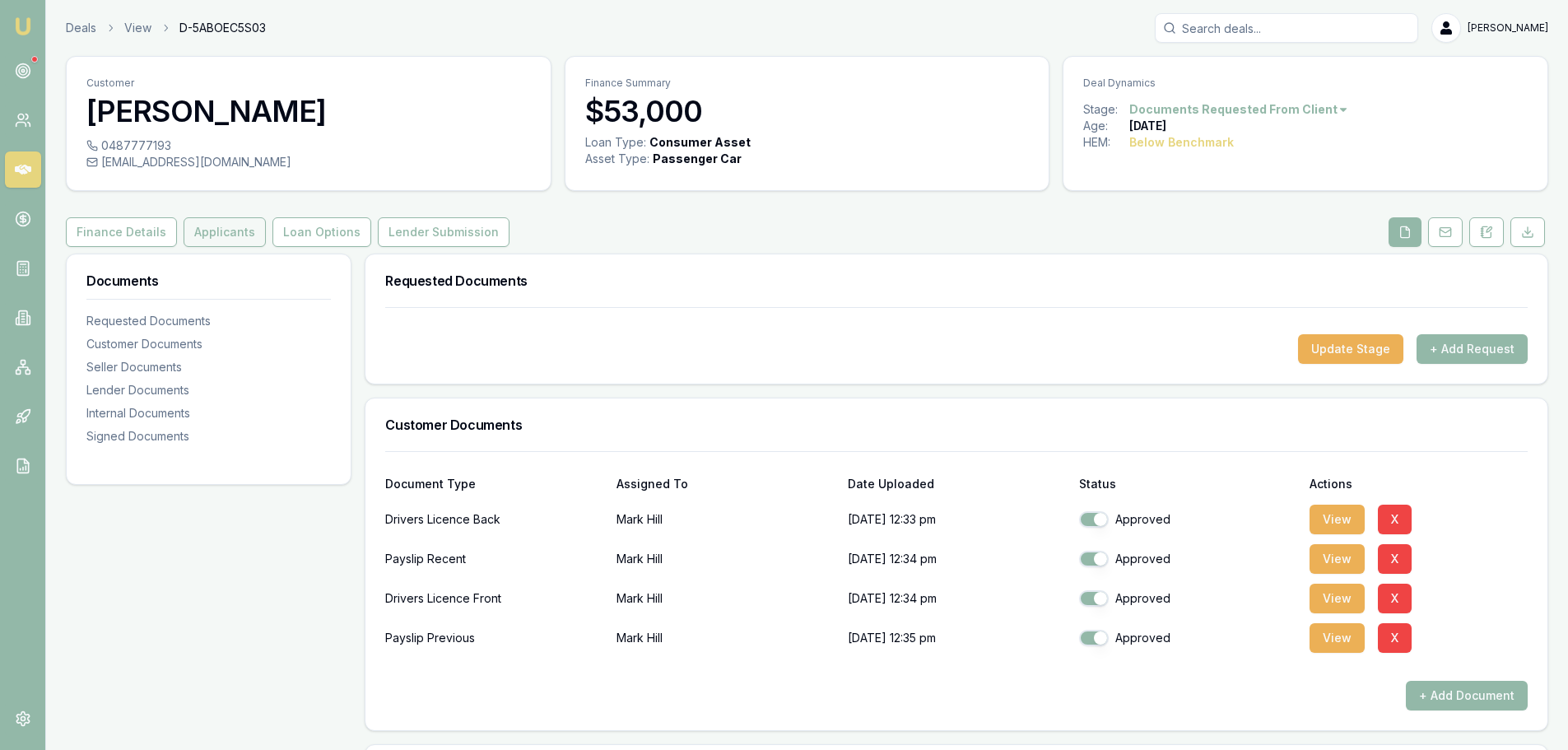
click at [199, 239] on button "Applicants" at bounding box center [224, 232] width 83 height 29
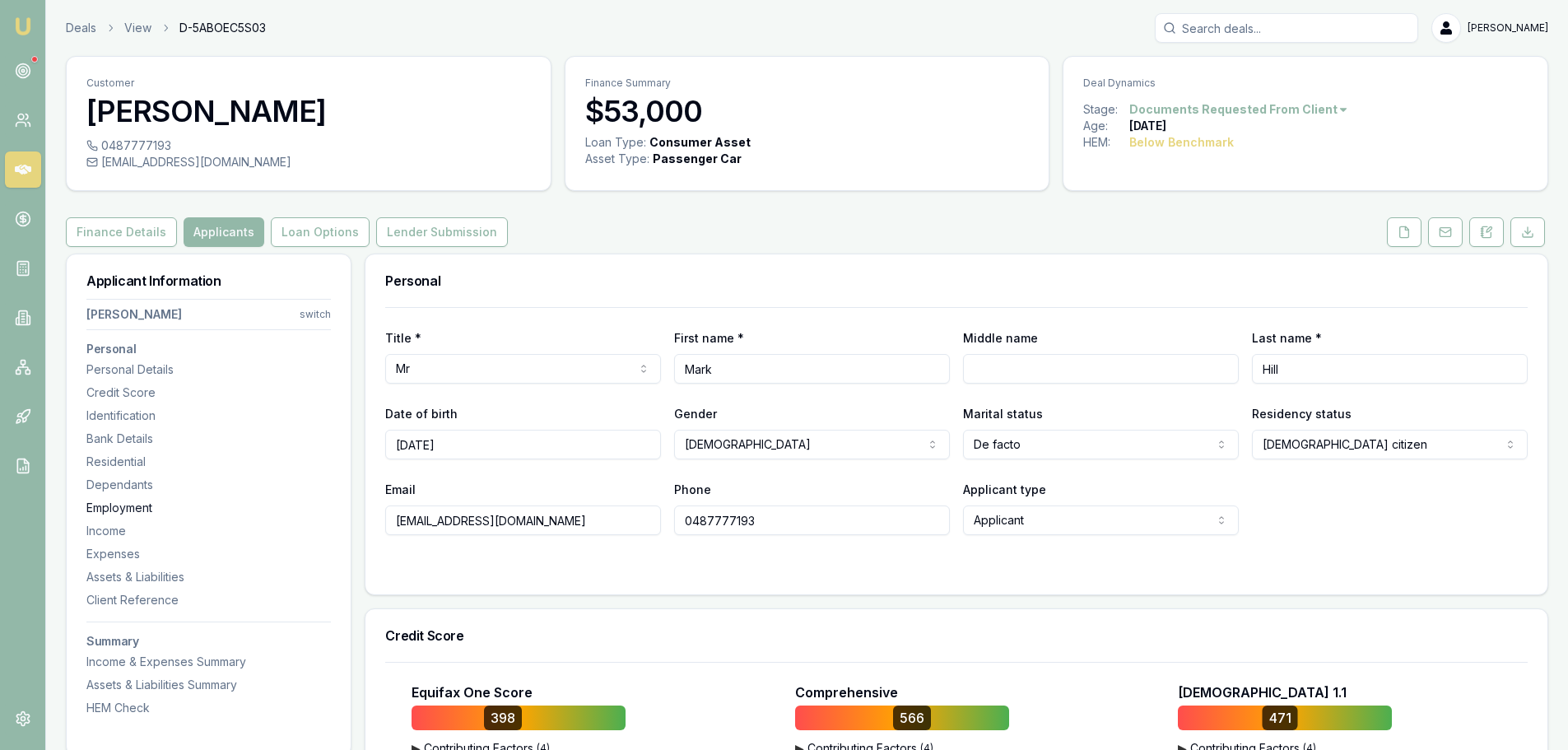
click at [126, 505] on div "Employment" at bounding box center [208, 508] width 244 height 16
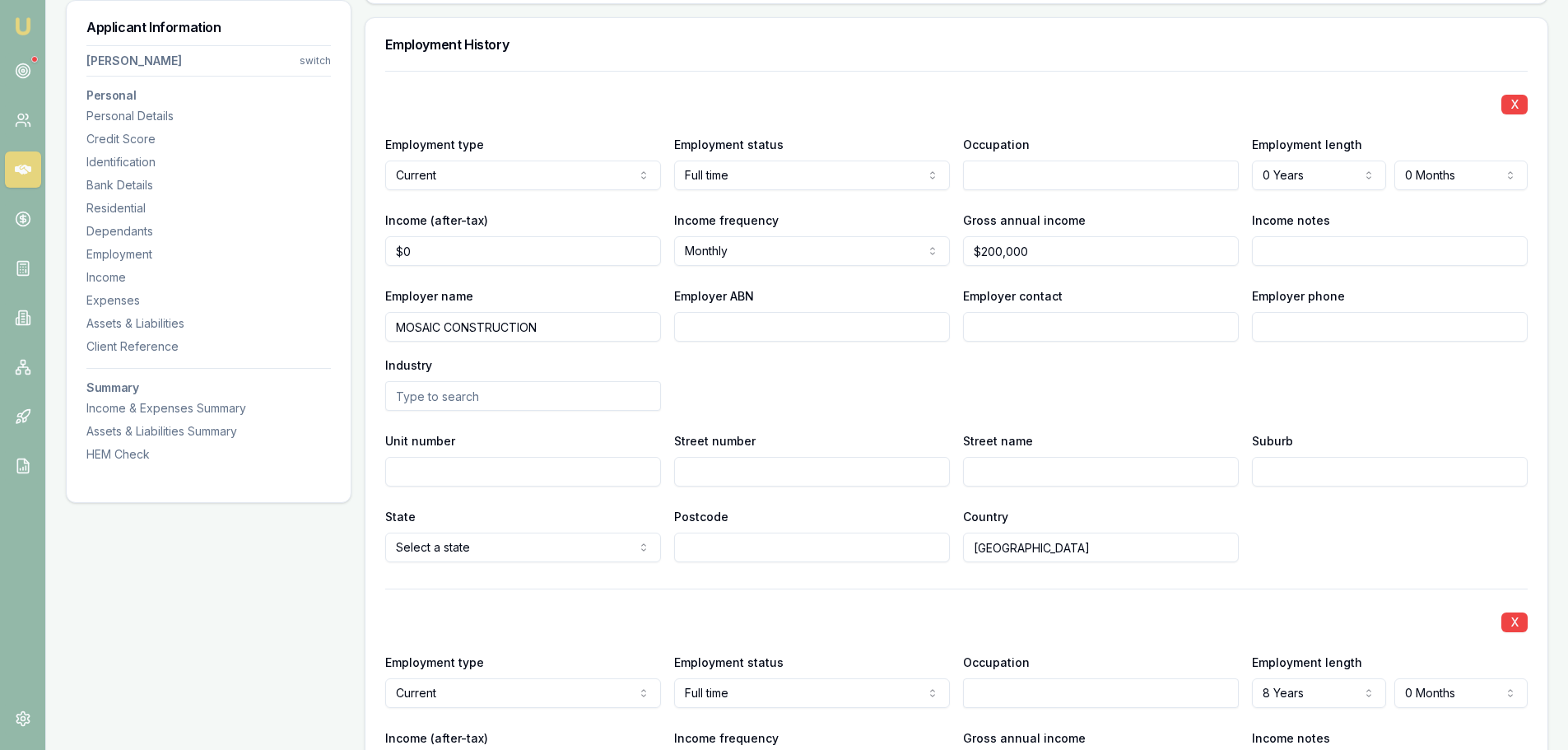
scroll to position [2362, 0]
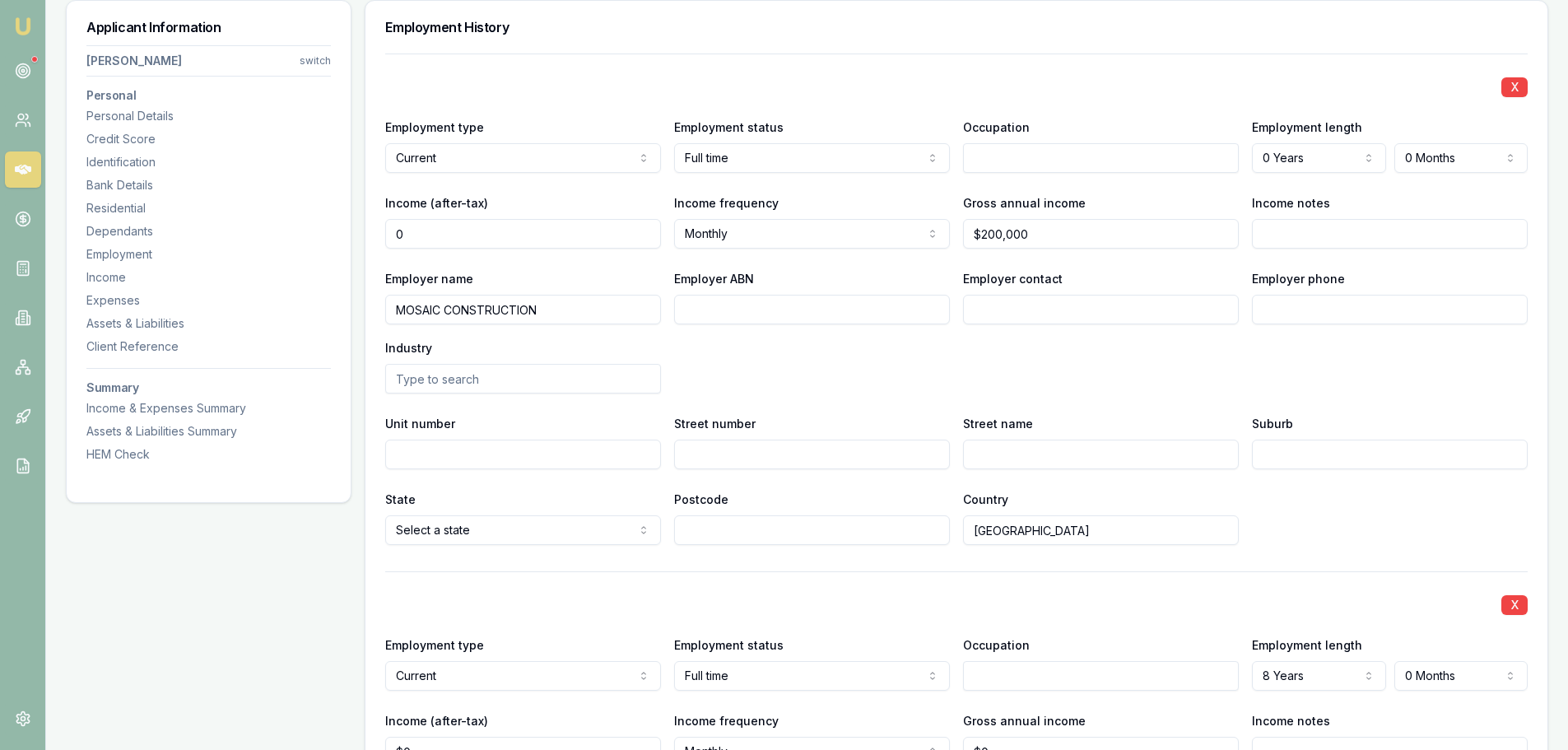
drag, startPoint x: 446, startPoint y: 229, endPoint x: -186, endPoint y: 256, distance: 632.6
type input "$11,980"
click at [1038, 89] on div "X" at bounding box center [957, 86] width 1143 height 23
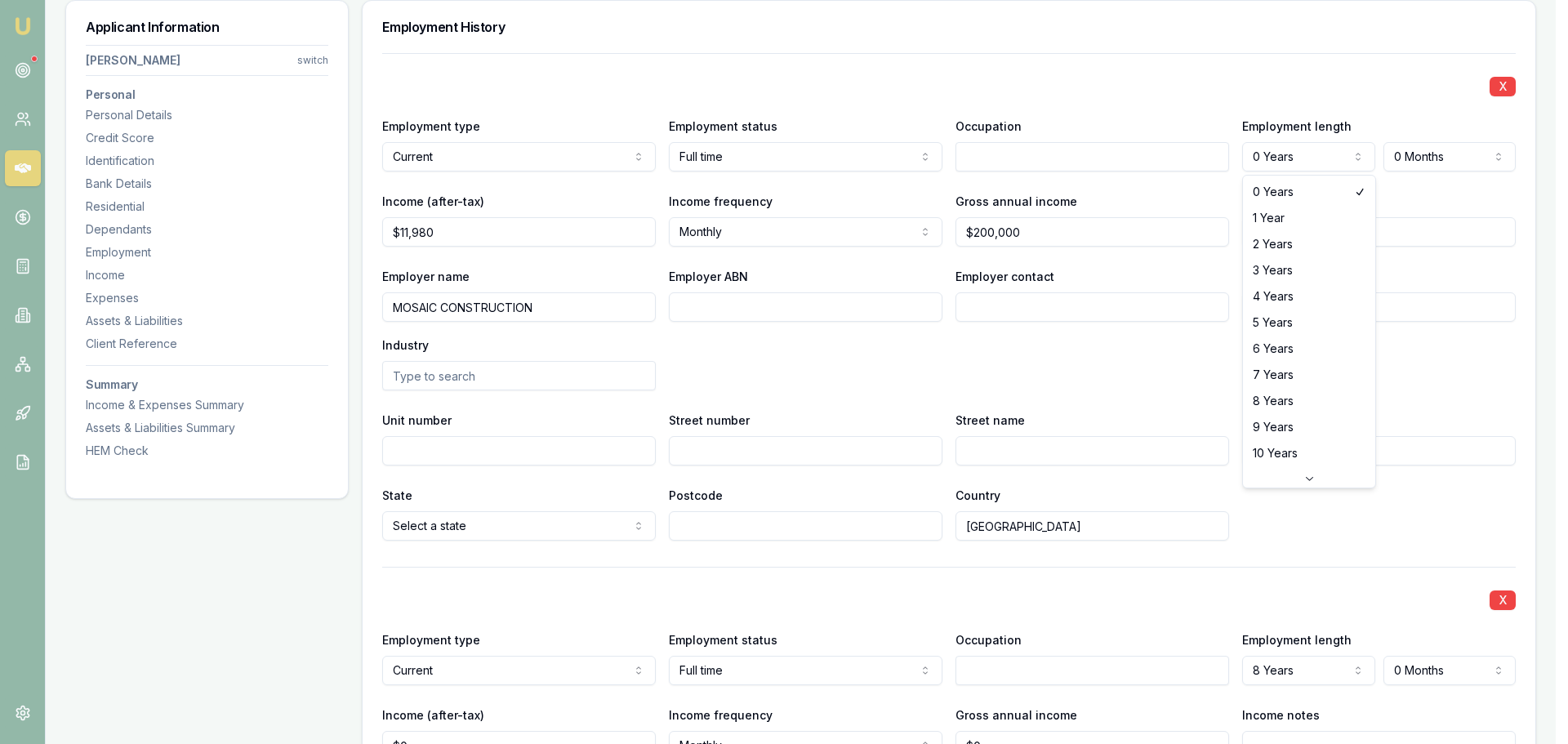
select select "1"
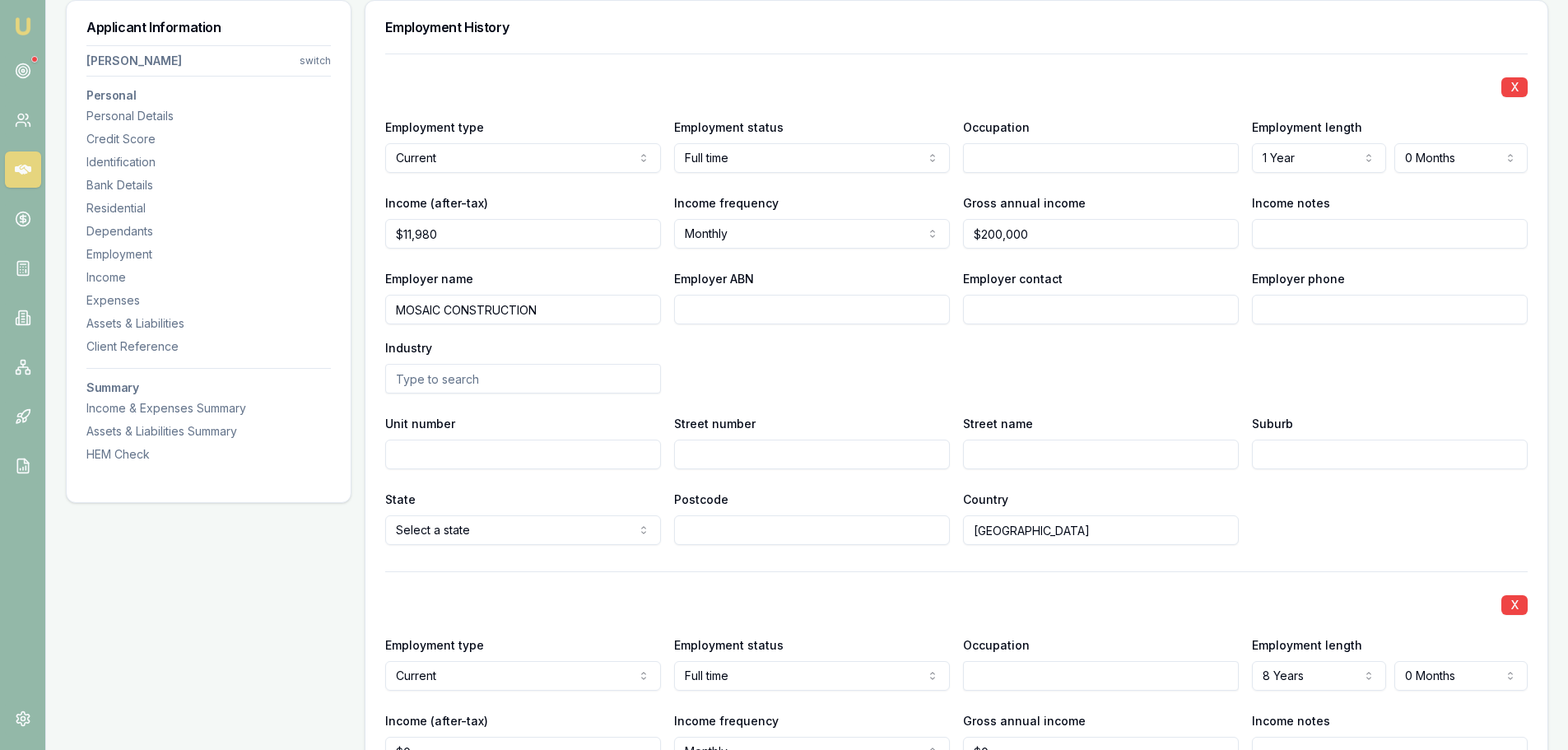
click at [1157, 56] on div "X Employment type Current Current Previous Employment status Full time Full tim…" at bounding box center [957, 298] width 1143 height 491
click at [132, 115] on div "Personal Details" at bounding box center [208, 115] width 244 height 16
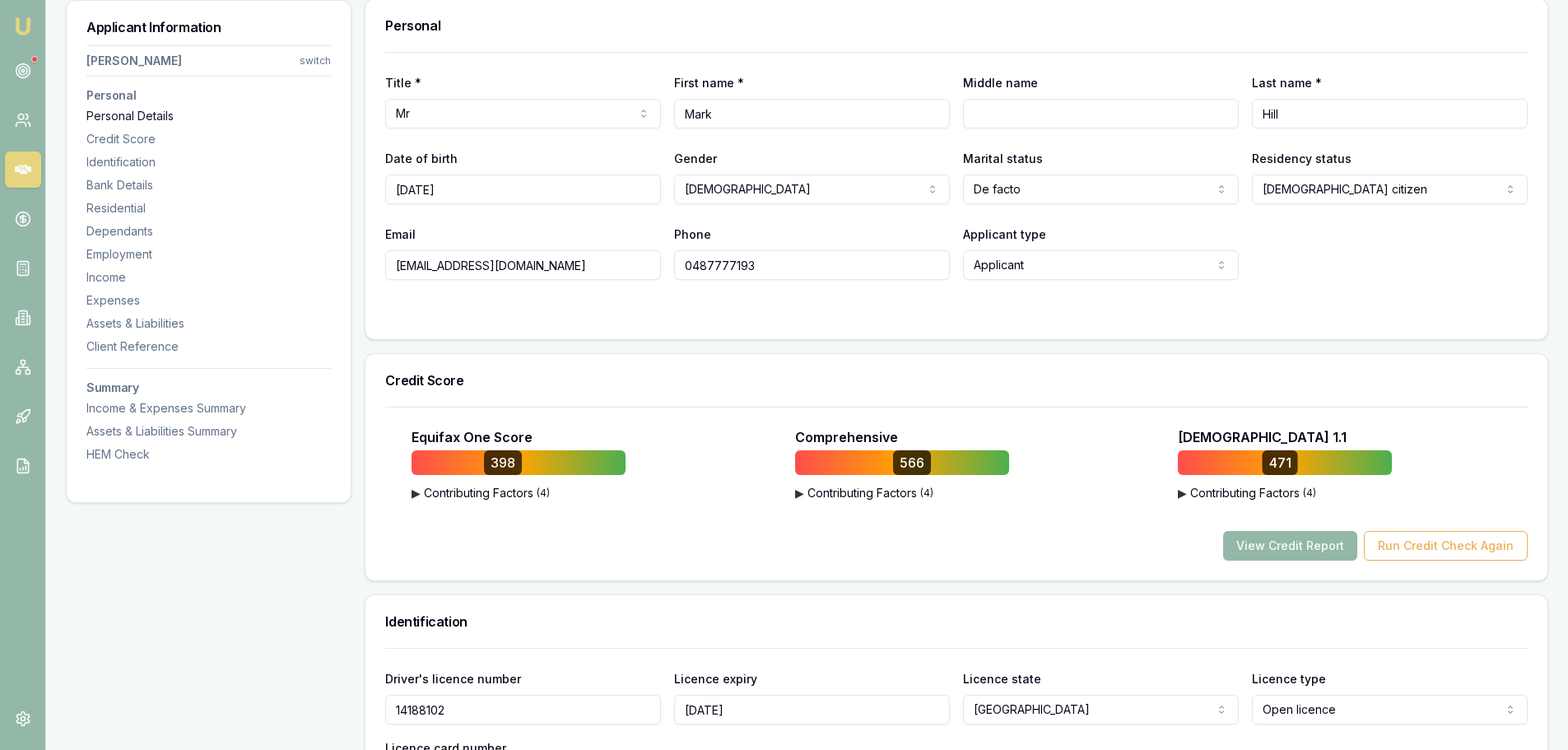
scroll to position [254, 0]
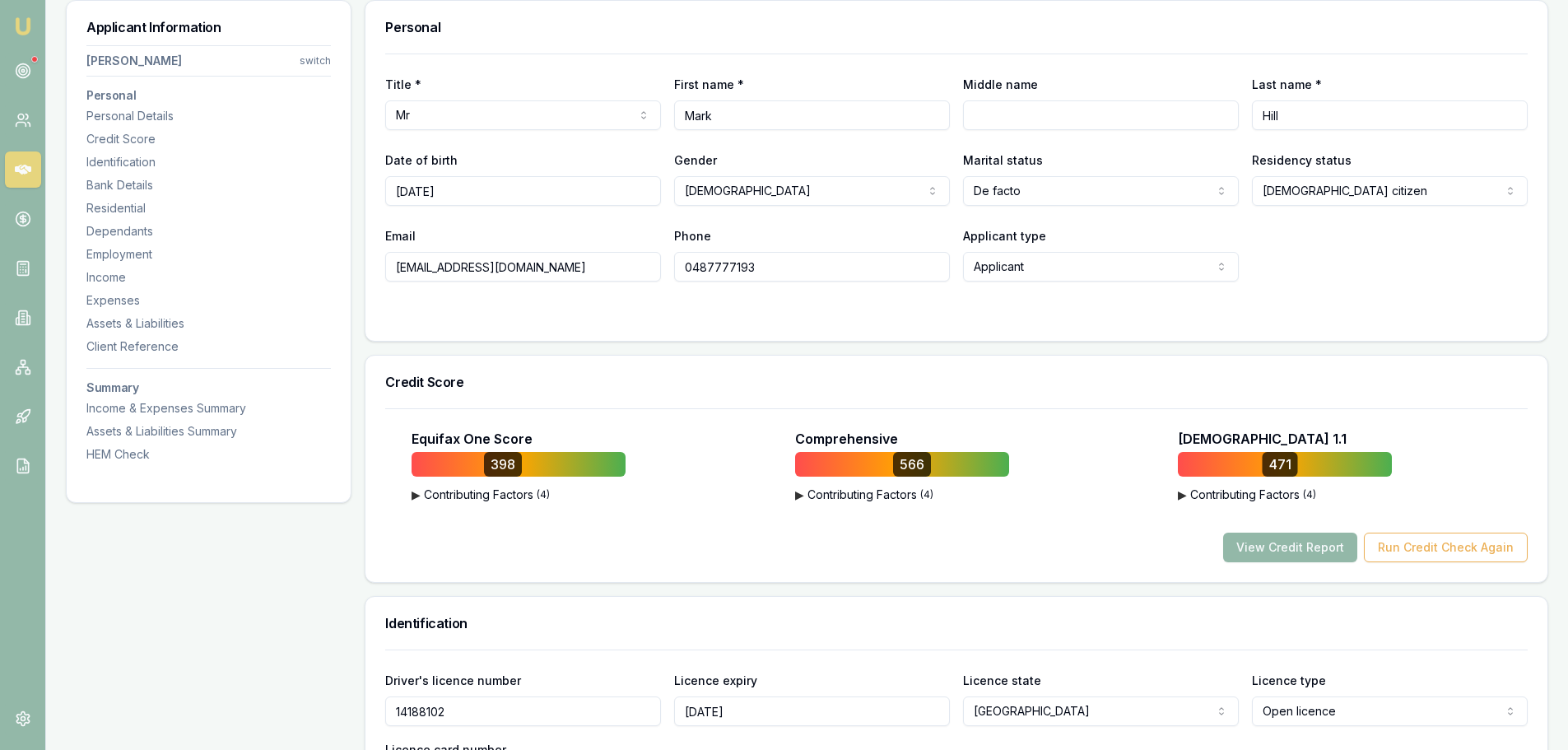
drag, startPoint x: 604, startPoint y: 269, endPoint x: 333, endPoint y: 268, distance: 271.0
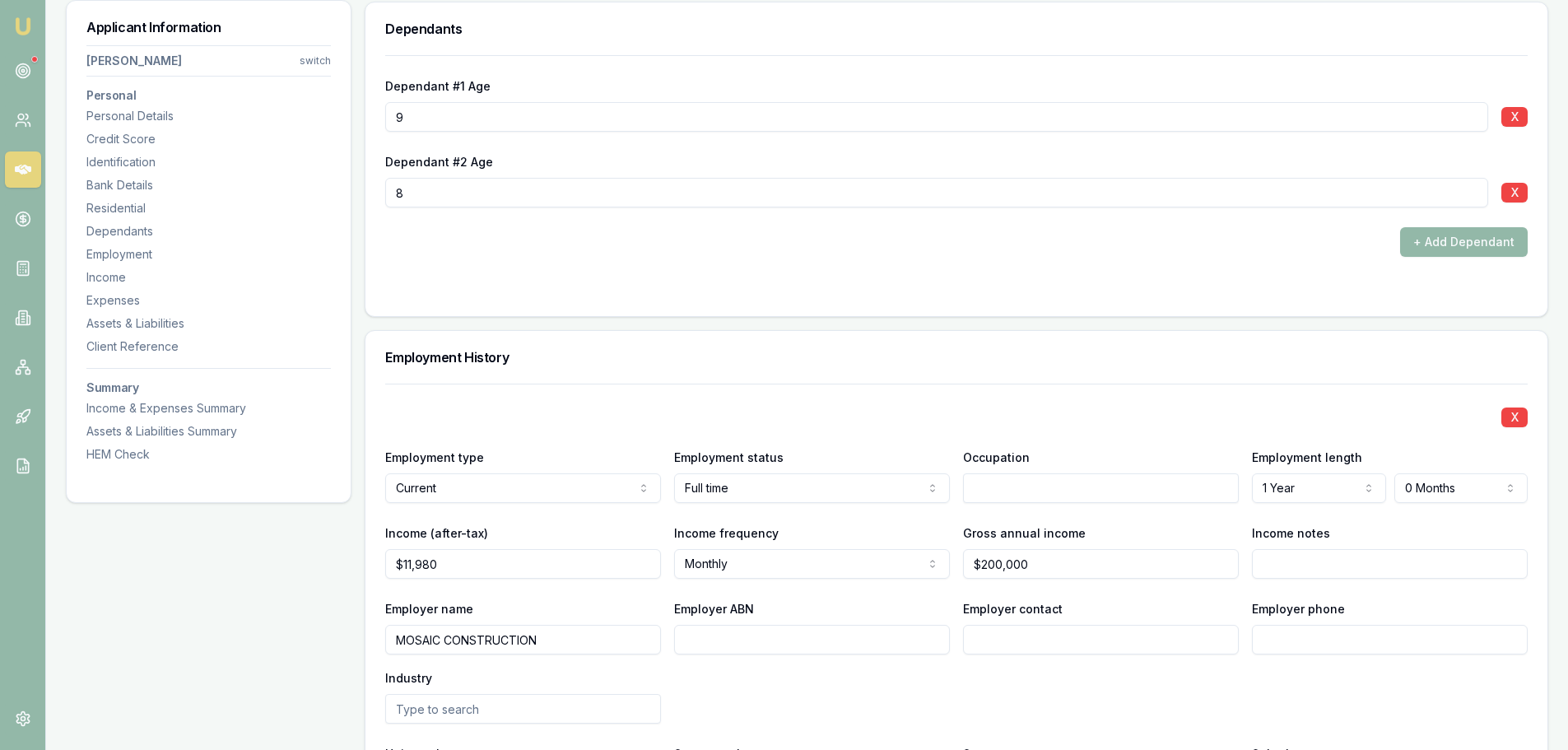
scroll to position [2146, 0]
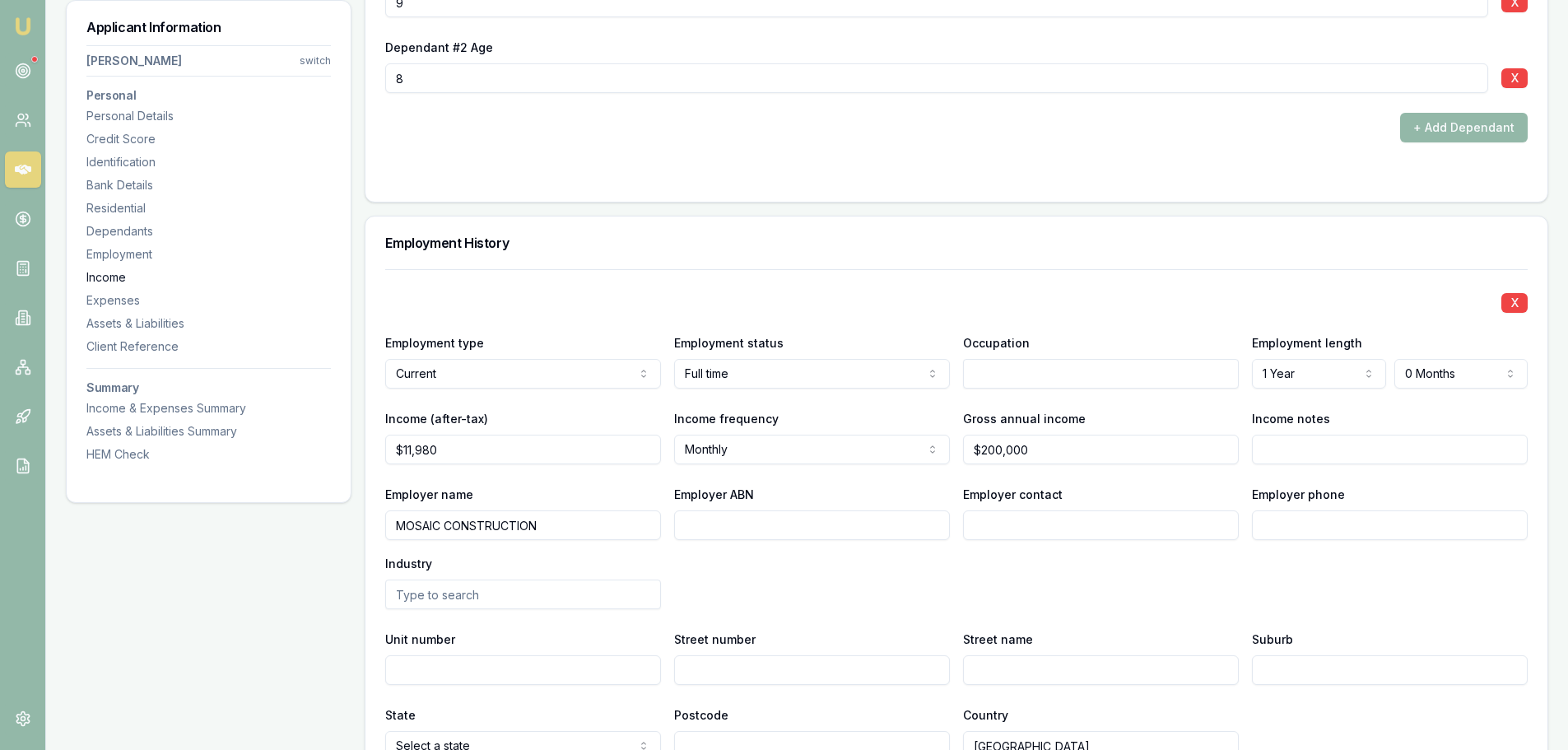
click at [122, 279] on div "Income" at bounding box center [208, 277] width 244 height 16
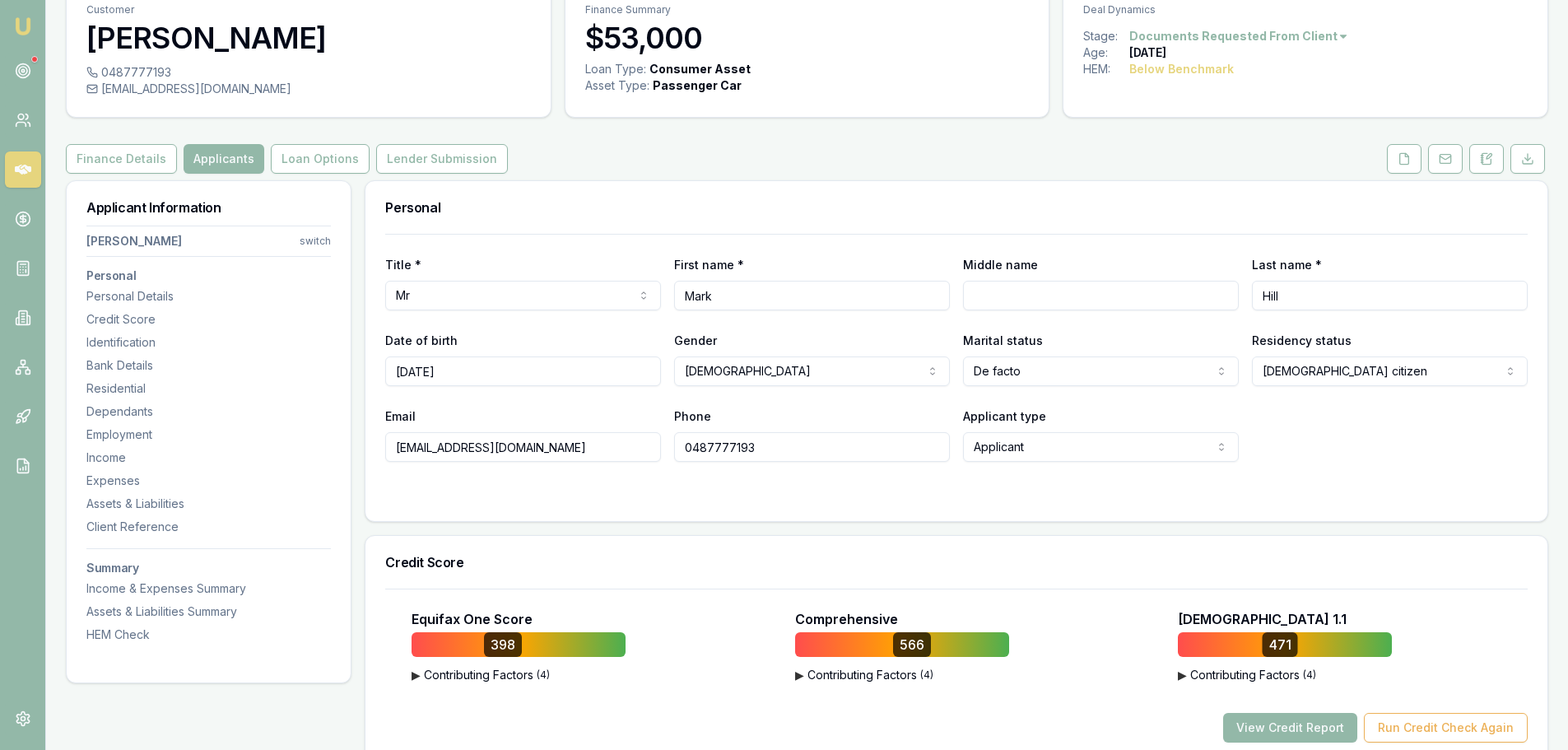
scroll to position [0, 0]
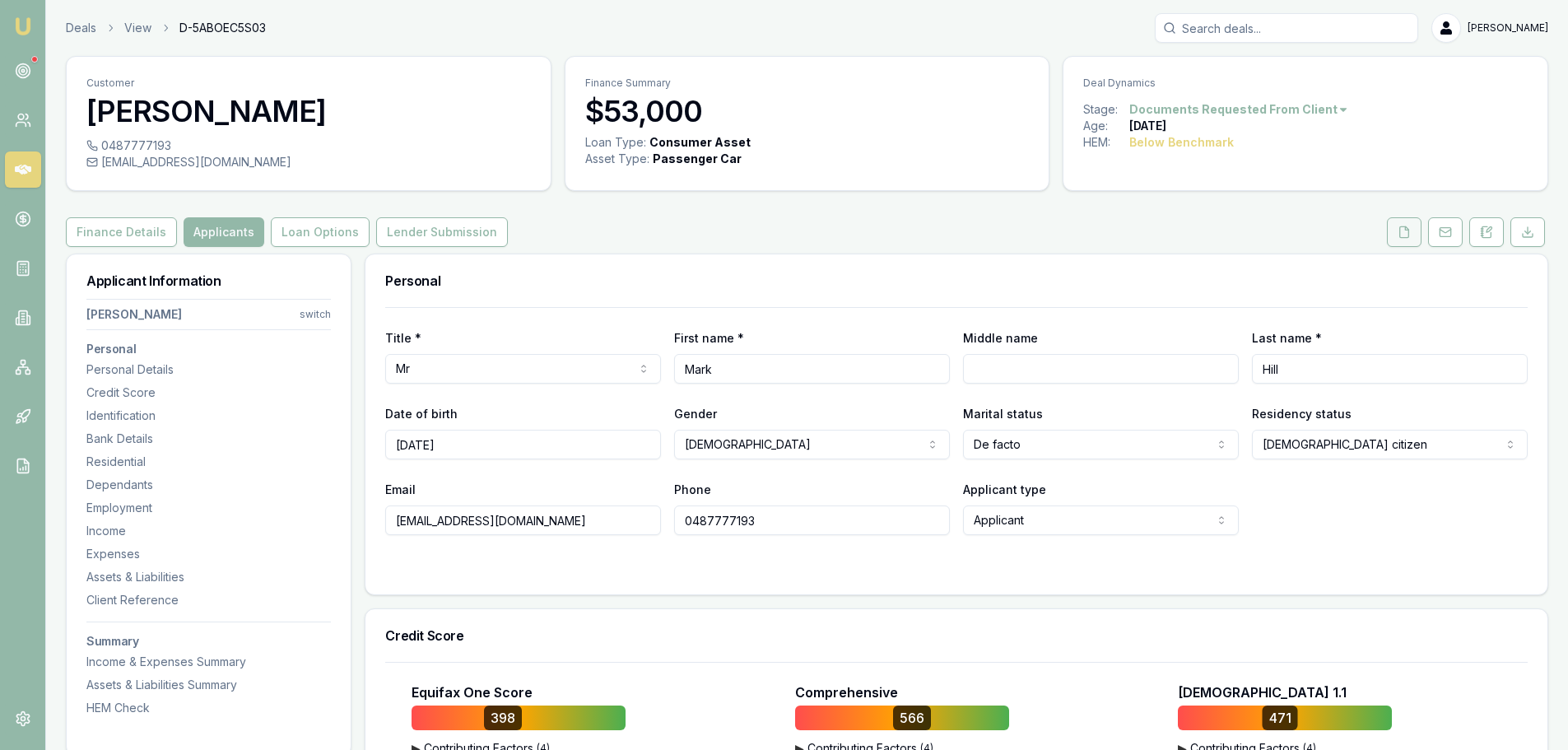
click at [1402, 234] on icon at bounding box center [1404, 232] width 13 height 13
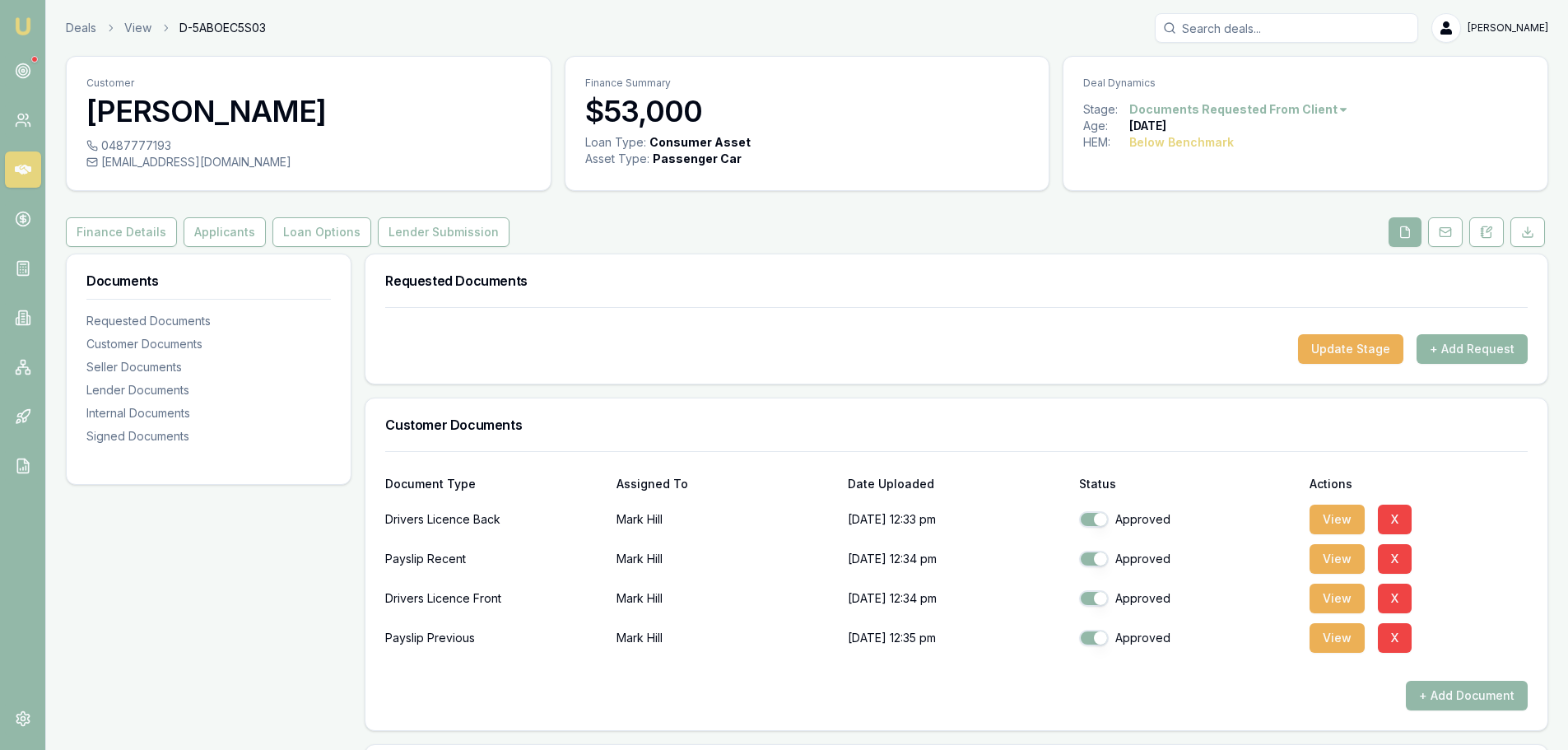
click at [1517, 353] on button "+ Add Request" at bounding box center [1472, 348] width 111 height 29
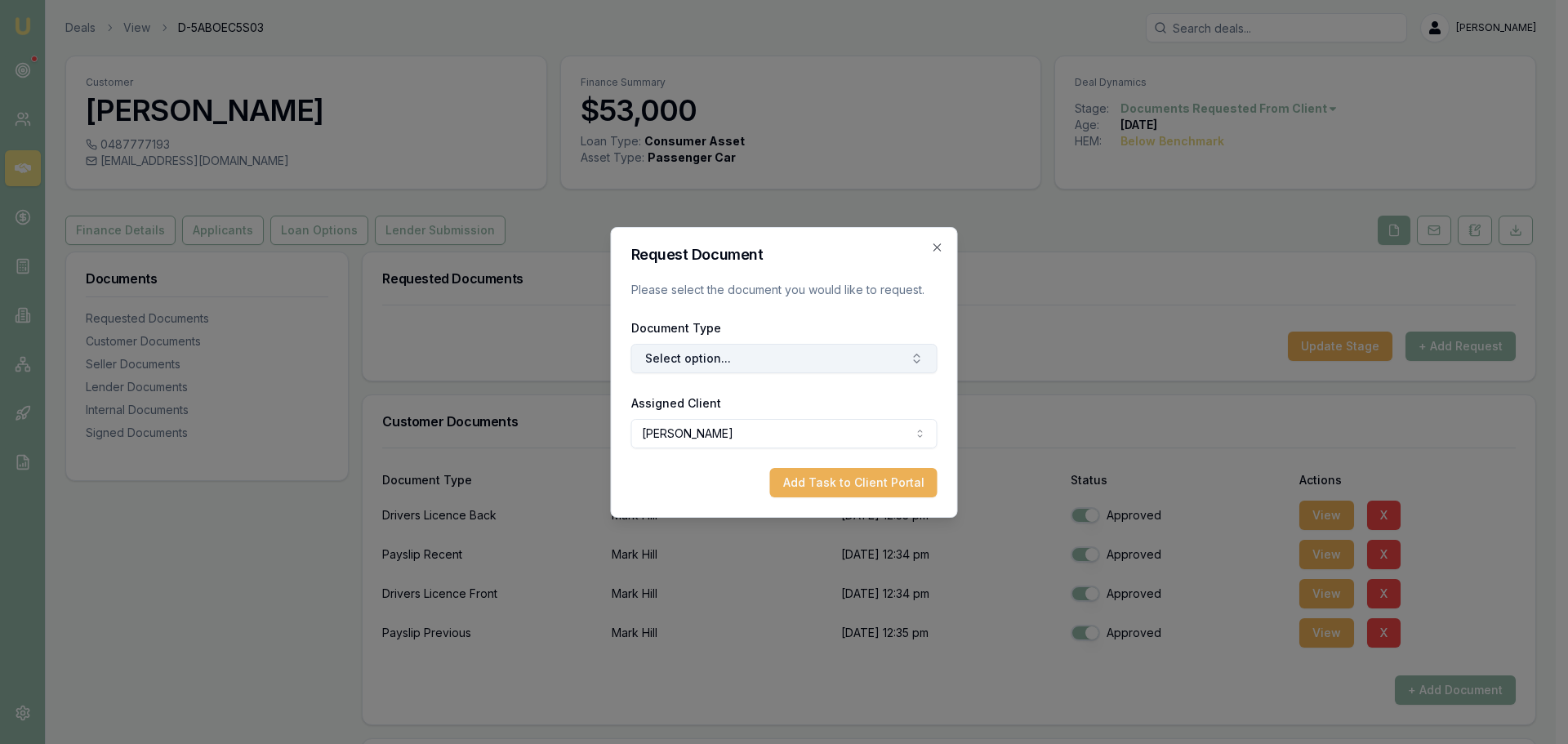
click at [807, 358] on button "Select option..." at bounding box center [784, 357] width 307 height 29
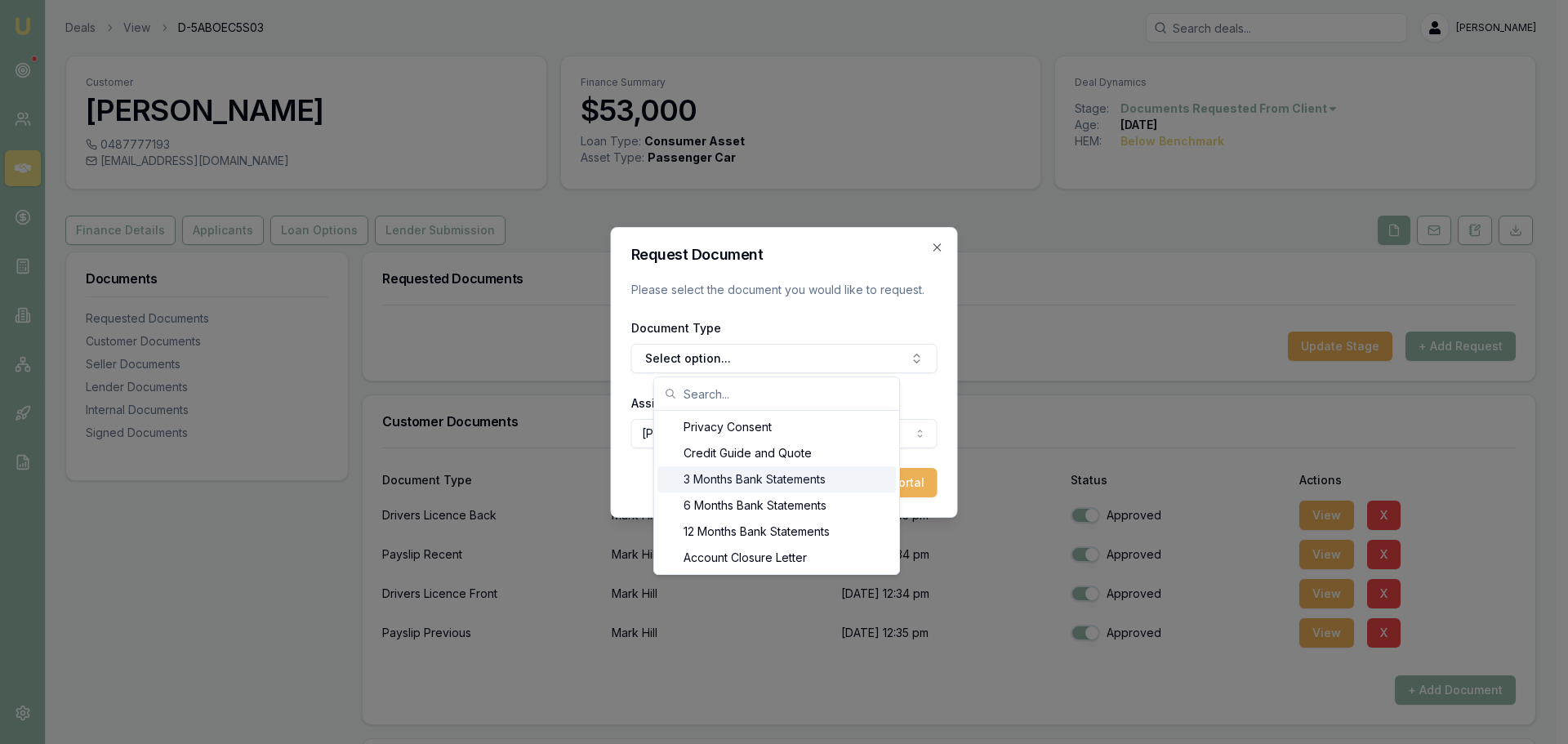
click at [710, 479] on div "3 Months Bank Statements" at bounding box center [776, 479] width 239 height 26
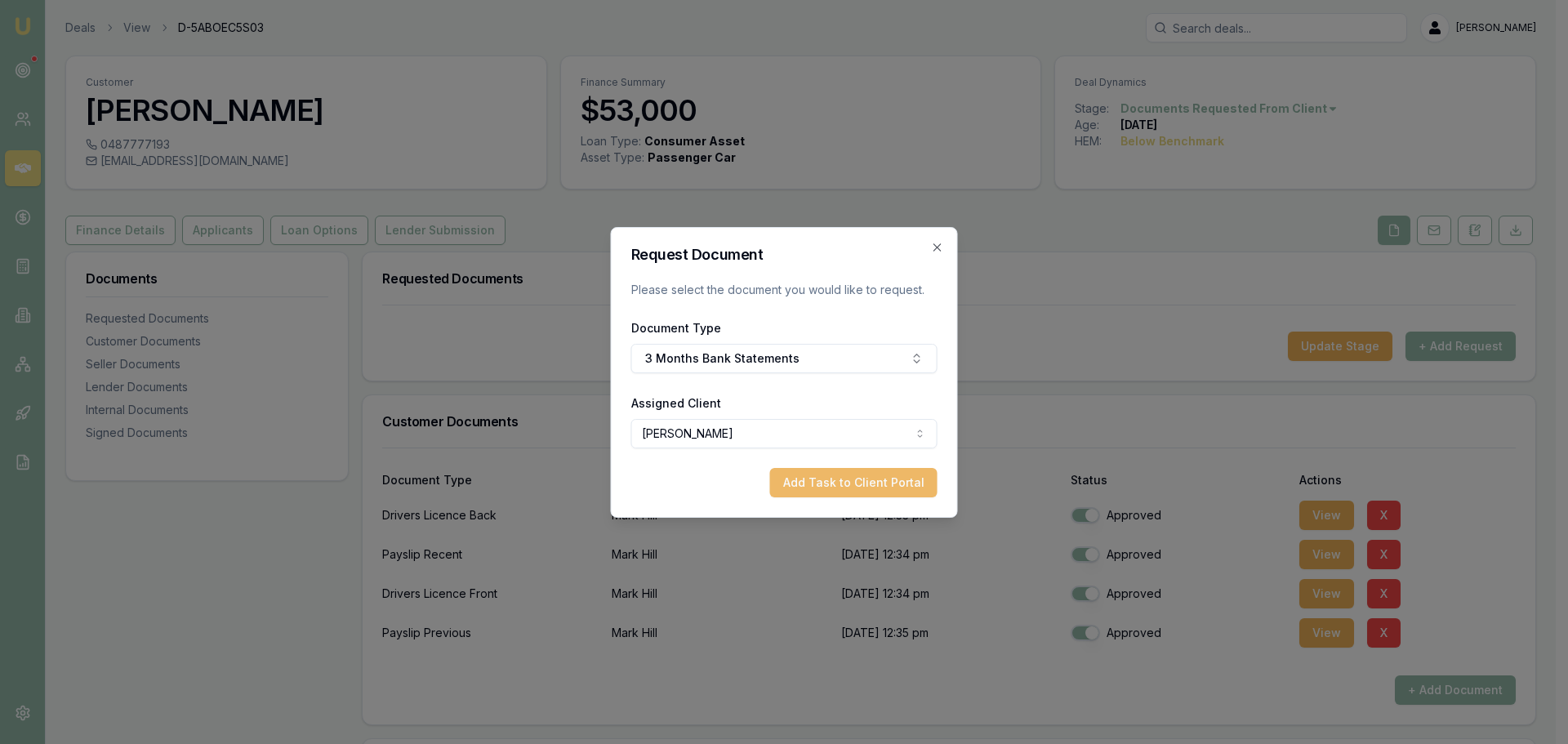
click at [862, 480] on button "Add Task to Client Portal" at bounding box center [853, 482] width 167 height 29
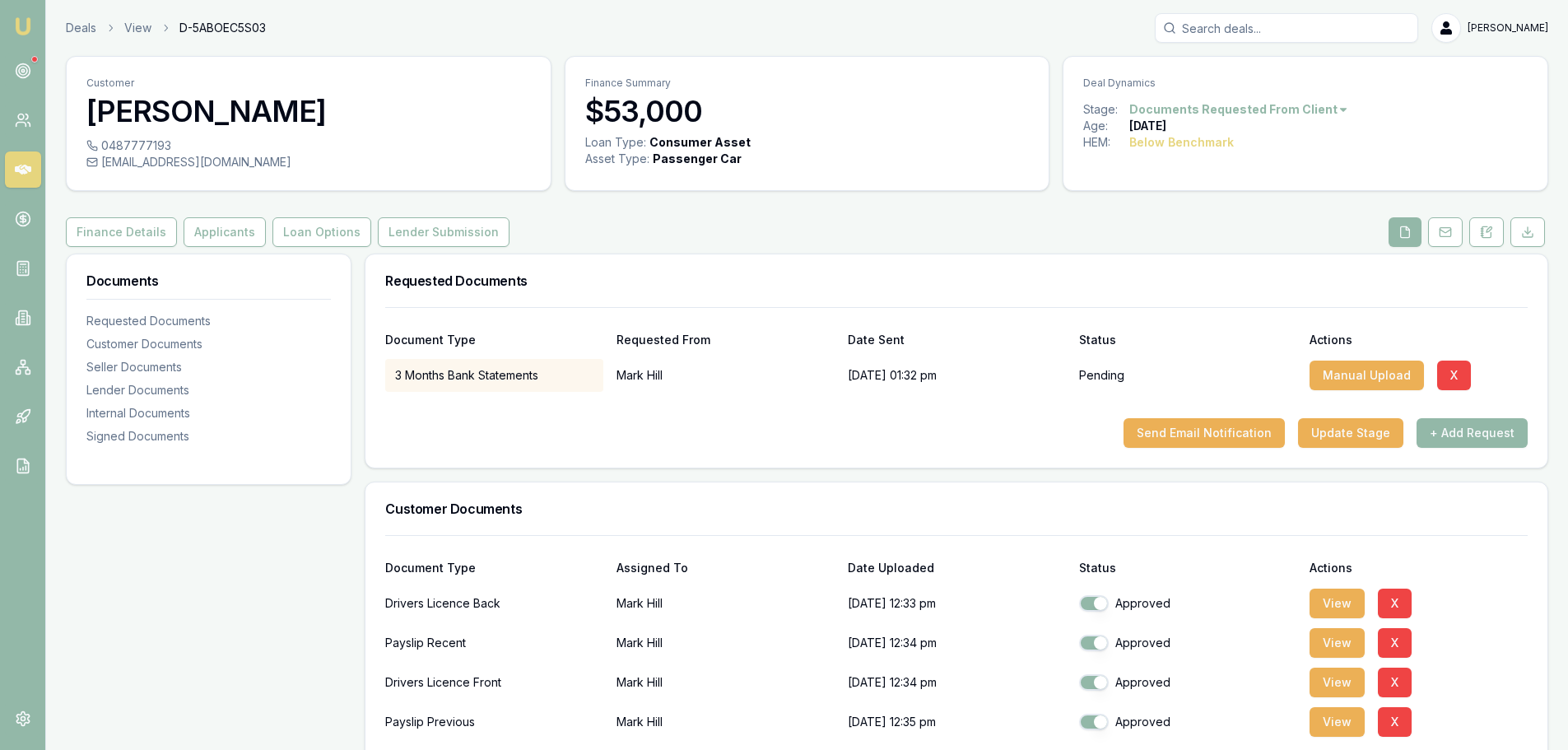
click at [1167, 446] on button "Send Email Notification" at bounding box center [1205, 433] width 162 height 29
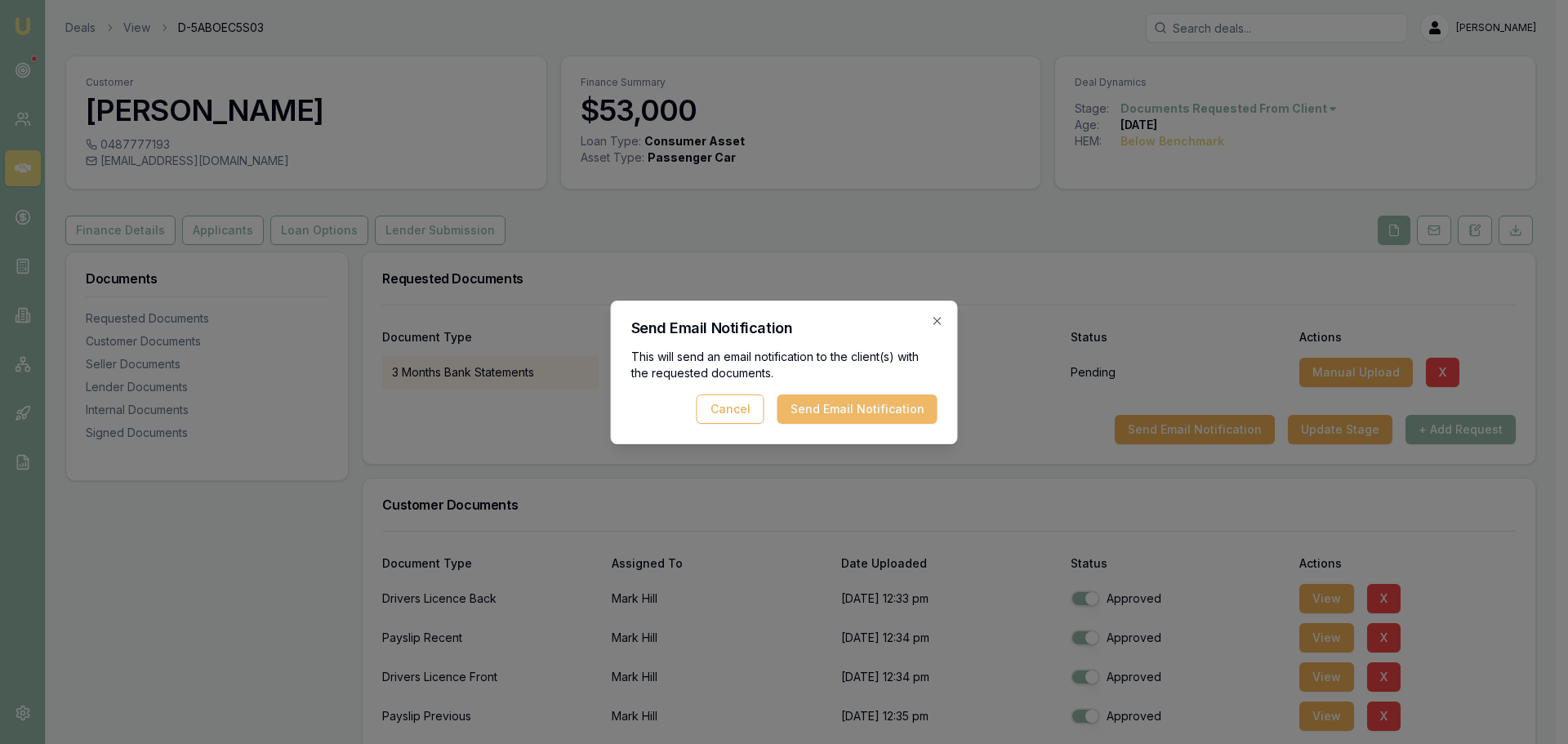
click at [885, 405] on button "Send Email Notification" at bounding box center [858, 408] width 160 height 29
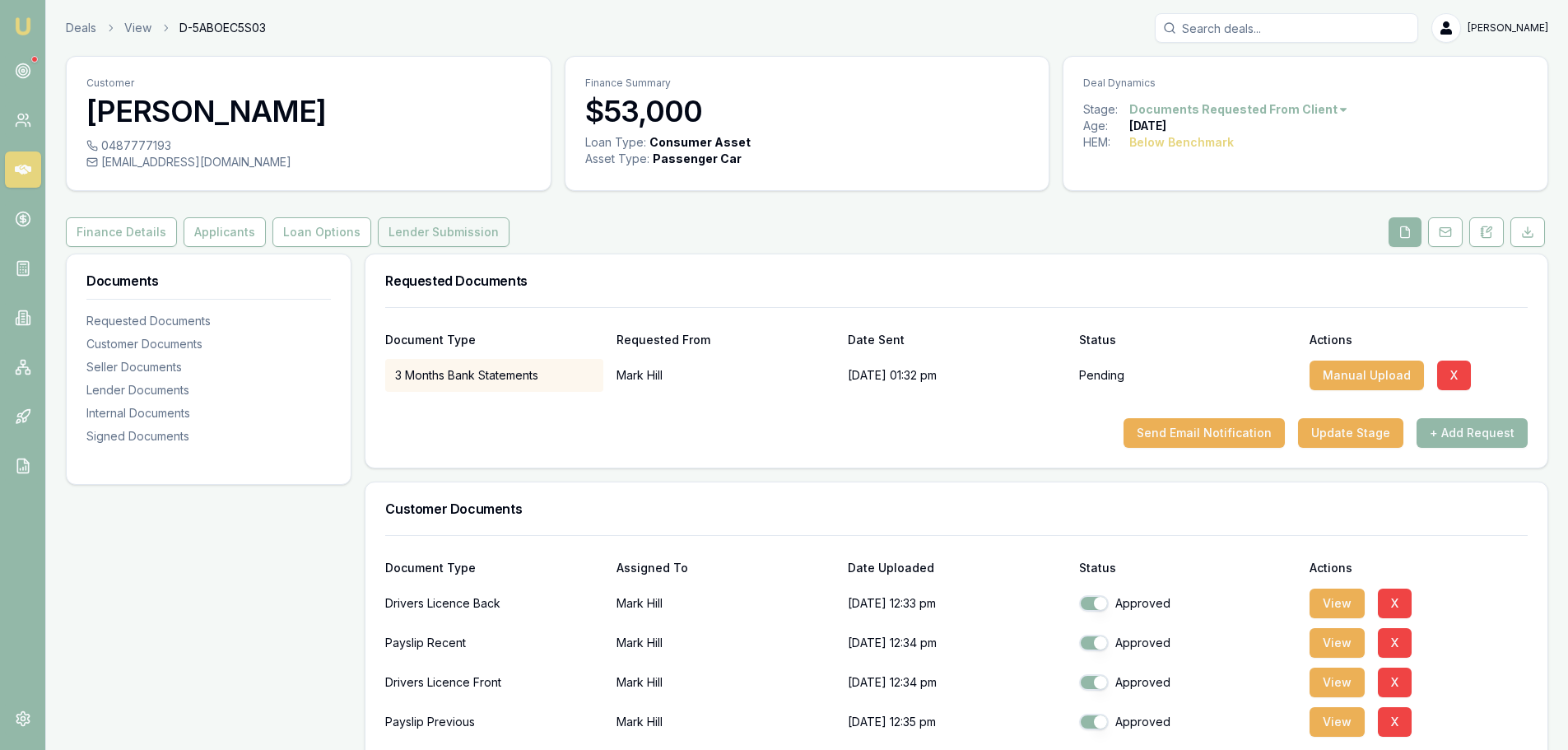
click at [401, 227] on button "Lender Submission" at bounding box center [443, 232] width 132 height 29
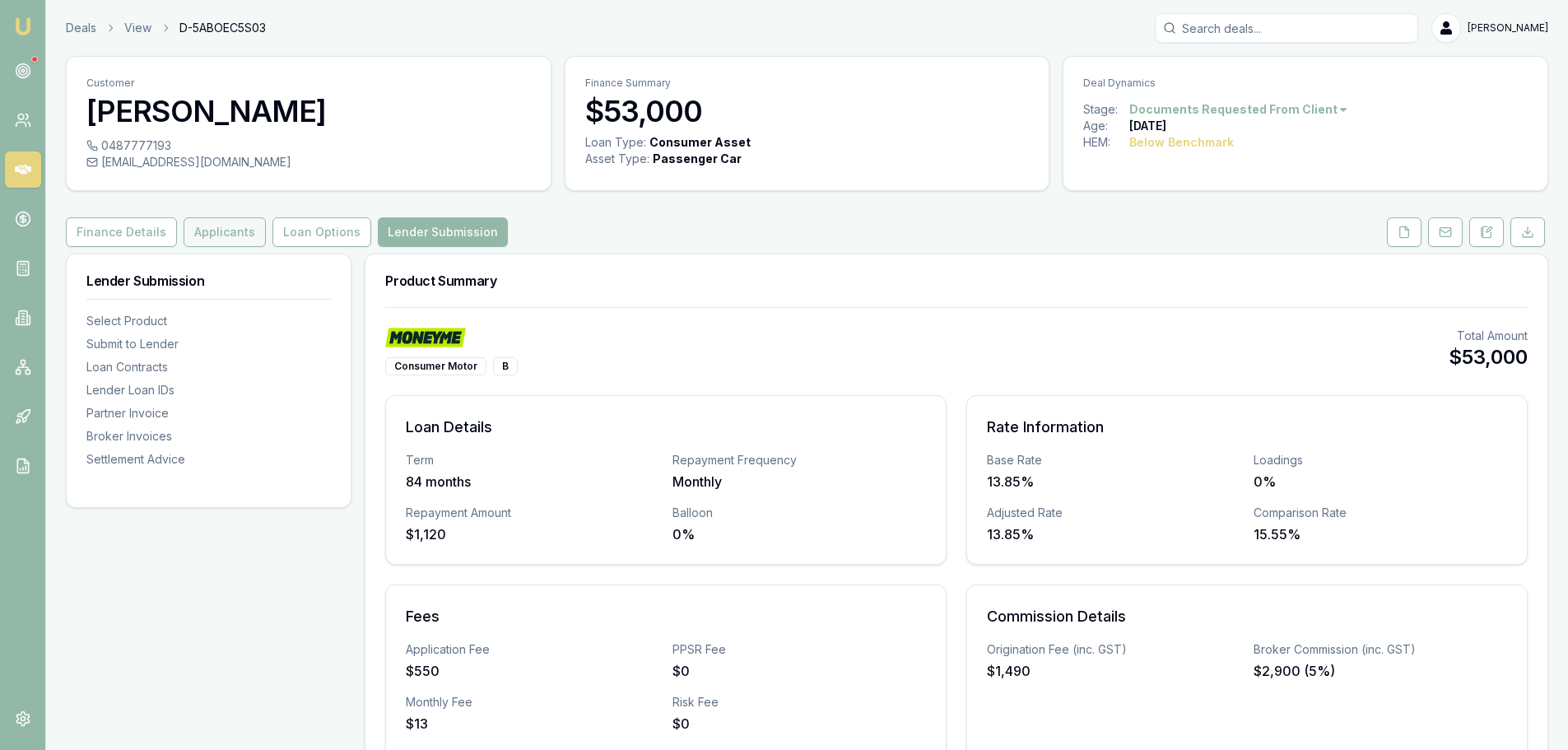
click at [200, 226] on button "Applicants" at bounding box center [224, 232] width 83 height 29
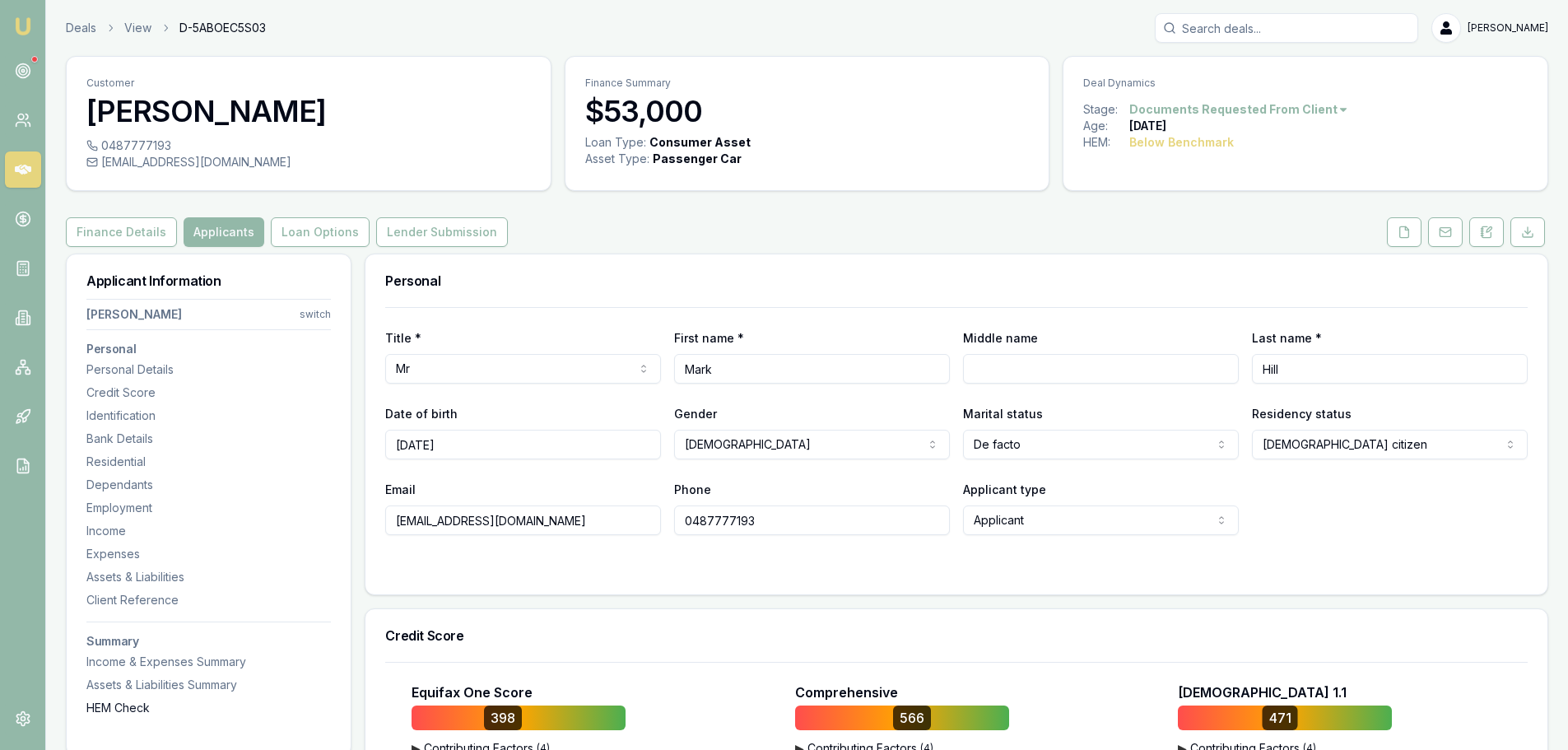
click at [112, 706] on div "HEM Check" at bounding box center [208, 707] width 244 height 16
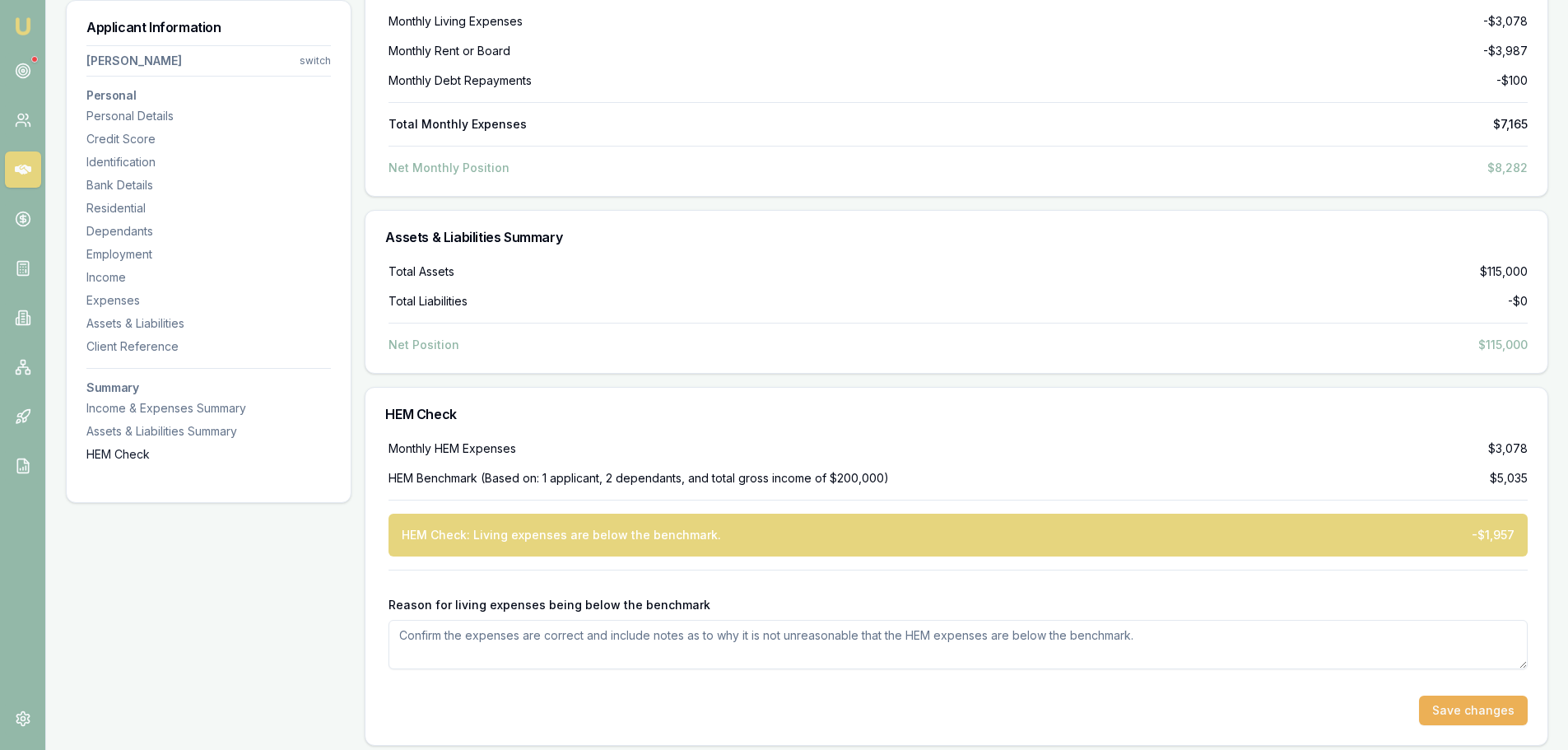
scroll to position [6190, 0]
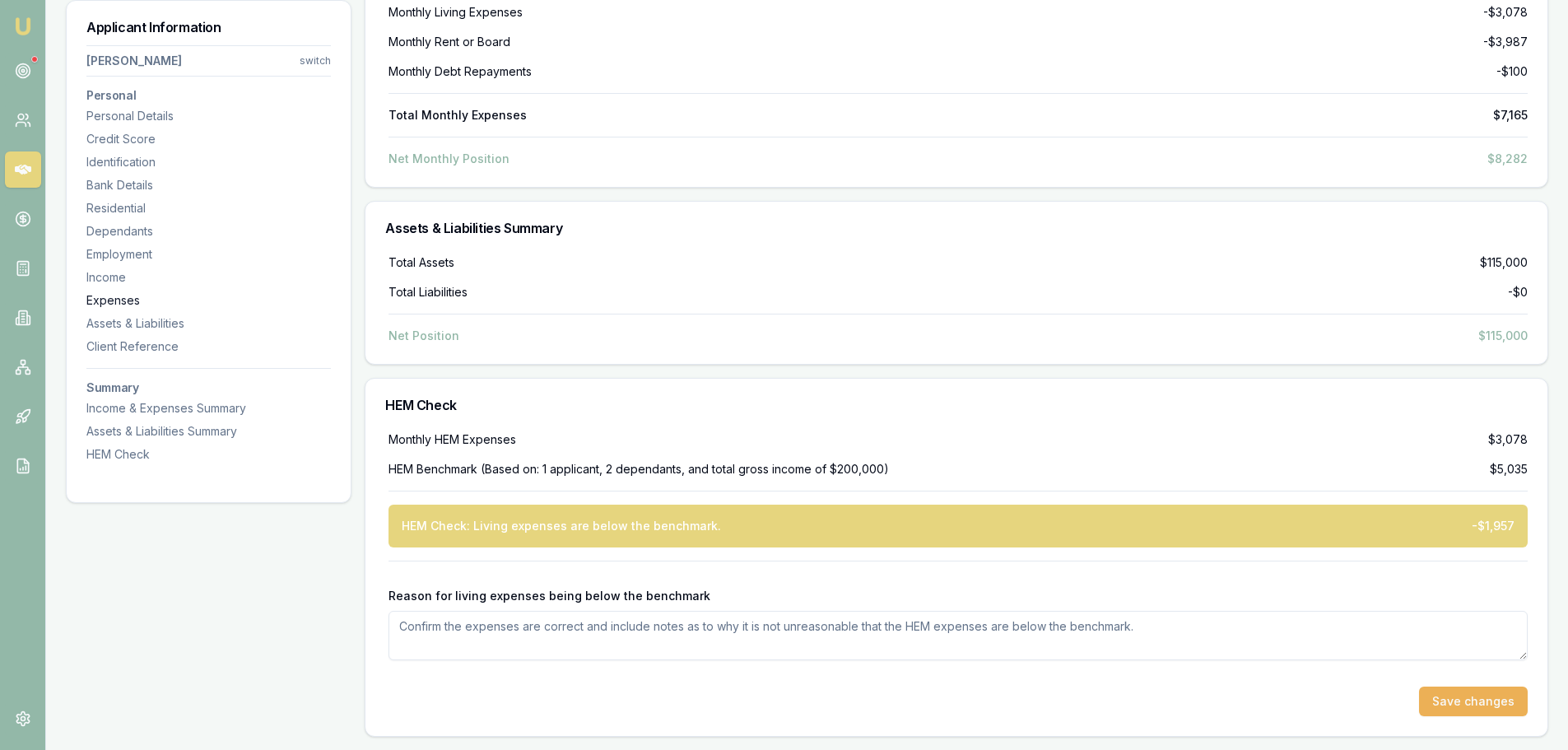
click at [110, 299] on div "Expenses" at bounding box center [208, 299] width 244 height 16
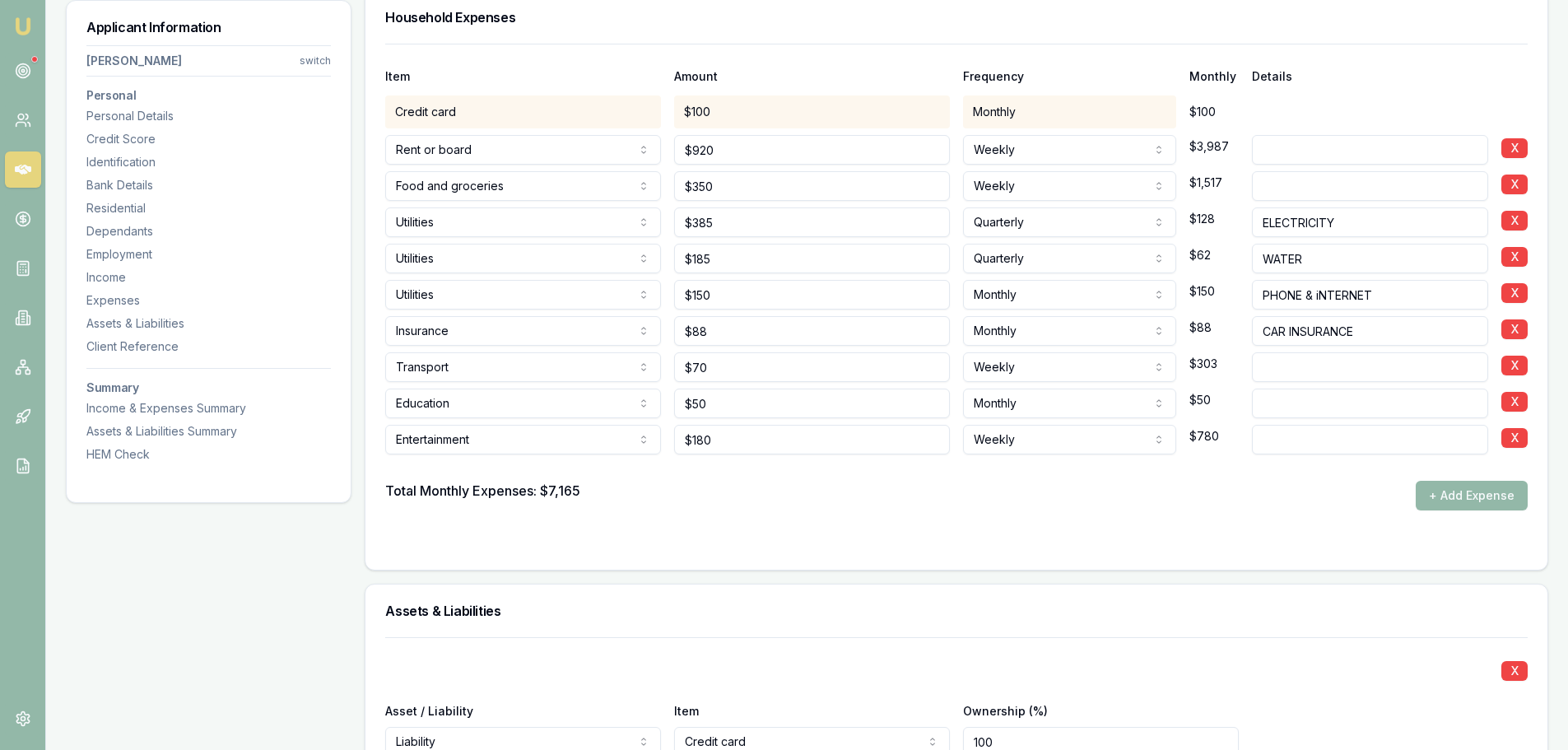
scroll to position [3896, 0]
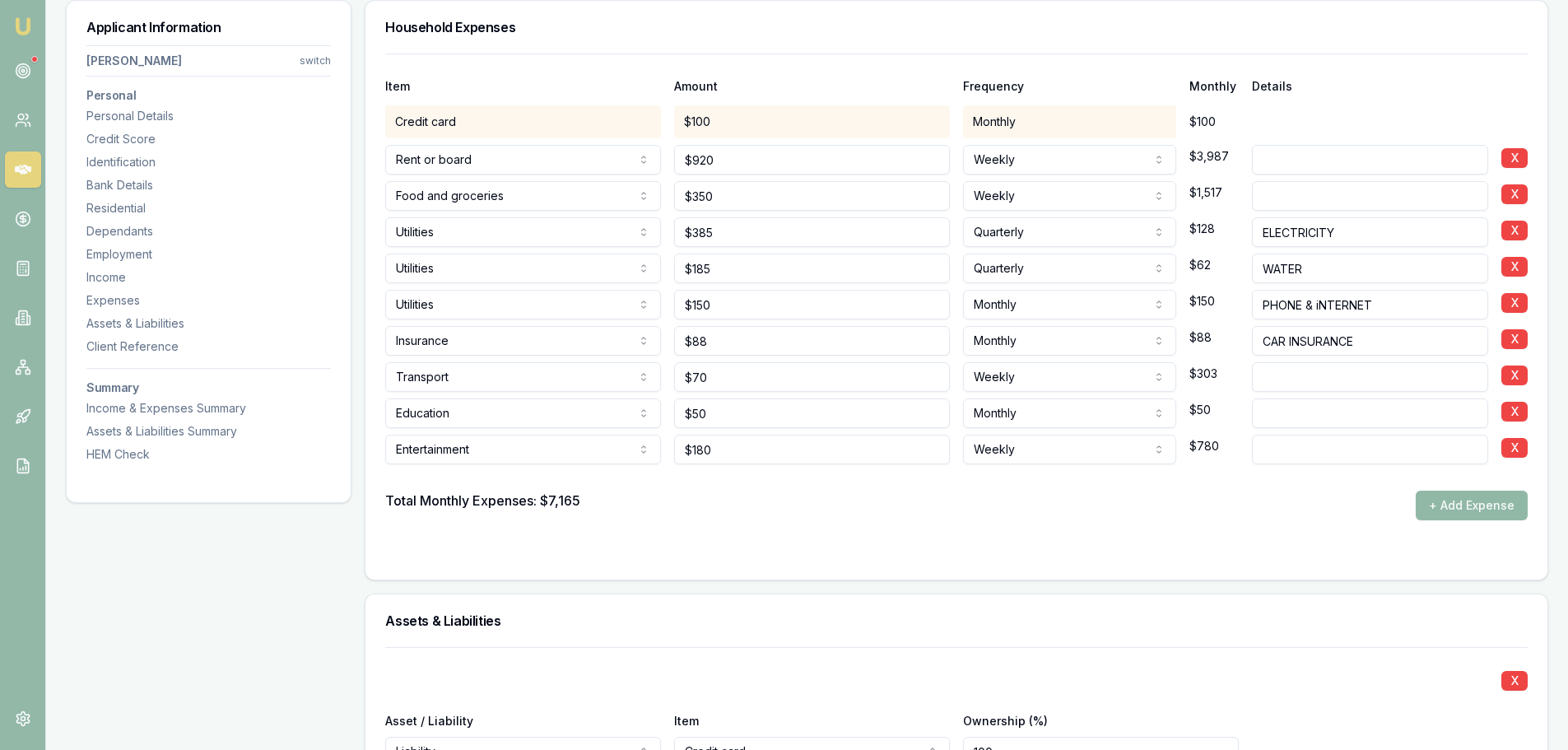
click at [1445, 506] on button "+ Add Expense" at bounding box center [1472, 505] width 112 height 29
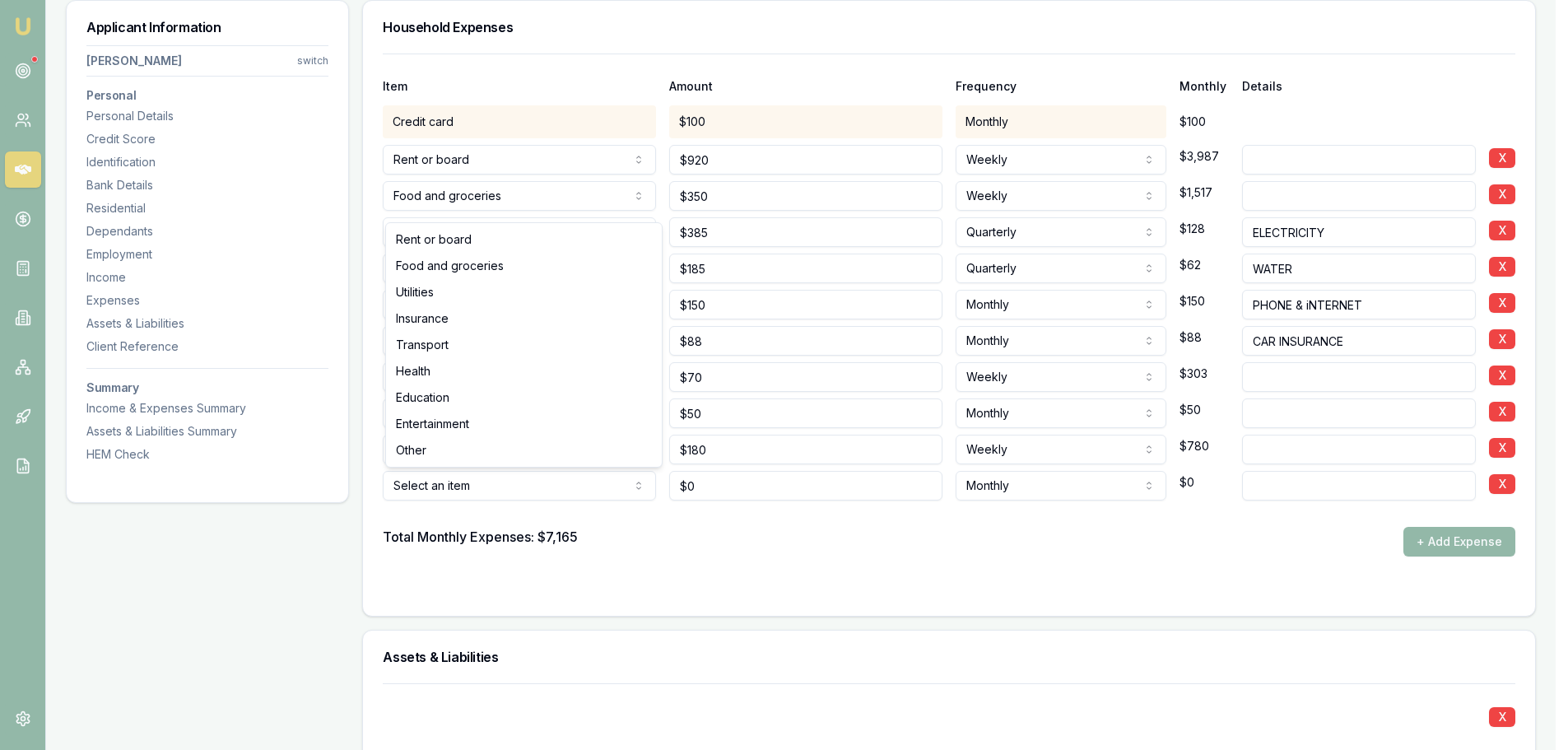
type input "$0"
select select "INSURANCE"
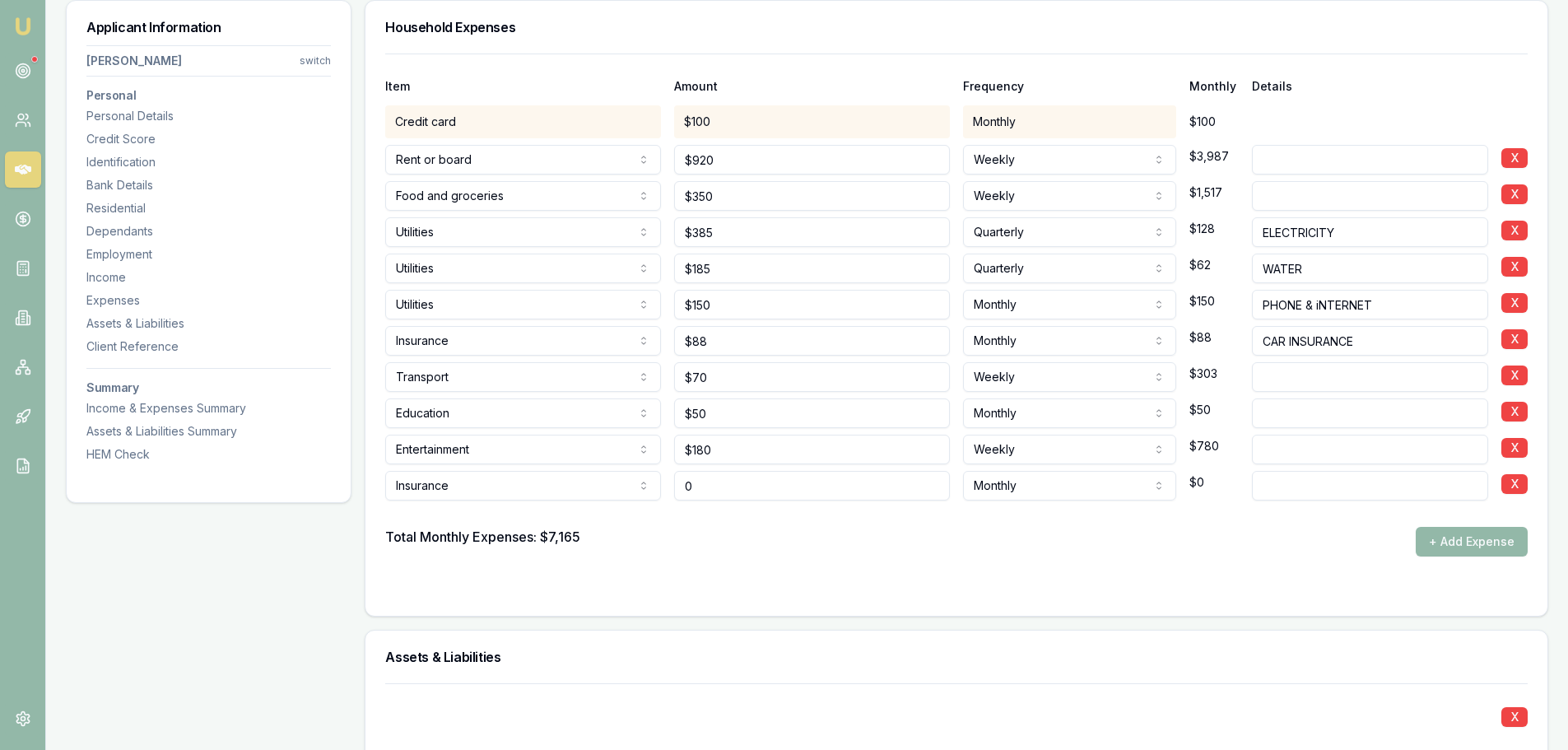
drag, startPoint x: 729, startPoint y: 484, endPoint x: 499, endPoint y: 503, distance: 230.8
click at [532, 502] on div "Item Amount Frequency Monthly Details Credit card $100 Monthly $100 Rent or boa…" at bounding box center [957, 304] width 1143 height 503
type input "$400"
type input "H"
drag, startPoint x: 747, startPoint y: 485, endPoint x: 373, endPoint y: 492, distance: 374.1
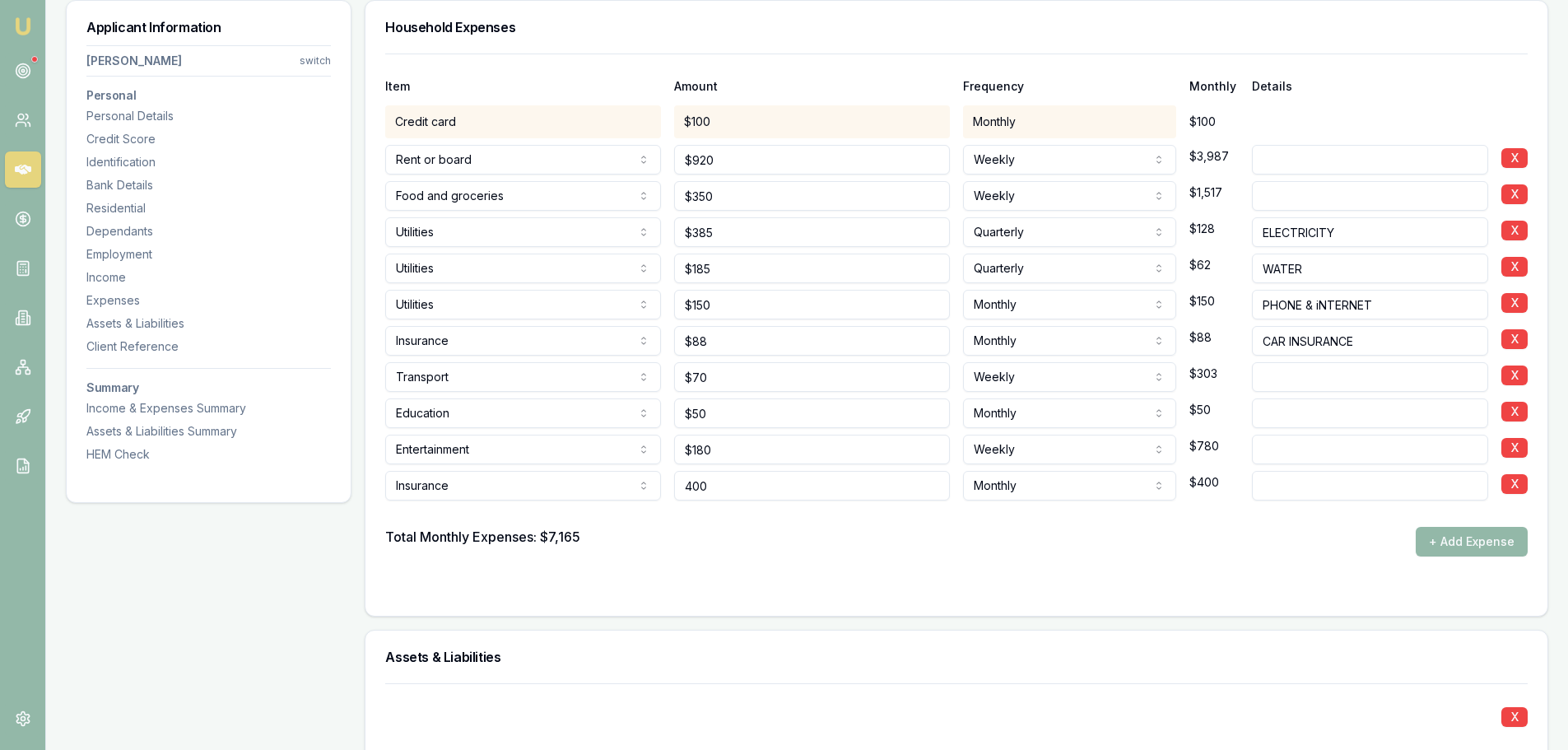
click at [404, 490] on div "Insurance Rent or board Food and groceries Utilities Insurance Transport Health…" at bounding box center [957, 482] width 1143 height 36
type input "$200"
type input "CONTENTS"
click at [817, 543] on div "Total Monthly Expenses: $7,165 + Add Expense" at bounding box center [957, 541] width 1143 height 29
drag, startPoint x: 775, startPoint y: 377, endPoint x: 520, endPoint y: 392, distance: 255.4
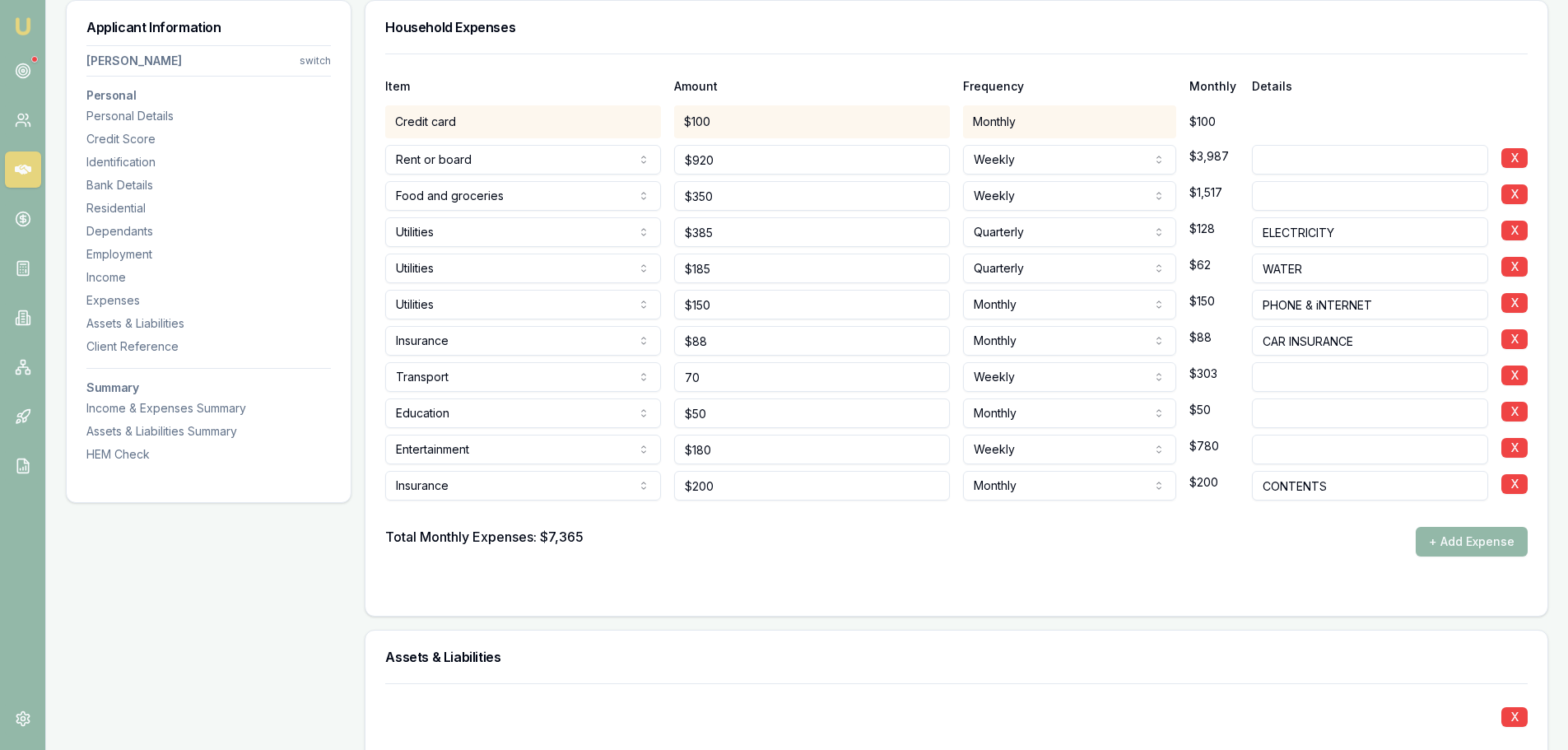
click at [520, 392] on div "Item Amount Frequency Monthly Details Credit card $100 Monthly $100 Rent or boa…" at bounding box center [957, 304] width 1143 height 503
type input "$200"
click at [113, 452] on div "HEM Check" at bounding box center [208, 453] width 244 height 16
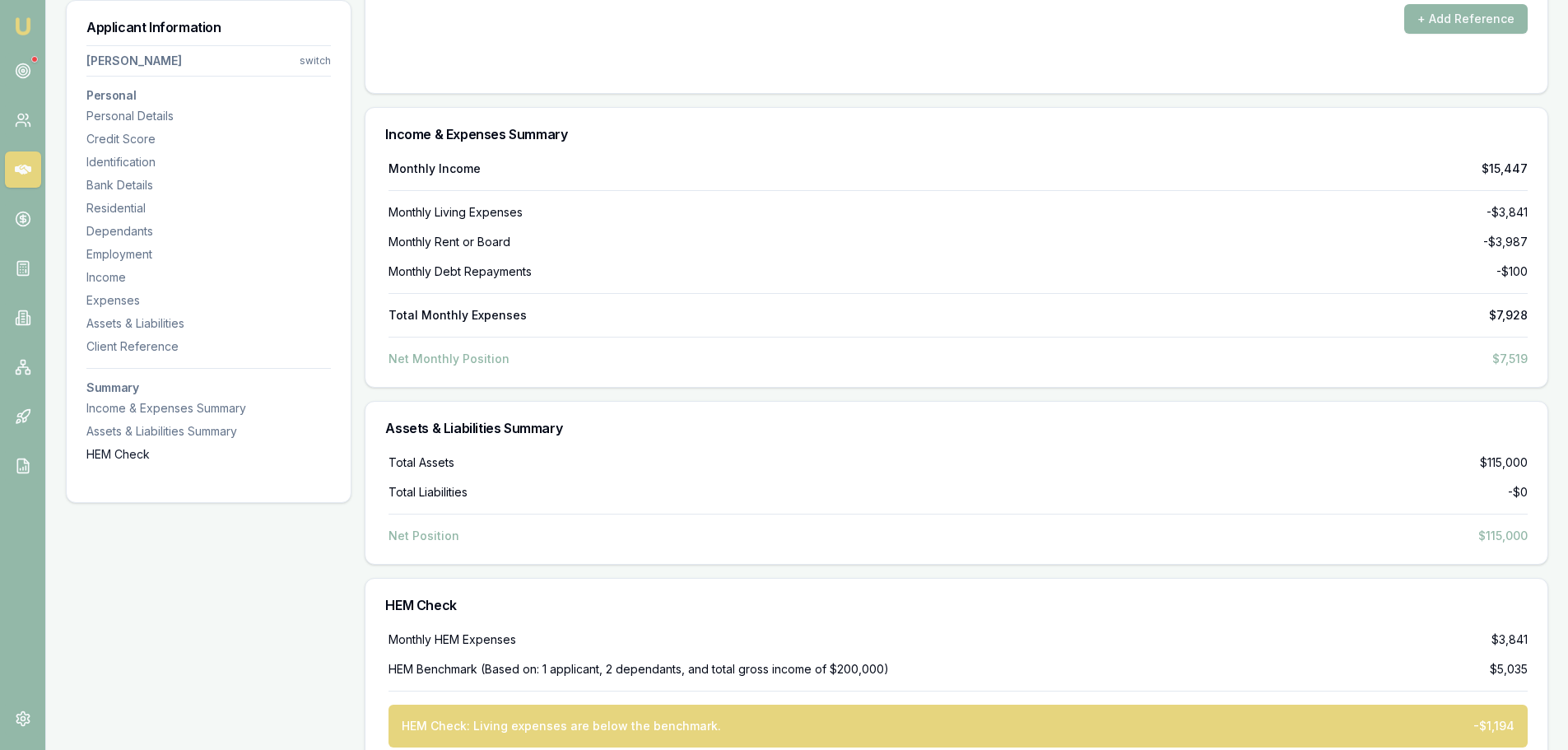
scroll to position [6226, 0]
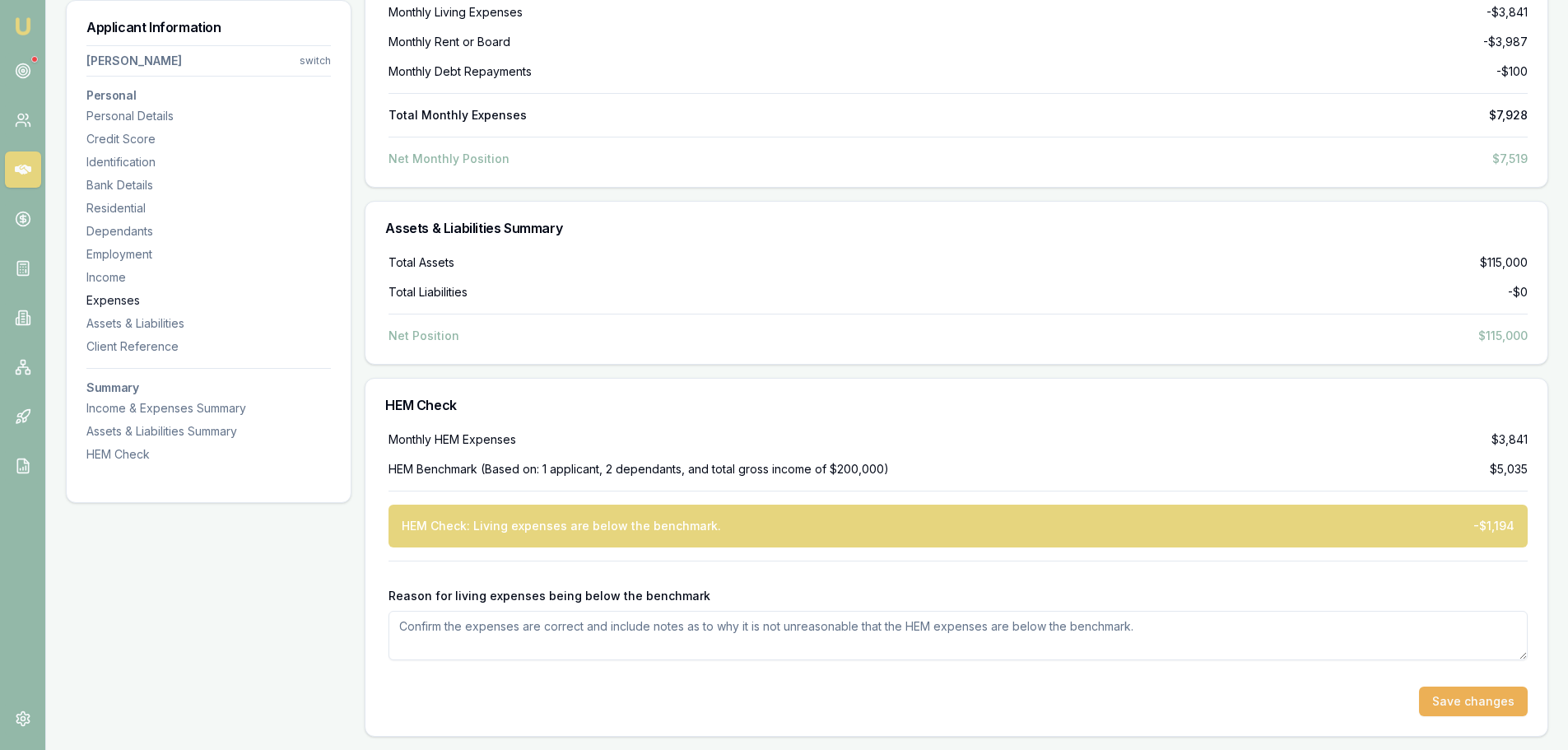
click at [126, 294] on div "Expenses" at bounding box center [208, 299] width 244 height 16
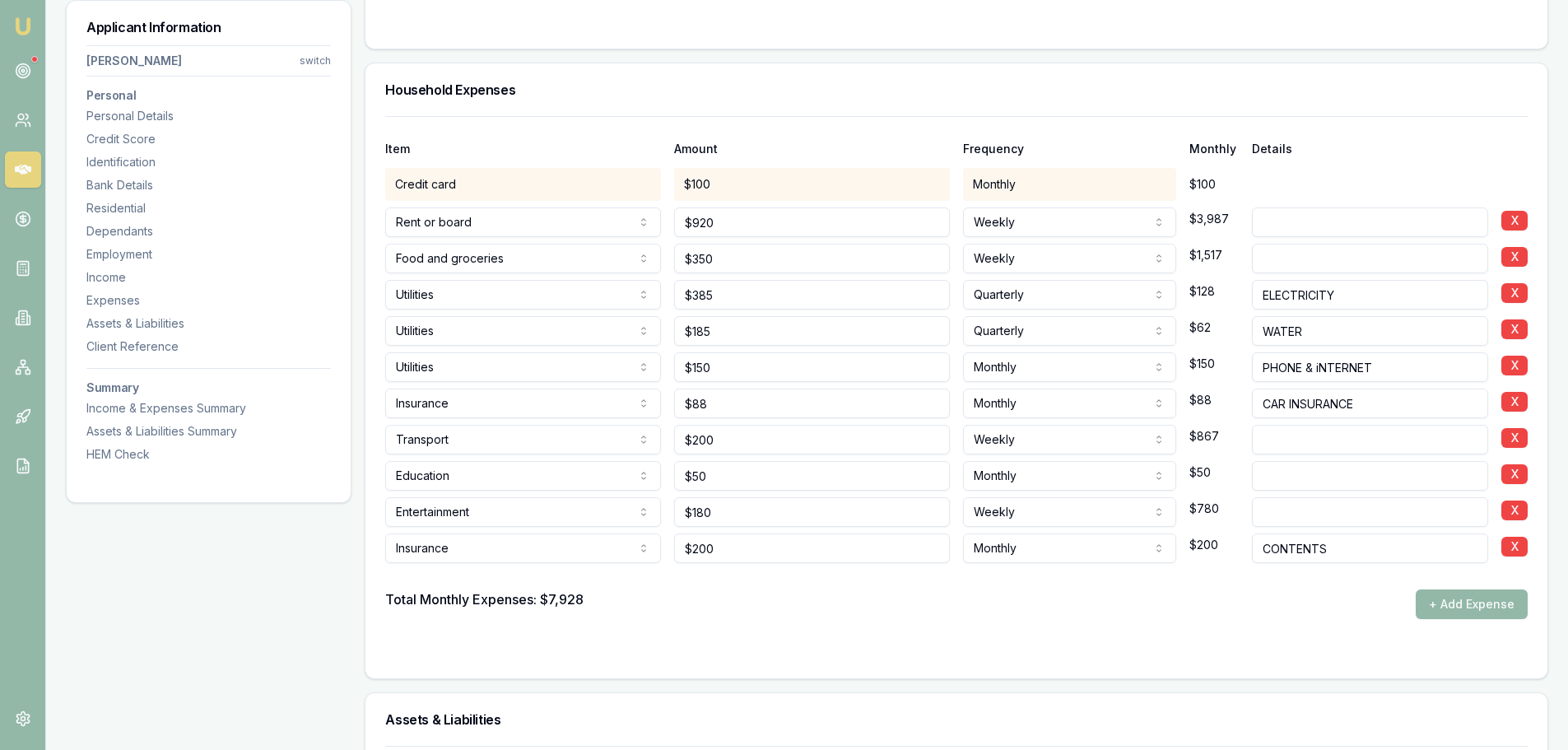
scroll to position [3732, 0]
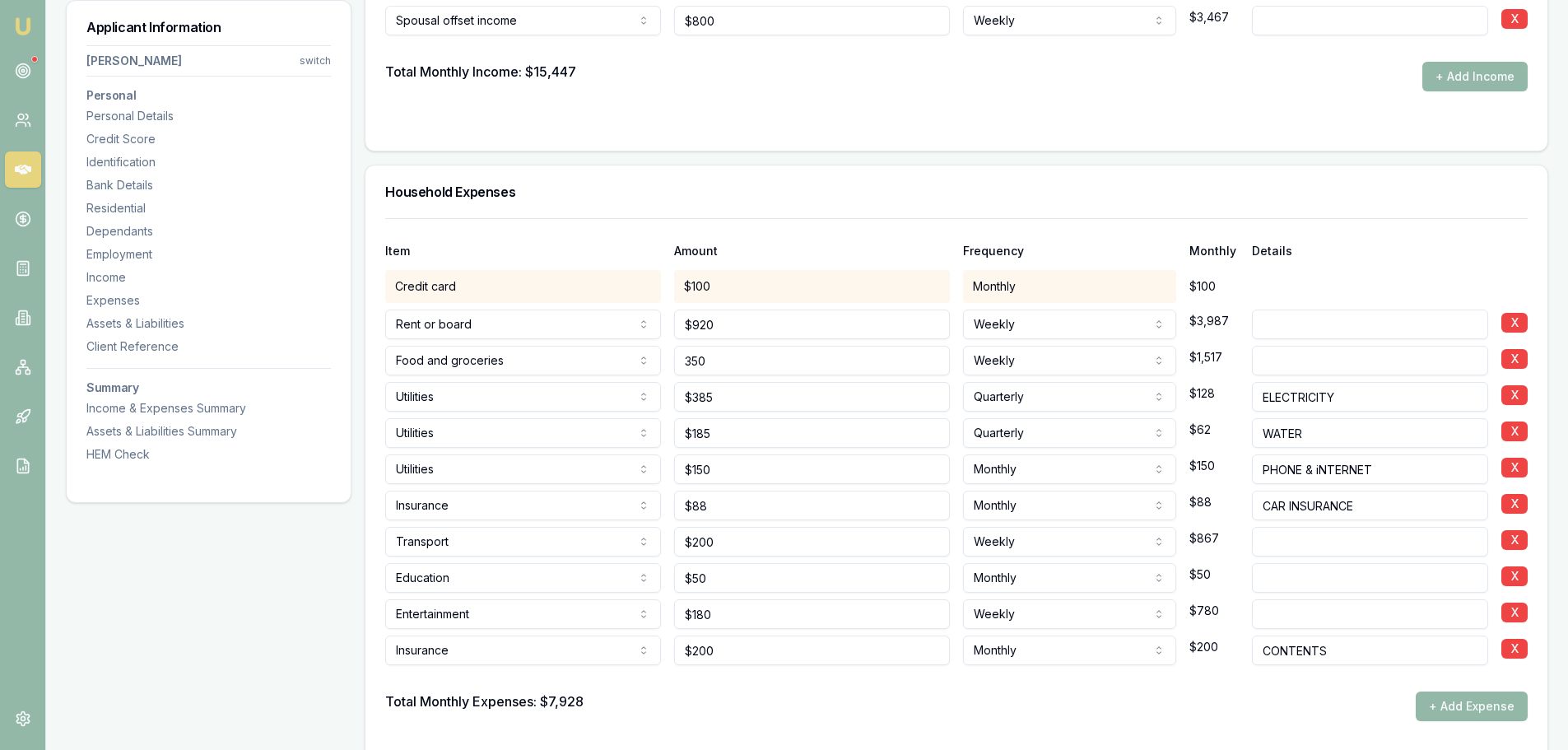
drag, startPoint x: 765, startPoint y: 357, endPoint x: 468, endPoint y: 348, distance: 297.1
click at [507, 350] on div "Food and groceries Rent or board Food and groceries Utilities Insurance Transpo…" at bounding box center [957, 357] width 1143 height 36
type input "$500"
click at [91, 451] on div "HEM Check" at bounding box center [208, 453] width 244 height 16
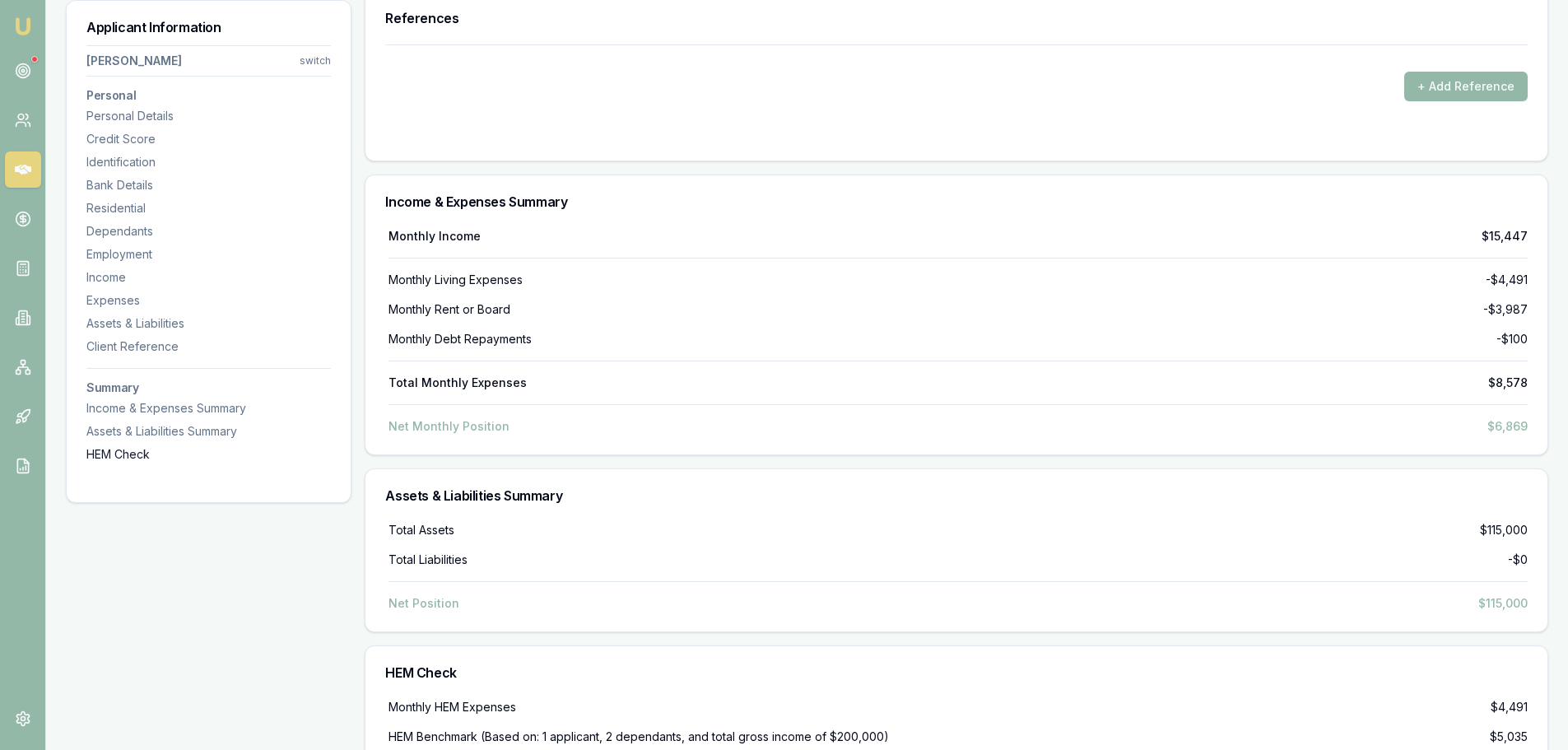
scroll to position [6226, 0]
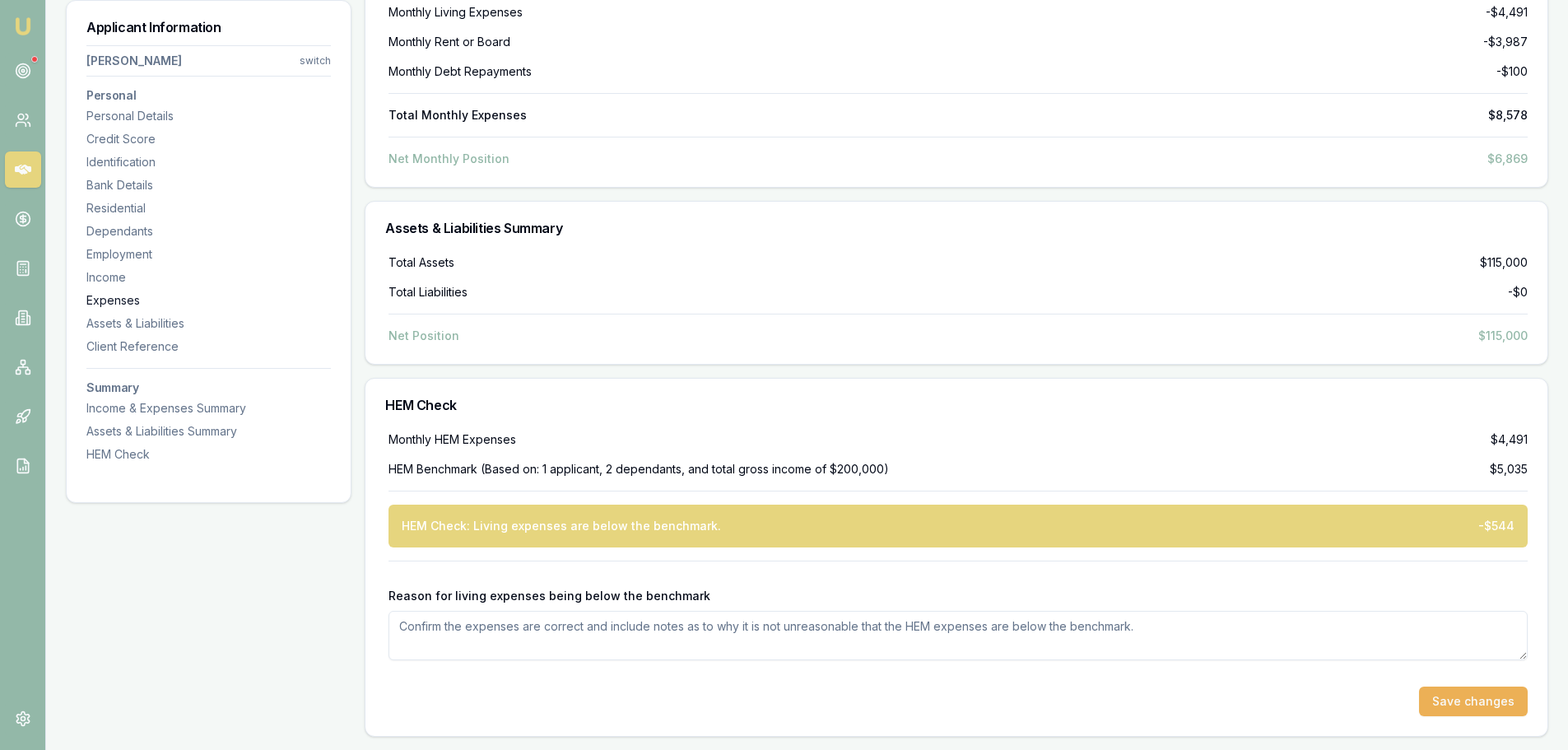
click at [107, 303] on div "Expenses" at bounding box center [208, 299] width 244 height 16
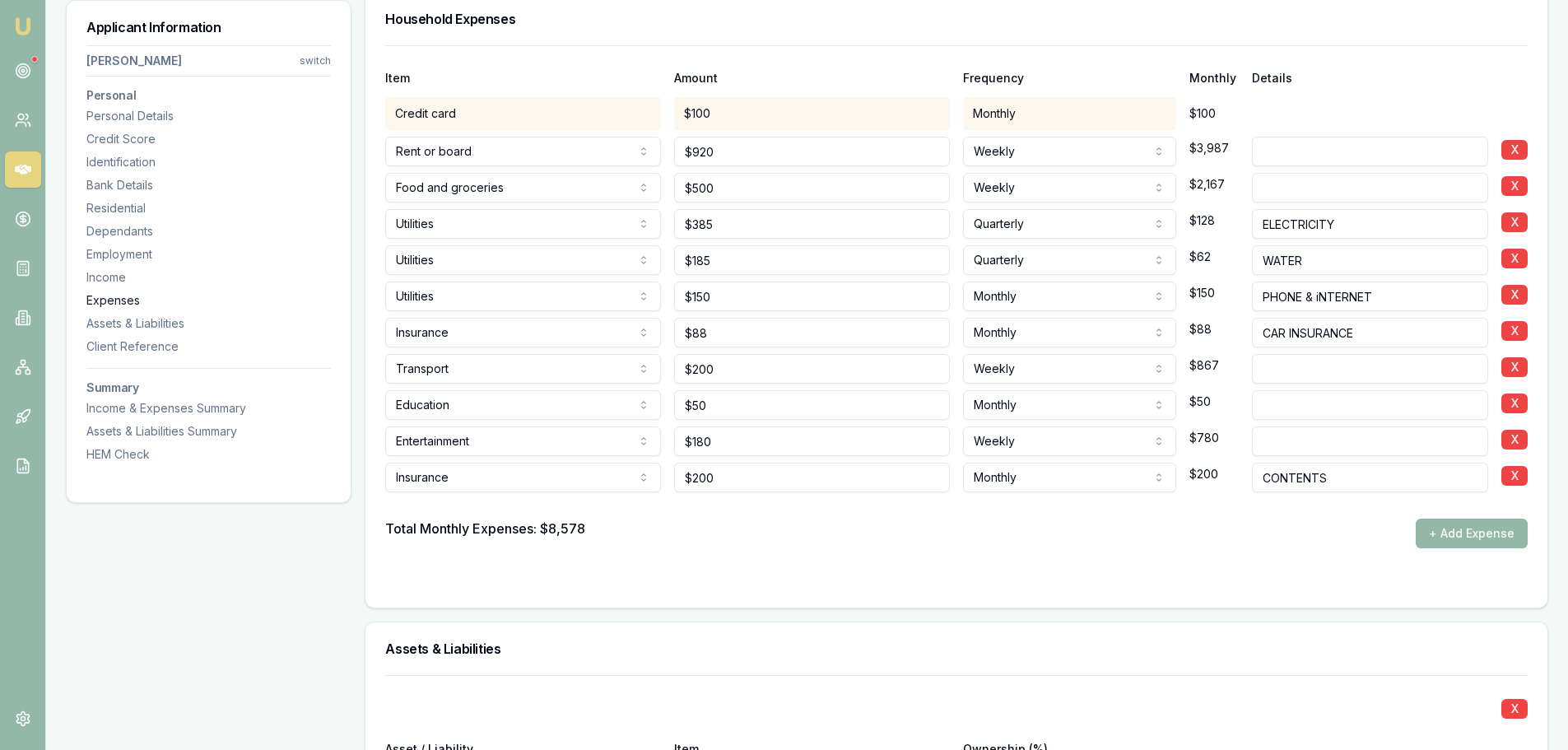
scroll to position [3896, 0]
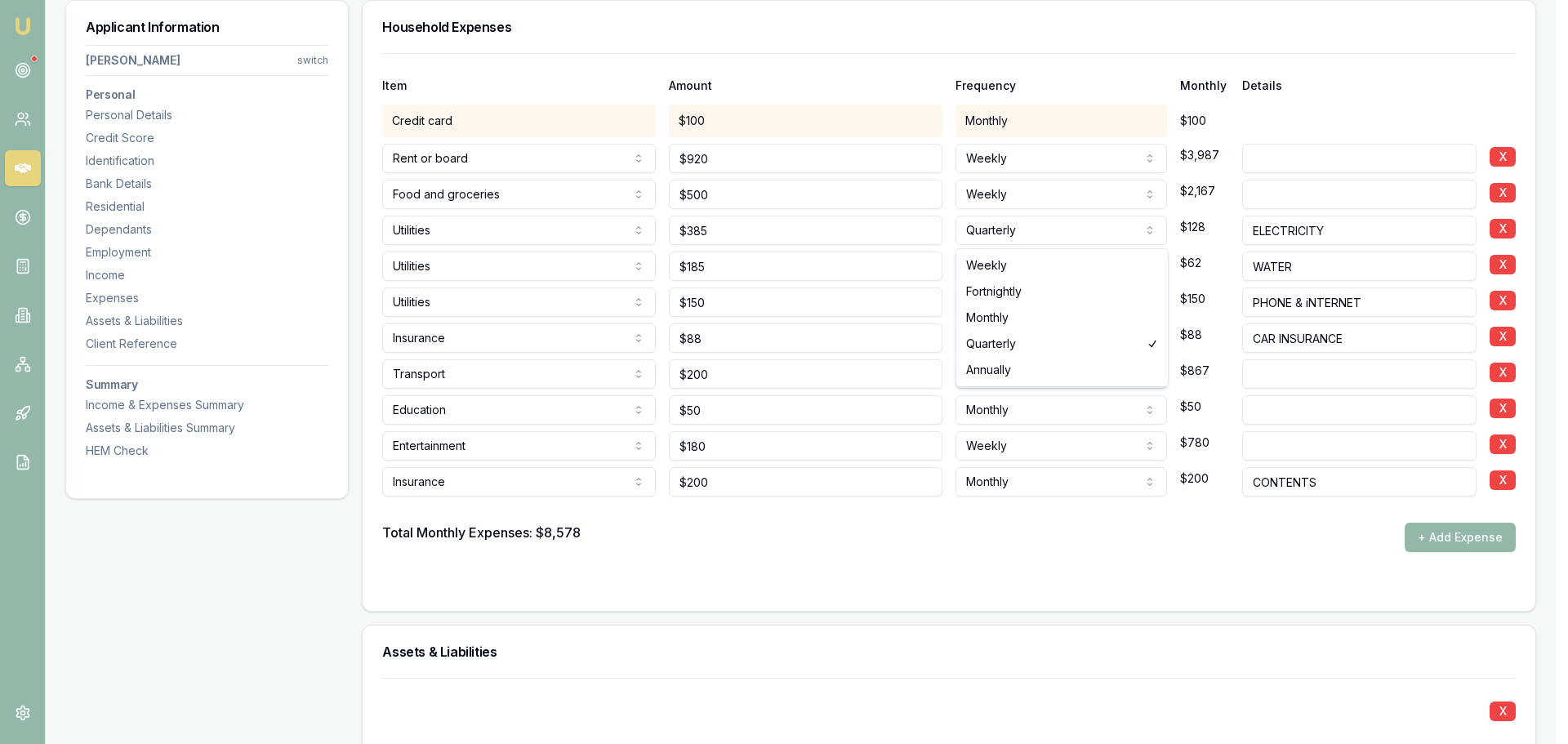
select select "MONTHLY"
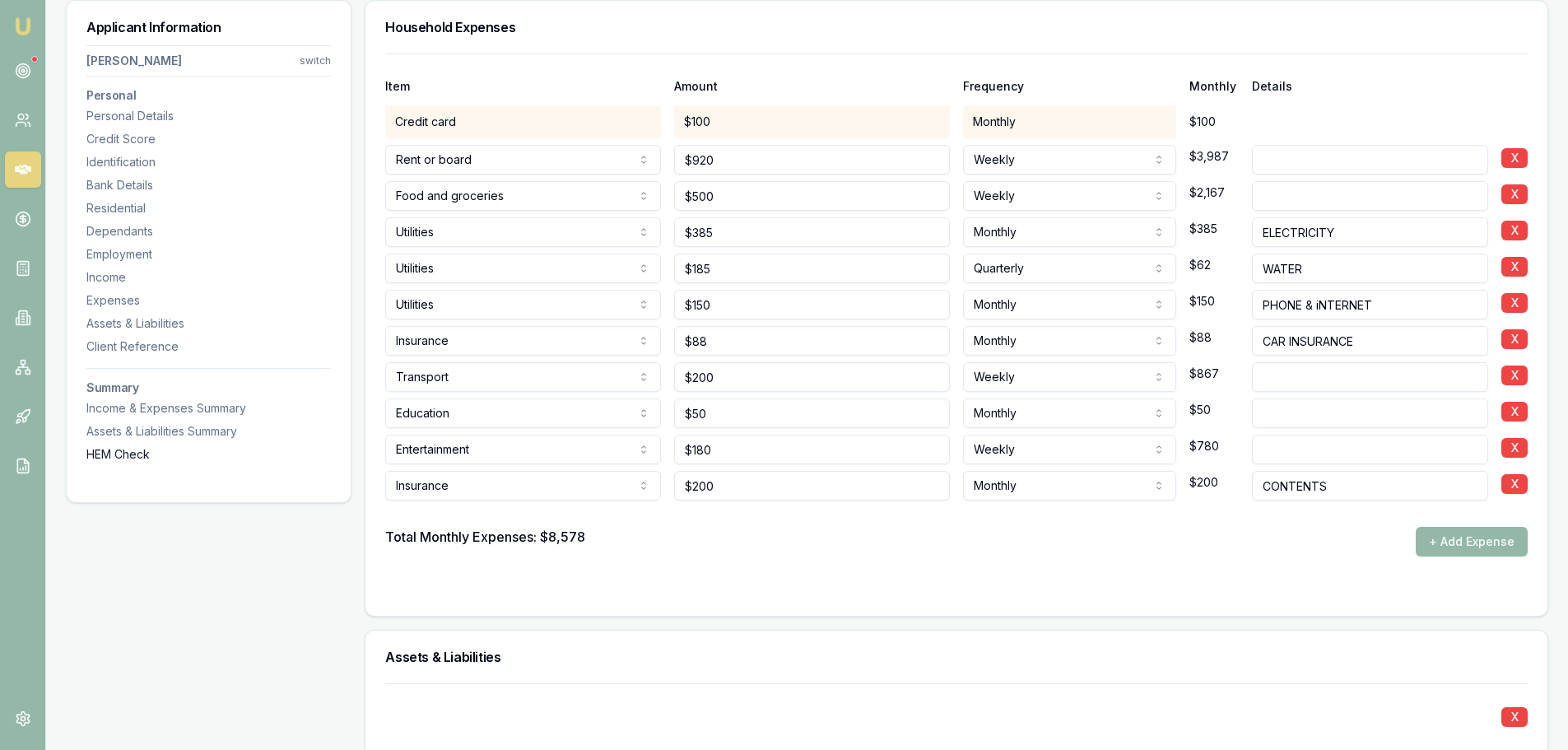
click at [145, 457] on div "HEM Check" at bounding box center [208, 453] width 244 height 16
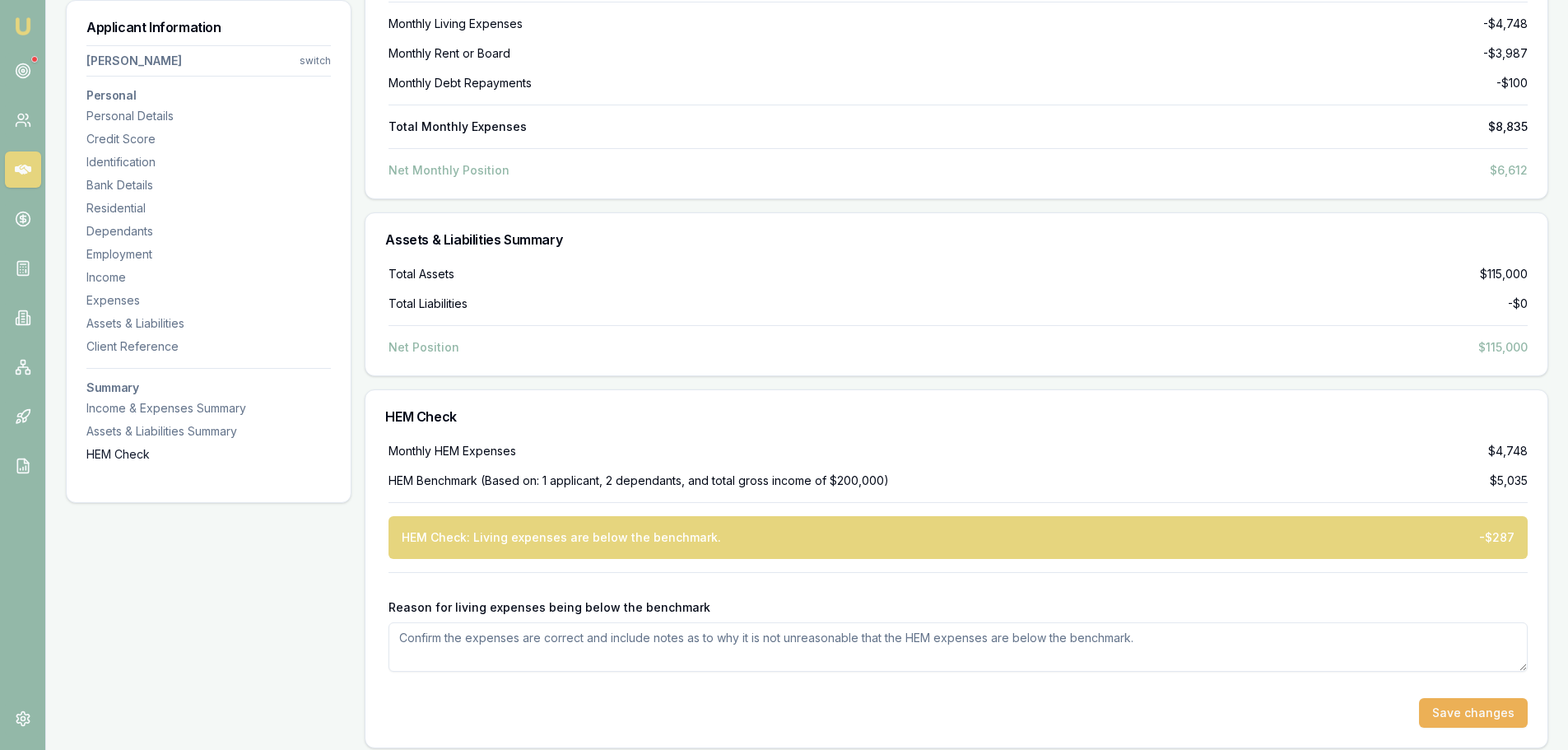
scroll to position [6226, 0]
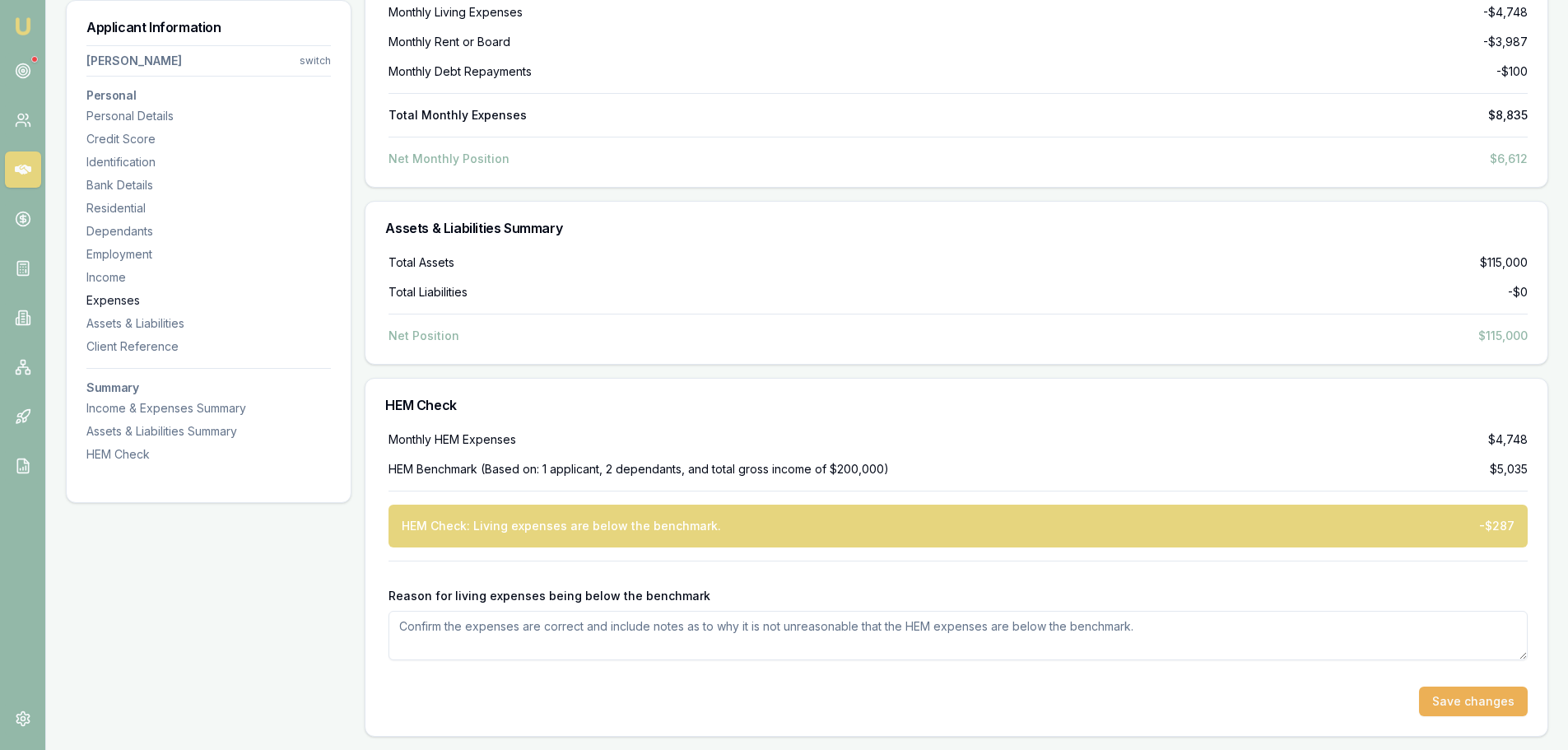
click at [114, 297] on div "Expenses" at bounding box center [208, 299] width 244 height 16
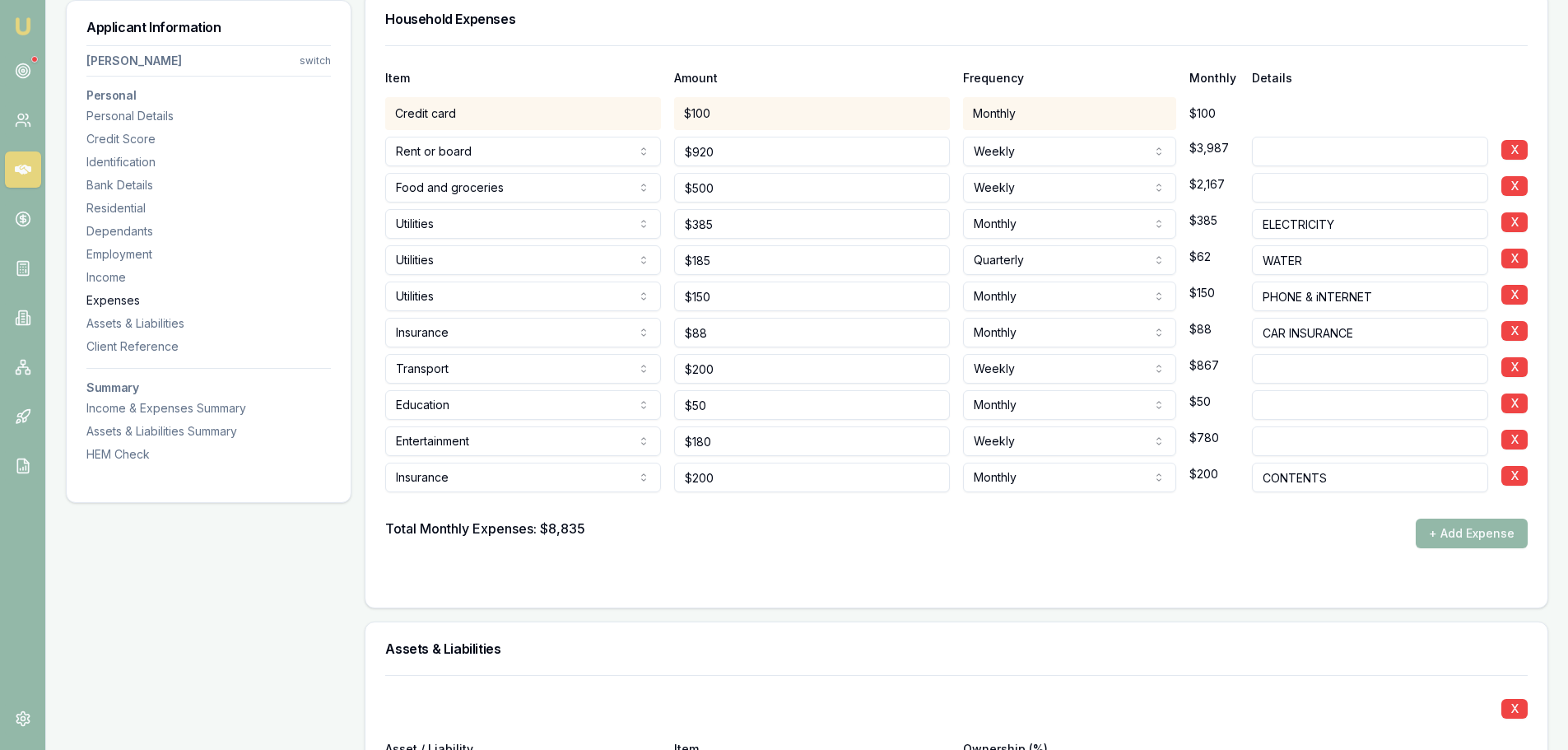
scroll to position [3896, 0]
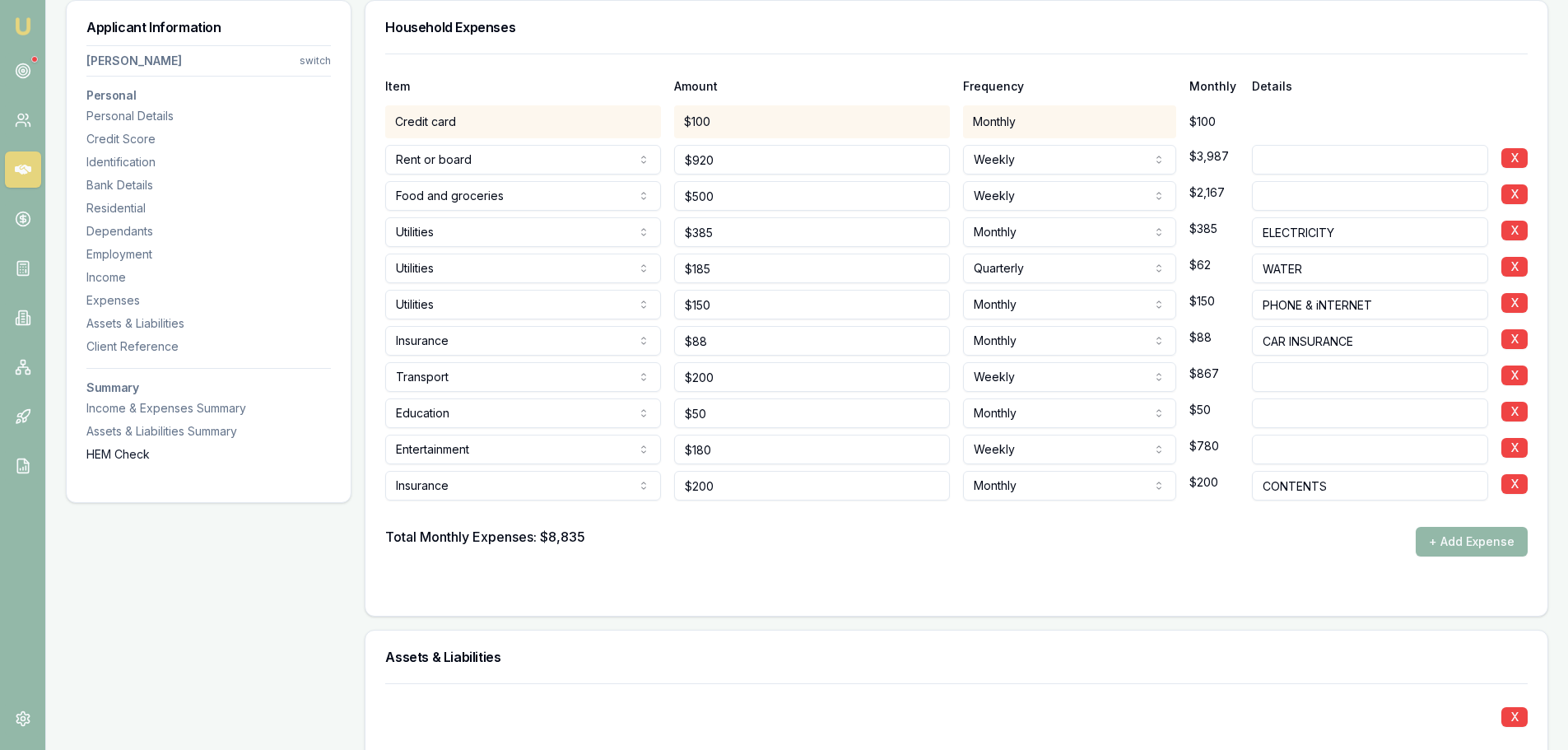
click at [113, 454] on div "HEM Check" at bounding box center [208, 453] width 244 height 16
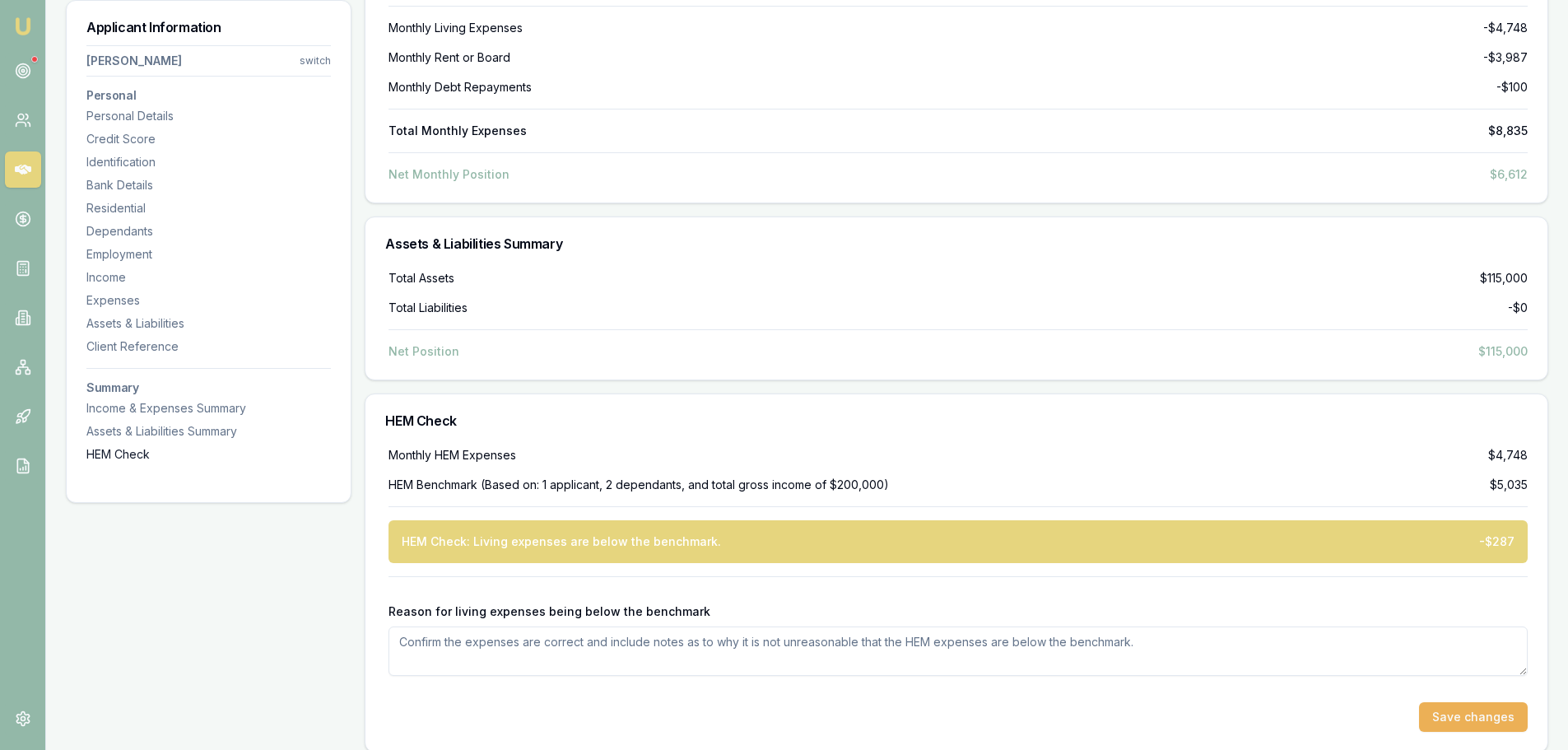
scroll to position [6226, 0]
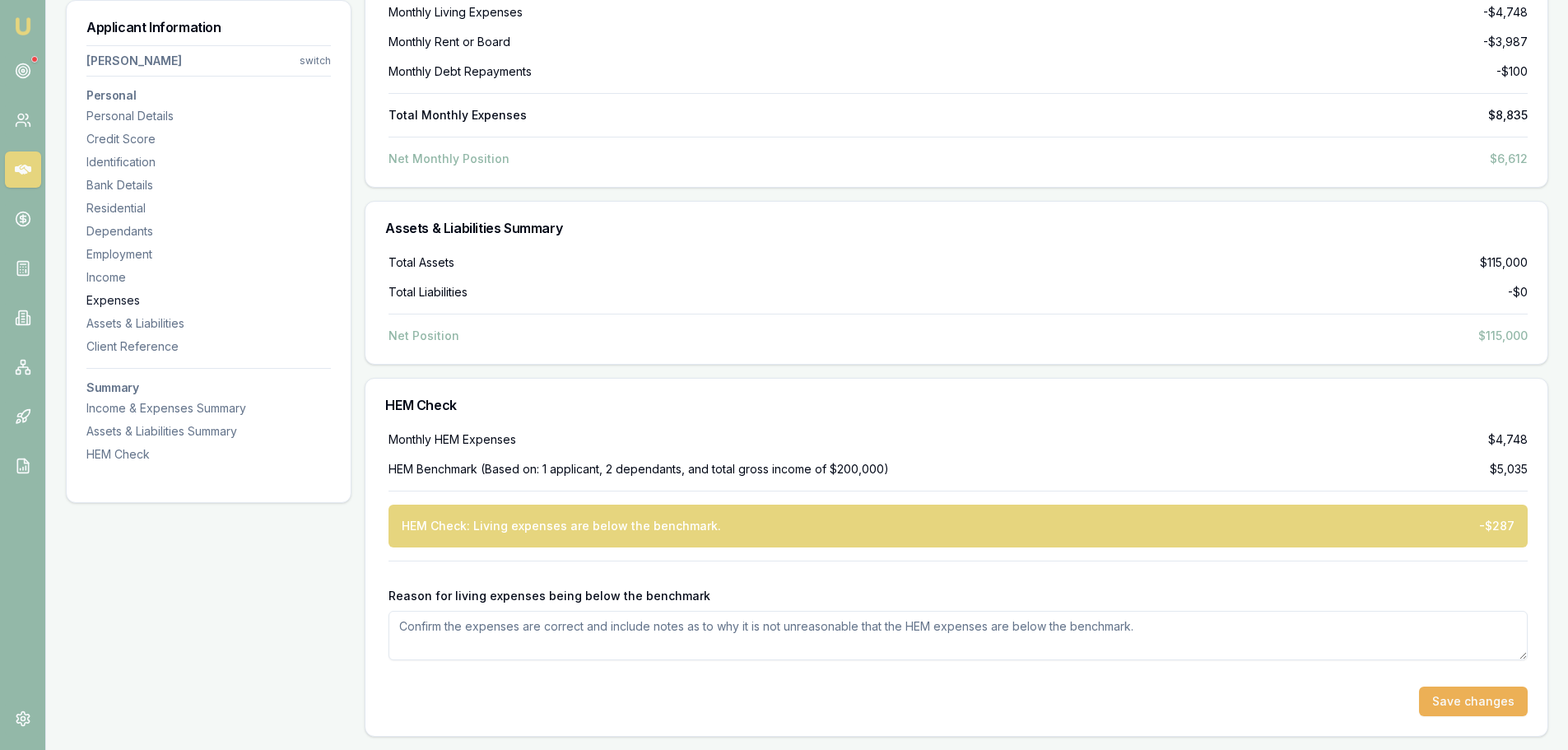
click at [120, 302] on div "Expenses" at bounding box center [208, 299] width 244 height 16
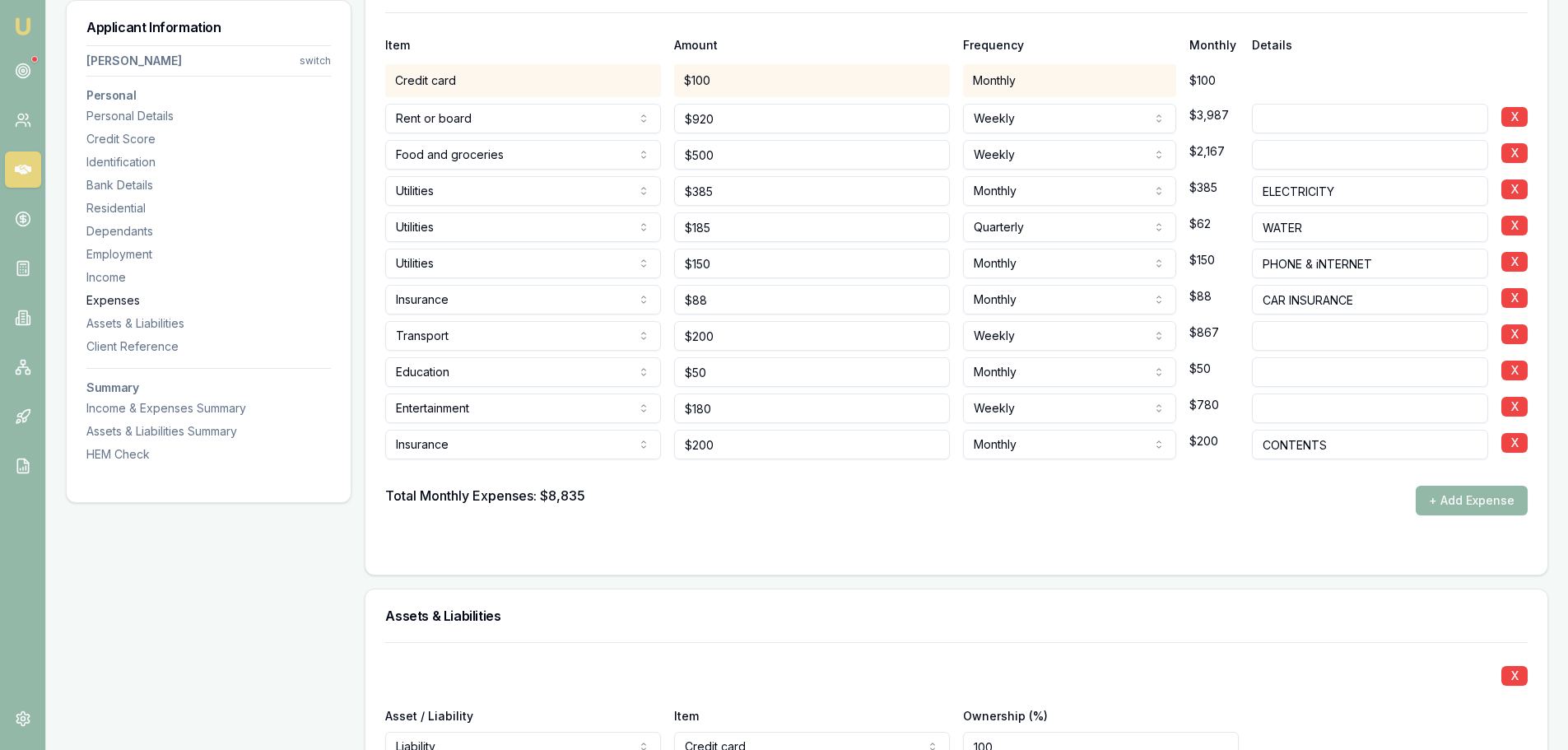
scroll to position [3896, 0]
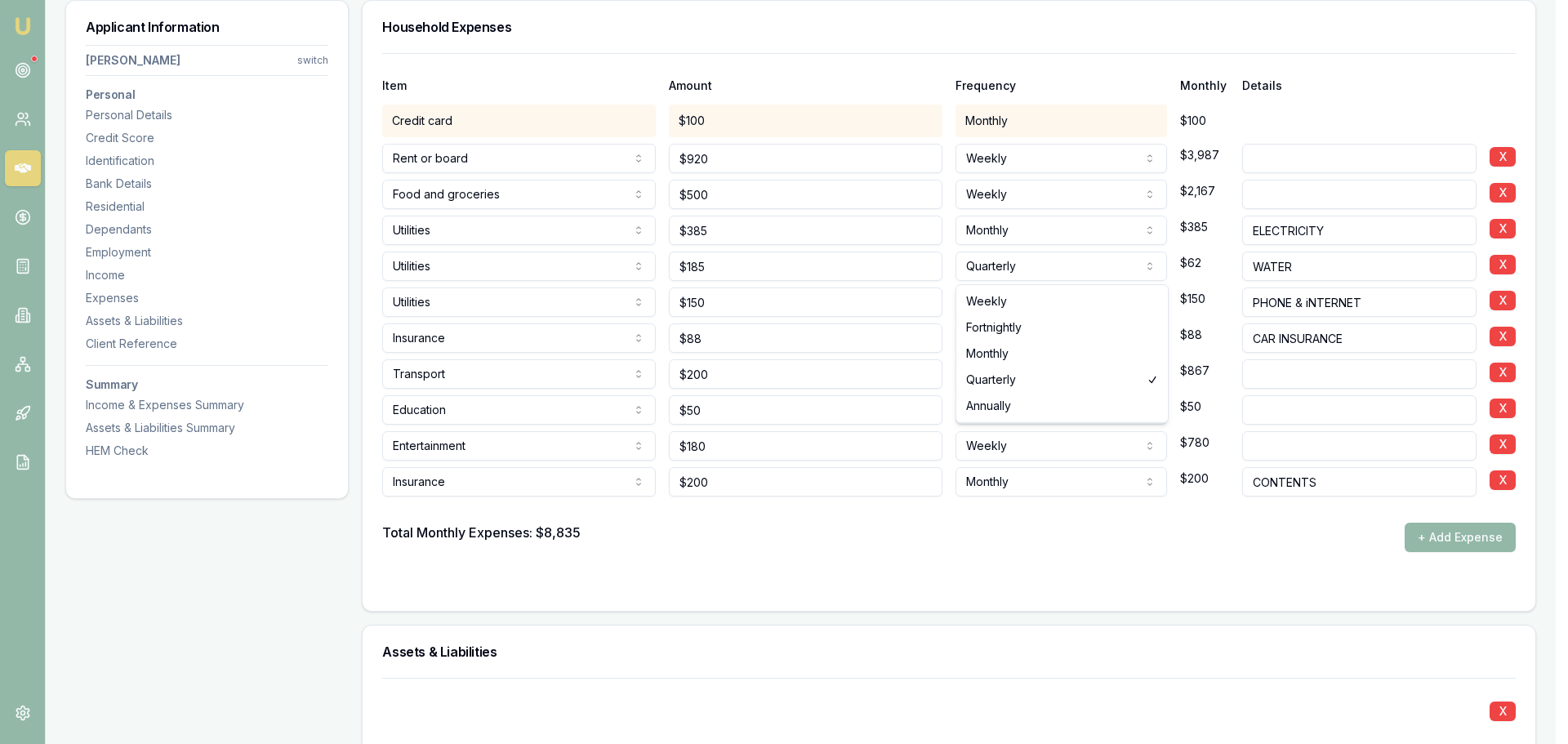
select select "MONTHLY"
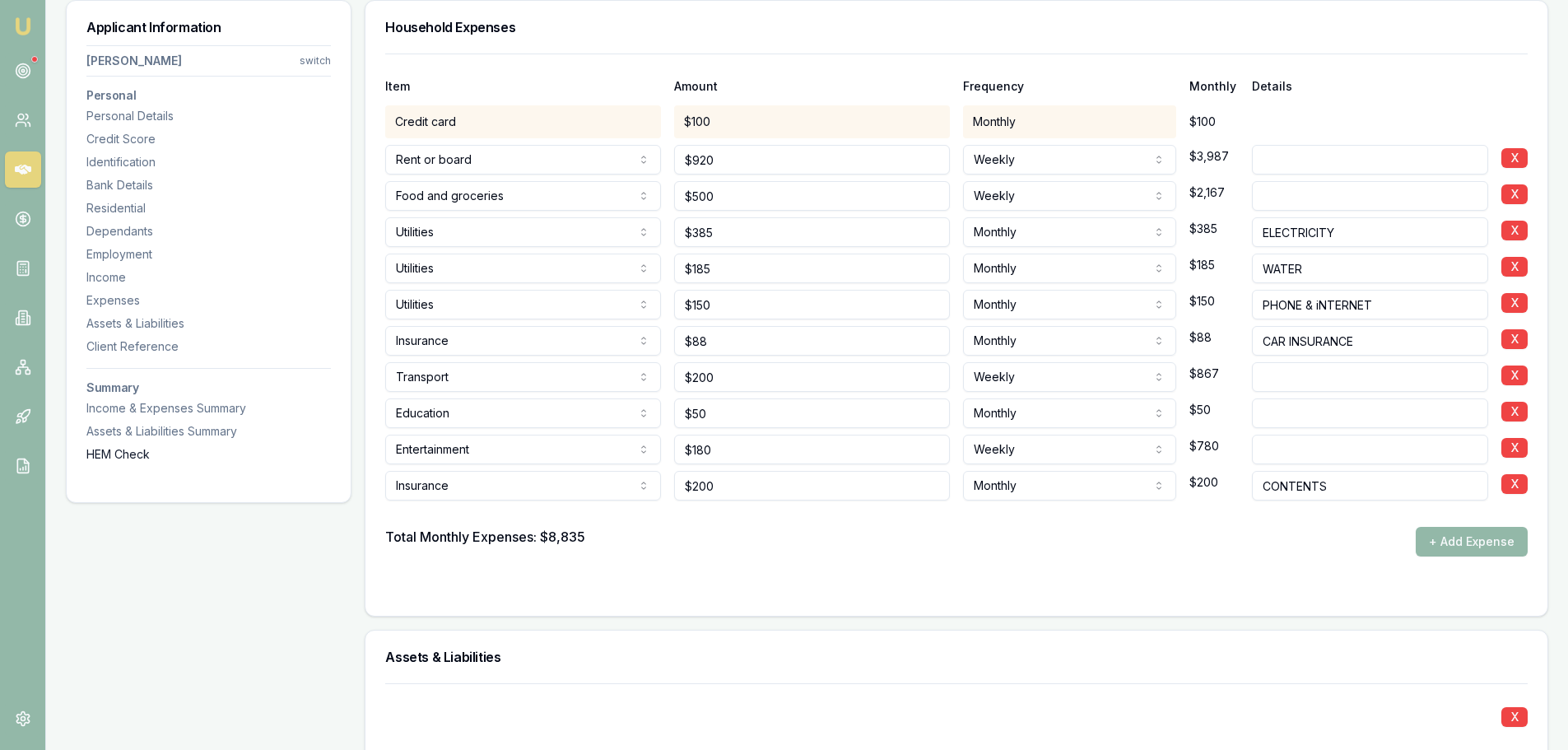
click at [110, 450] on div "HEM Check" at bounding box center [208, 453] width 244 height 16
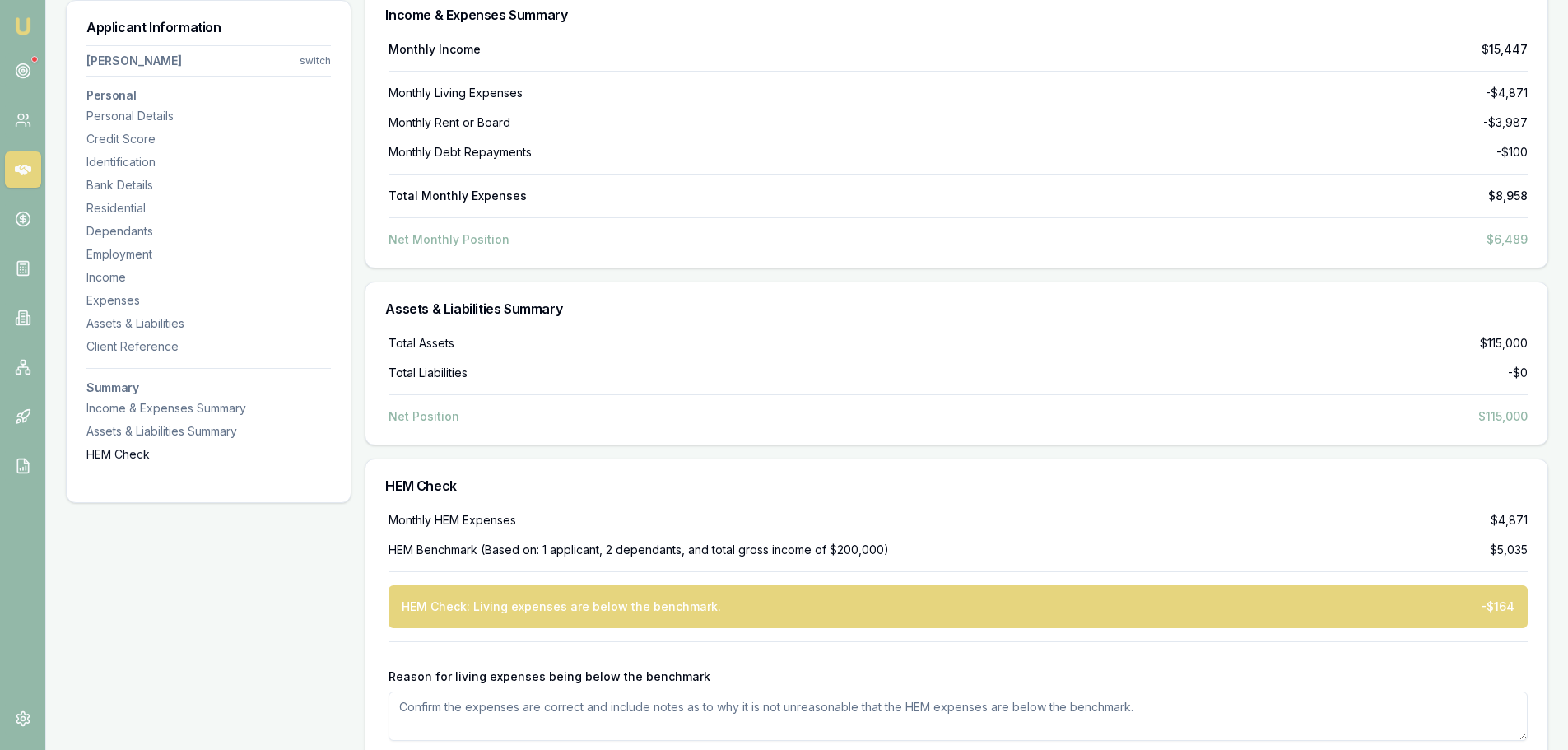
scroll to position [6226, 0]
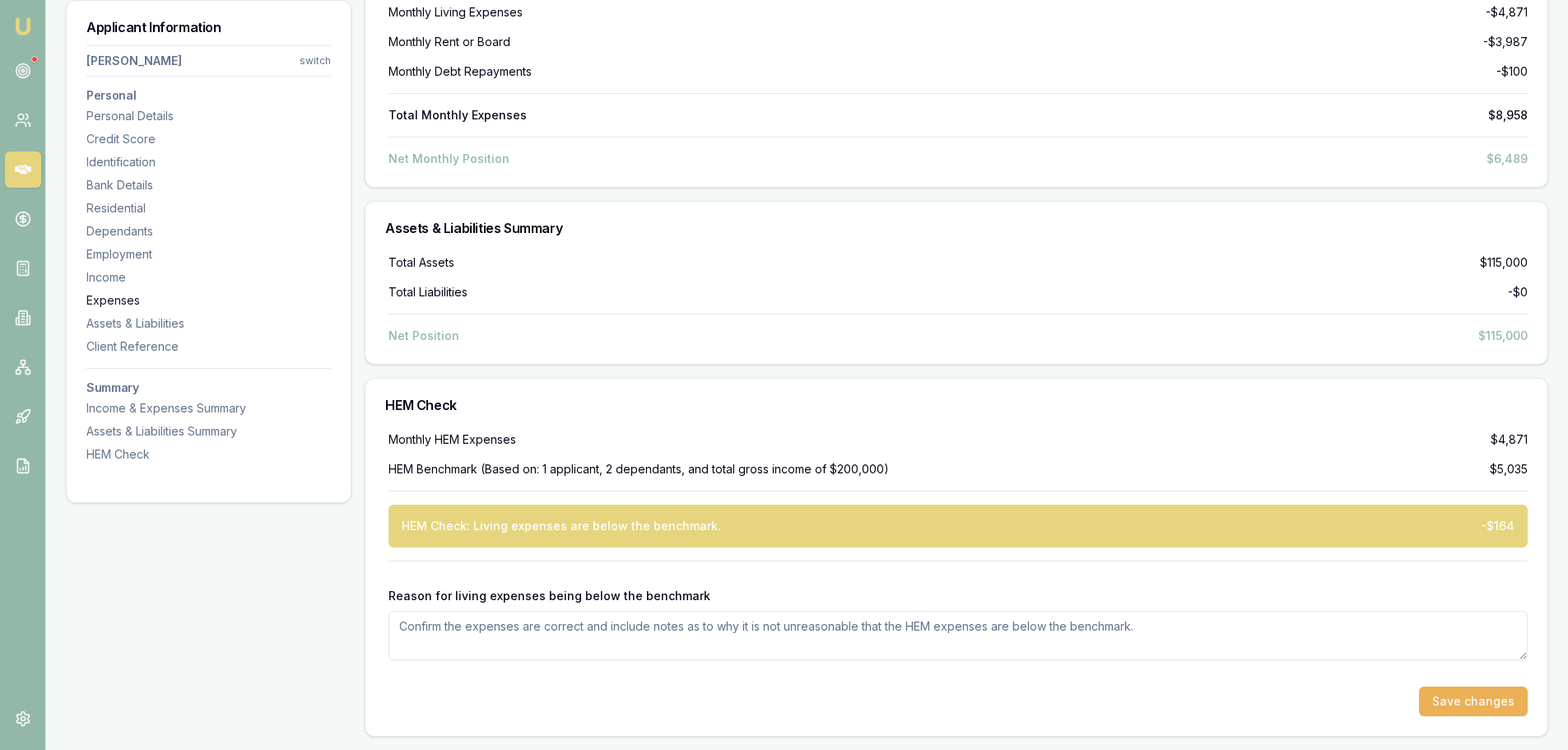
click at [124, 300] on div "Expenses" at bounding box center [208, 299] width 244 height 16
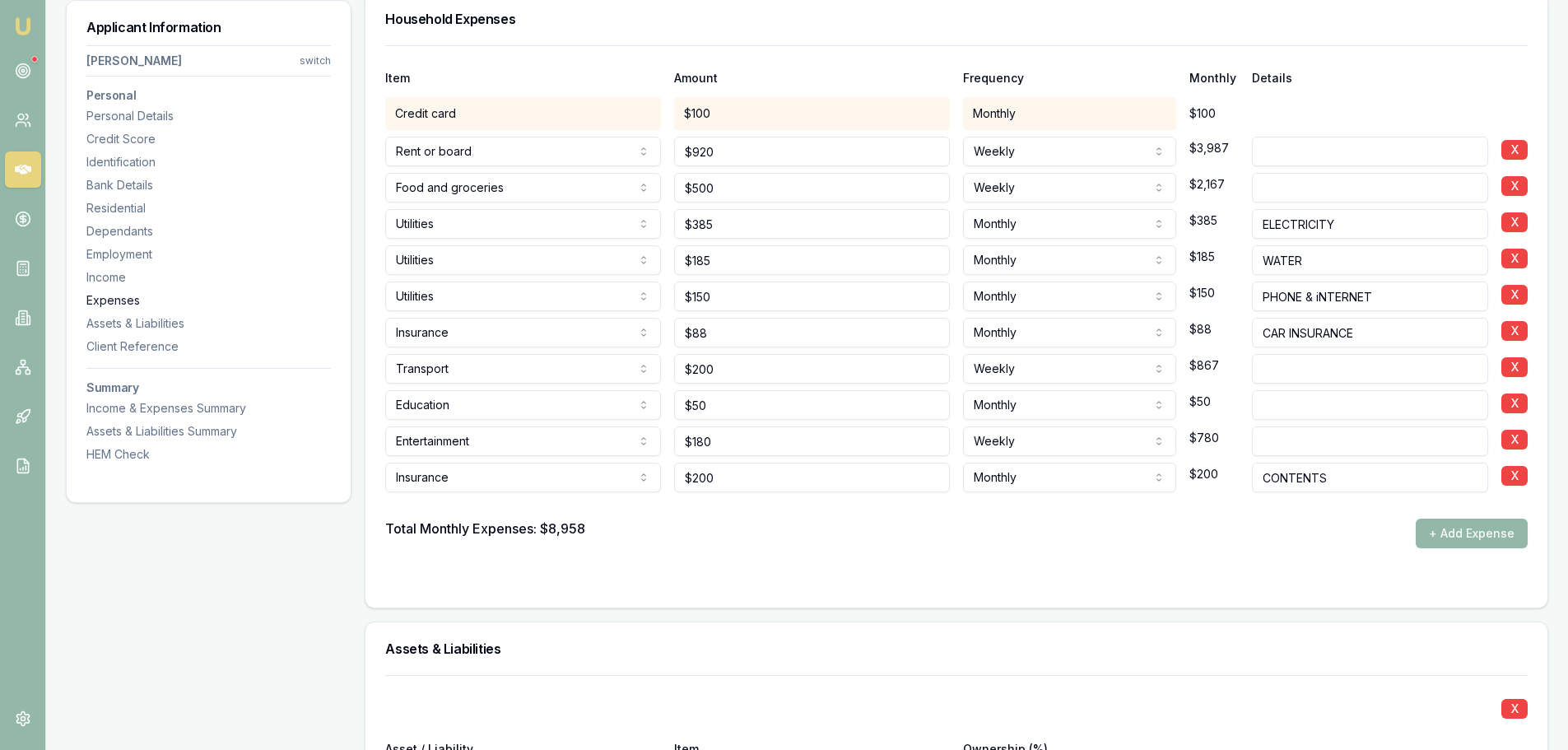
scroll to position [3896, 0]
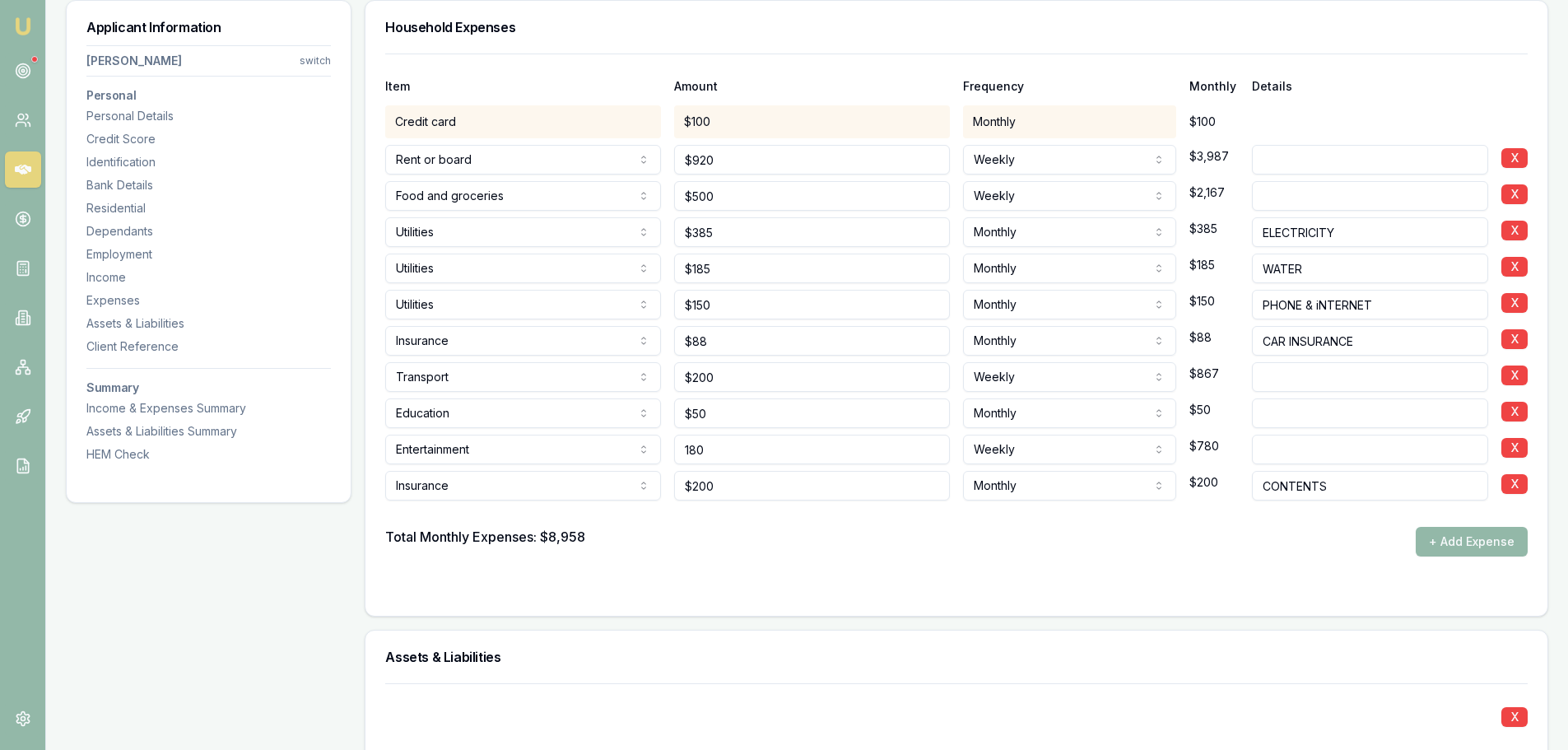
drag, startPoint x: 757, startPoint y: 452, endPoint x: 426, endPoint y: 458, distance: 331.1
click at [426, 458] on div "Entertainment Rent or board Food and groceries Utilities Insurance Transport He…" at bounding box center [957, 446] width 1143 height 36
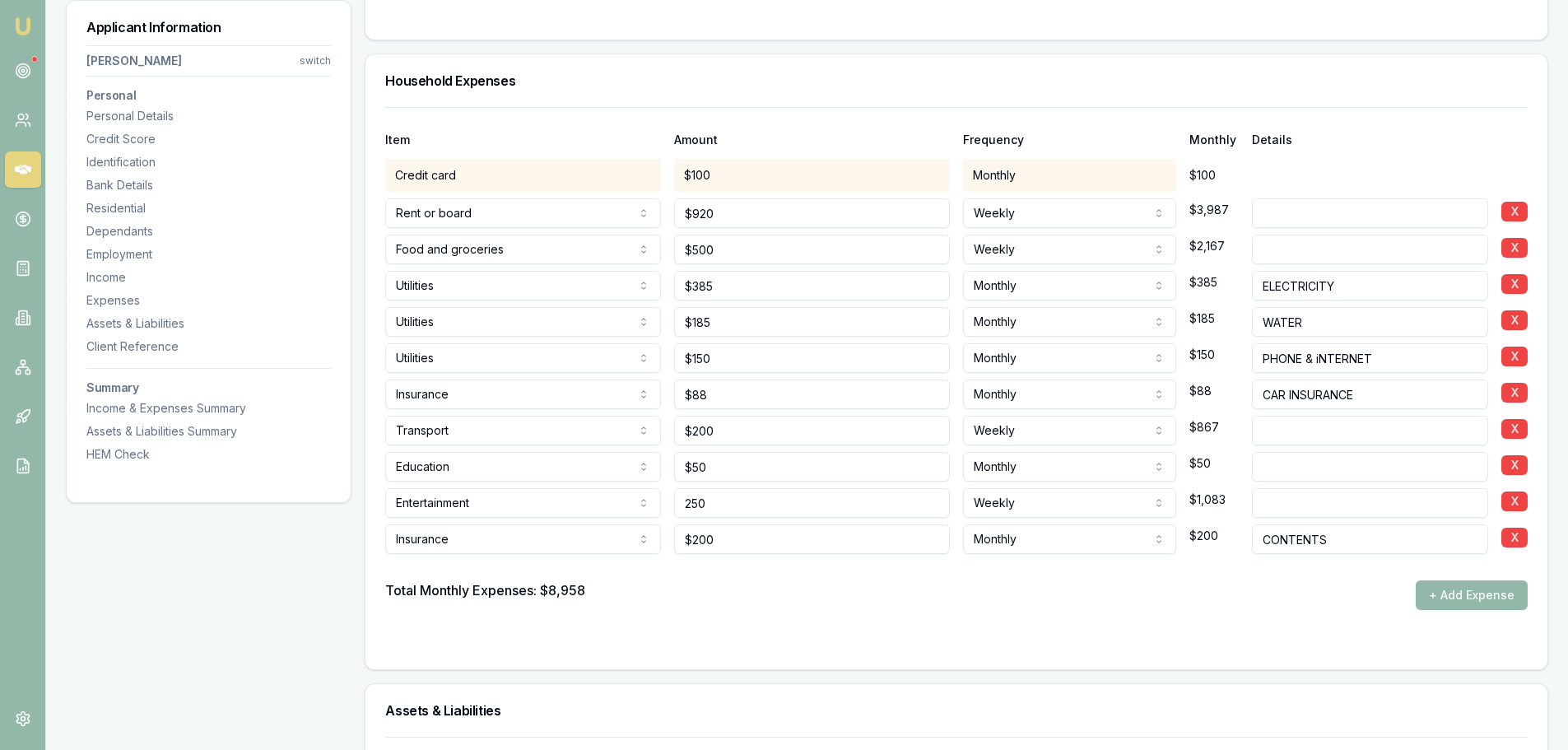
scroll to position [3815, 0]
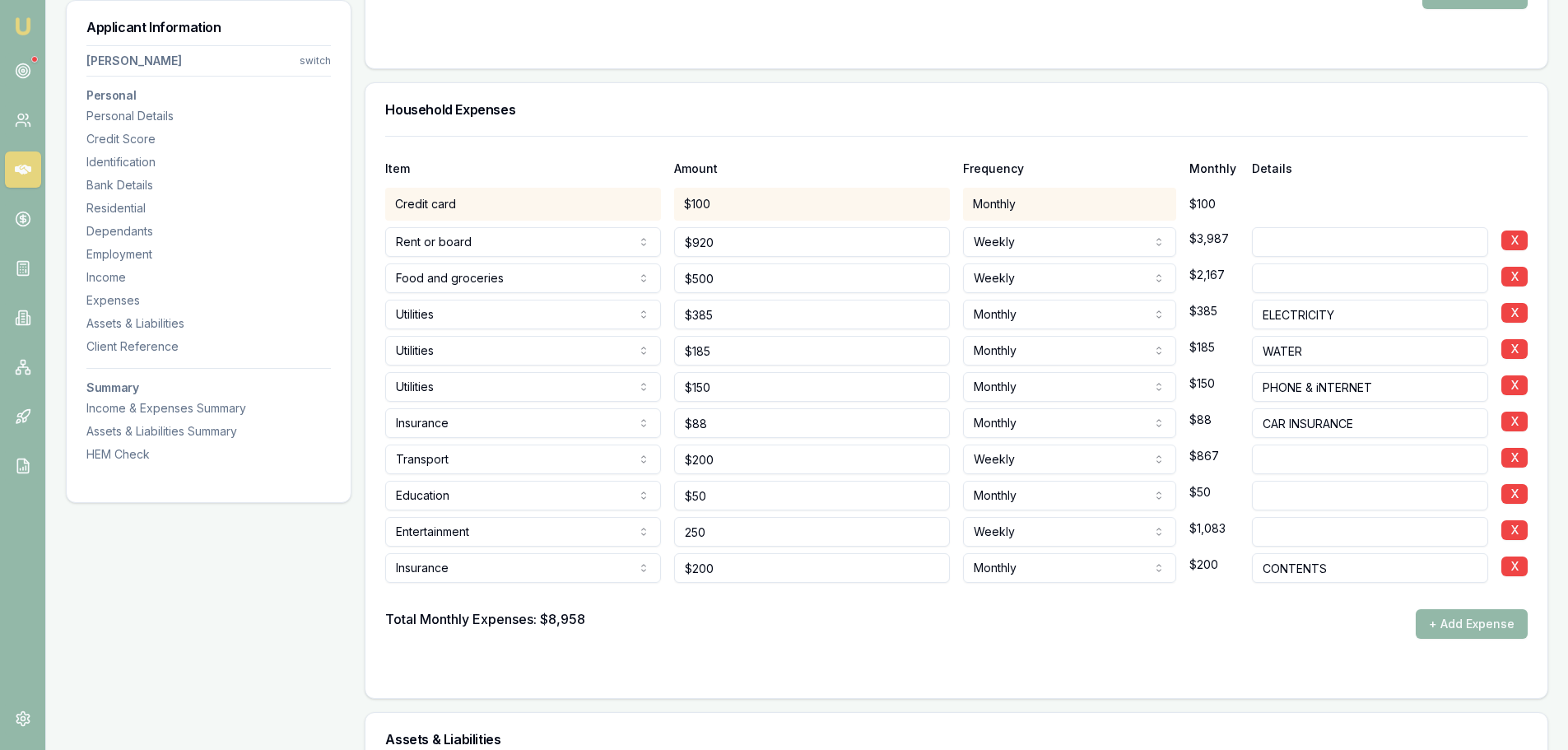
type input "$250"
click at [745, 632] on div "Total Monthly Expenses: $8,958 + Add Expense" at bounding box center [957, 624] width 1143 height 29
click at [138, 454] on div "HEM Check" at bounding box center [208, 453] width 244 height 16
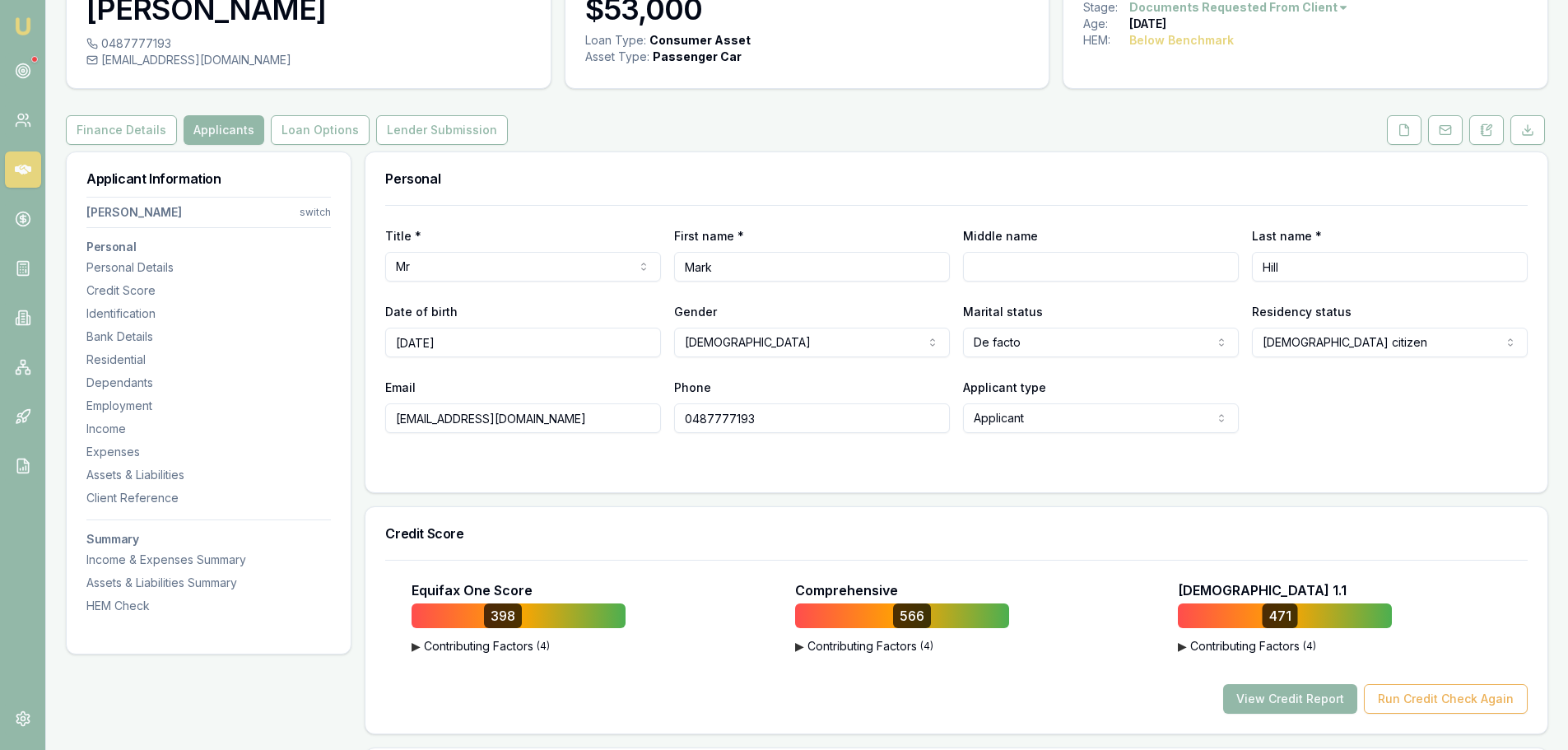
scroll to position [0, 0]
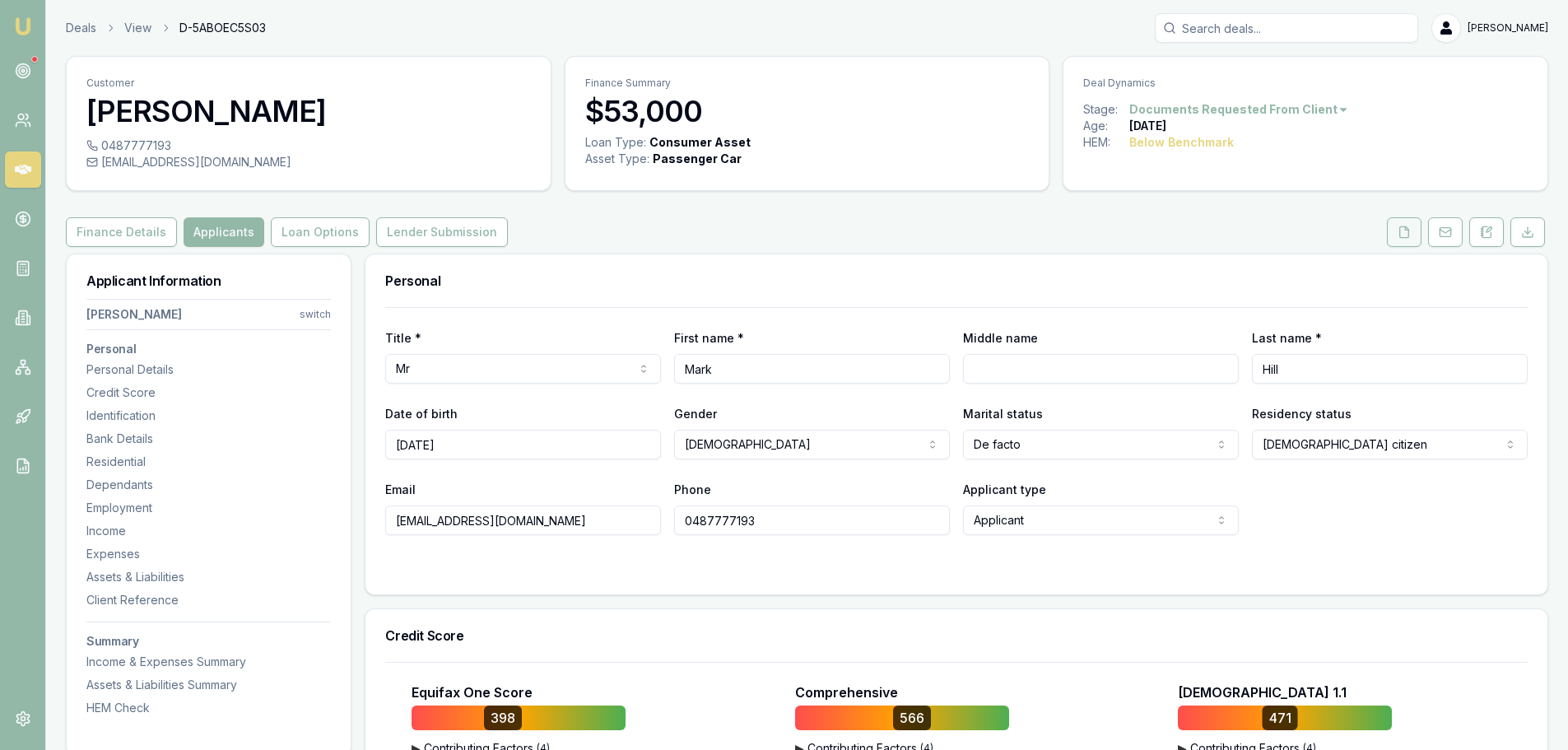
click at [1403, 229] on icon at bounding box center [1404, 232] width 13 height 13
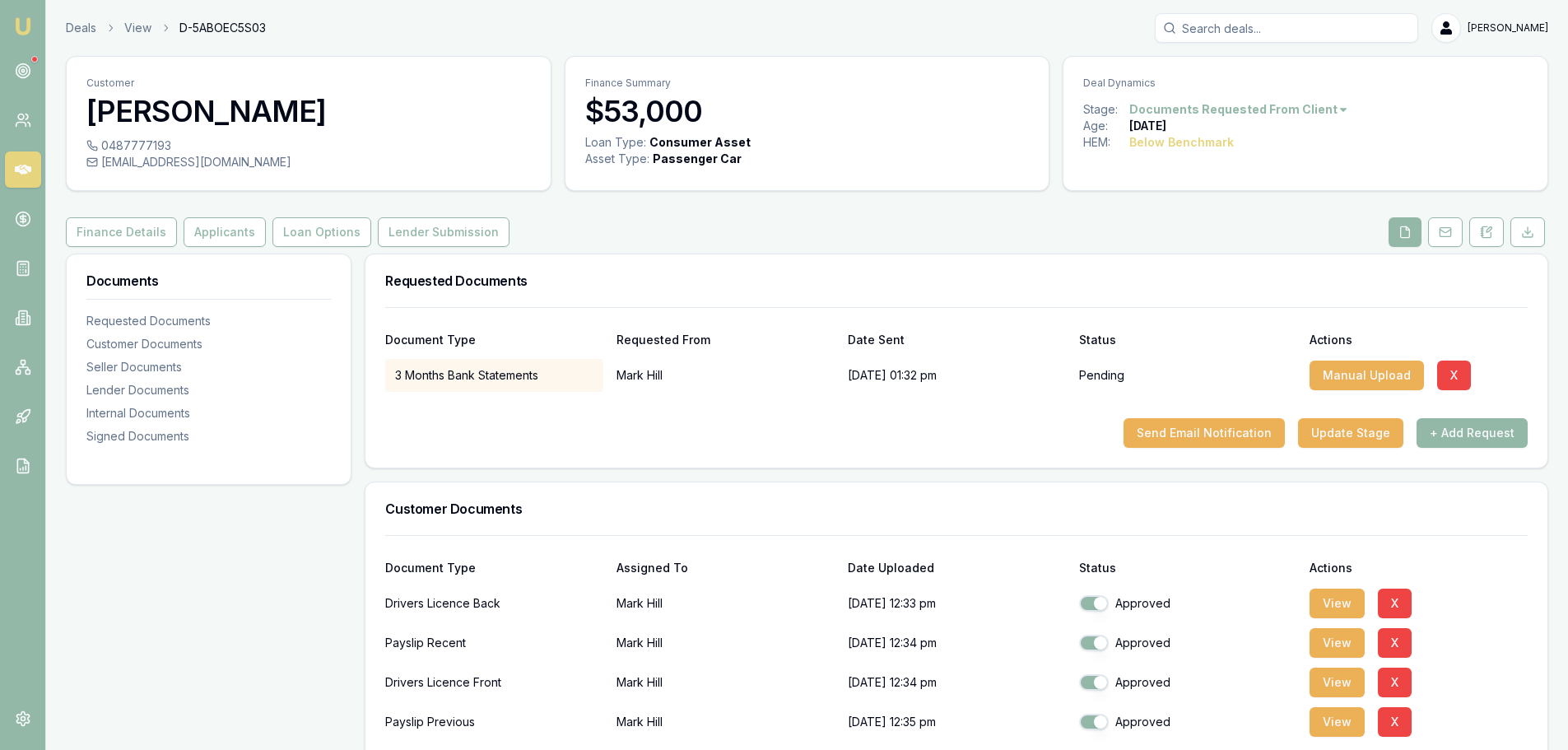
click at [420, 240] on button "Lender Submission" at bounding box center [443, 232] width 132 height 29
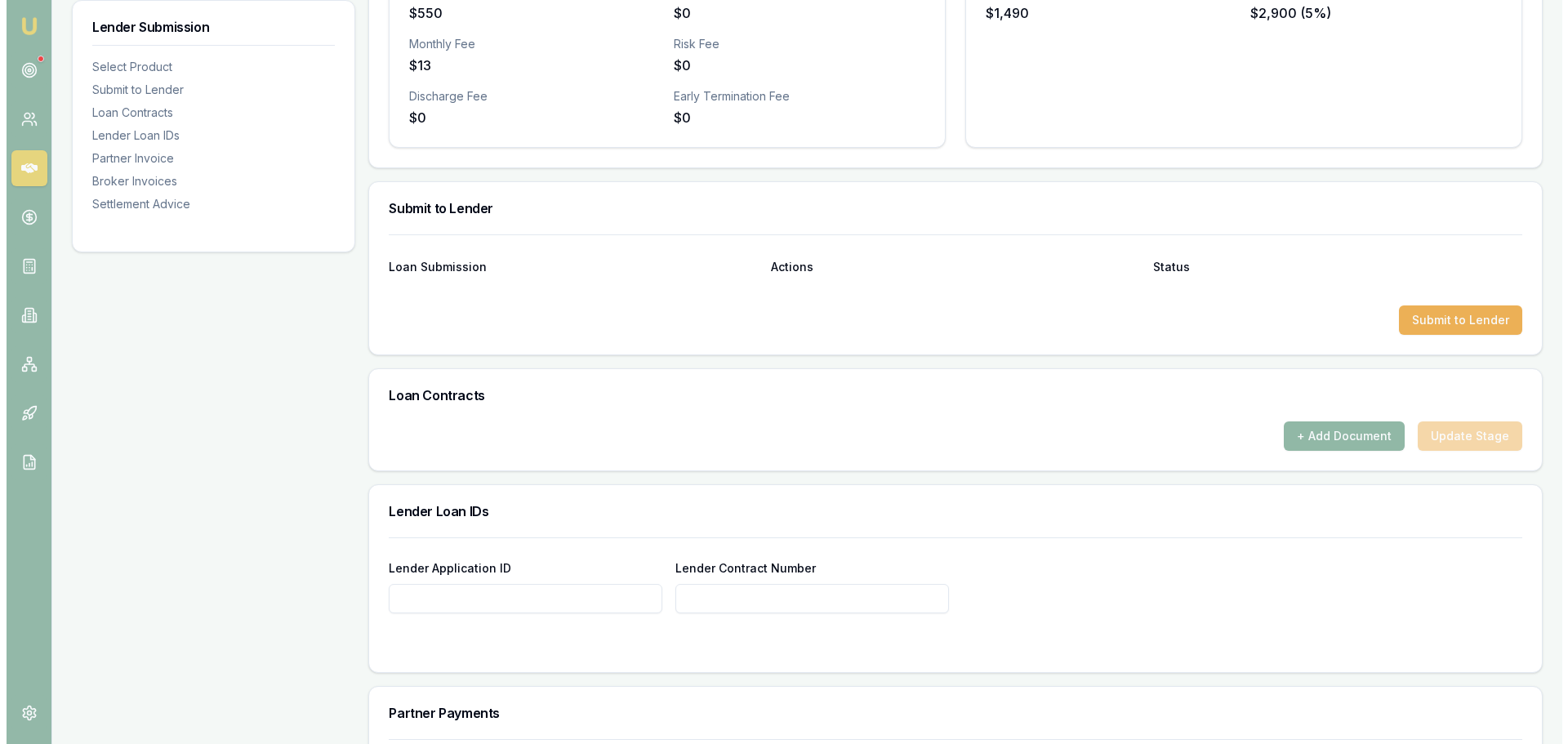
scroll to position [653, 0]
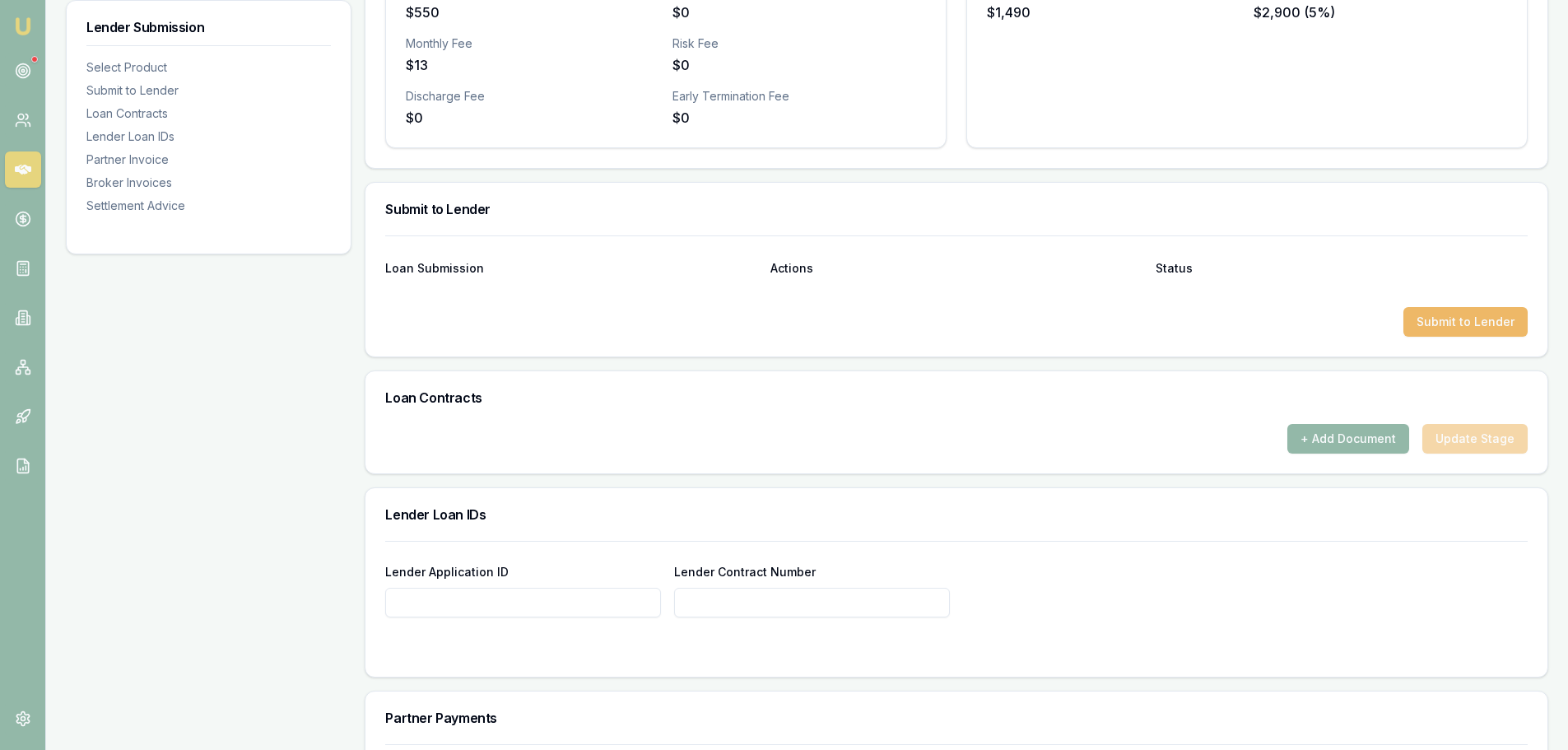
click at [1444, 331] on button "Submit to Lender" at bounding box center [1465, 321] width 125 height 29
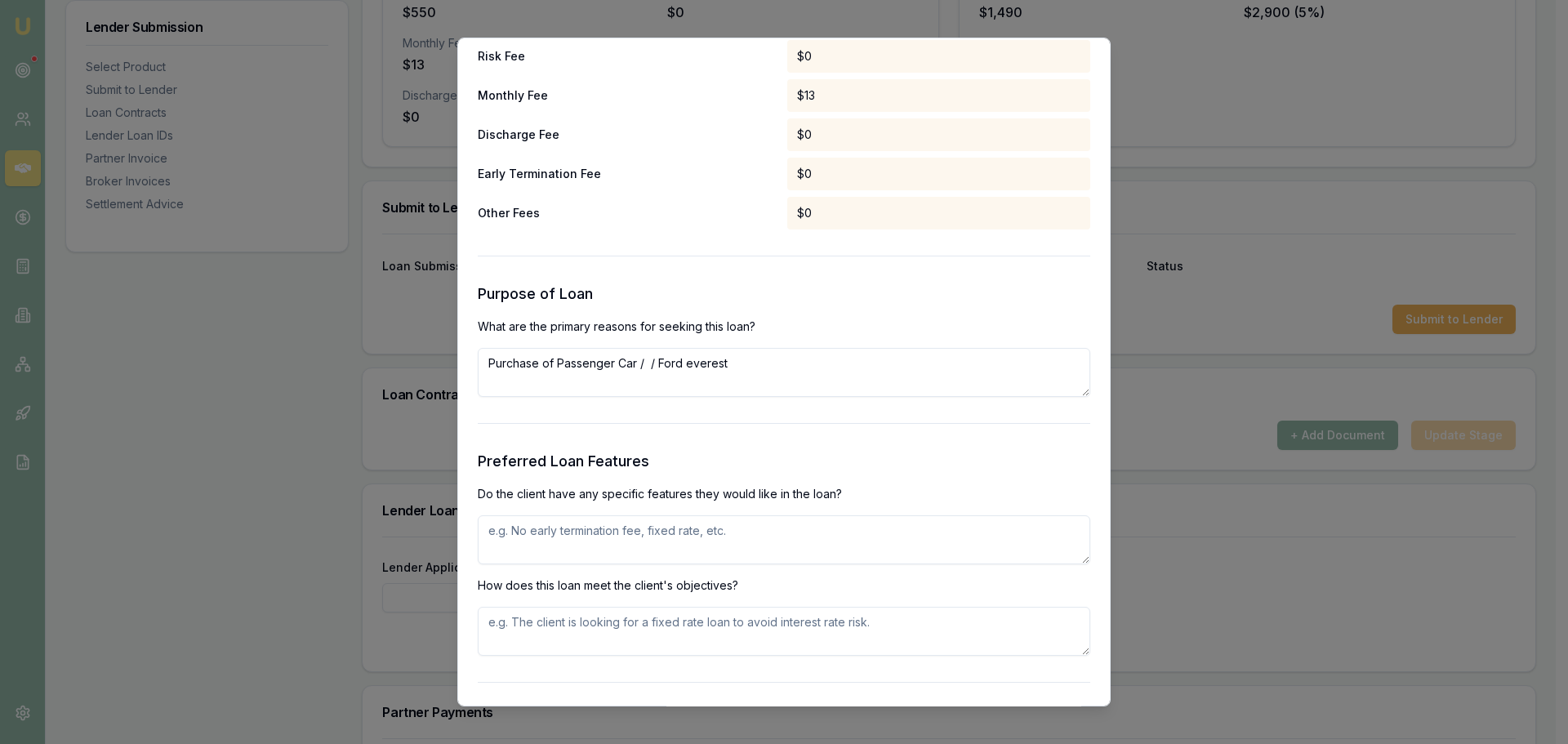
scroll to position [1551, 0]
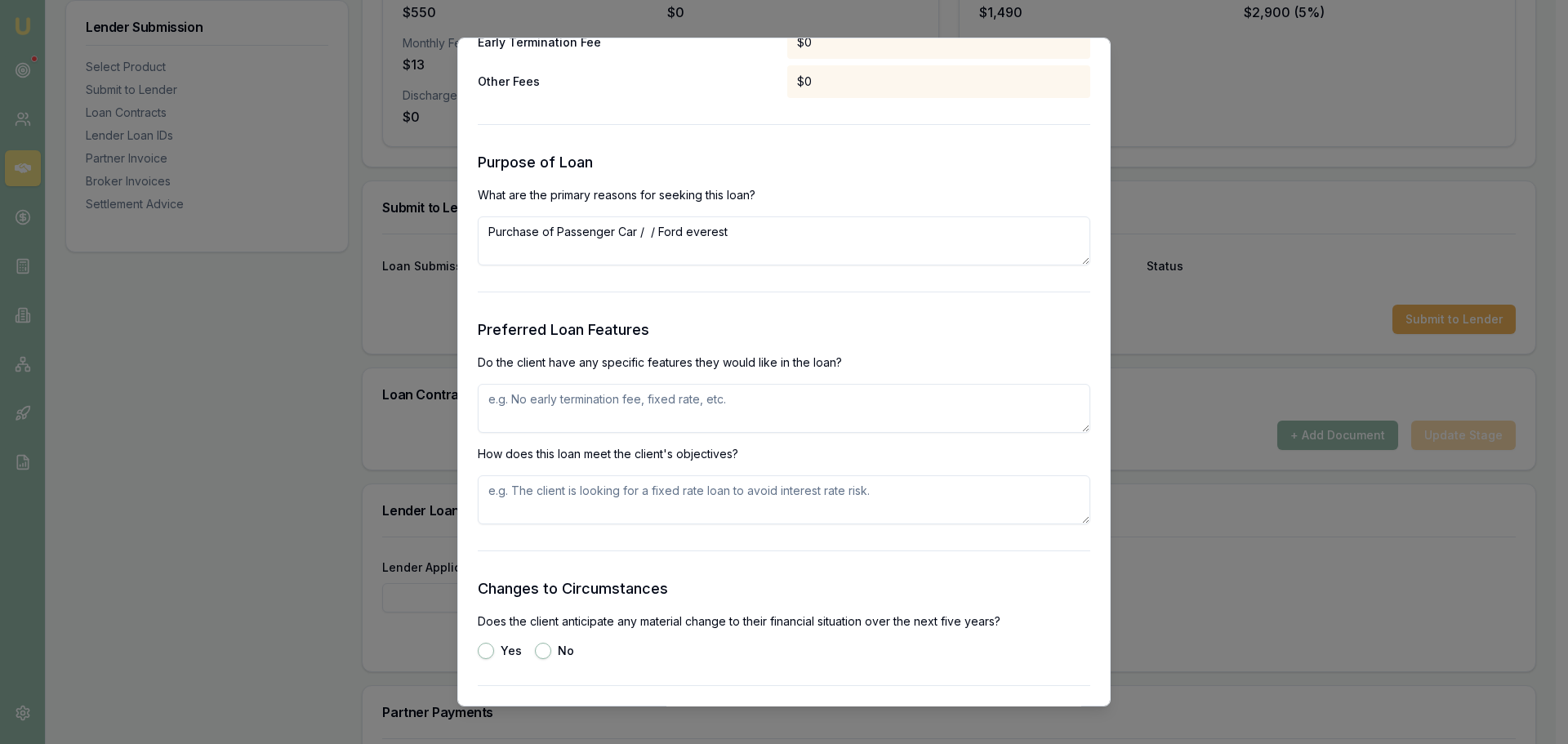
click at [682, 409] on textarea at bounding box center [783, 408] width 612 height 49
drag, startPoint x: 862, startPoint y: 400, endPoint x: 459, endPoint y: 393, distance: 403.1
click at [459, 393] on div "Preliminary Assessment Please complete the following assessment to submit to th…" at bounding box center [784, 372] width 654 height 670
type textarea "NO EXIT FEES, RE APPROVAL WITHOUT AFFECTING CREDIT FILE"
click at [568, 495] on textarea at bounding box center [783, 500] width 612 height 49
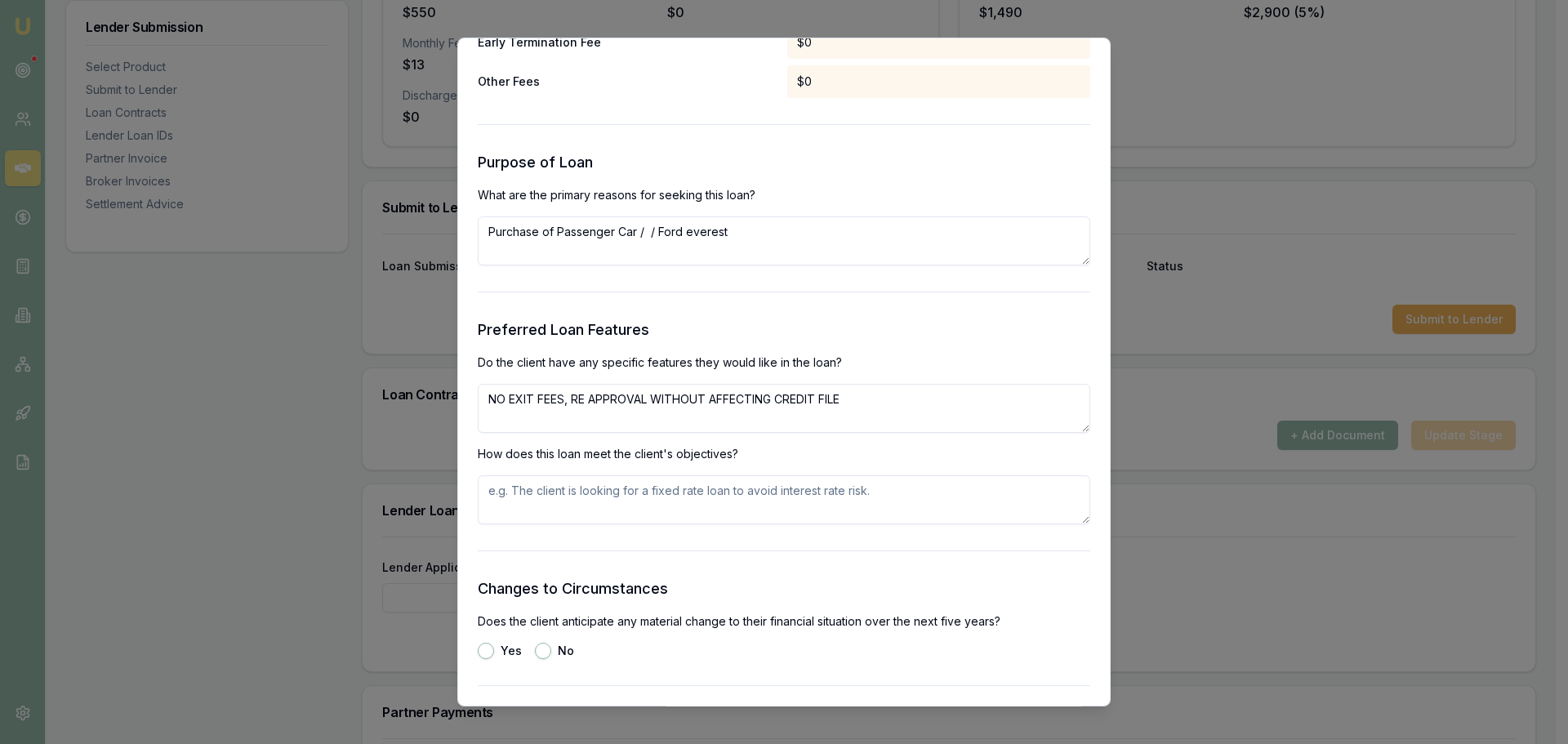
paste textarea "NO EXIT FEES, RE APPROVAL WITHOUT AFFECTING CREDIT FILE"
type textarea "NO EXIT FEES, RE APPROVAL WITHOUT AFFECTING CREDIT FILE"
click at [544, 648] on button "No" at bounding box center [542, 650] width 16 height 16
radio input "true"
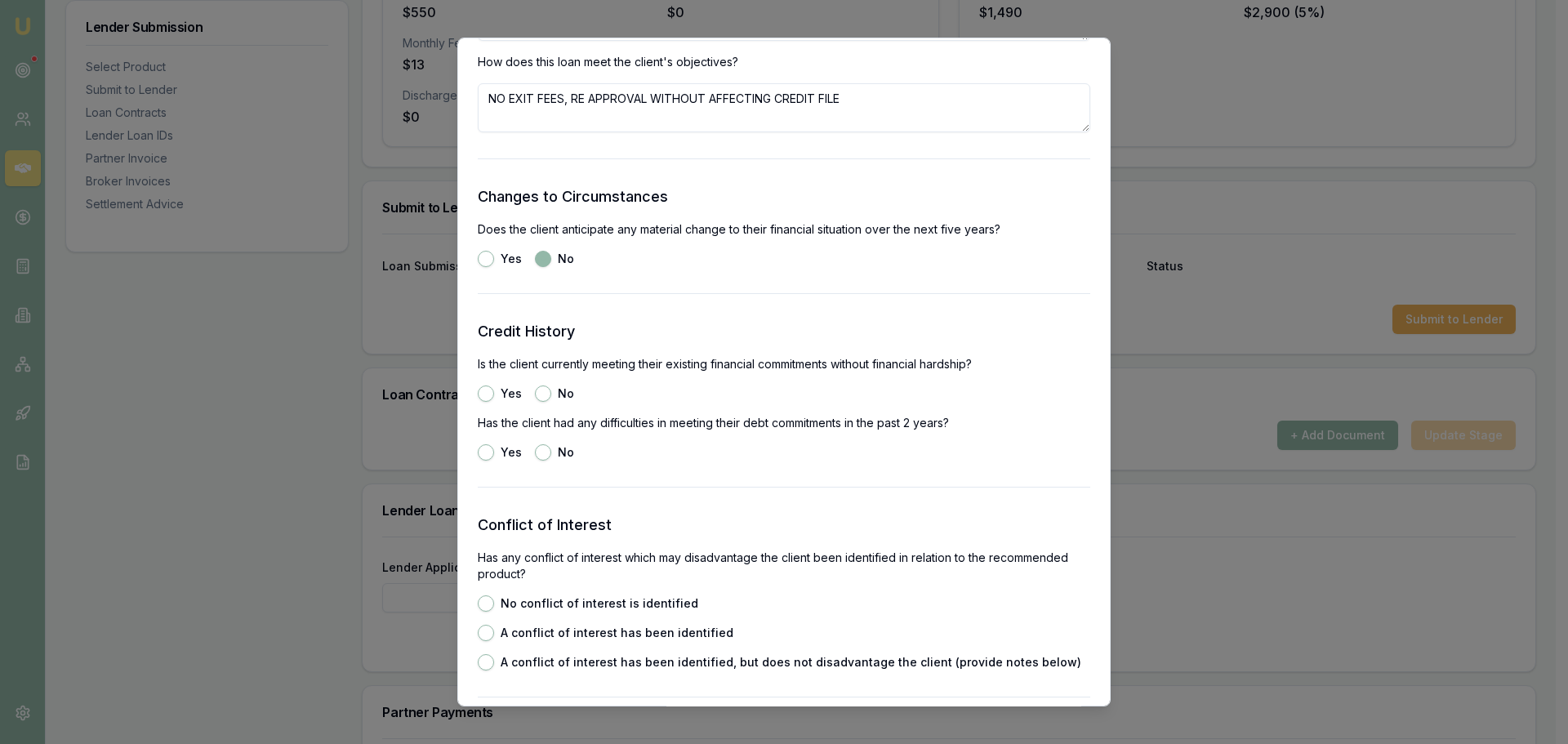
scroll to position [1959, 0]
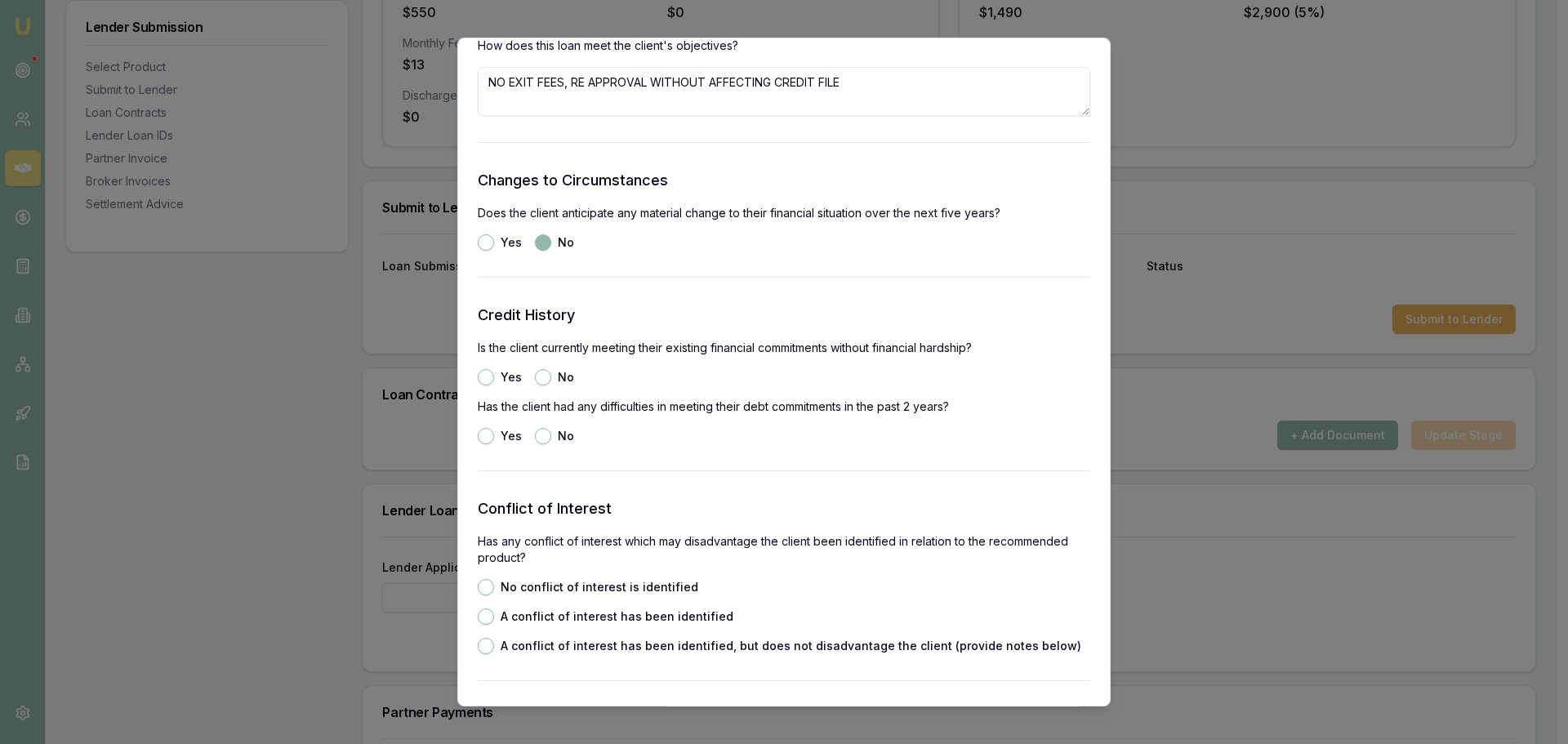
click at [487, 379] on button "Yes" at bounding box center [485, 376] width 16 height 16
radio input "true"
click at [545, 438] on button "No" at bounding box center [542, 436] width 16 height 16
radio input "true"
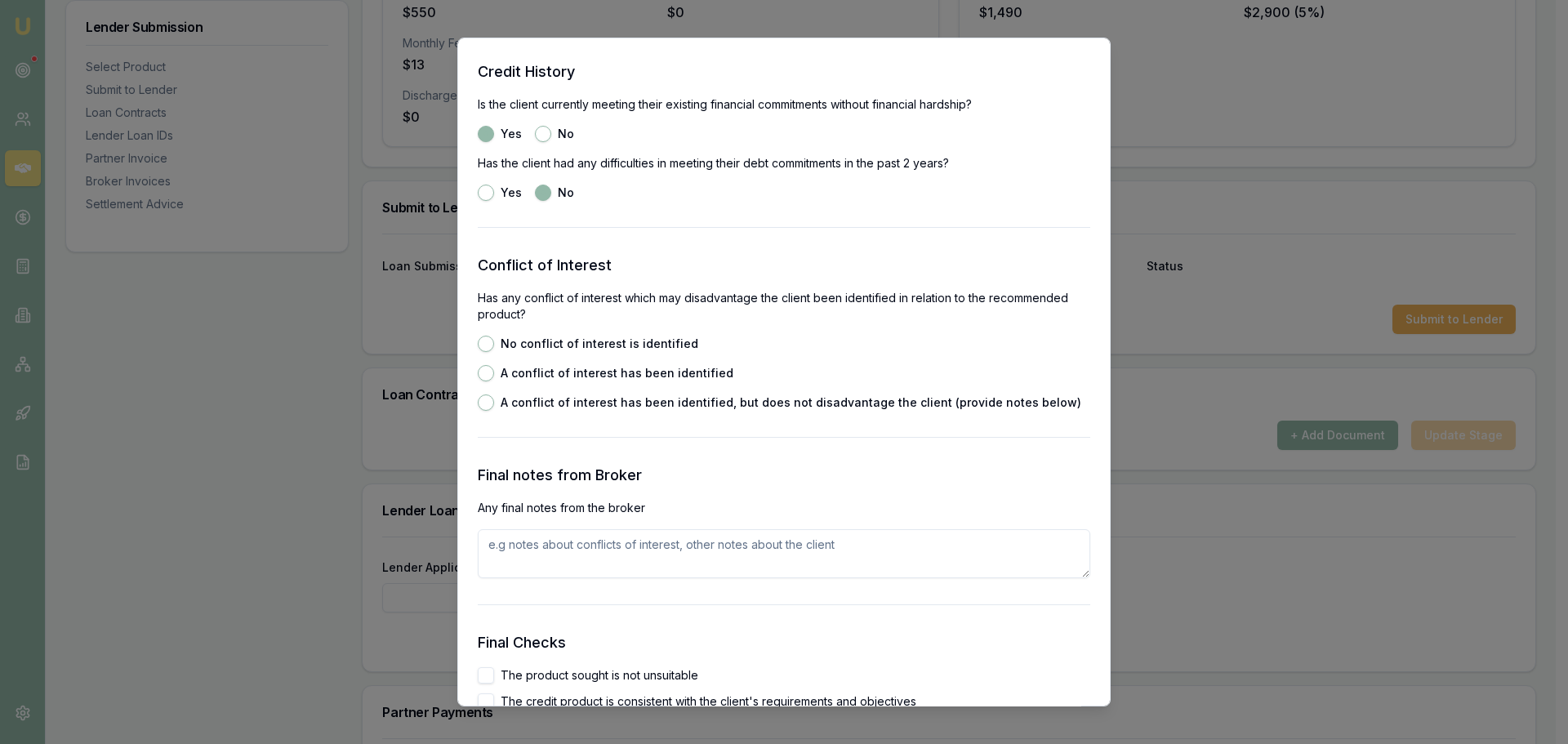
scroll to position [2205, 0]
click at [486, 338] on button "No conflict of interest is identified" at bounding box center [485, 341] width 16 height 16
radio input "true"
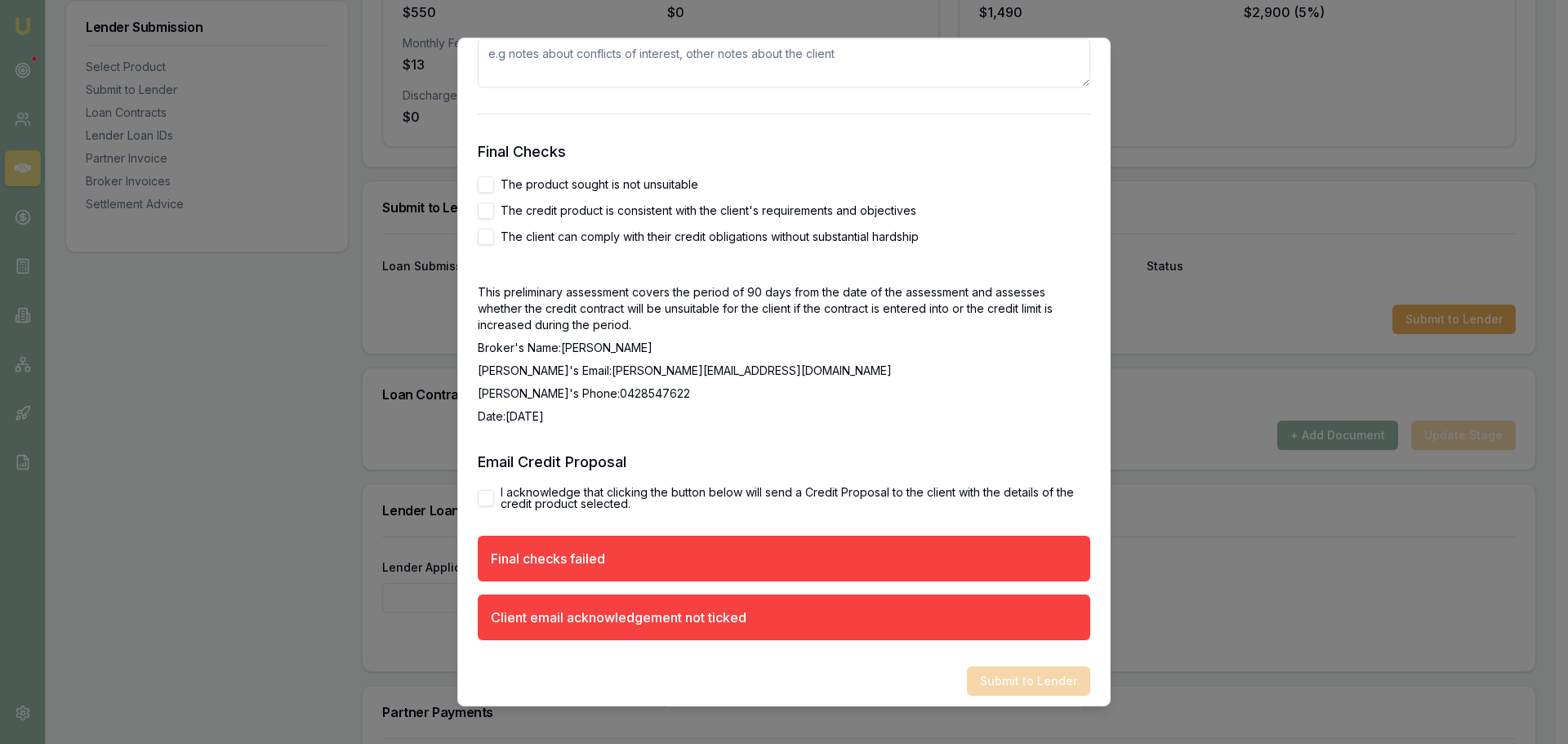
scroll to position [2694, 0]
click at [485, 174] on div "Final Checks The product sought is not unsuitable The credit product is consist…" at bounding box center [783, 281] width 612 height 284
click at [485, 181] on button "The product sought is not unsuitable" at bounding box center [485, 183] width 16 height 16
checkbox input "true"
click at [485, 209] on button "The credit product is consistent with the client's requirements and objectives" at bounding box center [485, 209] width 16 height 16
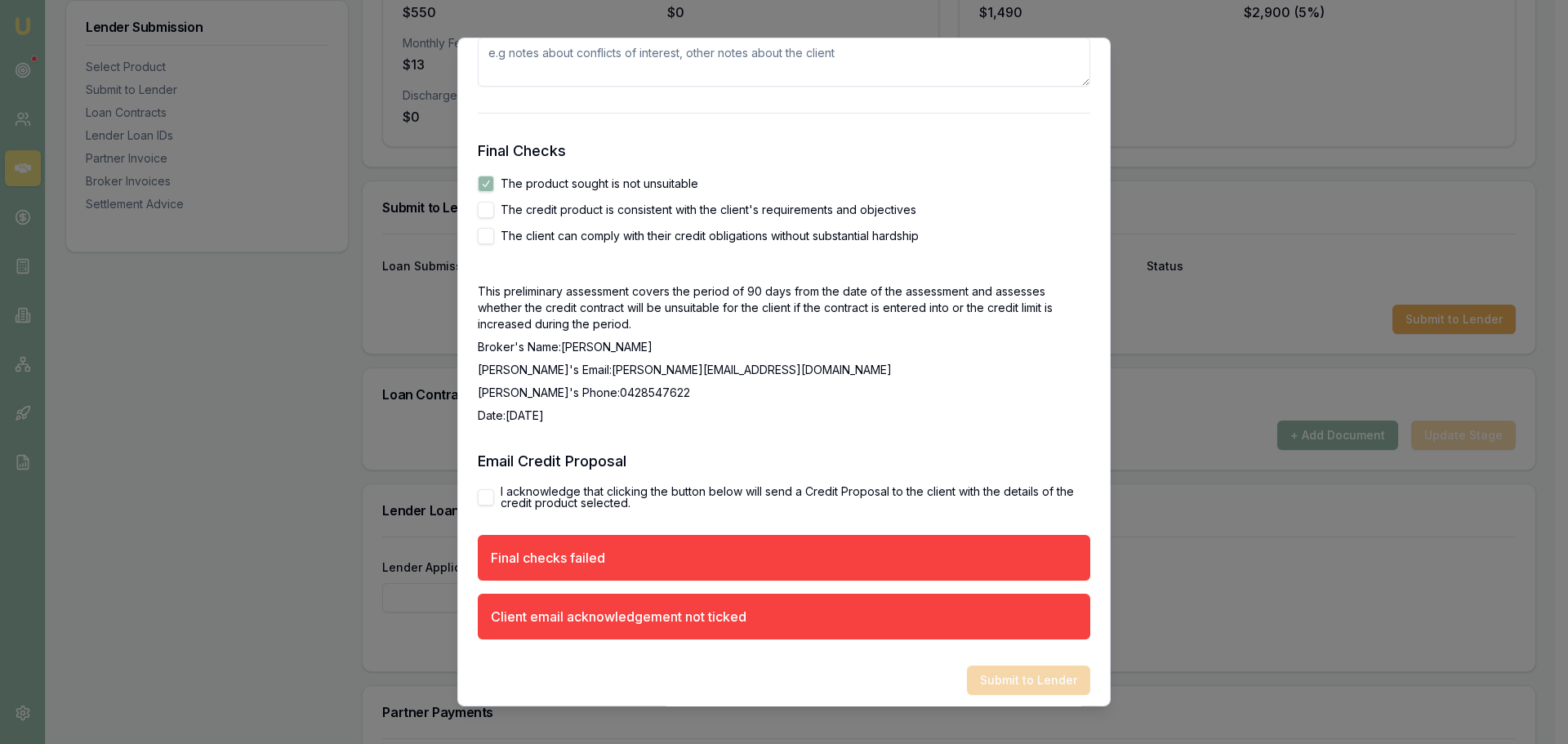
checkbox input "true"
click at [484, 240] on button "The client can comply with their credit obligations without substantial hardship" at bounding box center [485, 236] width 16 height 16
checkbox input "true"
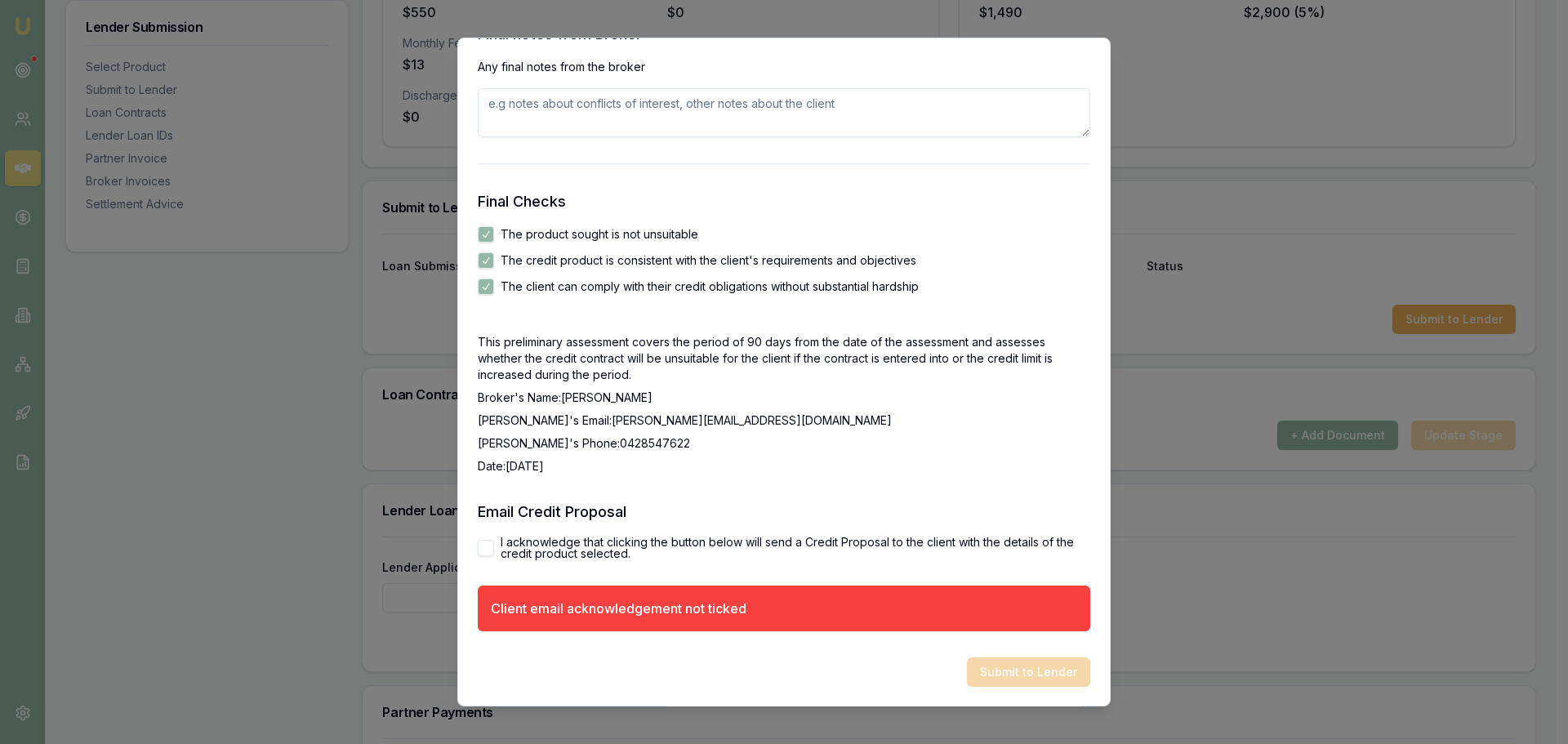
click at [492, 549] on button "I acknowledge that clicking the button below will send a Credit Proposal to the…" at bounding box center [485, 547] width 16 height 16
checkbox input "true"
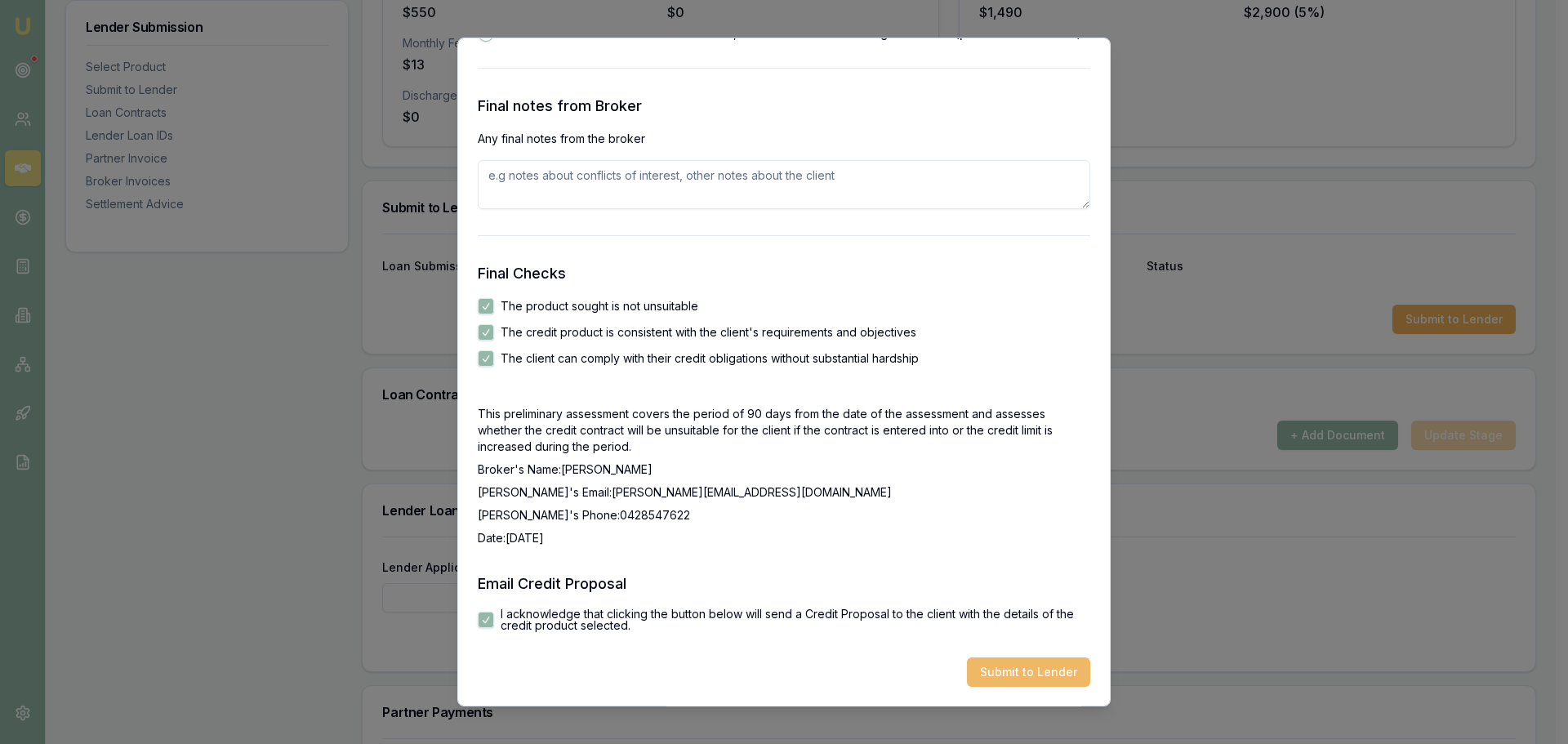
click at [994, 673] on button "Submit to Lender" at bounding box center [1028, 671] width 124 height 29
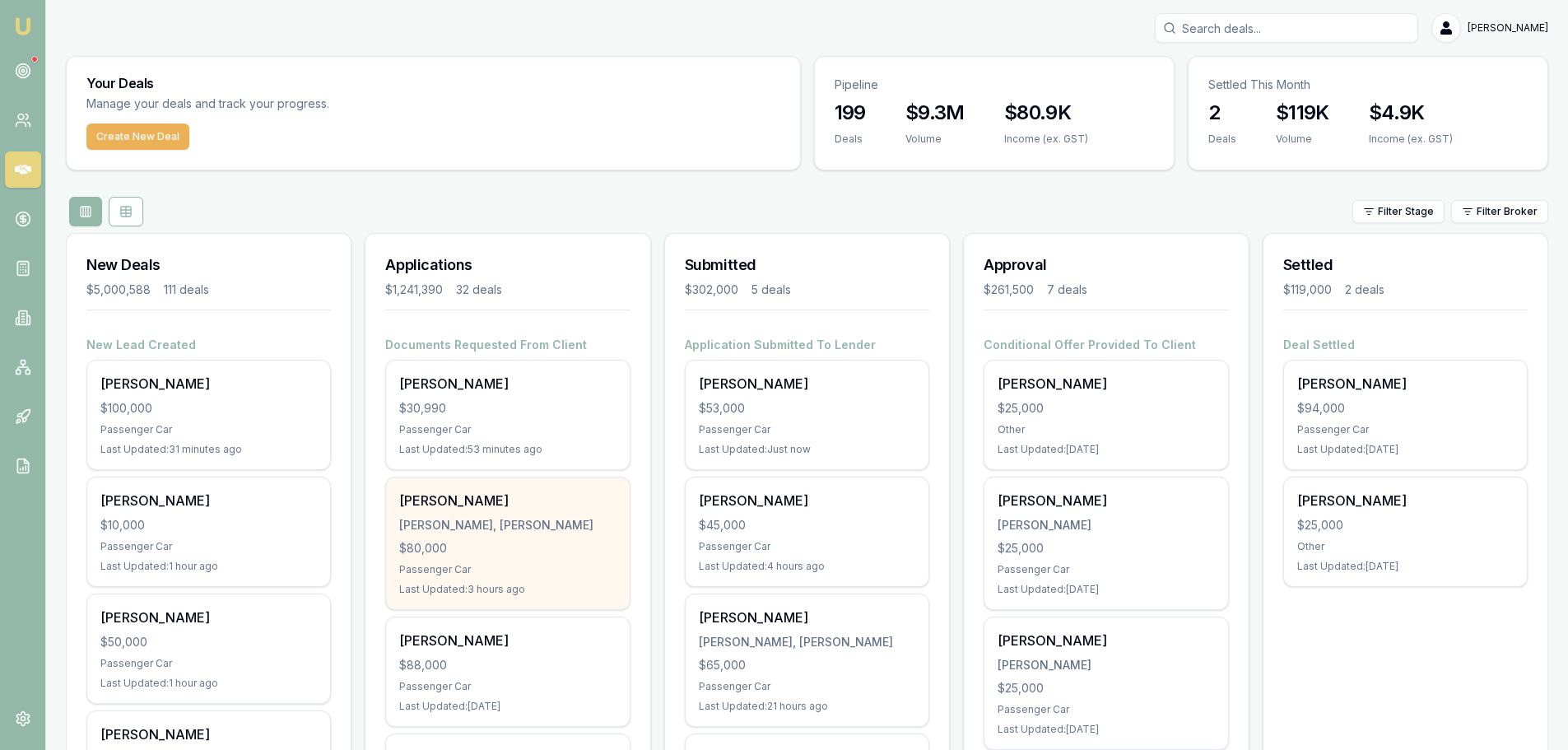
click at [536, 549] on div "$80,000" at bounding box center [508, 548] width 217 height 16
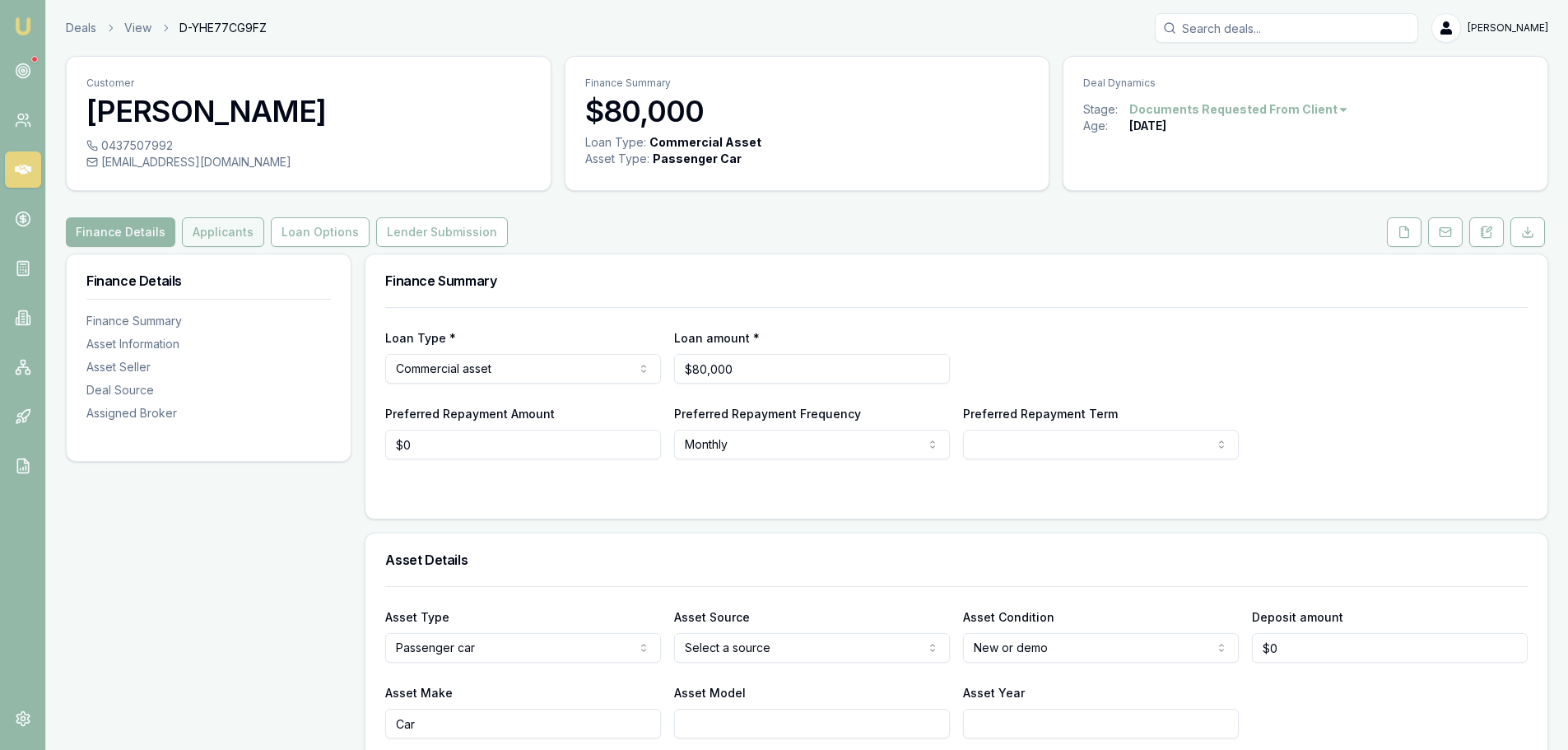
click at [209, 231] on button "Applicants" at bounding box center [223, 232] width 83 height 29
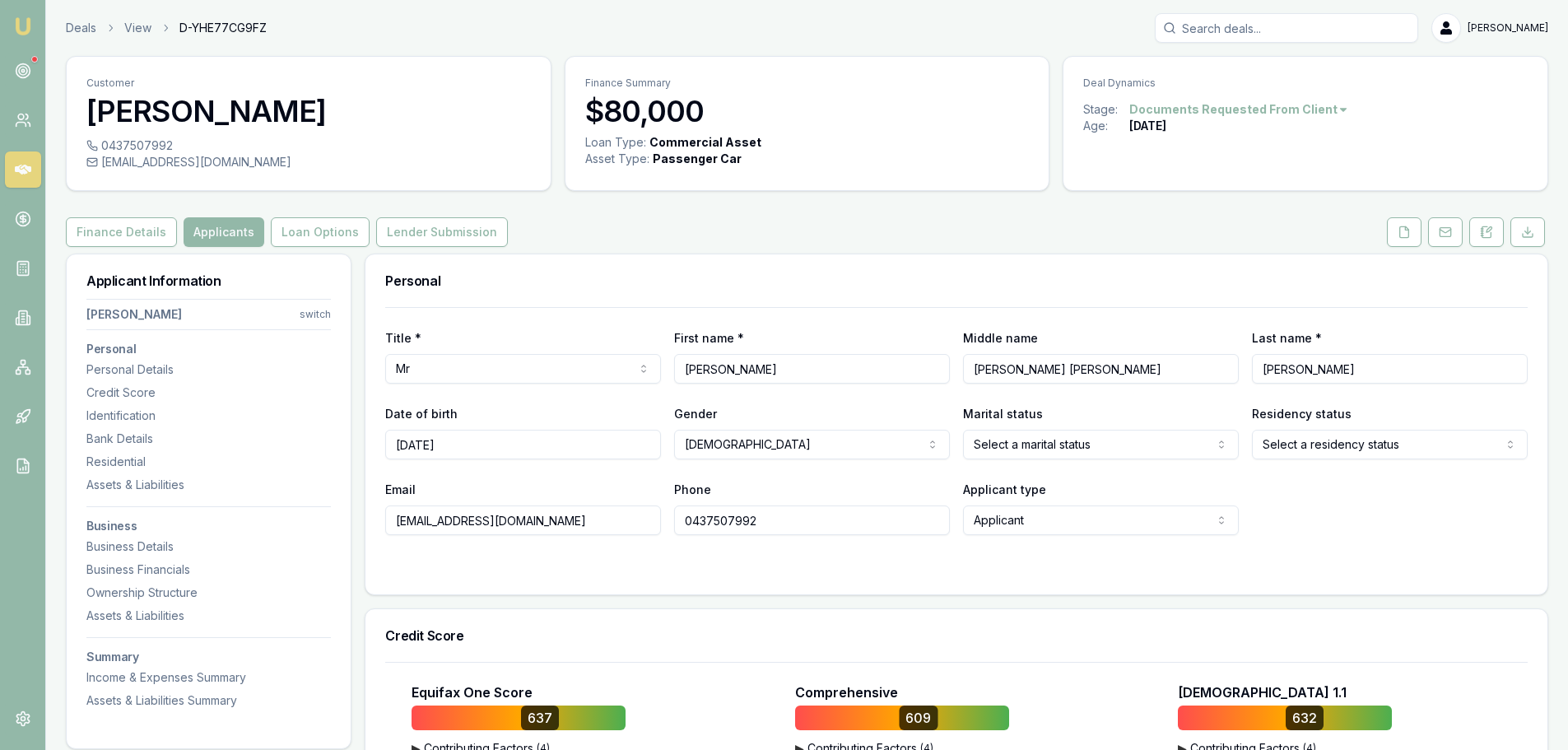
click at [1021, 224] on div "Finance Details Applicants Loan Options Lender Submission" at bounding box center [806, 232] width 1482 height 29
drag, startPoint x: 1389, startPoint y: 230, endPoint x: 1381, endPoint y: 232, distance: 8.2
click at [1389, 230] on button at bounding box center [1404, 232] width 34 height 29
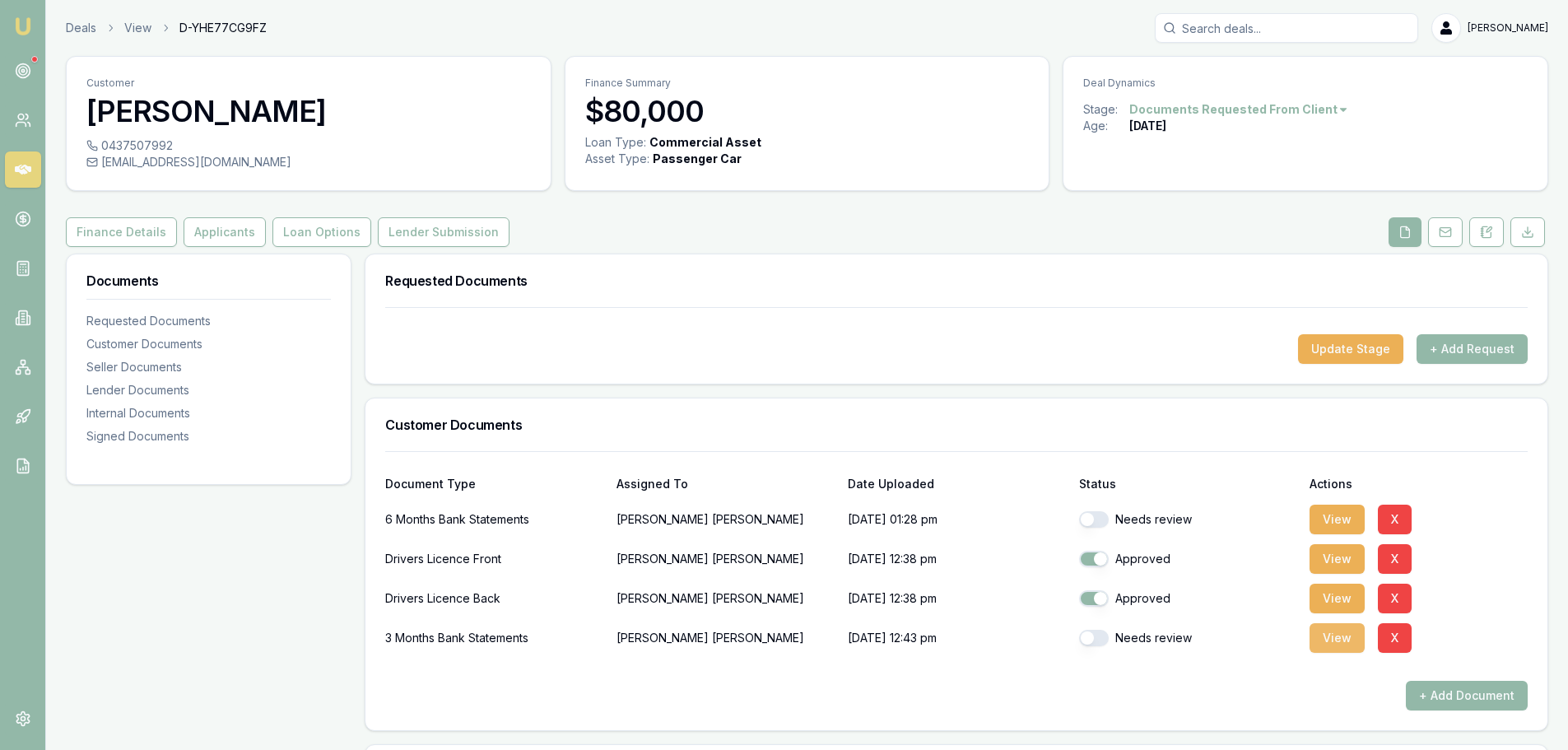
click at [1345, 641] on button "View" at bounding box center [1337, 637] width 55 height 29
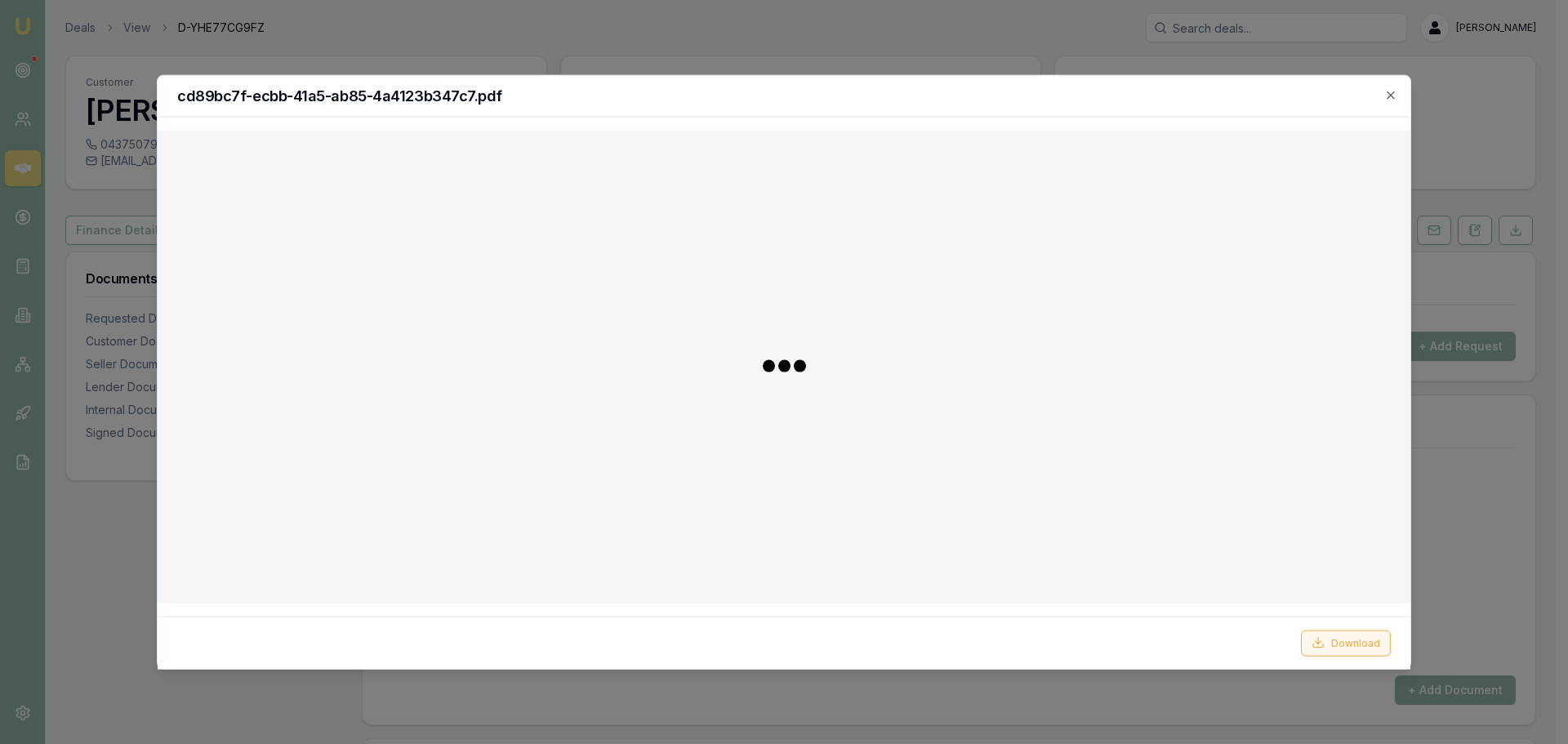
click at [1335, 640] on button "Download" at bounding box center [1345, 642] width 90 height 26
click at [900, 93] on h2 "cd89bc7f-ecbb-41a5-ab85-4a4123b347c7.pdf" at bounding box center [784, 96] width 1214 height 15
click at [1388, 92] on icon "button" at bounding box center [1391, 95] width 13 height 13
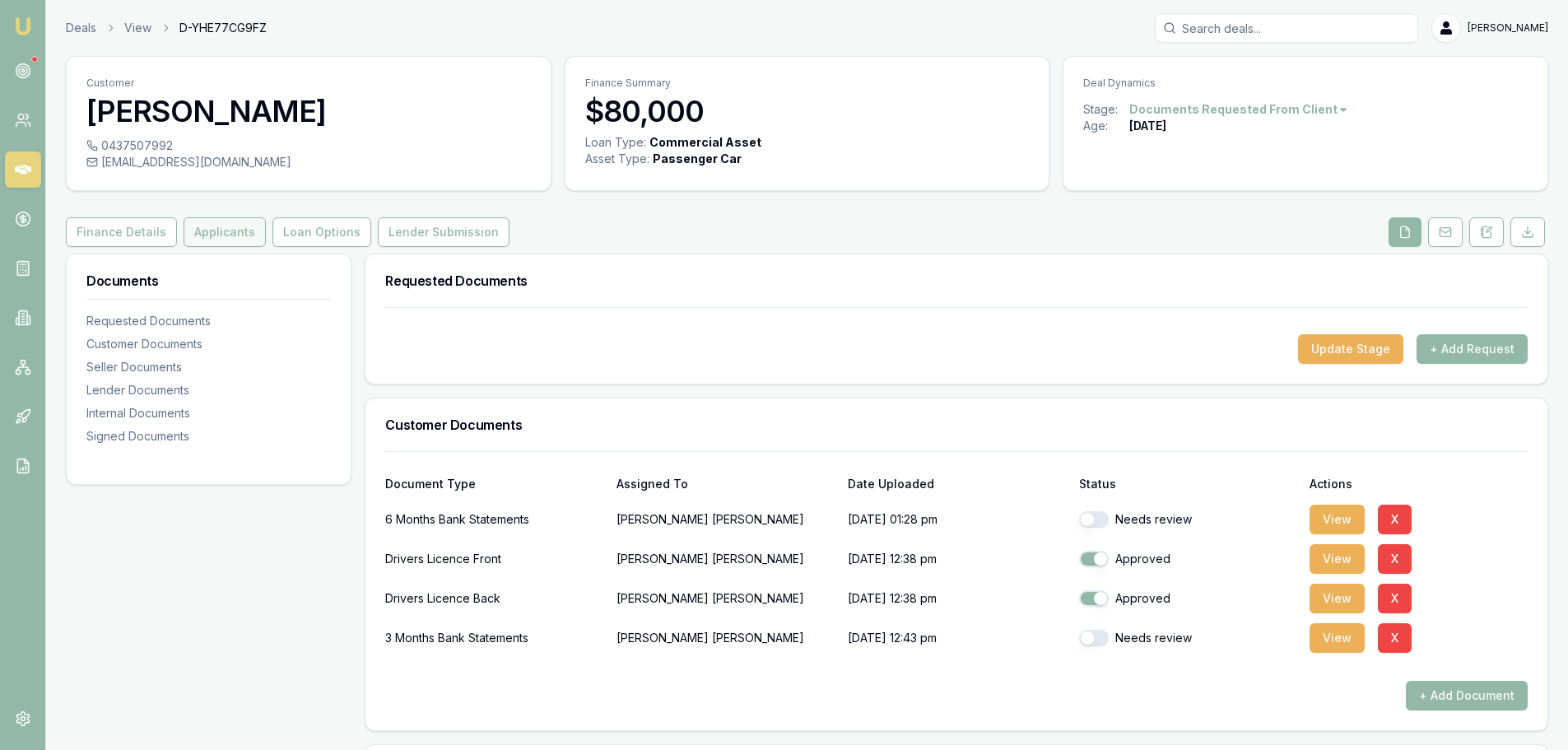
click at [228, 238] on button "Applicants" at bounding box center [224, 232] width 83 height 29
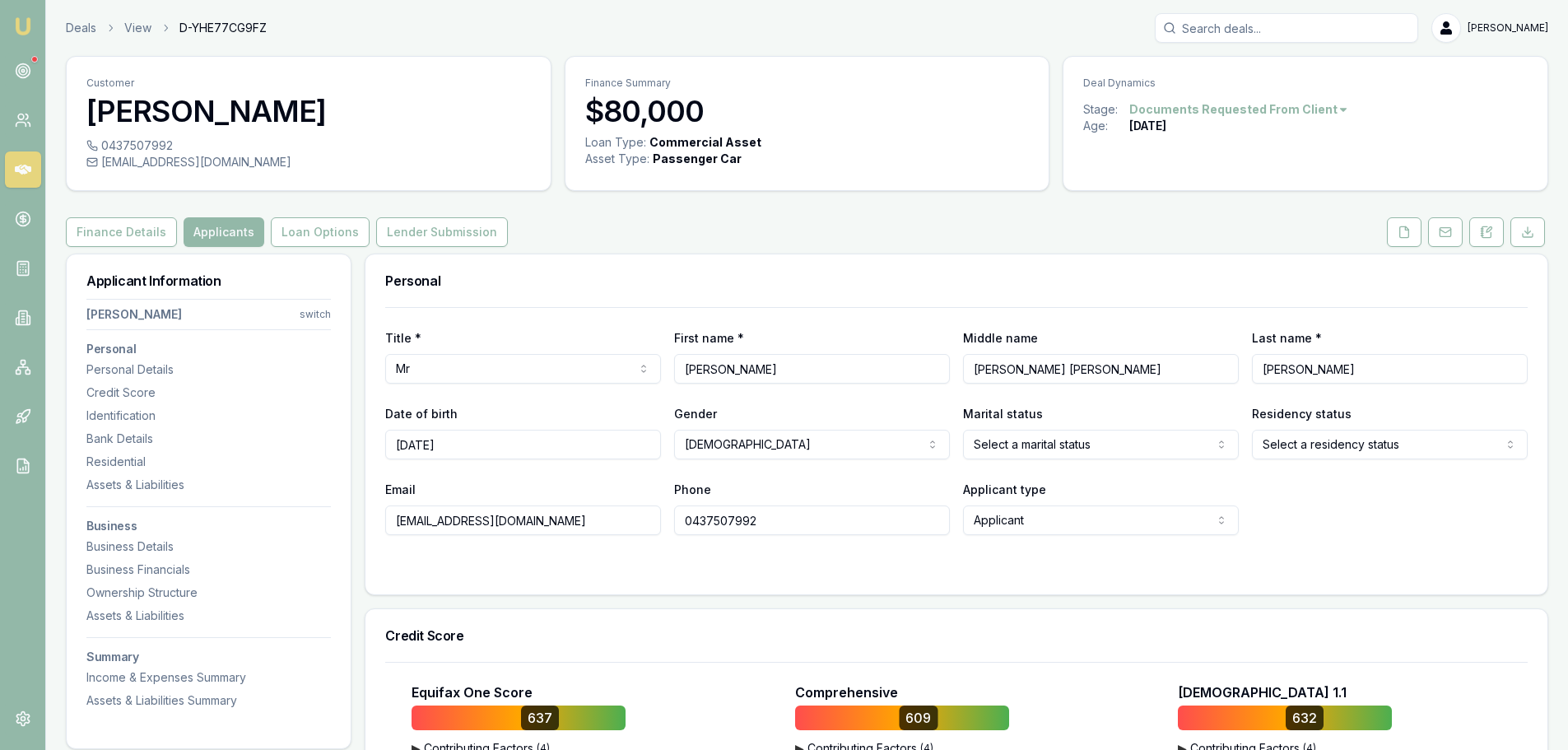
click at [1284, 267] on div "Personal" at bounding box center [956, 280] width 1182 height 52
click at [714, 257] on div "Personal" at bounding box center [956, 280] width 1182 height 52
click at [1496, 229] on button at bounding box center [1486, 232] width 34 height 29
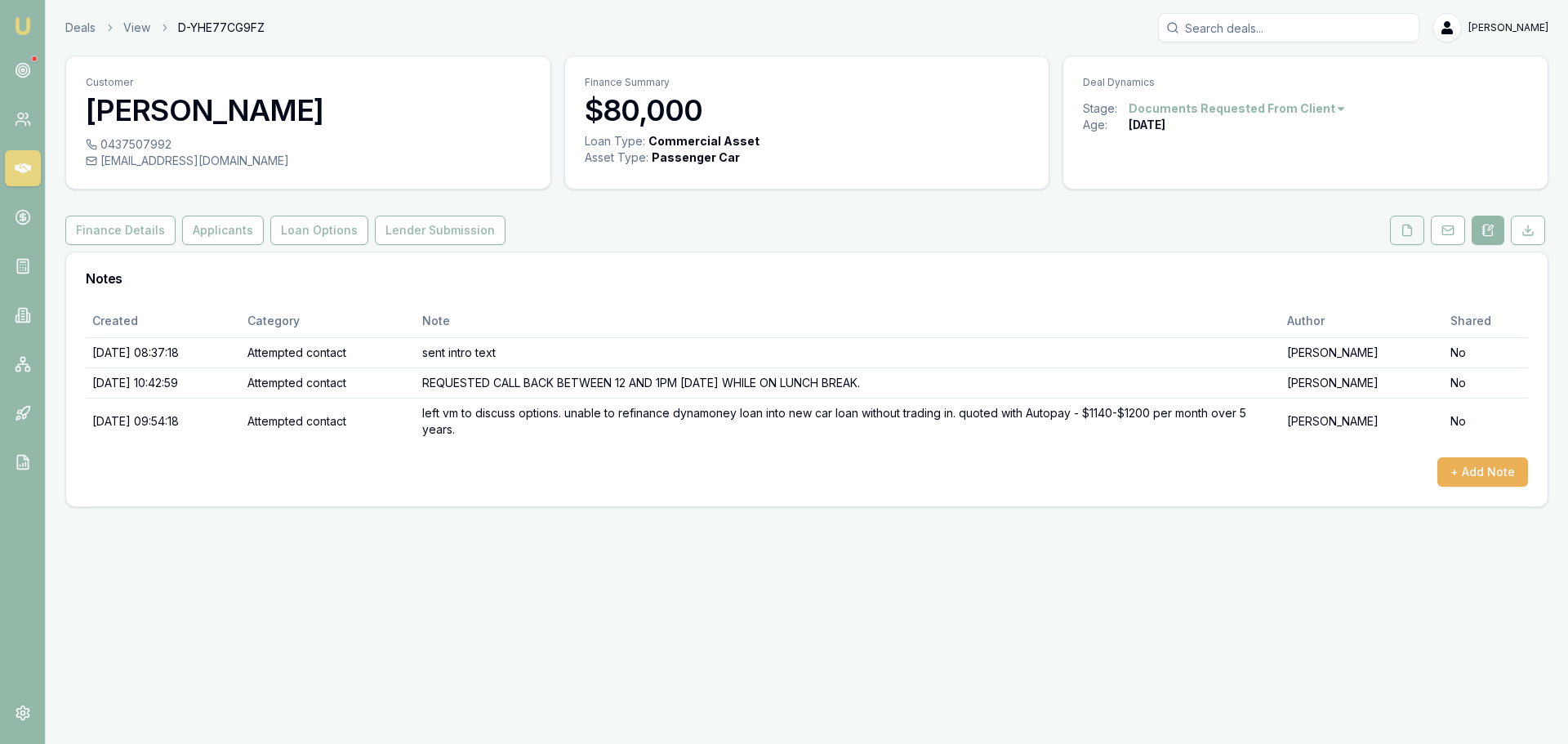
click at [1407, 223] on icon at bounding box center [1408, 230] width 13 height 13
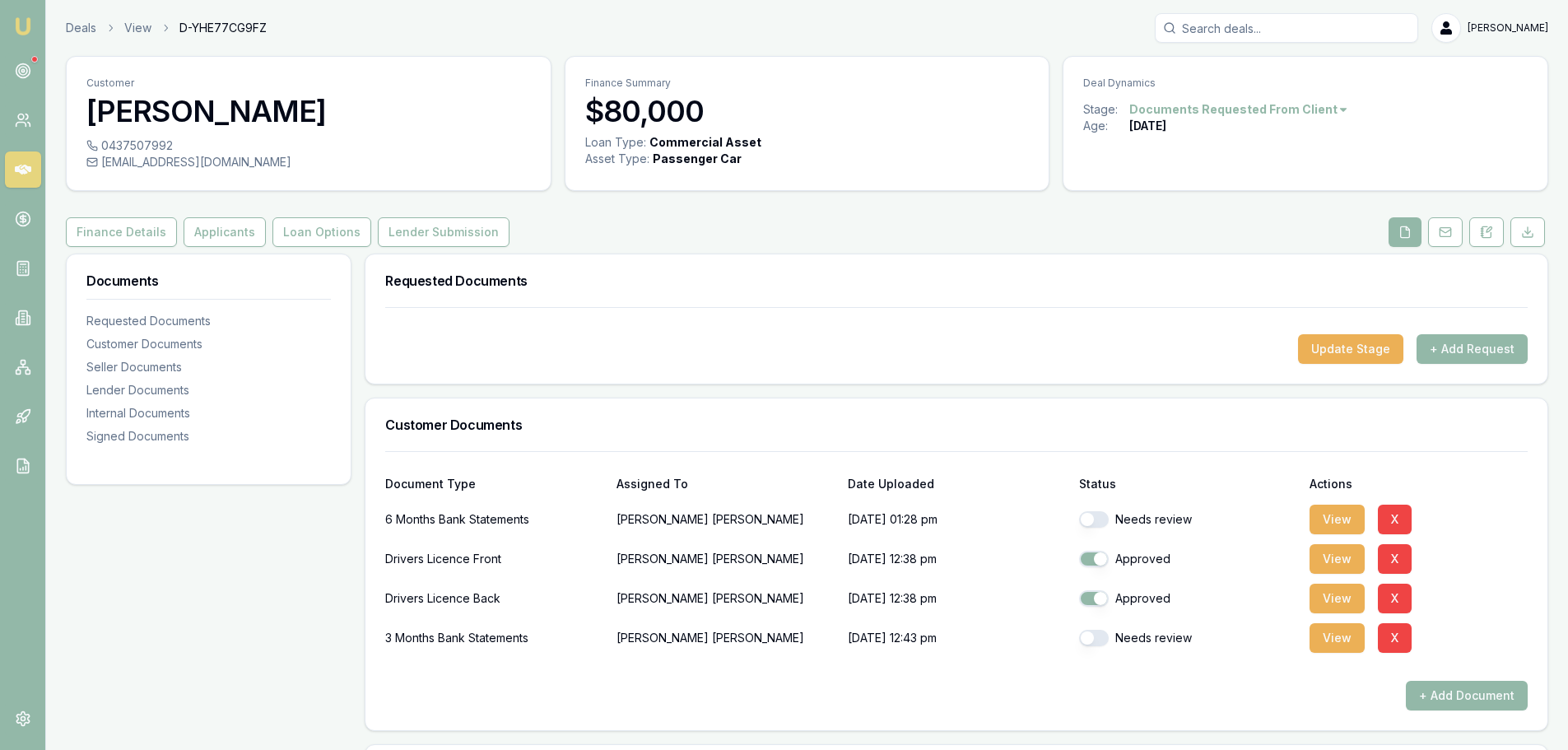
click at [1098, 513] on button "button" at bounding box center [1094, 519] width 29 height 16
checkbox input "true"
click at [1094, 634] on button "button" at bounding box center [1094, 637] width 29 height 16
checkbox input "true"
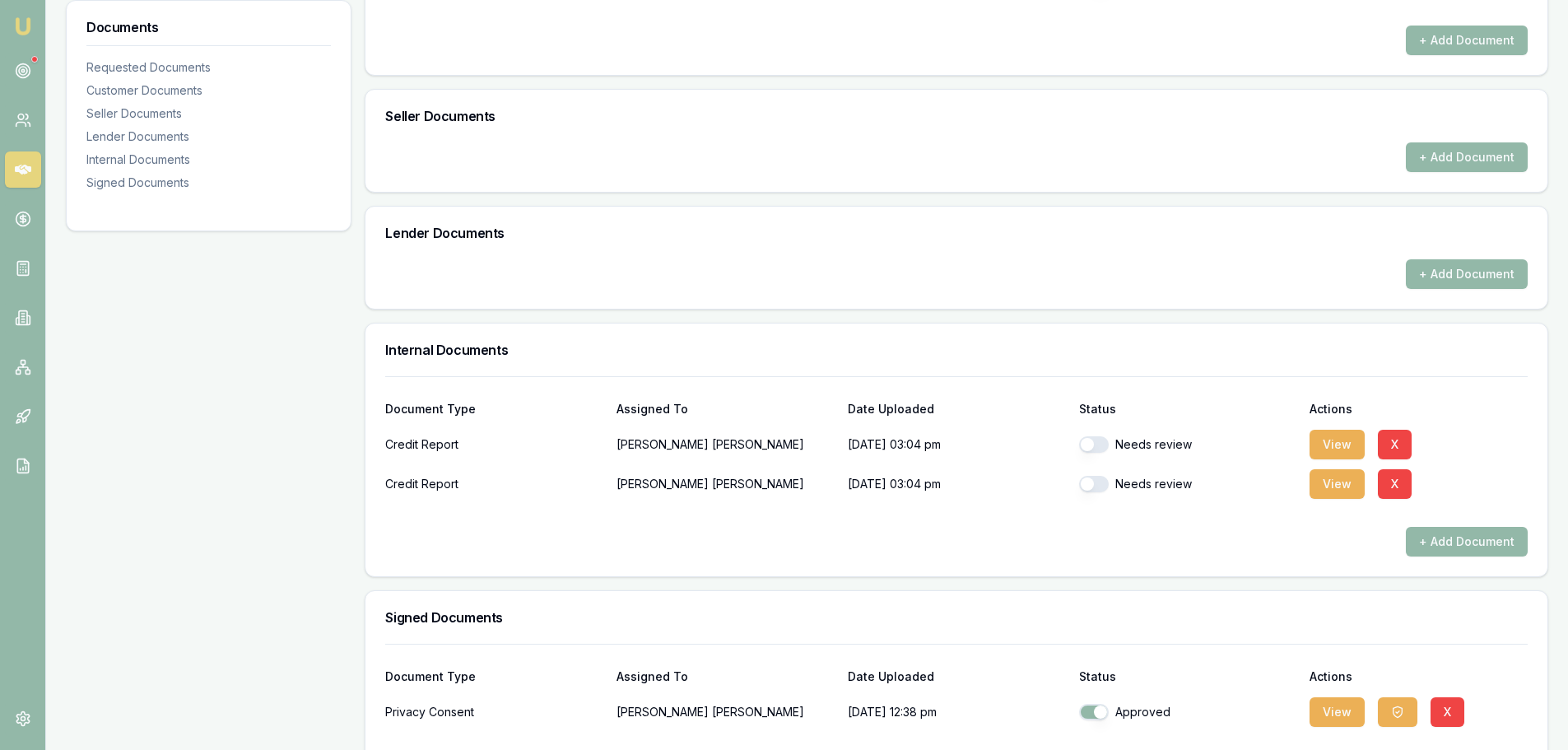
scroll to position [659, 0]
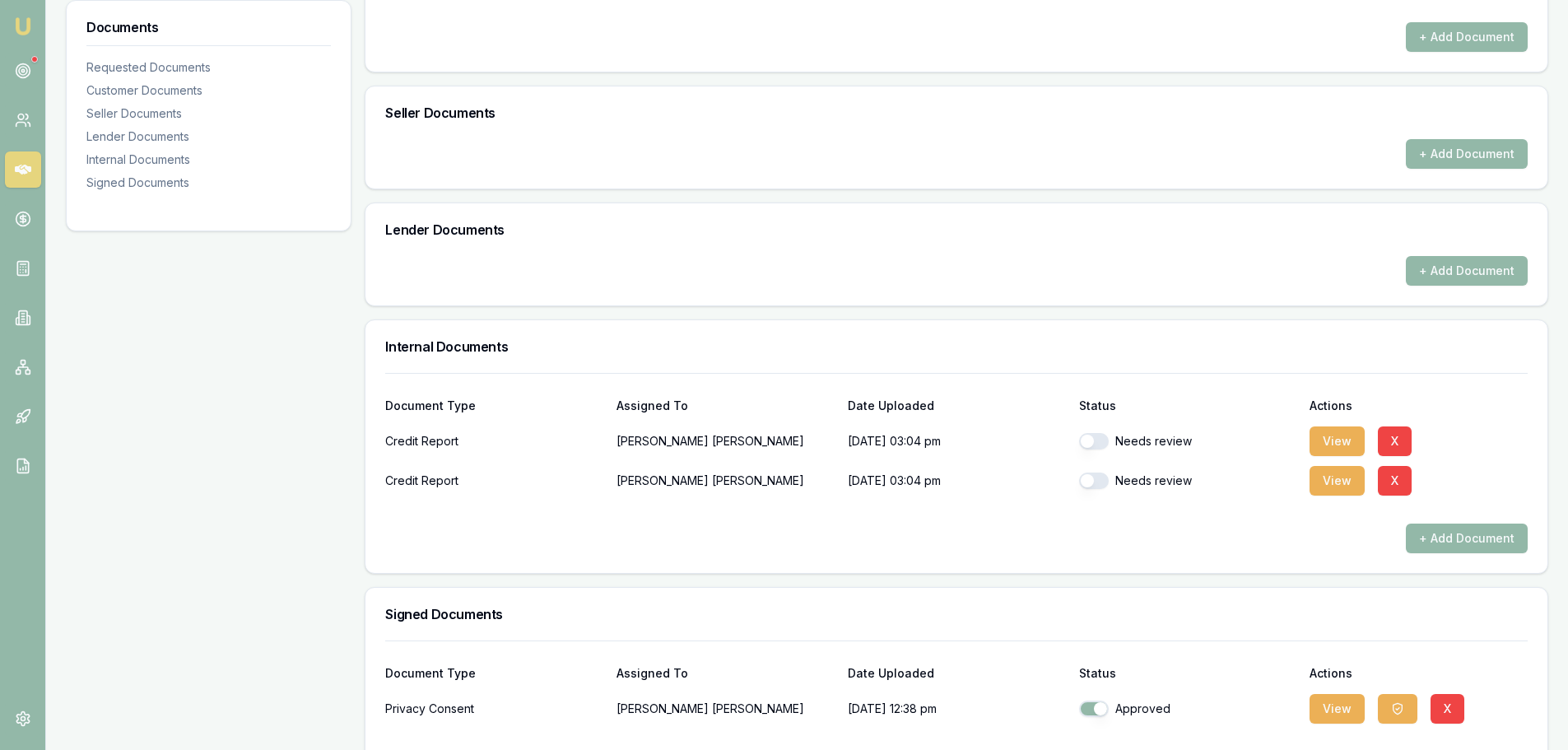
drag, startPoint x: 1098, startPoint y: 434, endPoint x: 1095, endPoint y: 471, distance: 37.1
click at [1099, 434] on button "button" at bounding box center [1094, 440] width 29 height 16
checkbox input "true"
click at [1097, 481] on button "button" at bounding box center [1094, 480] width 29 height 16
checkbox input "true"
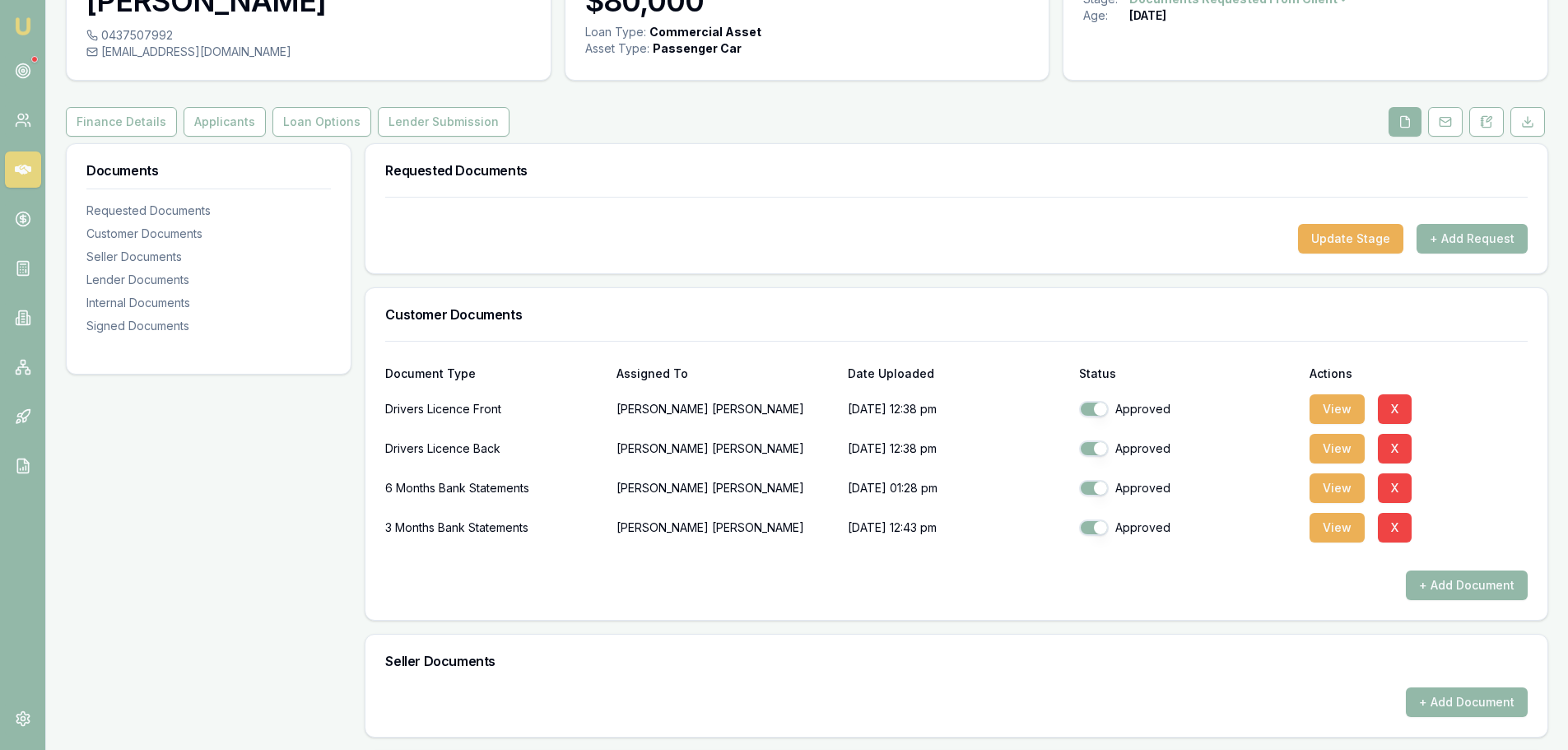
scroll to position [0, 0]
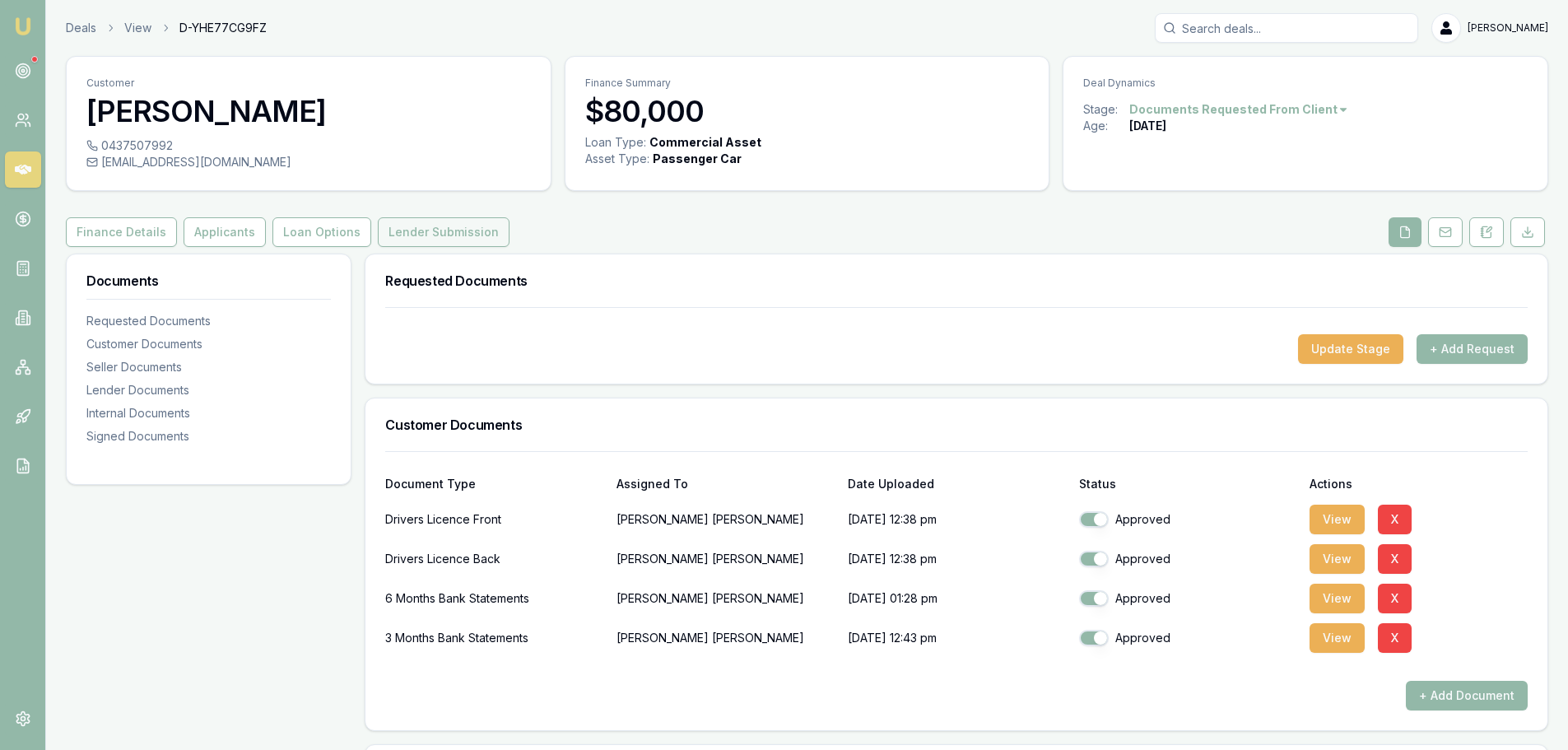
click at [475, 229] on button "Lender Submission" at bounding box center [443, 232] width 132 height 29
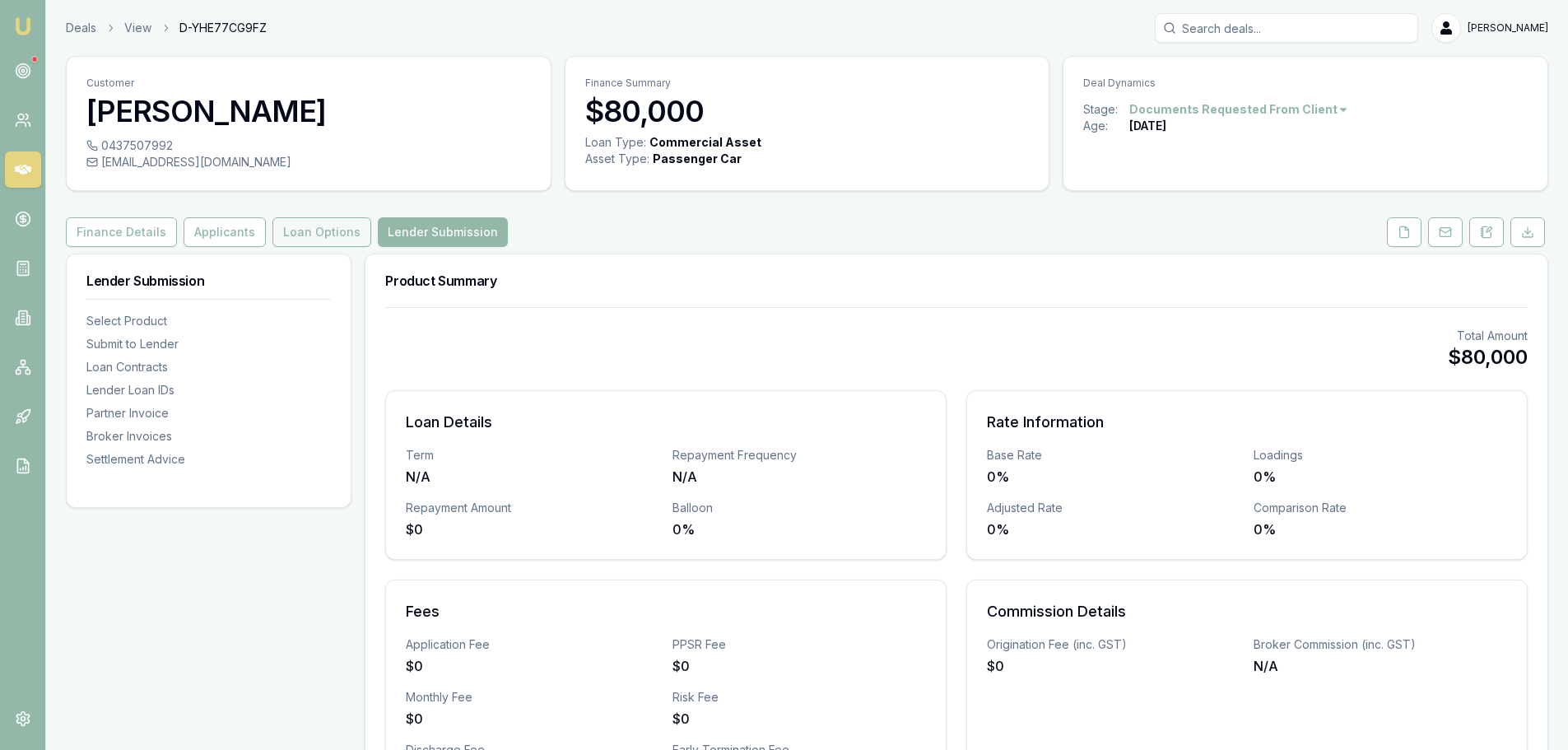
click at [319, 227] on button "Loan Options" at bounding box center [322, 232] width 99 height 29
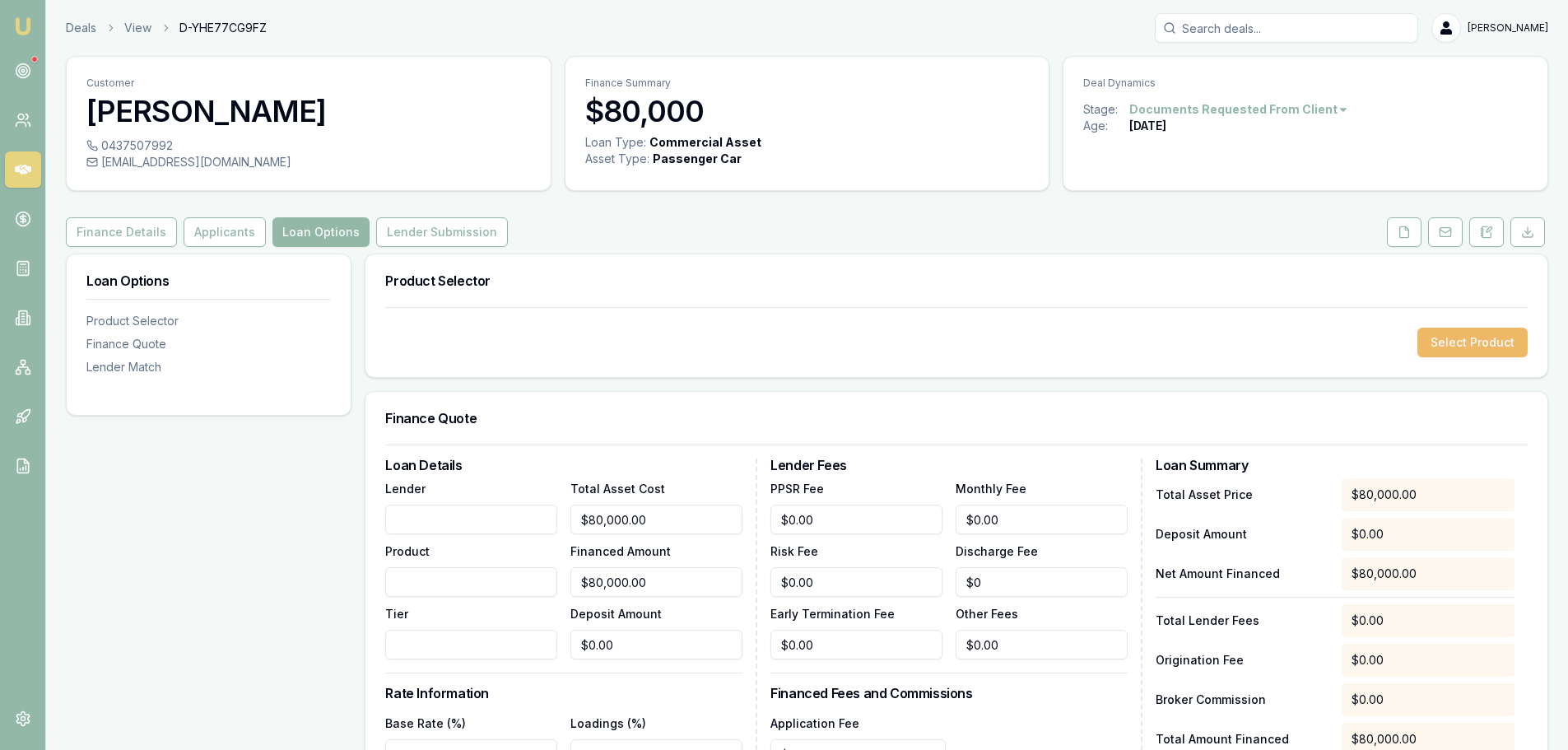
click at [1523, 346] on button "Select Product" at bounding box center [1473, 342] width 110 height 29
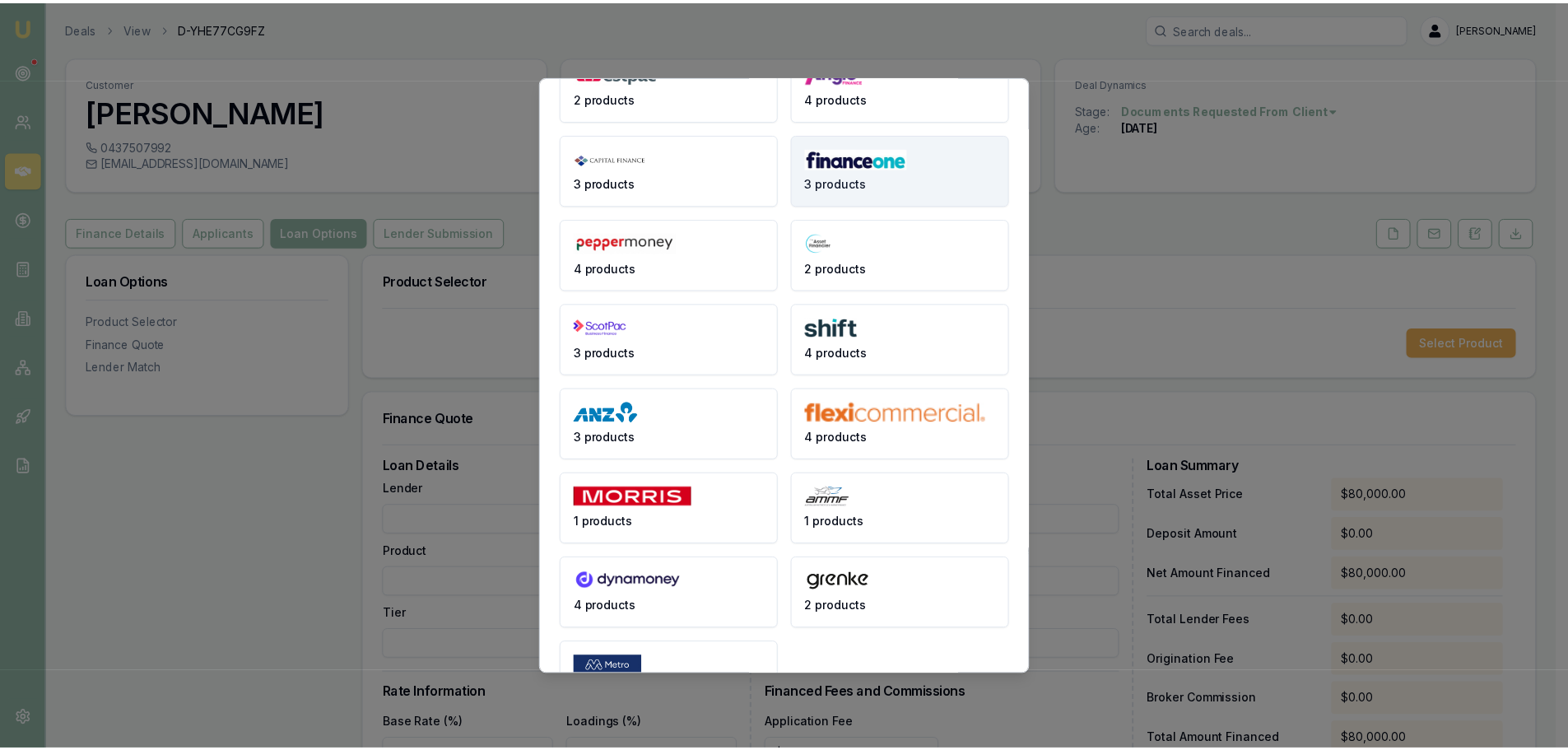
scroll to position [219, 0]
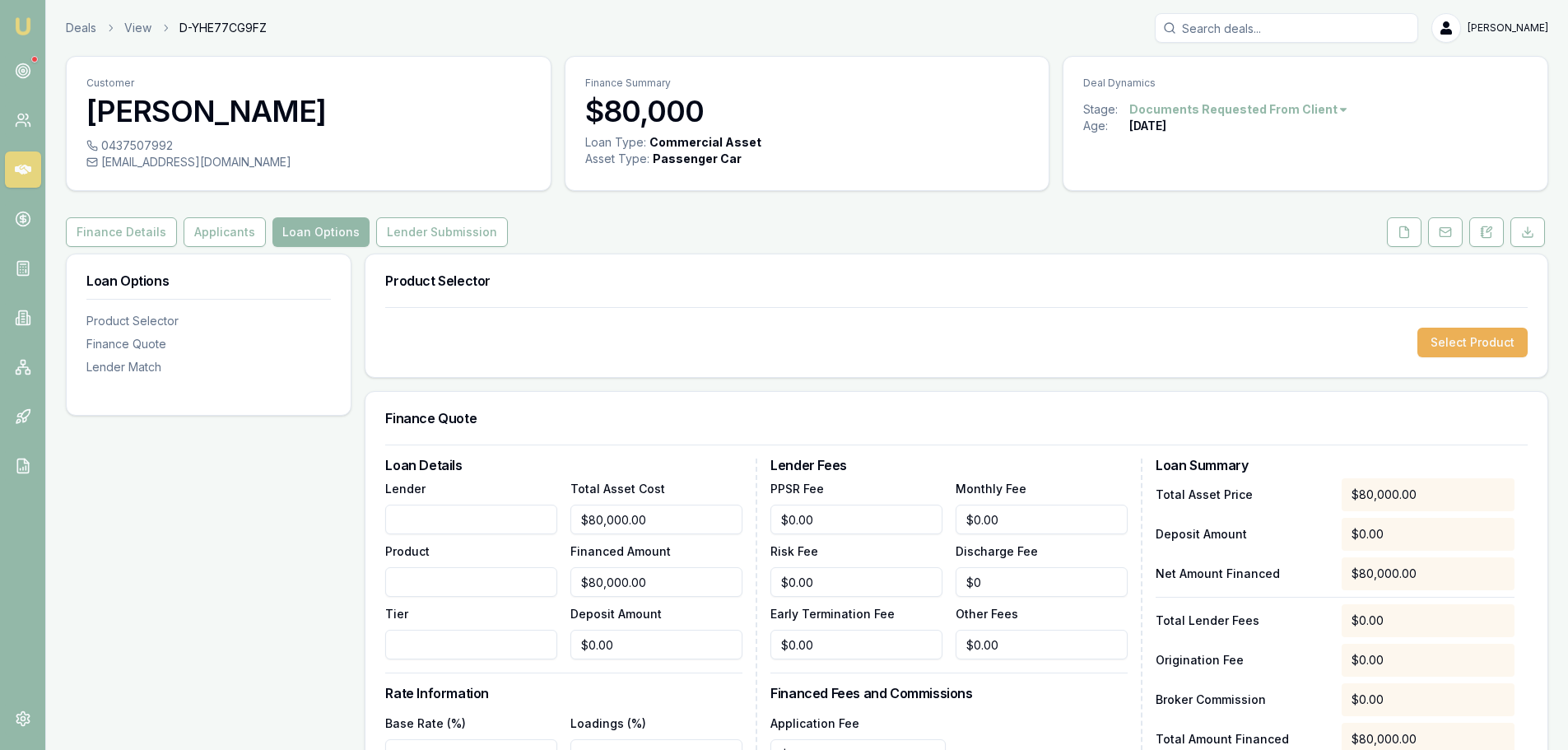
click at [510, 513] on input "Lender" at bounding box center [471, 519] width 172 height 29
drag, startPoint x: 436, startPoint y: 527, endPoint x: -30, endPoint y: 525, distance: 466.0
click at [0, 525] on html "Emu Broker Deals View D-YHE77CG9FZ [PERSON_NAME] Shield Toggle Menu Customer [P…" at bounding box center [784, 375] width 1568 height 750
type input "5"
type input "$5.00"
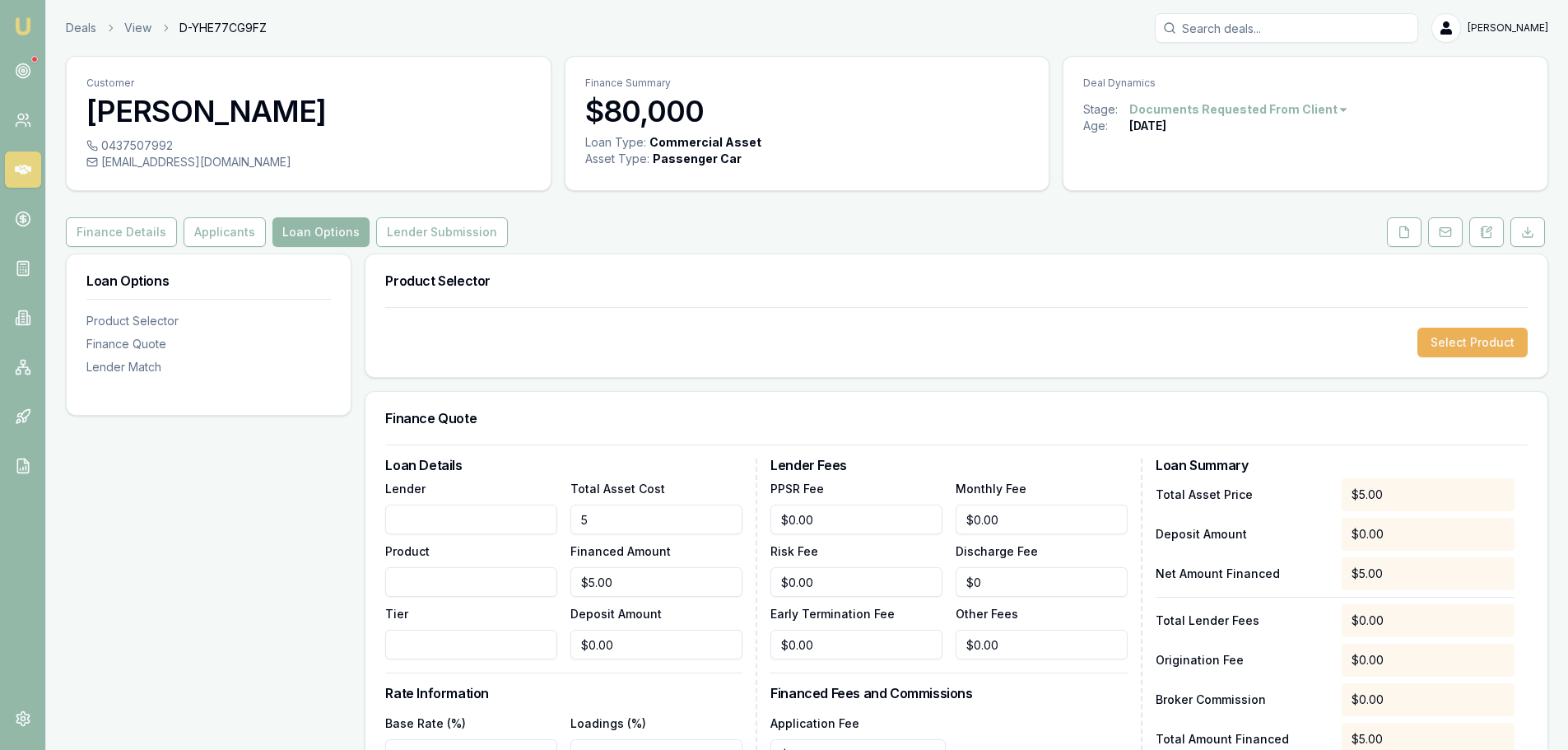
type input "50"
type input "$50.00"
type input "500"
type input "$500.00"
type input "5000"
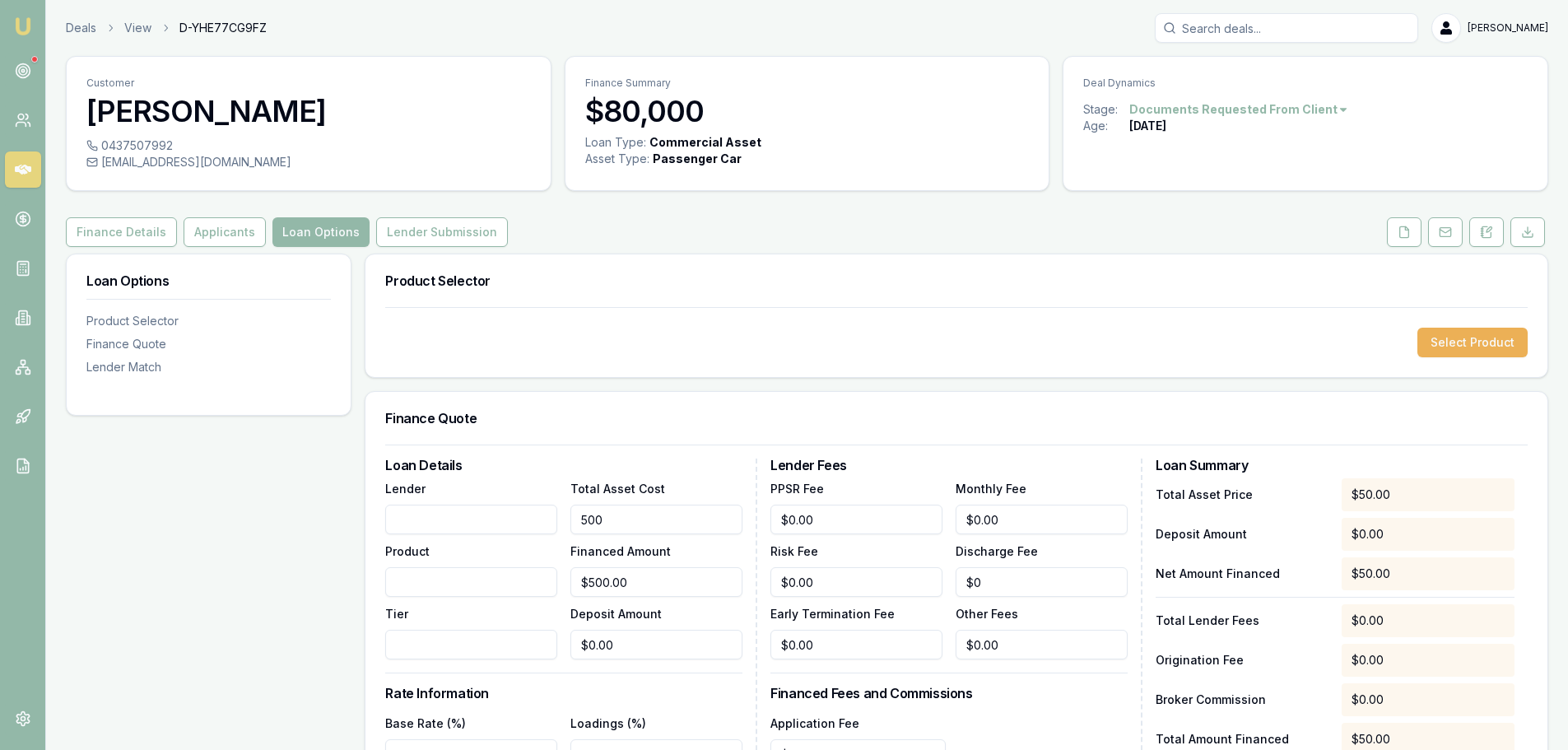
type input "$5,000.00"
type input "$50,000.00"
type input "$0.00"
click at [514, 517] on input "Lender" at bounding box center [471, 519] width 172 height 29
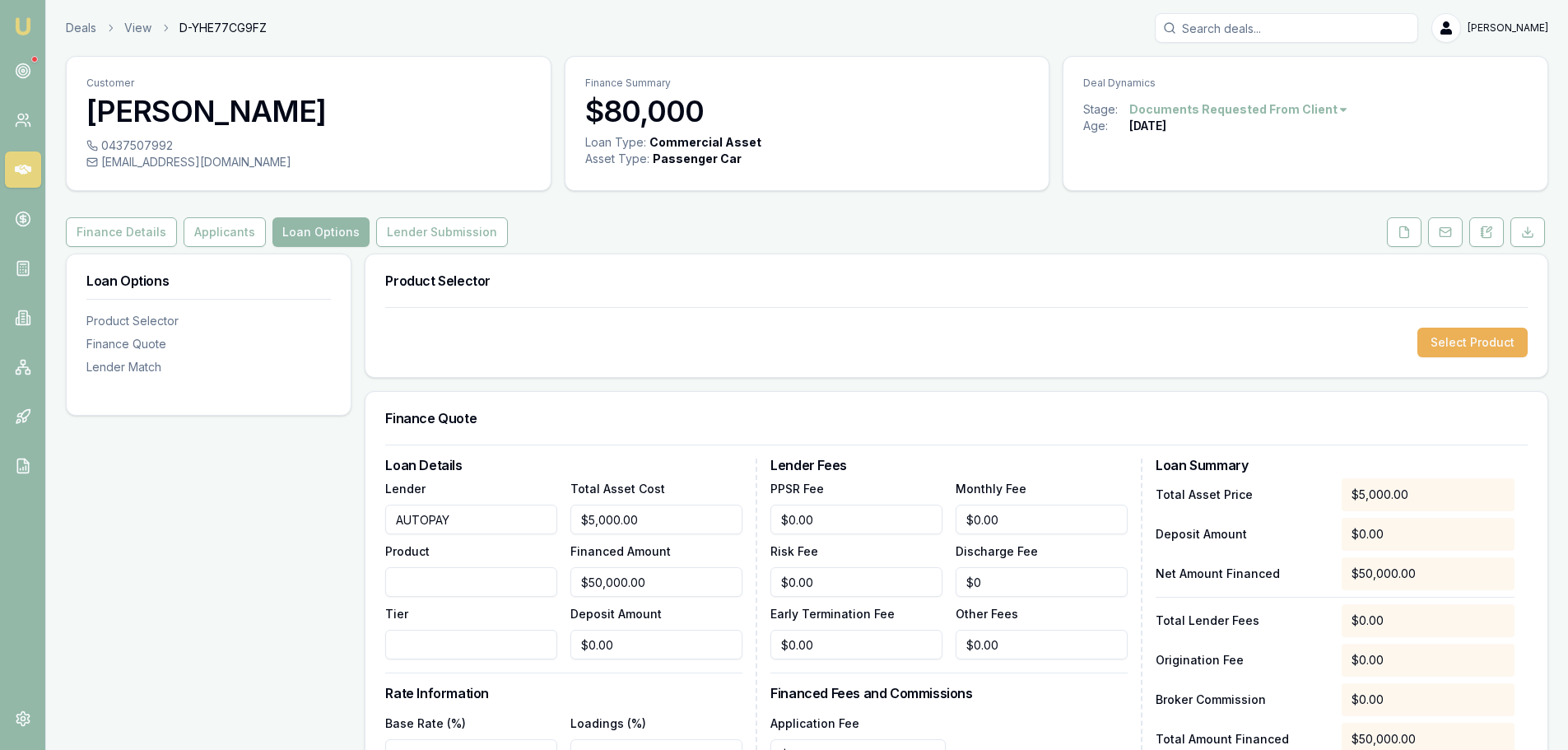
type input "AUTOPAY"
type input "COMMERCIAL"
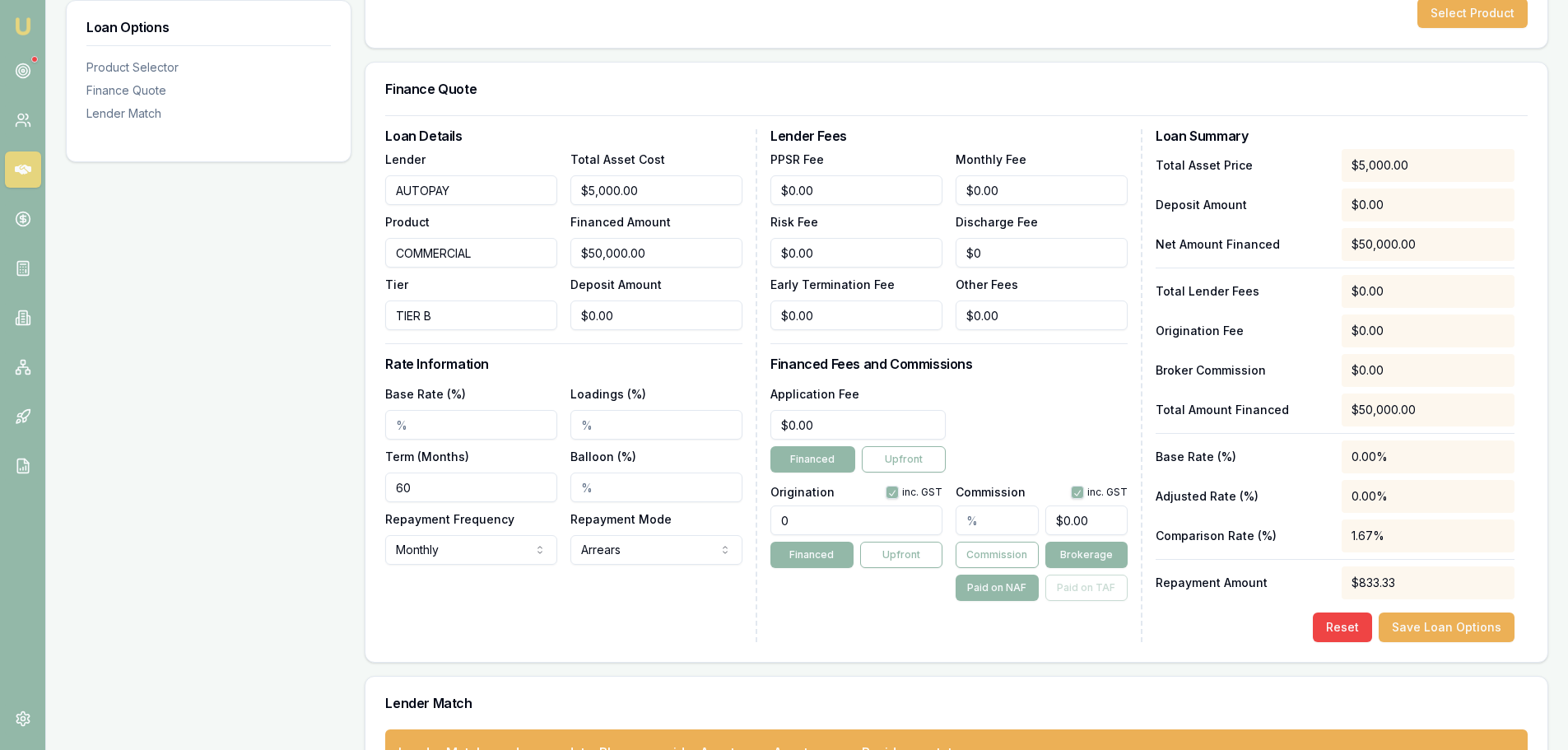
type input "TIER B"
click at [473, 415] on input "Base Rate (%)" at bounding box center [471, 424] width 172 height 29
type input "13.85%"
drag, startPoint x: 436, startPoint y: 487, endPoint x: 39, endPoint y: 477, distance: 397.1
click at [86, 479] on div "Loan Options Product Selector Finance Quote Lender Match Product Selector Selec…" at bounding box center [806, 359] width 1482 height 872
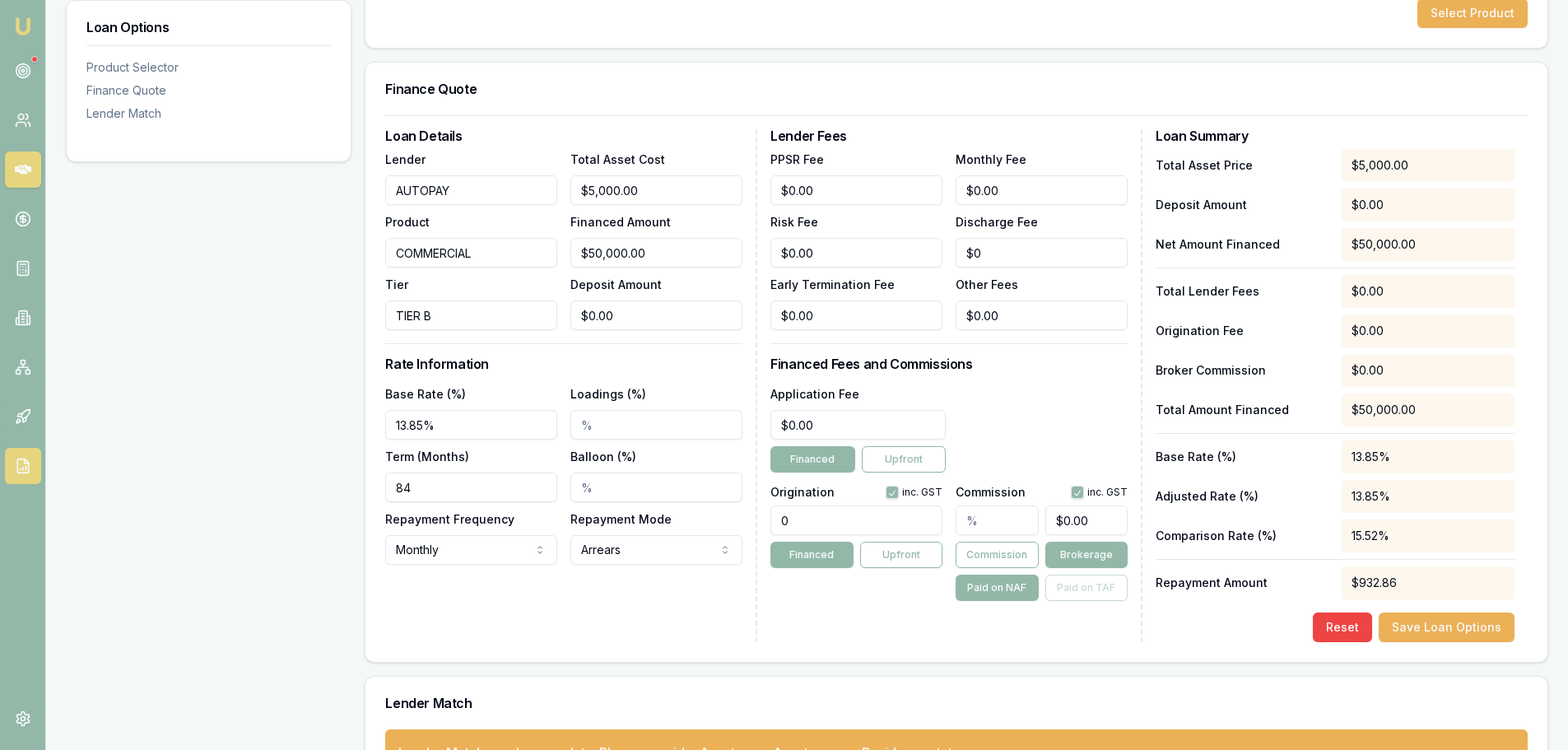
type input "84"
drag, startPoint x: 791, startPoint y: 517, endPoint x: 391, endPoint y: 511, distance: 400.0
click at [425, 511] on div "Loan Details Lender AUTOPAY Product COMMERCIAL Tier TIER B Total Asset Cost $5,…" at bounding box center [957, 385] width 1143 height 512
type input "1490.00"
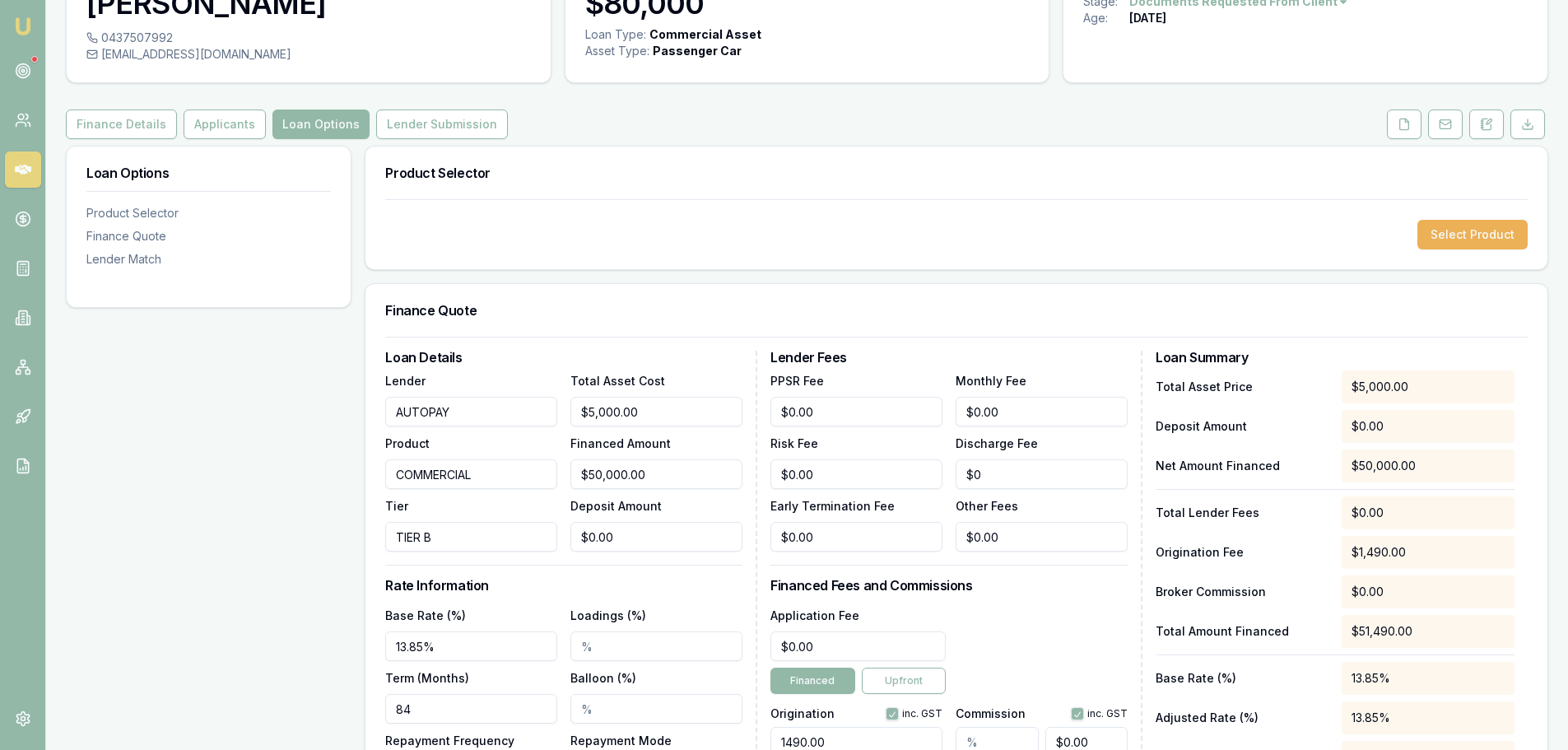
scroll to position [389, 0]
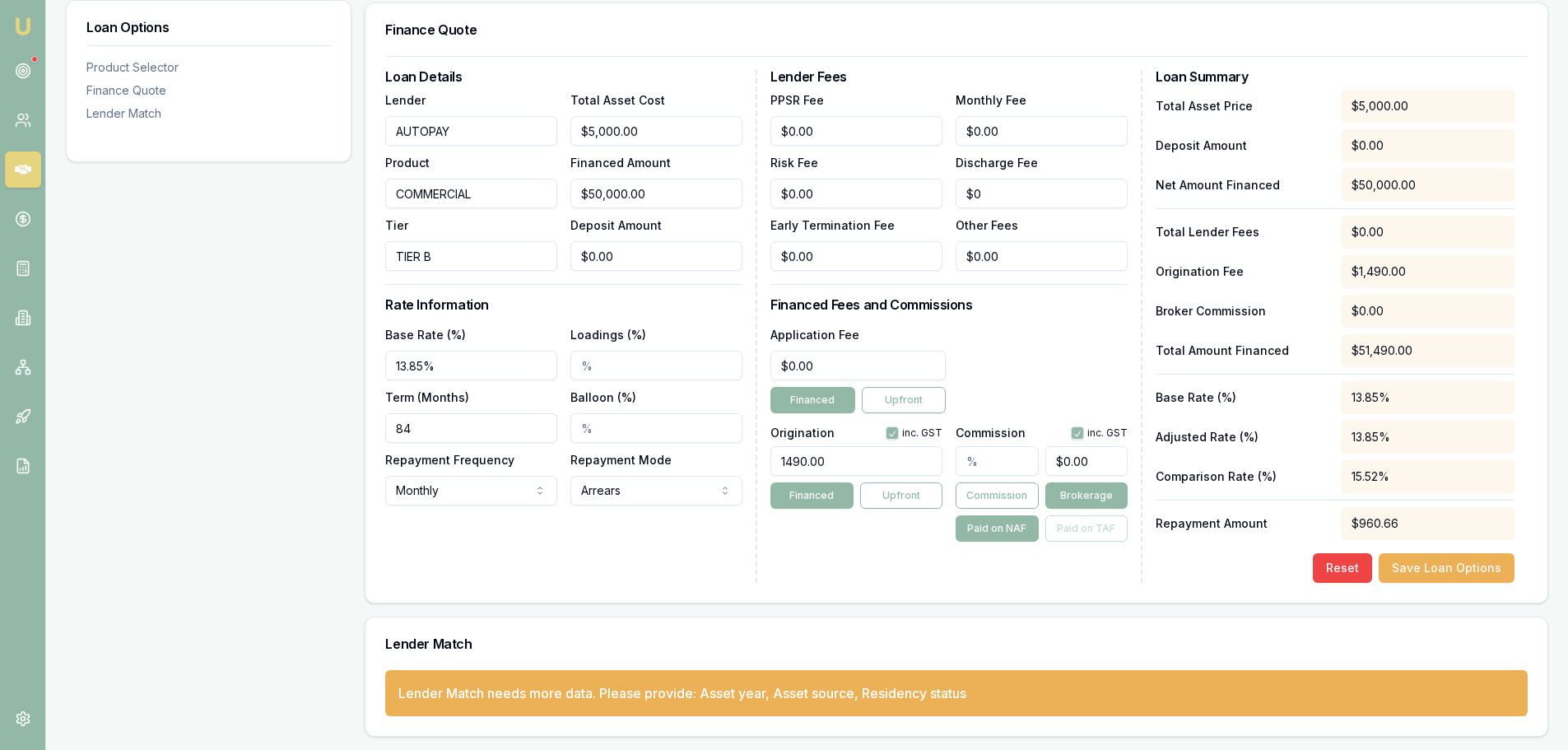
type input "0"
drag, startPoint x: 1097, startPoint y: 461, endPoint x: 753, endPoint y: 463, distance: 344.0
click at [823, 465] on div "Origination inc. GST 1490.00 Financed Upfront Commission inc. GST 0 Commission …" at bounding box center [949, 481] width 358 height 122
type input "0.004"
type input "2"
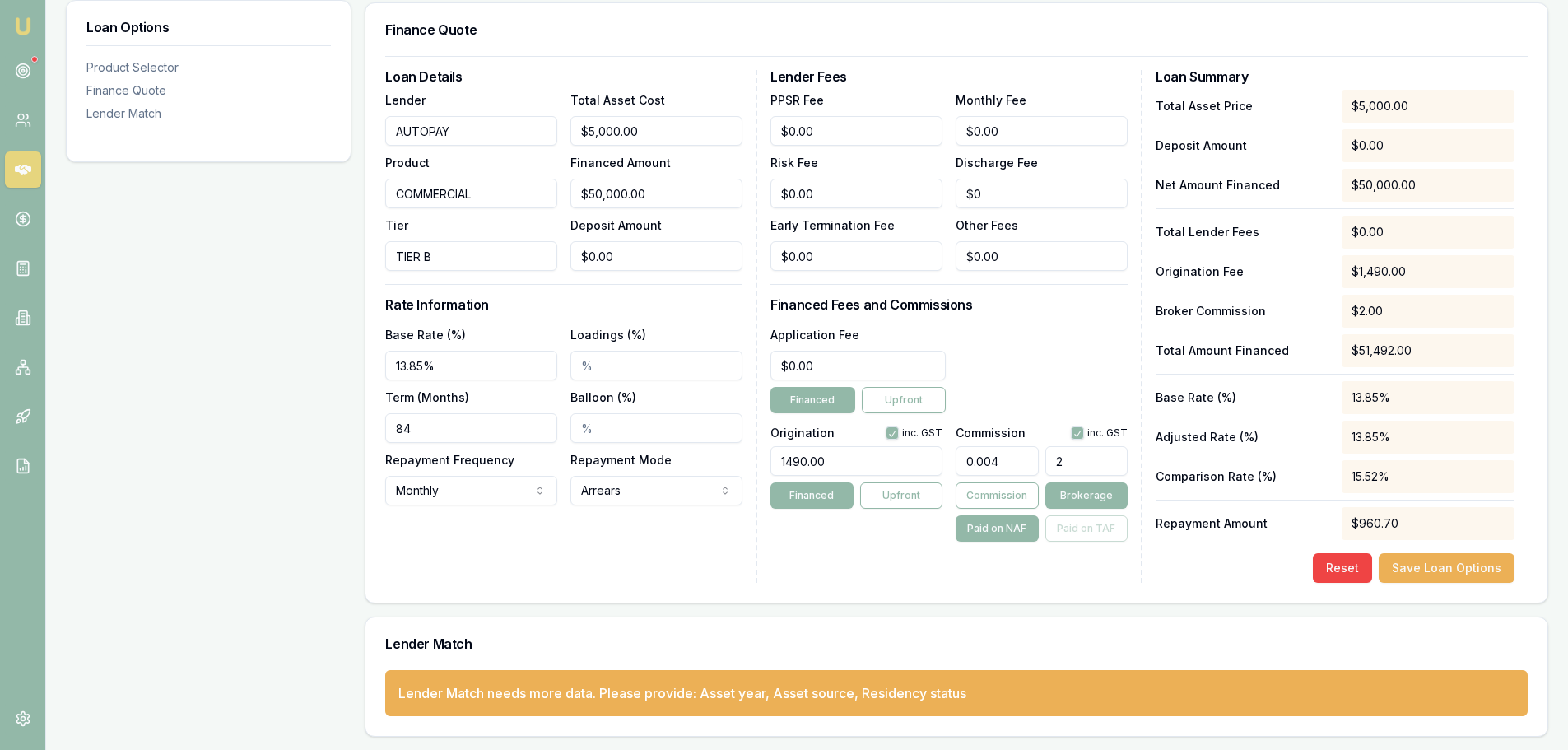
type input "0.052"
type input "26"
type input "0.52"
type input "260"
type input "5.204000000000001"
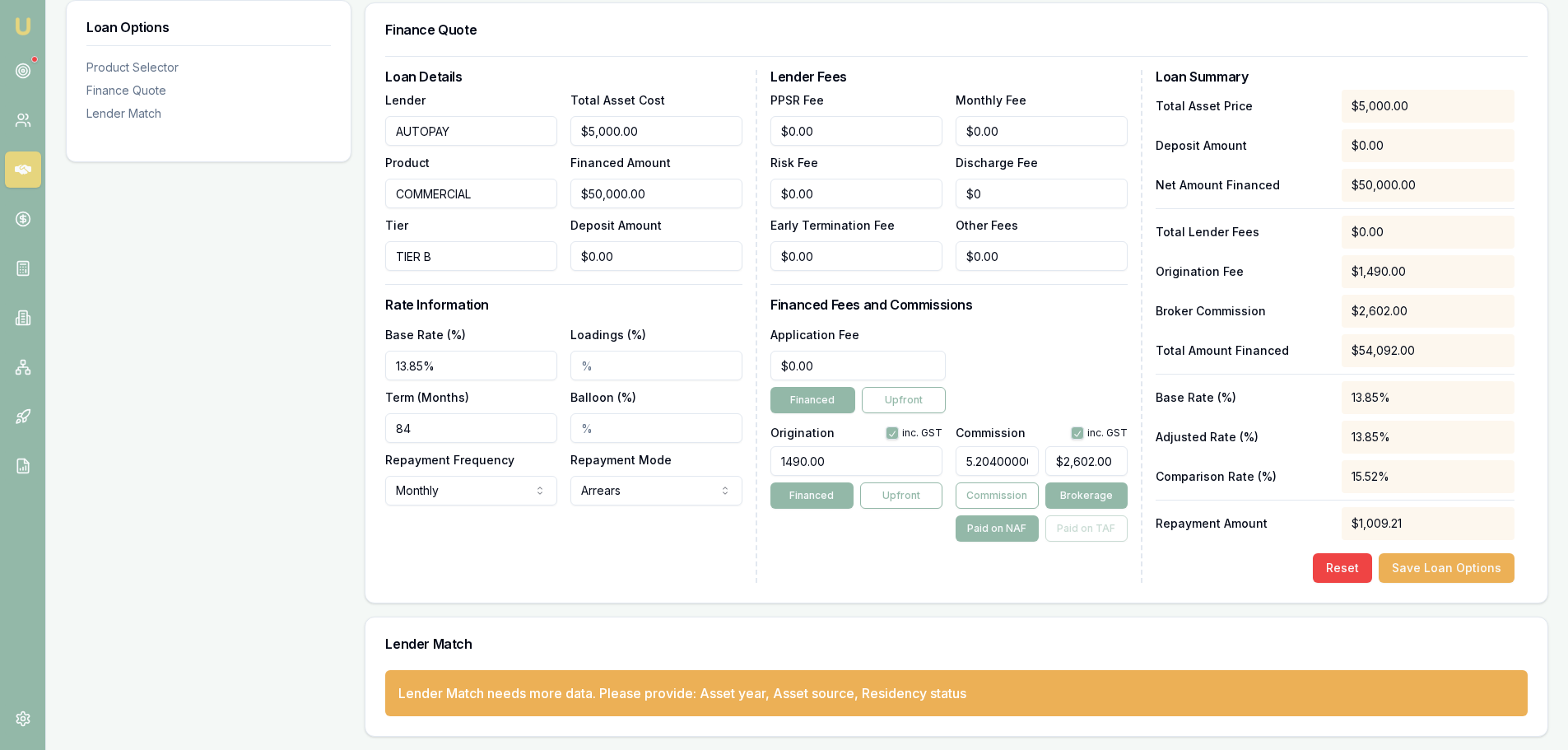
click at [1065, 518] on div "Paid on NAF Paid on TAF" at bounding box center [1041, 529] width 172 height 27
click at [1070, 528] on div "Paid on NAF Paid on TAF" at bounding box center [1041, 529] width 172 height 27
click at [1016, 494] on button "Commission" at bounding box center [997, 495] width 83 height 27
click at [1105, 530] on button "Paid on TAF" at bounding box center [1086, 529] width 83 height 27
click at [1123, 559] on div "Lender Fees PPSR Fee $0.00 Monthly Fee $0.00 Risk Fee $0.00 Discharge Fee $0 Ea…" at bounding box center [956, 326] width 372 height 512
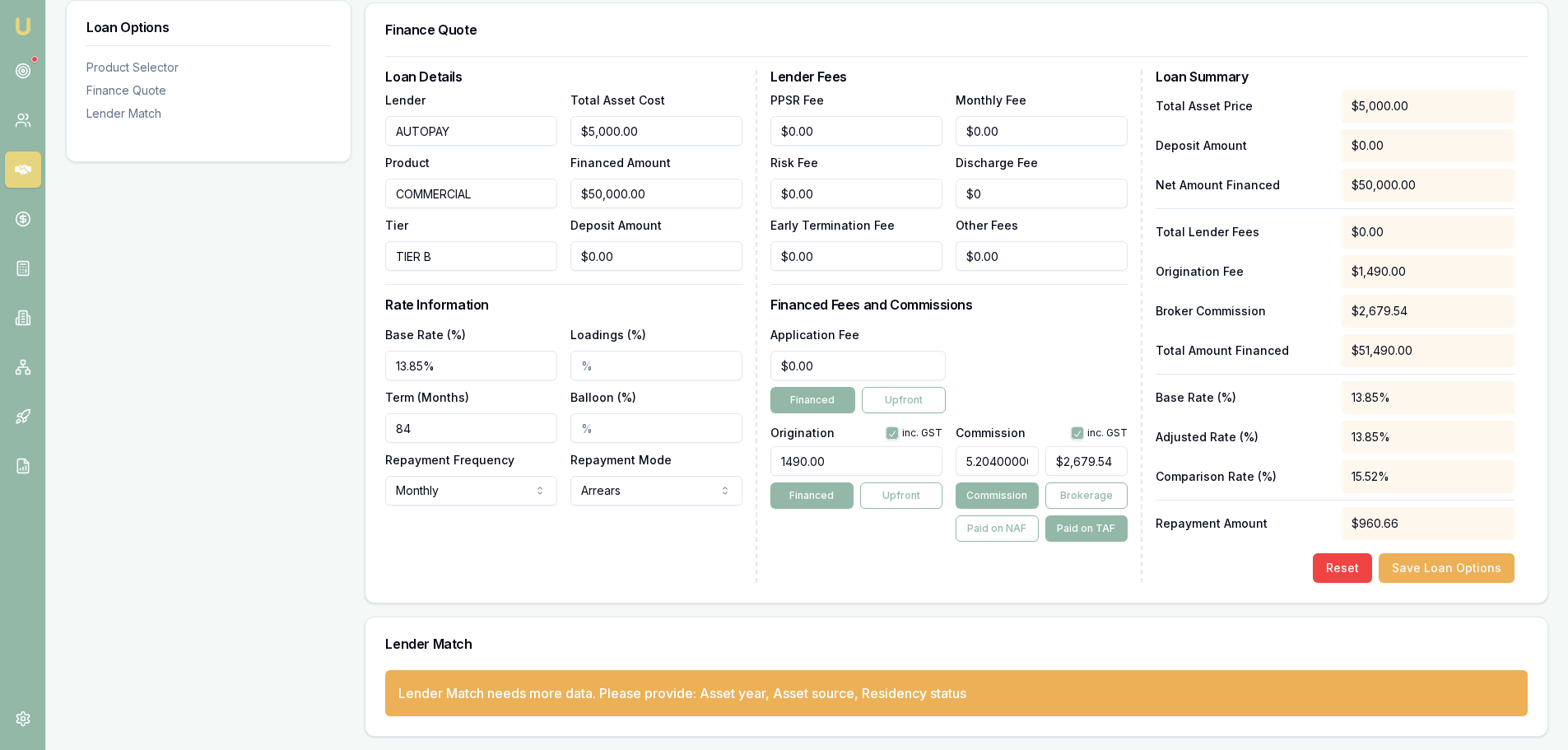
type input "2679.5396"
drag, startPoint x: 1123, startPoint y: 462, endPoint x: 792, endPoint y: 481, distance: 331.5
click at [792, 481] on div "Origination inc. GST 1490.00 Financed Upfront Commission inc. GST 5.20400000000…" at bounding box center [949, 481] width 358 height 122
type input "0.003884249368809478"
type input "2"
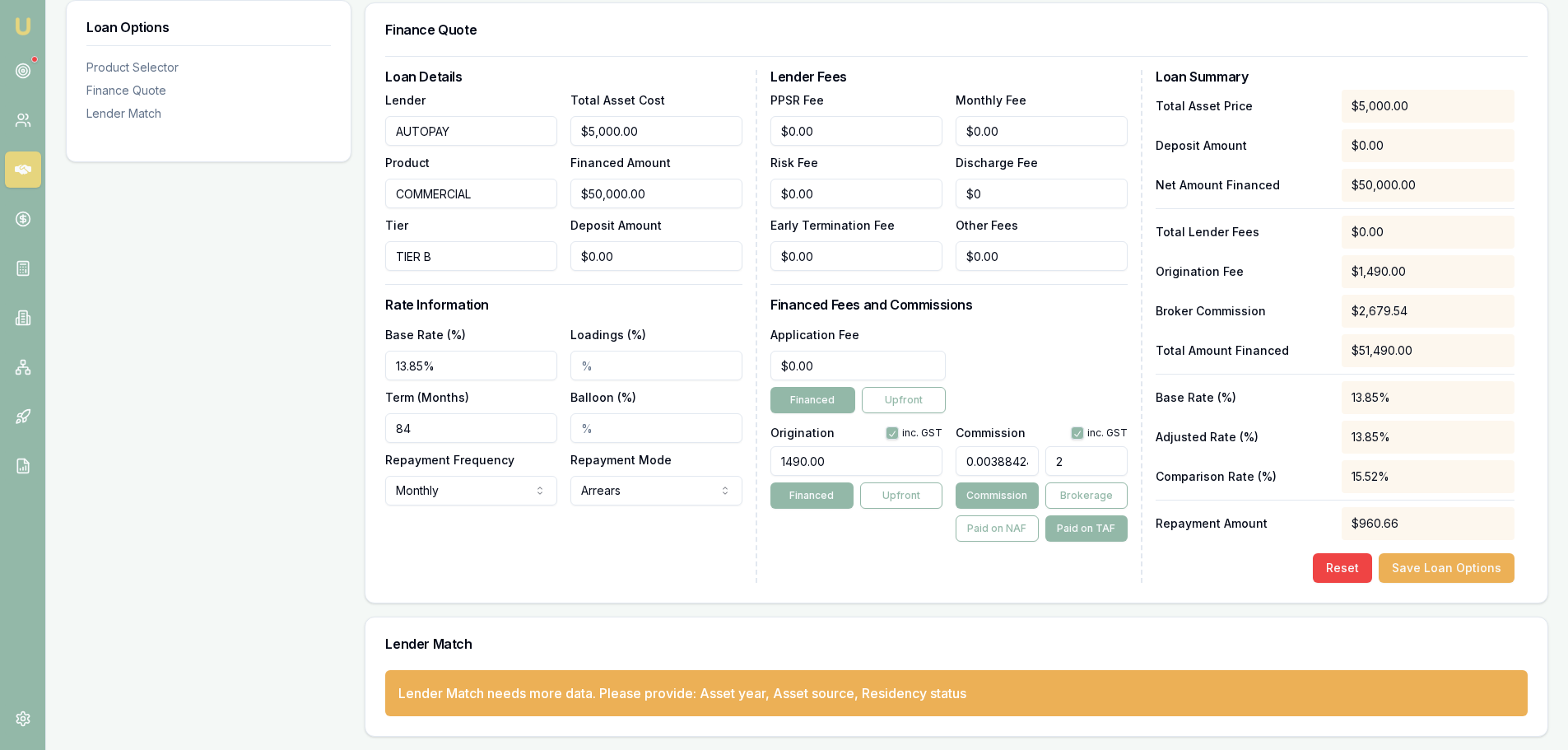
type input "0.05049524179452321"
type input "26"
type input "0.504952417945232"
type input "260"
type input "5.05340842882113"
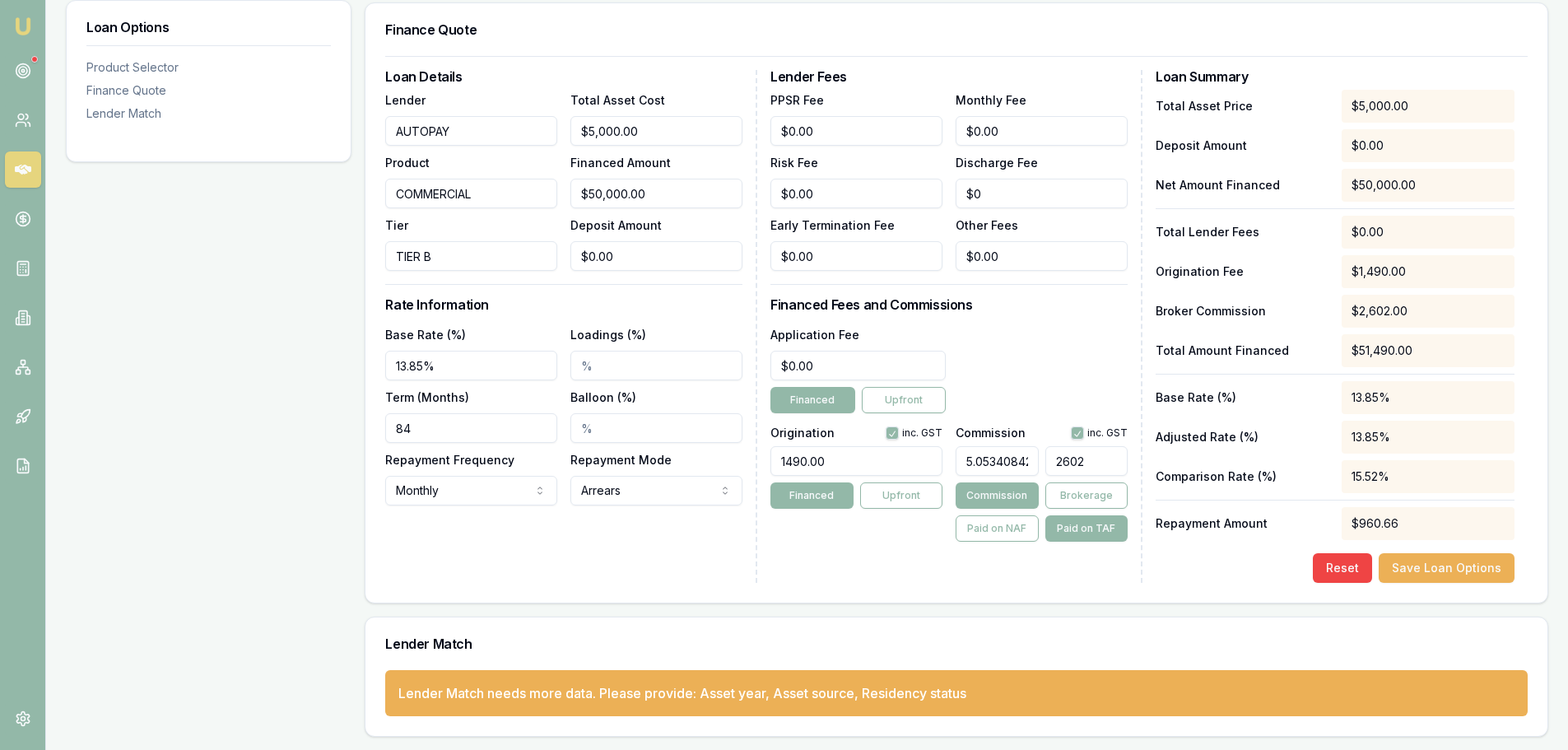
type input "$2,602.00"
click at [1082, 574] on div "Lender Fees PPSR Fee $0.00 Monthly Fee $0.00 Risk Fee $0.00 Discharge Fee $0 Ea…" at bounding box center [956, 326] width 372 height 512
drag, startPoint x: 638, startPoint y: 368, endPoint x: 65, endPoint y: 369, distance: 573.0
click at [137, 385] on div "Loan Options Product Selector Finance Quote Lender Match Product Selector Selec…" at bounding box center [806, 300] width 1482 height 872
type input "5"
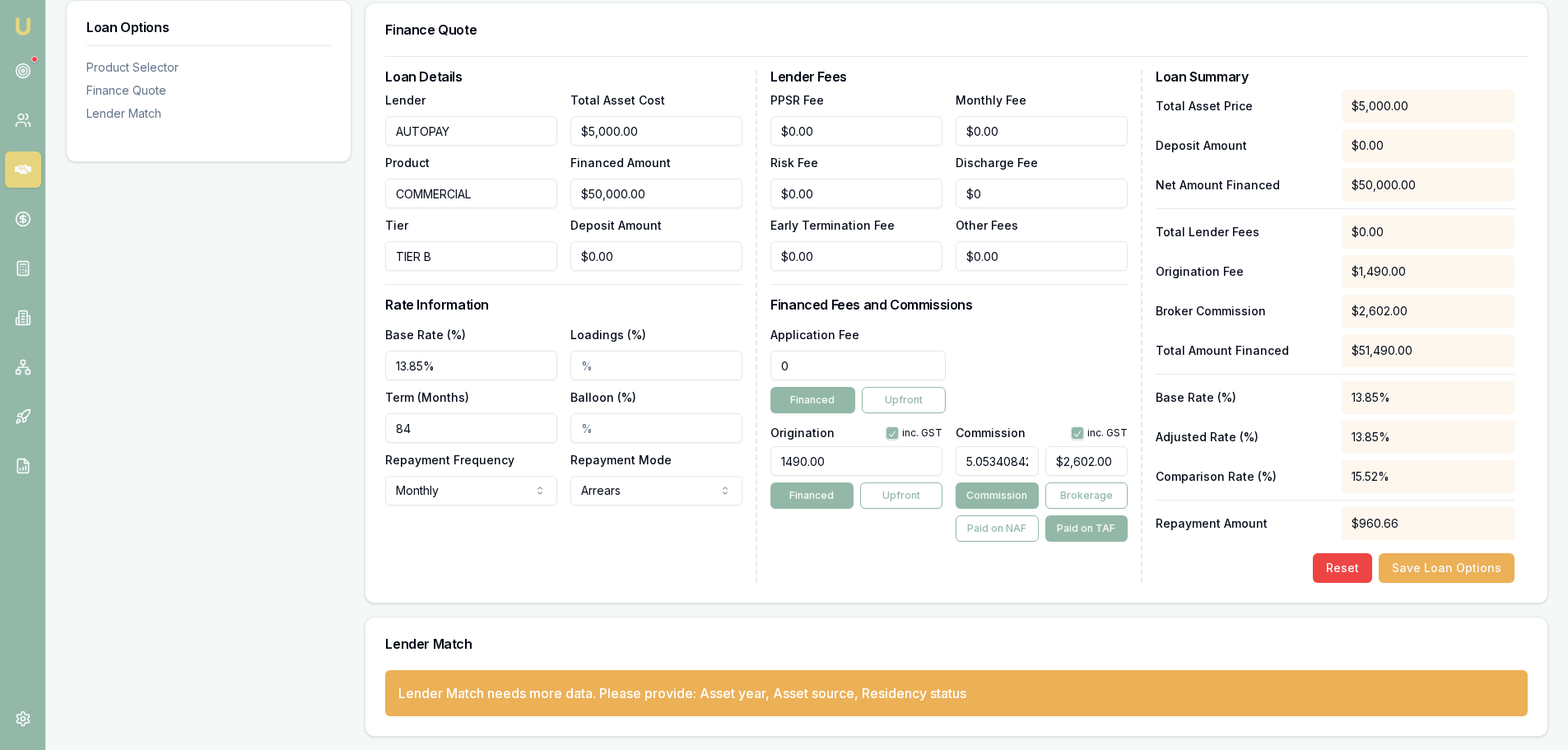
type input "$2,602.25"
type input "55"
type input "$2,604.78"
type input "550"
type input "$2,629.79"
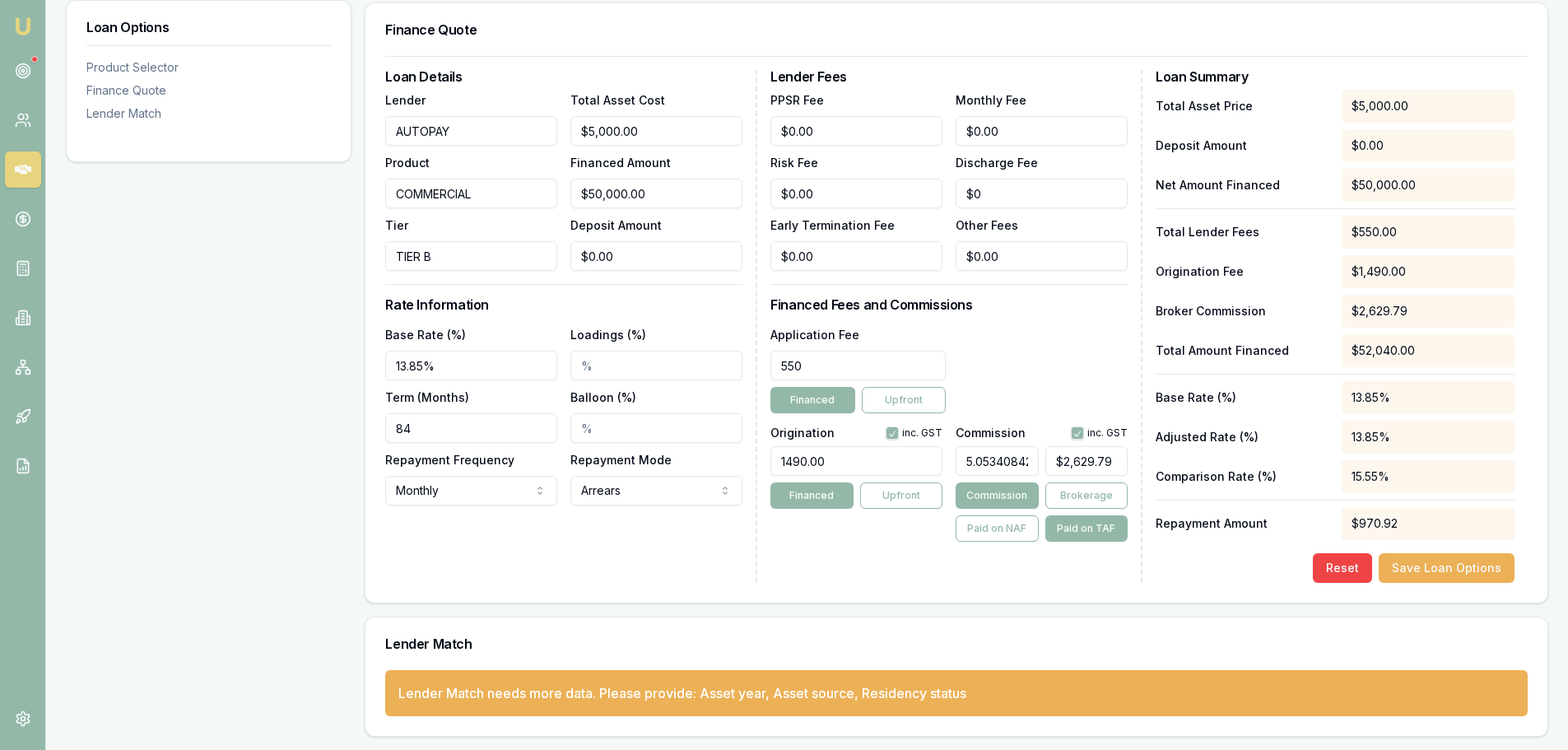
type input "$550.00"
click at [1069, 395] on div "Application Fee $550.00 Financed Upfront" at bounding box center [949, 369] width 358 height 89
click at [1458, 565] on button "Save Loan Options" at bounding box center [1446, 567] width 136 height 29
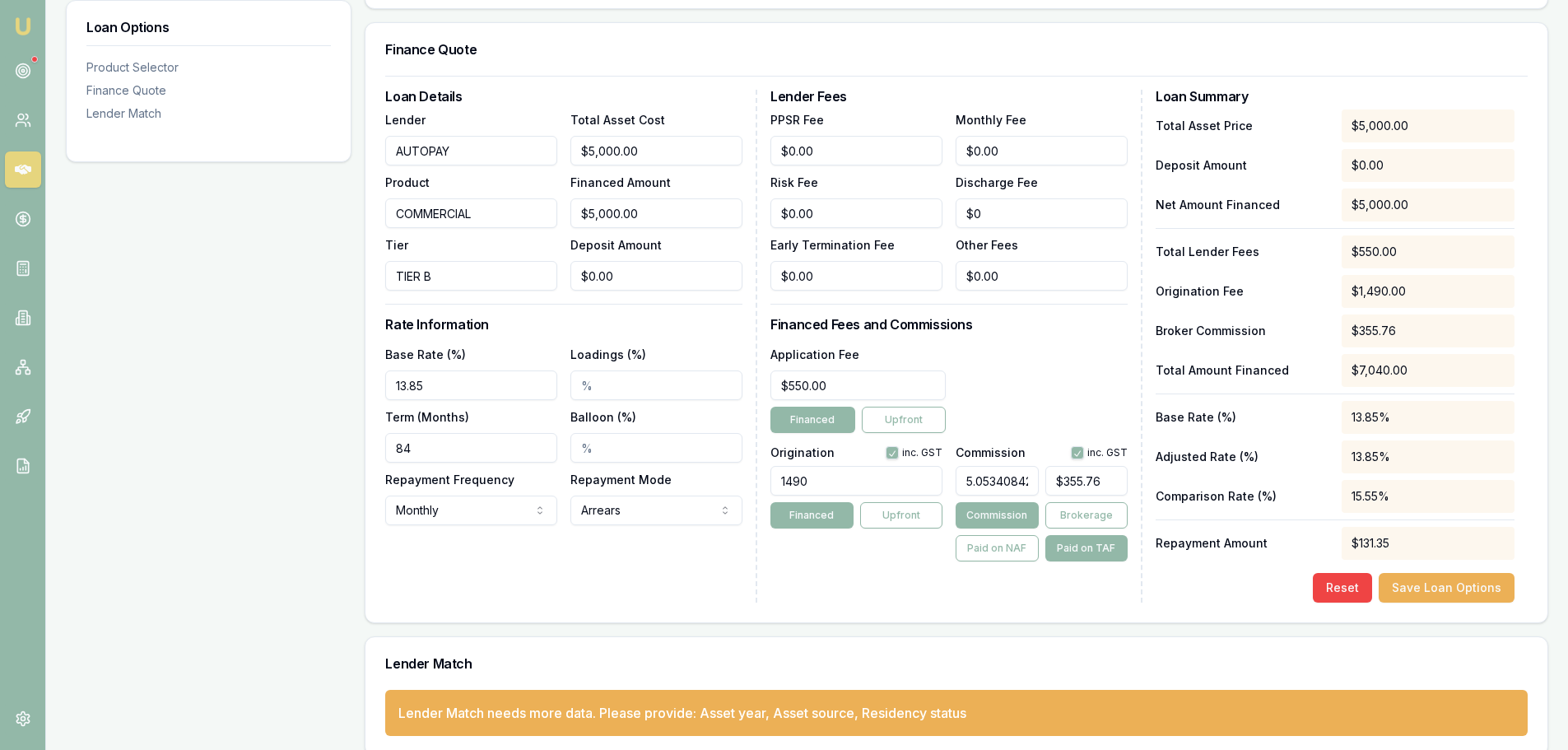
scroll to position [0, 0]
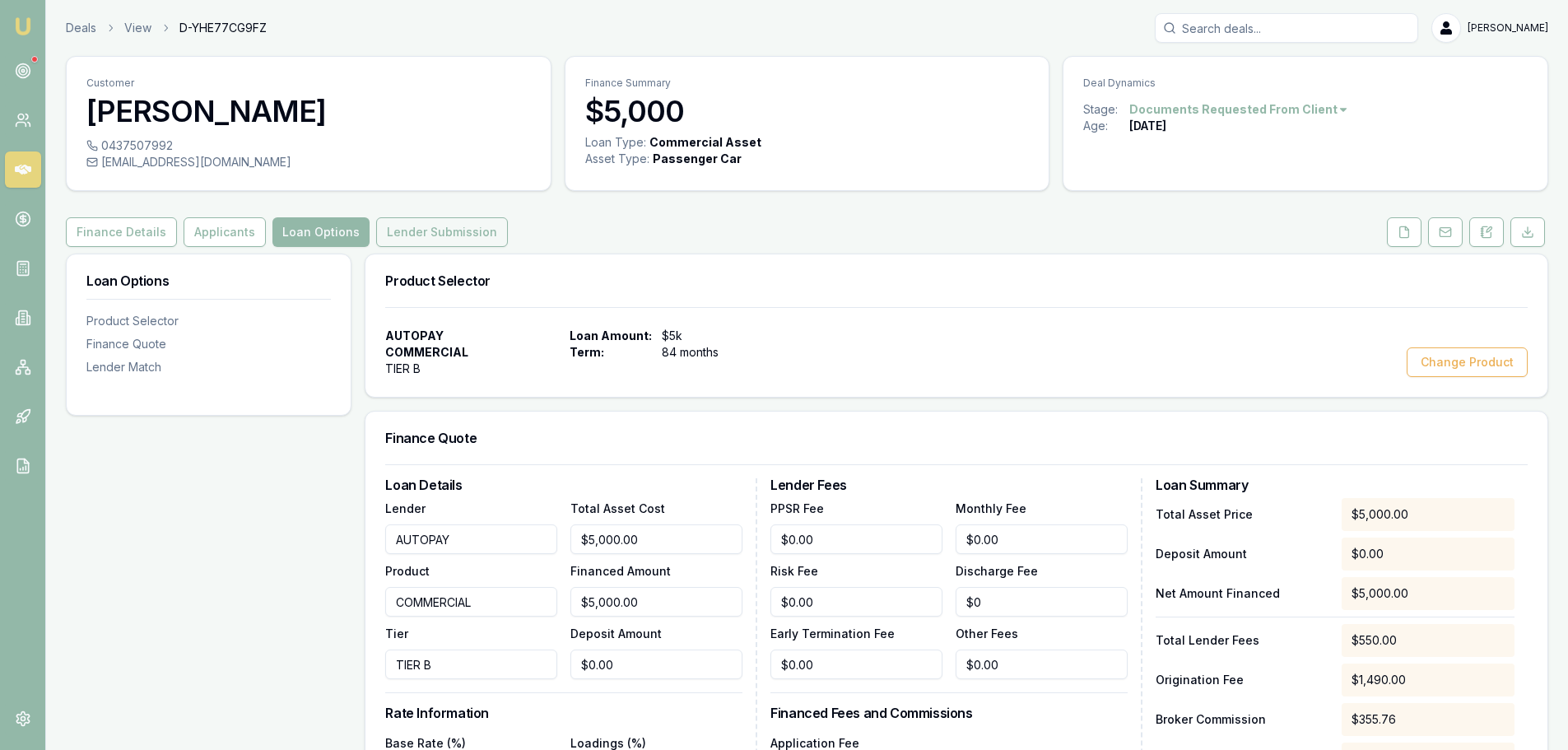
click at [385, 230] on button "Lender Submission" at bounding box center [442, 232] width 132 height 29
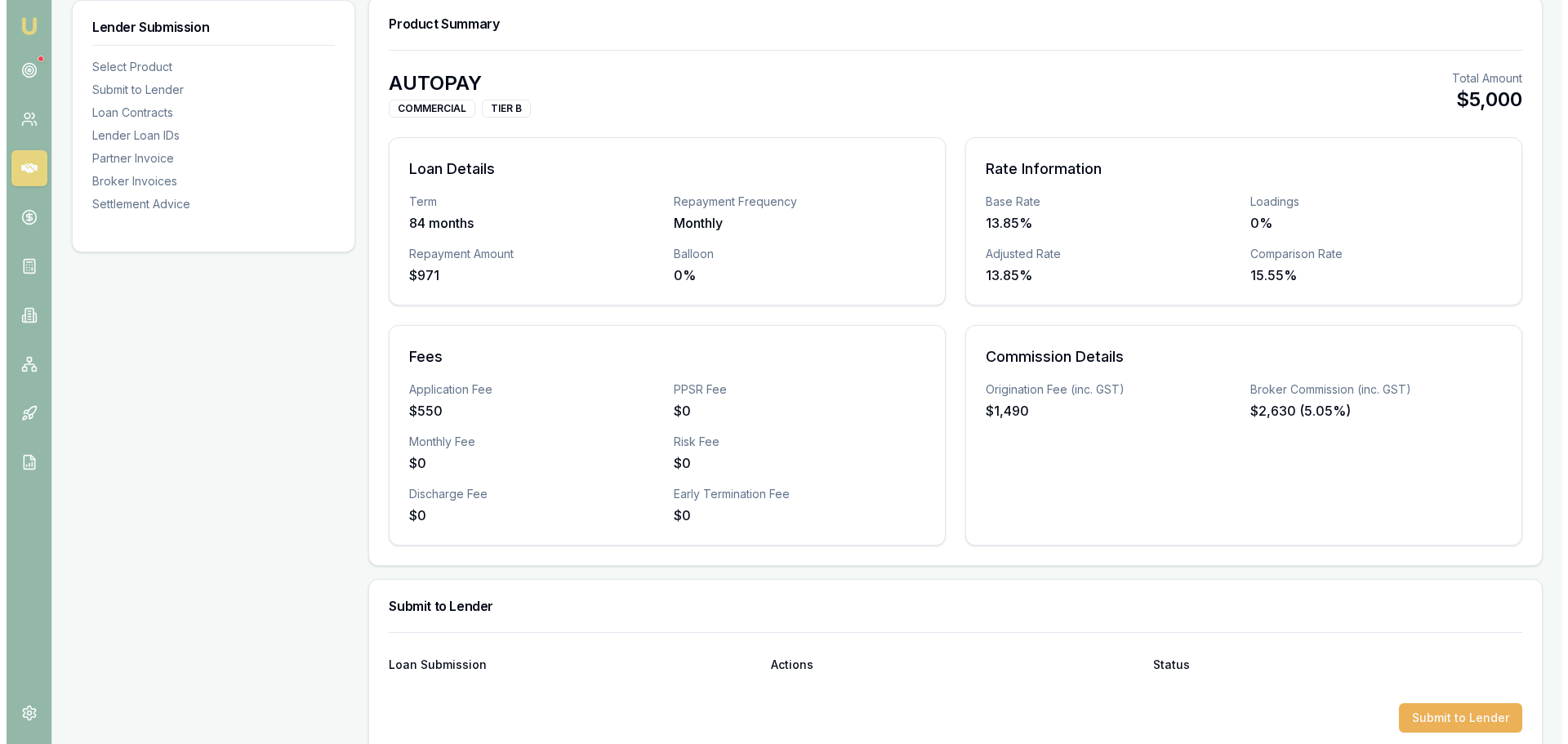
scroll to position [571, 0]
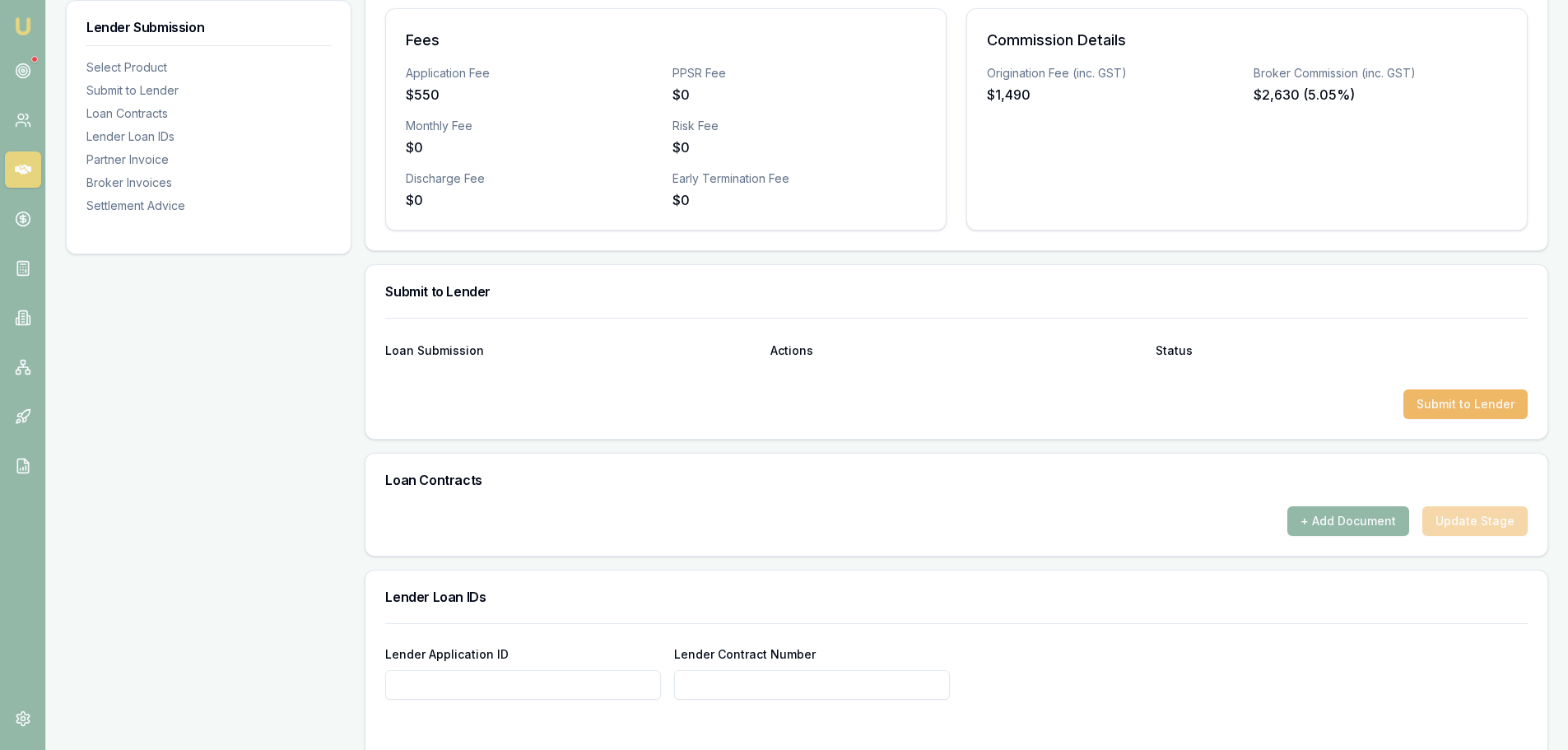
click at [1457, 400] on button "Submit to Lender" at bounding box center [1465, 403] width 125 height 29
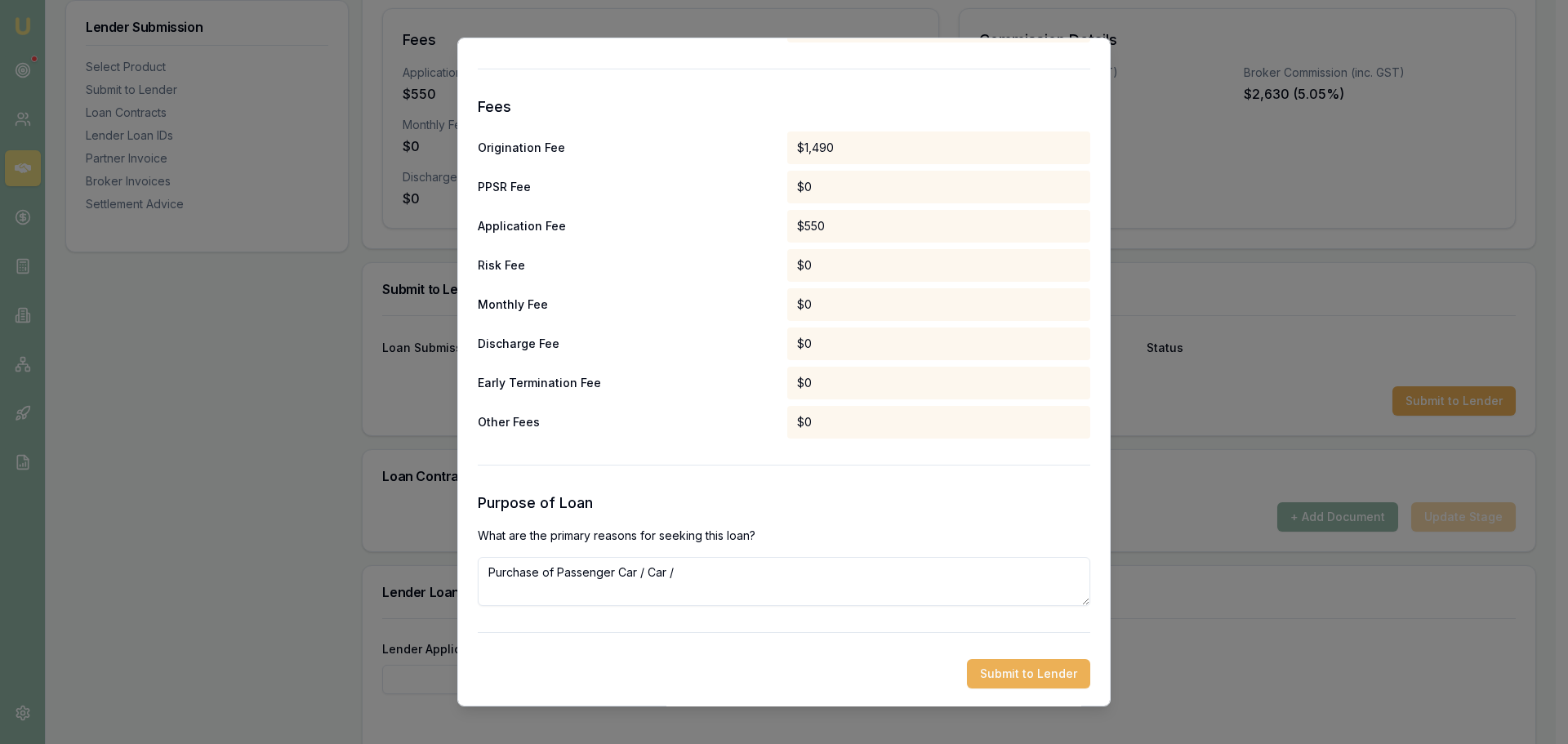
scroll to position [763, 0]
click at [1048, 667] on button "Submit to Lender" at bounding box center [1028, 671] width 124 height 29
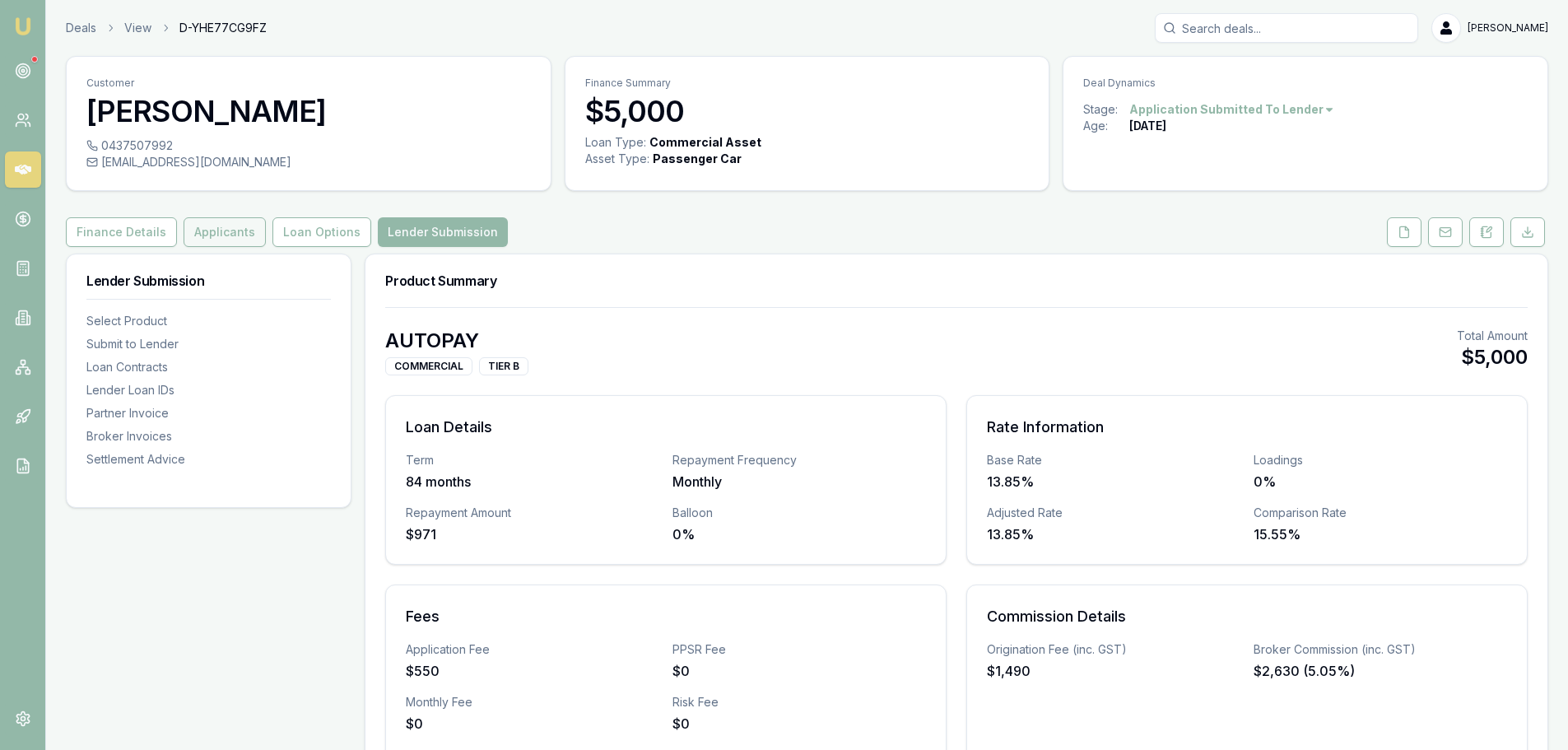
click at [206, 232] on button "Applicants" at bounding box center [224, 232] width 83 height 29
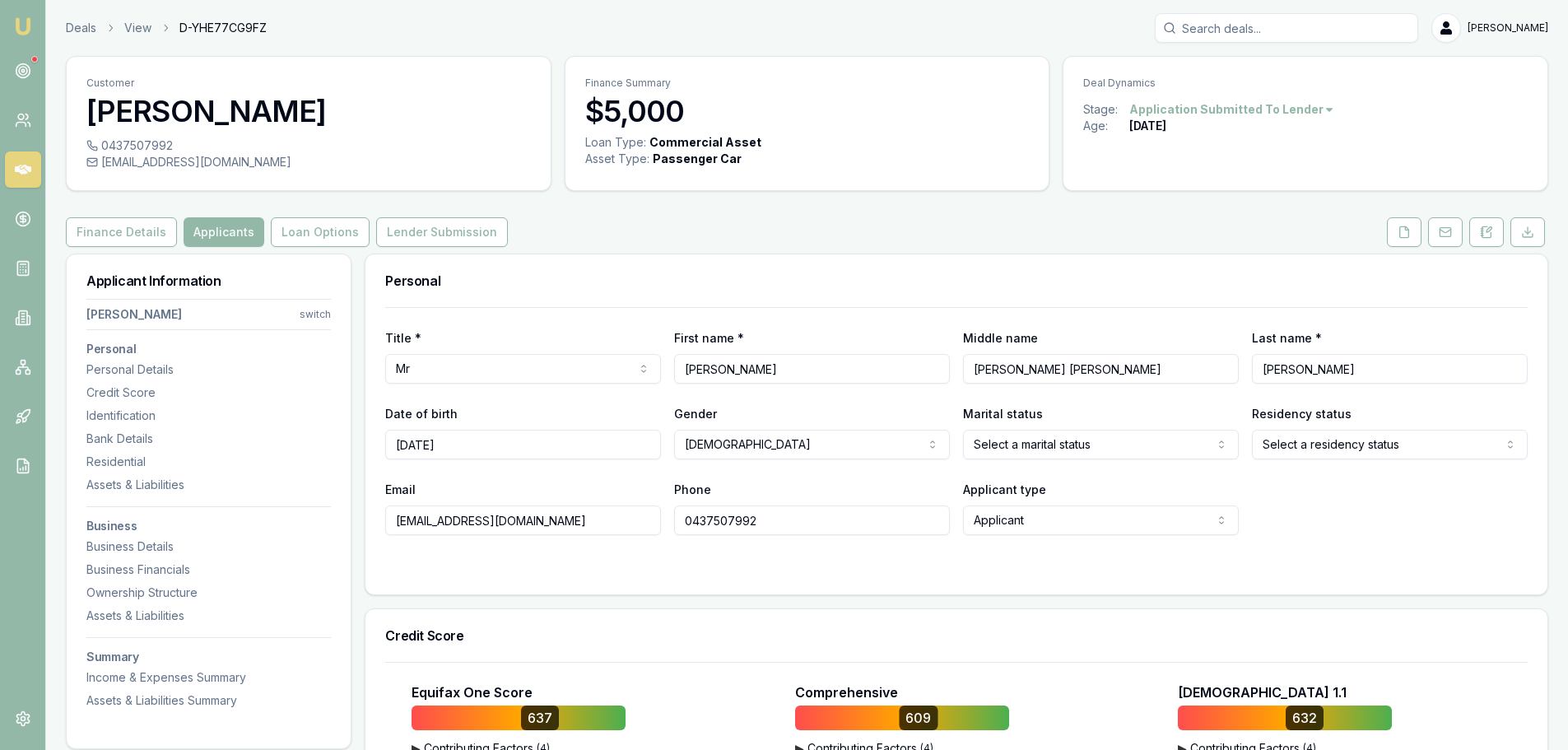
drag, startPoint x: 549, startPoint y: 525, endPoint x: 296, endPoint y: 525, distance: 253.0
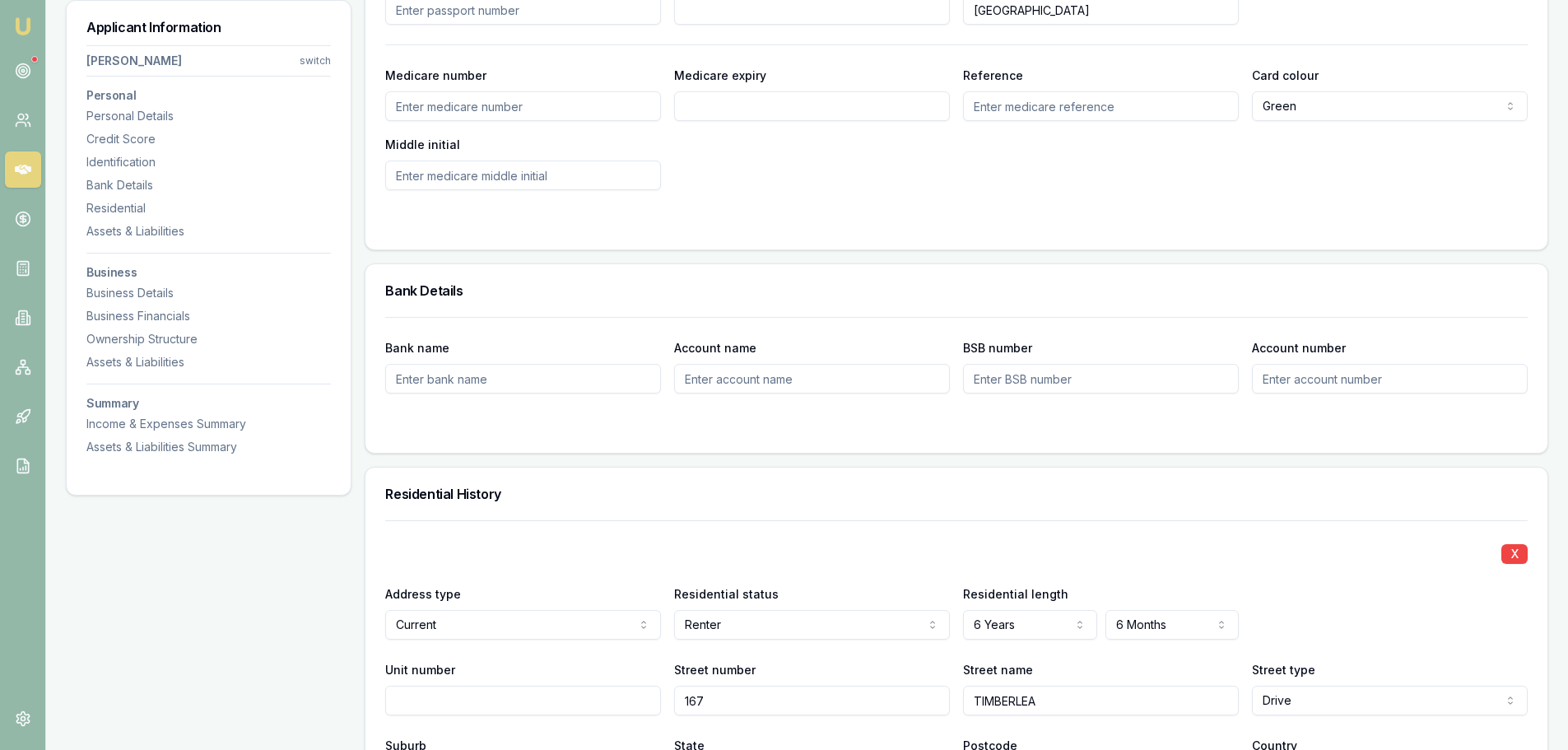
scroll to position [1235, 0]
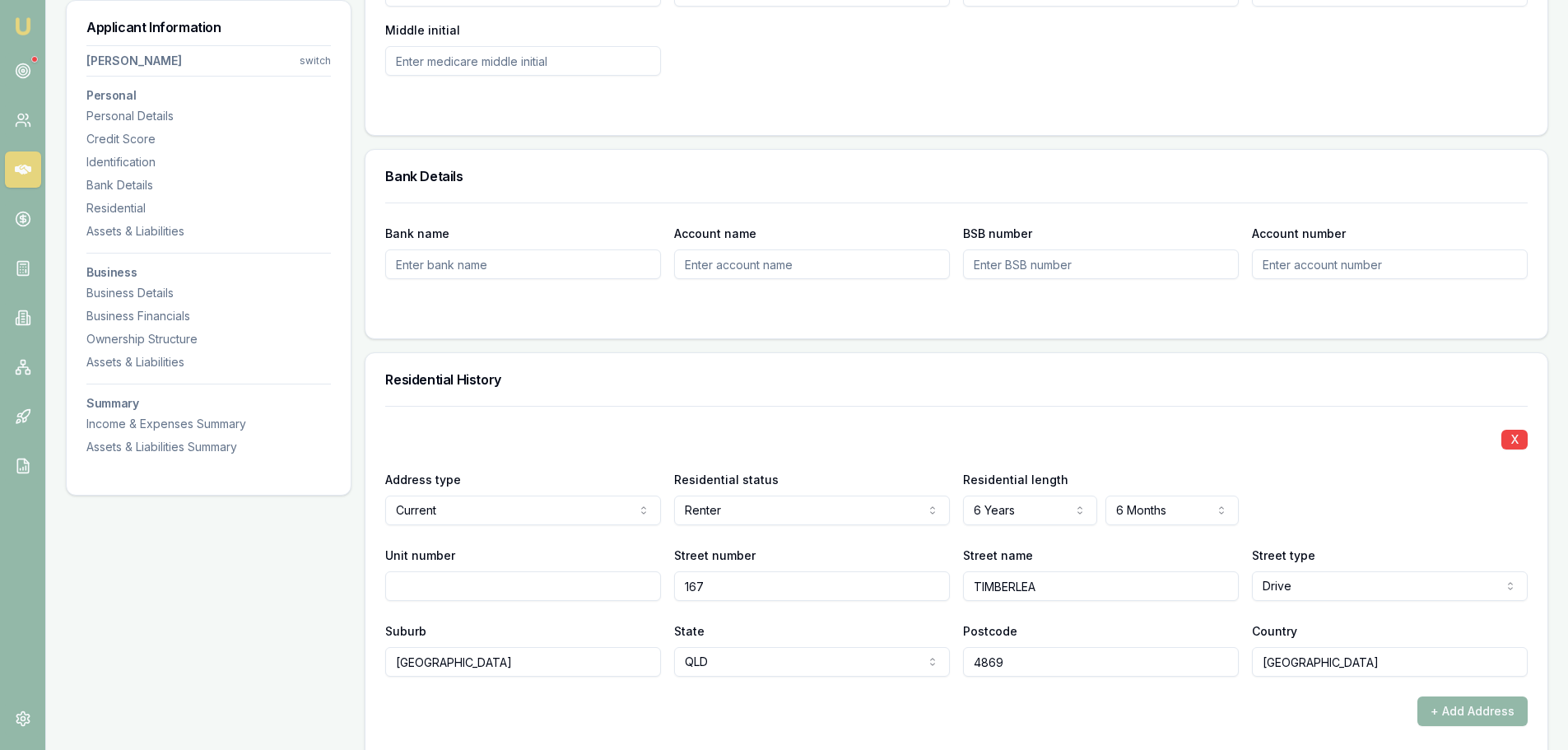
click at [533, 406] on div at bounding box center [957, 406] width 1143 height 1
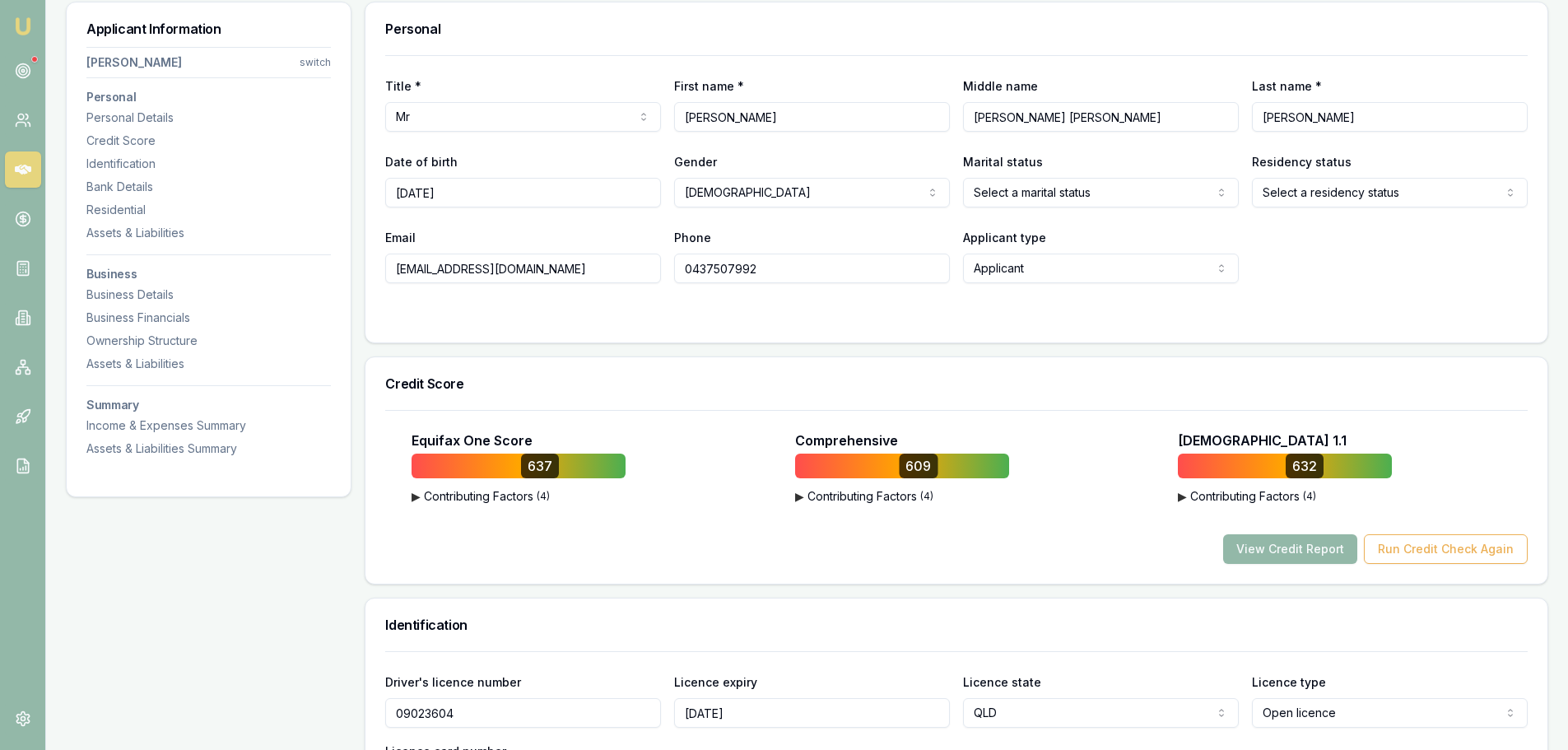
scroll to position [0, 0]
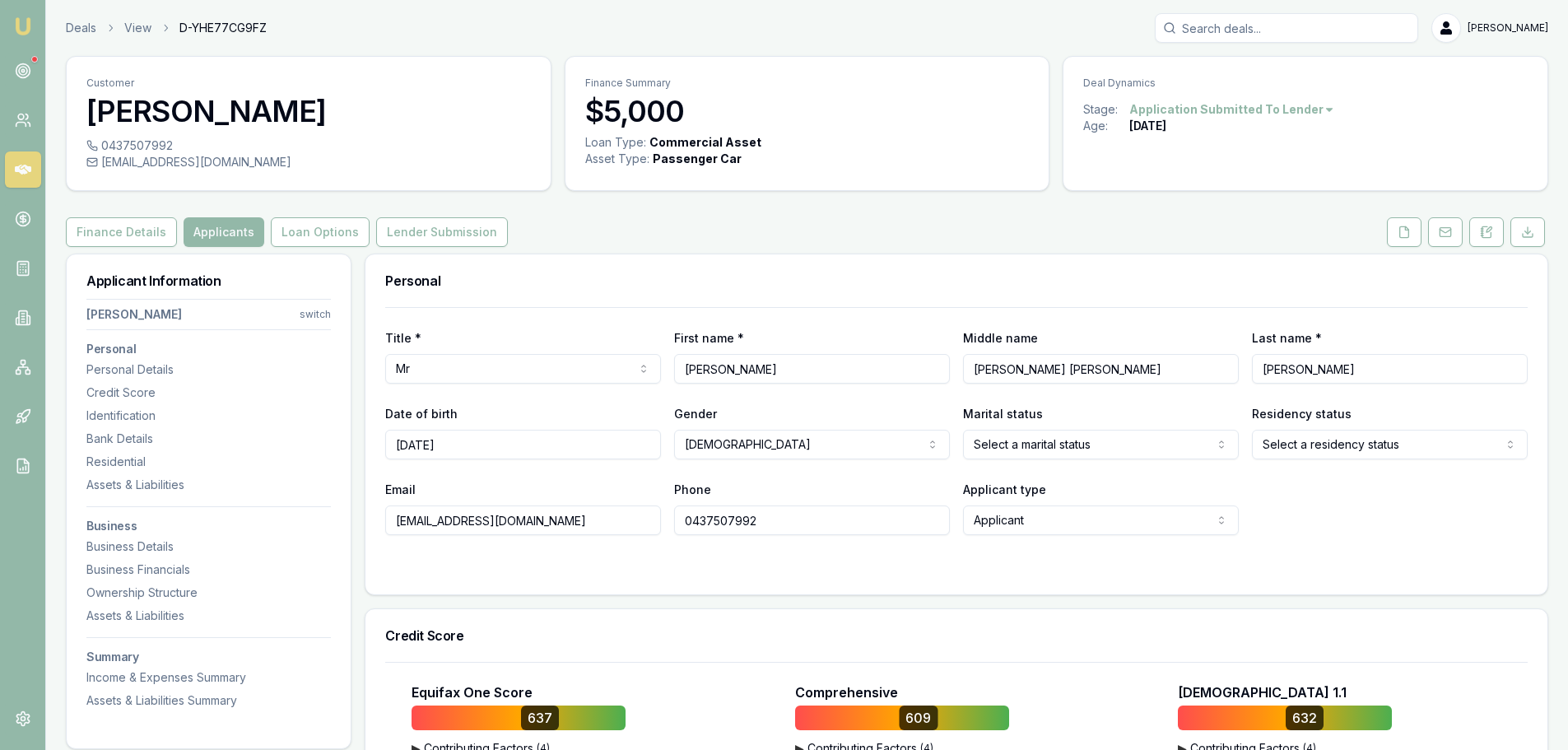
click at [1144, 451] on html "Emu Broker Deals View D-YHE77CG9FZ [PERSON_NAME] Shield Toggle Menu Customer [P…" at bounding box center [784, 375] width 1568 height 750
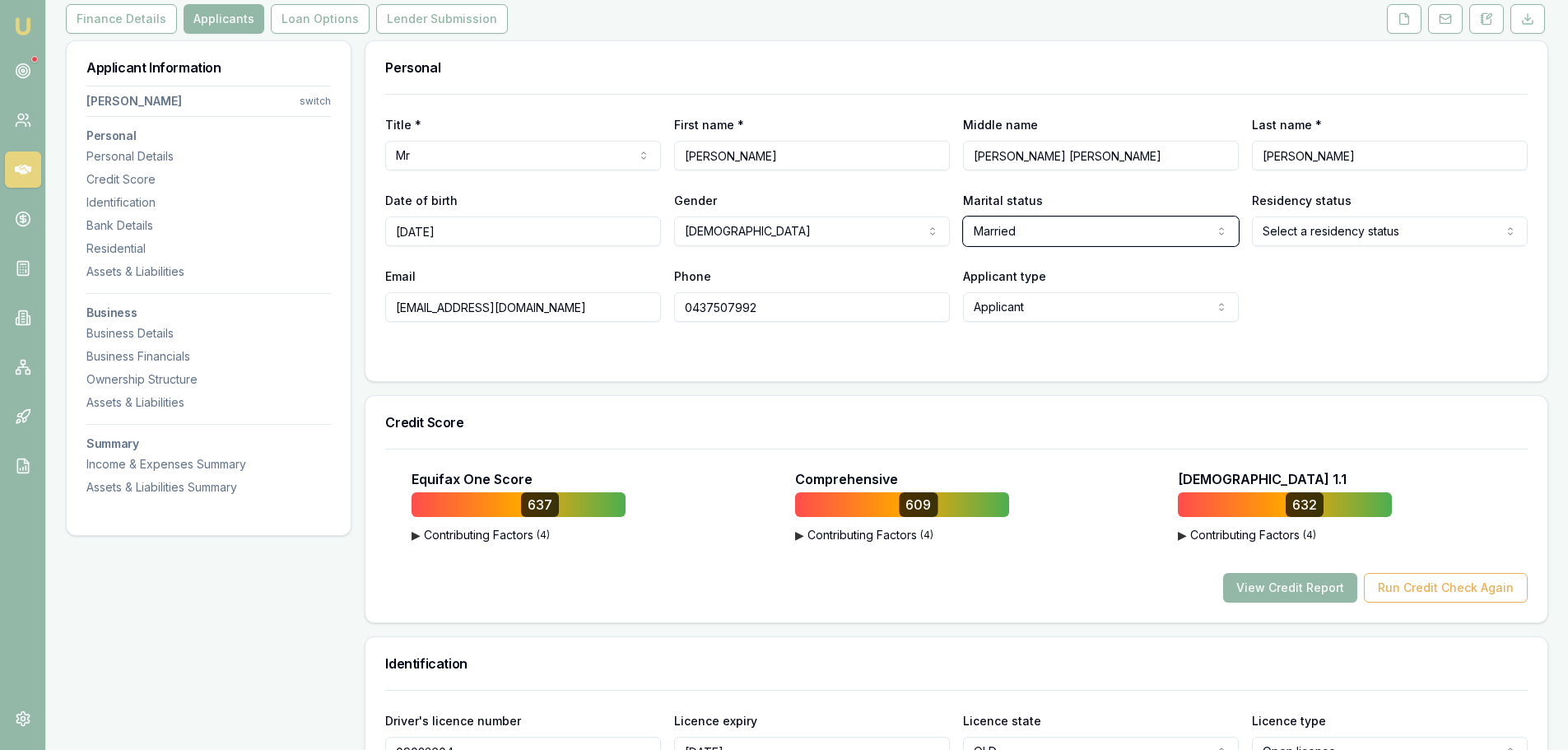
scroll to position [412, 0]
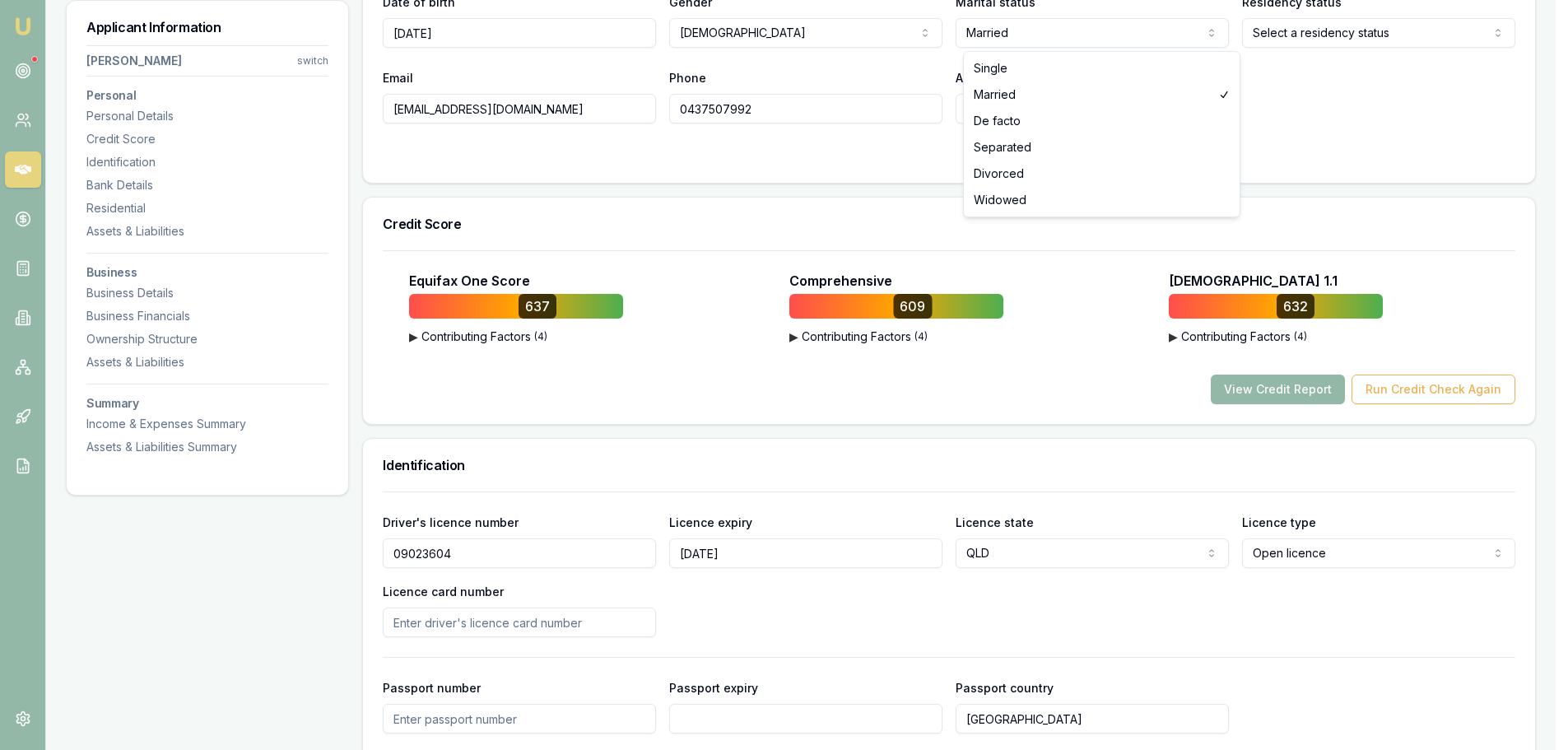
select select "SINGLE"
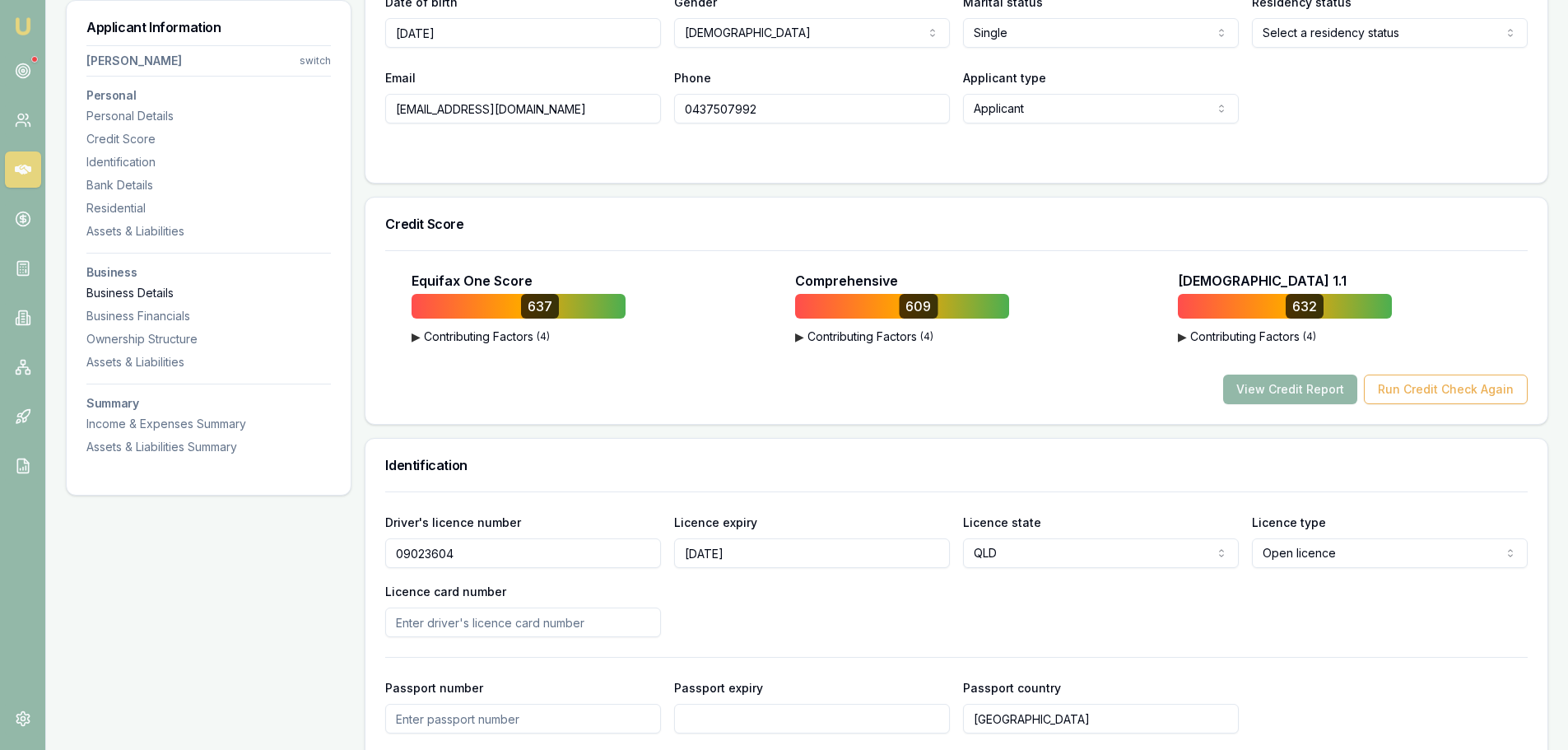
click at [145, 294] on div "Business Details" at bounding box center [208, 293] width 244 height 16
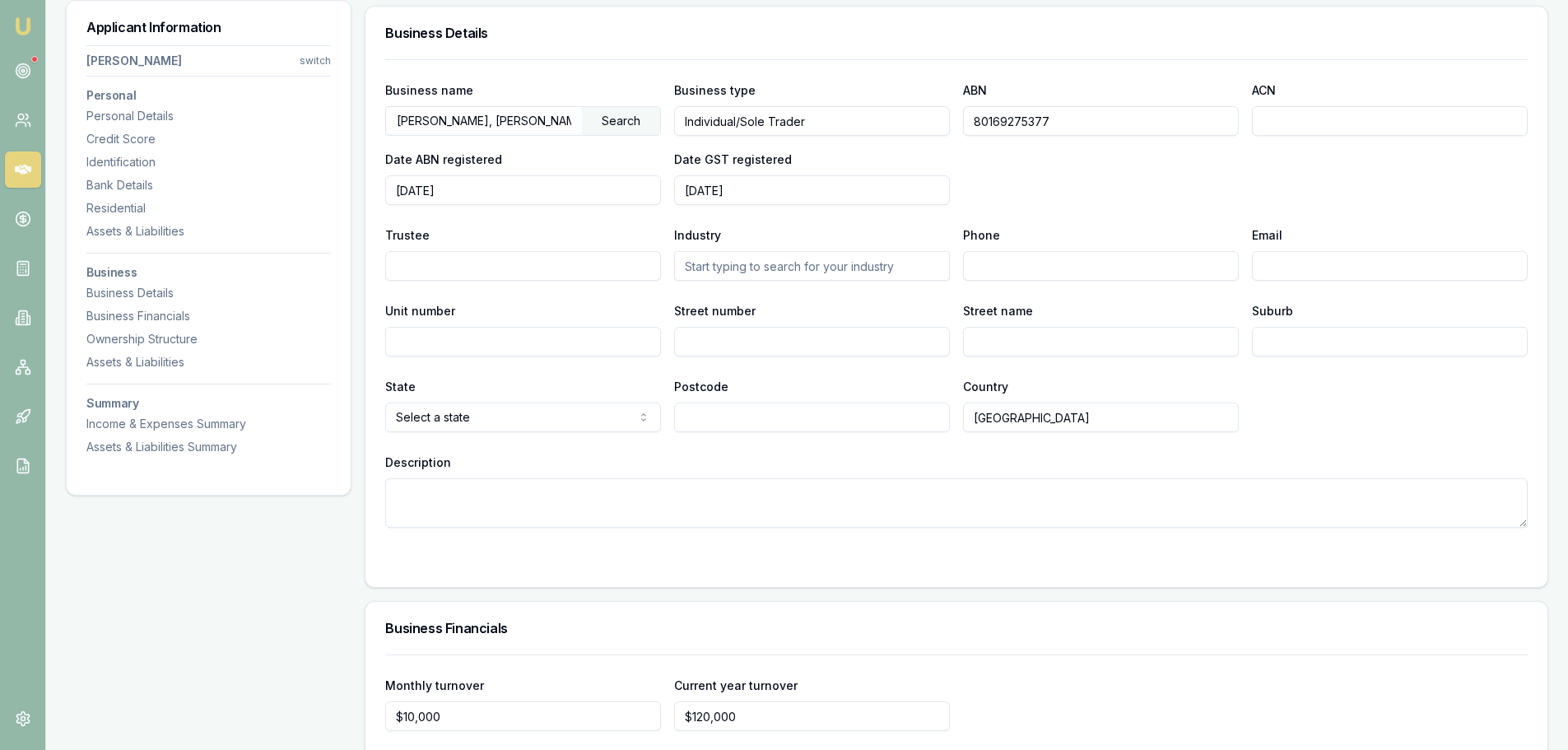
scroll to position [2257, 0]
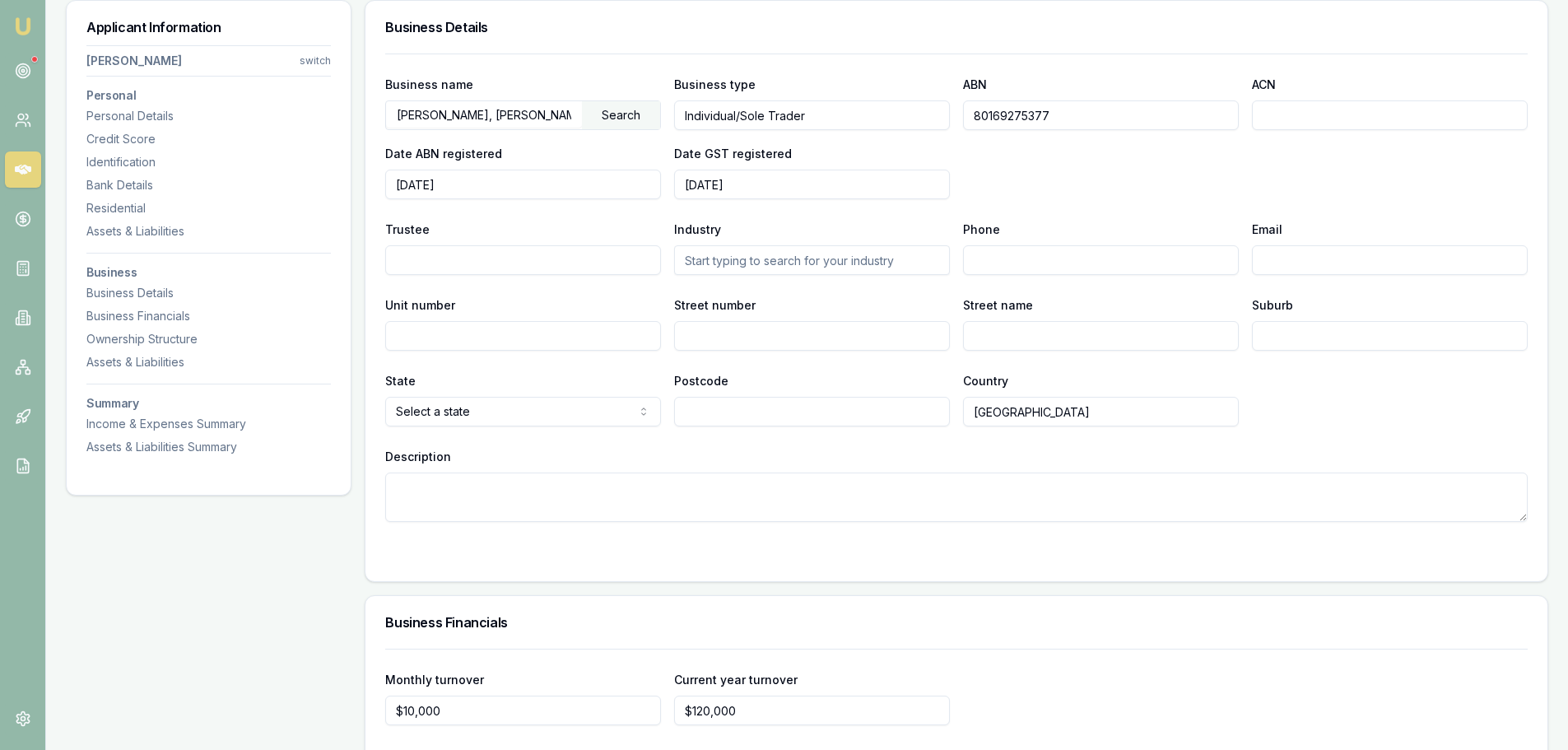
drag, startPoint x: 1102, startPoint y: 115, endPoint x: 825, endPoint y: 120, distance: 277.0
click at [825, 120] on div "Business name BRUCE, EDWIN KENNEDY SLATER Search Business type Individual/Sole …" at bounding box center [957, 137] width 1143 height 125
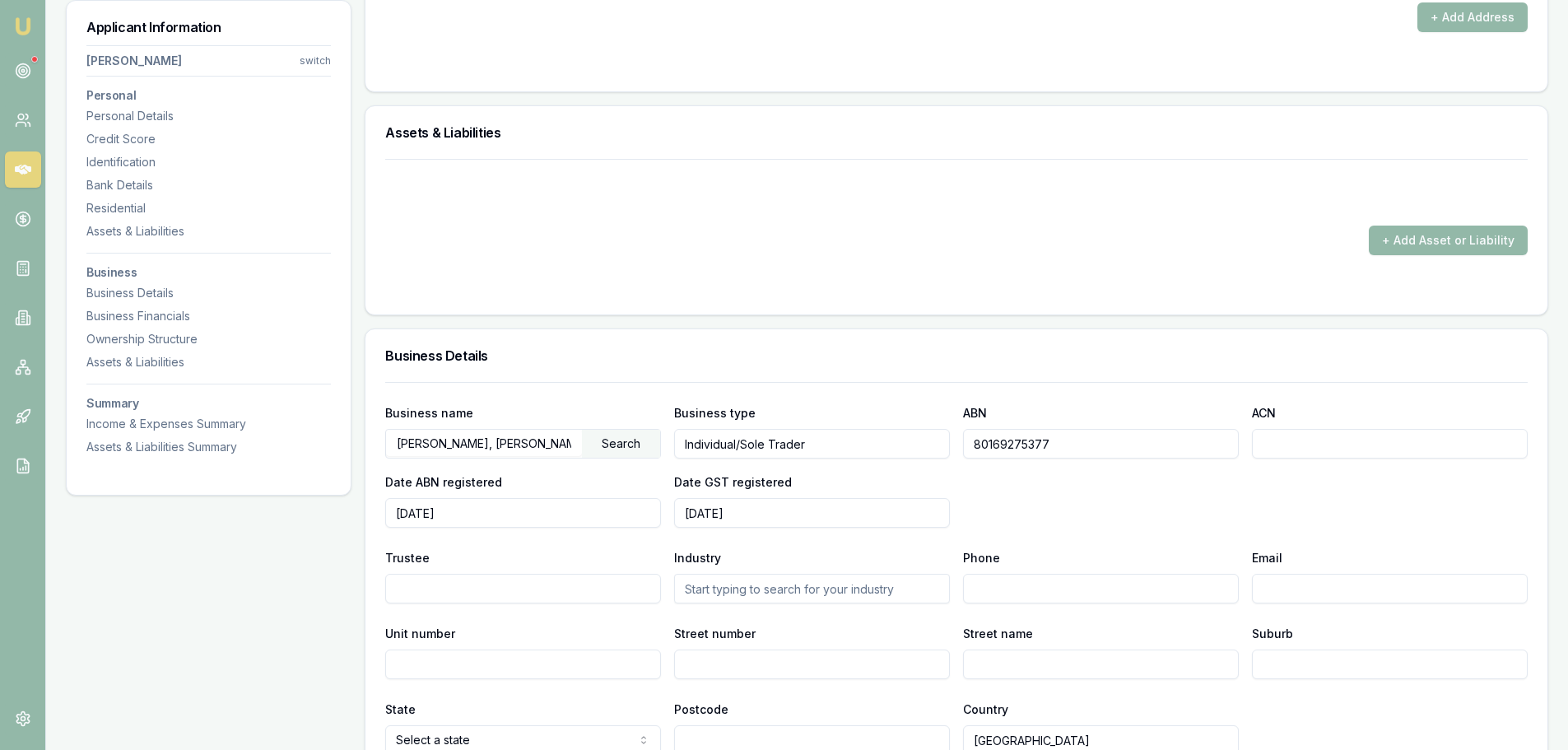
scroll to position [1928, 0]
click at [165, 113] on div "Personal Details" at bounding box center [208, 115] width 244 height 16
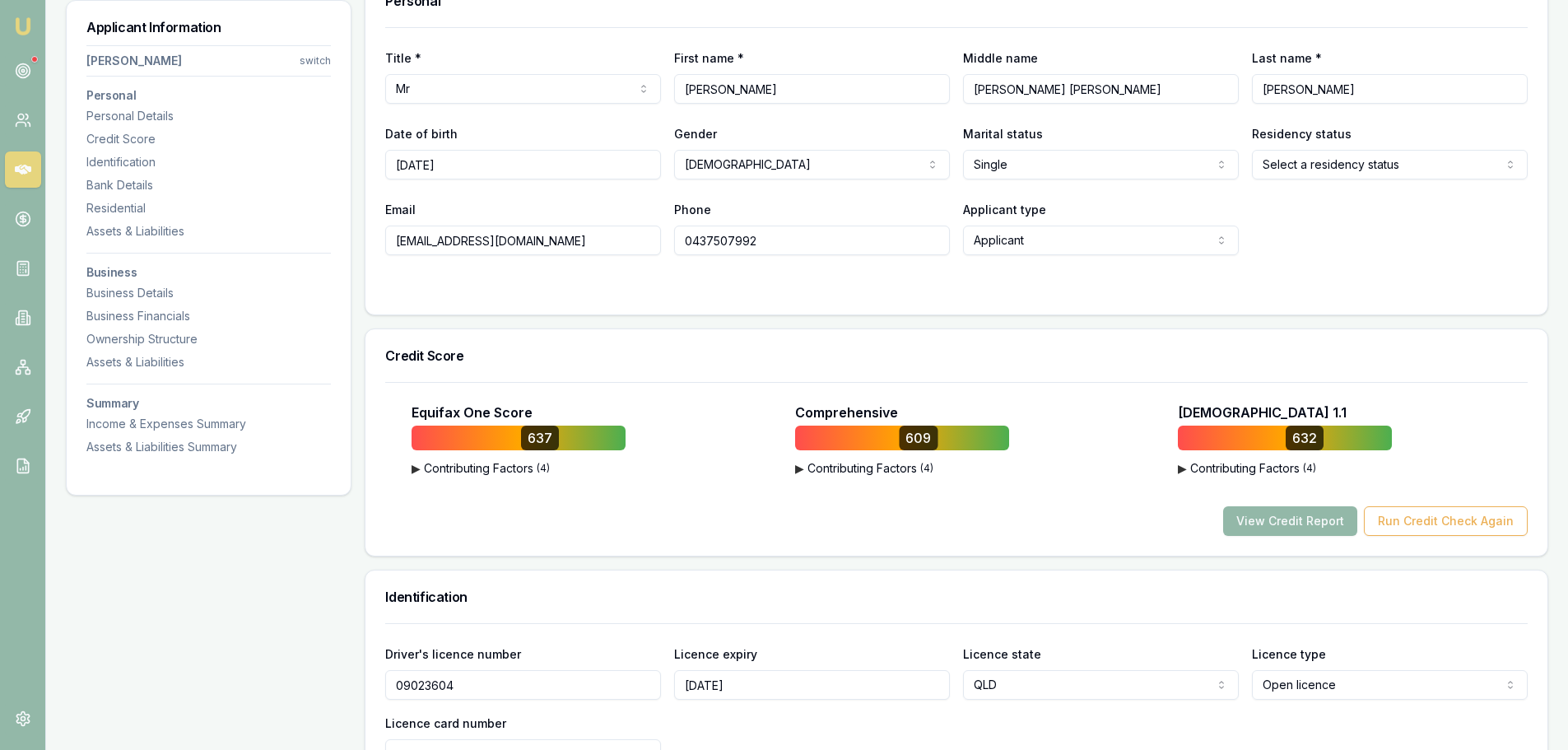
scroll to position [254, 0]
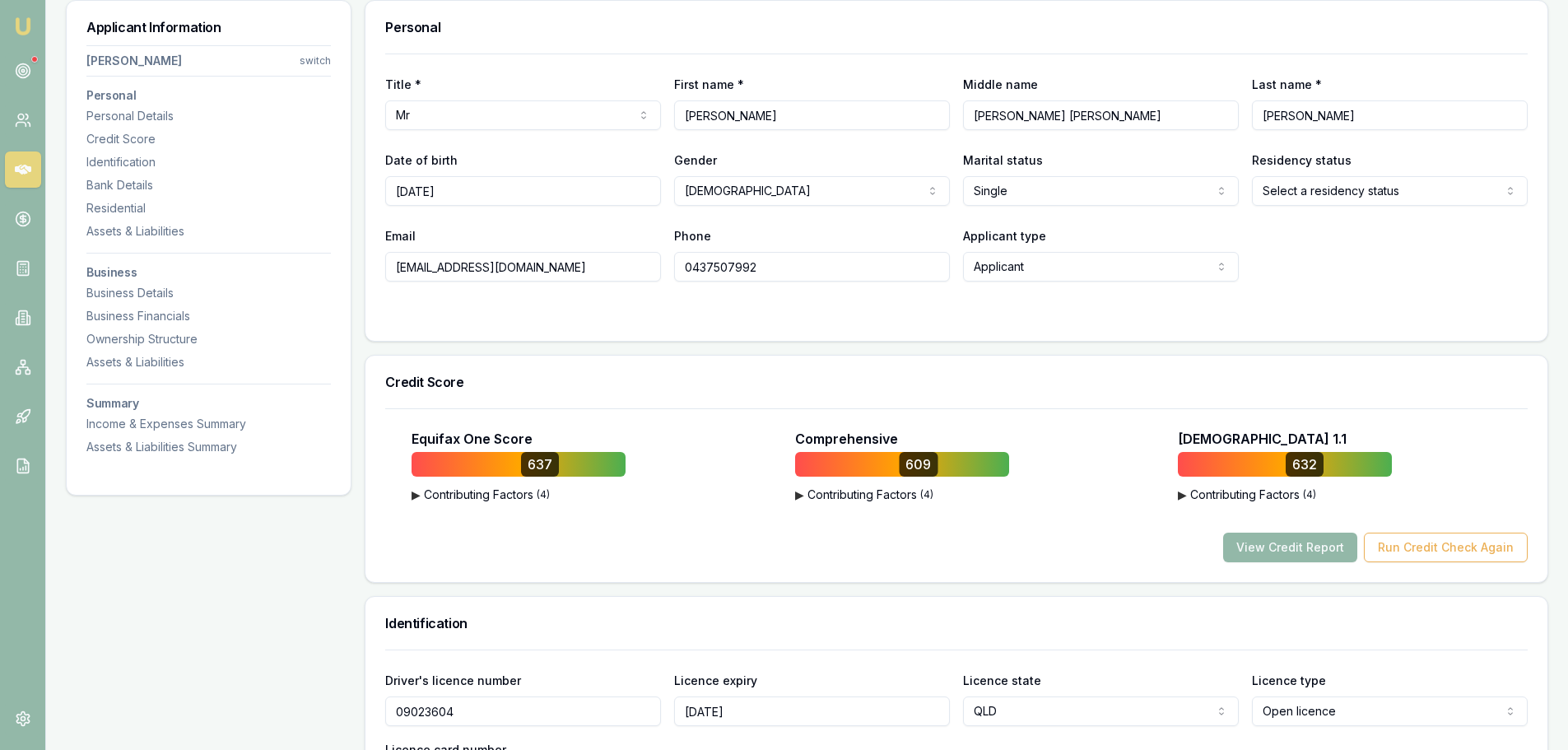
drag, startPoint x: 603, startPoint y: 275, endPoint x: 279, endPoint y: 275, distance: 324.0
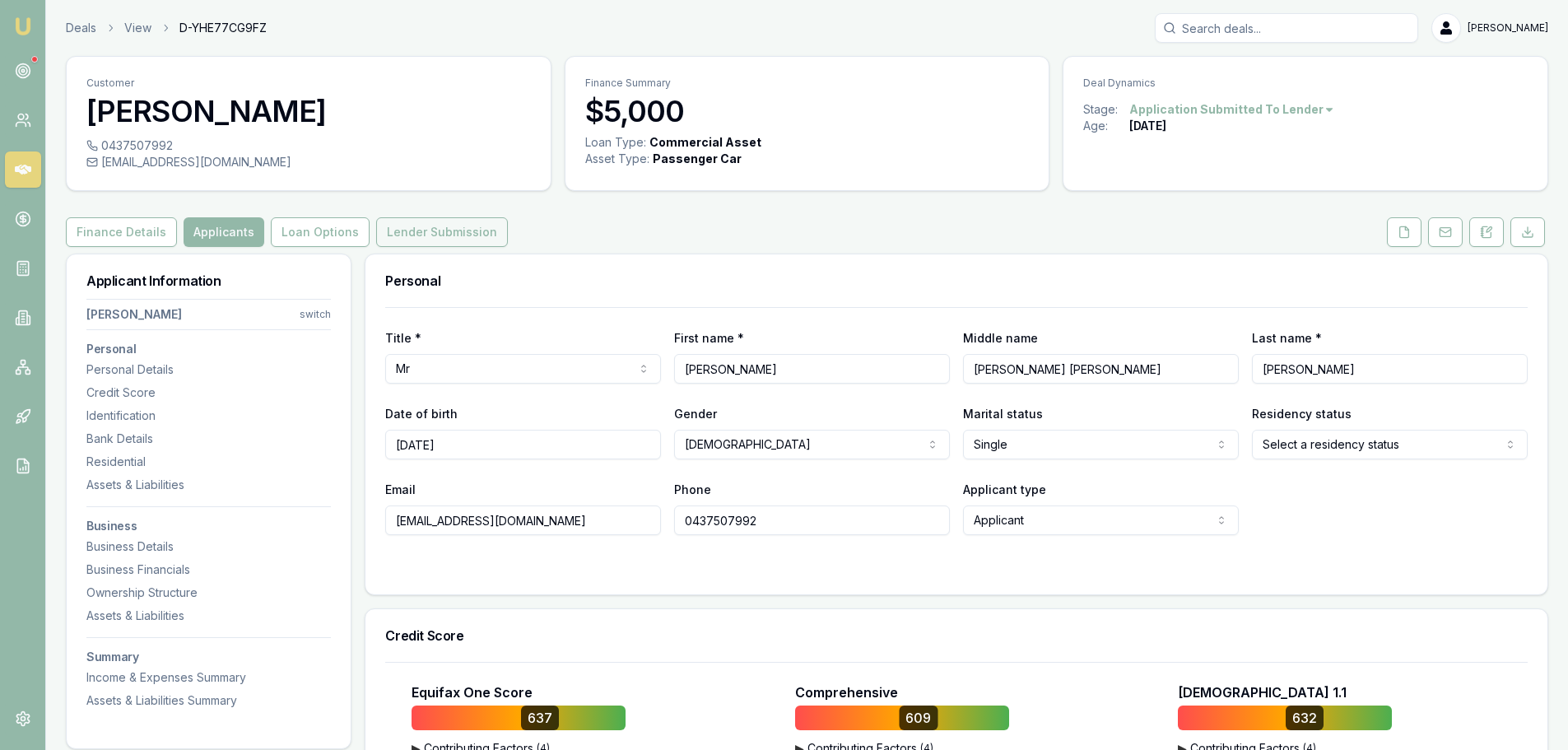
drag, startPoint x: 390, startPoint y: 213, endPoint x: 401, endPoint y: 223, distance: 14.9
click at [405, 226] on button "Lender Submission" at bounding box center [442, 232] width 132 height 29
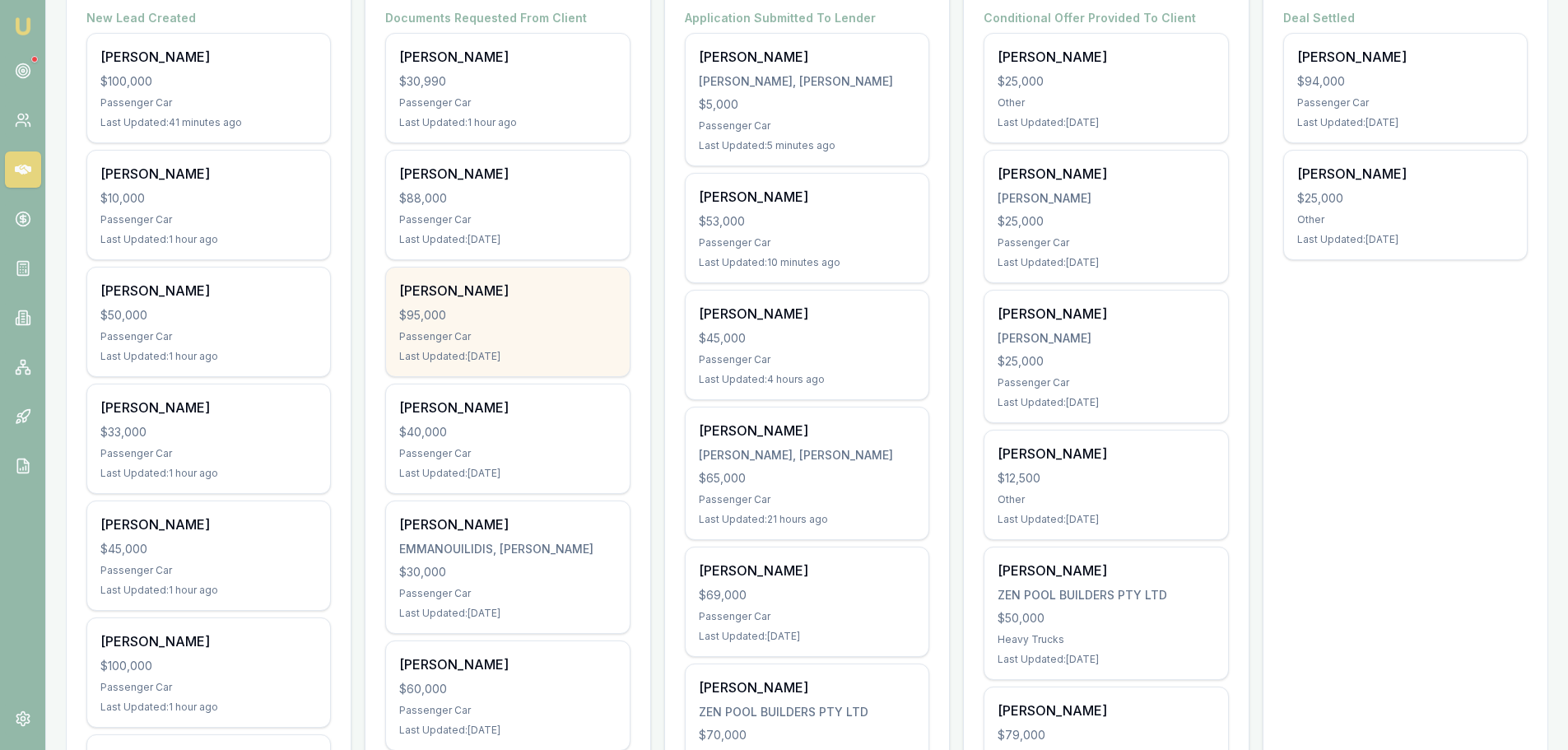
scroll to position [329, 0]
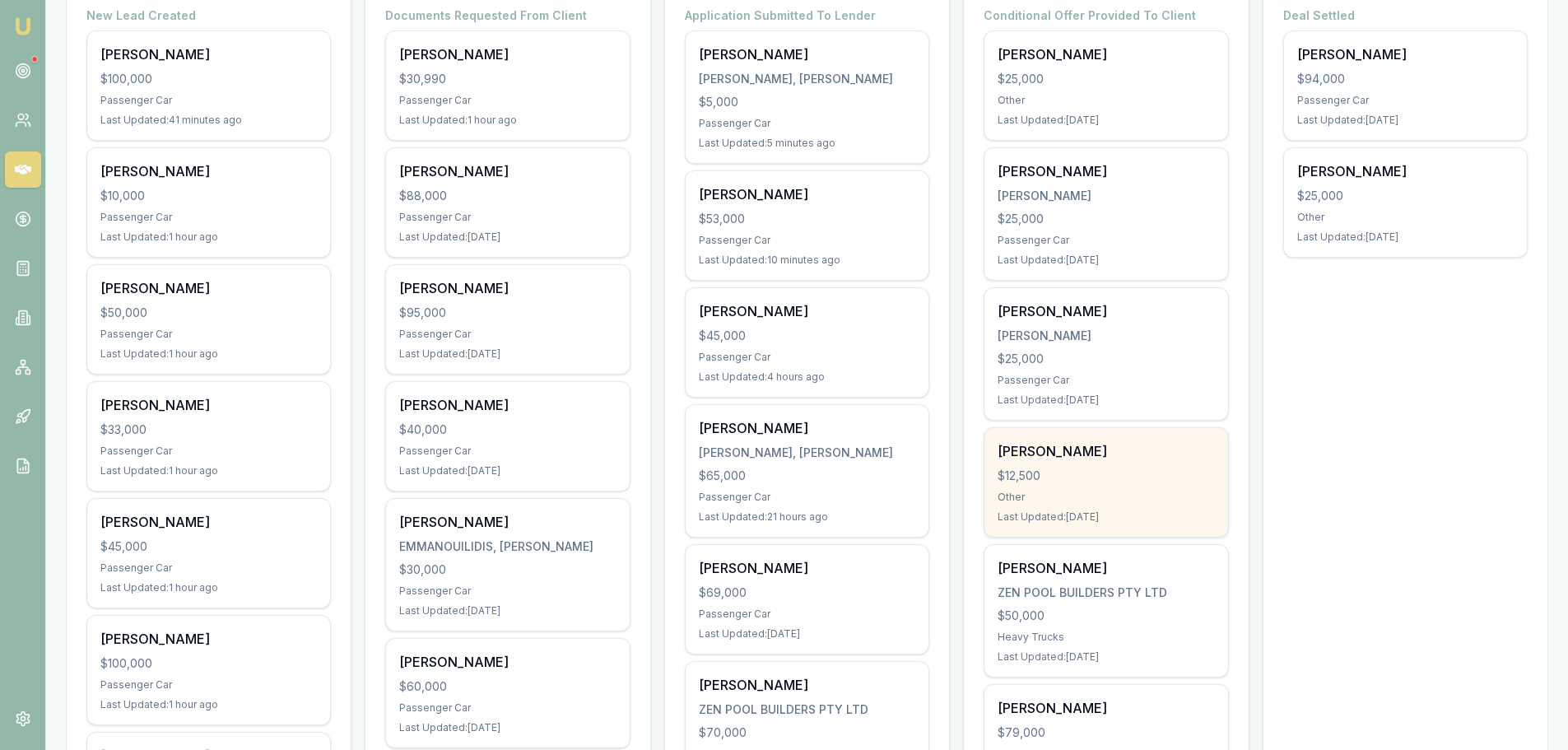
click at [1140, 474] on div "$12,500" at bounding box center [1106, 475] width 217 height 16
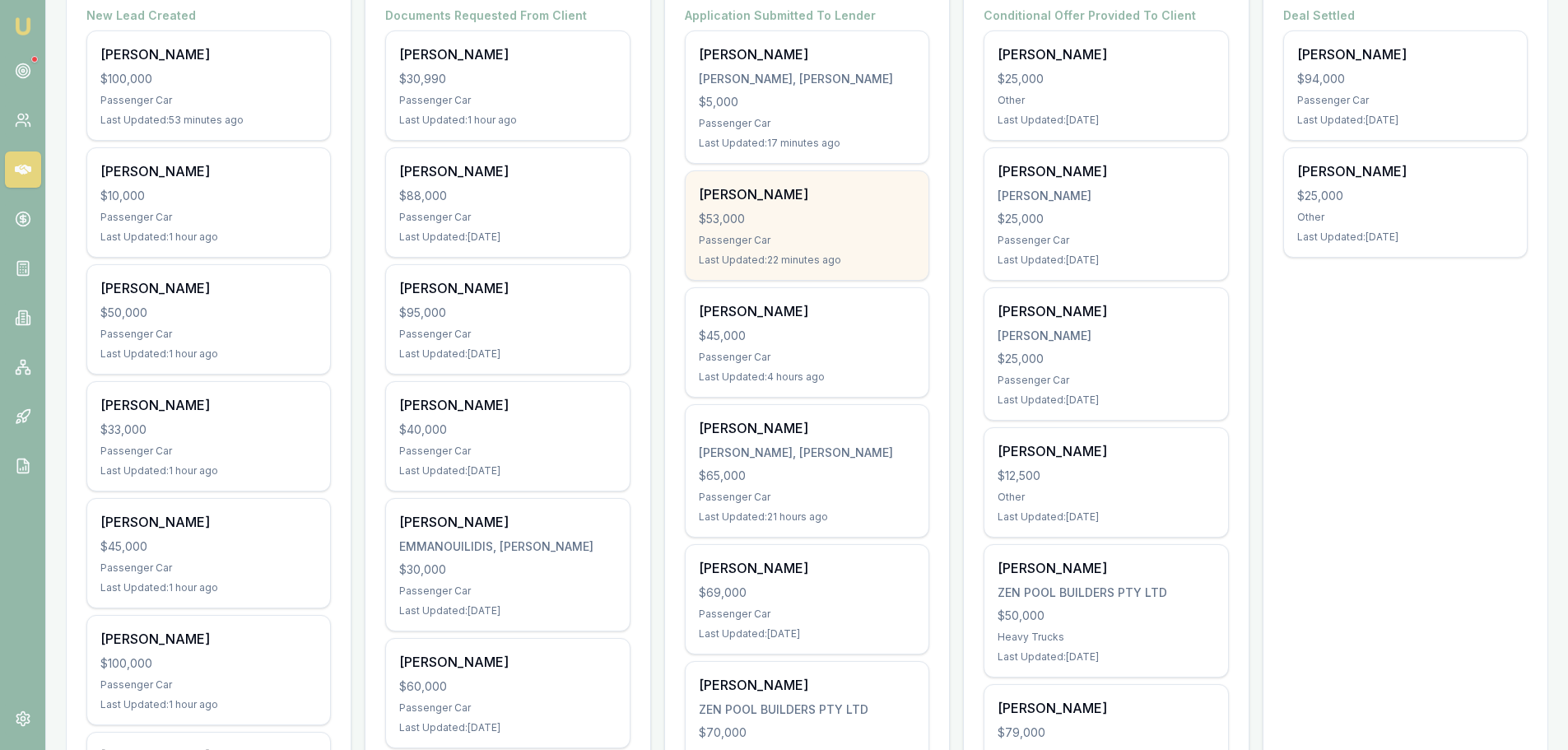
click at [765, 197] on div "[PERSON_NAME]" at bounding box center [807, 194] width 217 height 20
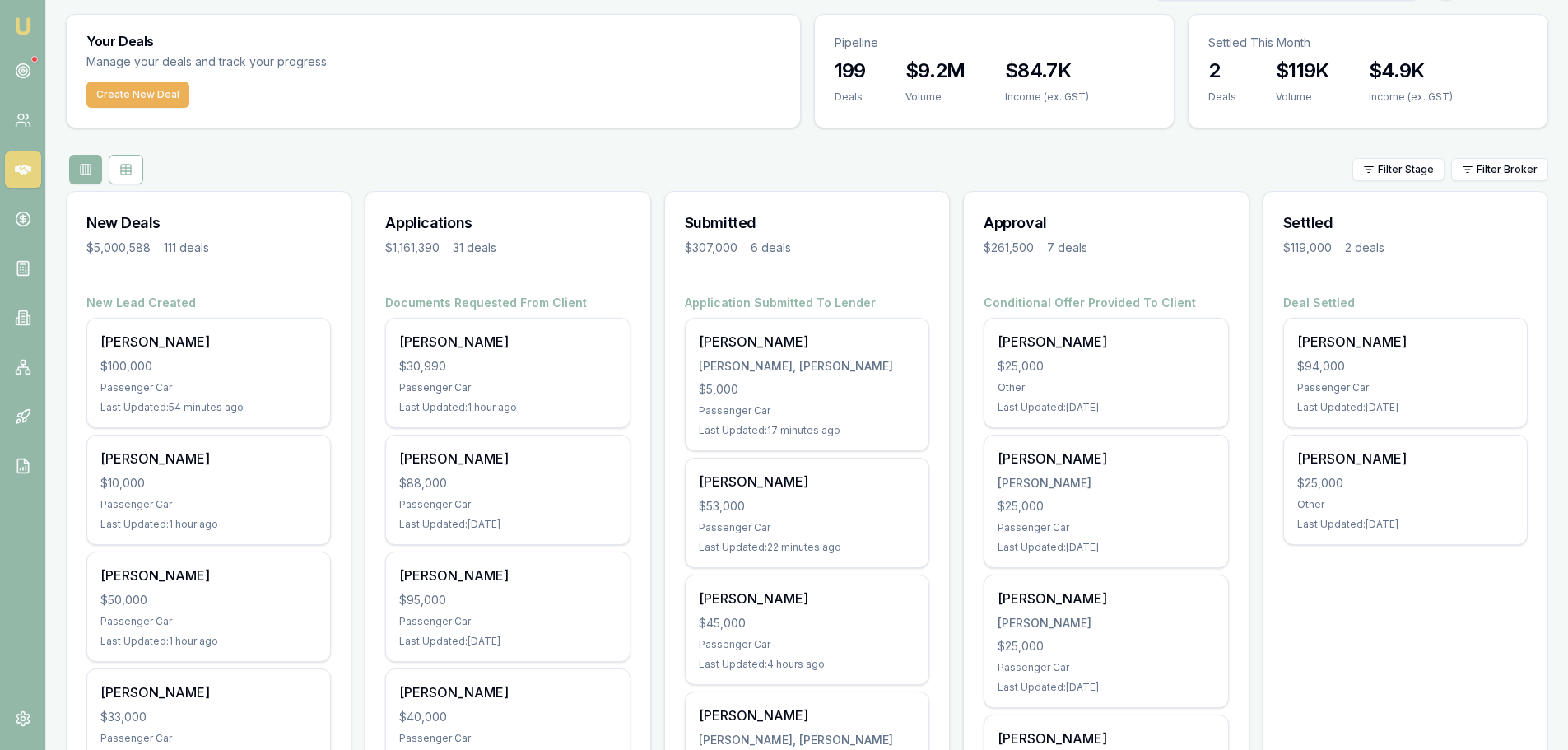
scroll to position [0, 0]
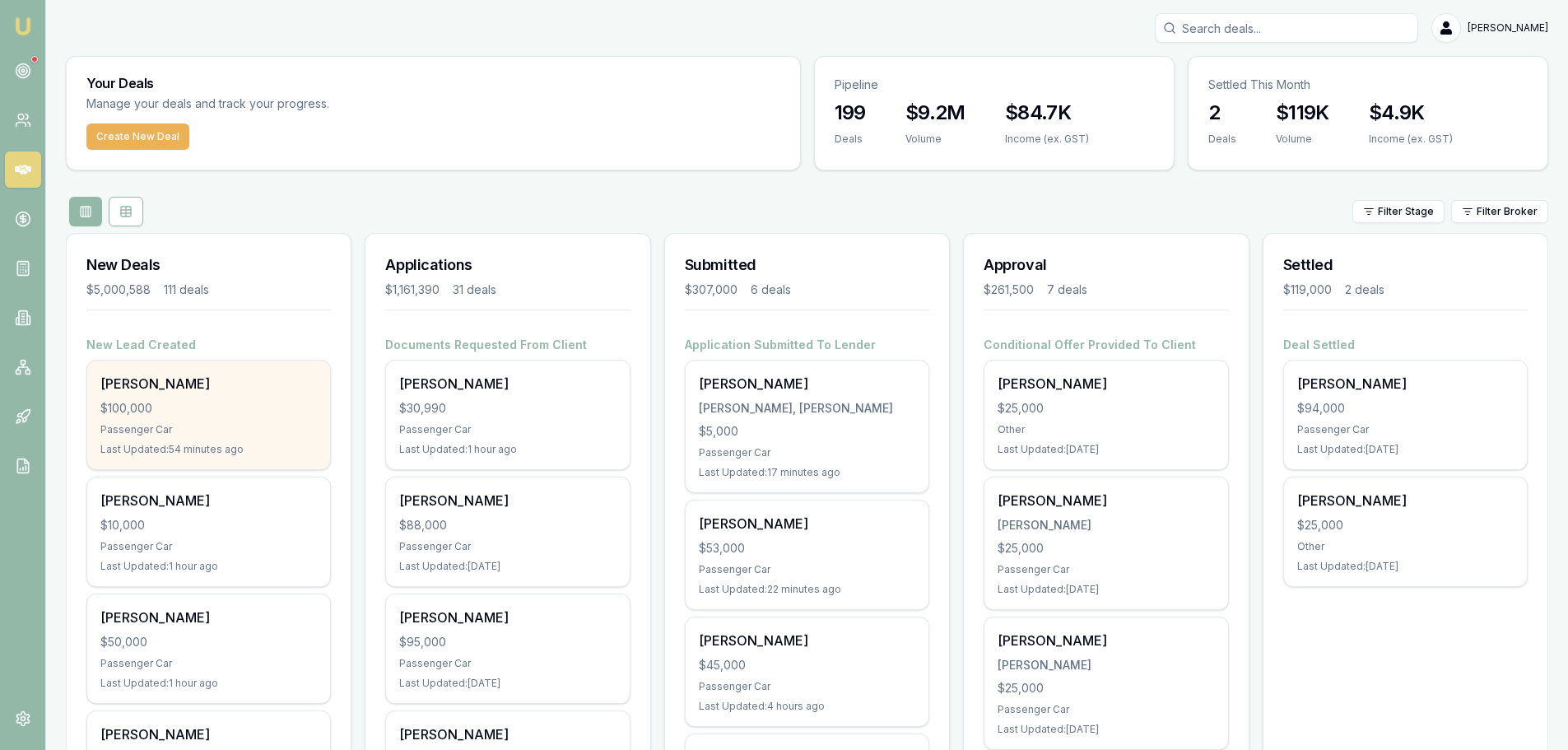
click at [197, 425] on div "Passenger Car" at bounding box center [209, 430] width 217 height 13
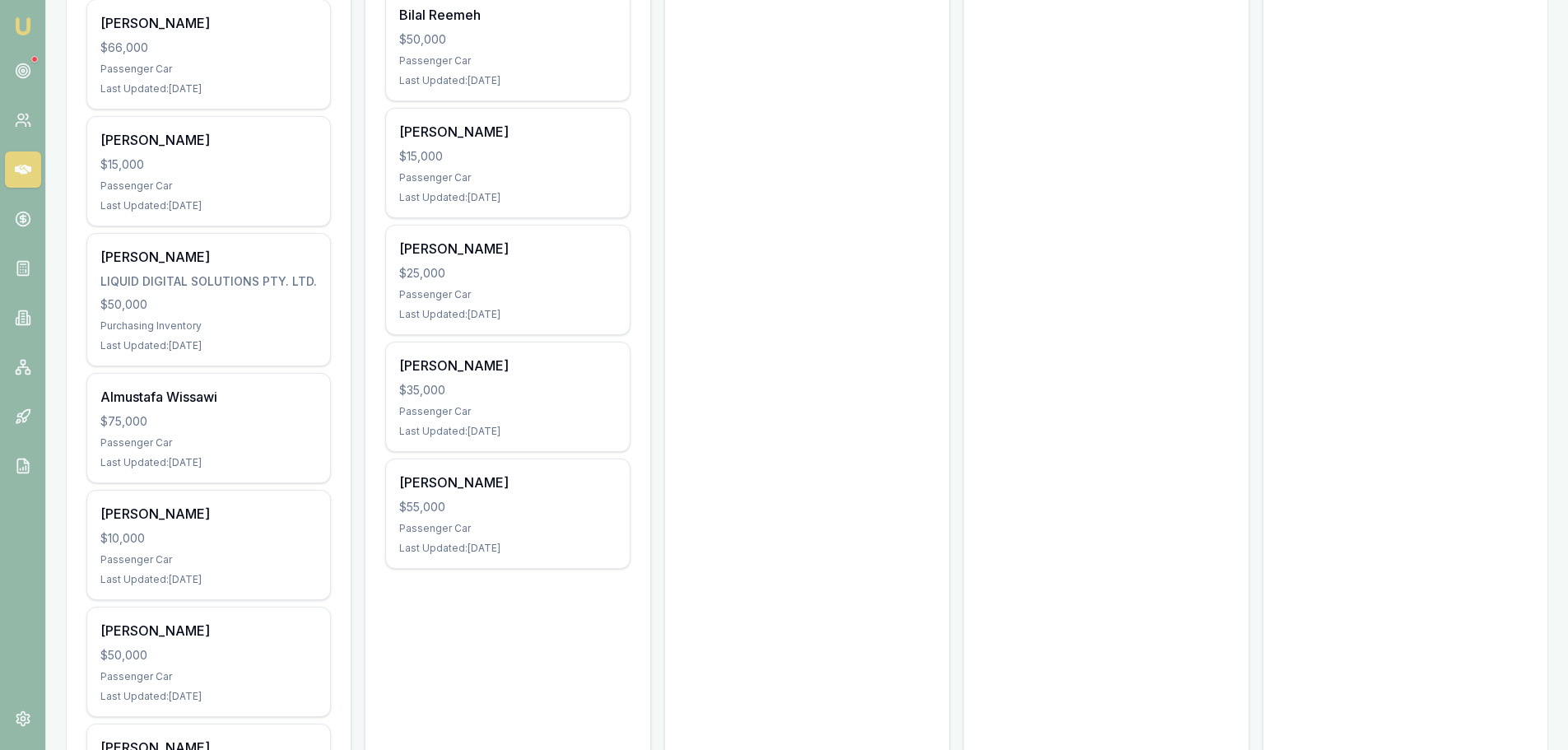
scroll to position [3539, 0]
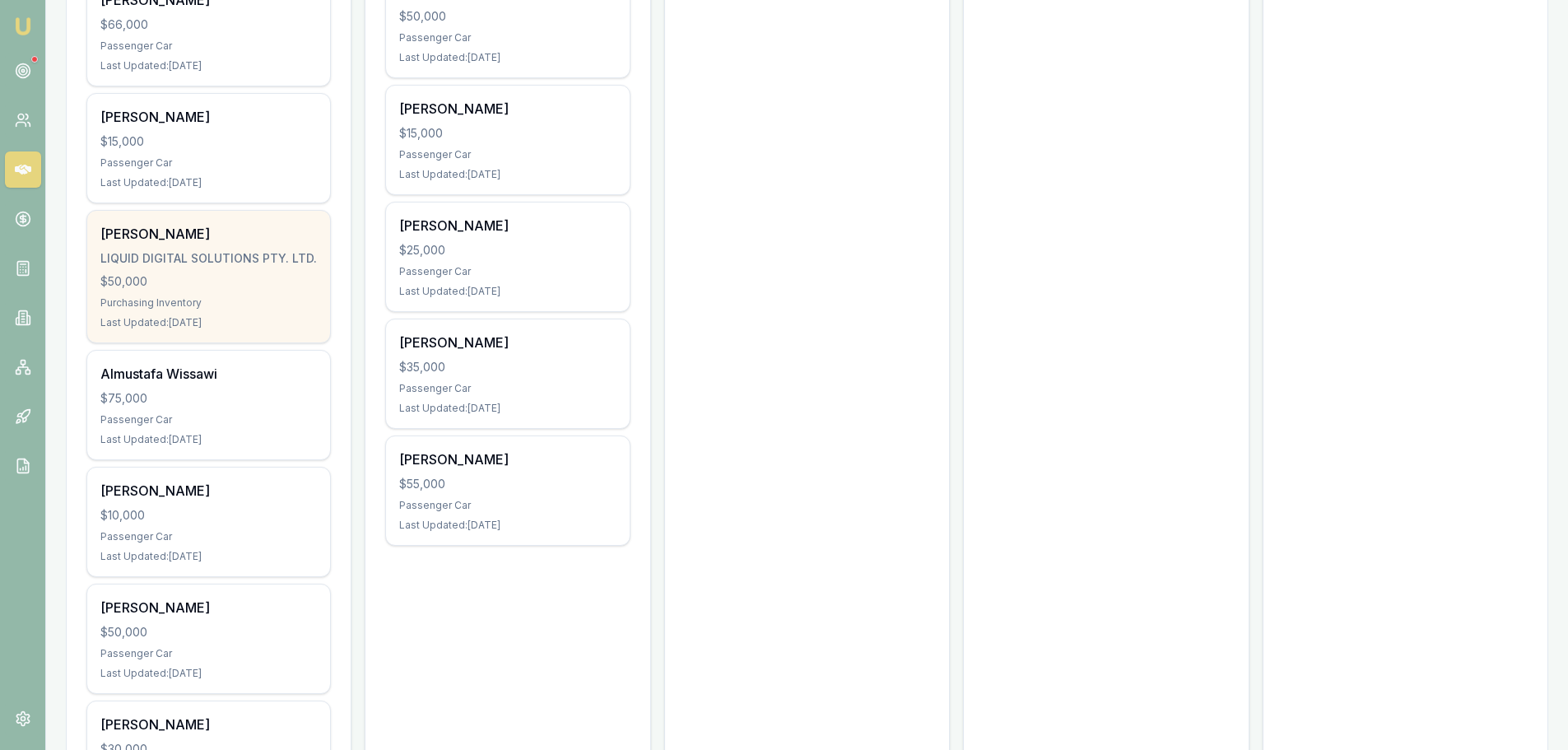
click at [174, 286] on div "$50,000" at bounding box center [209, 280] width 217 height 16
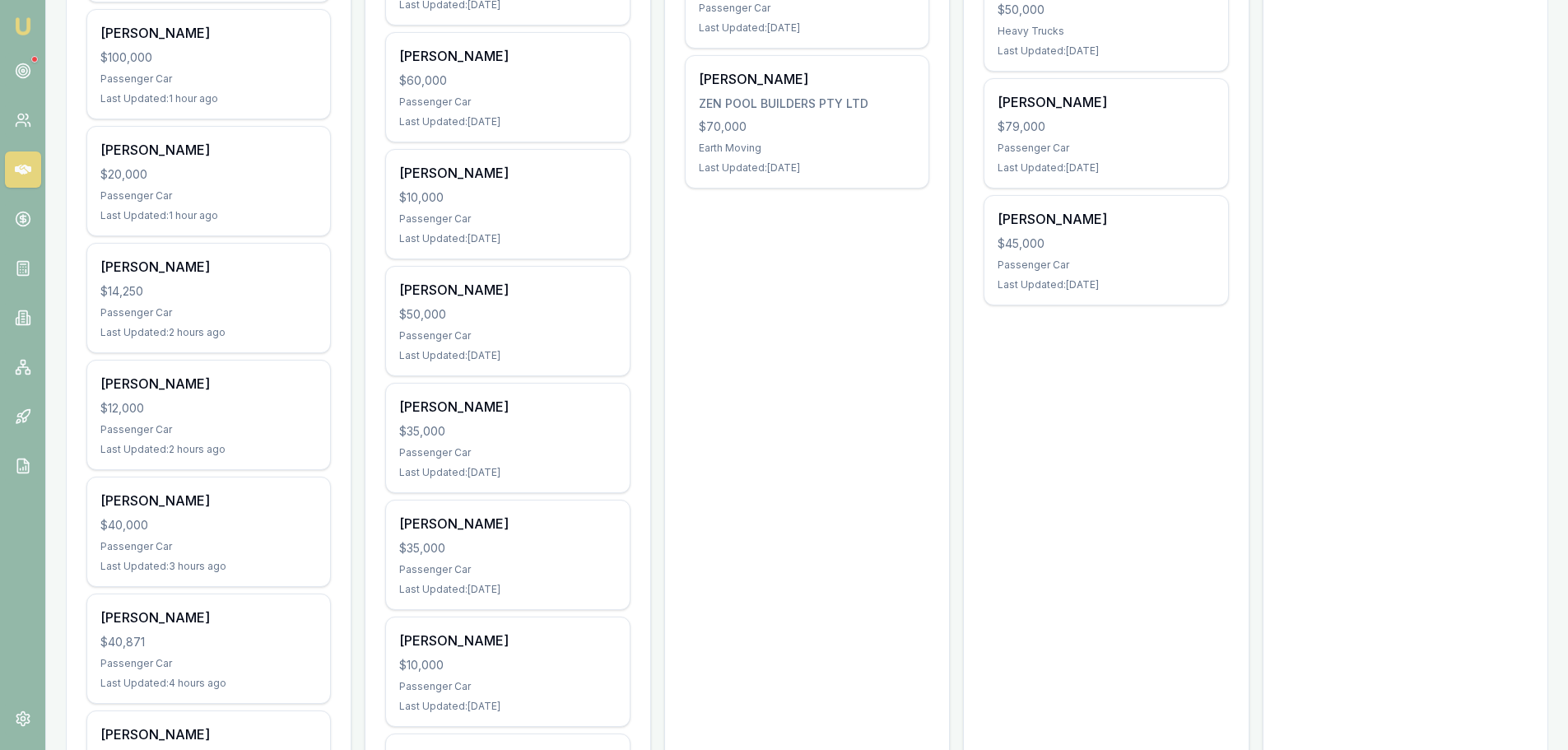
scroll to position [740, 0]
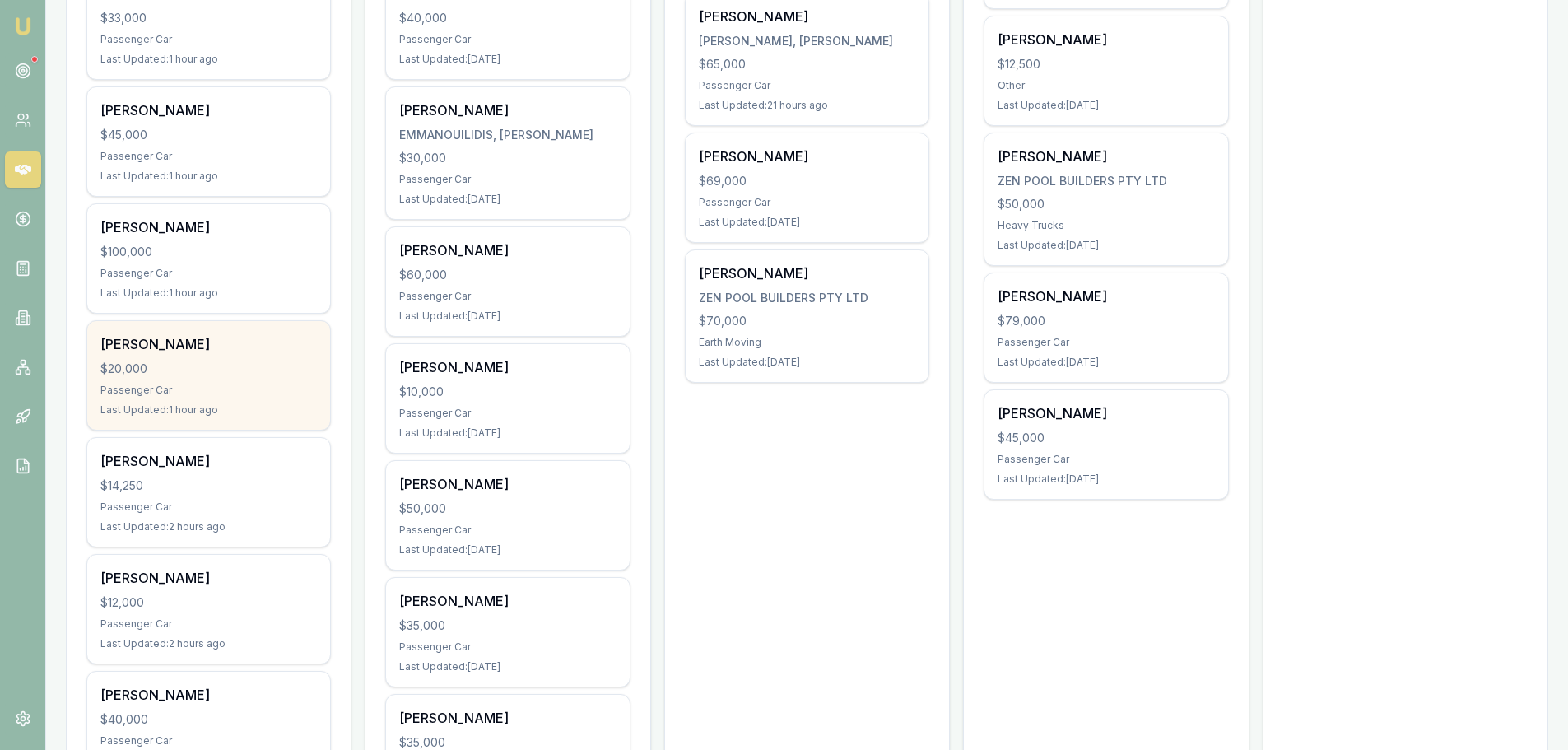
click at [238, 401] on div "[PERSON_NAME] $20,000 Passenger Car Last Updated: 1 hour ago" at bounding box center [208, 375] width 242 height 108
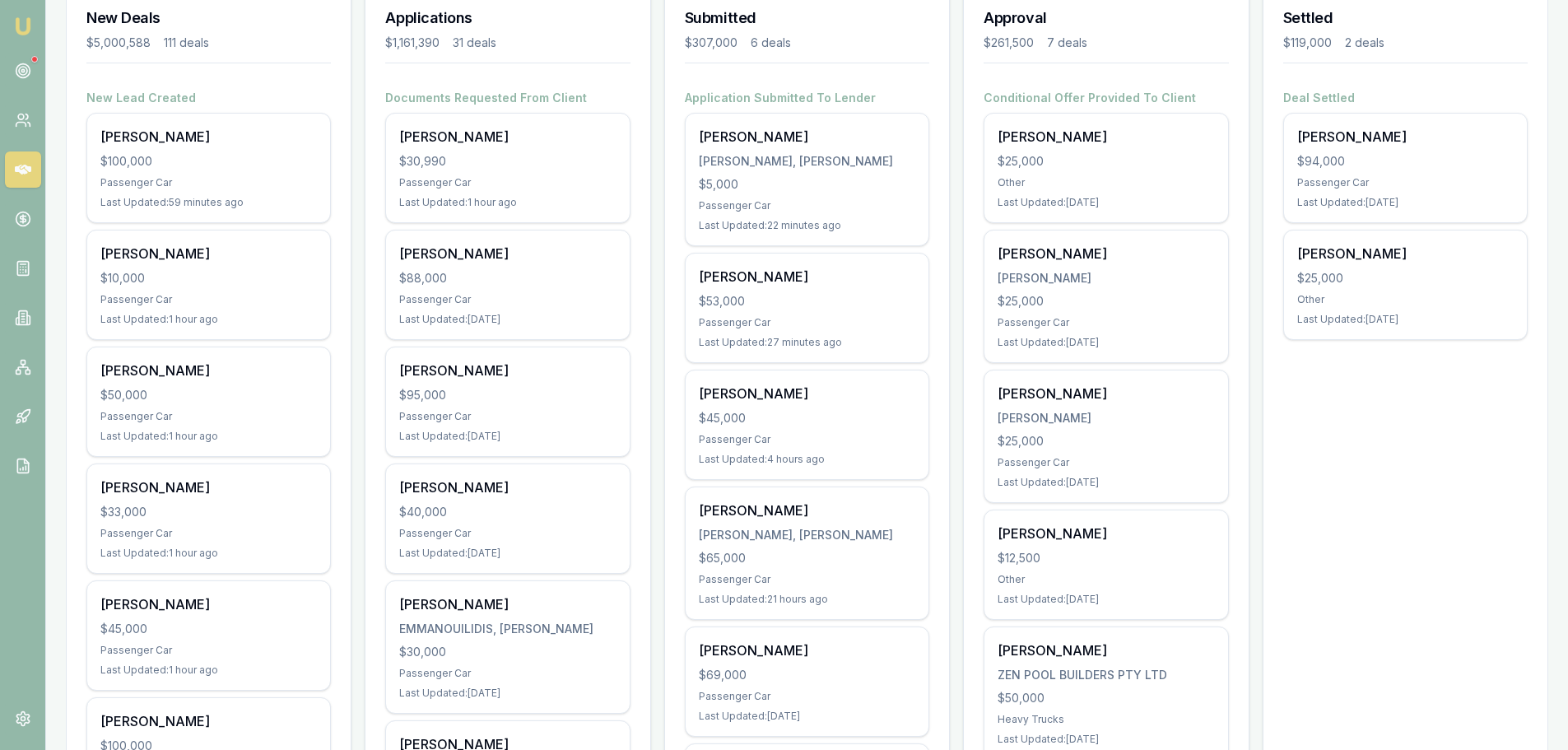
scroll to position [0, 0]
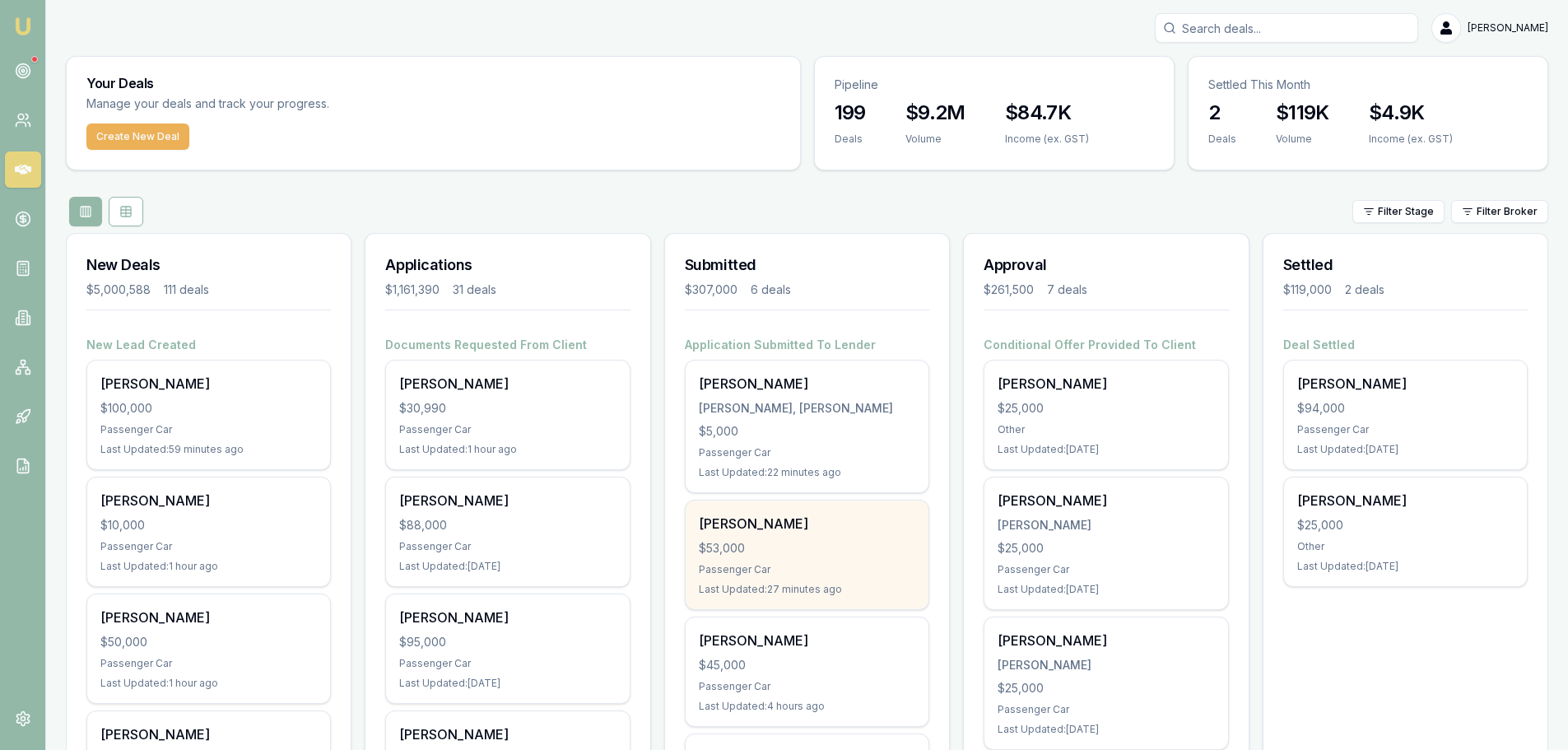
click at [823, 532] on div "[PERSON_NAME]" at bounding box center [807, 523] width 217 height 20
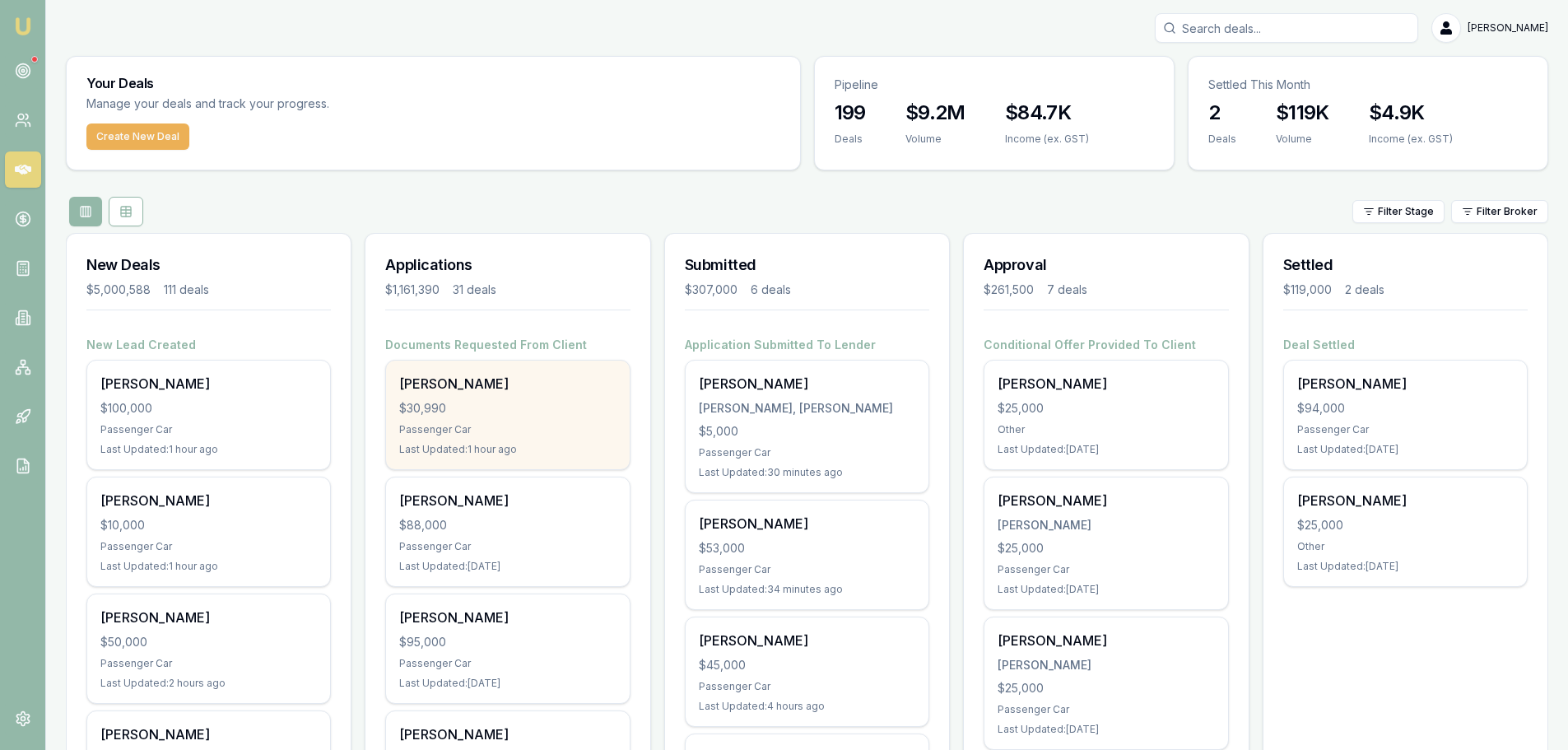
click at [528, 402] on div "$30,990" at bounding box center [508, 408] width 217 height 16
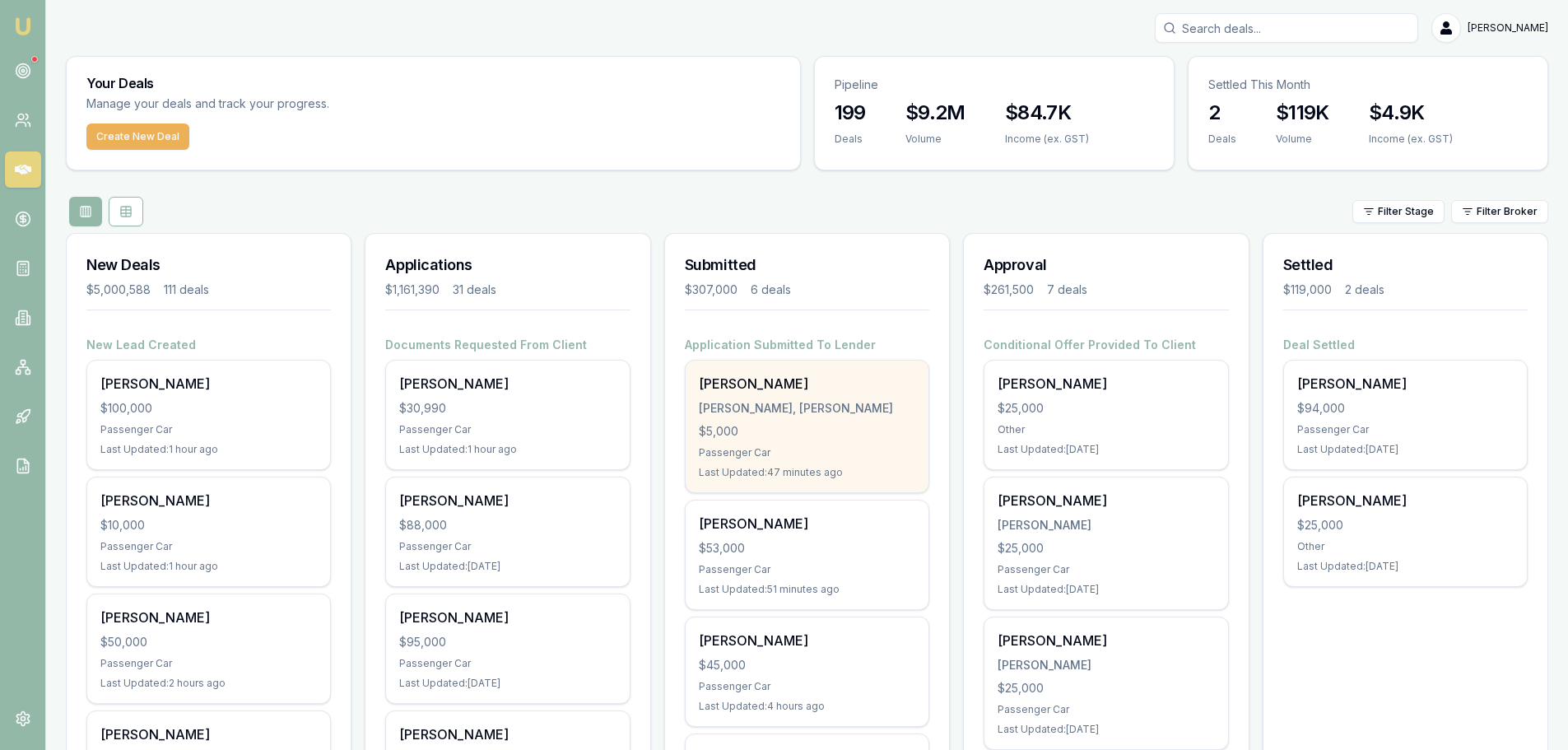
click at [774, 413] on div "[PERSON_NAME], [PERSON_NAME]" at bounding box center [807, 408] width 217 height 16
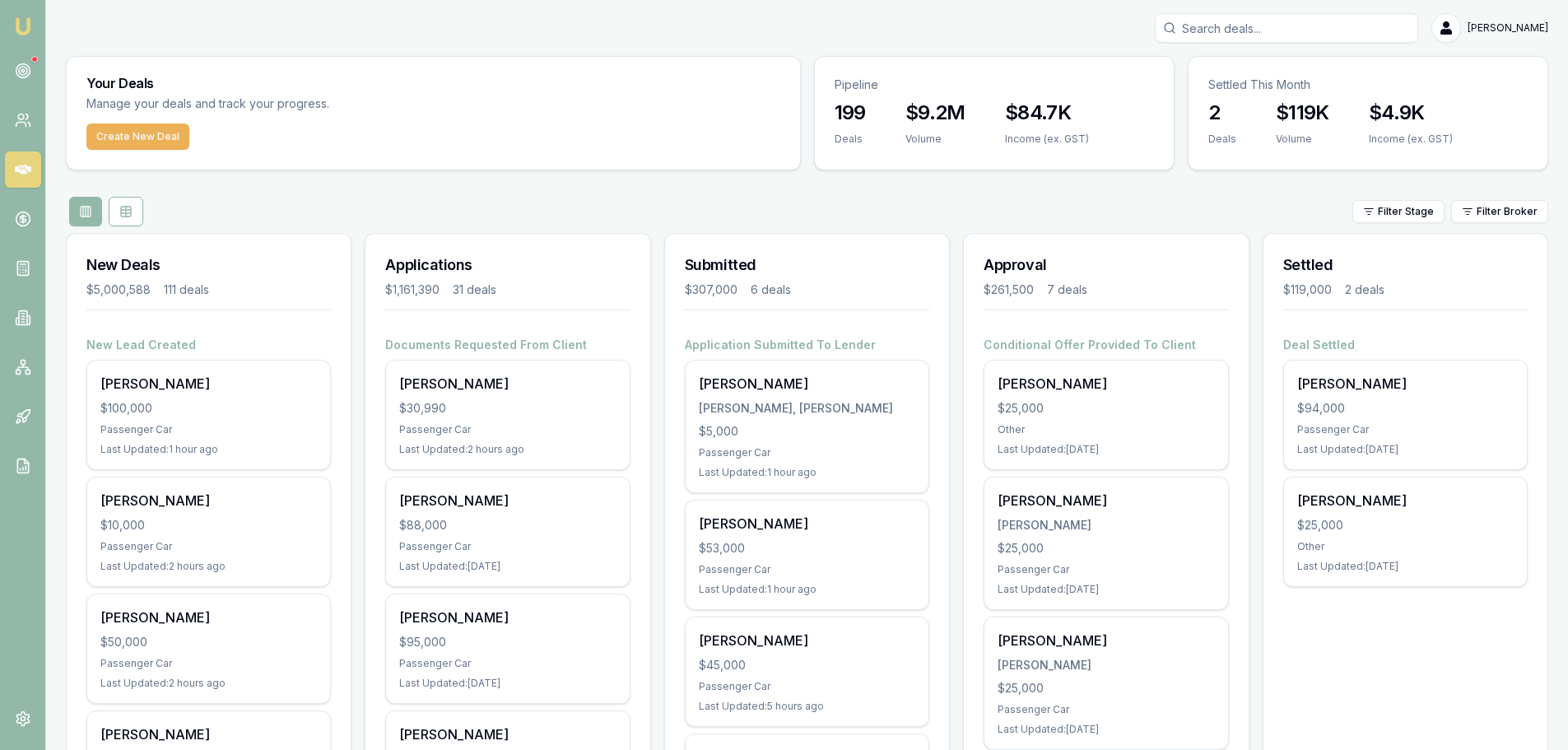
click at [844, 211] on div "Filter Stage Filter Broker" at bounding box center [806, 211] width 1482 height 29
click at [1229, 31] on input "Search deals" at bounding box center [1287, 28] width 263 height 29
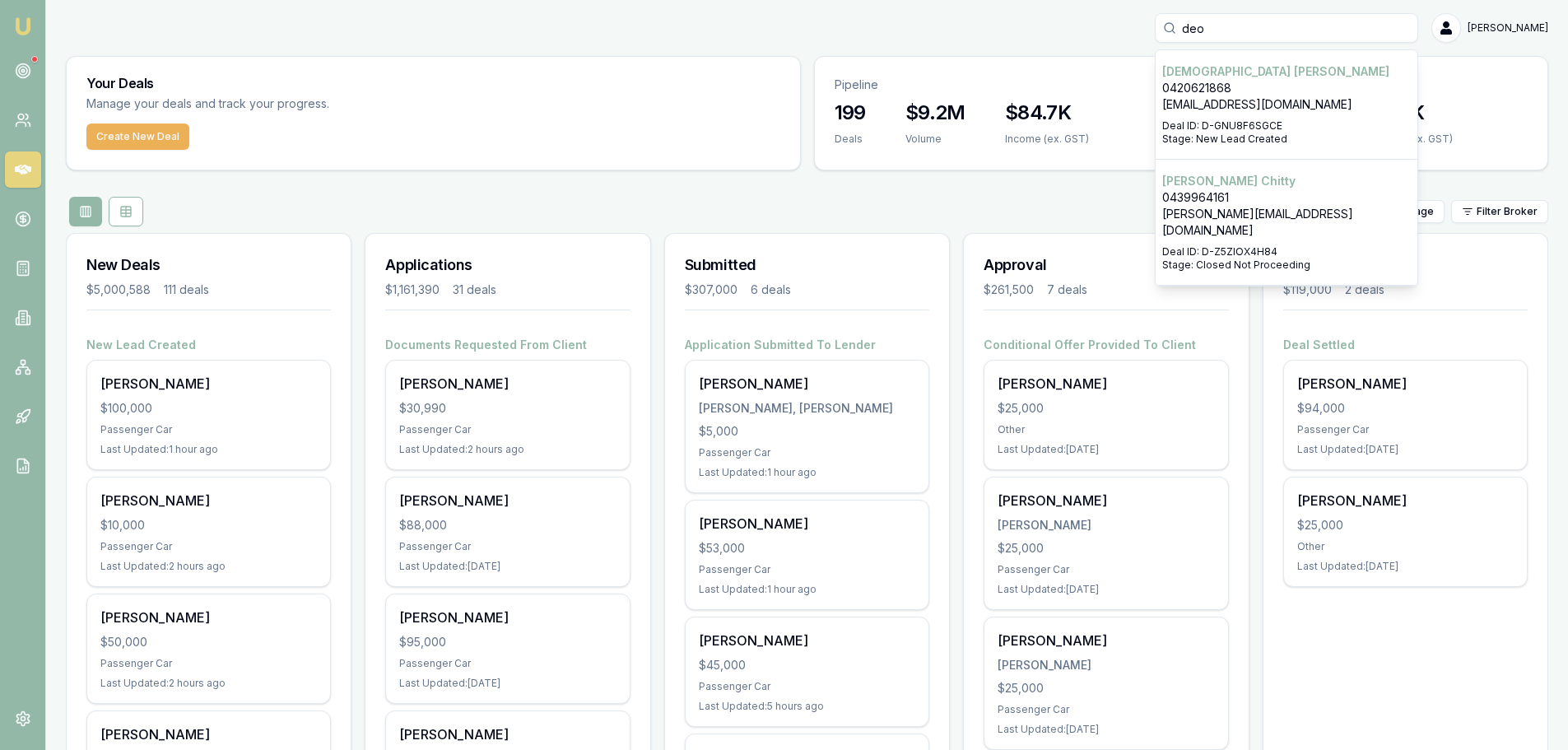
type input "deo"
click at [1256, 110] on p "[EMAIL_ADDRESS][DOMAIN_NAME]" at bounding box center [1286, 104] width 248 height 16
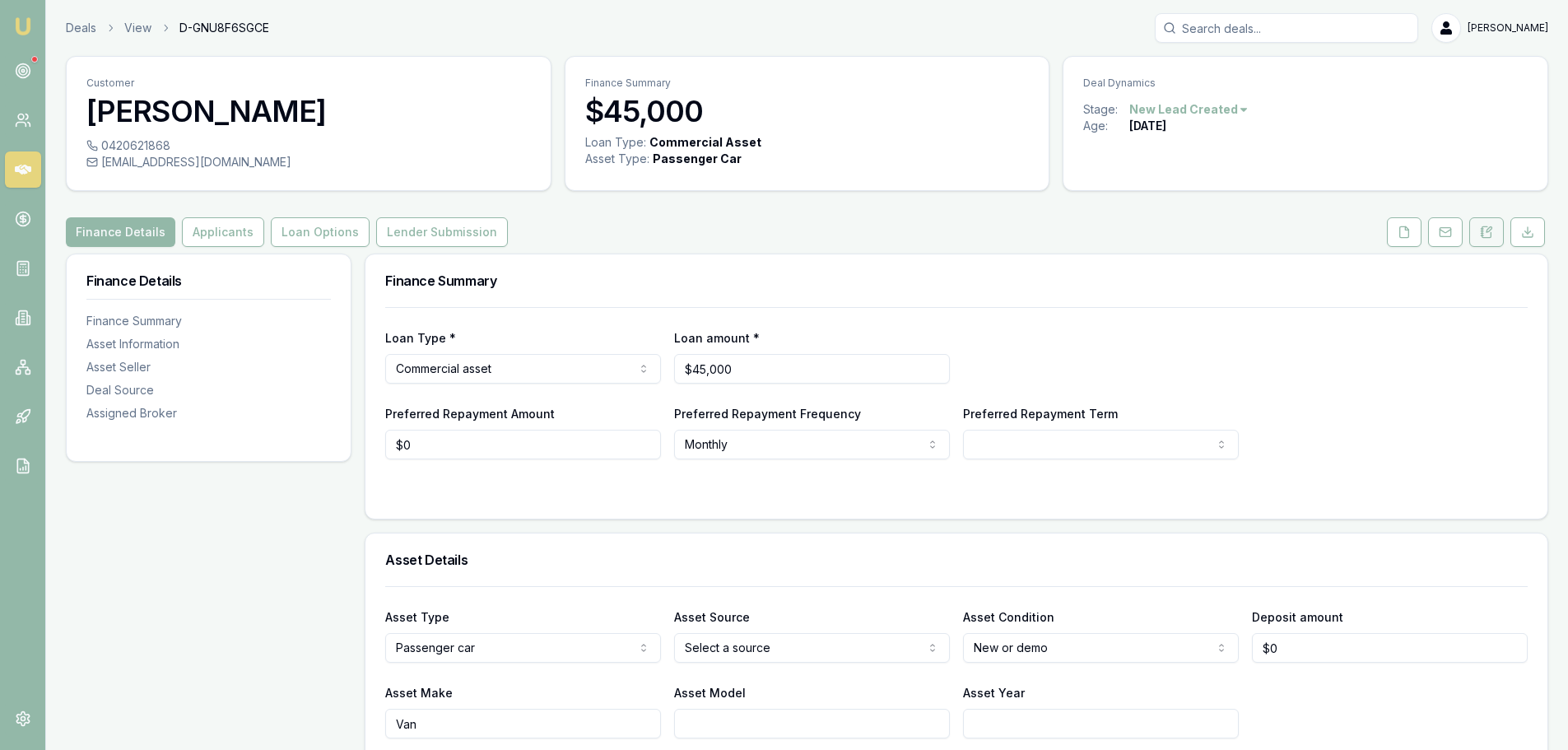
click at [1483, 242] on button at bounding box center [1486, 232] width 34 height 29
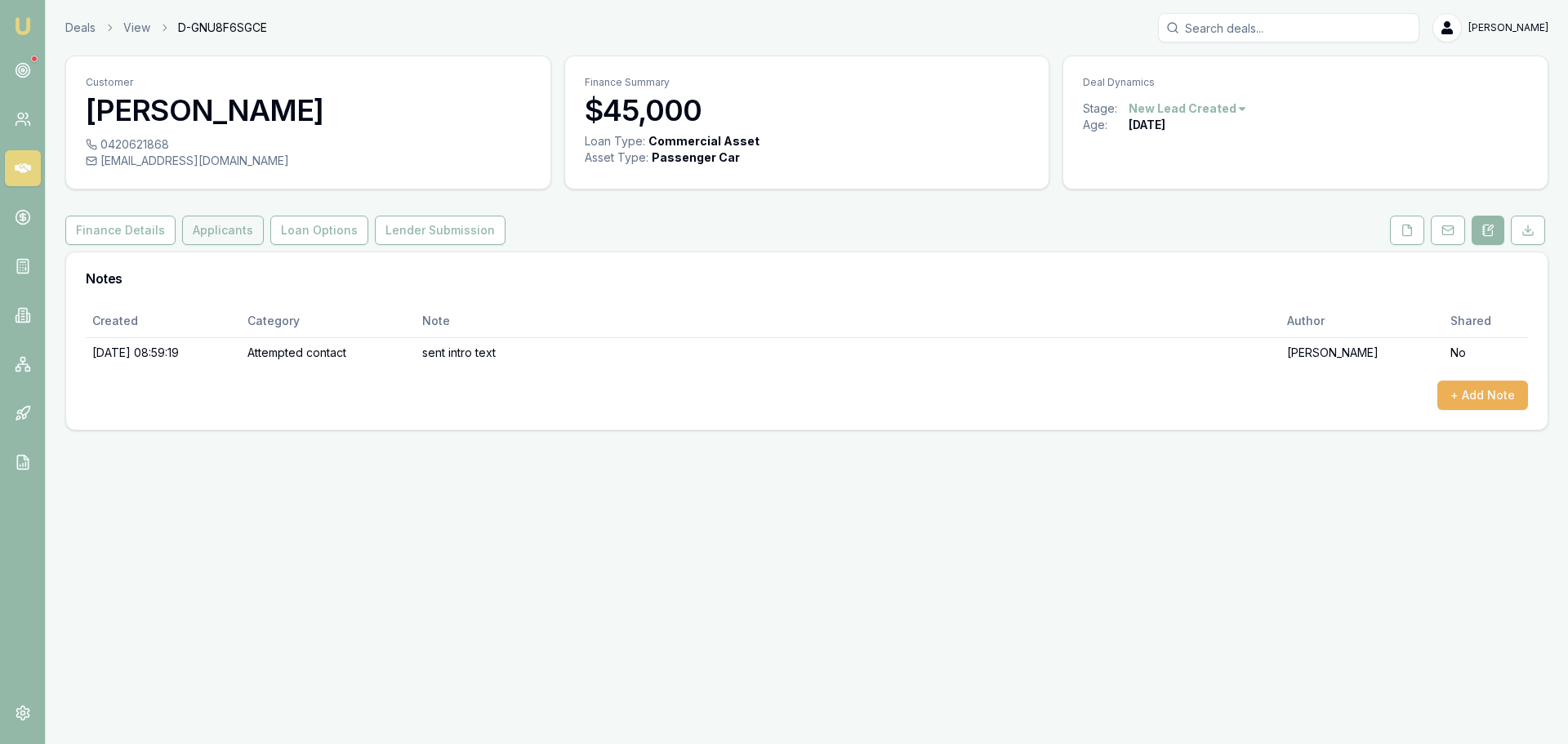
click at [222, 235] on button "Applicants" at bounding box center [223, 230] width 82 height 29
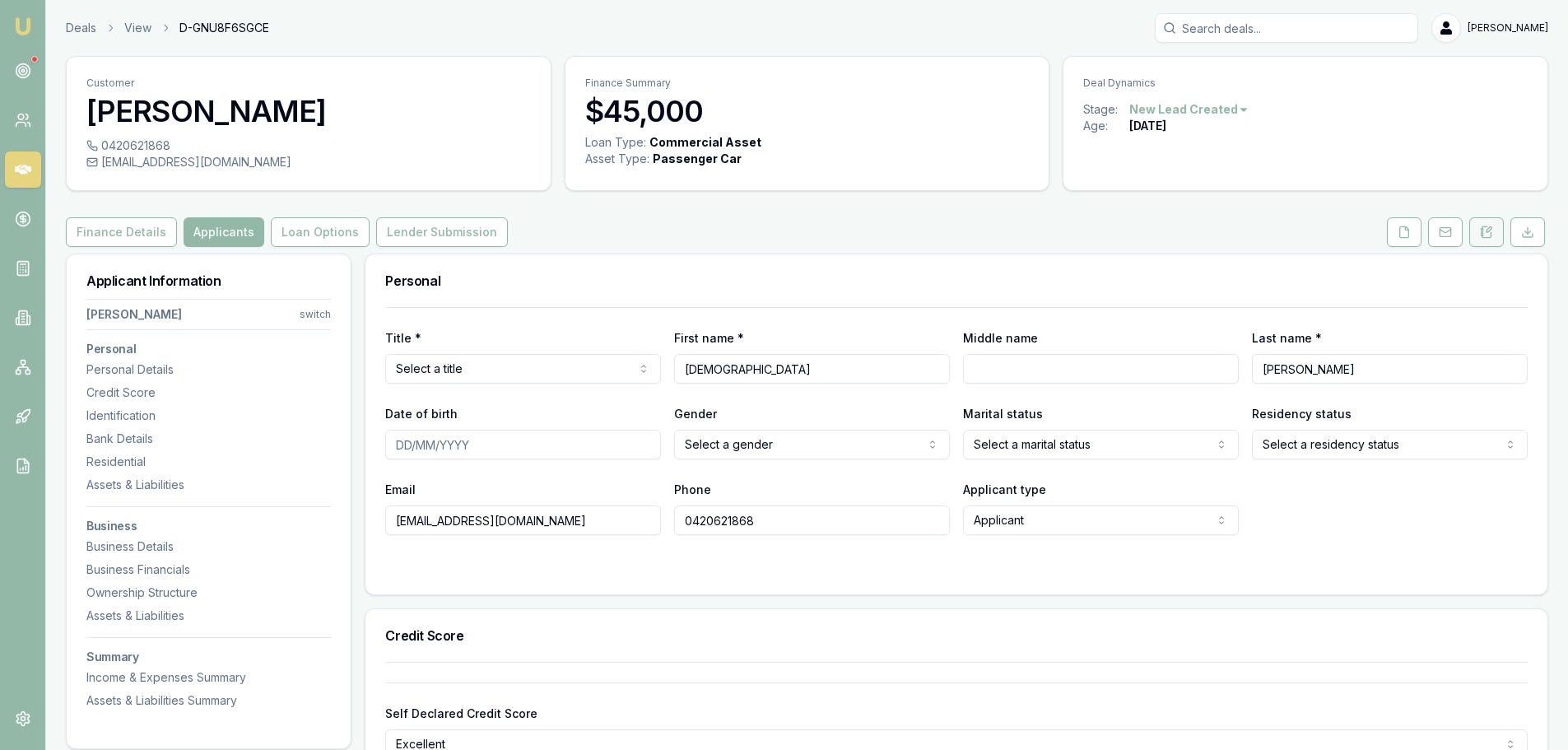
click at [1489, 240] on button at bounding box center [1486, 232] width 34 height 29
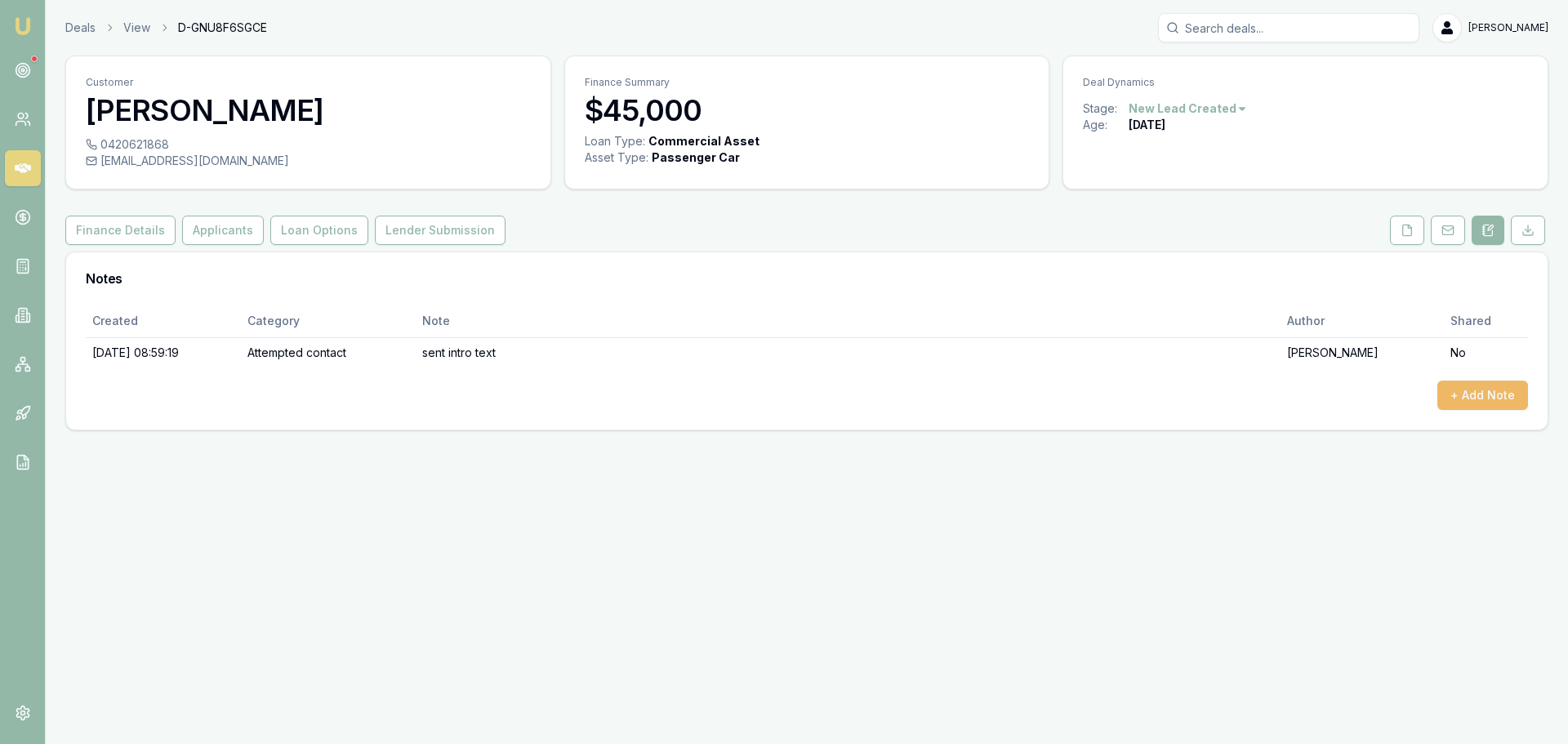
click at [1476, 391] on button "+ Add Note" at bounding box center [1483, 394] width 91 height 29
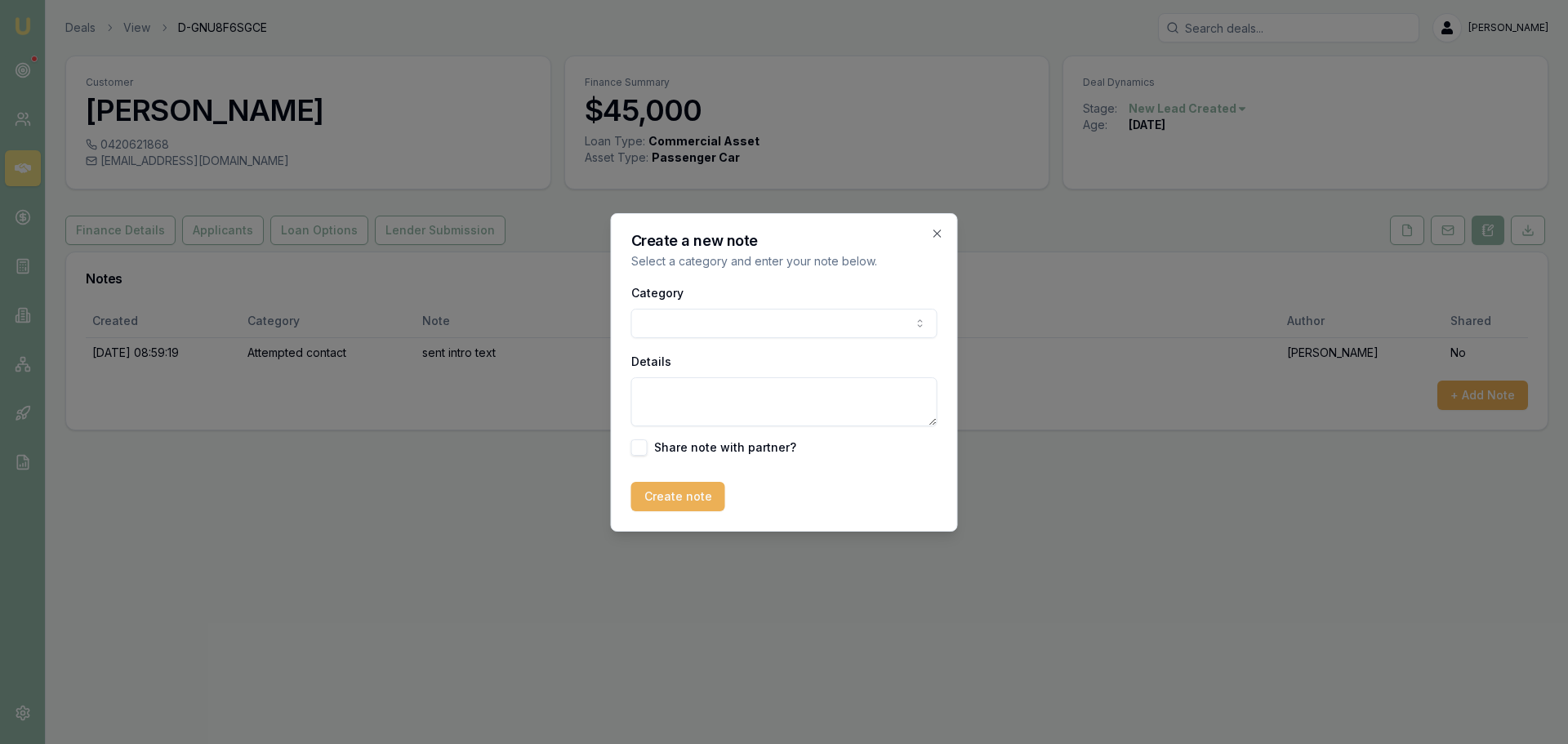
click at [648, 319] on body "Emu Broker Deals View D-GNU8F6SGCE [PERSON_NAME] Shield Toggle Menu Customer [P…" at bounding box center [784, 372] width 1568 height 744
click at [673, 400] on textarea "Details" at bounding box center [784, 402] width 307 height 49
click at [819, 399] on textarea "Details" at bounding box center [784, 402] width 307 height 49
click at [715, 395] on textarea "client replied and said there were" at bounding box center [784, 402] width 307 height 49
click at [875, 394] on textarea "client replied [DATE] and said there were" at bounding box center [784, 402] width 307 height 49
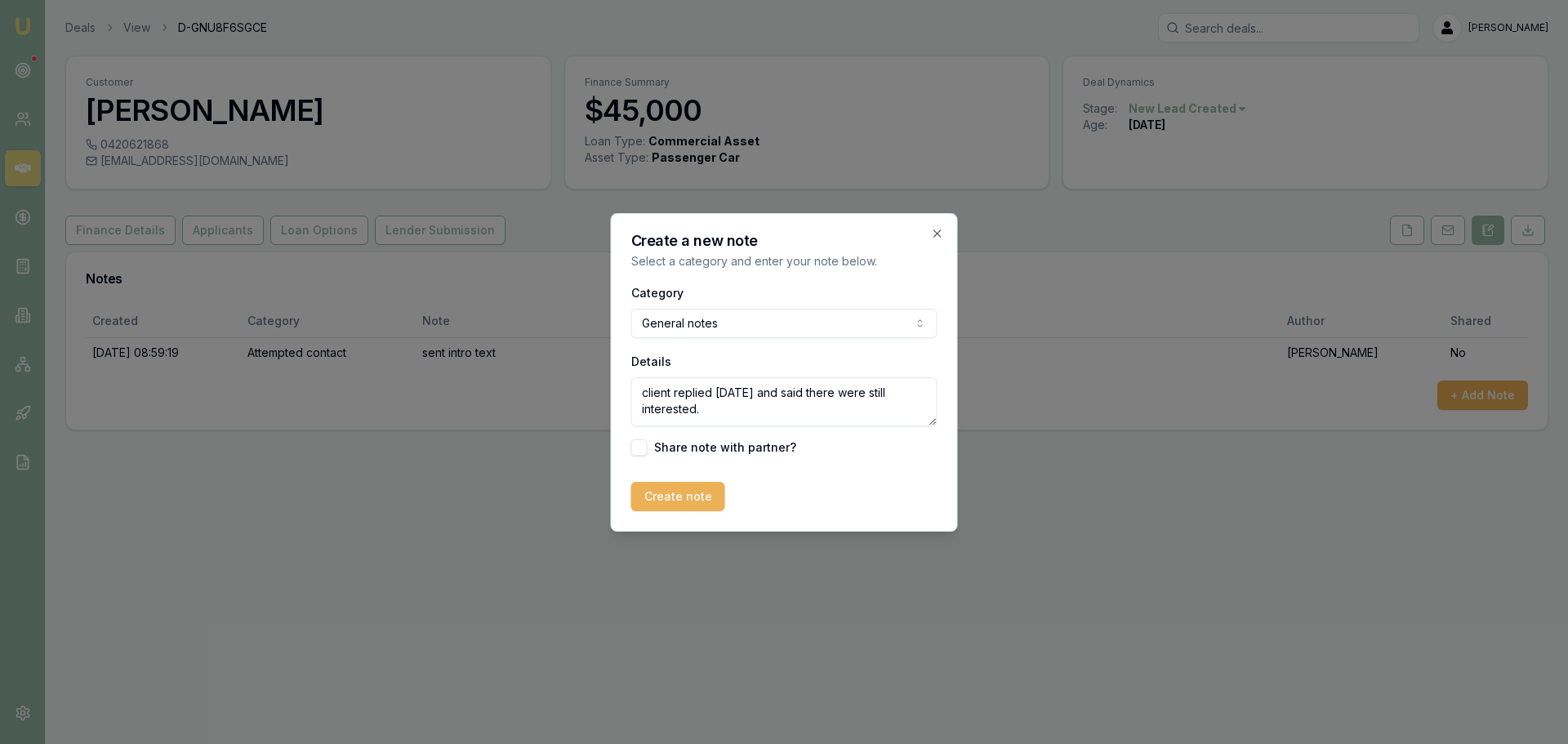
drag, startPoint x: 815, startPoint y: 389, endPoint x: 825, endPoint y: 390, distance: 10.0
click at [817, 389] on textarea "client replied [DATE] and said there were still interested." at bounding box center [784, 402] width 307 height 49
click at [804, 410] on textarea "client replied [DATE] and said they were still interested." at bounding box center [784, 402] width 307 height 49
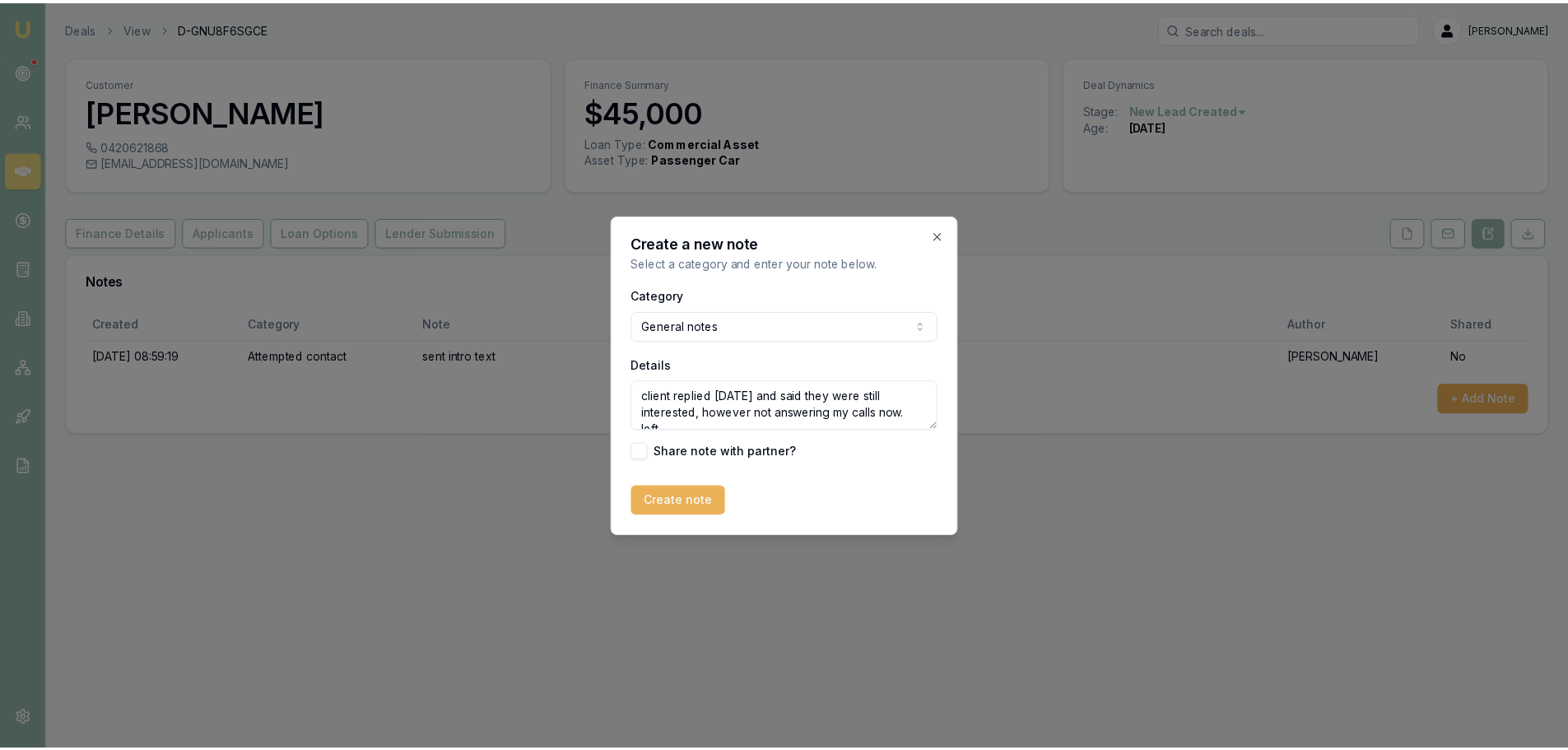
scroll to position [8, 0]
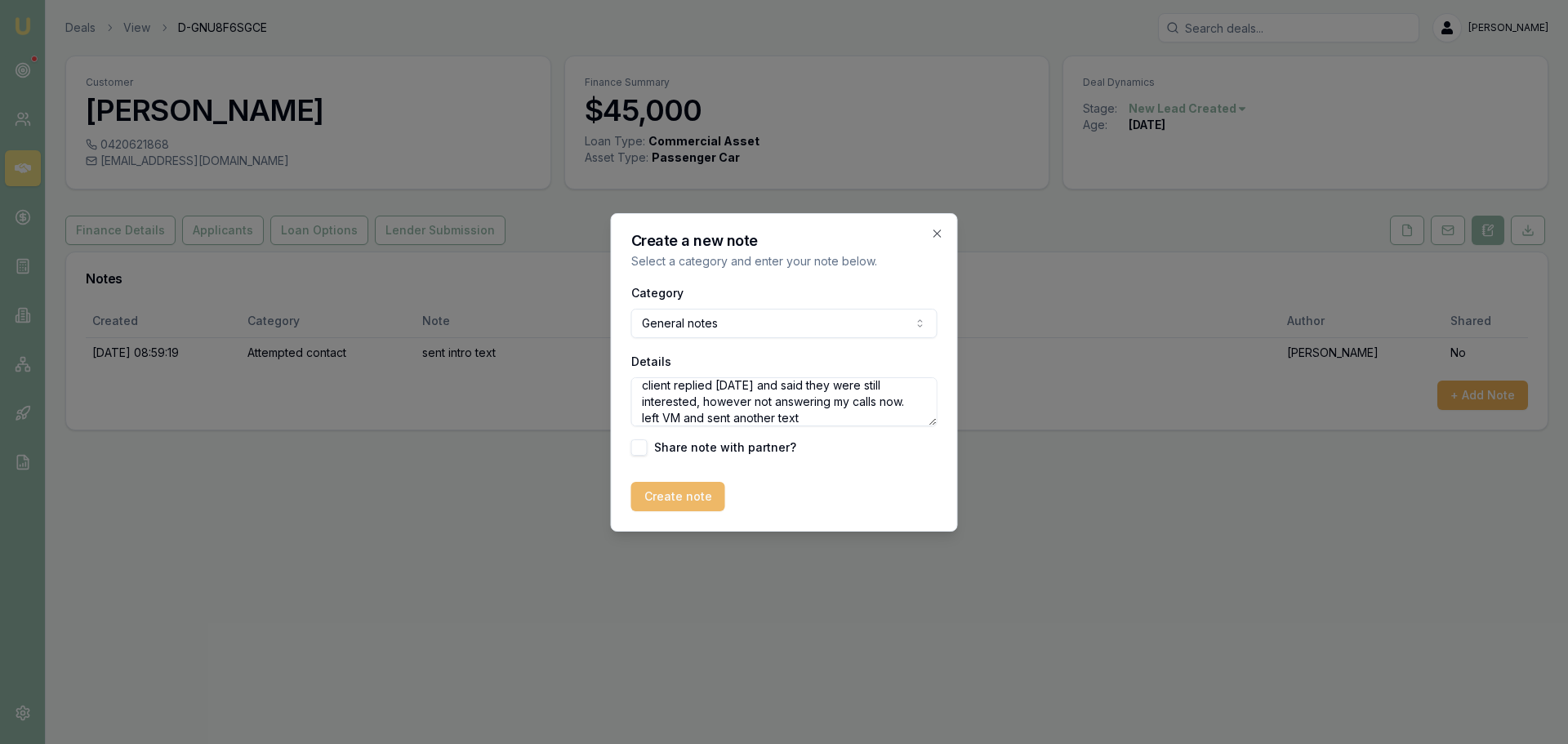
type textarea "client replied [DATE] and said they were still interested, however not answerin…"
click at [650, 501] on button "Create note" at bounding box center [678, 496] width 94 height 29
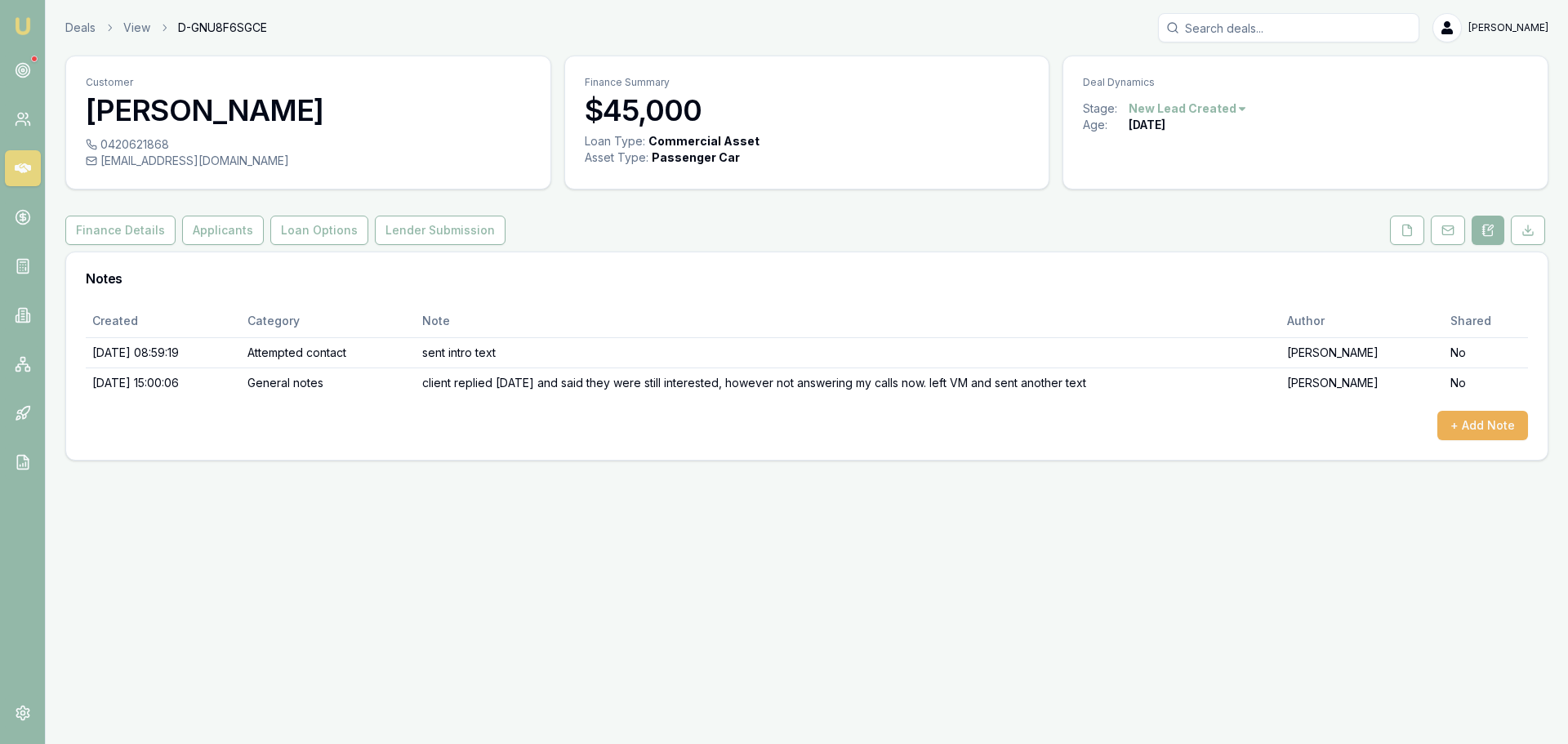
click at [28, 162] on icon at bounding box center [23, 168] width 16 height 16
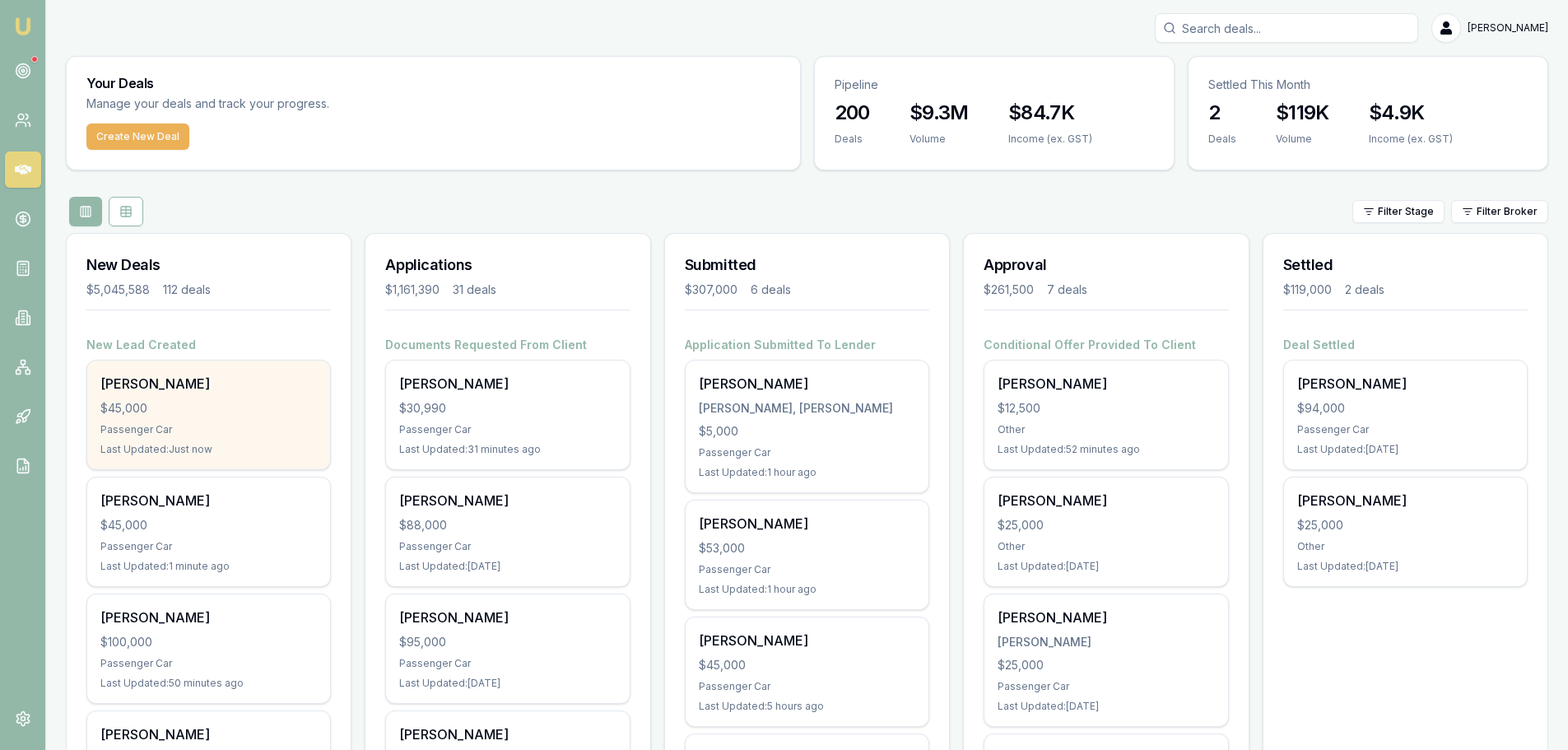
click at [234, 401] on div "$45,000" at bounding box center [209, 408] width 217 height 16
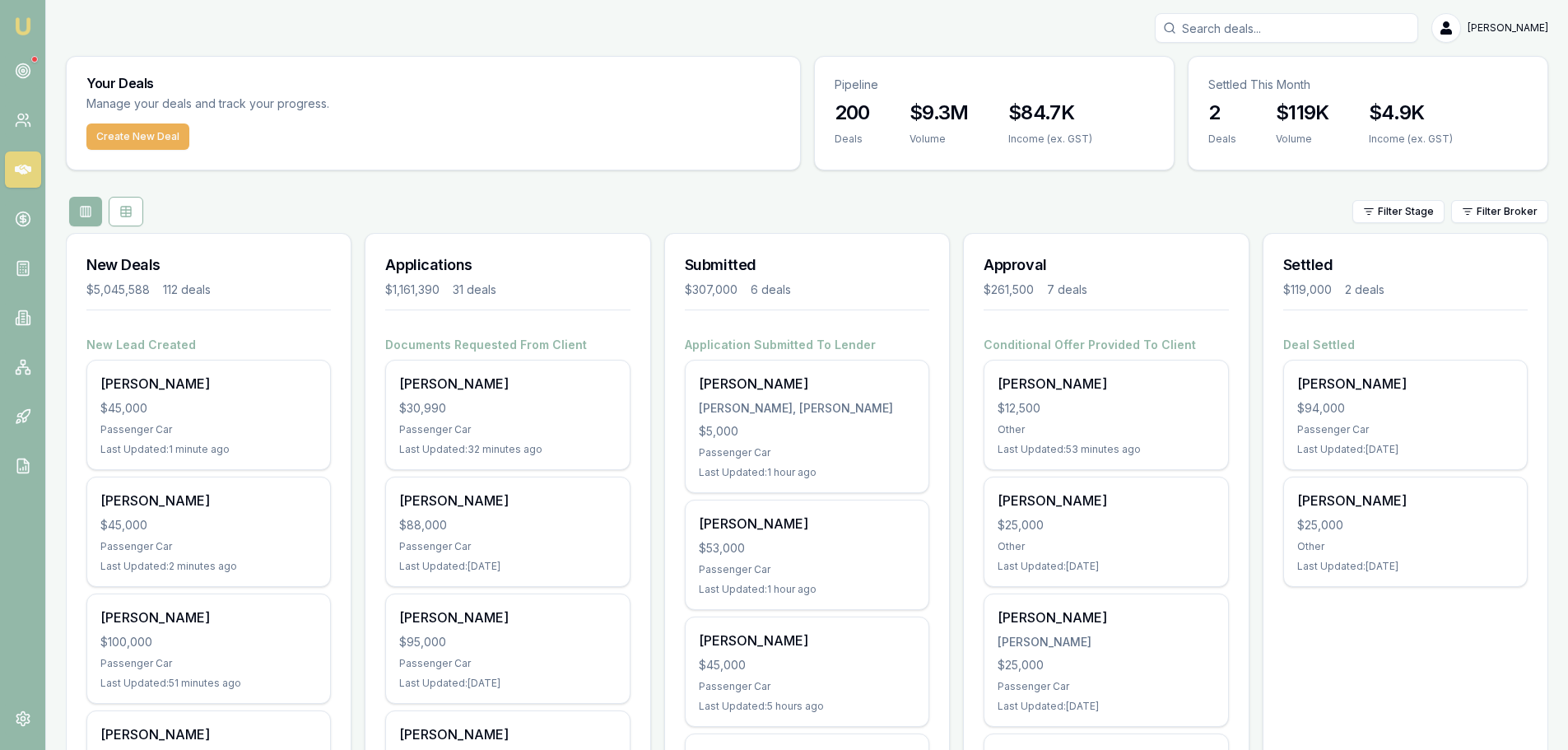
click at [1284, 31] on input "Search deals" at bounding box center [1287, 28] width 263 height 29
type input "cross"
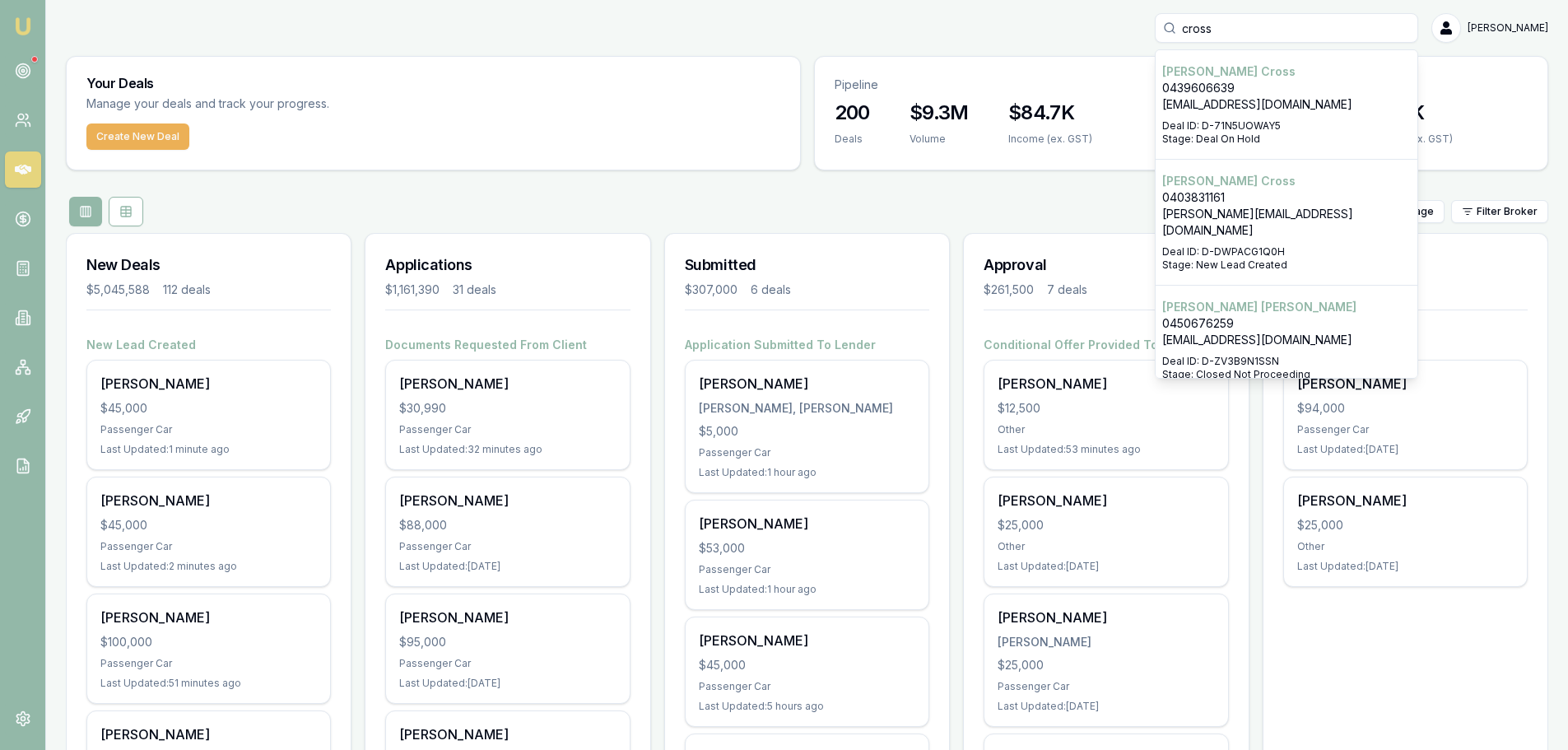
click at [1297, 200] on p "0403831161" at bounding box center [1286, 197] width 248 height 16
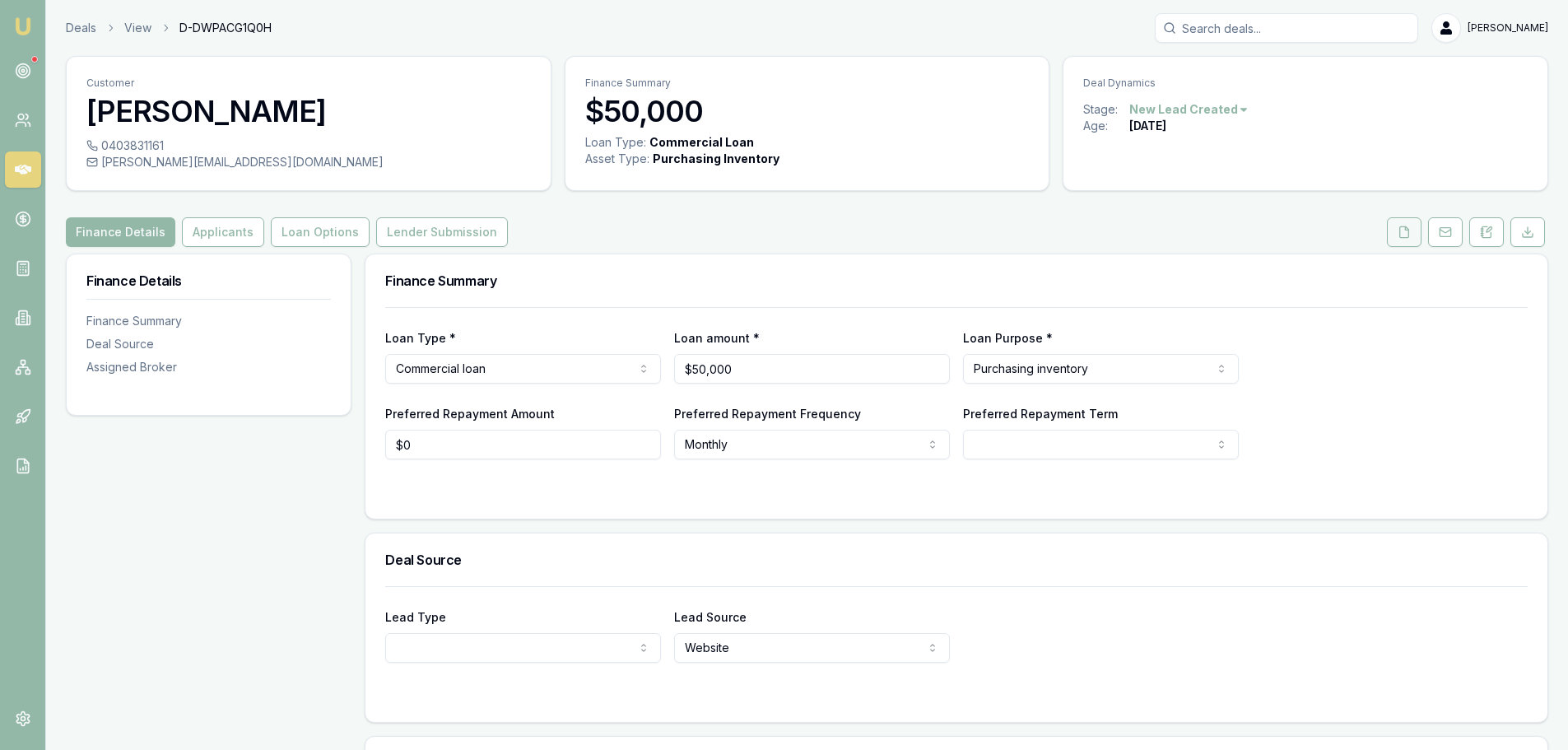
click at [1411, 229] on button at bounding box center [1404, 232] width 34 height 29
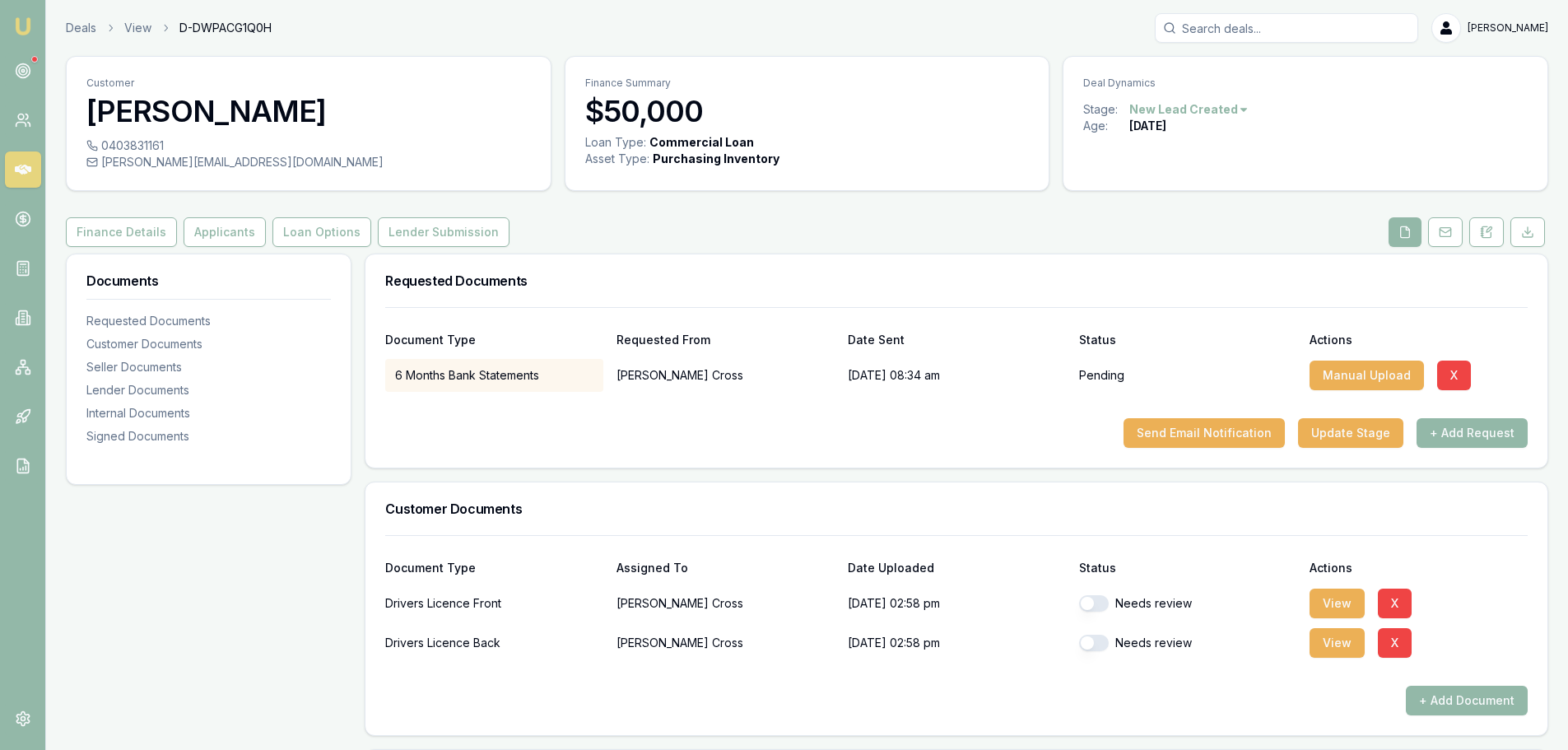
click at [29, 168] on icon at bounding box center [23, 169] width 16 height 10
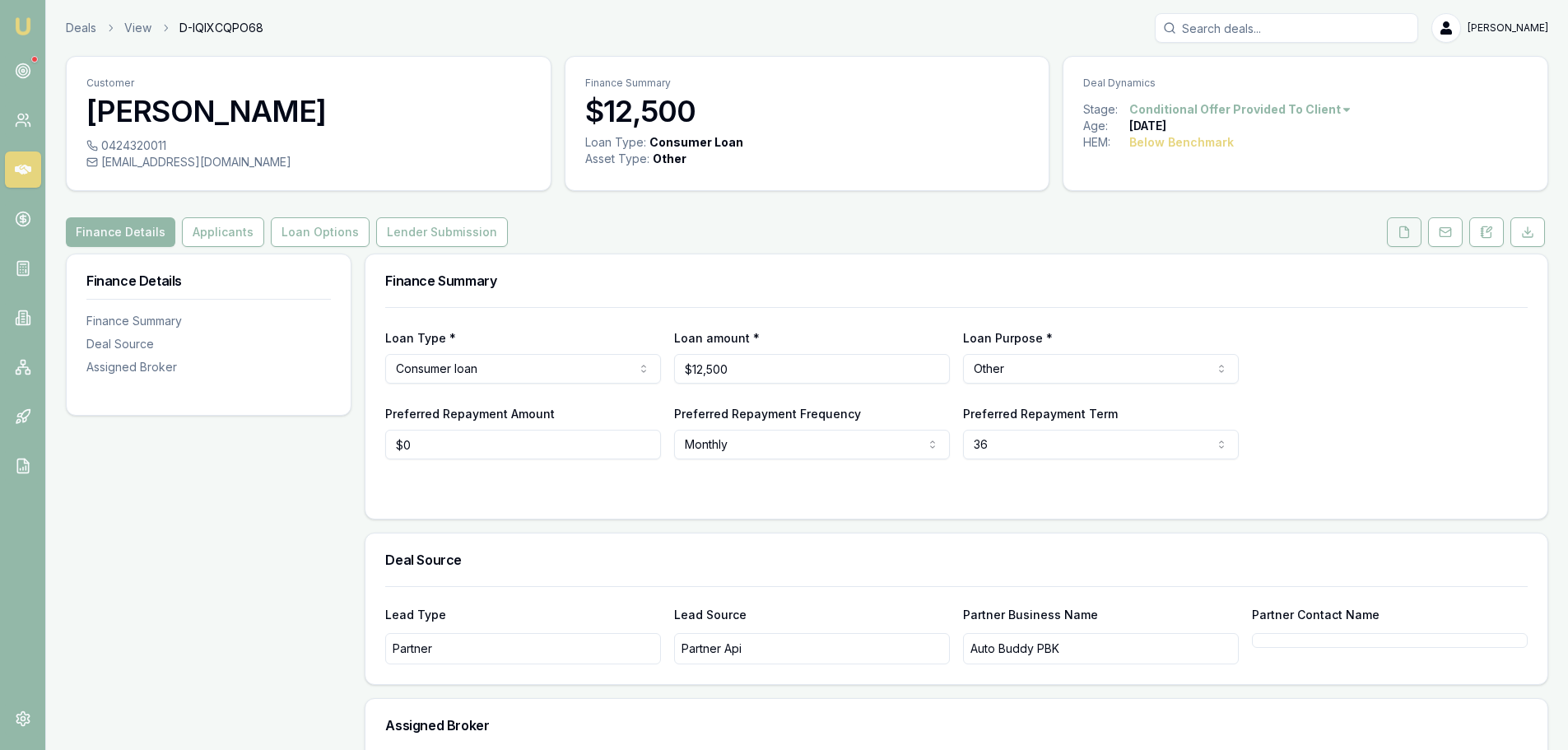
click at [1420, 231] on button at bounding box center [1404, 232] width 34 height 29
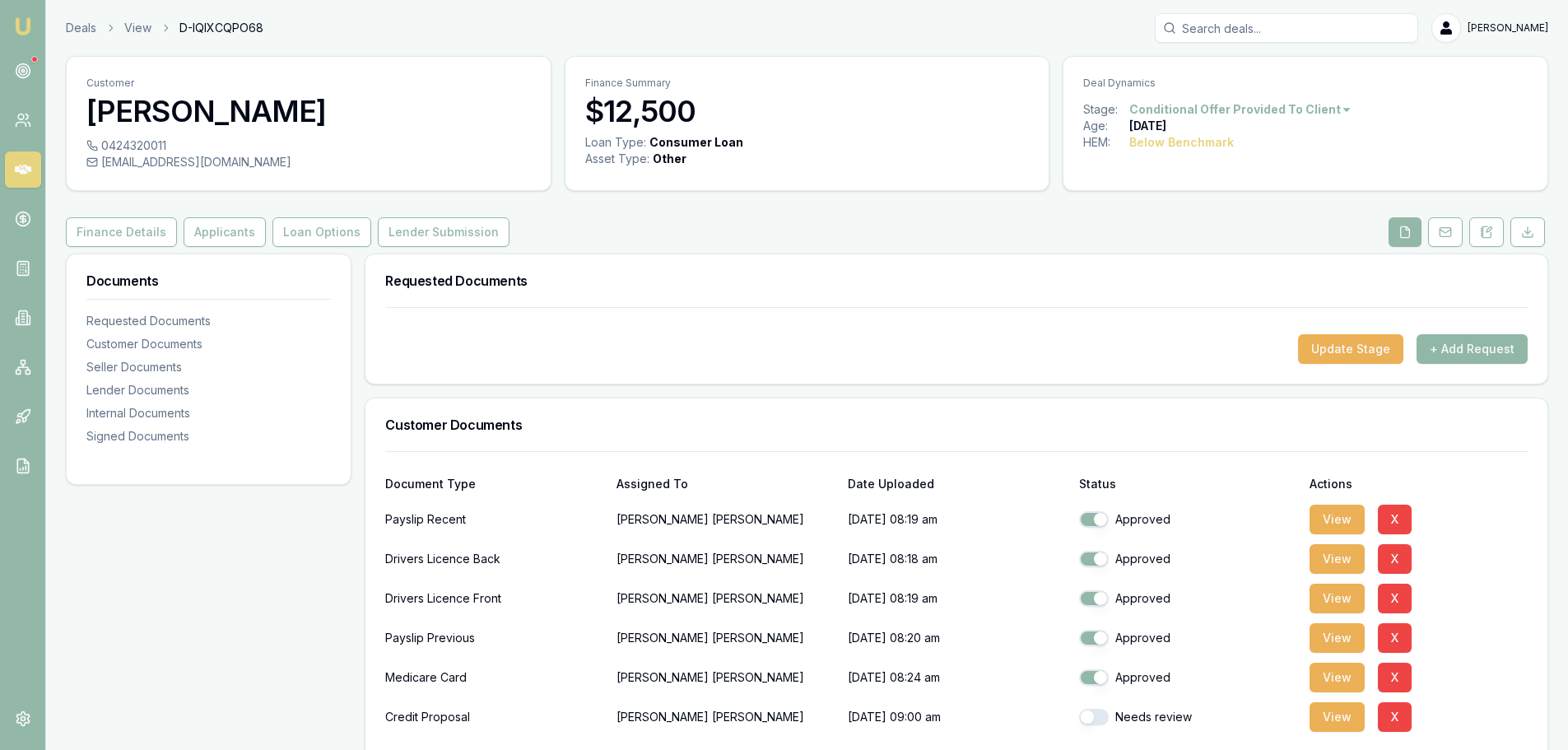
click at [1448, 350] on button "+ Add Request" at bounding box center [1472, 348] width 111 height 29
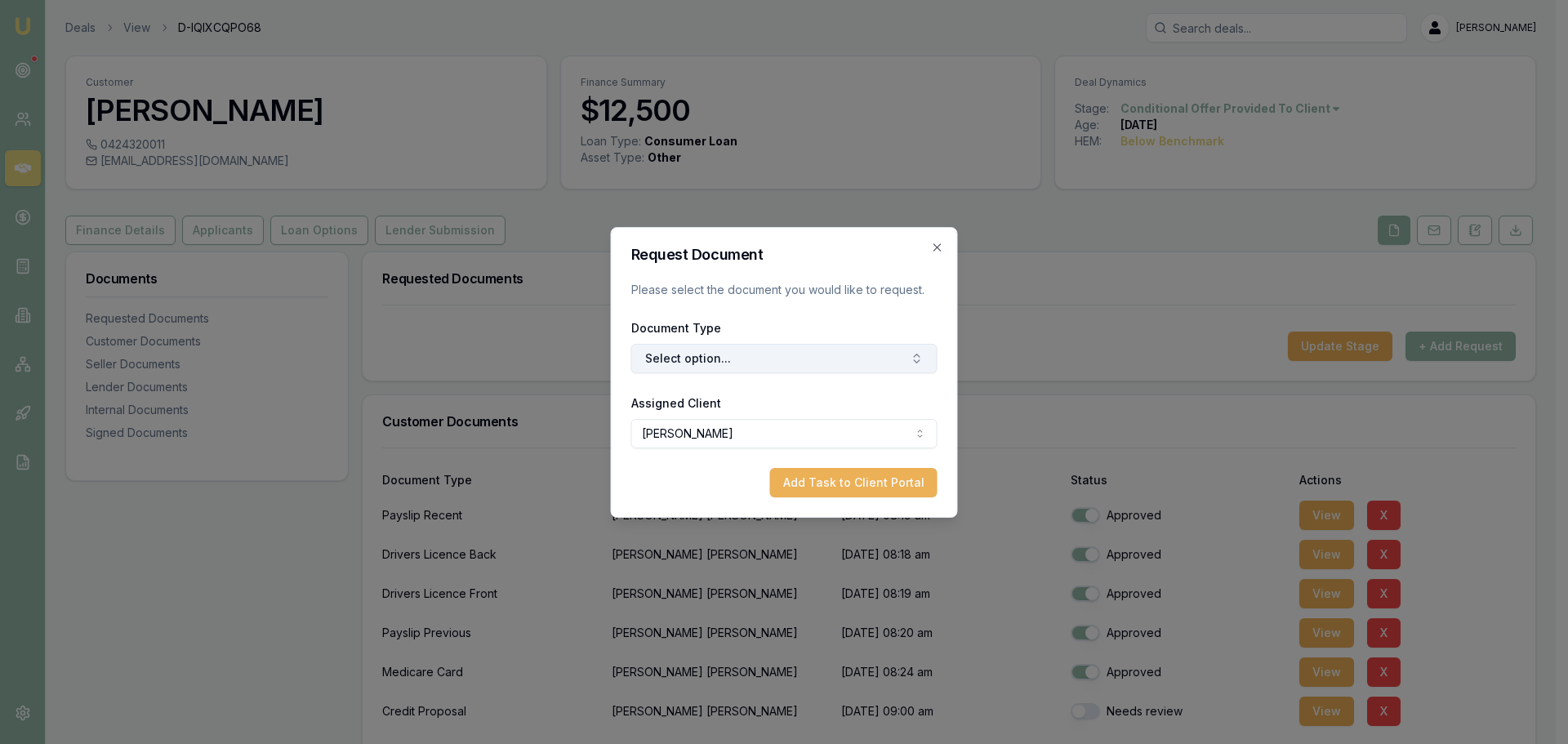
click at [806, 355] on button "Select option..." at bounding box center [784, 357] width 307 height 29
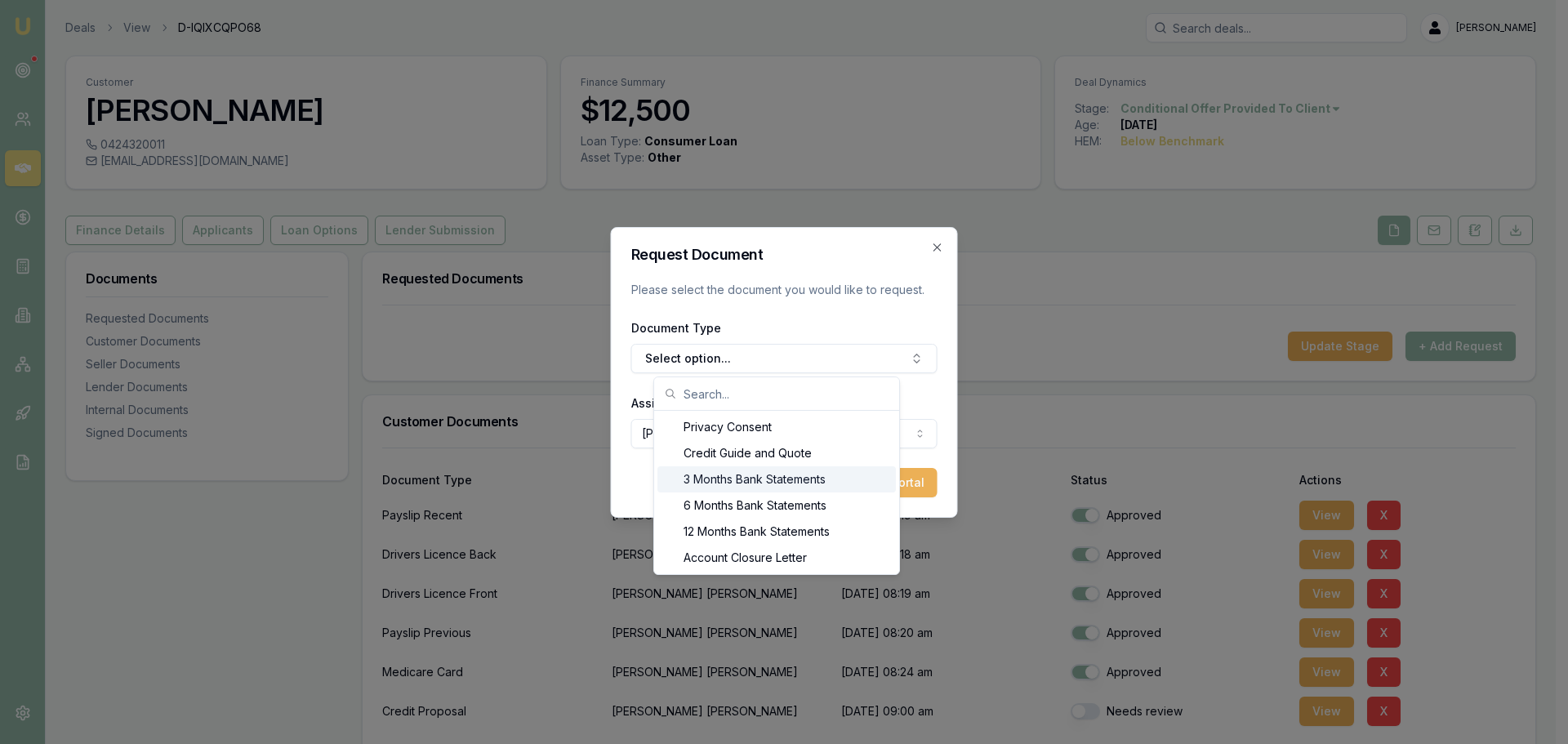
click at [728, 487] on div "3 Months Bank Statements" at bounding box center [776, 479] width 239 height 26
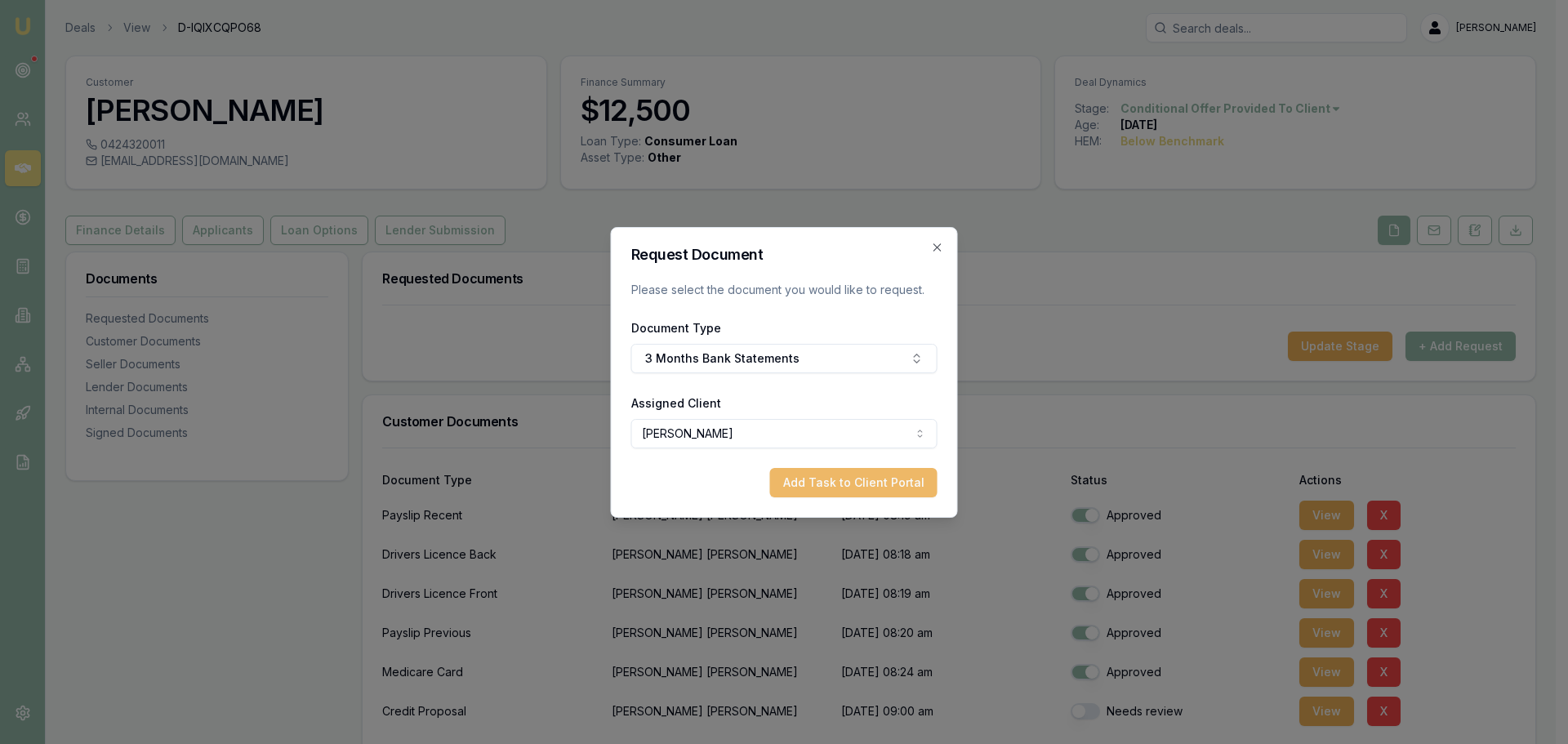
click at [810, 482] on button "Add Task to Client Portal" at bounding box center [853, 482] width 167 height 29
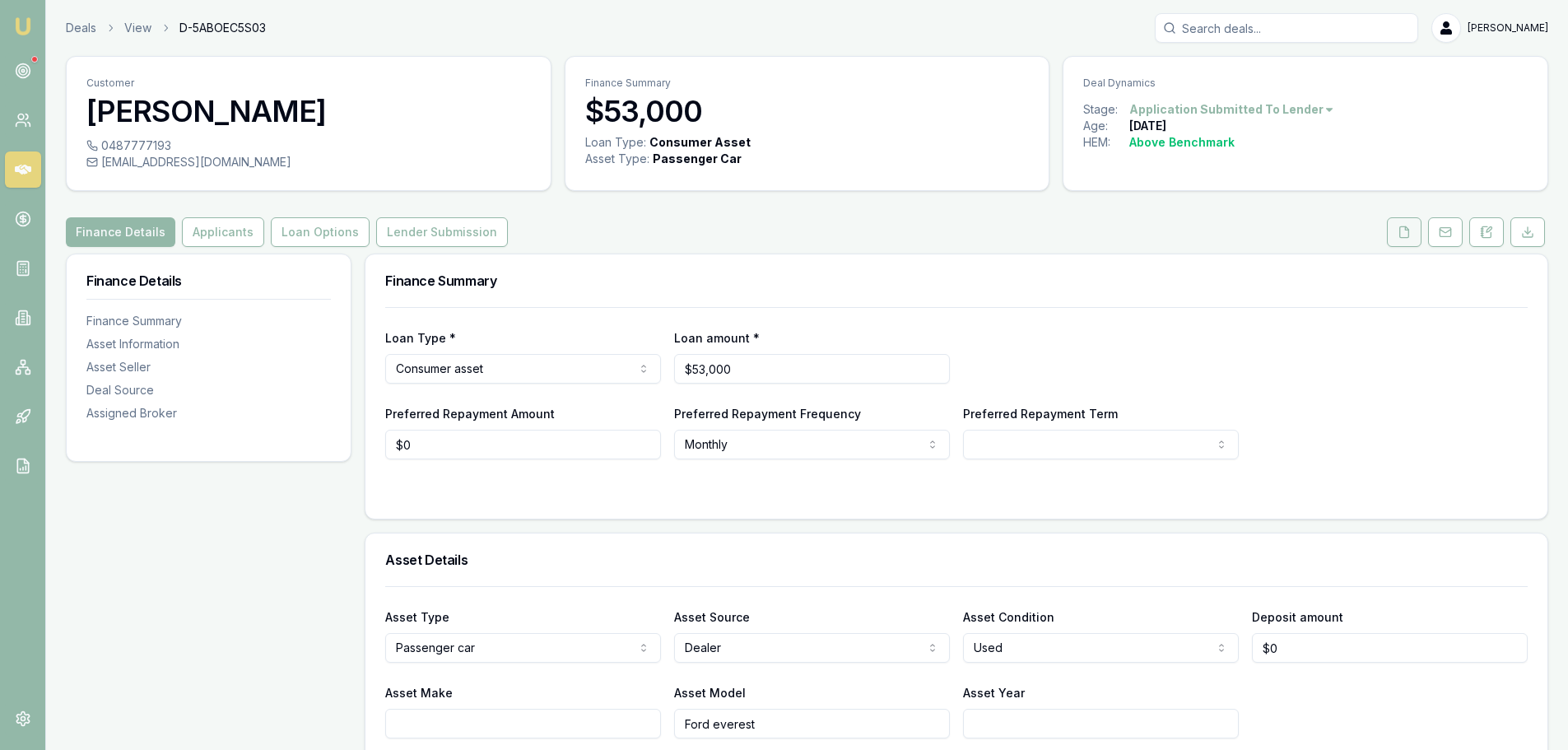
click at [1408, 231] on icon at bounding box center [1405, 231] width 10 height 10
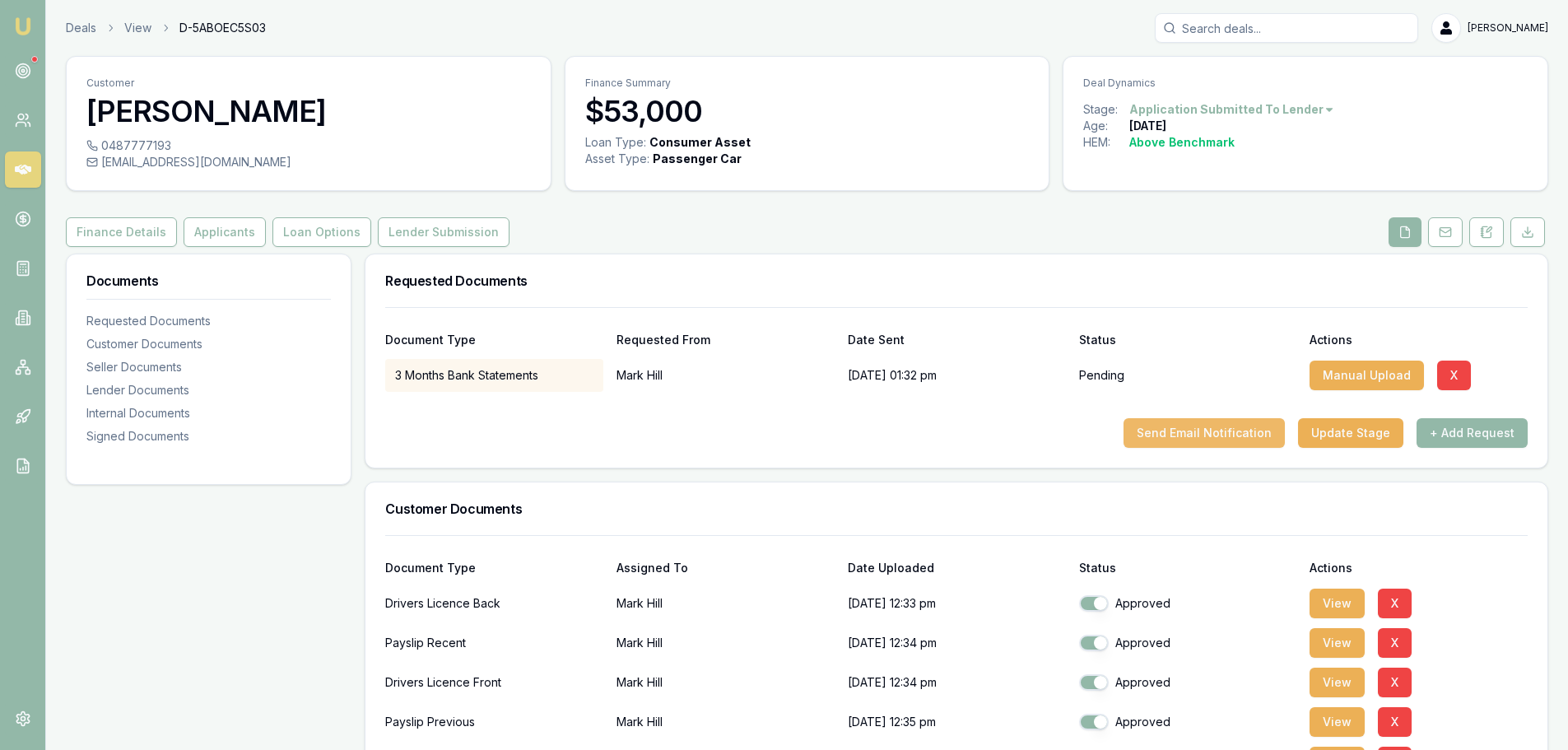
click at [1279, 435] on button "Send Email Notification" at bounding box center [1205, 433] width 162 height 29
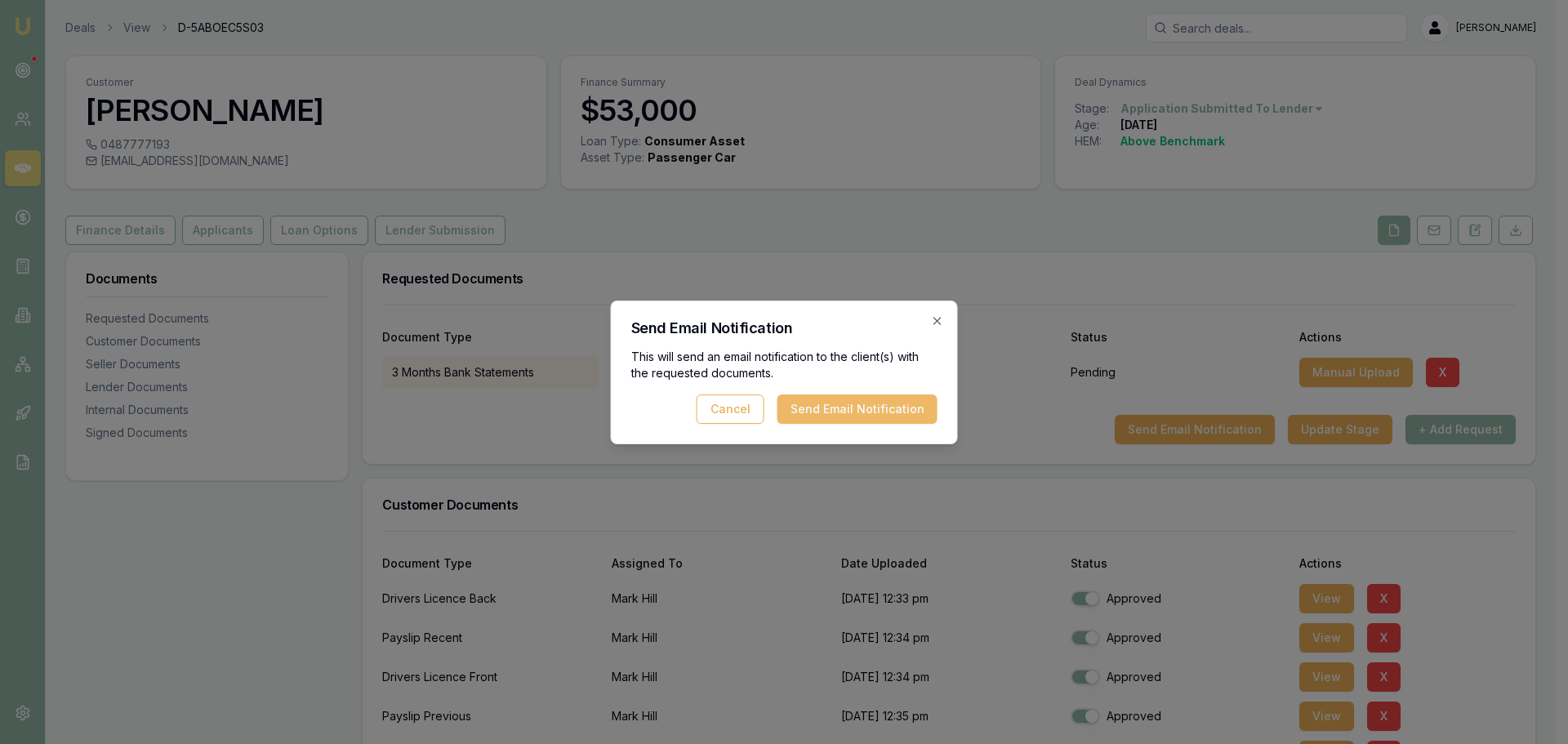
click at [885, 397] on button "Send Email Notification" at bounding box center [858, 408] width 160 height 29
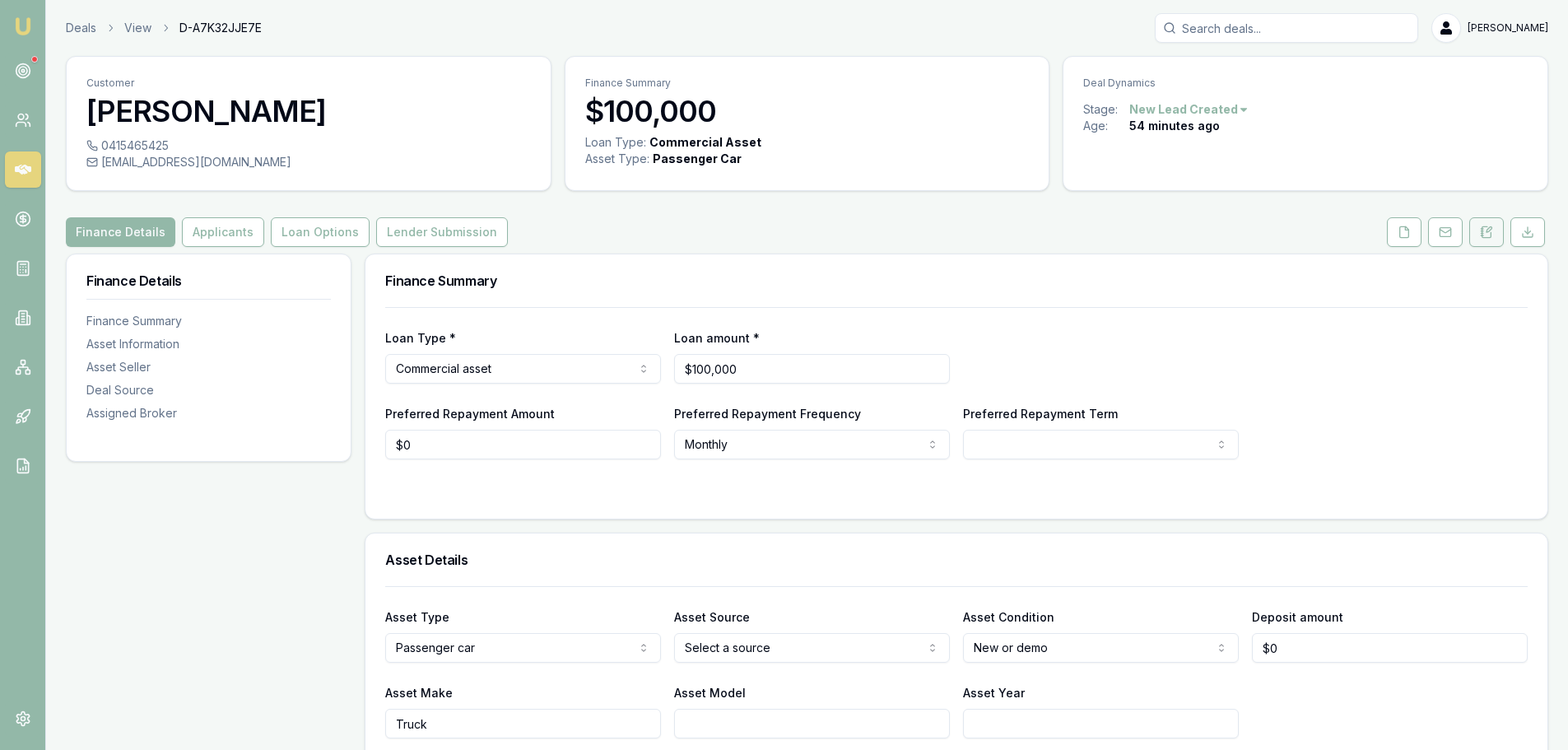
click at [1483, 229] on icon at bounding box center [1481, 229] width 3 height 0
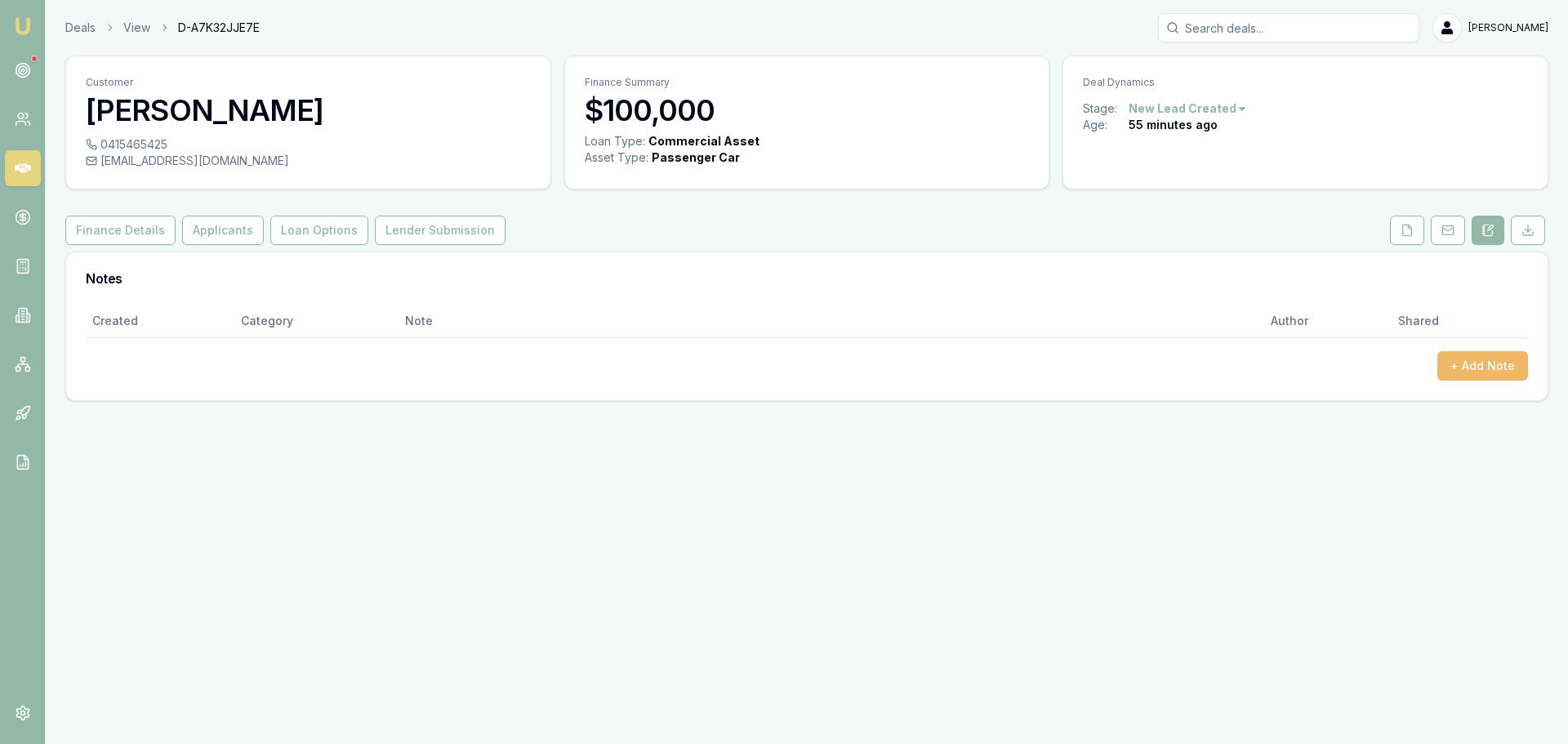
click at [1498, 371] on button "+ Add Note" at bounding box center [1483, 365] width 91 height 29
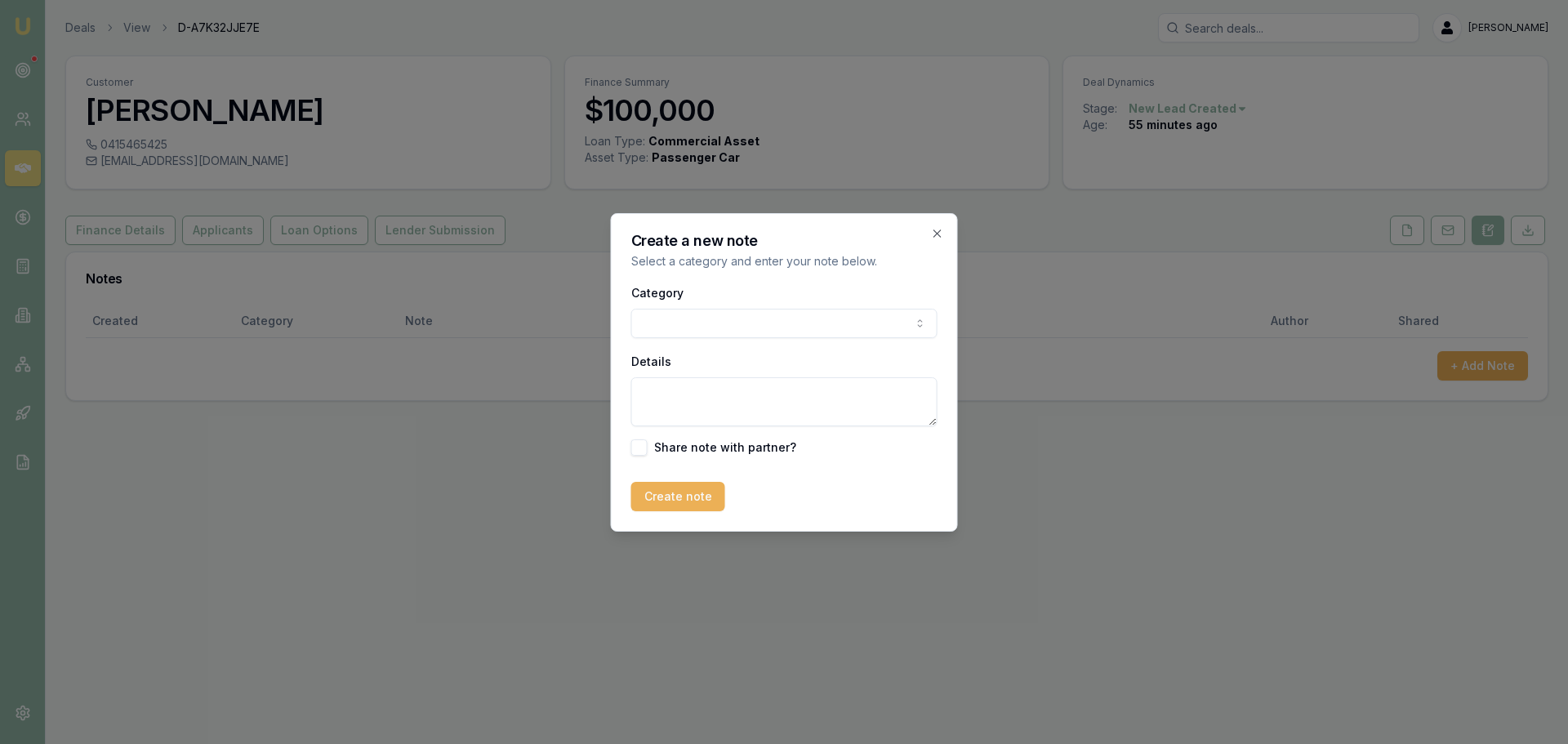
click at [798, 320] on body "Emu Broker Deals View D-A7K32JJE7E Erin Shield Toggle Menu Customer Jack Sparro…" at bounding box center [784, 372] width 1568 height 744
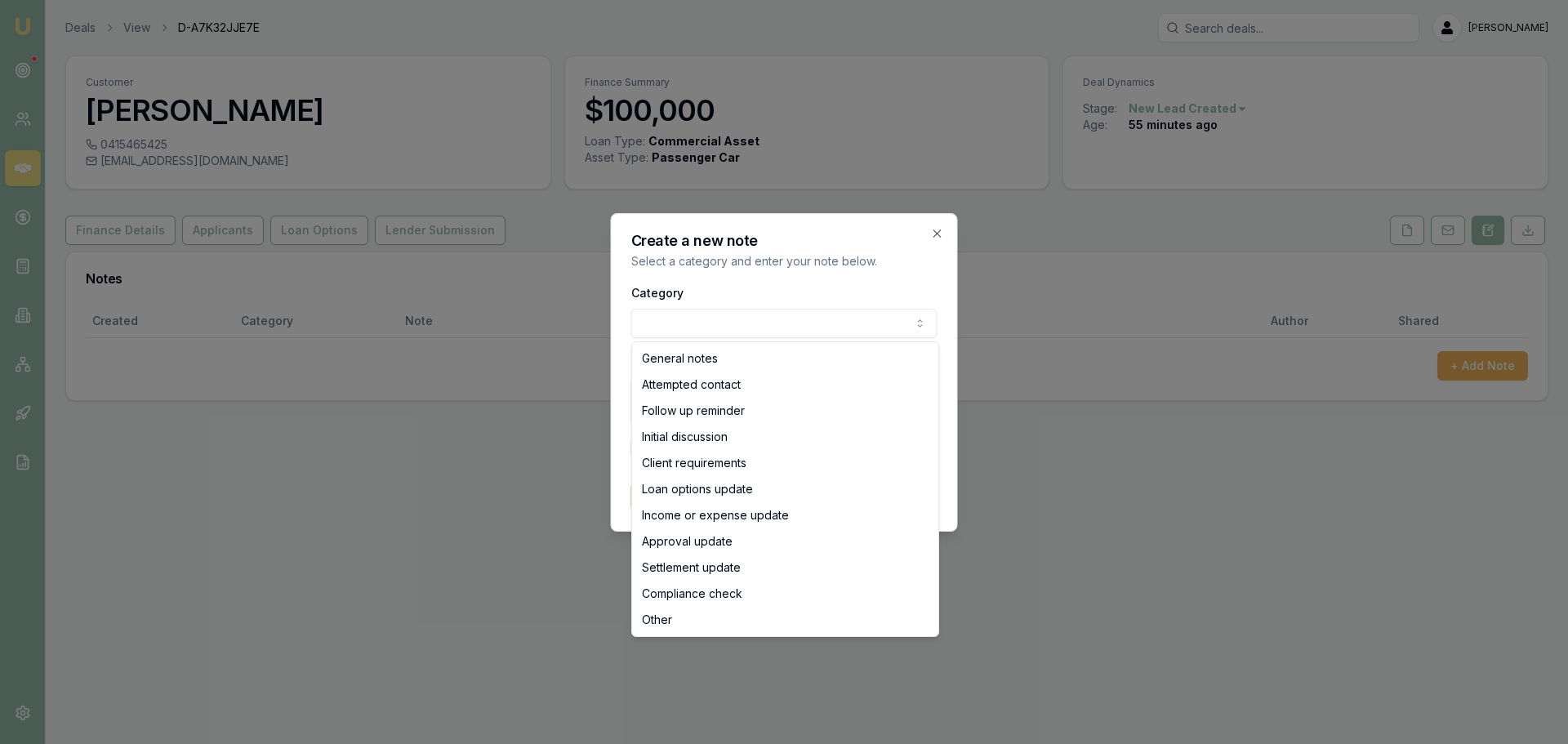
select select "ATTEMPTED_CONTACT"
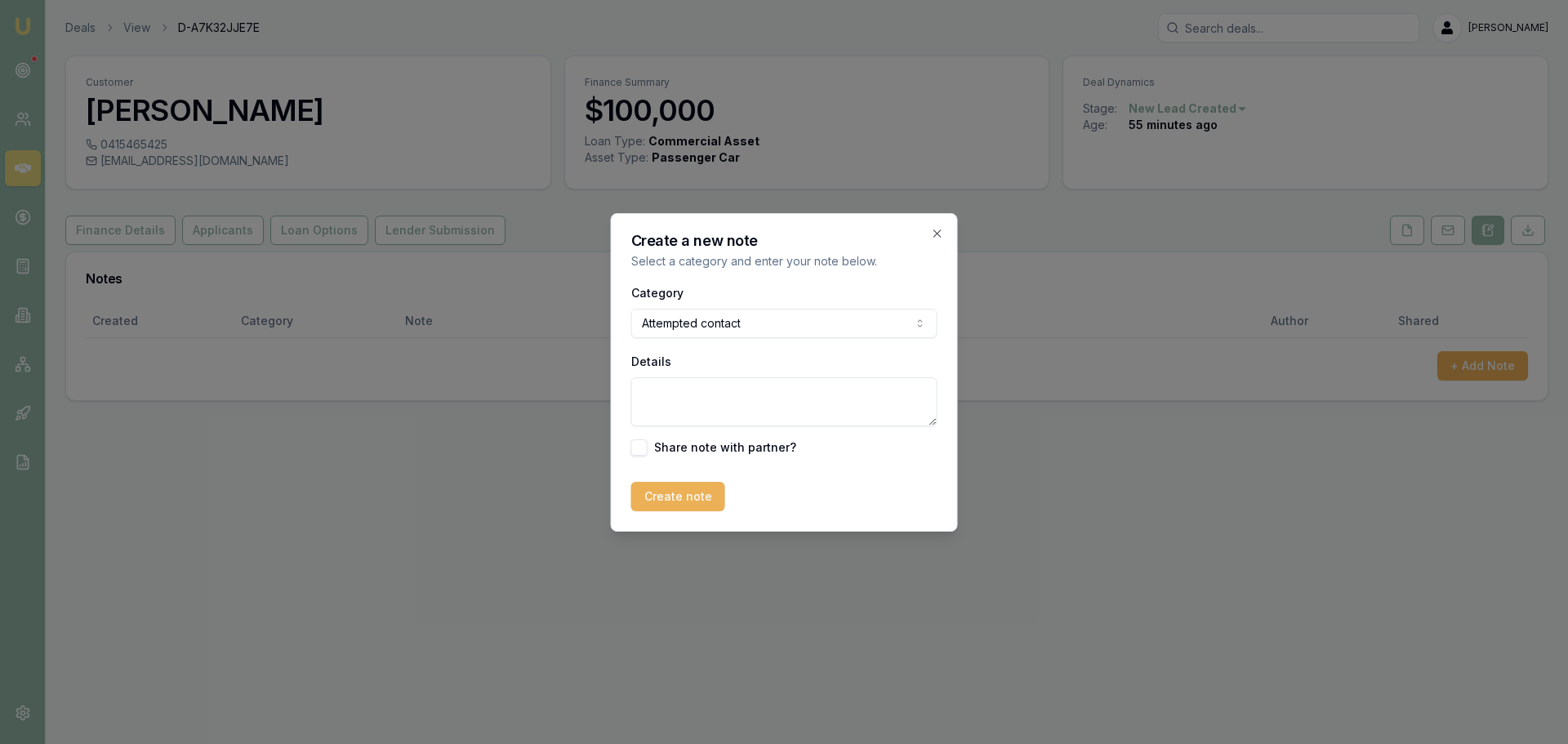
click at [684, 395] on textarea "Details" at bounding box center [784, 402] width 307 height 49
type textarea "sent intro text"
click at [692, 491] on button "Create note" at bounding box center [678, 496] width 94 height 29
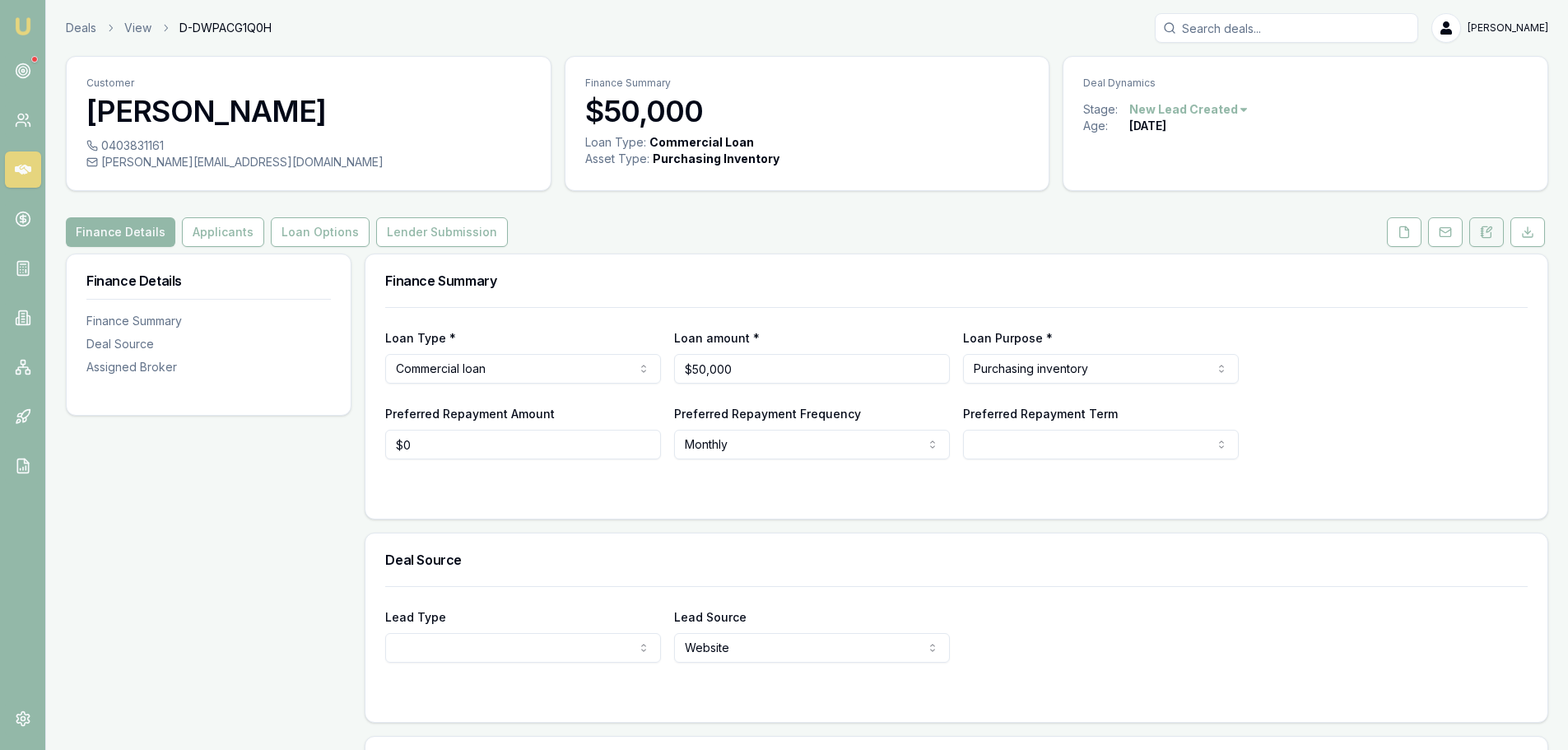
click at [1479, 242] on button at bounding box center [1486, 232] width 34 height 29
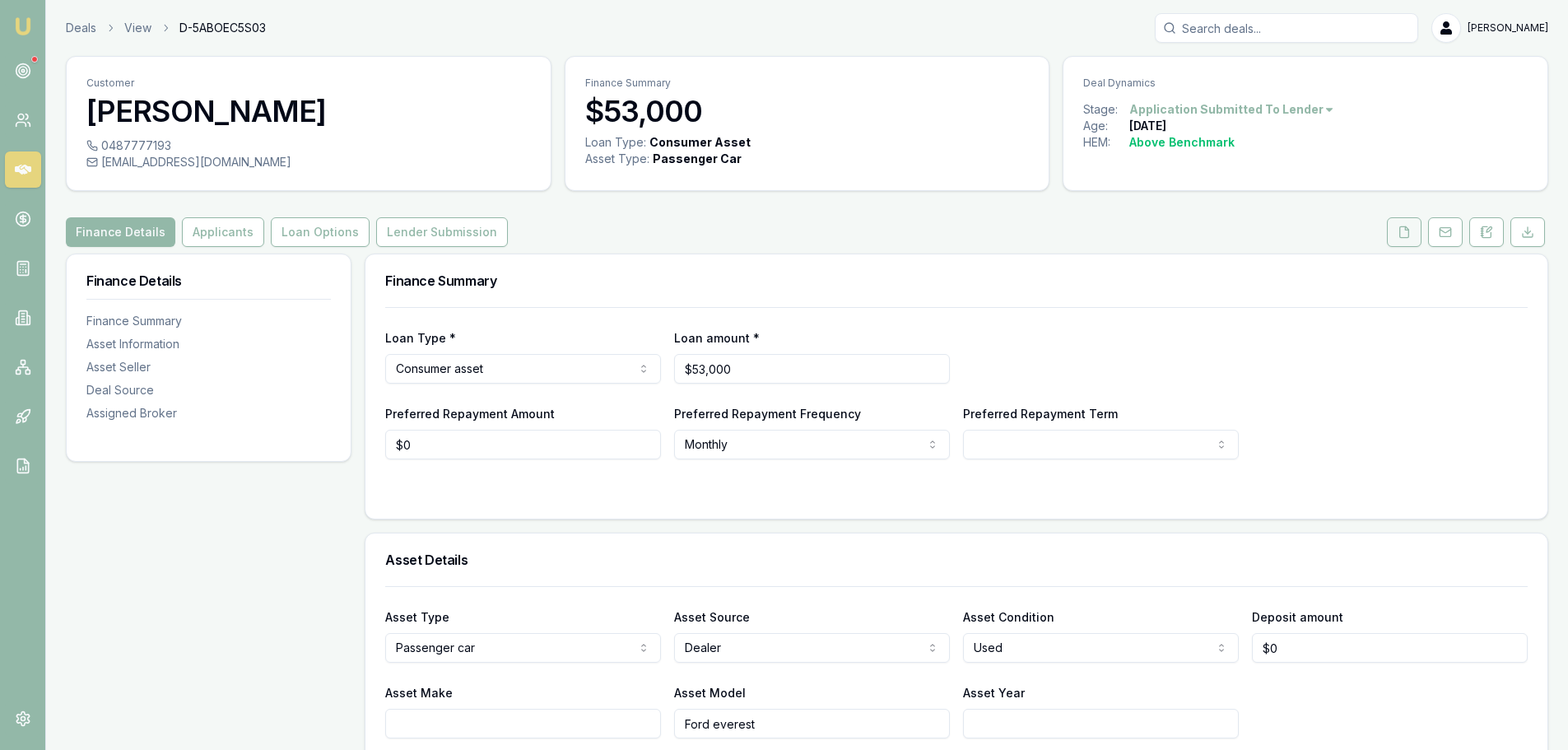
click at [1404, 240] on button at bounding box center [1404, 232] width 34 height 29
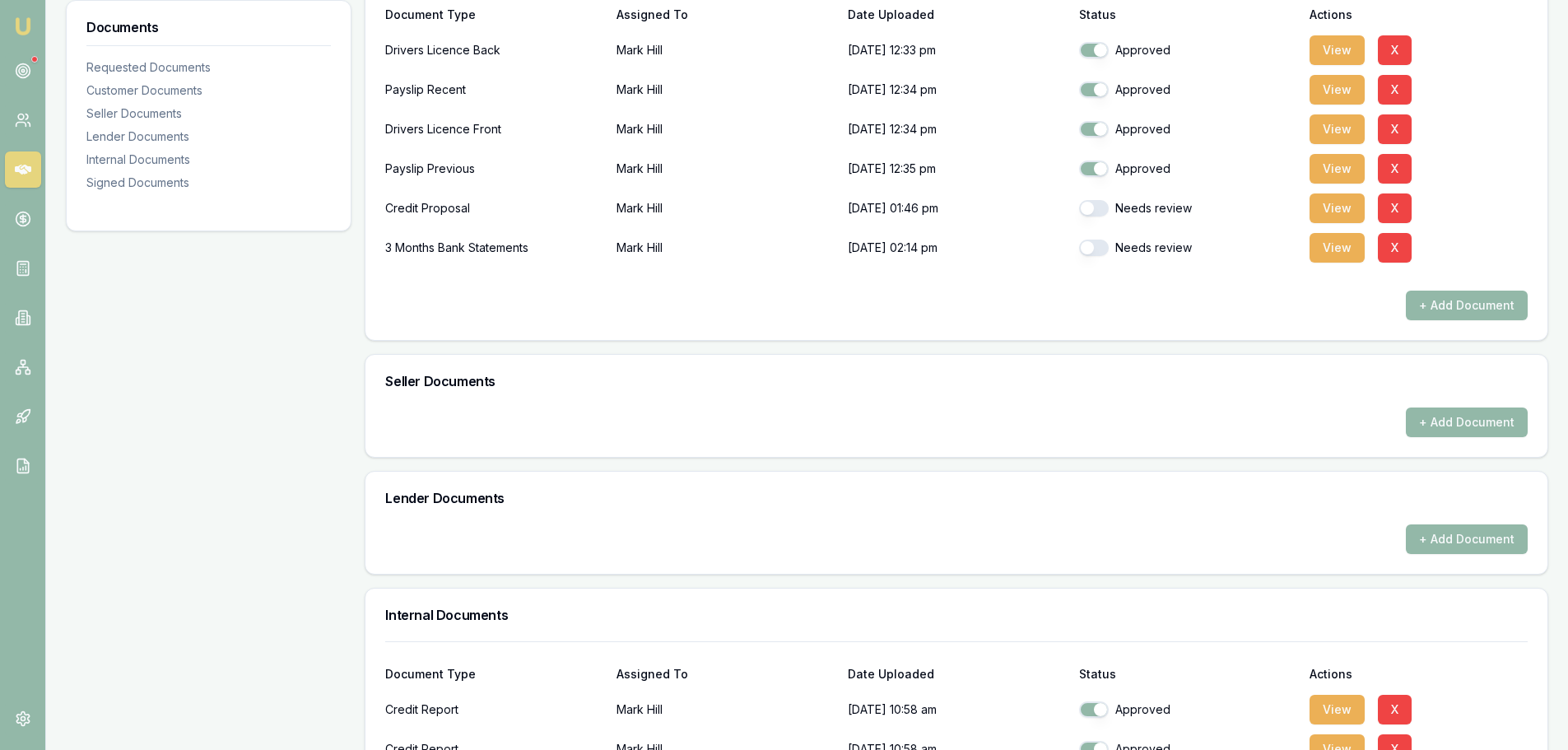
scroll to position [493, 0]
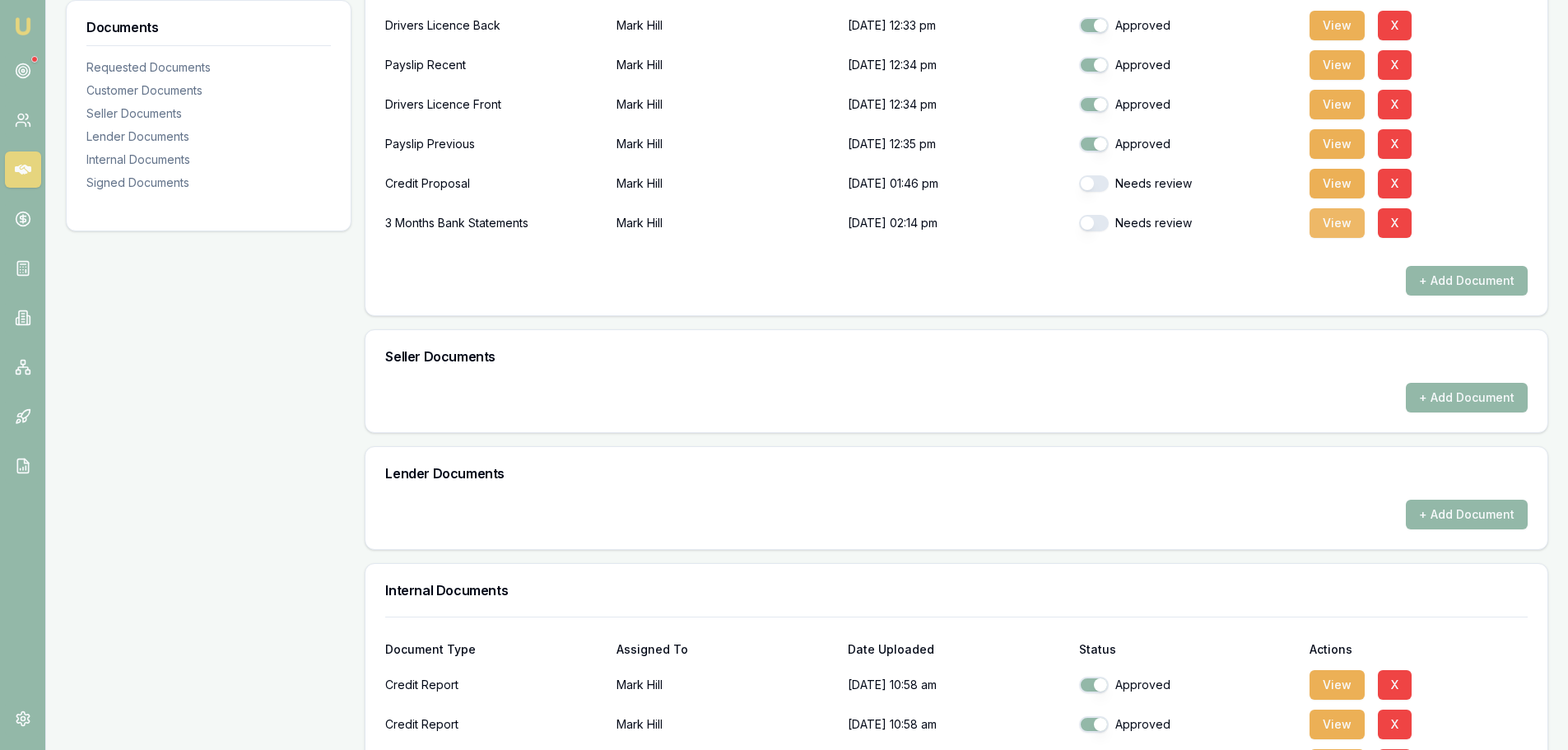
click at [1343, 222] on button "View" at bounding box center [1337, 222] width 55 height 29
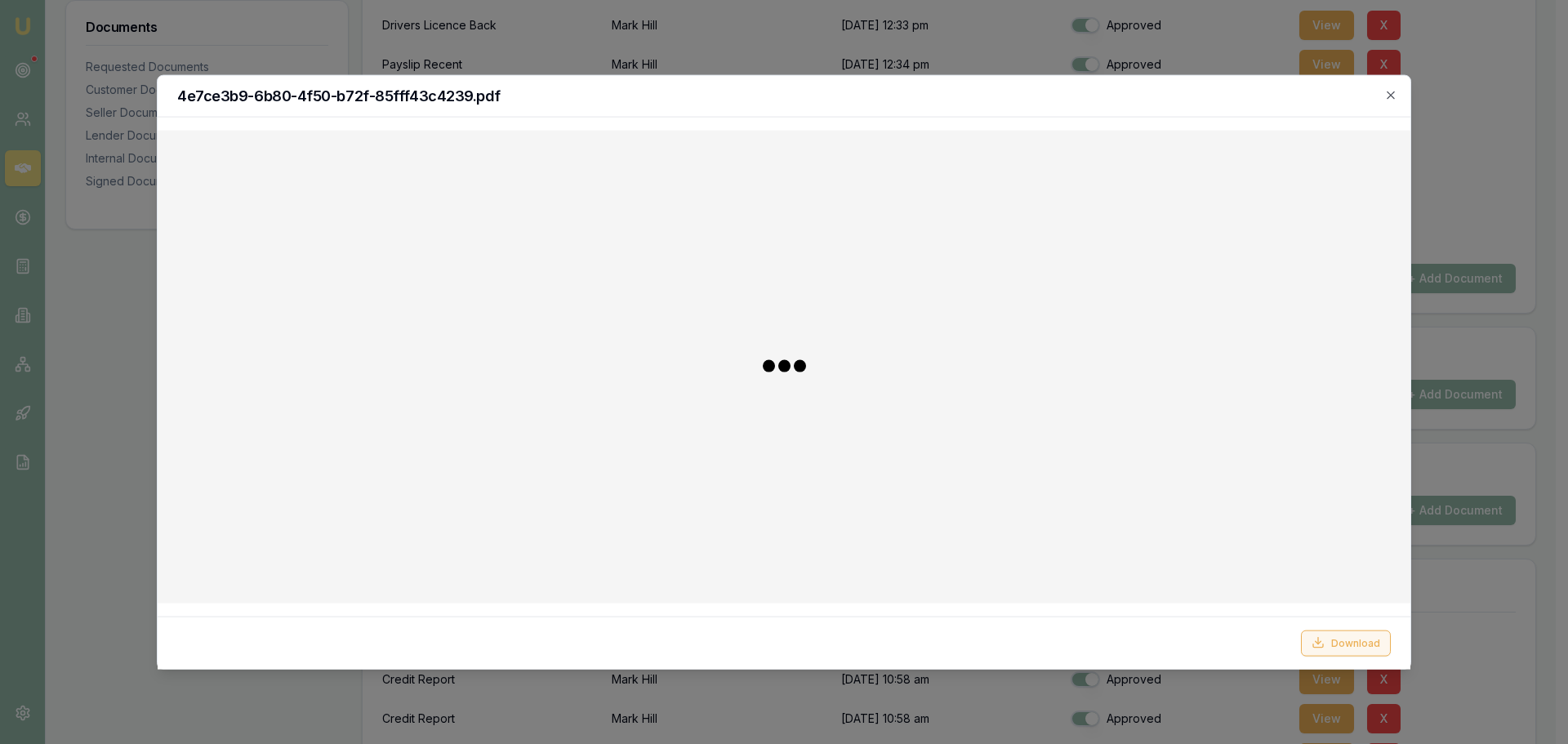
click at [1353, 647] on button "Download" at bounding box center [1345, 642] width 90 height 26
click at [1080, 97] on h2 "4e7ce3b9-6b80-4f50-b72f-85fff43c4239.pdf" at bounding box center [784, 96] width 1214 height 15
click at [1388, 94] on icon "button" at bounding box center [1391, 95] width 13 height 13
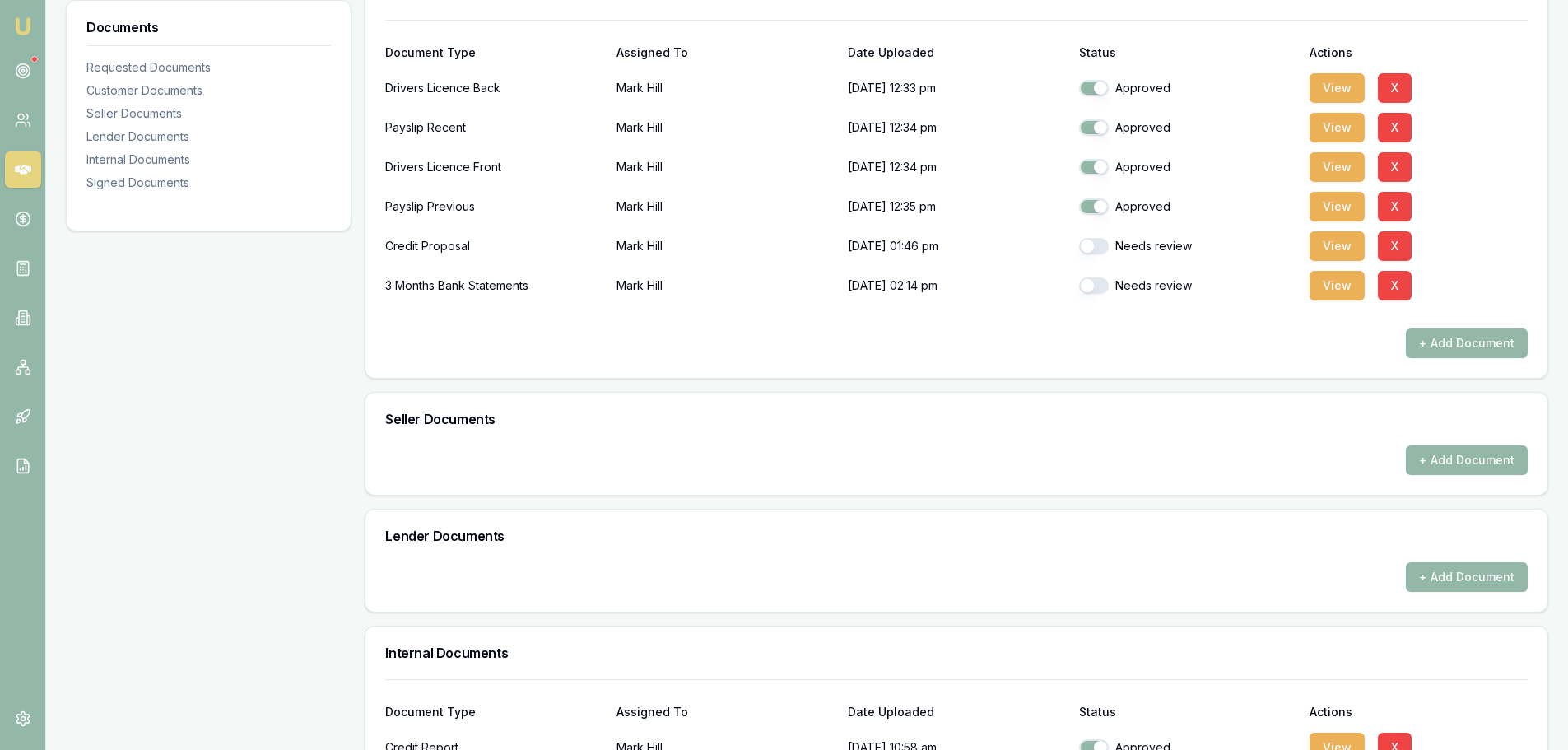
scroll to position [576, 0]
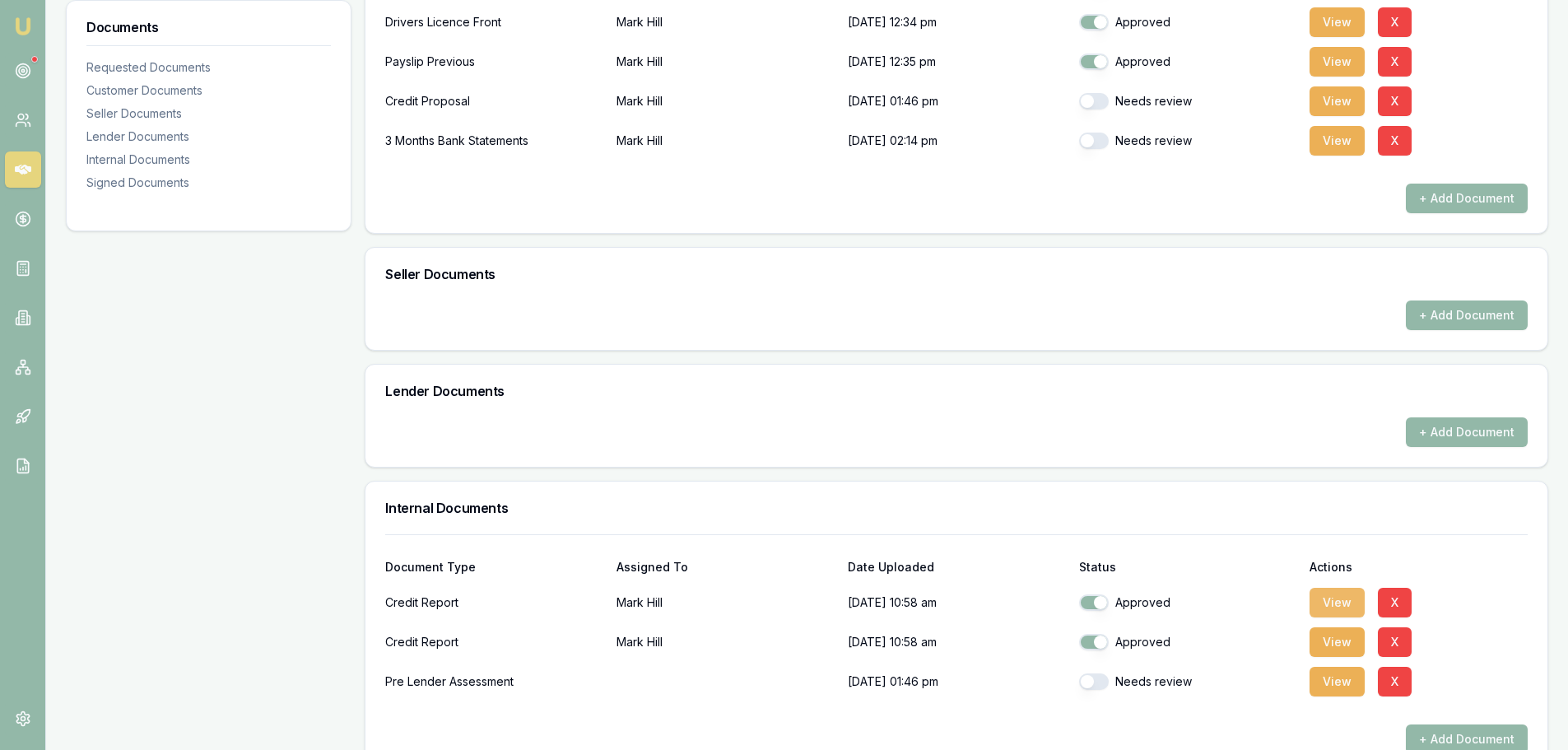
click at [1350, 602] on button "View" at bounding box center [1337, 602] width 55 height 29
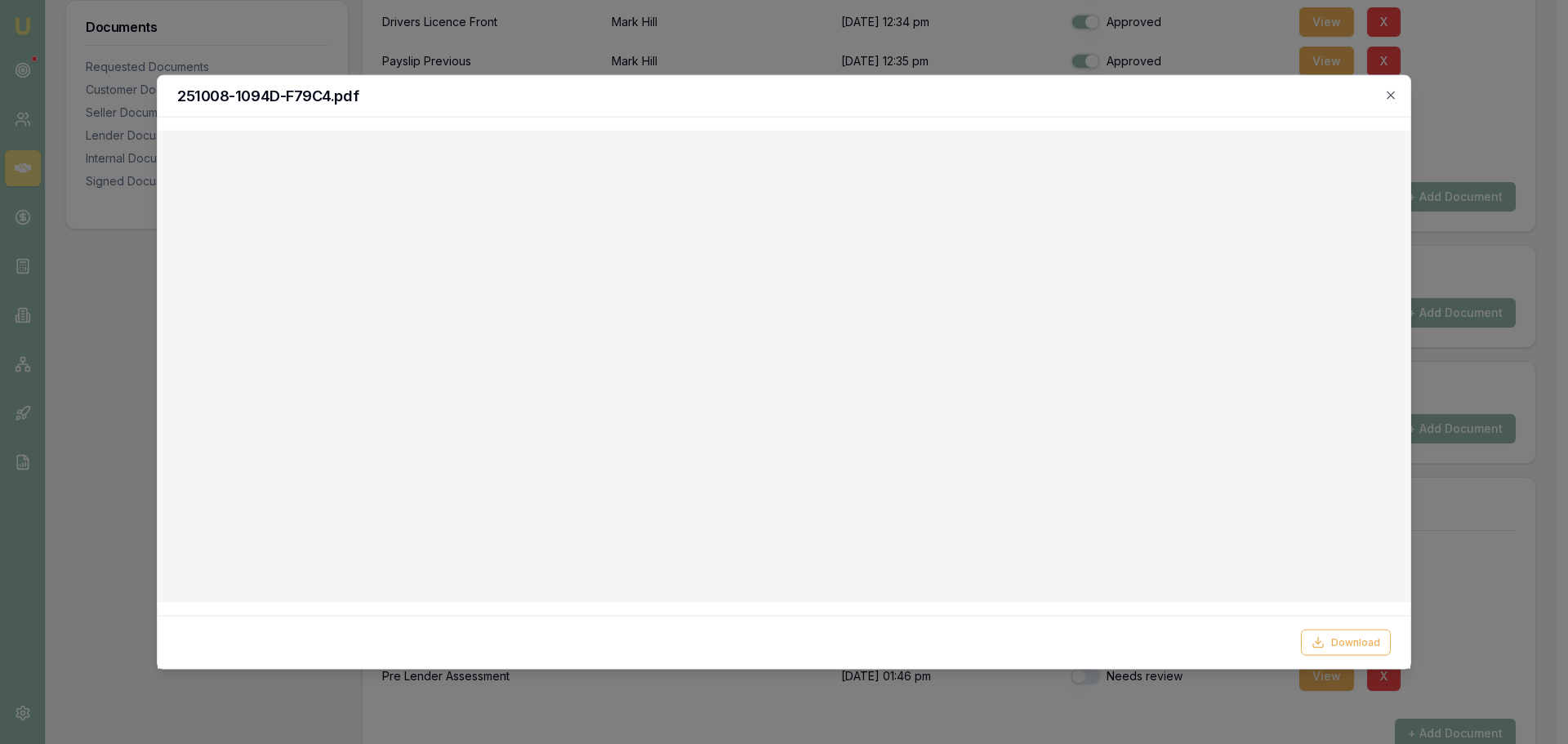
click at [1395, 94] on icon "button" at bounding box center [1391, 95] width 13 height 13
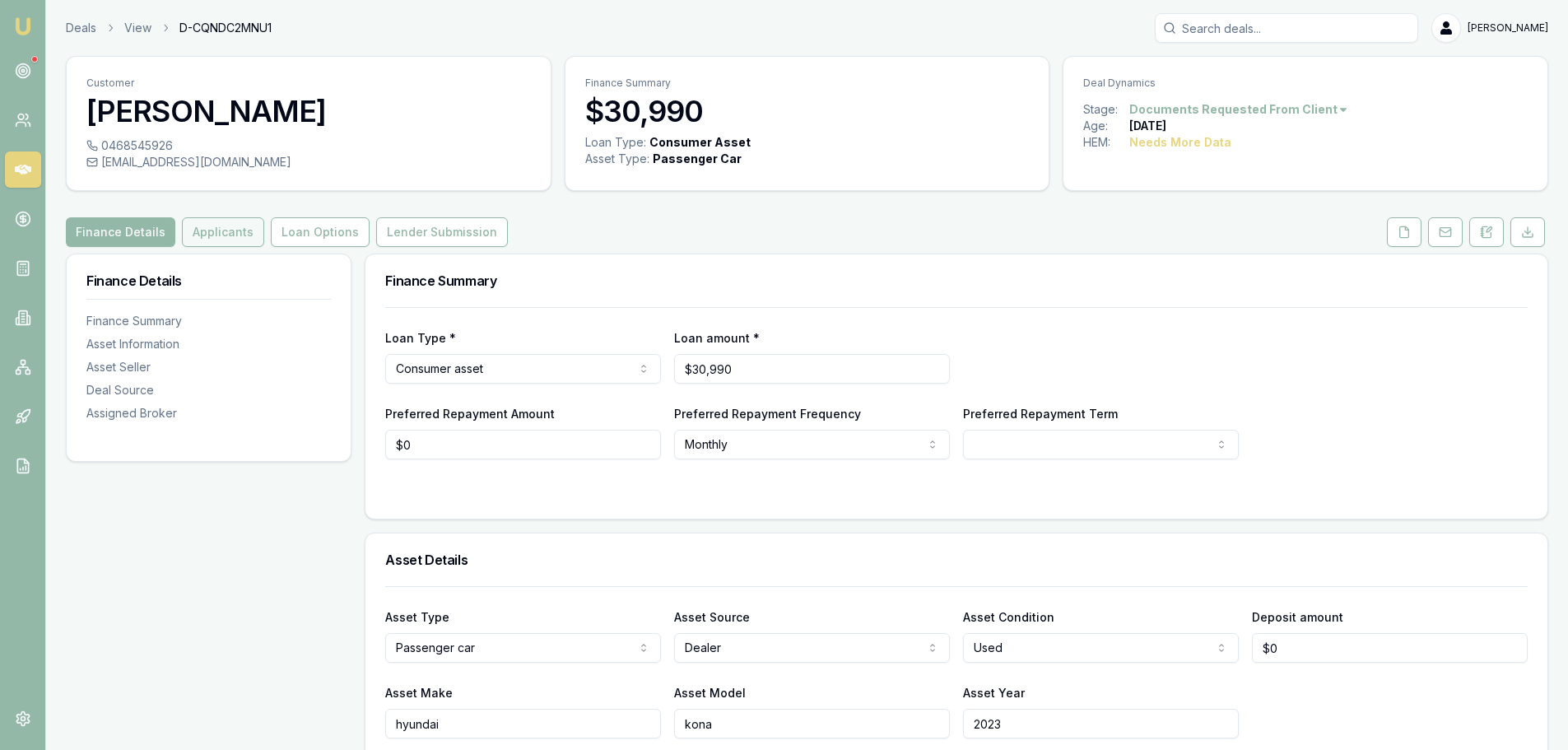
click at [212, 235] on button "Applicants" at bounding box center [223, 232] width 83 height 29
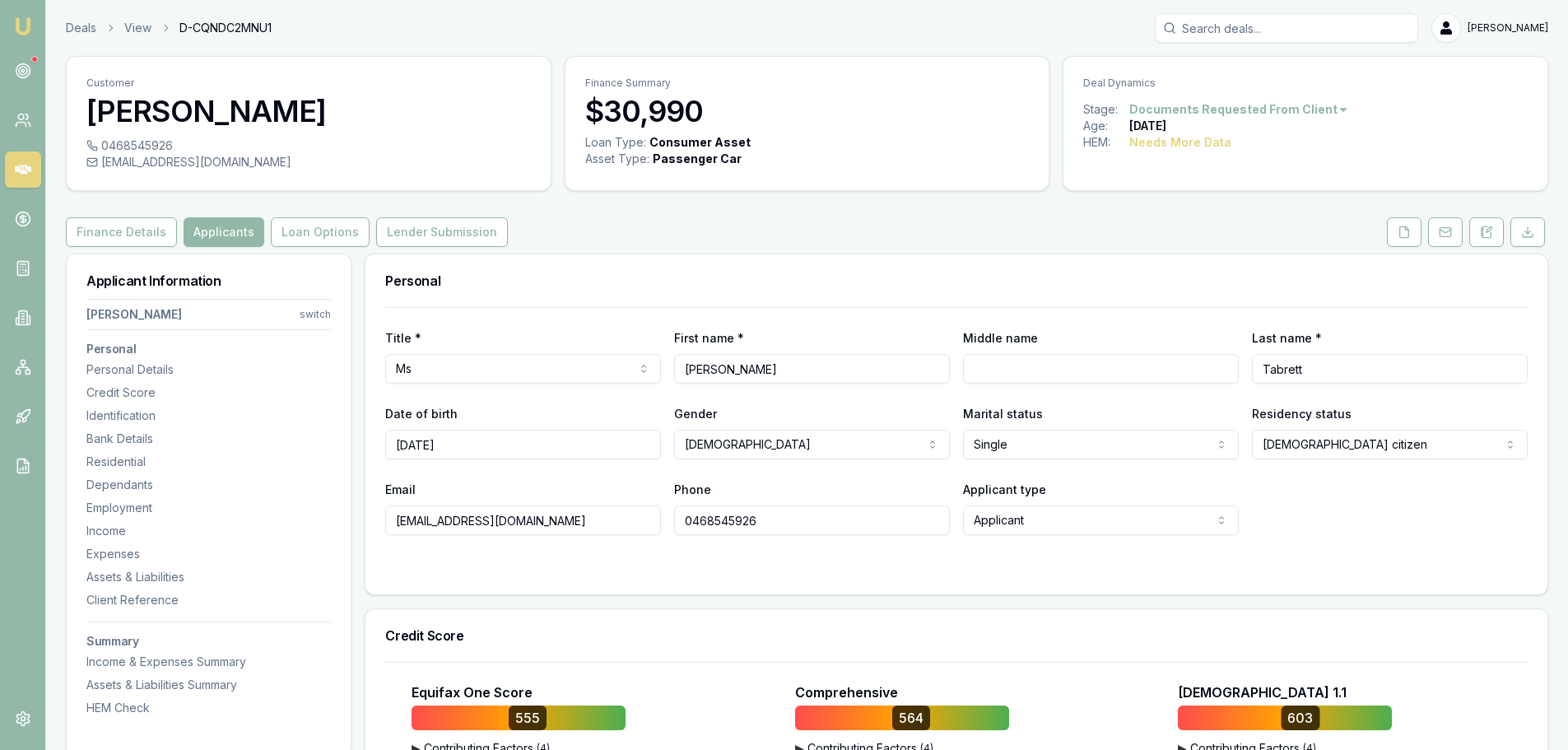
drag, startPoint x: 731, startPoint y: 247, endPoint x: 822, endPoint y: 237, distance: 91.5
click at [822, 237] on div "Finance Details Applicants Loan Options Lender Submission" at bounding box center [806, 232] width 1482 height 29
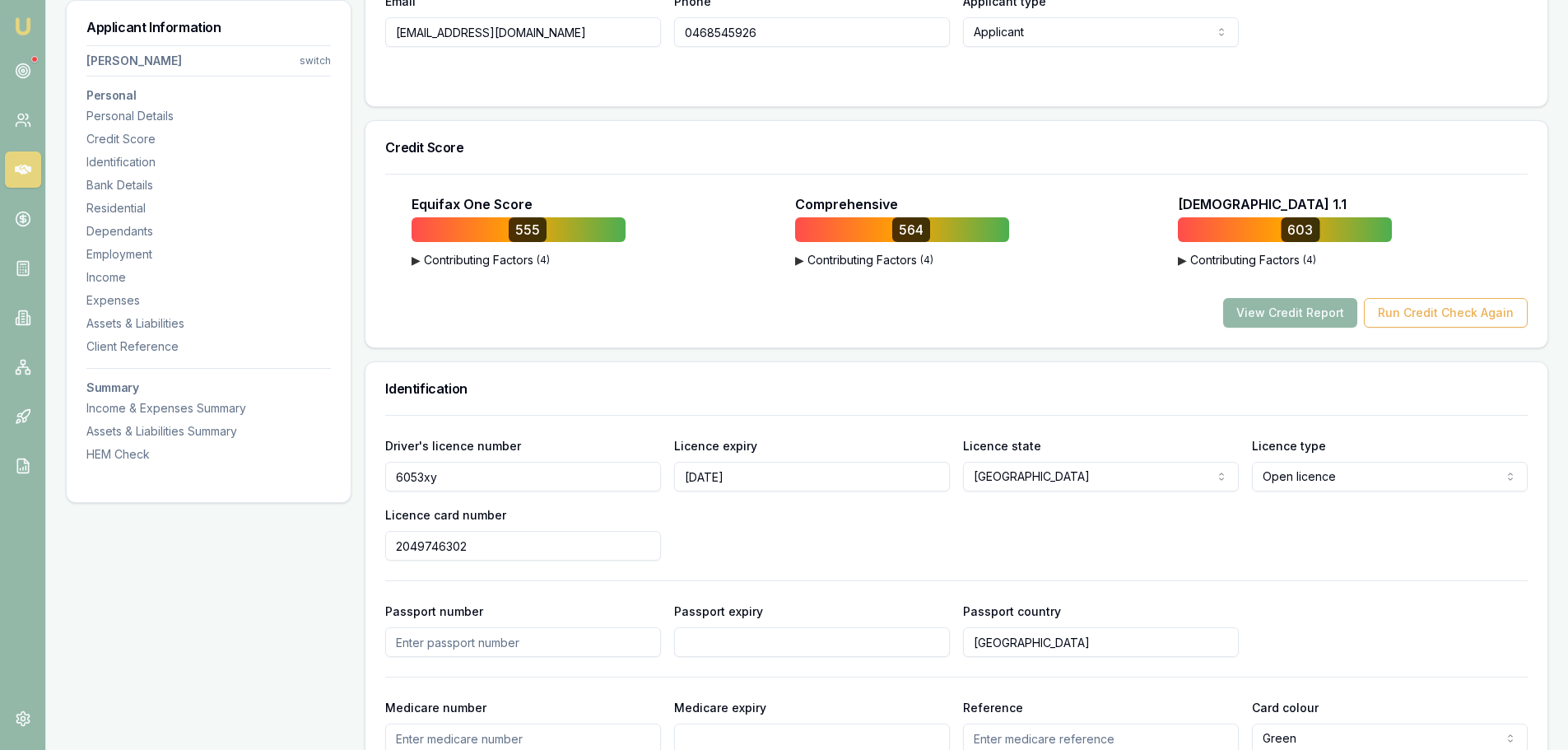
scroll to position [576, 0]
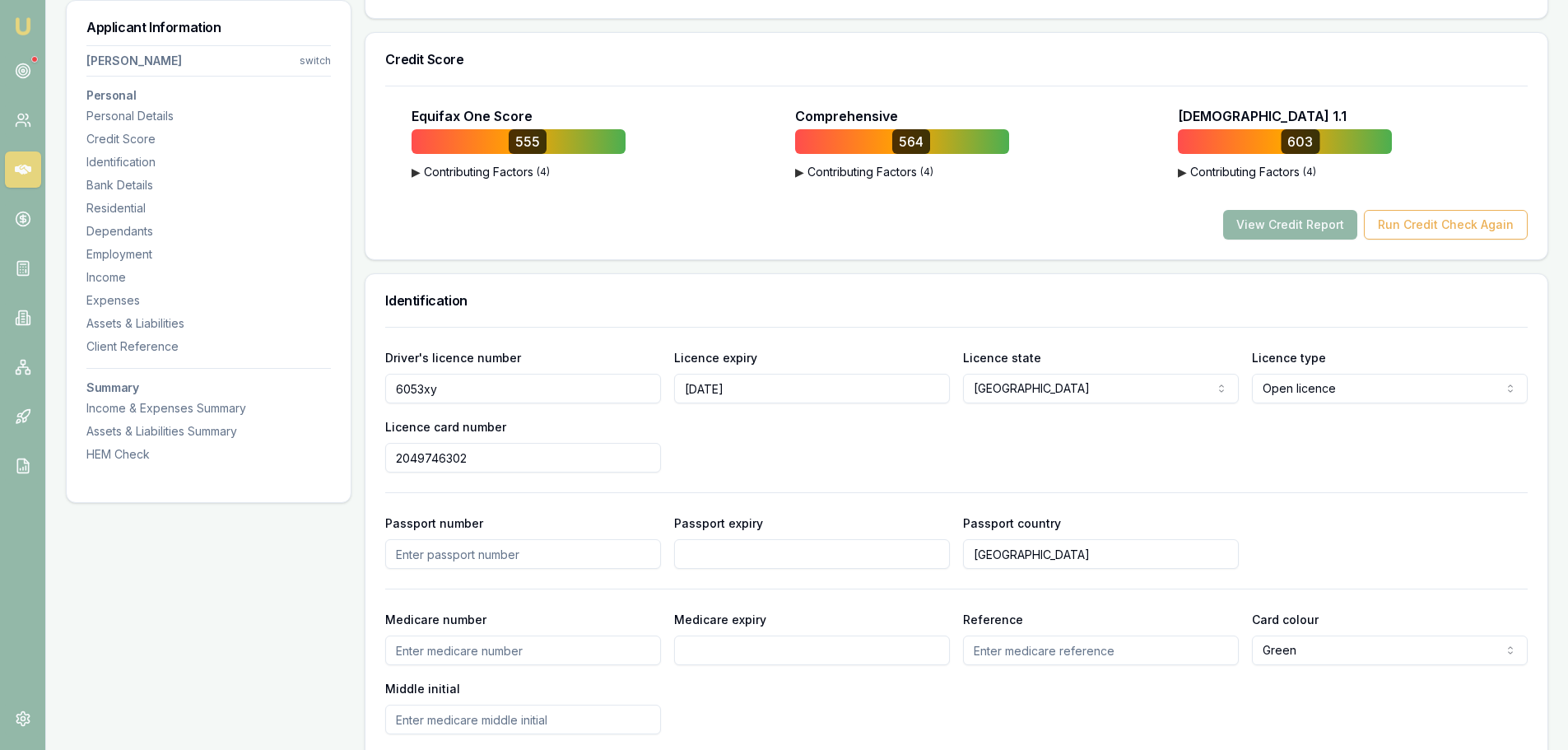
click at [1041, 207] on div "Equifax One Score 555 ▶ Contributing Factors ( 4 ) Consumer Defaults or Default…" at bounding box center [957, 173] width 1143 height 133
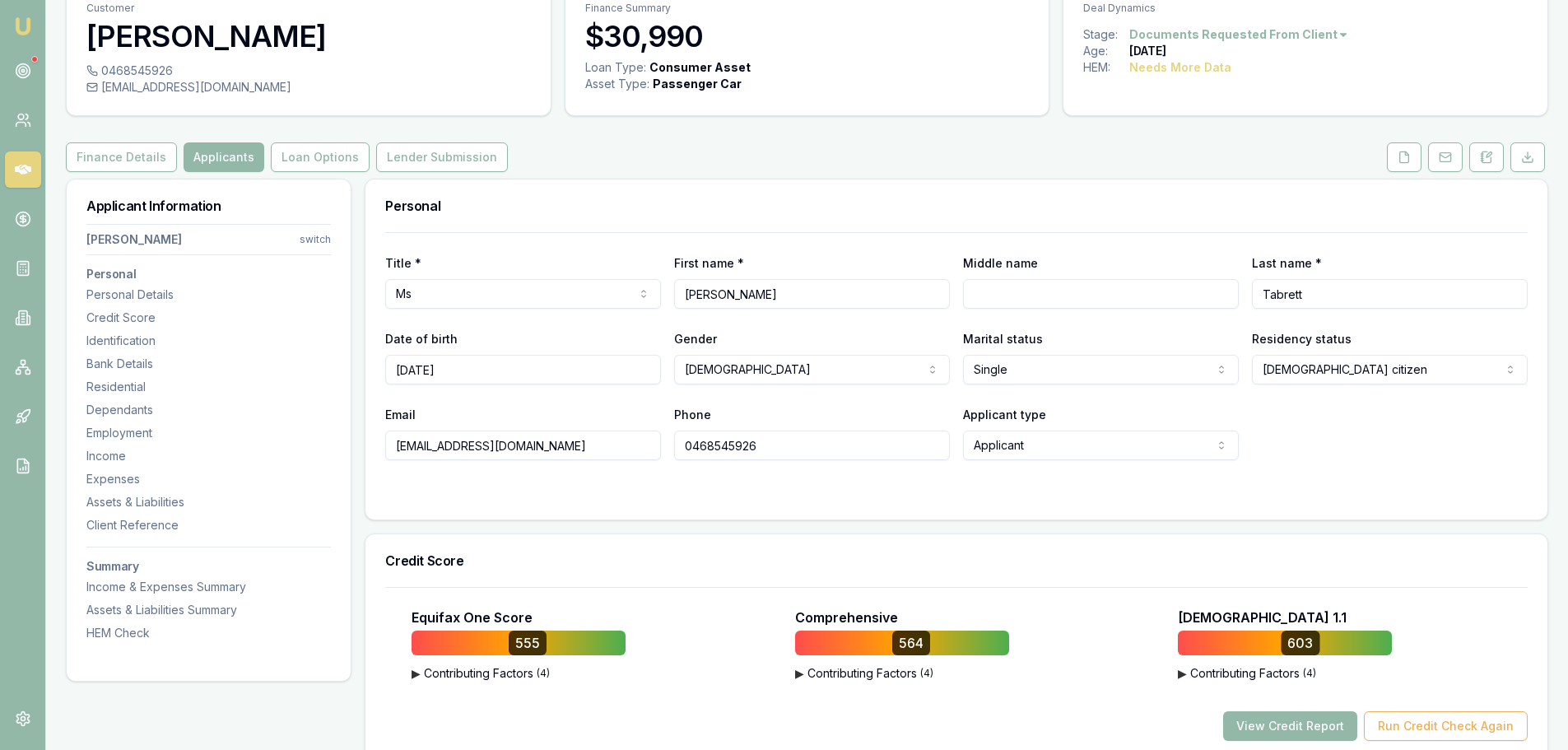
scroll to position [0, 0]
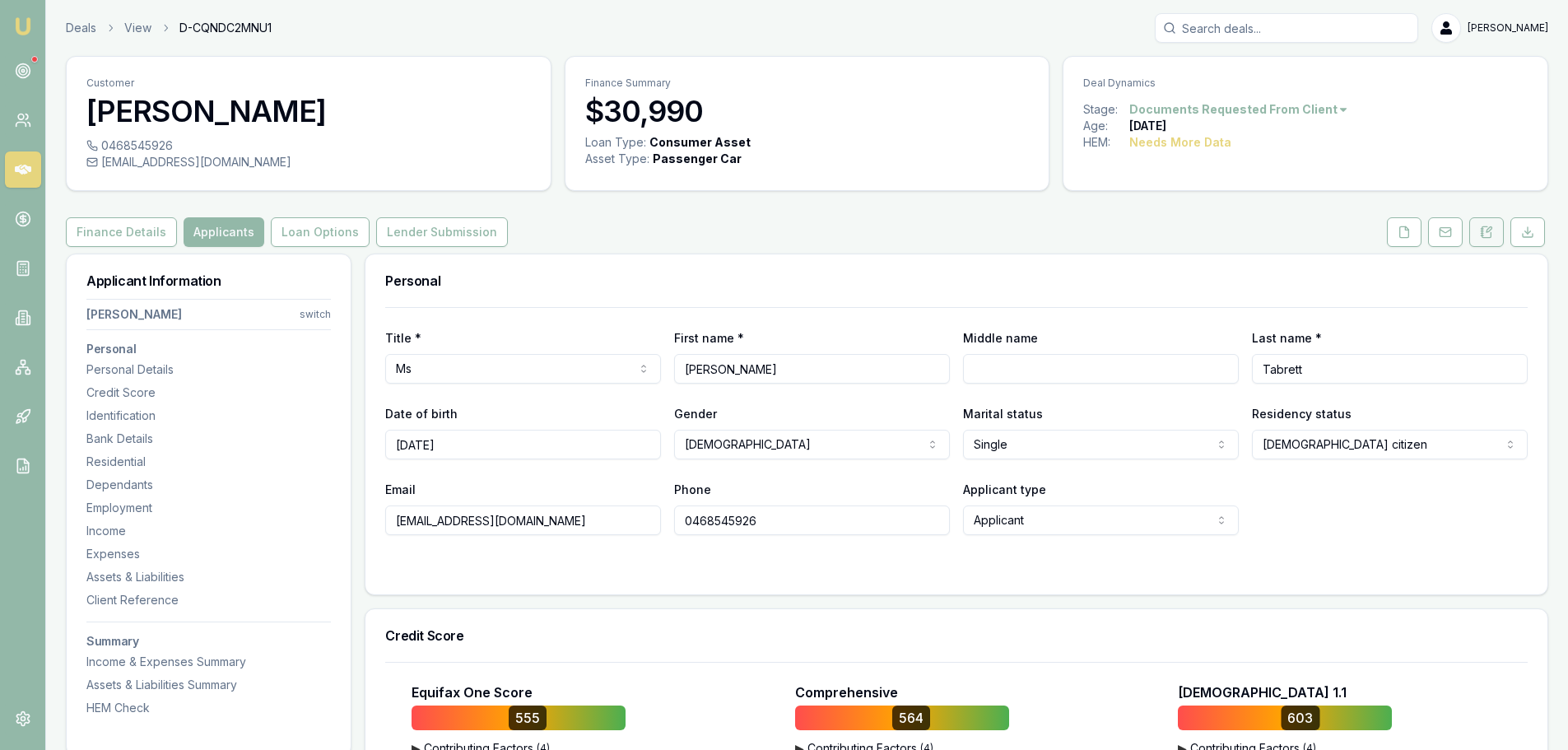
click at [1487, 236] on icon at bounding box center [1487, 232] width 13 height 13
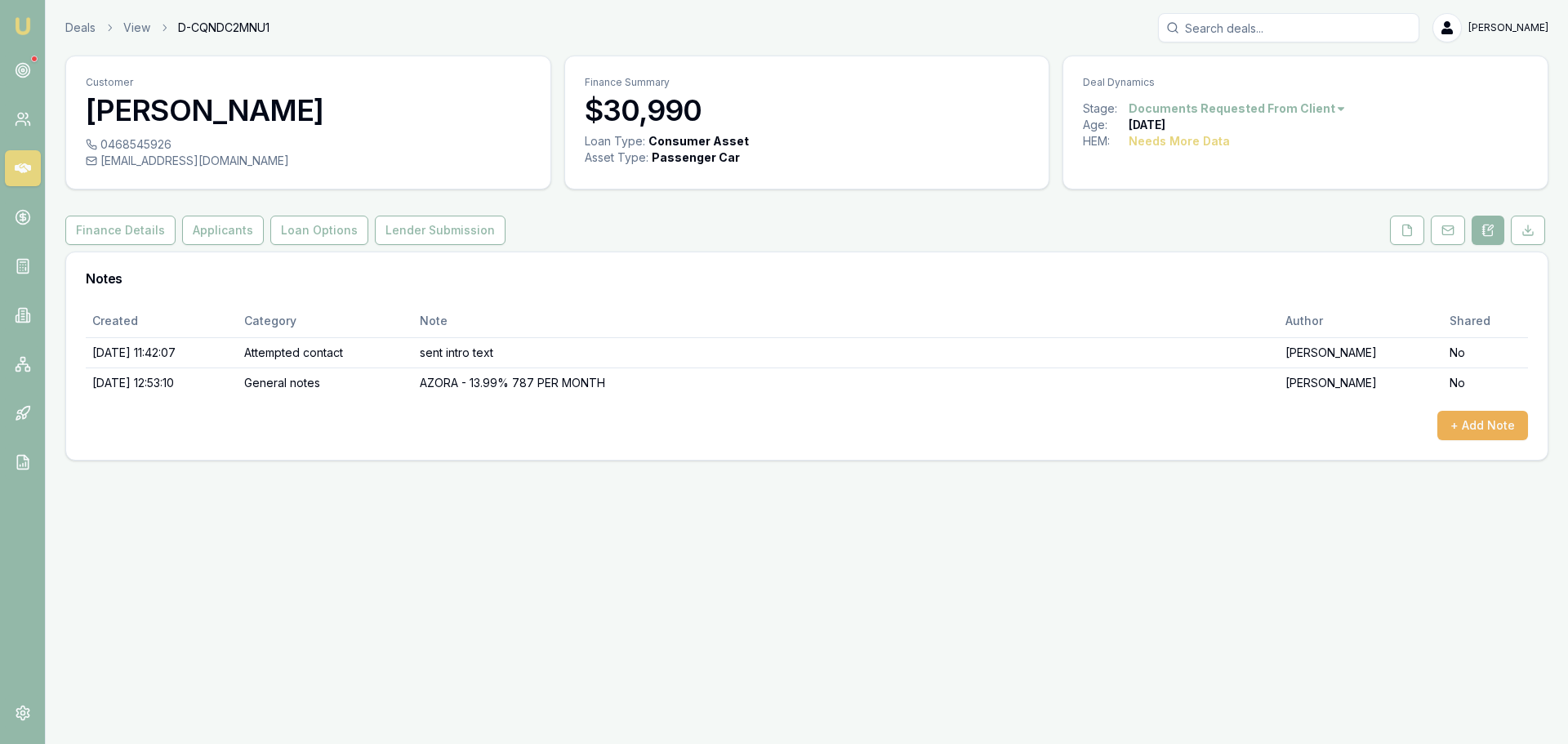
click at [821, 231] on div "Finance Details Applicants Loan Options Lender Submission" at bounding box center [807, 230] width 1483 height 29
click at [769, 234] on div "Finance Details Applicants Loan Options Lender Submission" at bounding box center [807, 230] width 1483 height 29
click at [73, 235] on button "Finance Details" at bounding box center [120, 230] width 110 height 29
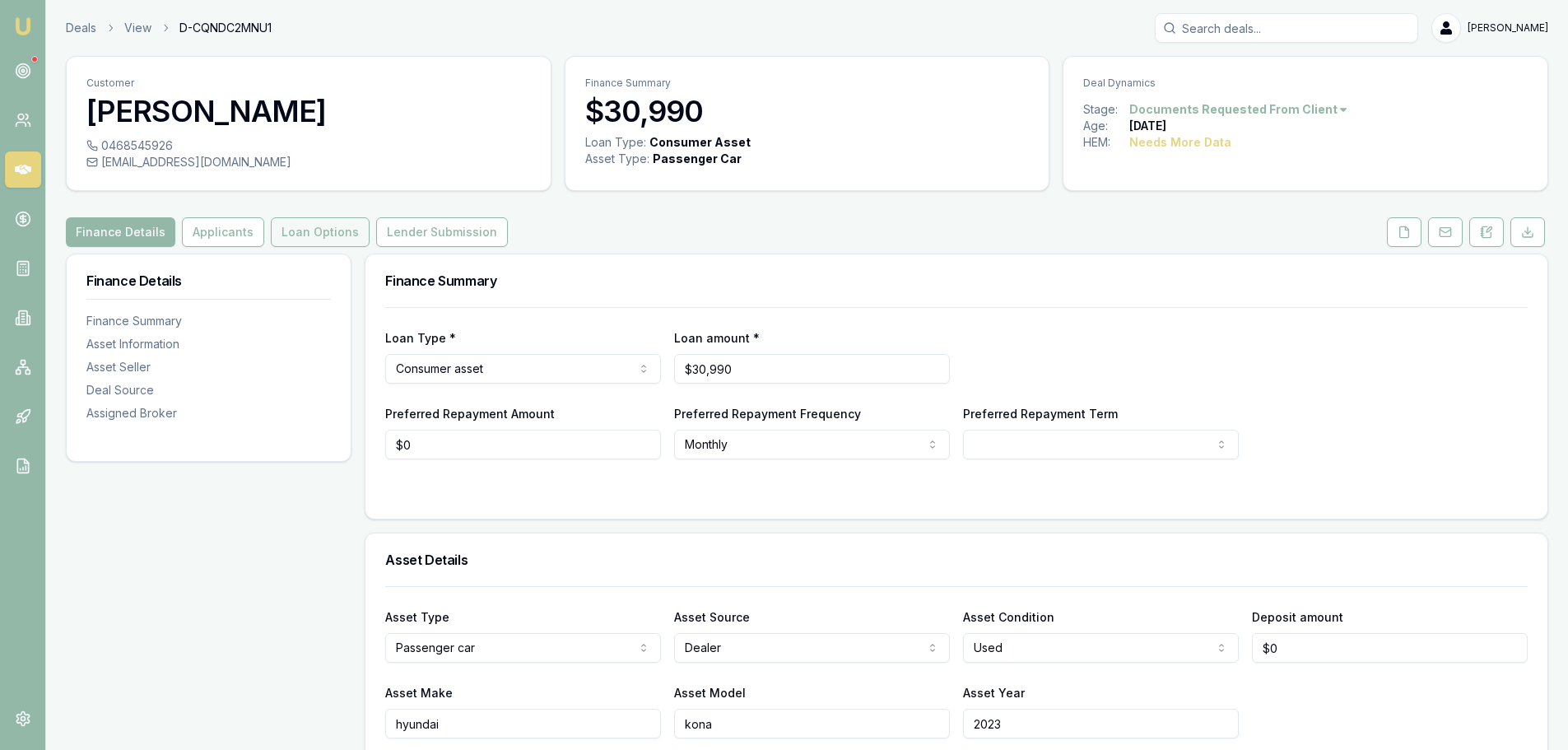
click at [328, 230] on button "Loan Options" at bounding box center [320, 232] width 99 height 29
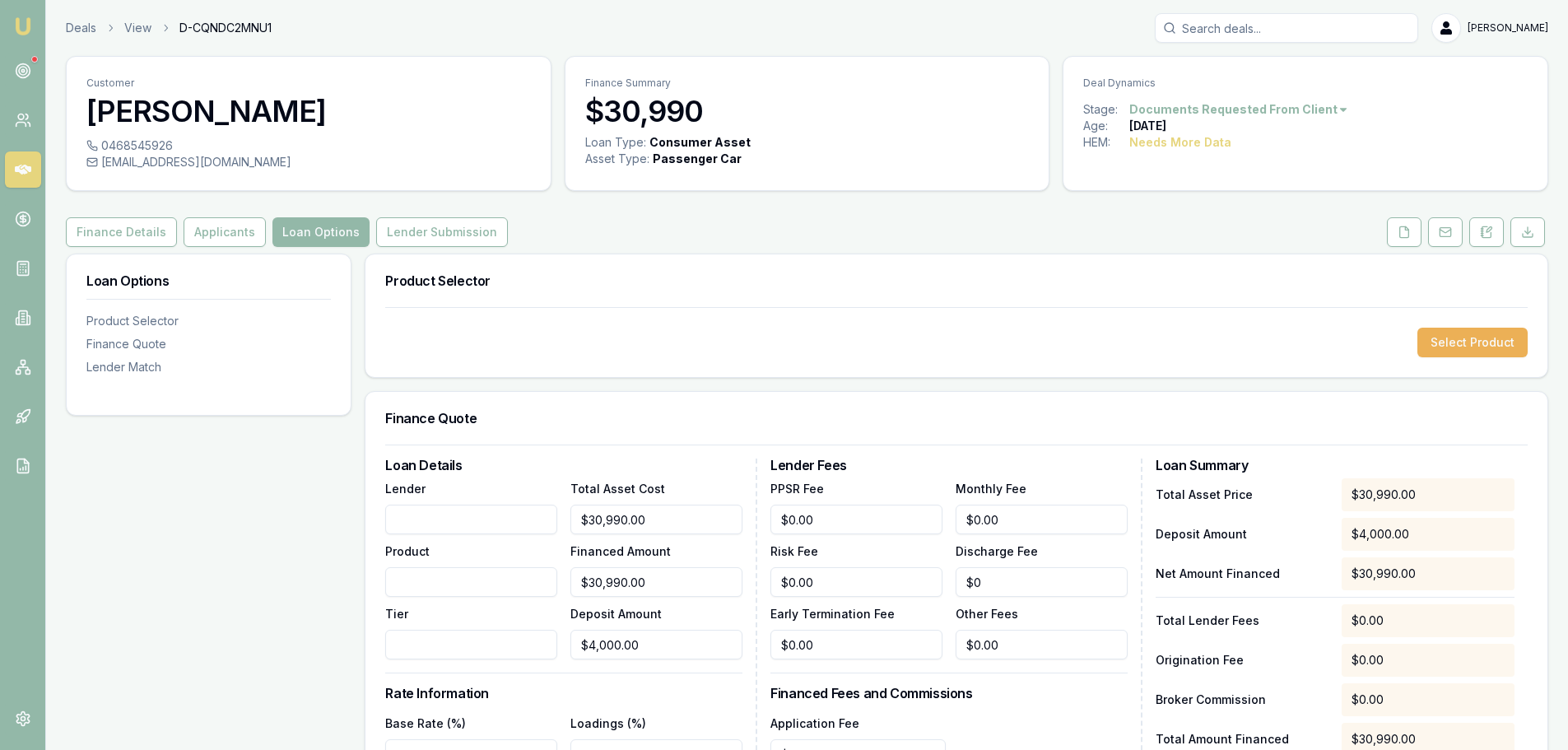
click at [715, 227] on div "Finance Details Applicants Loan Options Lender Submission" at bounding box center [806, 232] width 1482 height 29
click at [229, 224] on button "Applicants" at bounding box center [224, 232] width 83 height 29
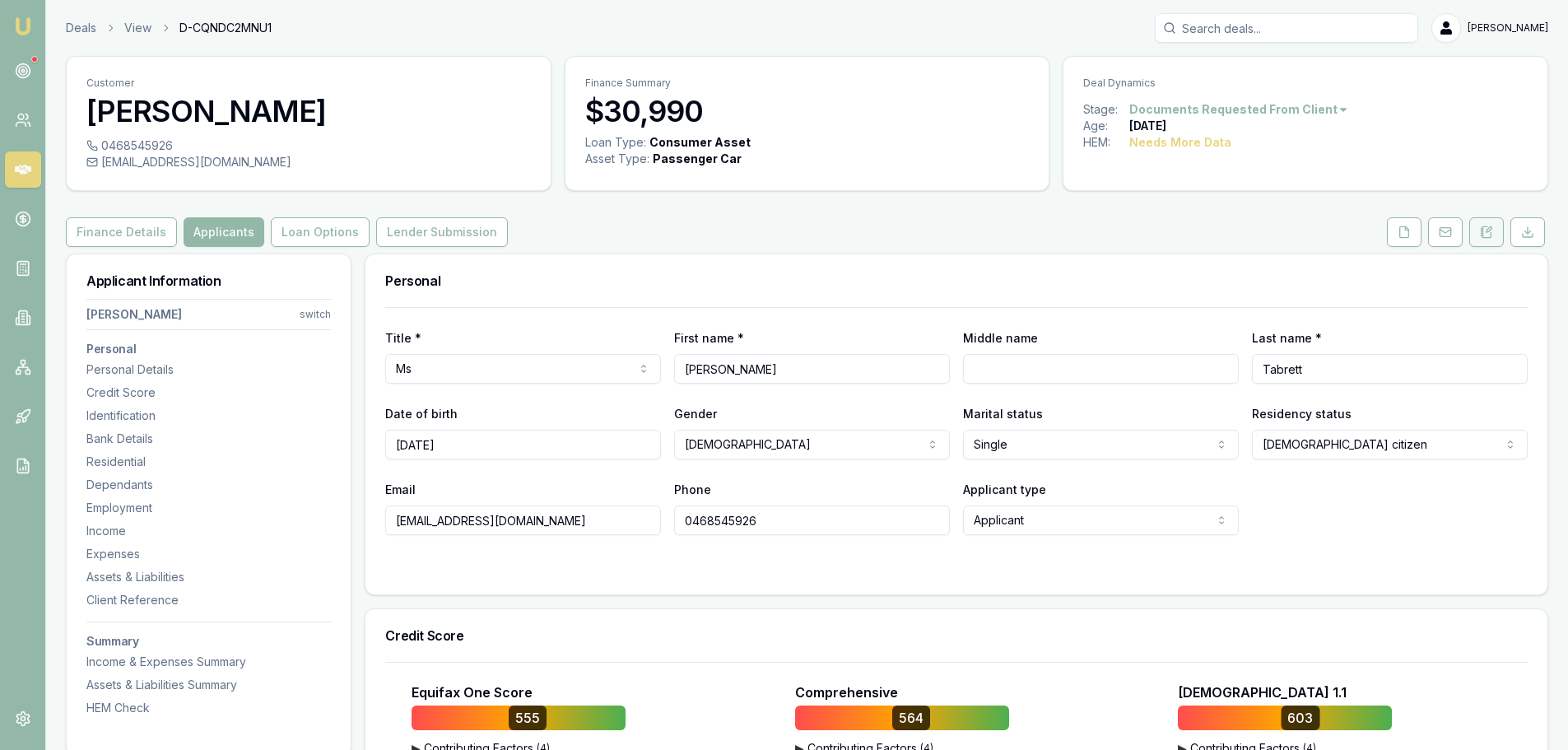
click at [1484, 234] on icon at bounding box center [1487, 232] width 13 height 13
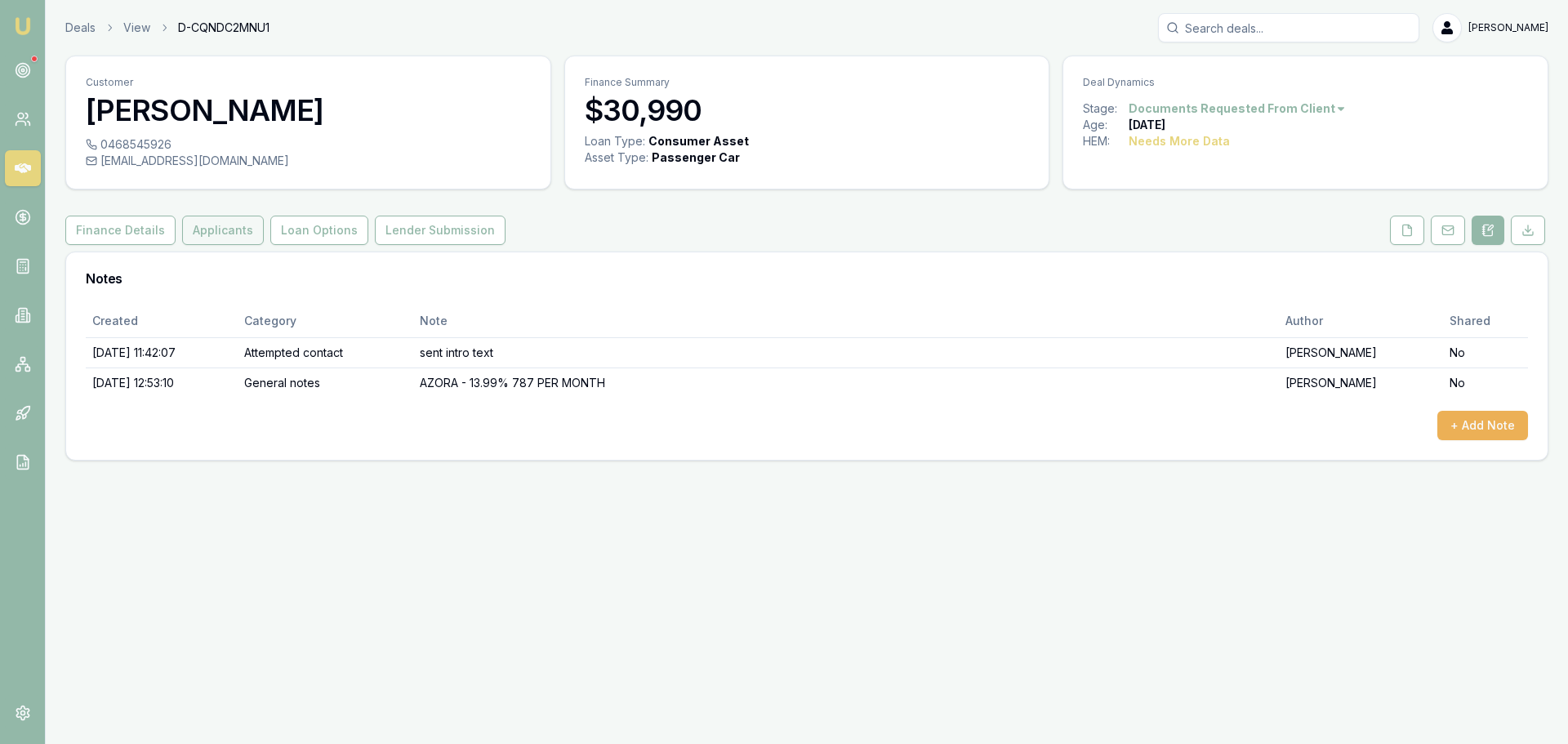
click at [233, 234] on button "Applicants" at bounding box center [223, 230] width 82 height 29
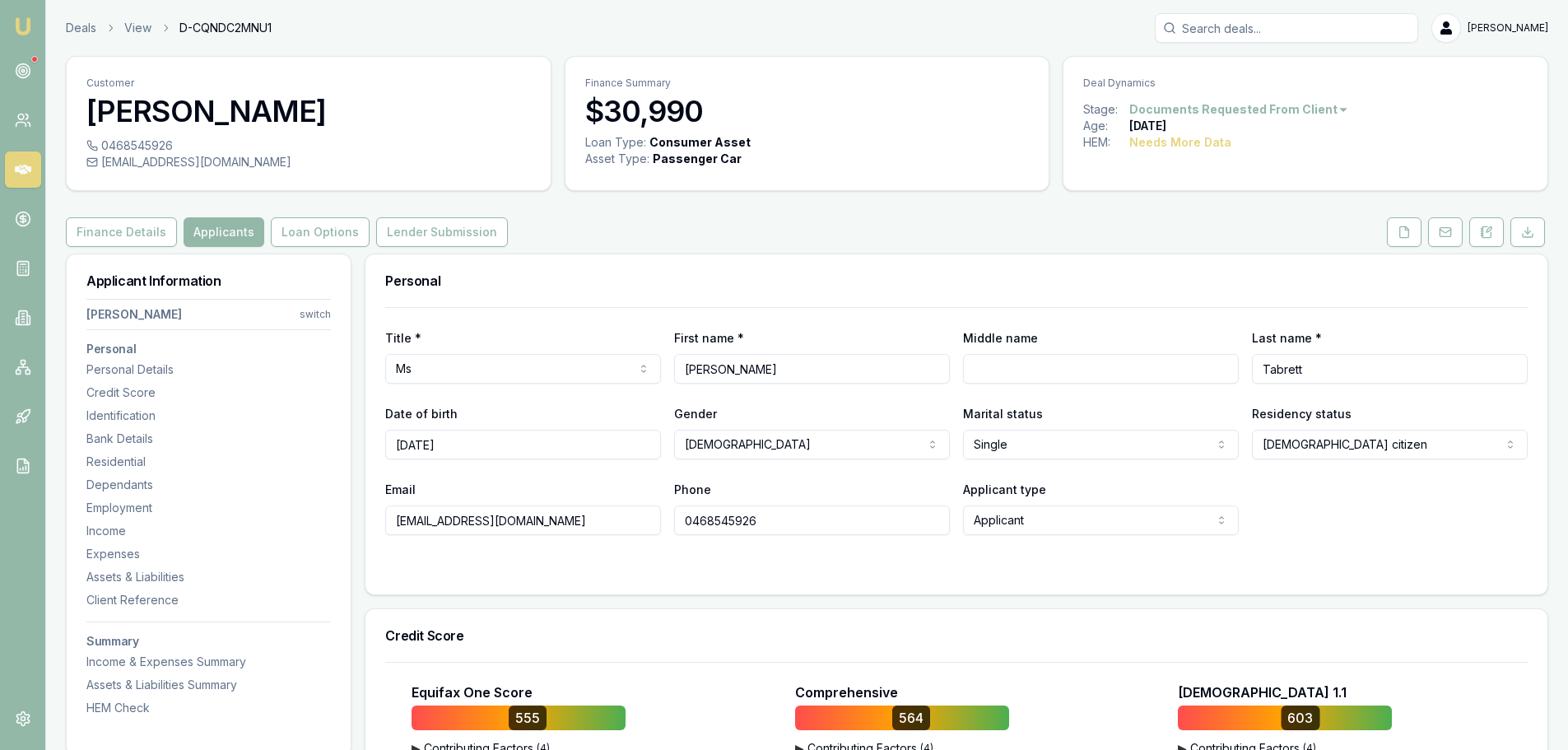
click at [644, 237] on div "Finance Details Applicants Loan Options Lender Submission" at bounding box center [806, 232] width 1482 height 29
click at [803, 237] on div "Finance Details Applicants Loan Options Lender Submission" at bounding box center [806, 232] width 1482 height 29
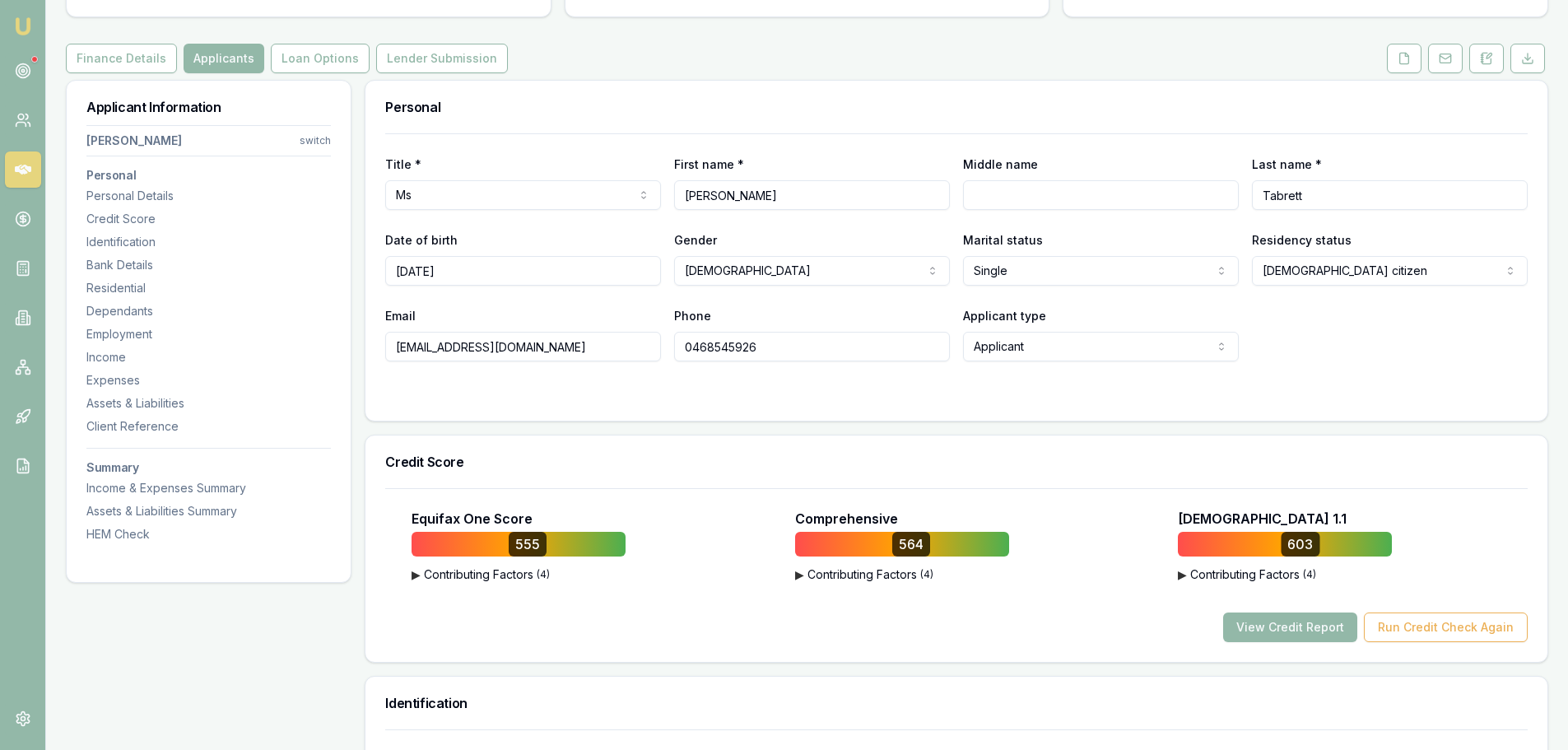
scroll to position [329, 0]
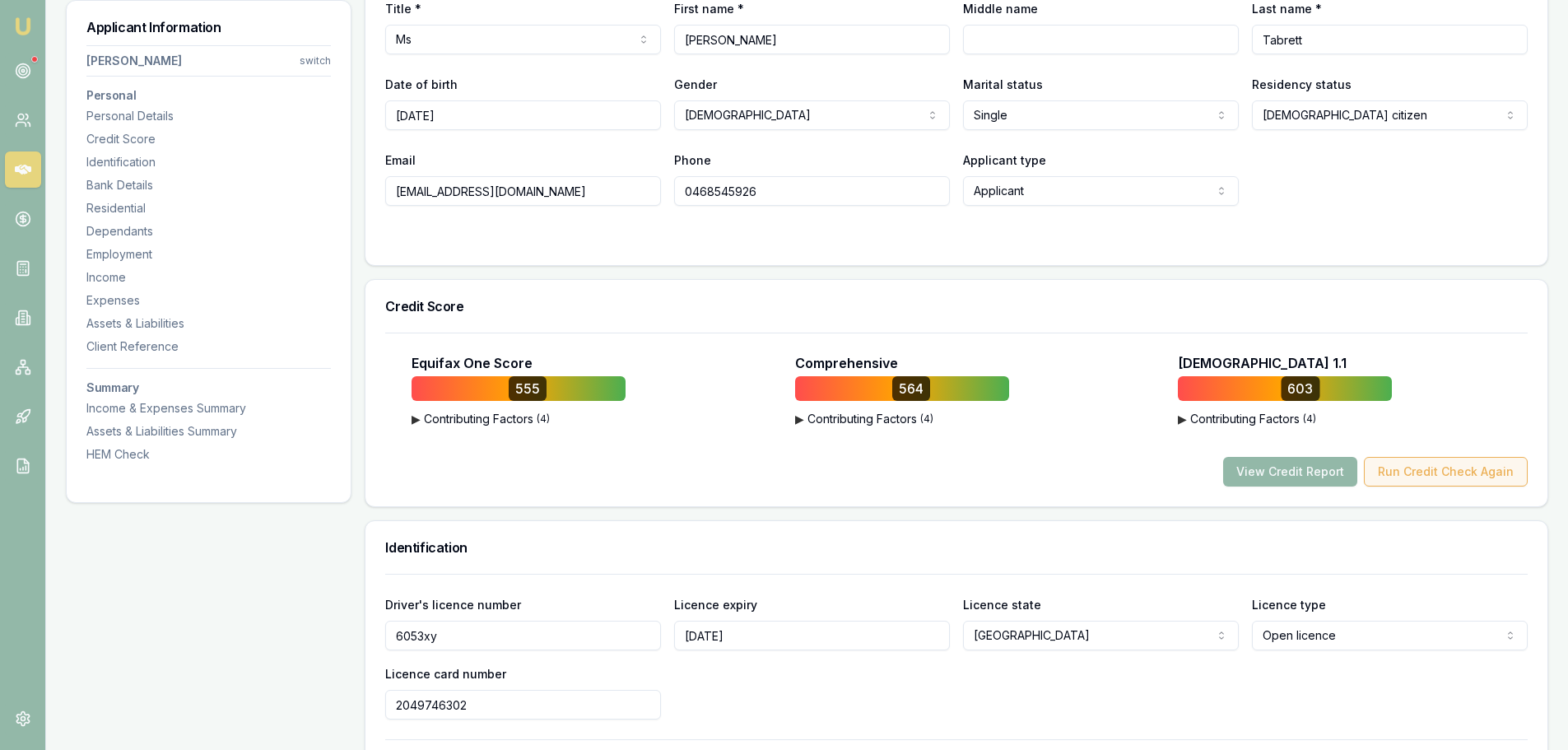
click at [1422, 462] on button "Run Credit Check Again" at bounding box center [1446, 471] width 164 height 29
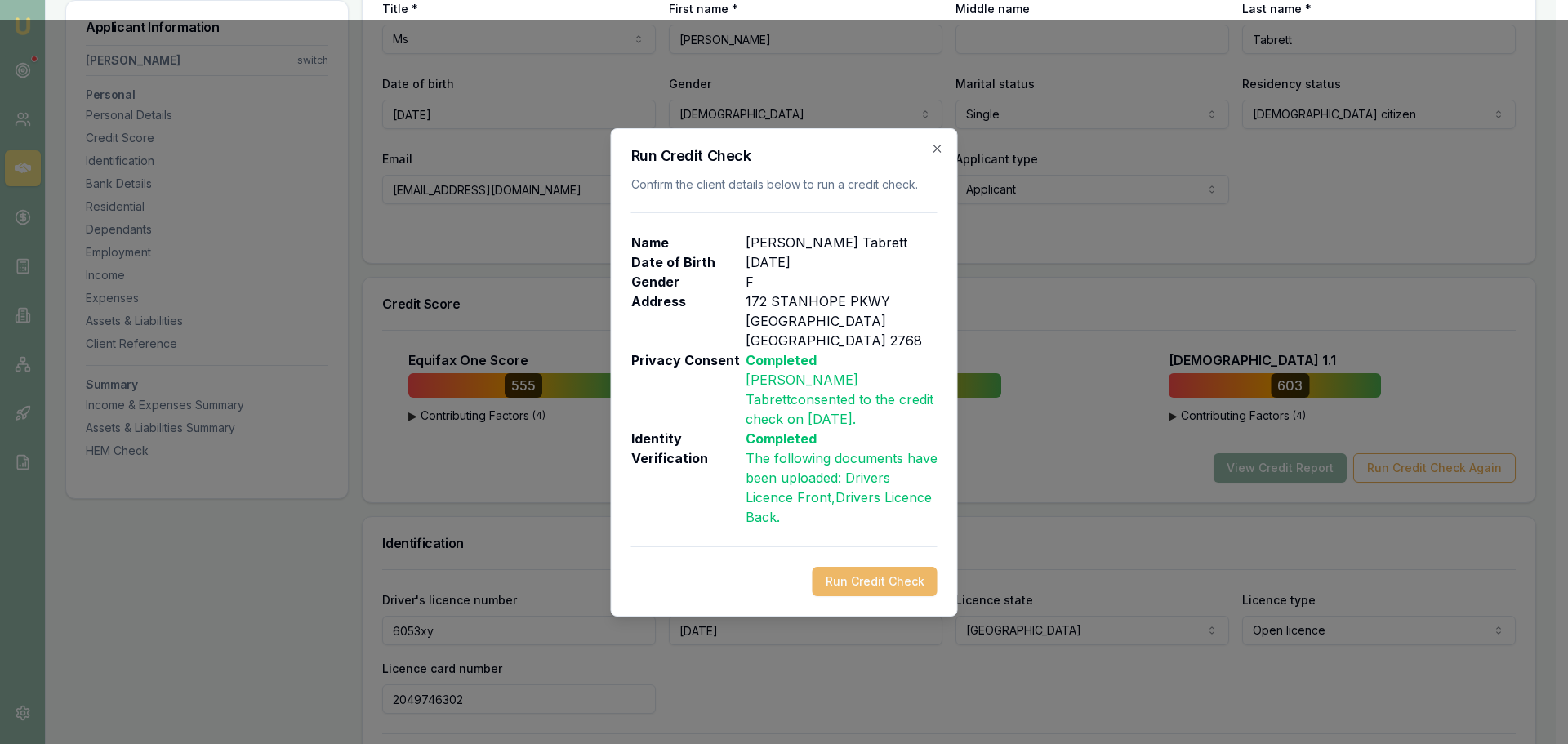
click at [920, 587] on button "Run Credit Check" at bounding box center [875, 581] width 125 height 29
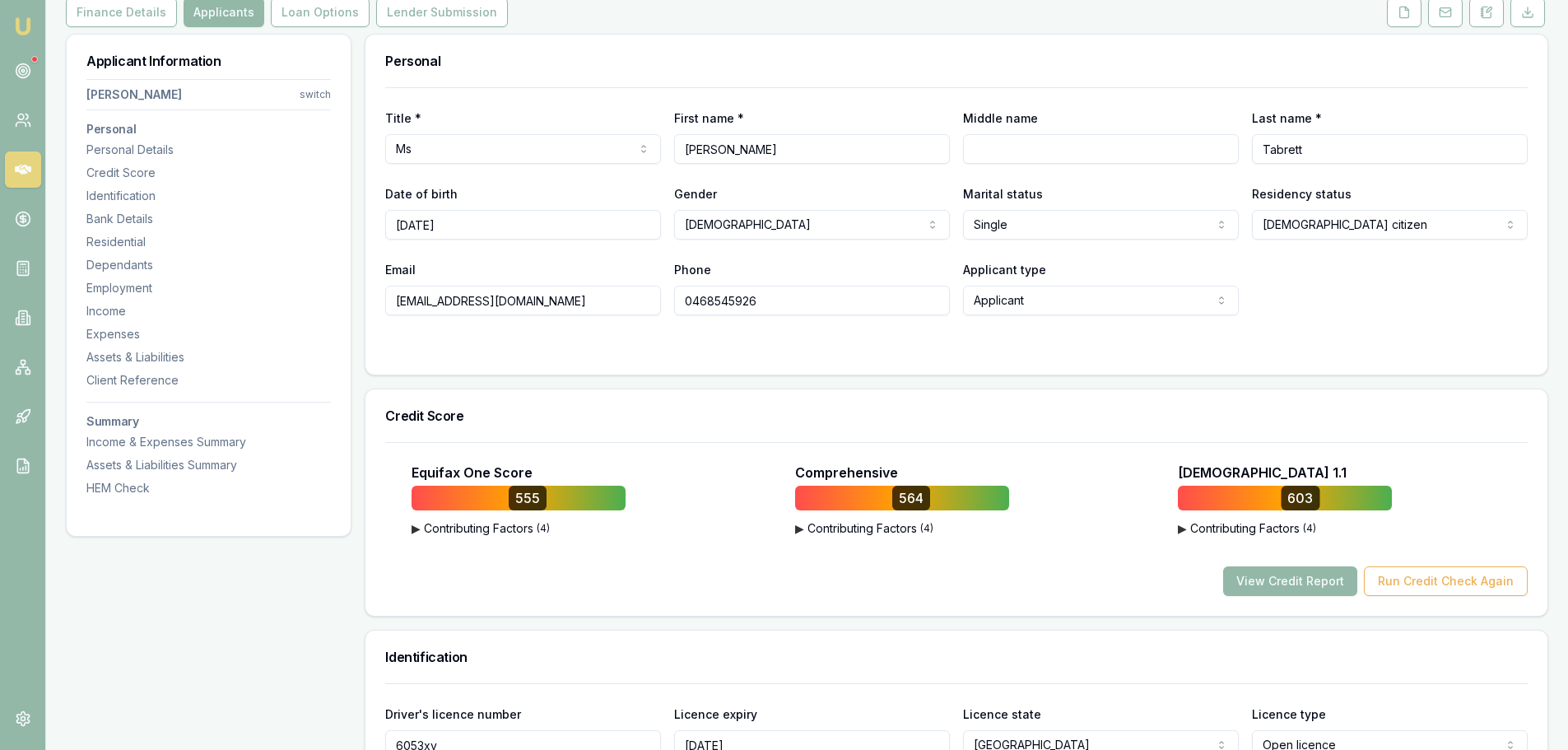
scroll to position [0, 0]
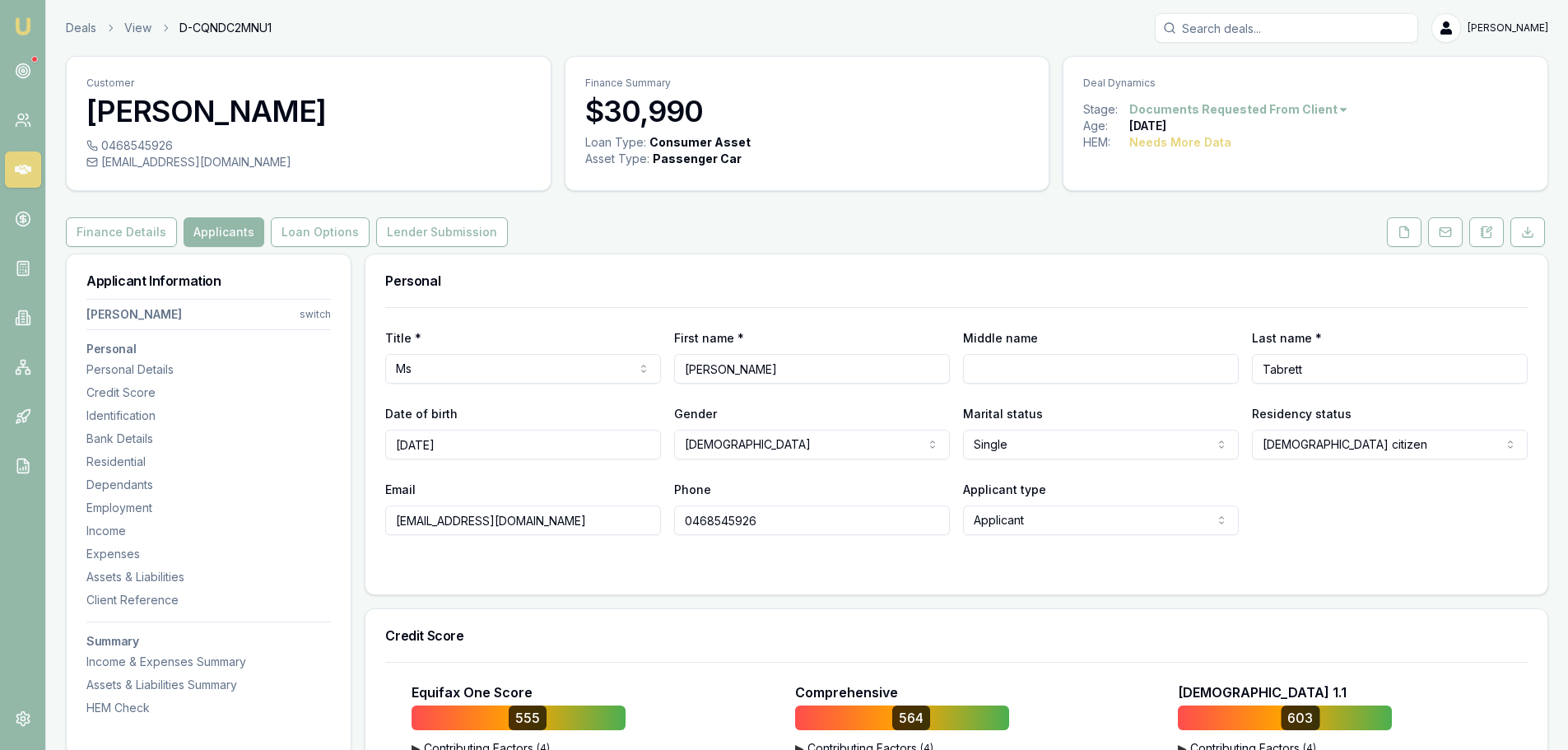
click at [797, 230] on div "Finance Details Applicants Loan Options Lender Submission" at bounding box center [806, 232] width 1482 height 29
click at [1083, 237] on div "Finance Details Applicants Loan Options Lender Submission" at bounding box center [806, 232] width 1482 height 29
click at [1275, 239] on div "Finance Details Applicants Loan Options Lender Submission" at bounding box center [806, 232] width 1482 height 29
click at [1275, 240] on div "Finance Details Applicants Loan Options Lender Submission" at bounding box center [806, 232] width 1482 height 29
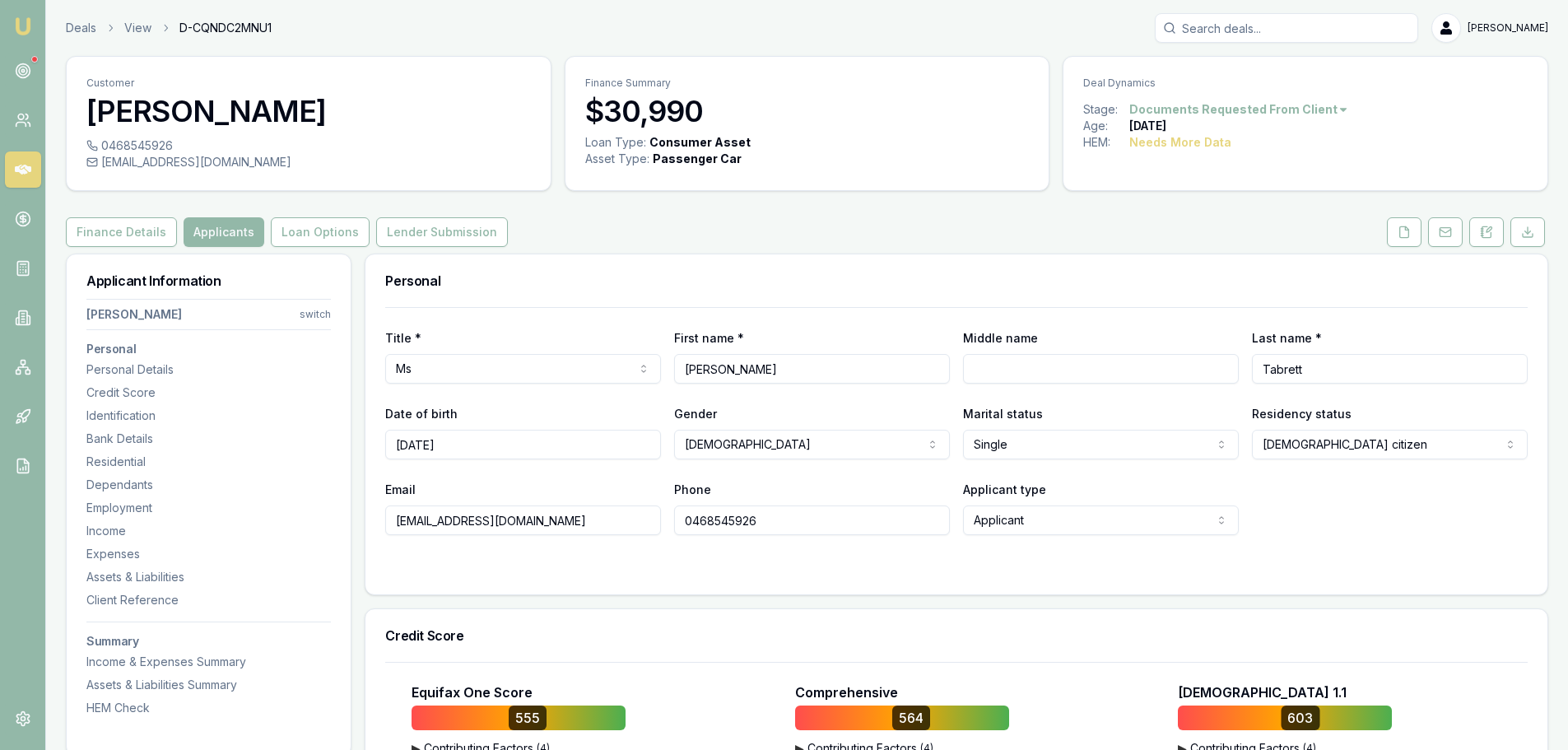
click at [915, 240] on div "Finance Details Applicants Loan Options Lender Submission" at bounding box center [806, 232] width 1482 height 29
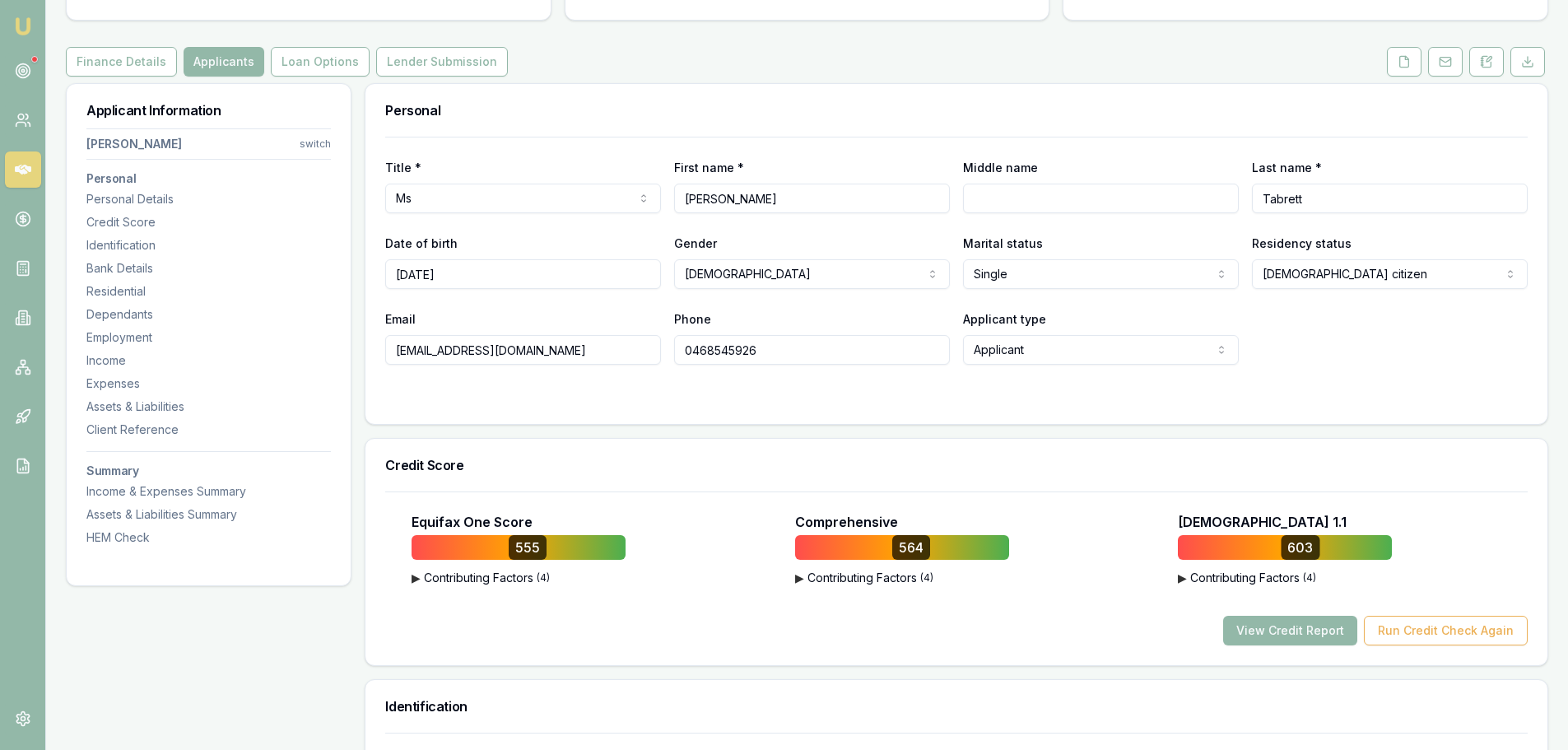
scroll to position [412, 0]
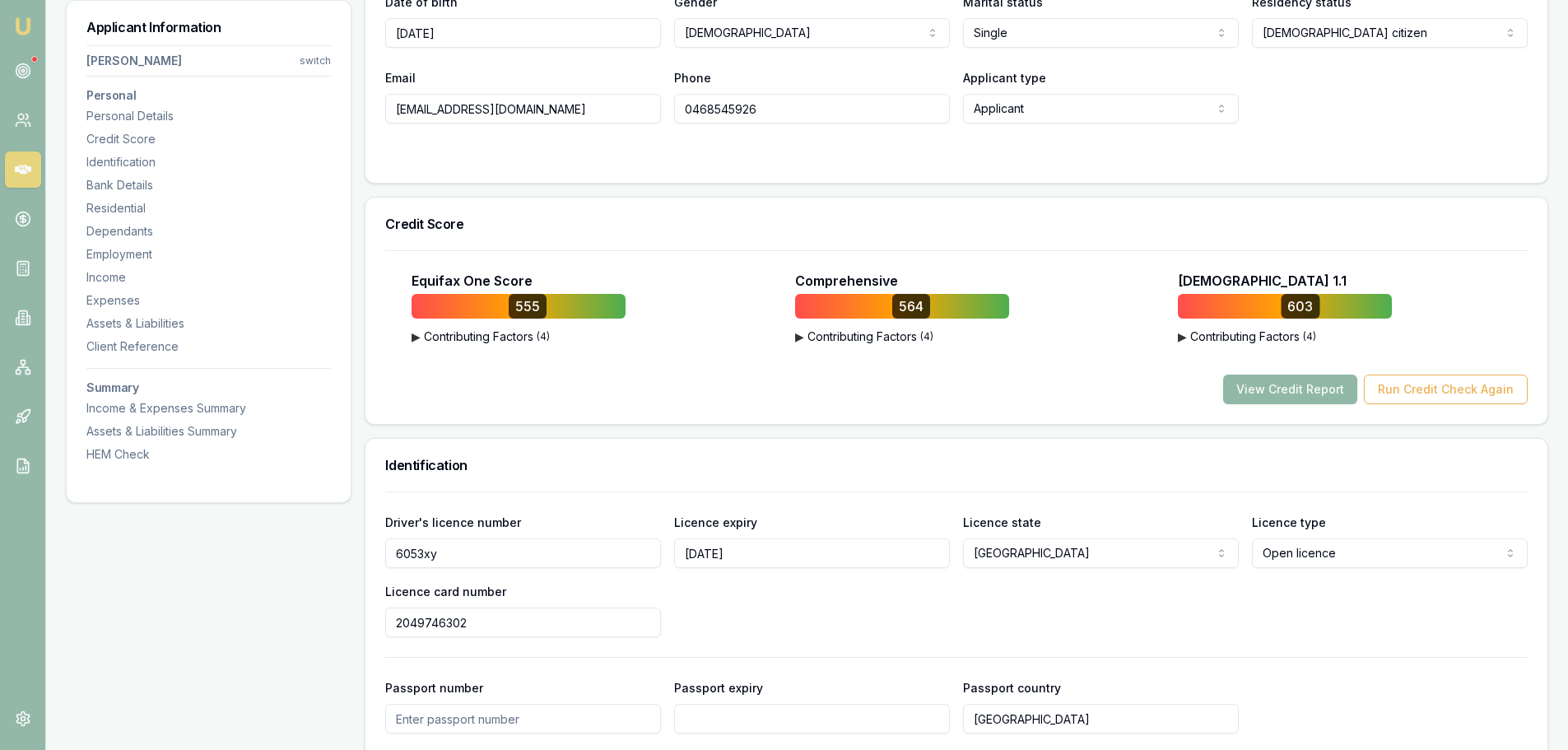
click at [1324, 390] on button "View Credit Report" at bounding box center [1290, 389] width 134 height 29
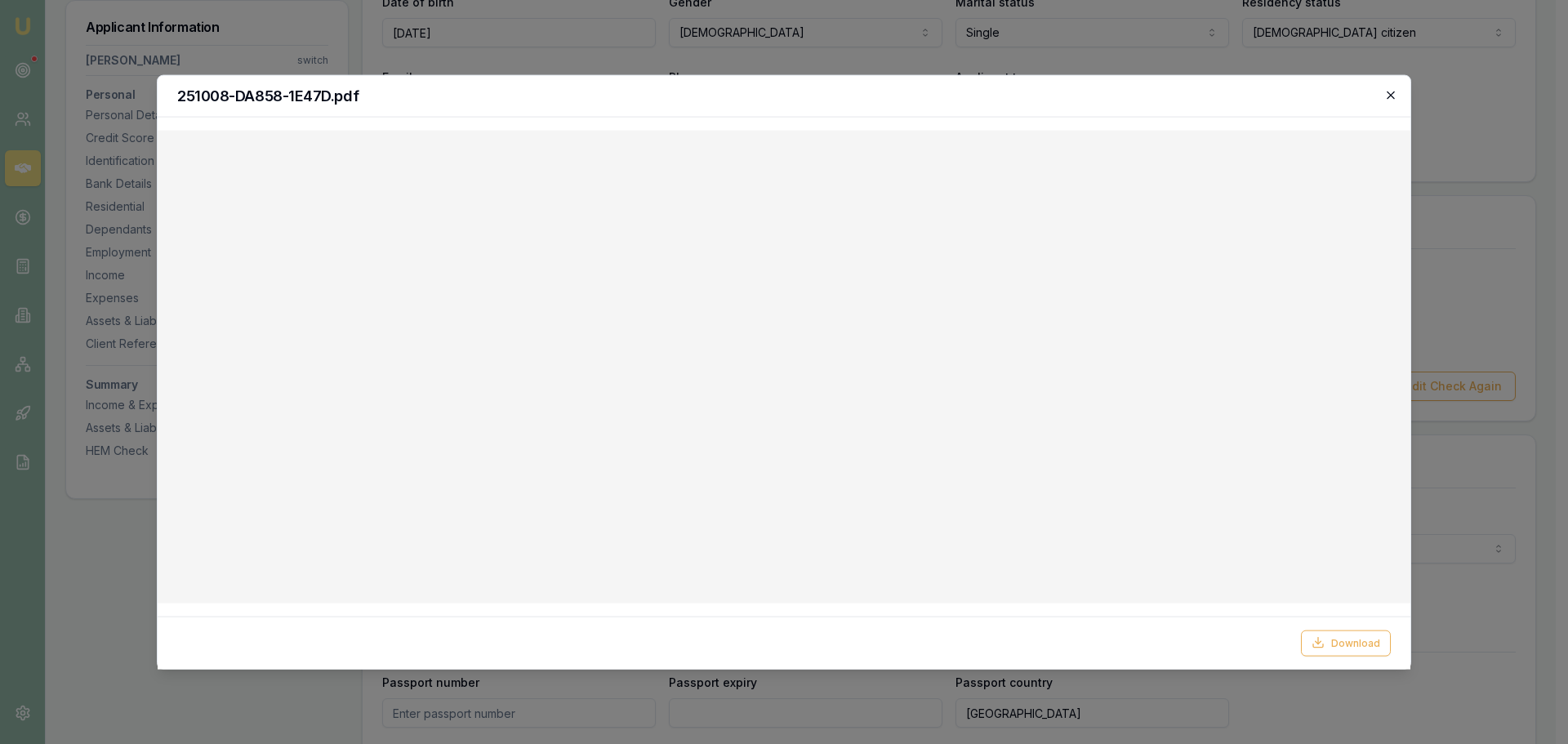
click at [1391, 99] on icon "button" at bounding box center [1391, 95] width 13 height 13
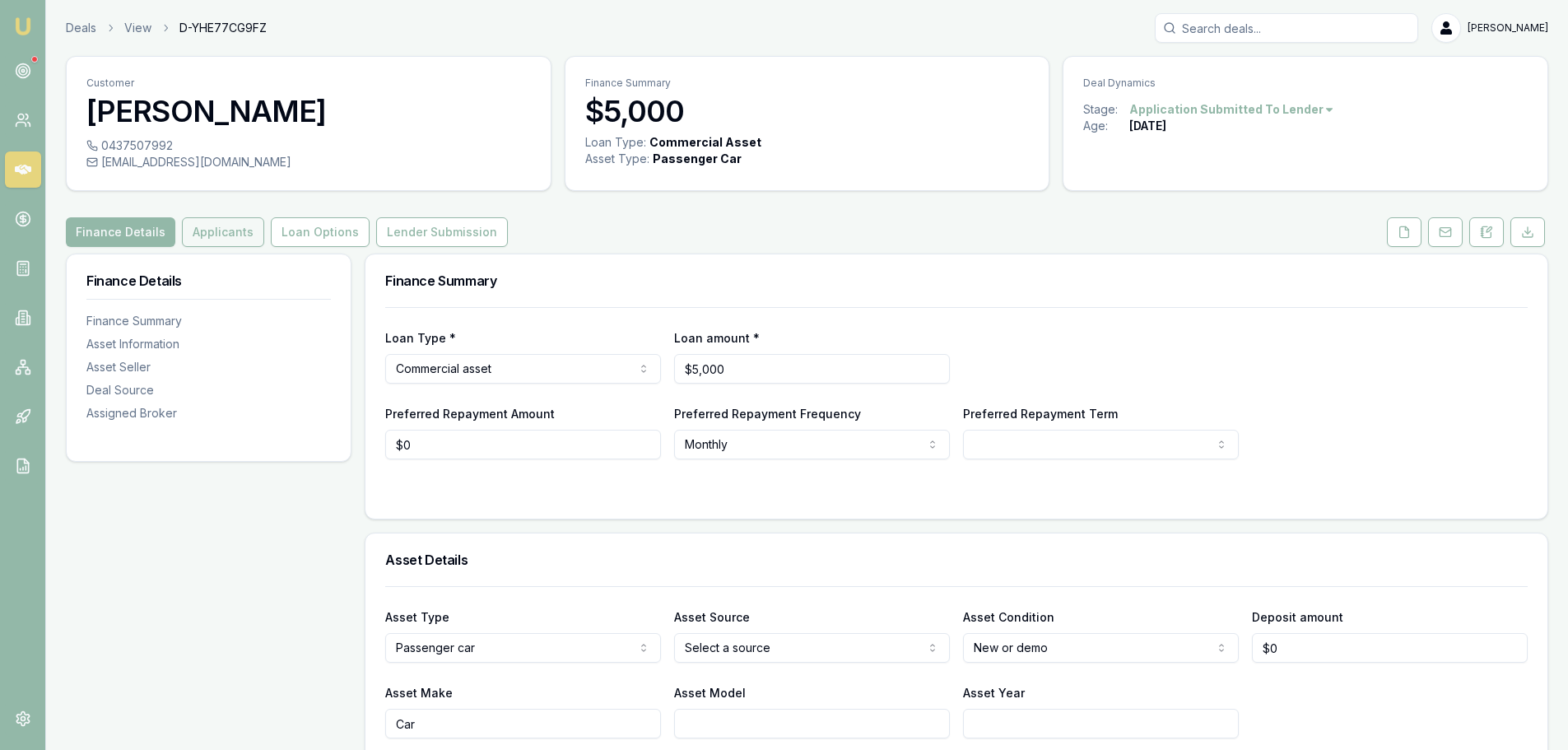
click at [213, 230] on button "Applicants" at bounding box center [223, 232] width 83 height 29
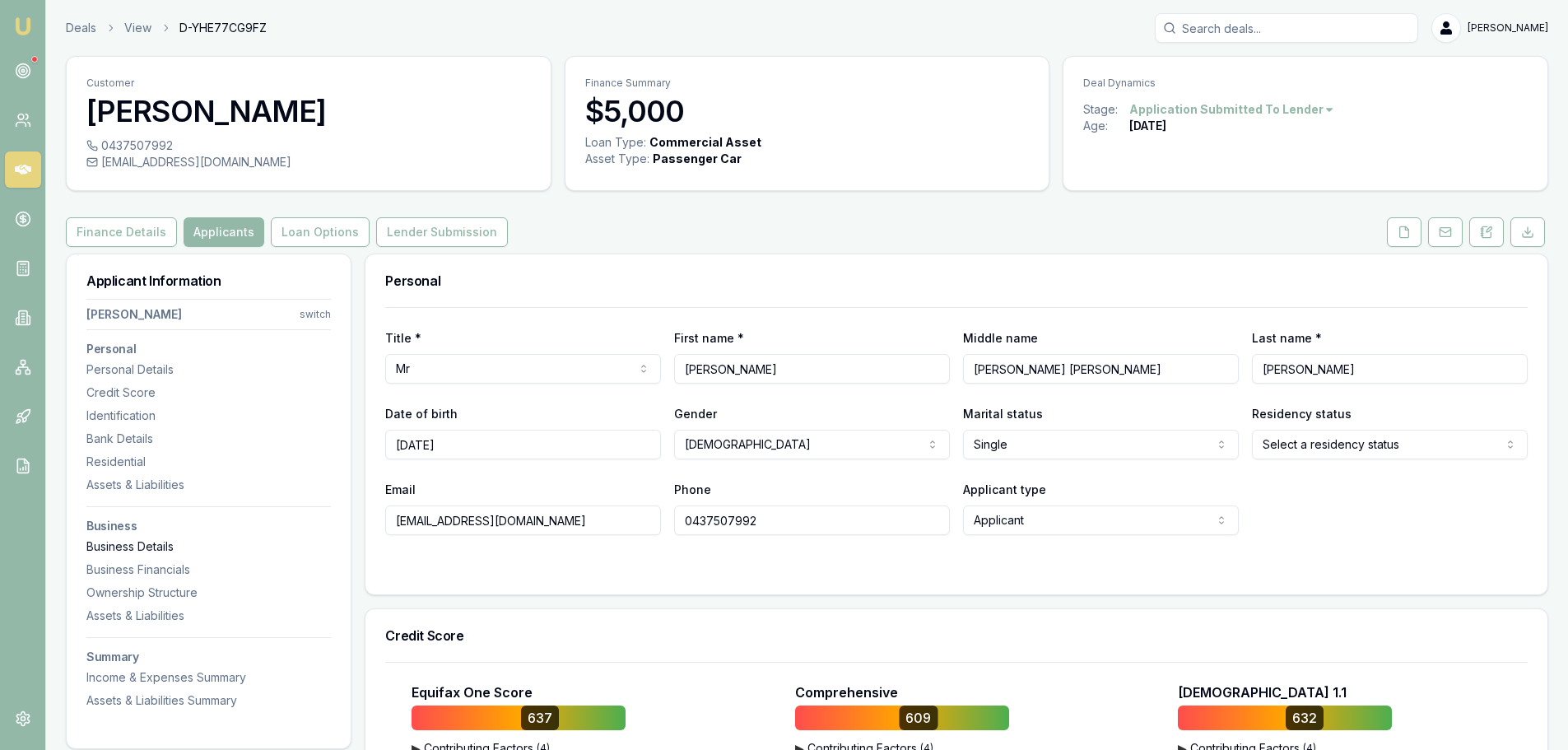
click at [170, 547] on div "Business Details" at bounding box center [208, 546] width 244 height 16
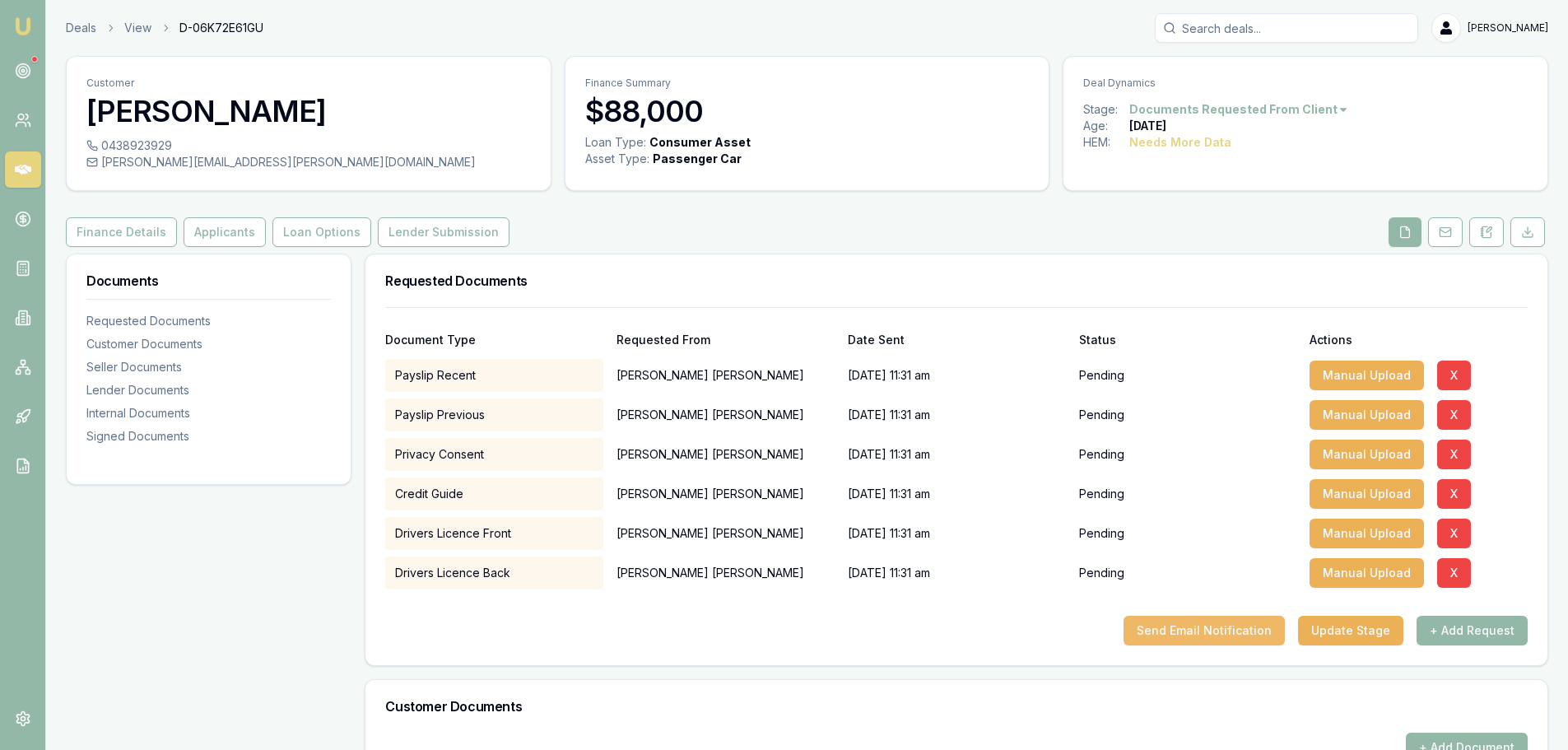
click at [1187, 630] on button "Send Email Notification" at bounding box center [1205, 630] width 162 height 29
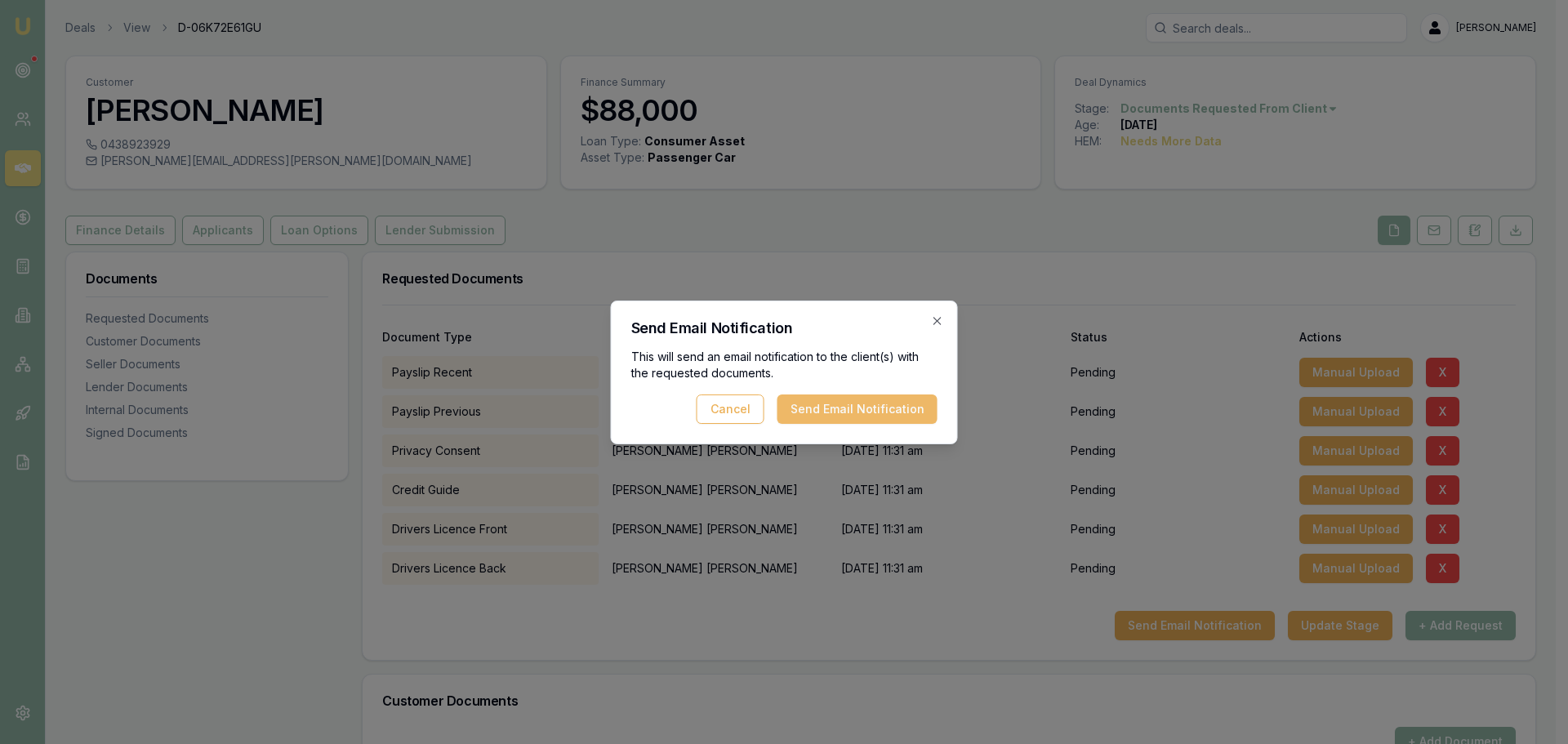
click at [867, 410] on button "Send Email Notification" at bounding box center [858, 408] width 160 height 29
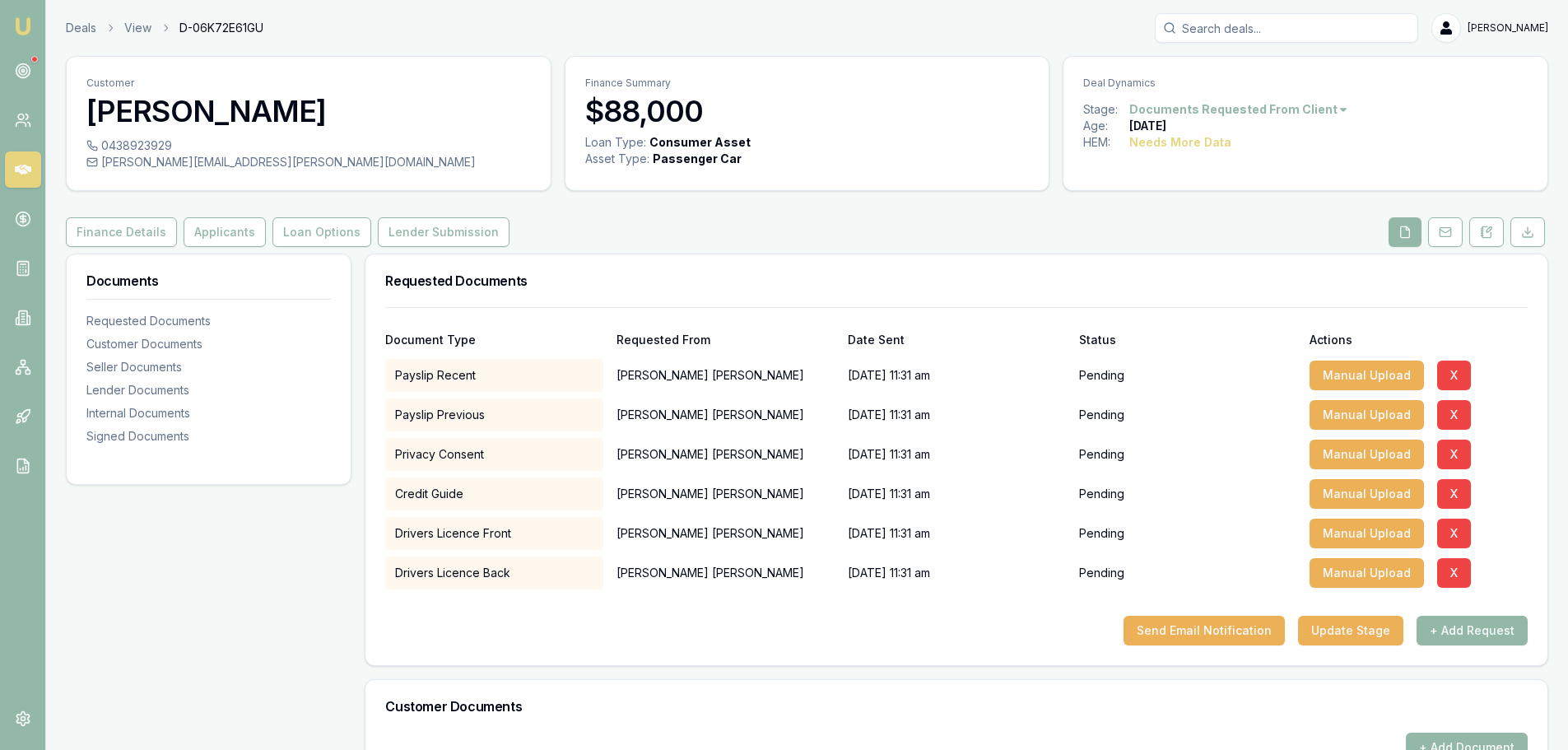
click at [820, 228] on div "Finance Details Applicants Loan Options Lender Submission" at bounding box center [806, 232] width 1482 height 29
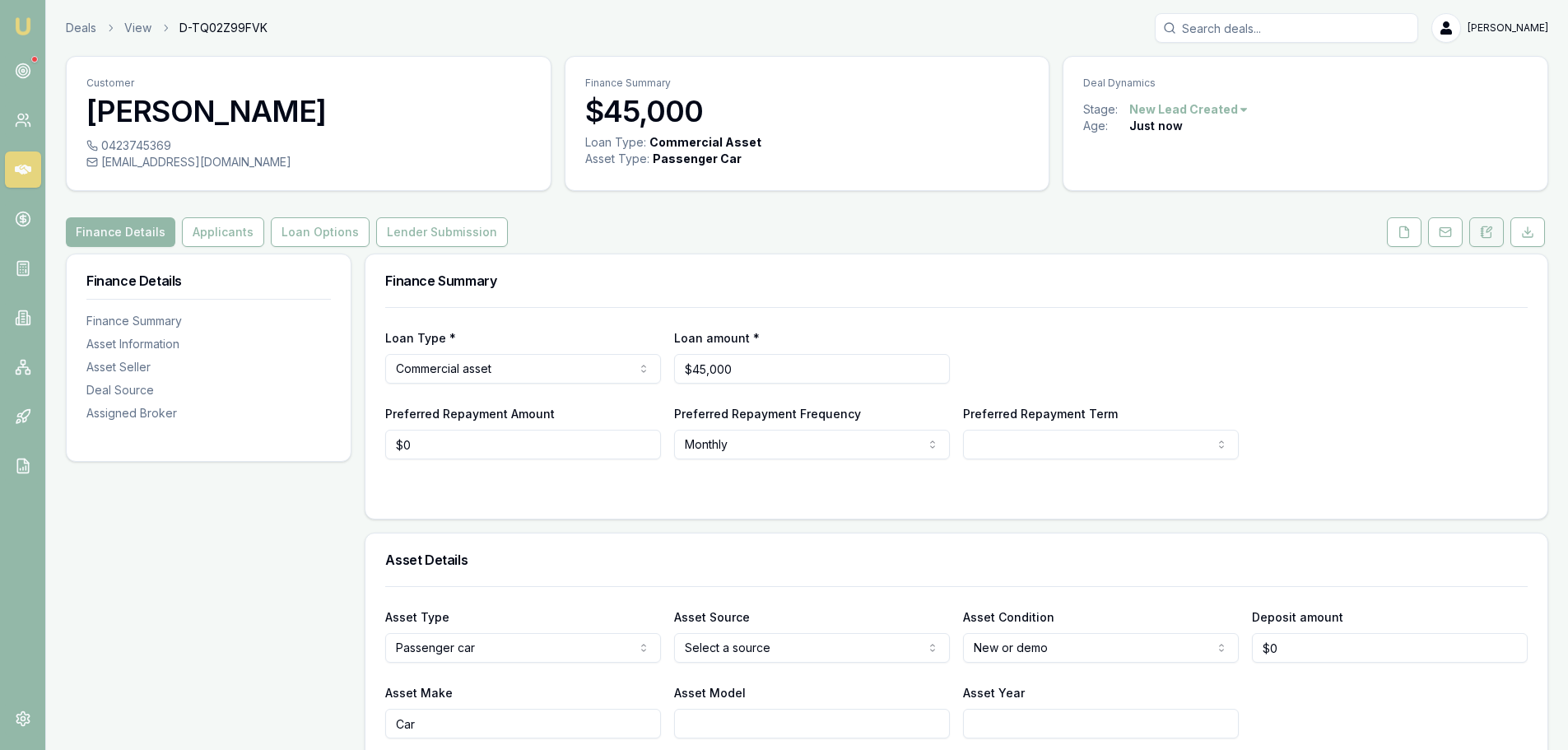
click at [1498, 236] on button at bounding box center [1486, 232] width 34 height 29
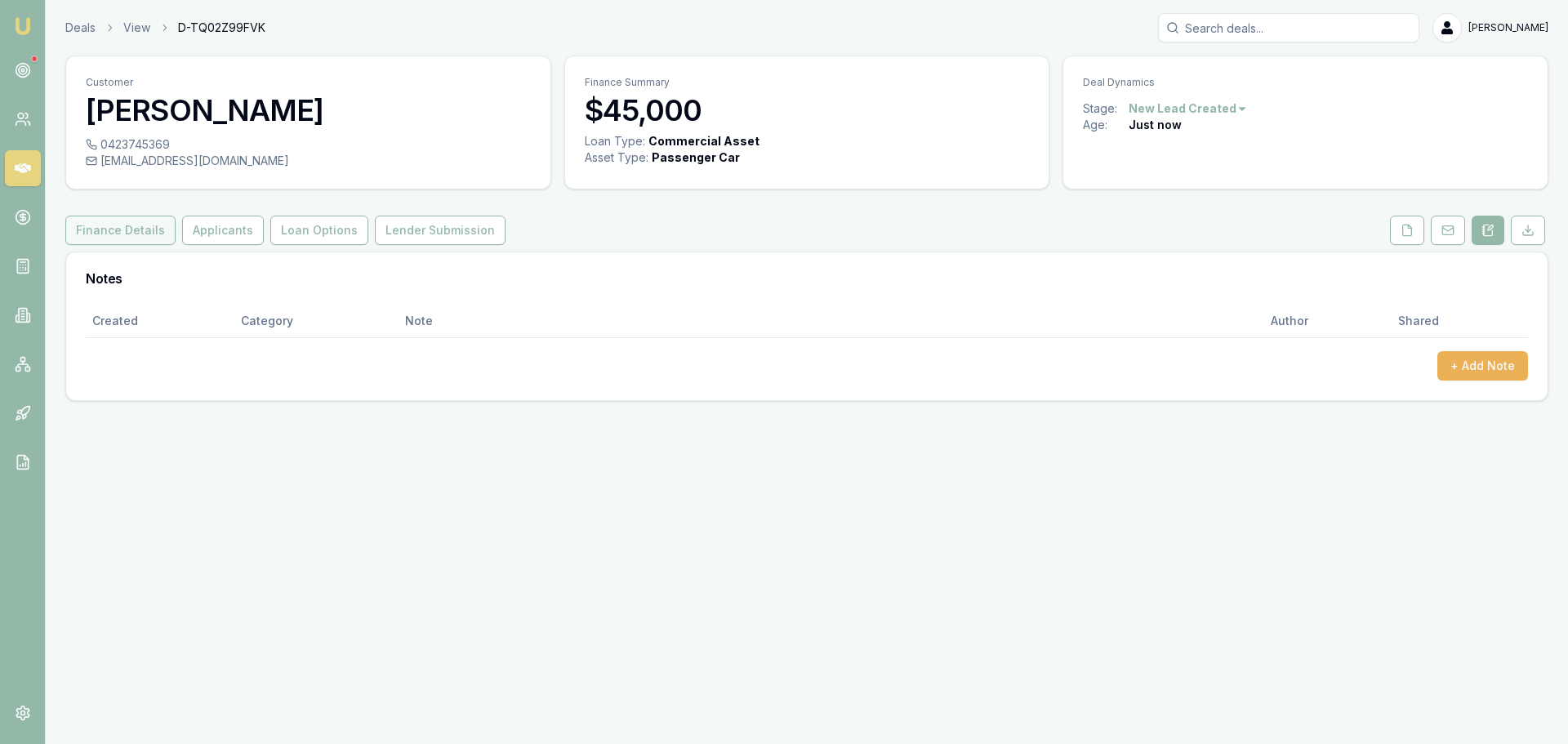
click at [119, 230] on button "Finance Details" at bounding box center [120, 230] width 110 height 29
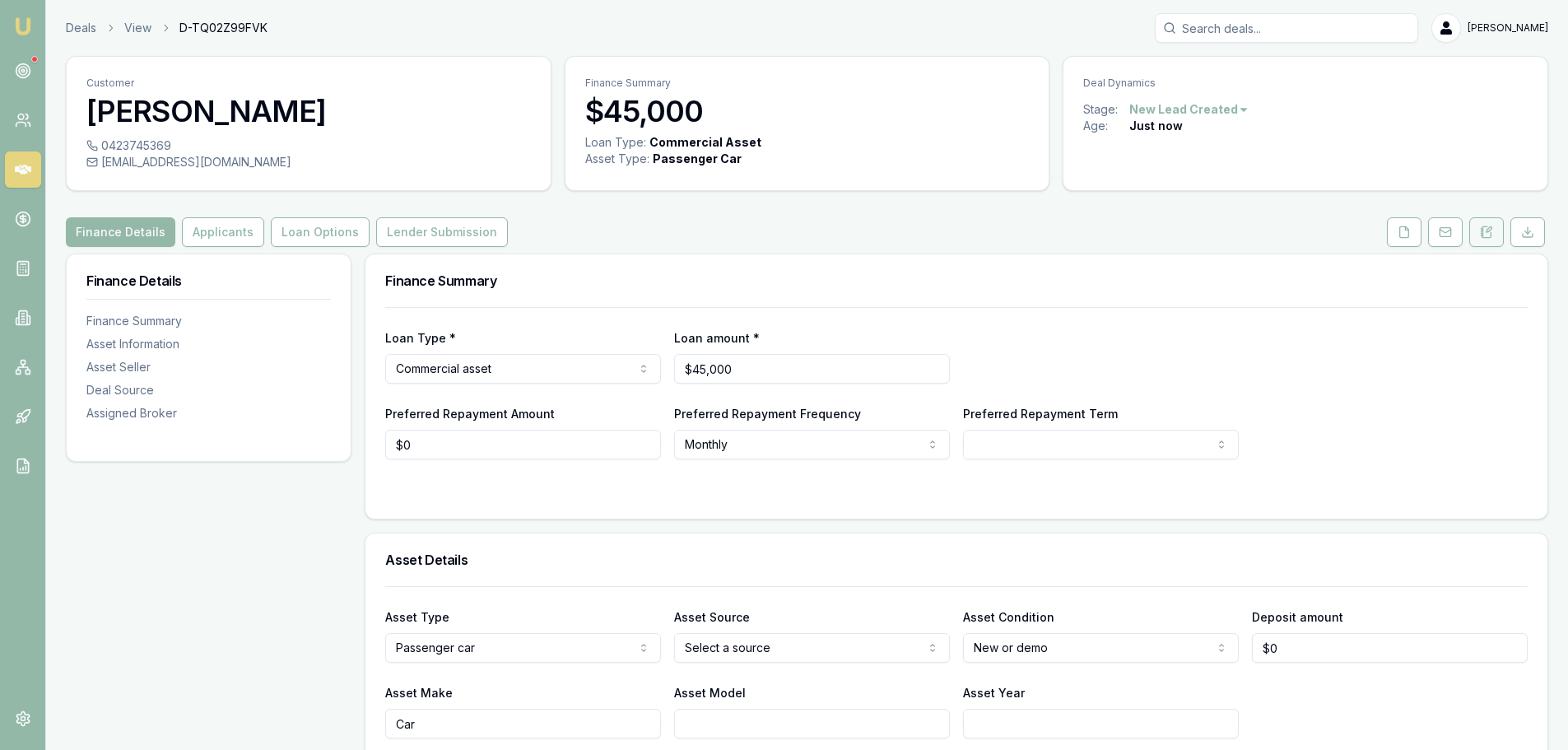
click at [1498, 234] on button at bounding box center [1486, 232] width 34 height 29
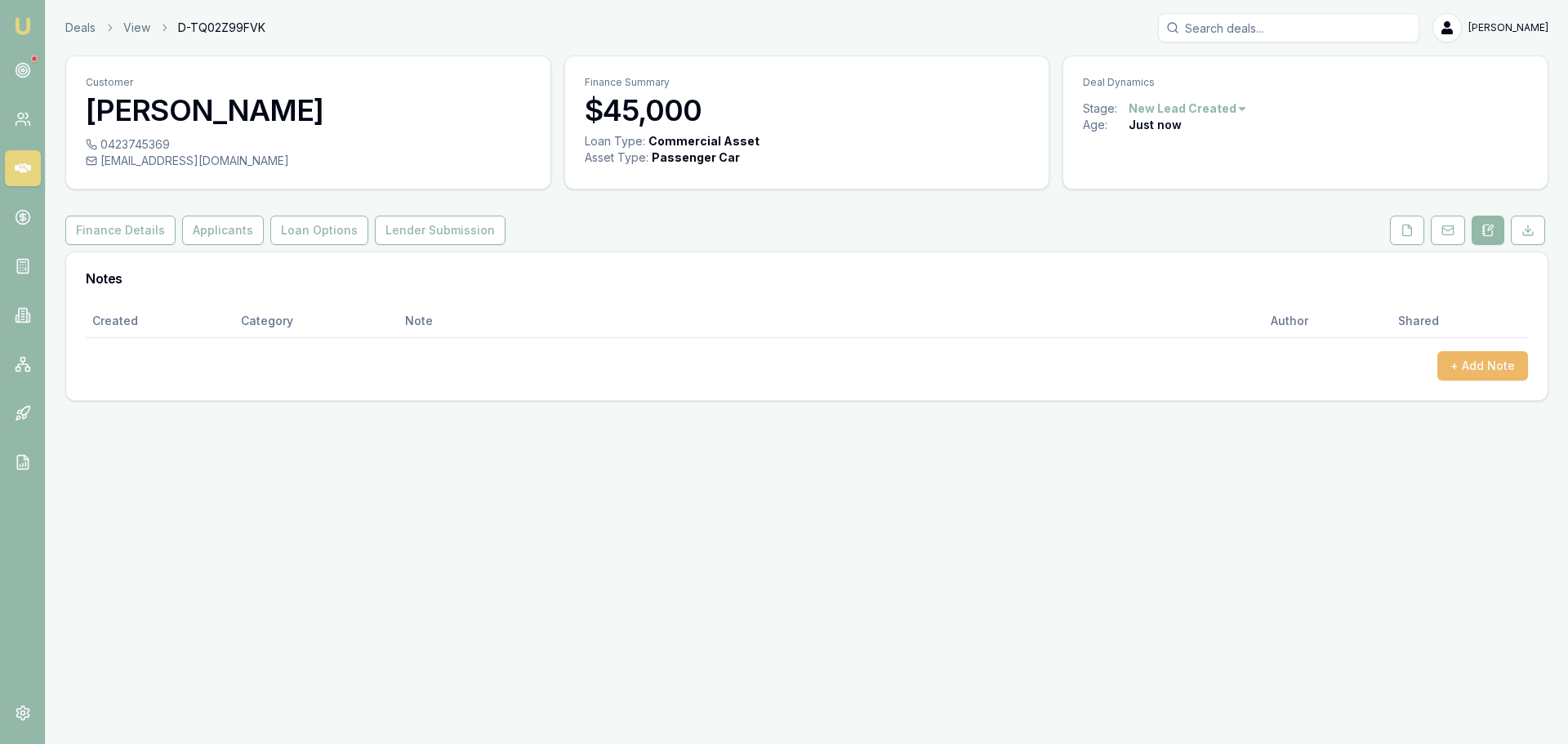
click at [1473, 366] on button "+ Add Note" at bounding box center [1483, 365] width 91 height 29
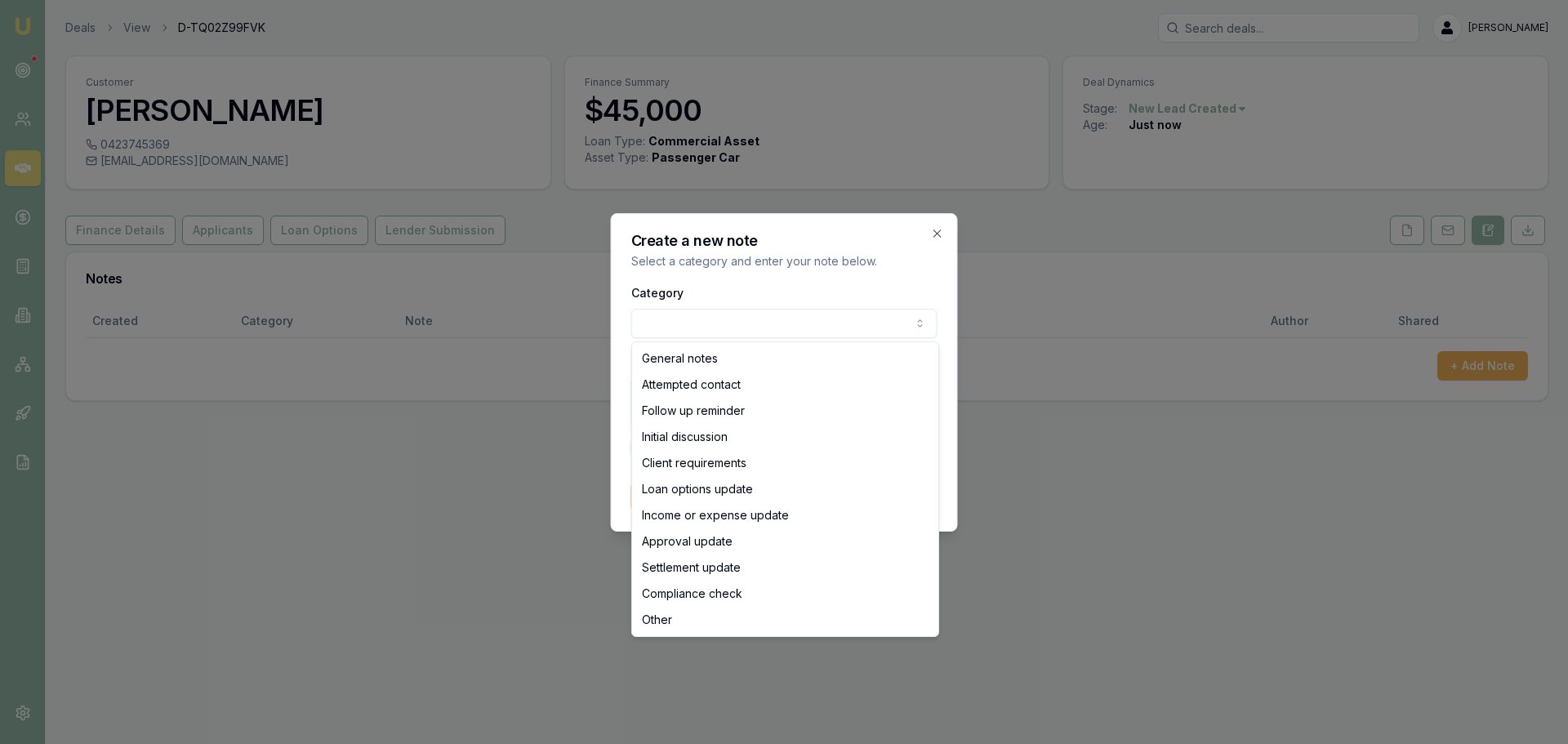
click at [809, 331] on body "Emu Broker Deals View D-TQ02Z99FVK [PERSON_NAME] Shield Toggle Menu Customer [P…" at bounding box center [784, 372] width 1568 height 744
select select "ATTEMPTED_CONTACT"
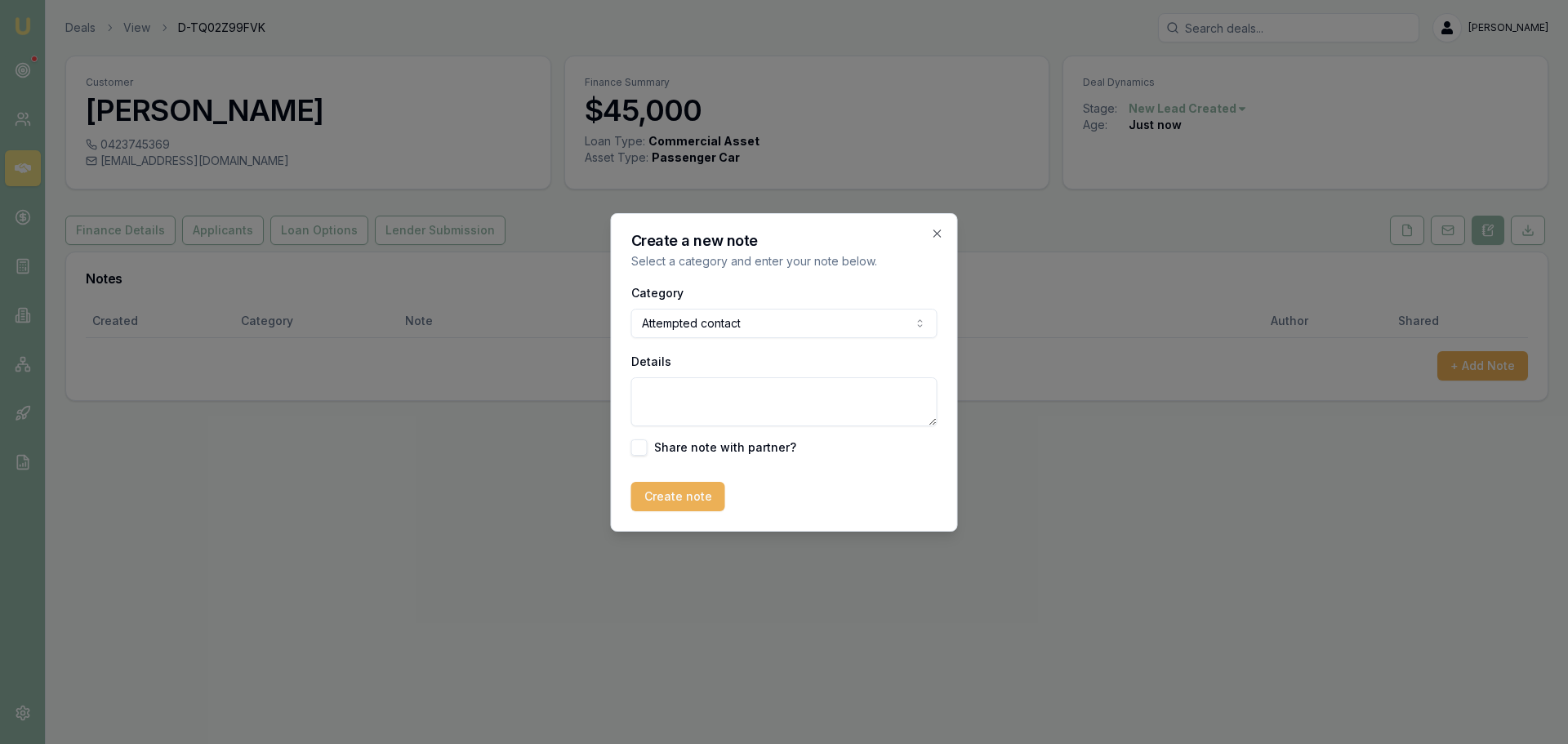
click at [703, 398] on textarea "Details" at bounding box center [784, 402] width 307 height 49
type textarea "sent intro text"
click at [698, 497] on button "Create note" at bounding box center [678, 496] width 94 height 29
